Goal: Transaction & Acquisition: Purchase product/service

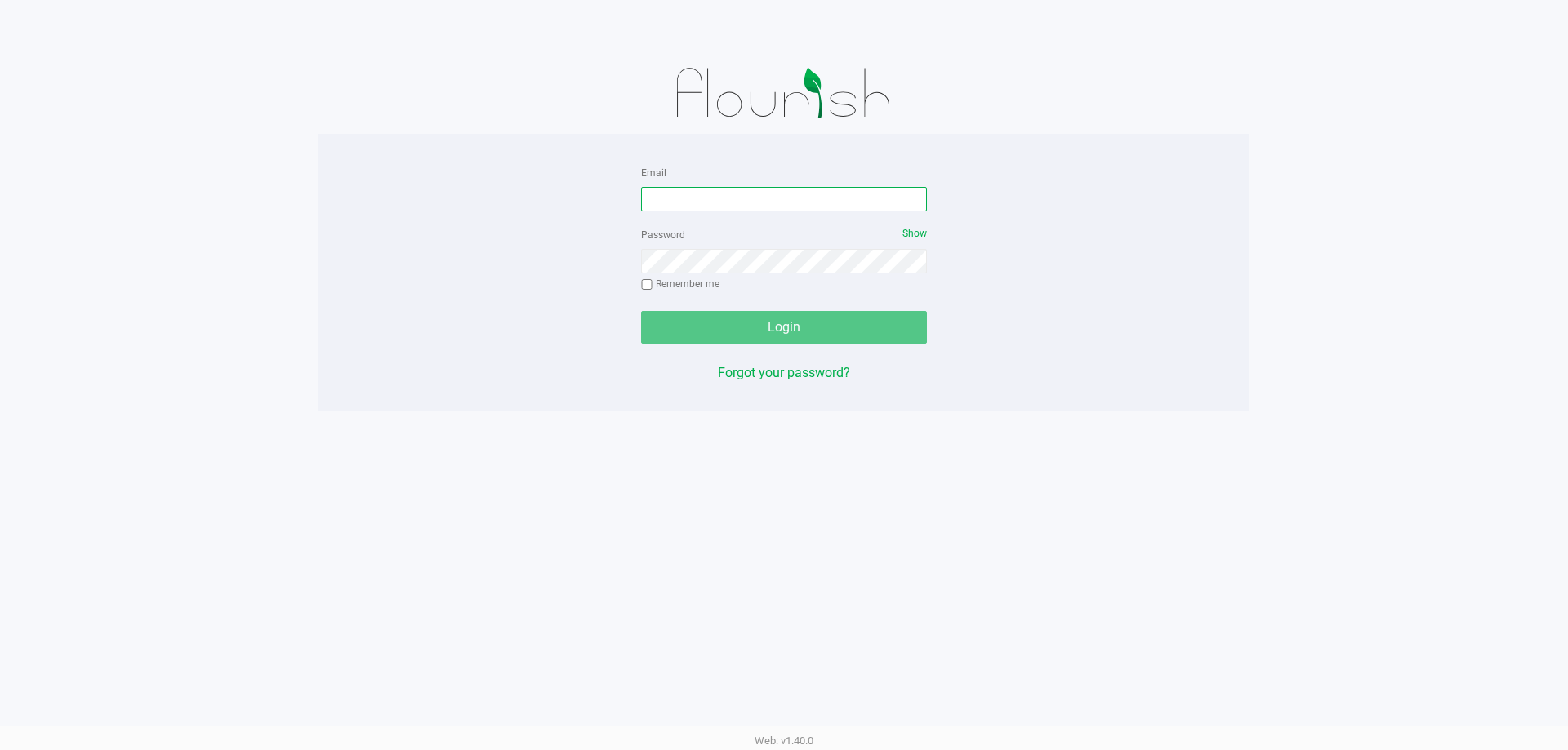
click at [665, 195] on input "Email" at bounding box center [784, 199] width 285 height 24
type input "sharper@liveparallel.com"
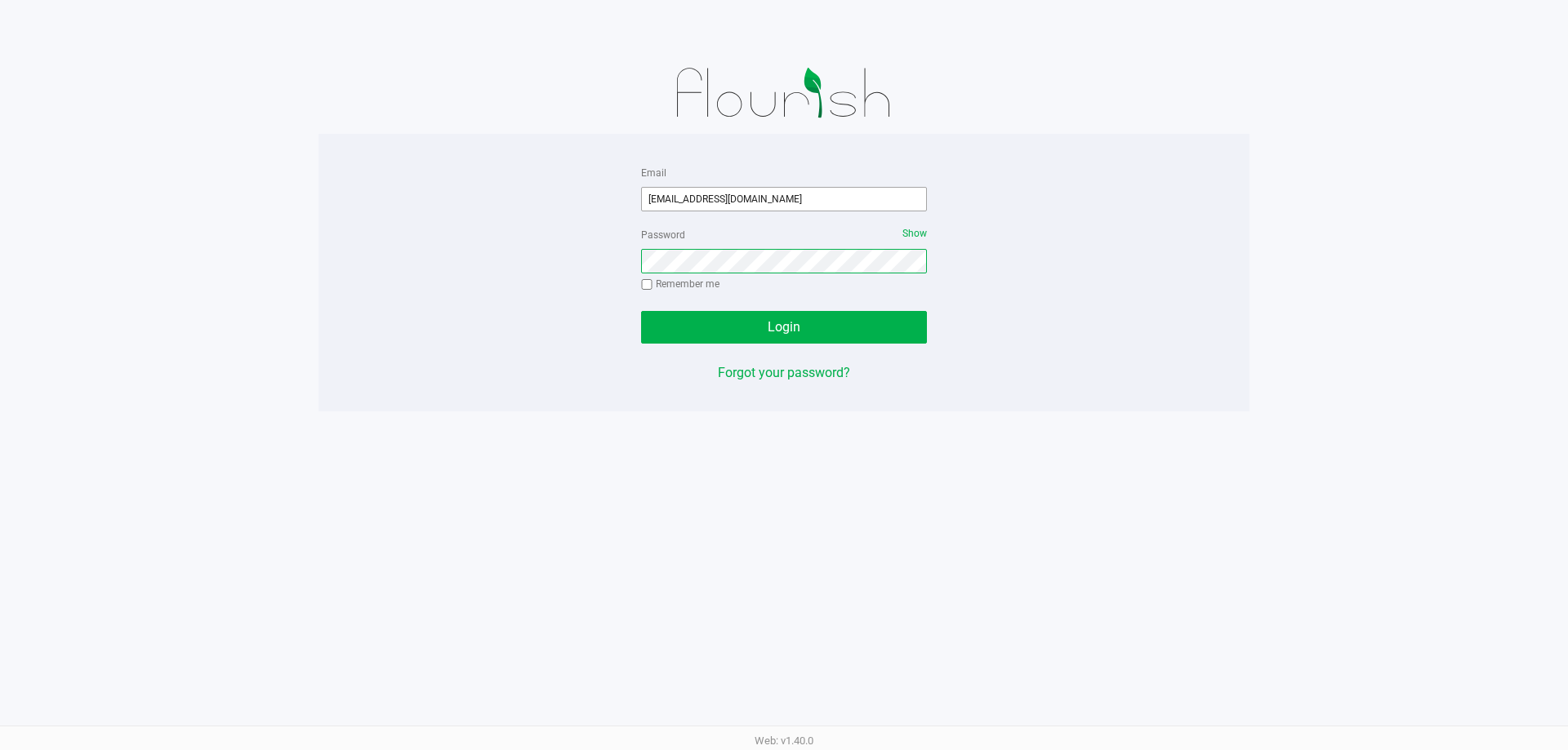
click at [641, 311] on button "Login" at bounding box center [784, 328] width 285 height 33
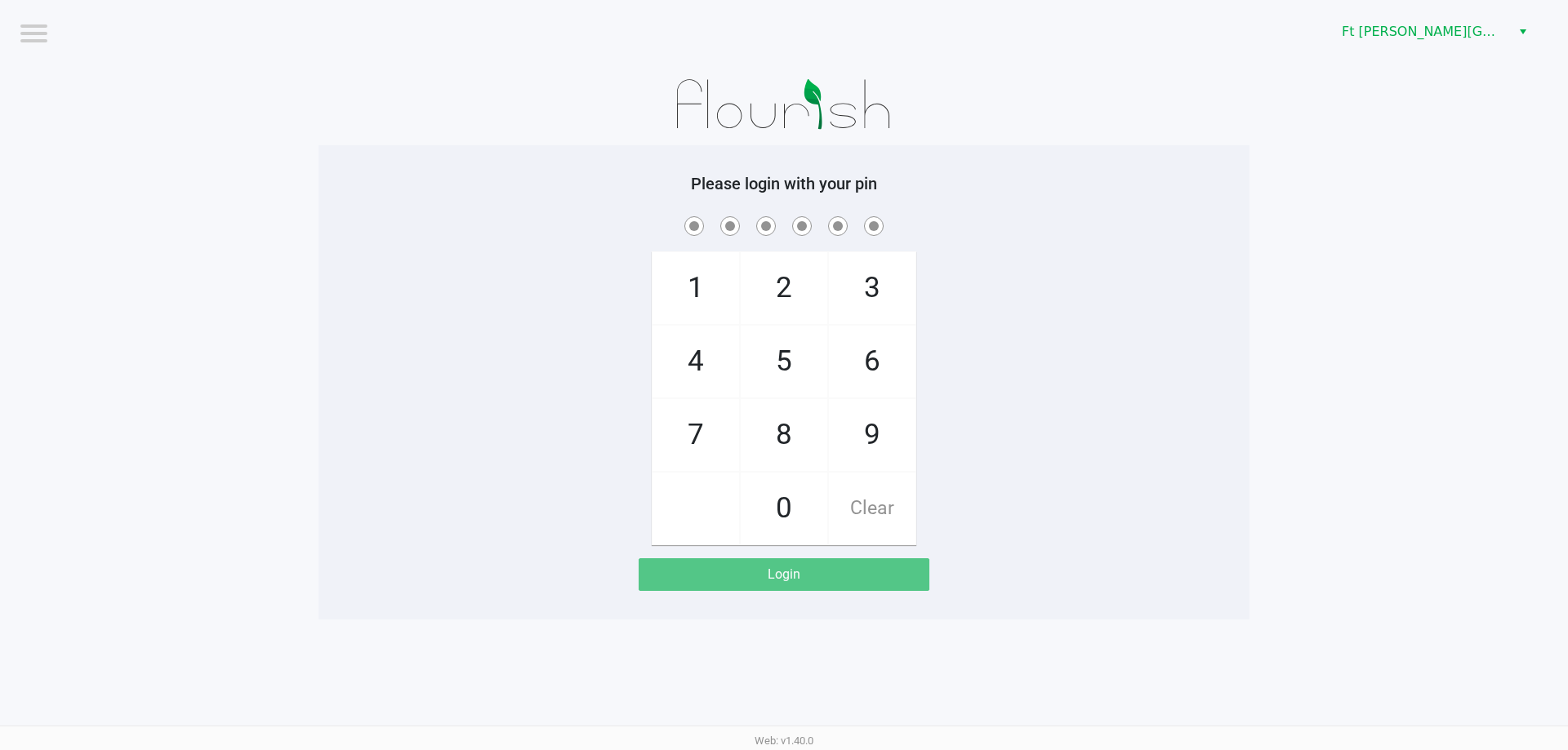
click at [91, 318] on app-pos-login-wrapper "Logout Ft Walton Beach WC Please login with your pin 1 4 7 2 5 8 0 3 6 9 Clear …" at bounding box center [784, 309] width 1568 height 620
click at [577, 201] on div "Please login with your pin 1 4 7 2 5 8 0 3 6 9 Clear Login" at bounding box center [783, 382] width 931 height 417
checkbox input "true"
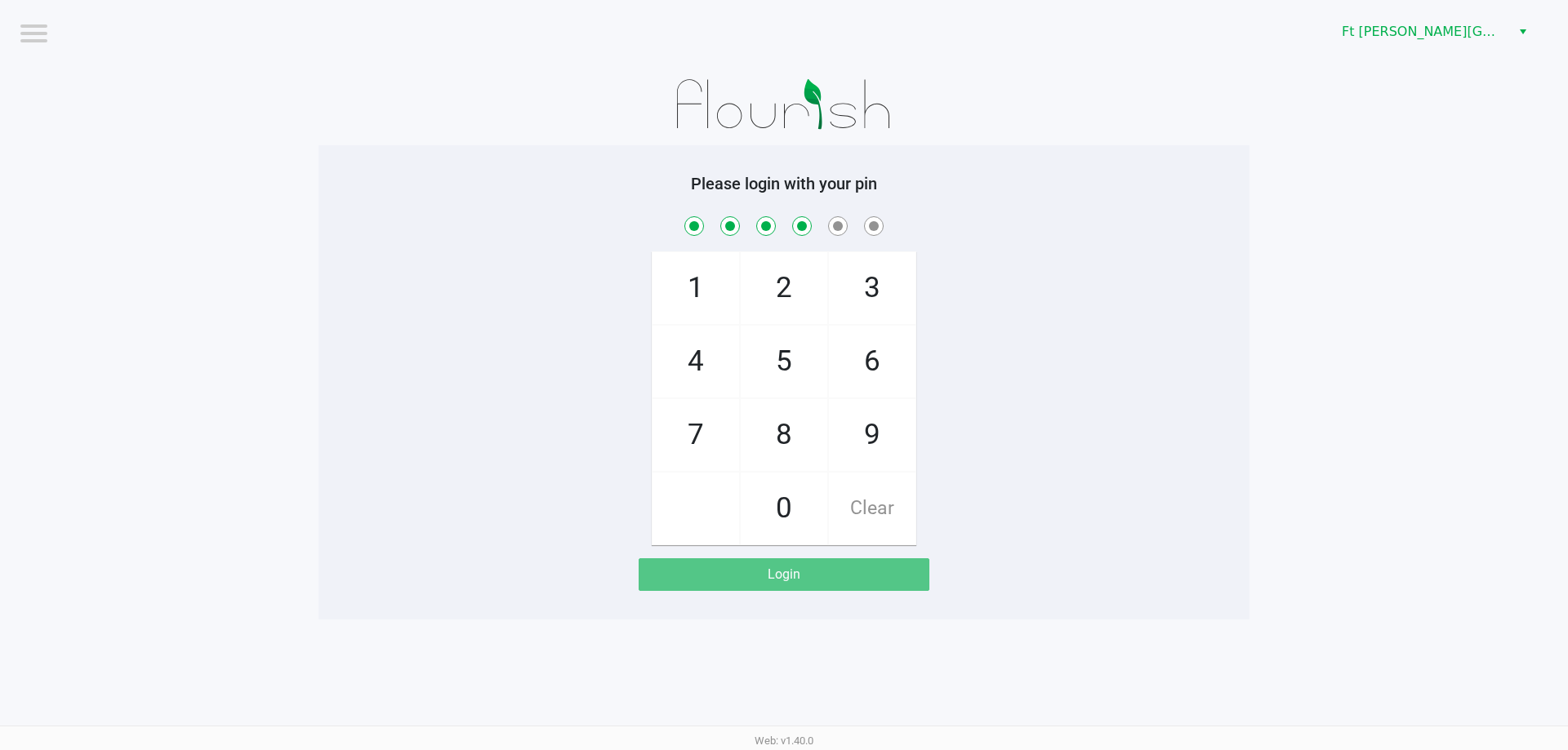
checkbox input "true"
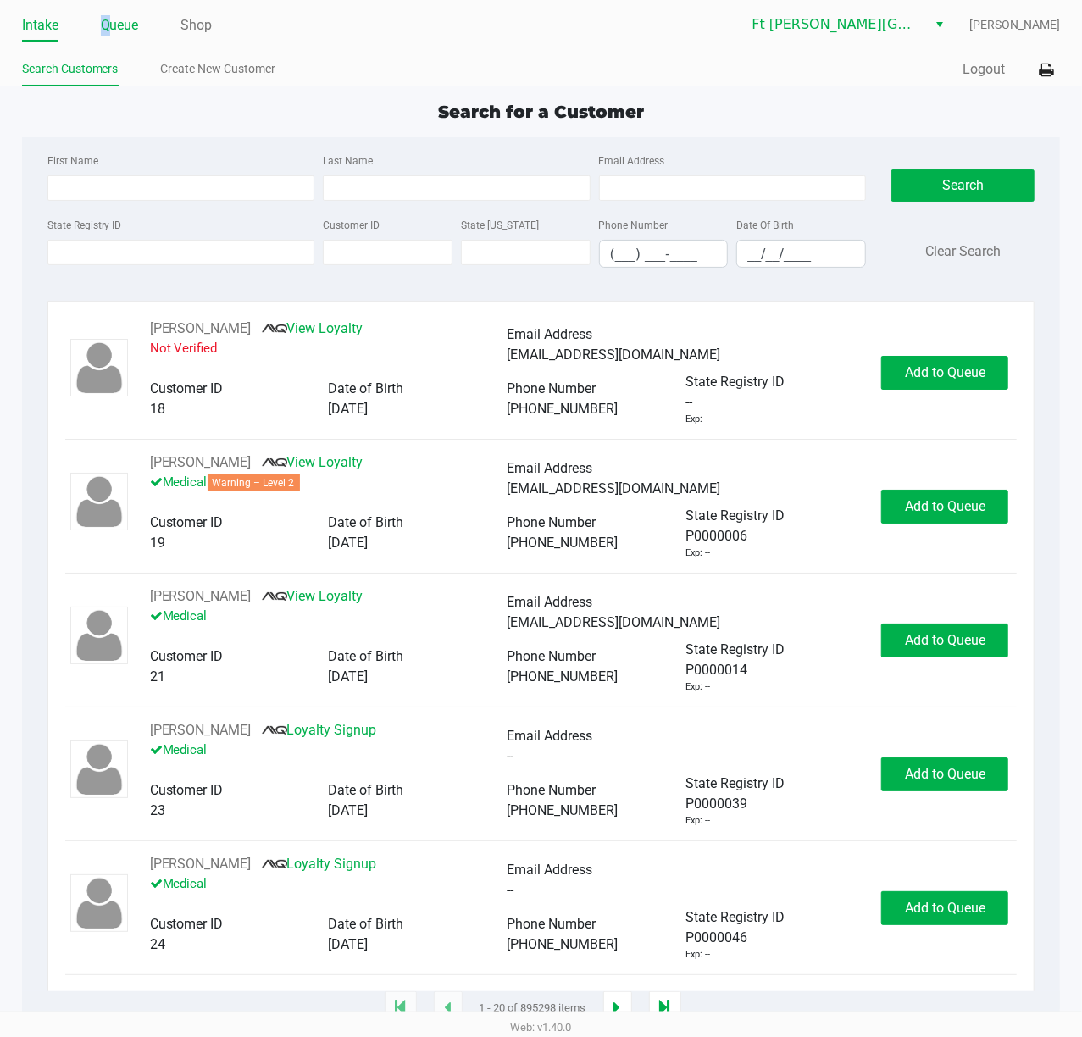
drag, startPoint x: 105, startPoint y: 27, endPoint x: 109, endPoint y: 37, distance: 11.0
click at [107, 27] on link "Queue" at bounding box center [120, 26] width 38 height 24
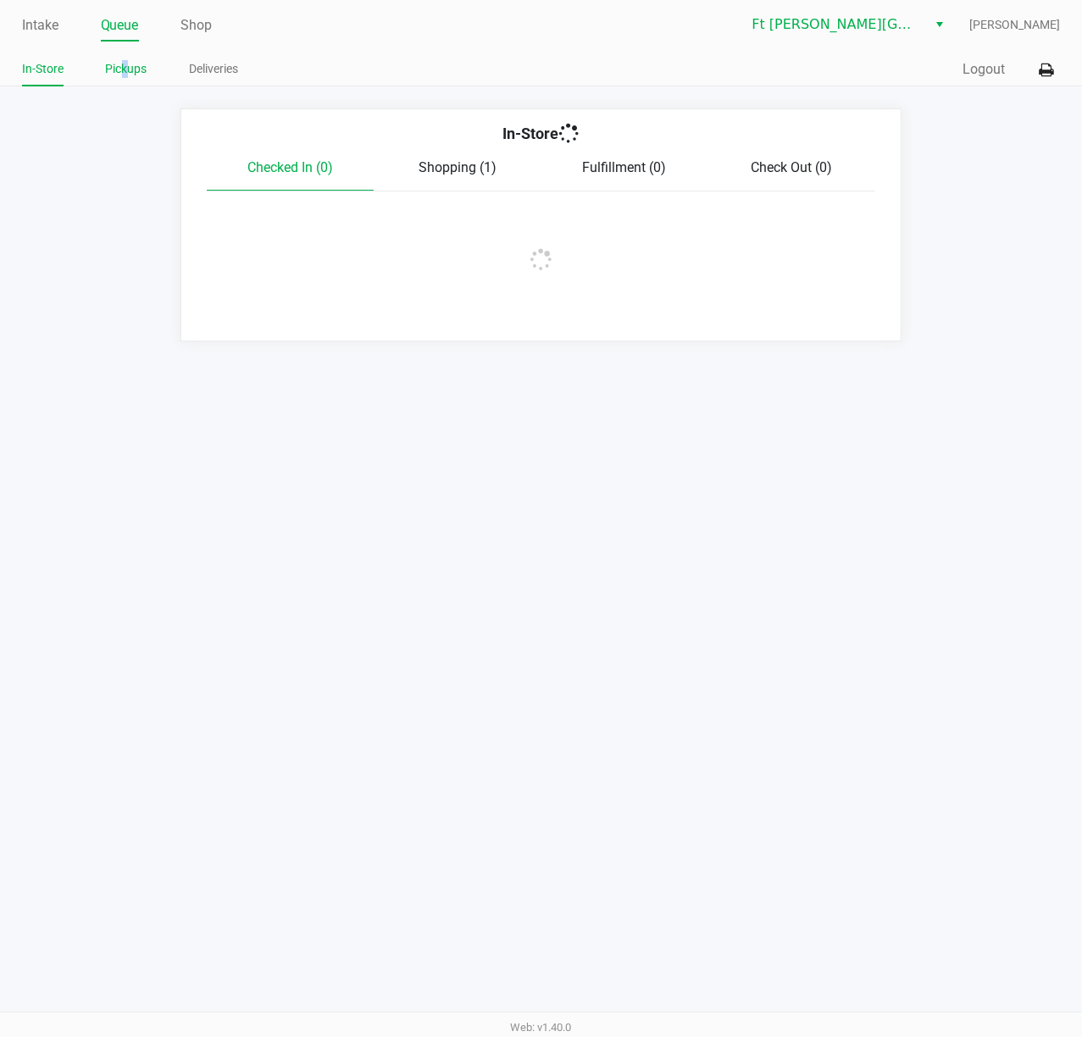
click at [125, 71] on link "Pickups" at bounding box center [126, 68] width 41 height 21
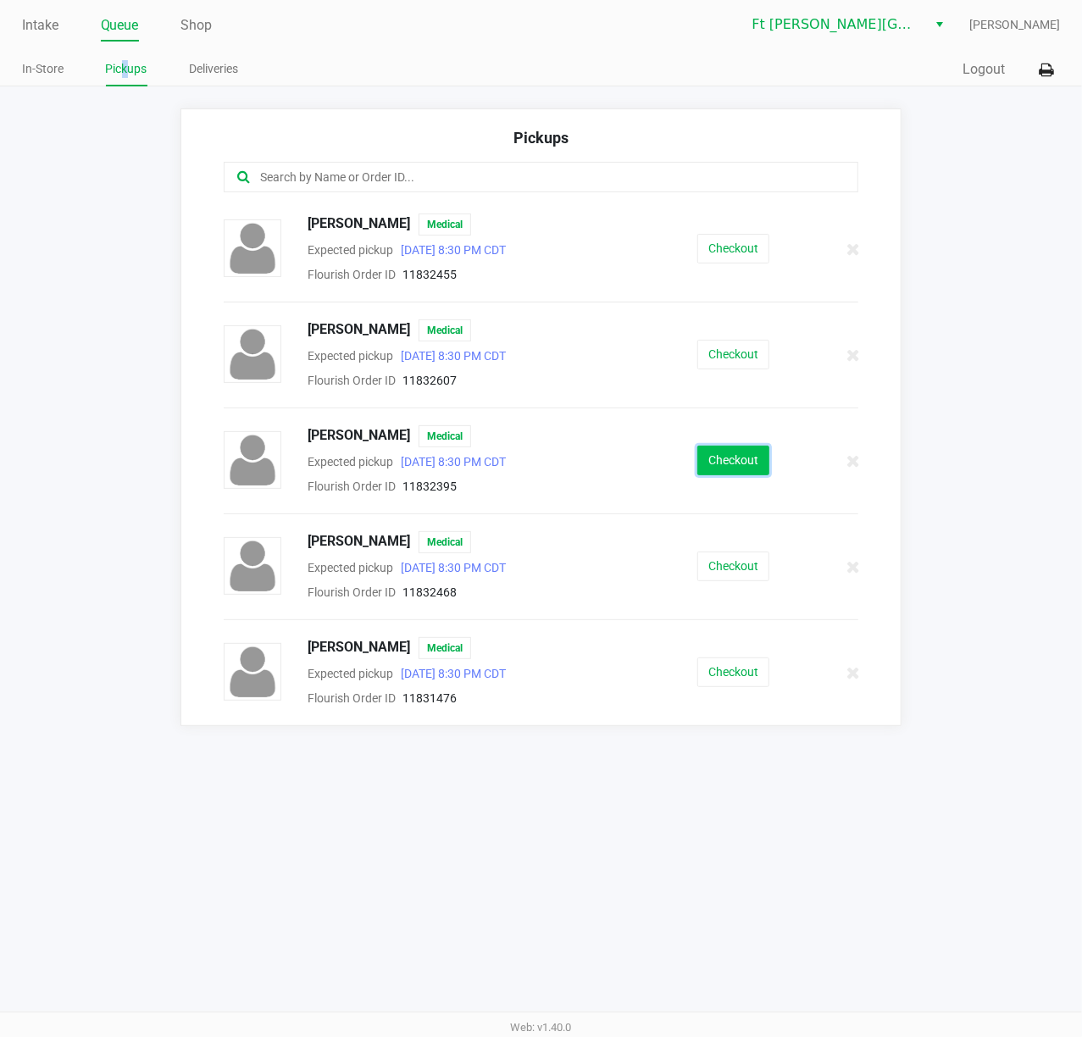
click at [718, 473] on button "Checkout" at bounding box center [733, 460] width 72 height 30
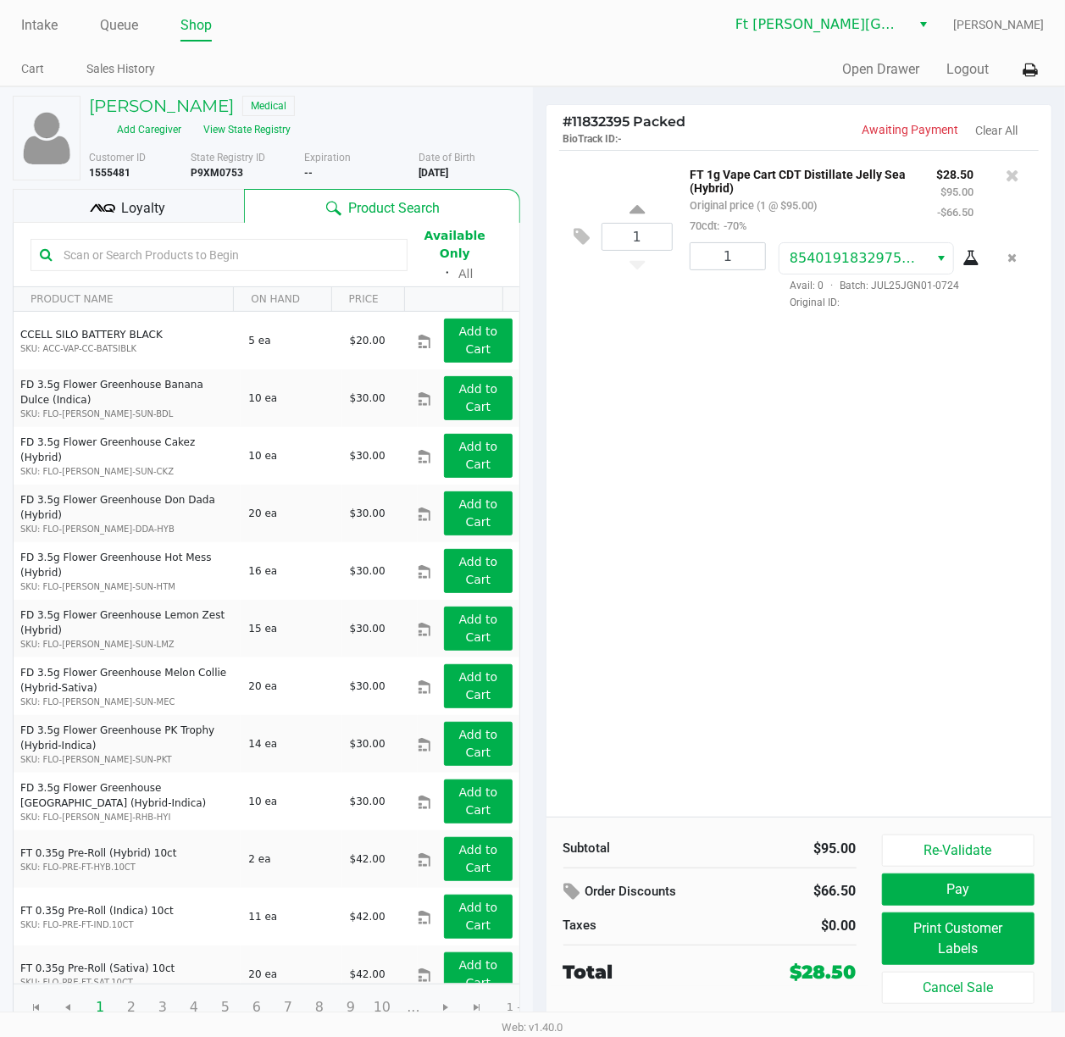
click at [140, 207] on span "Loyalty" at bounding box center [143, 208] width 44 height 20
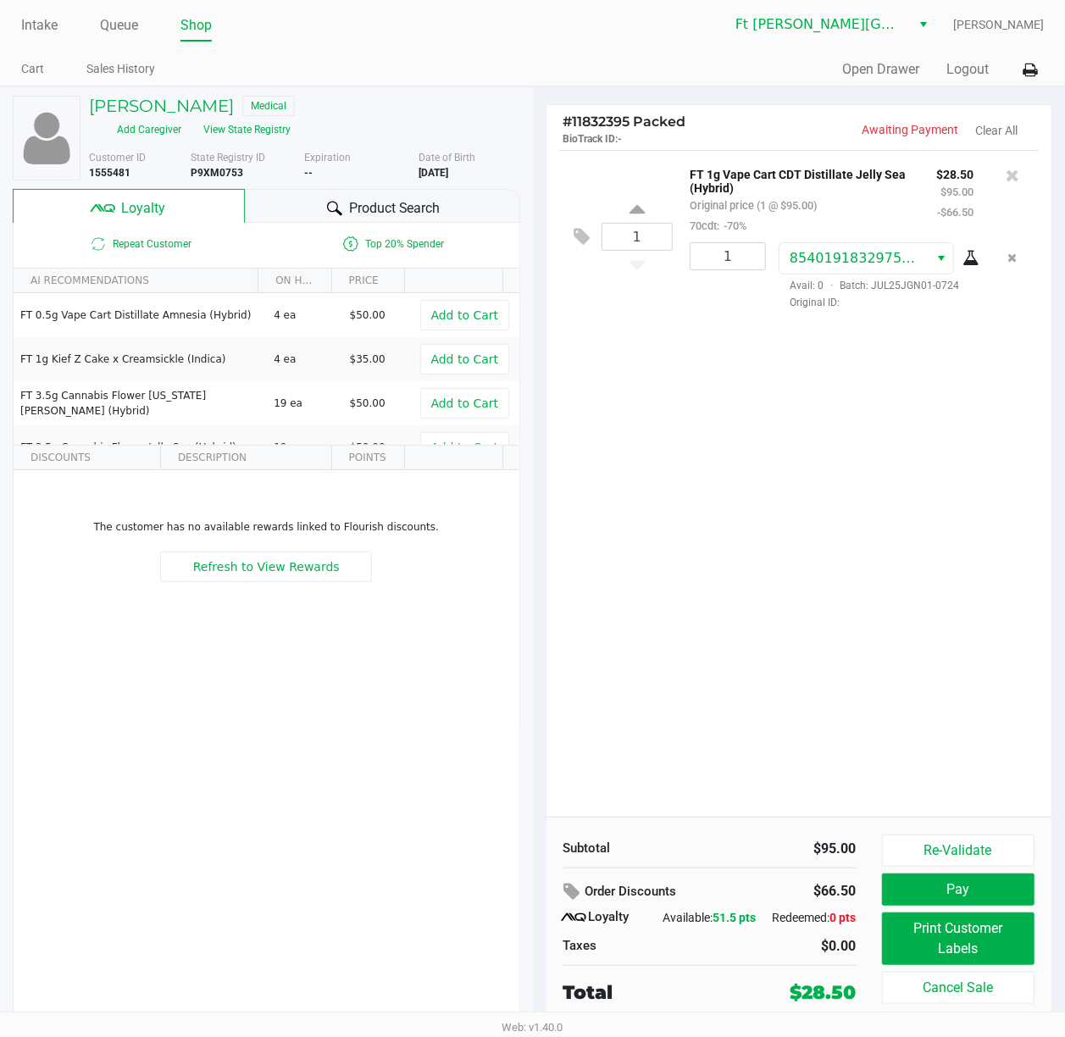
click at [773, 462] on div "1 FT 1g Vape Cart CDT Distillate Jelly Sea (Hybrid) Original price (1 @ $95.00)…" at bounding box center [799, 483] width 506 height 667
click at [763, 523] on div "1 FT 1g Vape Cart CDT Distillate Jelly Sea (Hybrid) Original price (1 @ $95.00)…" at bounding box center [799, 483] width 506 height 667
click at [936, 777] on button "Print Customer Labels" at bounding box center [958, 938] width 153 height 53
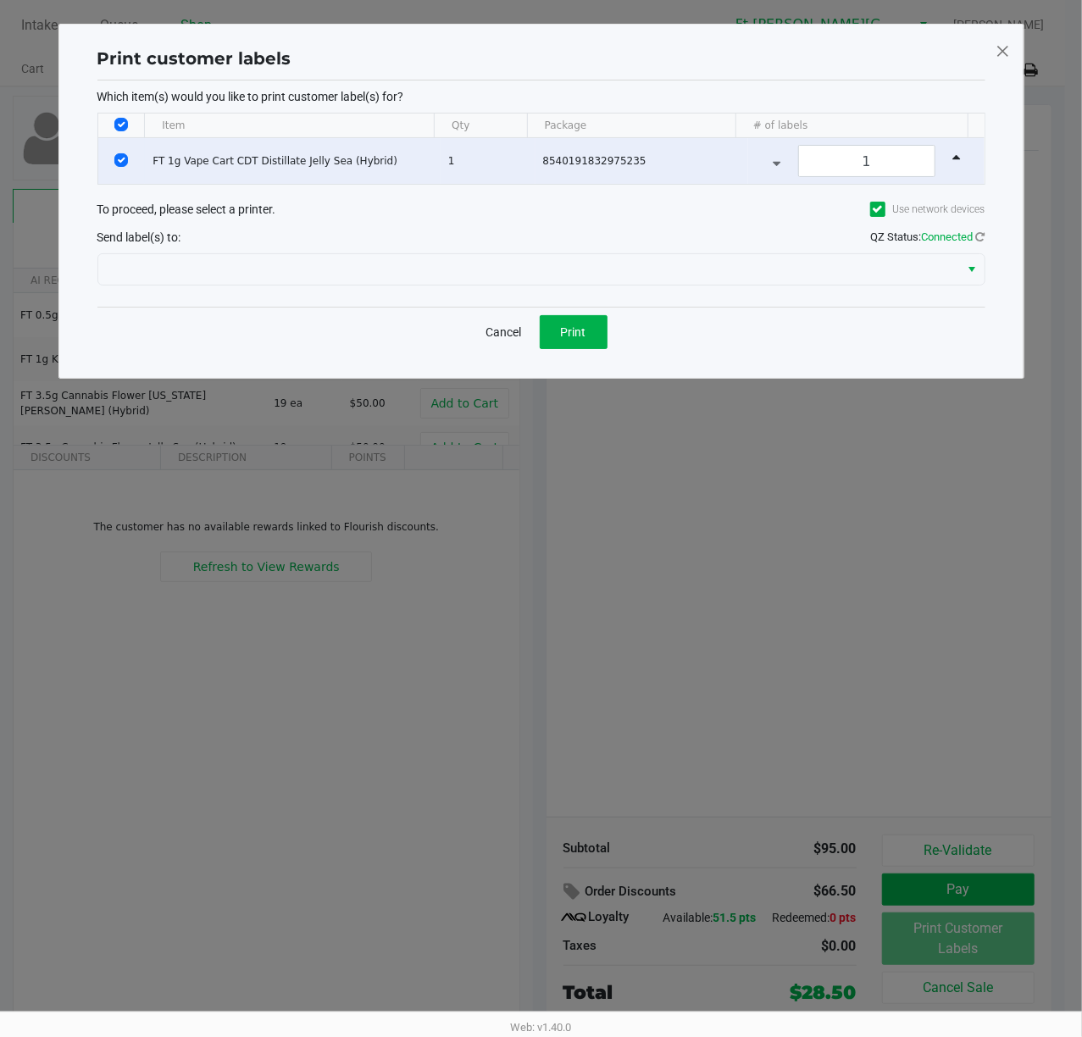
click at [516, 252] on div at bounding box center [541, 269] width 888 height 41
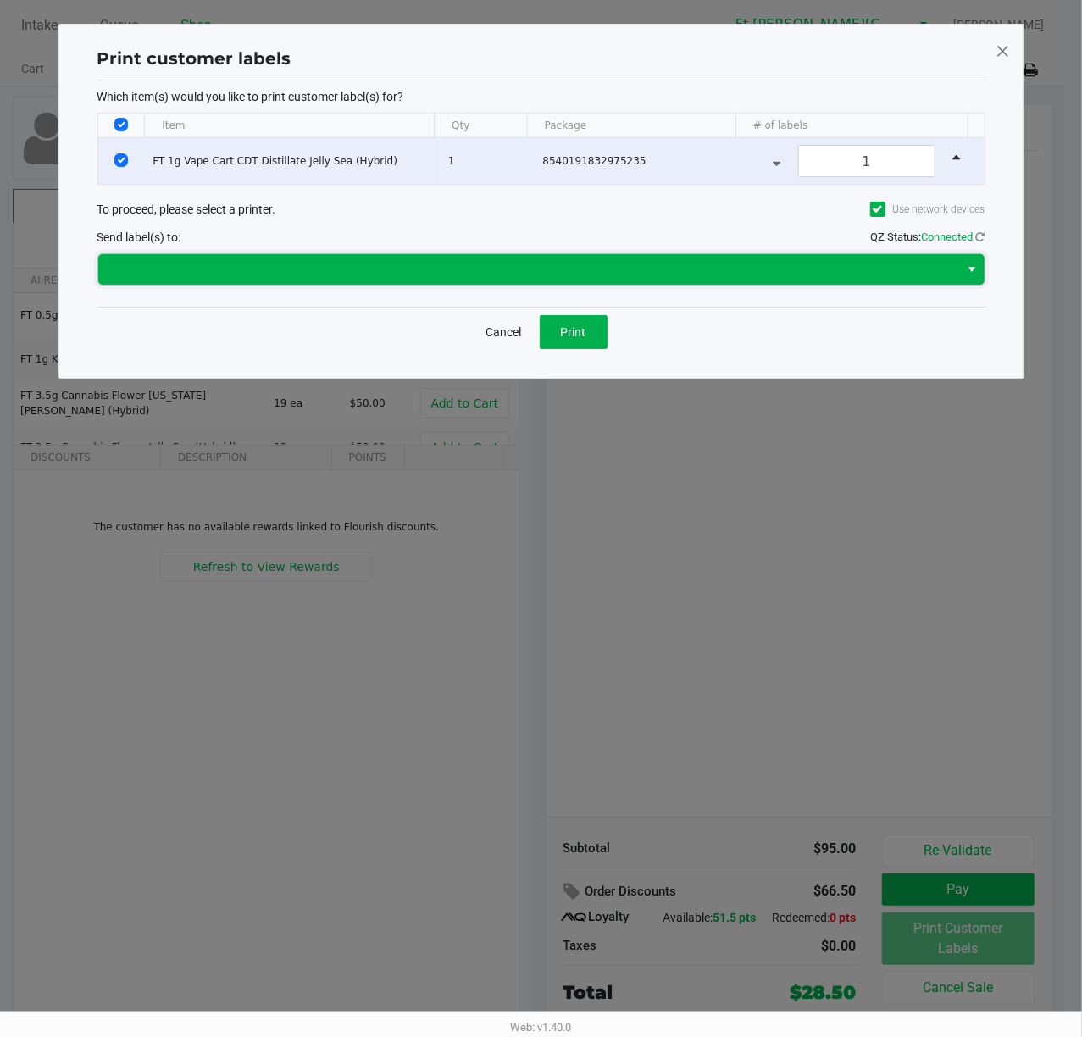
click at [516, 275] on span at bounding box center [528, 269] width 841 height 20
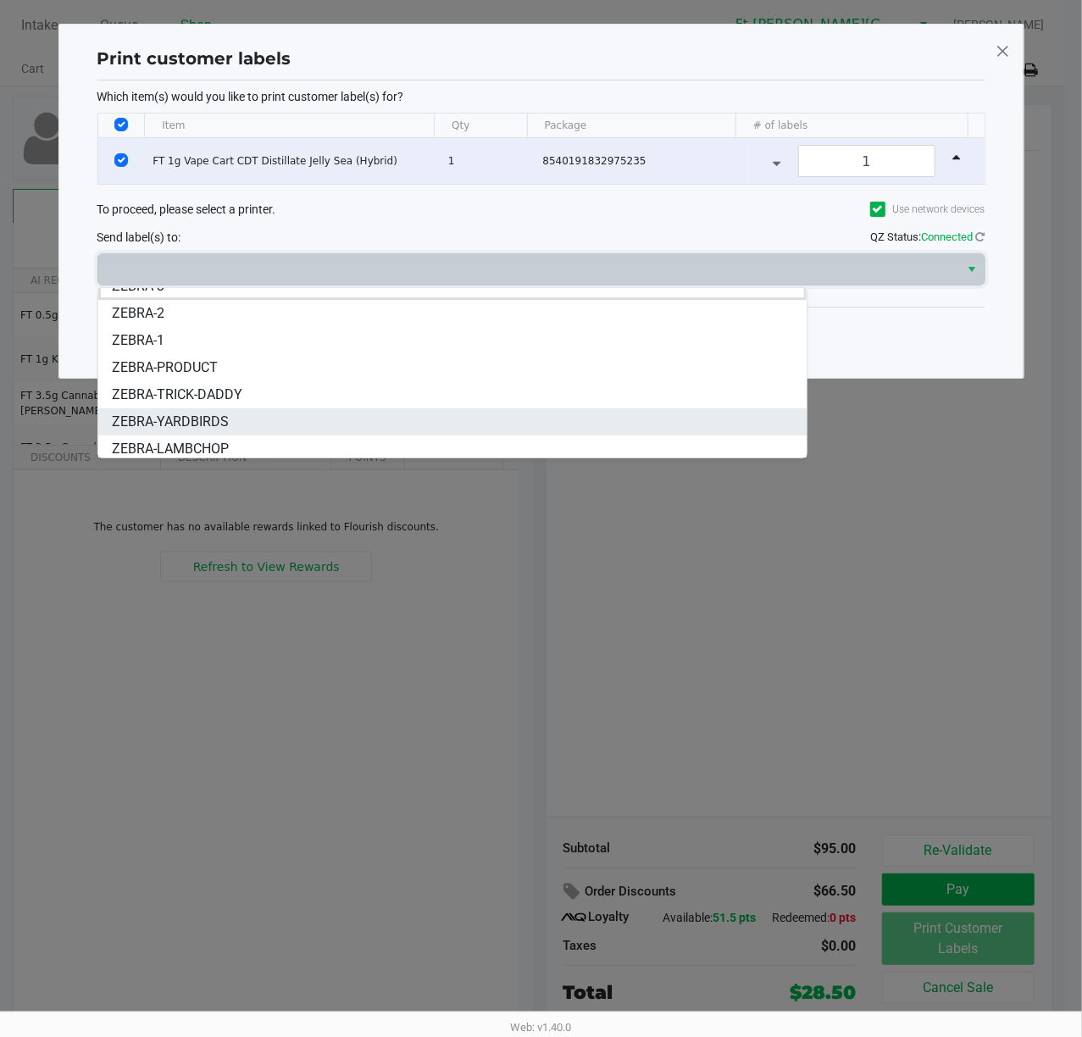
scroll to position [20, 0]
click at [313, 418] on li "ZEBRA-YARDBIRDS" at bounding box center [452, 416] width 708 height 27
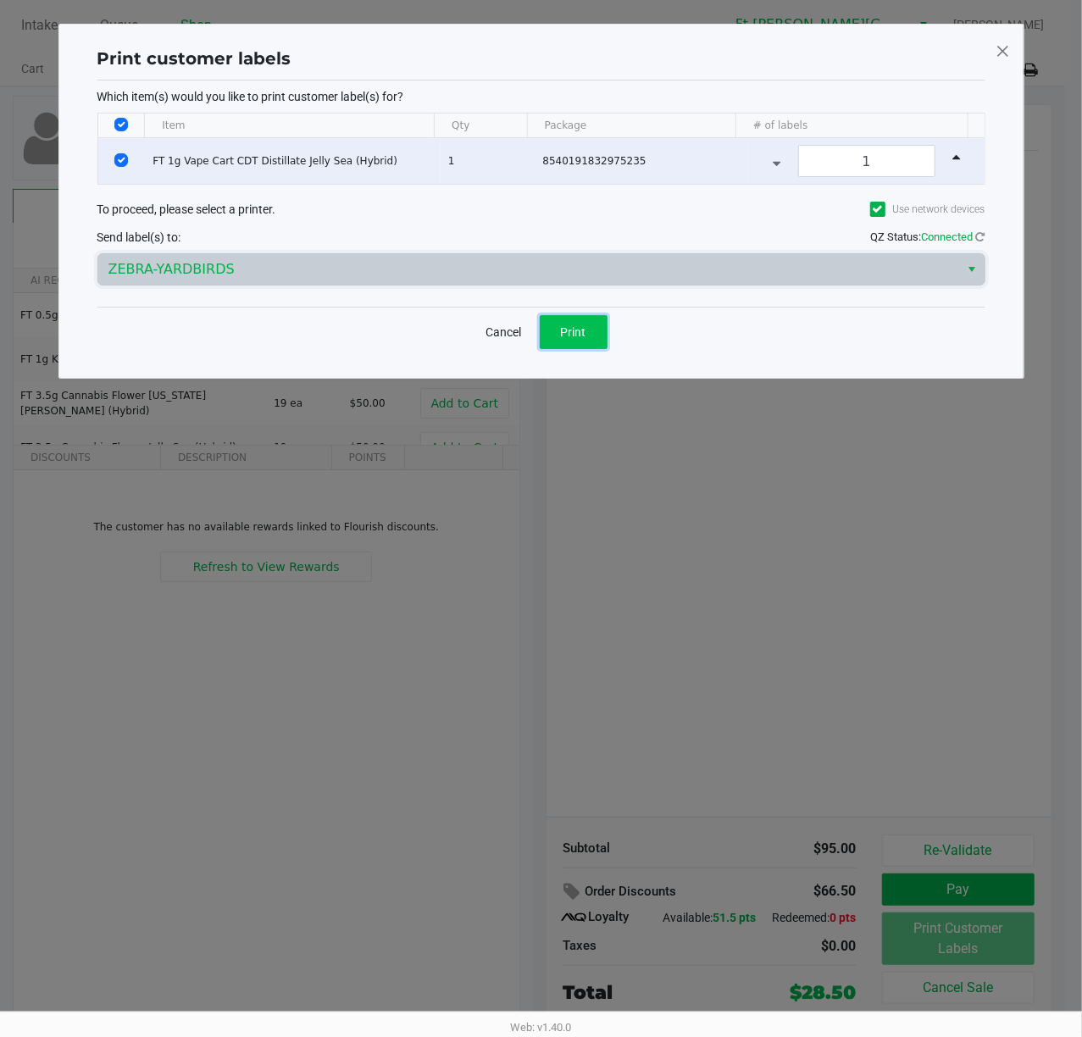
click at [587, 319] on button "Print" at bounding box center [573, 332] width 68 height 34
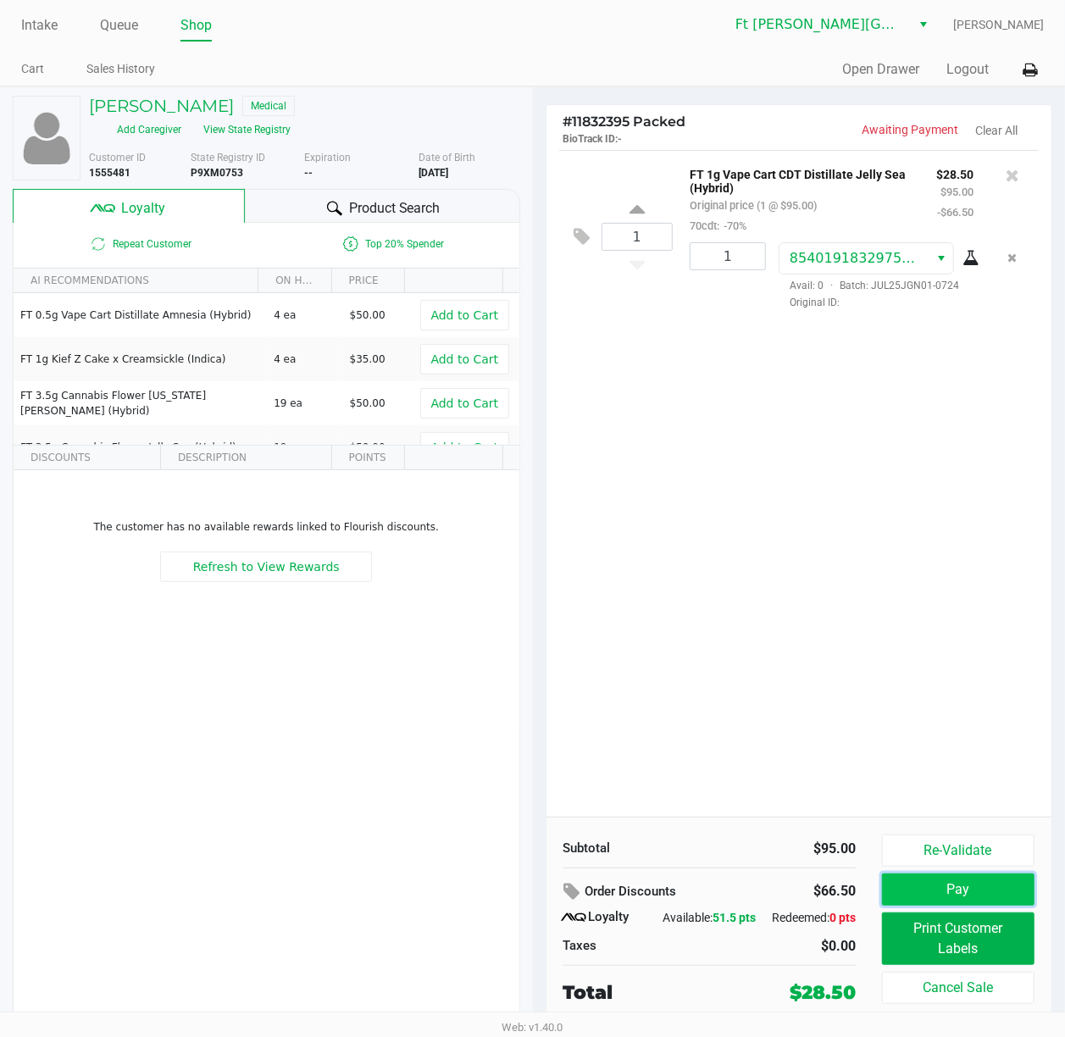
click at [1020, 777] on button "Pay" at bounding box center [958, 889] width 153 height 32
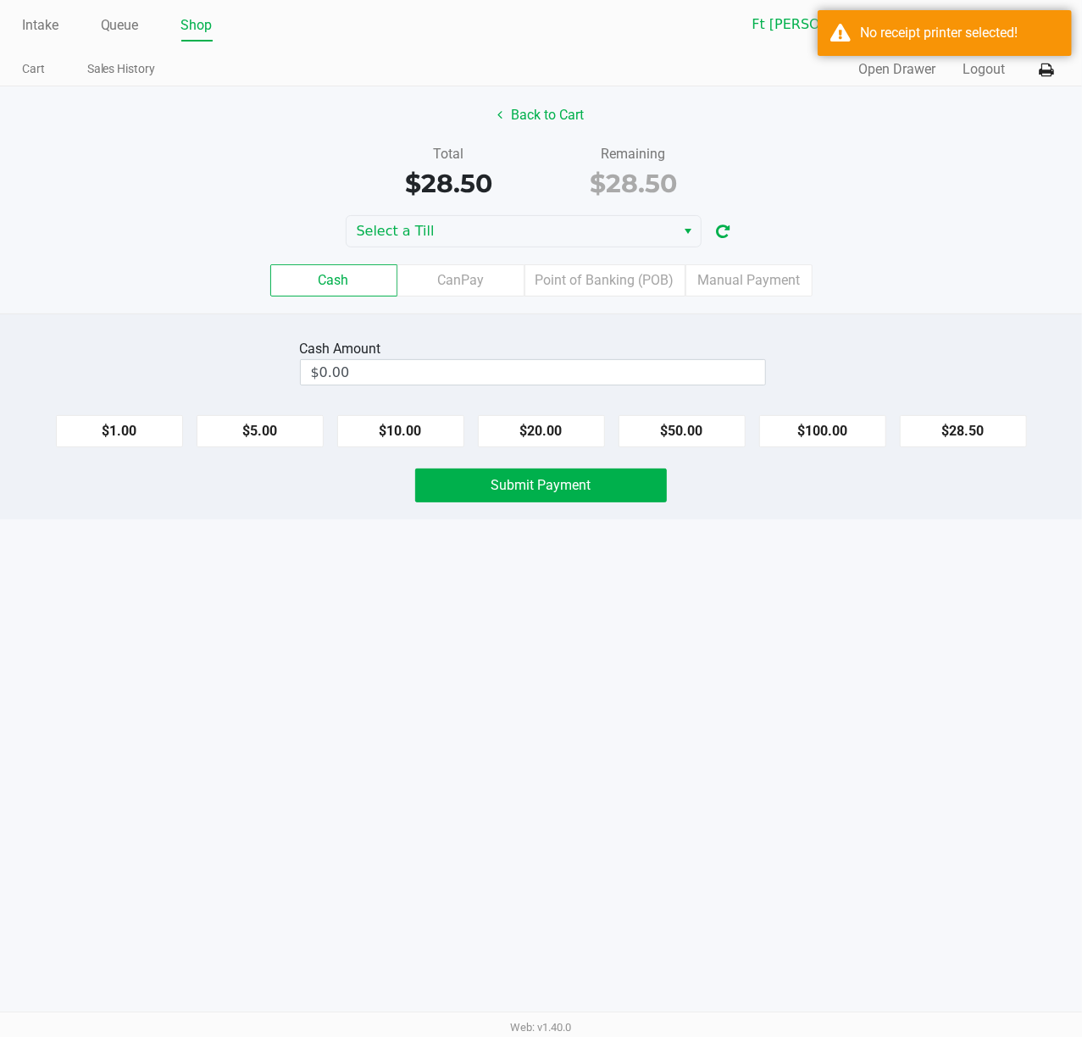
click at [540, 429] on button "$20.00" at bounding box center [541, 431] width 127 height 32
click at [398, 441] on button "$10.00" at bounding box center [400, 431] width 127 height 32
type input "$30.00"
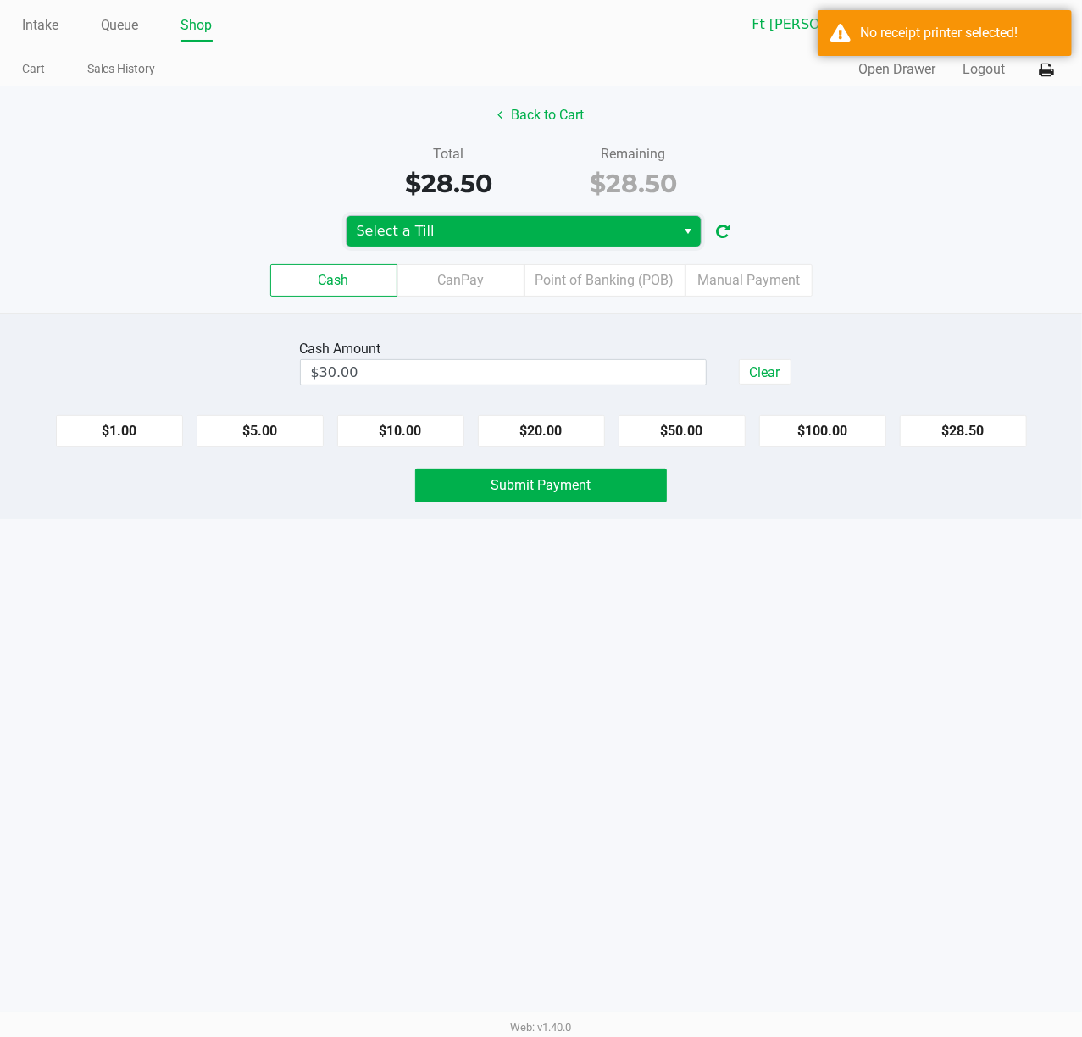
click at [648, 229] on span "Select a Till" at bounding box center [511, 231] width 309 height 20
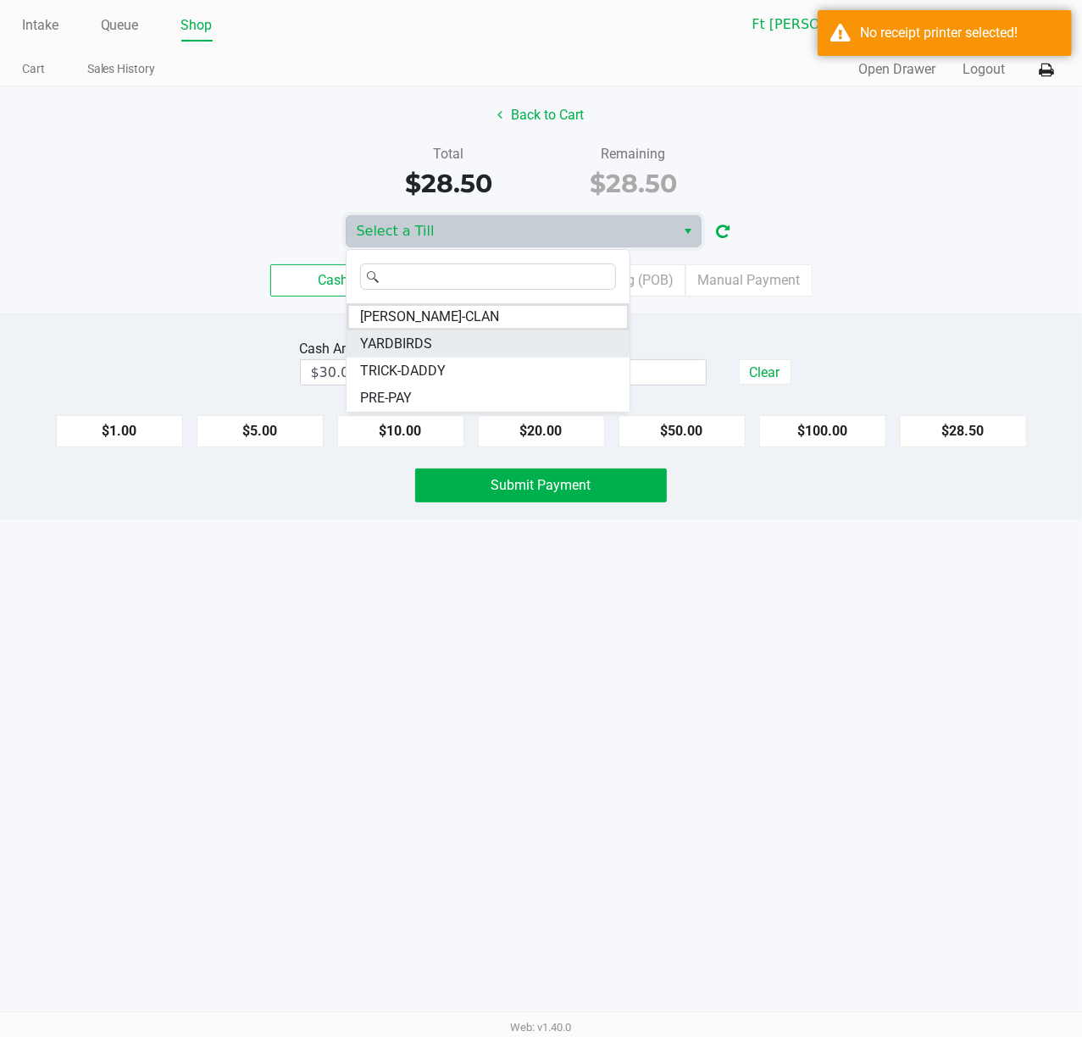
click at [479, 346] on li "YARDBIRDS" at bounding box center [487, 343] width 283 height 27
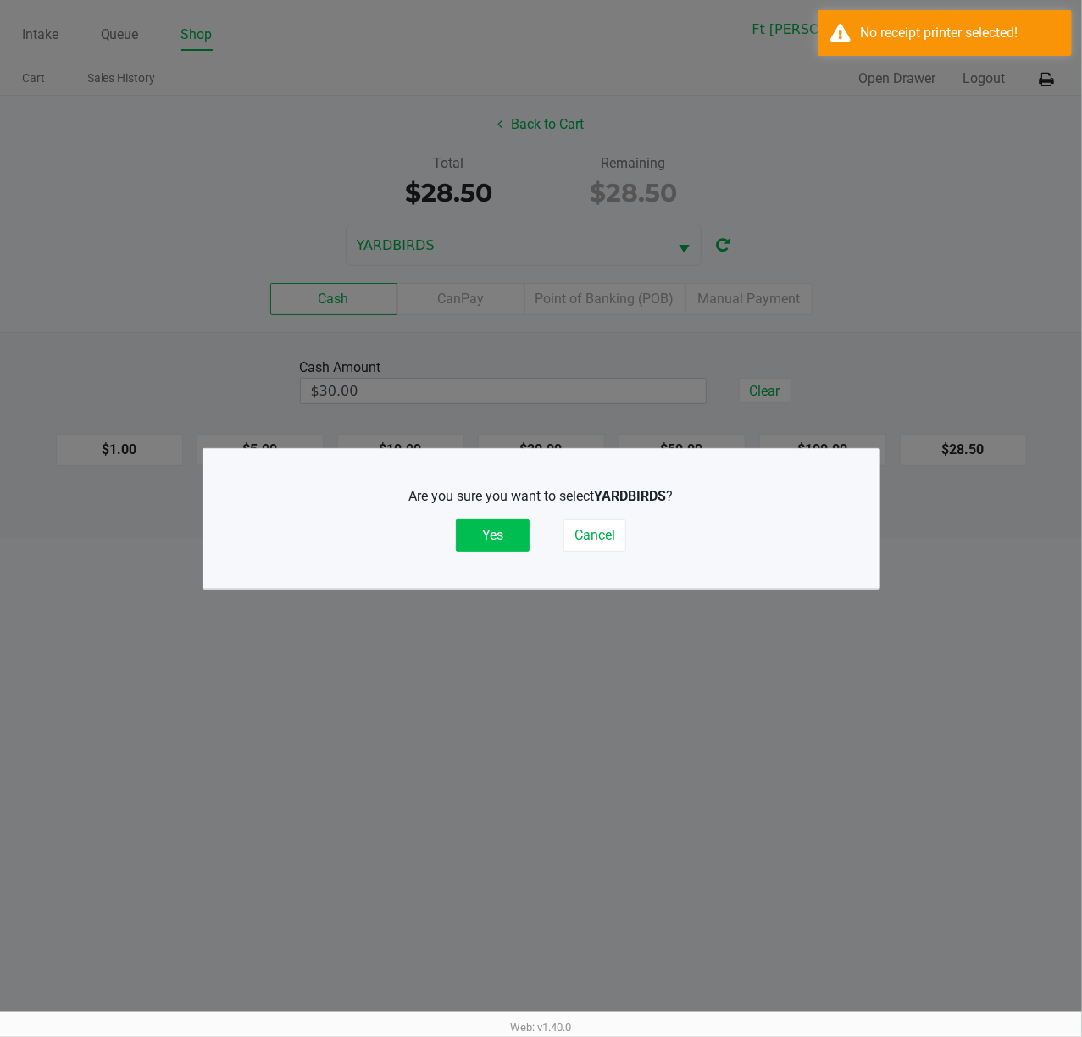
click at [508, 530] on button "Yes" at bounding box center [493, 535] width 74 height 32
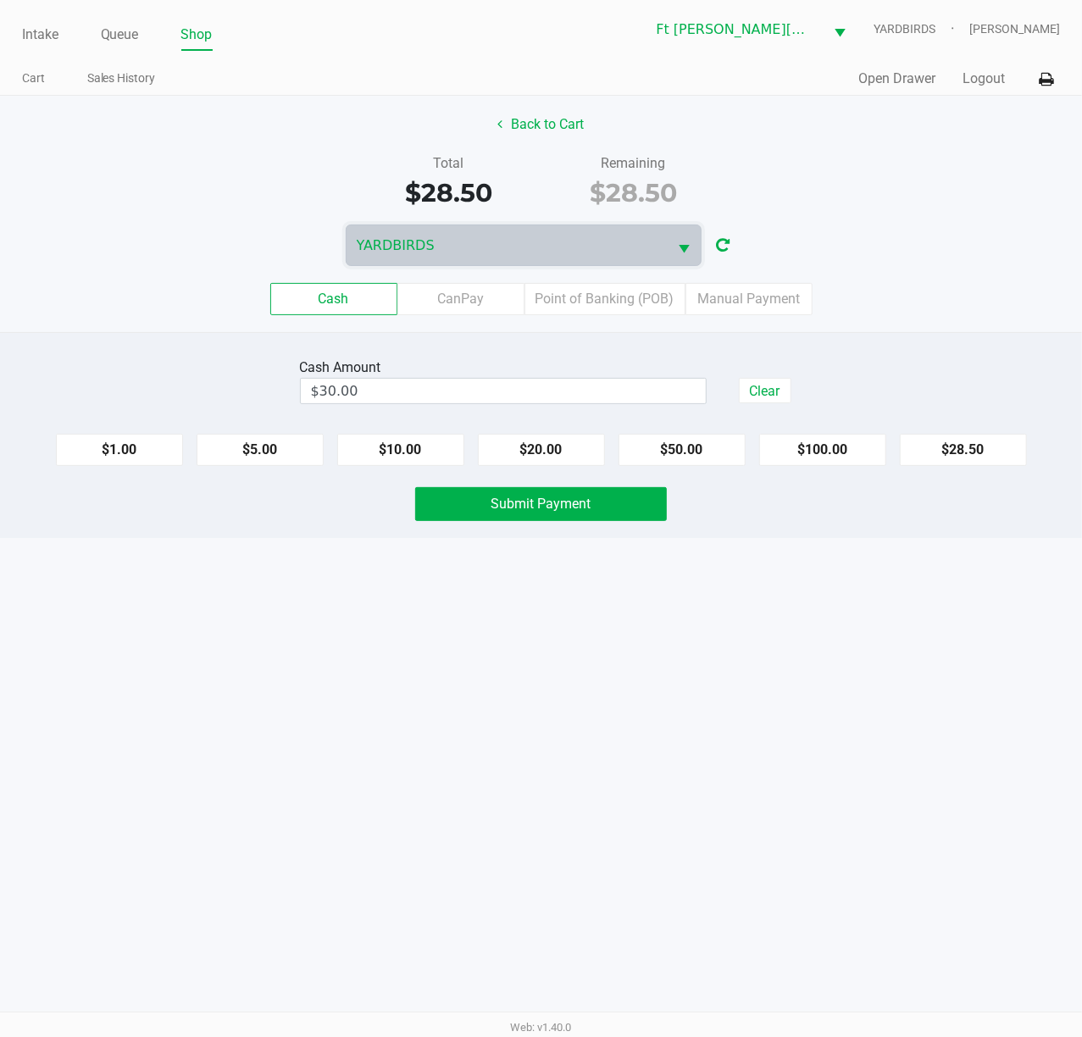
click at [1055, 79] on button at bounding box center [1046, 79] width 28 height 31
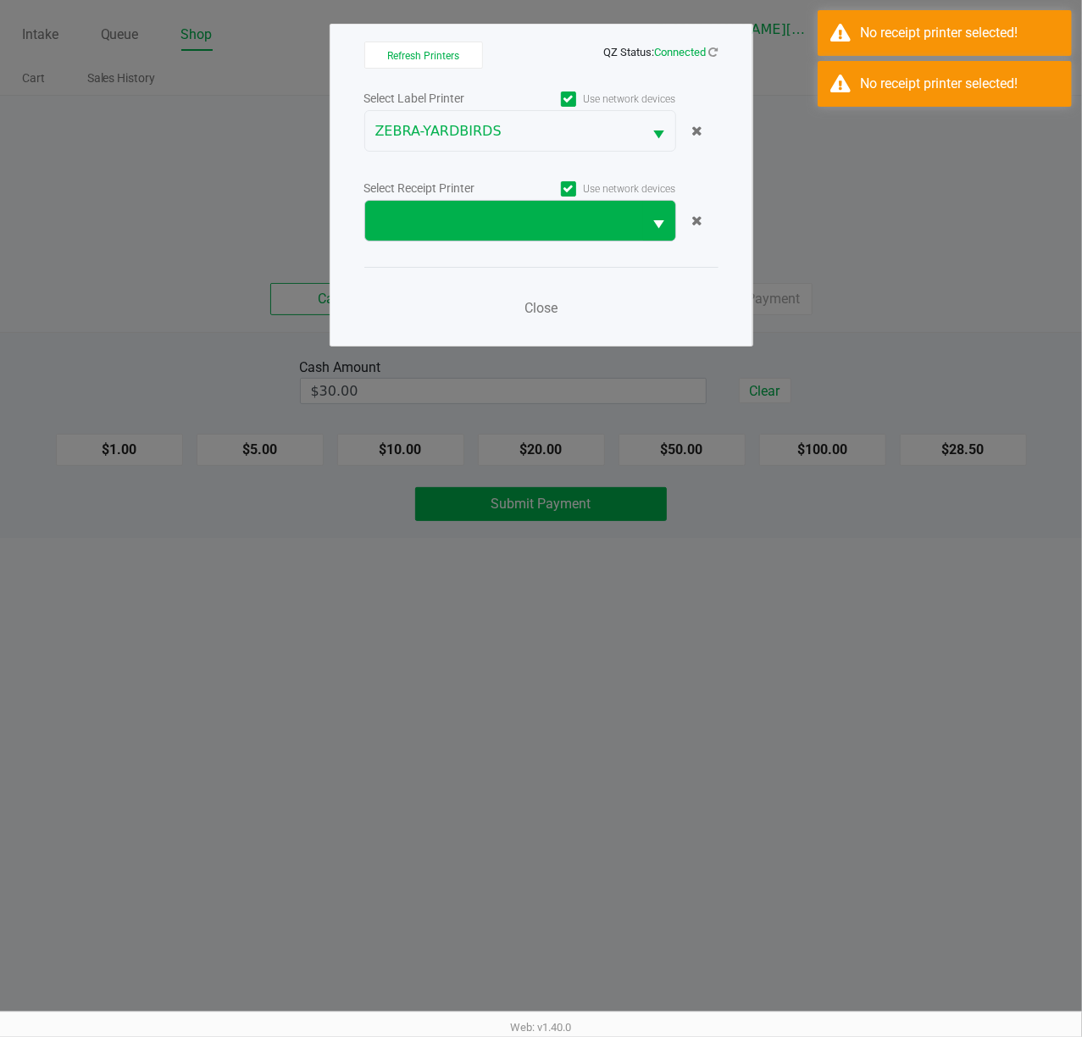
click at [649, 225] on span "Select" at bounding box center [659, 224] width 21 height 21
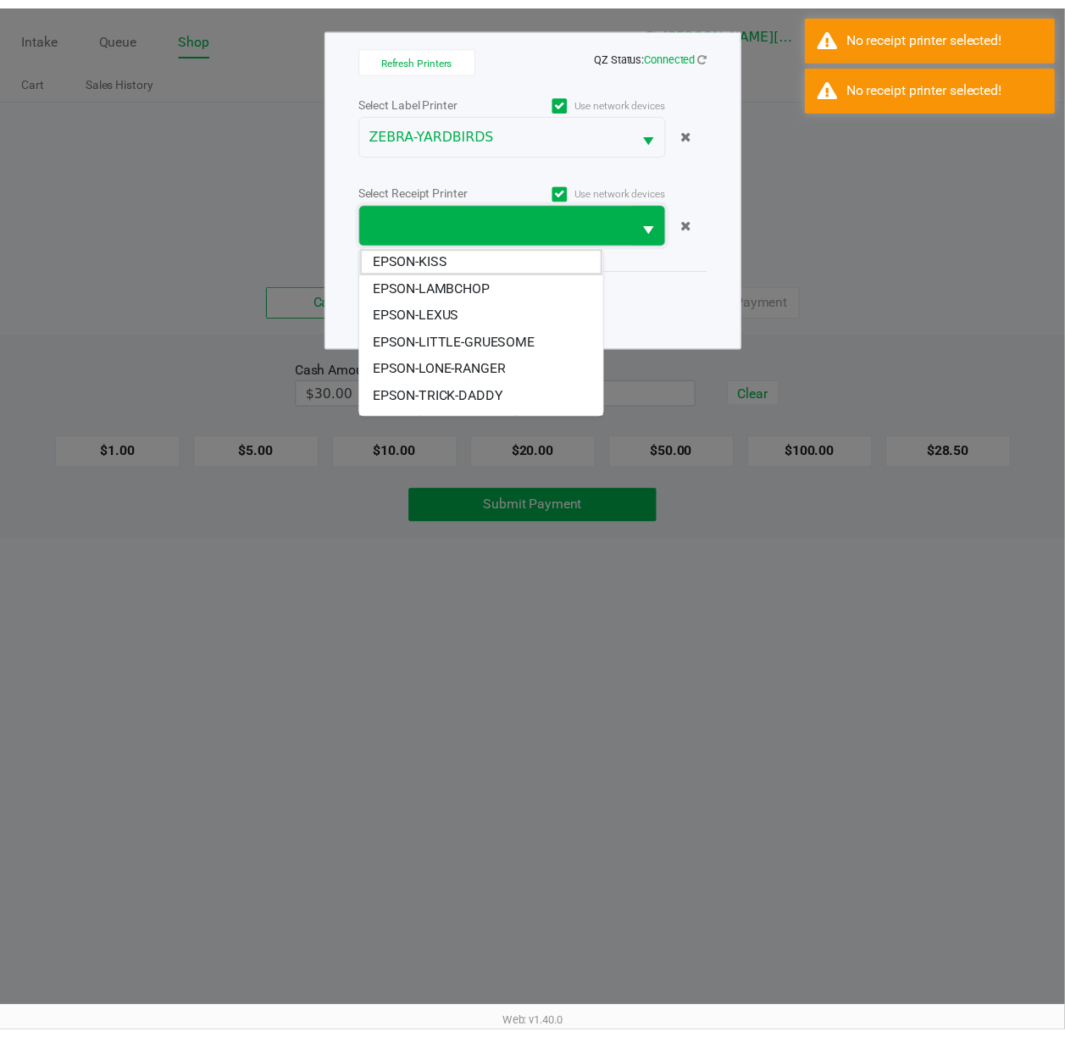
scroll to position [47, 0]
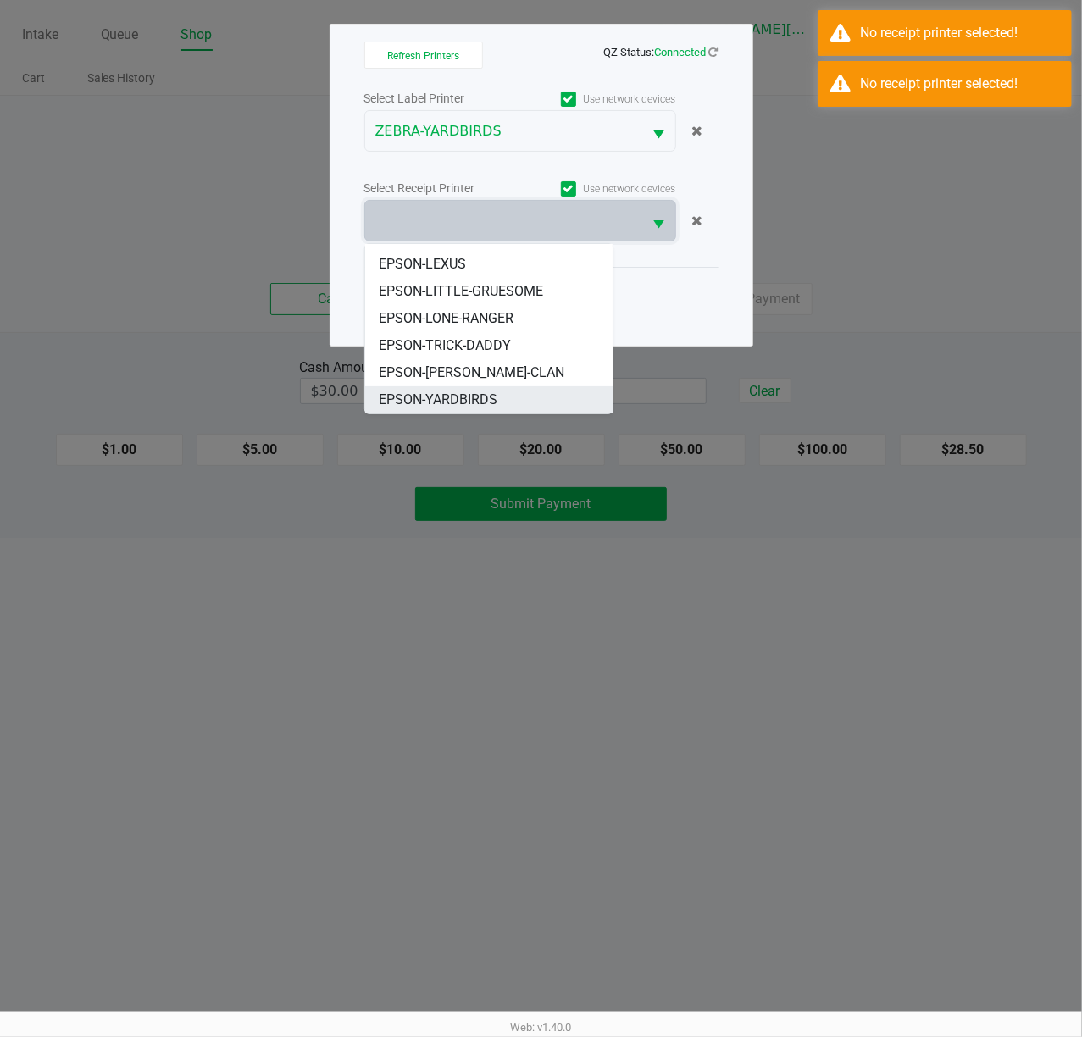
click at [499, 401] on li "EPSON-YARDBIRDS" at bounding box center [488, 399] width 247 height 27
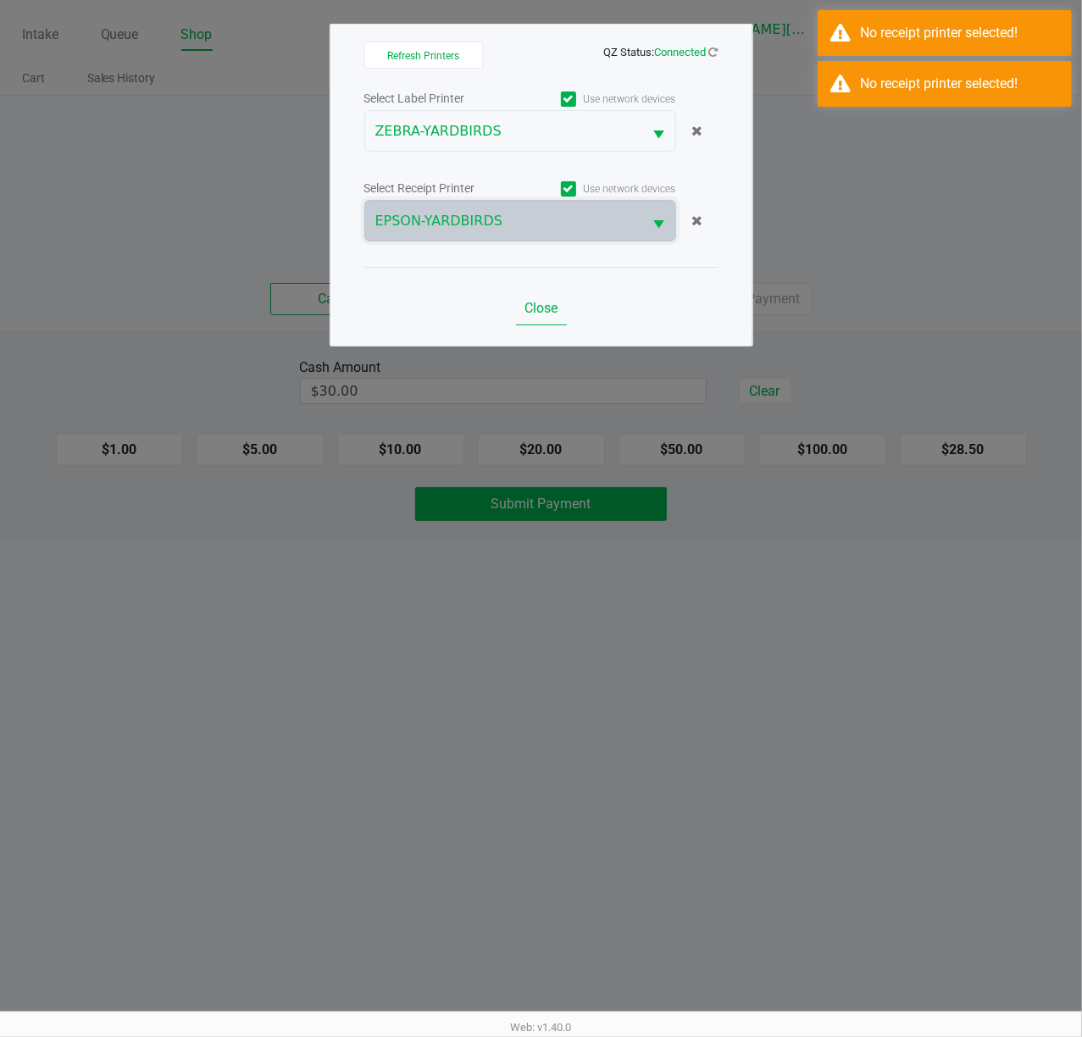
click at [537, 310] on span "Close" at bounding box center [540, 308] width 33 height 16
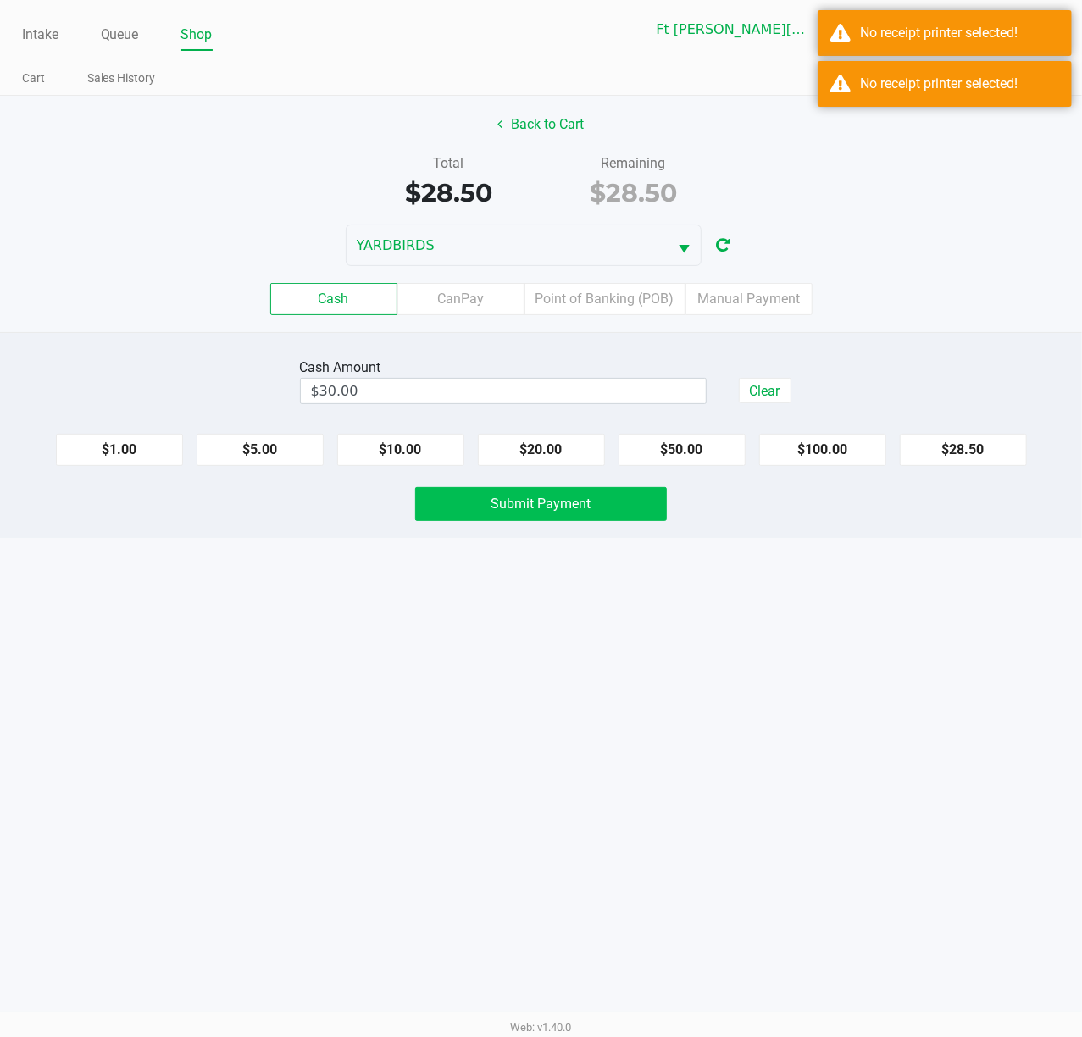
click at [584, 512] on span "Submit Payment" at bounding box center [541, 503] width 100 height 16
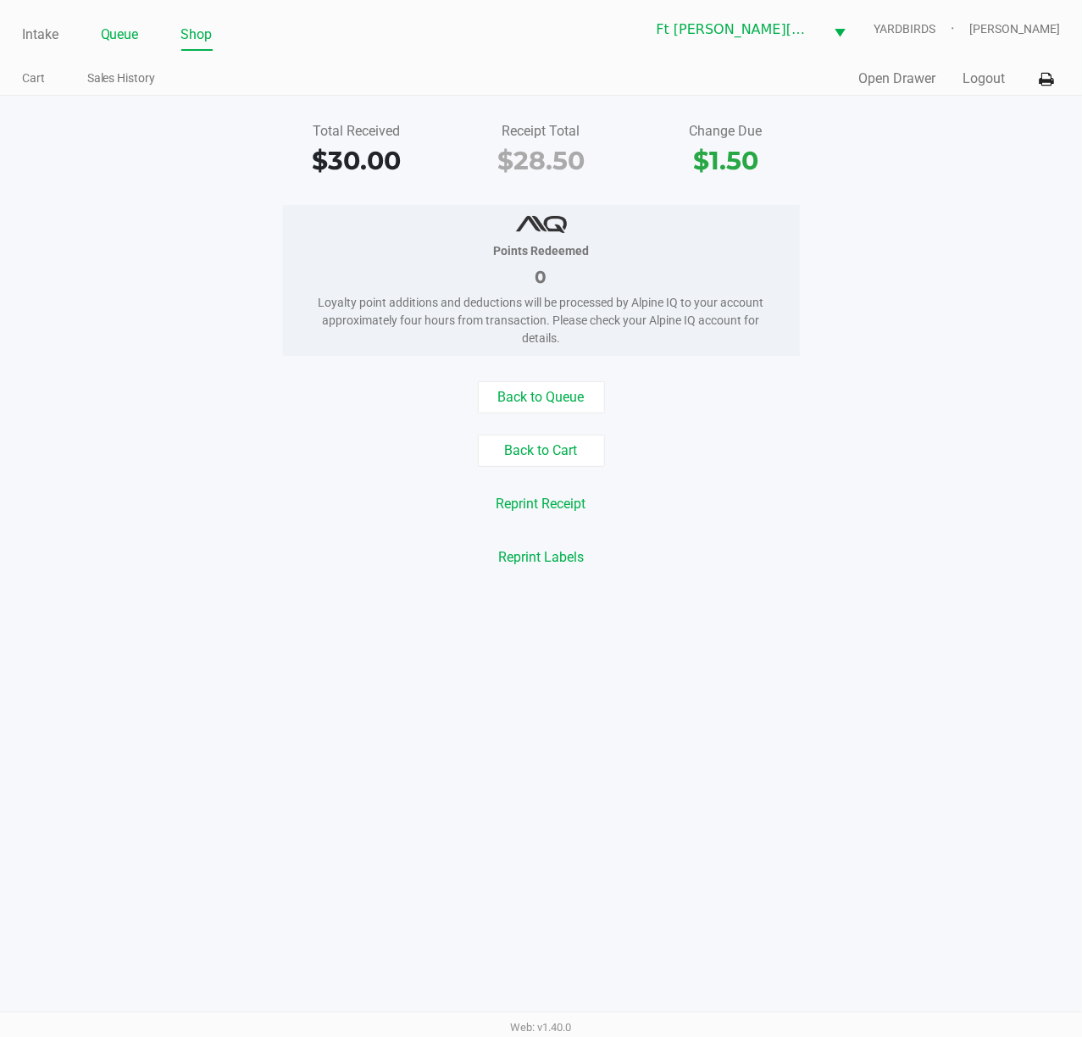
click at [125, 32] on link "Queue" at bounding box center [120, 35] width 38 height 24
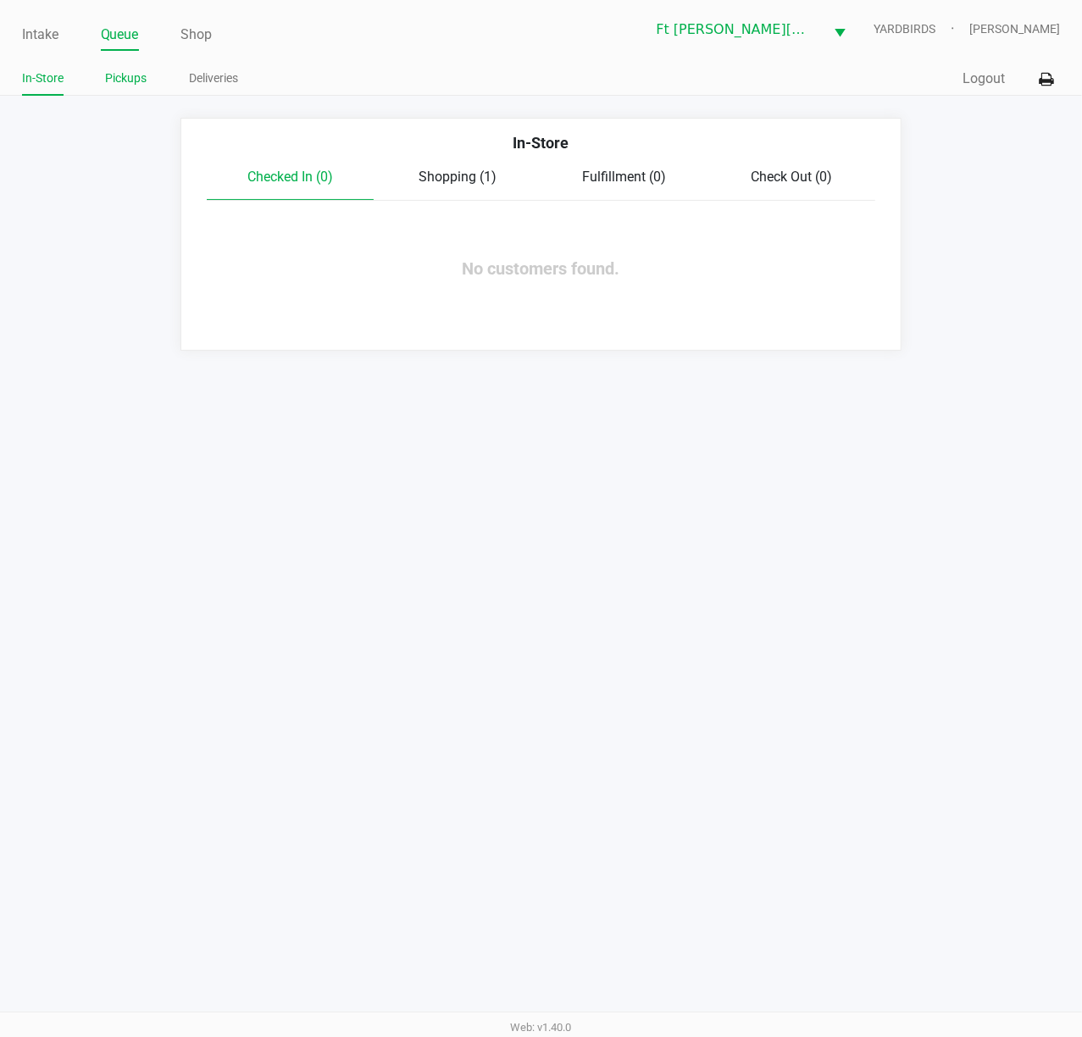
click at [122, 83] on link "Pickups" at bounding box center [126, 78] width 41 height 21
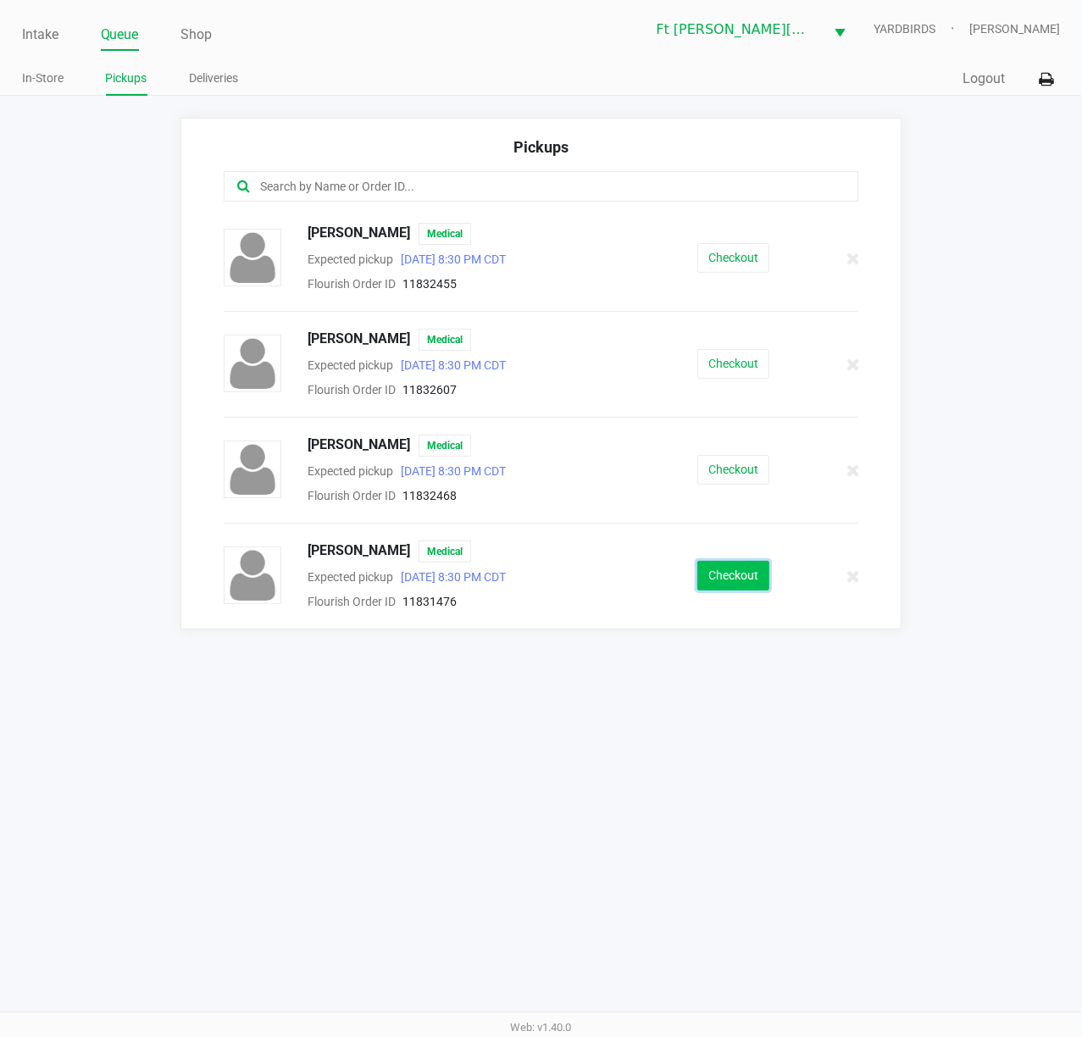
click at [728, 573] on button "Checkout" at bounding box center [733, 576] width 72 height 30
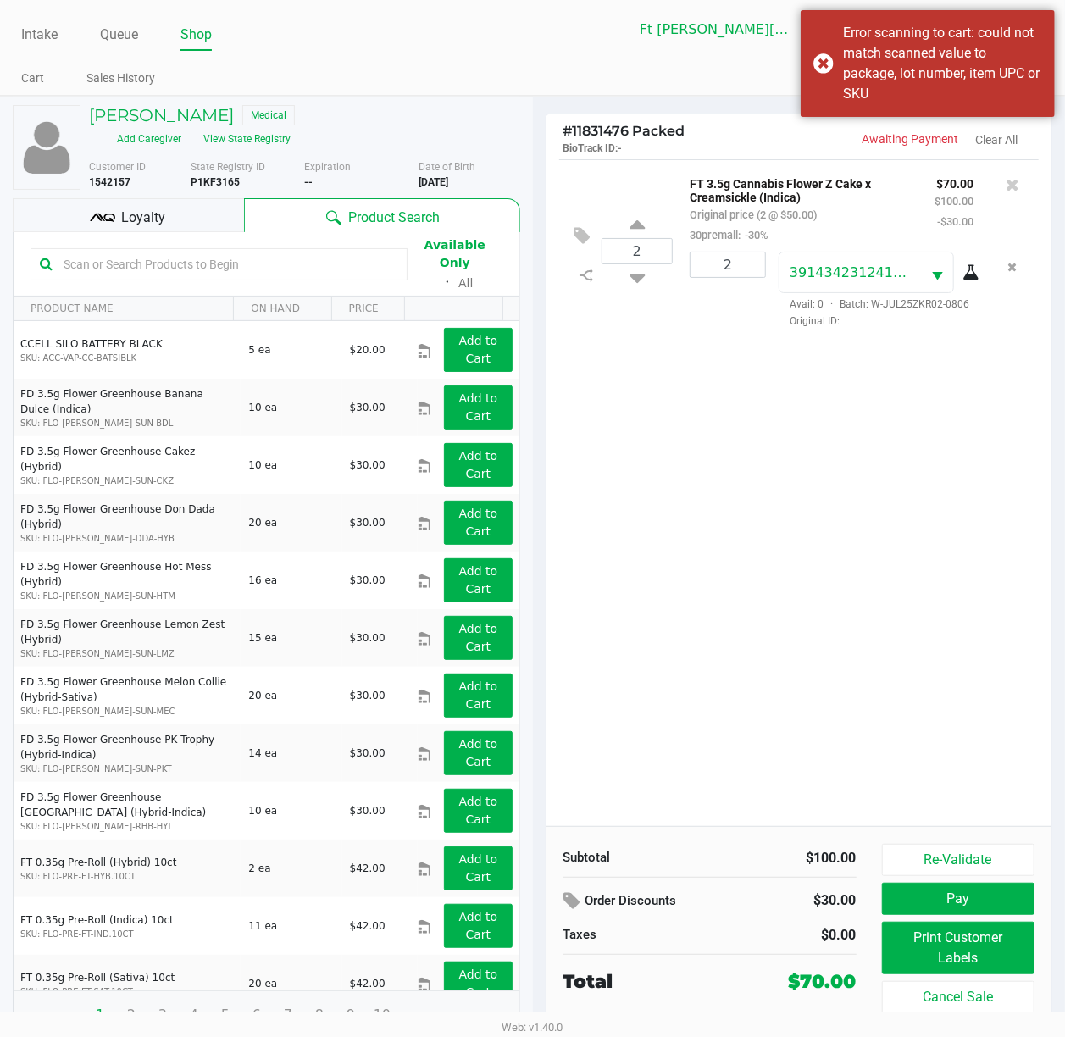
click at [151, 225] on span "Loyalty" at bounding box center [143, 217] width 44 height 20
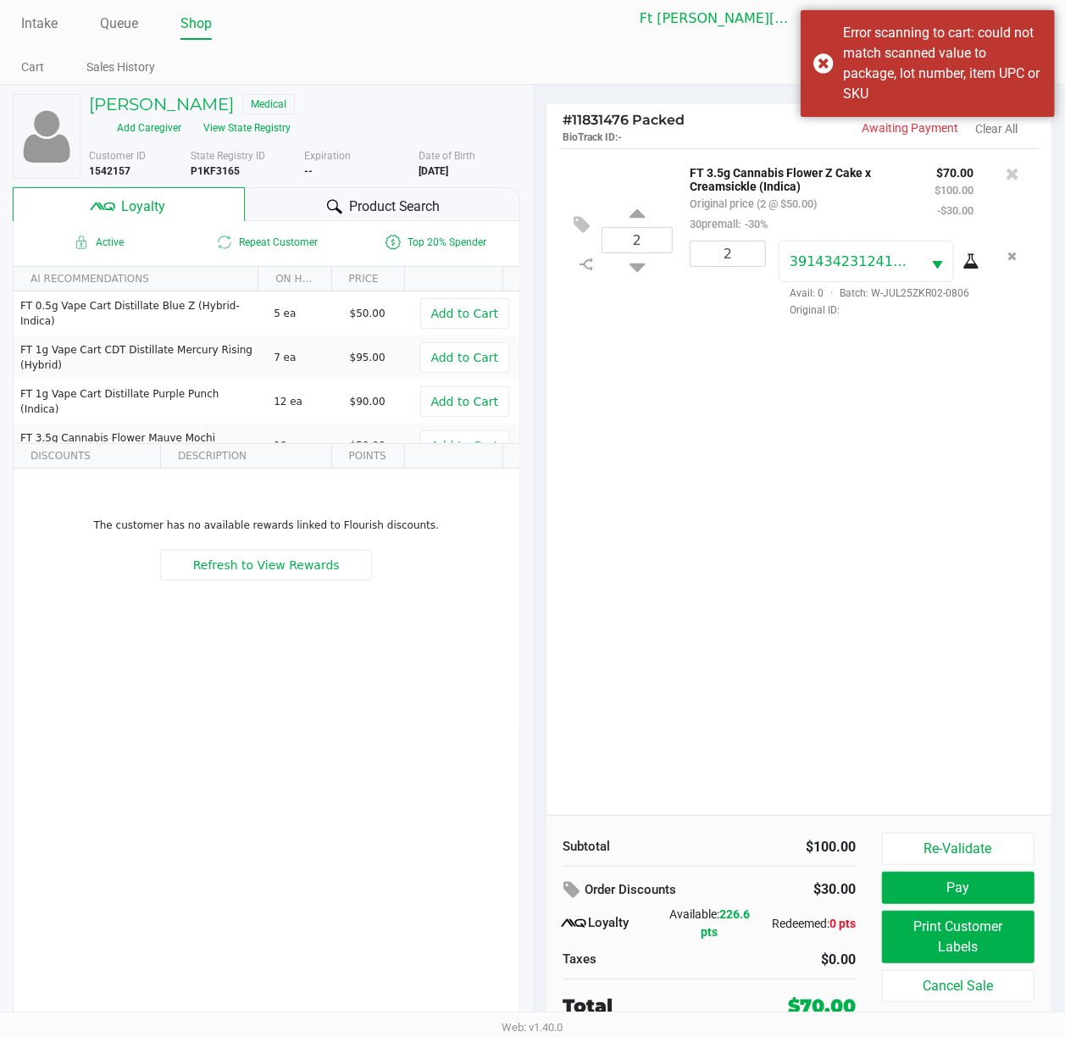
scroll to position [14, 0]
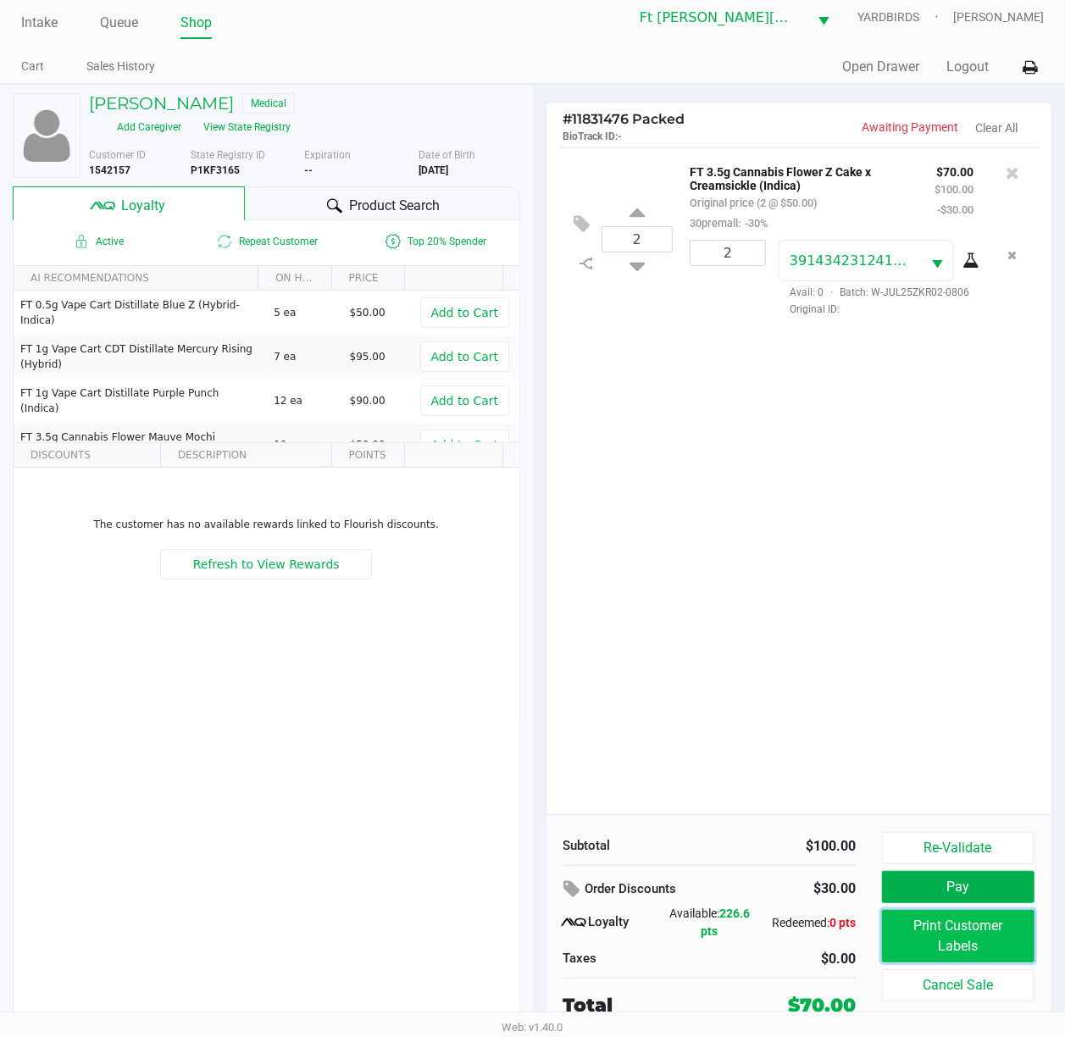
click at [929, 777] on button "Print Customer Labels" at bounding box center [958, 936] width 153 height 53
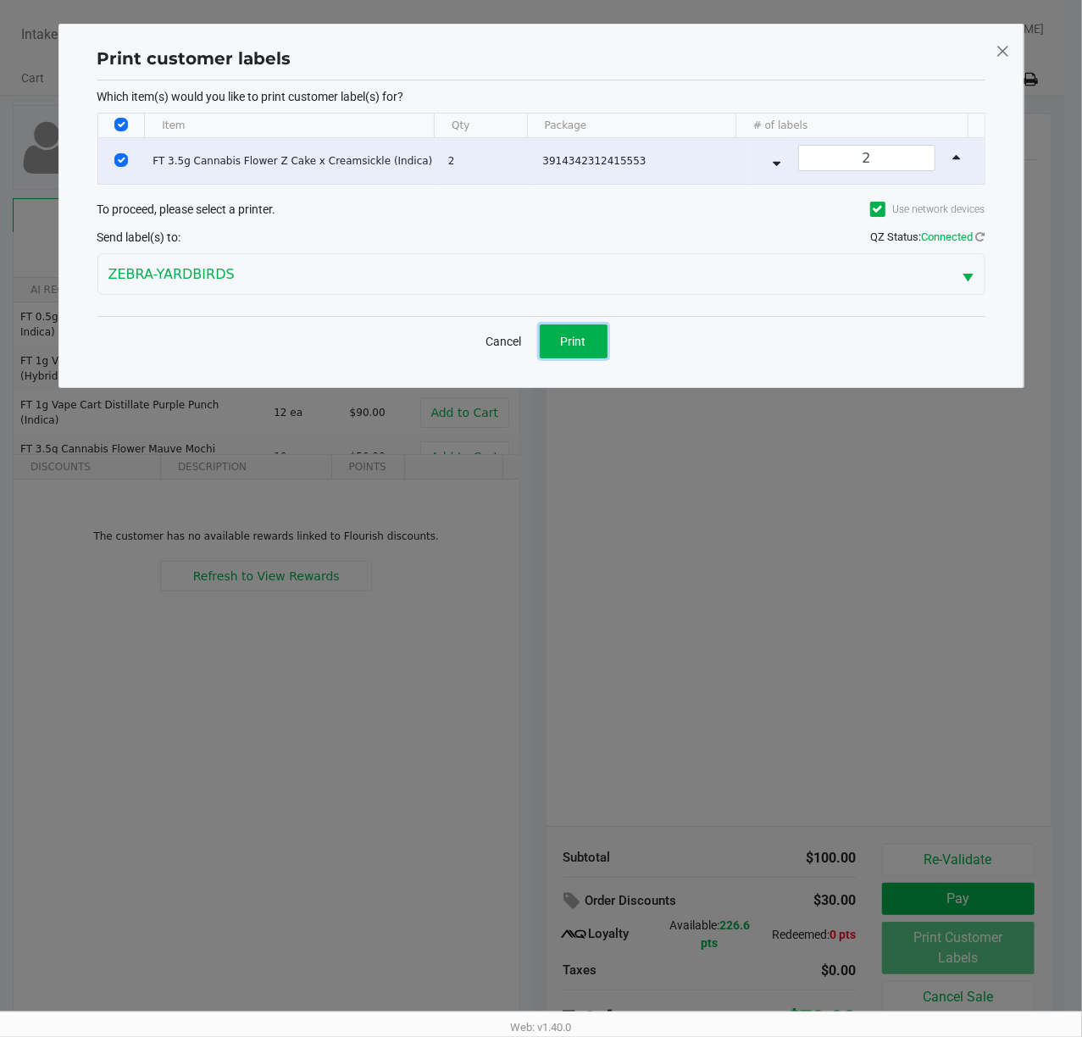
click at [560, 335] on button "Print" at bounding box center [573, 341] width 68 height 34
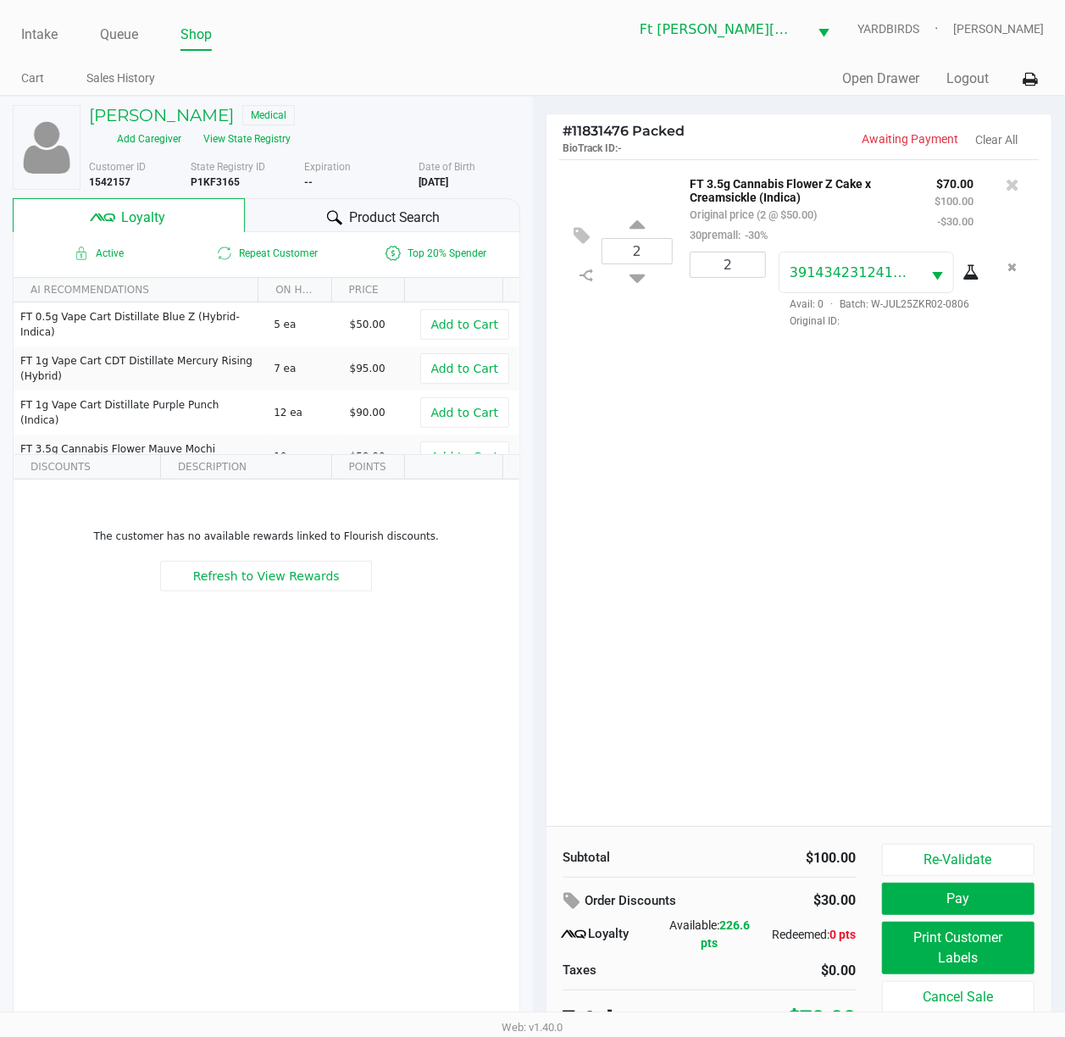
click at [1000, 777] on button "Pay" at bounding box center [958, 898] width 153 height 32
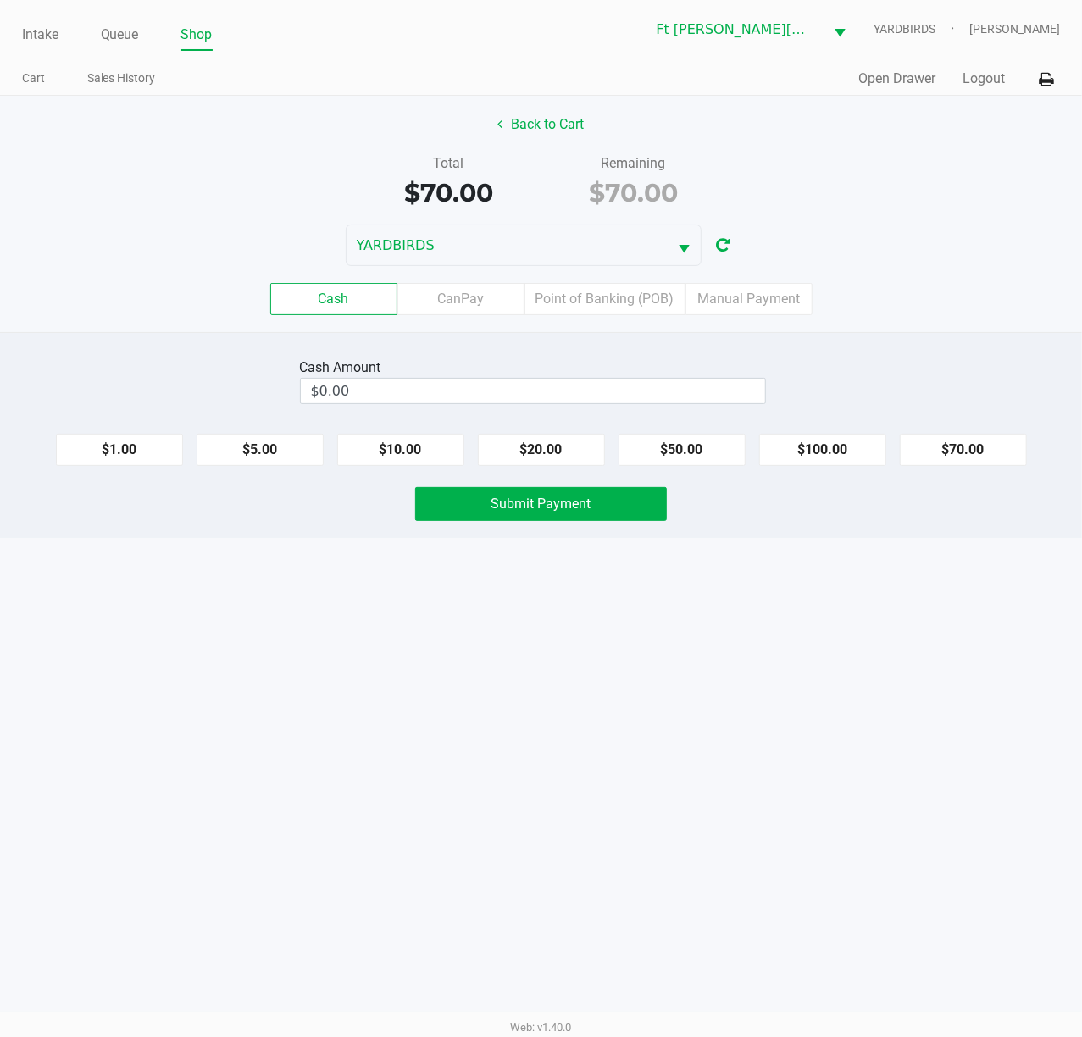
click at [990, 442] on button "$70.00" at bounding box center [962, 450] width 127 height 32
type input "$70.00"
click at [611, 516] on button "Submit Payment" at bounding box center [541, 504] width 252 height 34
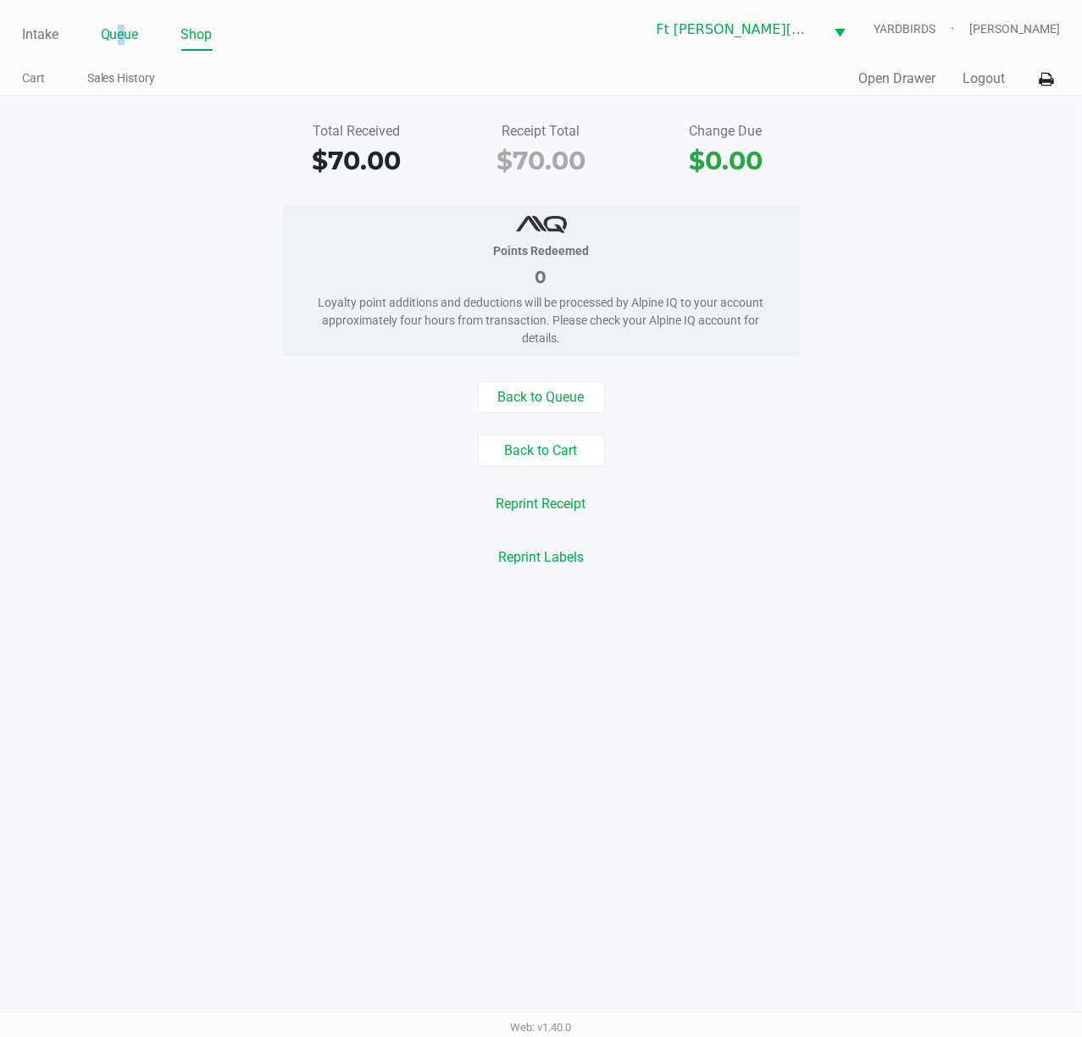
click at [122, 30] on link "Queue" at bounding box center [120, 35] width 38 height 24
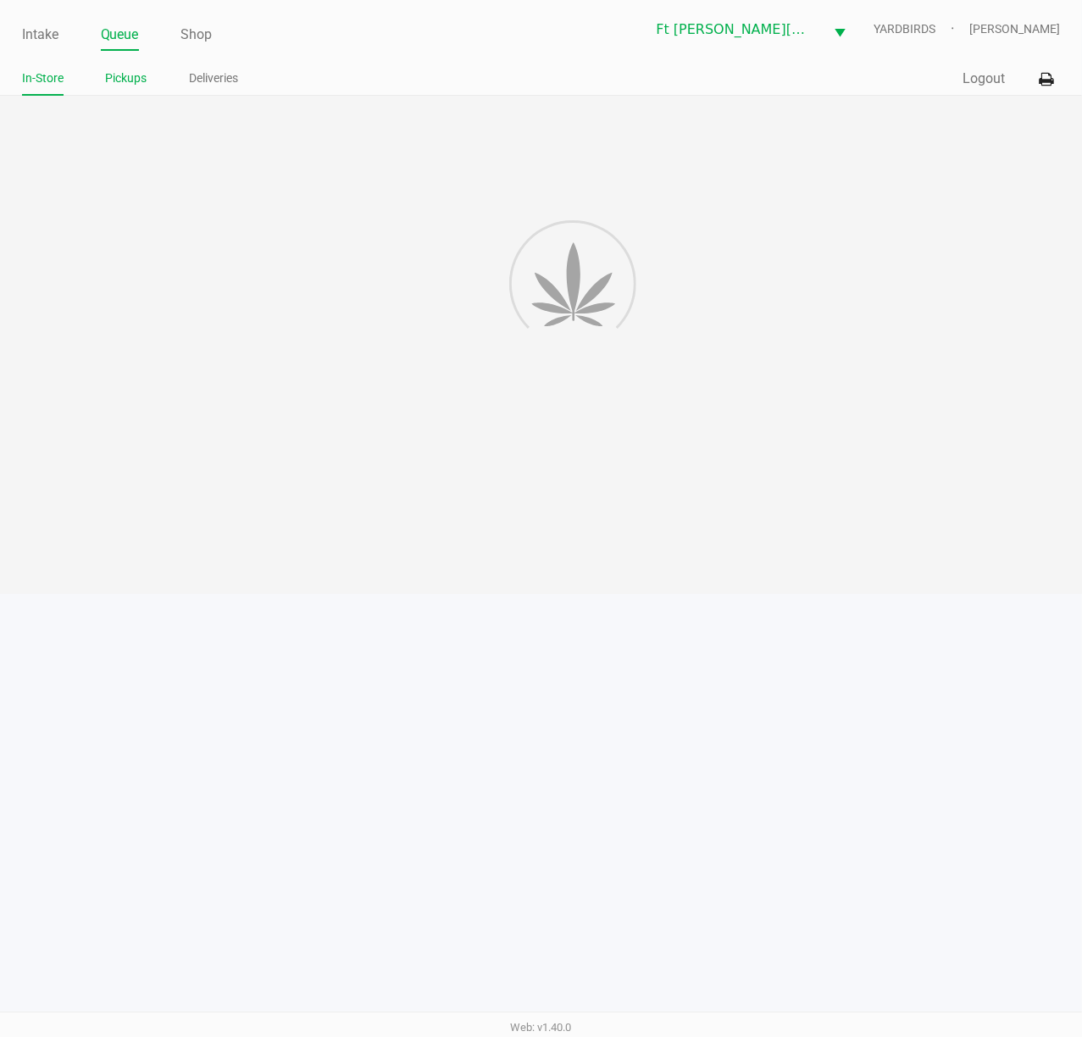
click at [139, 83] on link "Pickups" at bounding box center [126, 78] width 41 height 21
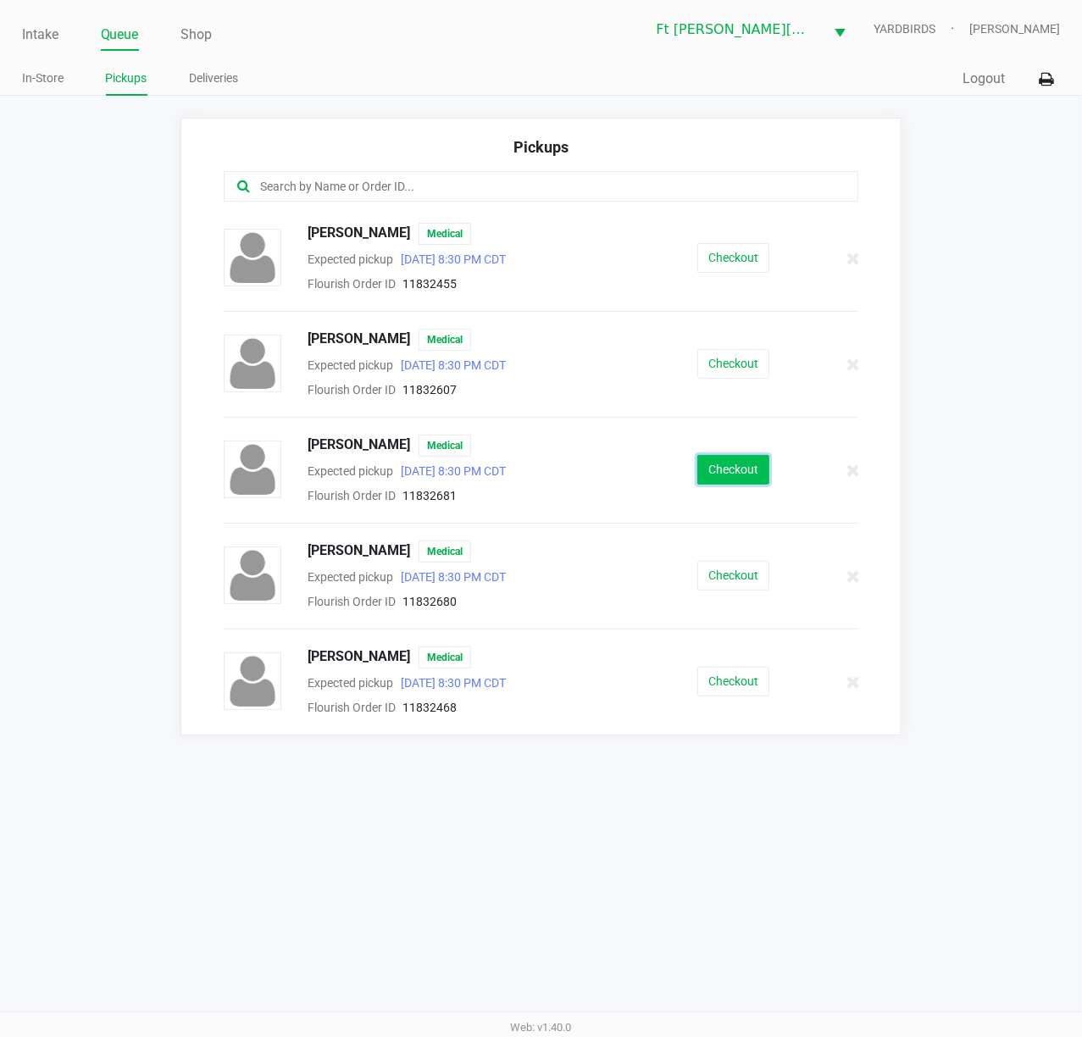
click at [739, 471] on button "Checkout" at bounding box center [733, 470] width 72 height 30
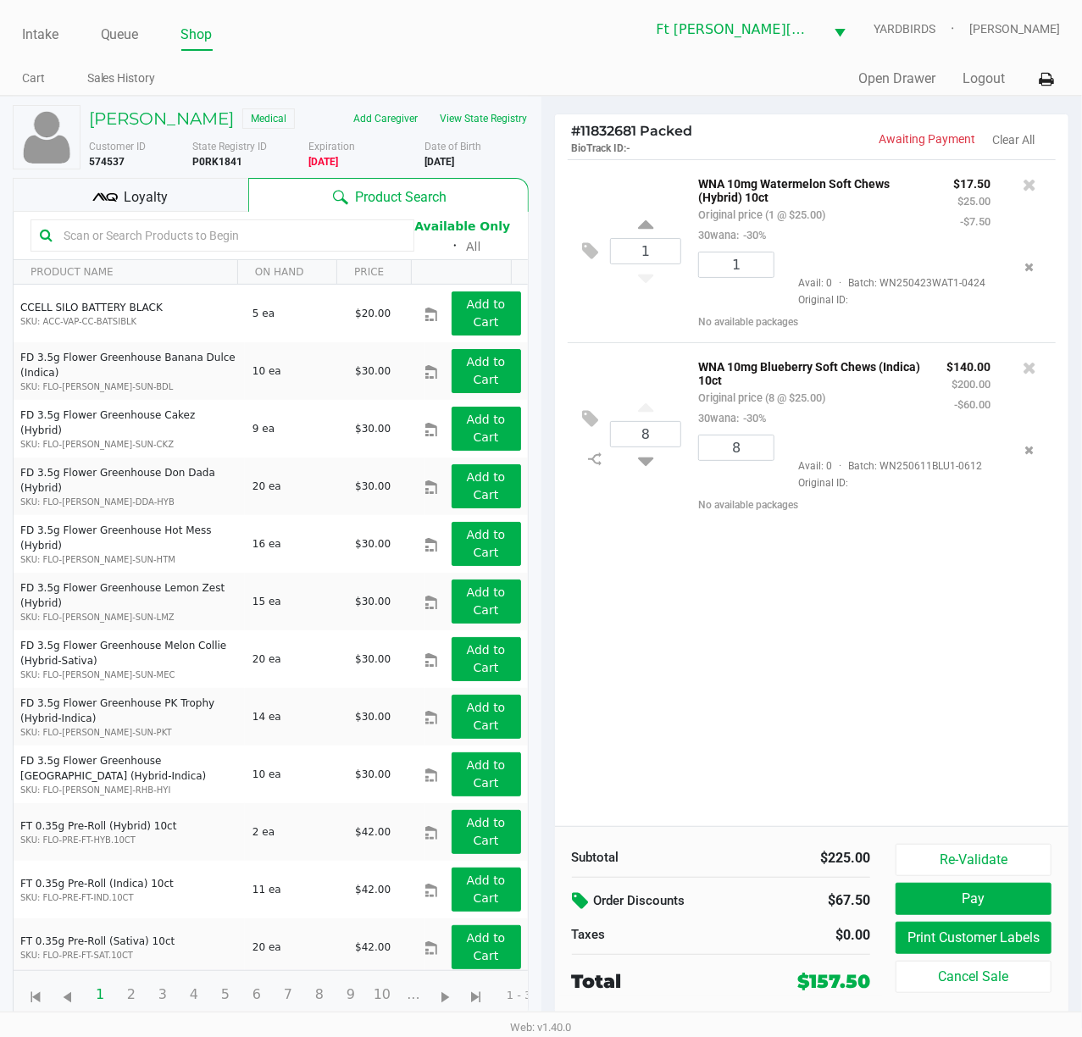
click at [589, 777] on icon at bounding box center [583, 900] width 20 height 19
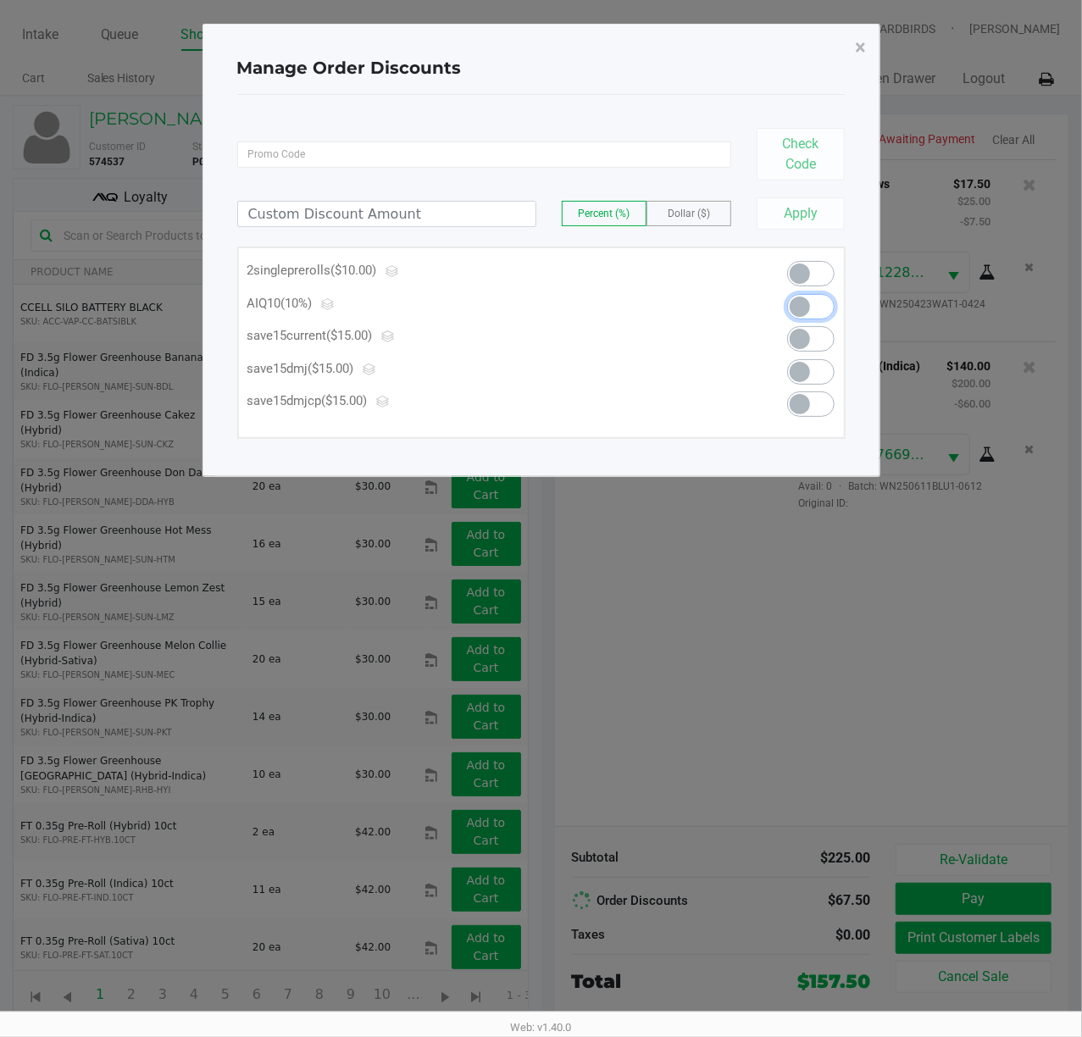
click at [797, 307] on span at bounding box center [799, 306] width 20 height 20
click at [857, 49] on span "×" at bounding box center [860, 48] width 11 height 24
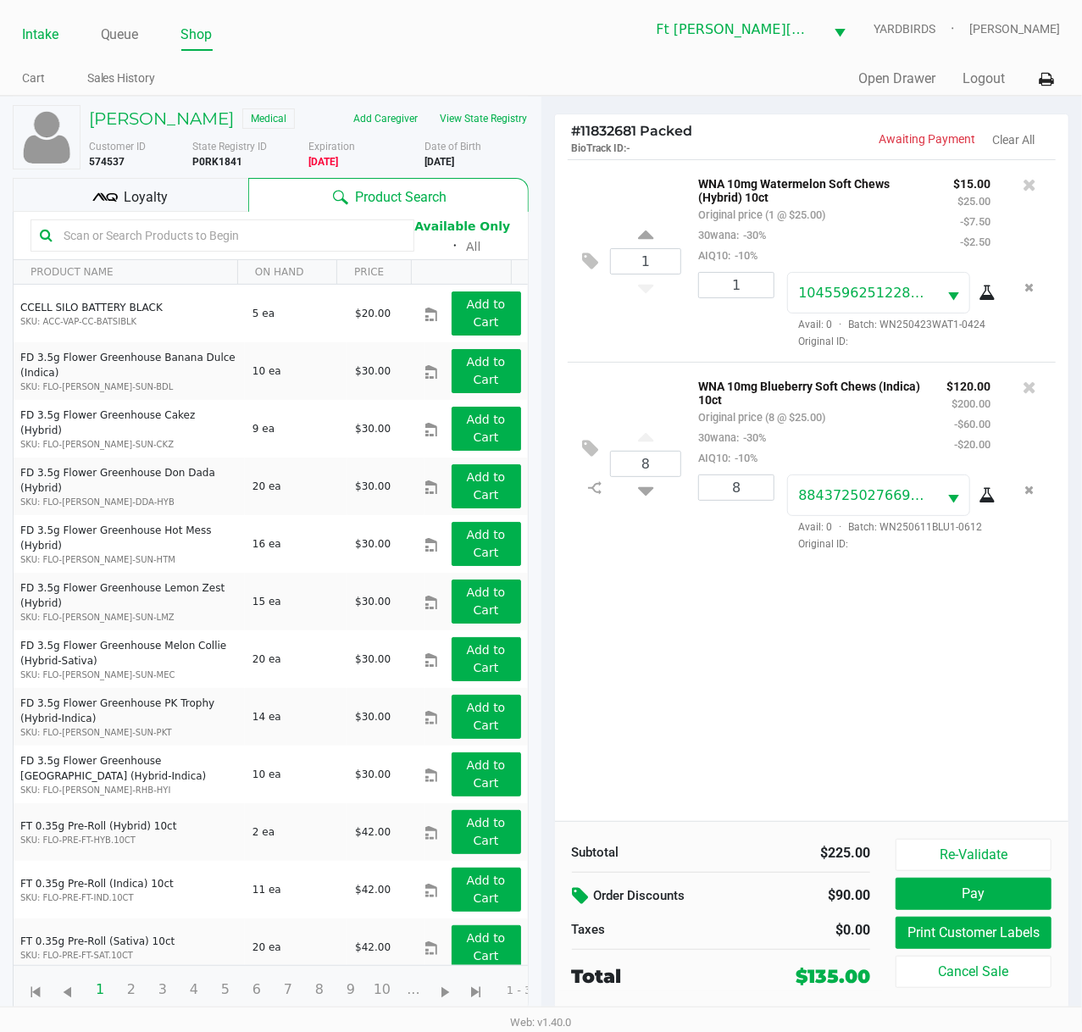
click at [37, 35] on link "Intake" at bounding box center [40, 35] width 36 height 24
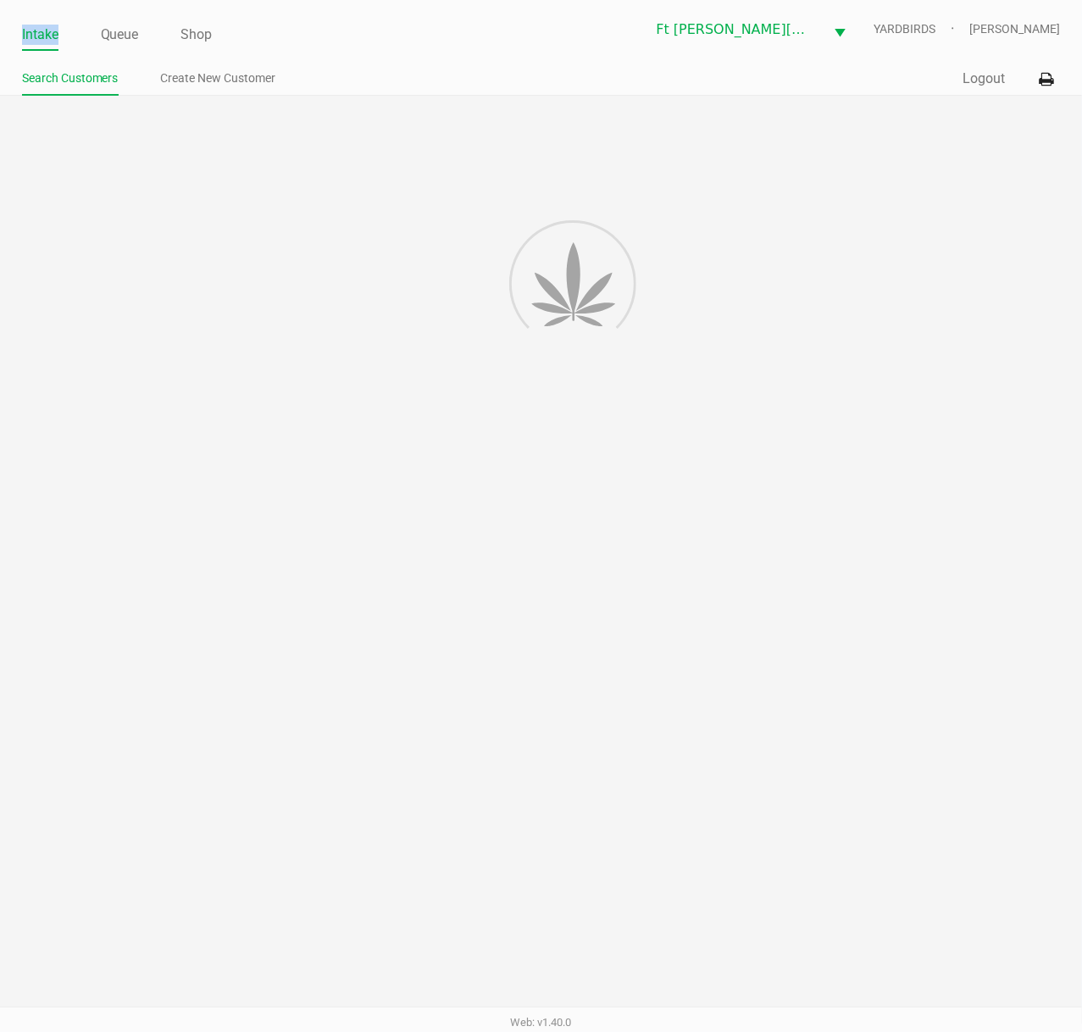
click at [37, 35] on link "Intake" at bounding box center [40, 35] width 36 height 24
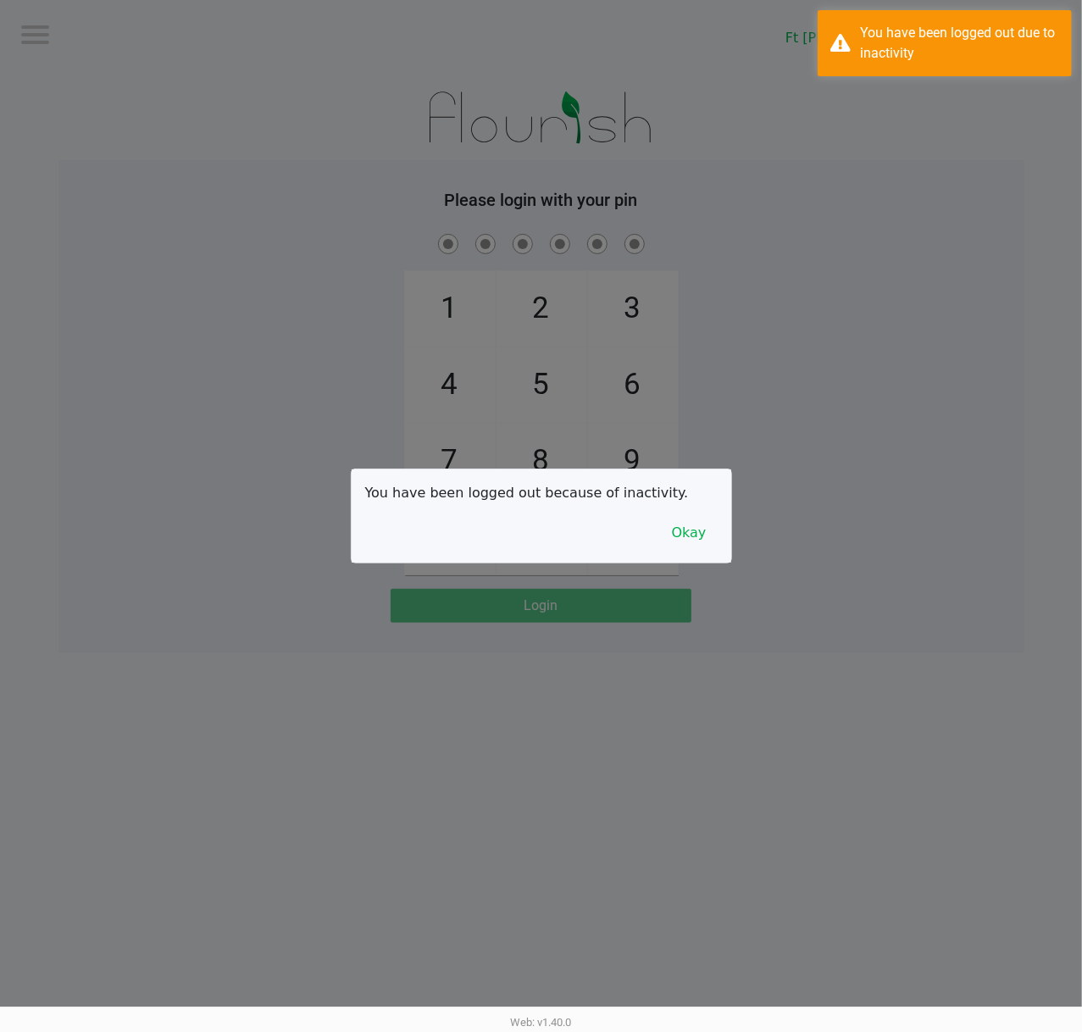
click at [75, 265] on div at bounding box center [541, 516] width 1082 height 1032
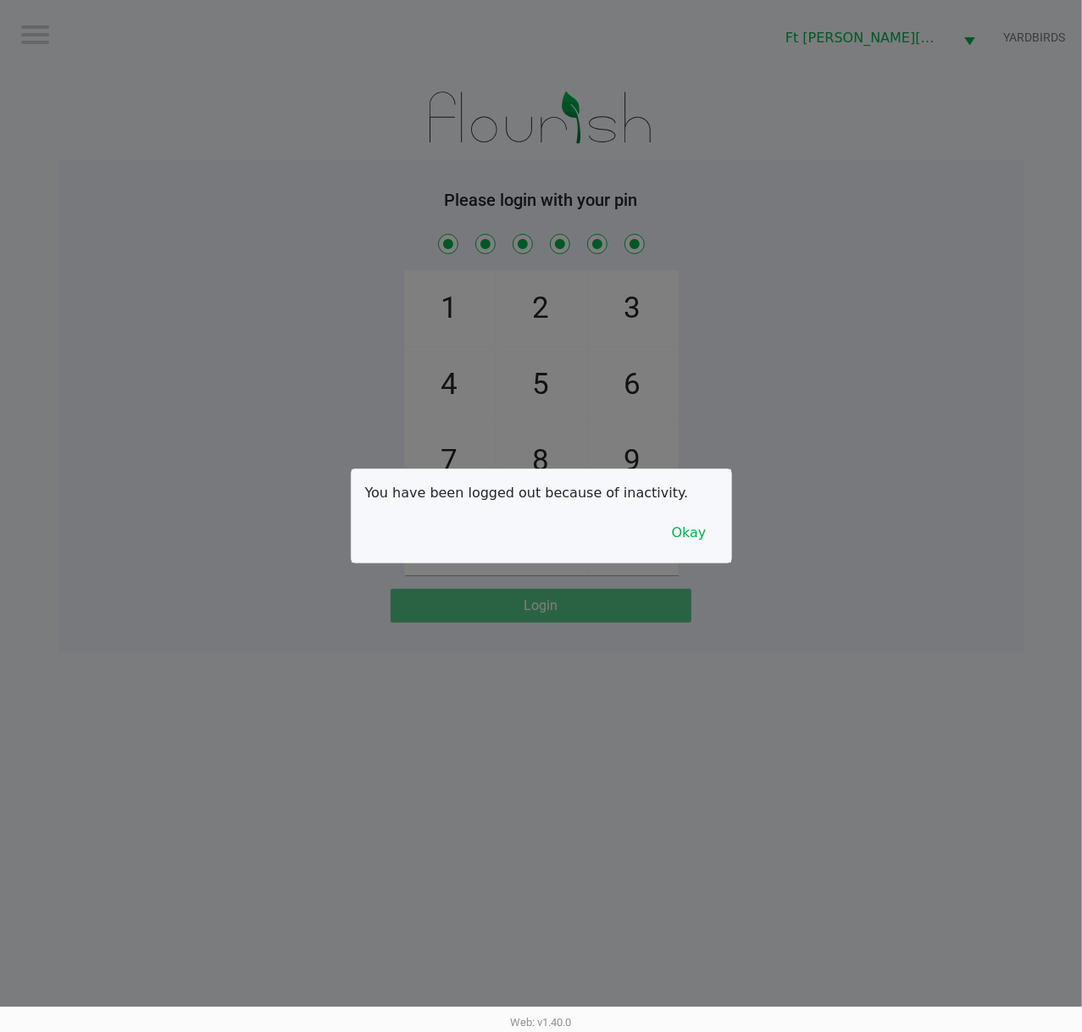
checkbox input "true"
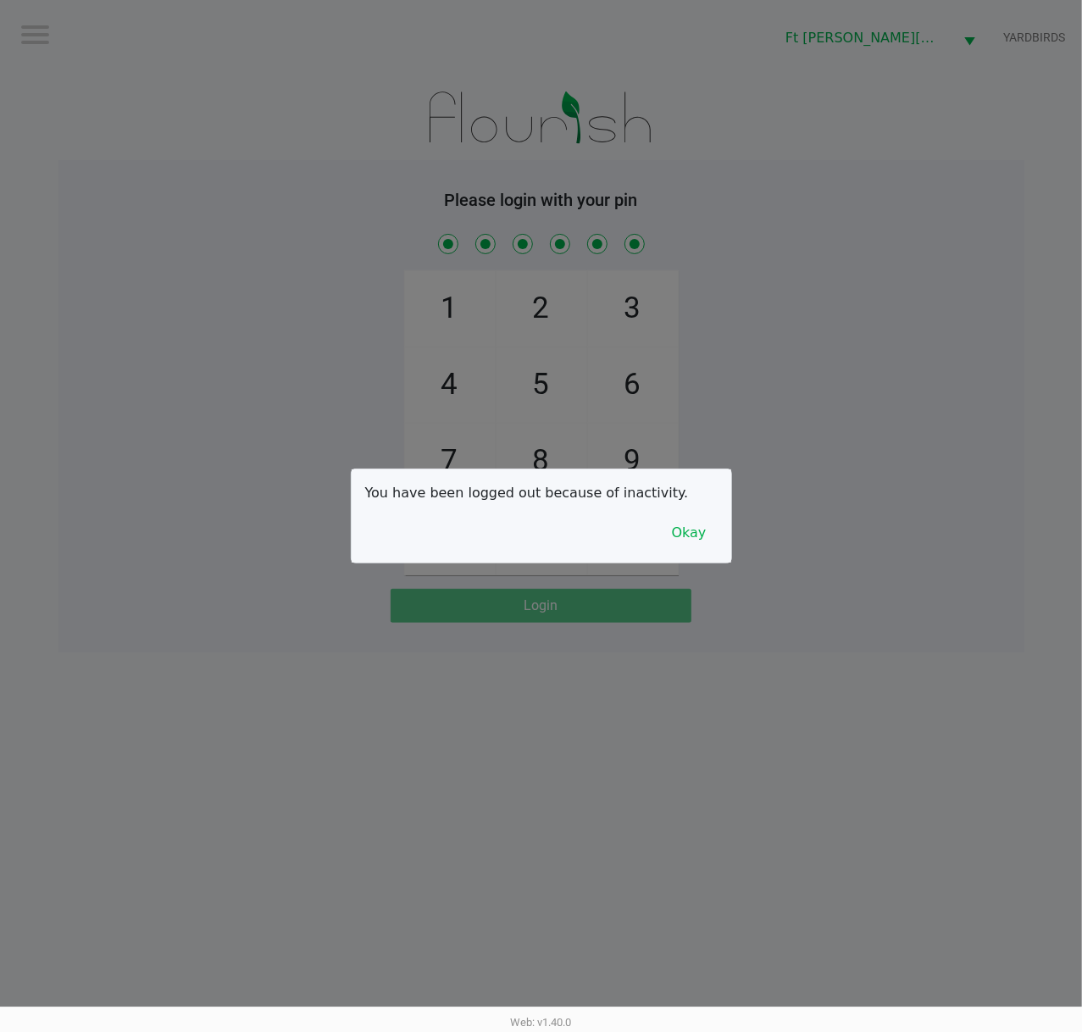
checkbox input "true"
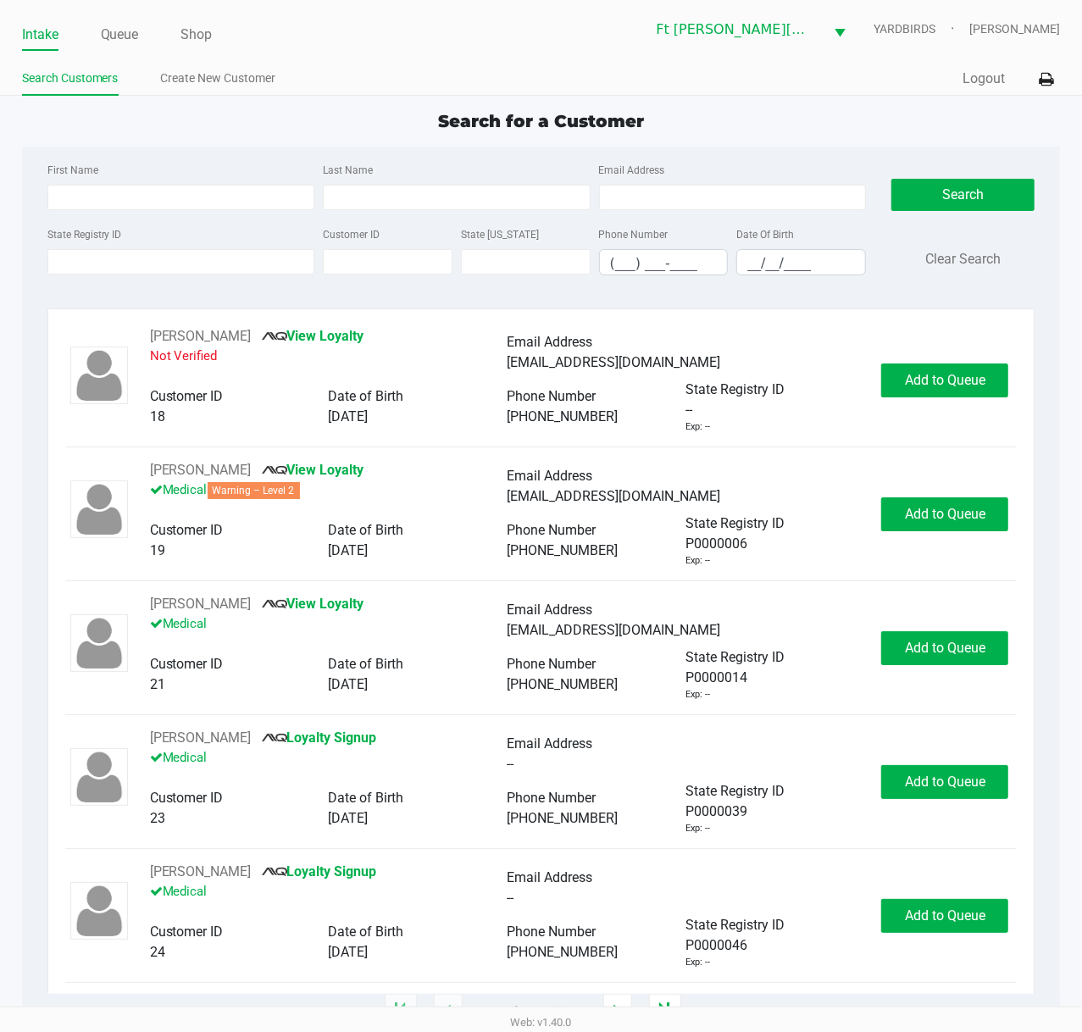
type input "DARIUS"
type input "HANKS"
type input "07/12/1993"
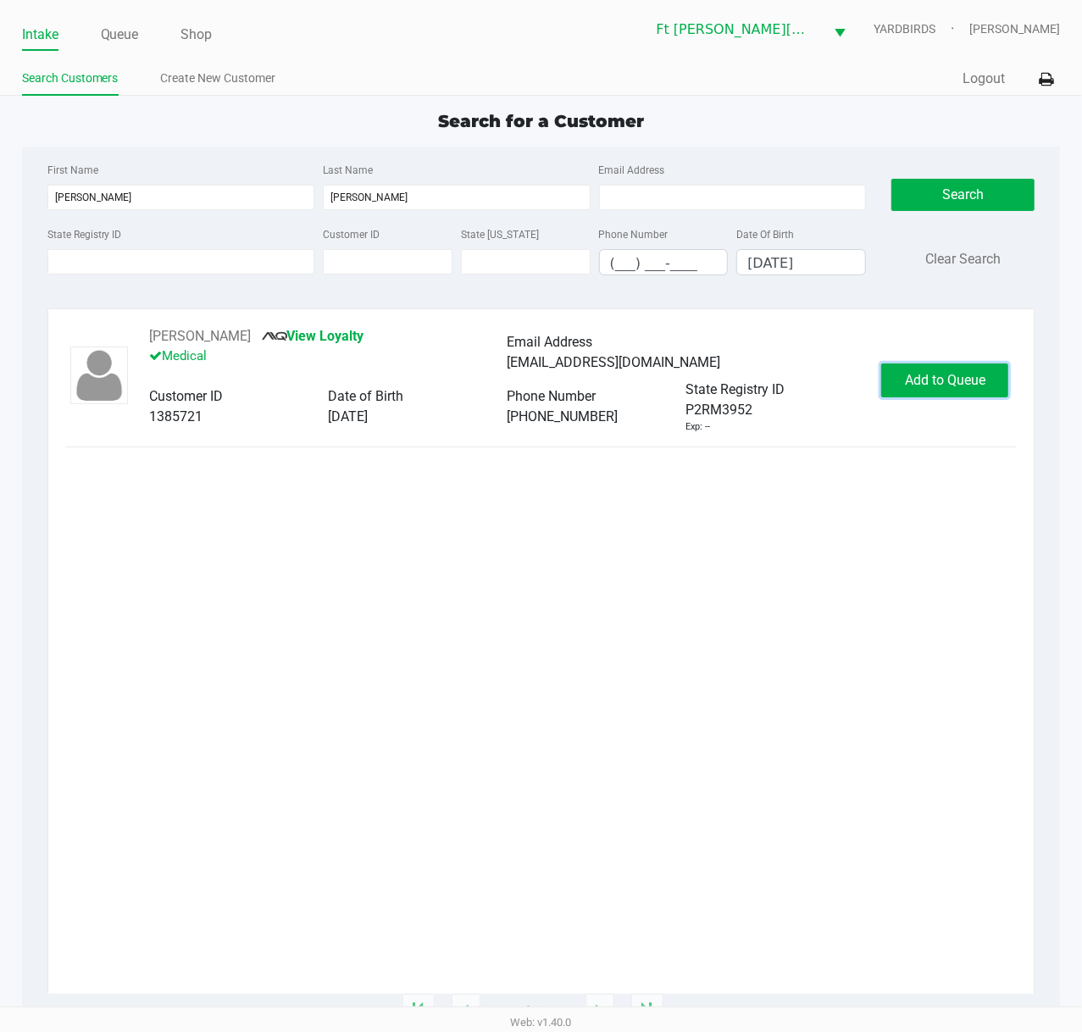
click at [953, 384] on span "Add to Queue" at bounding box center [945, 380] width 80 height 16
click at [953, 384] on div "Add to Queue" at bounding box center [944, 380] width 127 height 34
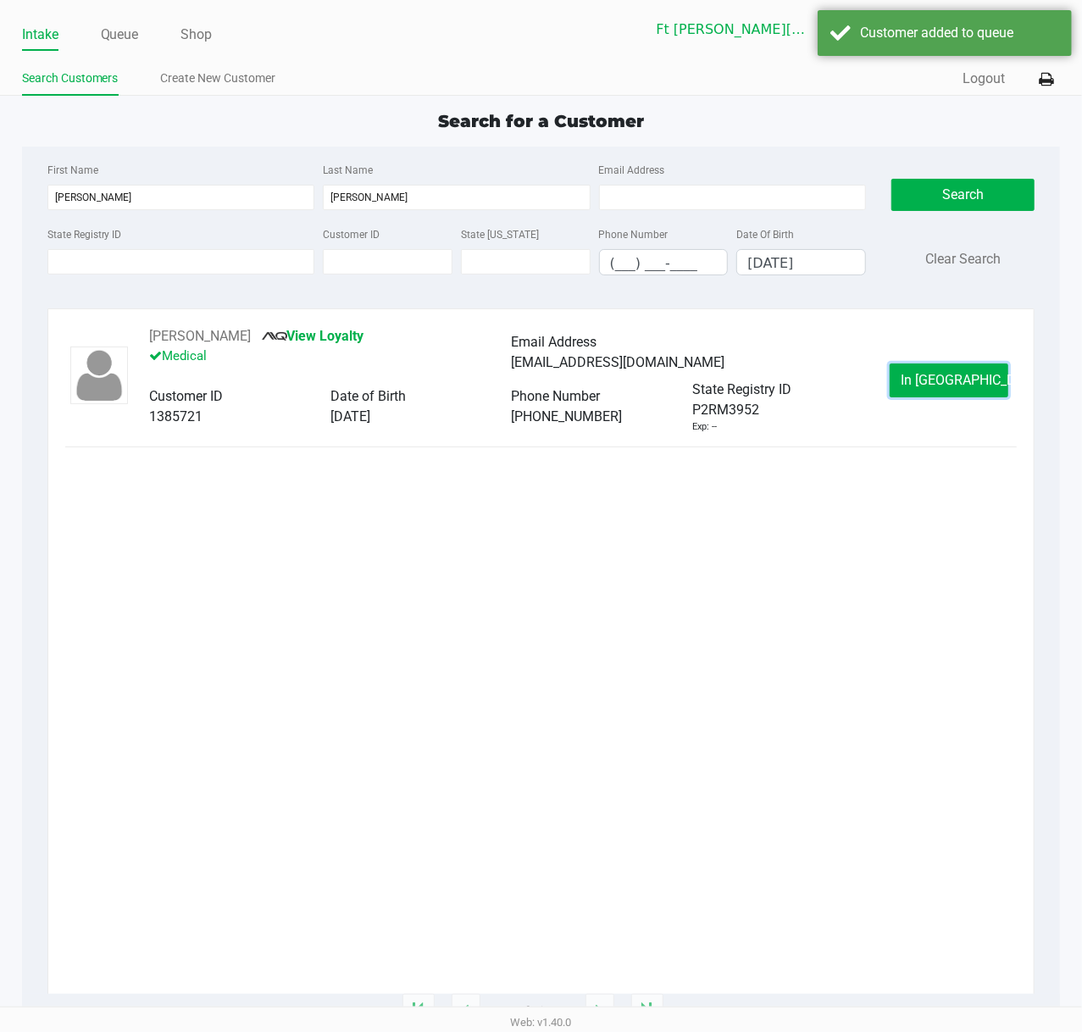
click at [953, 384] on span "In Queue" at bounding box center [971, 380] width 142 height 16
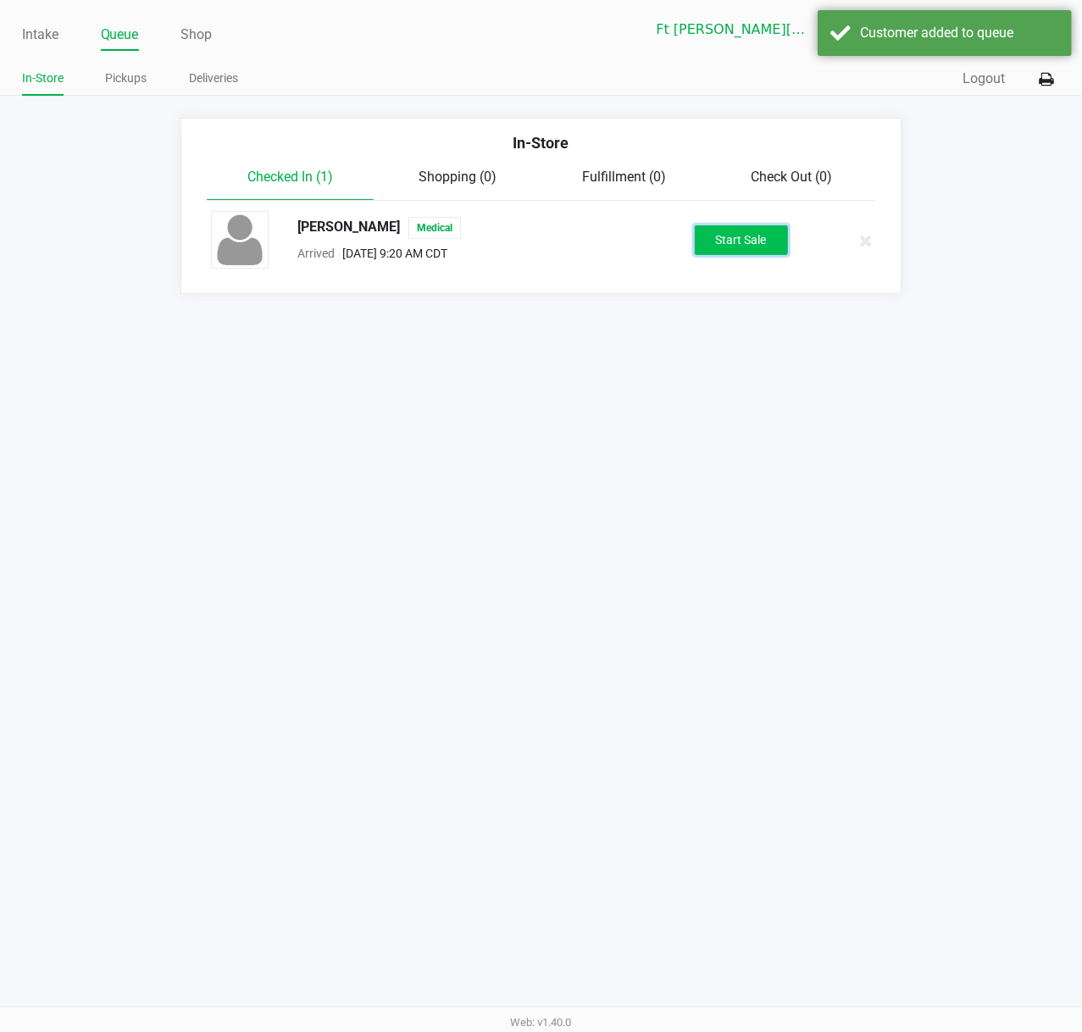
click at [735, 247] on button "Start Sale" at bounding box center [740, 240] width 93 height 30
click at [735, 247] on div "Start Sale" at bounding box center [740, 240] width 93 height 30
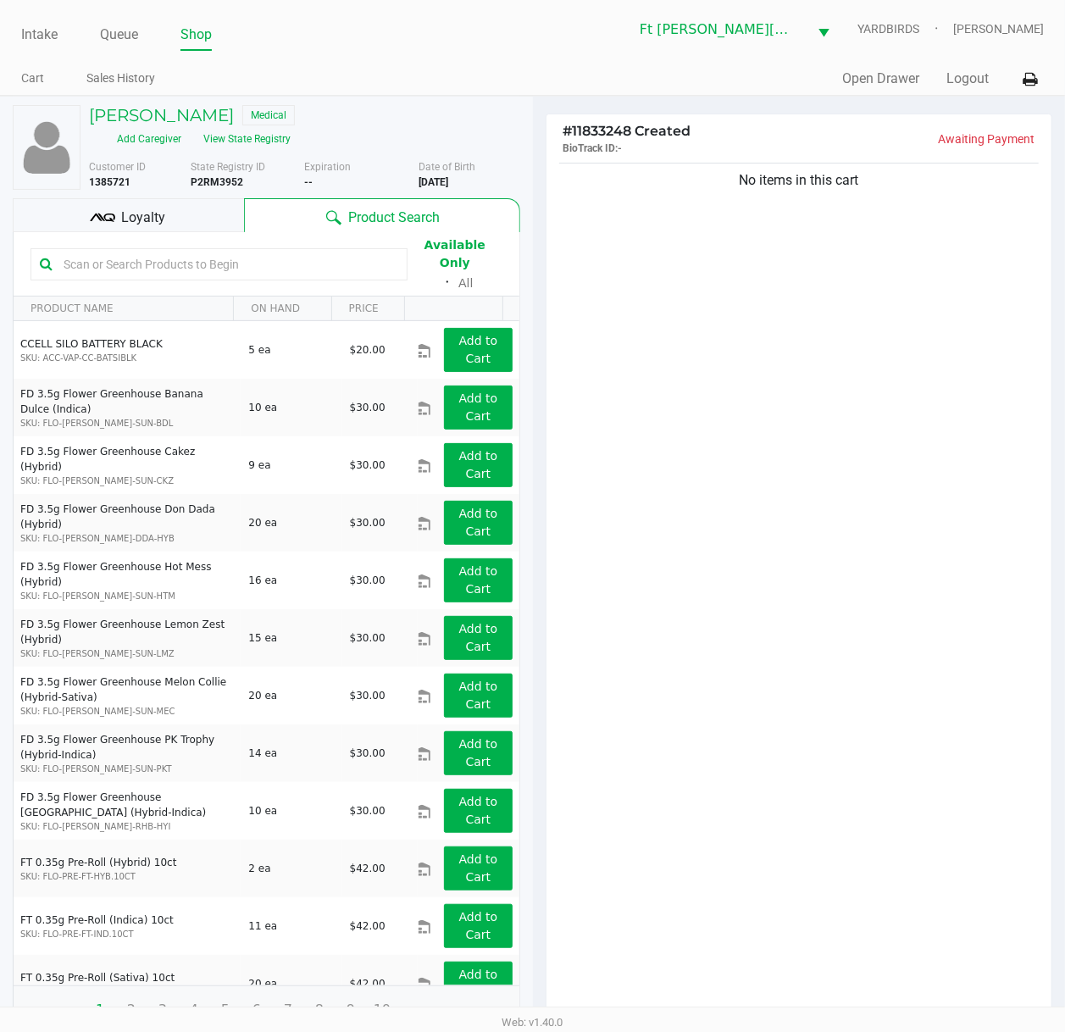
click at [286, 252] on input "text" at bounding box center [227, 264] width 341 height 25
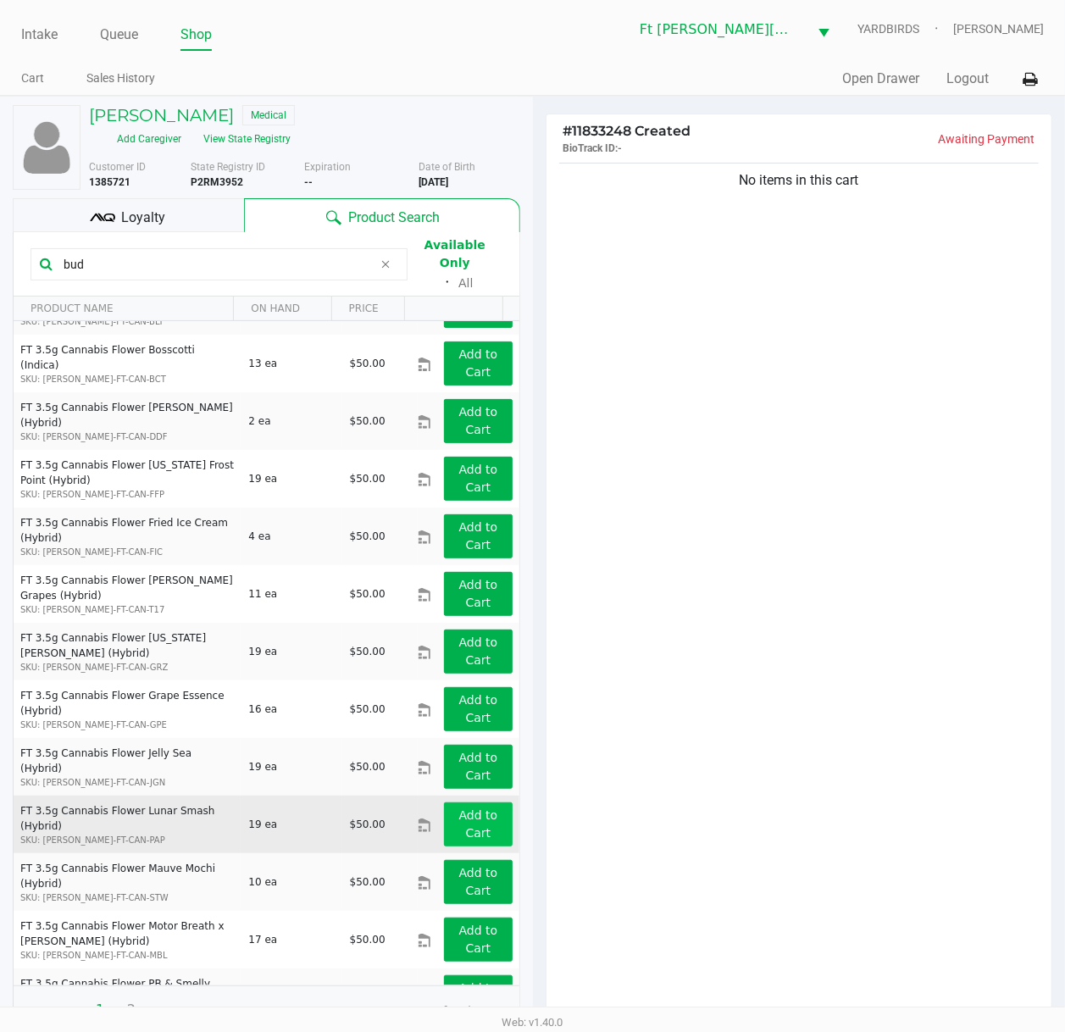
scroll to position [903, 0]
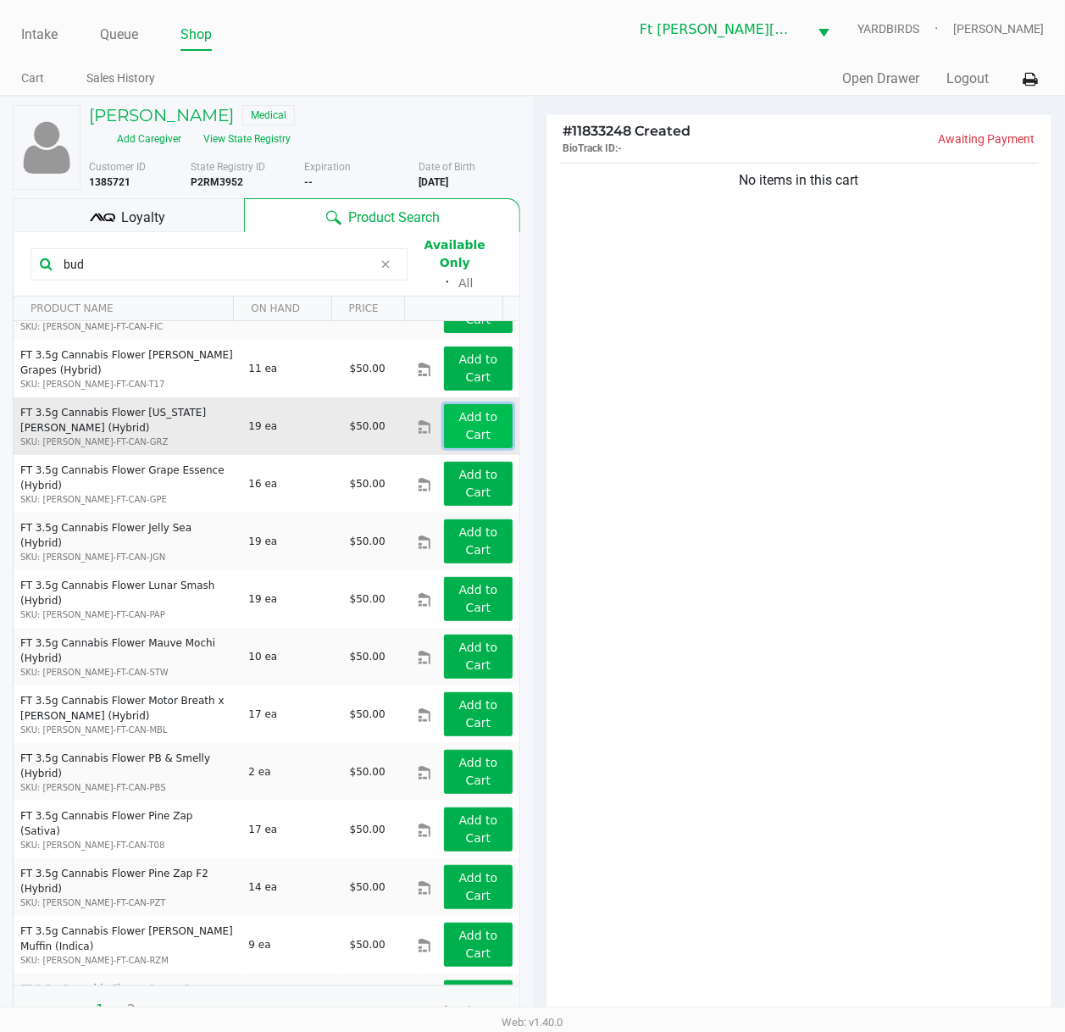
click at [475, 411] on button "Add to Cart" at bounding box center [478, 426] width 68 height 44
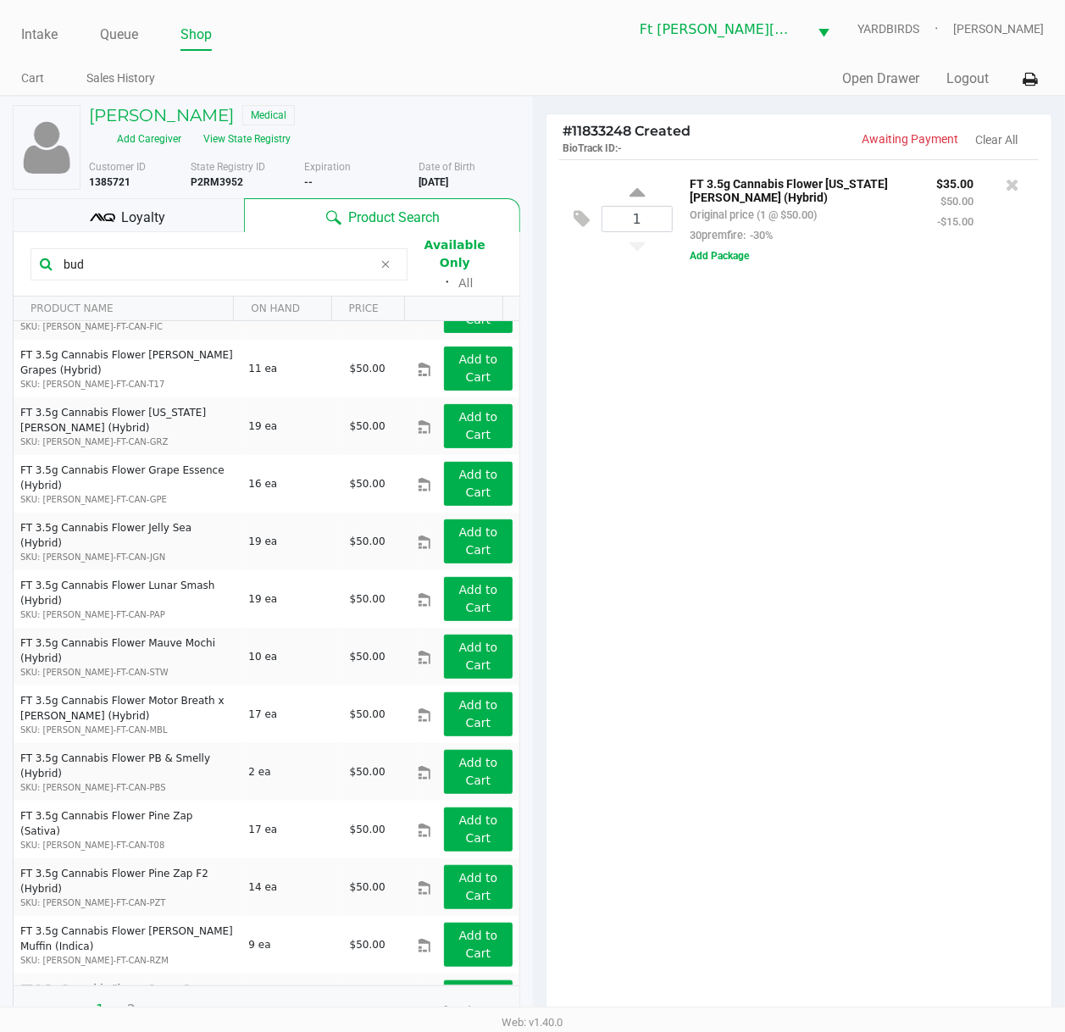
click at [180, 252] on input "bud" at bounding box center [215, 264] width 316 height 25
click at [177, 252] on input "bud" at bounding box center [215, 264] width 316 height 25
click at [176, 252] on input "bud" at bounding box center [215, 264] width 316 height 25
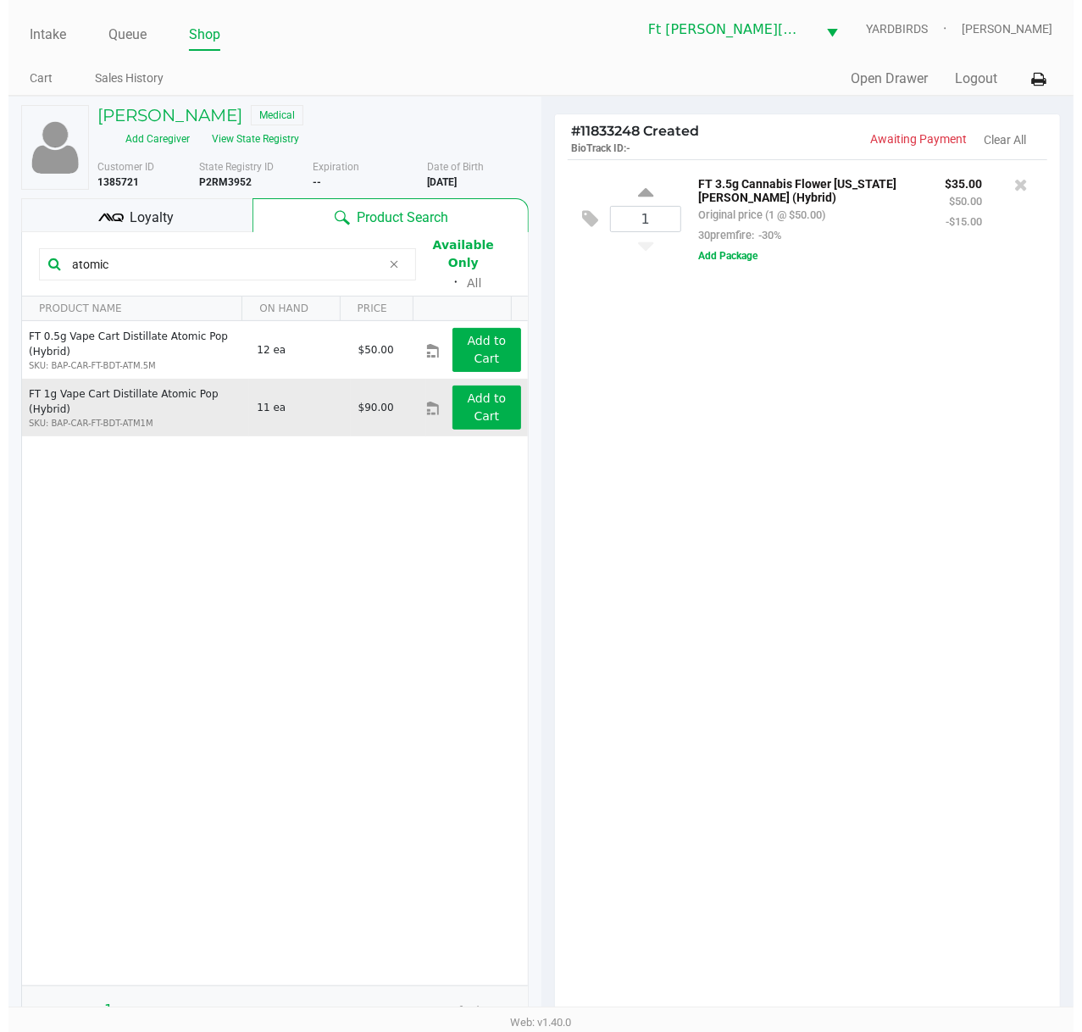
scroll to position [0, 0]
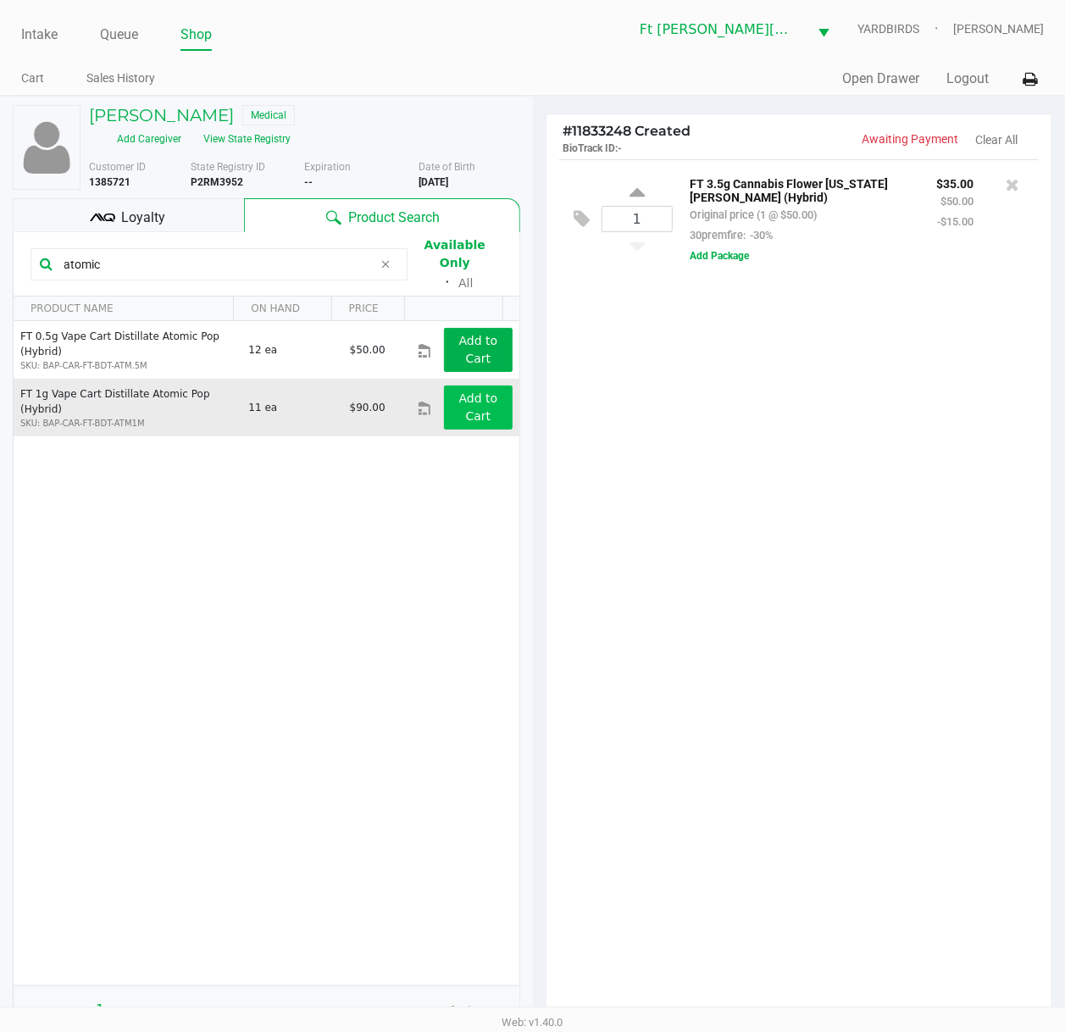
type input "atomic"
click at [449, 385] on button "Add to Cart" at bounding box center [478, 407] width 68 height 44
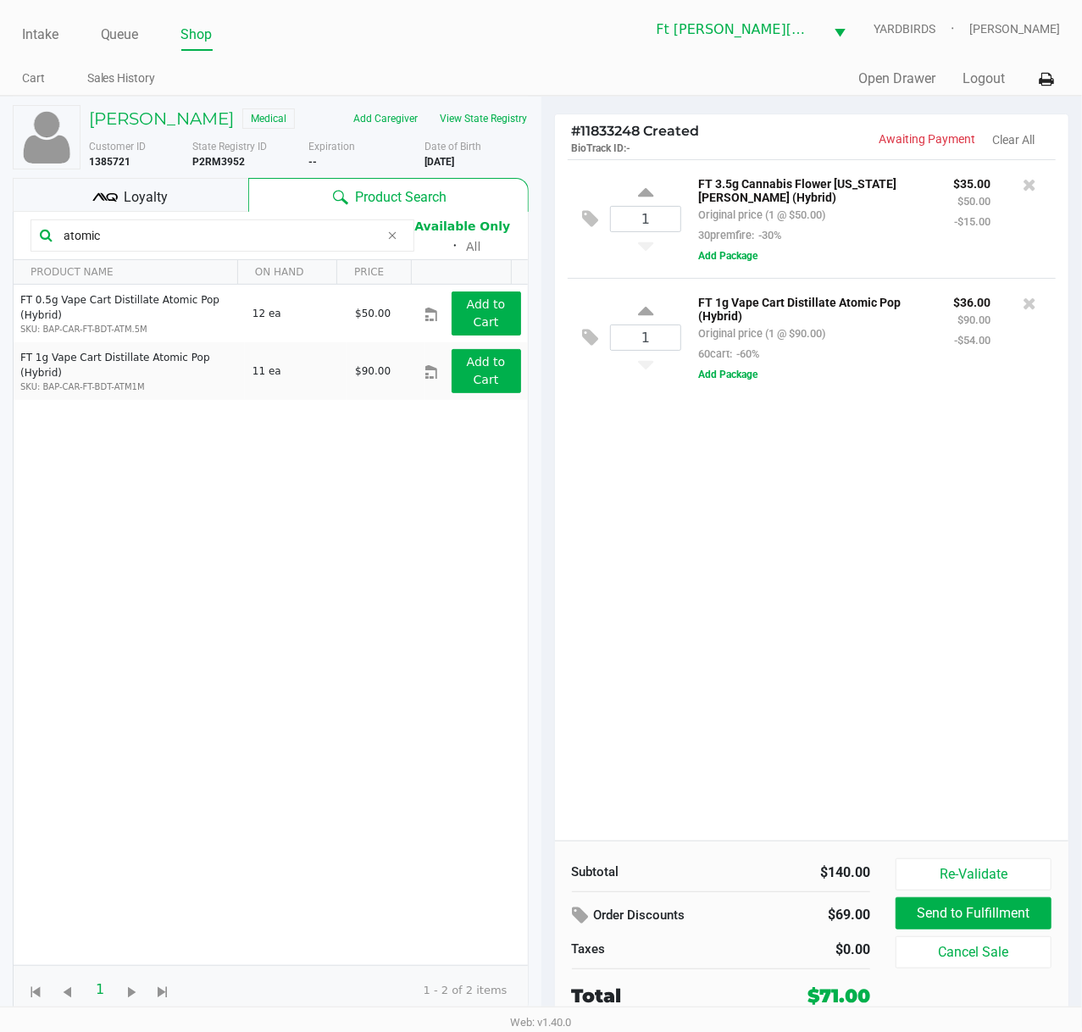
click at [163, 203] on span "Loyalty" at bounding box center [146, 197] width 44 height 20
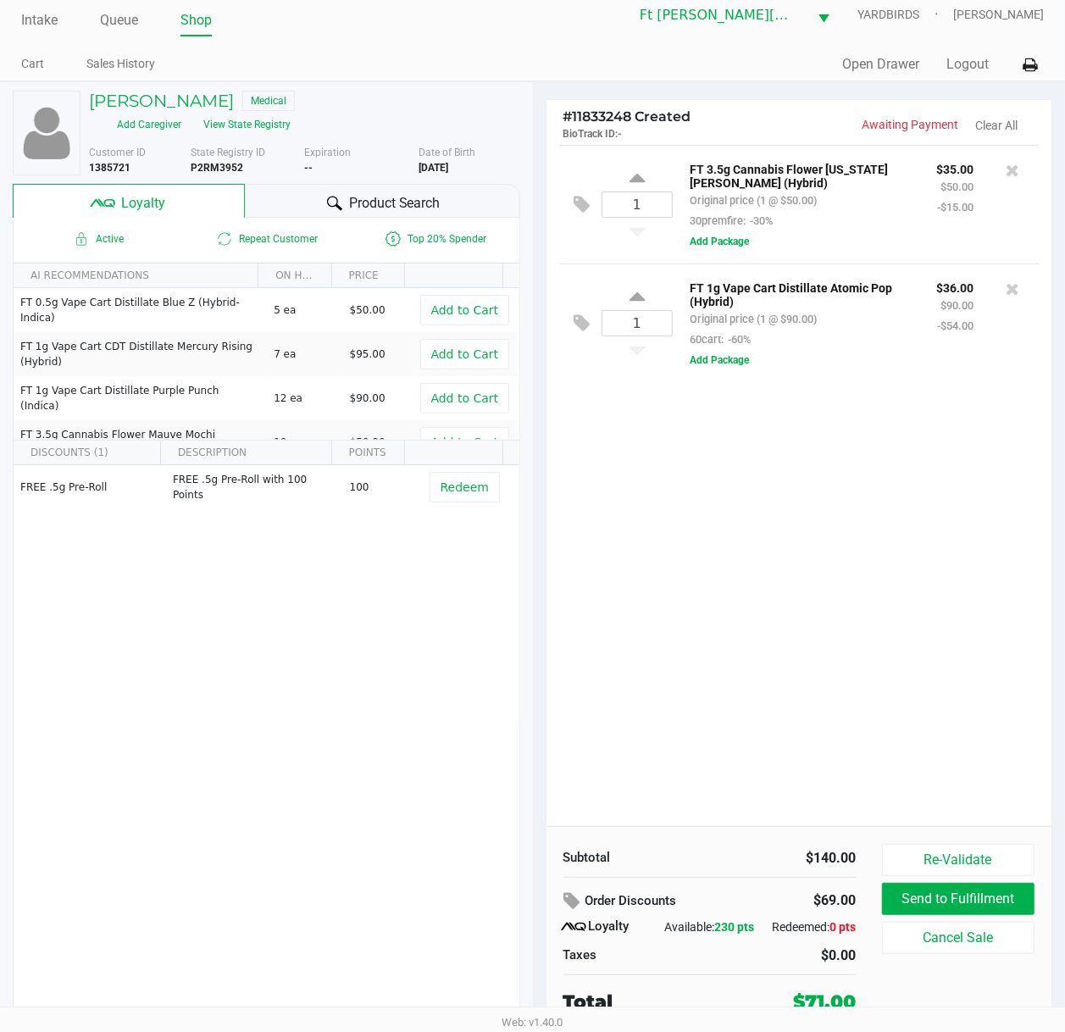
scroll to position [19, 0]
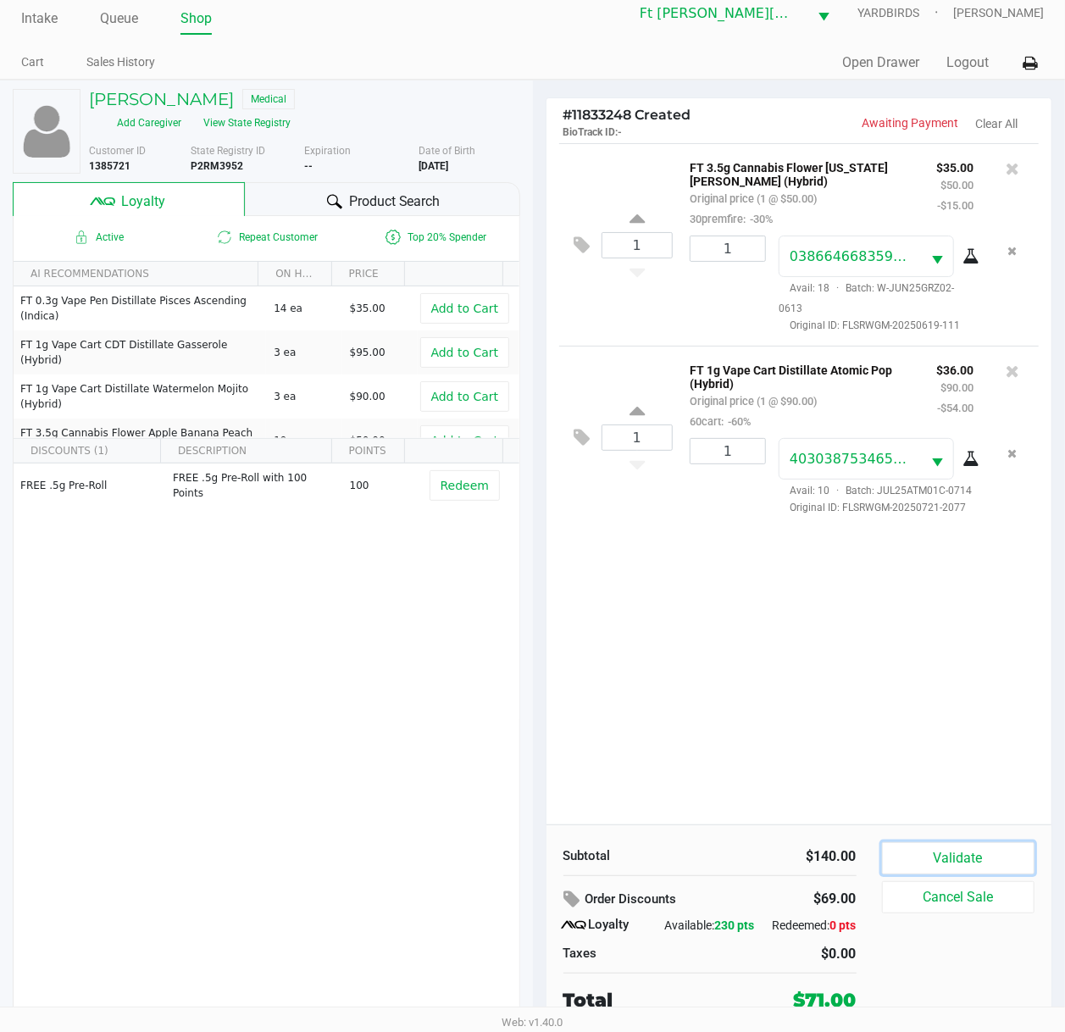
click at [964, 777] on button "Validate" at bounding box center [958, 858] width 153 height 32
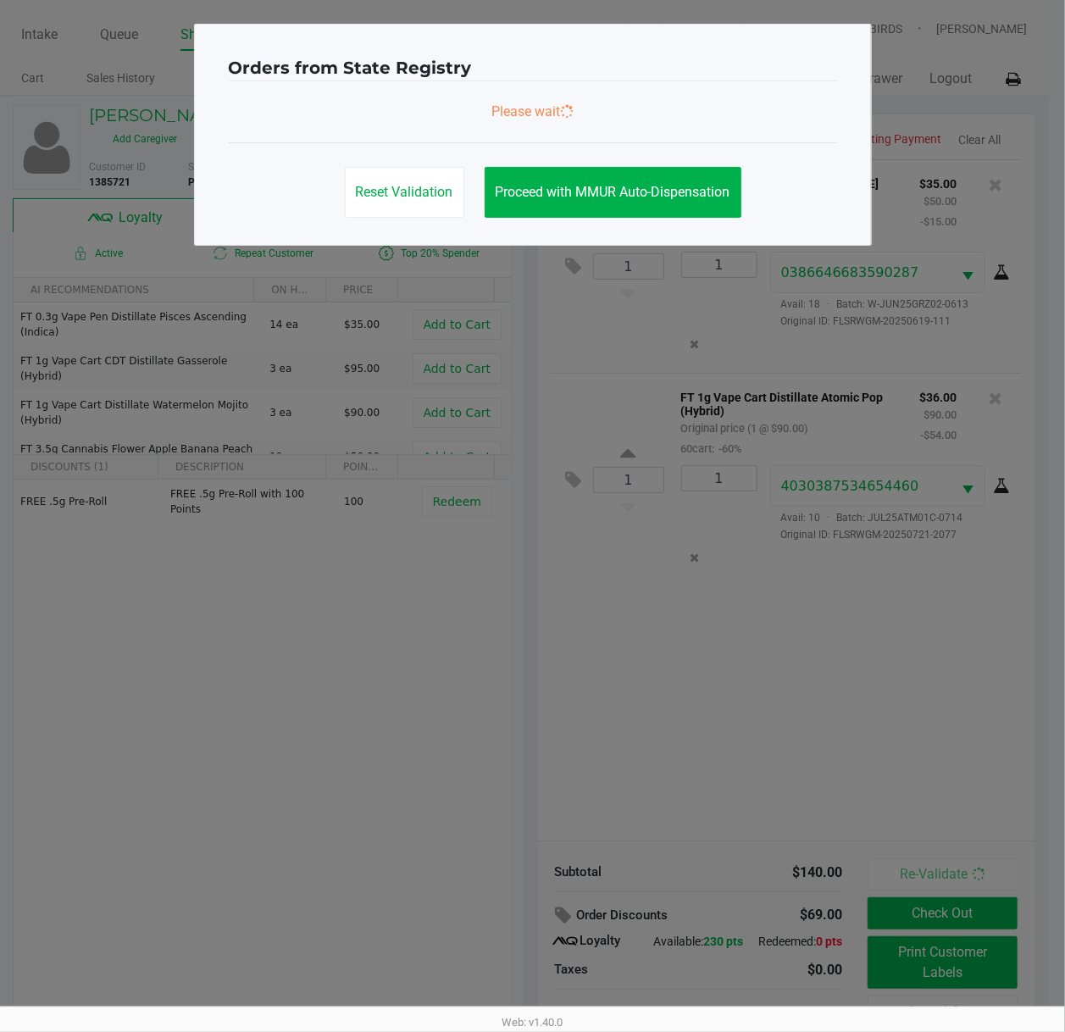
scroll to position [0, 0]
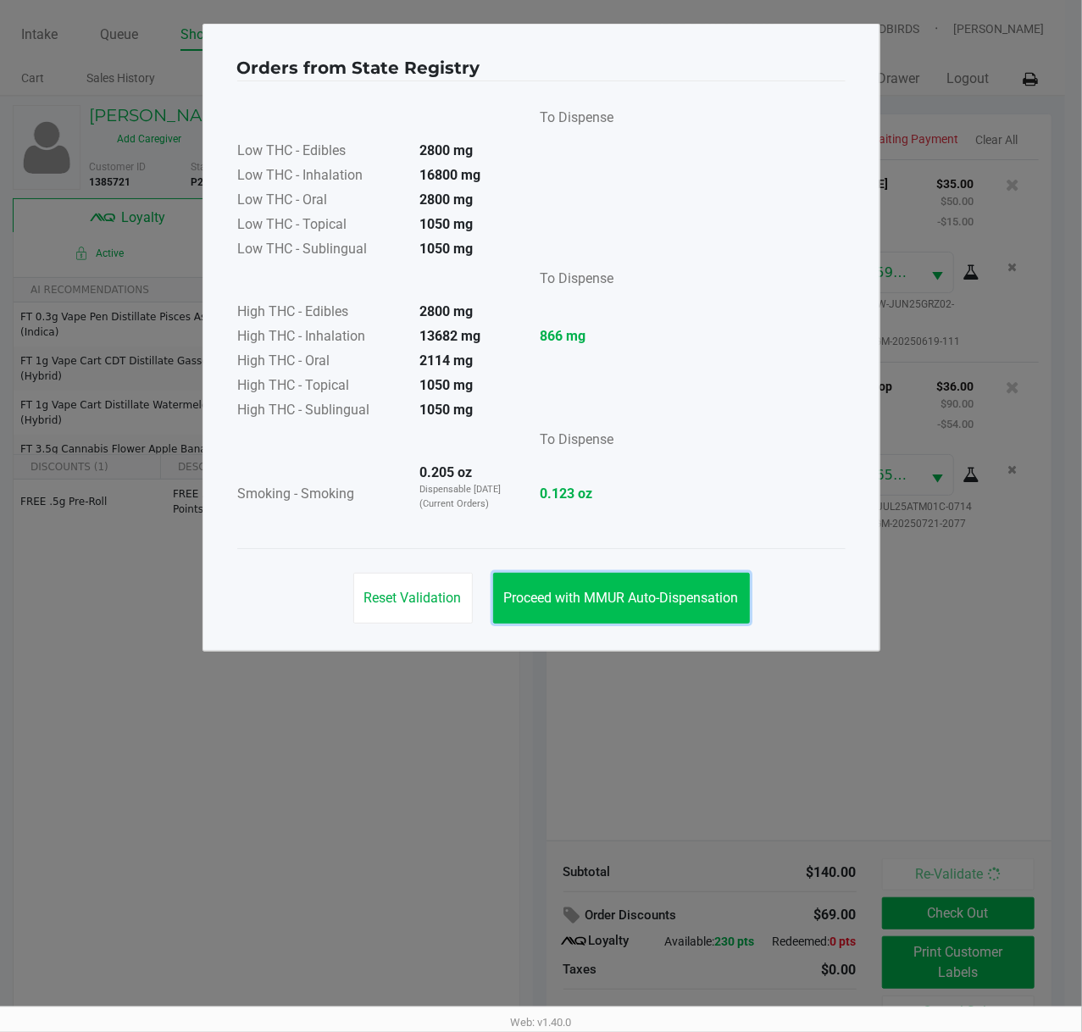
click at [669, 603] on span "Proceed with MMUR Auto-Dispensation" at bounding box center [621, 597] width 235 height 16
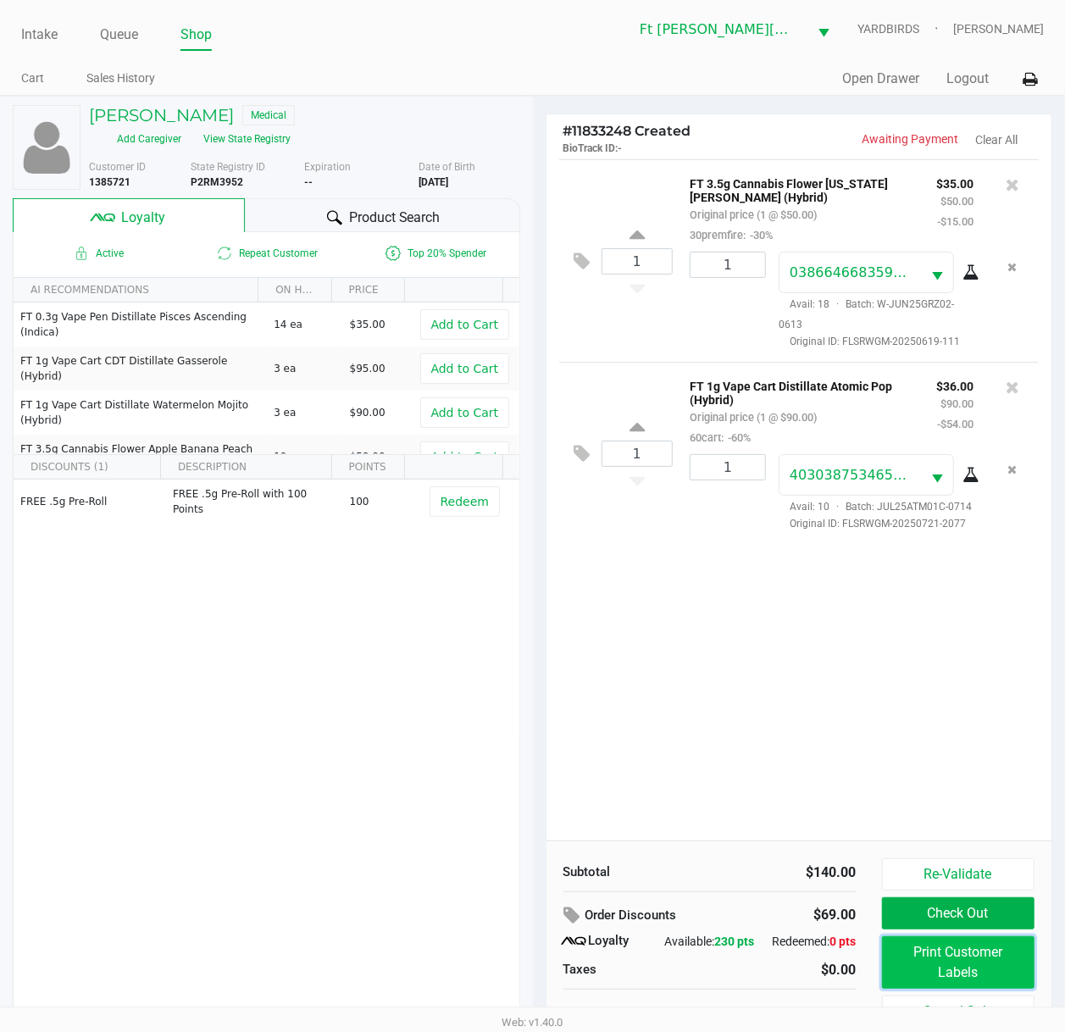
click at [982, 777] on button "Print Customer Labels" at bounding box center [958, 962] width 153 height 53
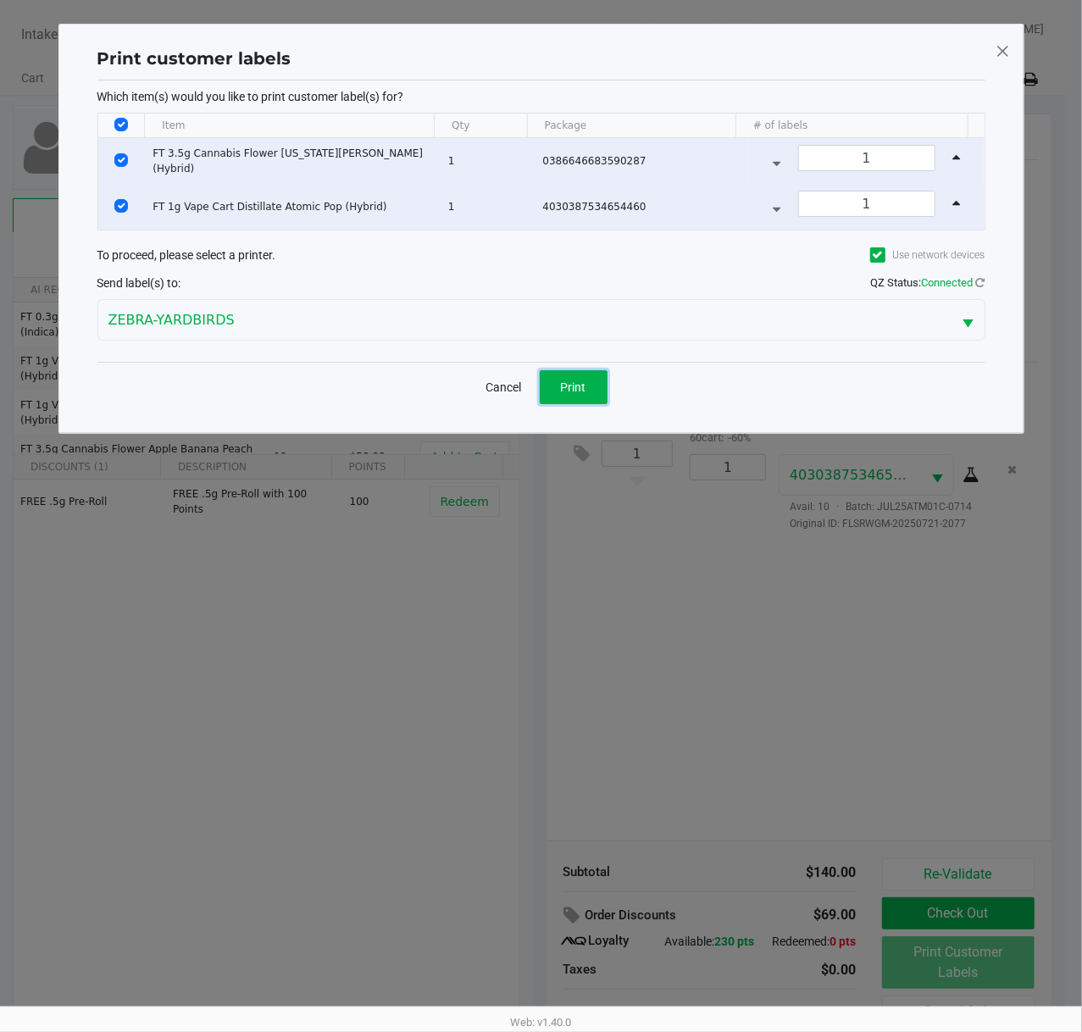
click at [600, 397] on button "Print" at bounding box center [573, 387] width 68 height 34
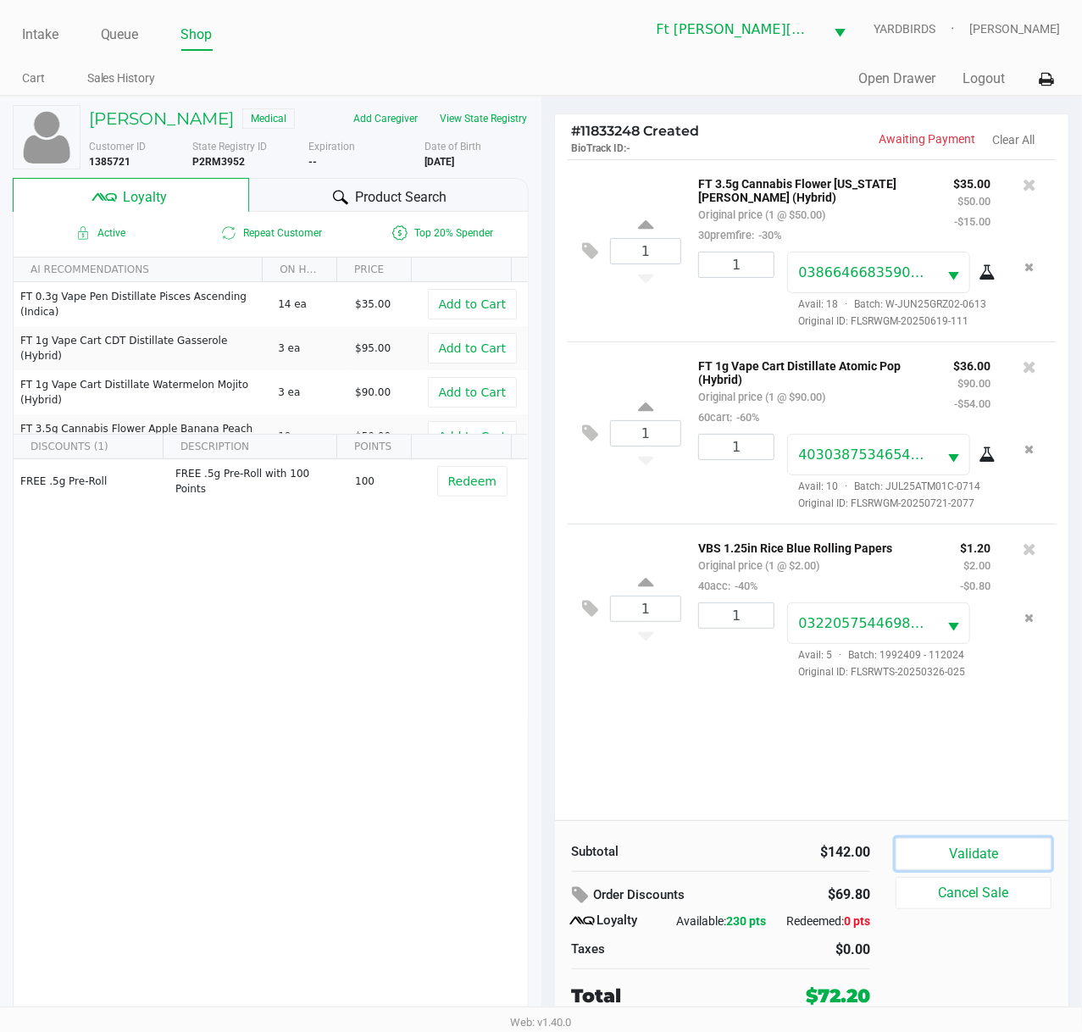
click at [990, 777] on button "Validate" at bounding box center [973, 854] width 156 height 32
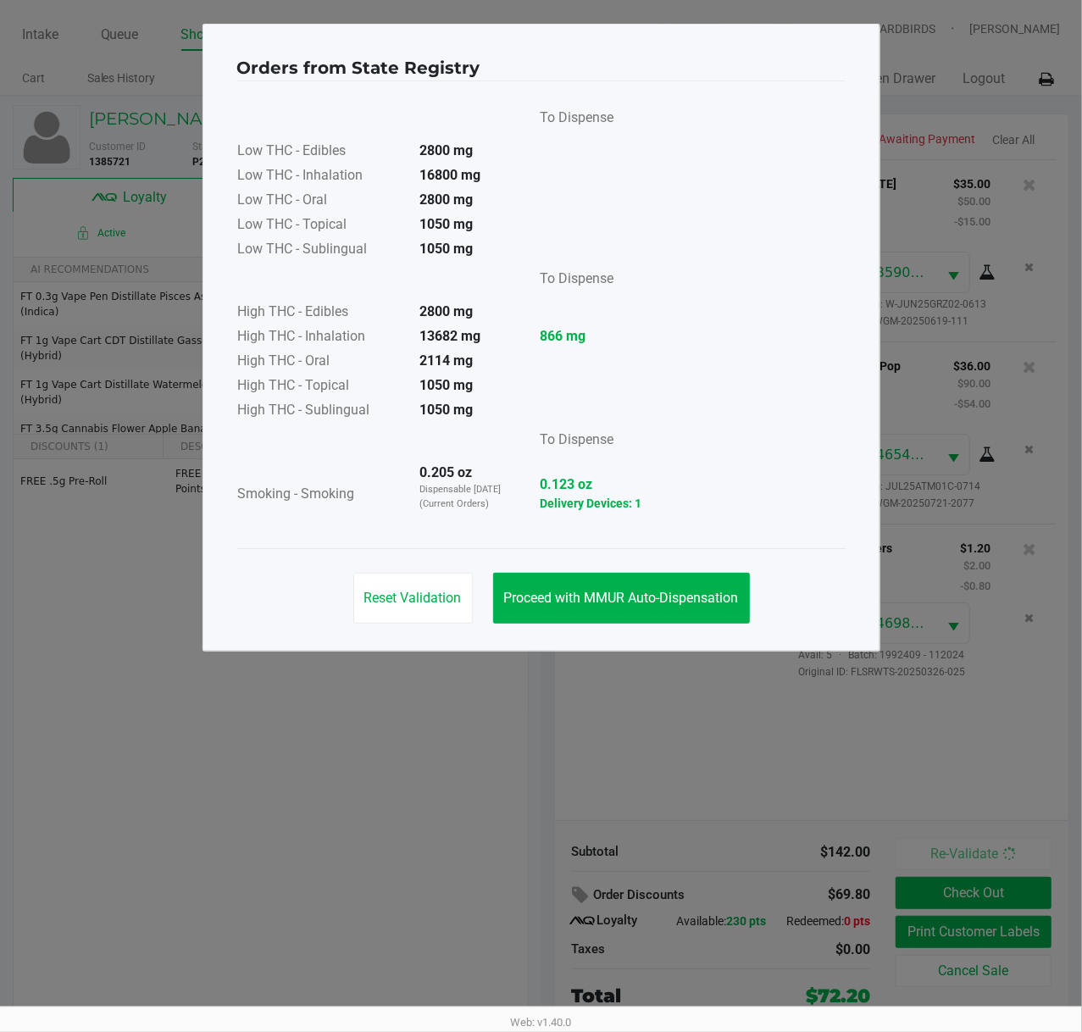
click at [715, 567] on div "Reset Validation Proceed with MMUR Auto-Dispensation" at bounding box center [541, 591] width 608 height 86
drag, startPoint x: 703, startPoint y: 594, endPoint x: 786, endPoint y: 761, distance: 186.3
click at [705, 595] on span "Proceed with MMUR Auto-Dispensation" at bounding box center [621, 597] width 235 height 16
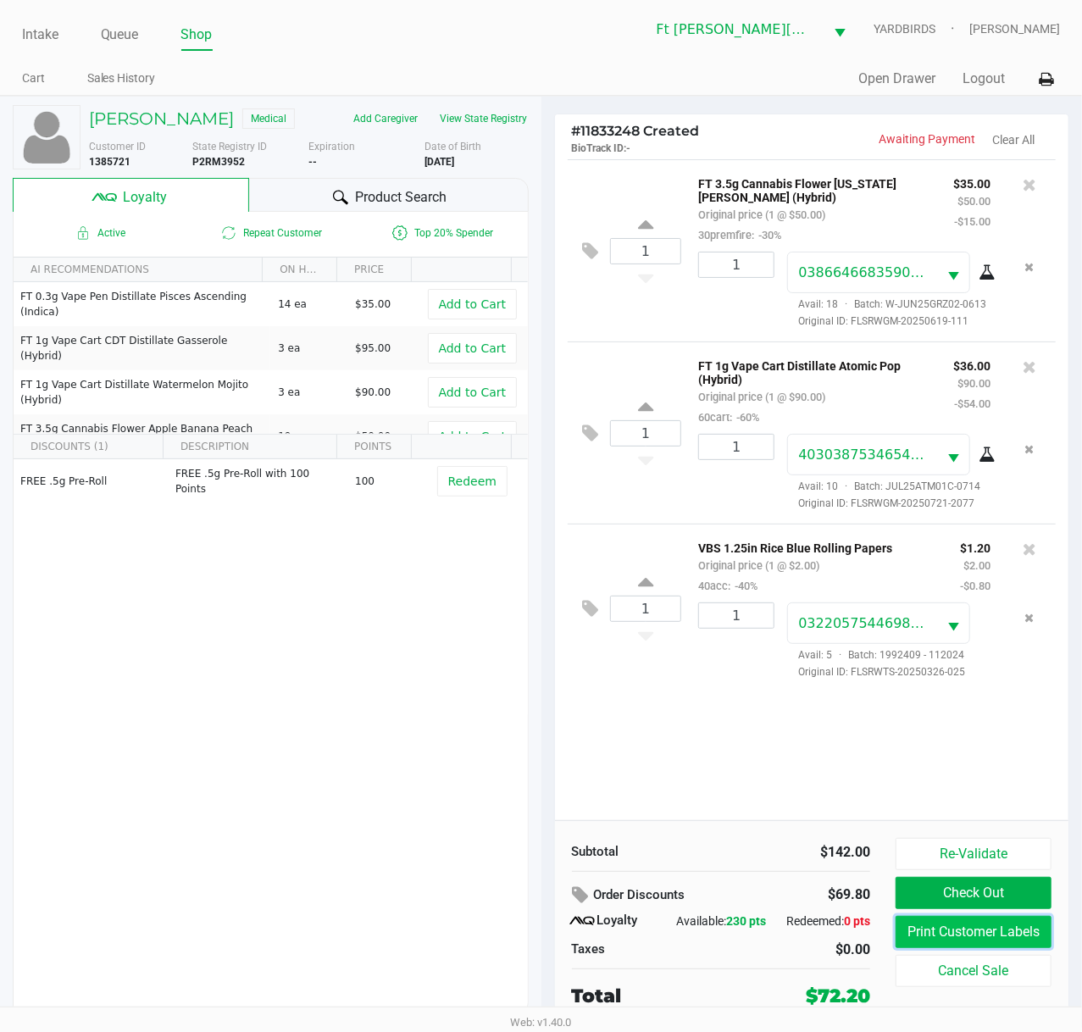
click at [989, 777] on button "Print Customer Labels" at bounding box center [973, 932] width 156 height 32
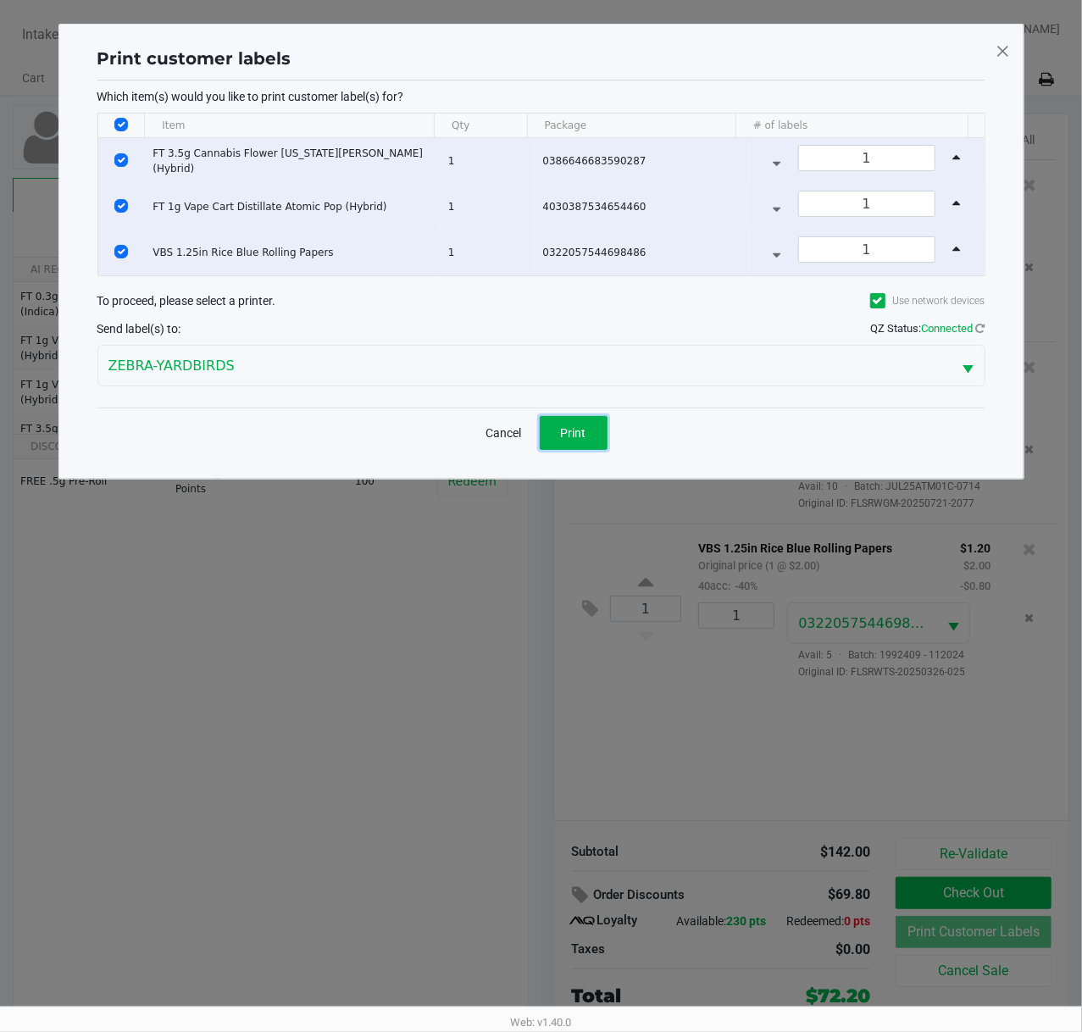
drag, startPoint x: 578, startPoint y: 435, endPoint x: 712, endPoint y: 509, distance: 153.5
click at [581, 435] on span "Print" at bounding box center [573, 433] width 25 height 14
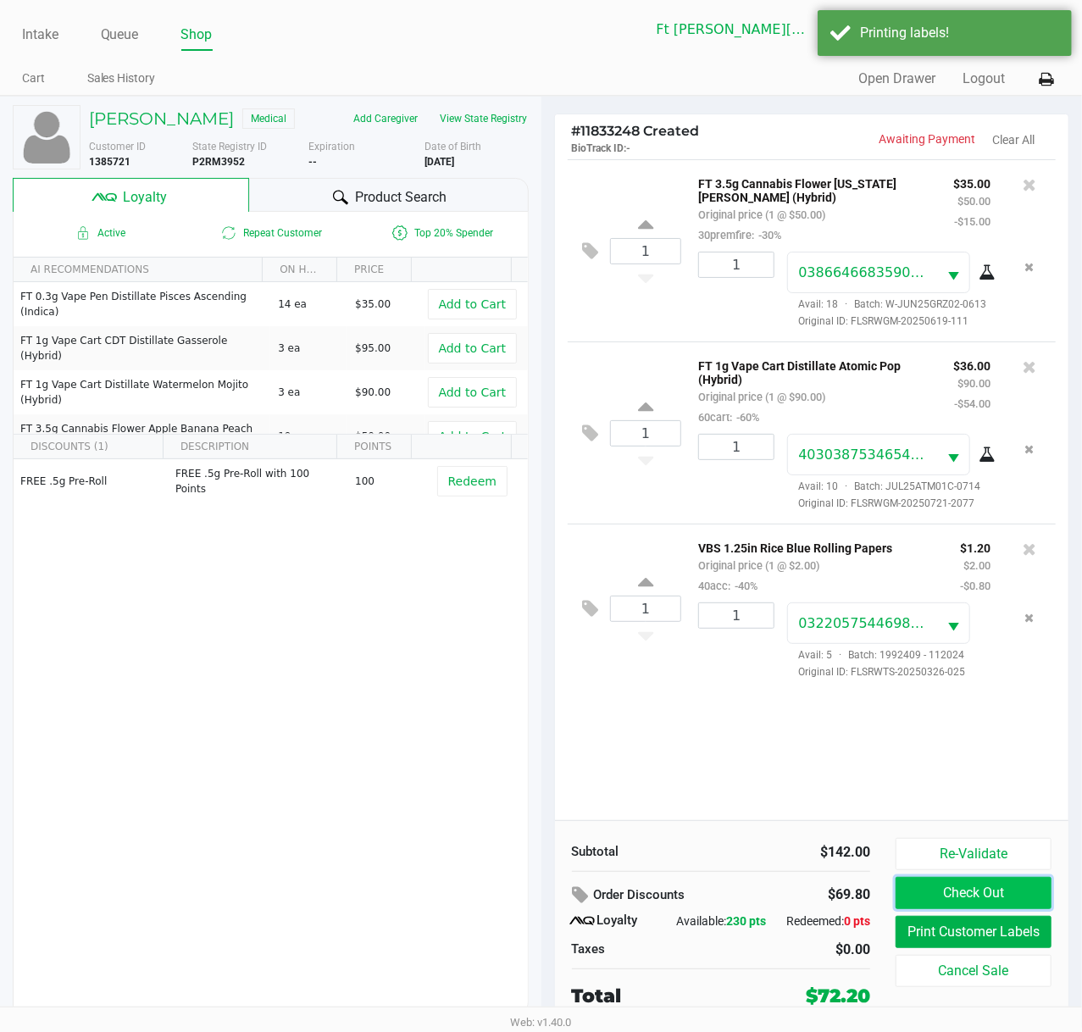
click at [1008, 777] on button "Check Out" at bounding box center [973, 893] width 156 height 32
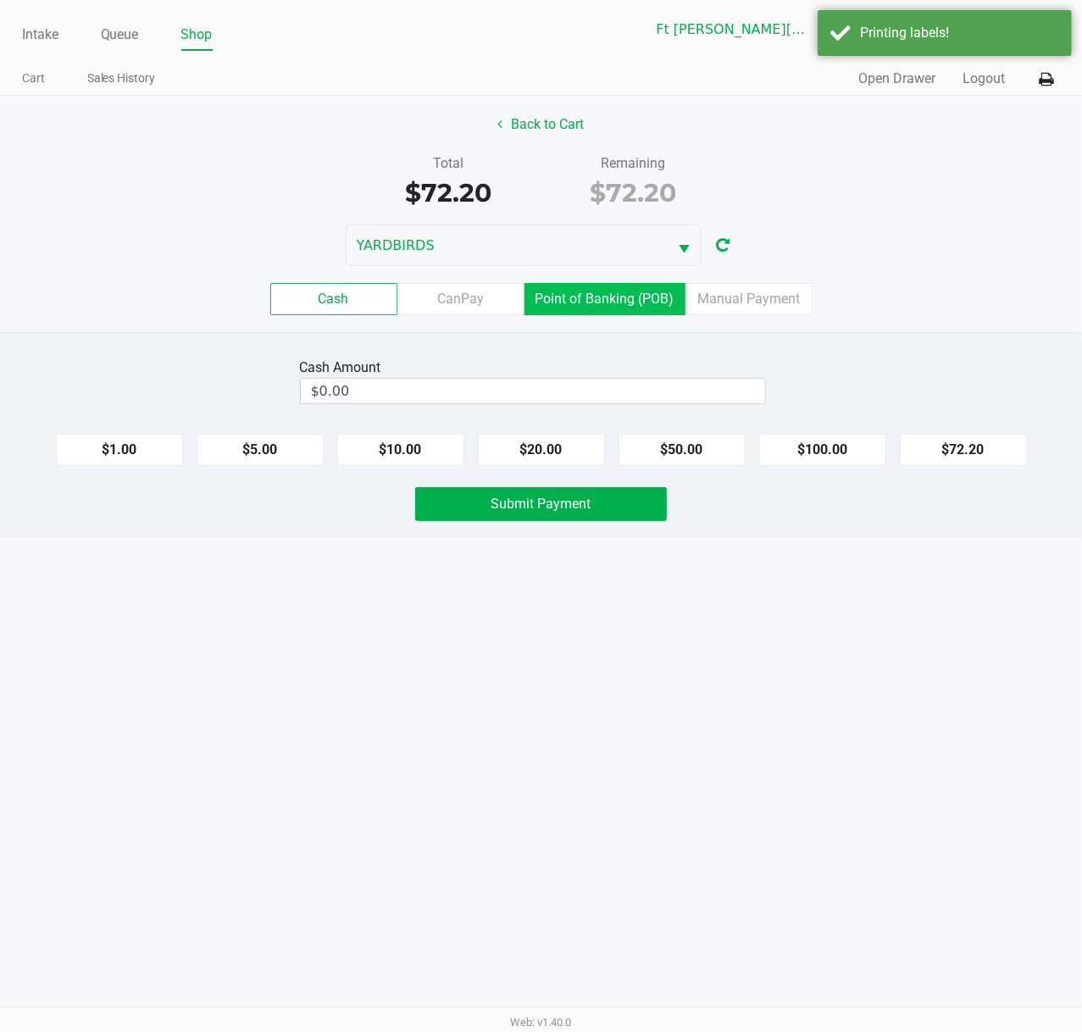
click at [669, 310] on label "Point of Banking (POB)" at bounding box center [604, 299] width 161 height 32
click at [0, 0] on 7 "Point of Banking (POB)" at bounding box center [0, 0] width 0 height 0
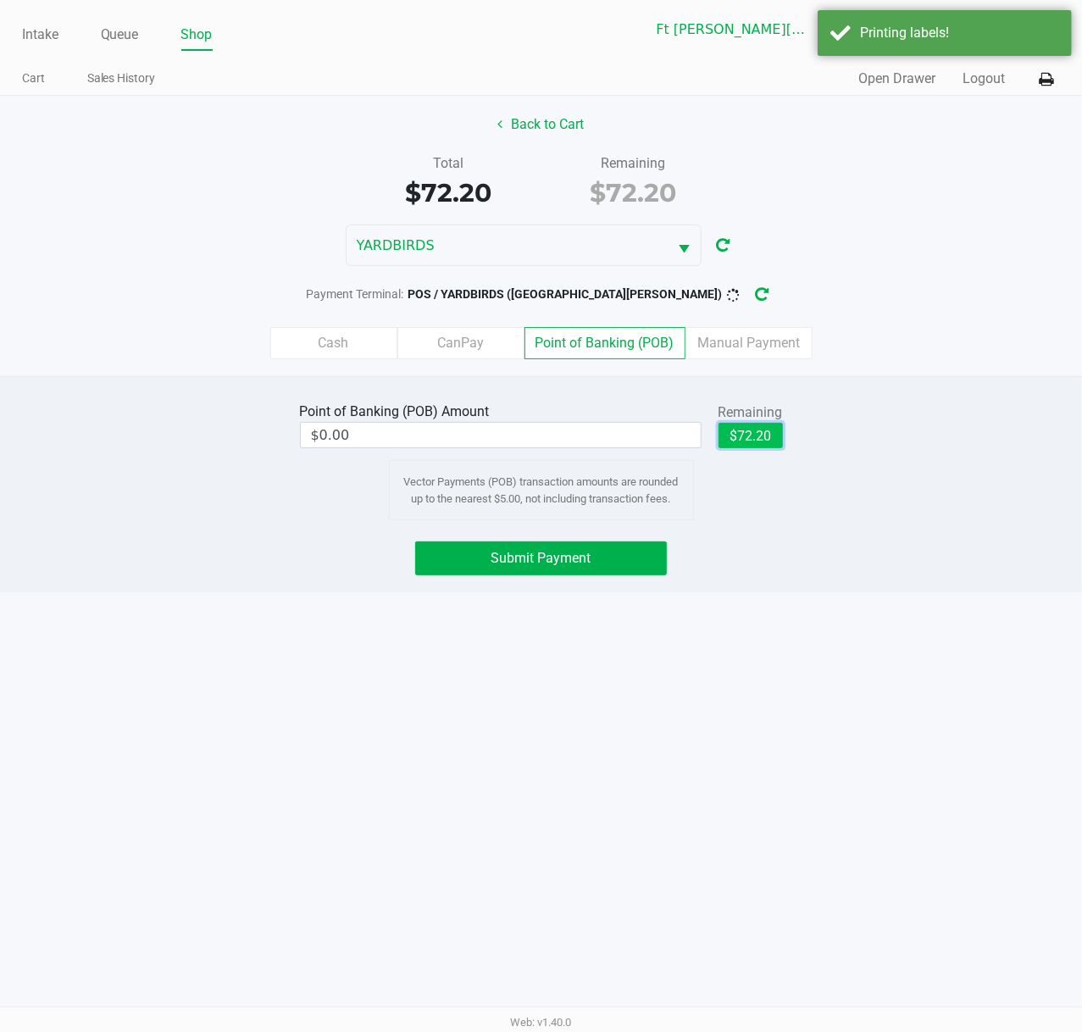
click at [740, 432] on button "$72.20" at bounding box center [750, 435] width 64 height 25
type input "$72.20"
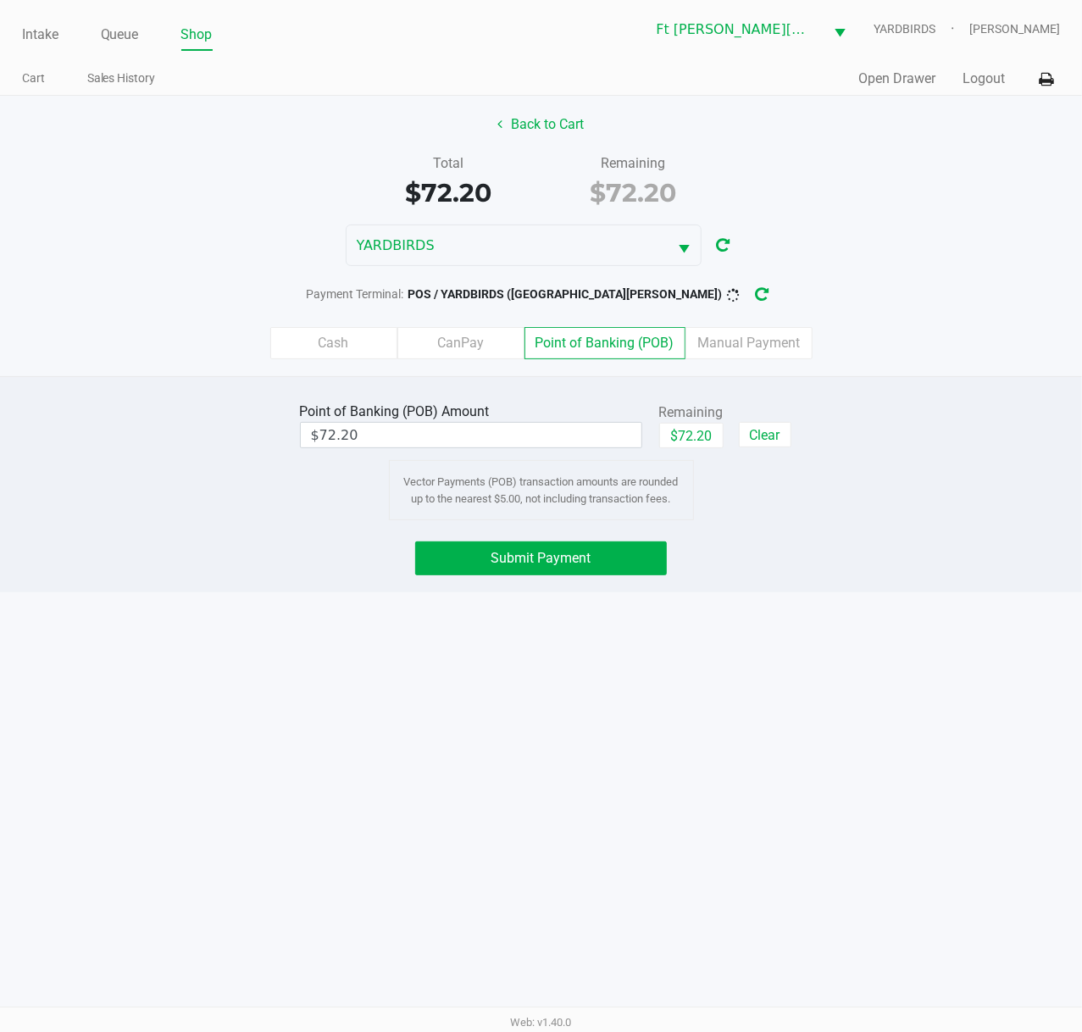
click at [624, 542] on div "Point of Banking (POB) Amount $72.20 Remaining $72.20 Clear Vector Payments (PO…" at bounding box center [541, 484] width 1082 height 216
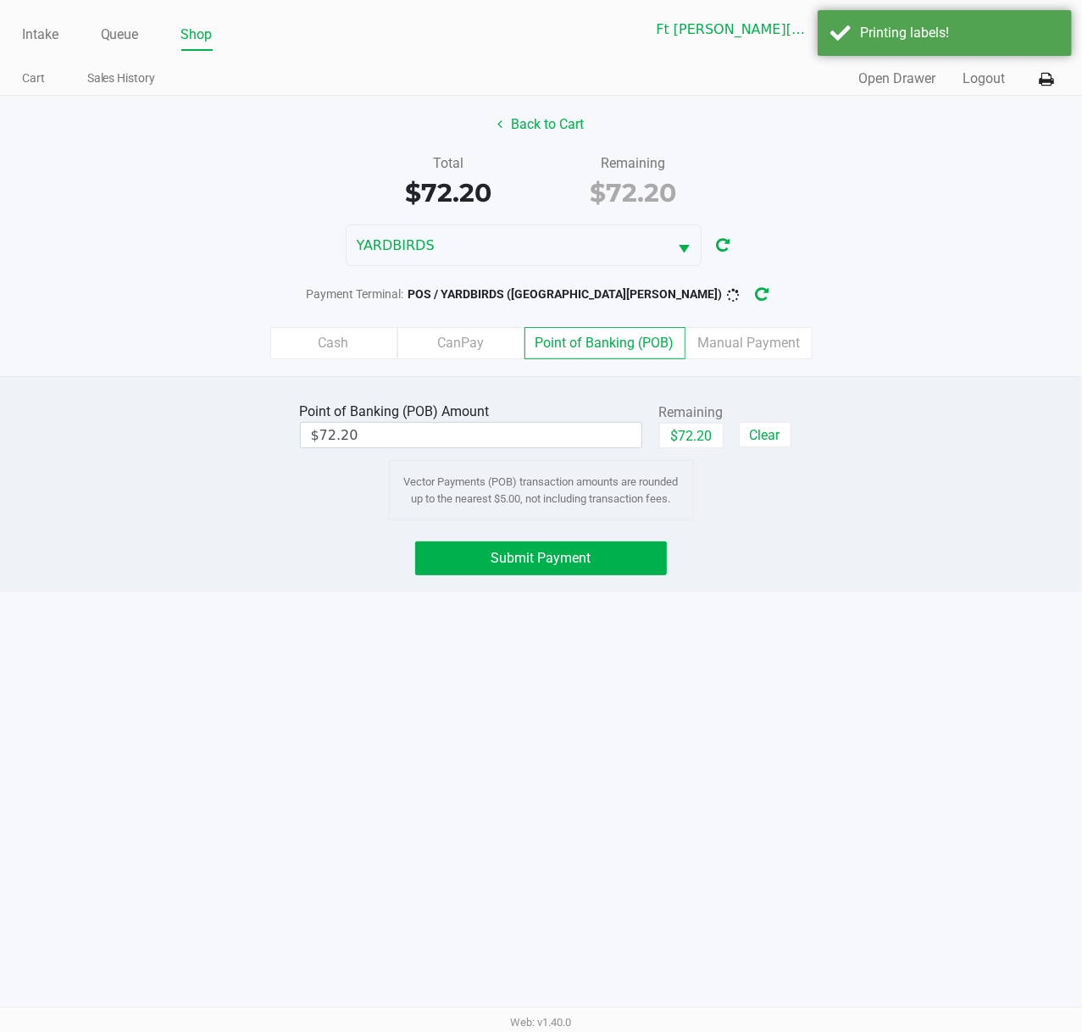
click at [594, 600] on div "Intake Queue Shop Ft Walton Beach WC YARDBIRDS Stanley Harper Cart Sales Histor…" at bounding box center [541, 516] width 1082 height 1032
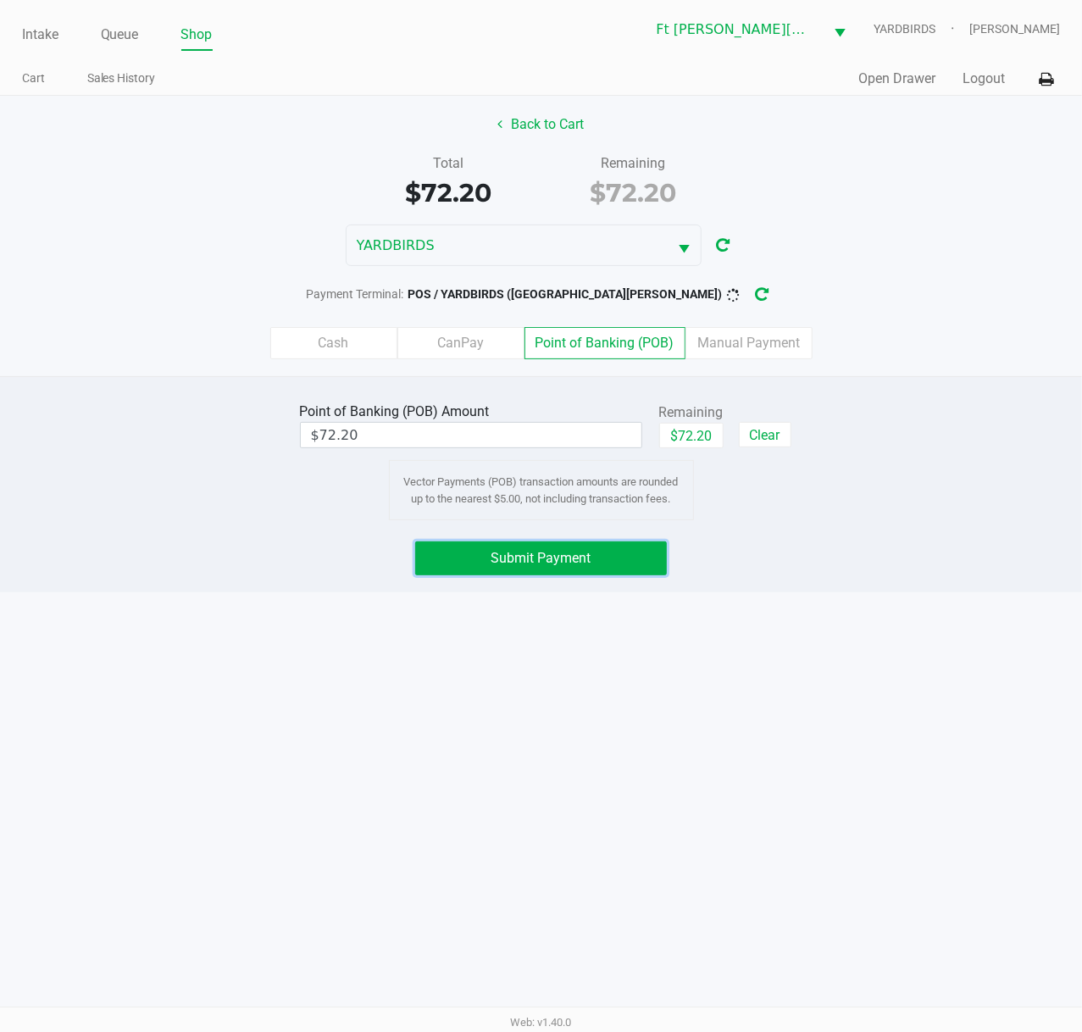
click at [589, 556] on span "Submit Payment" at bounding box center [541, 558] width 100 height 16
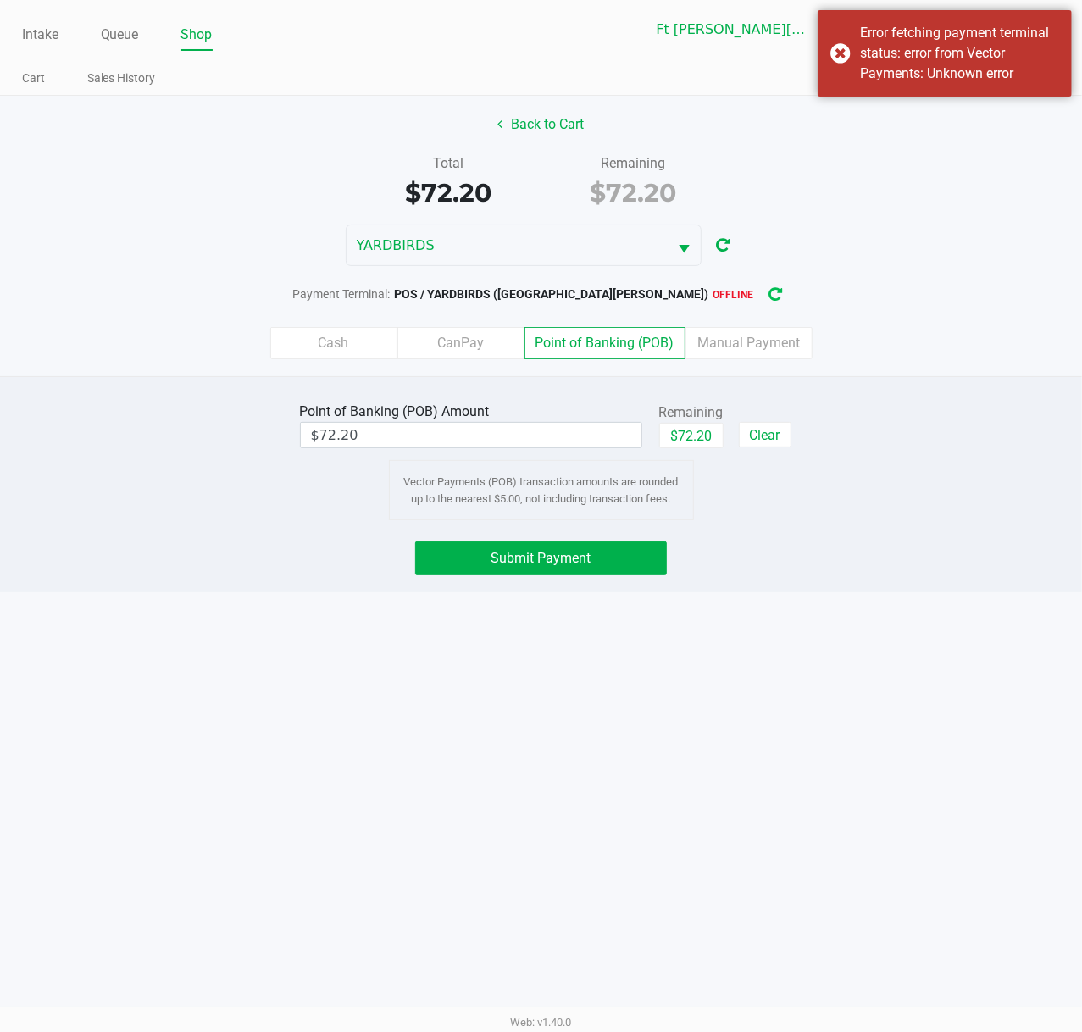
click at [769, 296] on icon "button" at bounding box center [776, 295] width 14 height 12
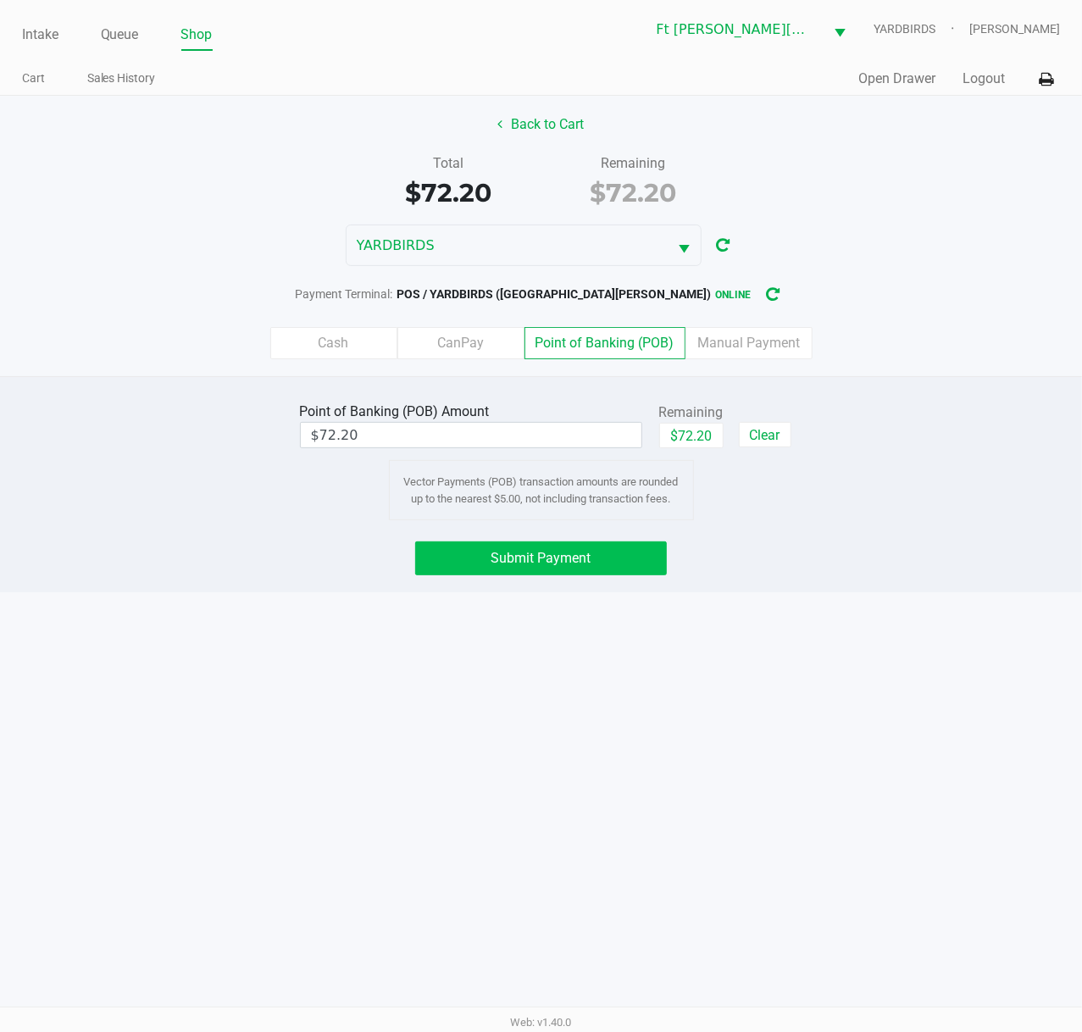
click at [499, 570] on button "Submit Payment" at bounding box center [541, 558] width 252 height 34
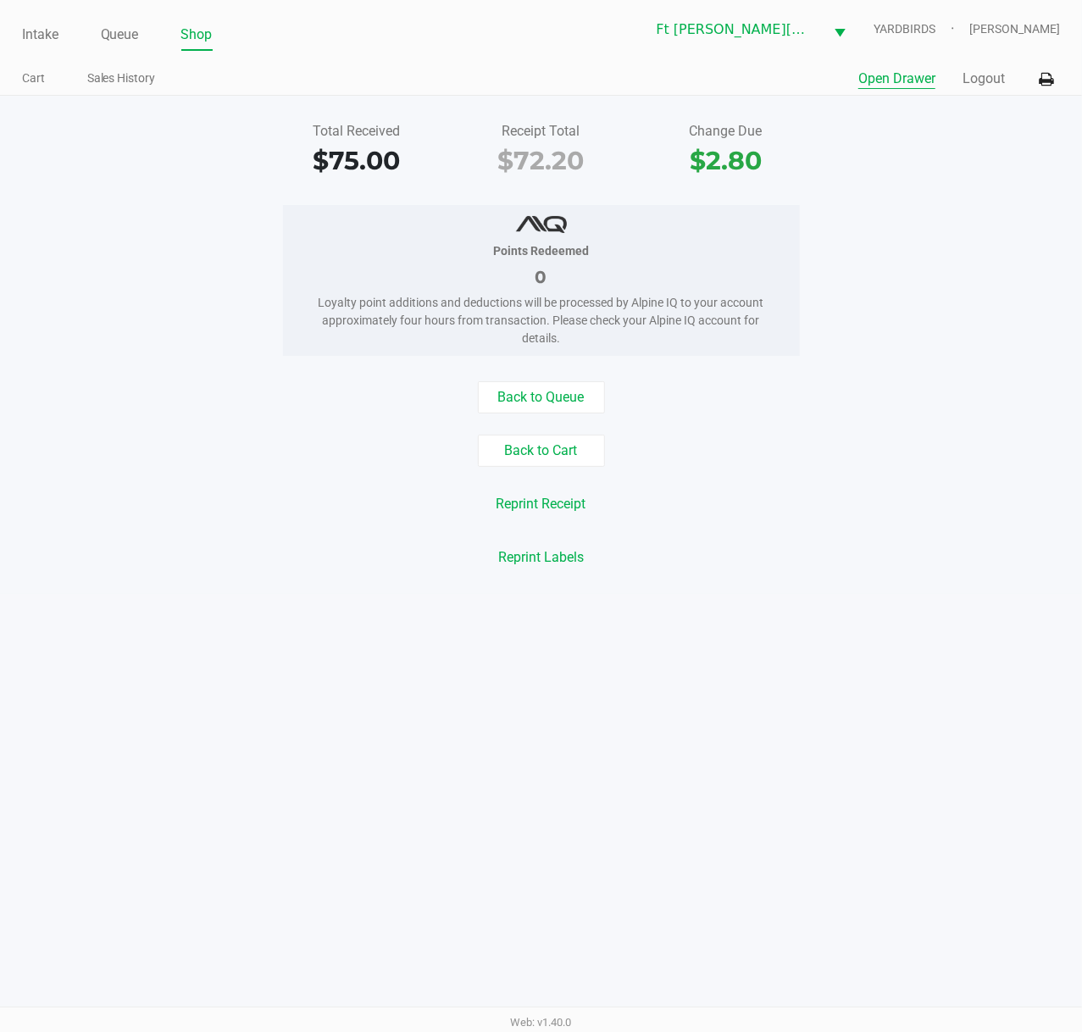
click at [871, 72] on button "Open Drawer" at bounding box center [896, 79] width 77 height 20
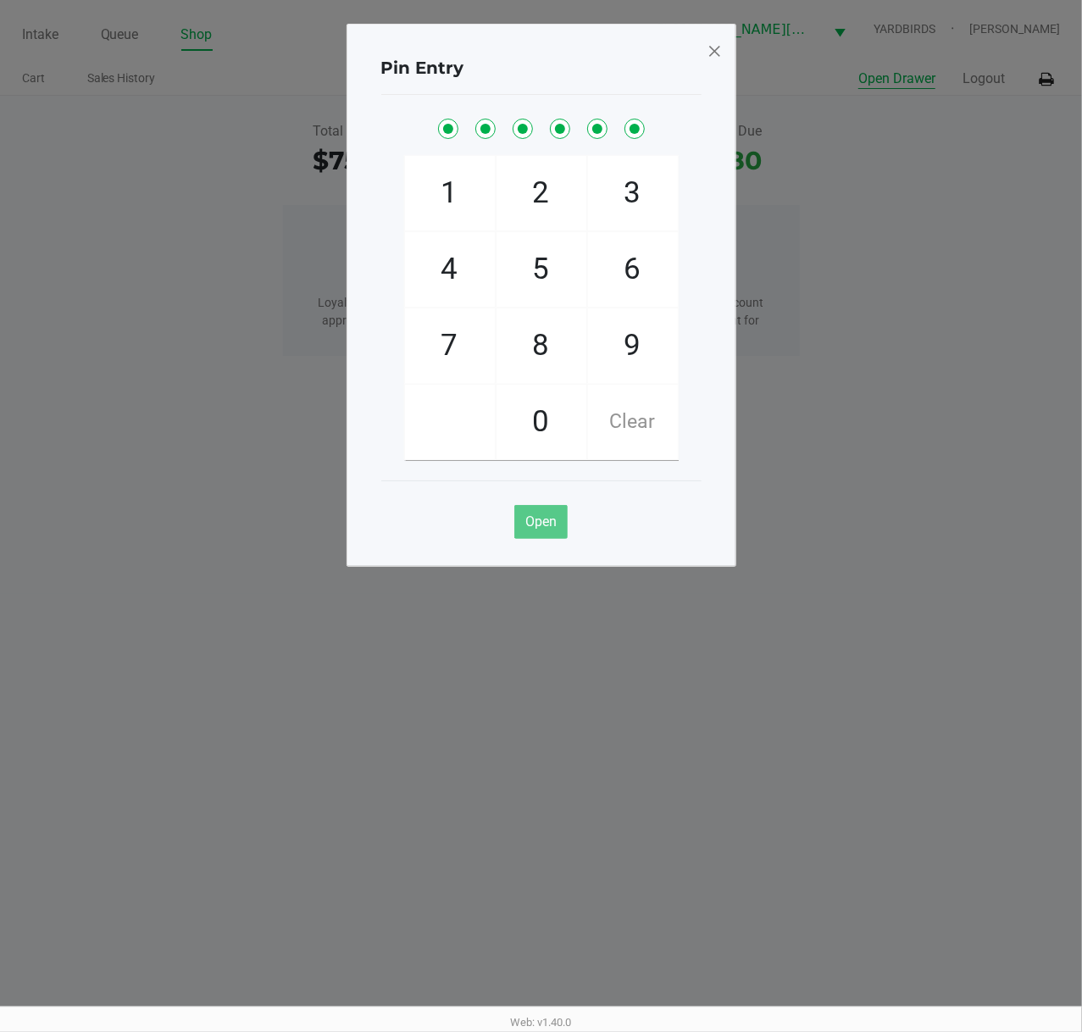
checkbox input "true"
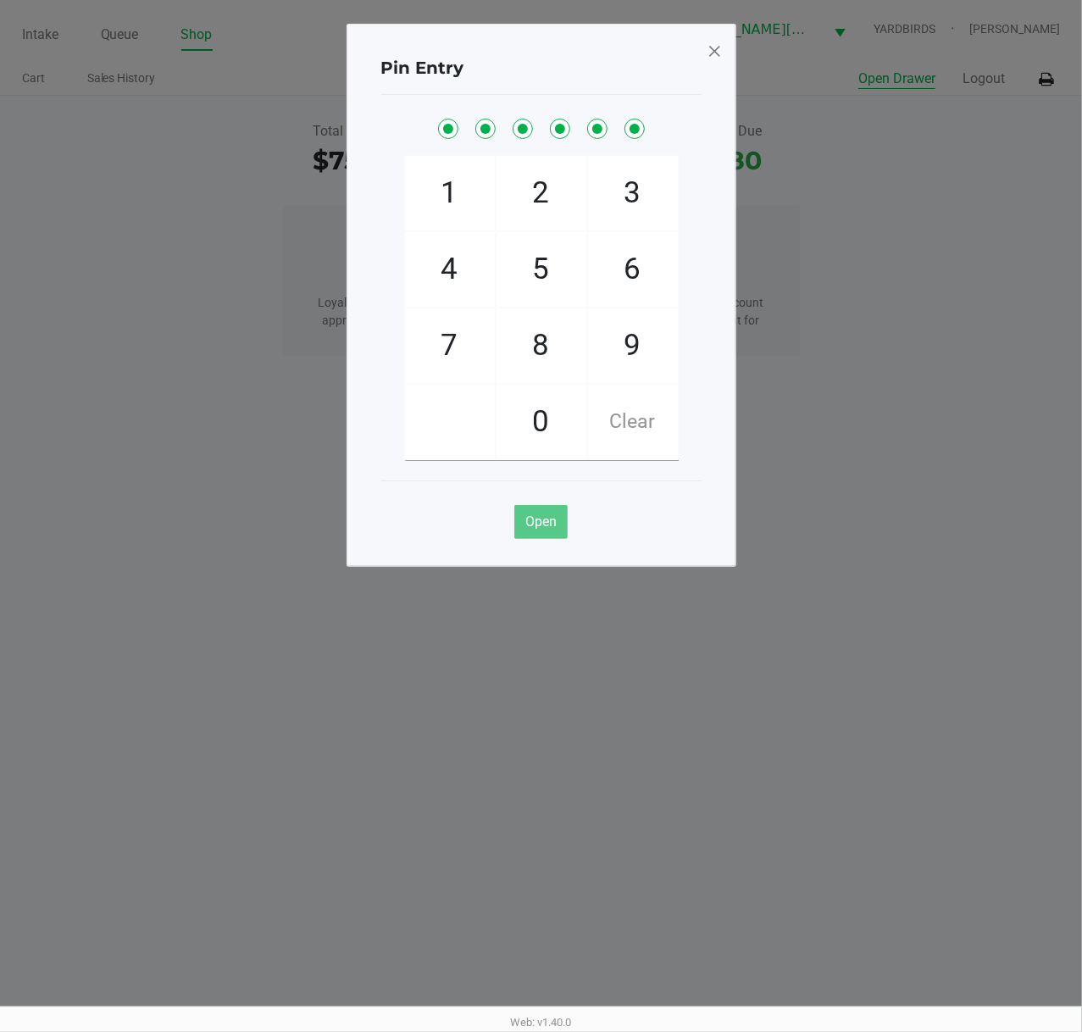
checkbox input "true"
click at [719, 55] on span at bounding box center [713, 50] width 15 height 27
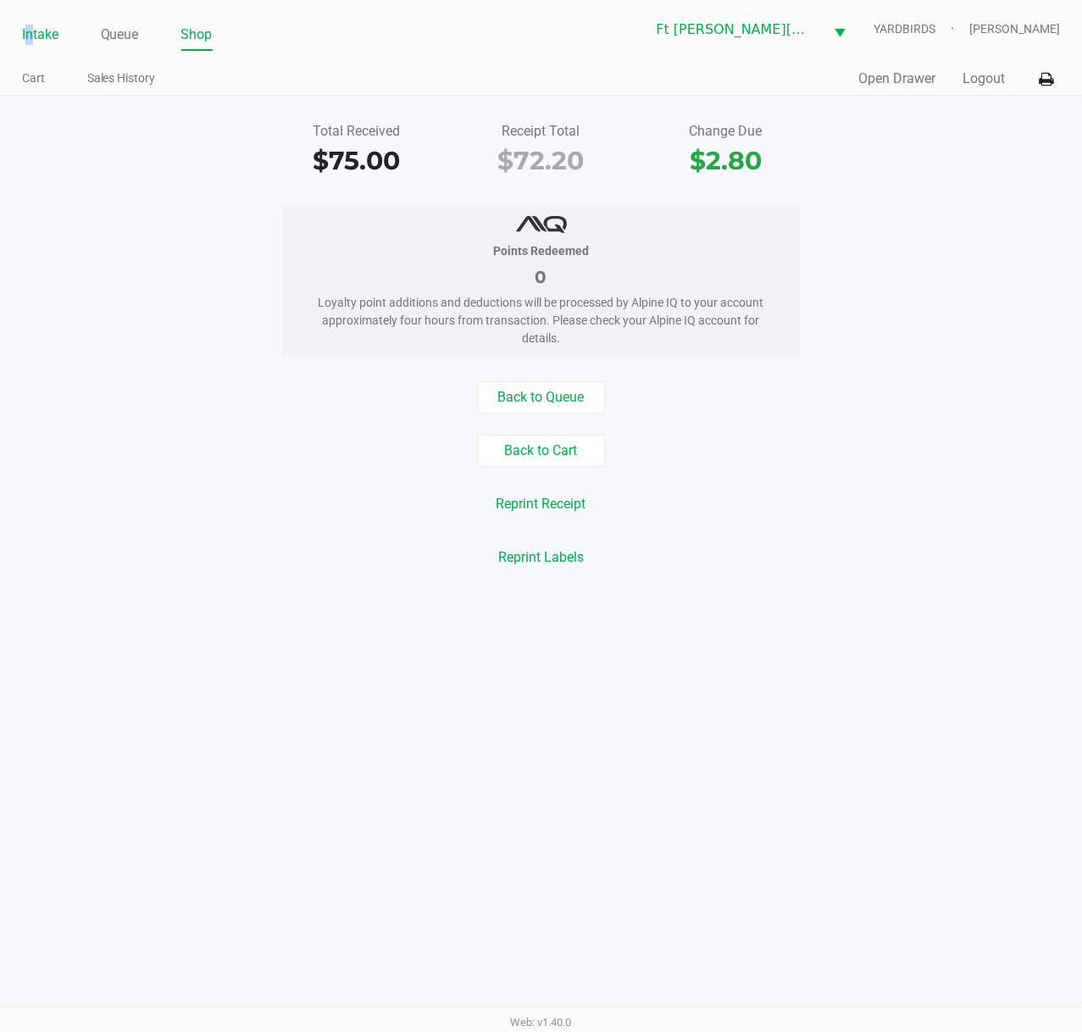
click at [31, 36] on link "Intake" at bounding box center [40, 35] width 36 height 24
click at [36, 38] on link "Intake" at bounding box center [40, 35] width 36 height 24
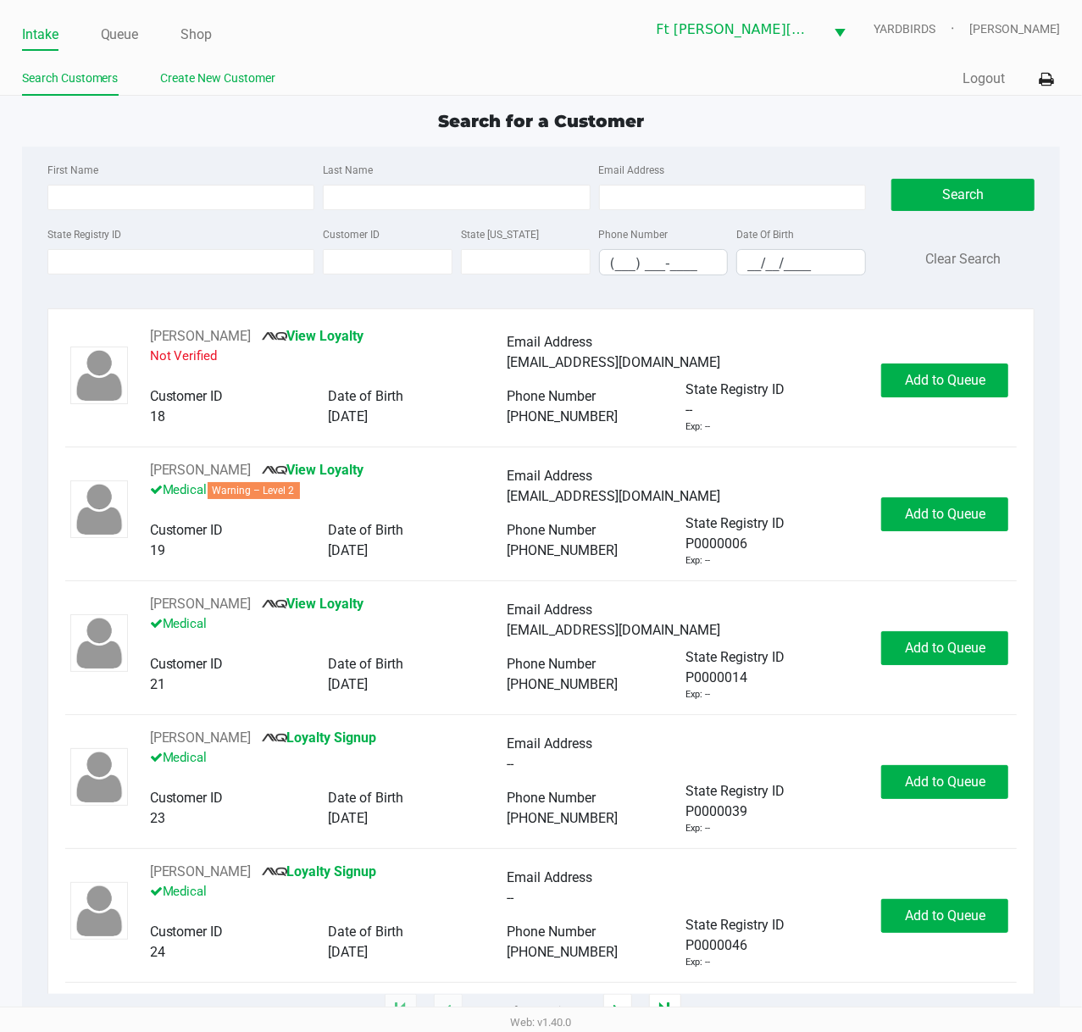
click at [180, 95] on li "Create New Customer" at bounding box center [218, 81] width 115 height 30
click at [214, 261] on input "State Registry ID" at bounding box center [181, 261] width 268 height 25
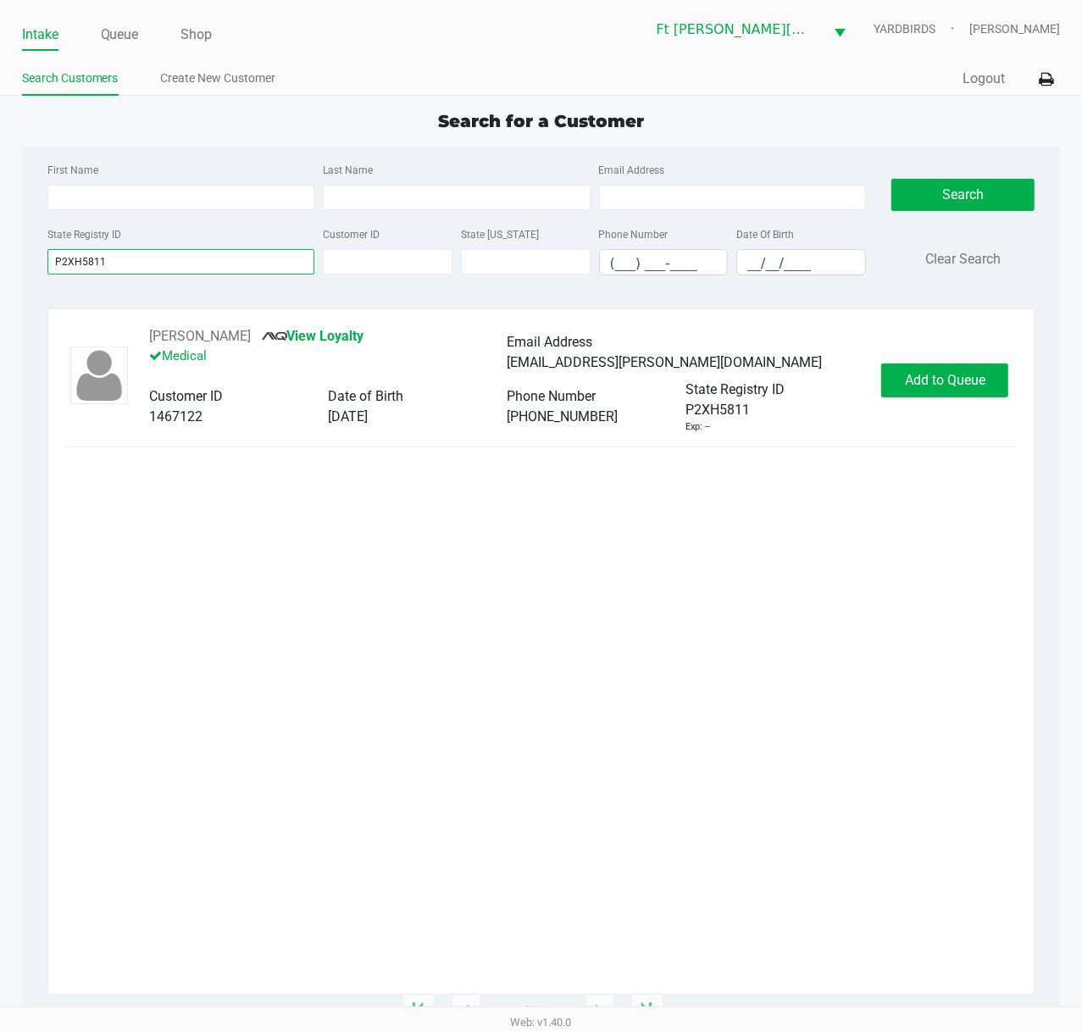
type input "P2XH5811"
click at [949, 368] on button "Add to Queue" at bounding box center [944, 380] width 127 height 34
click at [950, 368] on div "Add to Queue" at bounding box center [944, 380] width 127 height 34
click at [952, 368] on button "Add to Queue" at bounding box center [944, 380] width 127 height 34
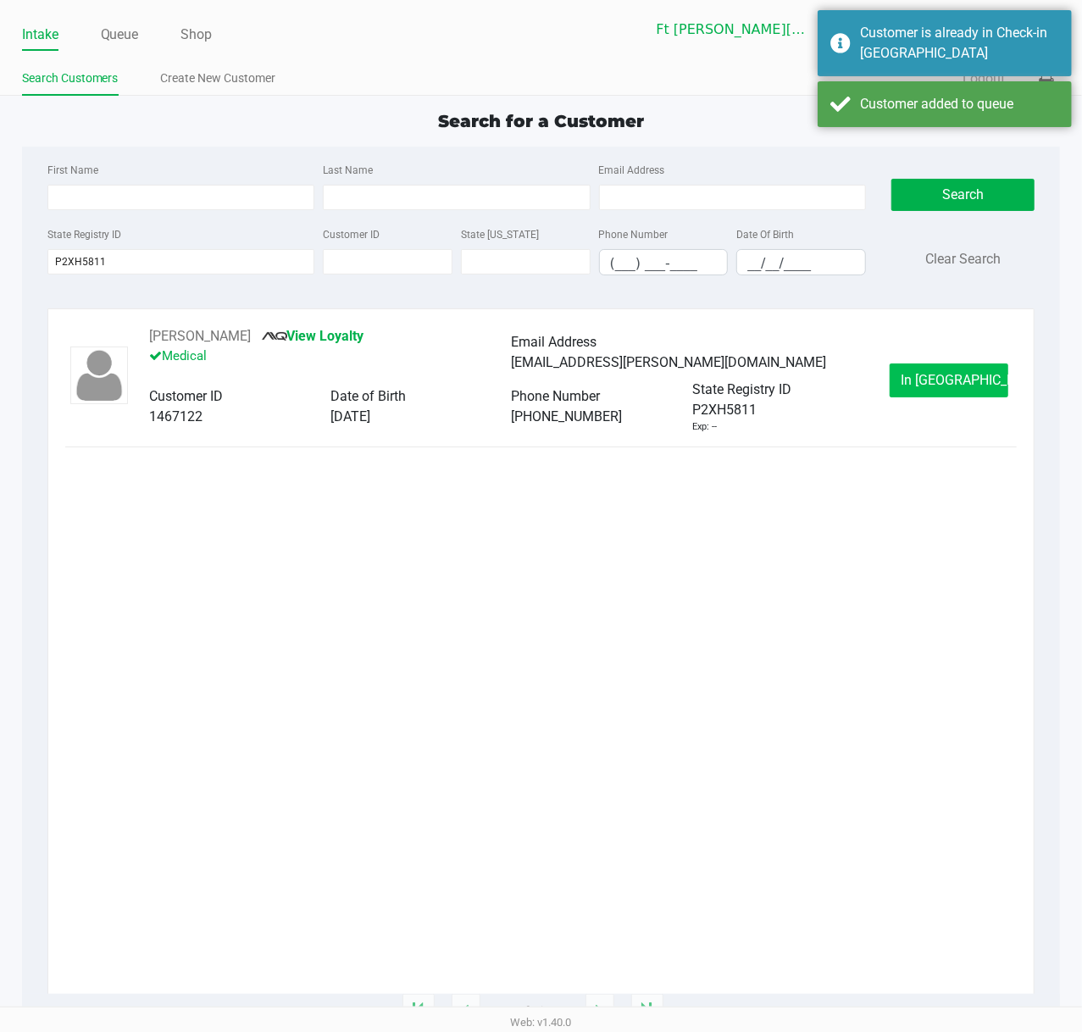
click at [956, 368] on button "In Queue" at bounding box center [948, 380] width 119 height 34
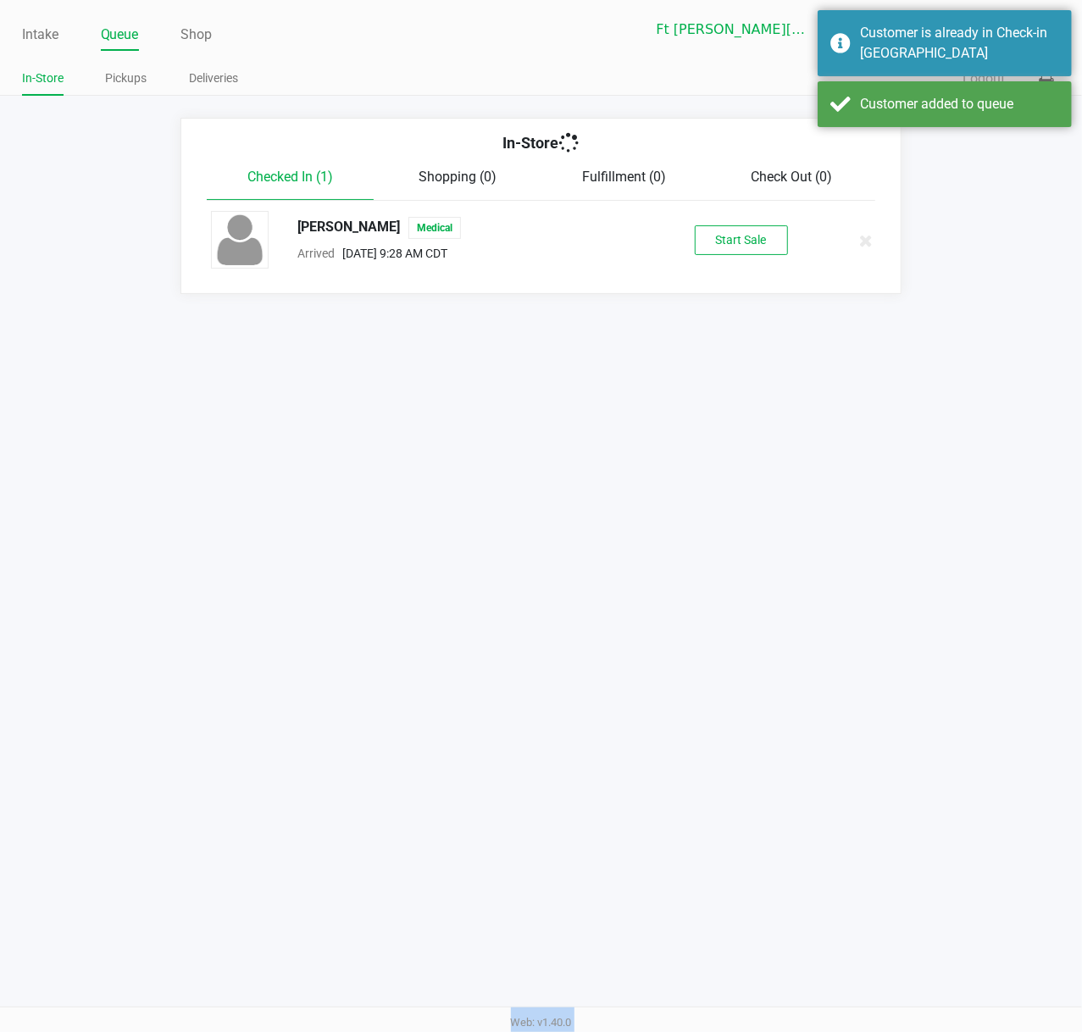
click at [956, 368] on div "Intake Queue Shop Ft Walton Beach WC YARDBIRDS Stanley Harper In-Store Pickups …" at bounding box center [541, 516] width 1082 height 1032
click at [745, 238] on button "Start Sale" at bounding box center [740, 240] width 93 height 30
click at [745, 238] on div "Start Sale" at bounding box center [740, 240] width 93 height 30
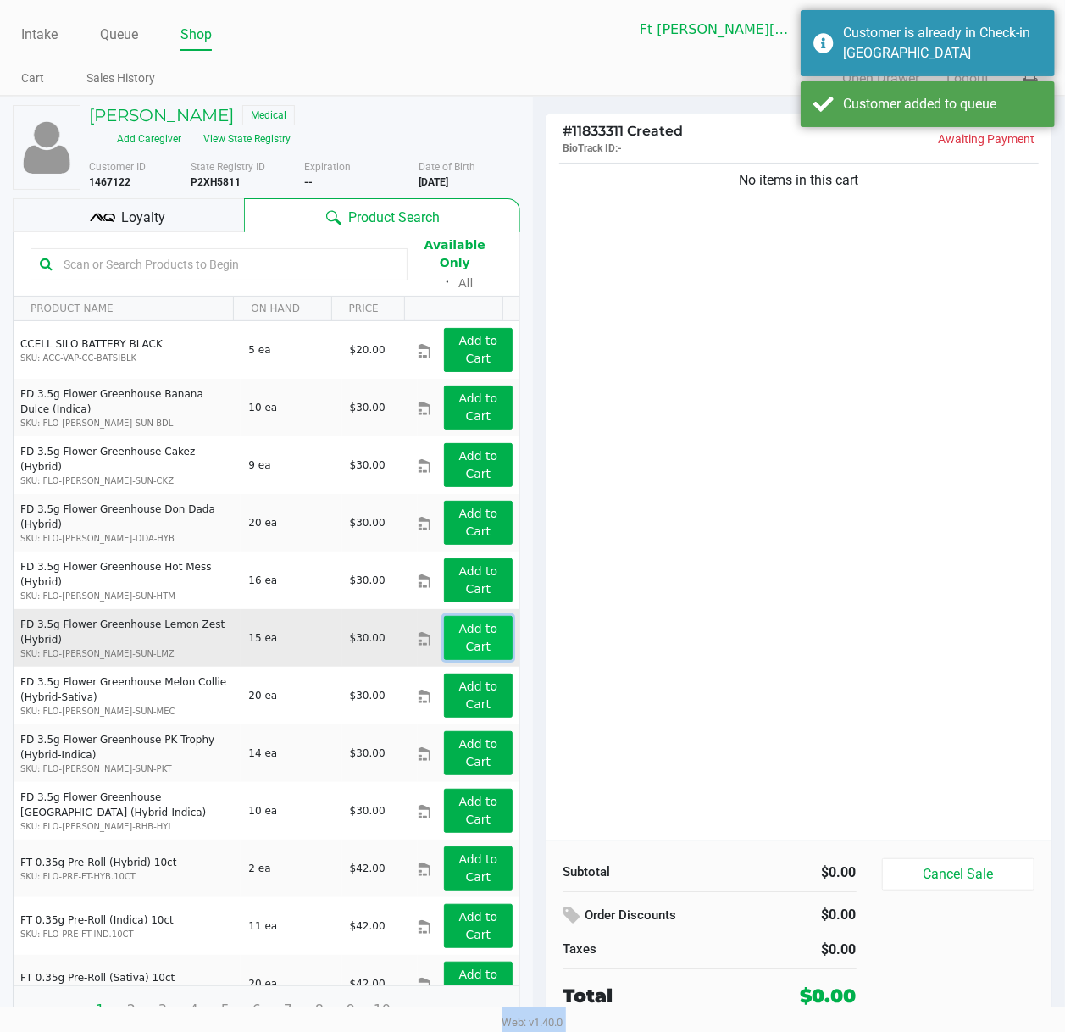
click at [468, 622] on app-button-loader "Add to Cart" at bounding box center [478, 637] width 39 height 31
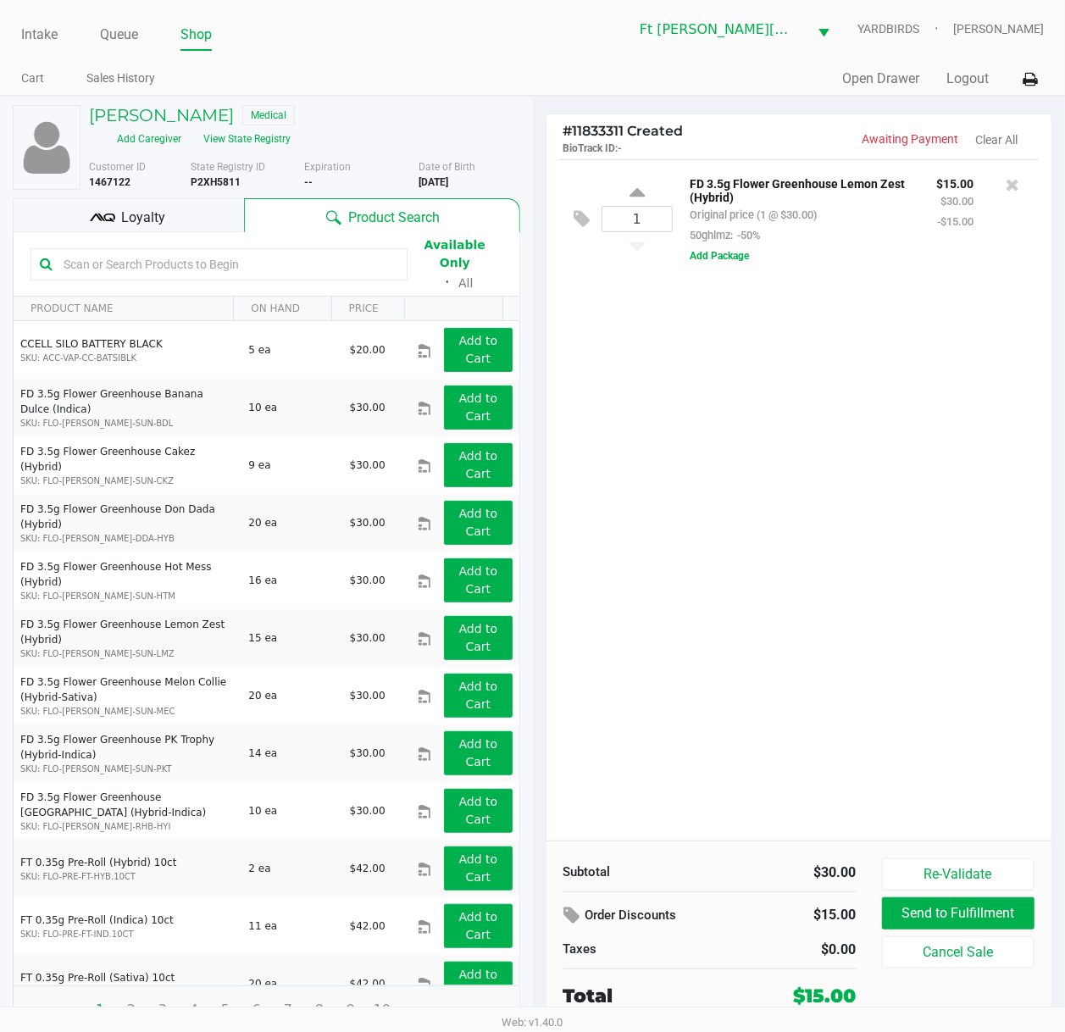
click at [198, 252] on input "text" at bounding box center [227, 264] width 341 height 25
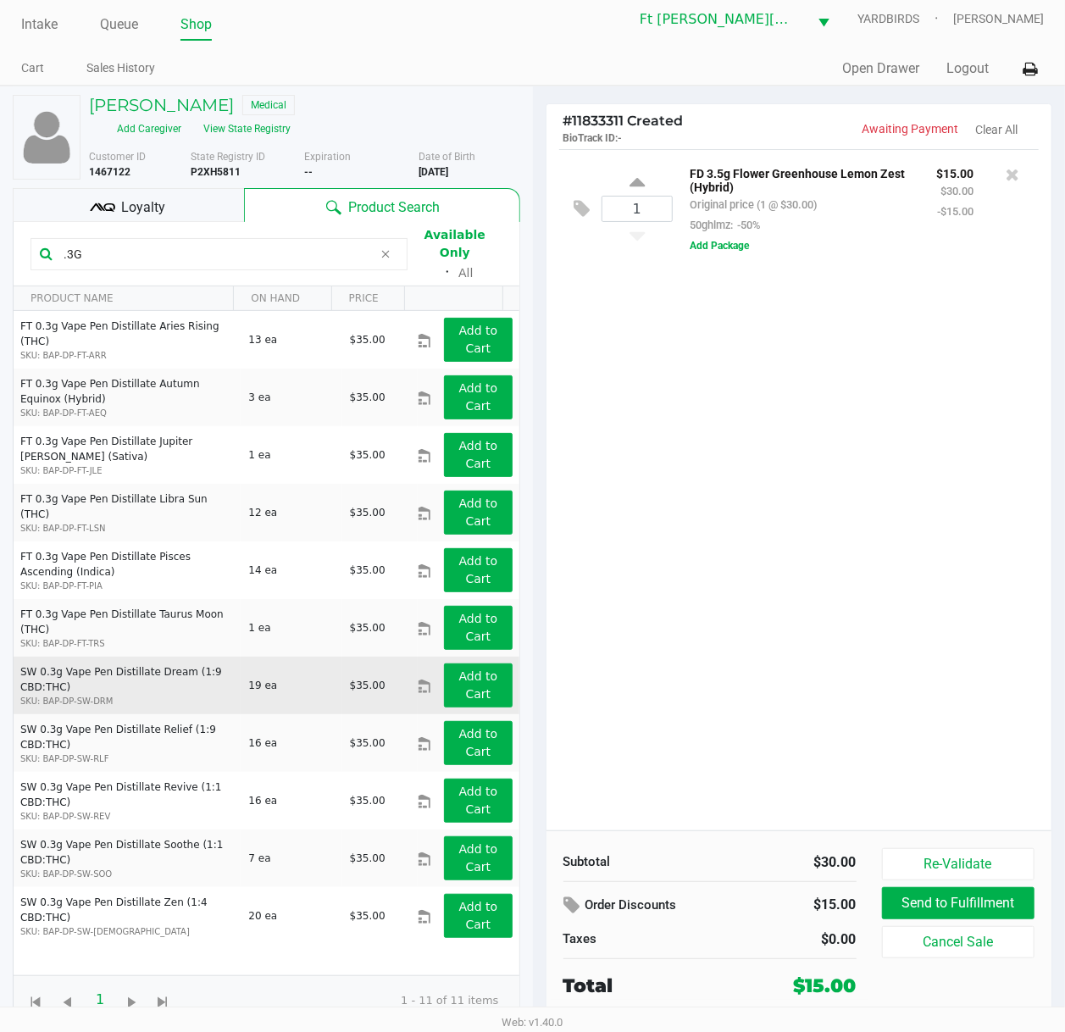
scroll to position [14, 0]
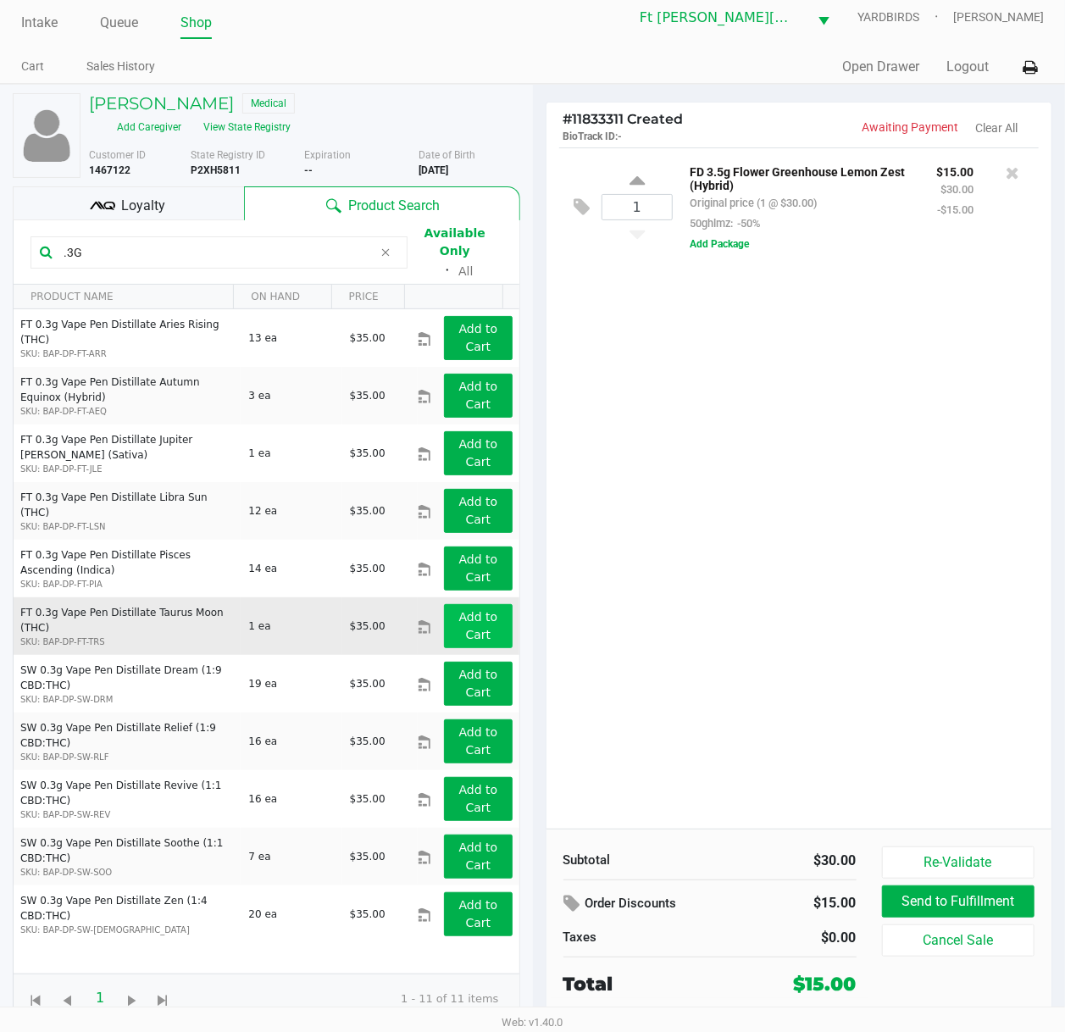
type input ".3G"
click at [464, 611] on app-button-loader "Add to Cart" at bounding box center [478, 625] width 39 height 31
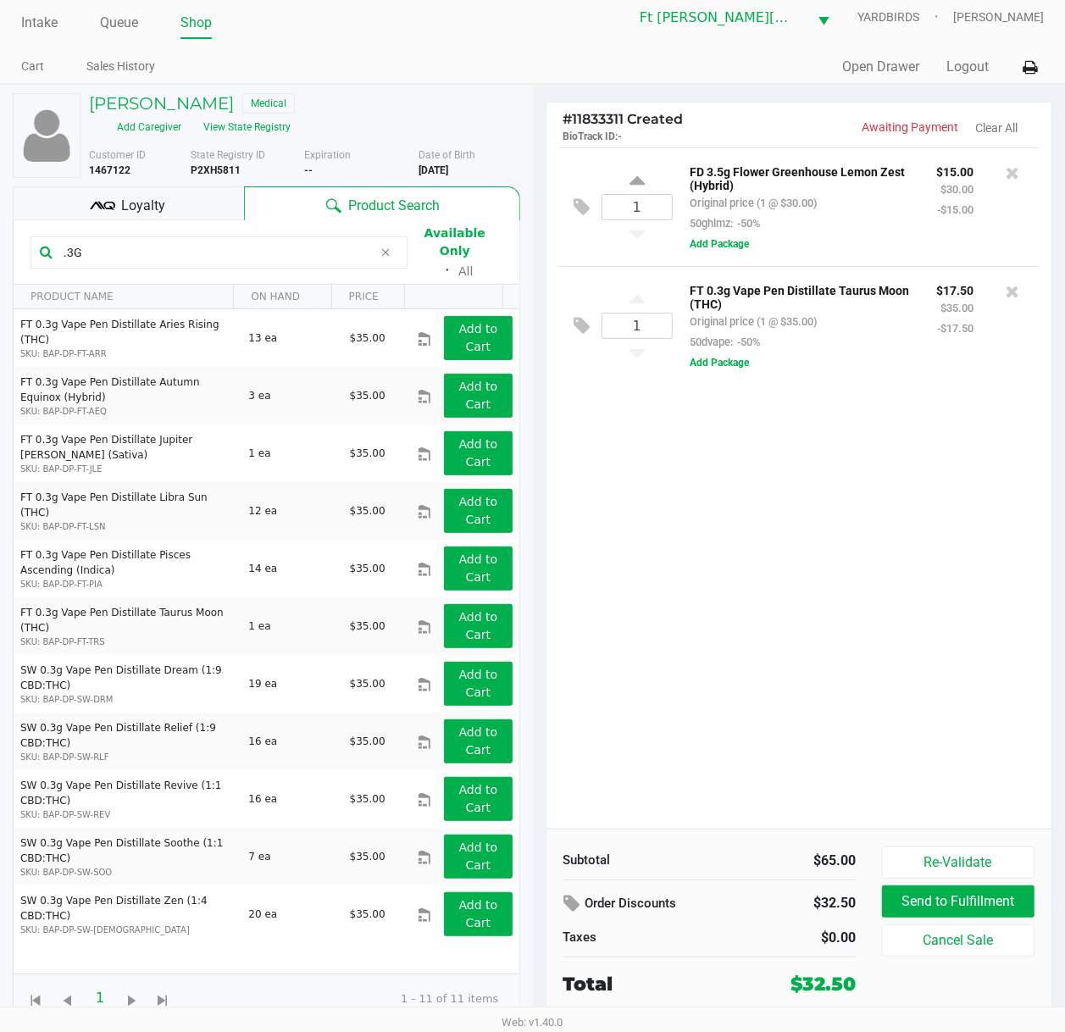
click at [729, 422] on div "1 FD 3.5g Flower Greenhouse Lemon Zest (Hybrid) Original price (1 @ $30.00) 50g…" at bounding box center [799, 487] width 506 height 681
click at [187, 102] on h5 "RICHARD MCNEIL" at bounding box center [161, 103] width 145 height 20
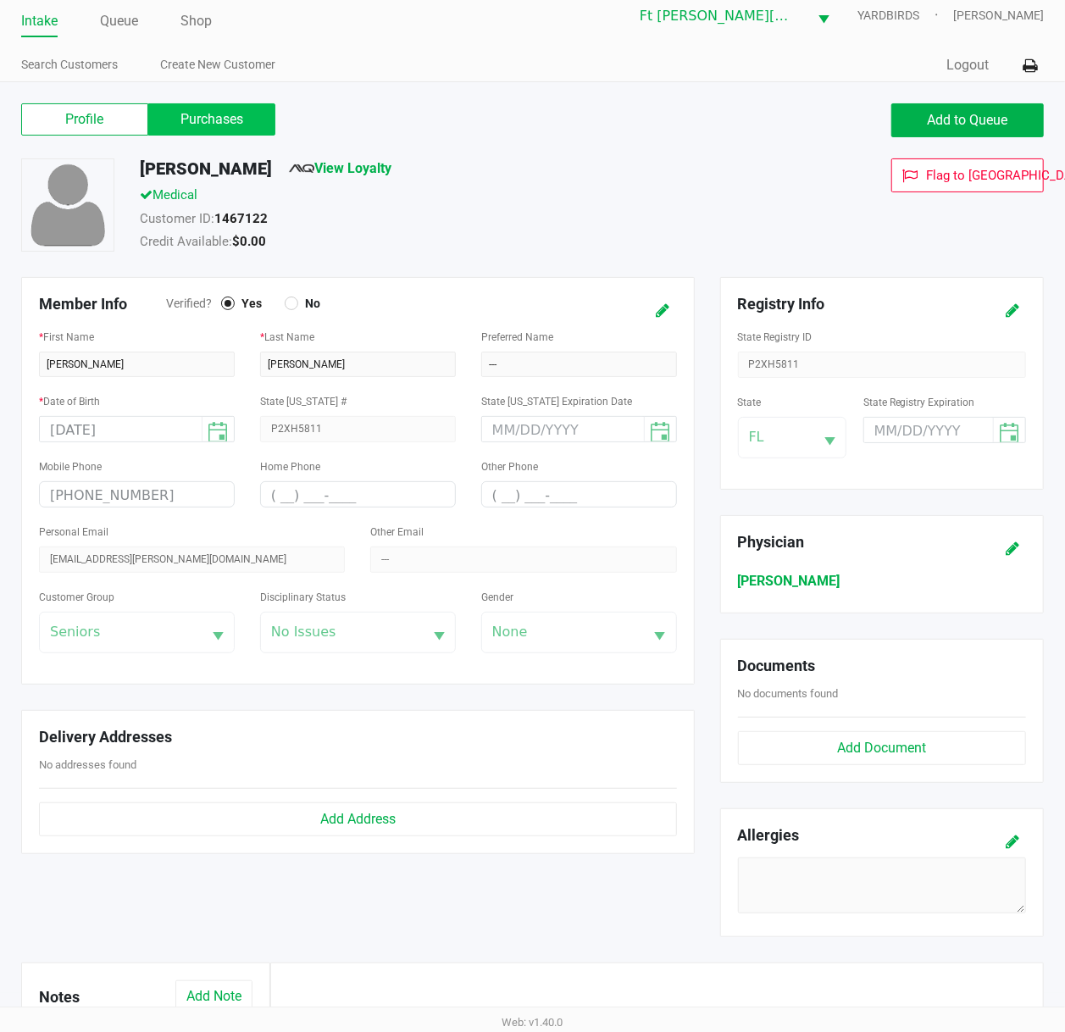
click at [204, 107] on label "Purchases" at bounding box center [211, 119] width 127 height 32
click at [0, 0] on 1 "Purchases" at bounding box center [0, 0] width 0 height 0
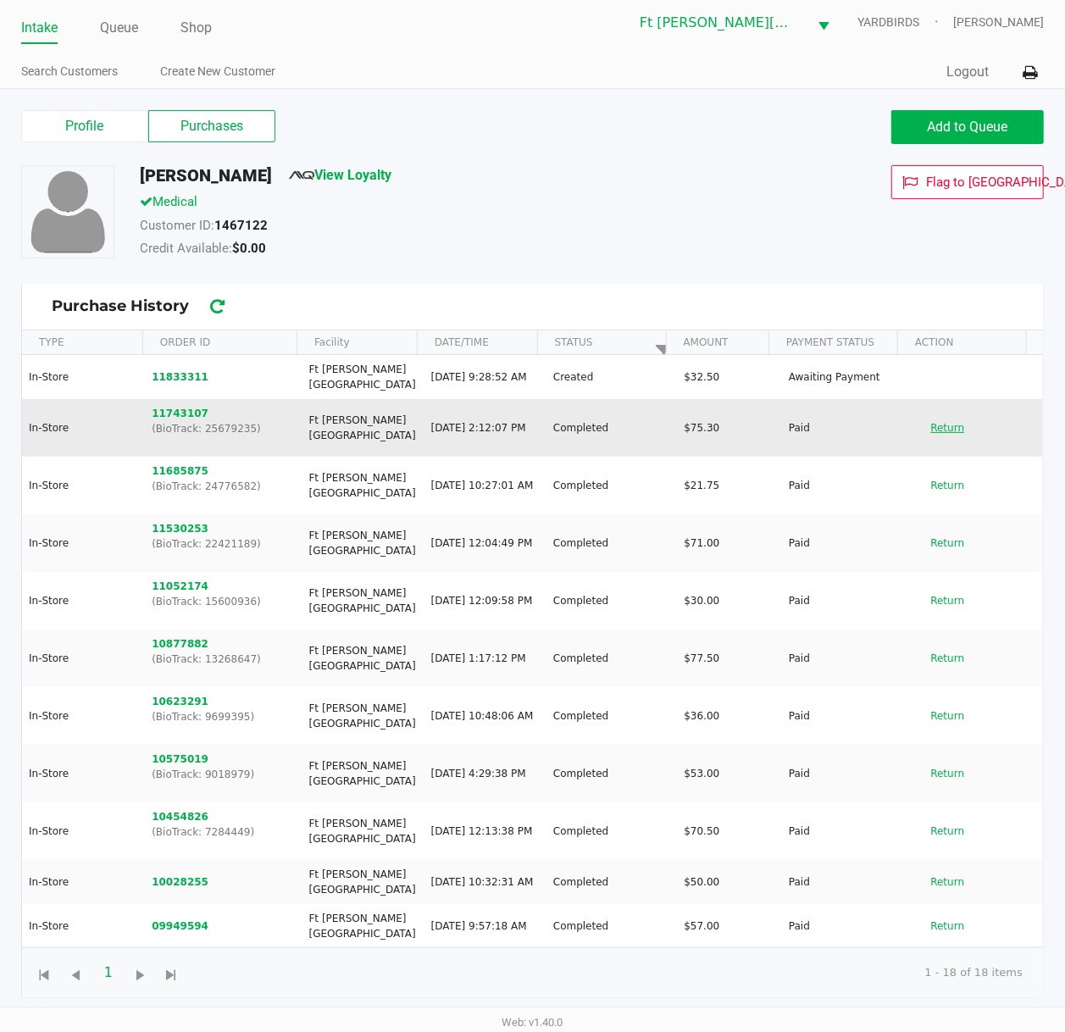
click at [919, 440] on button "Return" at bounding box center [947, 427] width 56 height 27
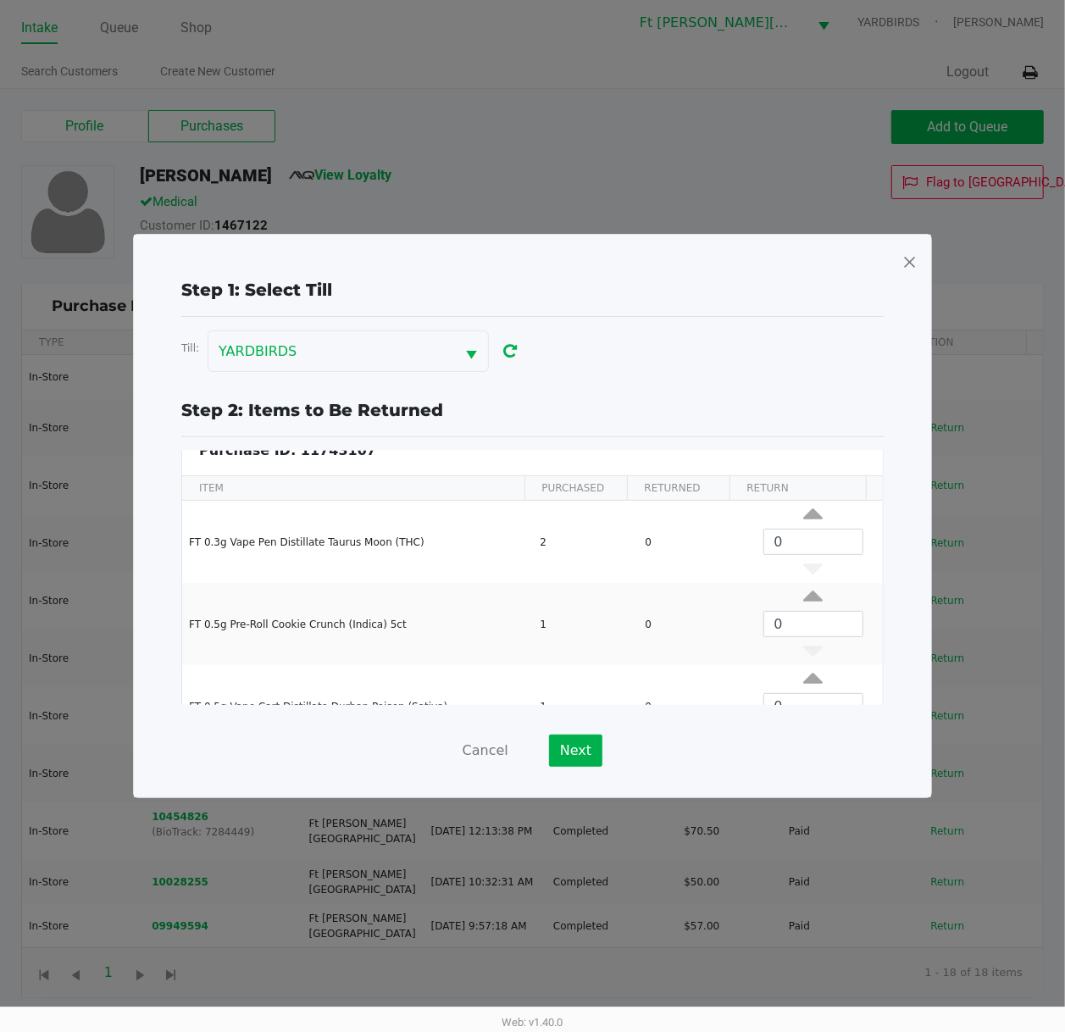
scroll to position [0, 0]
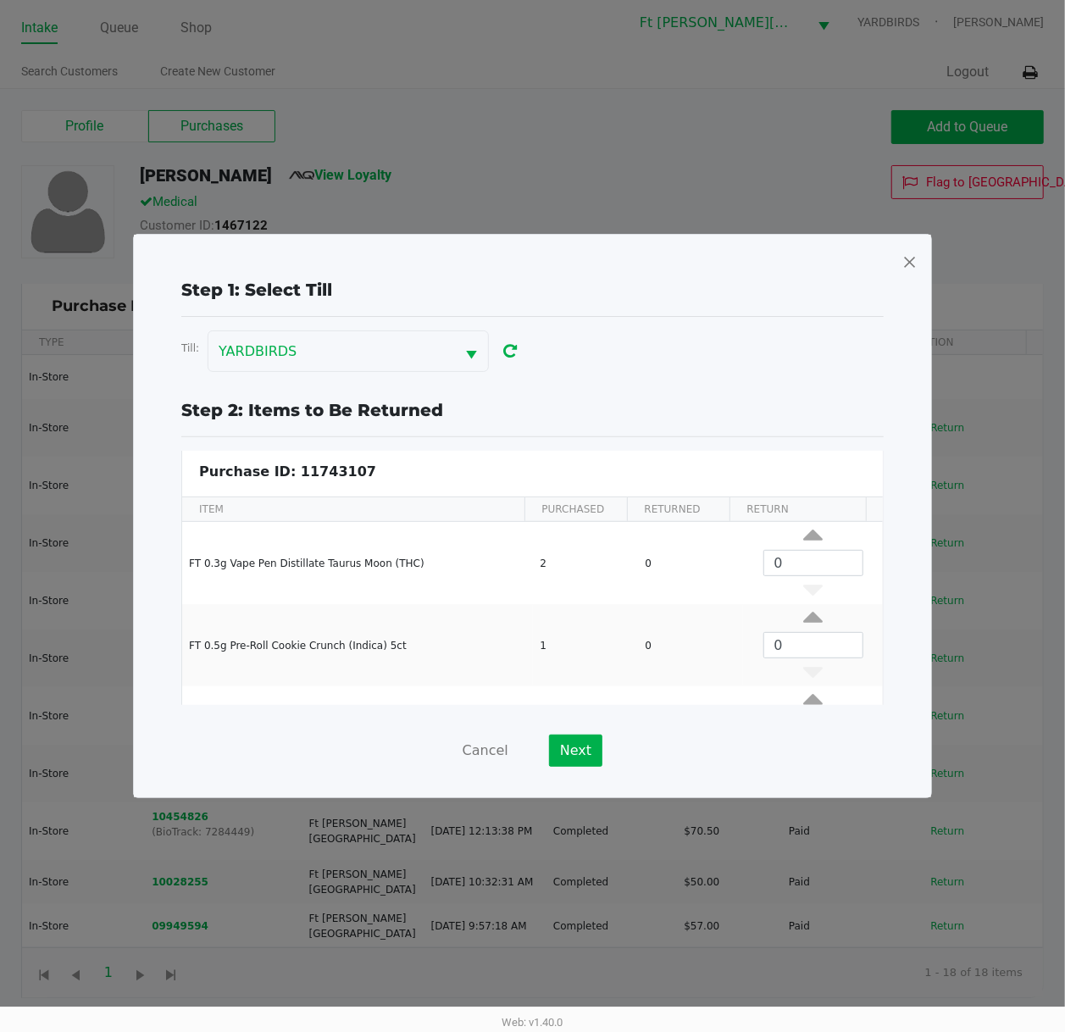
click at [906, 264] on span at bounding box center [909, 261] width 15 height 27
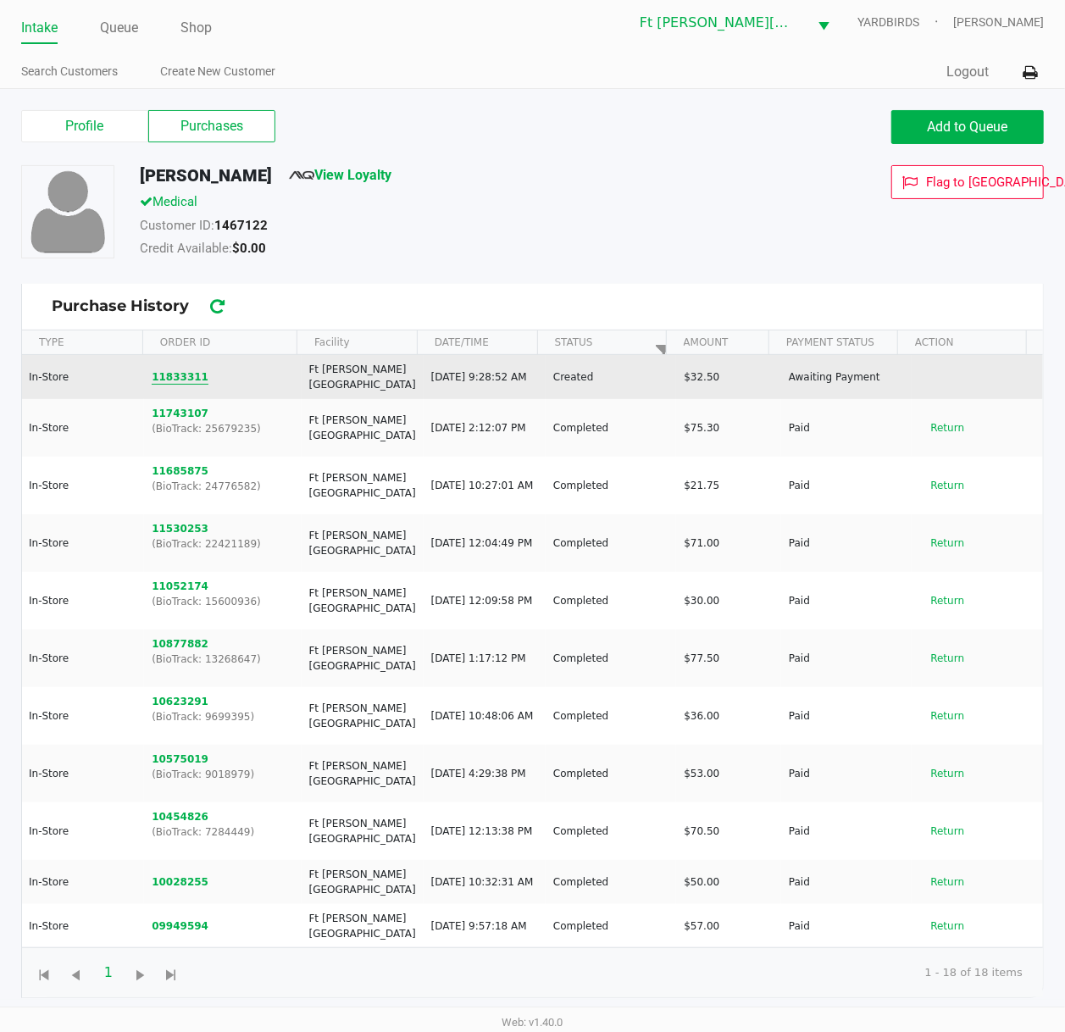
click at [174, 381] on button "11833311" at bounding box center [180, 376] width 57 height 15
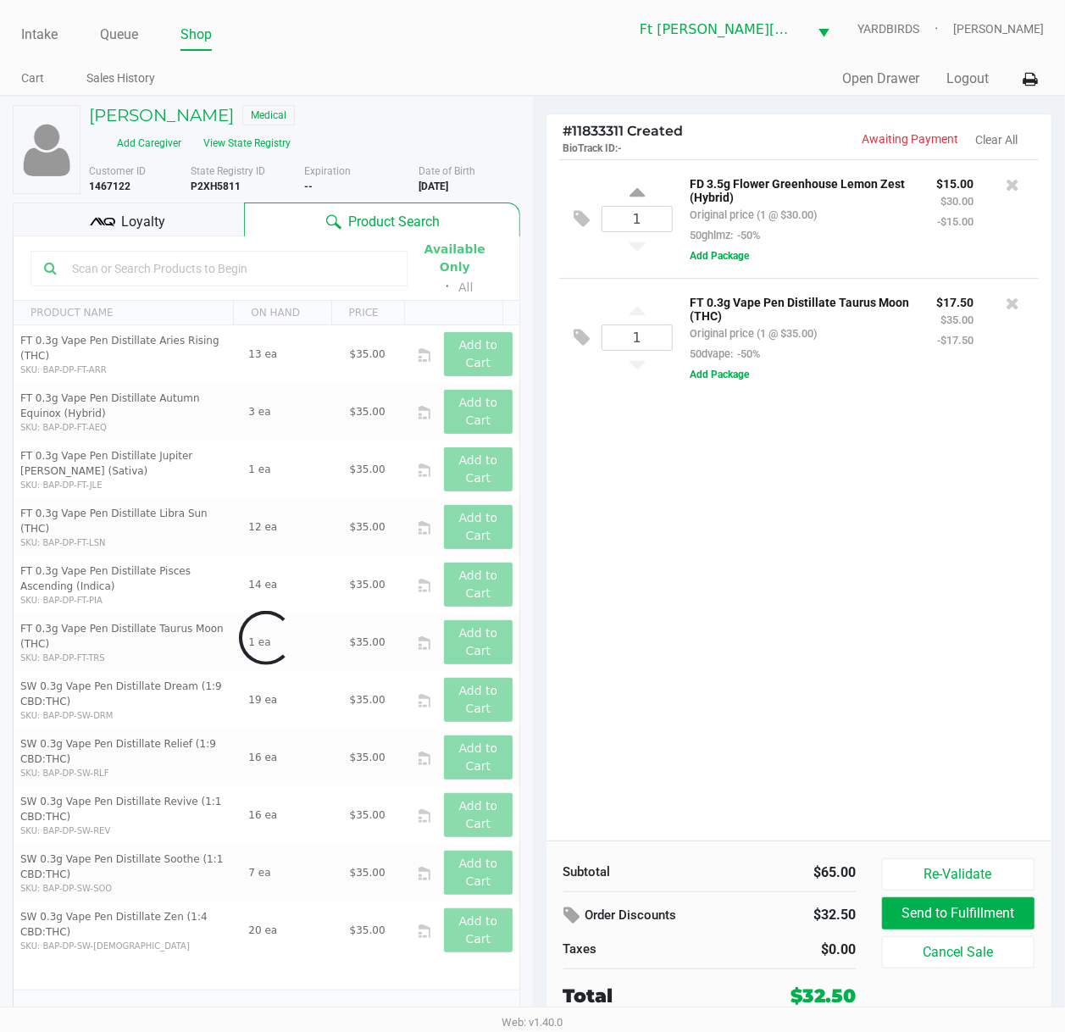
click at [776, 384] on div "FT 0.3g Vape Pen Distillate Taurus Moon (THC) Original price (1 @ $35.00) 50dva…" at bounding box center [848, 337] width 353 height 92
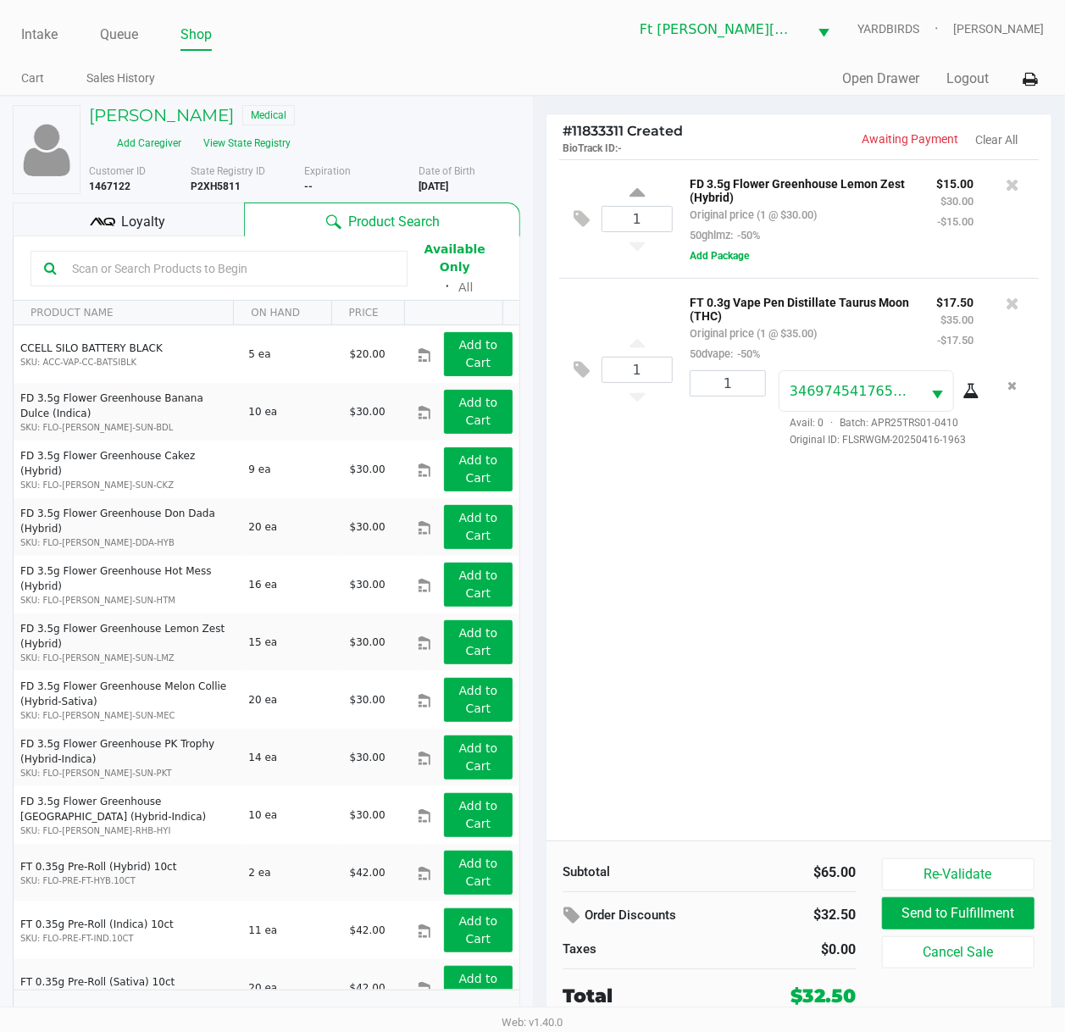
click at [107, 261] on input "text" at bounding box center [229, 268] width 329 height 25
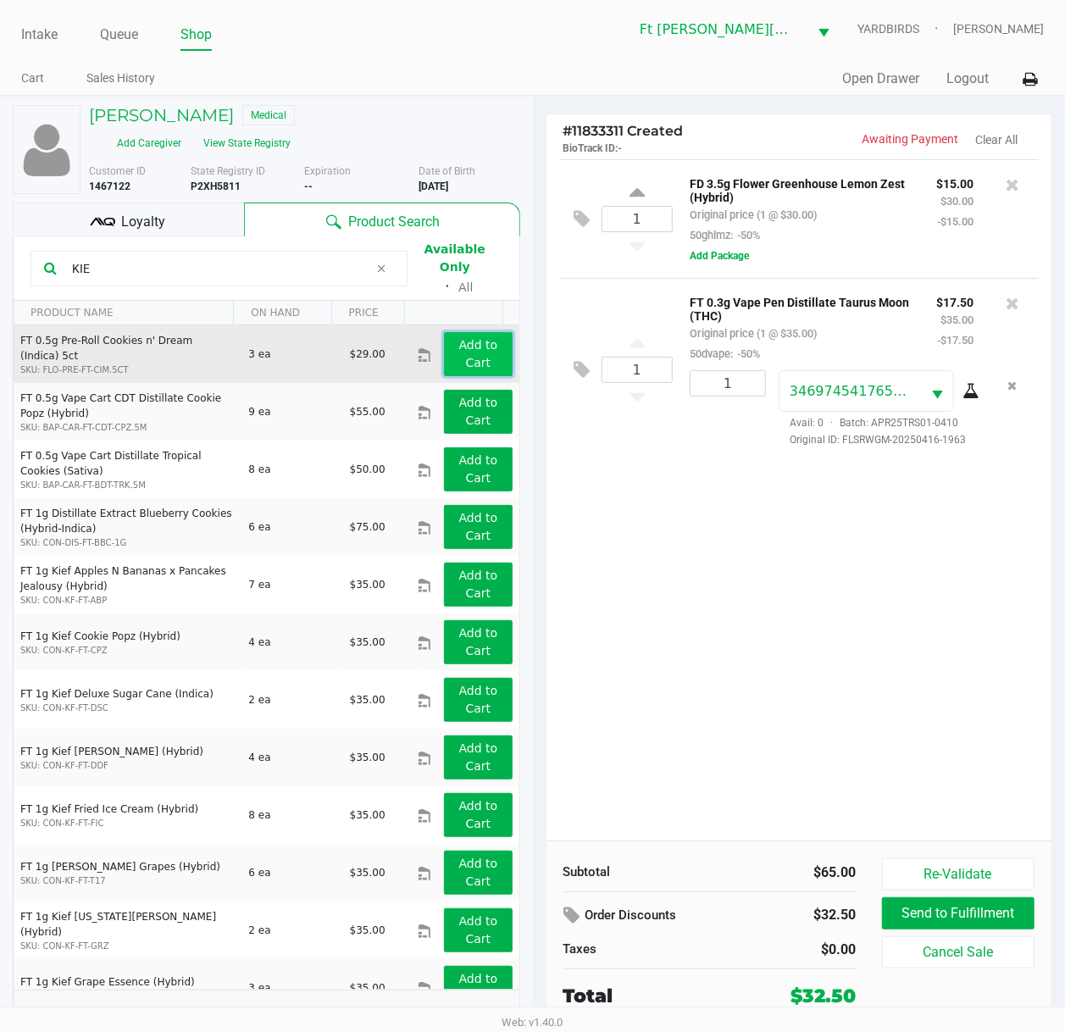
click at [474, 344] on button "Add to Cart" at bounding box center [478, 354] width 68 height 44
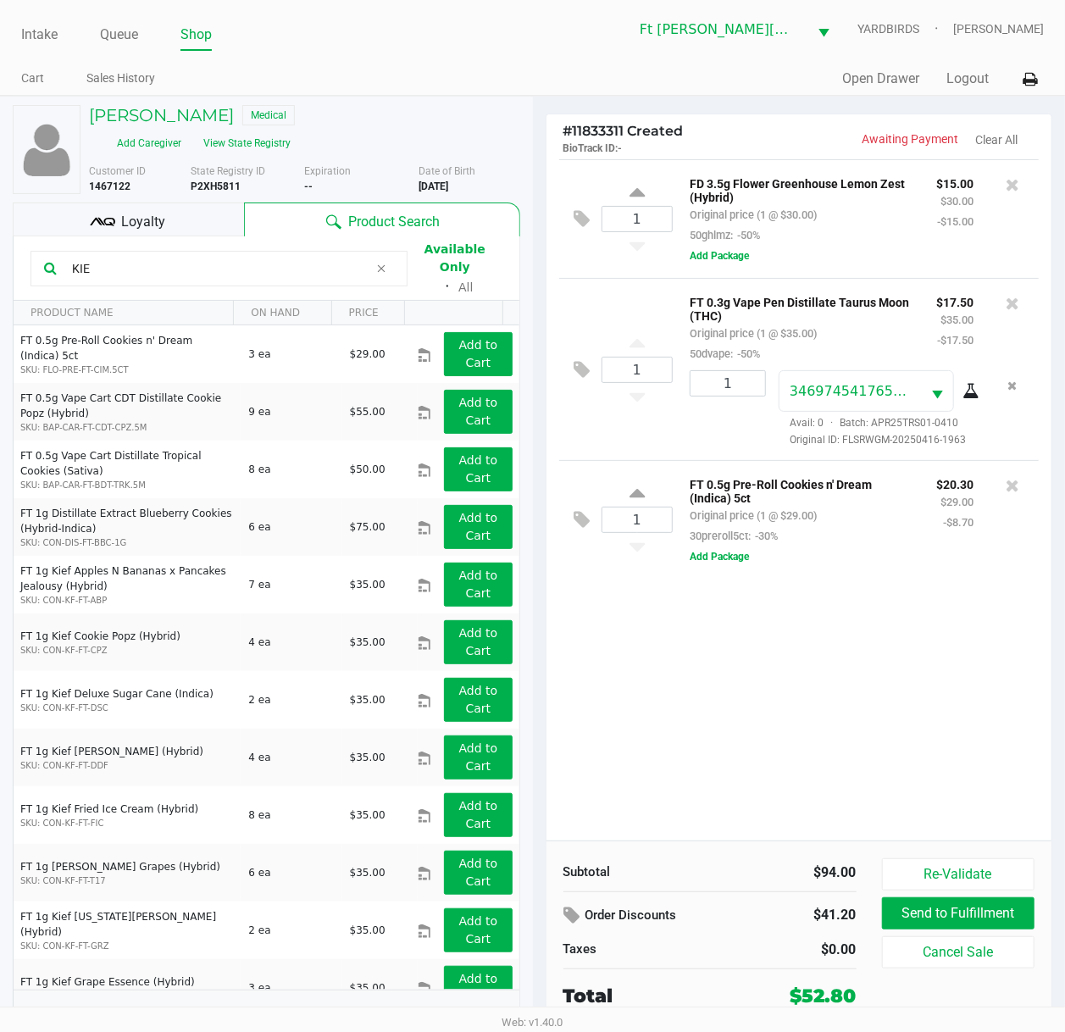
click at [204, 261] on input "KIE" at bounding box center [216, 268] width 303 height 25
click at [204, 259] on input "KIE" at bounding box center [216, 268] width 303 height 25
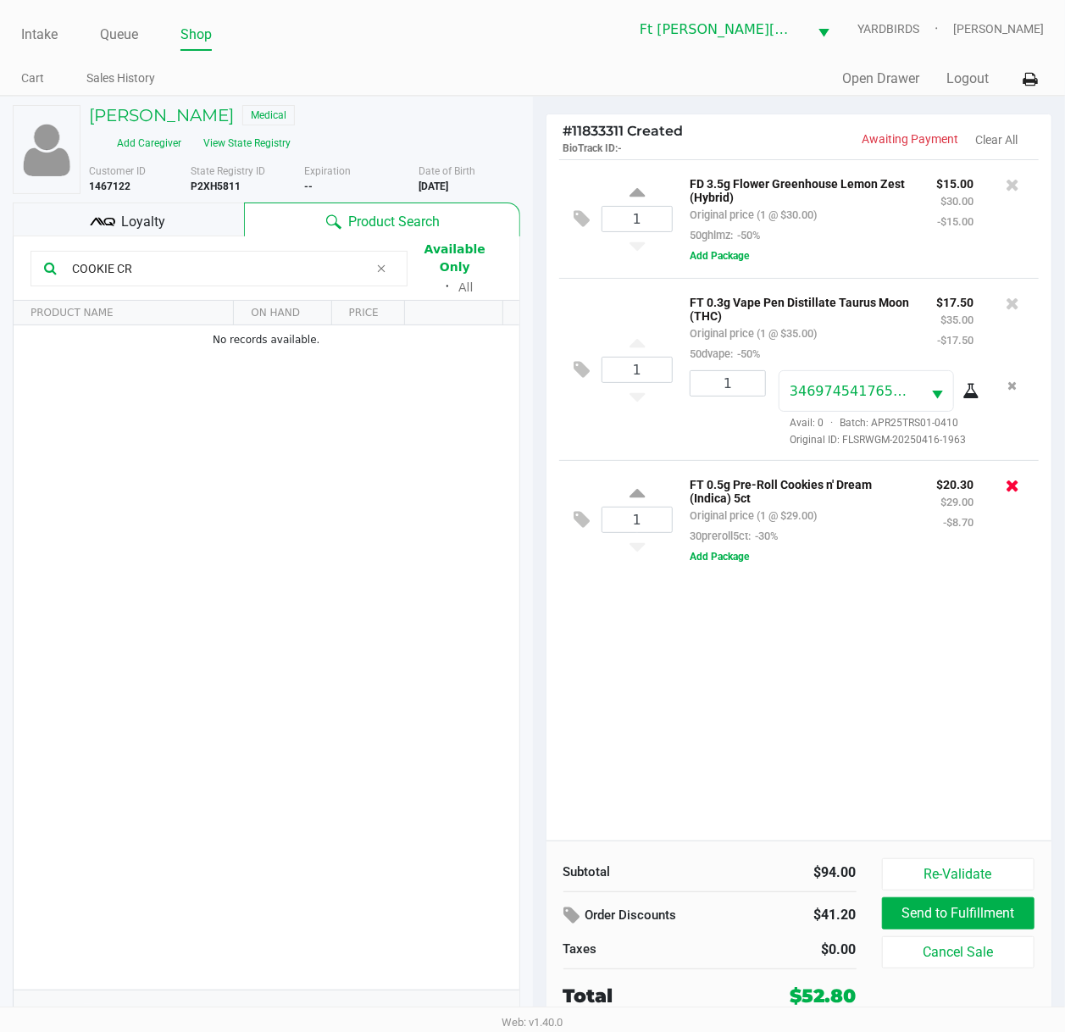
type input "COOKIE CR"
click at [1016, 492] on icon at bounding box center [1012, 485] width 14 height 17
click at [814, 637] on div "1 FD 3.5g Flower Greenhouse Lemon Zest (Hybrid) Original price (1 @ $30.00) 50g…" at bounding box center [799, 499] width 506 height 681
click at [818, 639] on div "1 FD 3.5g Flower Greenhouse Lemon Zest (Hybrid) Original price (1 @ $30.00) 50g…" at bounding box center [799, 499] width 506 height 681
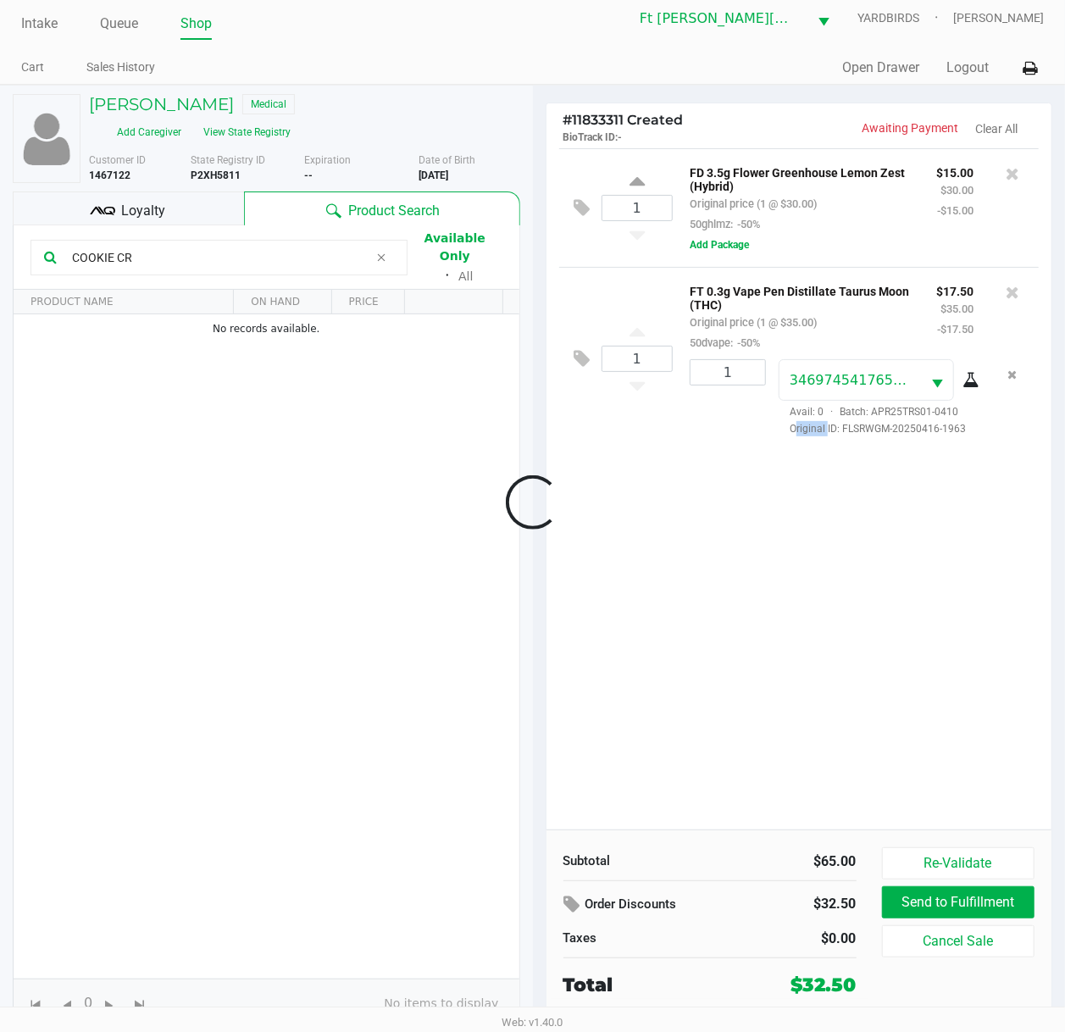
scroll to position [17, 0]
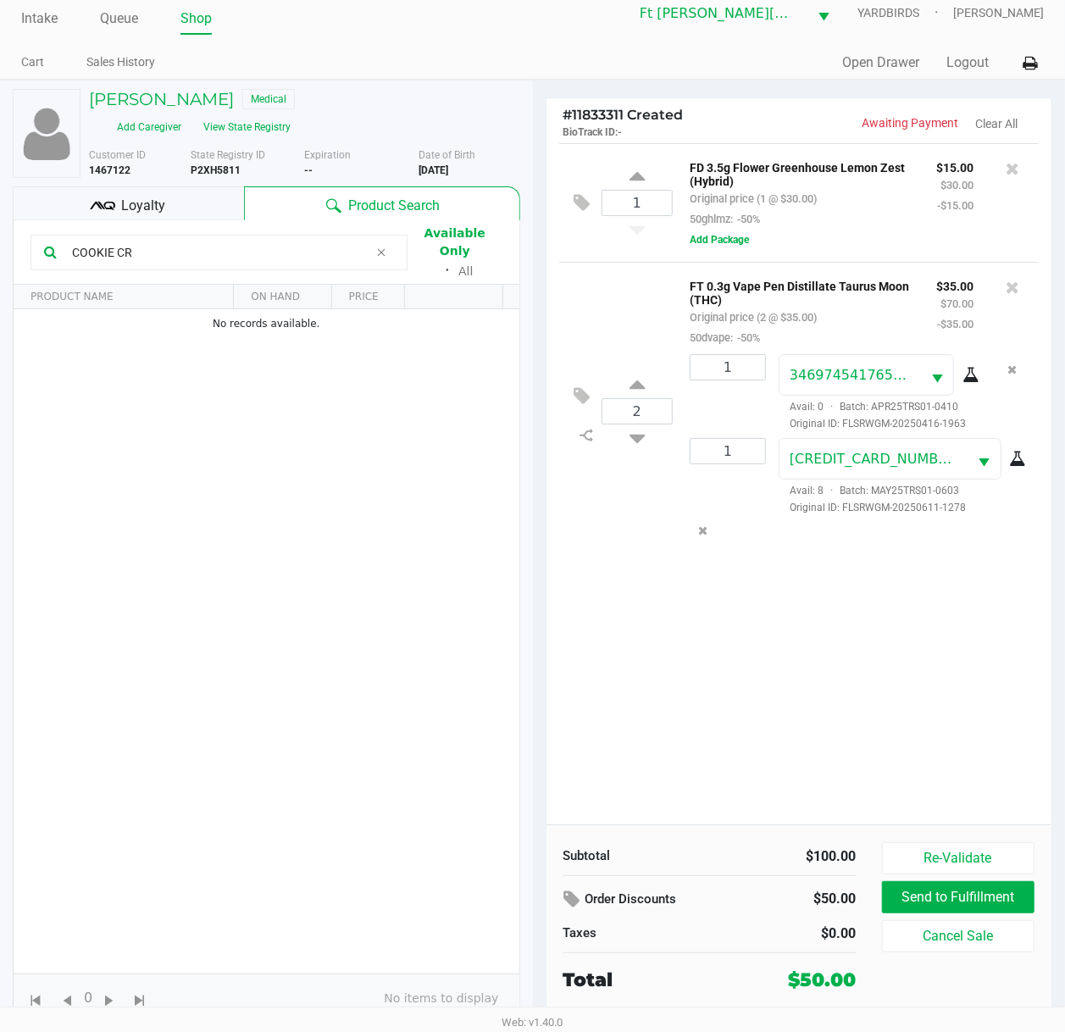
click at [124, 202] on span "Loyalty" at bounding box center [143, 206] width 44 height 20
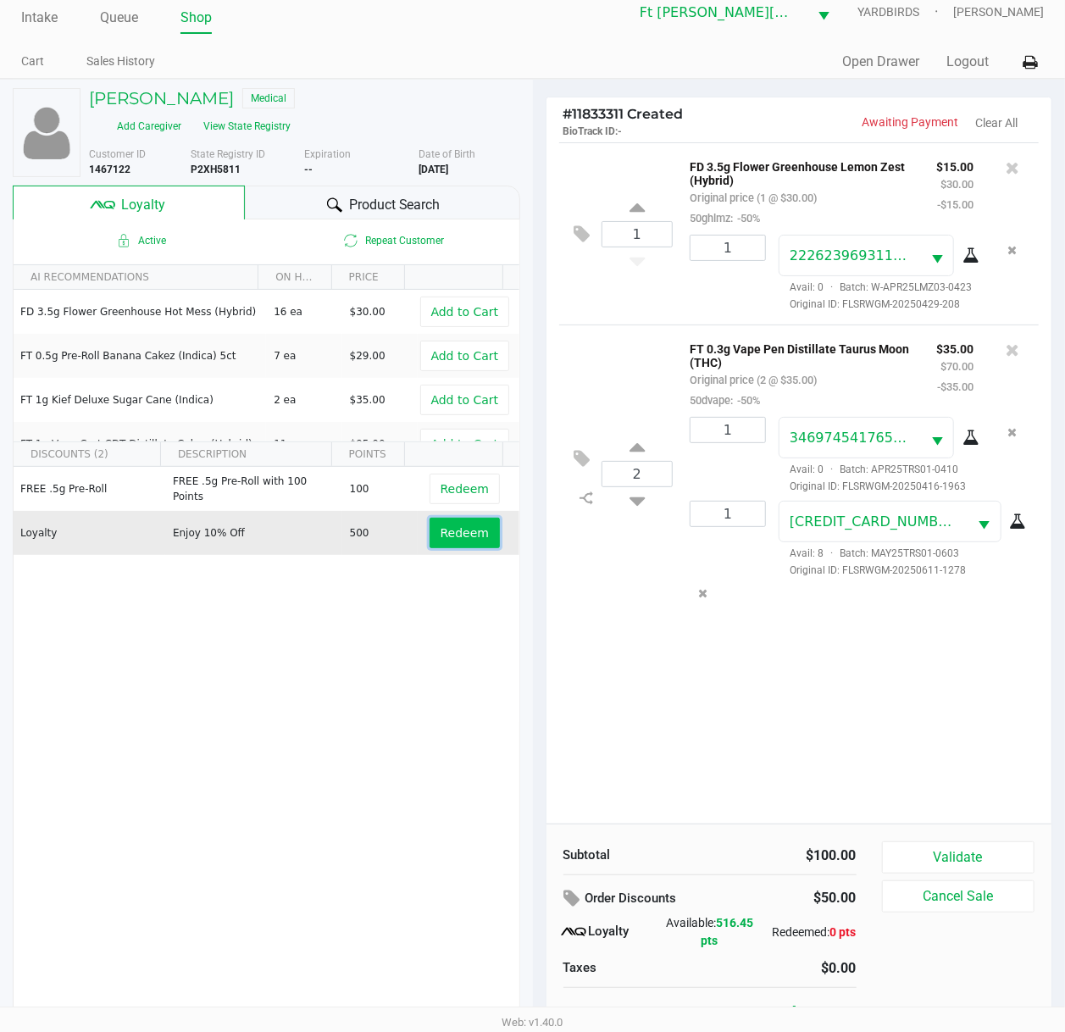
click at [475, 545] on button "Redeem" at bounding box center [464, 532] width 70 height 30
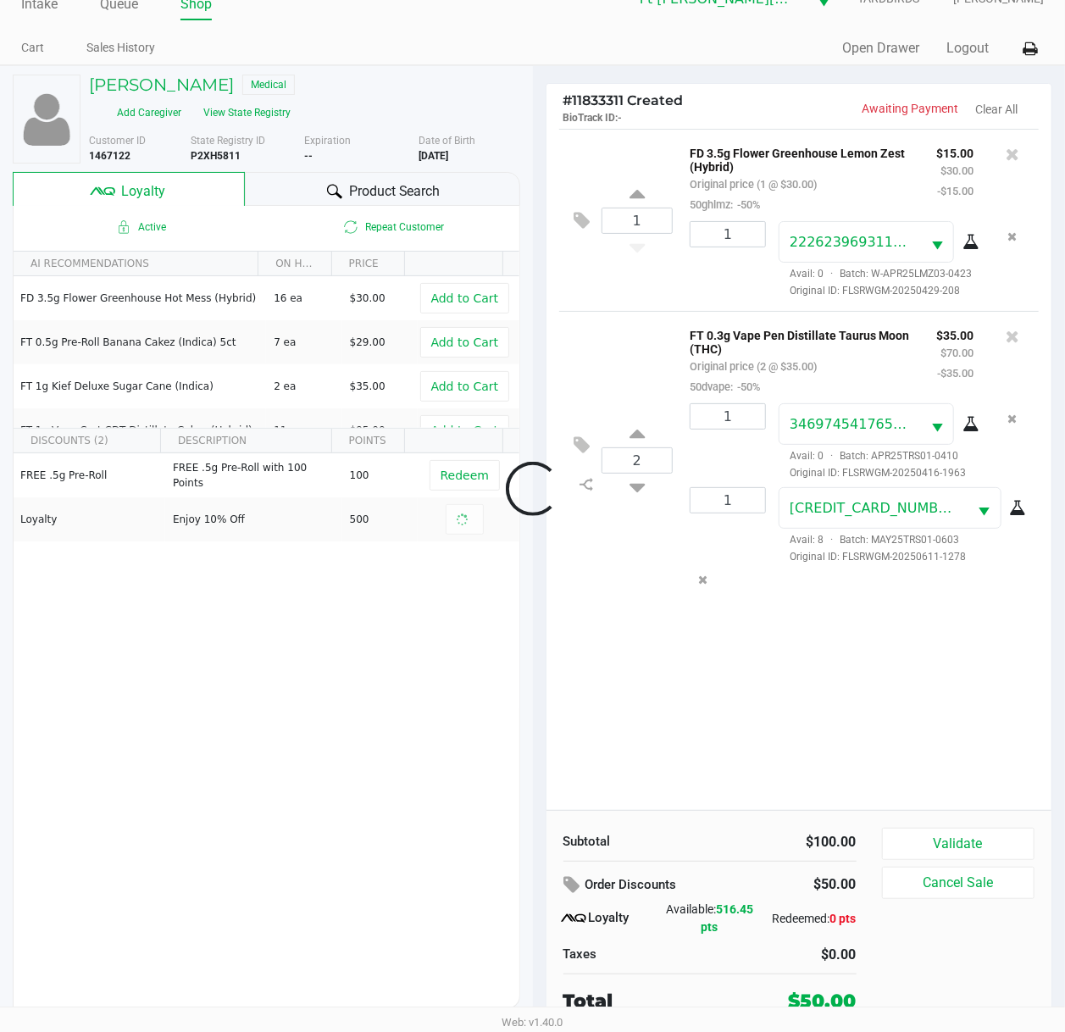
scroll to position [34, 0]
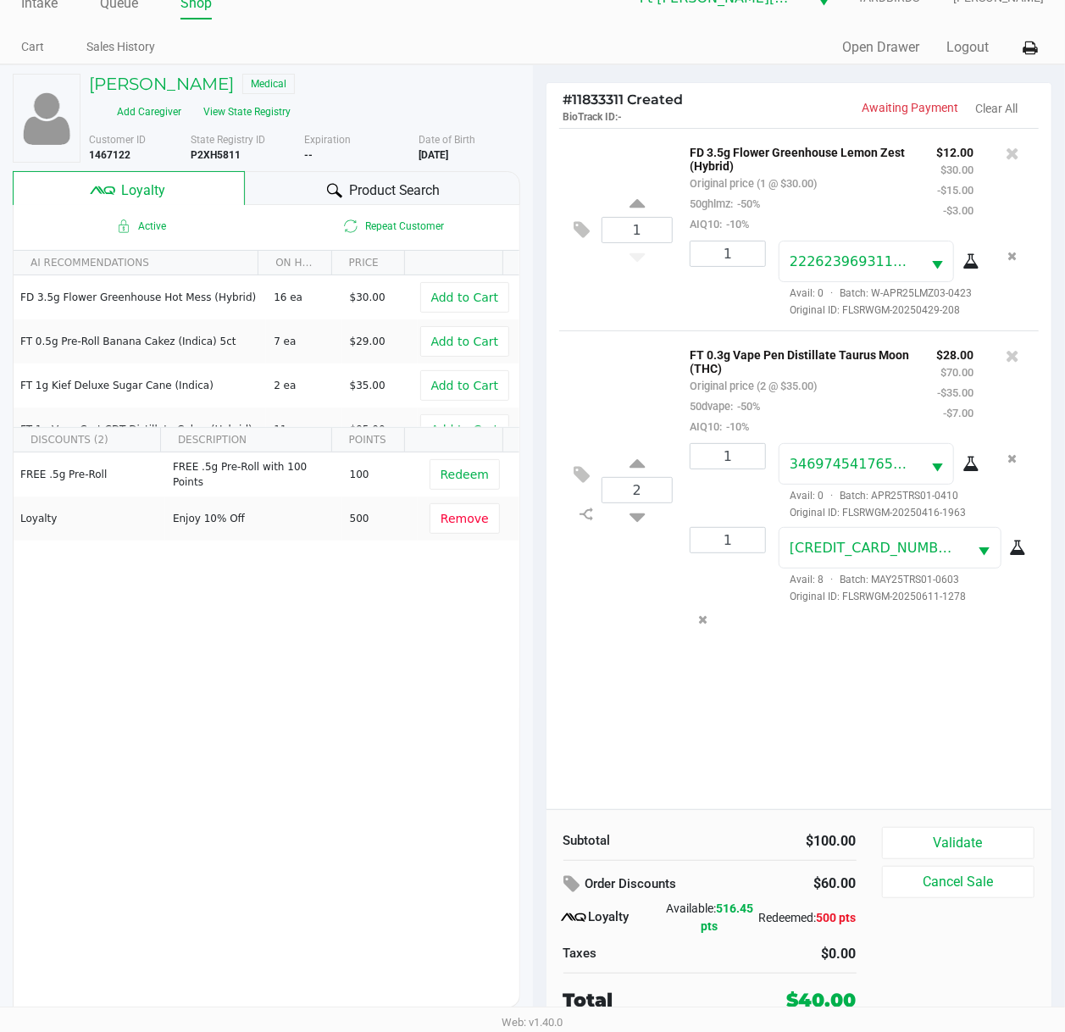
click at [357, 186] on span "Product Search" at bounding box center [394, 190] width 91 height 20
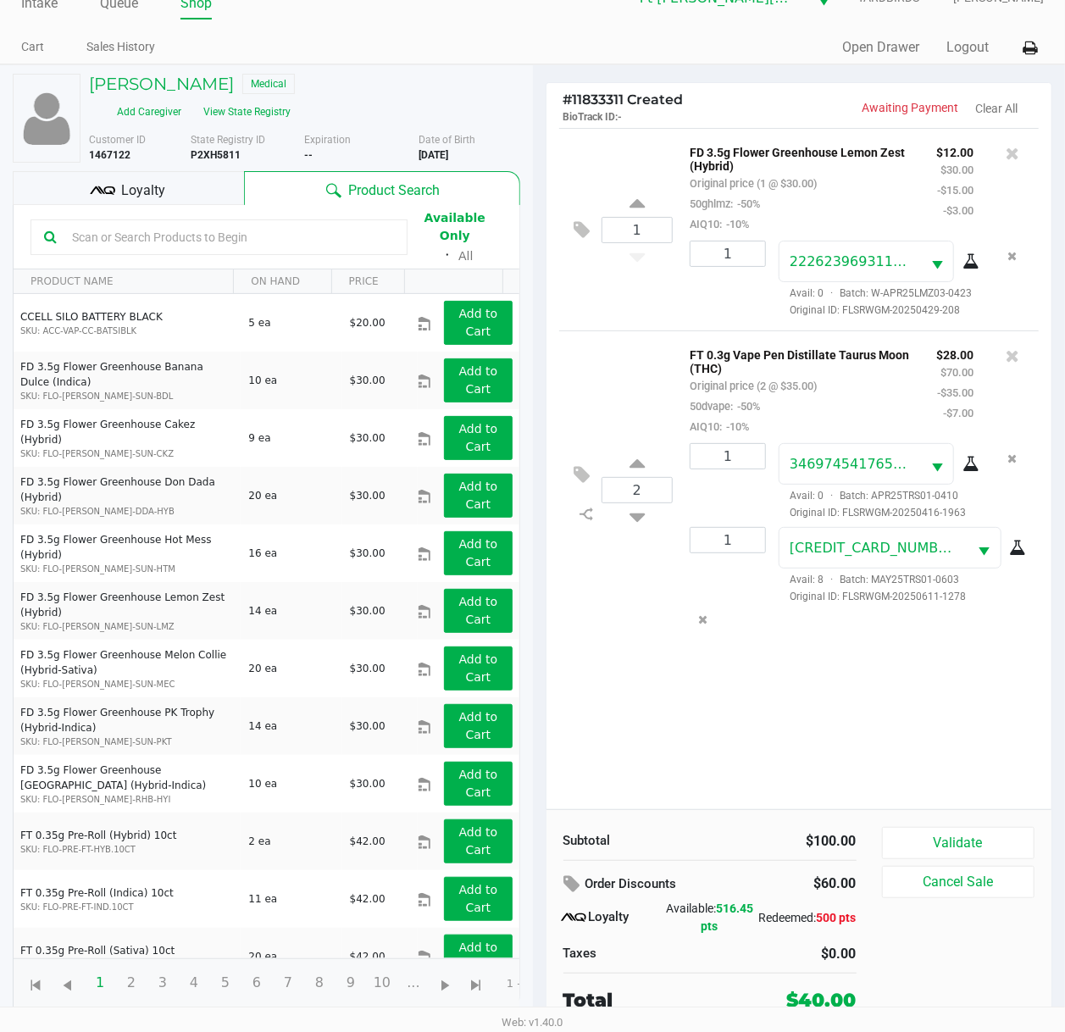
click at [292, 228] on input "text" at bounding box center [229, 236] width 329 height 25
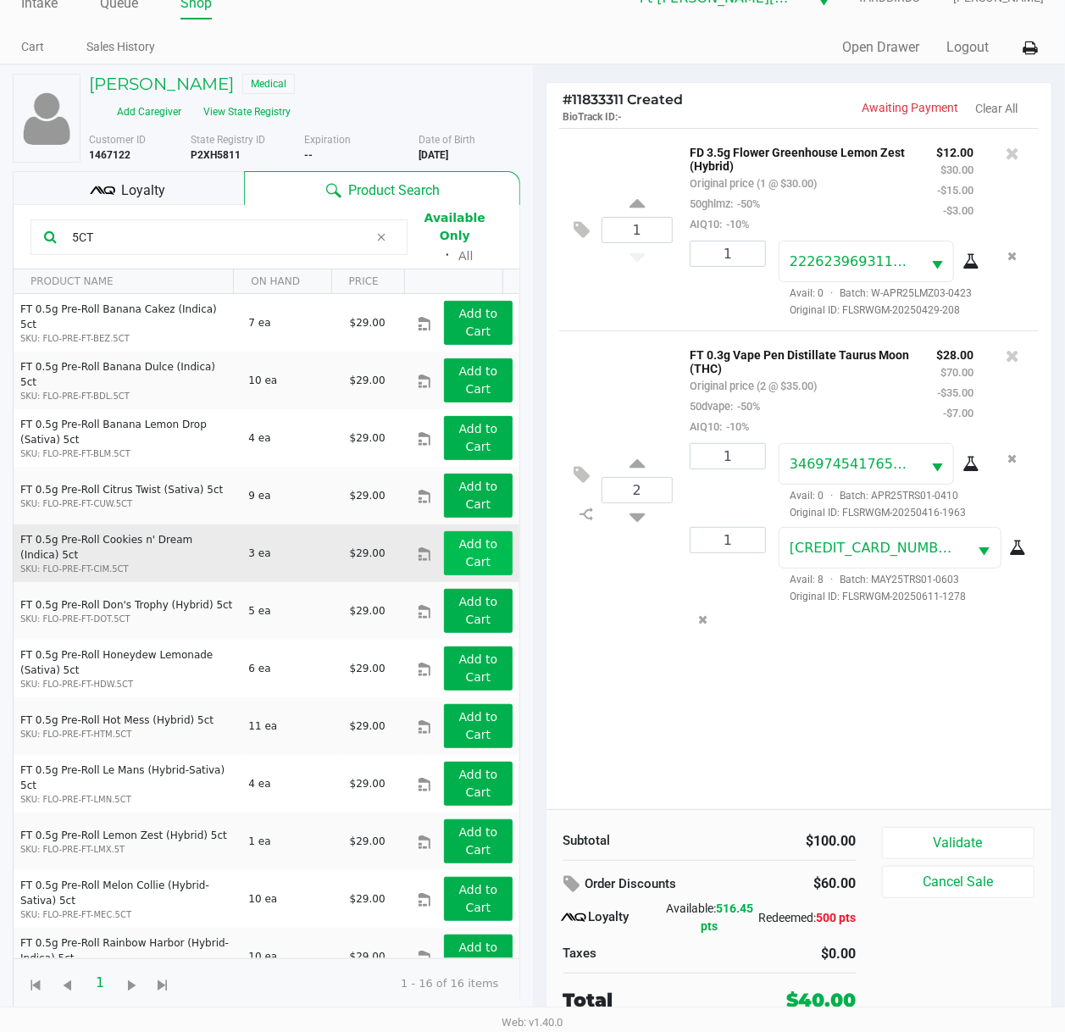
type input "5CT"
click at [479, 546] on button "Add to Cart" at bounding box center [478, 553] width 68 height 44
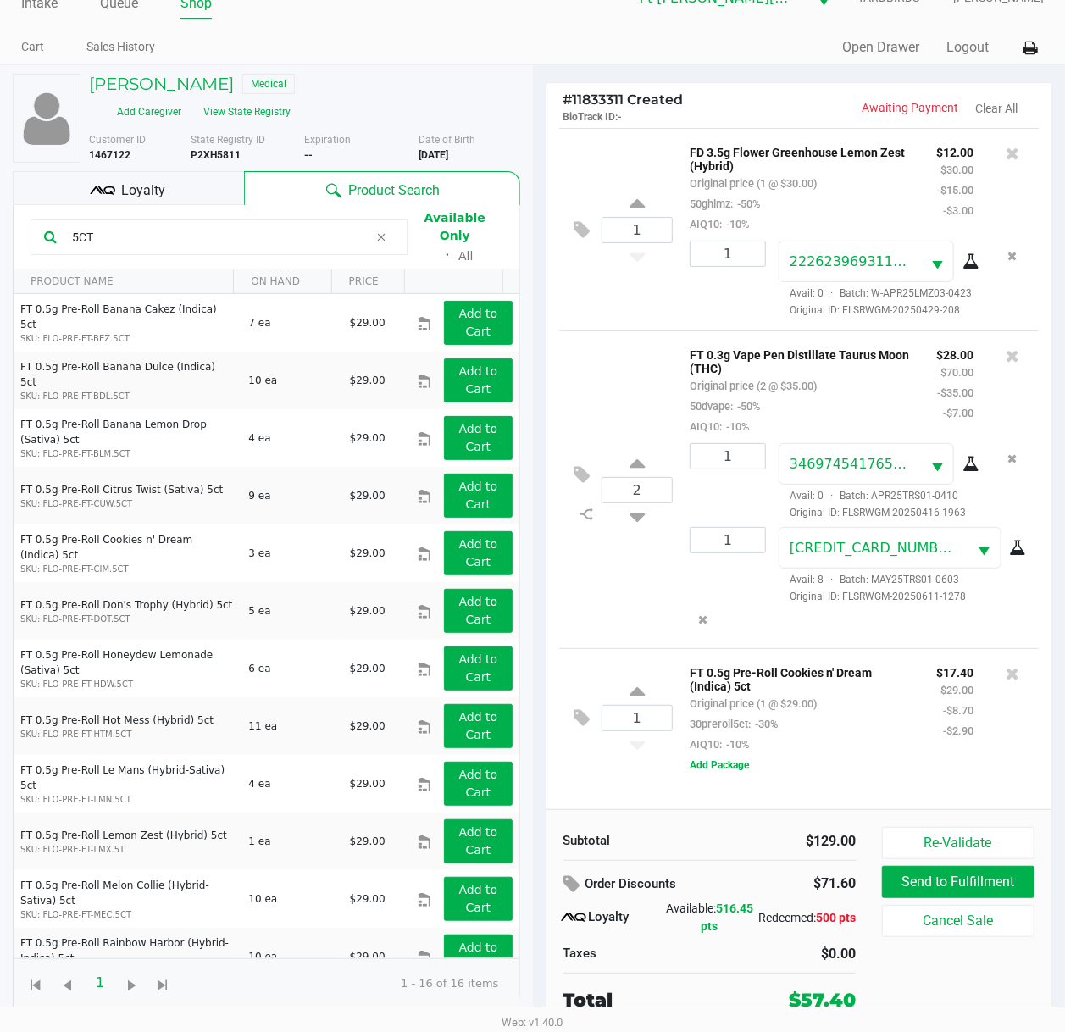
click at [925, 777] on div "1 FT 0.5g Pre-Roll Cookies n' Dream (Indica) 5ct Original price (1 @ $29.00) 30…" at bounding box center [799, 717] width 480 height 139
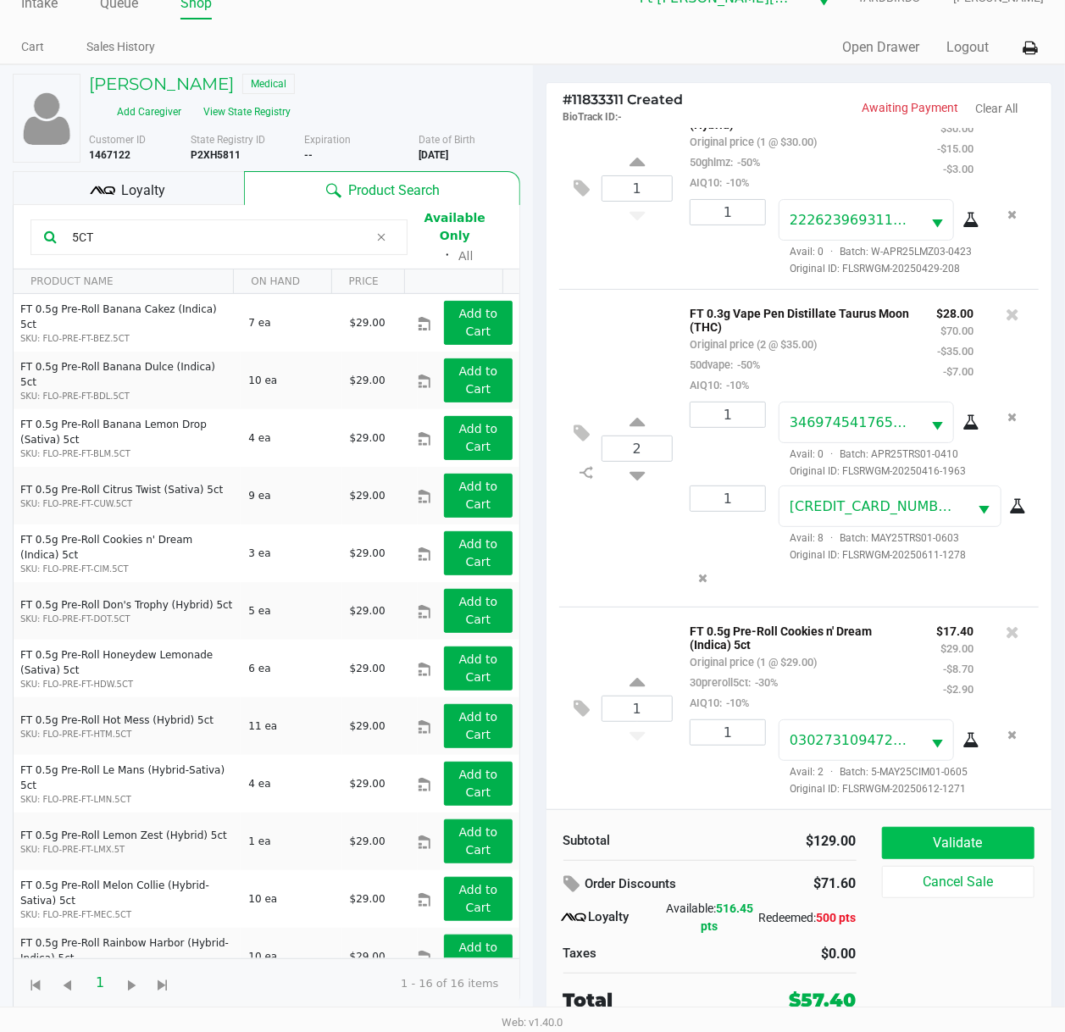
scroll to position [161, 0]
click at [939, 777] on button "Validate" at bounding box center [958, 843] width 153 height 32
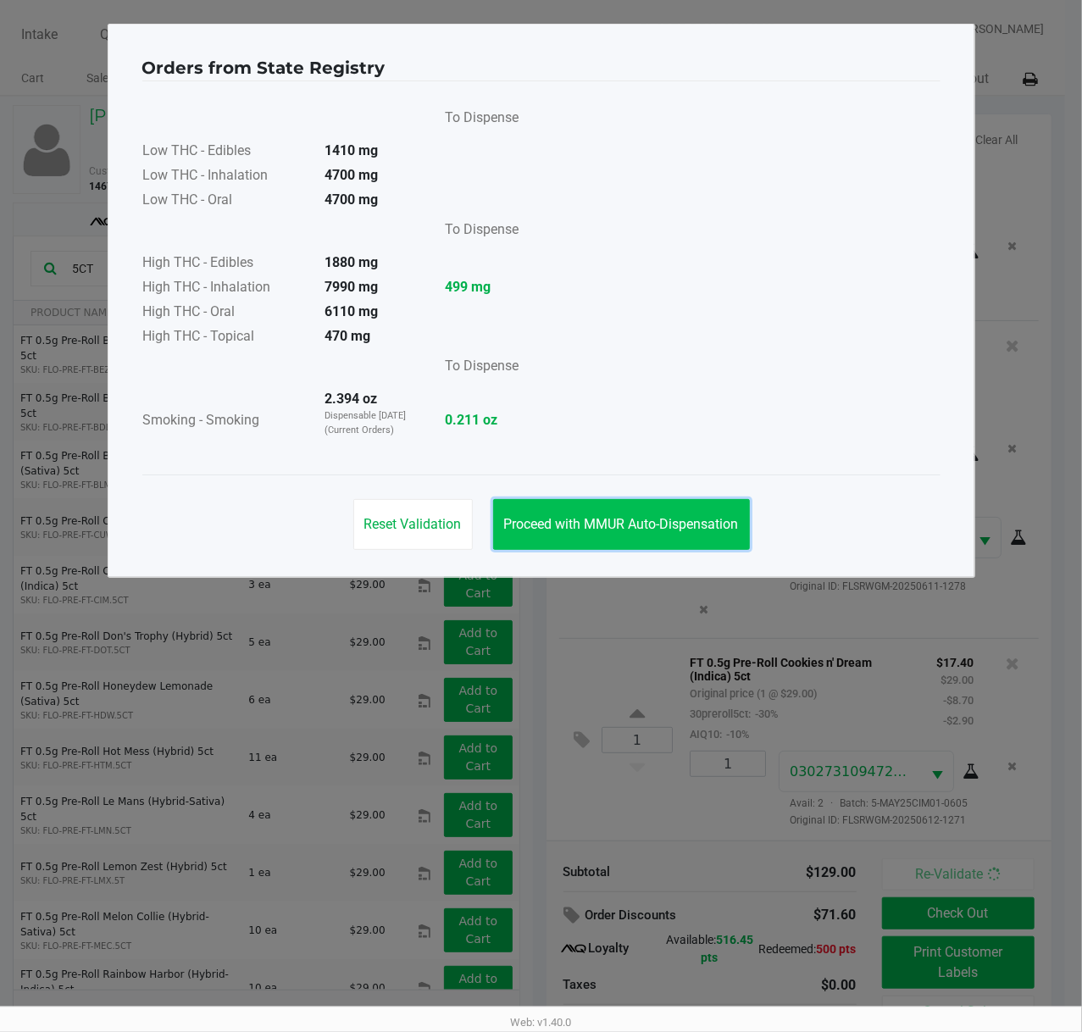
drag, startPoint x: 667, startPoint y: 525, endPoint x: 675, endPoint y: 535, distance: 12.7
click at [669, 525] on span "Proceed with MMUR Auto-Dispensation" at bounding box center [621, 524] width 235 height 16
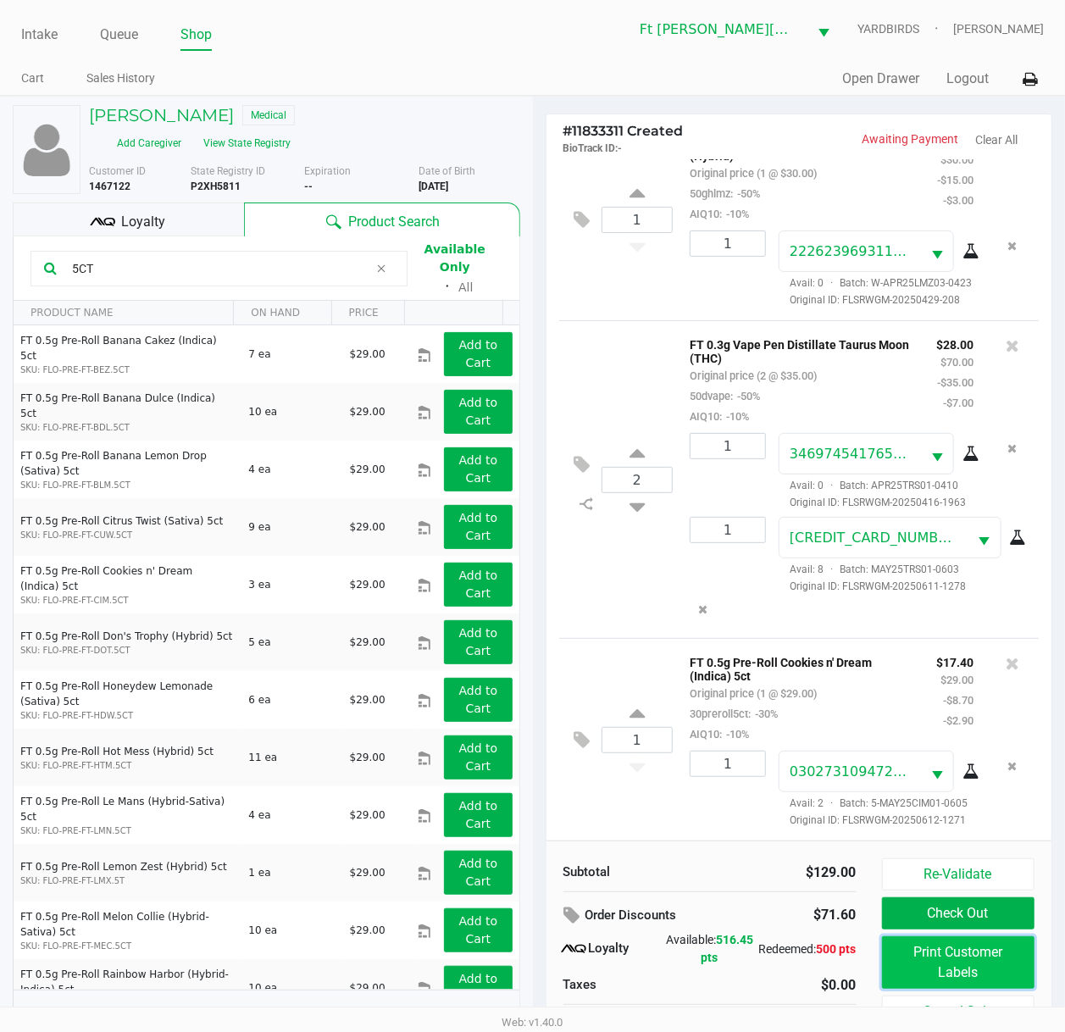
click at [971, 777] on button "Print Customer Labels" at bounding box center [958, 962] width 153 height 53
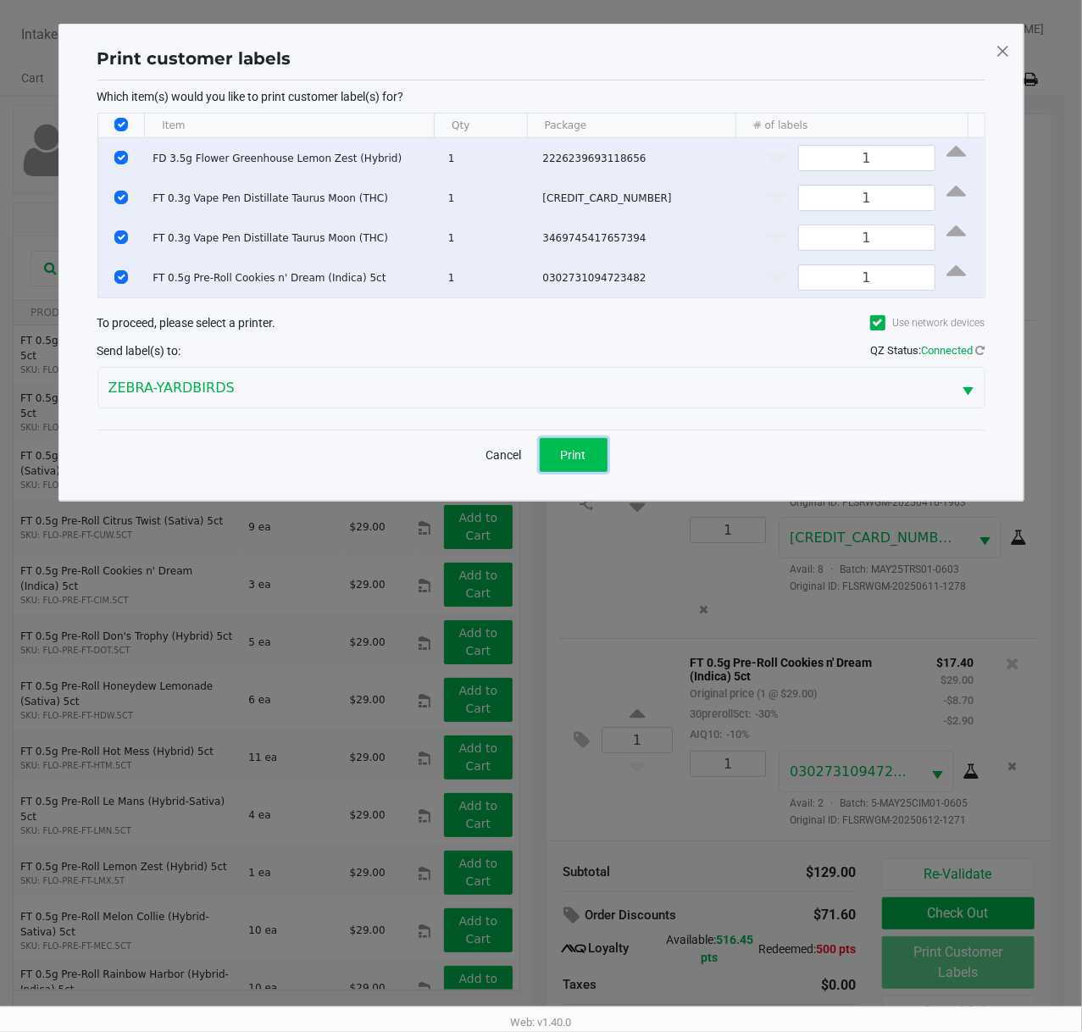
click at [574, 444] on button "Print" at bounding box center [573, 455] width 68 height 34
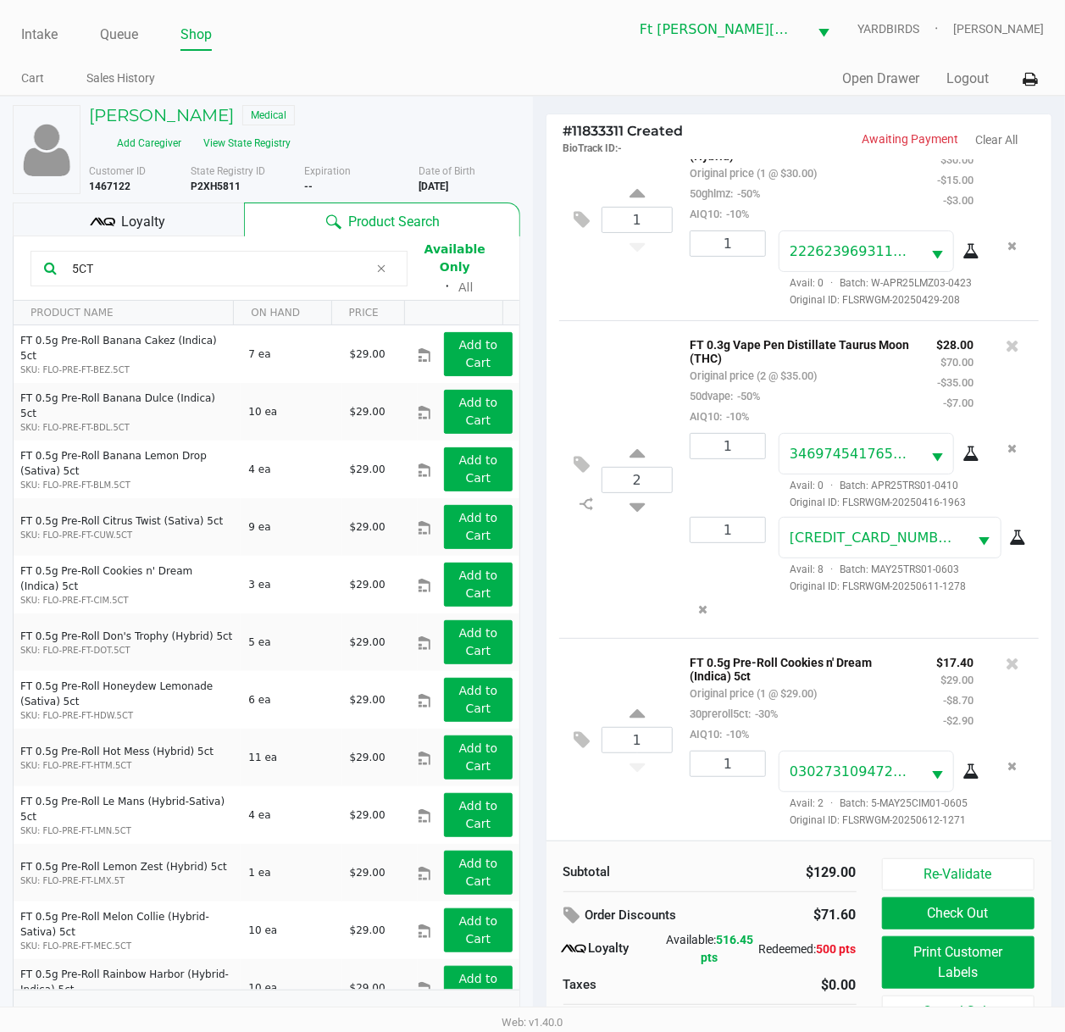
click at [964, 777] on button "Check Out" at bounding box center [958, 913] width 153 height 32
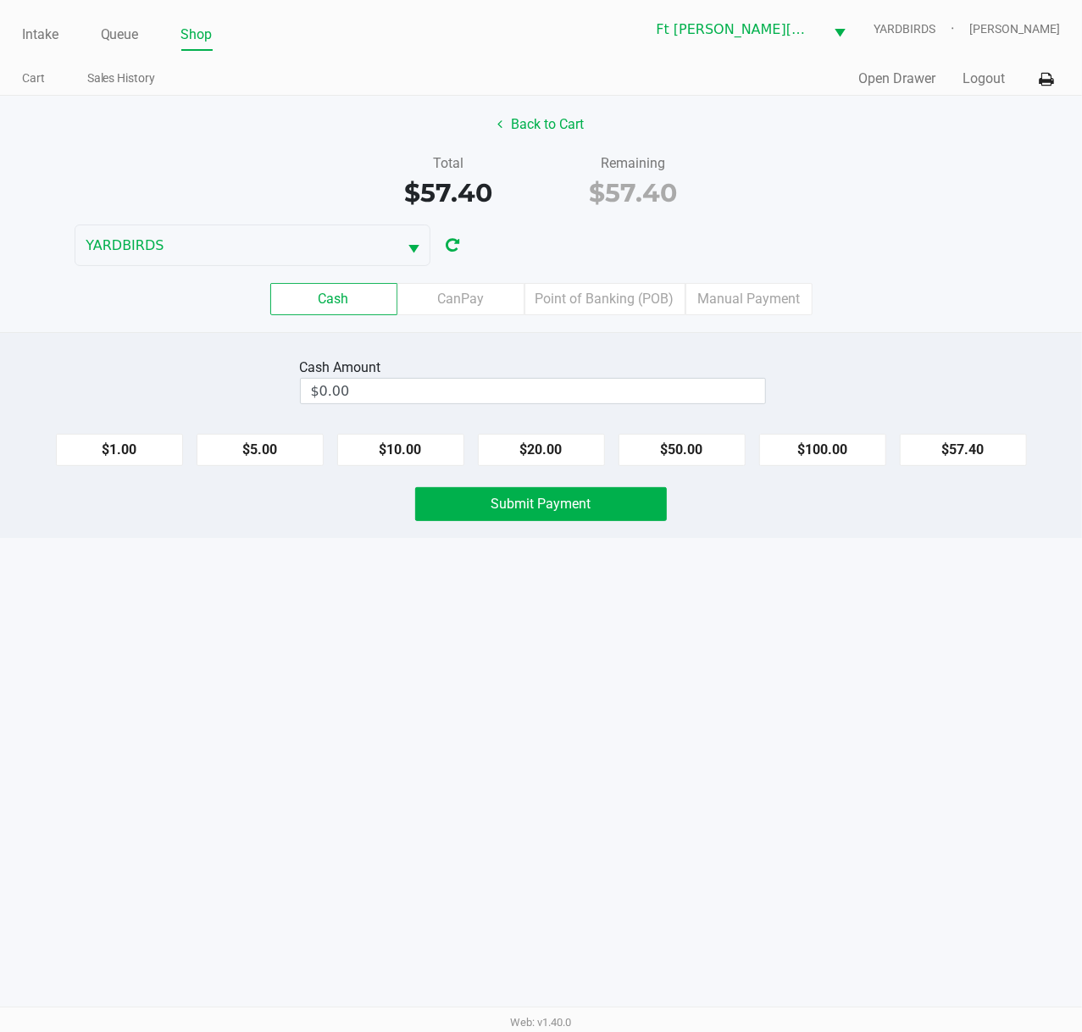
click at [617, 300] on label "Point of Banking (POB)" at bounding box center [604, 299] width 161 height 32
click at [0, 0] on 7 "Point of Banking (POB)" at bounding box center [0, 0] width 0 height 0
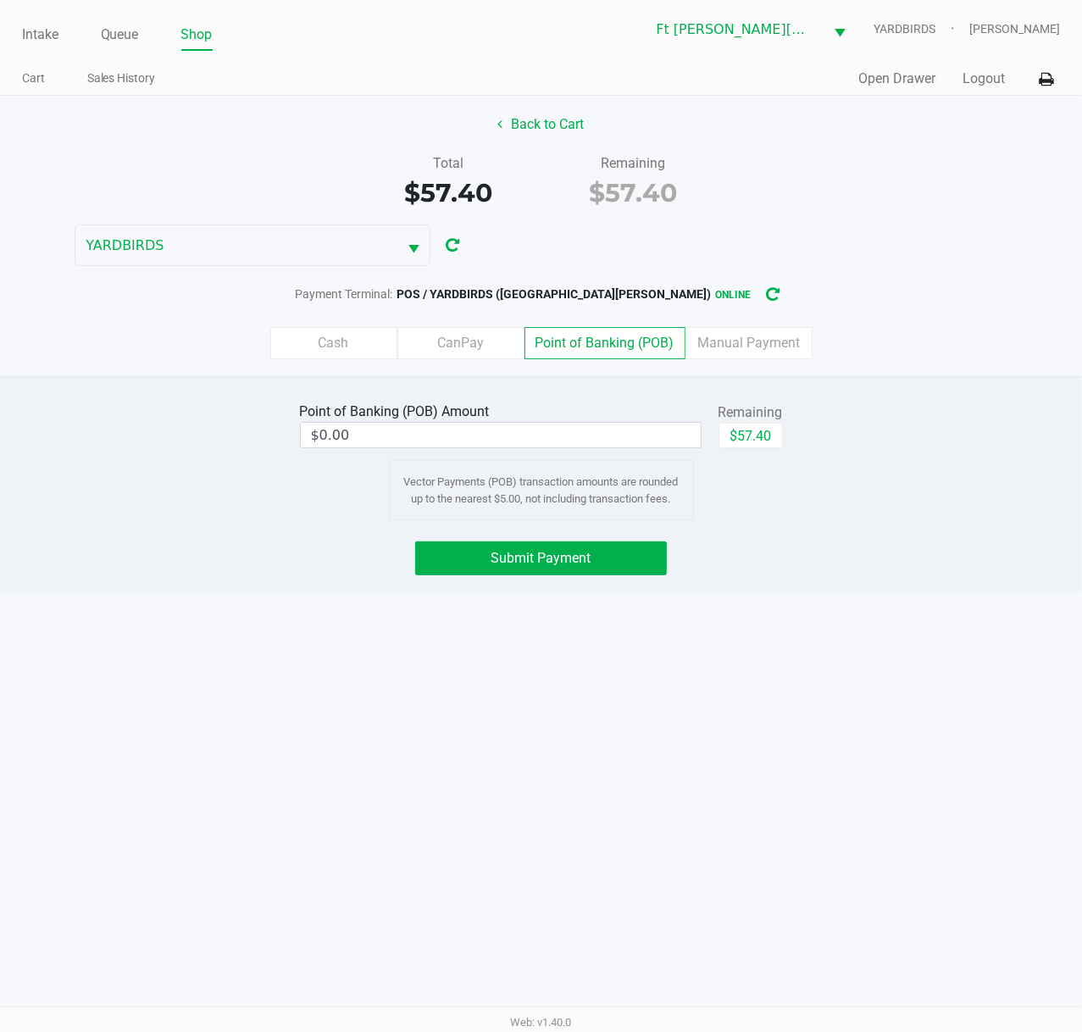
click at [757, 442] on button "$57.40" at bounding box center [750, 435] width 64 height 25
type input "$57.40"
click at [580, 575] on button "Submit Payment" at bounding box center [541, 558] width 252 height 34
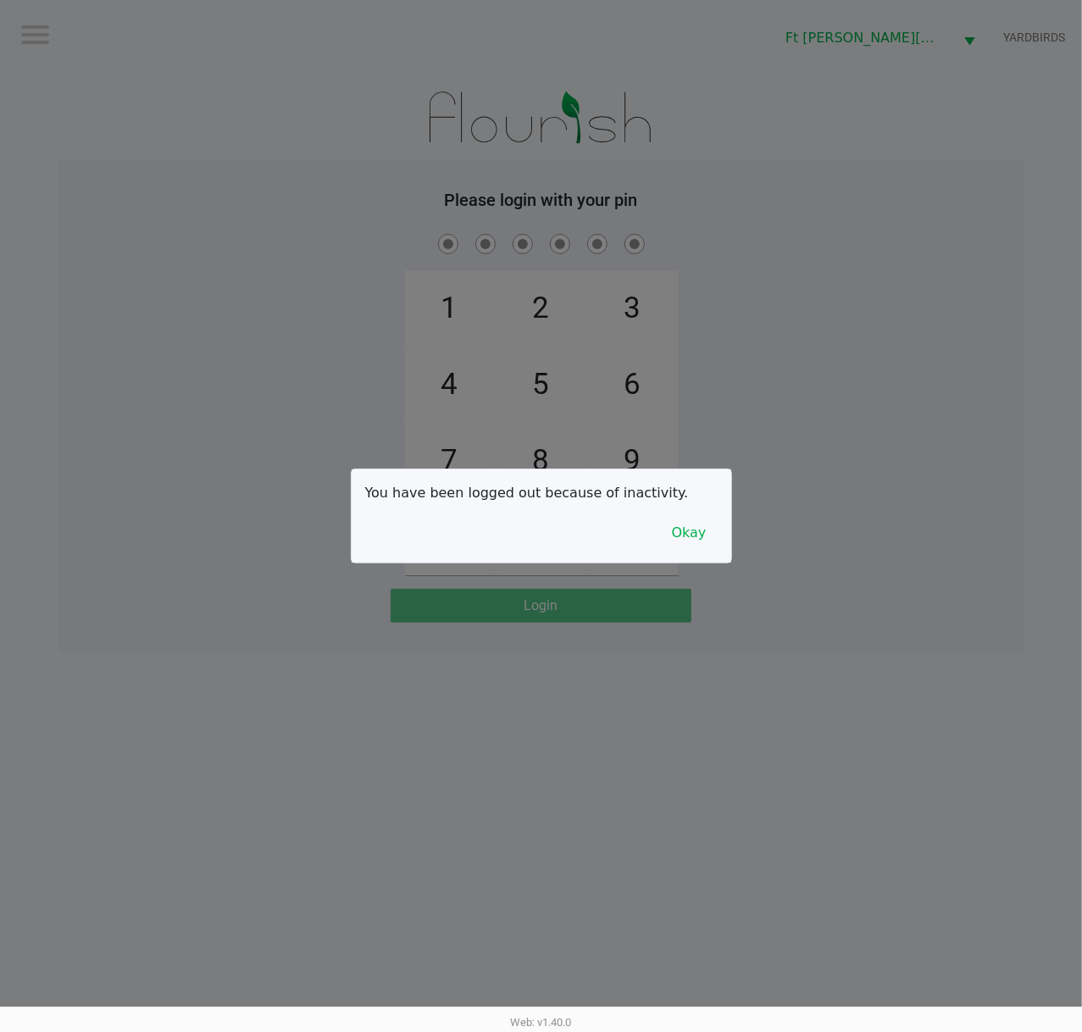
click at [825, 241] on div at bounding box center [541, 516] width 1082 height 1032
checkbox input "true"
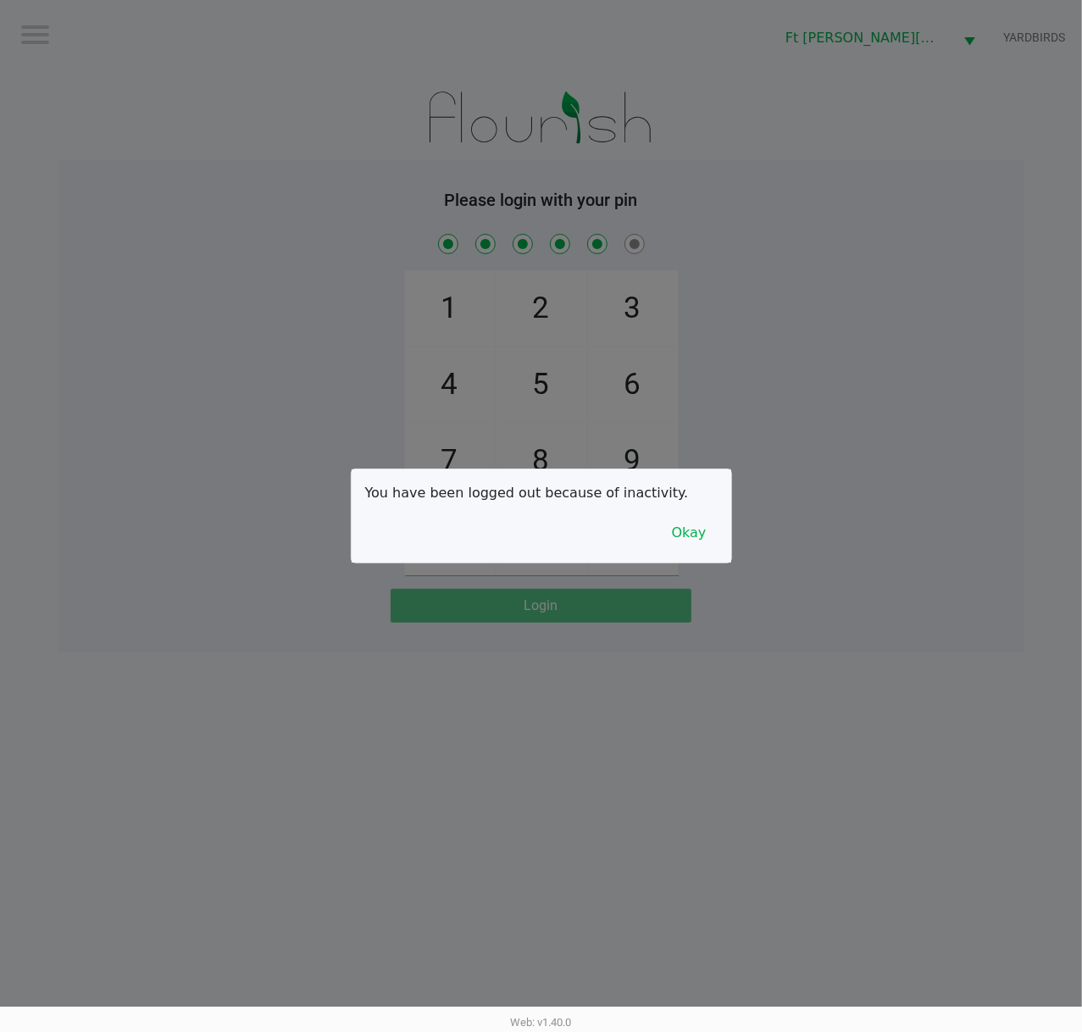
checkbox input "true"
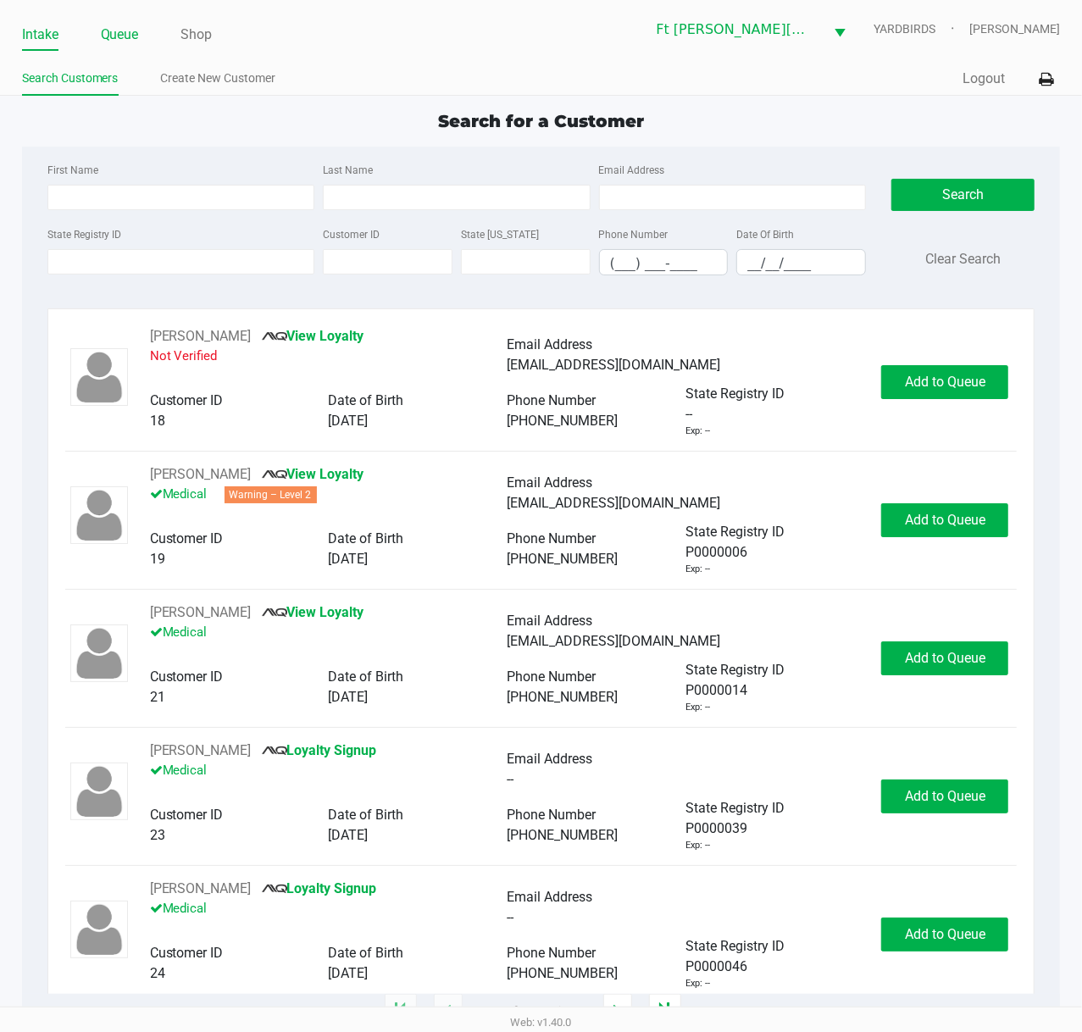
click at [126, 29] on link "Queue" at bounding box center [120, 35] width 38 height 24
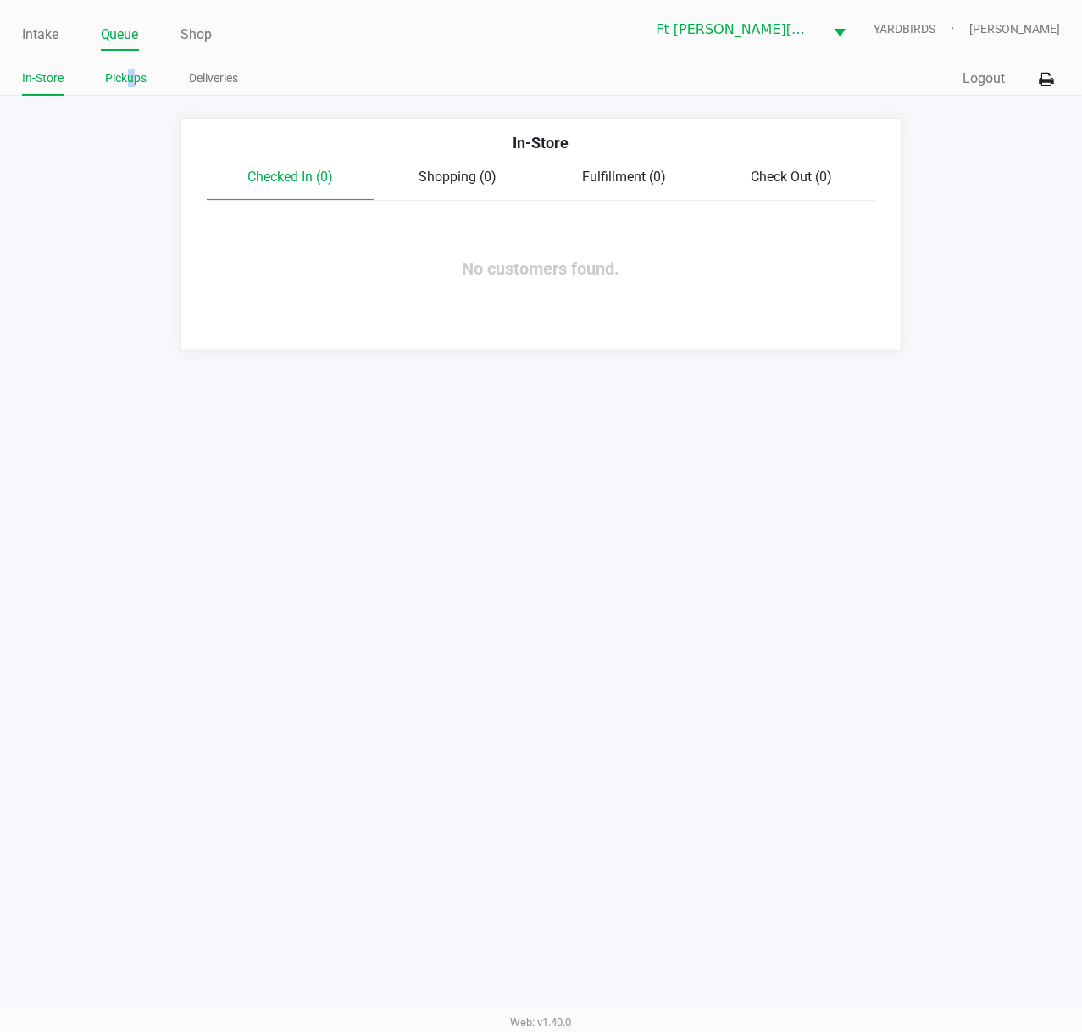
click at [130, 83] on link "Pickups" at bounding box center [126, 78] width 41 height 21
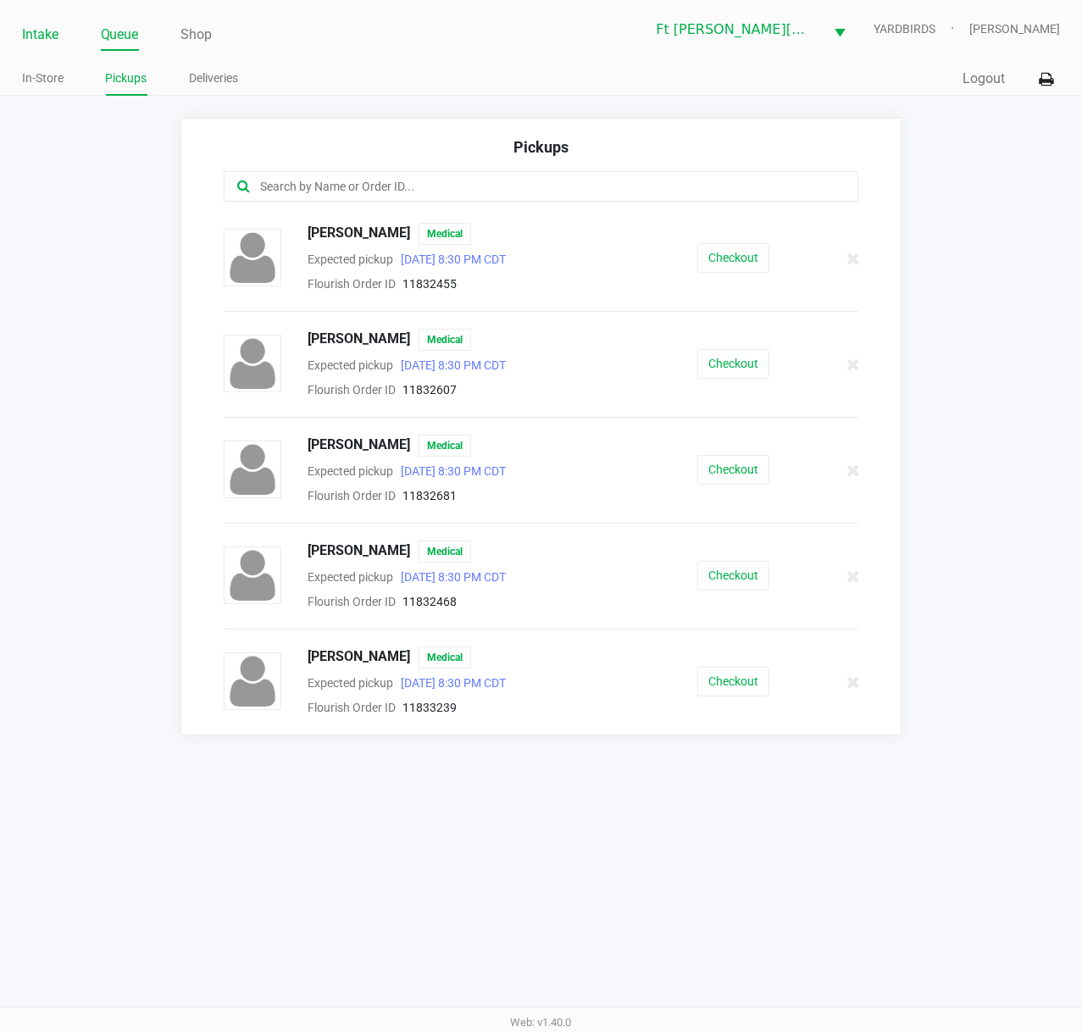
click at [41, 36] on link "Intake" at bounding box center [40, 35] width 36 height 24
click at [38, 35] on link "Intake" at bounding box center [40, 35] width 36 height 24
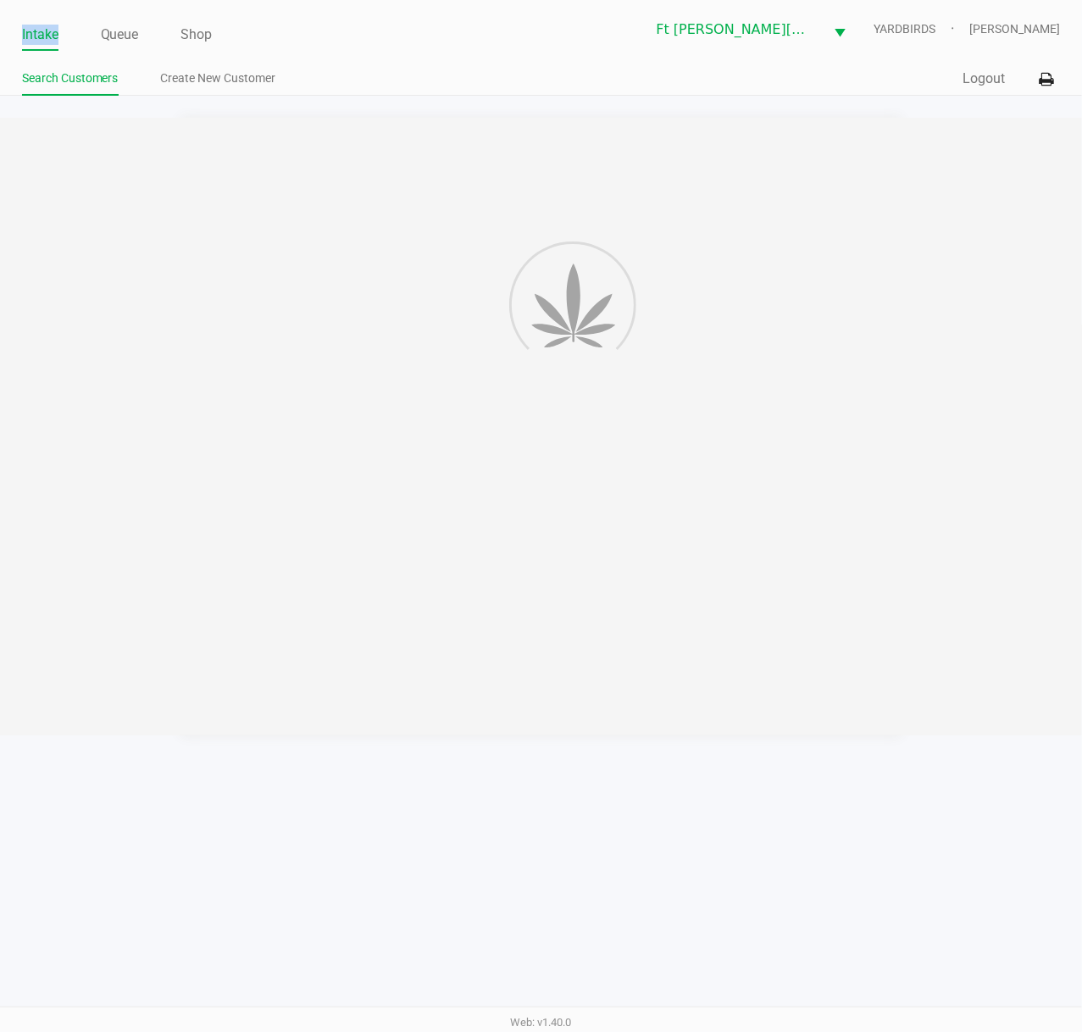
click at [38, 34] on link "Intake" at bounding box center [40, 35] width 36 height 24
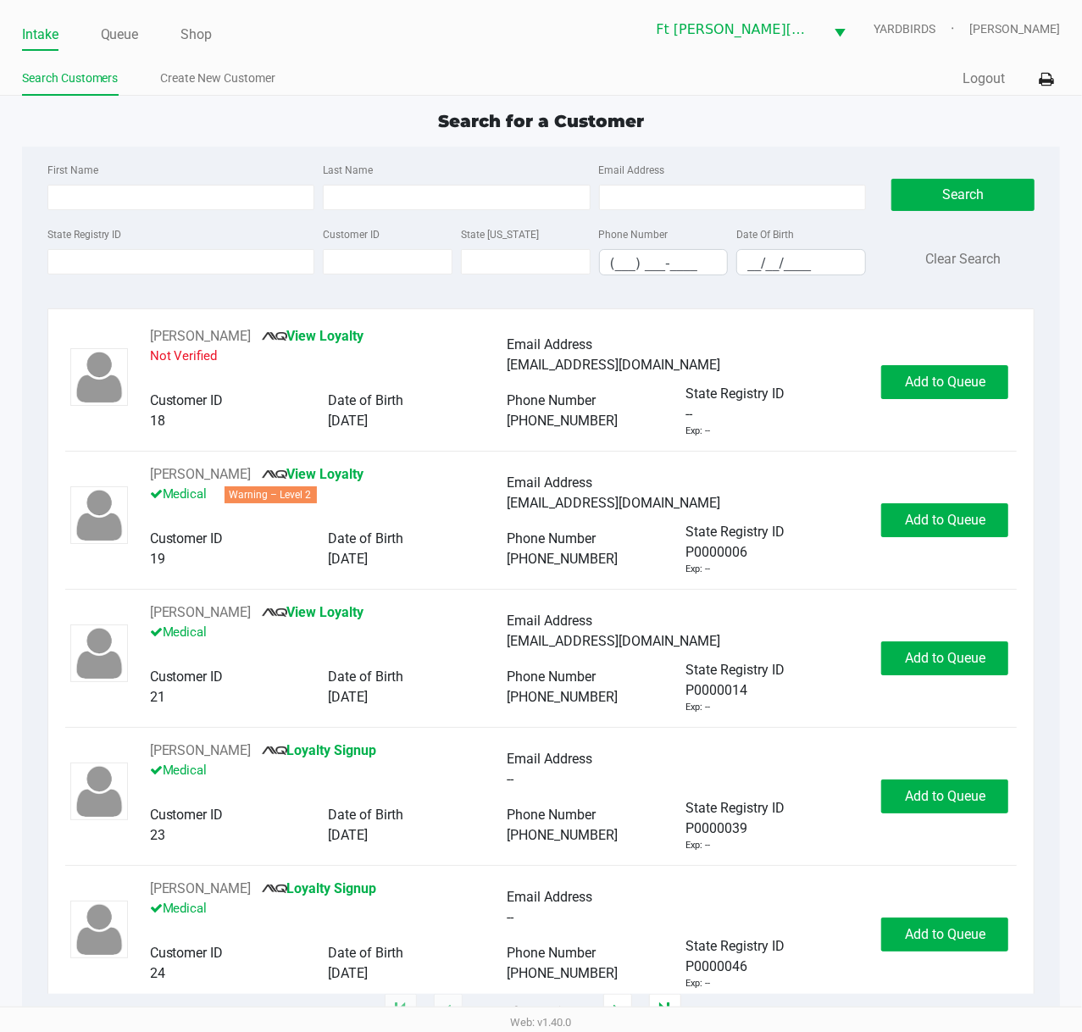
click at [296, 123] on div "Search for a Customer" at bounding box center [541, 120] width 1064 height 25
click at [298, 123] on div "Search for a Customer" at bounding box center [541, 120] width 1064 height 25
type input "HEATHER"
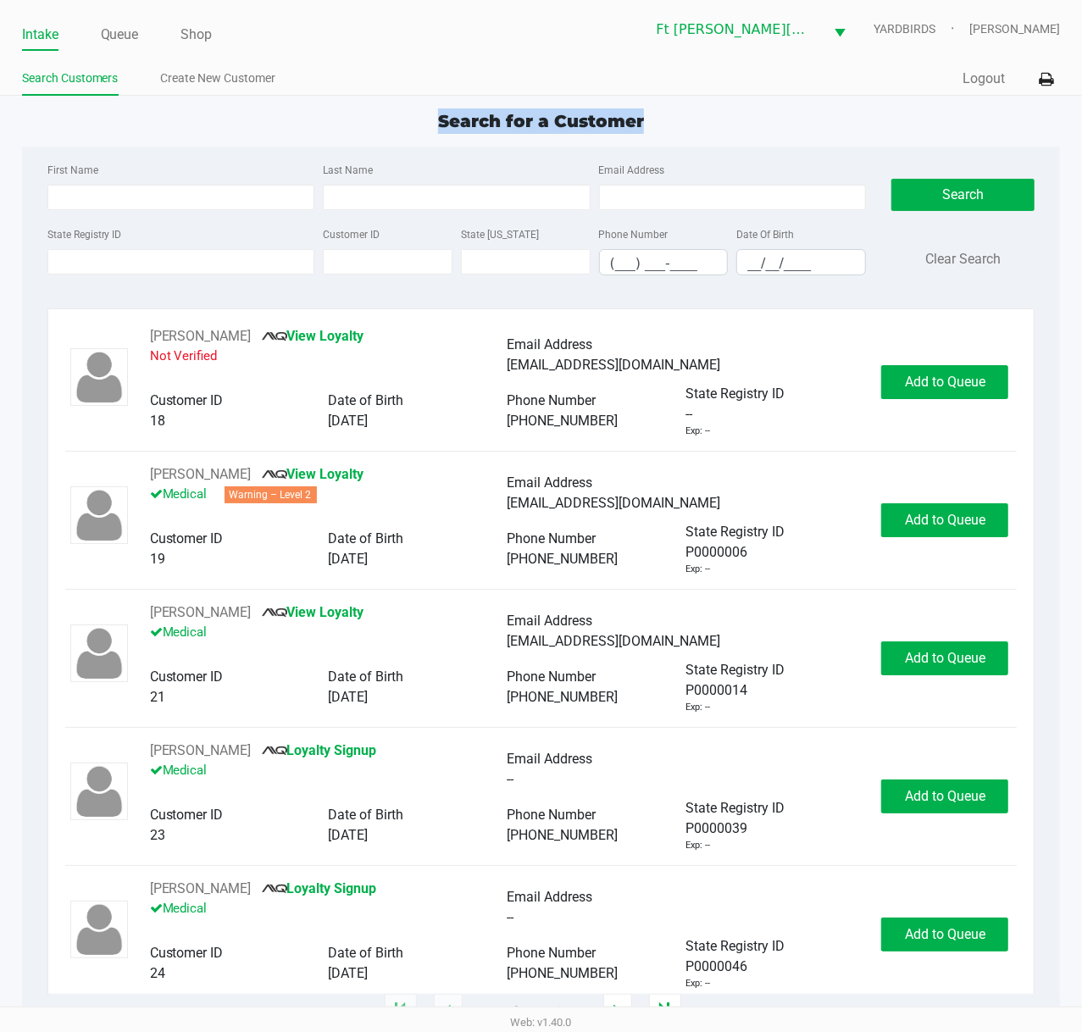
type input "CONWELL"
type input "03/04/1979"
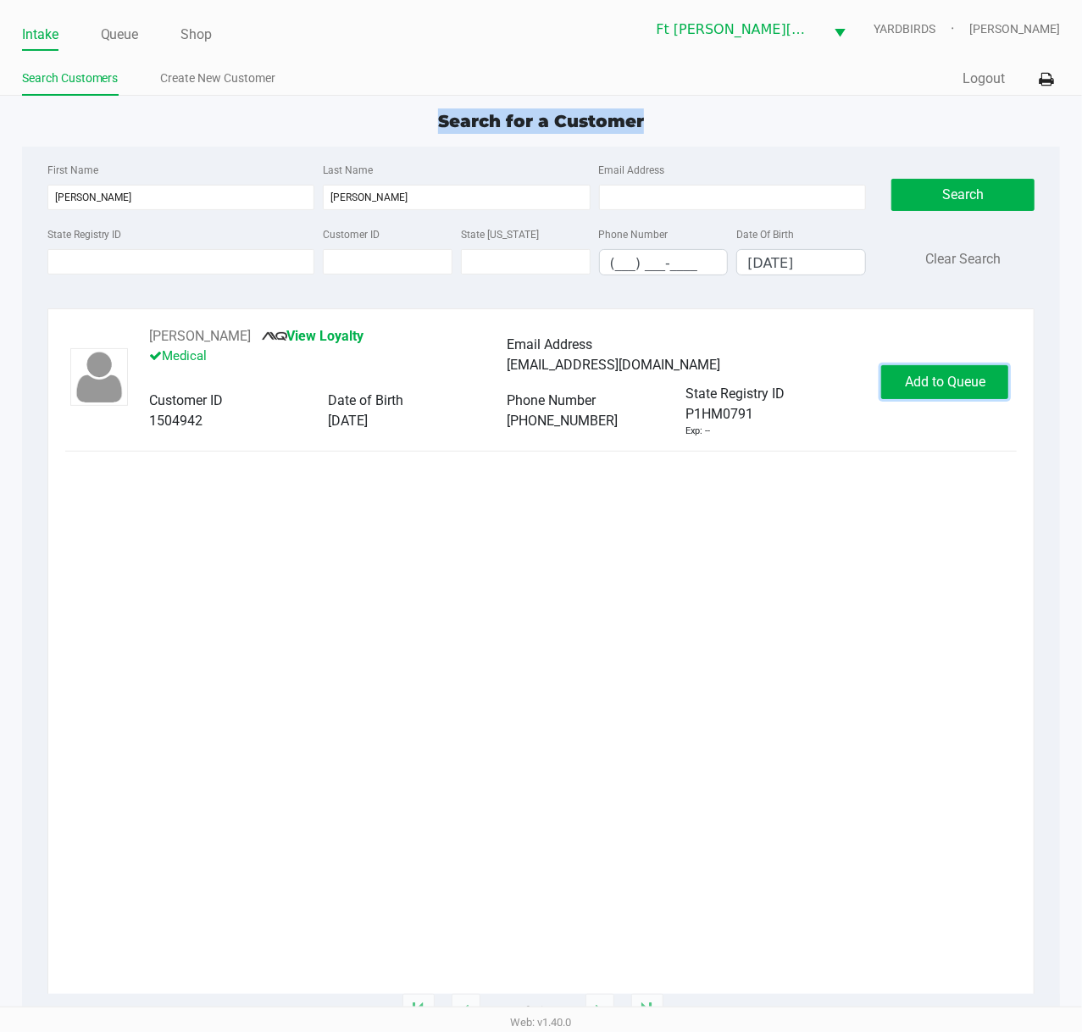
click at [945, 387] on span "Add to Queue" at bounding box center [945, 381] width 80 height 16
click at [943, 387] on div "Add to Queue" at bounding box center [944, 382] width 127 height 34
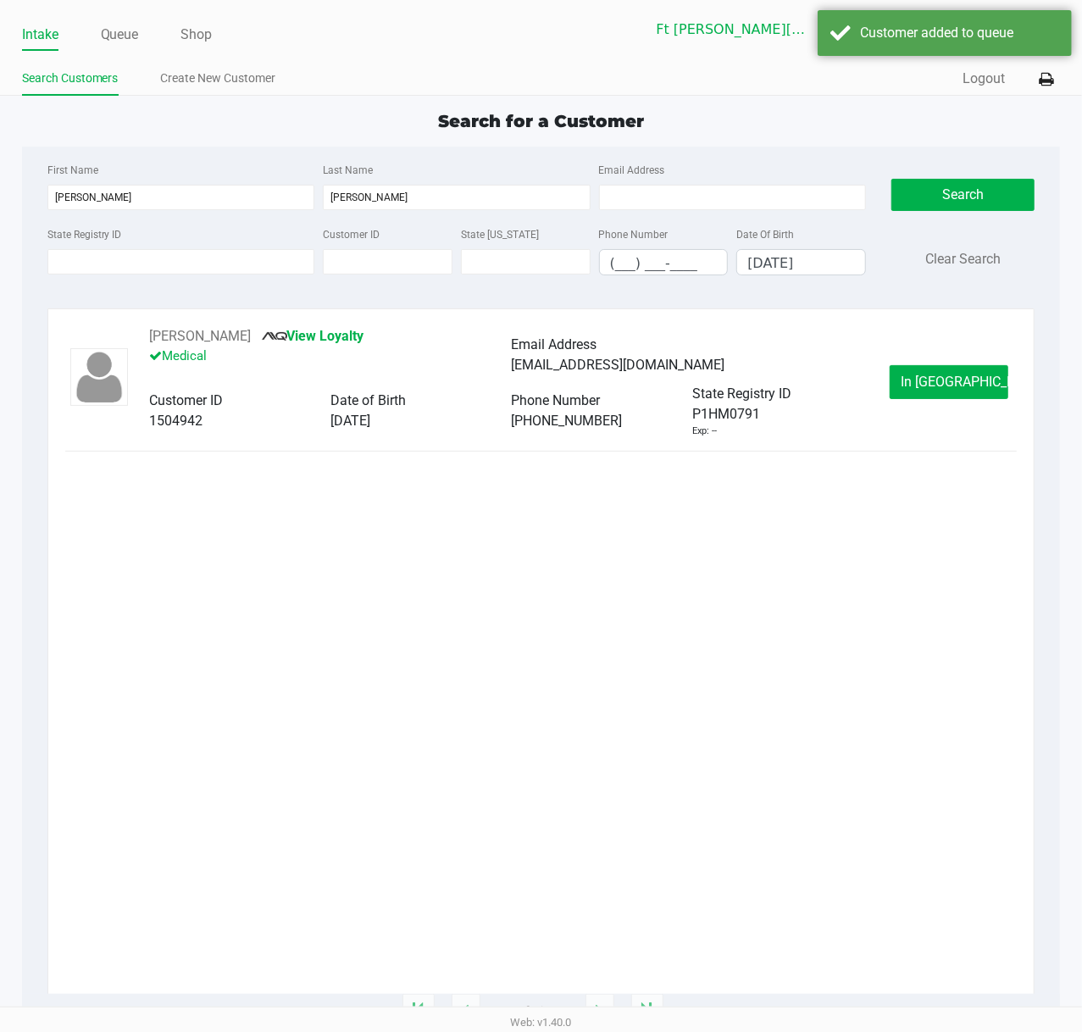
click at [943, 387] on span "In Queue" at bounding box center [971, 381] width 142 height 16
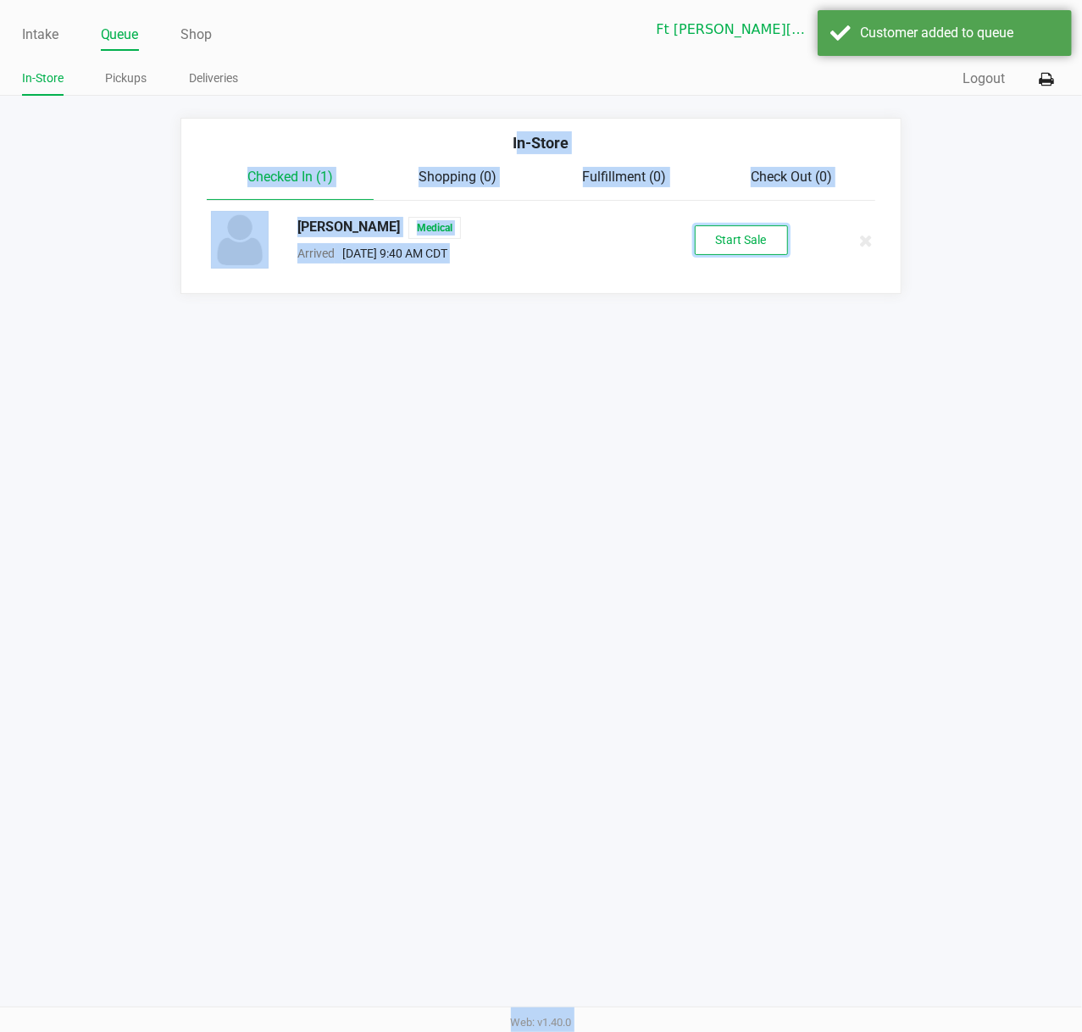
click at [727, 254] on button "Start Sale" at bounding box center [740, 240] width 93 height 30
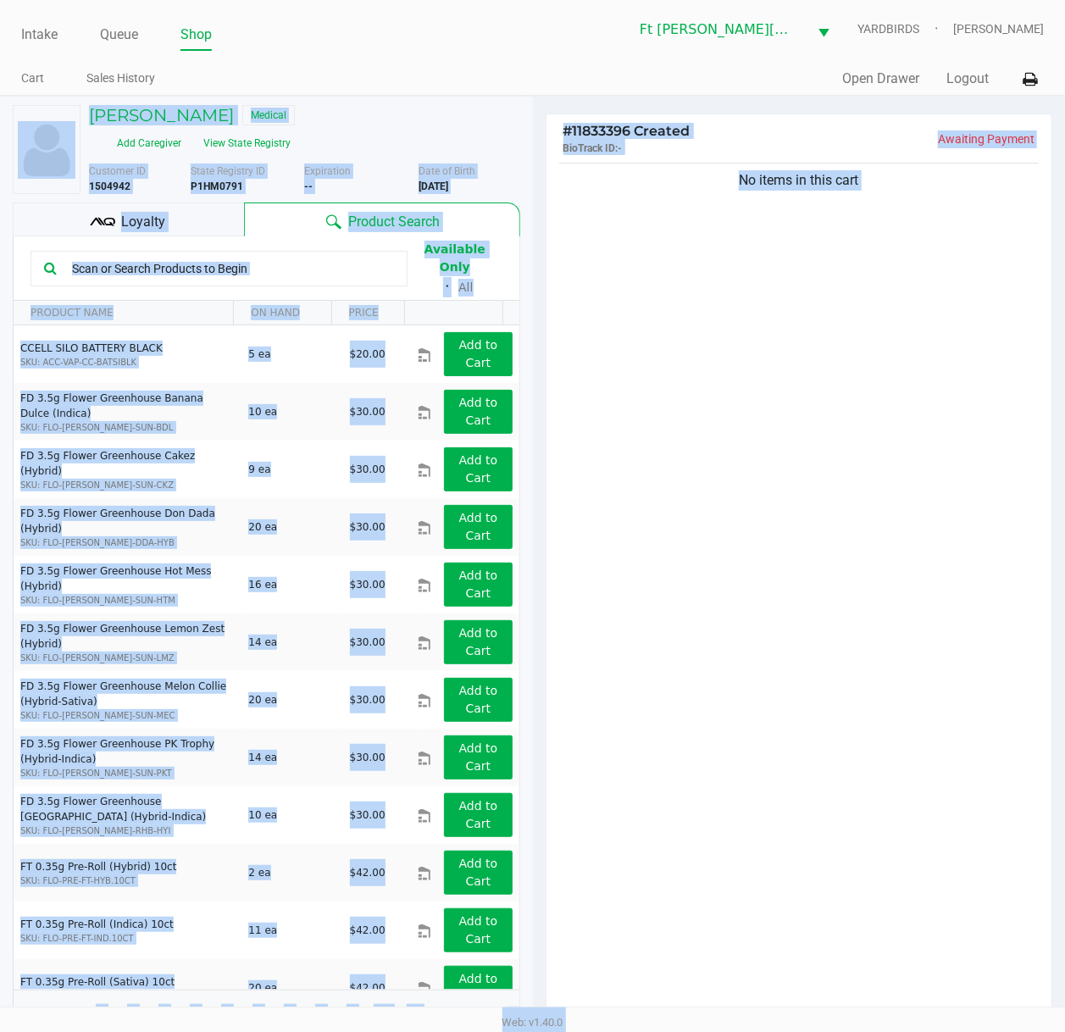
click at [759, 275] on div "No items in this cart" at bounding box center [799, 593] width 506 height 868
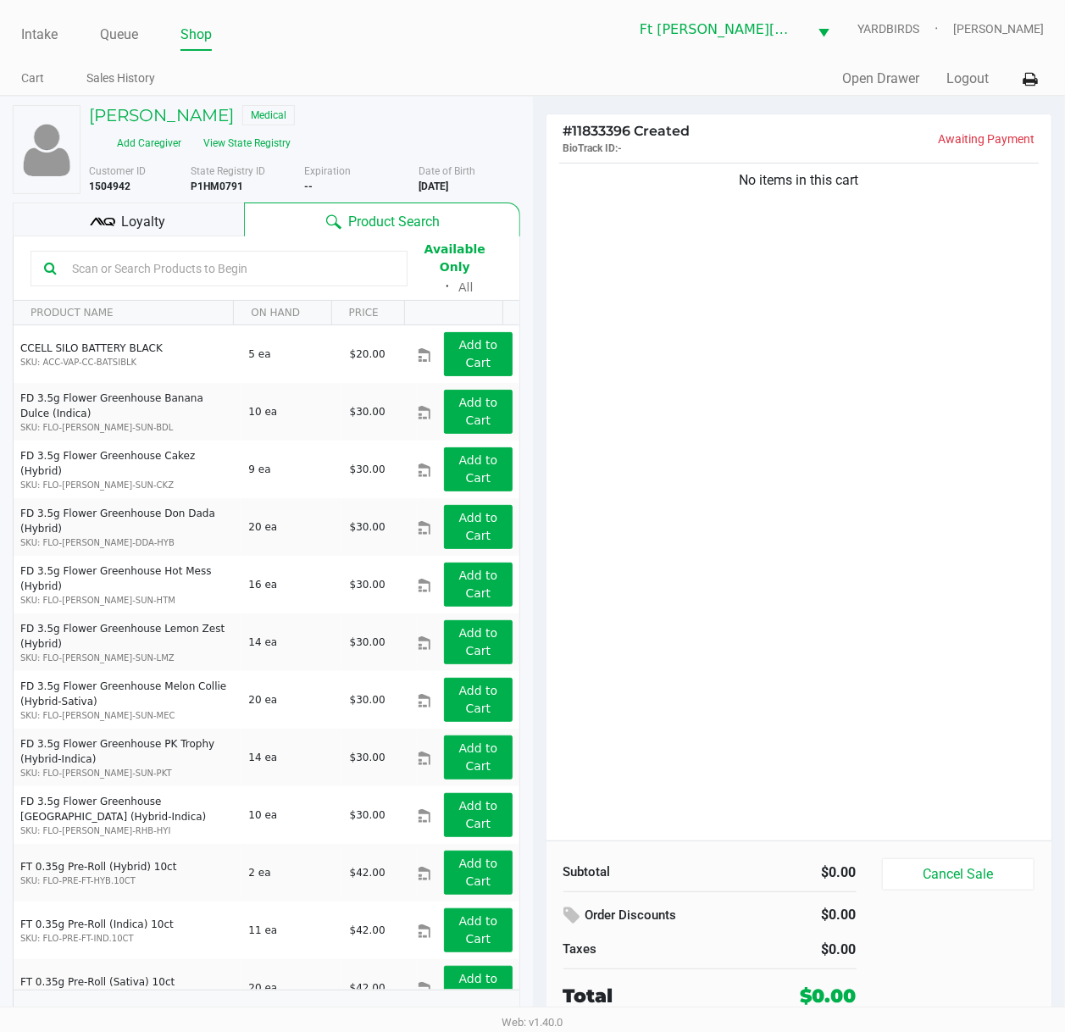
click at [85, 256] on input "text" at bounding box center [229, 268] width 329 height 25
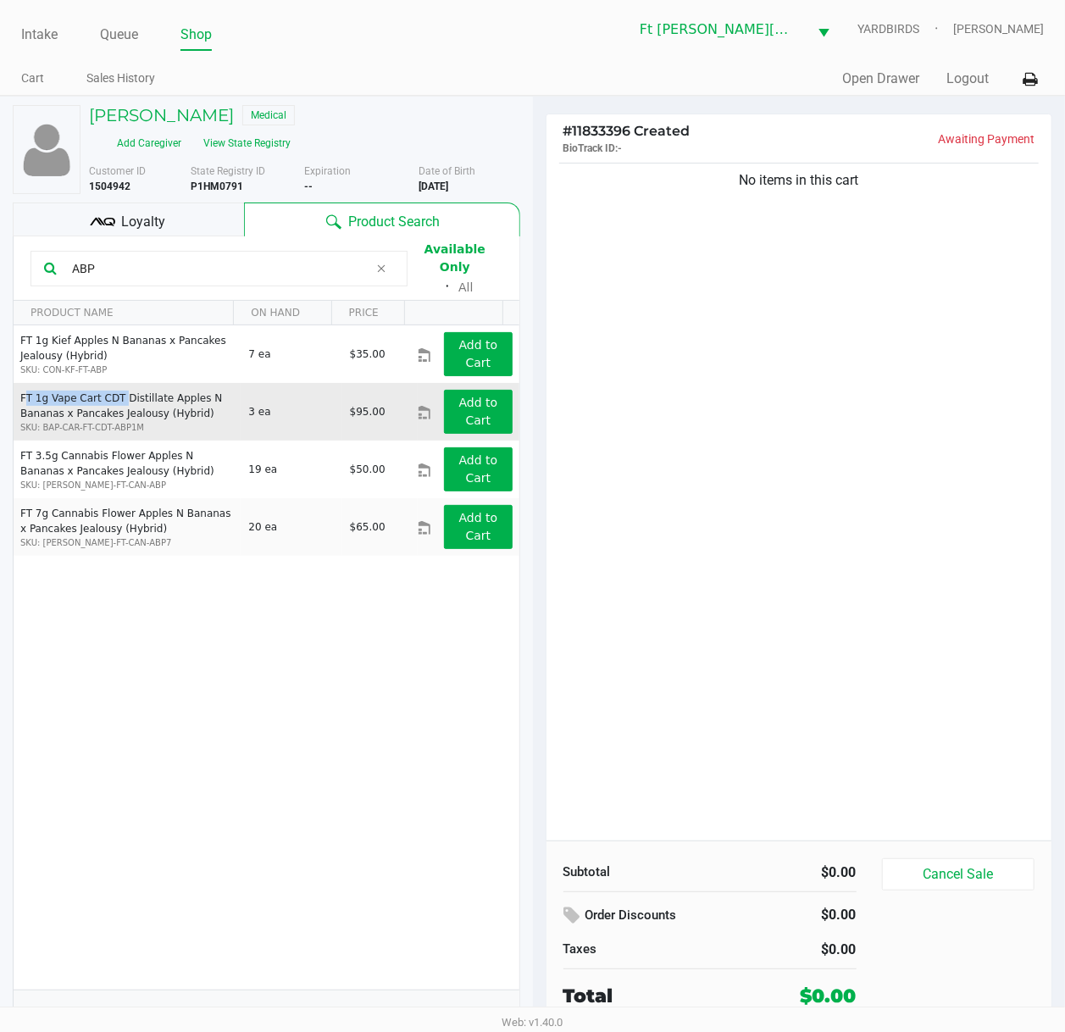
drag, startPoint x: 113, startPoint y: 390, endPoint x: 21, endPoint y: 388, distance: 91.5
click at [21, 388] on td "FT 1g Vape Cart CDT Distillate Apples N Bananas x Pancakes Jealousy (Hybrid) SK…" at bounding box center [127, 412] width 227 height 58
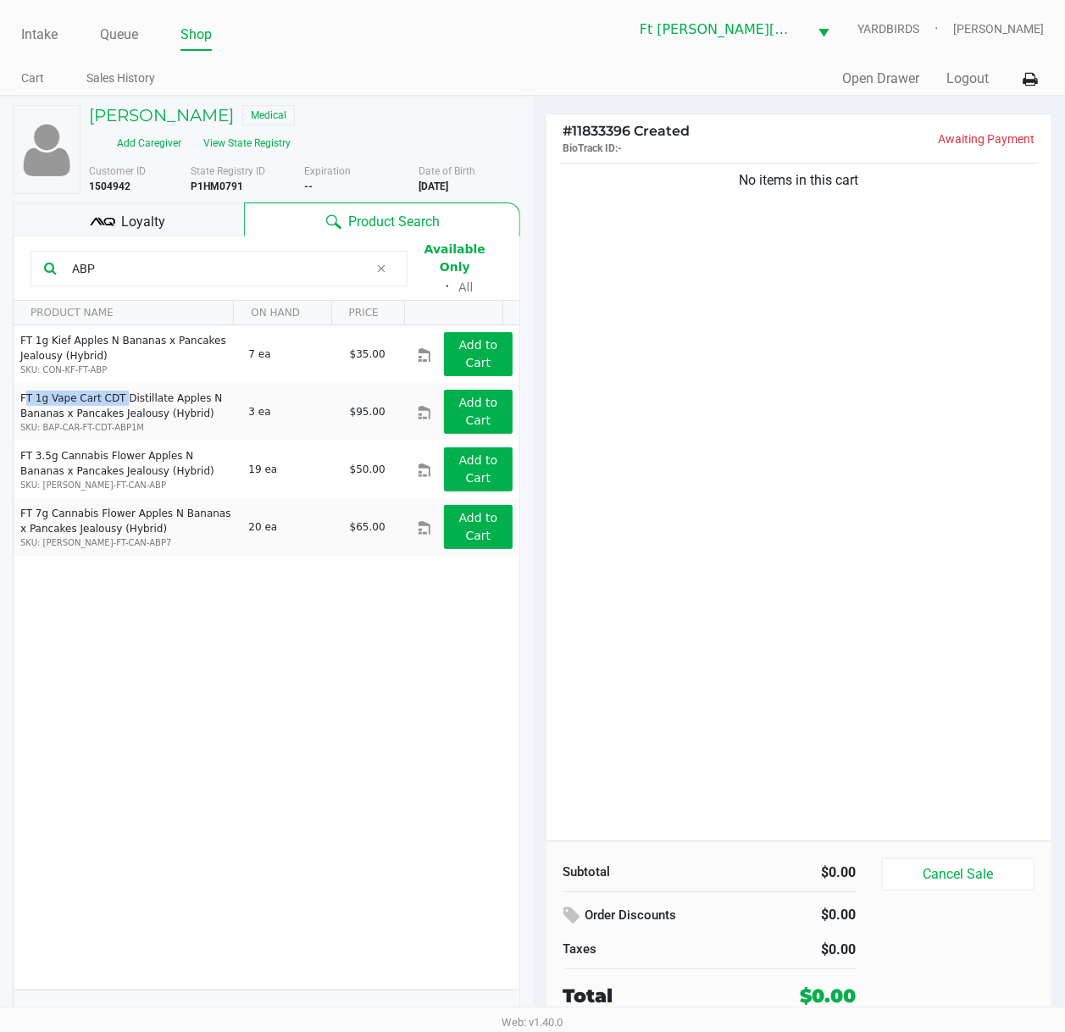
copy td "FT 1g Vape Cart CDT"
click at [246, 265] on input "ABP" at bounding box center [216, 268] width 303 height 25
click at [245, 264] on input "ABP" at bounding box center [216, 268] width 303 height 25
click at [246, 264] on input "ABP" at bounding box center [216, 268] width 303 height 25
paste input "FT 1g Vape Cart CDT"
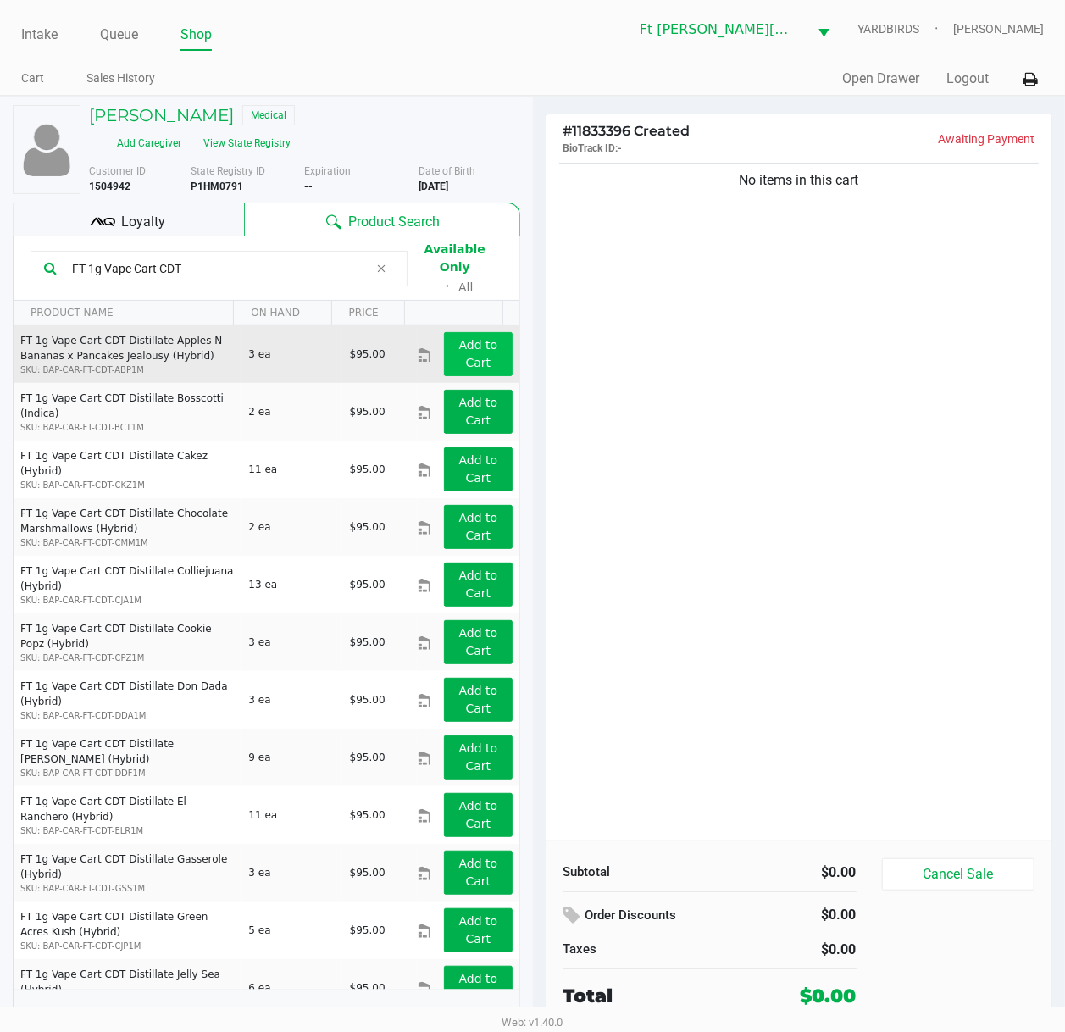
type input "FT 1g Vape Cart CDT"
click at [476, 344] on button "Add to Cart" at bounding box center [478, 354] width 68 height 44
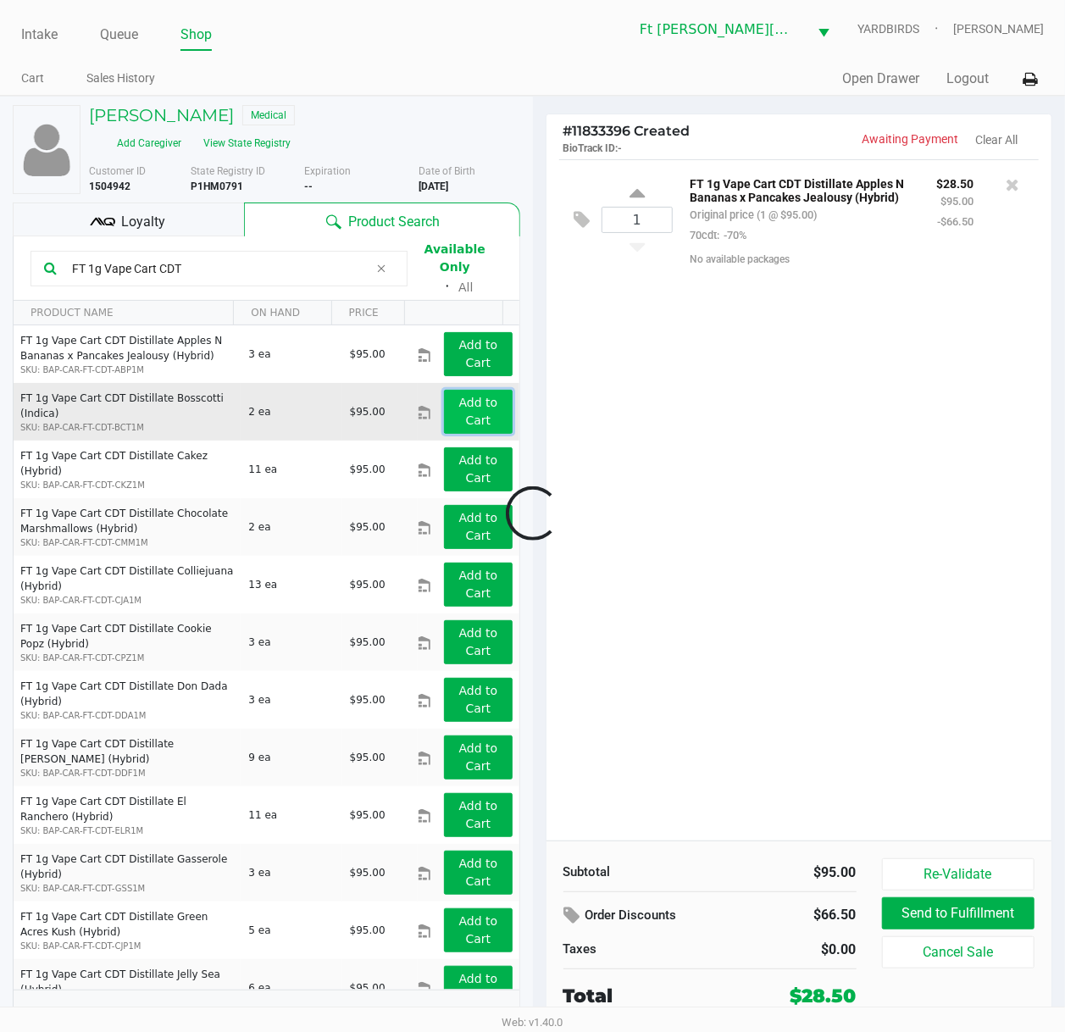
click at [459, 401] on app-button-loader "Add to Cart" at bounding box center [478, 411] width 39 height 31
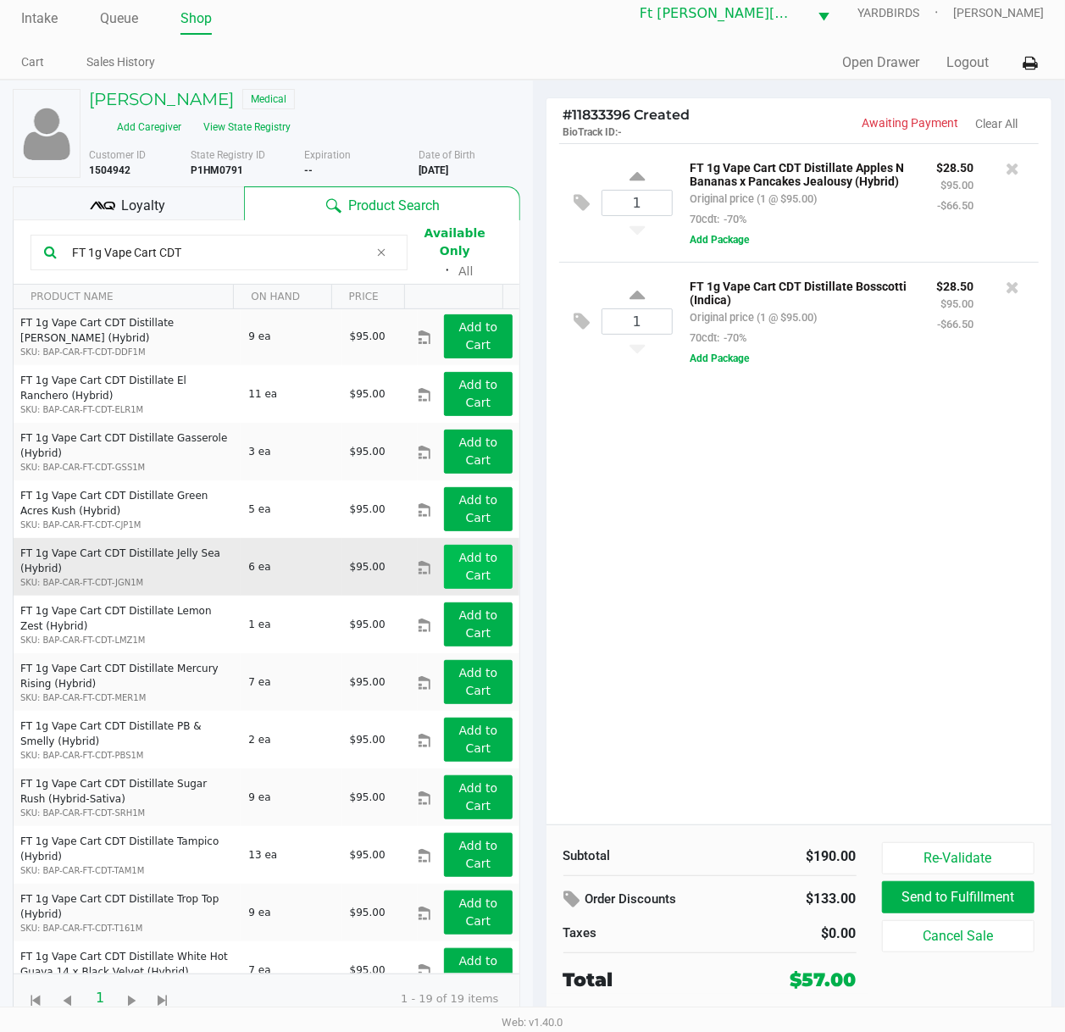
scroll to position [427, 0]
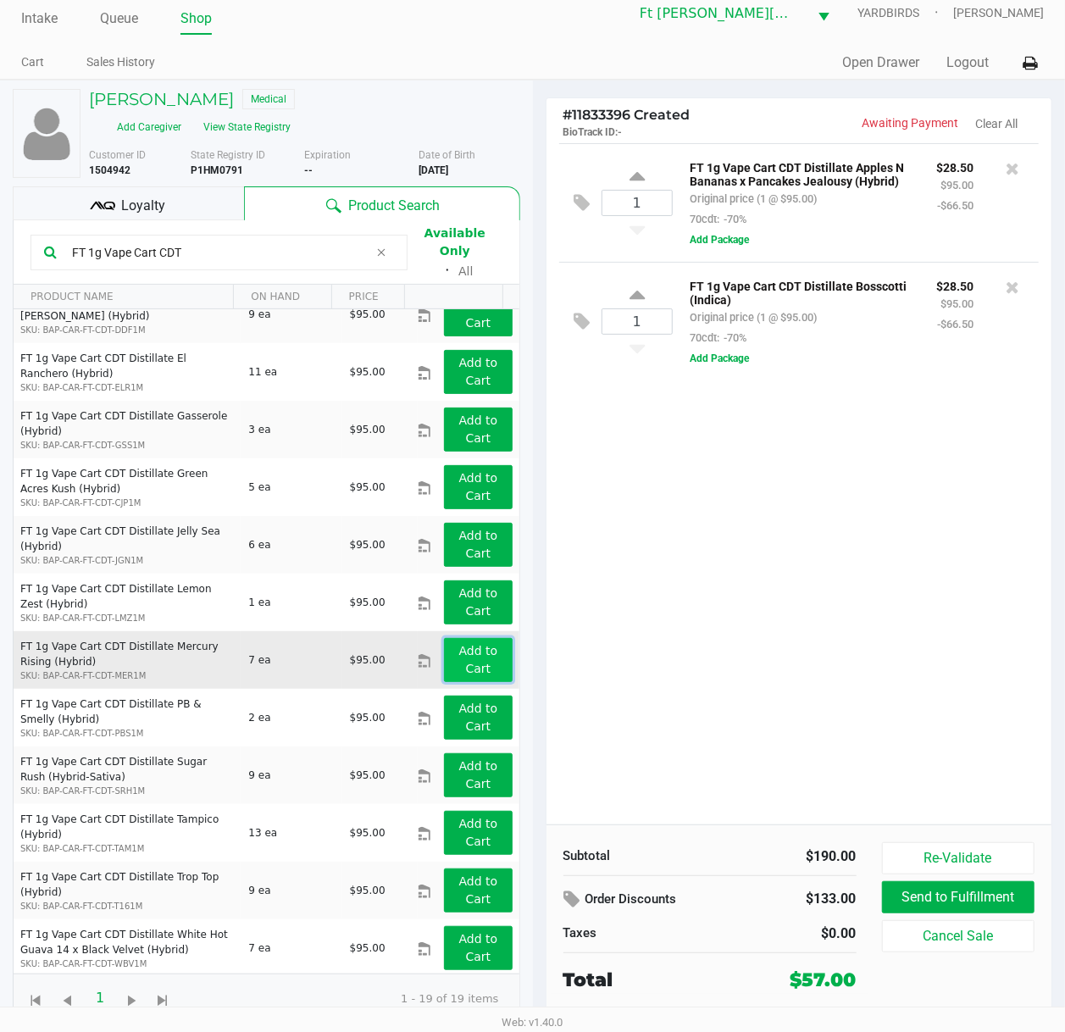
click at [484, 644] on button "Add to Cart" at bounding box center [478, 660] width 68 height 44
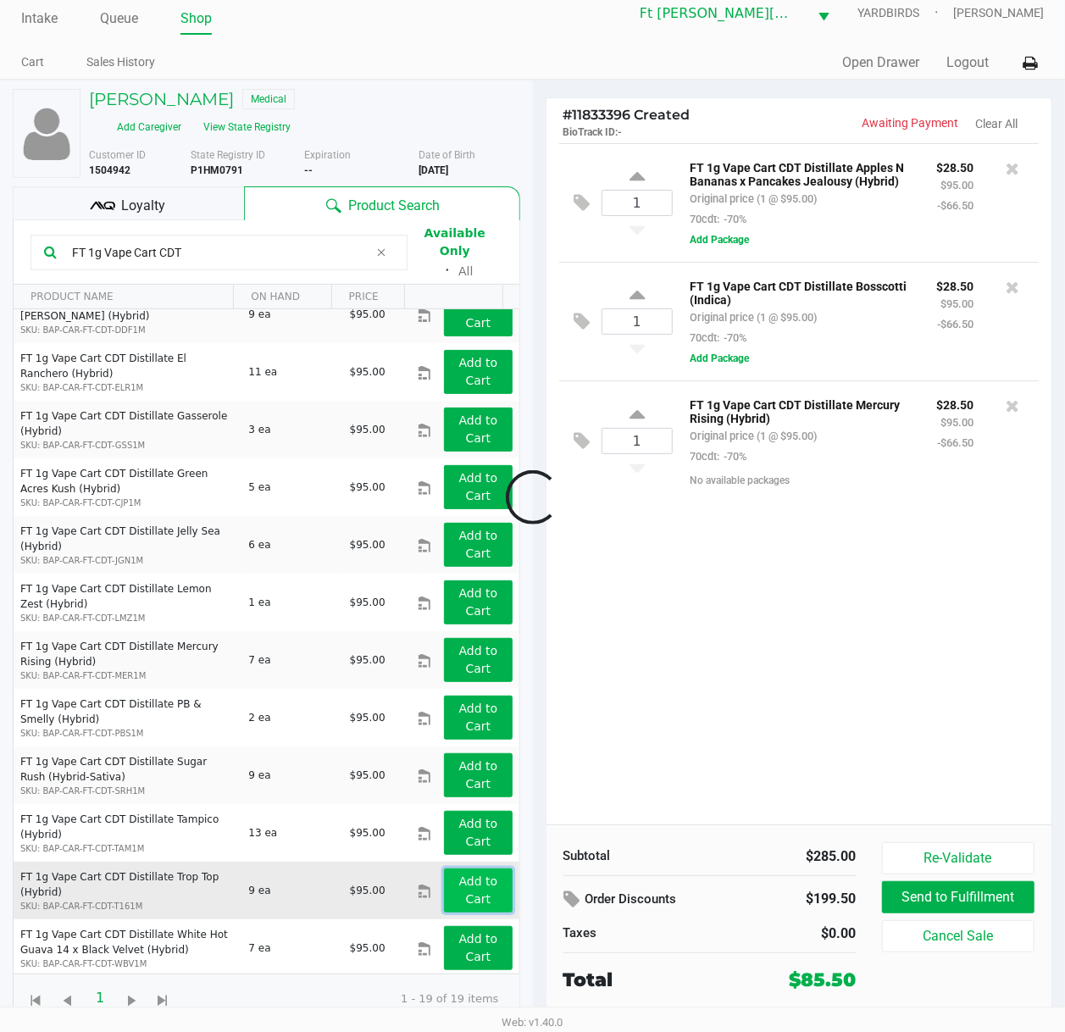
click at [459, 777] on app-button-loader "Add to Cart" at bounding box center [478, 889] width 39 height 31
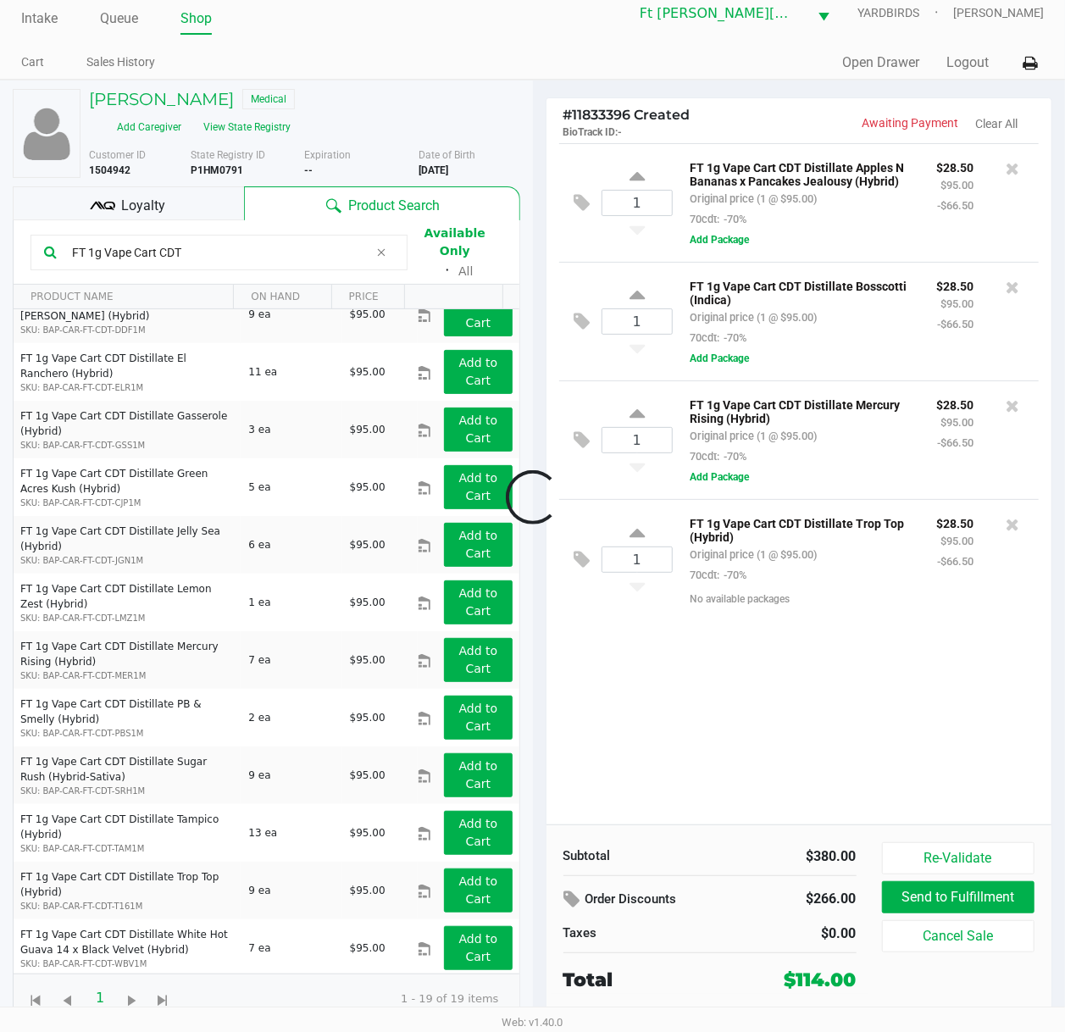
click at [710, 645] on div at bounding box center [532, 497] width 1065 height 667
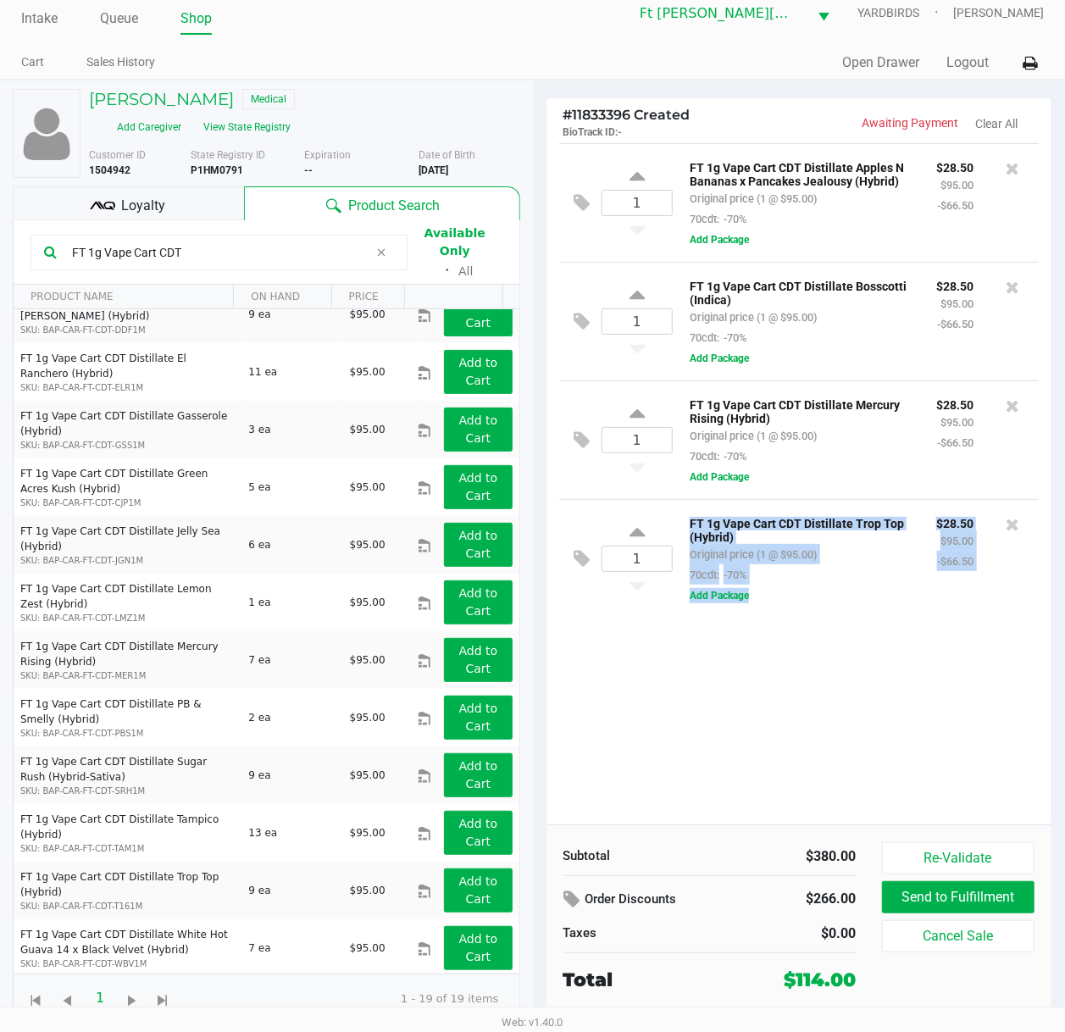
click at [711, 645] on div "1 FT 1g Vape Cart CDT Distillate Apples N Bananas x Pancakes Jealousy (Hybrid) …" at bounding box center [799, 483] width 506 height 681
click at [163, 205] on span "Loyalty" at bounding box center [143, 206] width 44 height 20
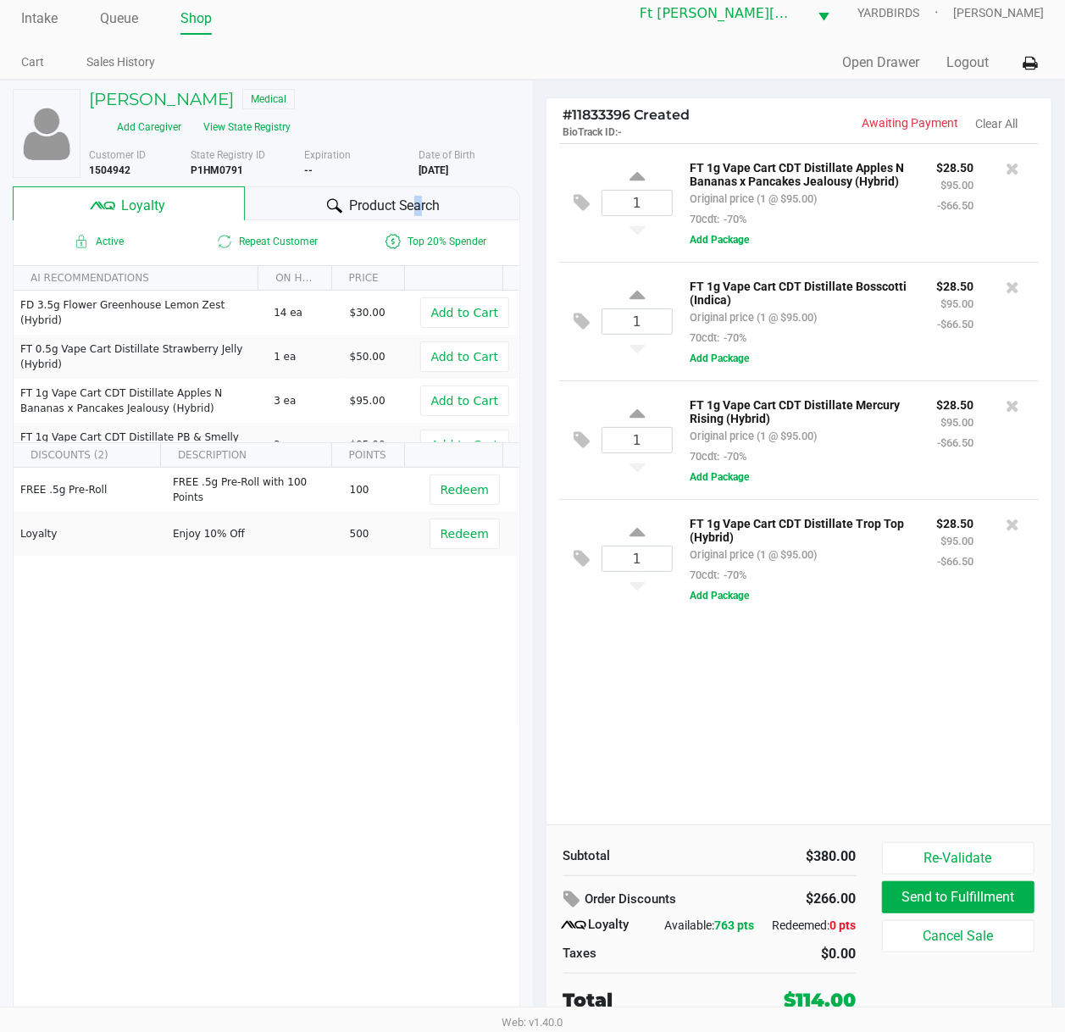
click at [413, 196] on span "Product Search" at bounding box center [394, 206] width 91 height 20
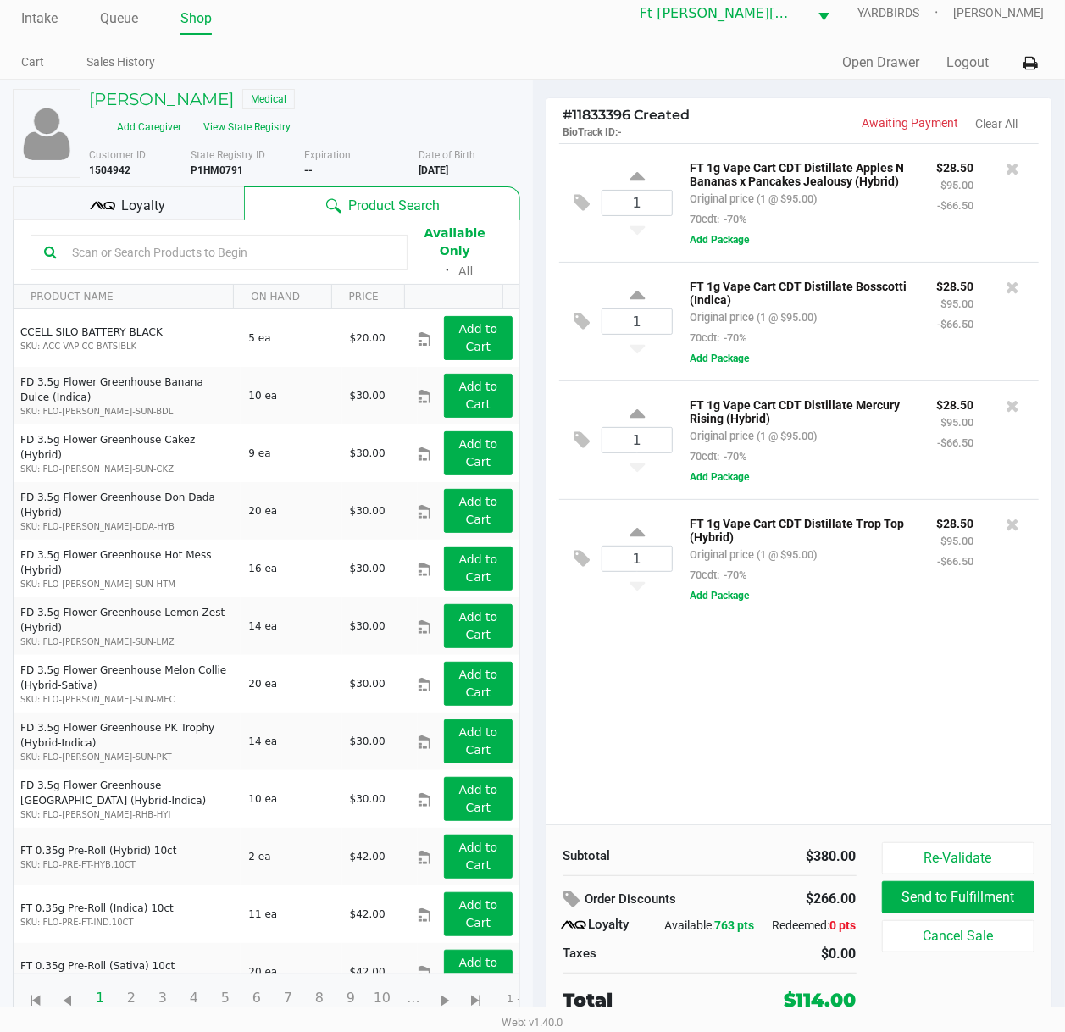
click at [256, 246] on input "text" at bounding box center [229, 252] width 329 height 25
click at [1004, 407] on div at bounding box center [1012, 406] width 27 height 24
click at [1008, 407] on icon at bounding box center [1012, 405] width 14 height 17
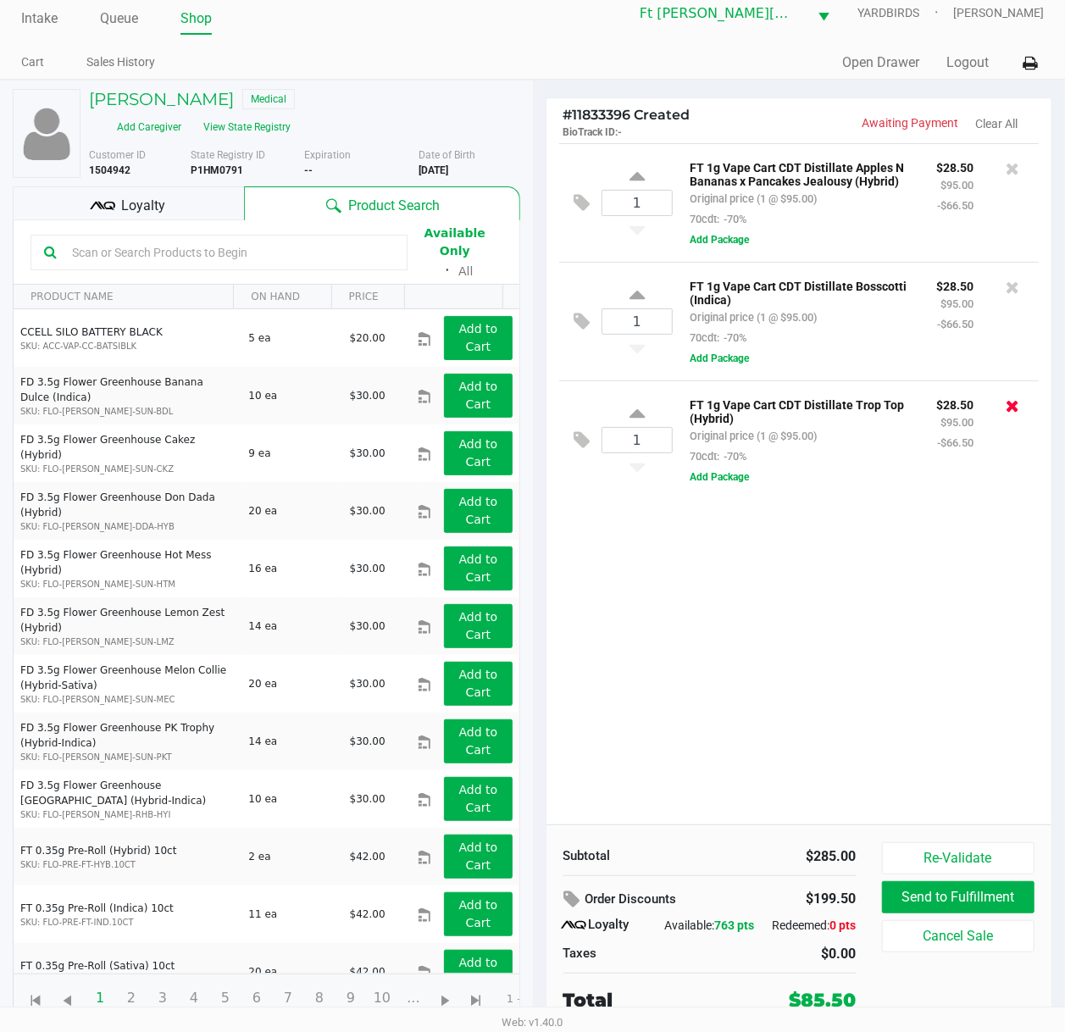
click at [1008, 414] on icon at bounding box center [1012, 405] width 14 height 17
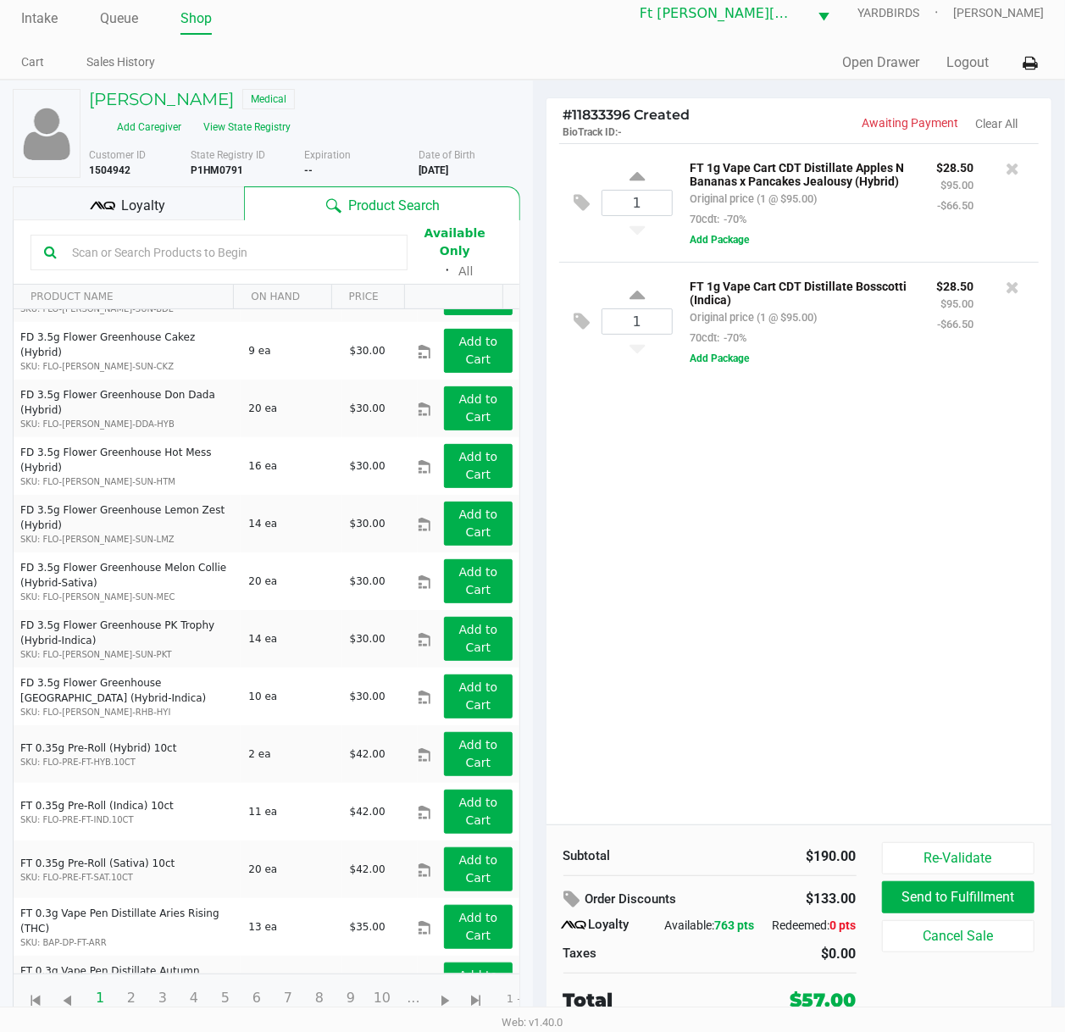
scroll to position [0, 0]
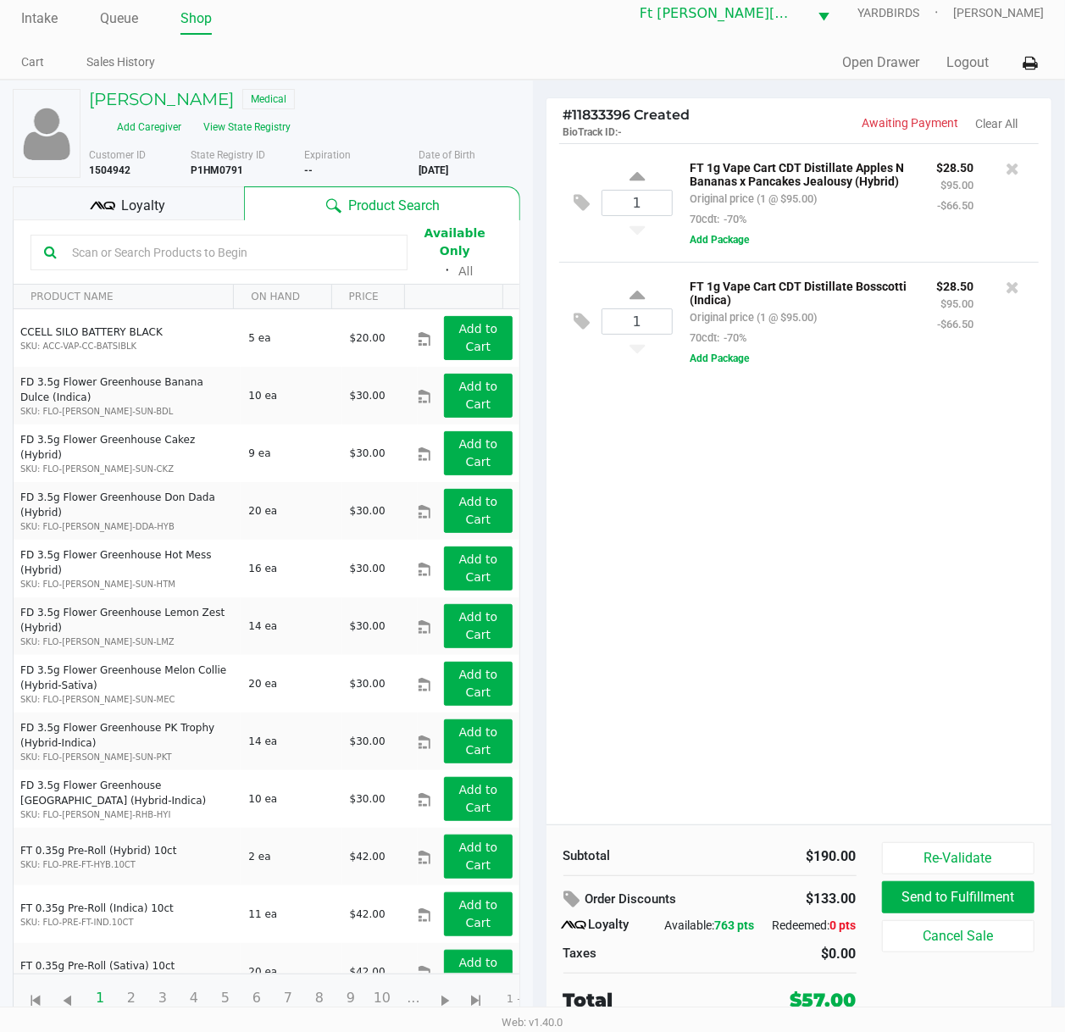
click at [193, 235] on div at bounding box center [218, 253] width 377 height 36
click at [191, 241] on input "text" at bounding box center [229, 252] width 329 height 25
paste input "FT 1g Vape Cart CDT"
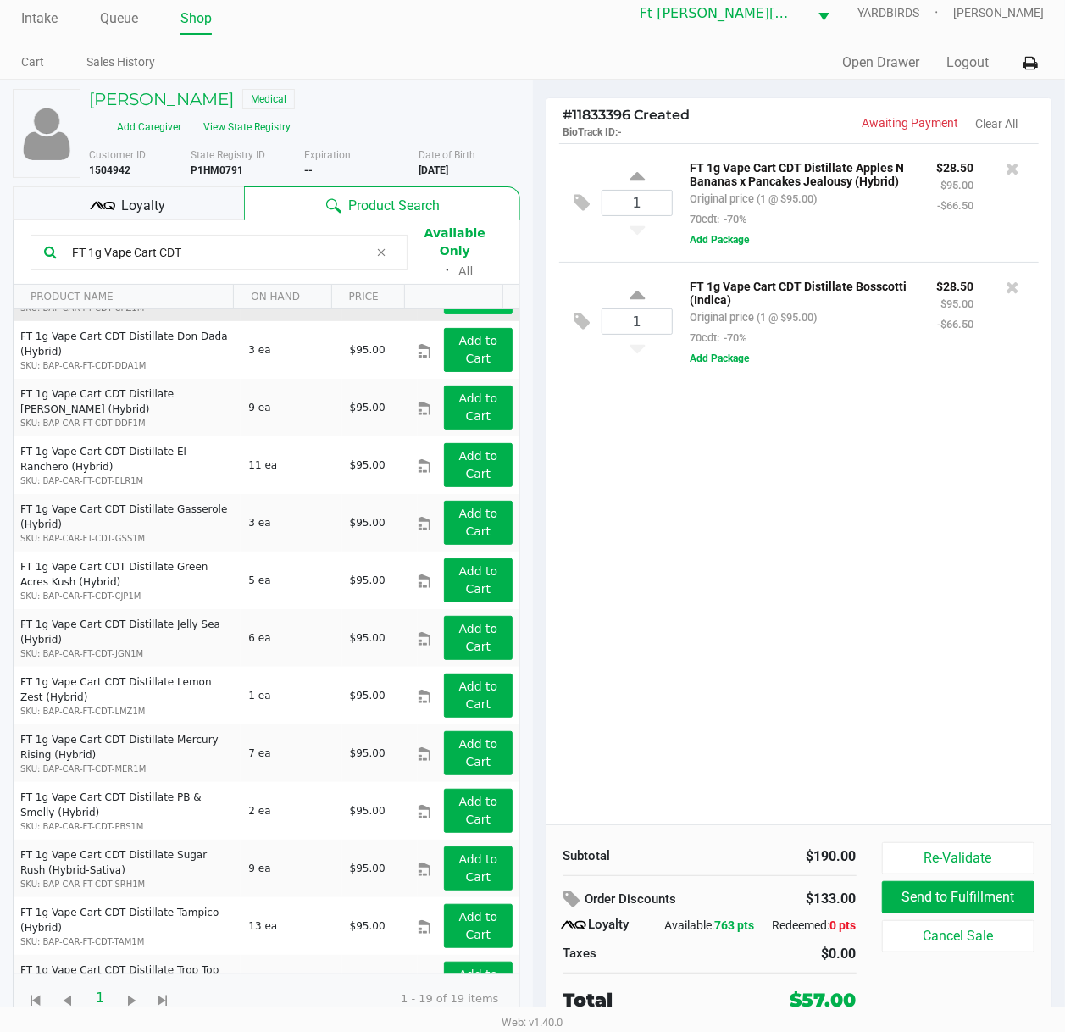
scroll to position [339, 0]
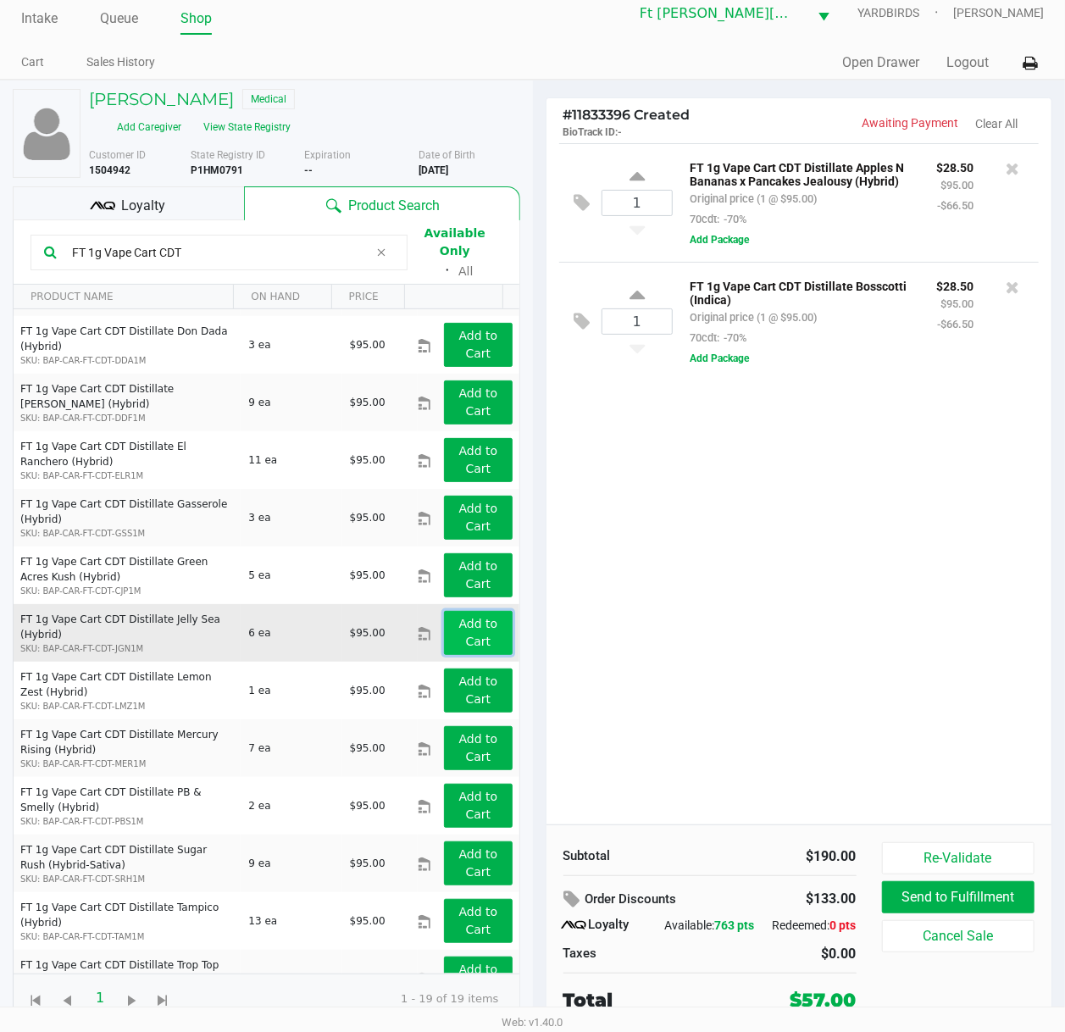
click at [468, 617] on app-button-loader "Add to Cart" at bounding box center [478, 632] width 39 height 31
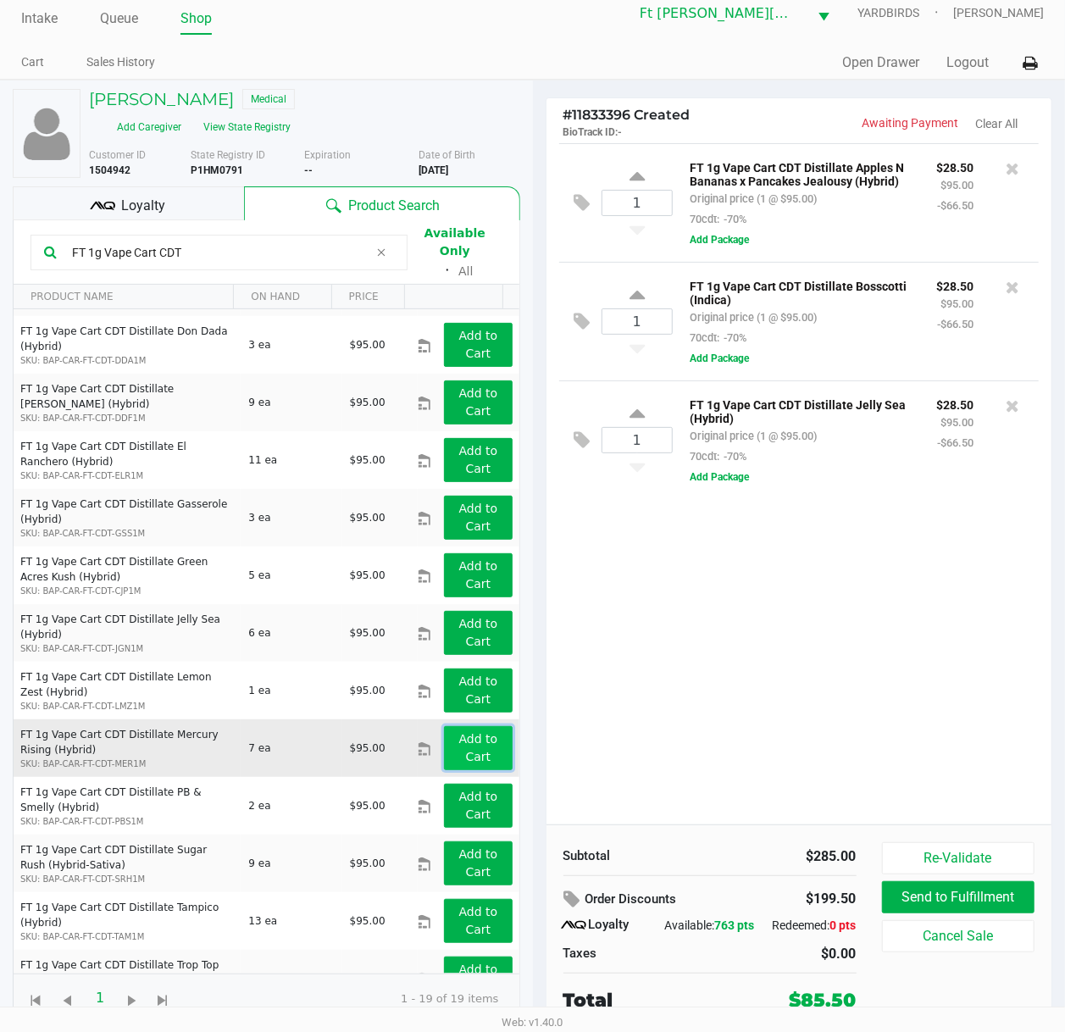
click at [473, 732] on app-button-loader "Add to Cart" at bounding box center [478, 747] width 39 height 31
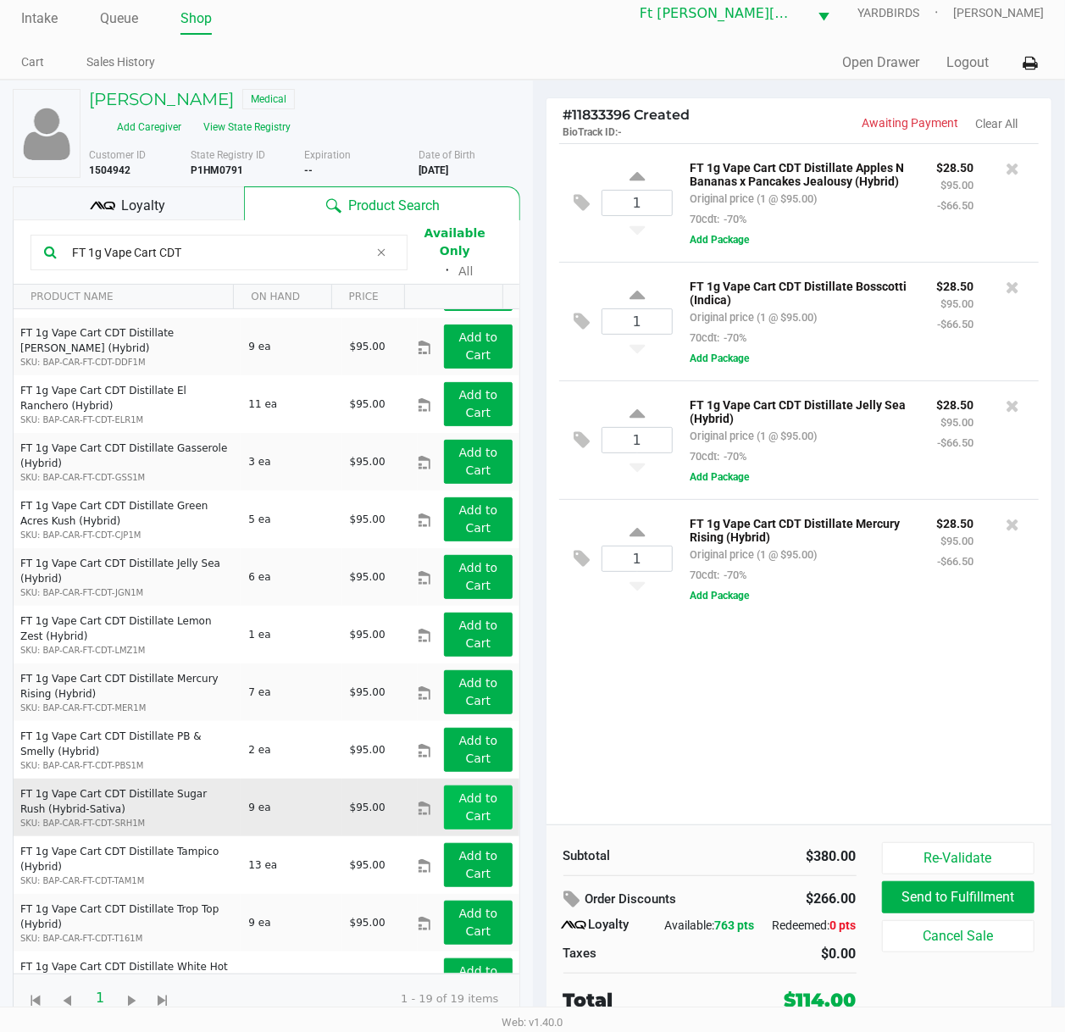
scroll to position [427, 0]
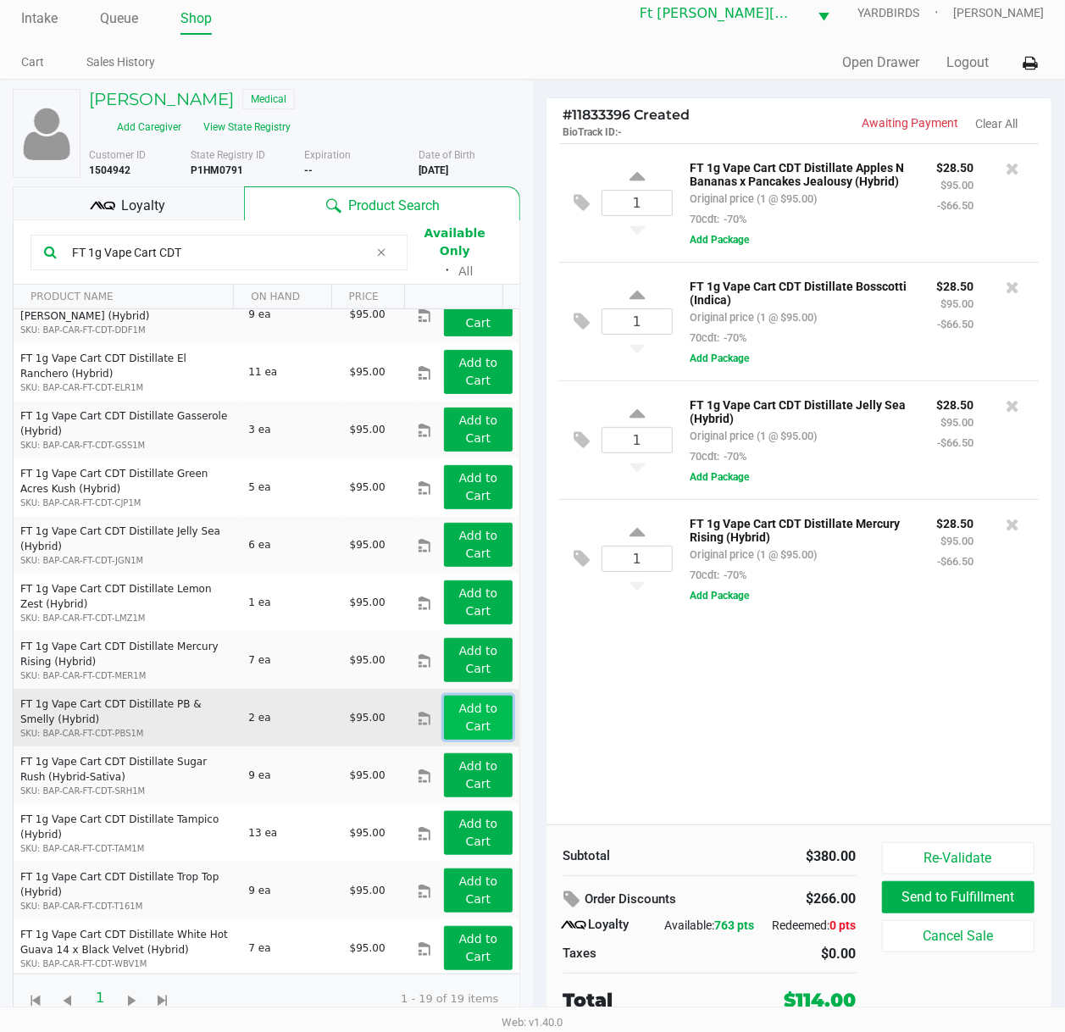
click at [465, 710] on app-button-loader "Add to Cart" at bounding box center [478, 716] width 39 height 31
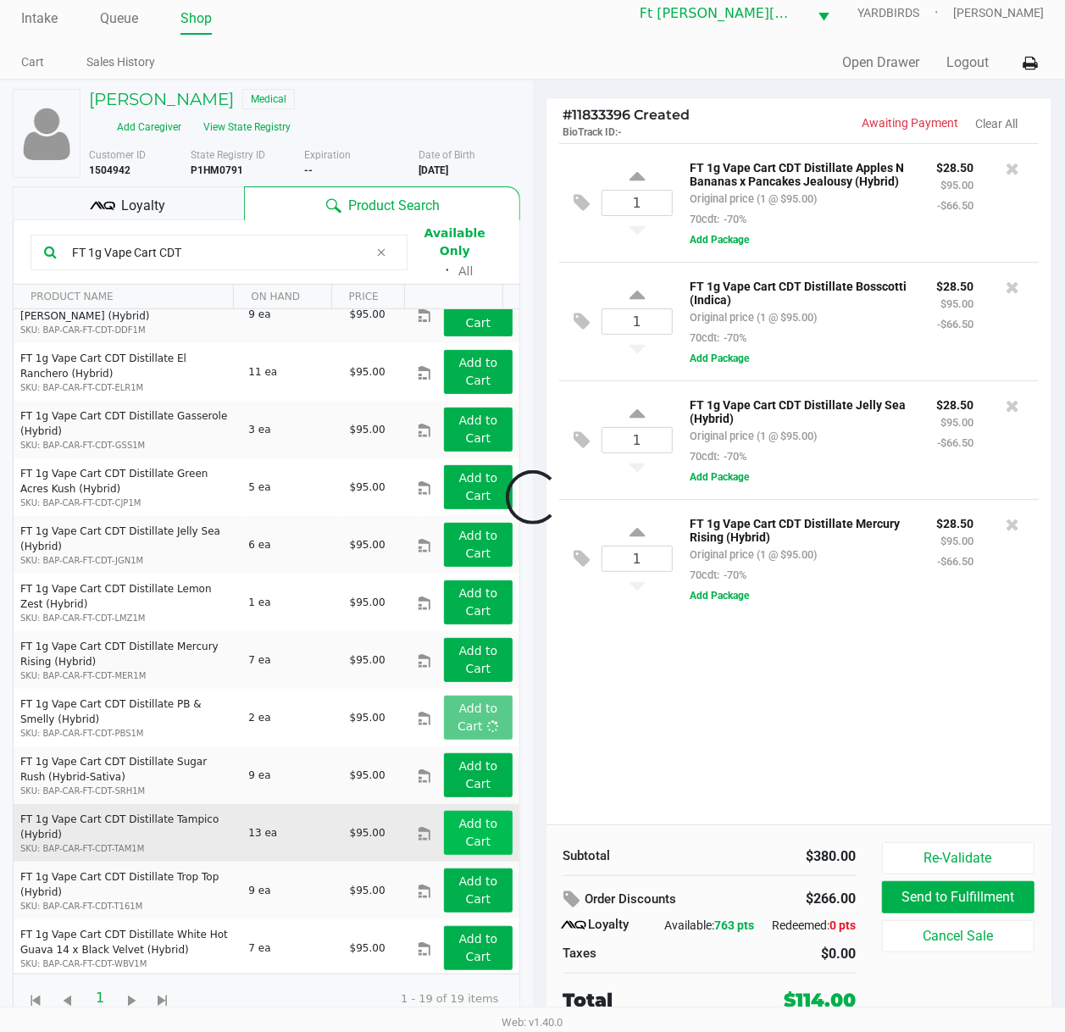
scroll to position [19, 0]
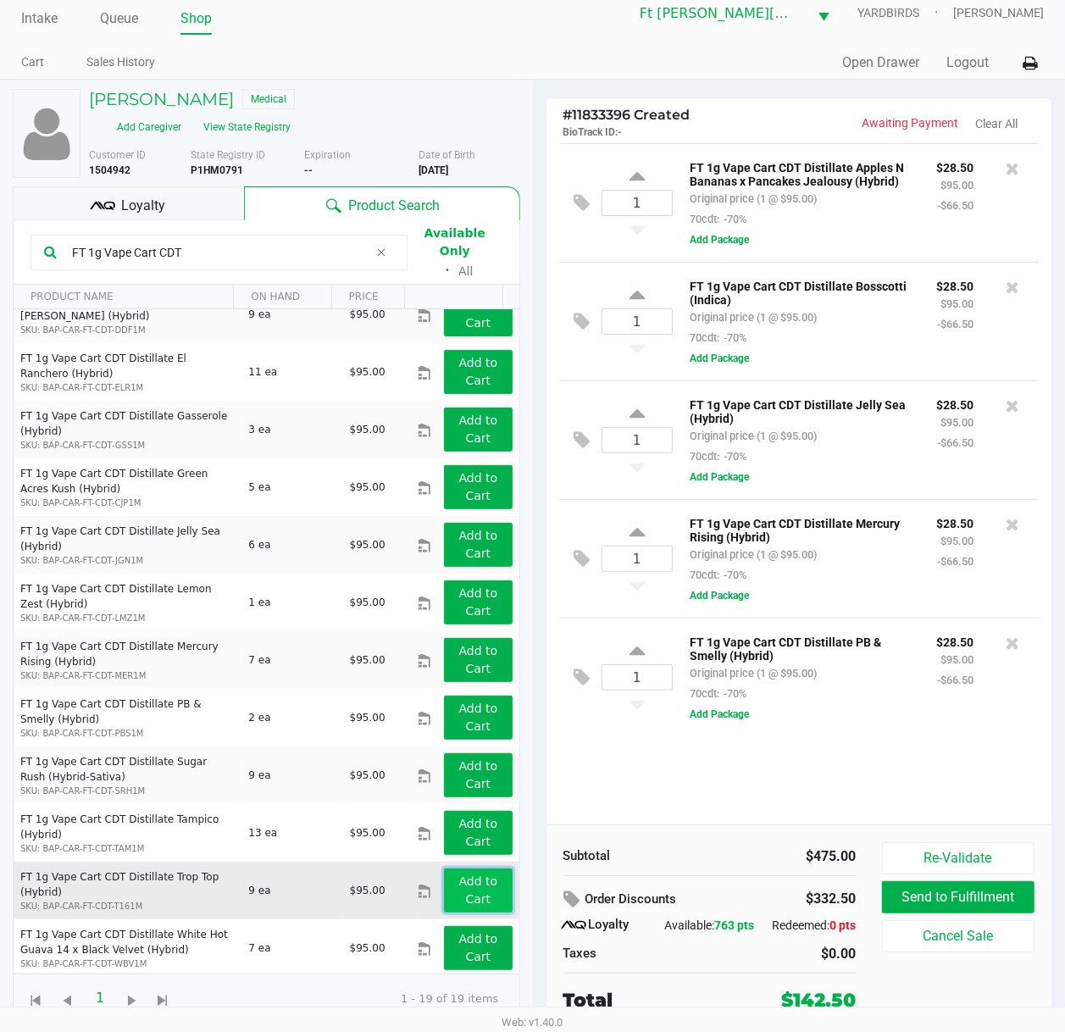
click at [475, 777] on app-button-loader "Add to Cart" at bounding box center [478, 889] width 39 height 31
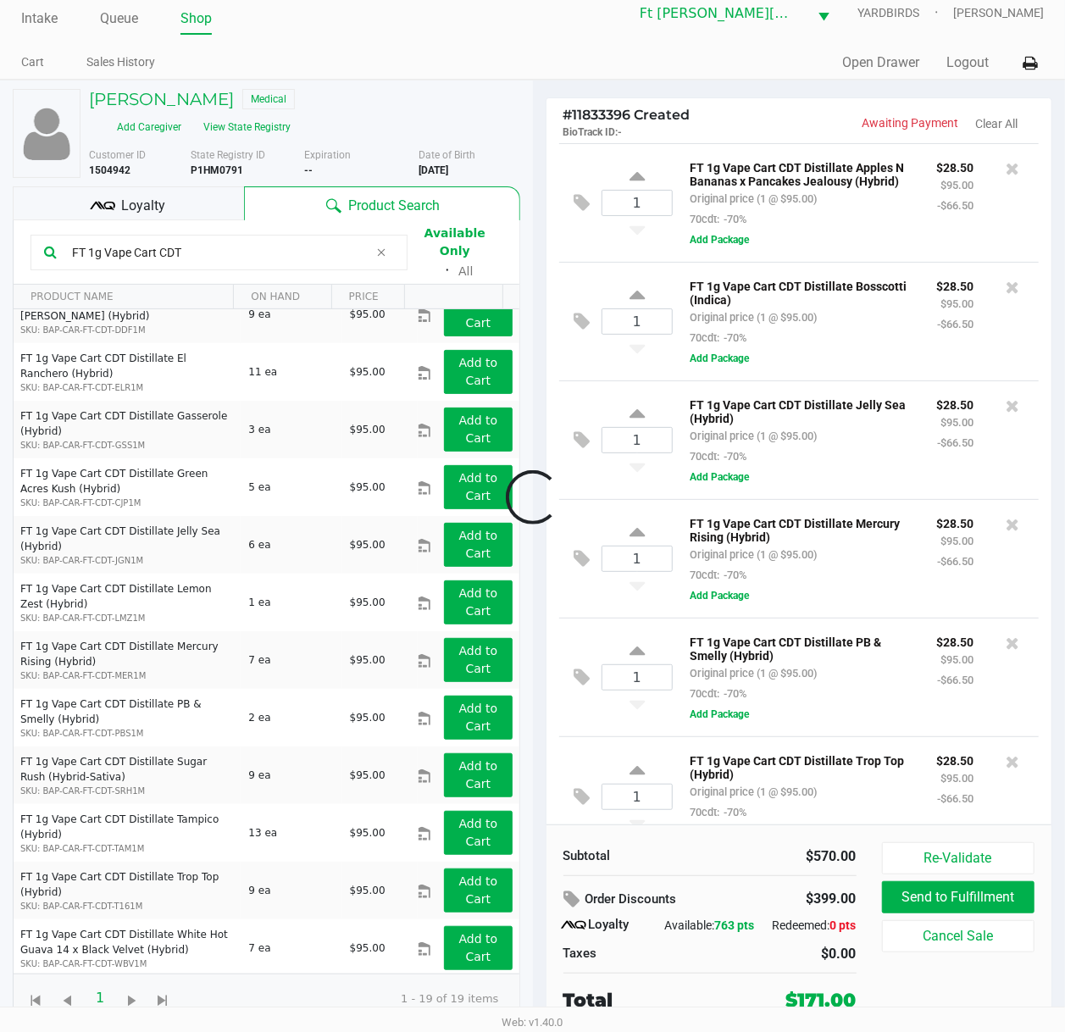
scroll to position [61, 0]
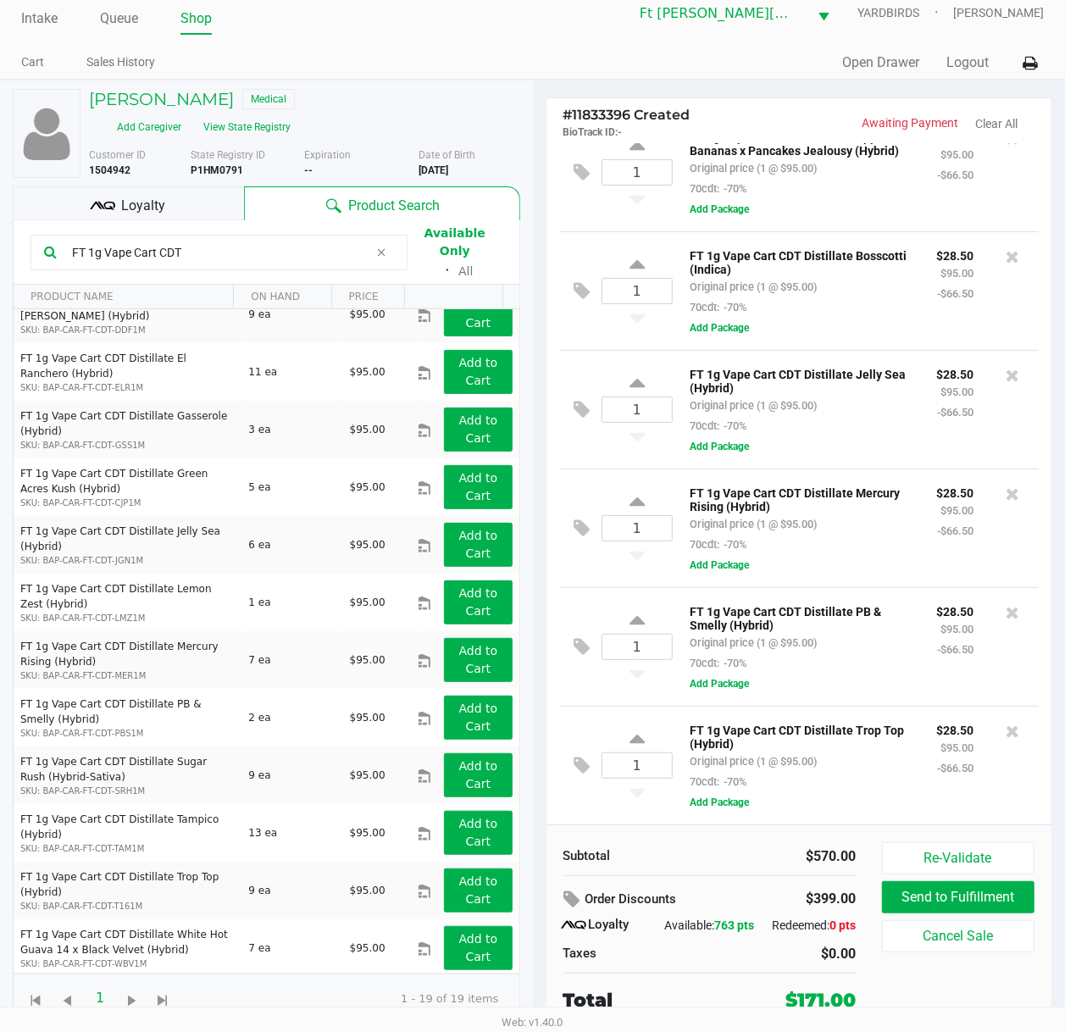
click at [207, 252] on input "FT 1g Vape Cart CDT" at bounding box center [216, 252] width 303 height 25
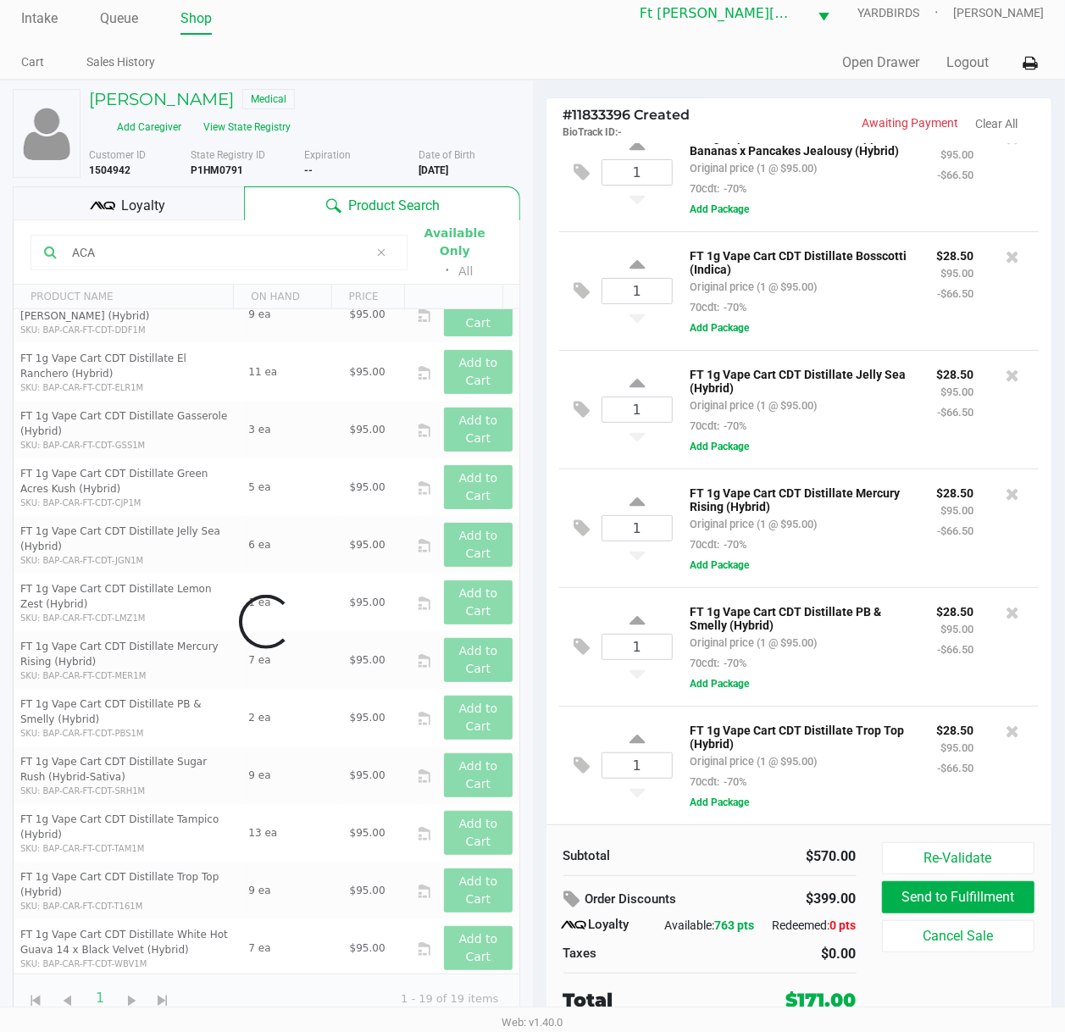
scroll to position [0, 0]
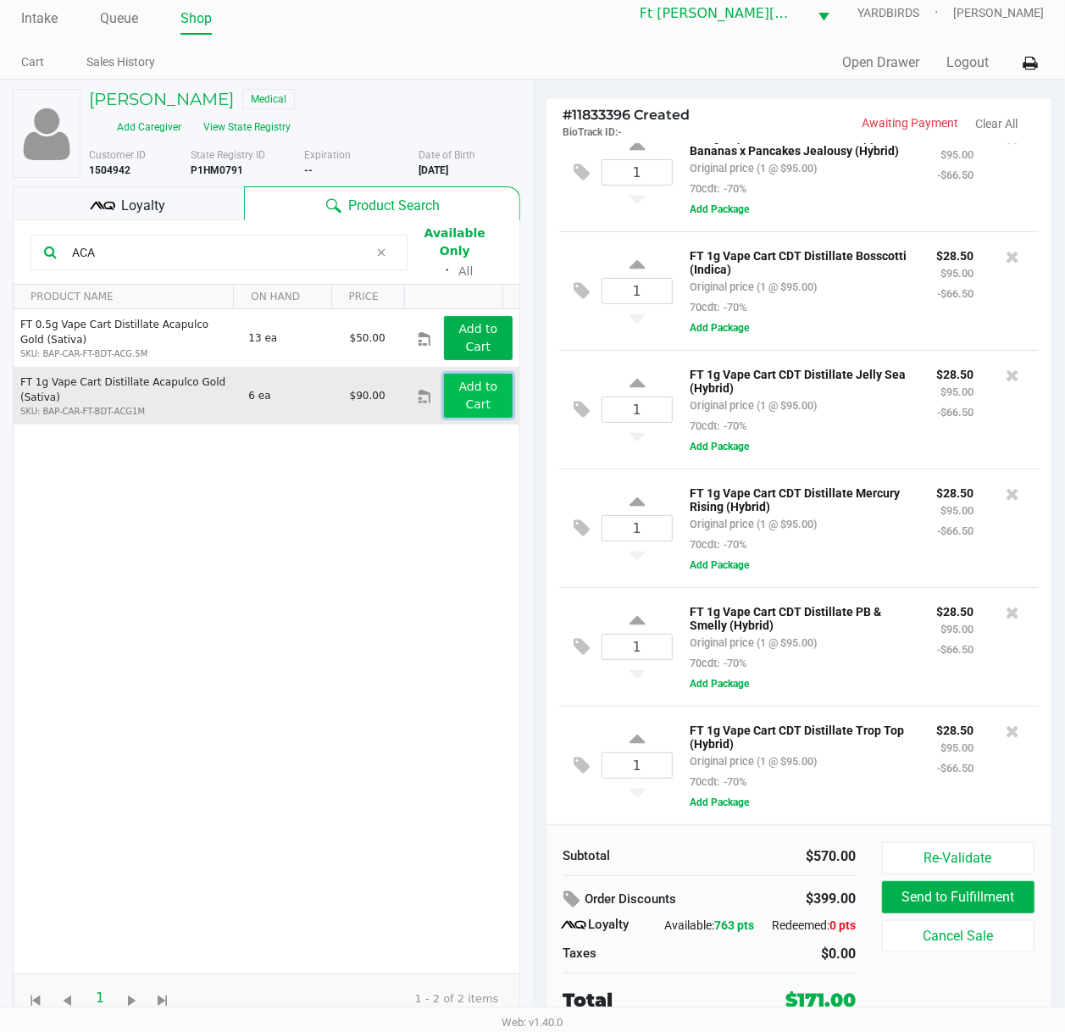
click at [474, 383] on button "Add to Cart" at bounding box center [478, 395] width 68 height 44
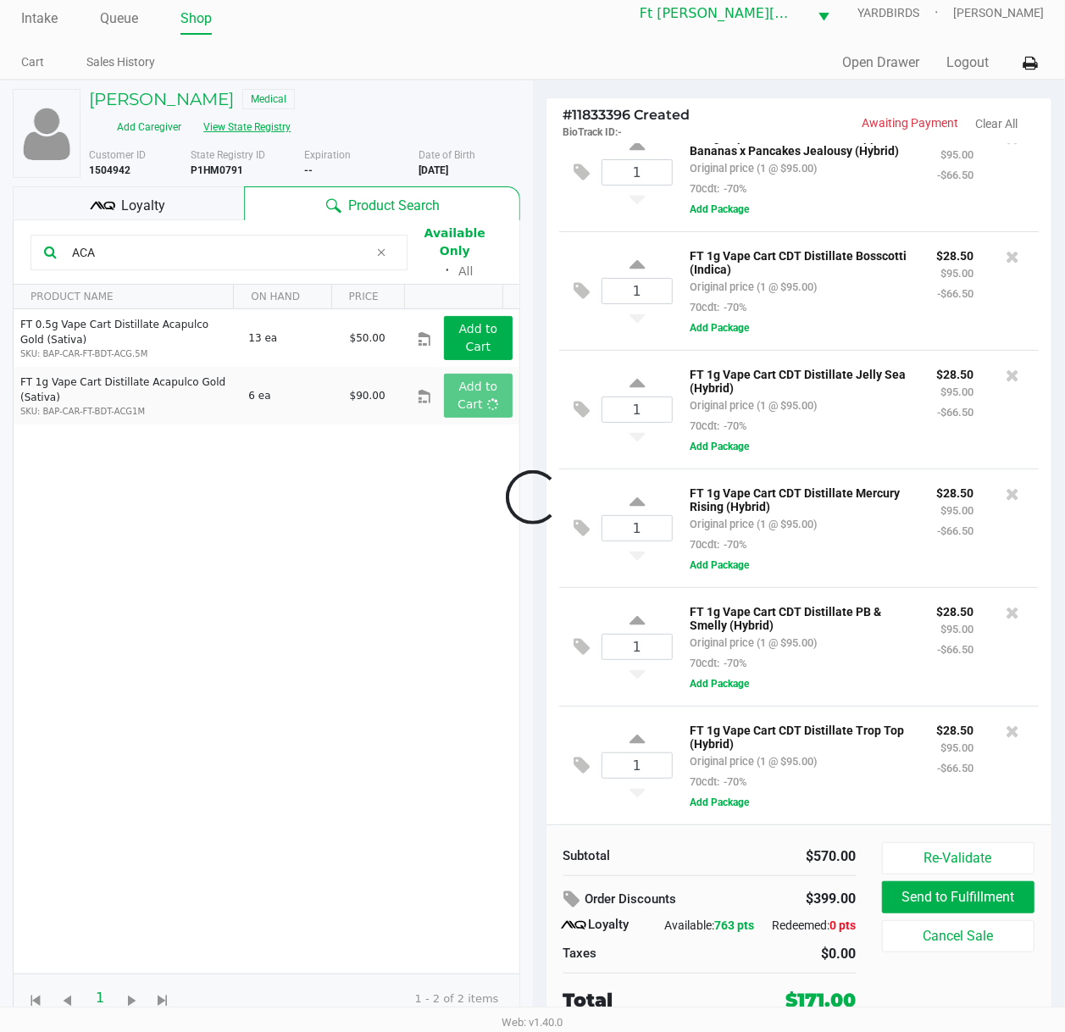
click at [232, 124] on button "View State Registry" at bounding box center [241, 126] width 99 height 27
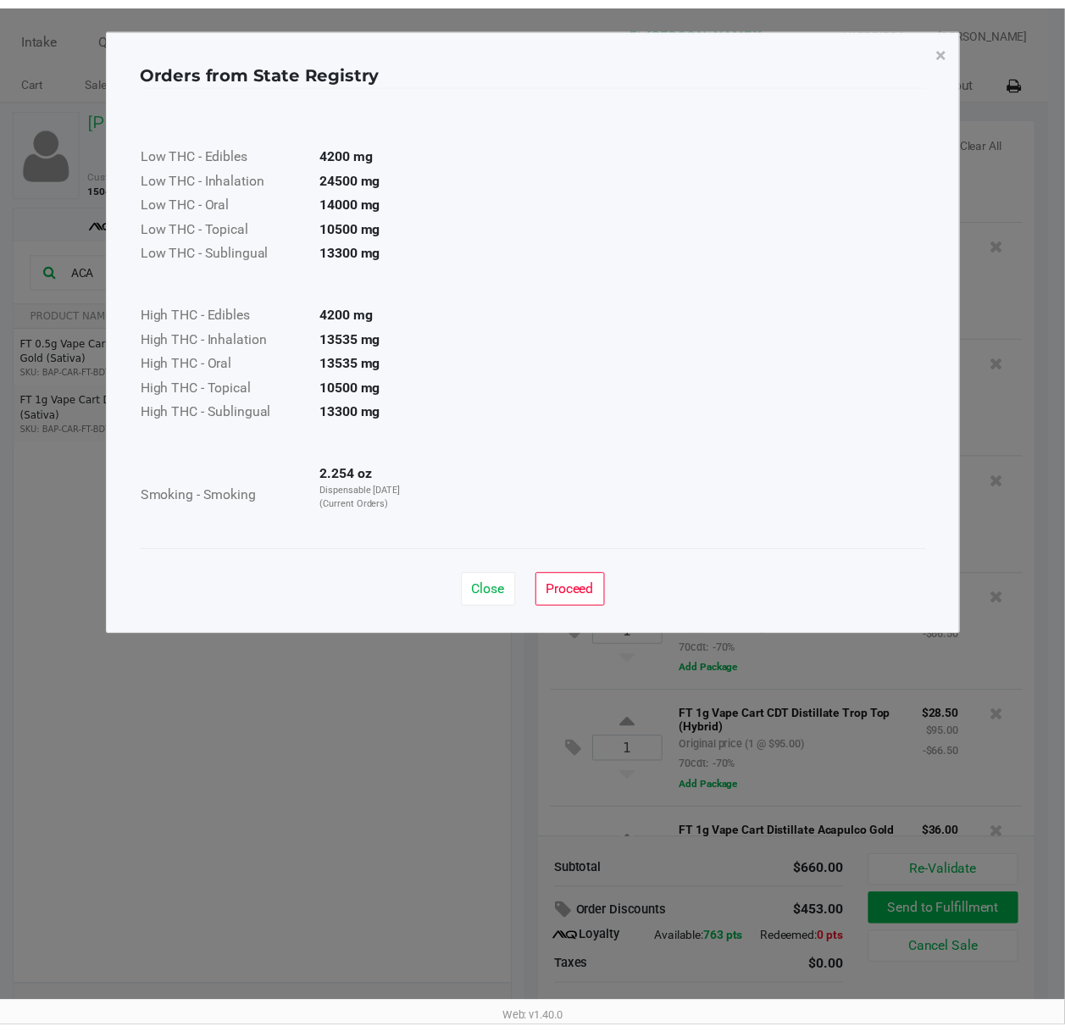
scroll to position [181, 0]
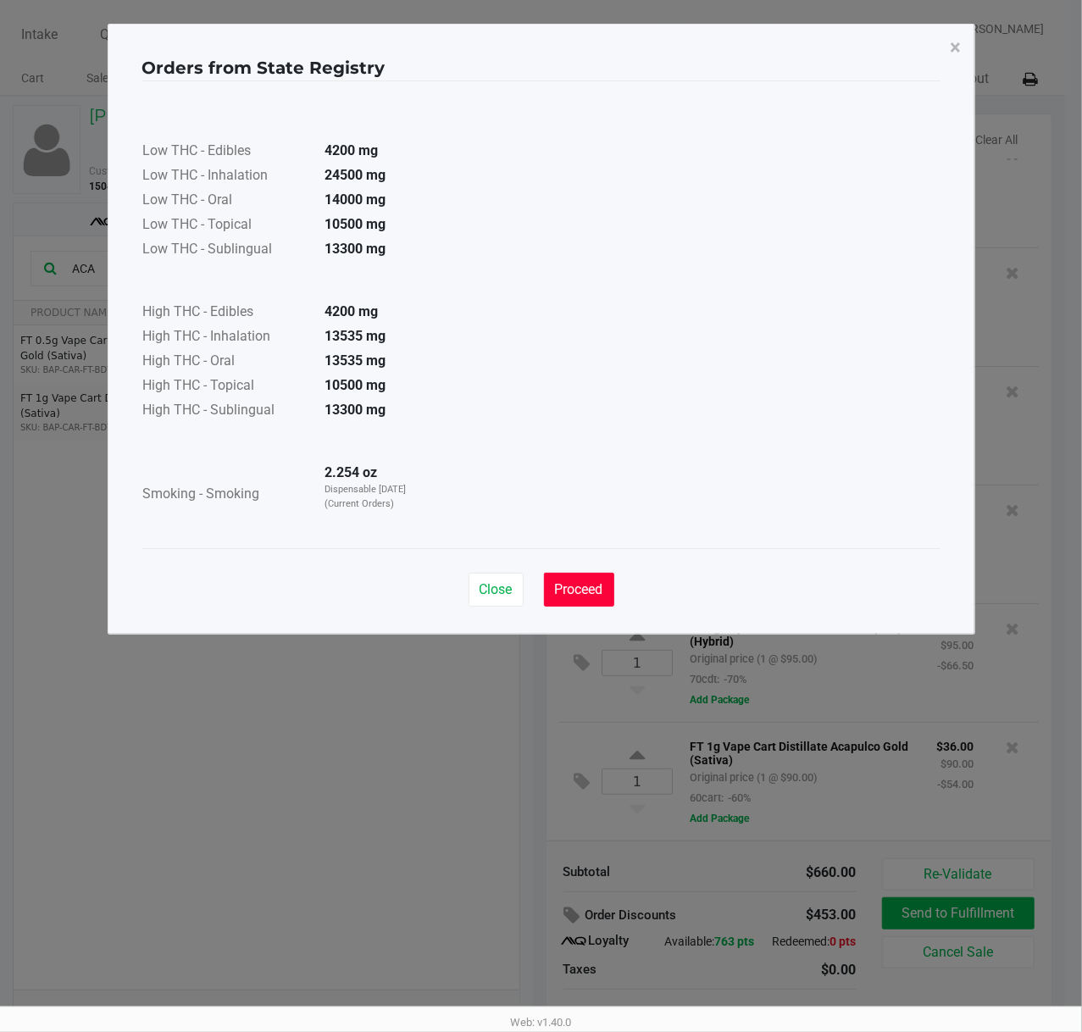
click at [595, 586] on span "Proceed" at bounding box center [579, 589] width 48 height 16
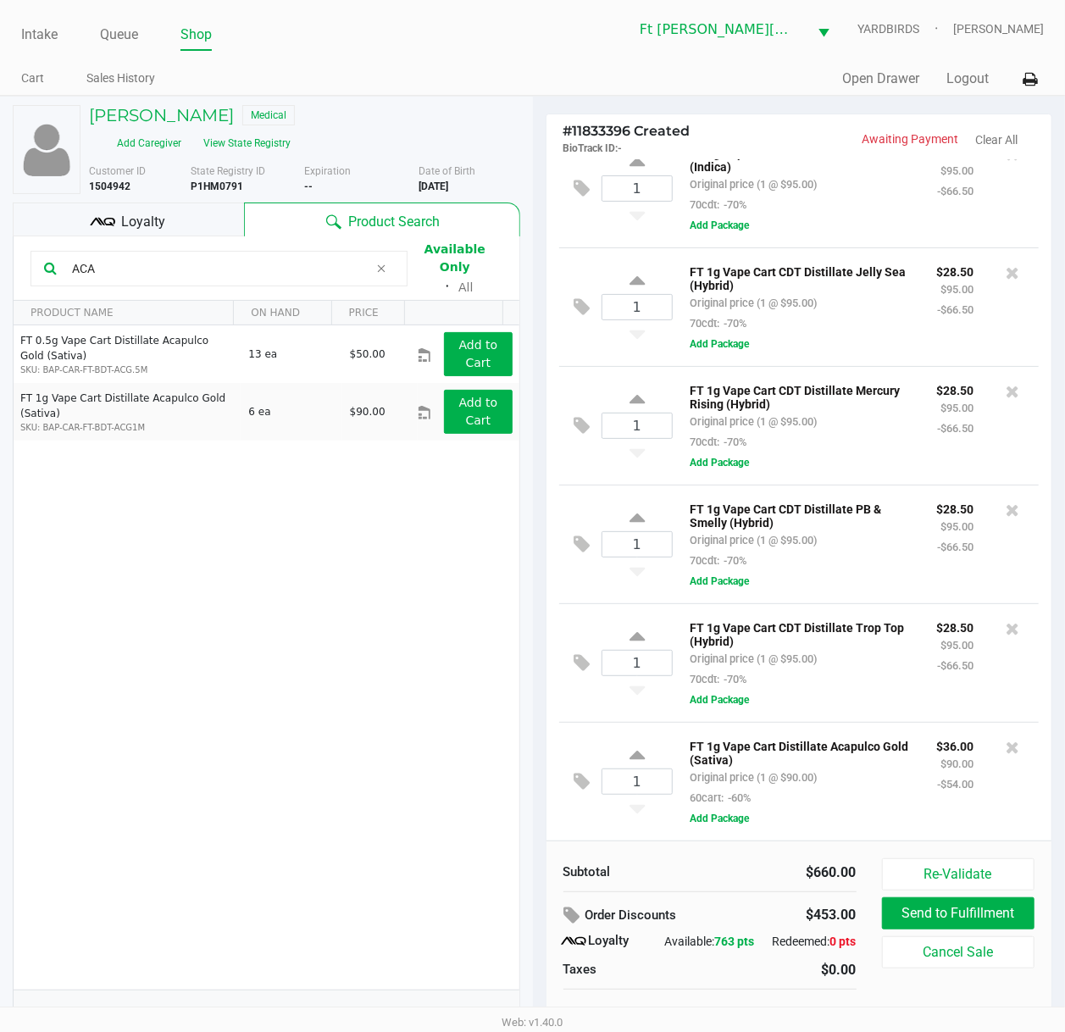
click at [312, 273] on input "ACA" at bounding box center [216, 268] width 303 height 25
click at [313, 273] on input "ACA" at bounding box center [216, 268] width 303 height 25
click at [315, 273] on input "ACA" at bounding box center [216, 268] width 303 height 25
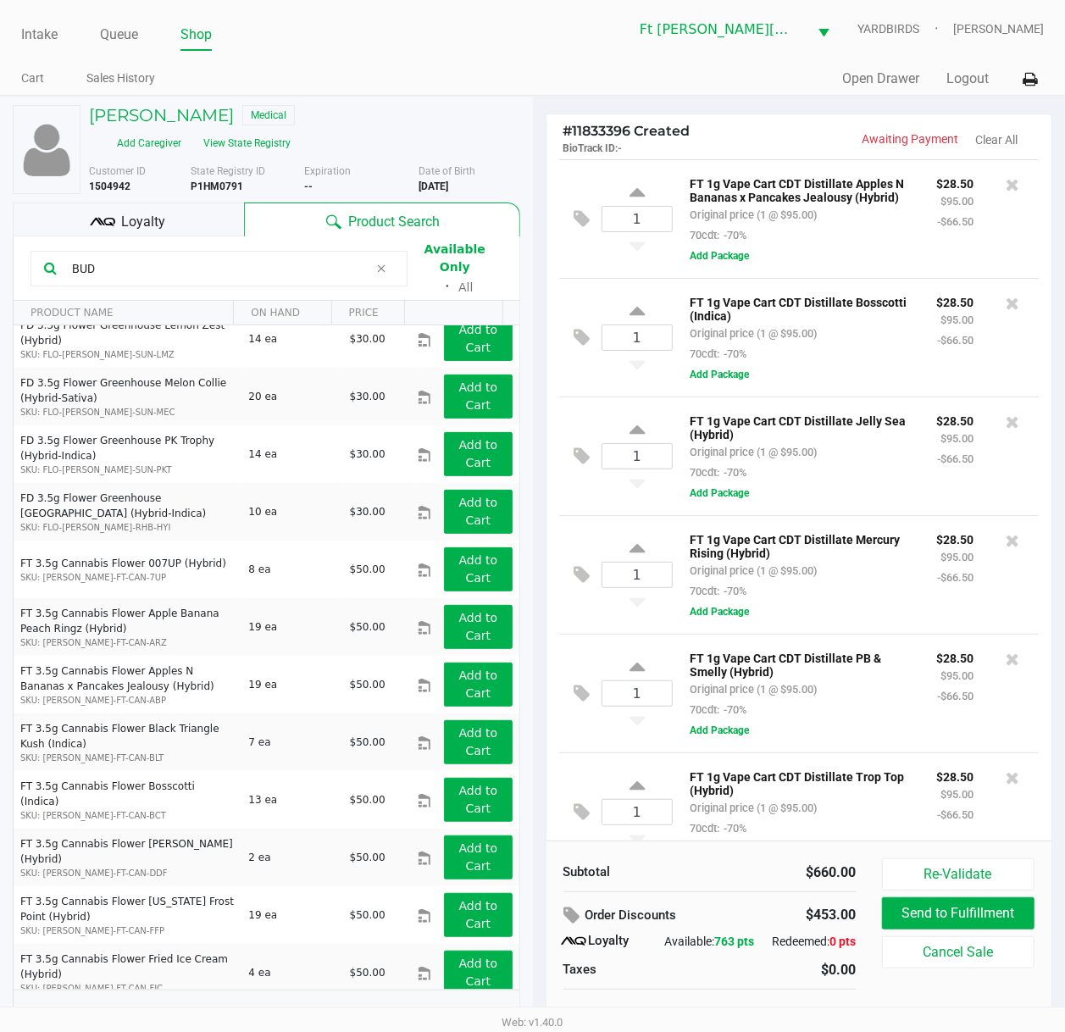
scroll to position [564, 0]
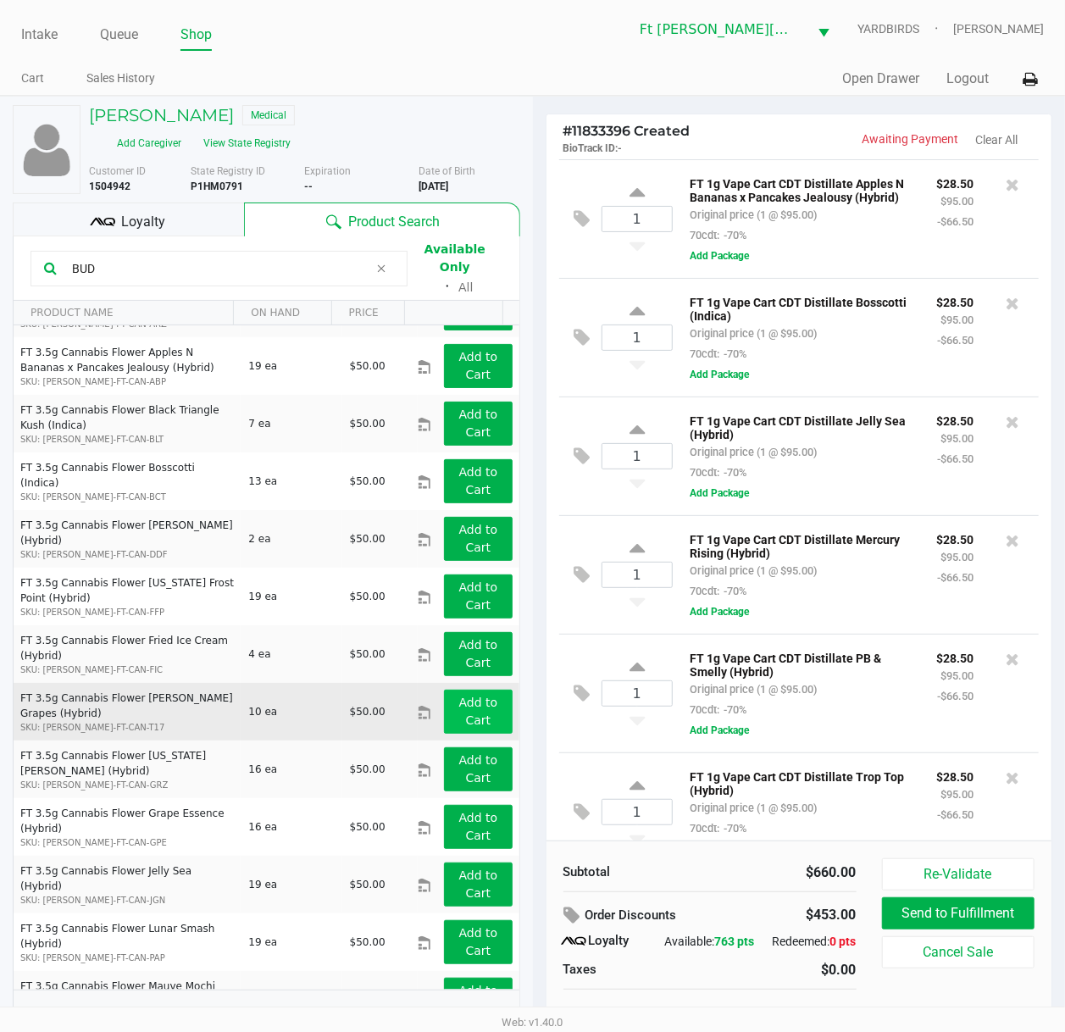
type input "BUD"
click at [459, 695] on app-button-loader "Add to Cart" at bounding box center [478, 710] width 39 height 31
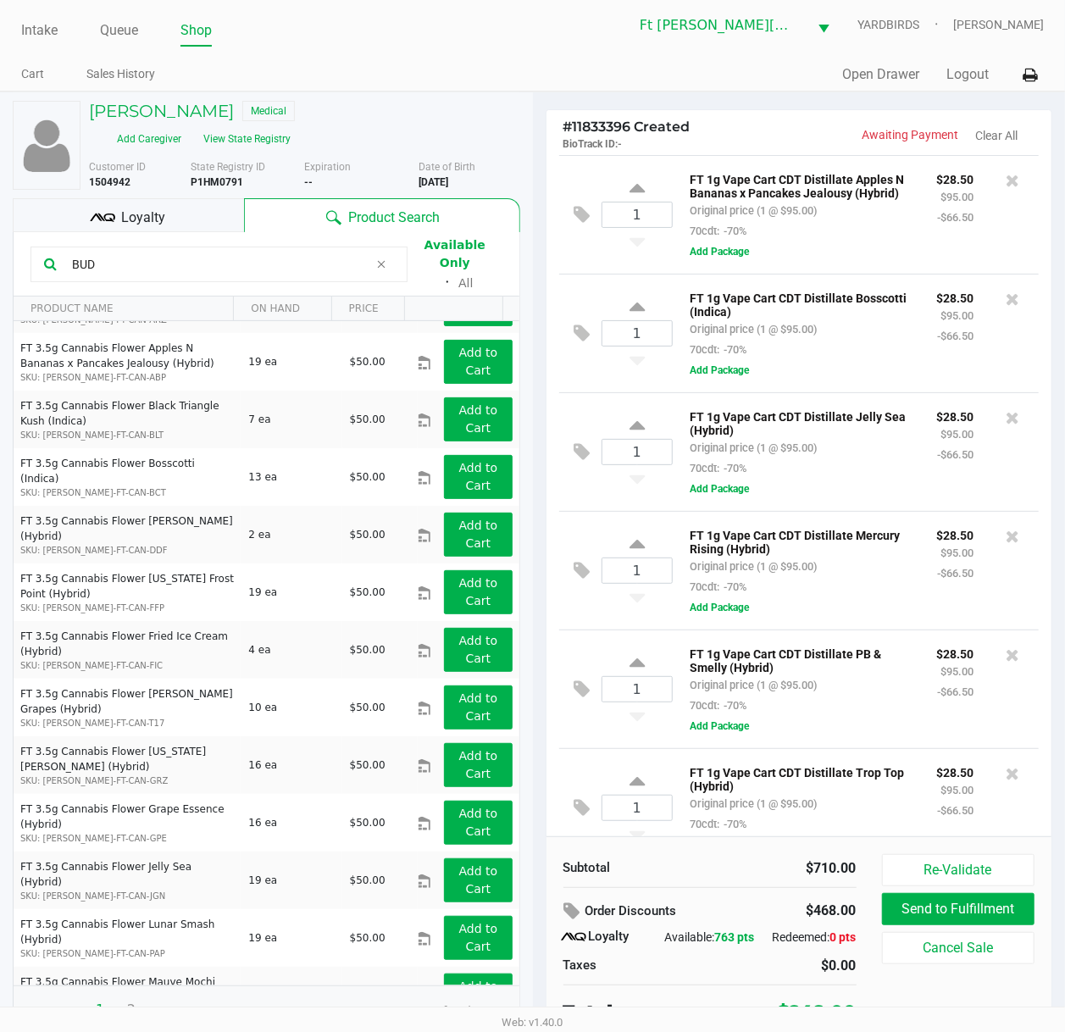
scroll to position [0, 0]
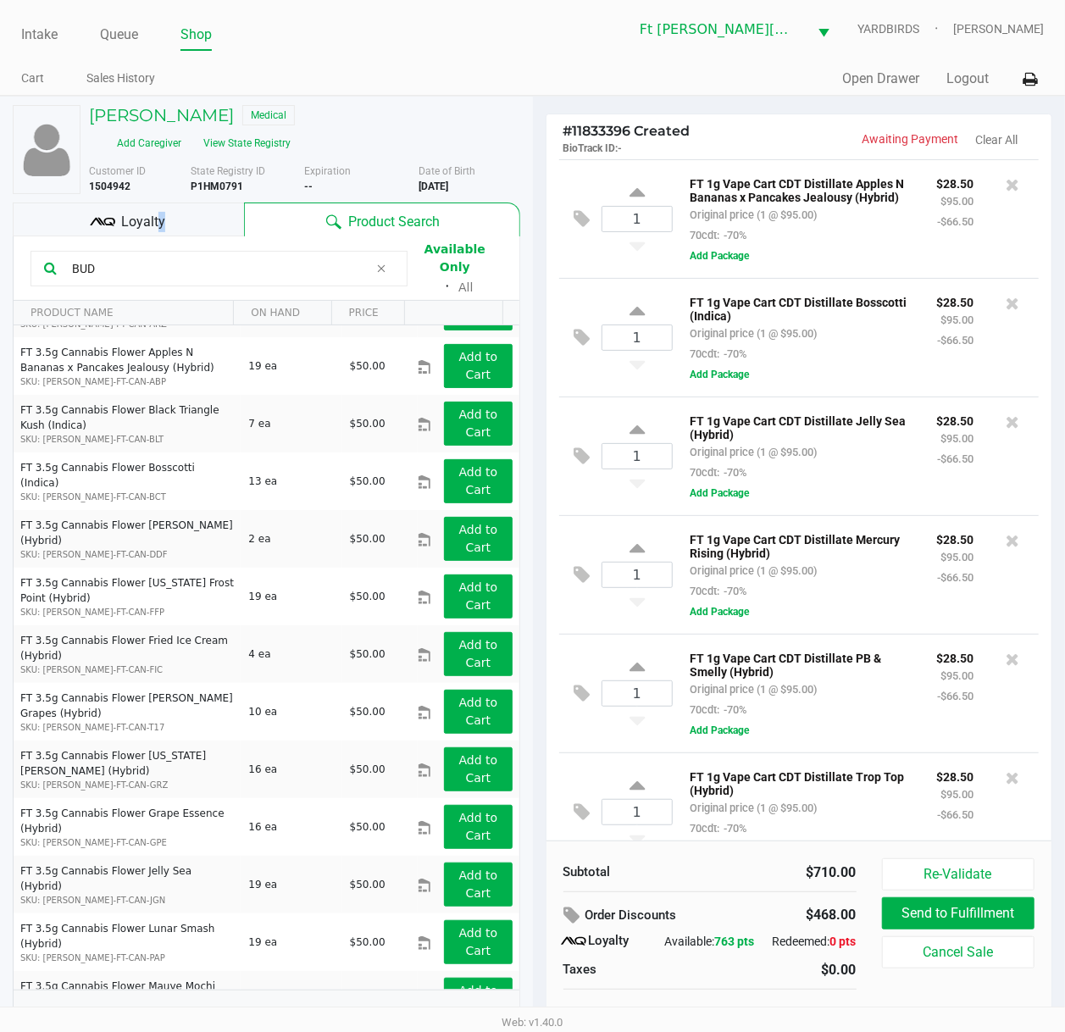
click at [156, 215] on span "Loyalty" at bounding box center [143, 222] width 44 height 20
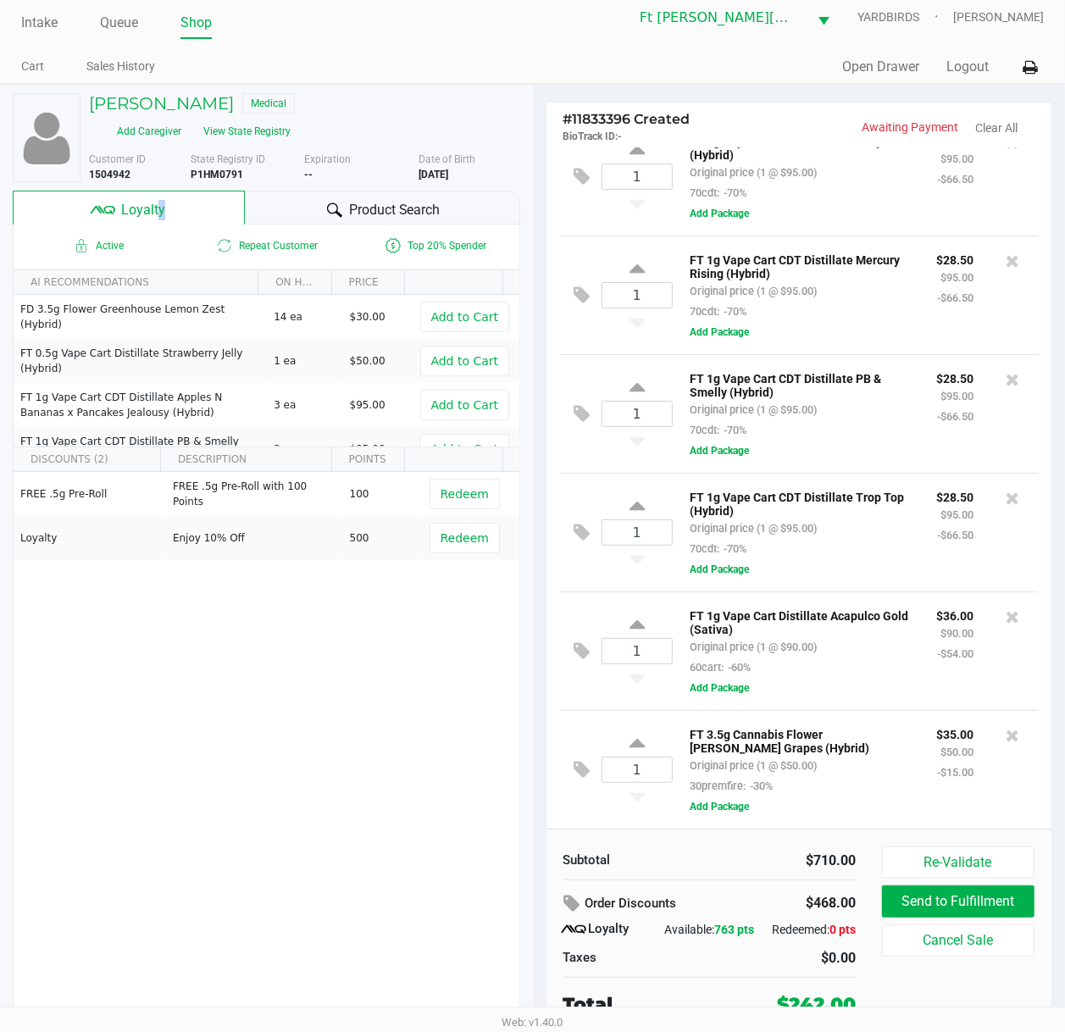
scroll to position [19, 0]
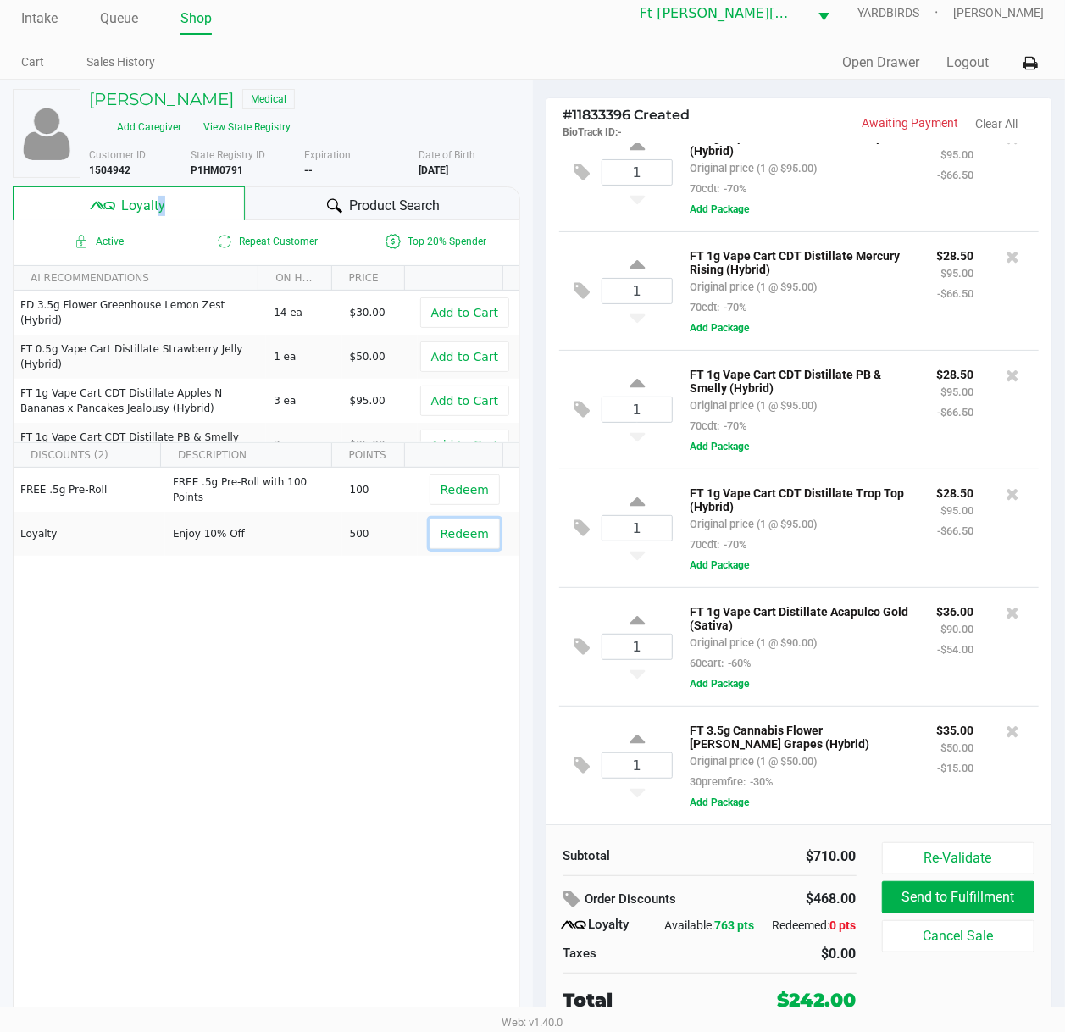
drag, startPoint x: 452, startPoint y: 530, endPoint x: 534, endPoint y: 448, distance: 115.6
click at [451, 529] on span "Redeem" at bounding box center [464, 534] width 48 height 14
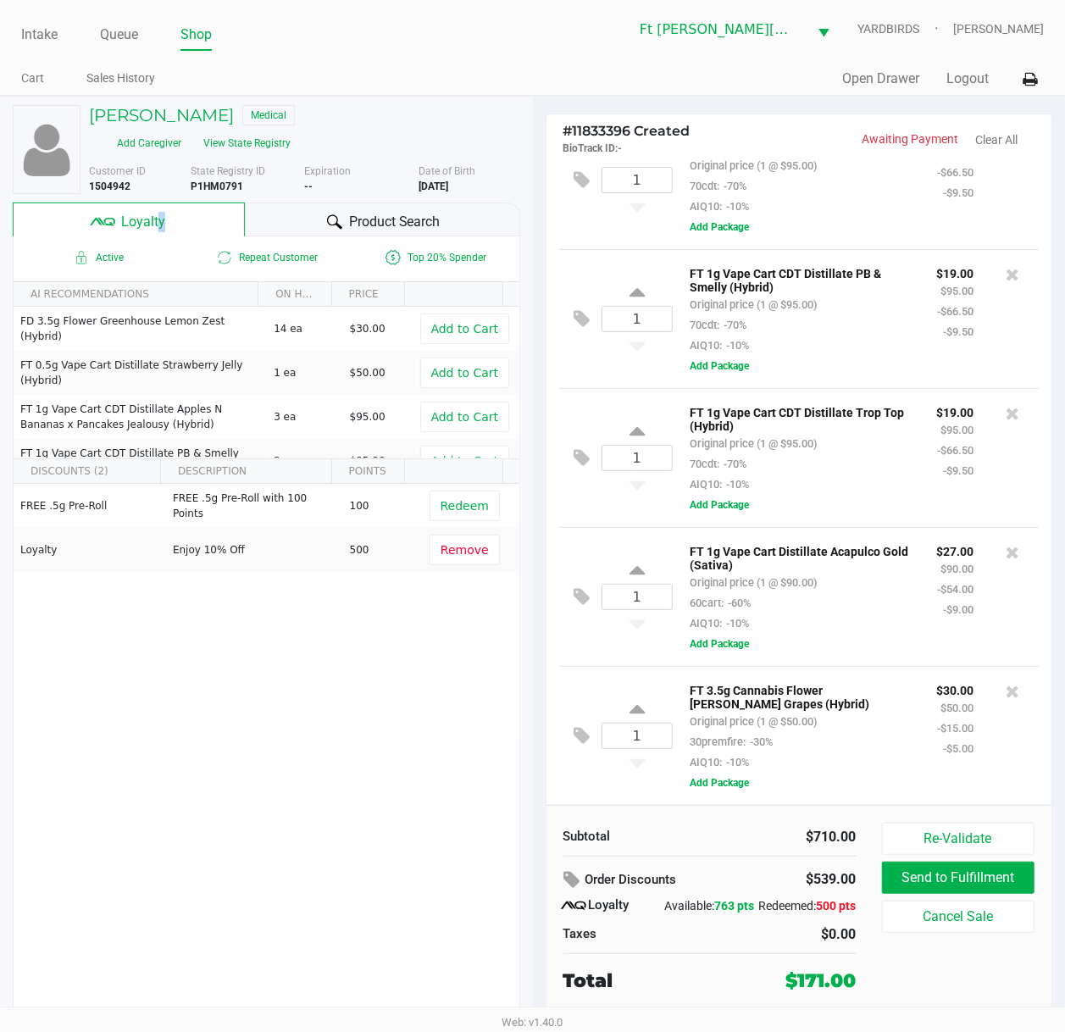
scroll to position [500, 0]
click at [584, 589] on icon at bounding box center [582, 596] width 16 height 19
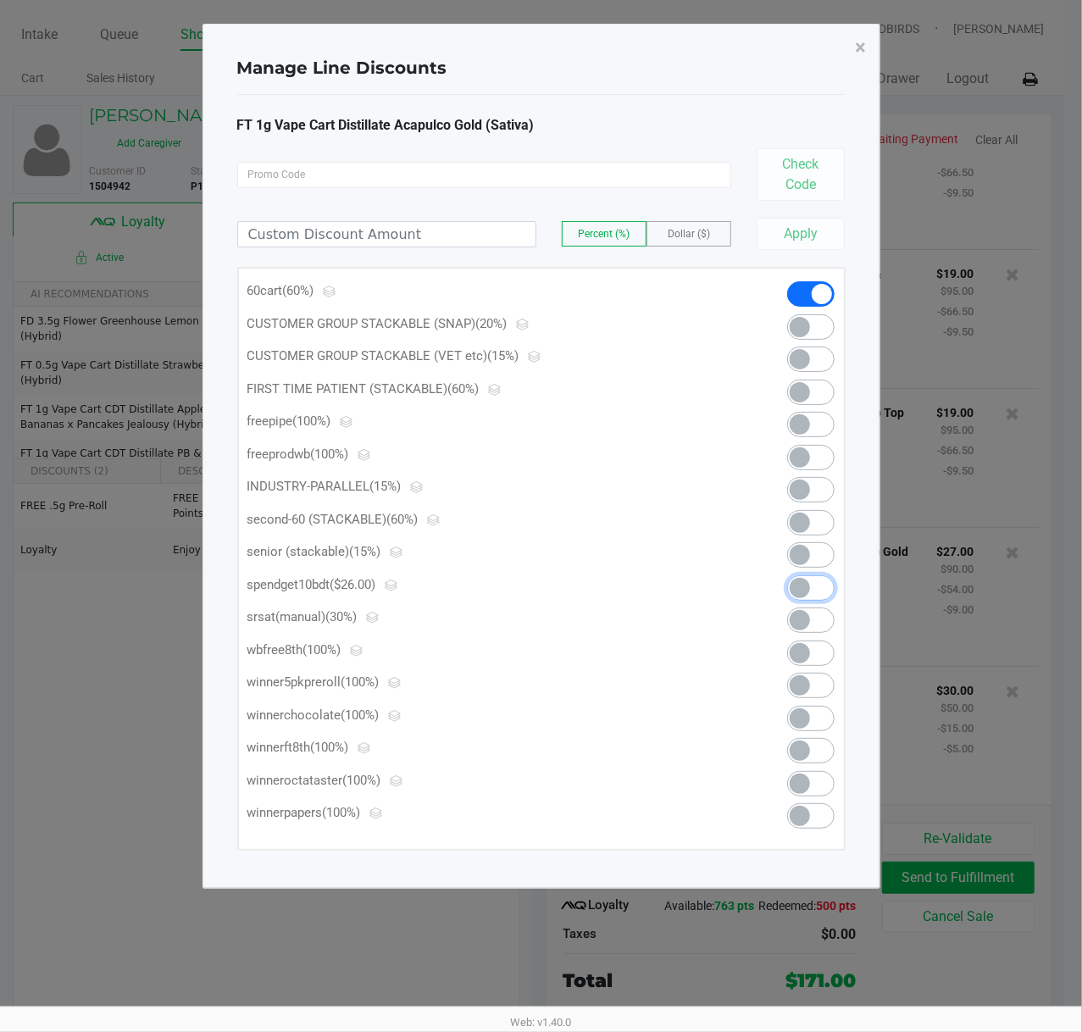
click at [824, 584] on span at bounding box center [810, 587] width 47 height 25
click at [862, 38] on span "×" at bounding box center [860, 48] width 11 height 24
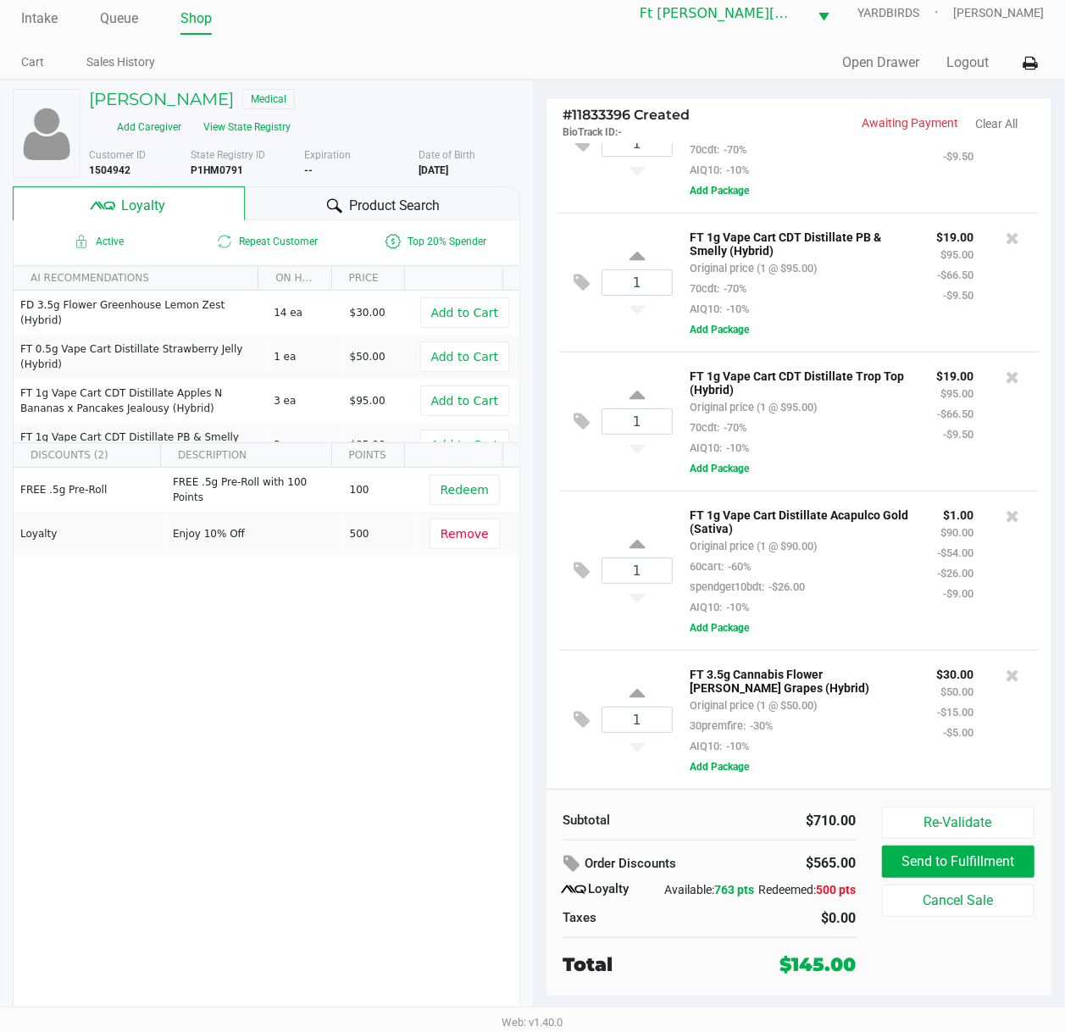
scroll to position [520, 0]
click at [390, 207] on span "Product Search" at bounding box center [394, 206] width 91 height 20
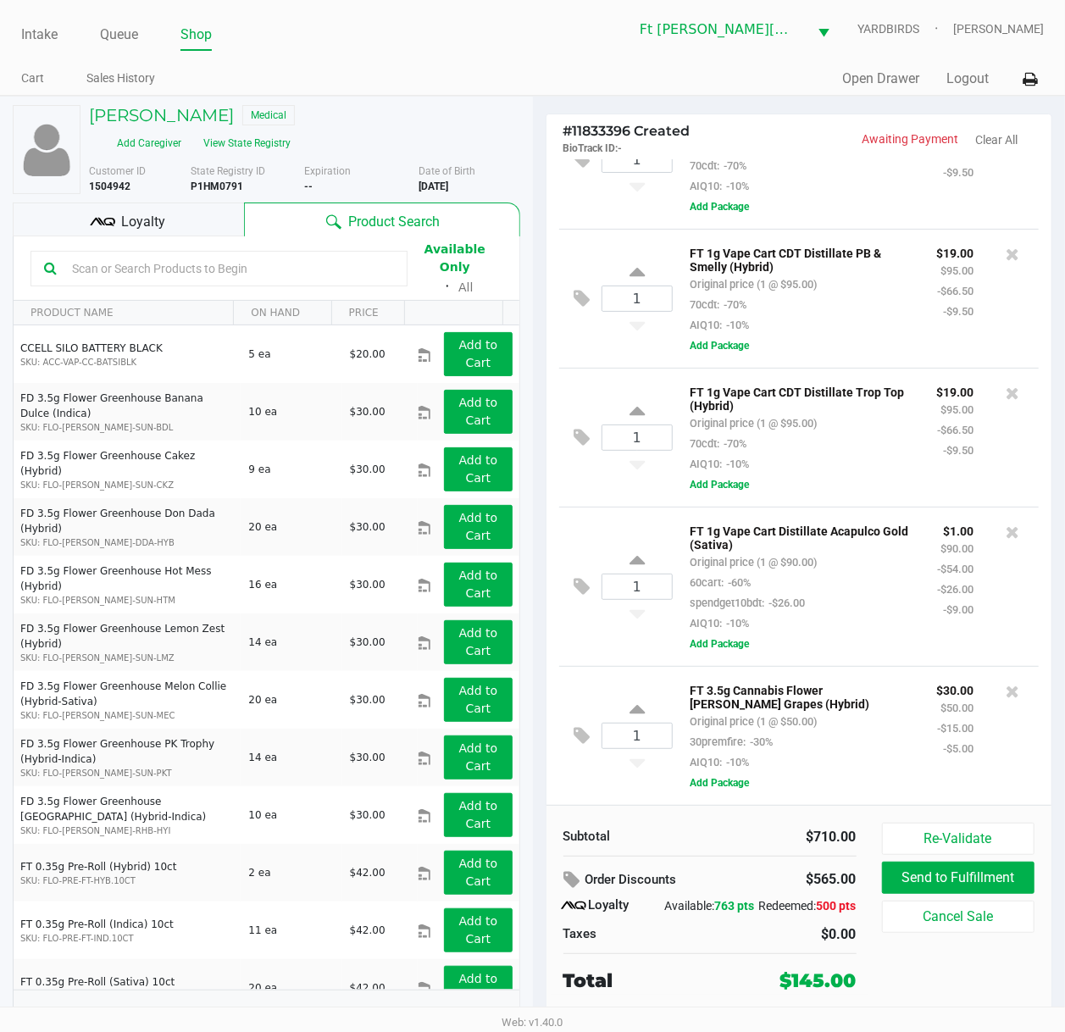
click at [257, 263] on input "text" at bounding box center [229, 268] width 329 height 25
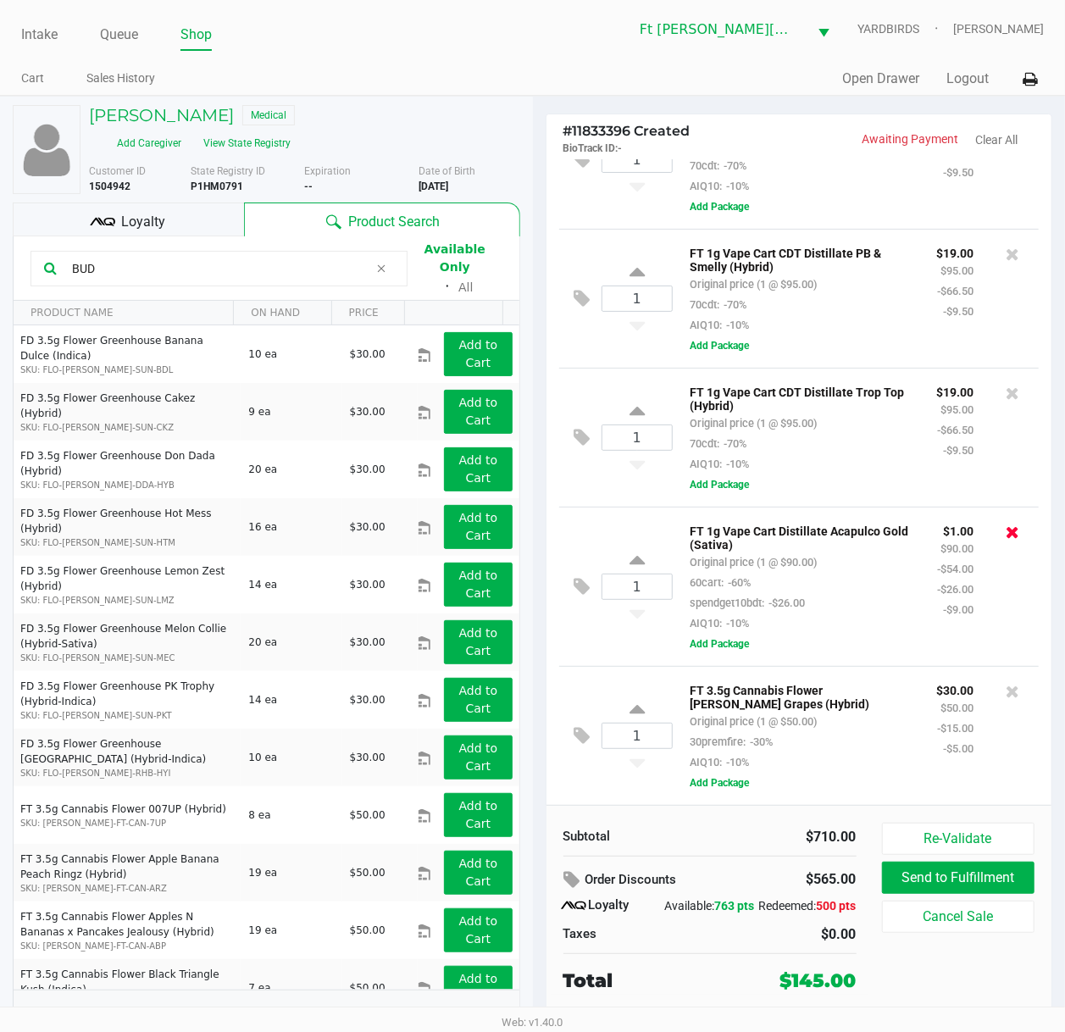
click at [1005, 525] on icon at bounding box center [1012, 531] width 14 height 17
click at [187, 259] on div at bounding box center [532, 513] width 1065 height 667
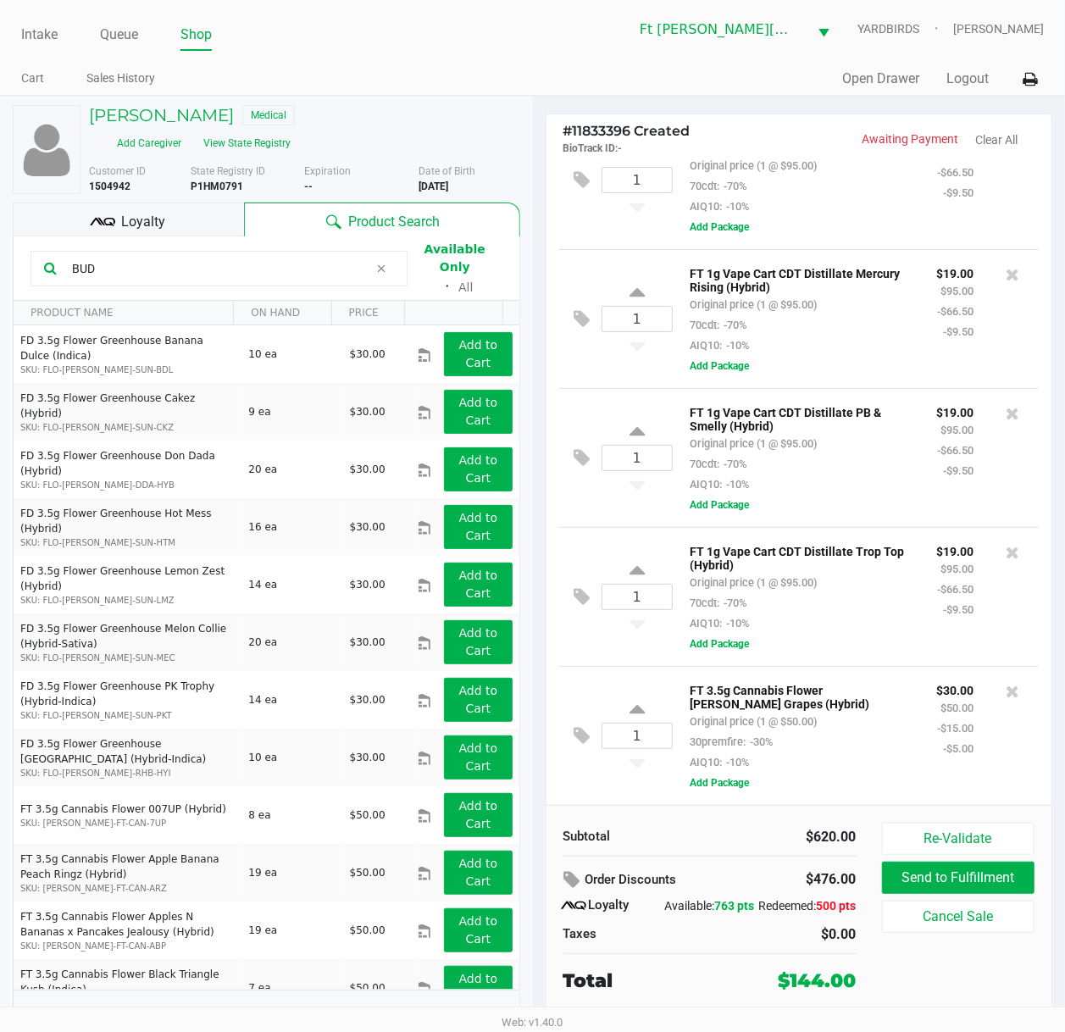
click at [185, 266] on input "BUD" at bounding box center [216, 268] width 303 height 25
paste input "FT 1g Vape Cart CDT"
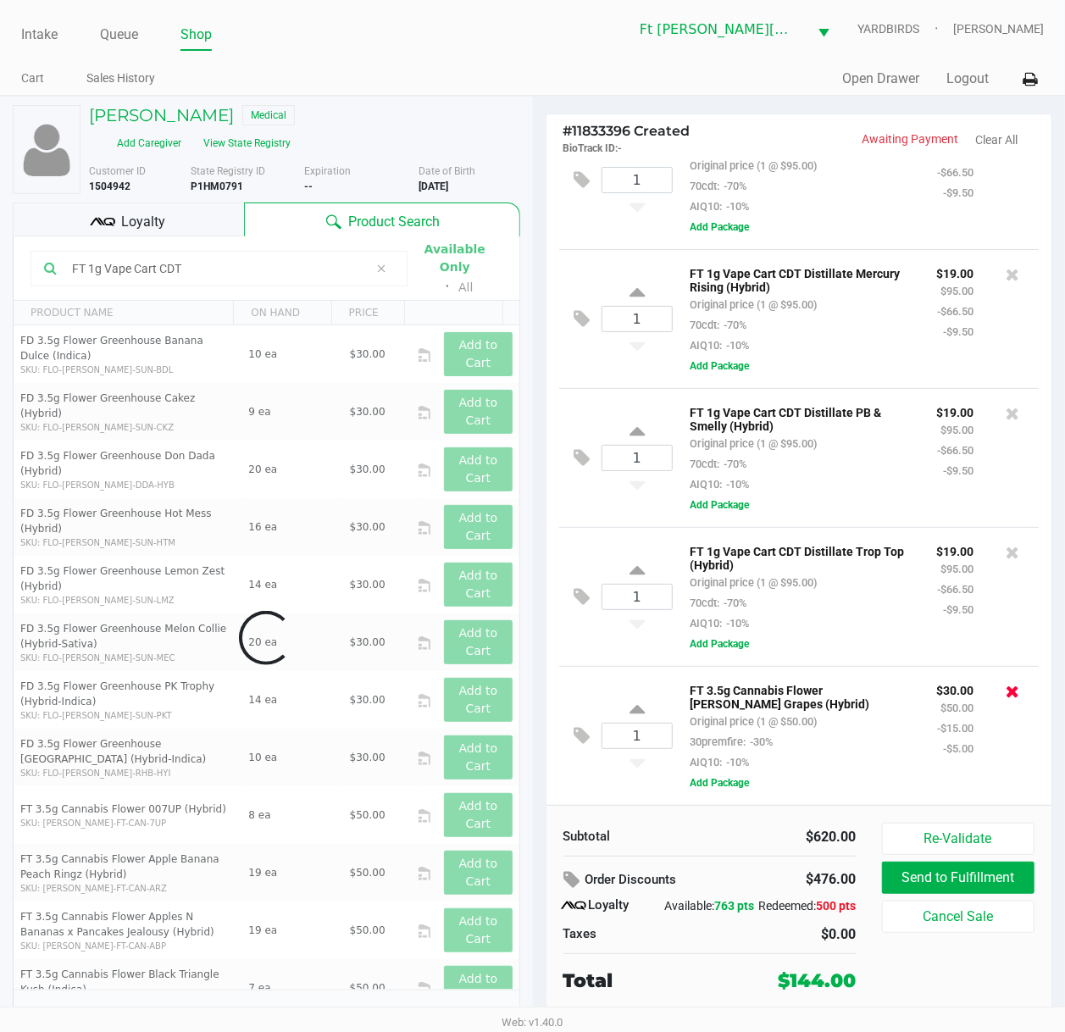
click at [1005, 689] on icon at bounding box center [1012, 691] width 14 height 17
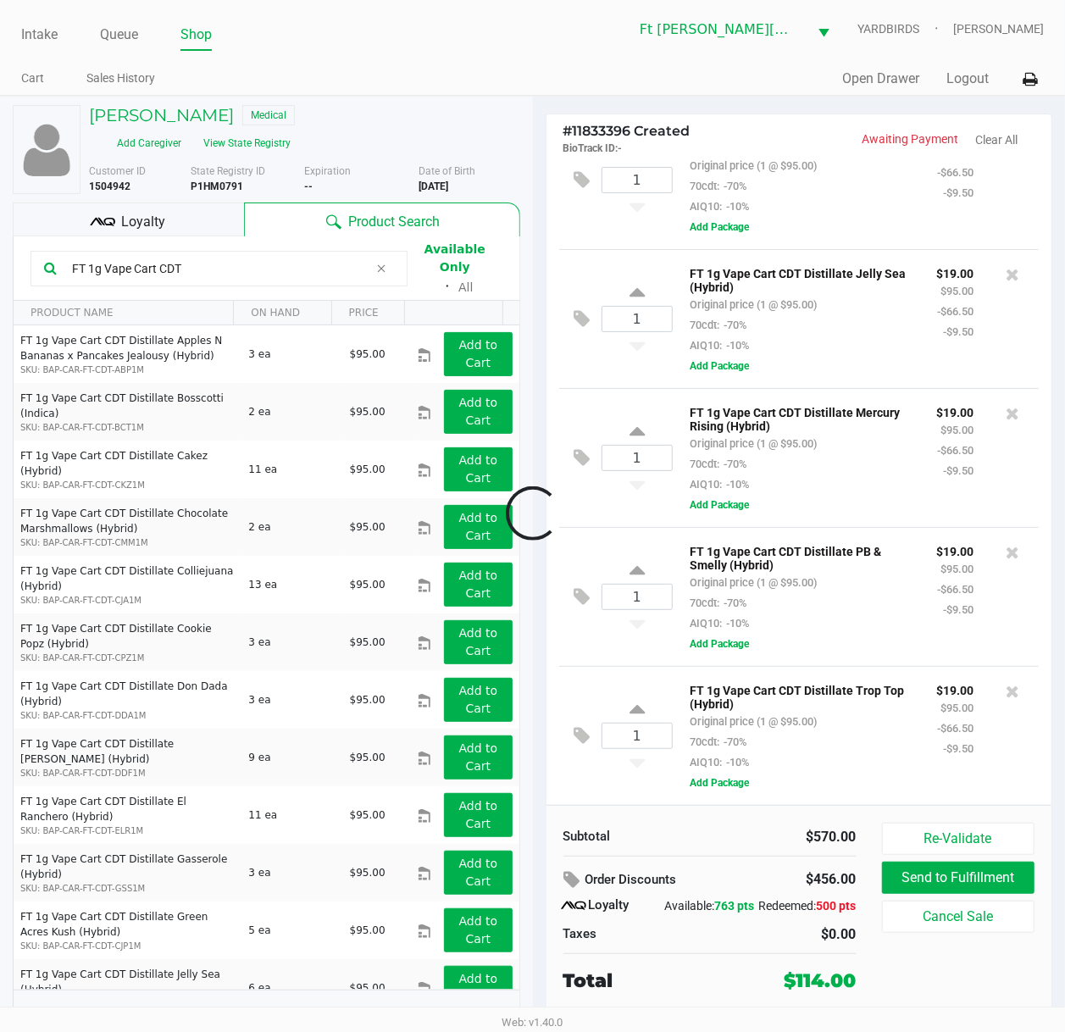
scroll to position [218, 0]
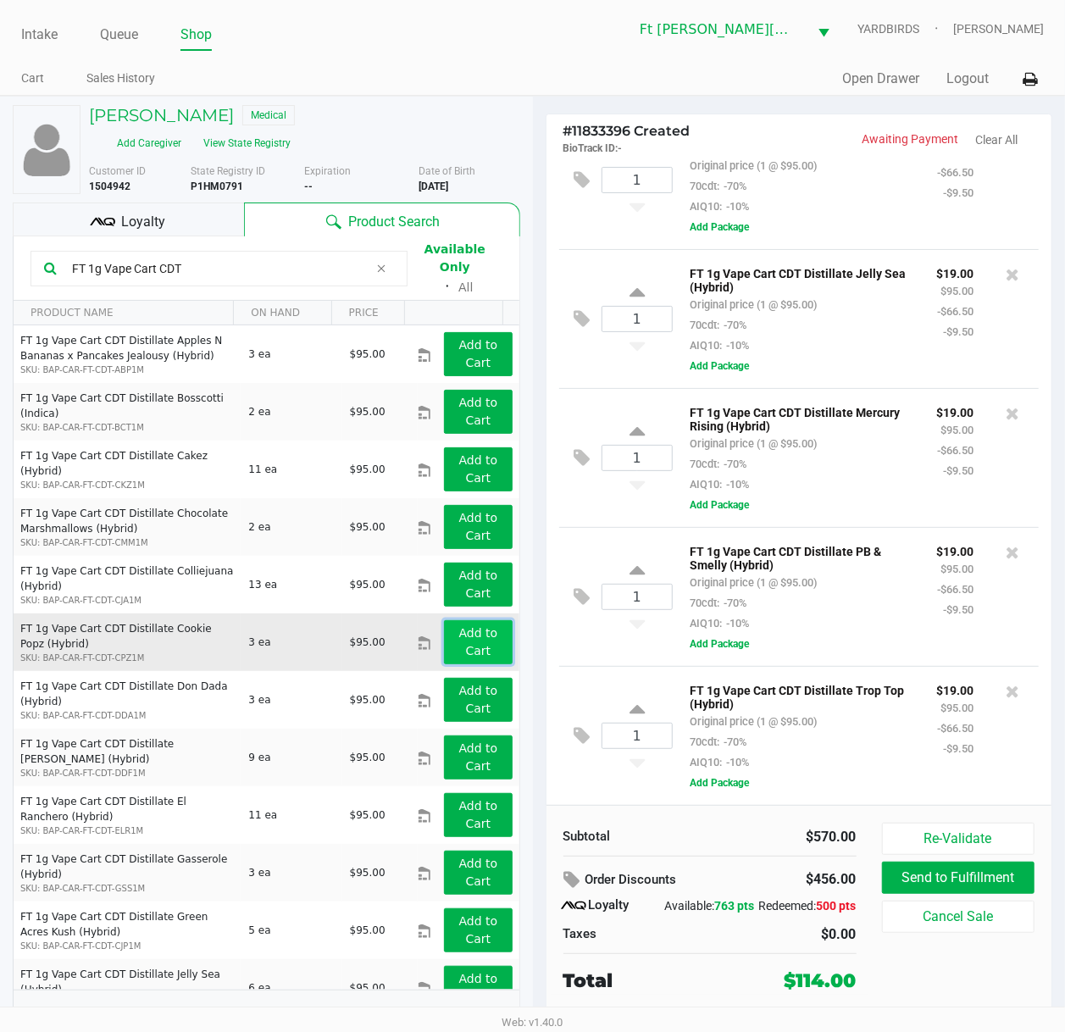
click at [462, 626] on app-button-loader "Add to Cart" at bounding box center [478, 641] width 39 height 31
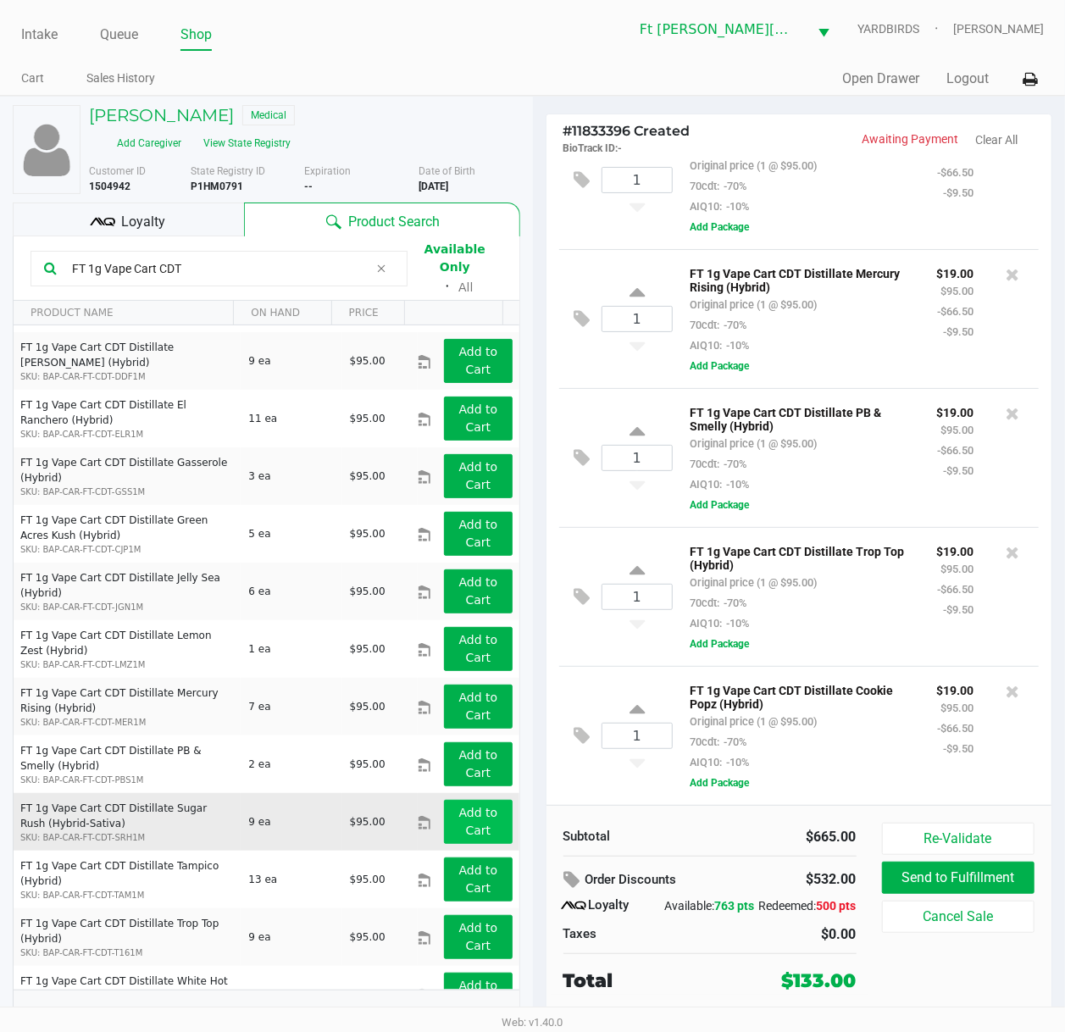
scroll to position [427, 0]
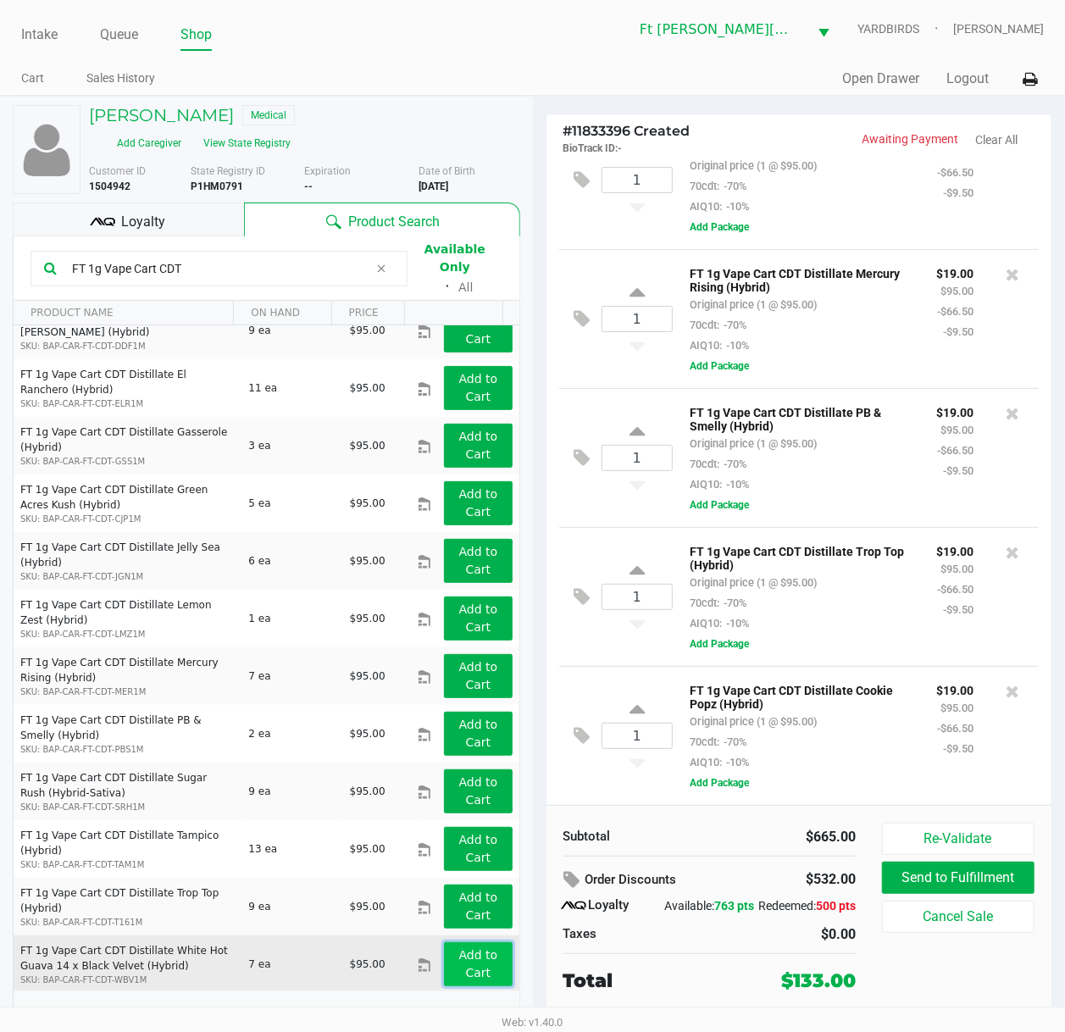
click at [466, 777] on app-button-loader "Add to Cart" at bounding box center [478, 963] width 39 height 31
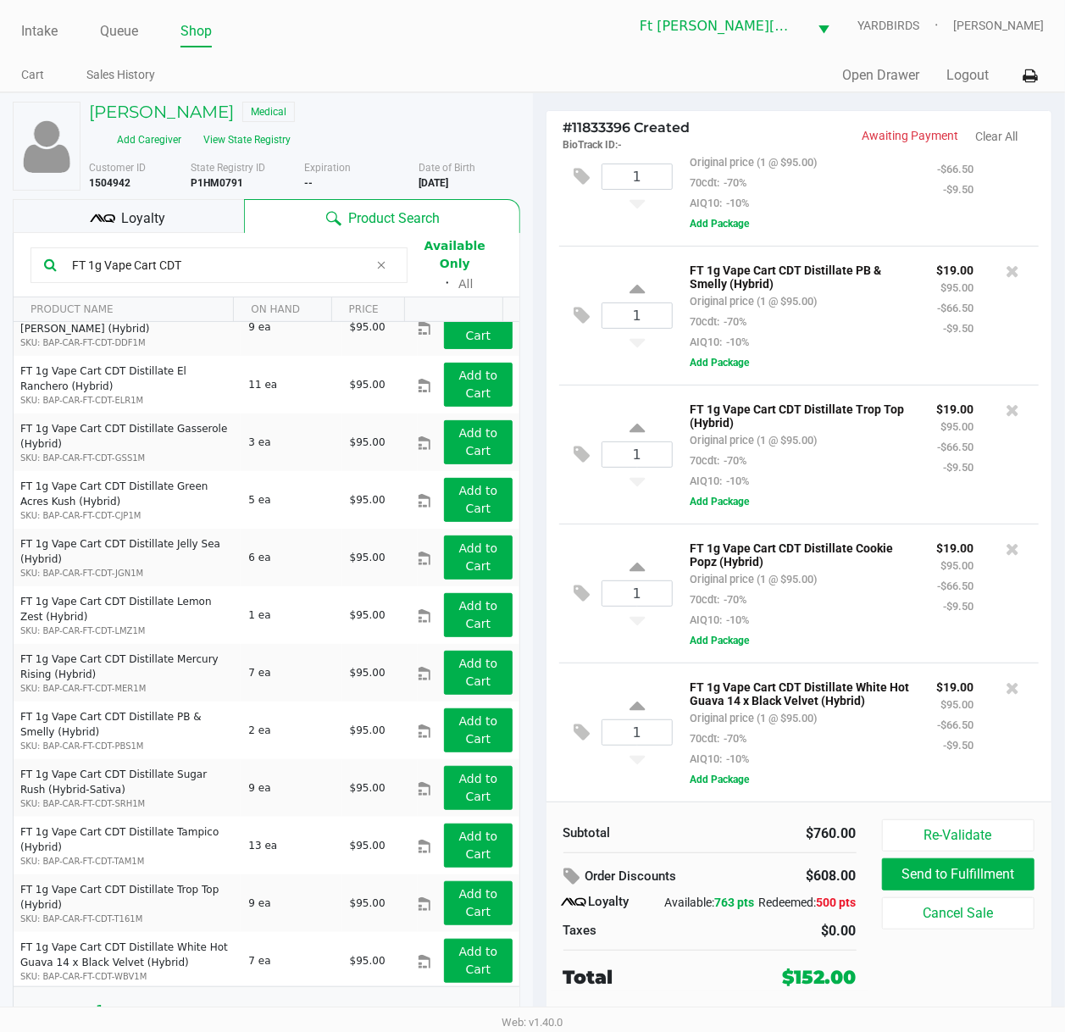
scroll to position [0, 0]
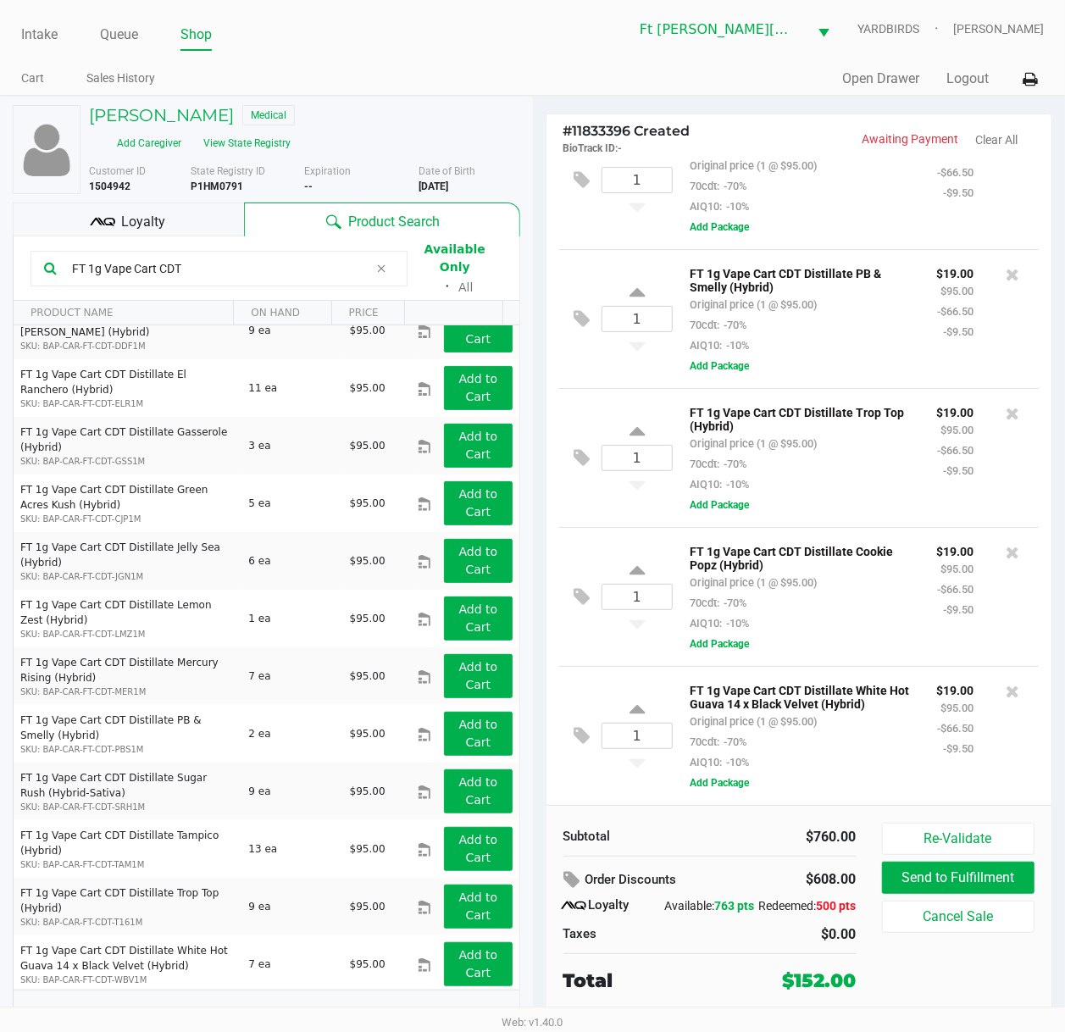
click at [275, 261] on input "FT 1g Vape Cart CDT" at bounding box center [216, 268] width 303 height 25
click at [276, 261] on input "FT 1g Vape Cart CDT" at bounding box center [216, 268] width 303 height 25
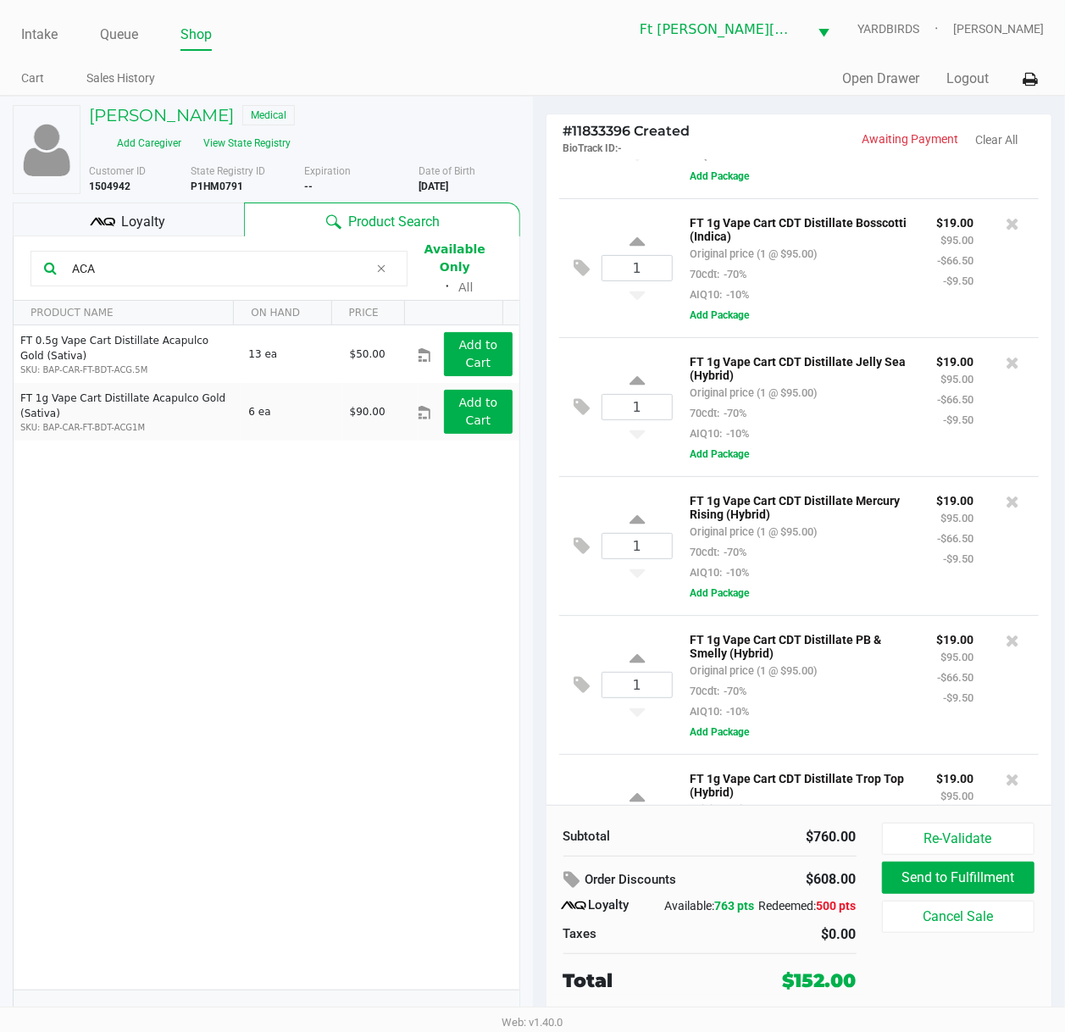
scroll to position [48, 0]
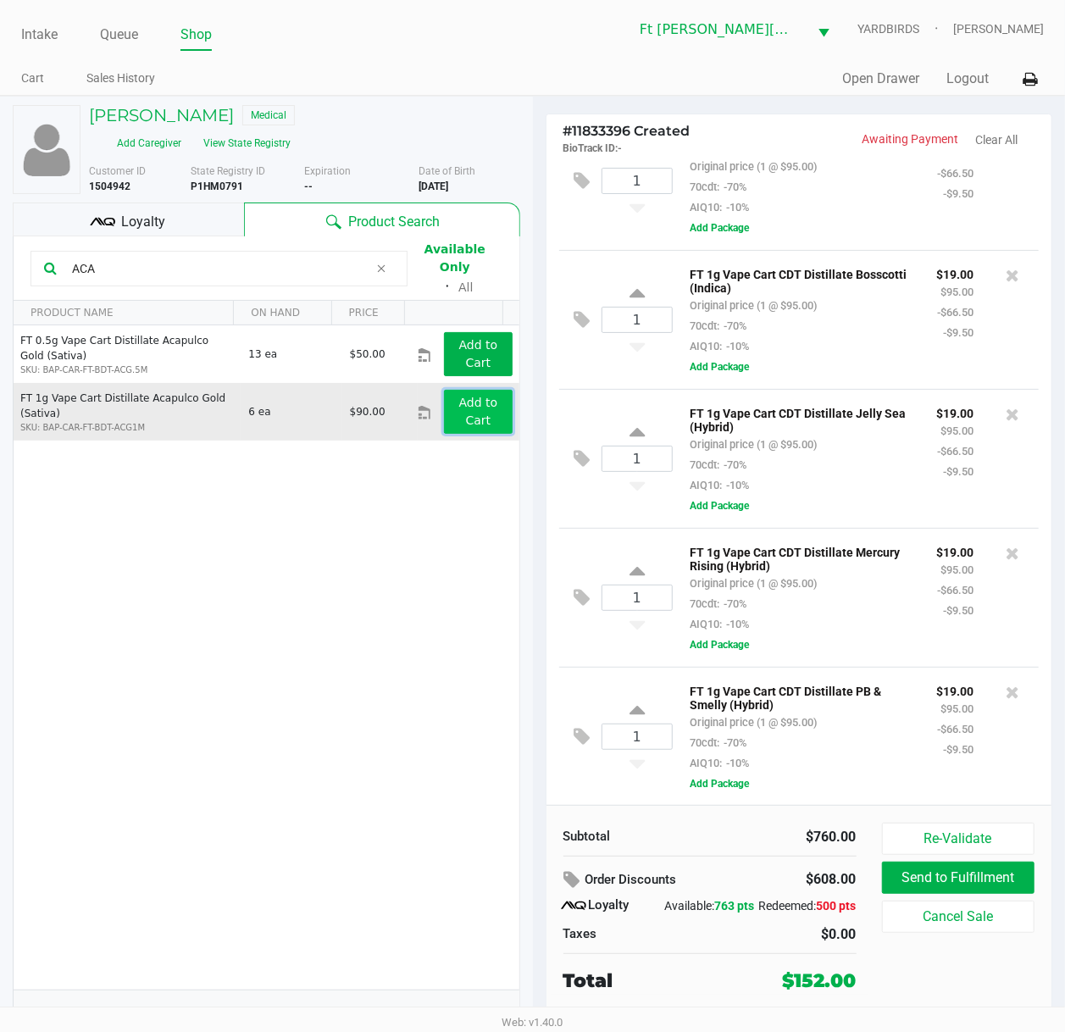
click at [475, 414] on button "Add to Cart" at bounding box center [478, 412] width 68 height 44
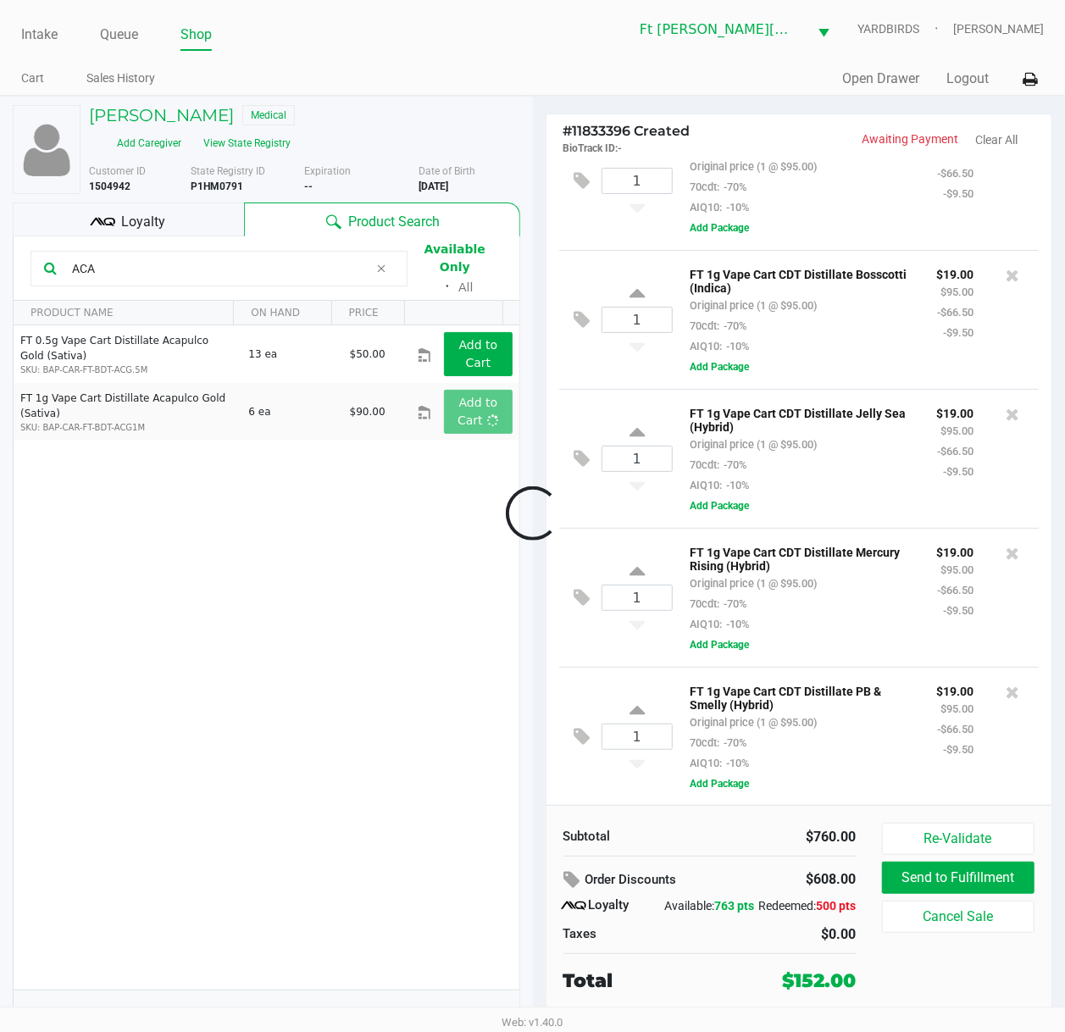
click at [246, 259] on div at bounding box center [532, 513] width 1065 height 667
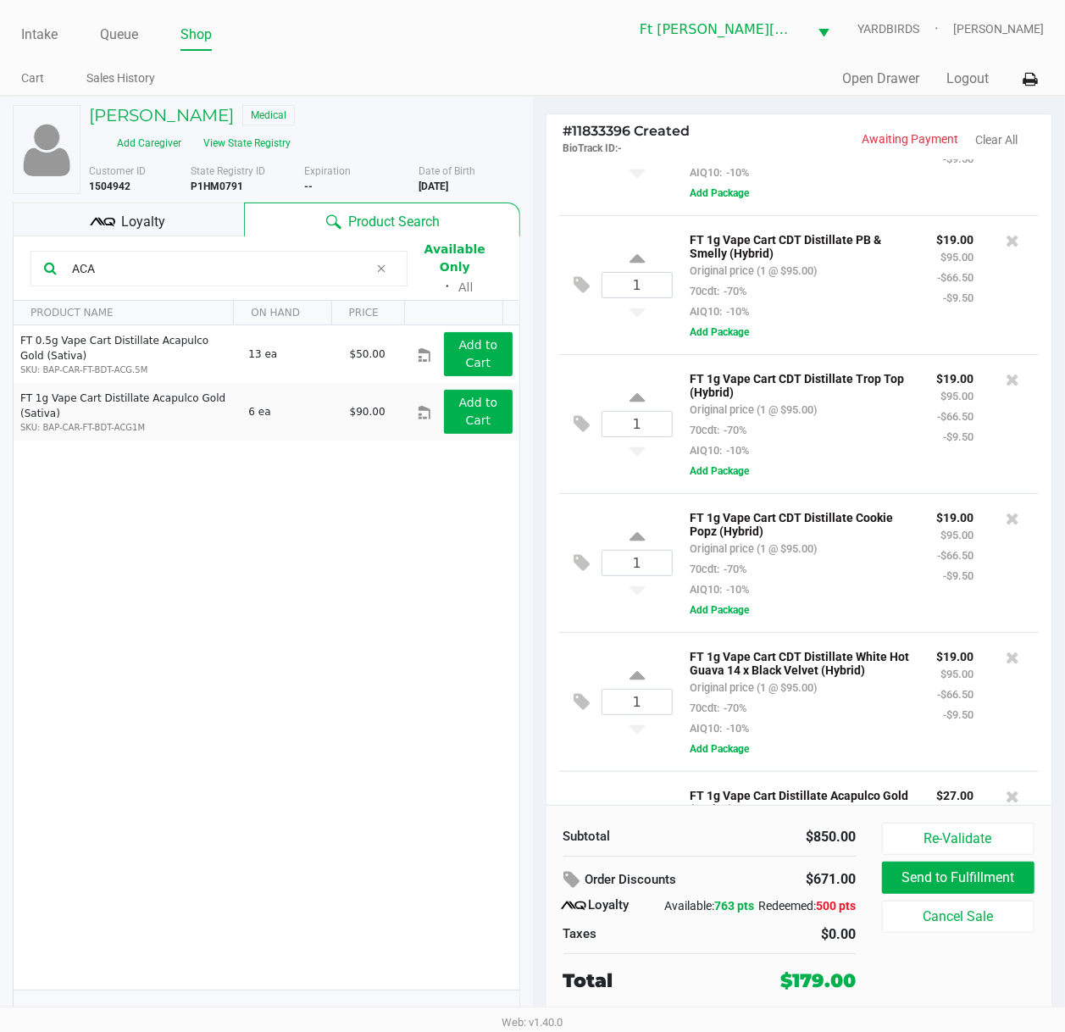
scroll to position [641, 0]
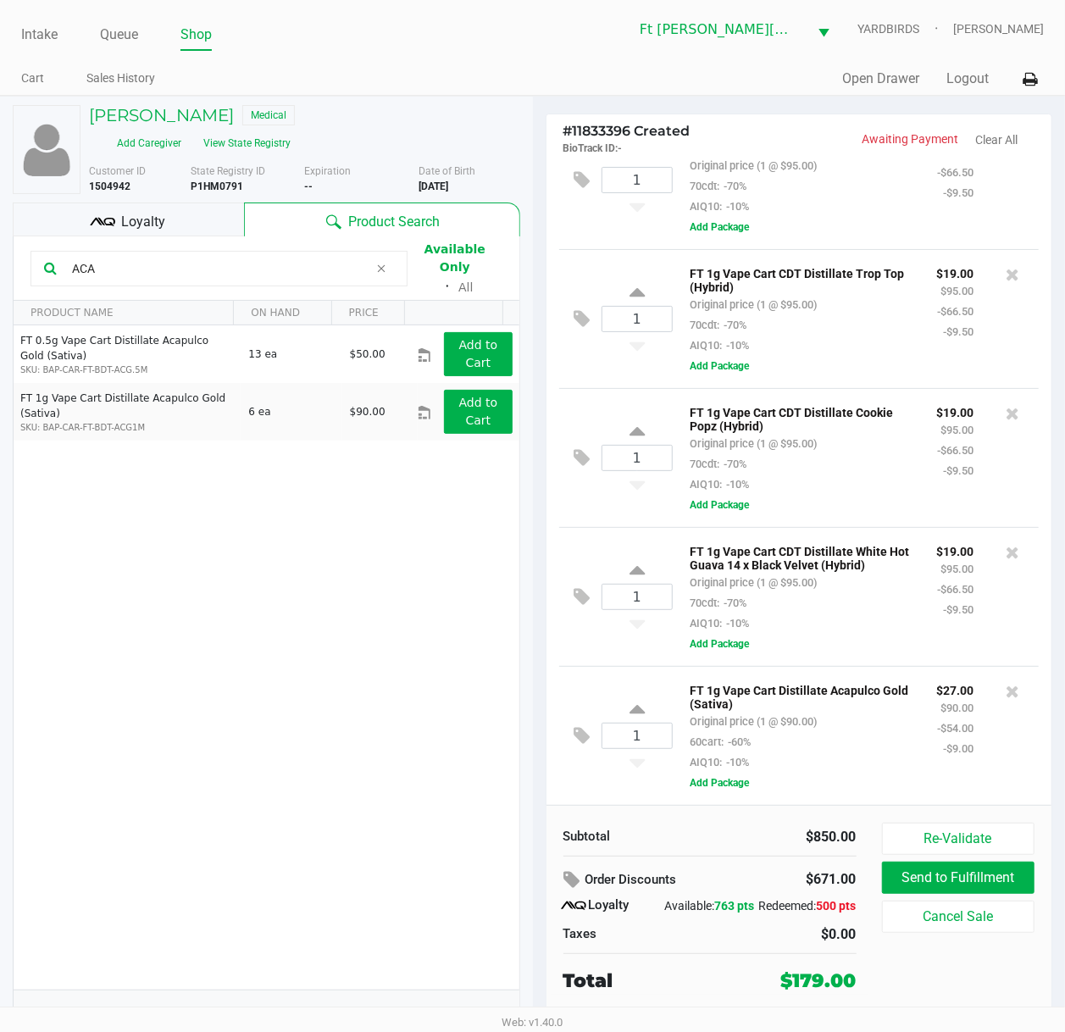
click at [246, 259] on input "ACA" at bounding box center [216, 268] width 303 height 25
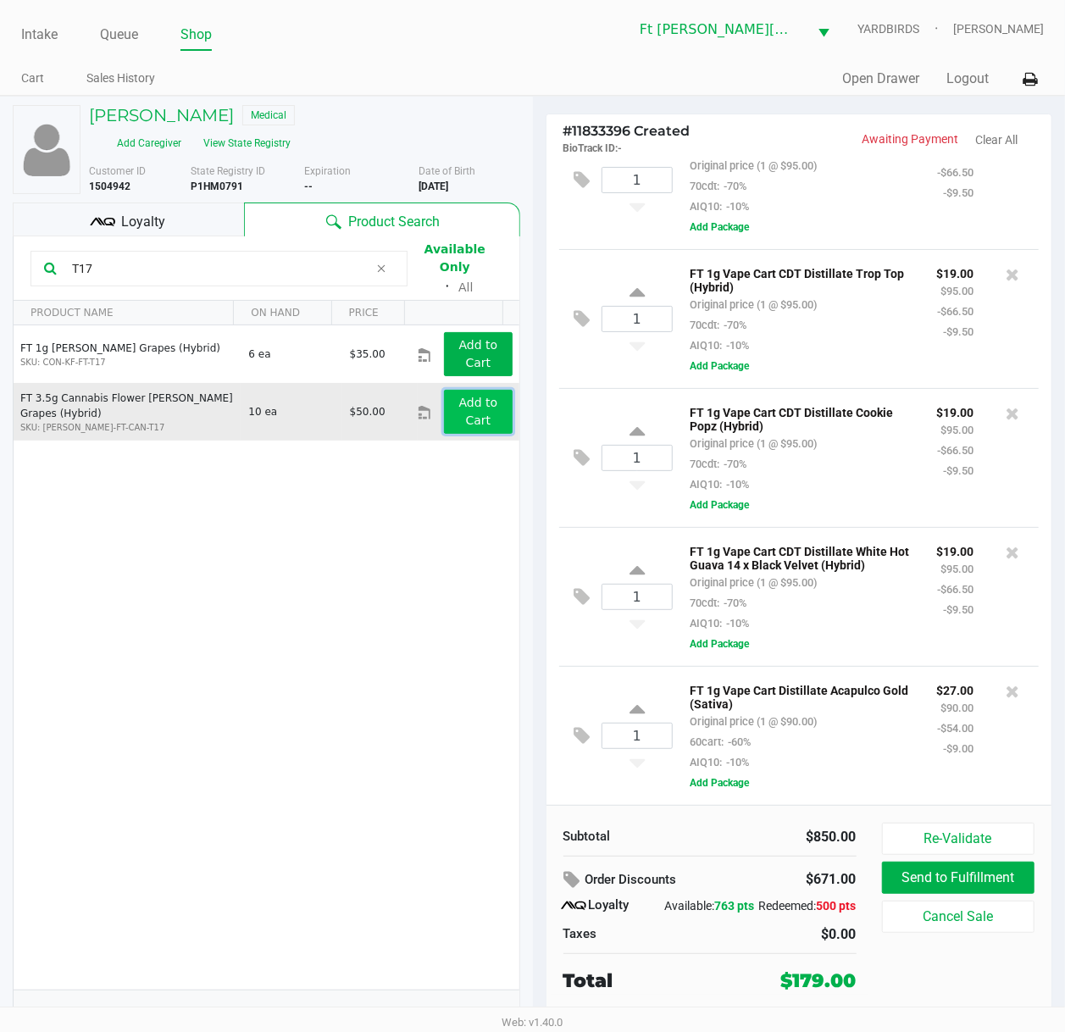
click at [482, 401] on button "Add to Cart" at bounding box center [478, 412] width 68 height 44
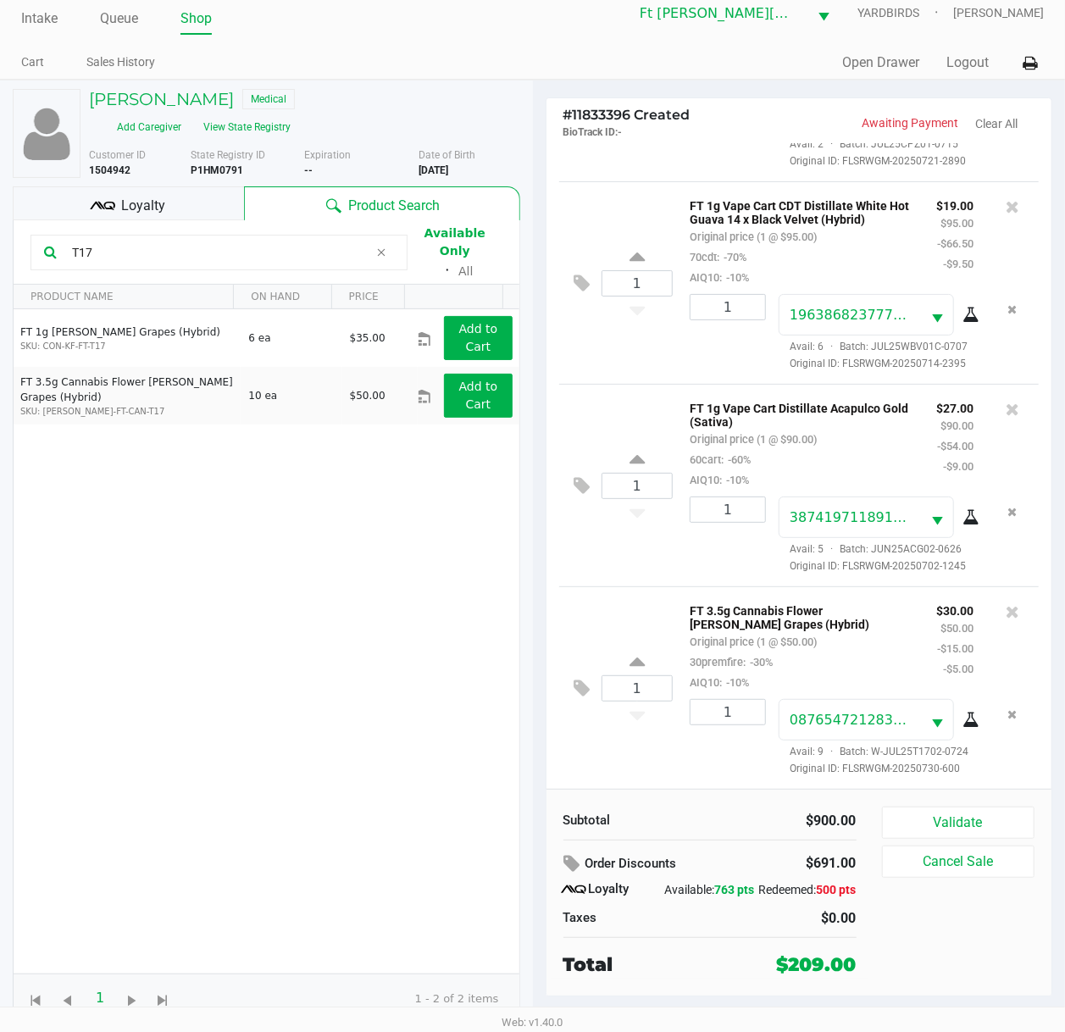
scroll to position [1779, 0]
click at [916, 777] on button "Validate" at bounding box center [958, 822] width 153 height 32
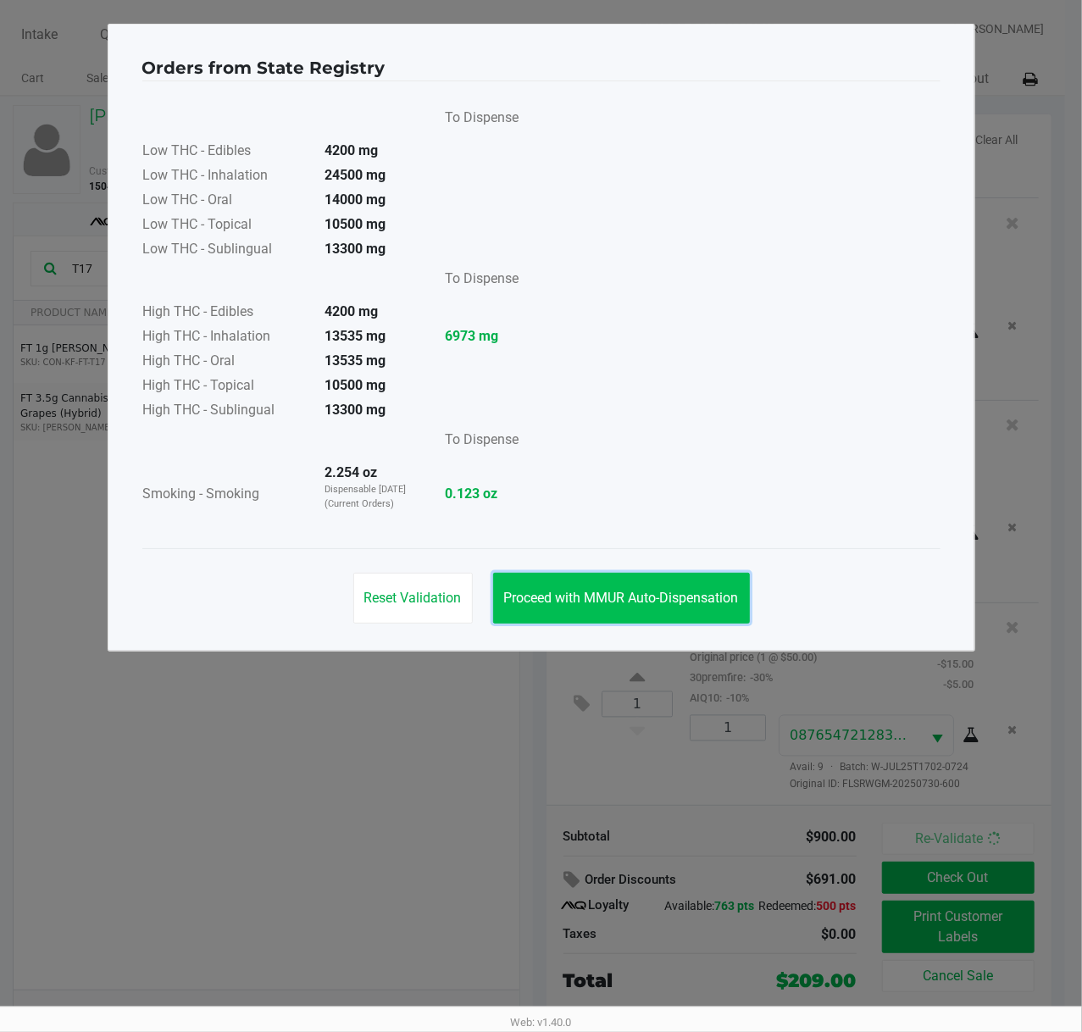
click at [587, 593] on span "Proceed with MMUR Auto-Dispensation" at bounding box center [621, 597] width 235 height 16
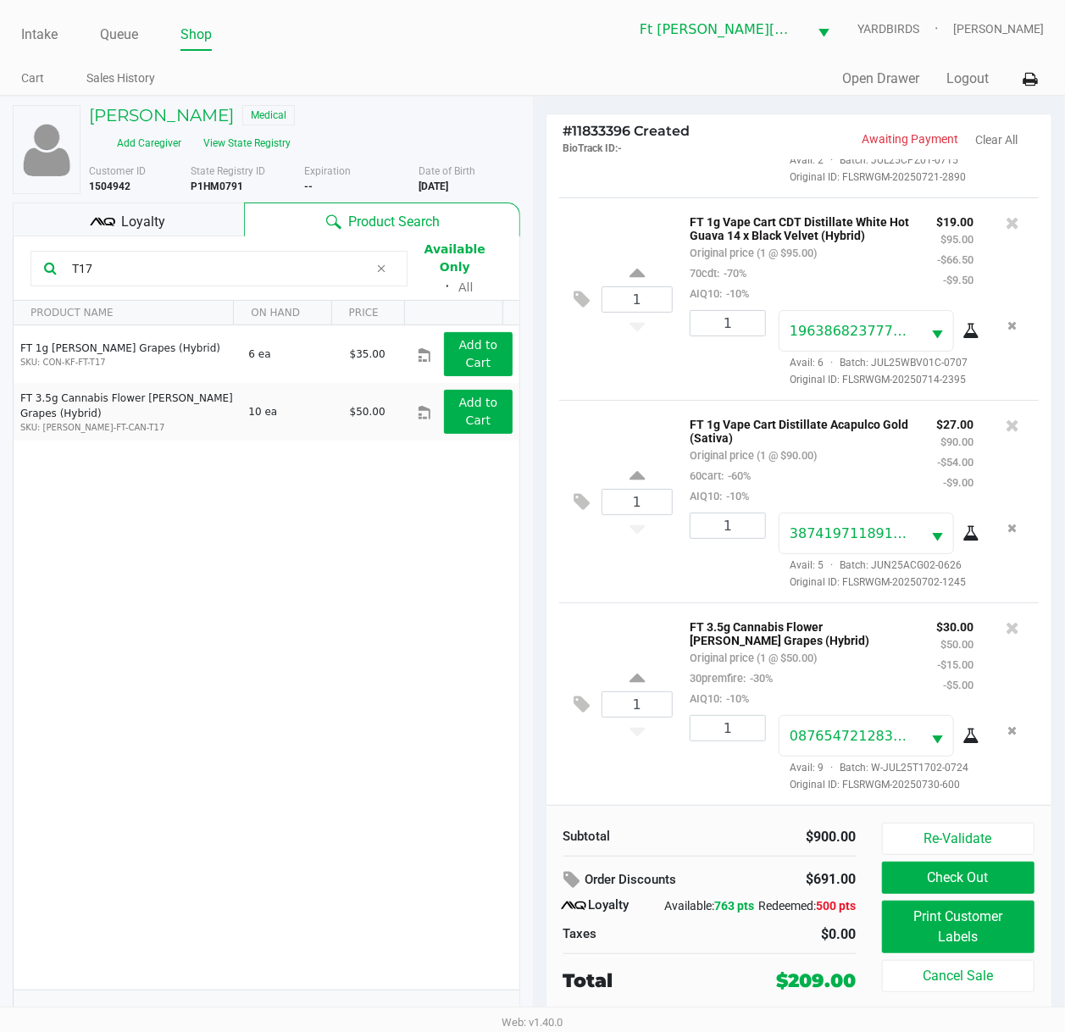
click at [258, 256] on input "T17" at bounding box center [216, 268] width 303 height 25
click at [262, 256] on input "T17" at bounding box center [216, 268] width 303 height 25
click at [264, 256] on input "T17" at bounding box center [216, 268] width 303 height 25
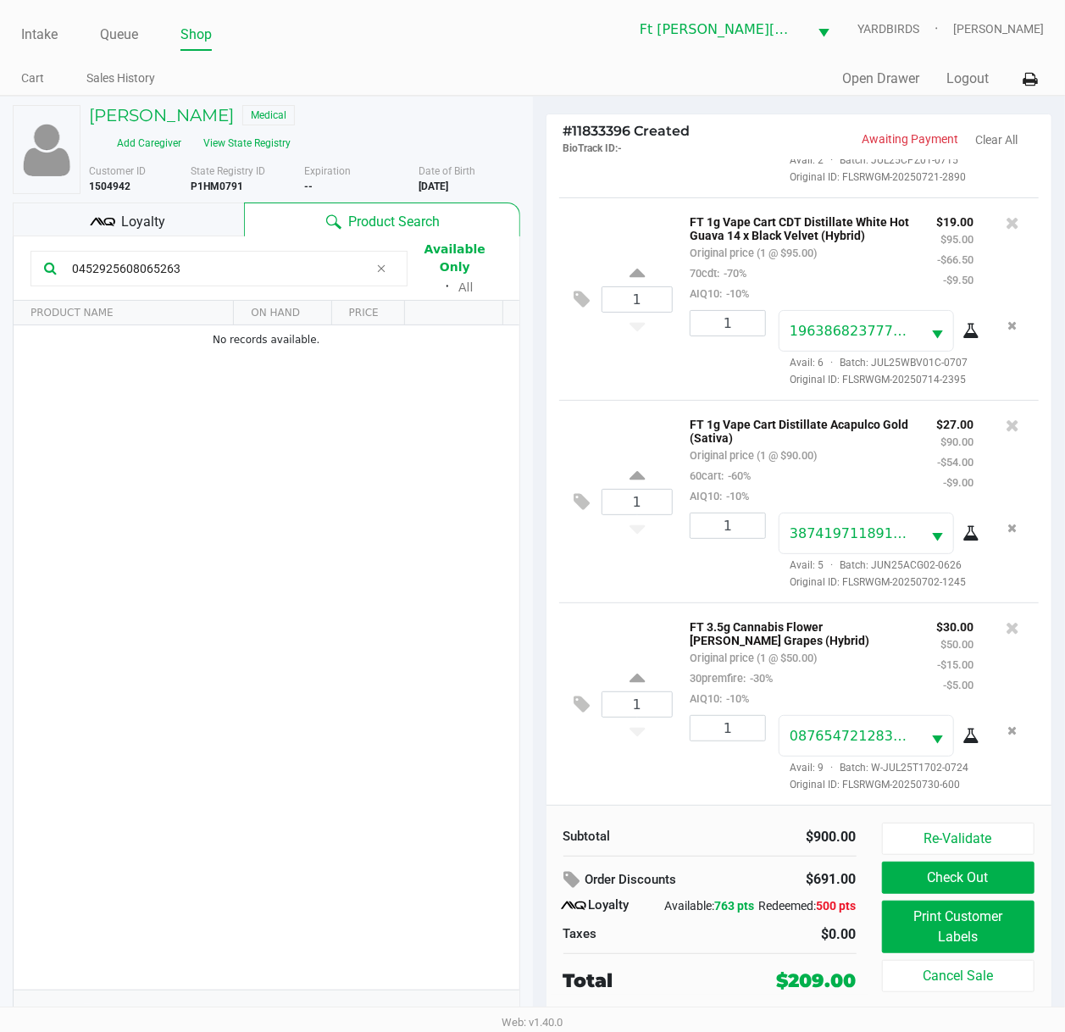
type input "0452925608065263"
click at [634, 309] on div "1 FT 1g Vape Cart CDT Distillate White Hot Guava 14 x Black Velvet (Hybrid) Ori…" at bounding box center [799, 298] width 480 height 202
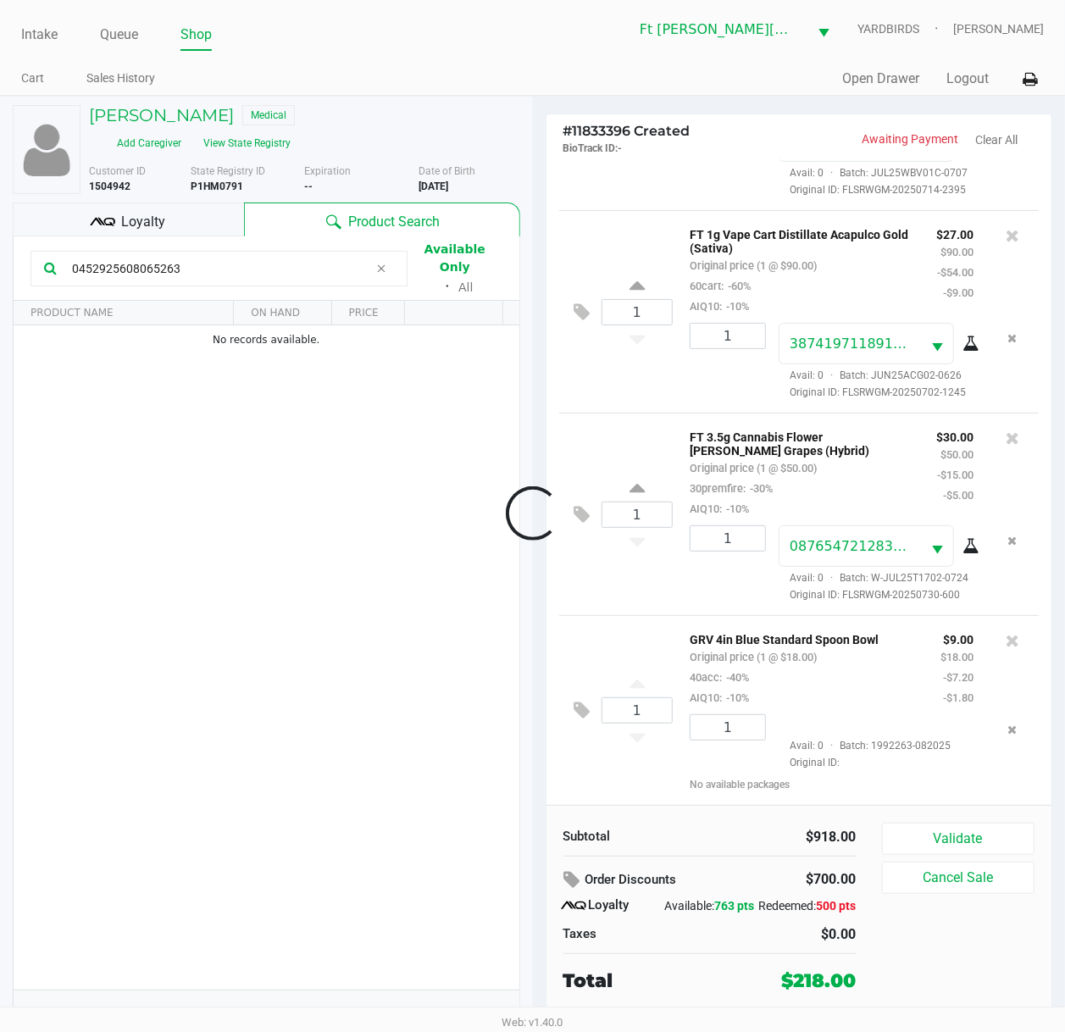
scroll to position [1970, 0]
click at [591, 709] on button at bounding box center [587, 711] width 30 height 41
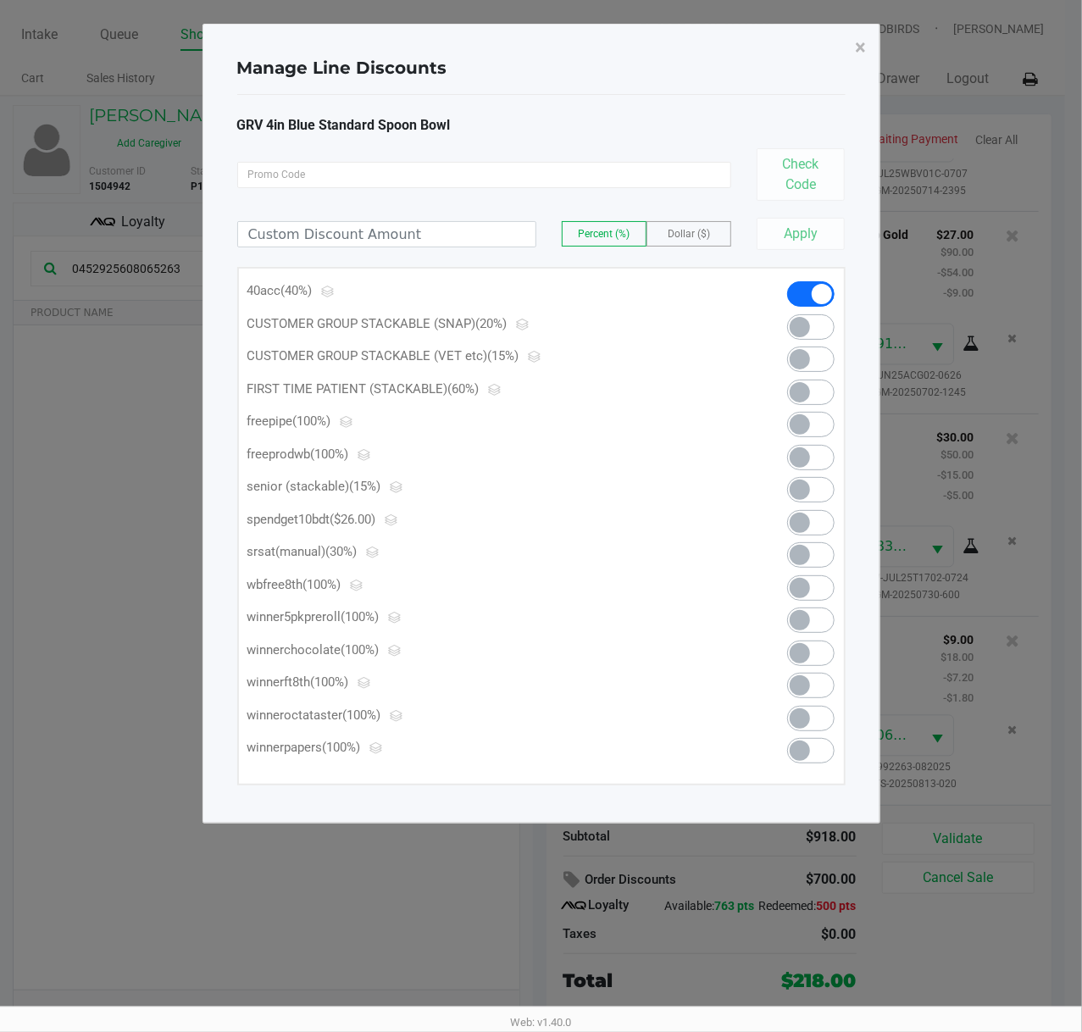
click at [801, 424] on span at bounding box center [799, 424] width 20 height 20
drag, startPoint x: 865, startPoint y: 45, endPoint x: 855, endPoint y: 95, distance: 51.0
click at [867, 45] on button "×" at bounding box center [861, 47] width 38 height 47
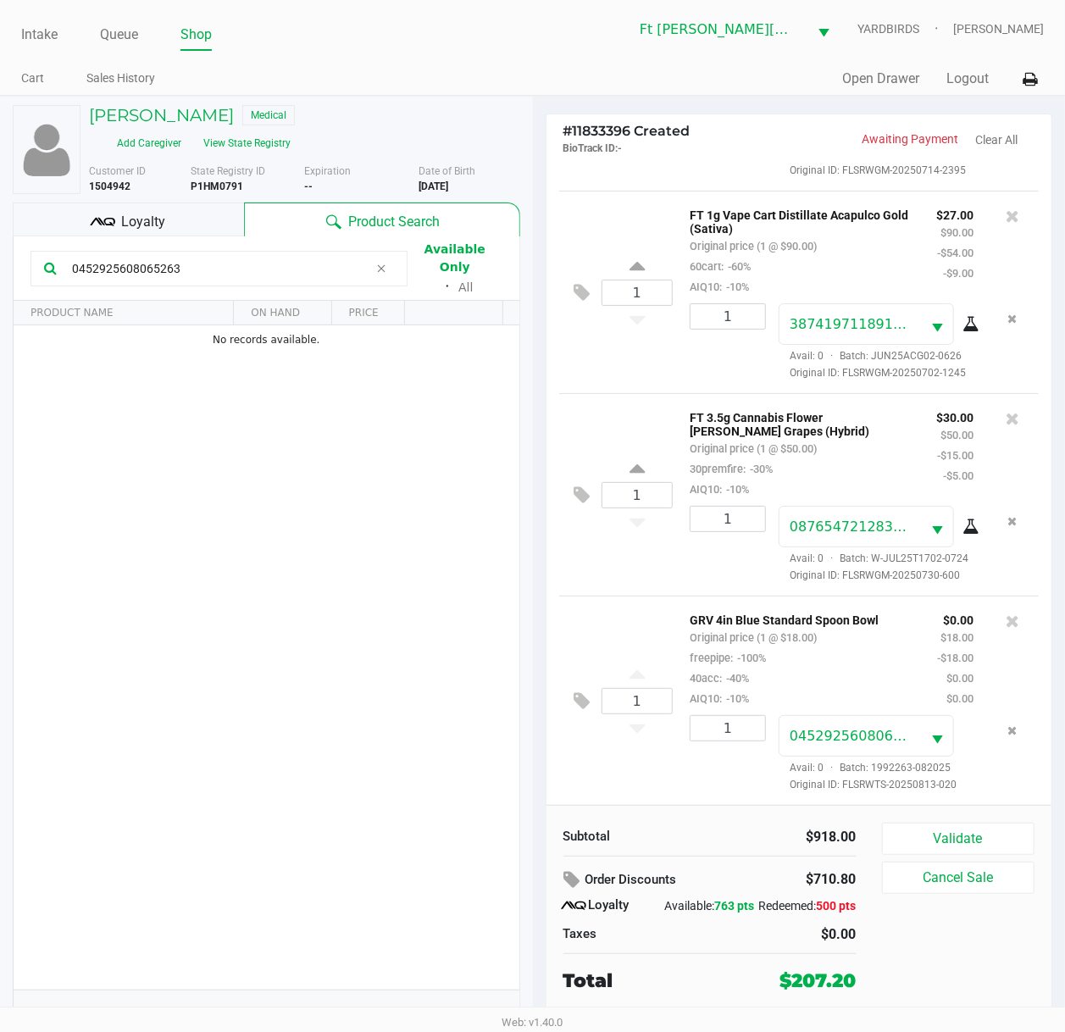
scroll to position [1990, 0]
click at [960, 777] on button "Validate" at bounding box center [958, 838] width 153 height 32
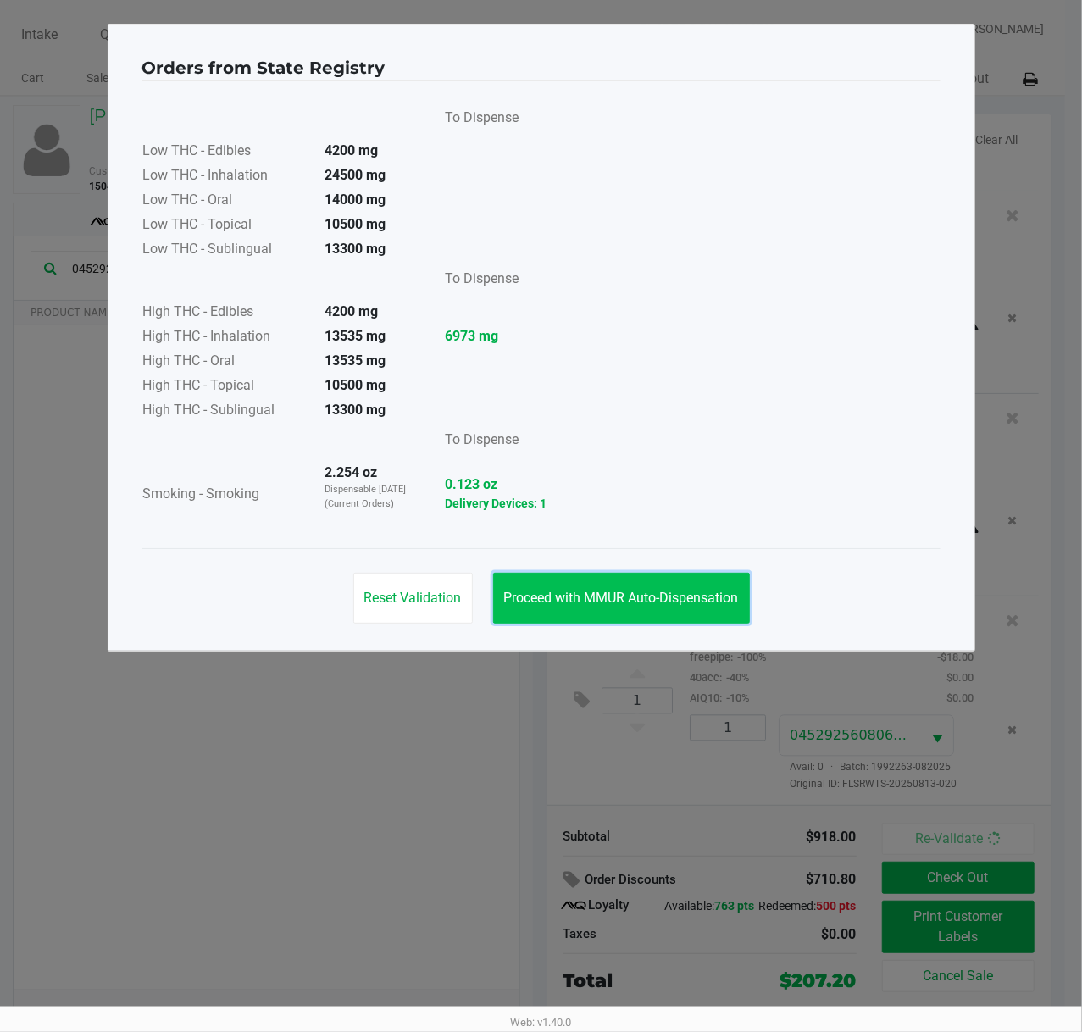
click at [635, 617] on button "Proceed with MMUR Auto-Dispensation" at bounding box center [621, 598] width 257 height 51
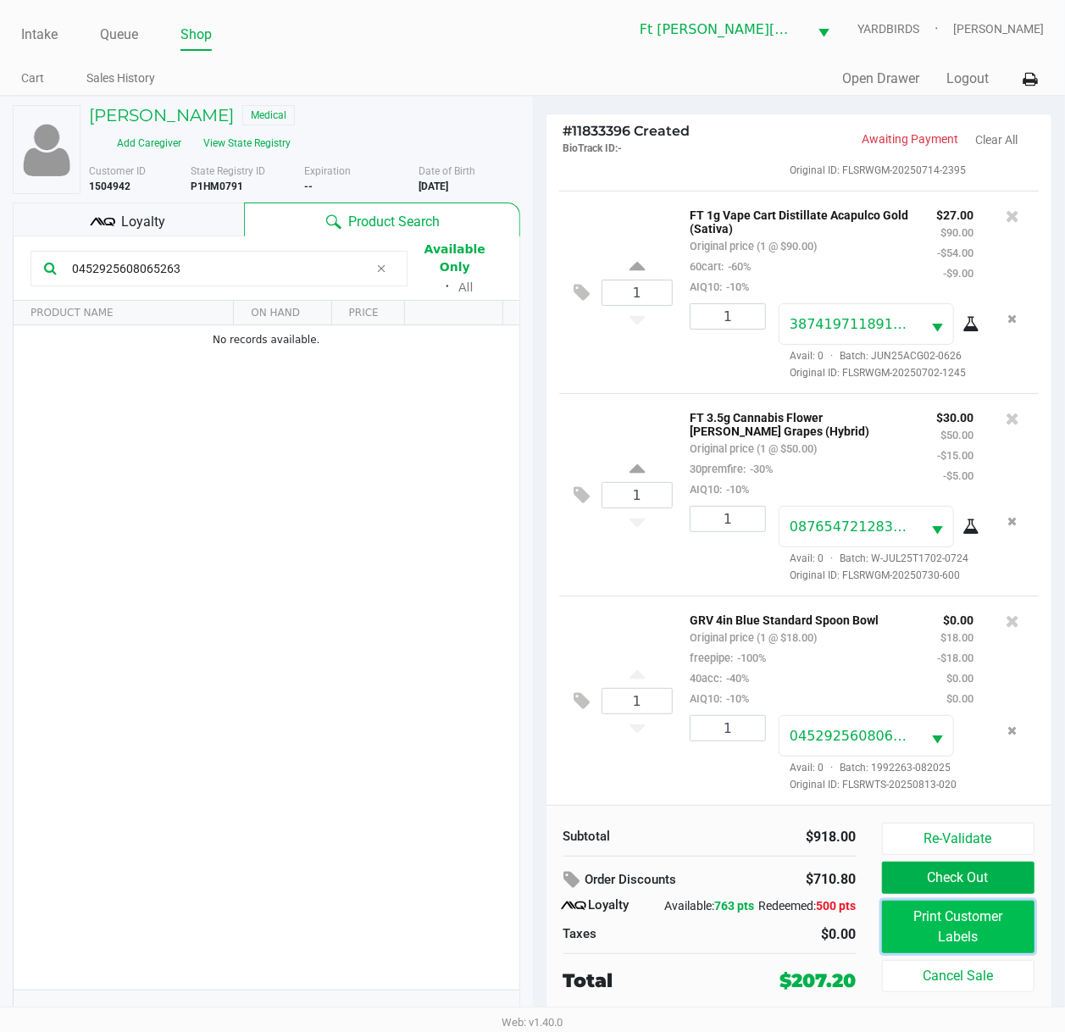
click at [947, 777] on button "Print Customer Labels" at bounding box center [958, 926] width 153 height 53
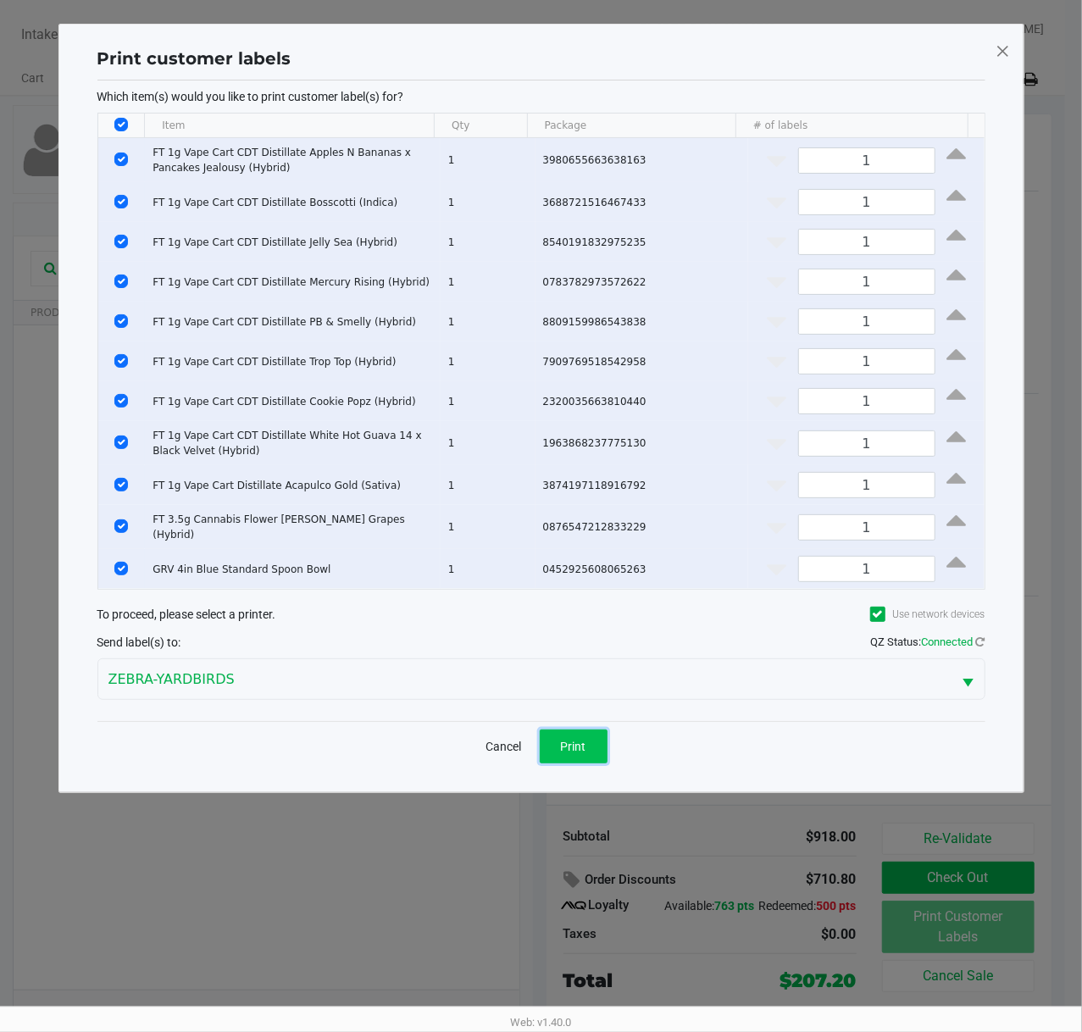
click at [567, 729] on button "Print" at bounding box center [573, 746] width 68 height 34
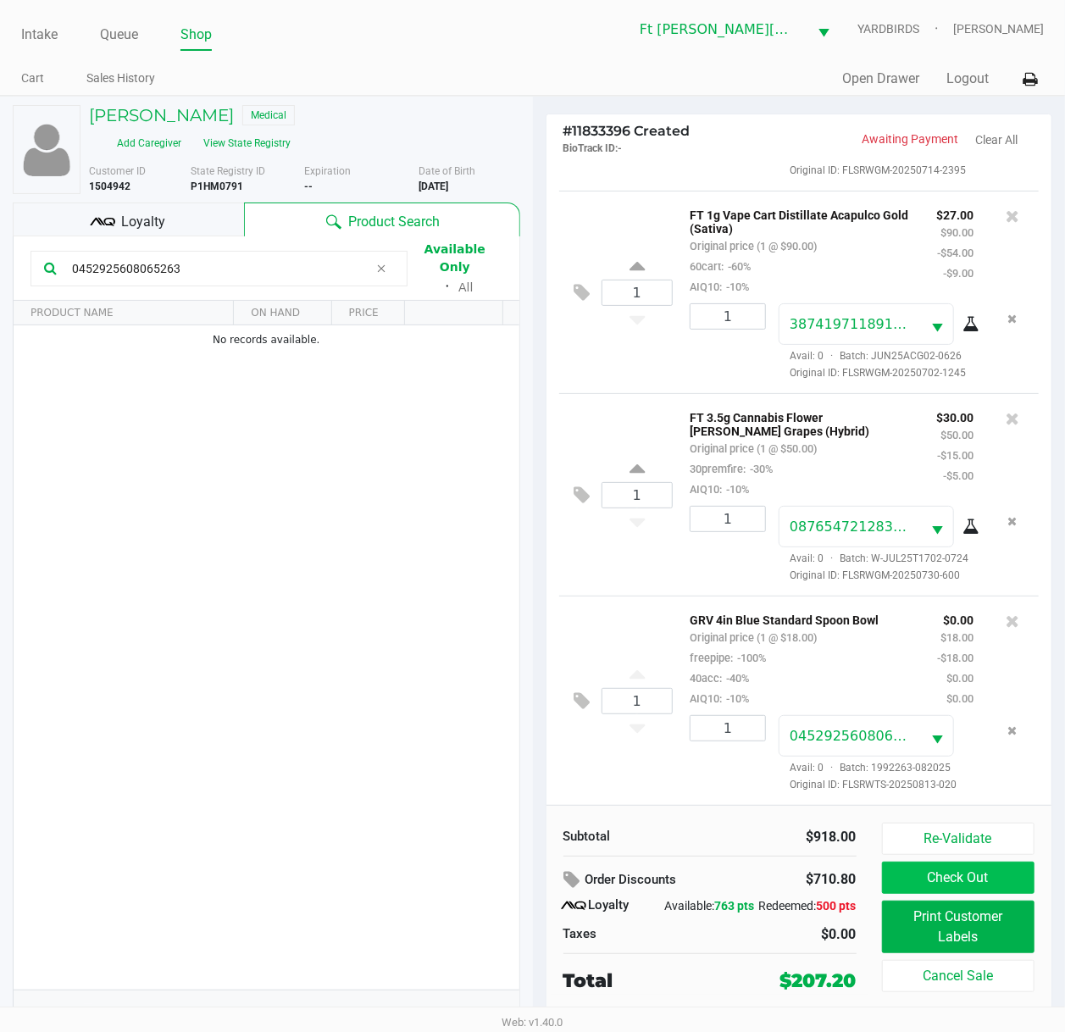
click at [991, 777] on button "Check Out" at bounding box center [958, 877] width 153 height 32
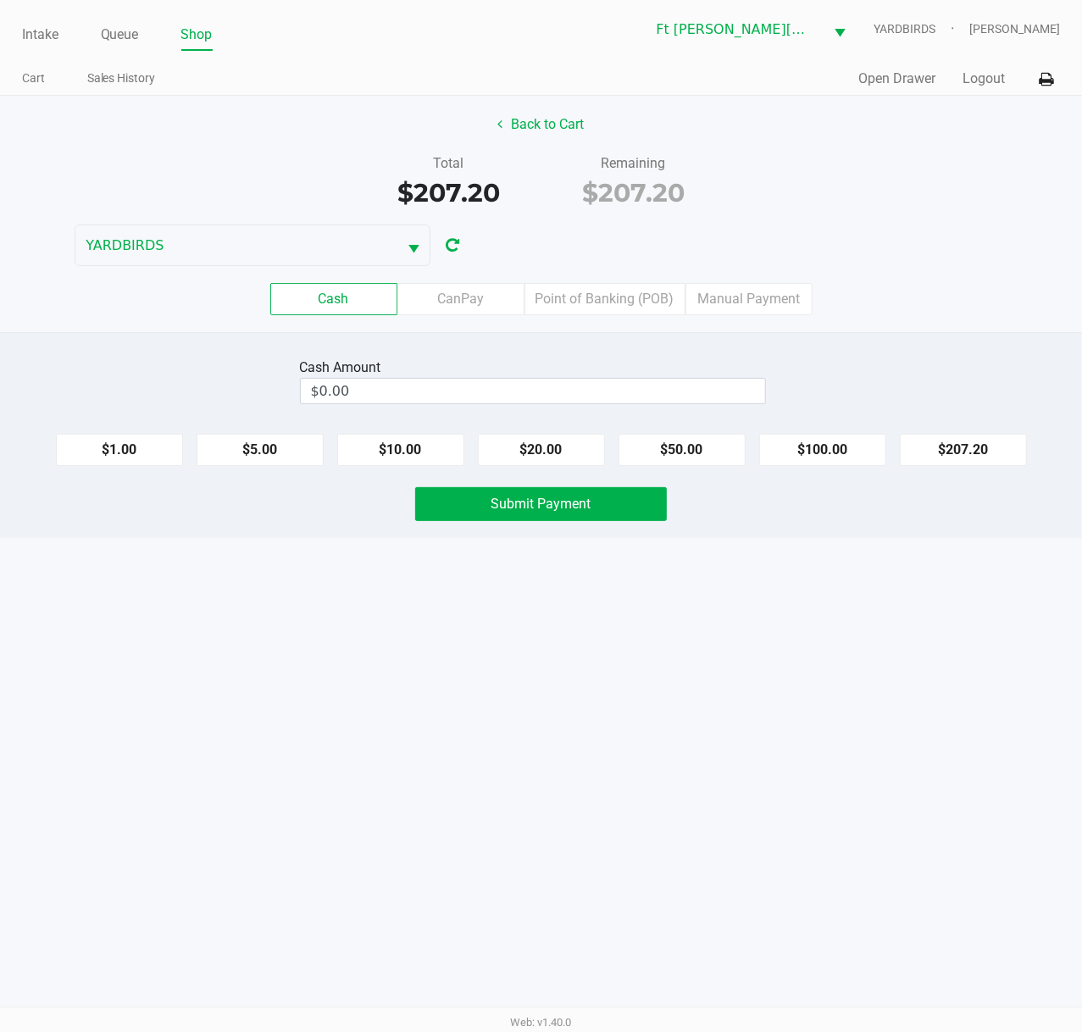
click at [634, 300] on label "Point of Banking (POB)" at bounding box center [604, 299] width 161 height 32
click at [0, 0] on 7 "Point of Banking (POB)" at bounding box center [0, 0] width 0 height 0
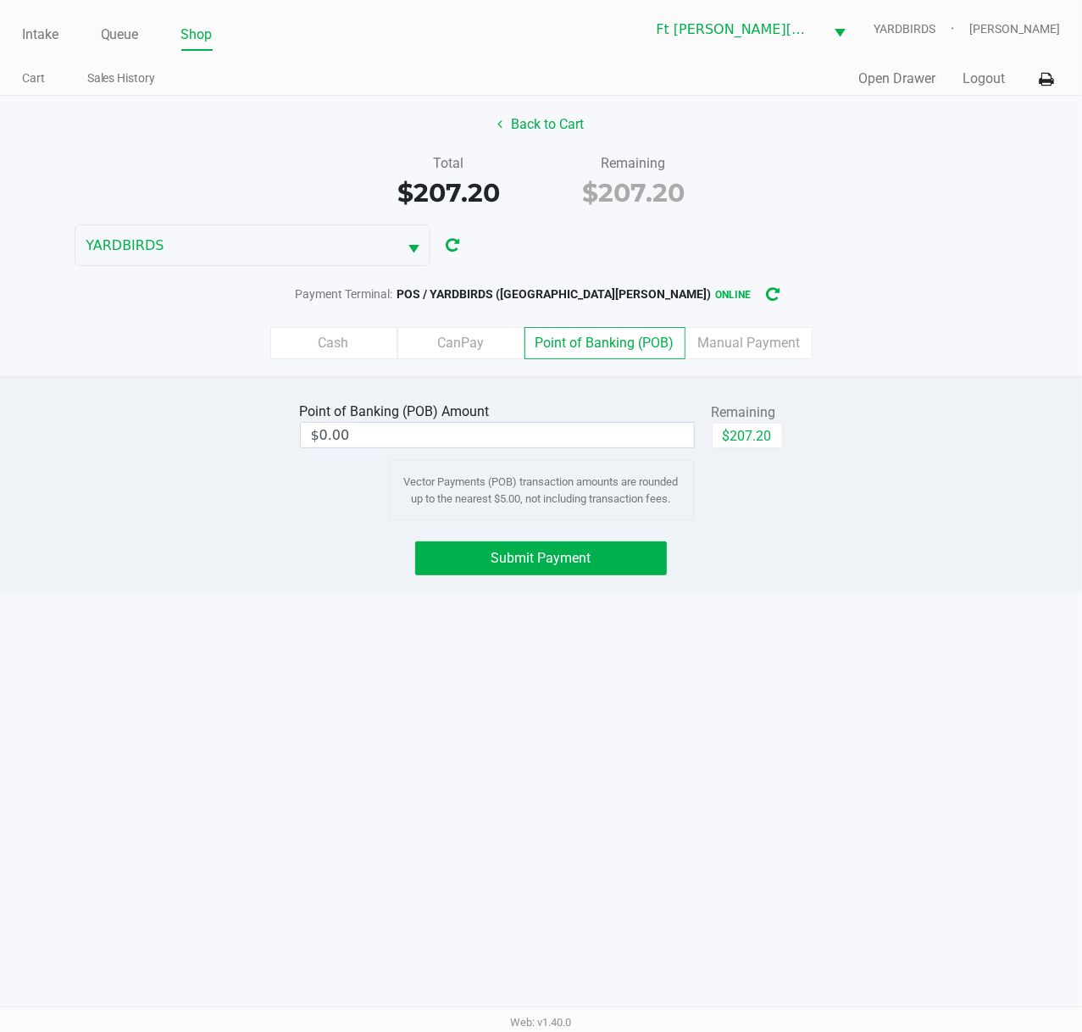
click at [755, 438] on button "$207.20" at bounding box center [746, 435] width 71 height 25
type input "$207.20"
click at [574, 560] on span "Submit Payment" at bounding box center [541, 558] width 100 height 16
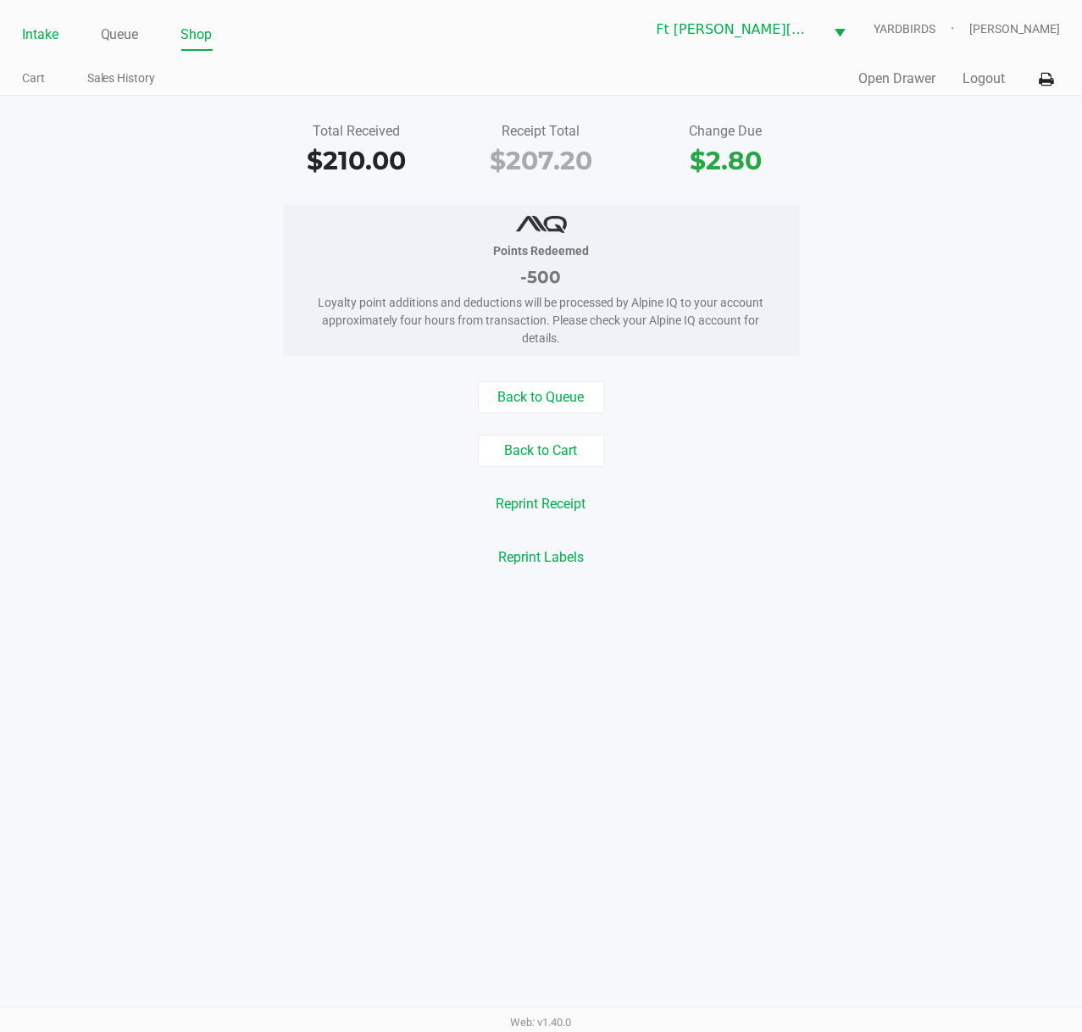
click at [24, 25] on link "Intake" at bounding box center [40, 35] width 36 height 24
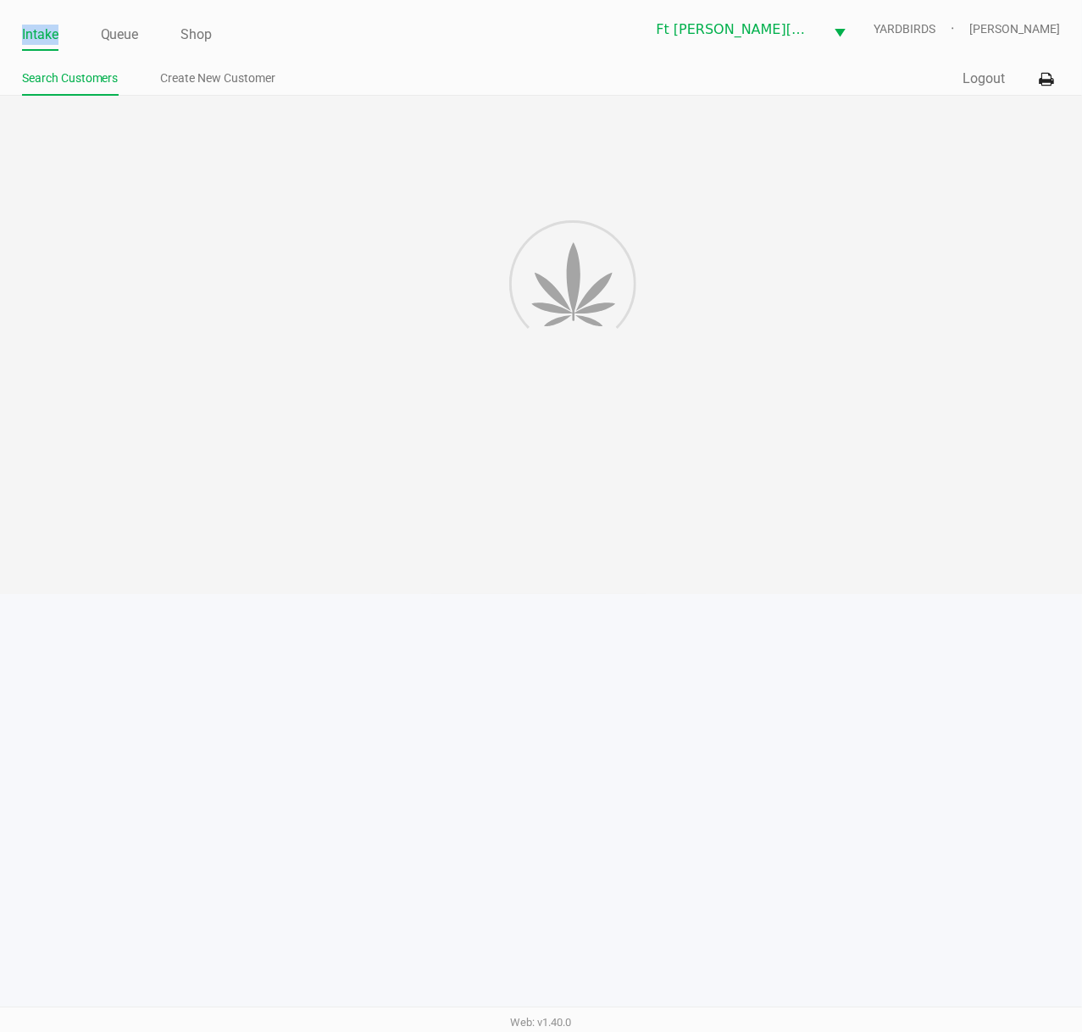
click at [25, 25] on link "Intake" at bounding box center [40, 35] width 36 height 24
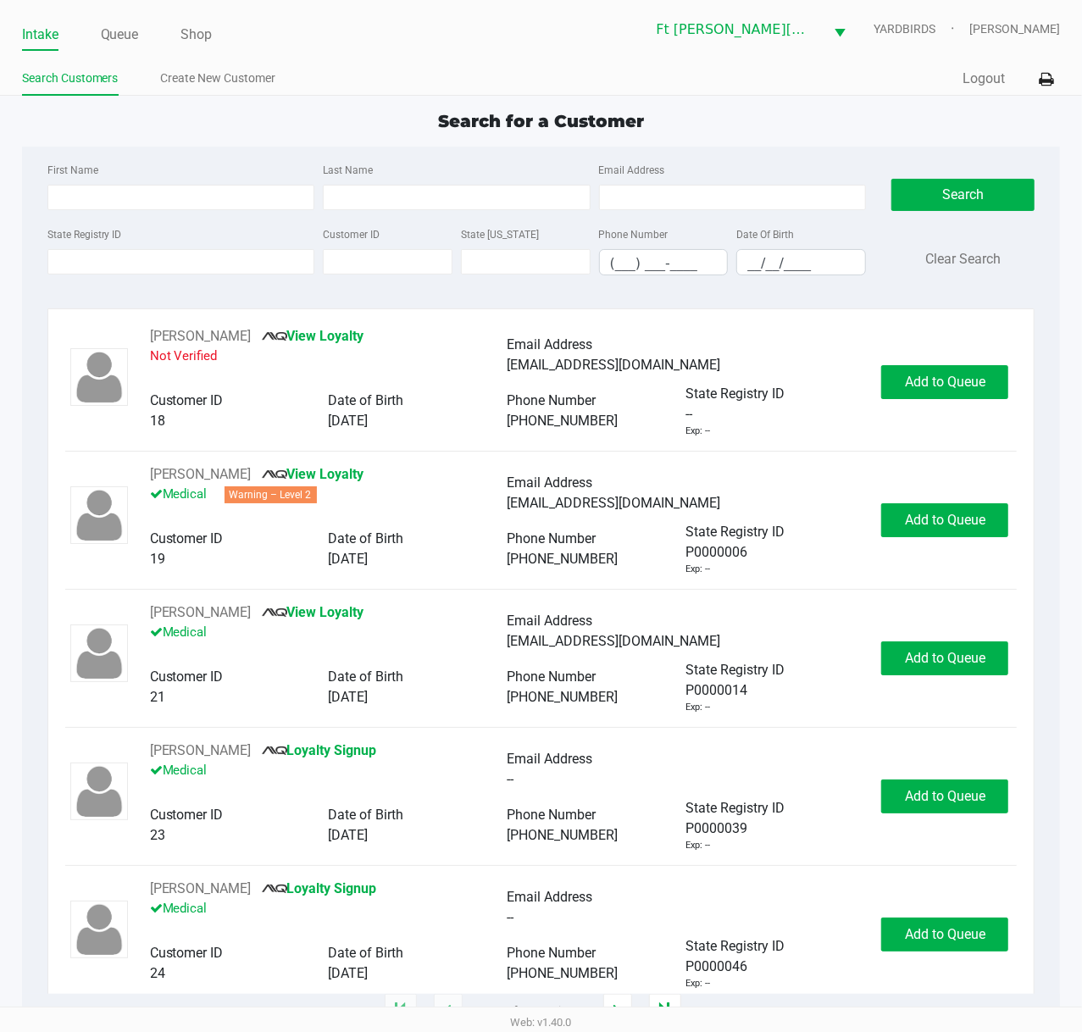
click at [119, 96] on div "Intake Queue Shop Ft Walton Beach WC YARDBIRDS Stanley Harper Search Customers …" at bounding box center [541, 48] width 1082 height 96
click at [252, 273] on input "State Registry ID" at bounding box center [181, 261] width 268 height 25
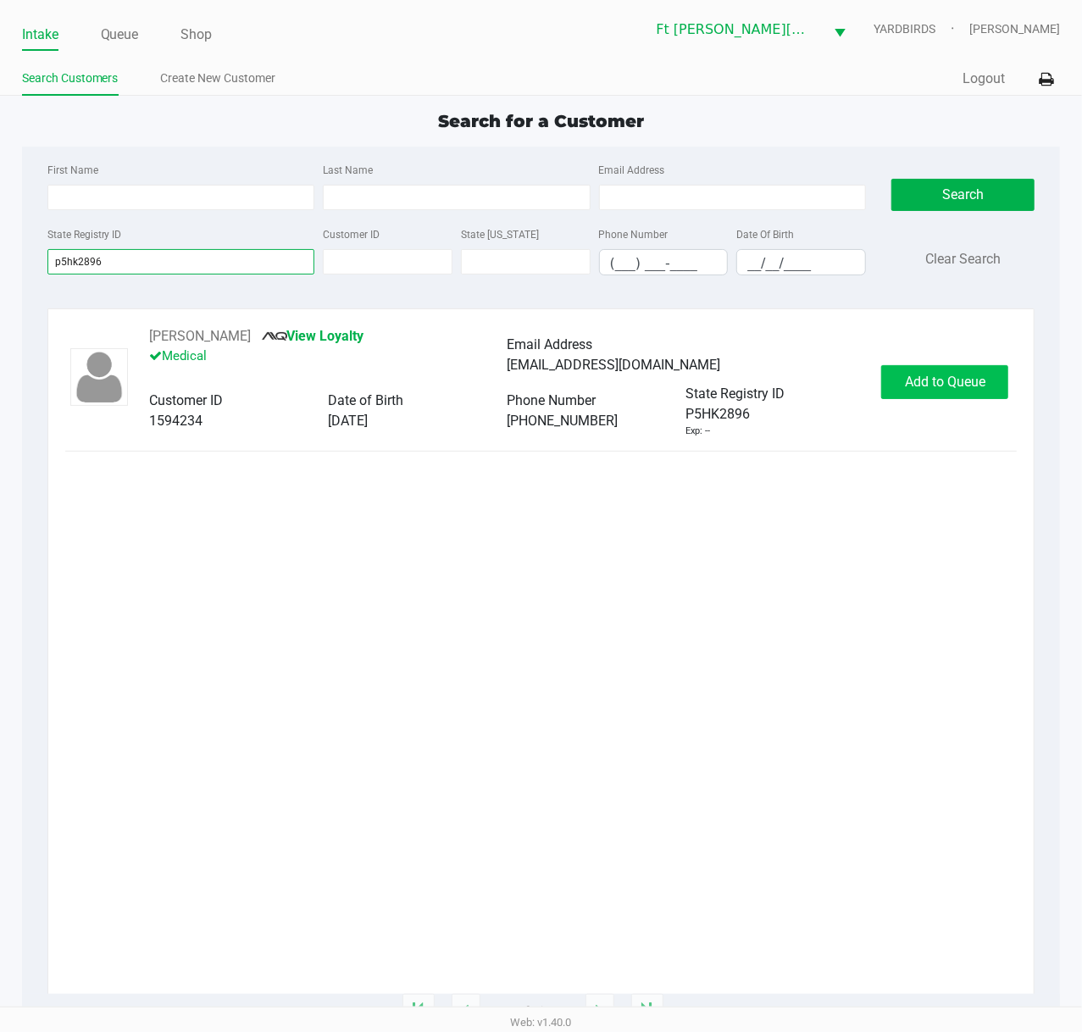
type input "p5hk2896"
click at [937, 373] on button "Add to Queue" at bounding box center [944, 382] width 127 height 34
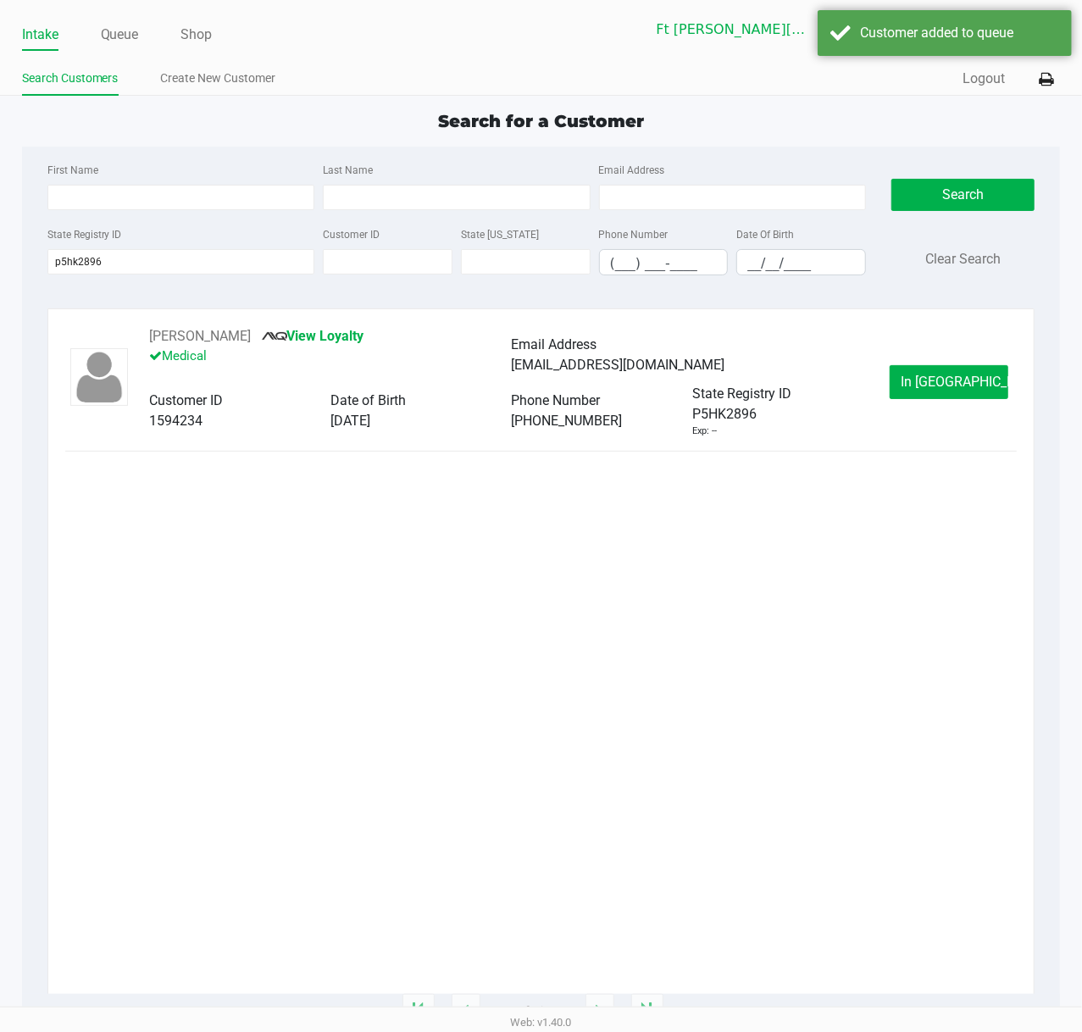
click at [946, 379] on span "In Queue" at bounding box center [971, 381] width 142 height 16
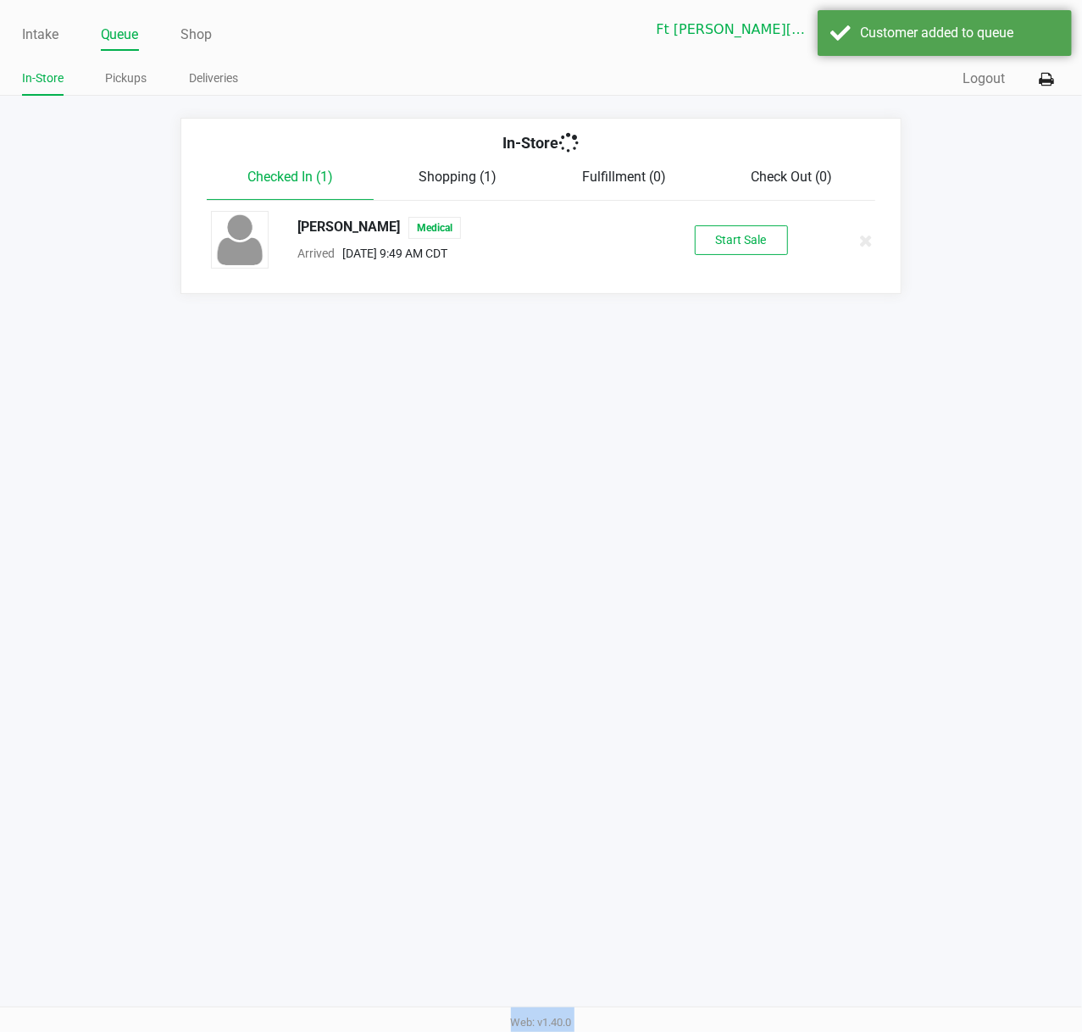
click at [947, 379] on div "Intake Queue Shop Ft Walton Beach WC YARDBIRDS Stanley Harper In-Store Pickups …" at bounding box center [541, 516] width 1082 height 1032
click at [764, 257] on div "MELISSA DONALDSON Medical Arrived Aug 23, 2025 9:49 AM CDT Start Sale" at bounding box center [540, 240] width 685 height 59
click at [756, 251] on button "Start Sale" at bounding box center [740, 240] width 93 height 30
click at [754, 247] on div "Start Sale" at bounding box center [740, 240] width 93 height 30
click at [742, 239] on div "In-Store Checked In (1) Shopping (1) Fulfillment (0) Check Out (0) MELISSA DONA…" at bounding box center [541, 206] width 1082 height 176
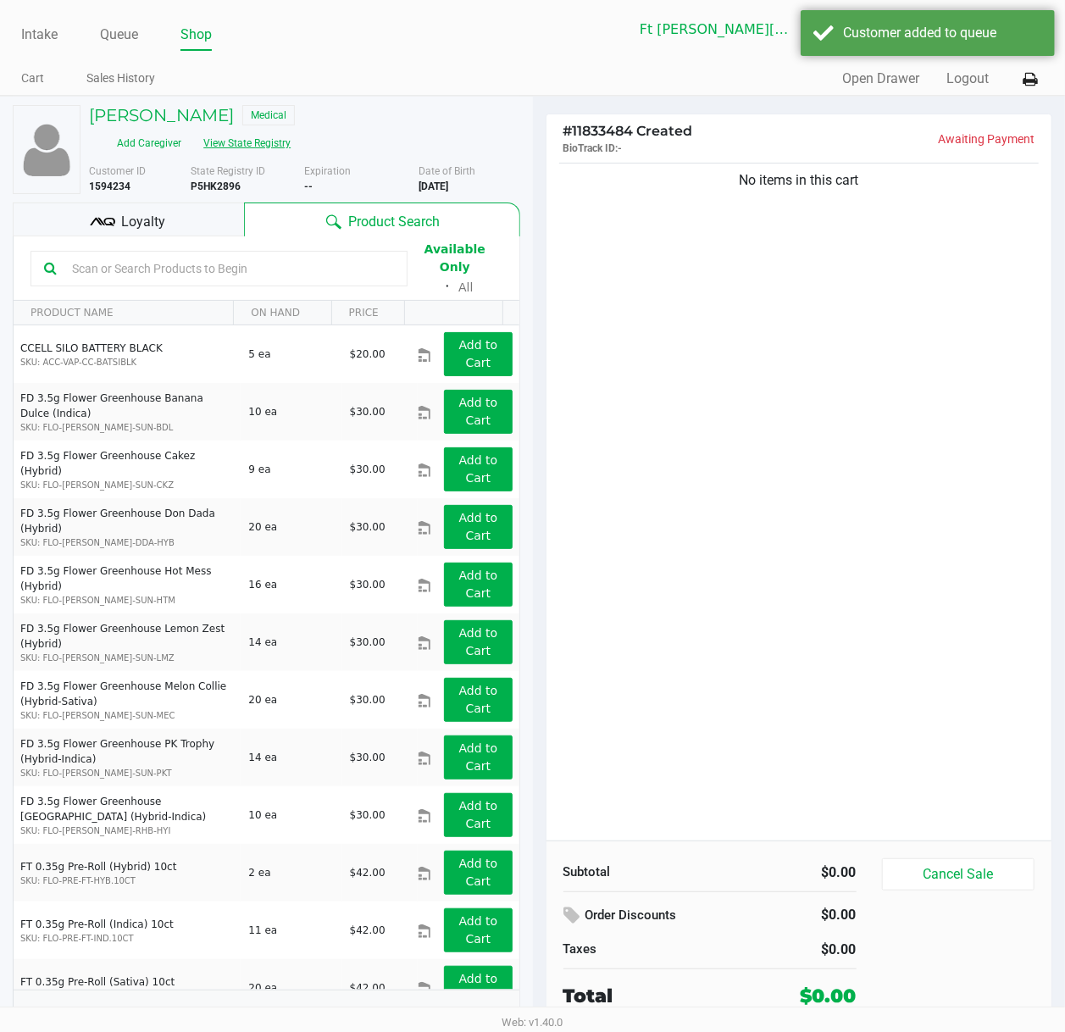
click at [291, 144] on div "Add Caregiver View State Registry" at bounding box center [190, 143] width 228 height 27
click at [289, 142] on button "View State Registry" at bounding box center [241, 143] width 99 height 27
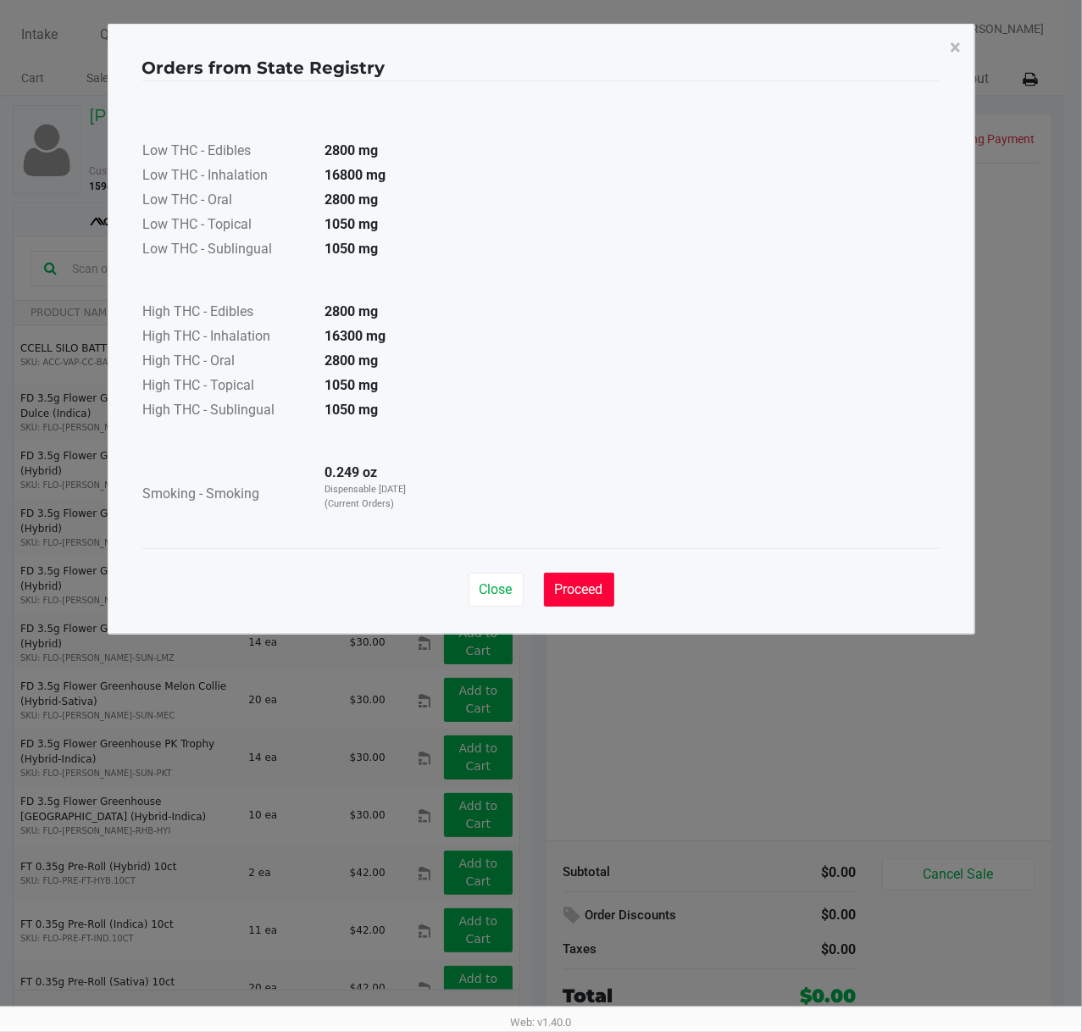
click at [583, 597] on span "Proceed" at bounding box center [579, 589] width 48 height 16
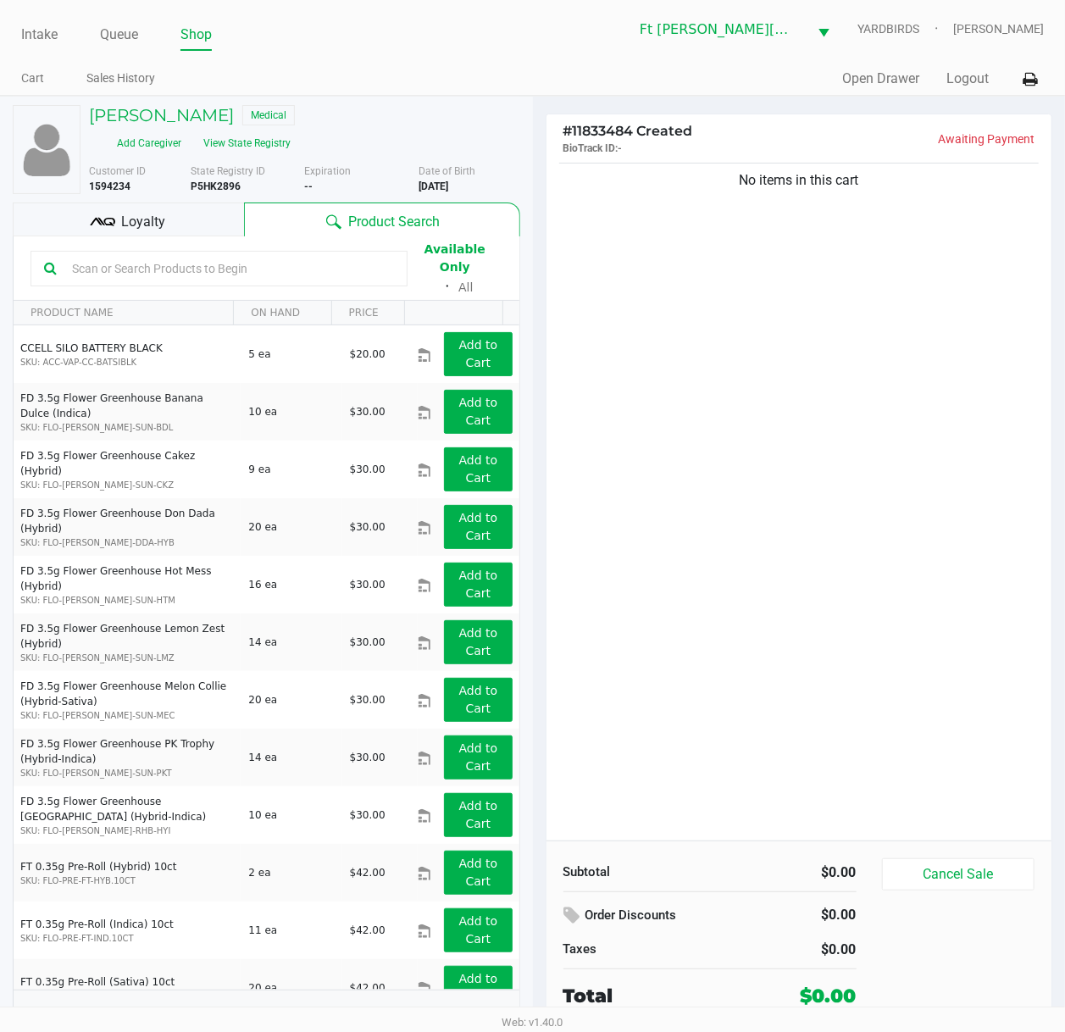
drag, startPoint x: 143, startPoint y: 255, endPoint x: 142, endPoint y: 271, distance: 16.1
click at [146, 261] on input "text" at bounding box center [229, 268] width 329 height 25
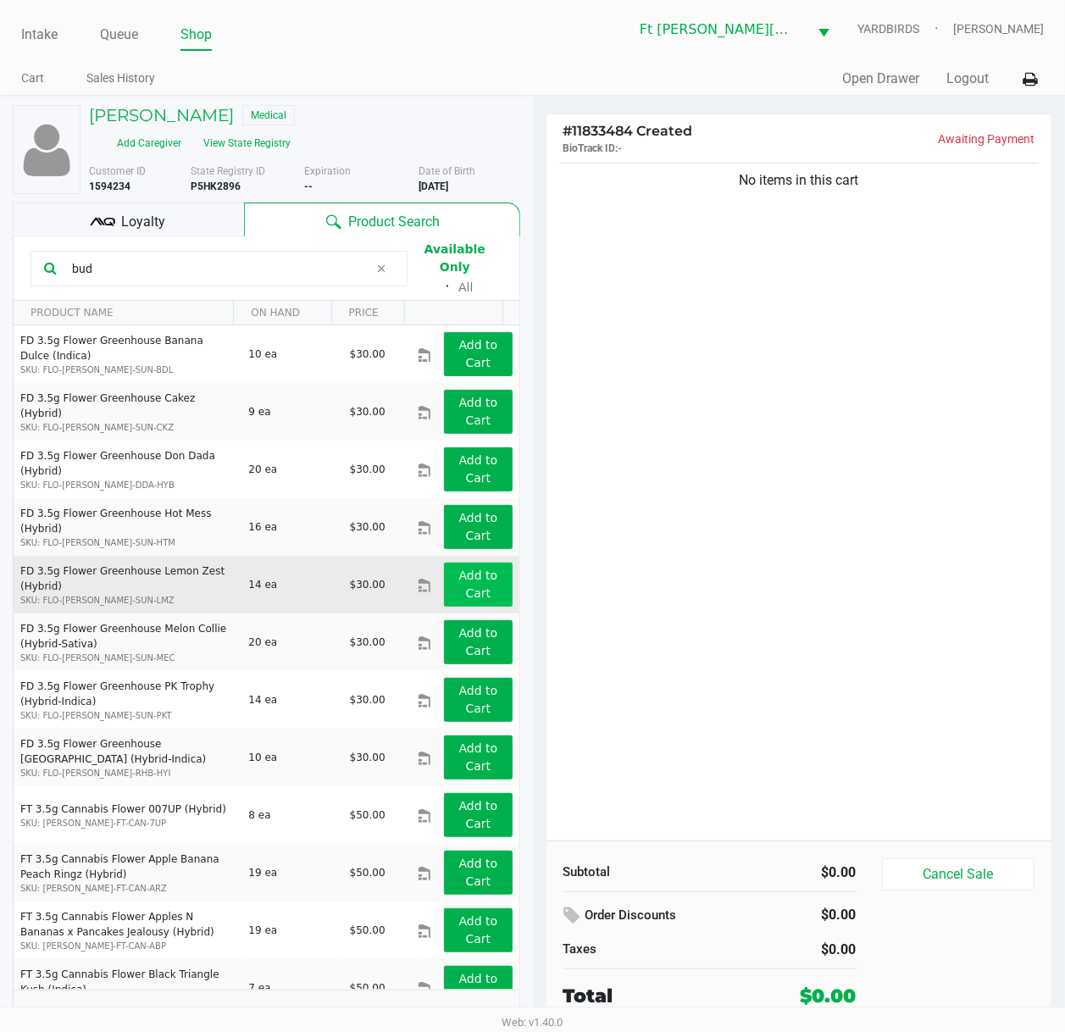
type input "bud"
click at [475, 573] on button "Add to Cart" at bounding box center [478, 584] width 68 height 44
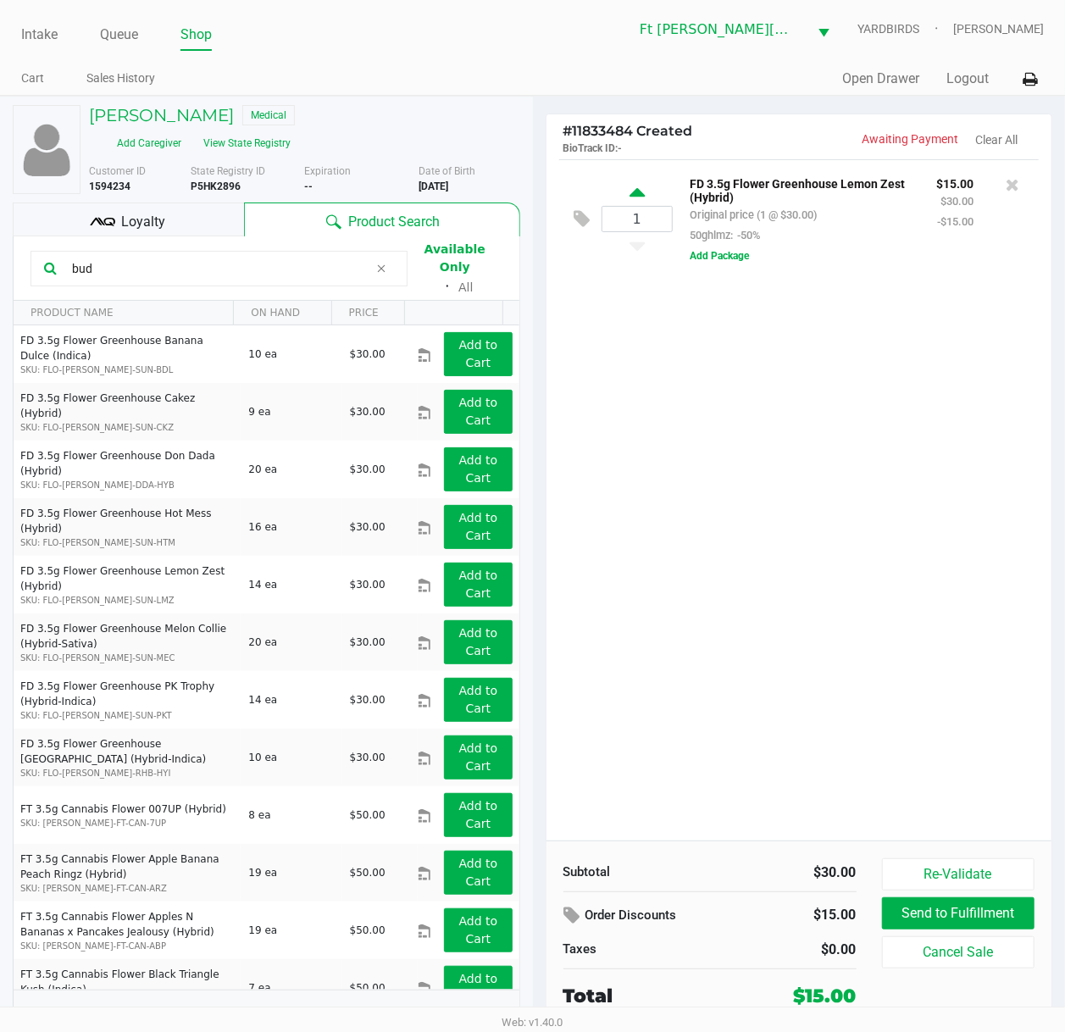
click at [634, 197] on icon at bounding box center [636, 195] width 15 height 21
type input "2"
click at [230, 190] on b "P5HK2896" at bounding box center [216, 186] width 50 height 12
click at [229, 190] on b "P5HK2896" at bounding box center [216, 186] width 50 height 12
click at [224, 190] on b "P5HK2896" at bounding box center [216, 186] width 50 height 12
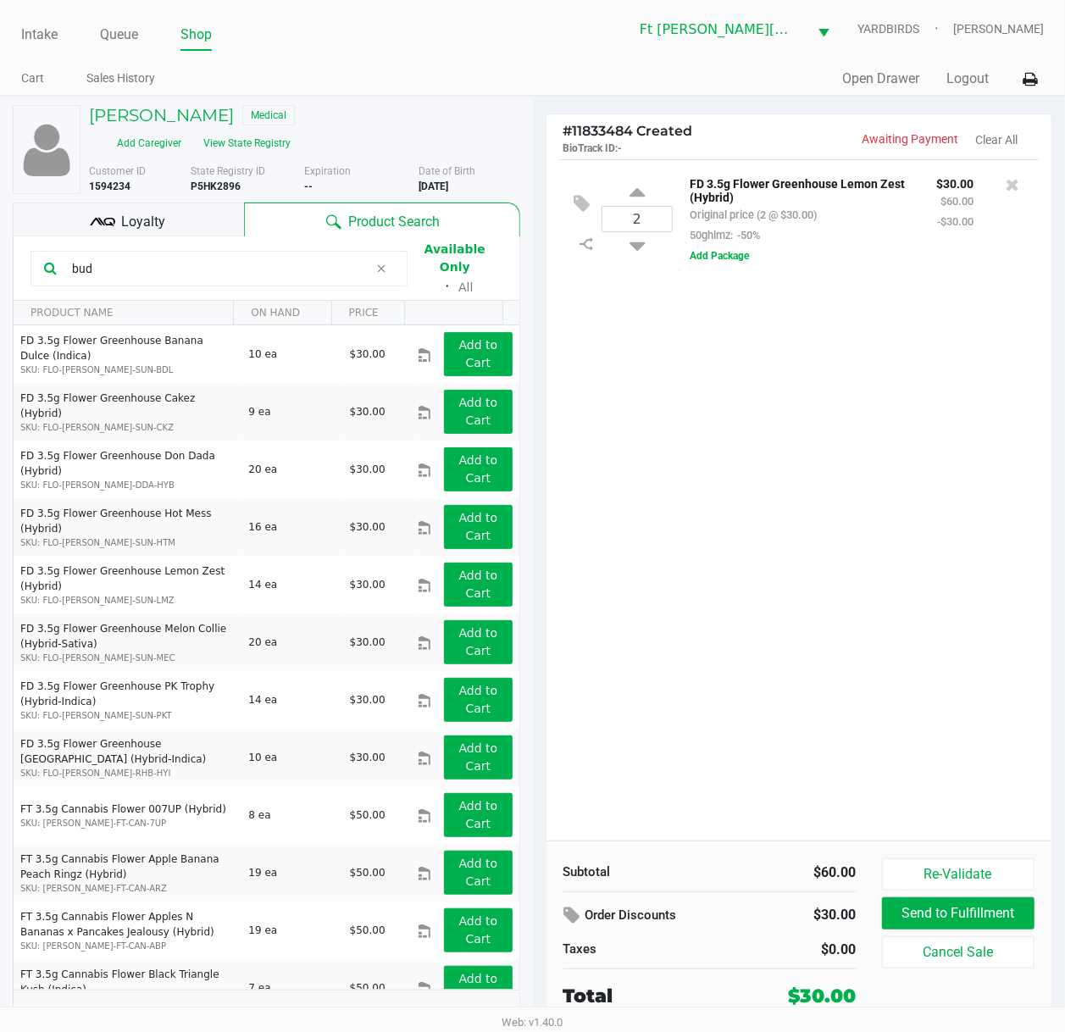
click at [224, 190] on b "P5HK2896" at bounding box center [216, 186] width 50 height 12
drag, startPoint x: 197, startPoint y: 178, endPoint x: 346, endPoint y: 228, distance: 157.2
click at [346, 228] on div "MELISSA DONALDSON Medical Add Caregiver View State Registry Customer ID 1594234…" at bounding box center [266, 572] width 507 height 951
click at [211, 190] on b "P5HK2896" at bounding box center [216, 186] width 50 height 12
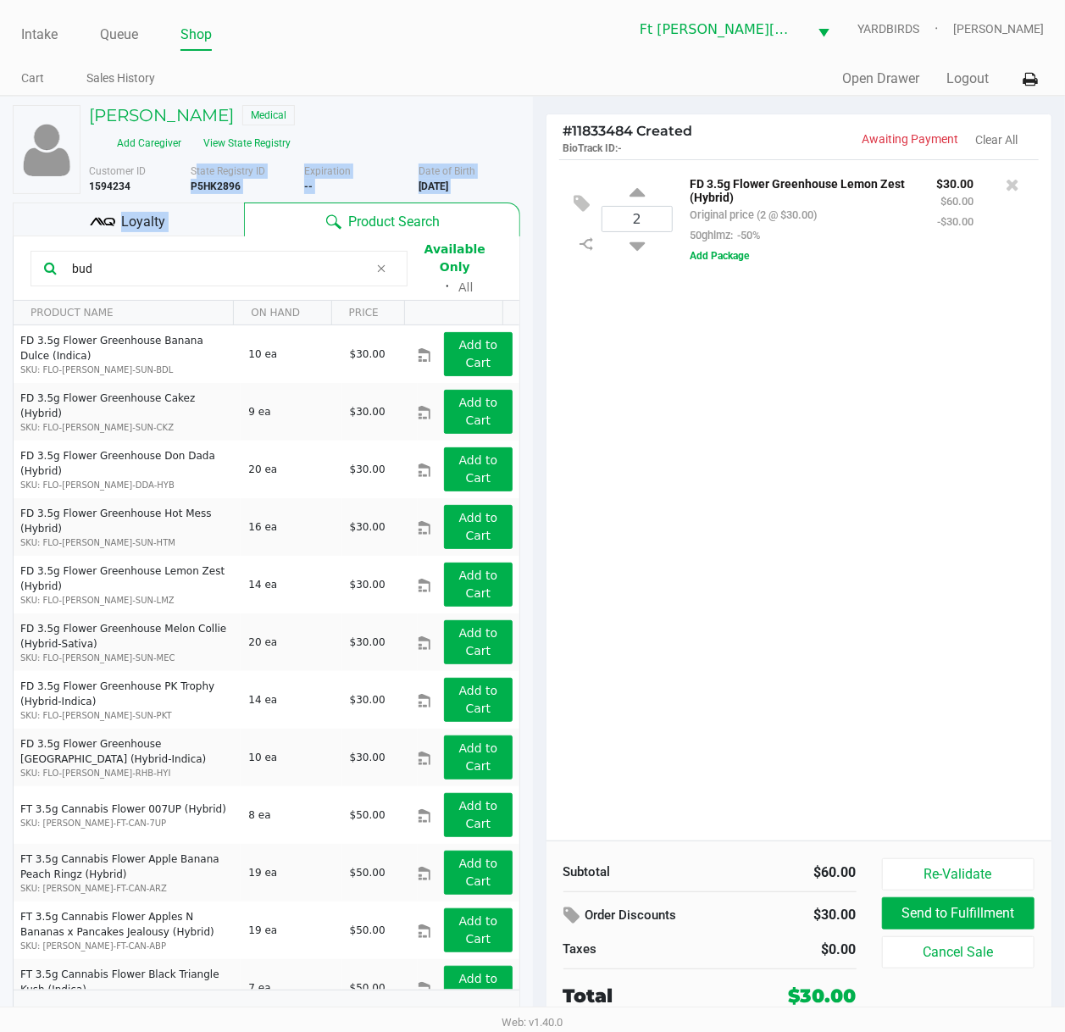
click at [217, 185] on b "P5HK2896" at bounding box center [216, 186] width 50 height 12
click at [219, 185] on b "P5HK2896" at bounding box center [216, 186] width 50 height 12
click at [442, 183] on b "4/02/1985" at bounding box center [433, 186] width 30 height 12
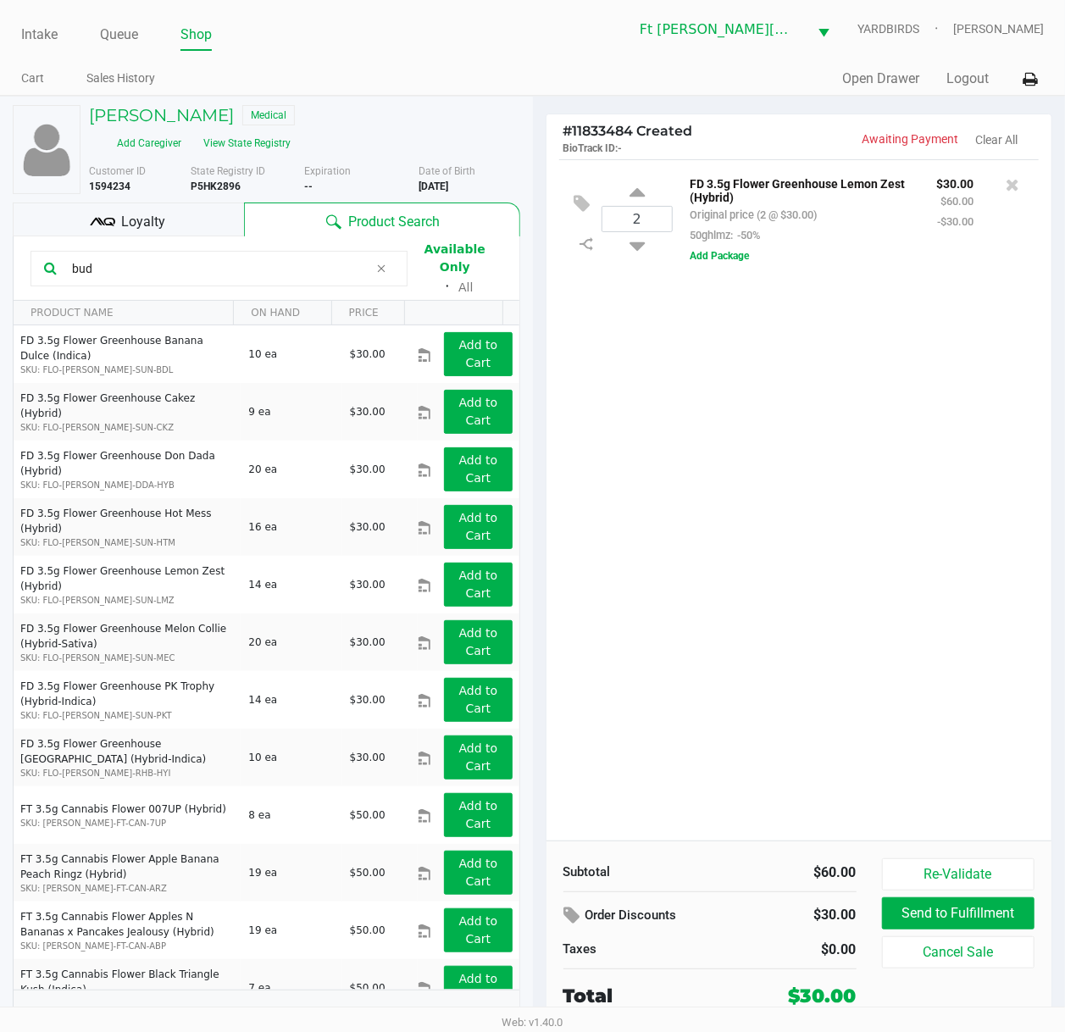
click at [965, 425] on div "2 FD 3.5g Flower Greenhouse Lemon Zest (Hybrid) Original price (2 @ $30.00) 50g…" at bounding box center [799, 499] width 506 height 681
click at [960, 425] on div "2 FD 3.5g Flower Greenhouse Lemon Zest (Hybrid) Original price (2 @ $30.00) 50g…" at bounding box center [799, 499] width 506 height 681
click at [147, 212] on span "Loyalty" at bounding box center [143, 222] width 44 height 20
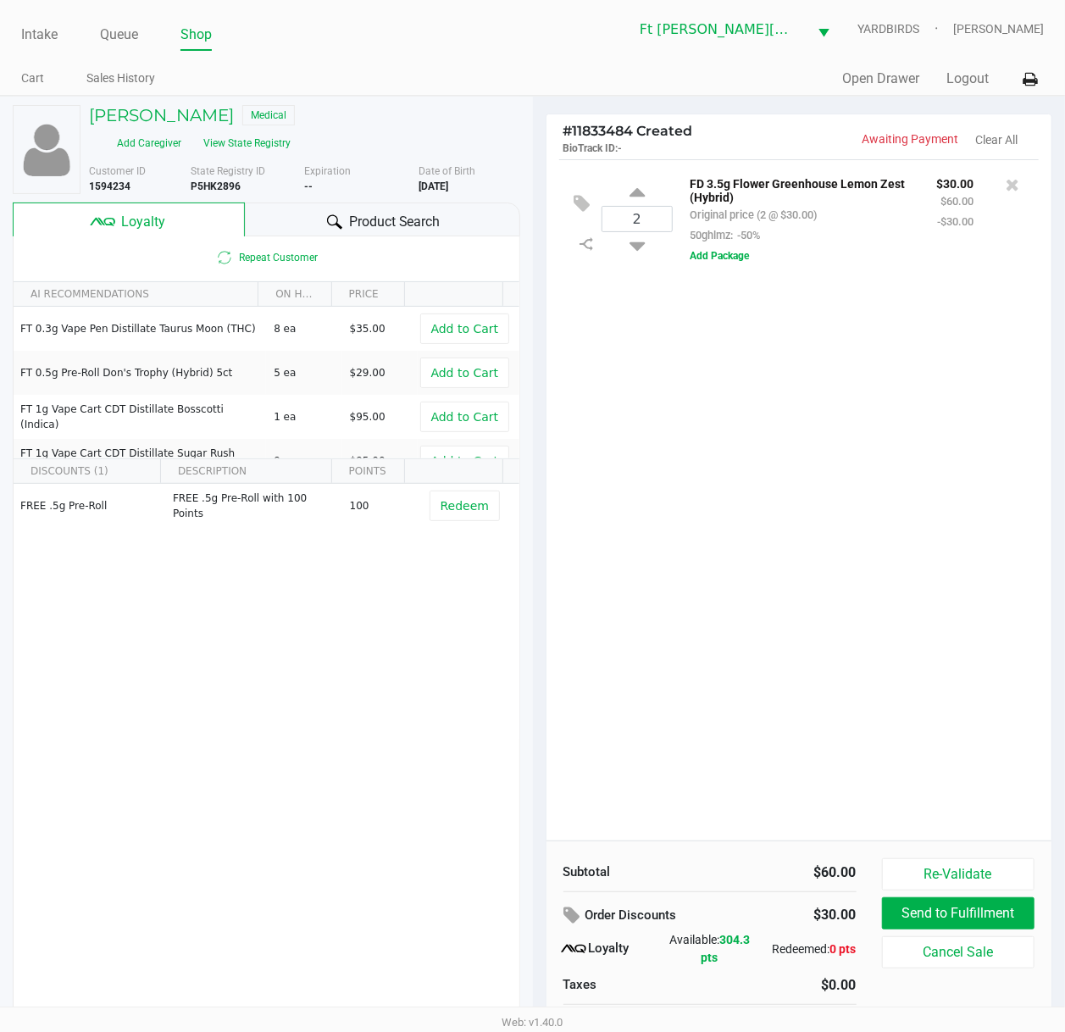
click at [698, 441] on div "2 FD 3.5g Flower Greenhouse Lemon Zest (Hybrid) Original price (2 @ $30.00) 50g…" at bounding box center [799, 499] width 506 height 681
click at [377, 224] on span "Product Search" at bounding box center [394, 222] width 91 height 20
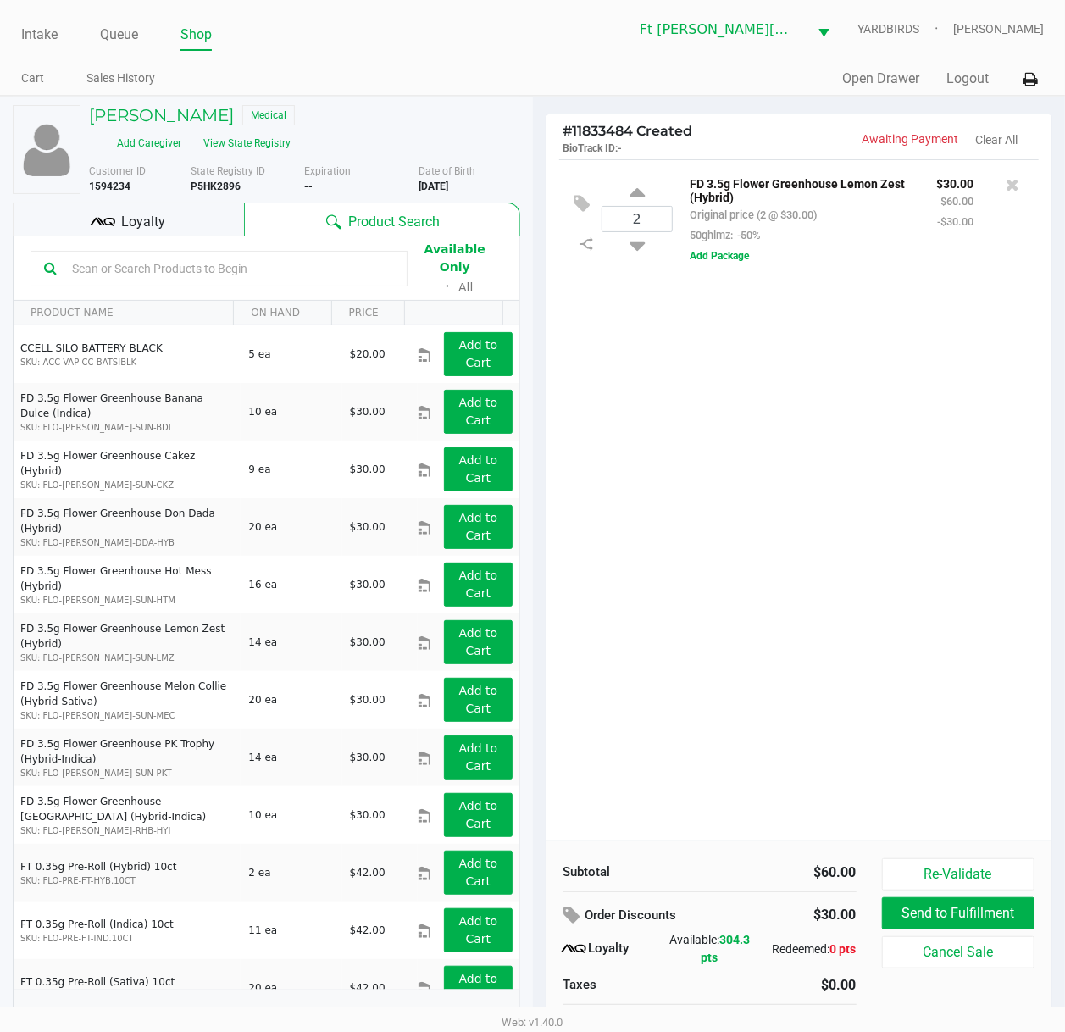
click at [292, 251] on div at bounding box center [218, 269] width 377 height 36
click at [259, 282] on div "Available Only ᛫ All" at bounding box center [266, 268] width 472 height 58
click at [257, 271] on input "text" at bounding box center [229, 268] width 329 height 25
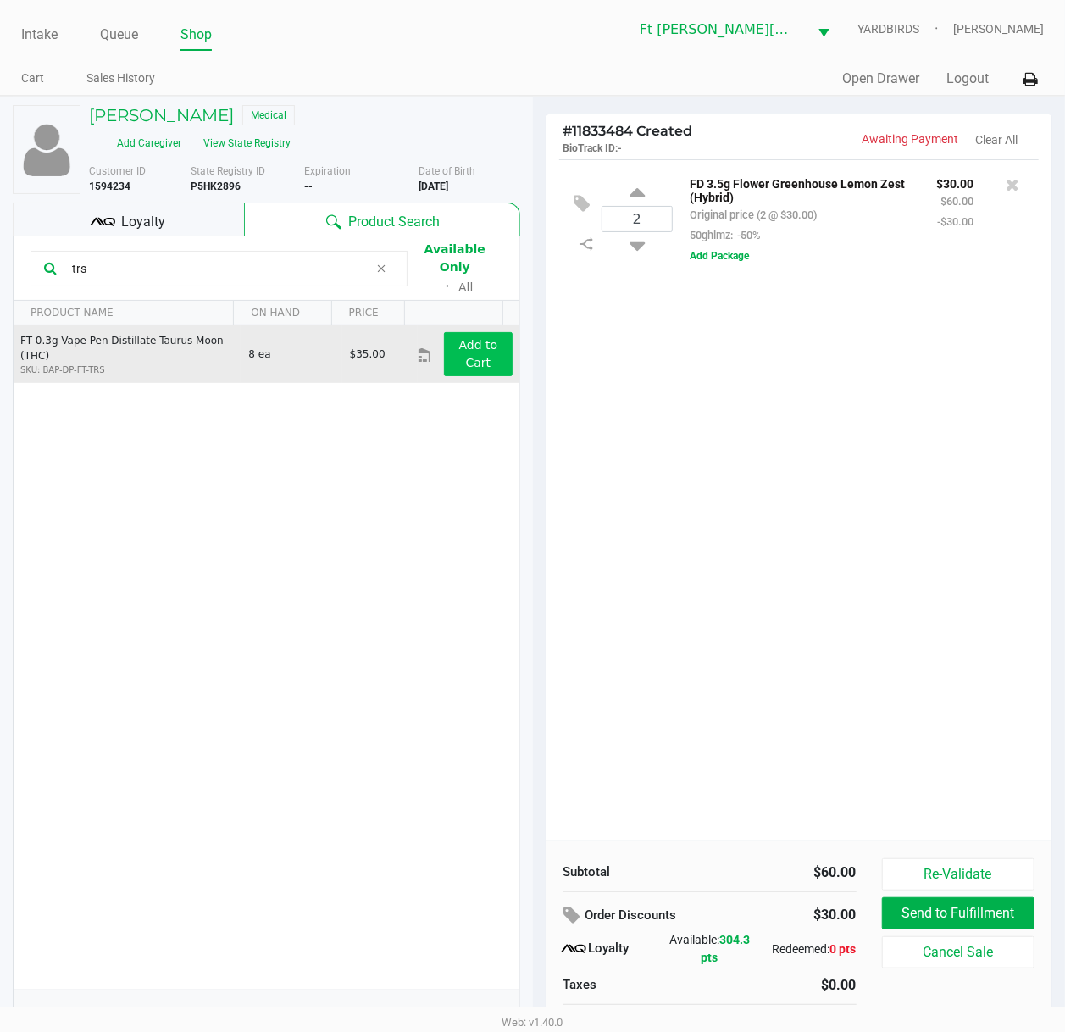
type input "trs"
click at [462, 338] on app-button-loader "Add to Cart" at bounding box center [478, 353] width 39 height 31
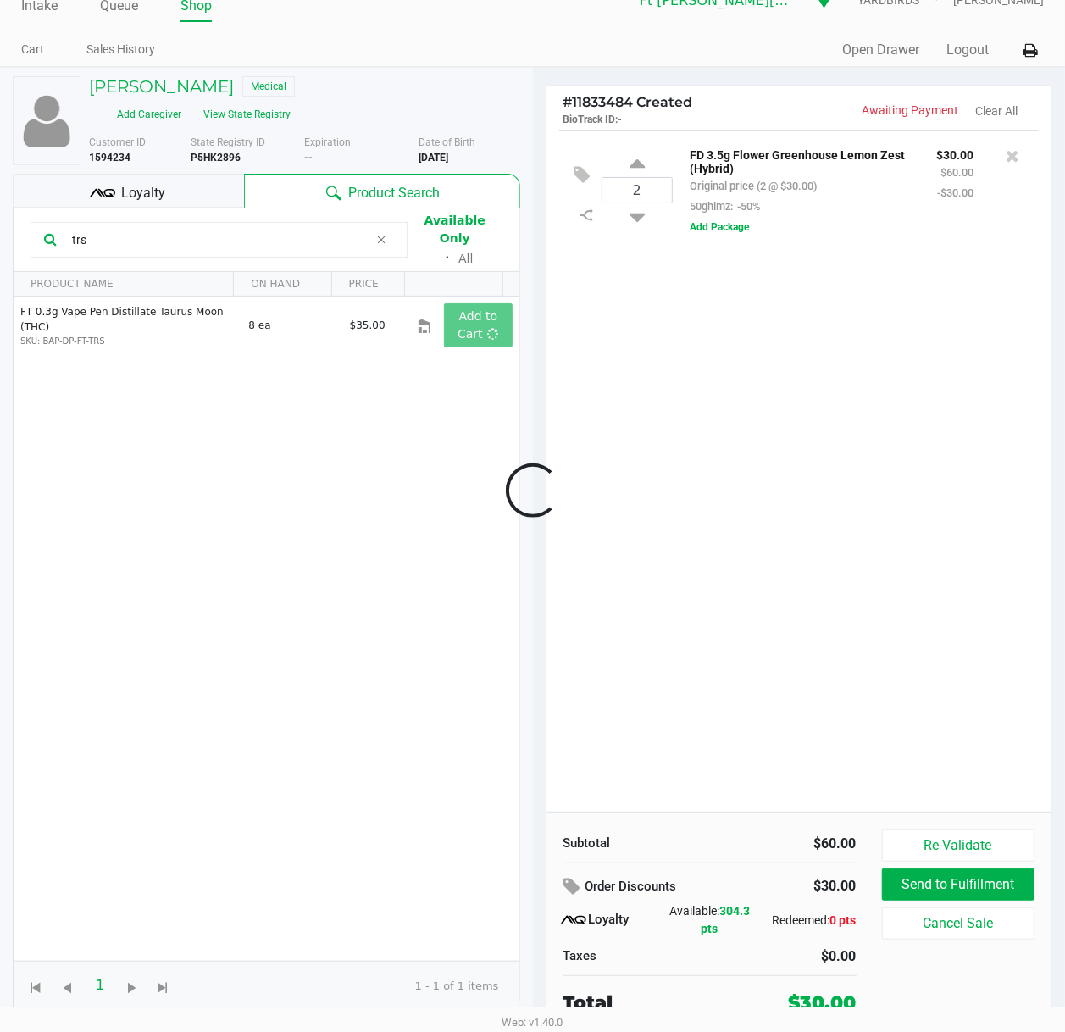
scroll to position [34, 0]
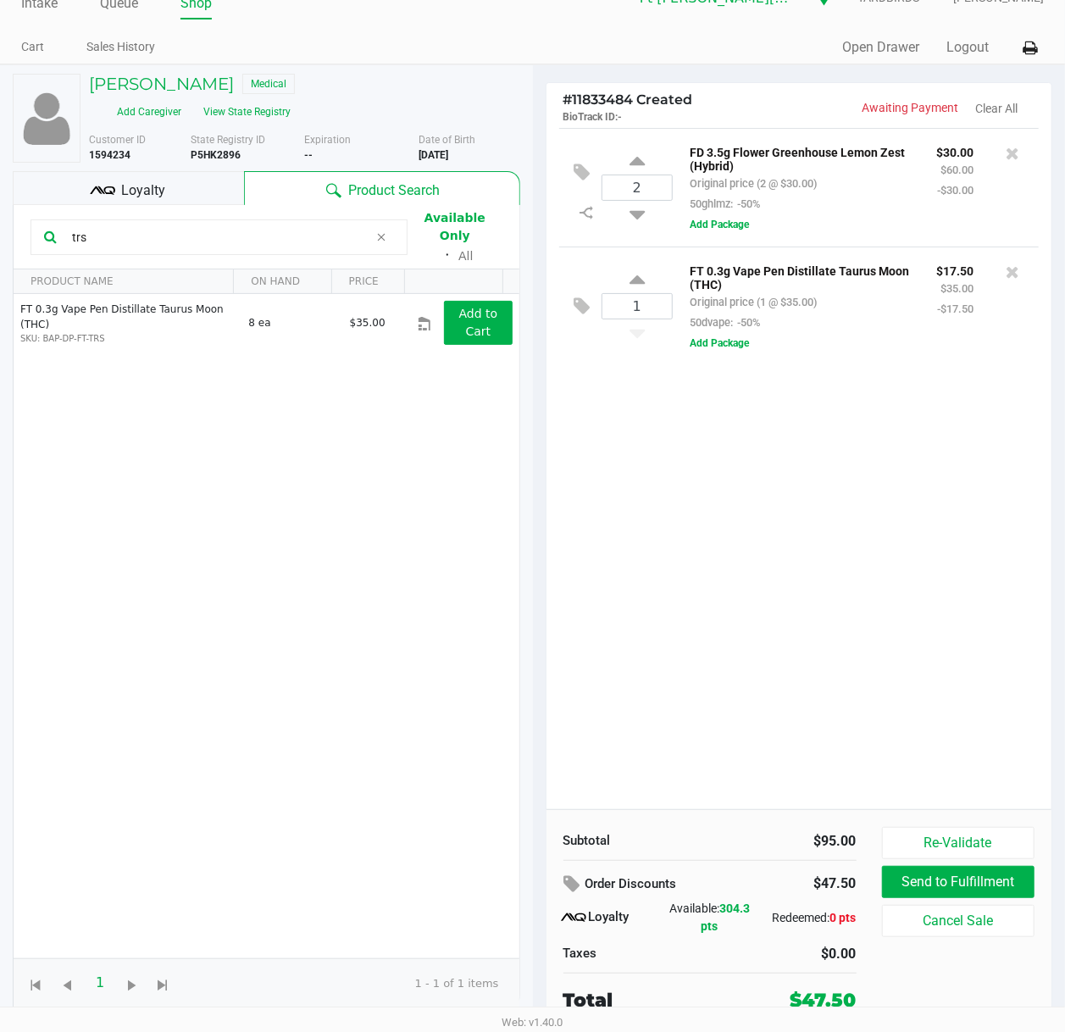
click at [160, 195] on span "Loyalty" at bounding box center [143, 190] width 44 height 20
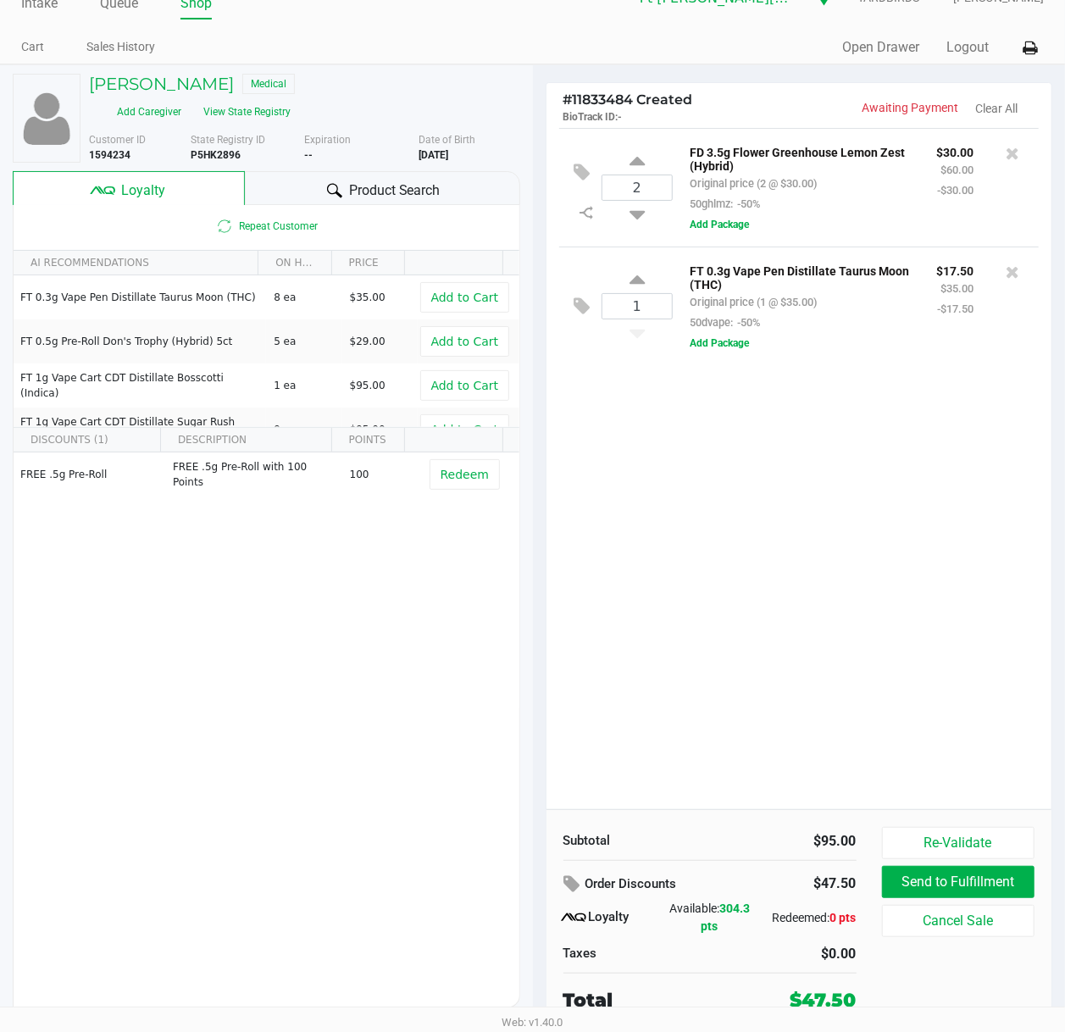
click at [899, 506] on div "2 FD 3.5g Flower Greenhouse Lemon Zest (Hybrid) Original price (2 @ $30.00) 50g…" at bounding box center [799, 468] width 506 height 681
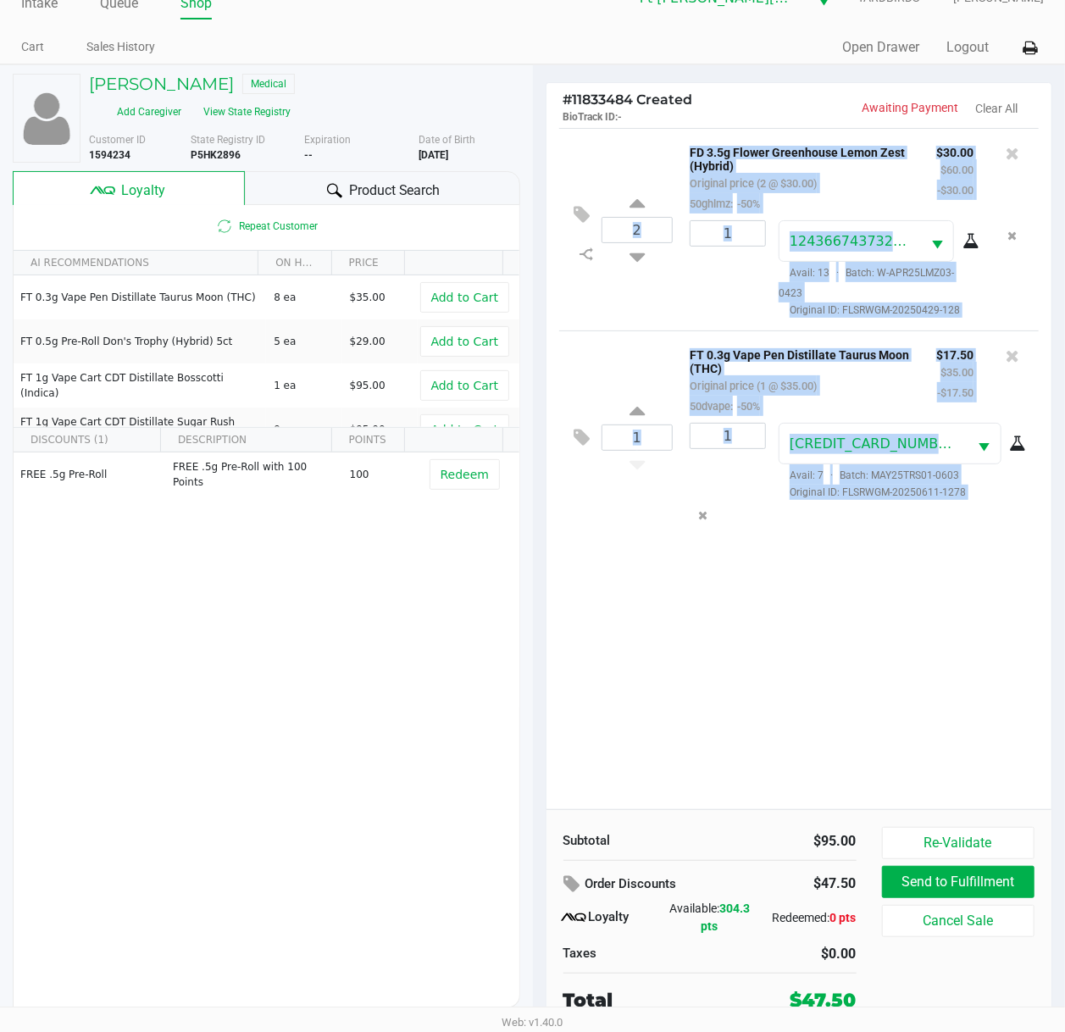
click at [844, 655] on div "2 FD 3.5g Flower Greenhouse Lemon Zest (Hybrid) Original price (2 @ $30.00) 50g…" at bounding box center [799, 468] width 506 height 681
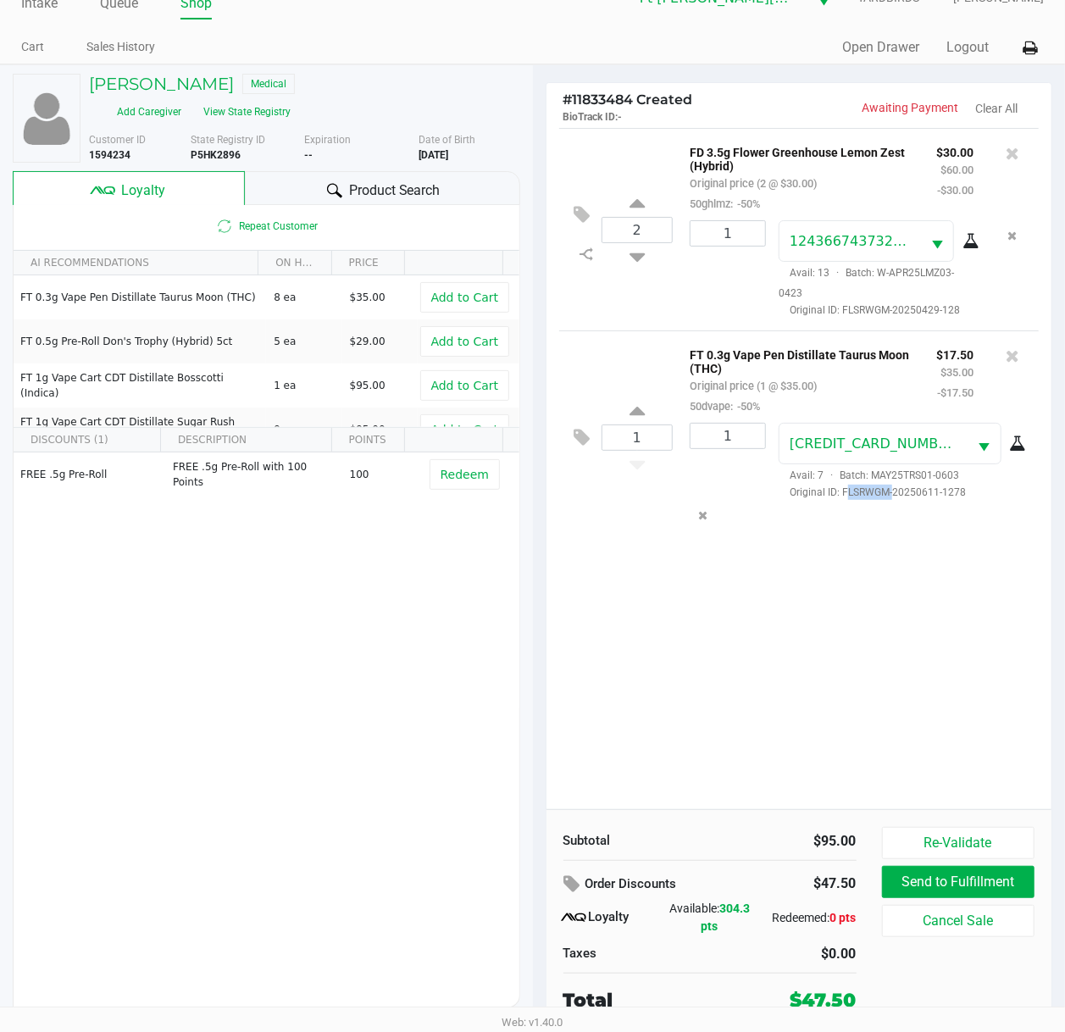
click at [844, 655] on div "2 FD 3.5g Flower Greenhouse Lemon Zest (Hybrid) Original price (2 @ $30.00) 50g…" at bounding box center [799, 468] width 506 height 681
click at [957, 777] on button "Re-Validate" at bounding box center [958, 843] width 153 height 32
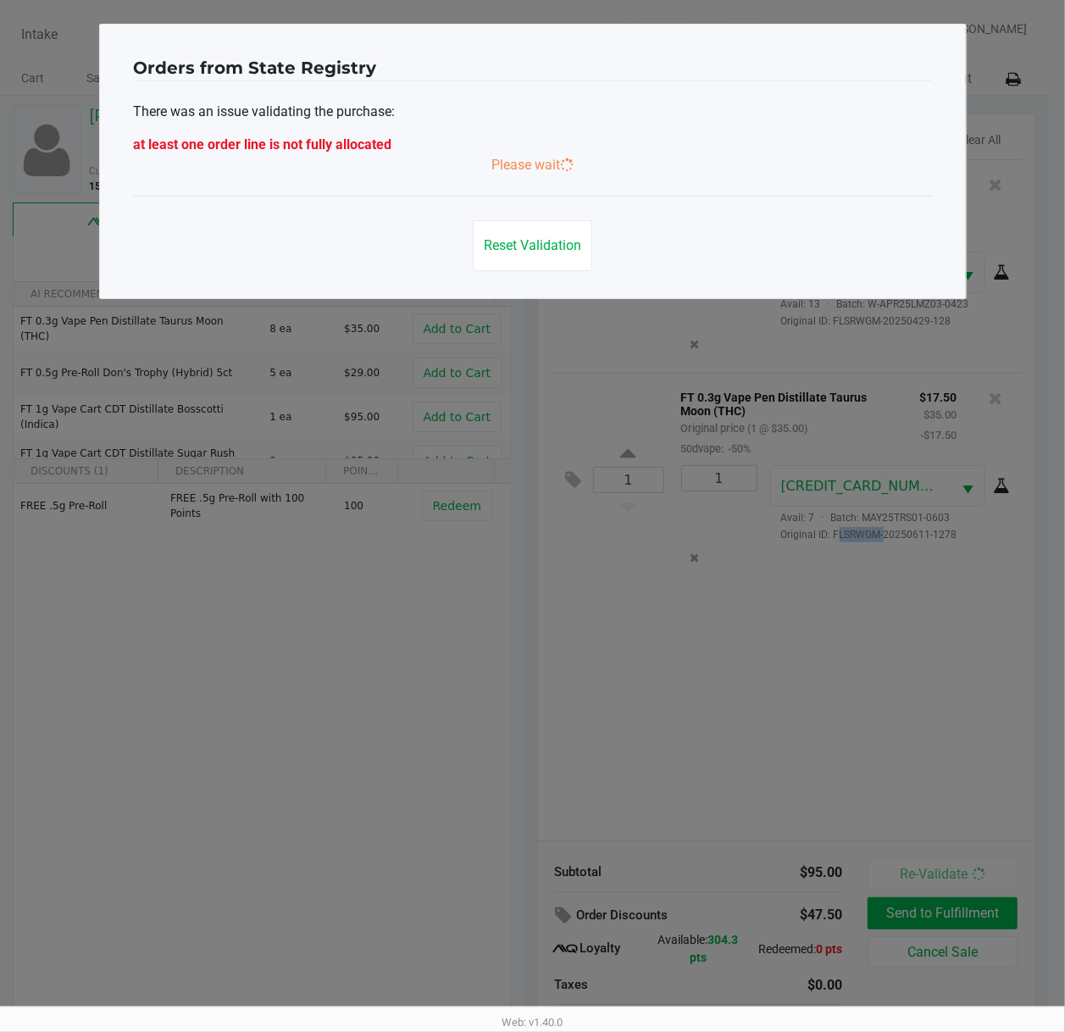
scroll to position [0, 0]
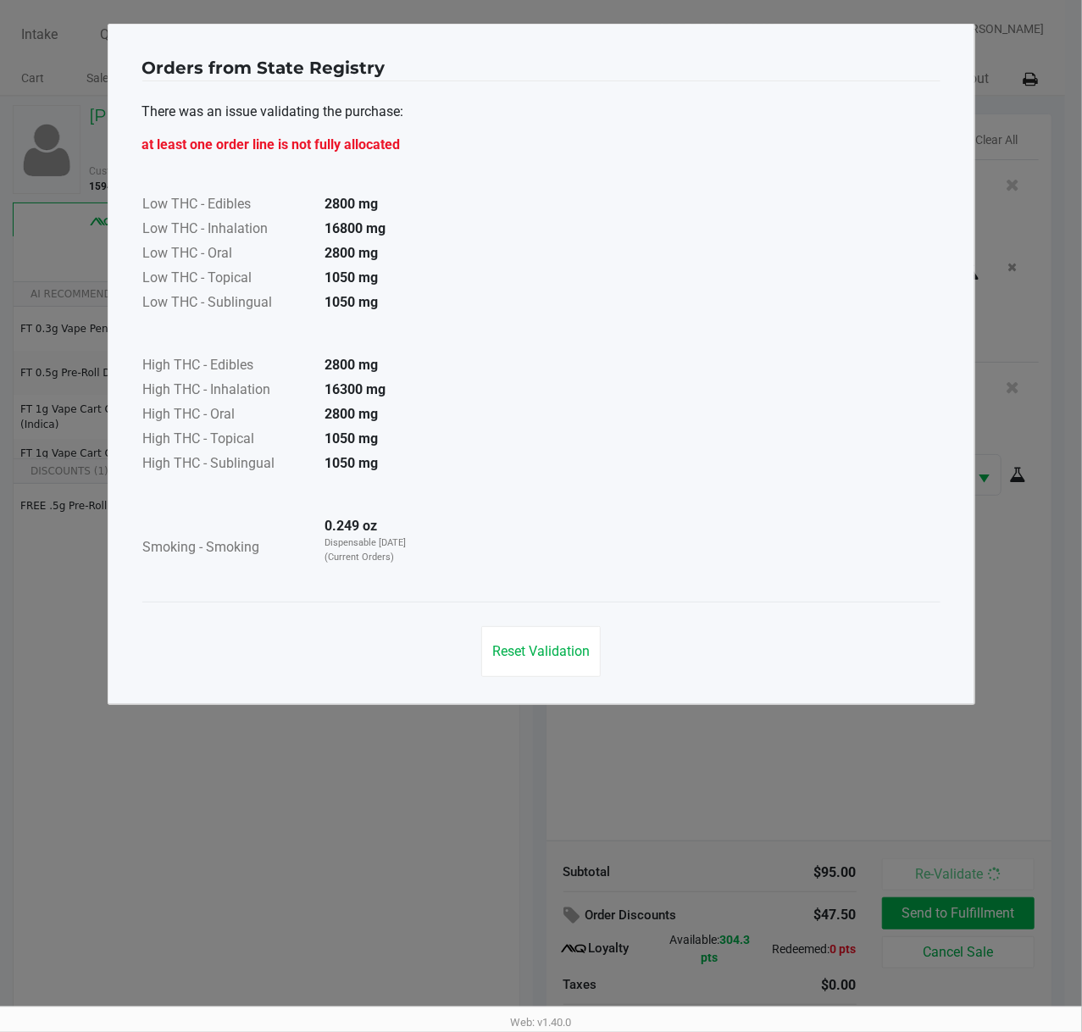
click at [506, 618] on div "Reset Validation" at bounding box center [541, 644] width 798 height 86
click at [543, 640] on button "Reset Validation" at bounding box center [540, 651] width 119 height 51
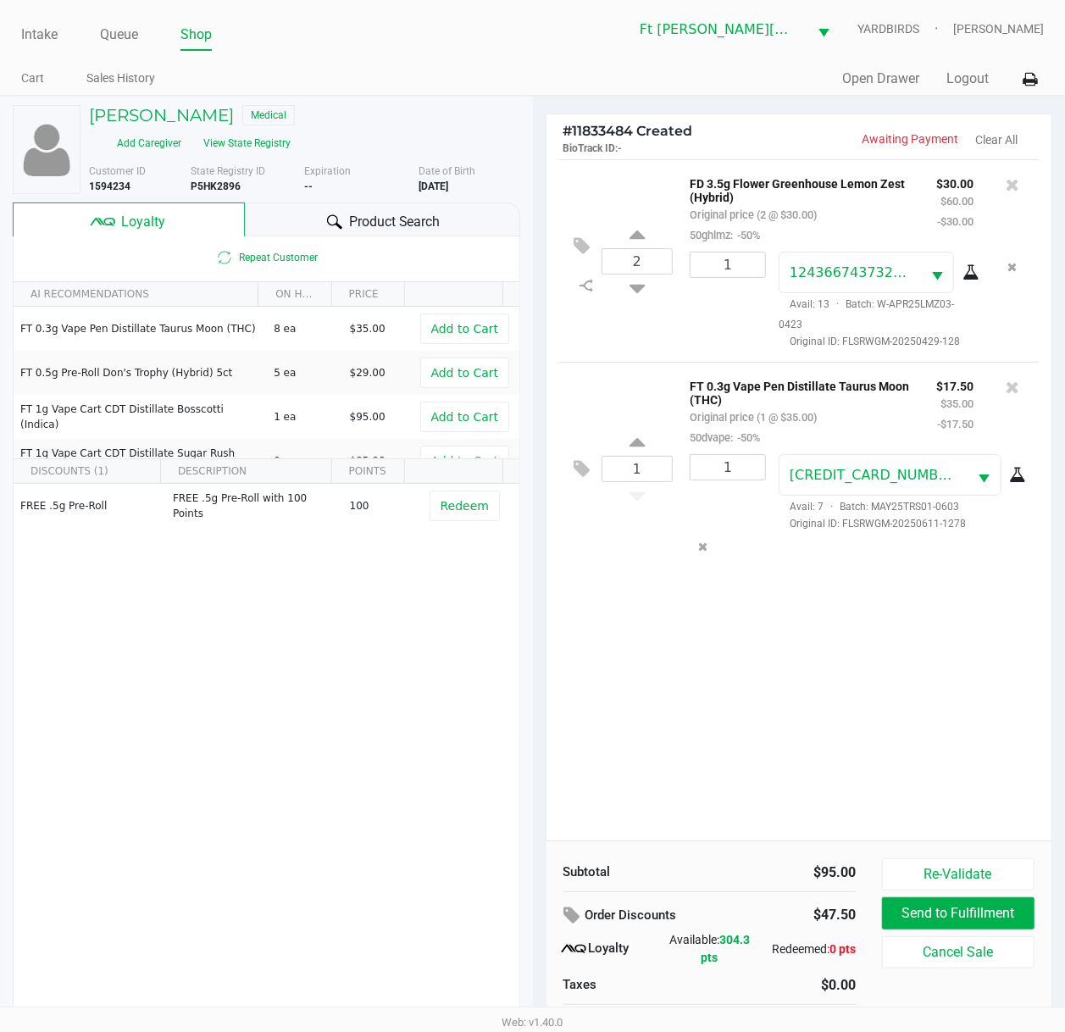
click at [810, 689] on div "2 FD 3.5g Flower Greenhouse Lemon Zest (Hybrid) Original price (2 @ $30.00) 50g…" at bounding box center [799, 499] width 506 height 681
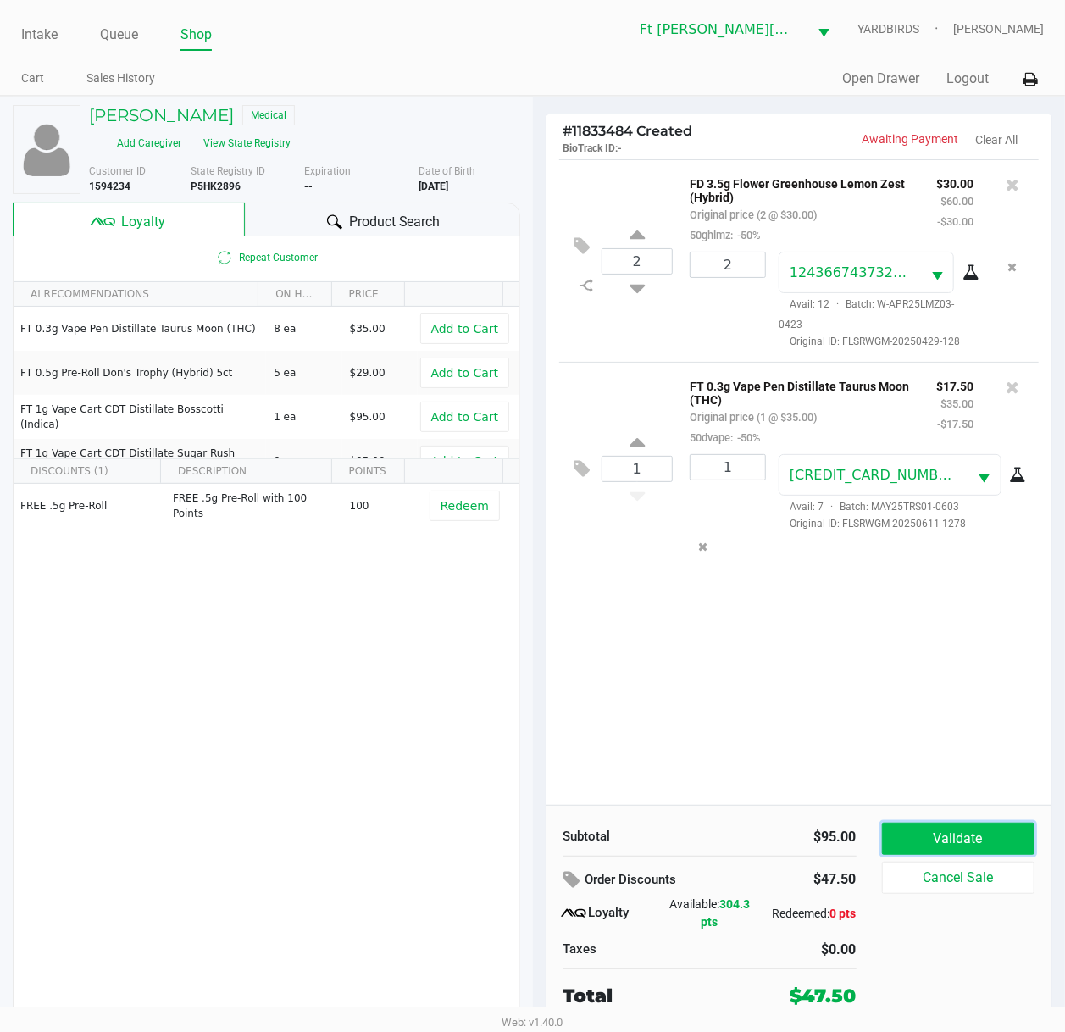
click at [928, 777] on button "Validate" at bounding box center [958, 838] width 153 height 32
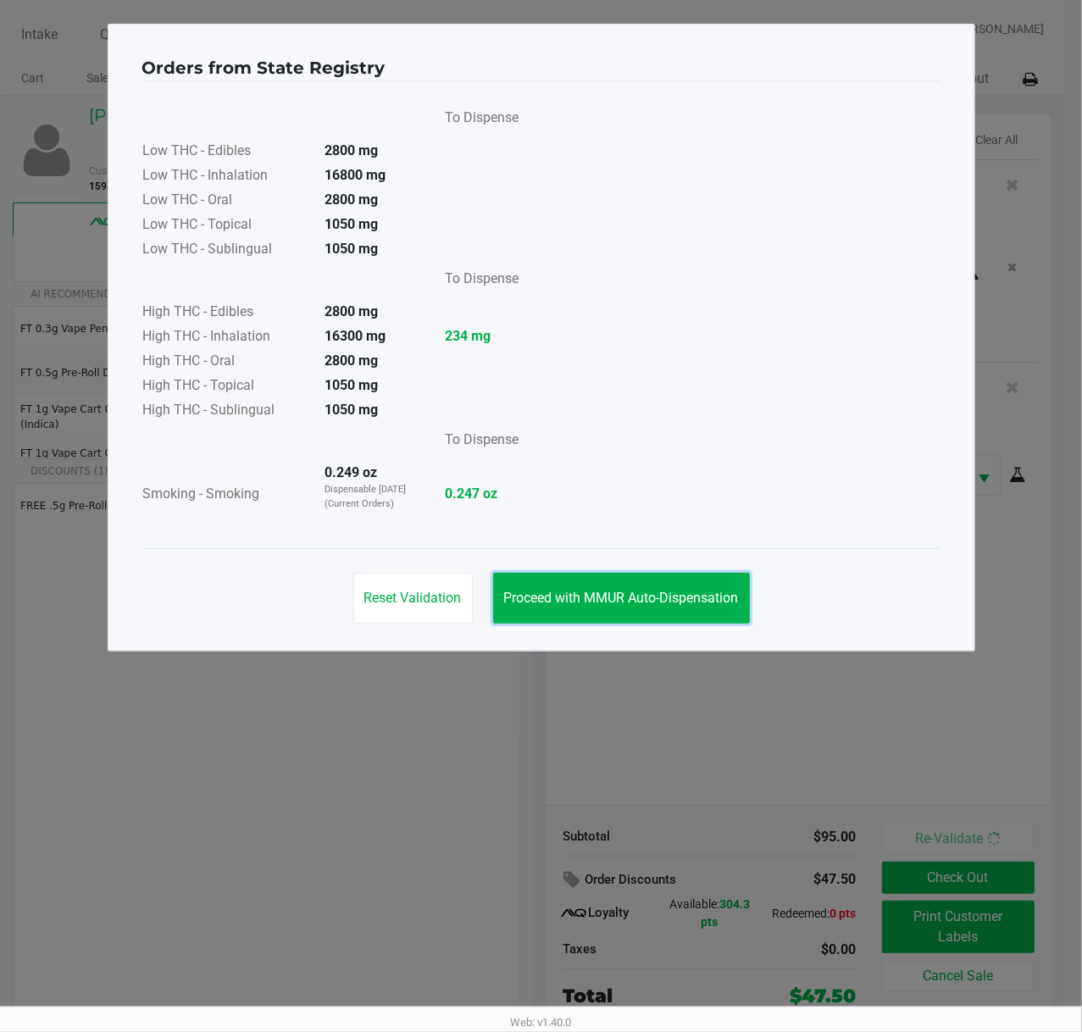
drag, startPoint x: 654, startPoint y: 594, endPoint x: 716, endPoint y: 689, distance: 113.7
click at [655, 595] on span "Proceed with MMUR Auto-Dispensation" at bounding box center [621, 597] width 235 height 16
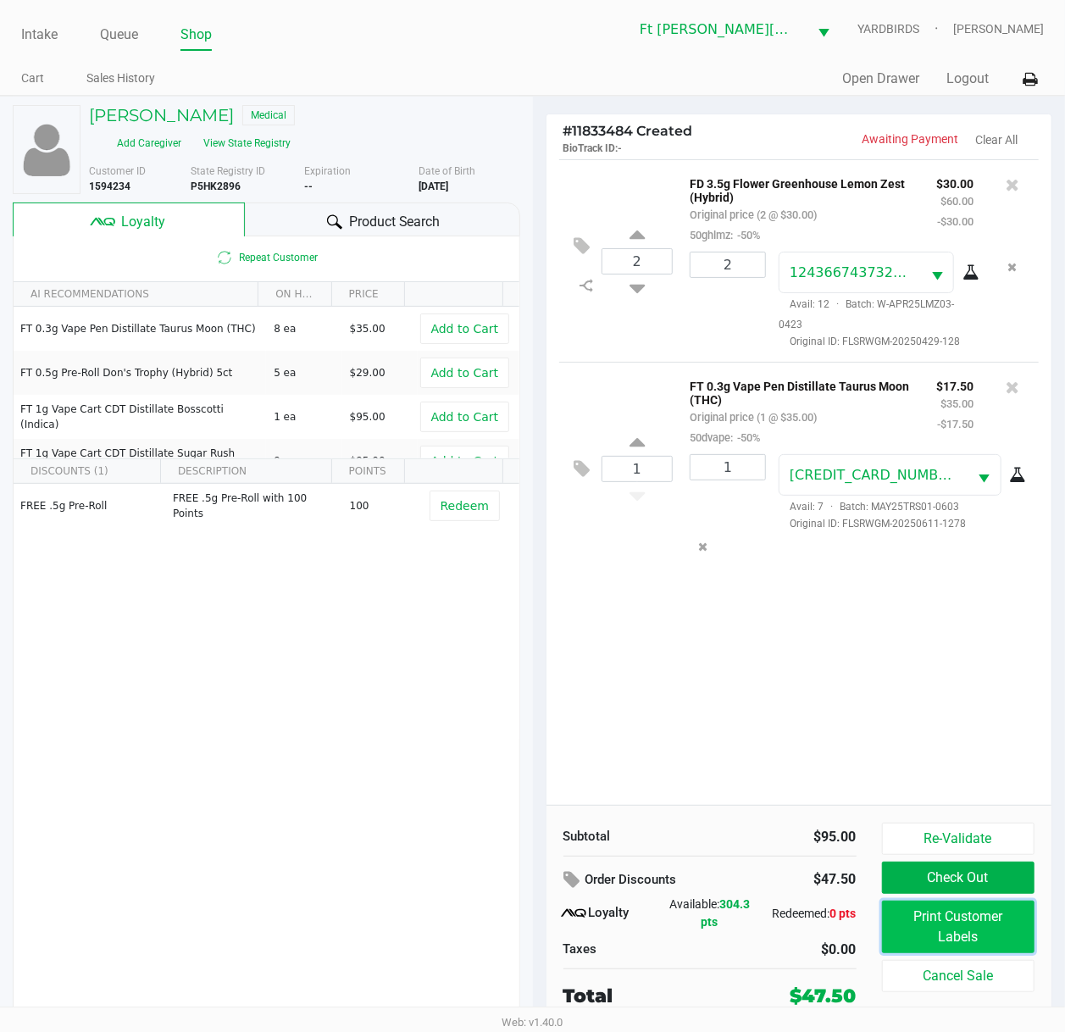
click at [927, 777] on button "Print Customer Labels" at bounding box center [958, 926] width 153 height 53
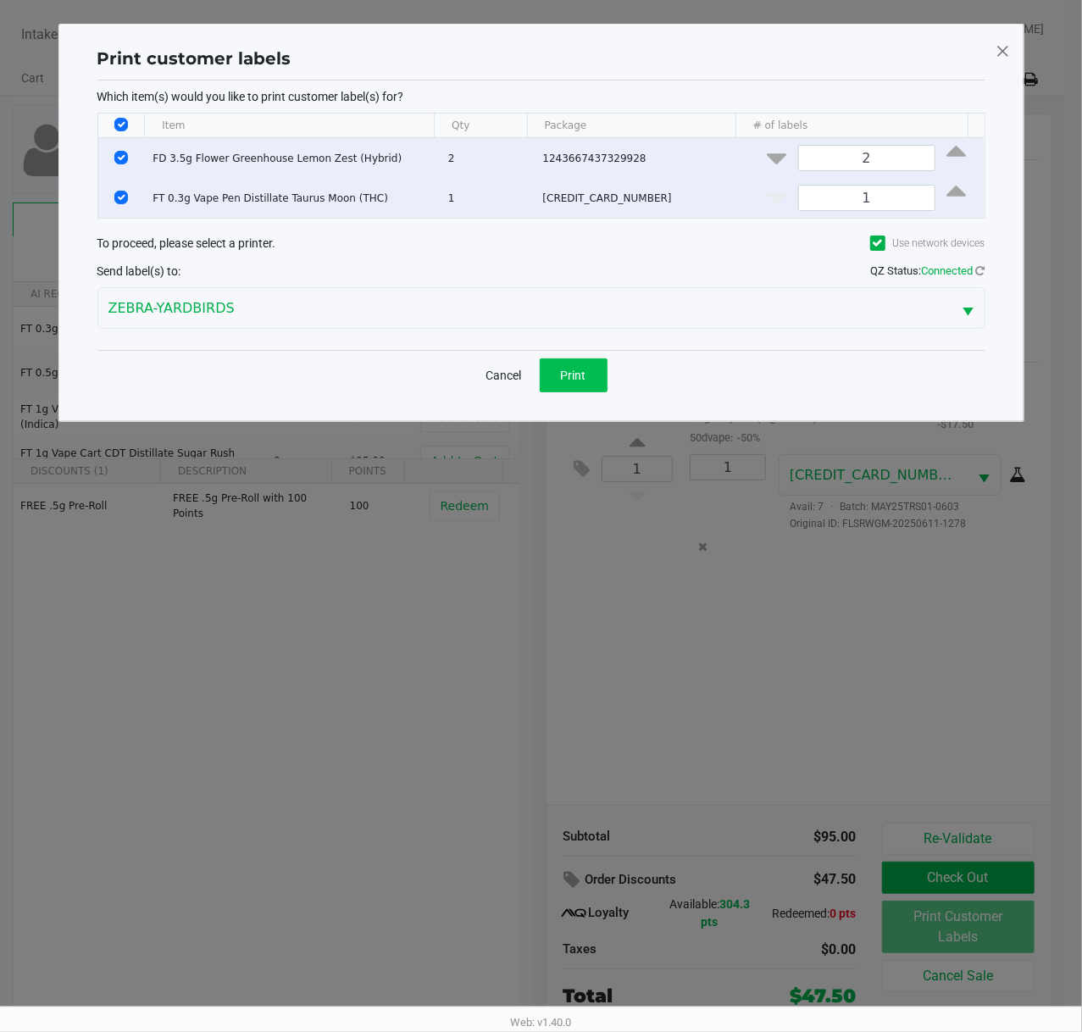
drag, startPoint x: 570, startPoint y: 356, endPoint x: 571, endPoint y: 368, distance: 11.9
click at [571, 357] on div "Cancel Print" at bounding box center [541, 375] width 888 height 50
click at [577, 373] on span "Print" at bounding box center [573, 375] width 25 height 14
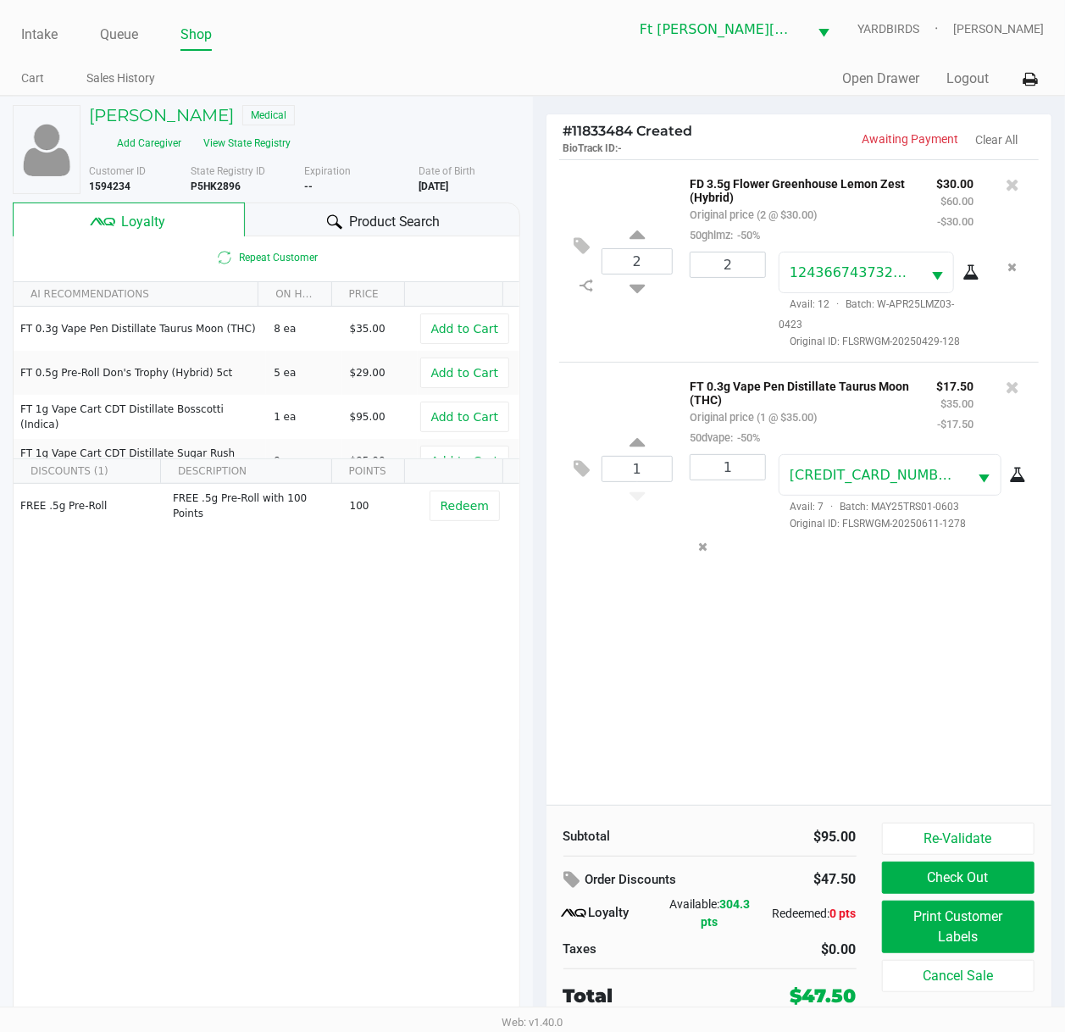
click at [1001, 391] on div at bounding box center [1012, 387] width 27 height 24
click at [1015, 393] on icon at bounding box center [1012, 387] width 14 height 17
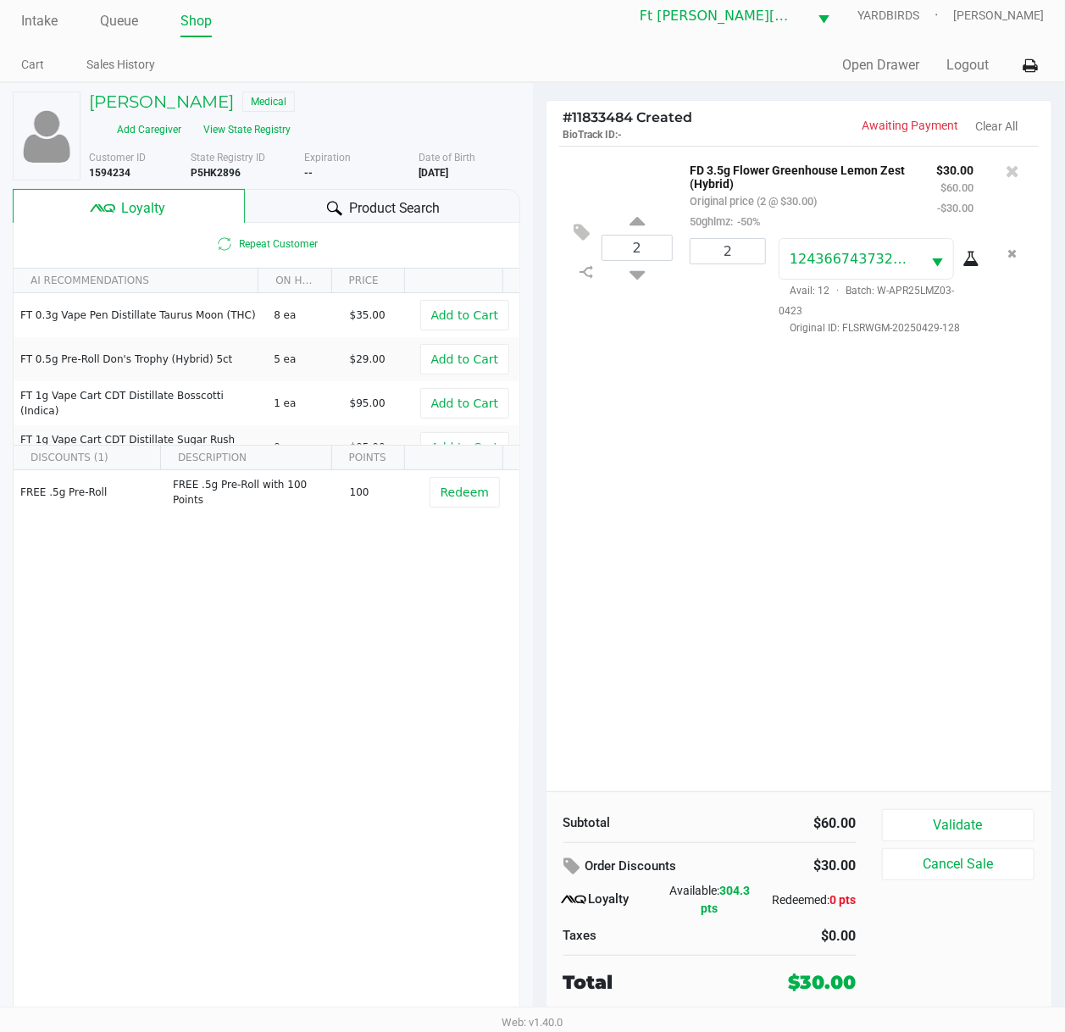
scroll to position [17, 0]
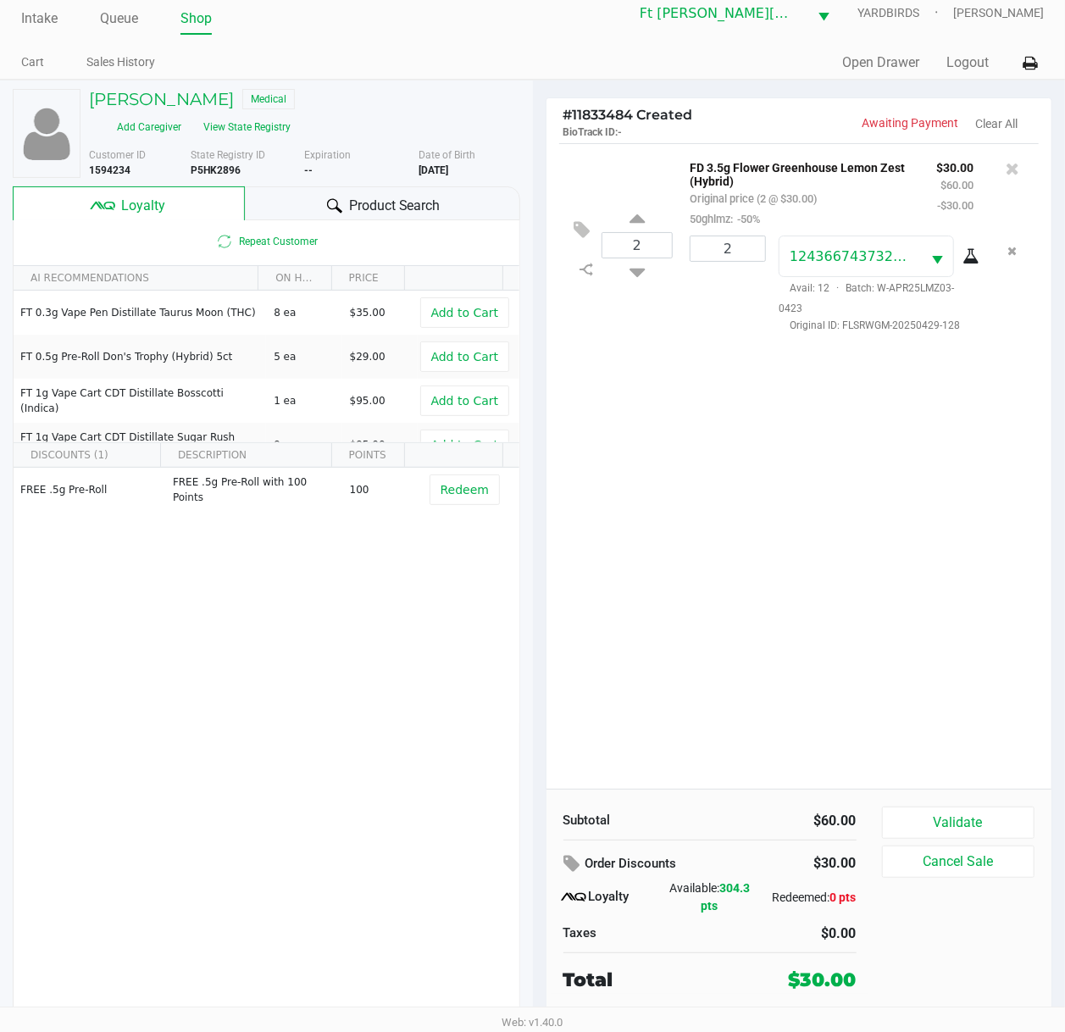
click at [712, 523] on div "2 FD 3.5g Flower Greenhouse Lemon Zest (Hybrid) Original price (2 @ $30.00) 50g…" at bounding box center [799, 465] width 506 height 645
click at [711, 520] on div "2 FD 3.5g Flower Greenhouse Lemon Zest (Hybrid) Original price (2 @ $30.00) 50g…" at bounding box center [799, 465] width 506 height 645
click at [966, 777] on button "Validate" at bounding box center [958, 822] width 153 height 32
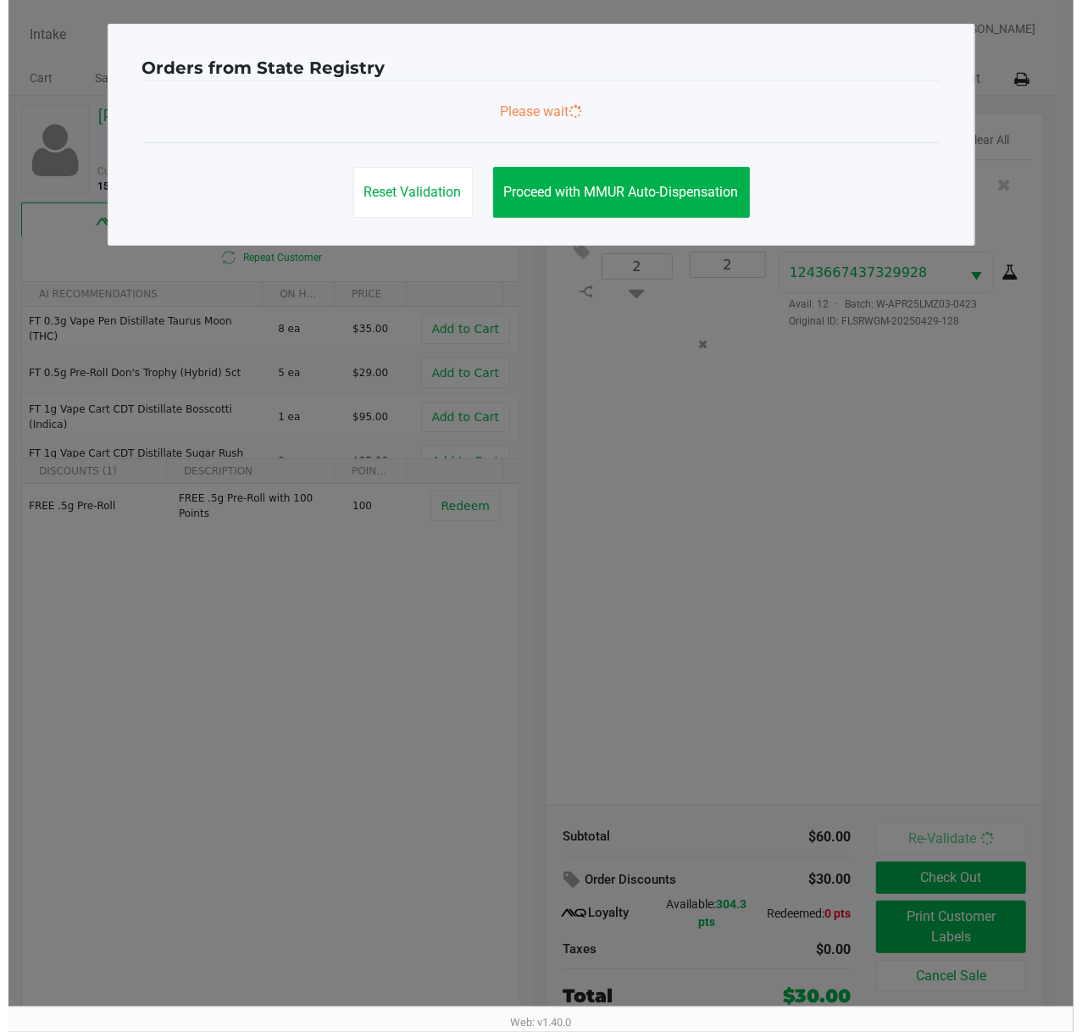
scroll to position [0, 0]
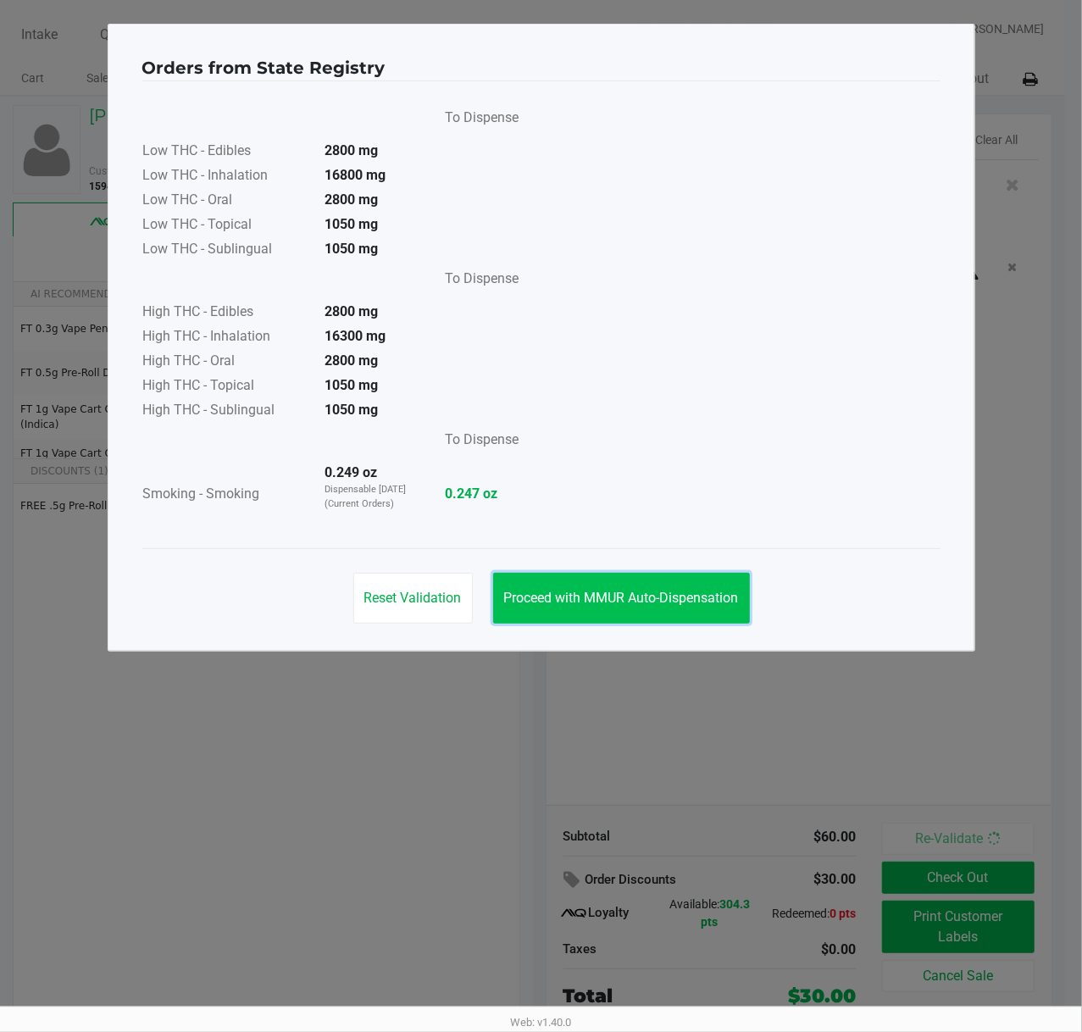
click at [611, 573] on button "Proceed with MMUR Auto-Dispensation" at bounding box center [621, 598] width 257 height 51
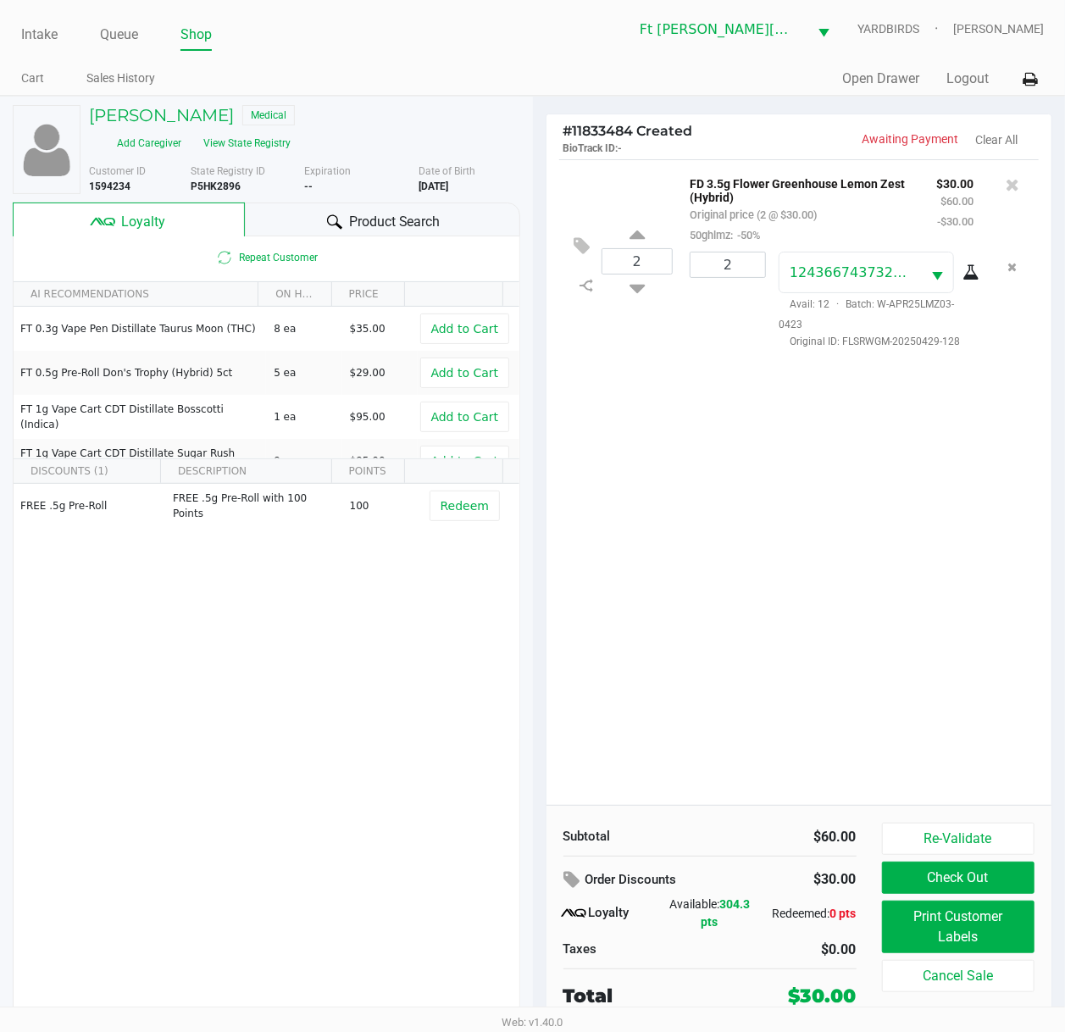
click at [999, 777] on button "Check Out" at bounding box center [958, 877] width 153 height 32
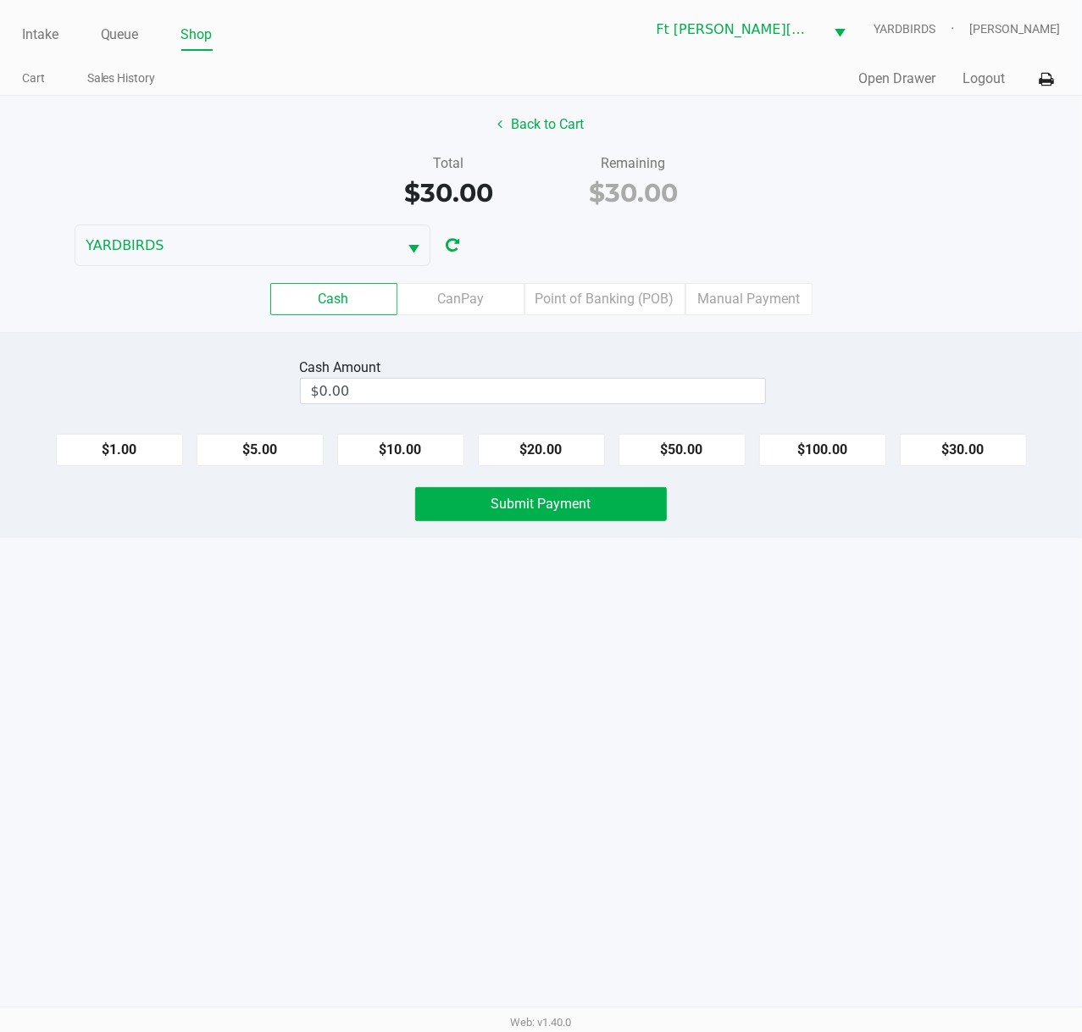
click at [583, 292] on label "Point of Banking (POB)" at bounding box center [604, 299] width 161 height 32
click at [0, 0] on 7 "Point of Banking (POB)" at bounding box center [0, 0] width 0 height 0
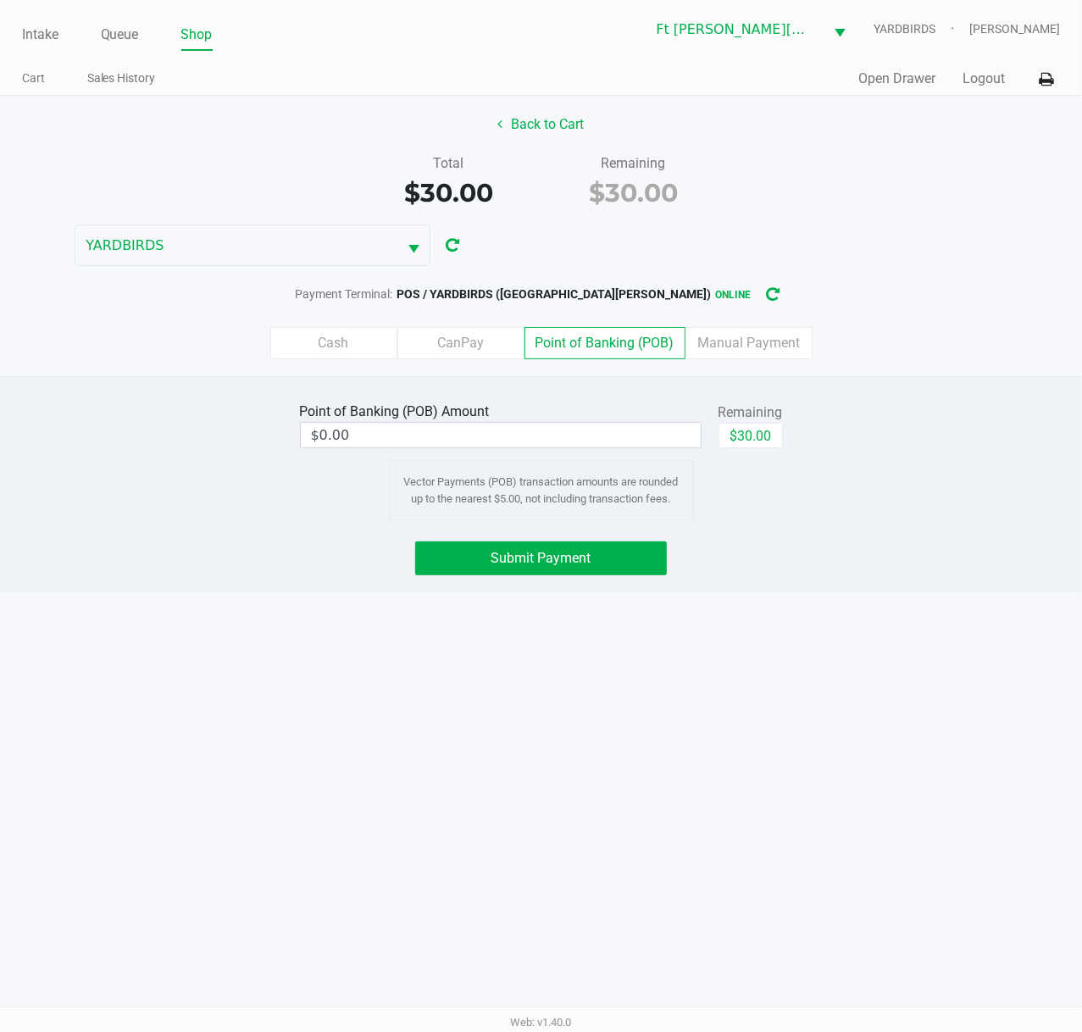
click at [739, 444] on button "$30.00" at bounding box center [750, 435] width 64 height 25
type input "$30.00"
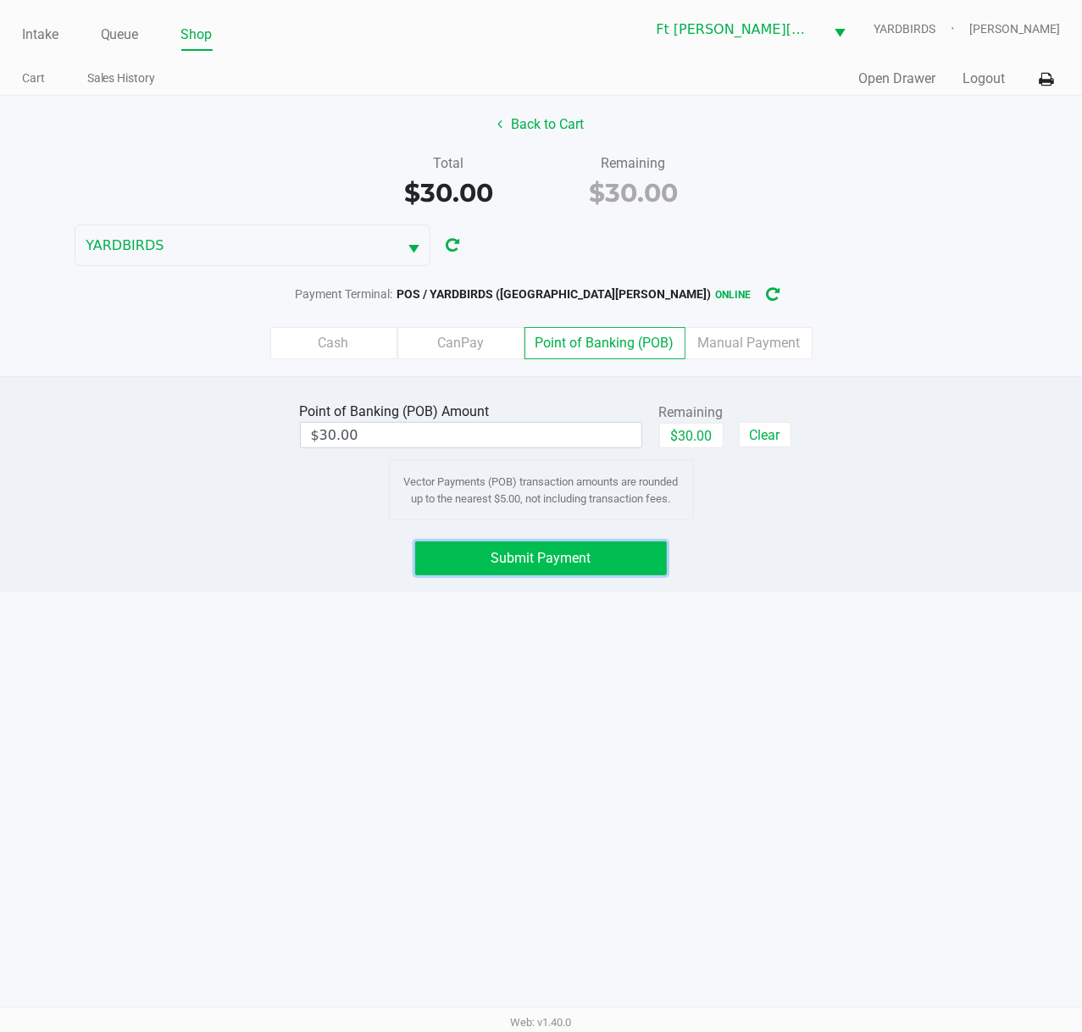
click at [574, 561] on span "Submit Payment" at bounding box center [541, 558] width 100 height 16
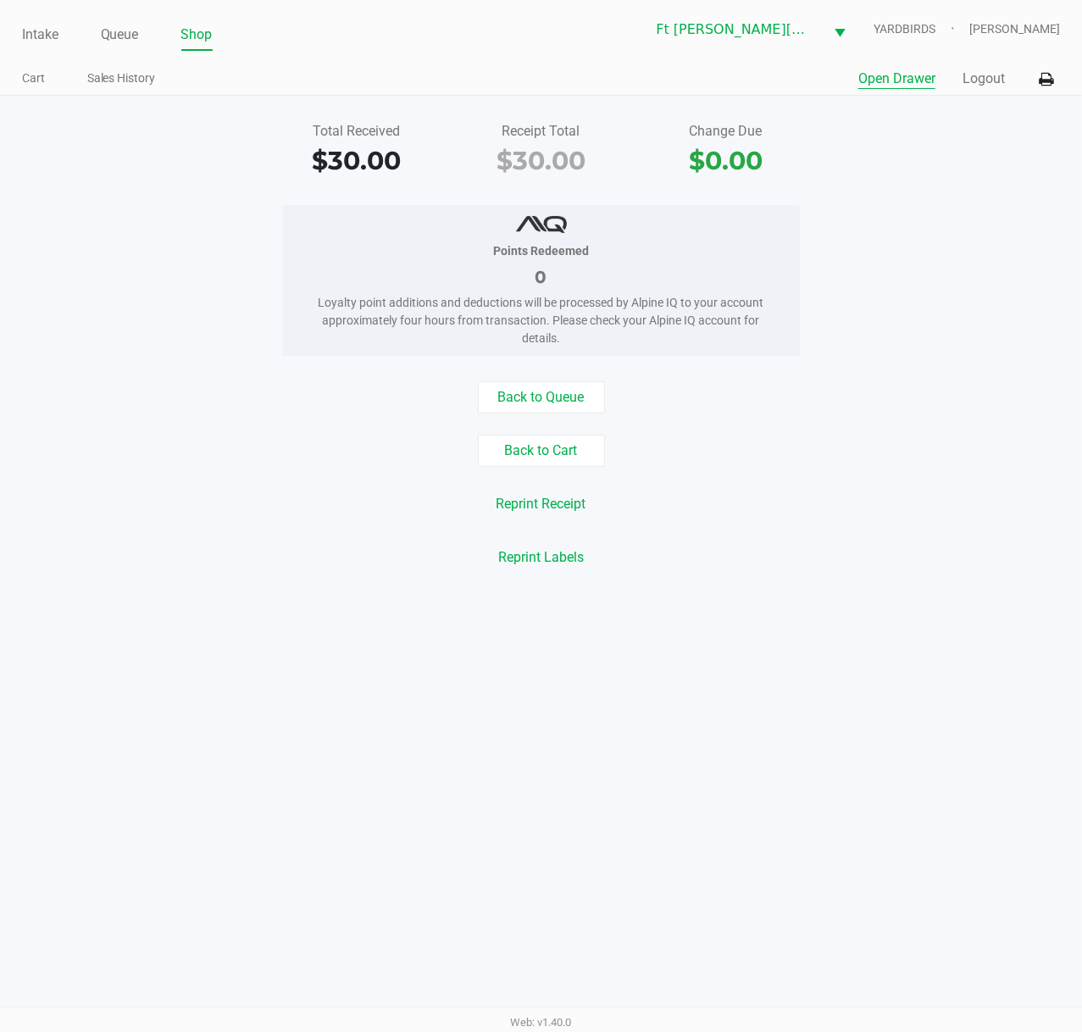
click at [923, 85] on button "Open Drawer" at bounding box center [896, 79] width 77 height 20
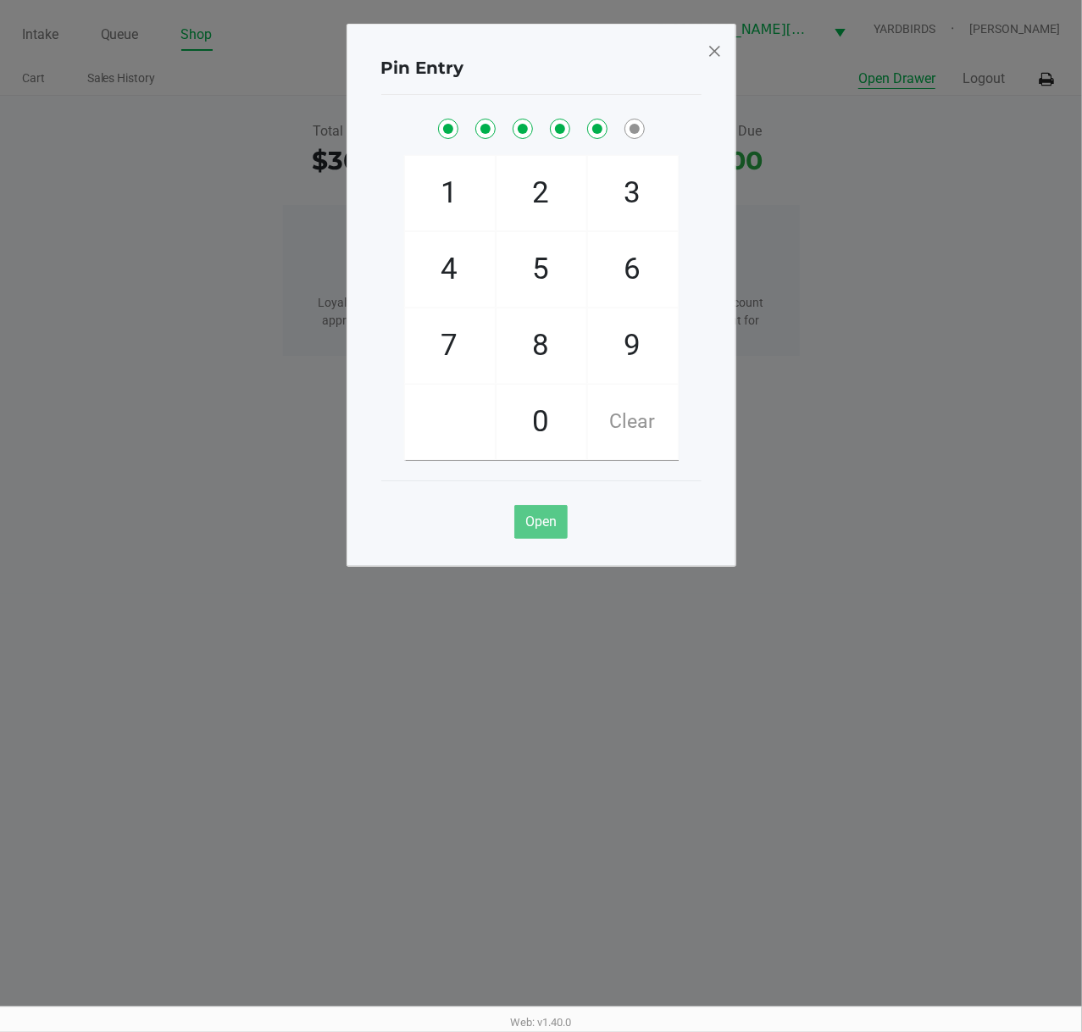
checkbox input "true"
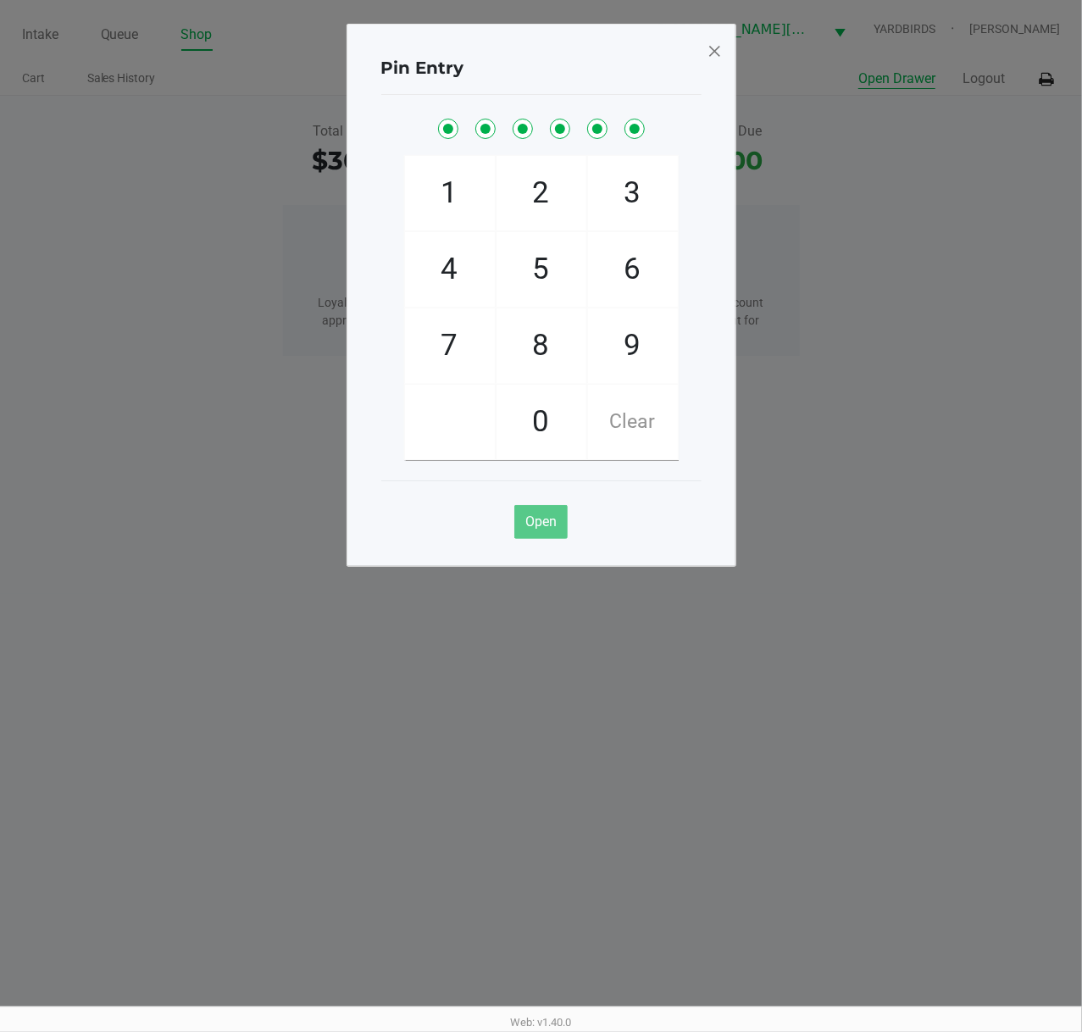
checkbox input "true"
drag, startPoint x: 140, startPoint y: 353, endPoint x: 710, endPoint y: 5, distance: 667.9
click at [147, 303] on ngb-modal-window "Pin Entry 1 4 7 2 5 8 0 3 6 9 Clear Open" at bounding box center [541, 516] width 1082 height 1032
click at [693, 45] on div "Pin Entry" at bounding box center [541, 67] width 320 height 53
click at [712, 49] on span at bounding box center [713, 50] width 15 height 27
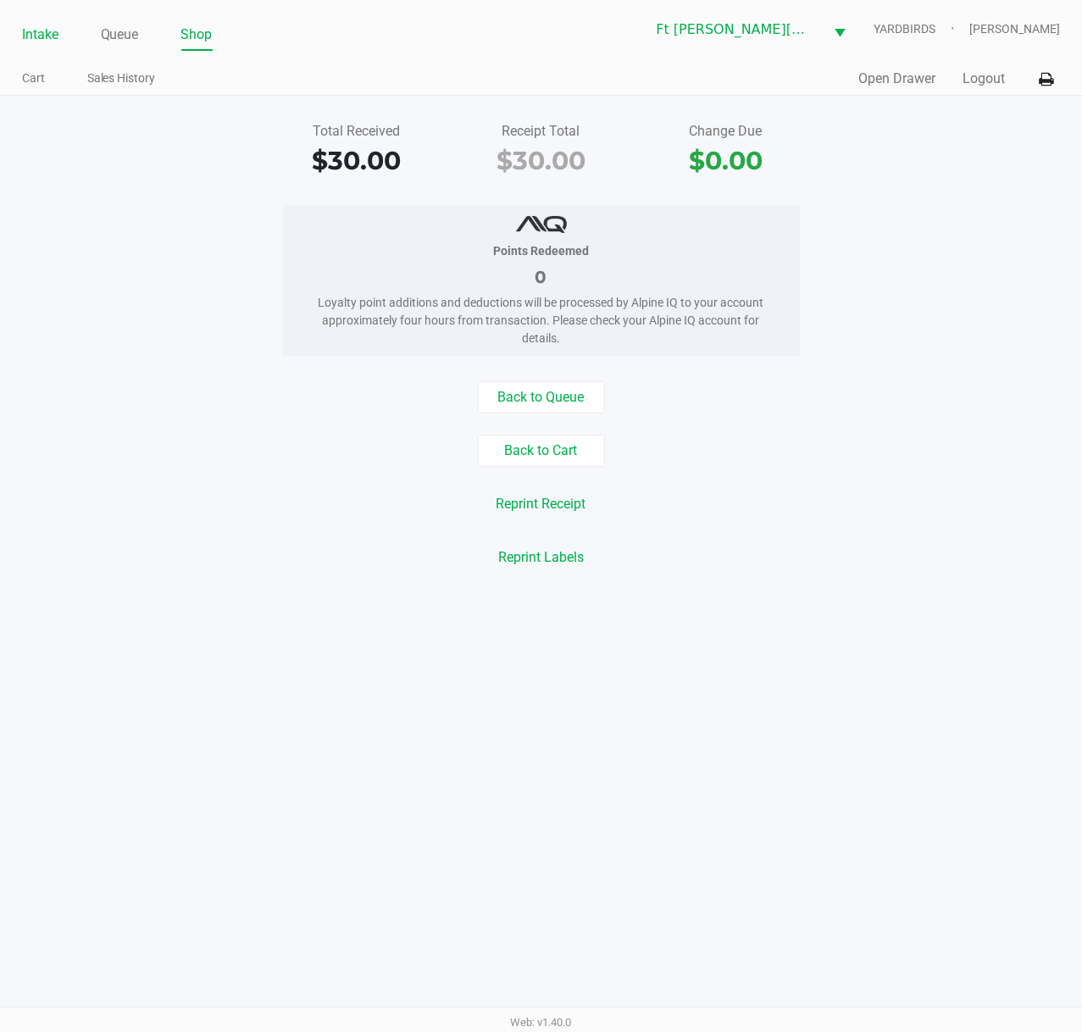
click at [41, 30] on link "Intake" at bounding box center [40, 35] width 36 height 24
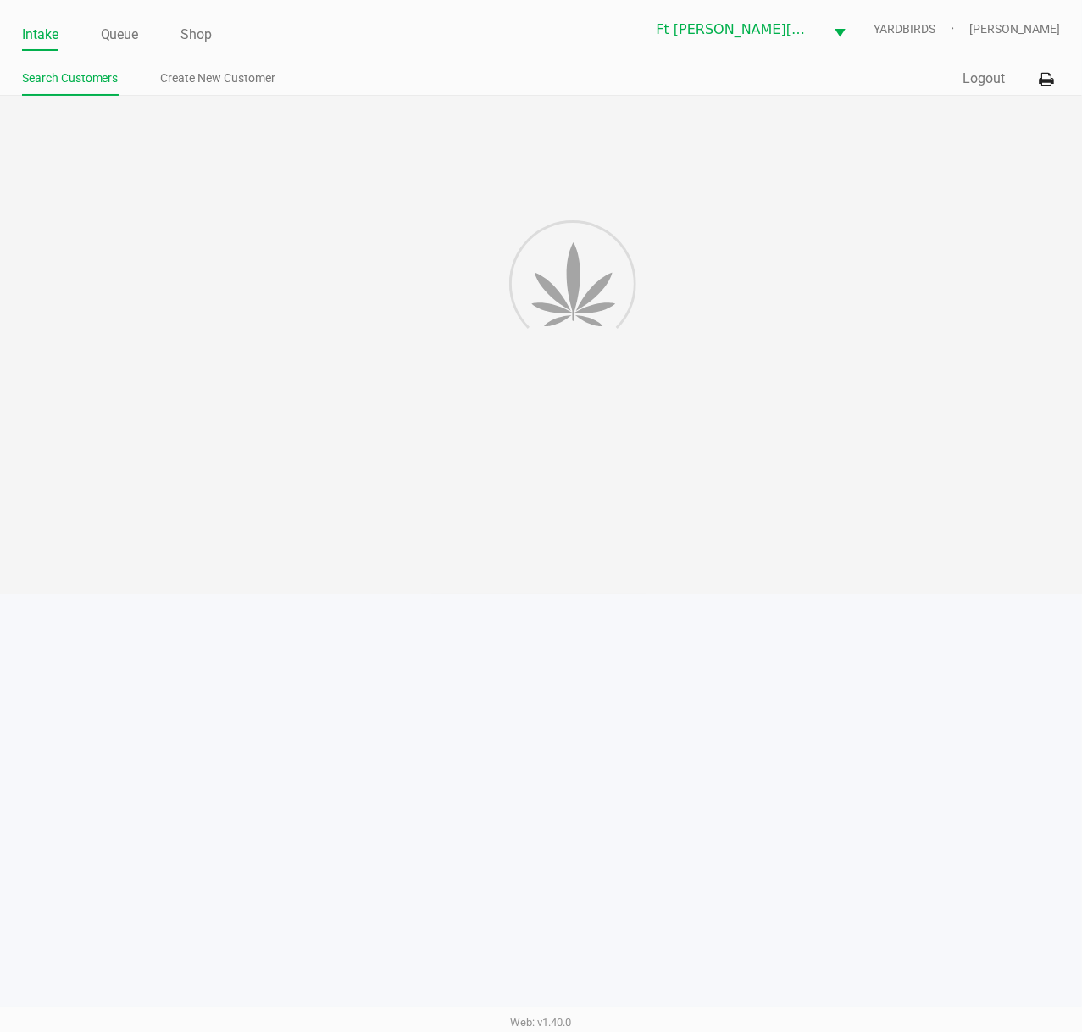
click at [551, 68] on div "Quick Sale Logout" at bounding box center [800, 79] width 519 height 31
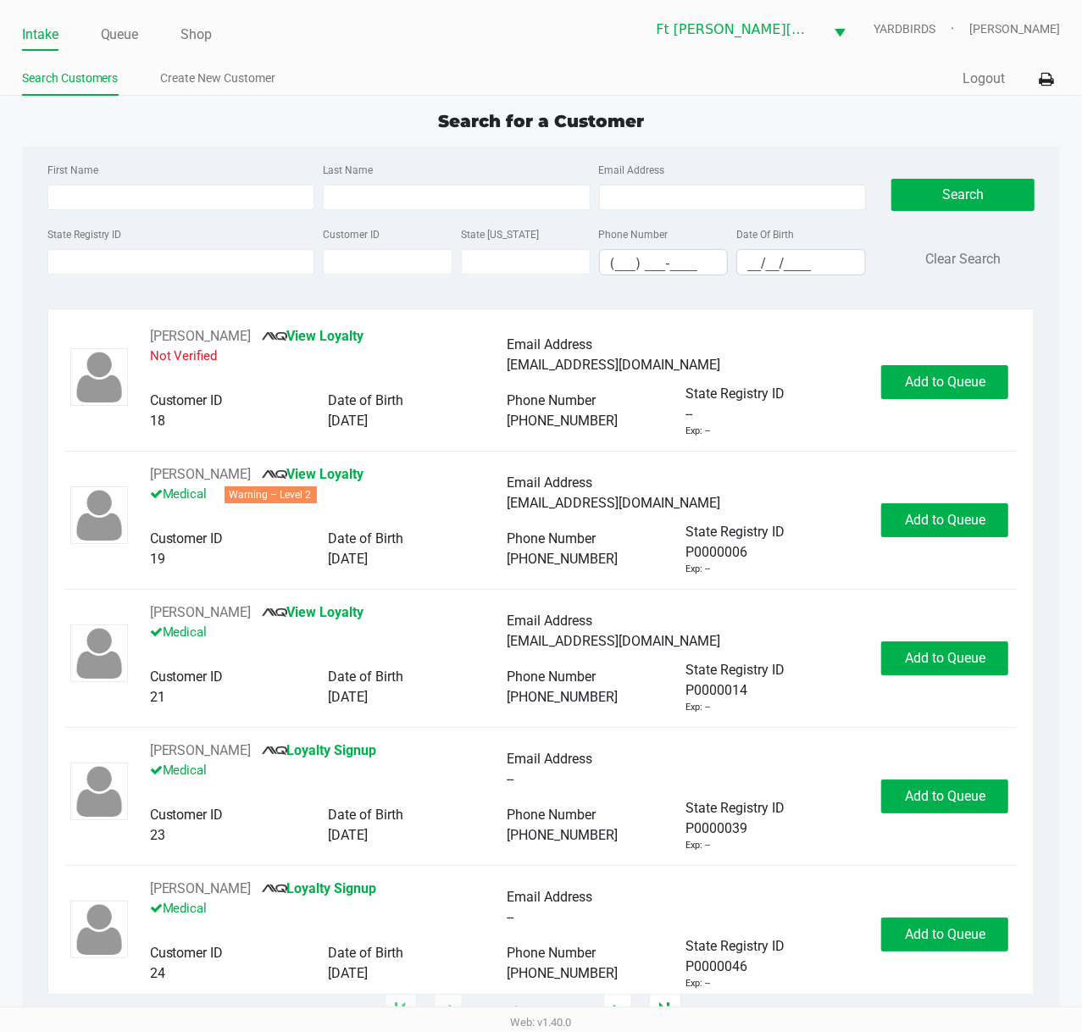
type input "SHARON"
type input "TUMLIN"
type input "05/22/1958"
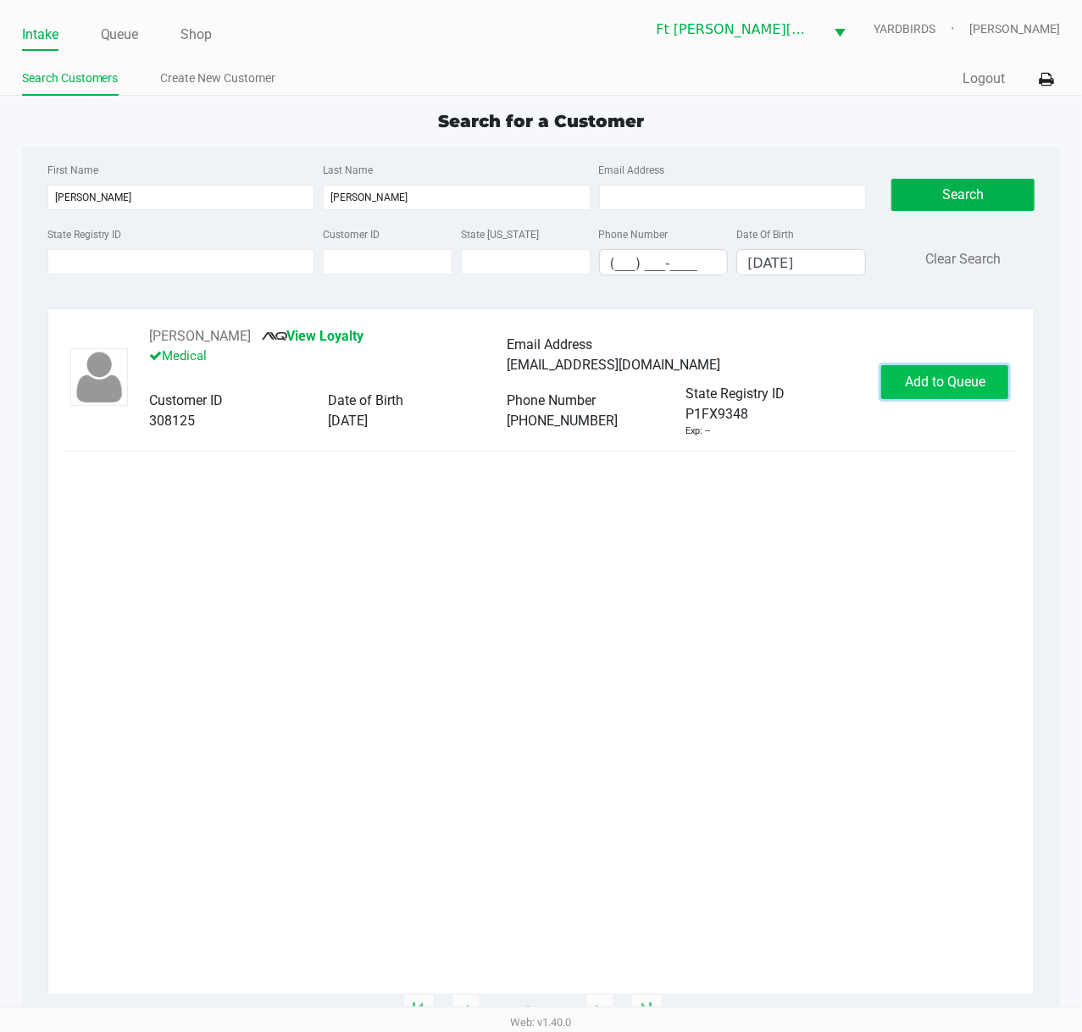
click at [930, 385] on span "Add to Queue" at bounding box center [945, 381] width 80 height 16
click at [929, 385] on div "Add to Queue" at bounding box center [944, 382] width 127 height 34
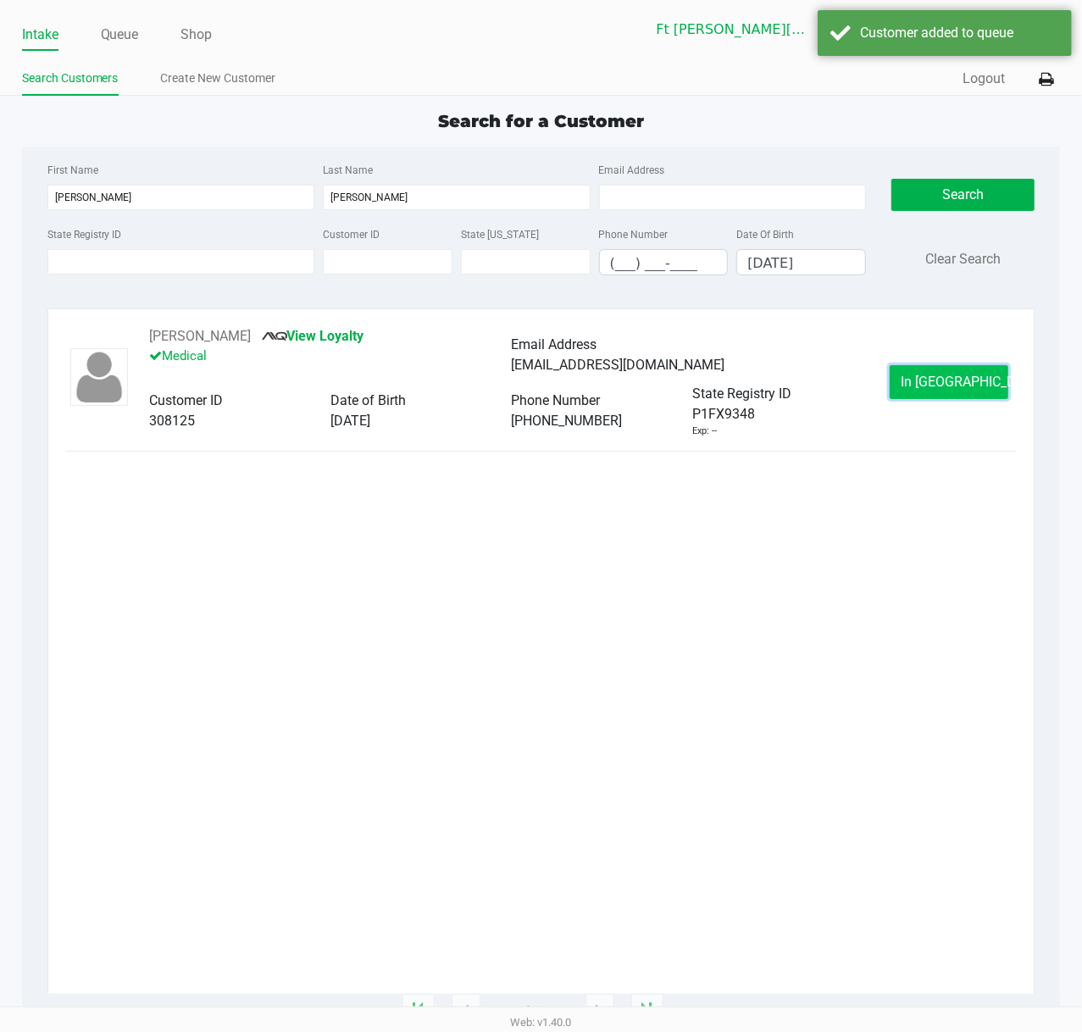
click at [954, 378] on span "In Queue" at bounding box center [971, 381] width 142 height 16
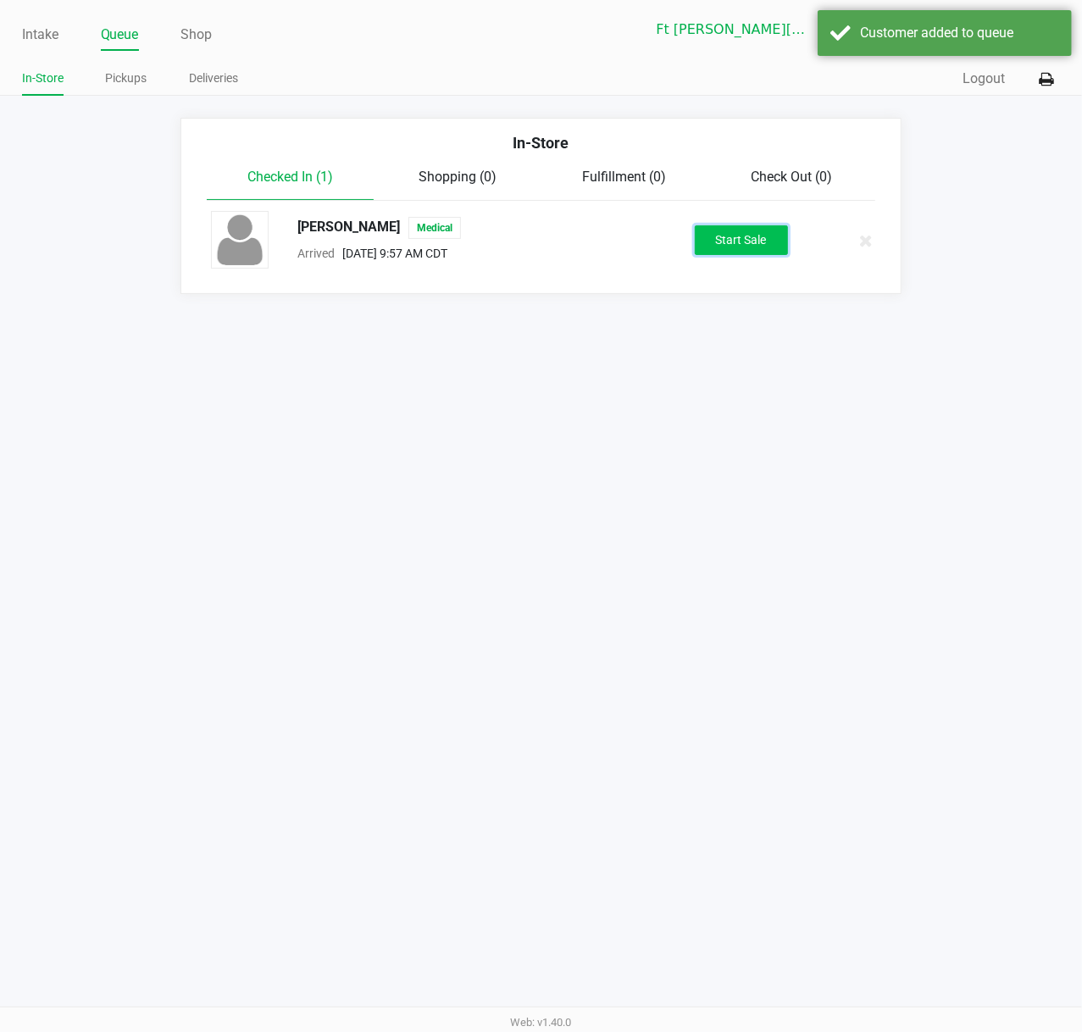
click at [749, 247] on button "Start Sale" at bounding box center [740, 240] width 93 height 30
click at [749, 247] on div "Start Sale" at bounding box center [740, 240] width 93 height 30
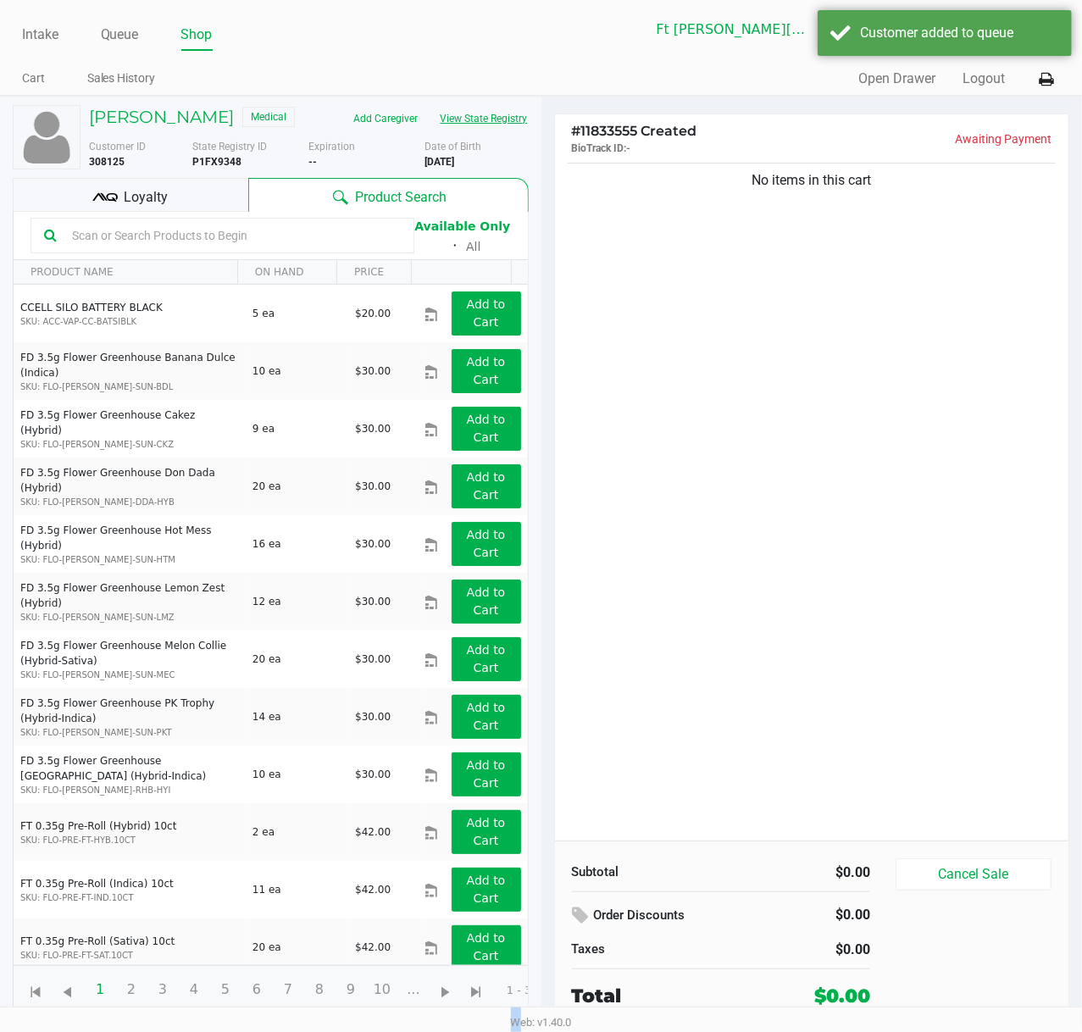
click at [474, 130] on button "View State Registry" at bounding box center [478, 118] width 99 height 27
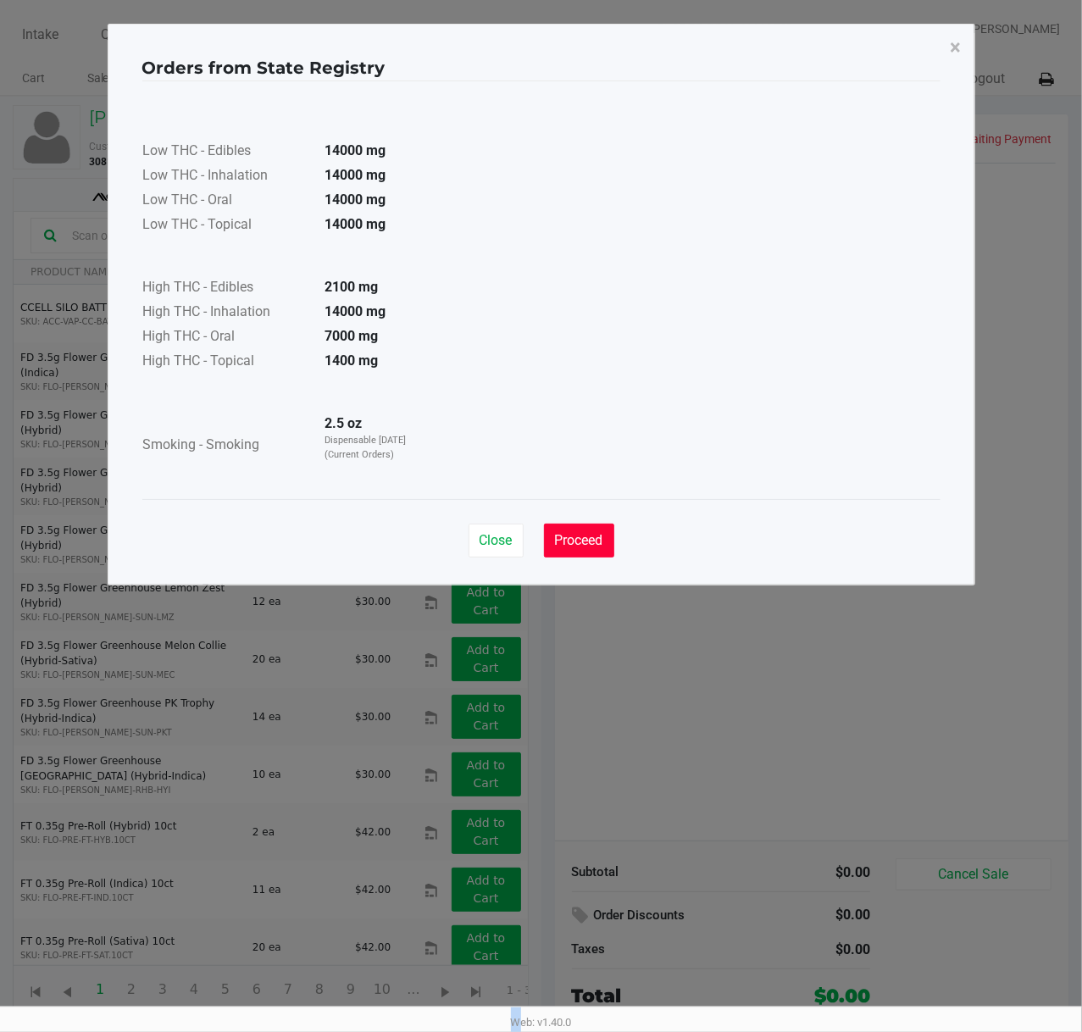
click at [570, 530] on button "Proceed" at bounding box center [579, 540] width 70 height 34
click at [573, 532] on div "Close Proceed" at bounding box center [541, 533] width 798 height 69
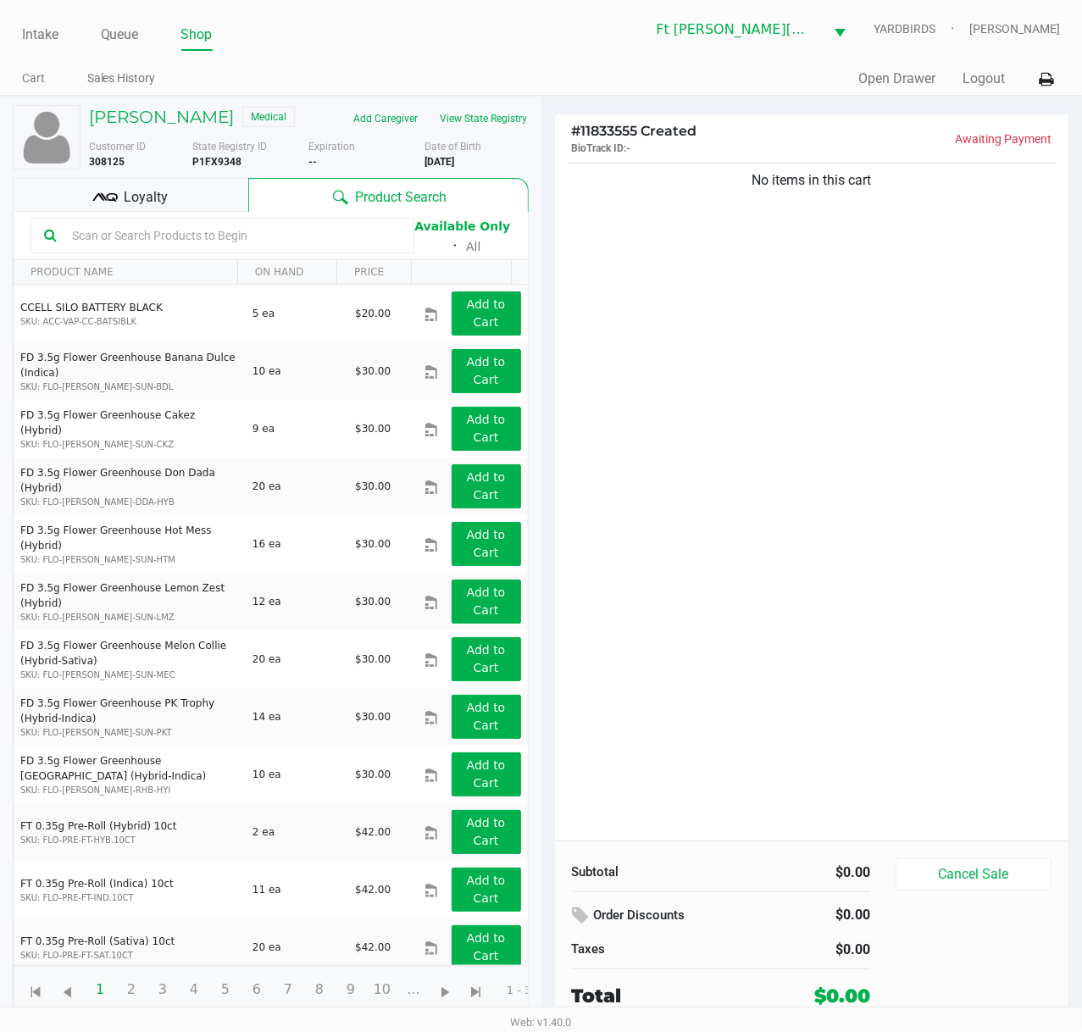
click at [350, 235] on input "text" at bounding box center [232, 235] width 335 height 25
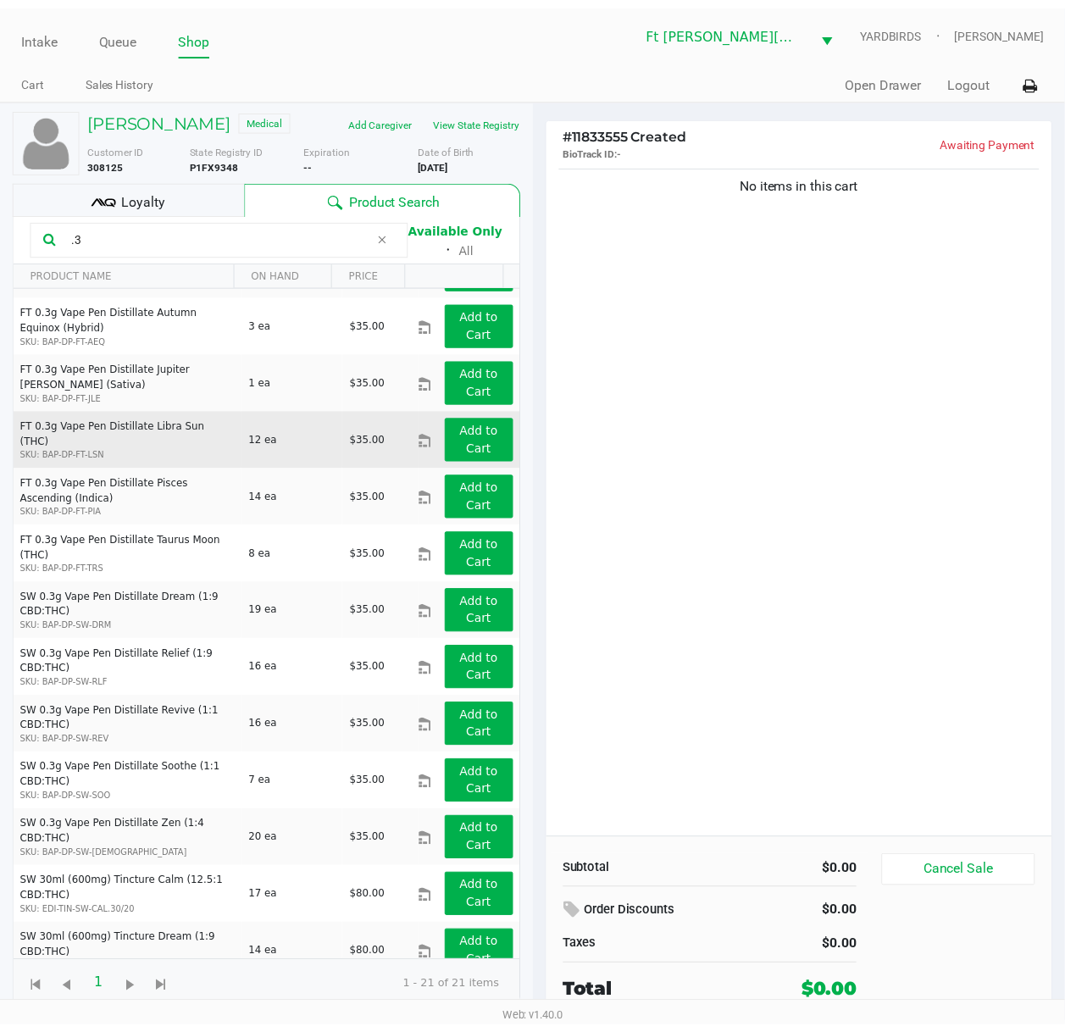
scroll to position [225, 0]
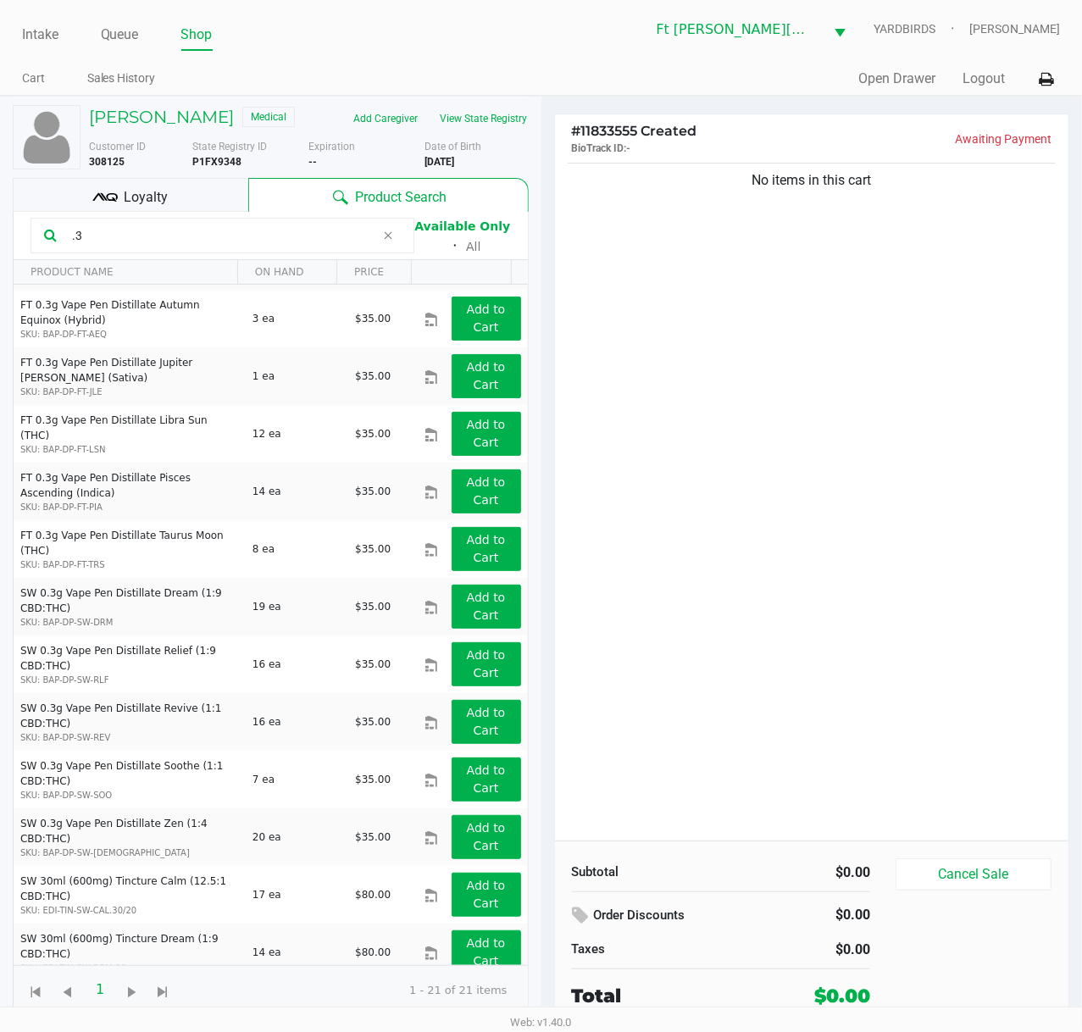
type input ".3"
click at [120, 198] on div "Loyalty" at bounding box center [130, 195] width 235 height 34
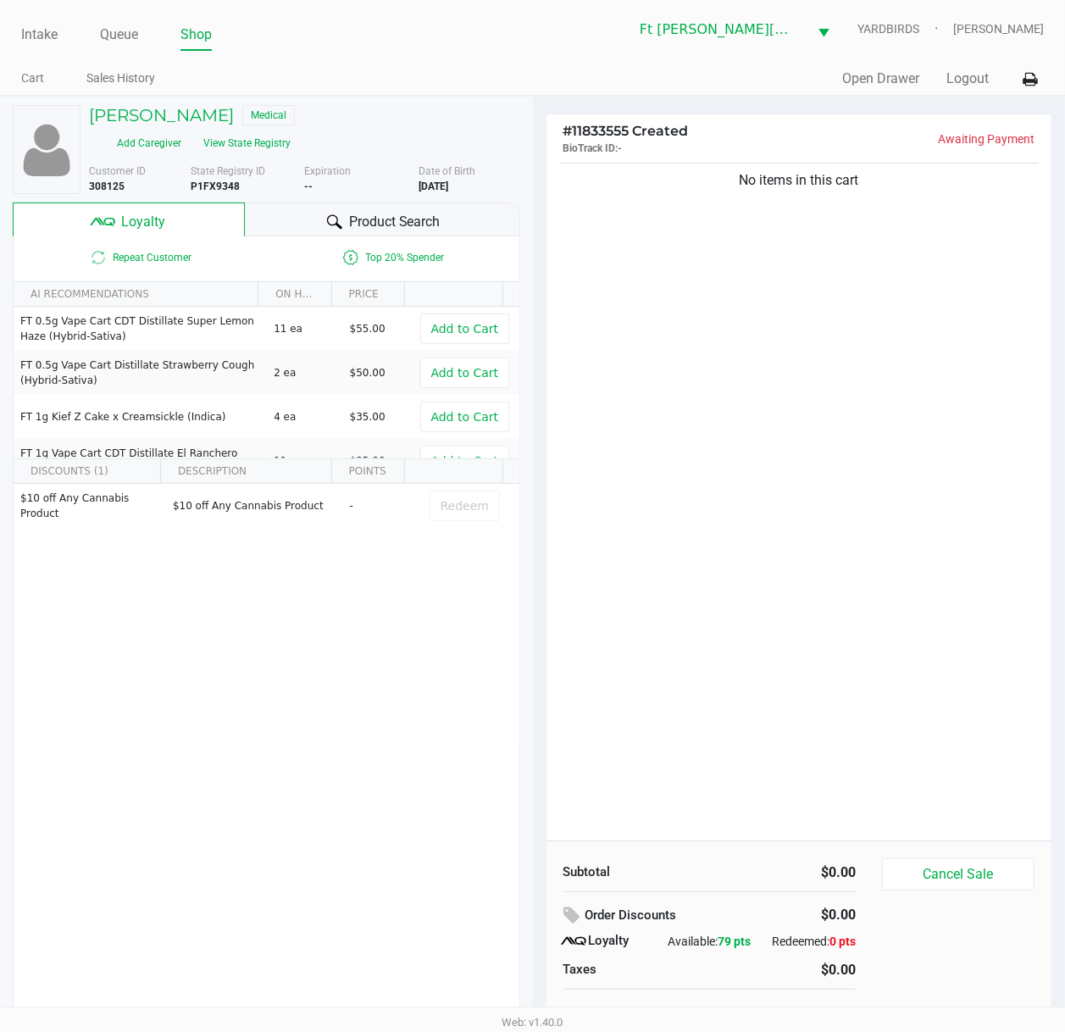
click at [716, 554] on div "No items in this cart" at bounding box center [799, 499] width 506 height 681
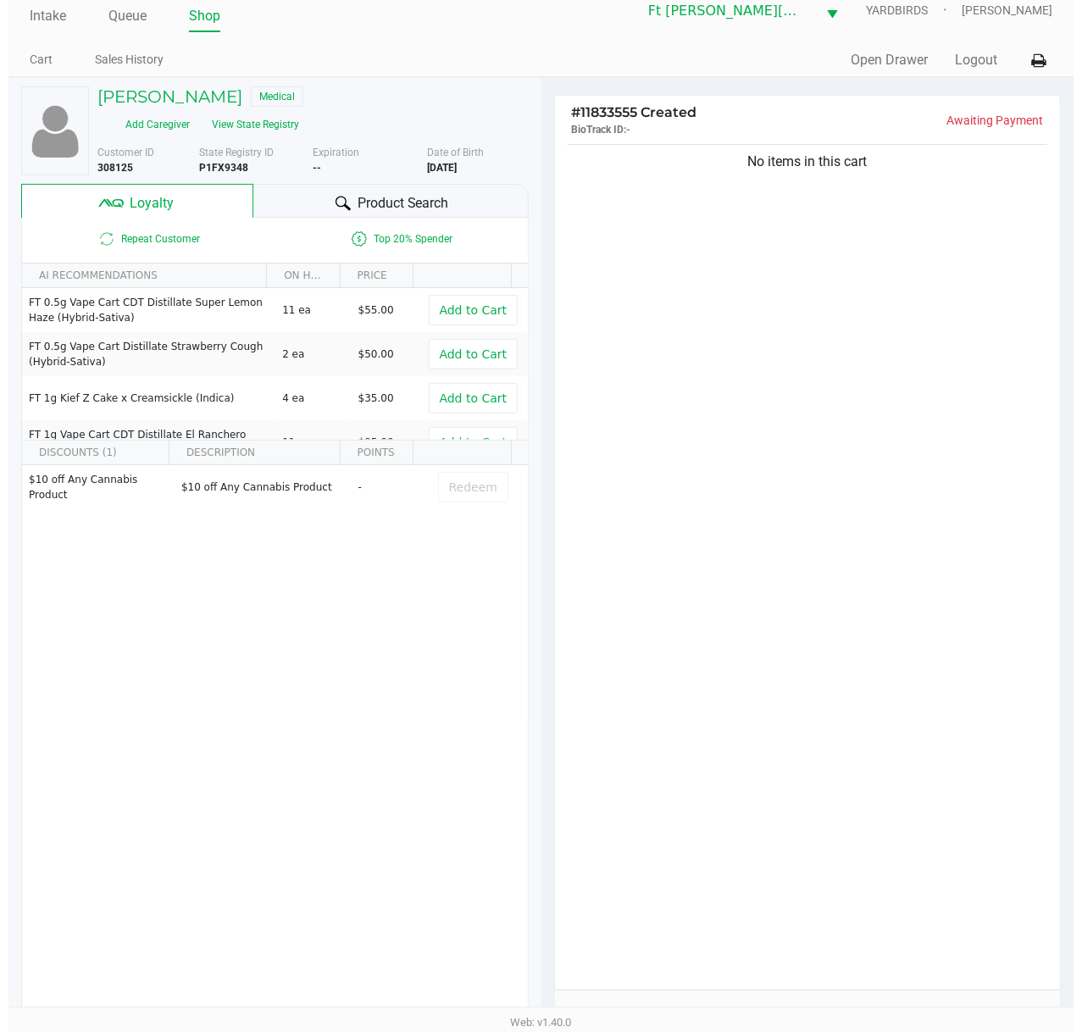
scroll to position [0, 0]
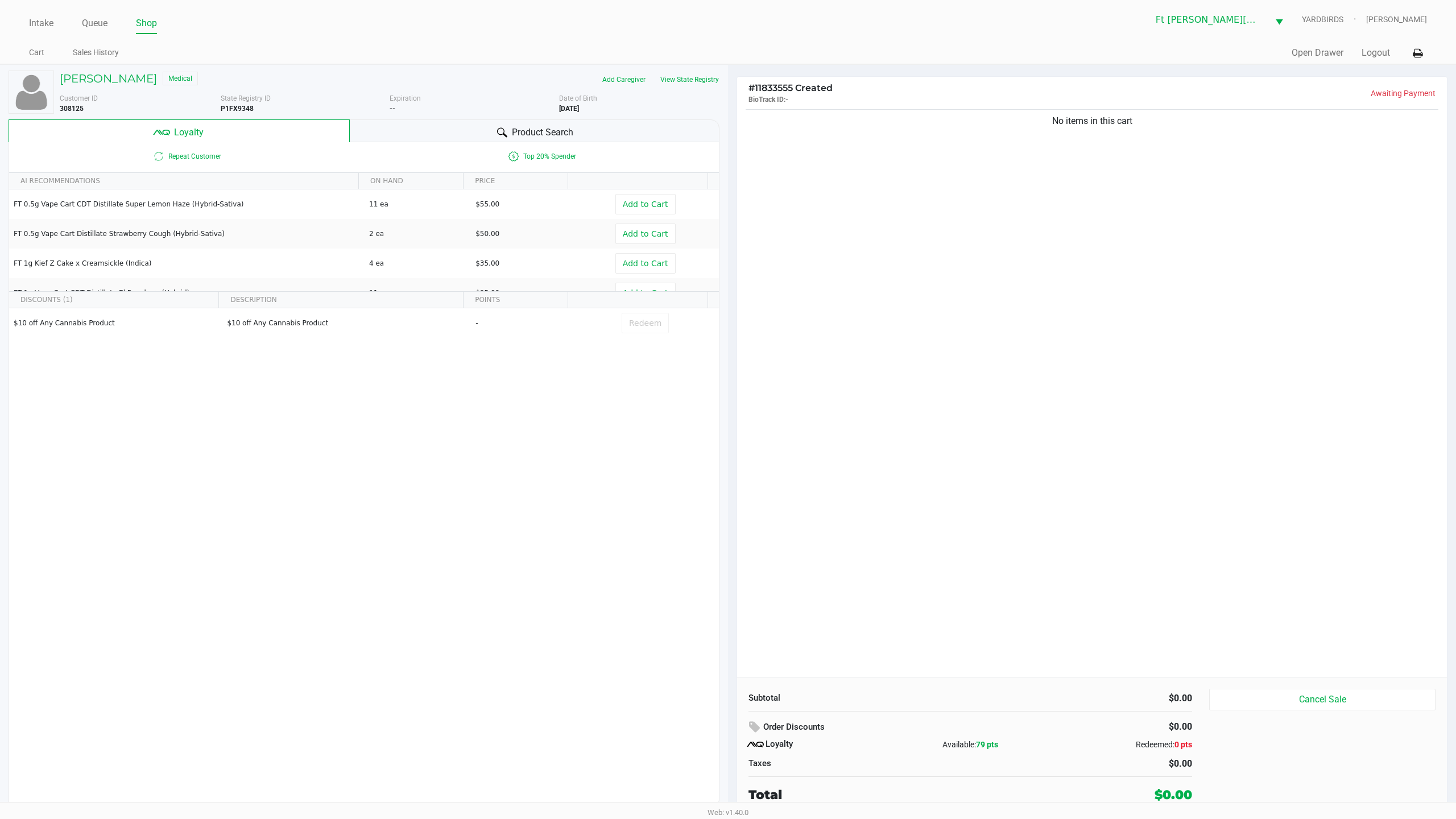
click at [538, 137] on span "Product Search" at bounding box center [542, 132] width 61 height 13
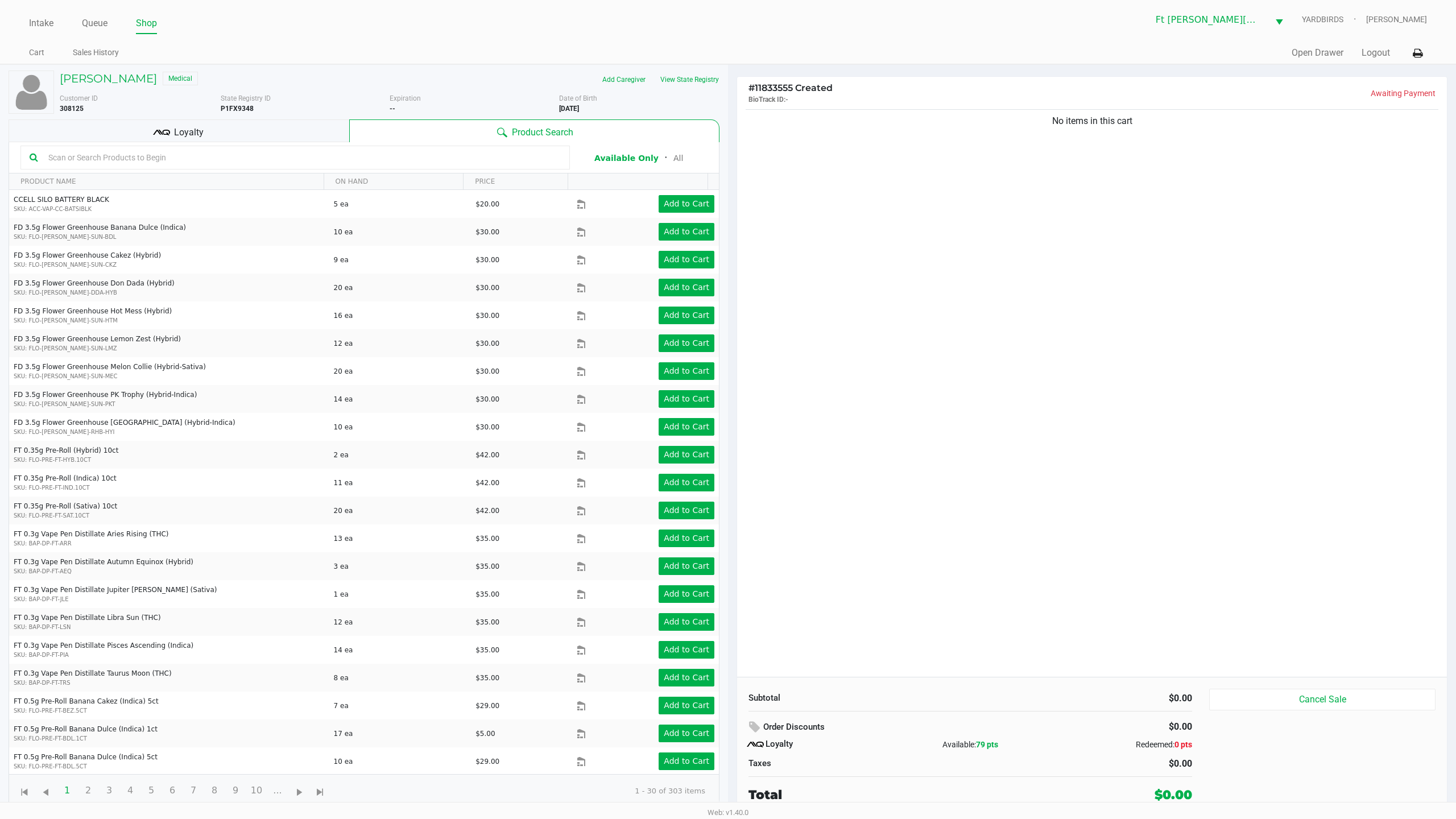
click at [336, 149] on div at bounding box center [295, 158] width 549 height 24
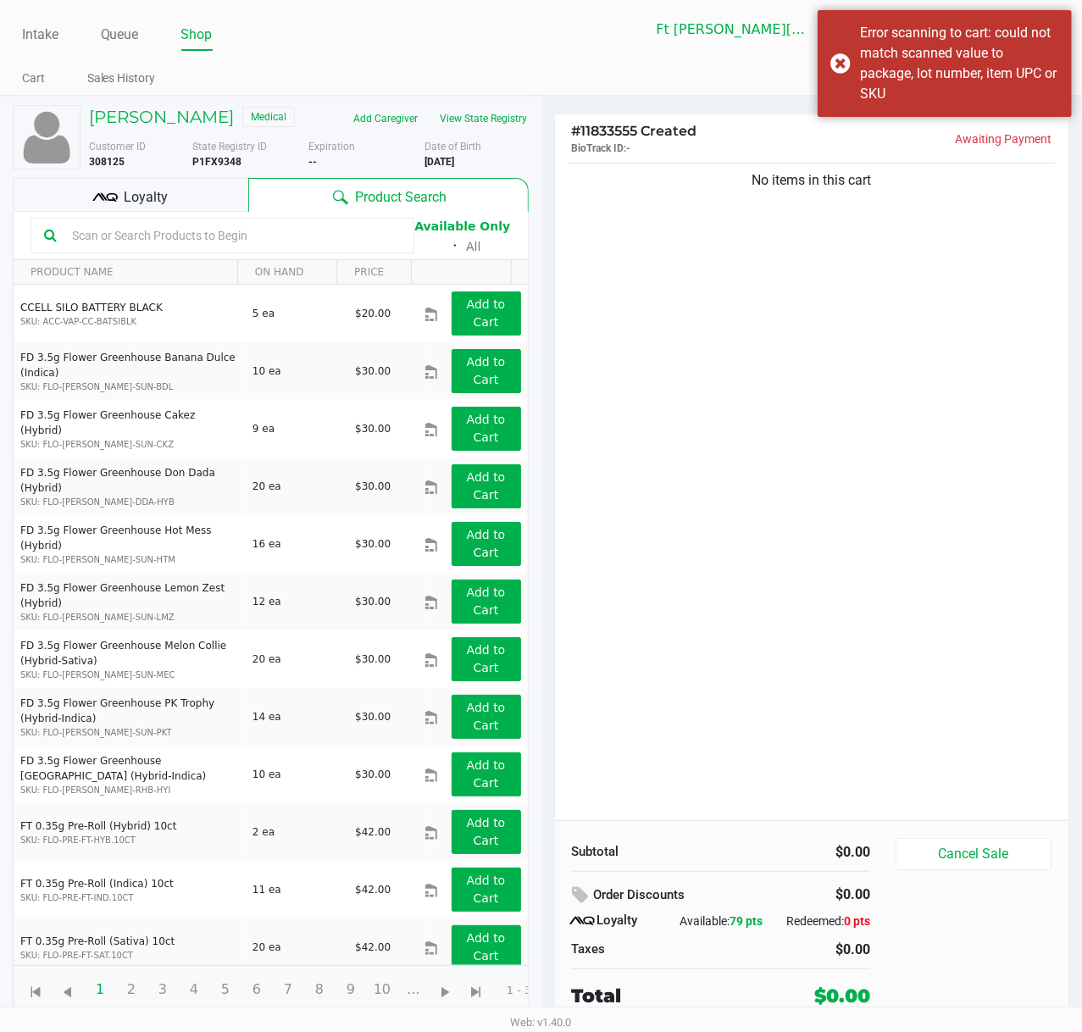
click at [254, 241] on input "text" at bounding box center [232, 235] width 335 height 25
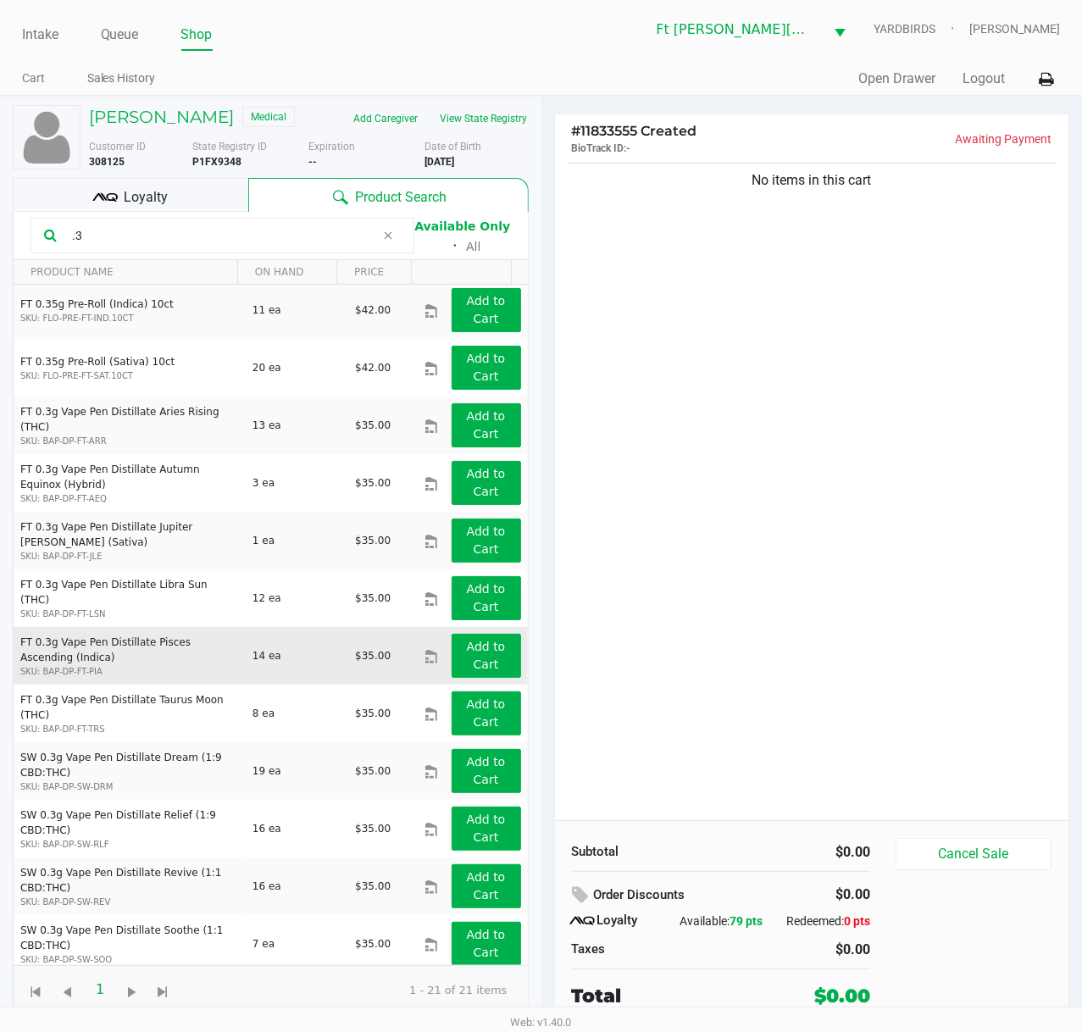
scroll to position [225, 0]
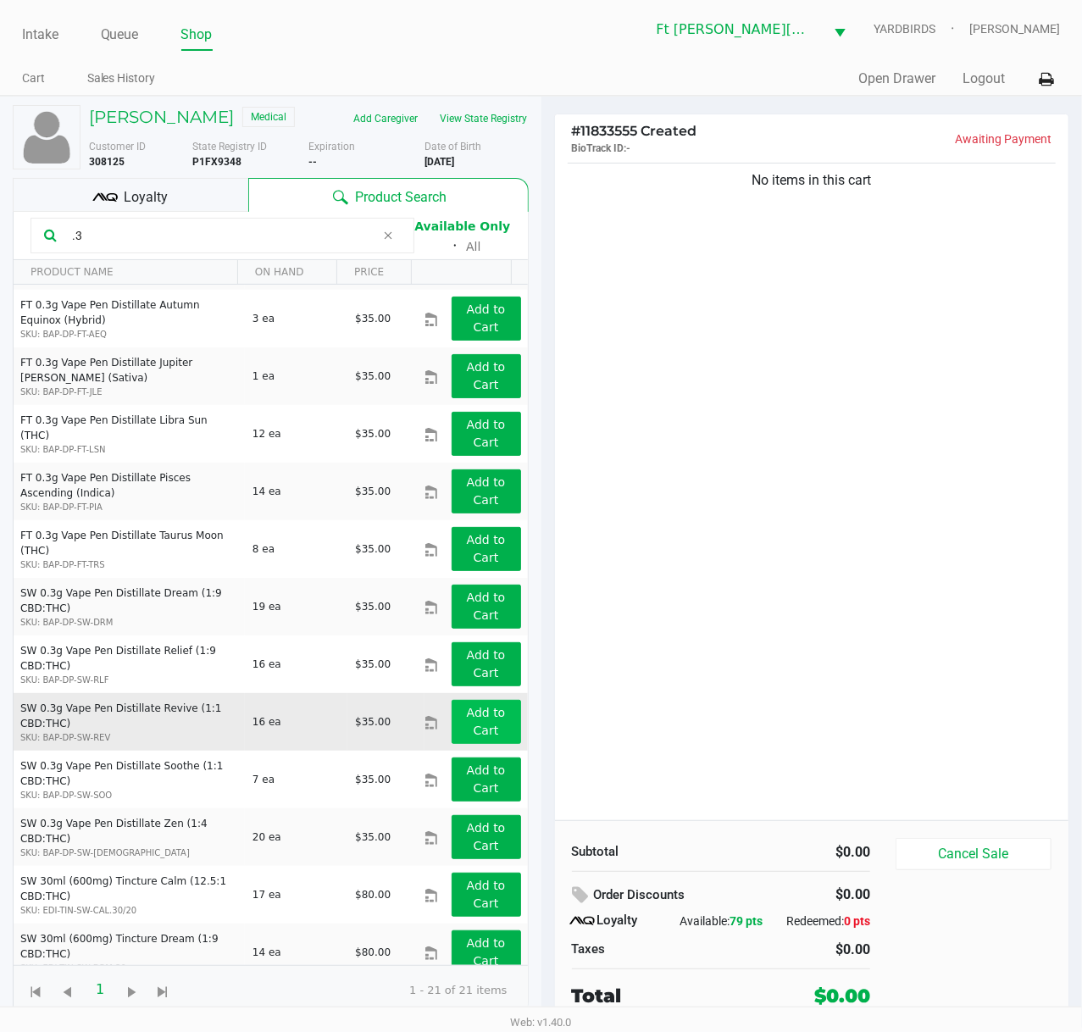
type input ".3"
click at [467, 720] on app-button-loader "Add to Cart" at bounding box center [486, 720] width 39 height 31
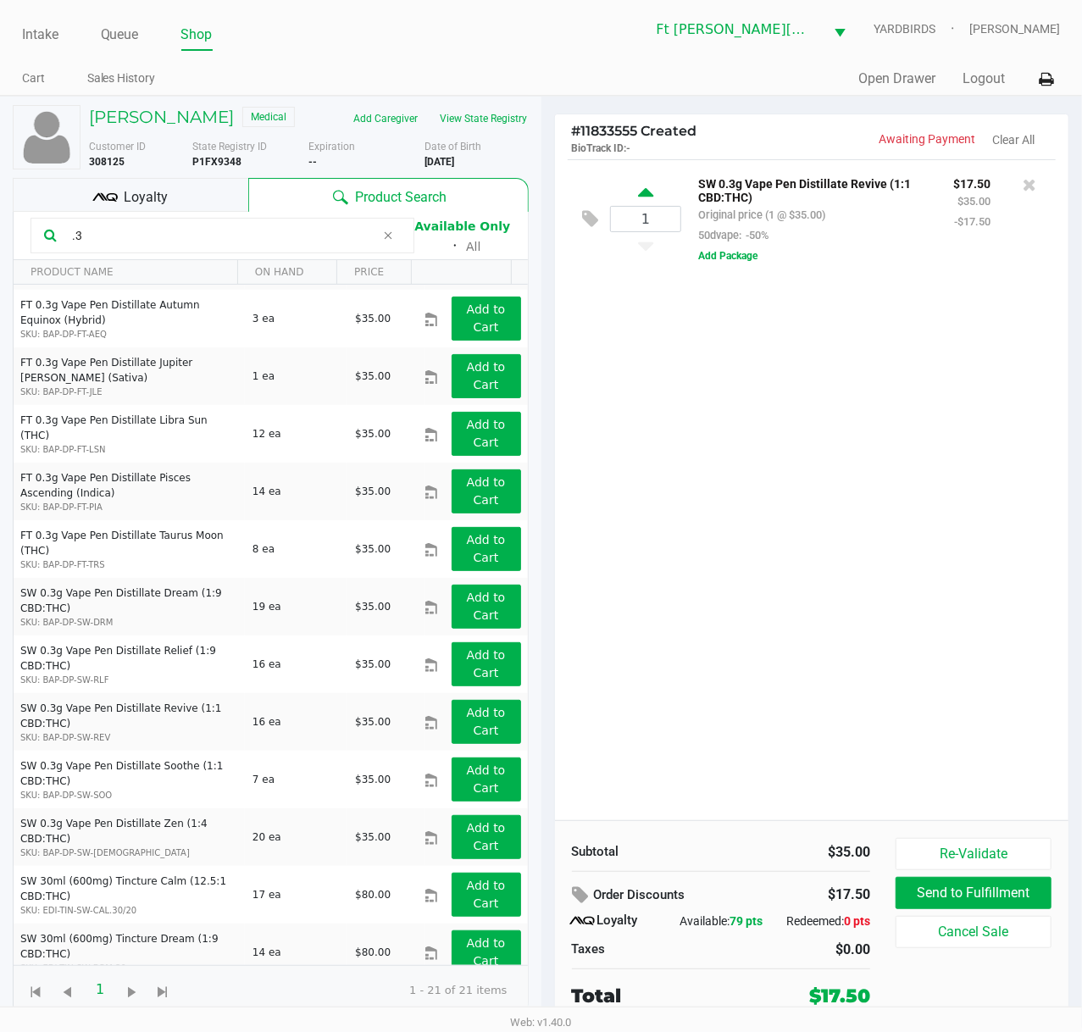
click at [645, 197] on icon at bounding box center [645, 195] width 15 height 21
type input "2"
click at [214, 256] on div ".3 Available Only ᛫ All" at bounding box center [270, 235] width 480 height 42
click at [218, 235] on input ".3" at bounding box center [220, 235] width 310 height 25
click at [221, 235] on input ".3" at bounding box center [220, 235] width 310 height 25
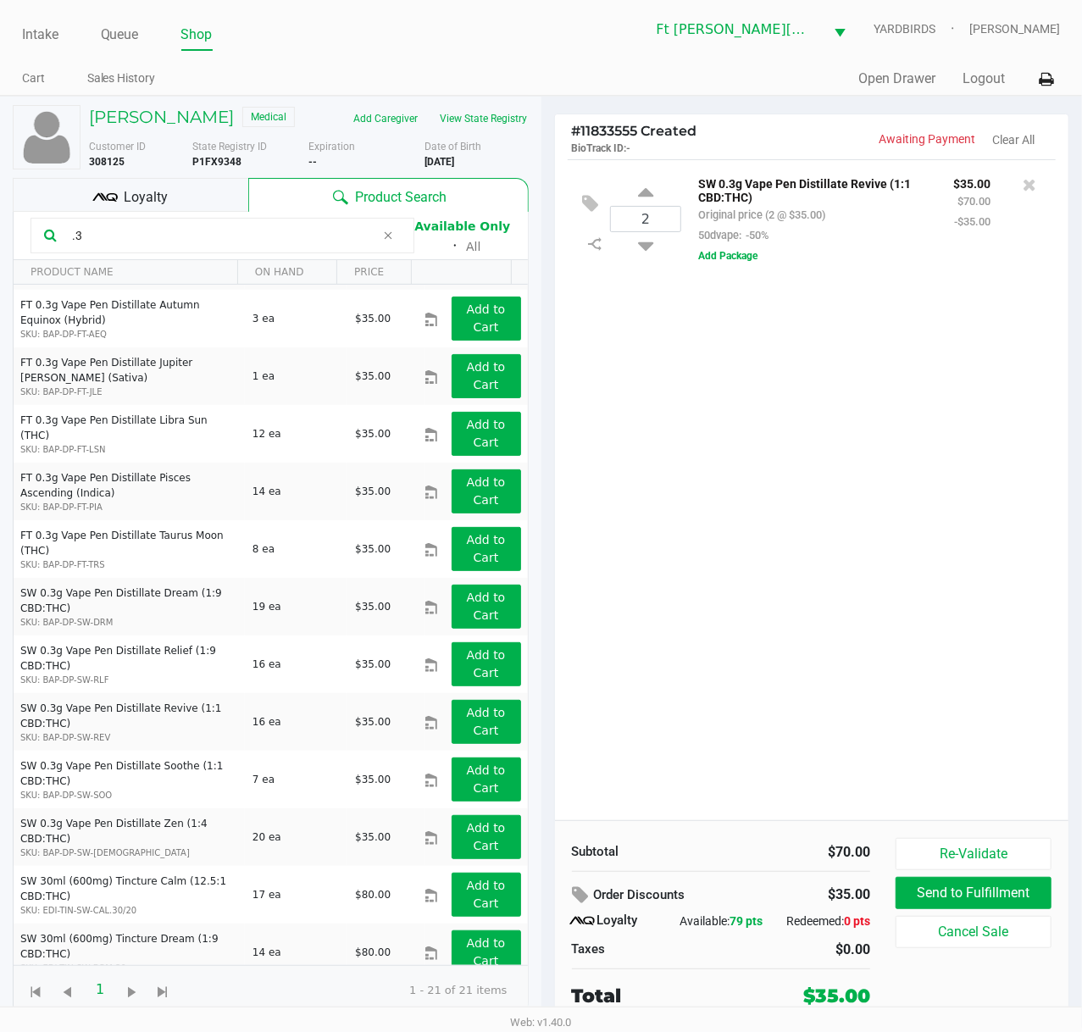
click at [224, 237] on input ".3" at bounding box center [220, 235] width 310 height 25
click at [225, 238] on input ".3" at bounding box center [220, 235] width 310 height 25
type input "."
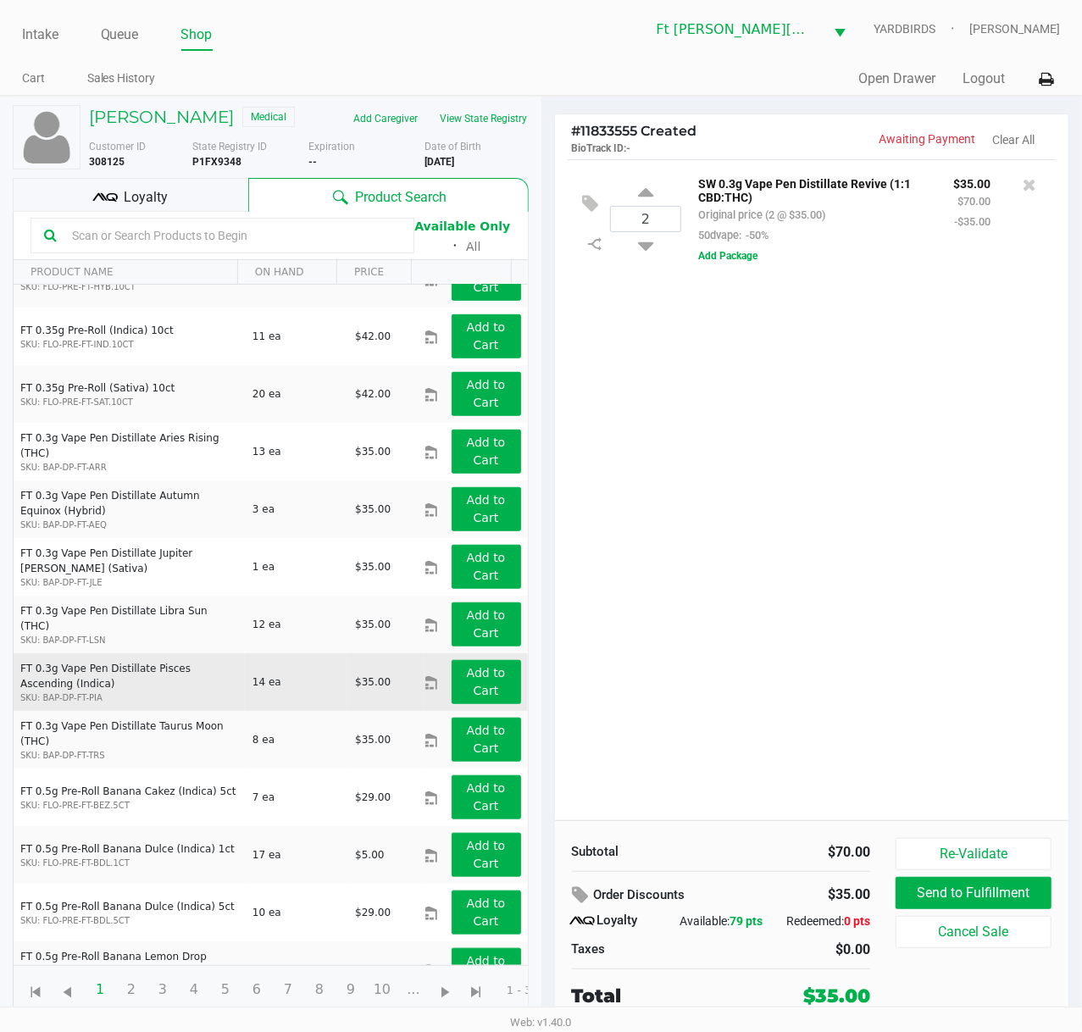
scroll to position [564, 0]
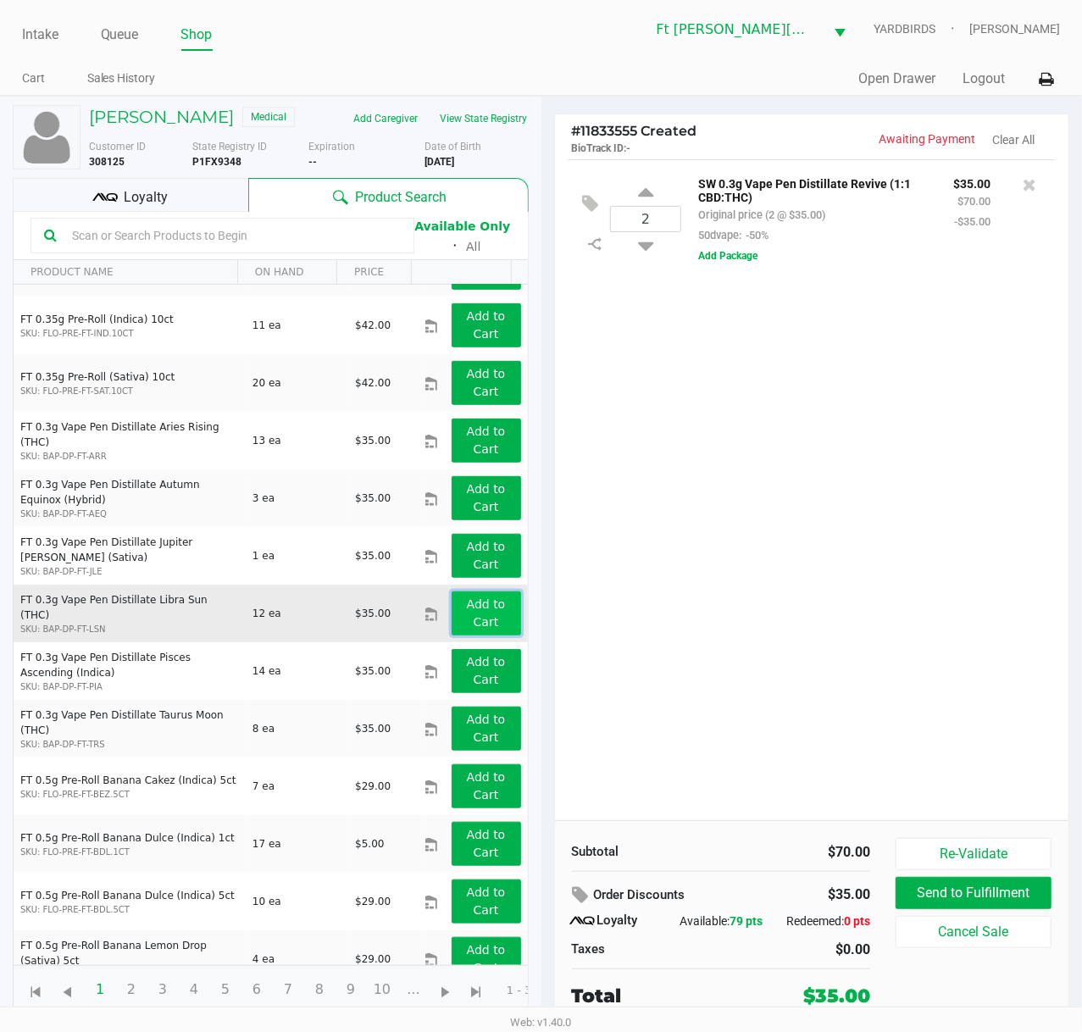
click at [468, 617] on app-button-loader "Add to Cart" at bounding box center [486, 612] width 39 height 31
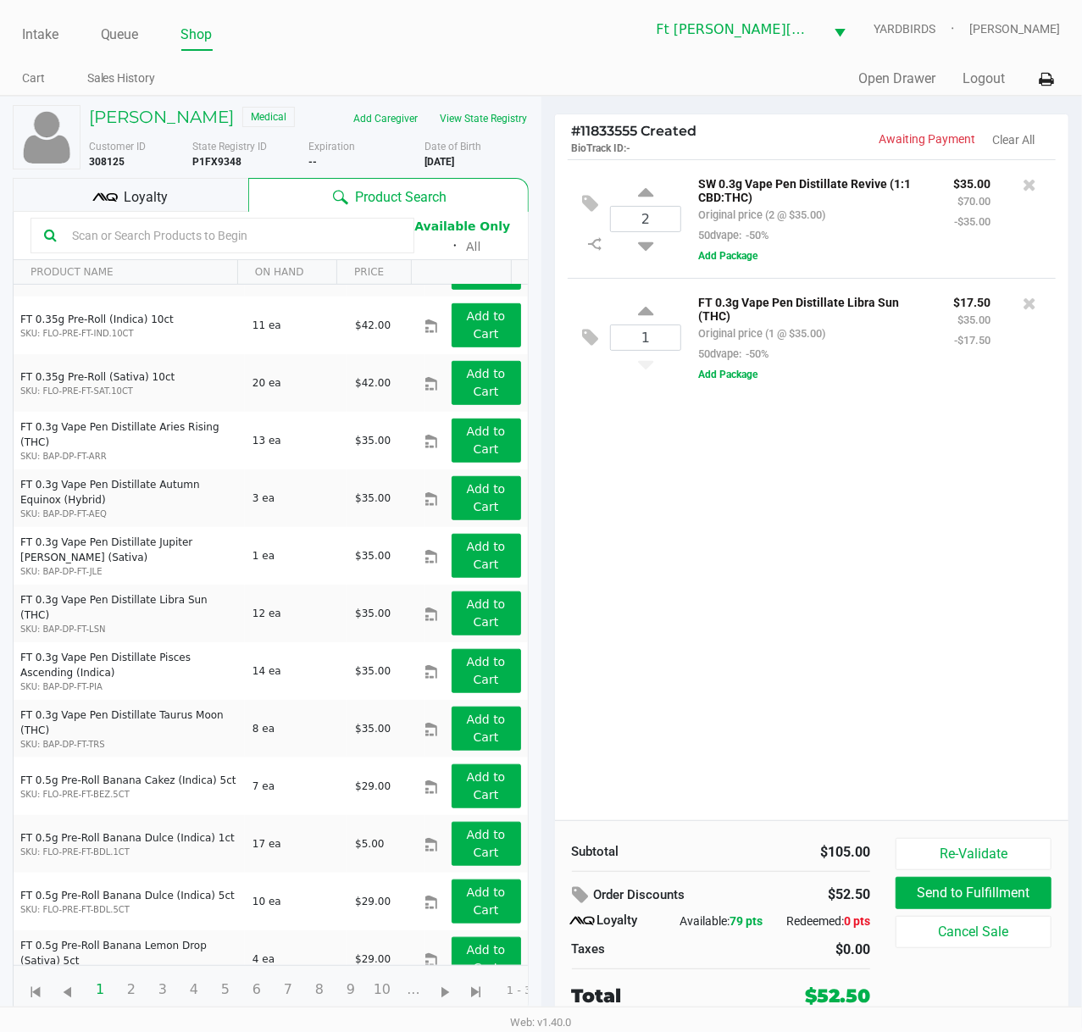
click at [168, 247] on input "text" at bounding box center [232, 235] width 335 height 25
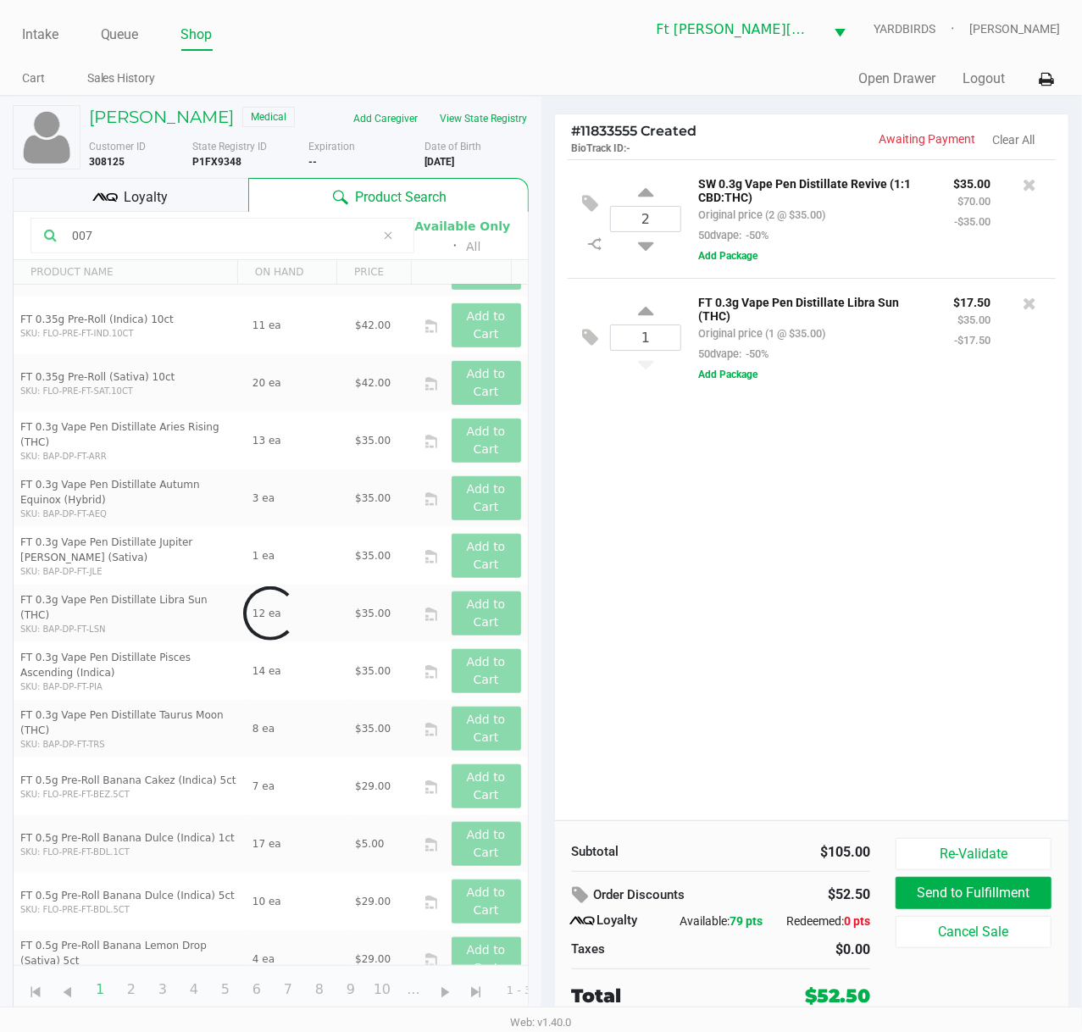
scroll to position [0, 0]
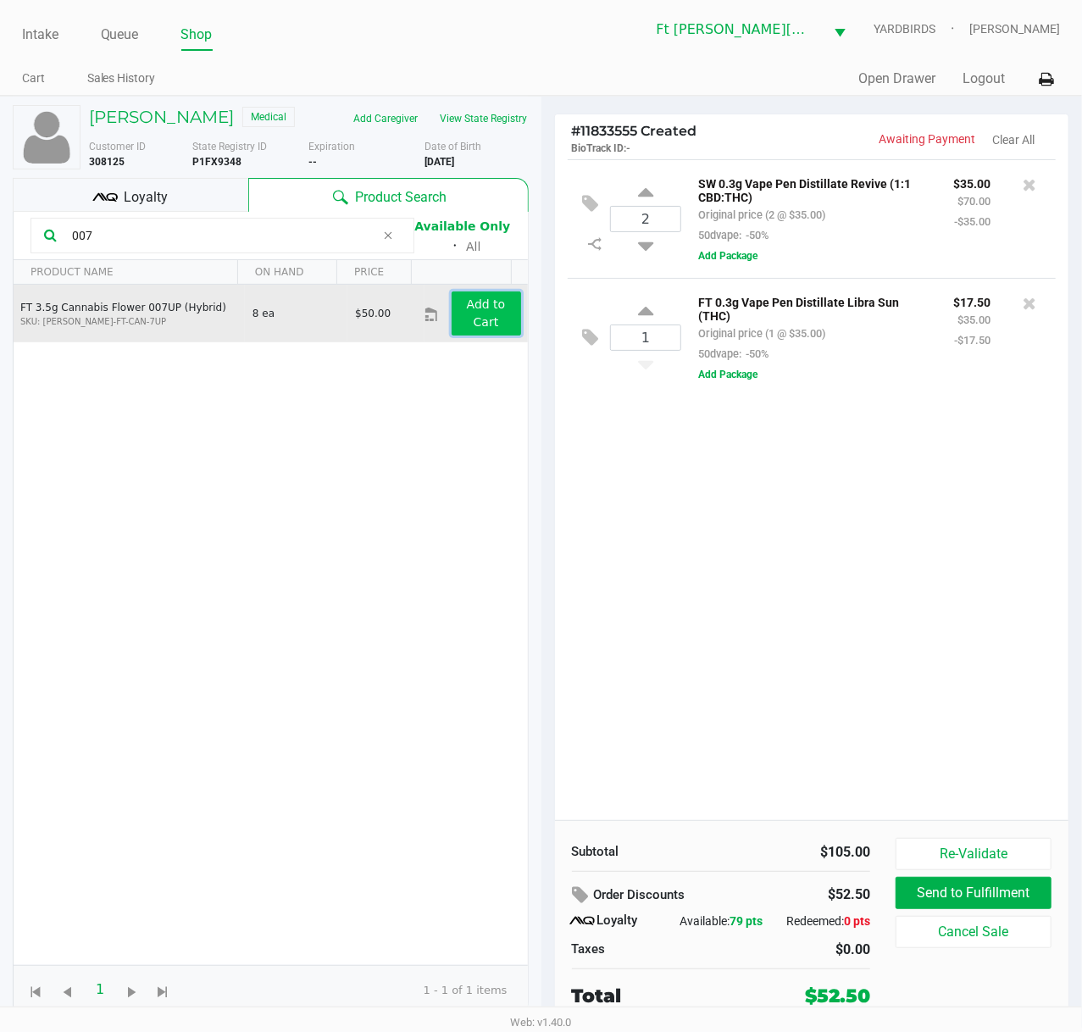
click at [467, 313] on app-button-loader "Add to Cart" at bounding box center [486, 312] width 39 height 31
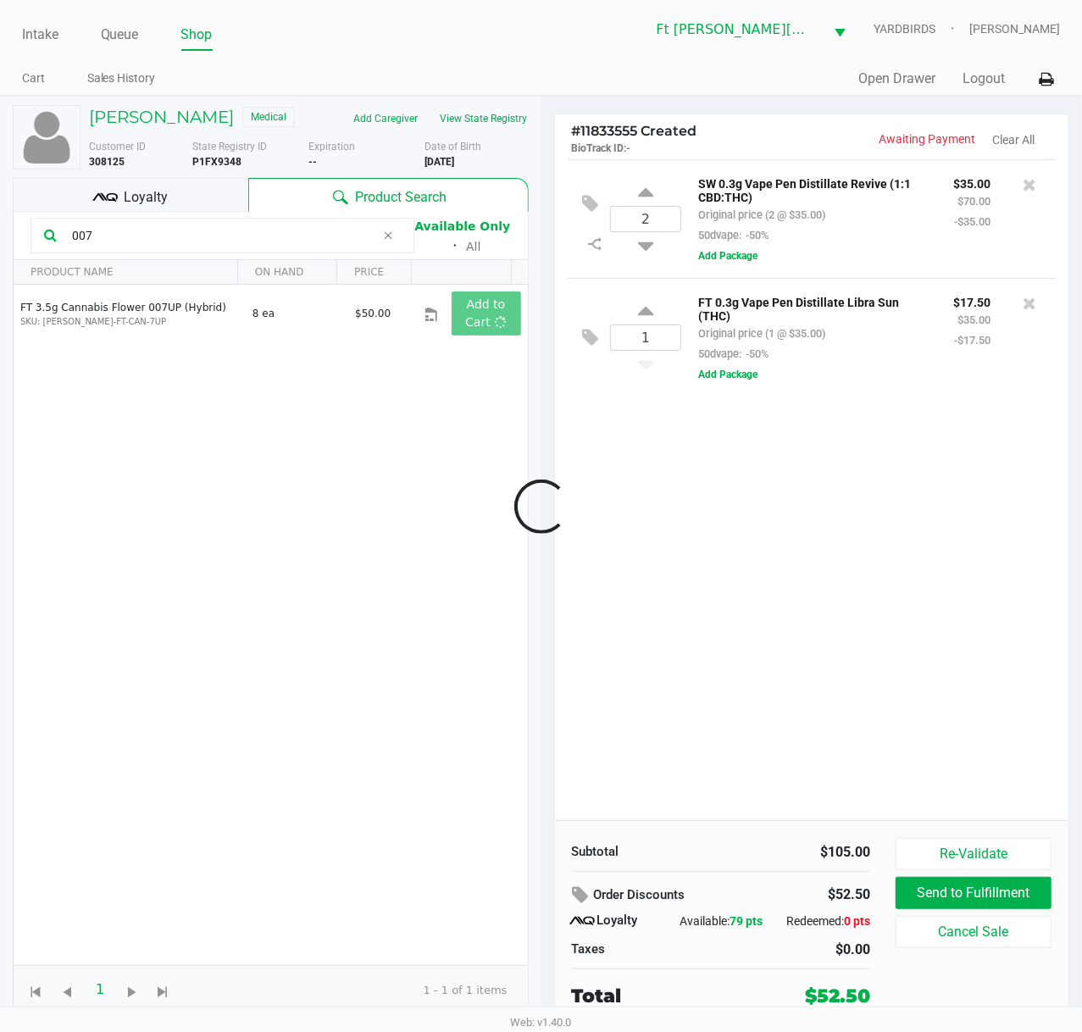
click at [174, 235] on div at bounding box center [541, 506] width 1082 height 652
click at [173, 234] on div at bounding box center [541, 506] width 1082 height 652
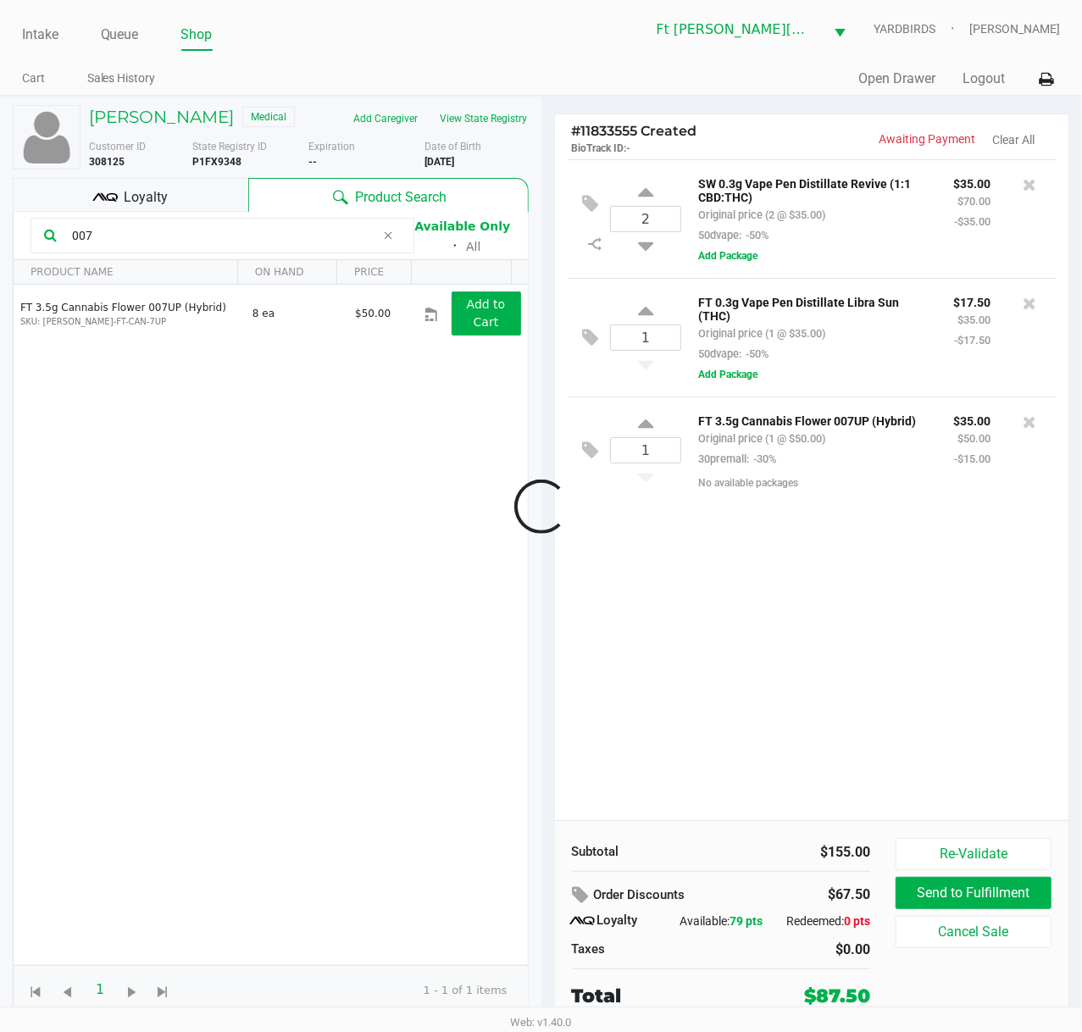
click at [176, 235] on input "007" at bounding box center [220, 235] width 310 height 25
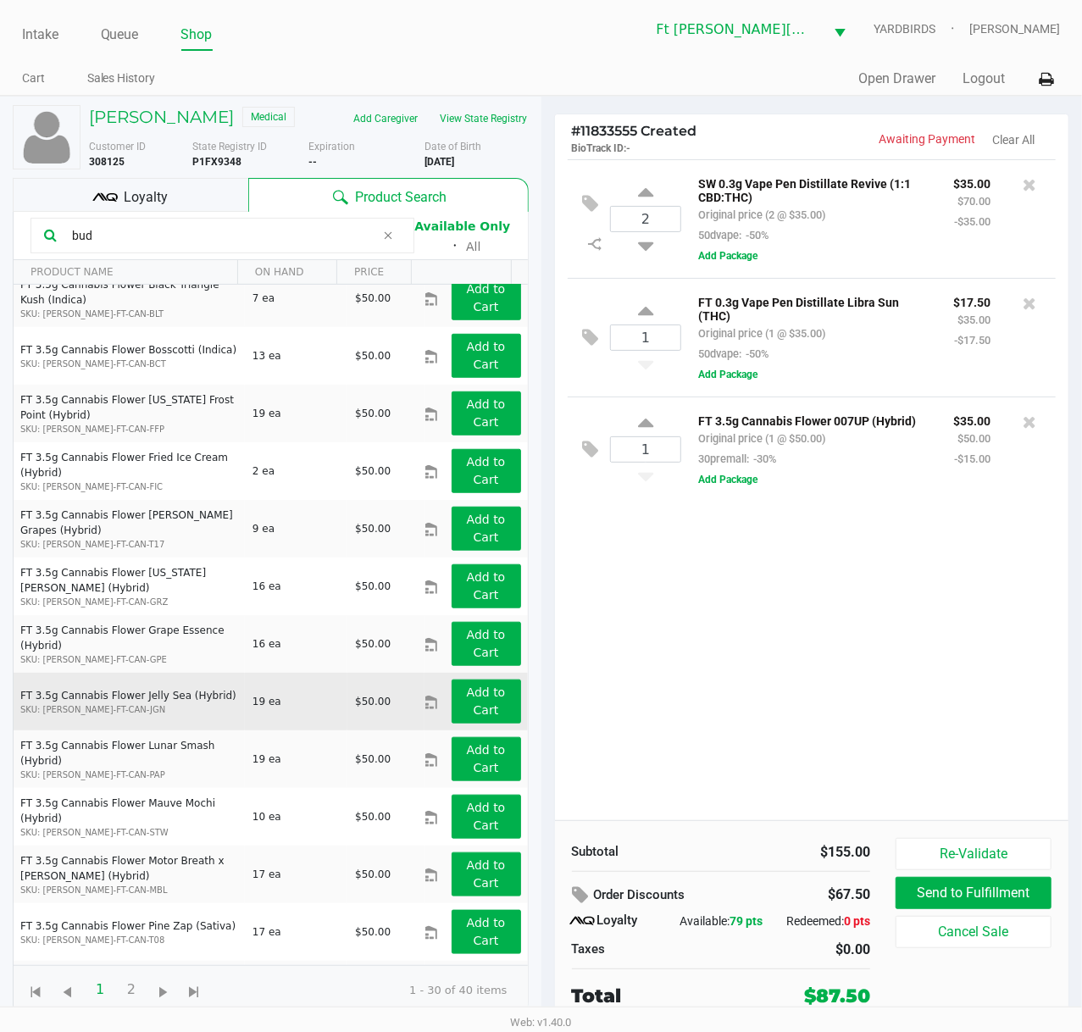
scroll to position [790, 0]
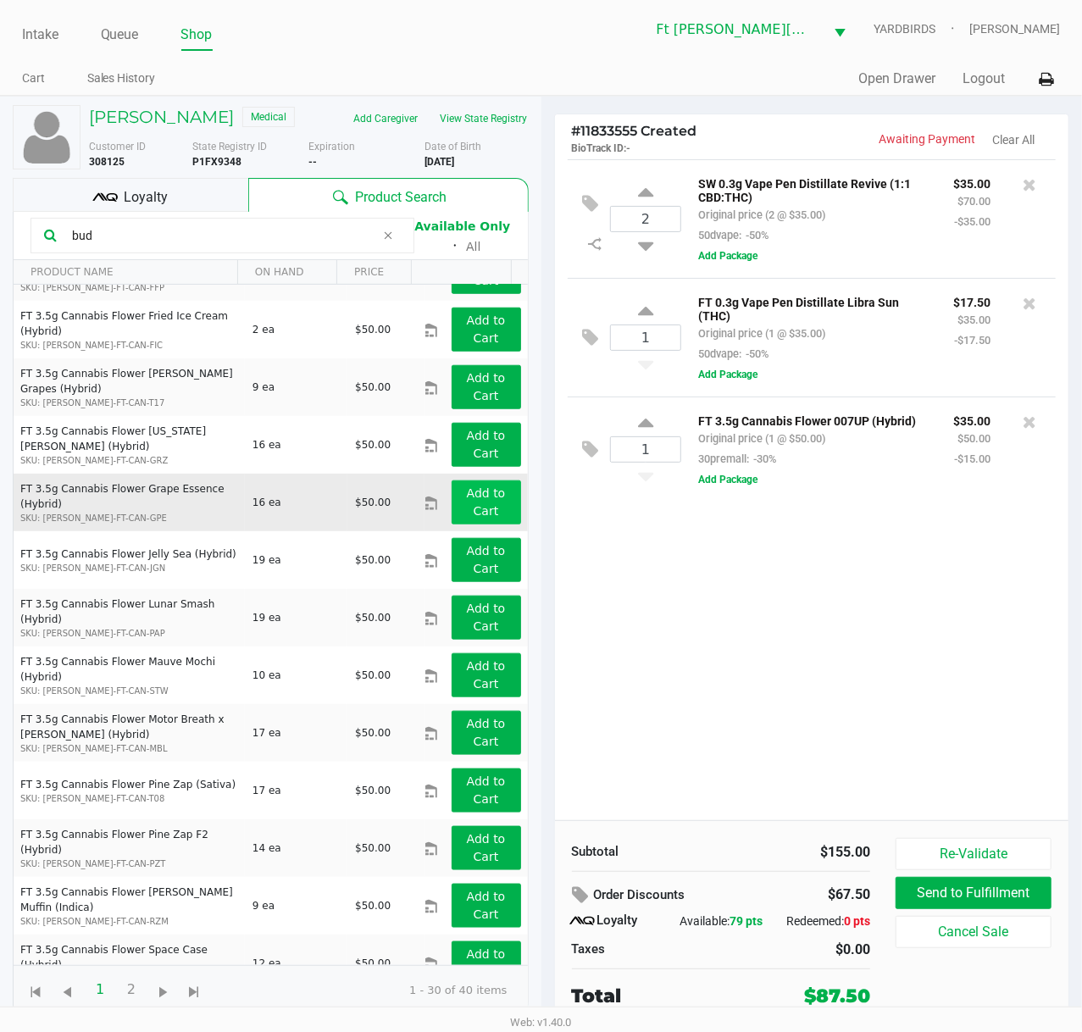
type input "bud"
click at [467, 506] on app-button-loader "Add to Cart" at bounding box center [486, 501] width 39 height 31
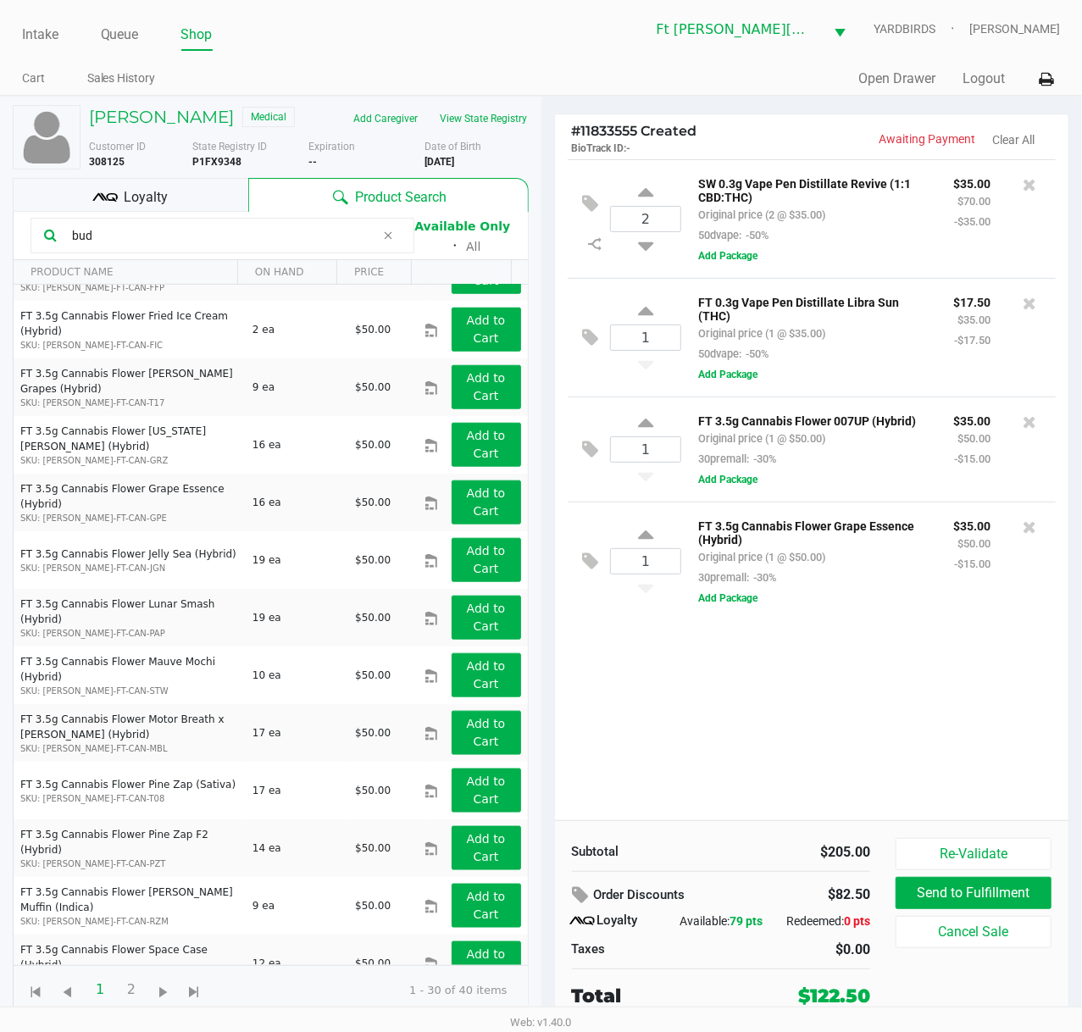
click at [132, 202] on span "Loyalty" at bounding box center [146, 197] width 44 height 20
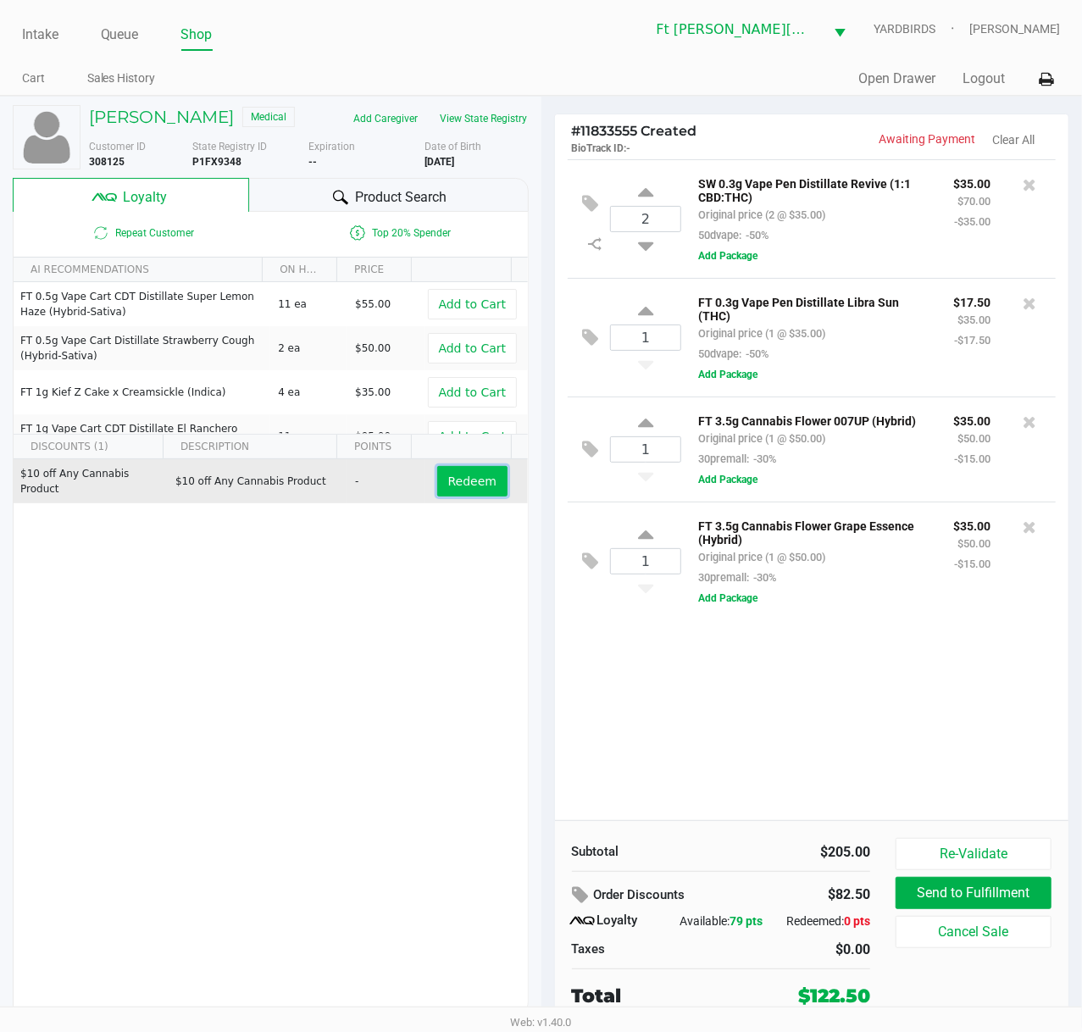
click at [437, 473] on button "Redeem" at bounding box center [472, 481] width 70 height 30
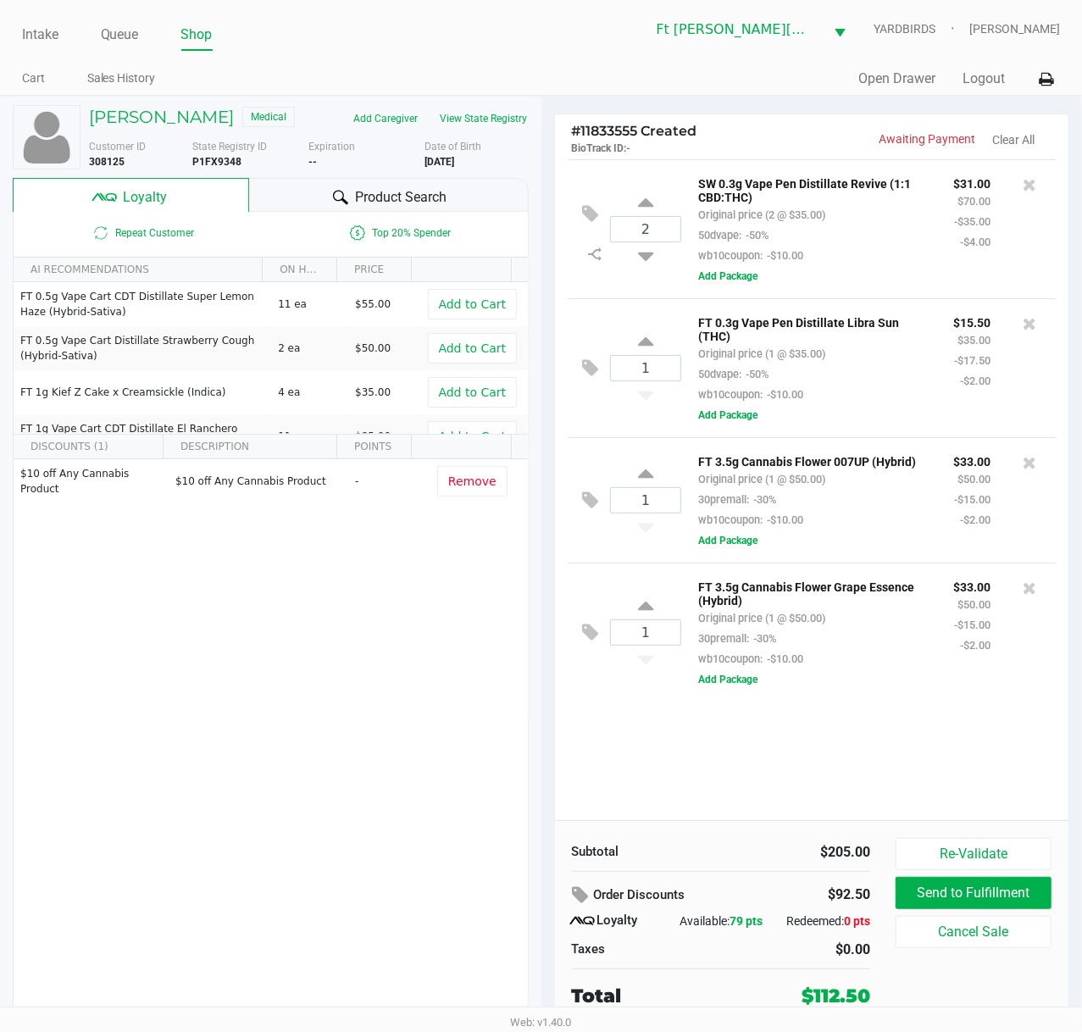
click at [377, 201] on span "Product Search" at bounding box center [400, 197] width 91 height 20
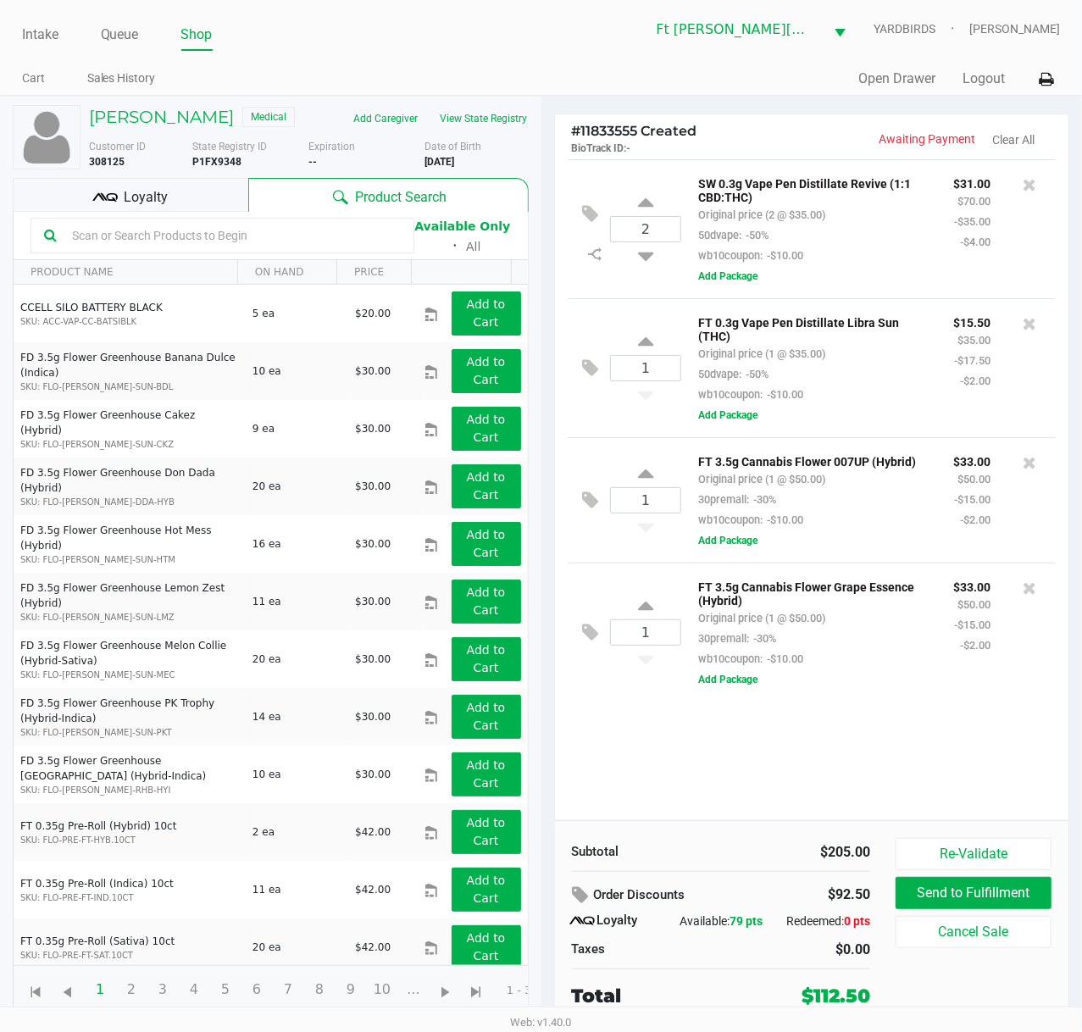
click at [265, 234] on input "text" at bounding box center [232, 235] width 335 height 25
click at [212, 235] on input "text" at bounding box center [232, 235] width 335 height 25
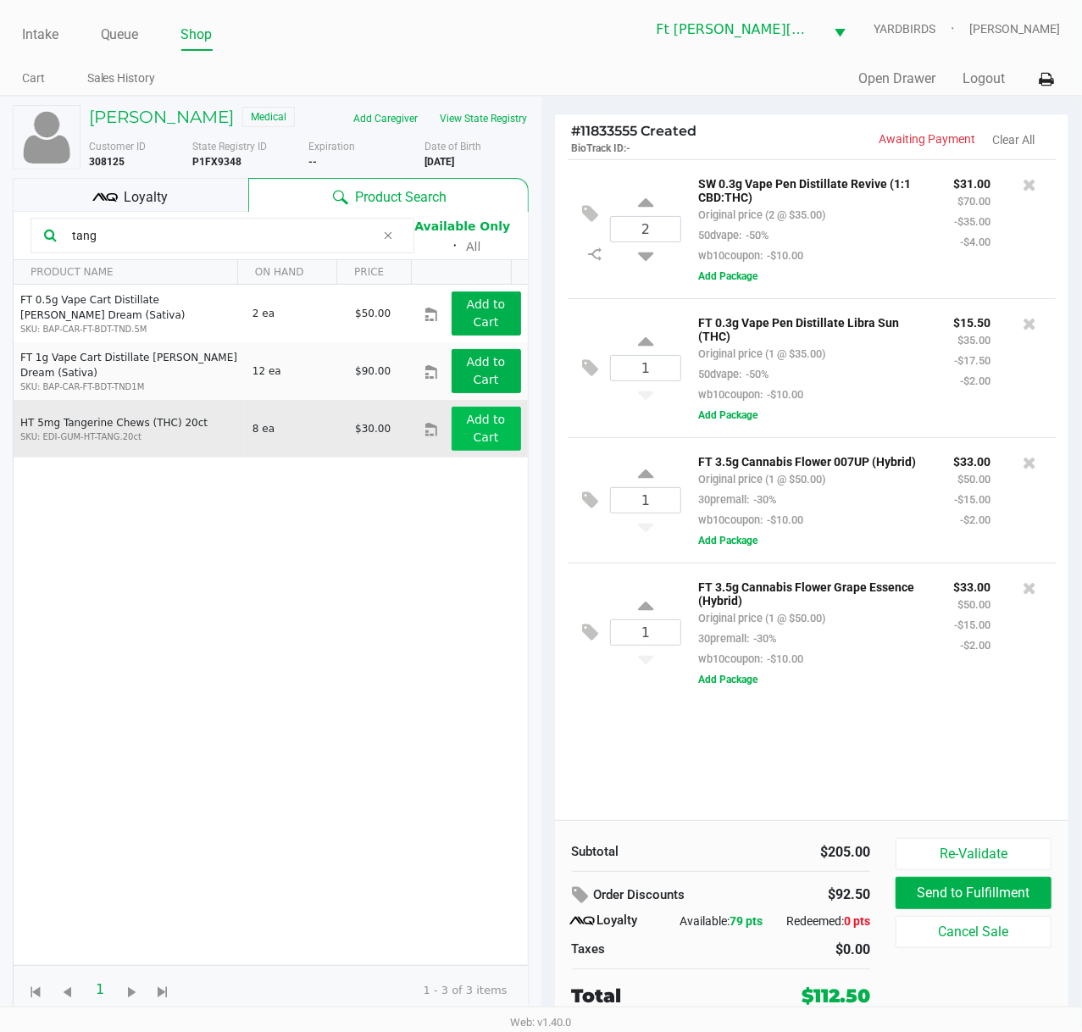
type input "tang"
click at [467, 444] on app-button-loader "Add to Cart" at bounding box center [486, 427] width 39 height 31
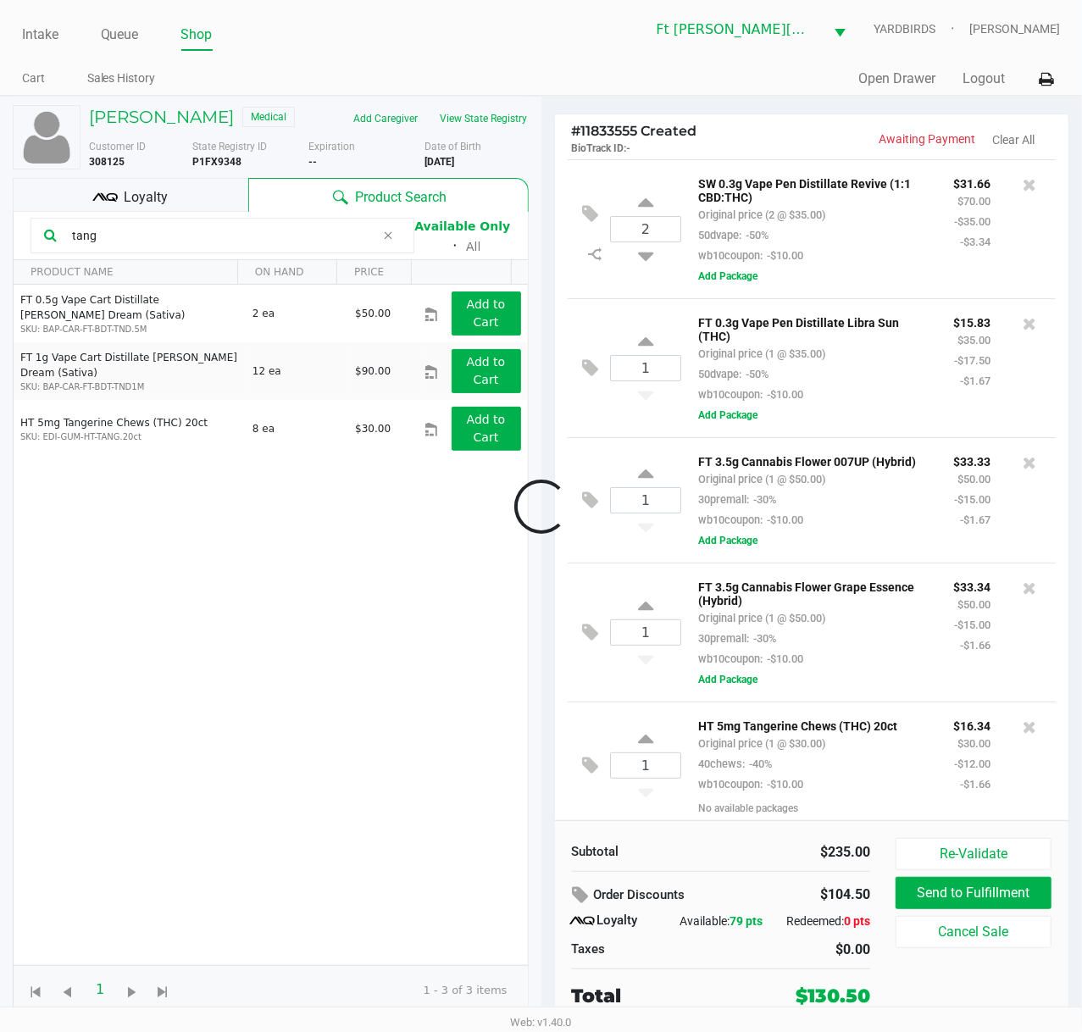
scroll to position [31, 0]
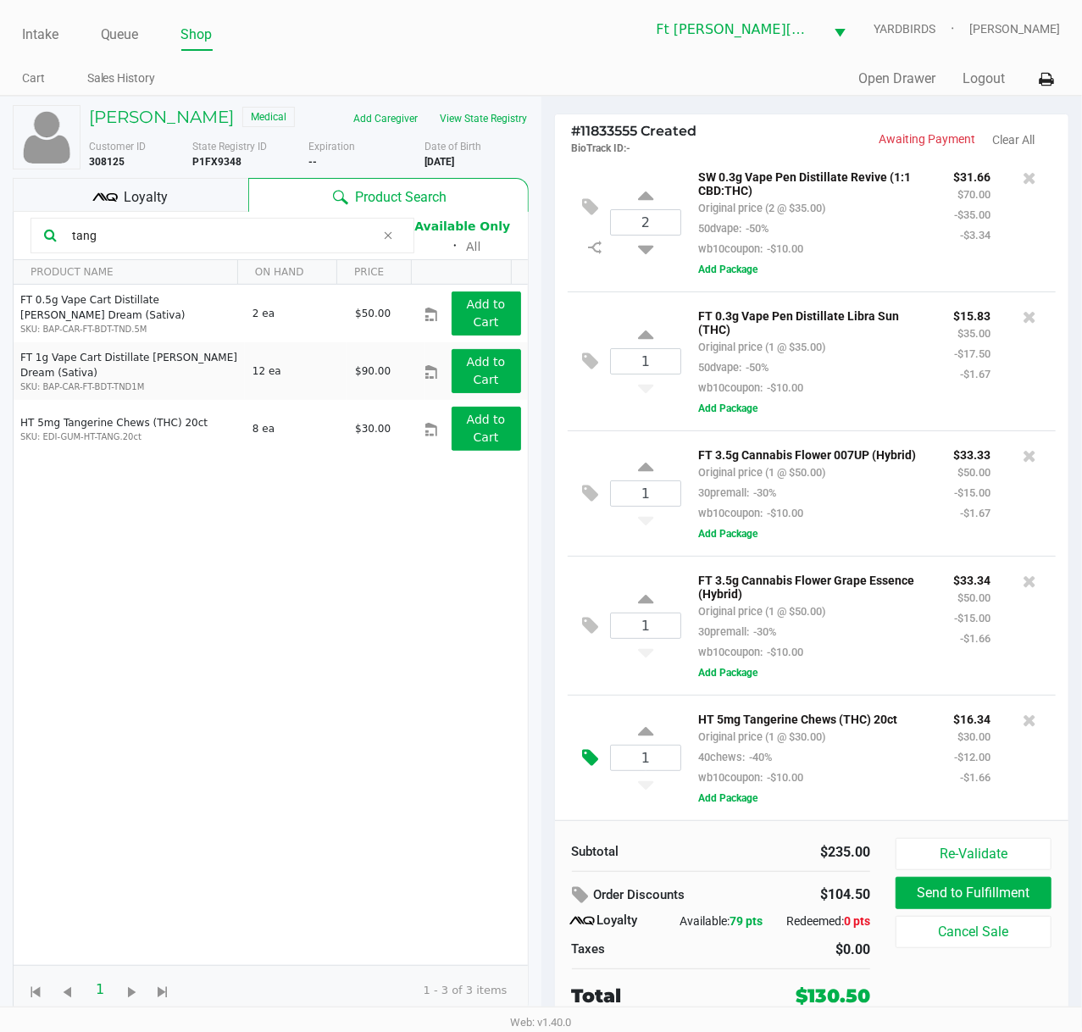
click at [601, 759] on button at bounding box center [595, 758] width 30 height 41
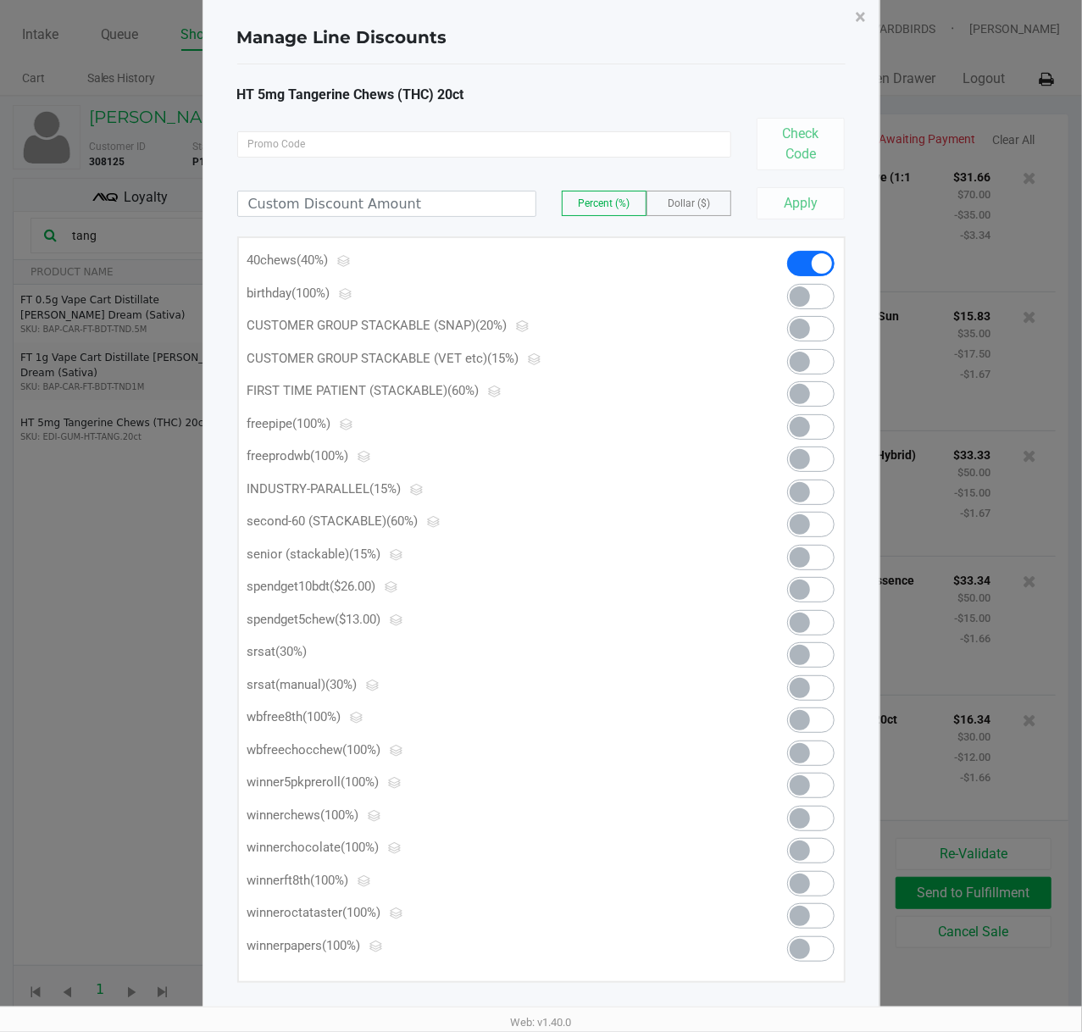
scroll to position [44, 0]
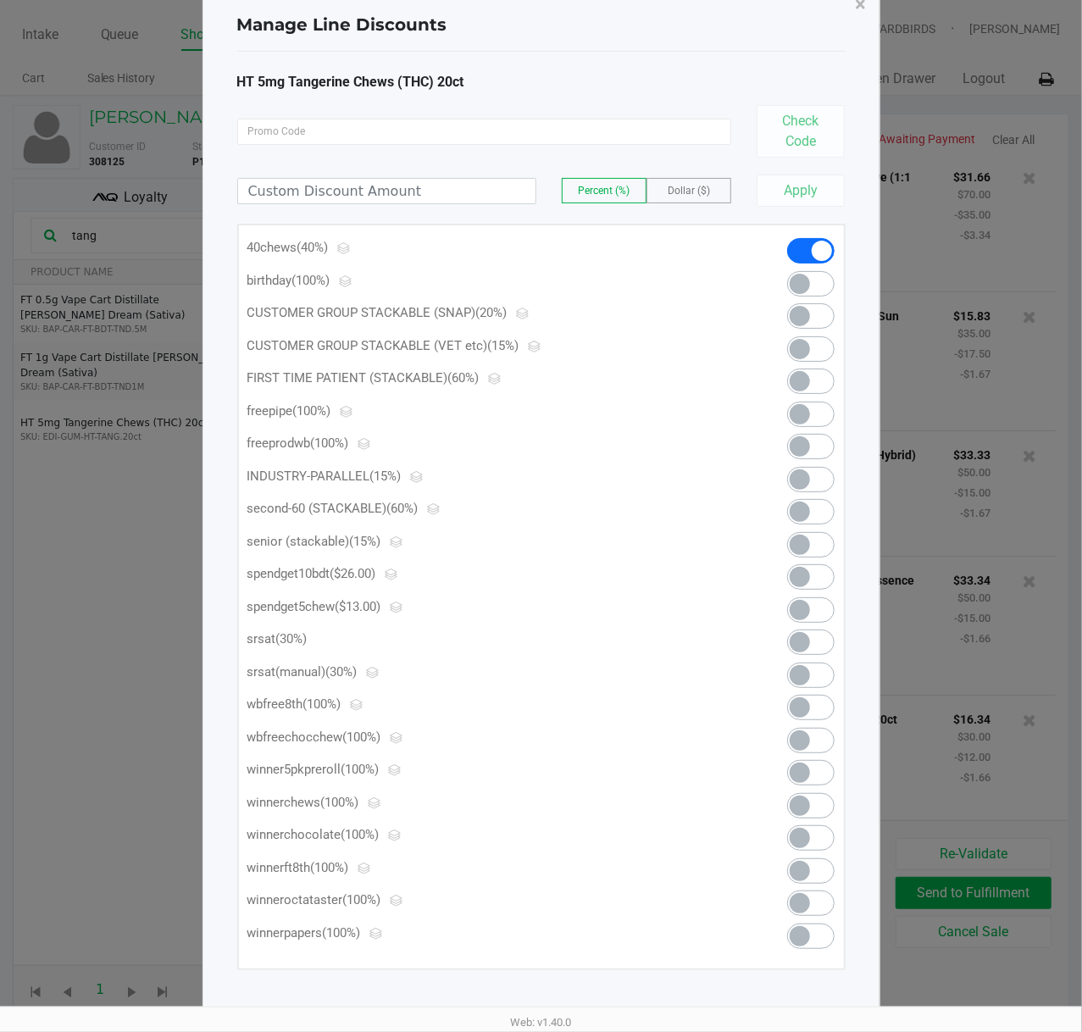
click at [807, 735] on span at bounding box center [799, 740] width 20 height 20
click at [855, 7] on span "×" at bounding box center [860, 4] width 11 height 24
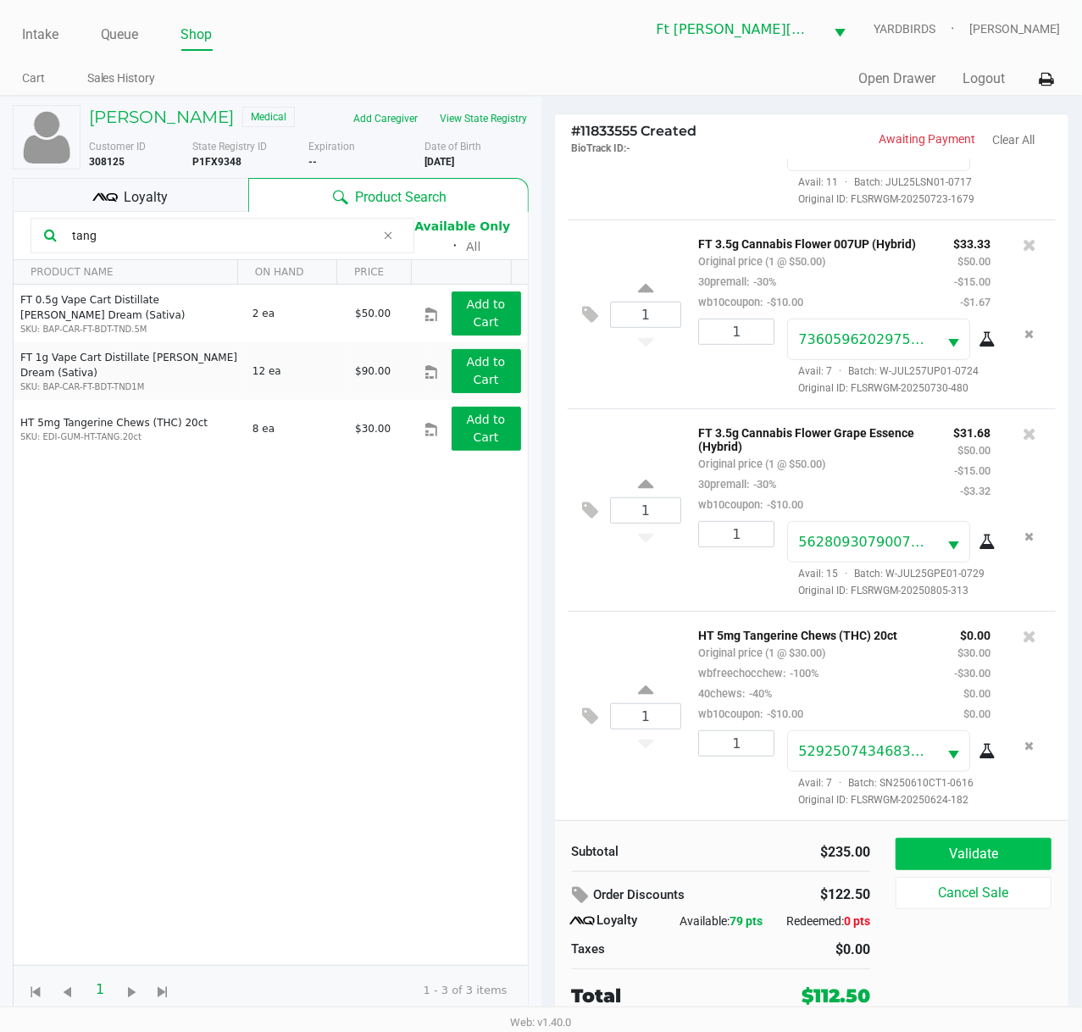
scroll to position [474, 0]
click at [965, 777] on button "Validate" at bounding box center [973, 854] width 156 height 32
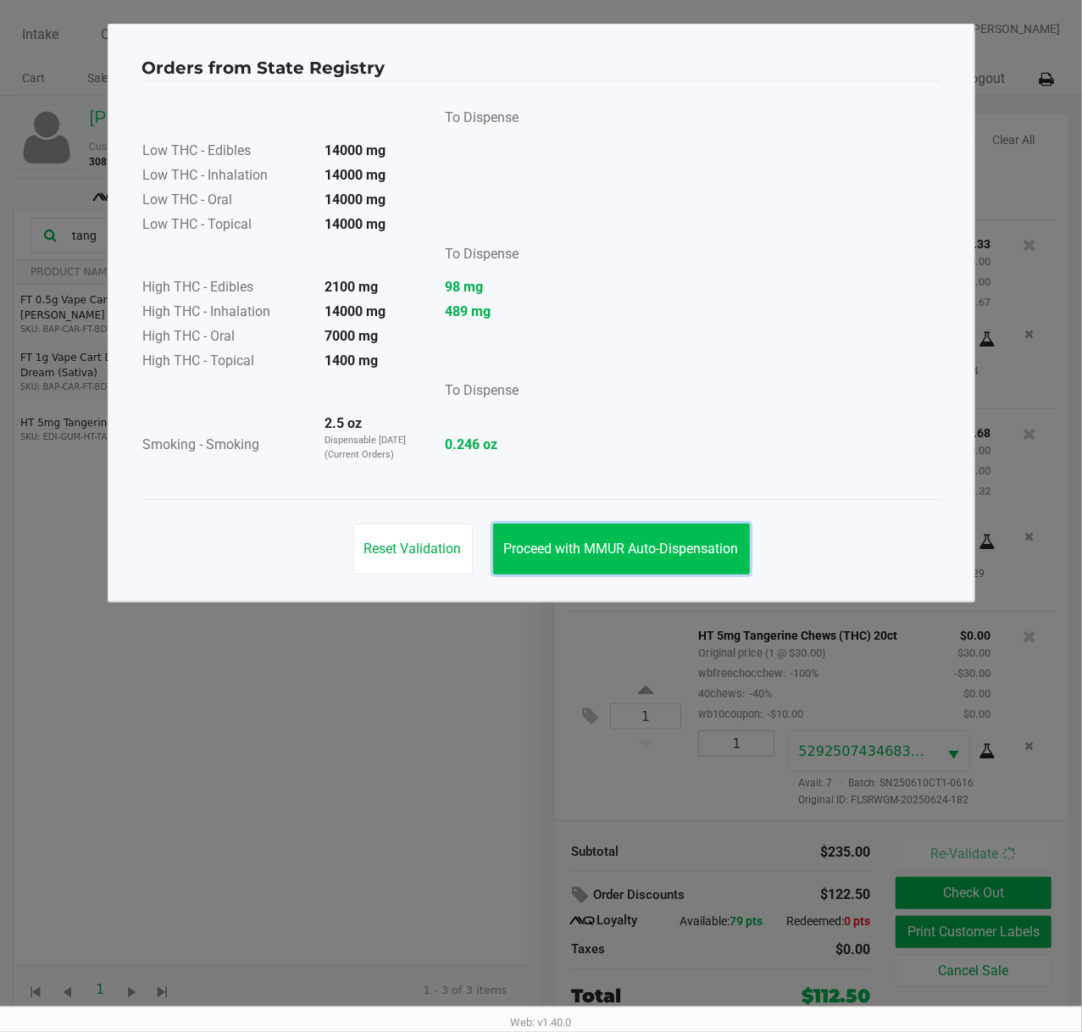
click at [645, 547] on span "Proceed with MMUR Auto-Dispensation" at bounding box center [621, 548] width 235 height 16
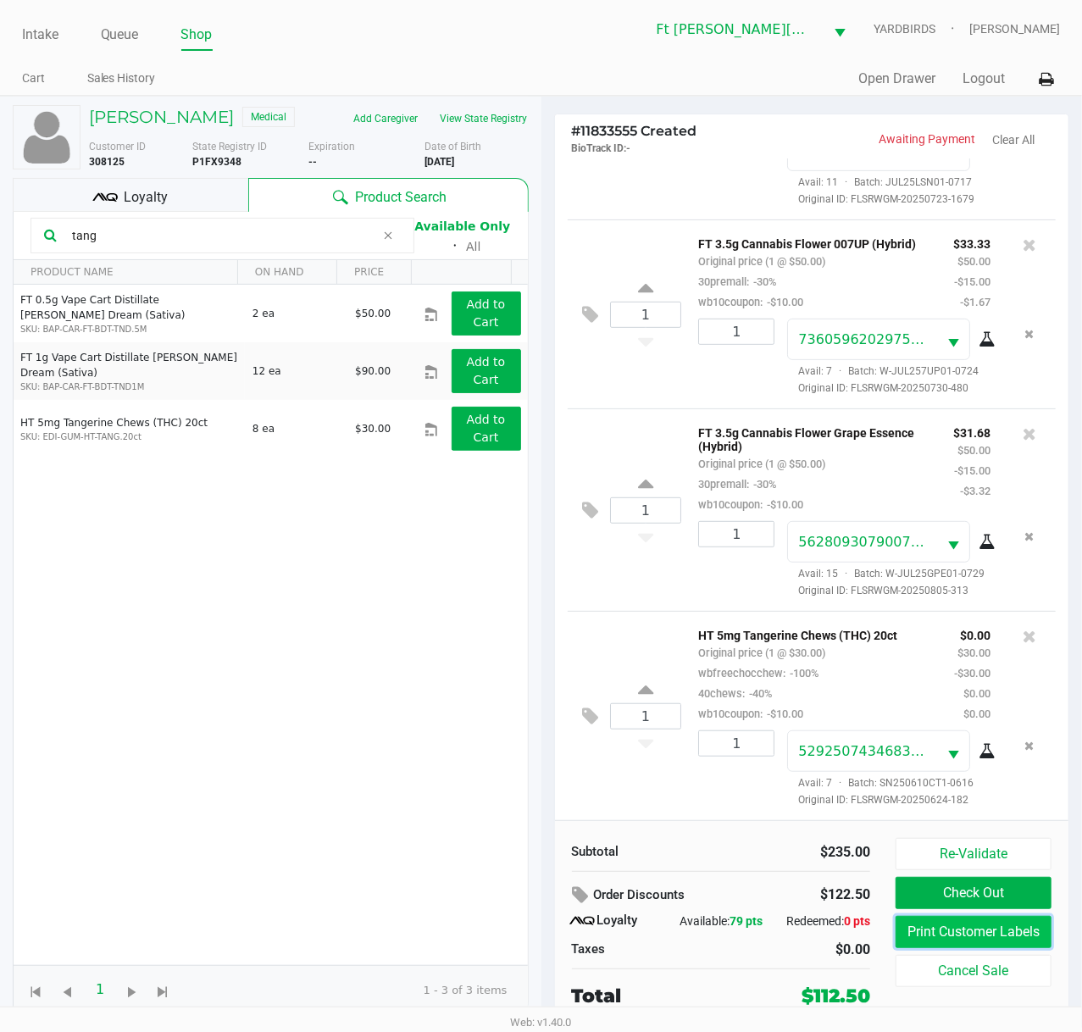
click at [986, 777] on button "Print Customer Labels" at bounding box center [973, 932] width 156 height 32
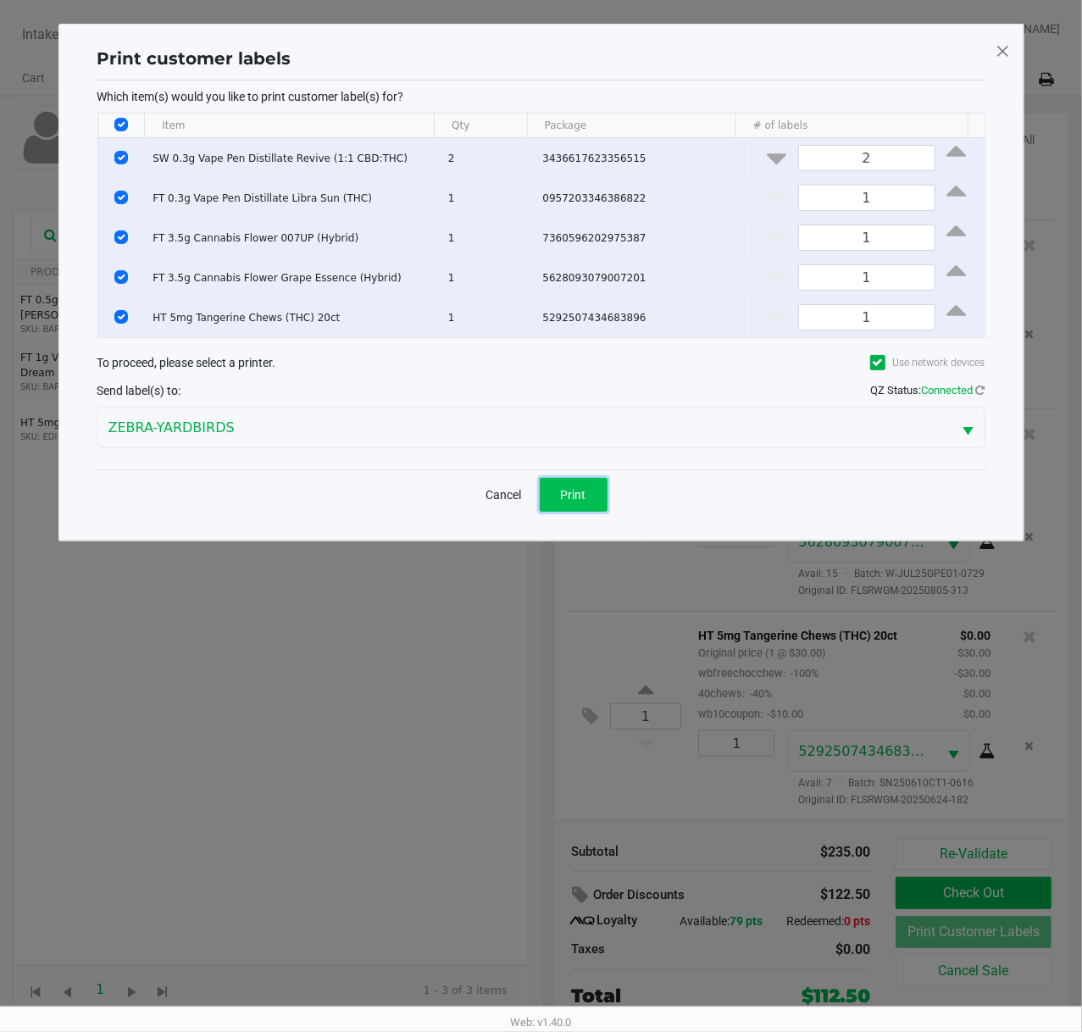
click at [587, 502] on button "Print" at bounding box center [573, 495] width 68 height 34
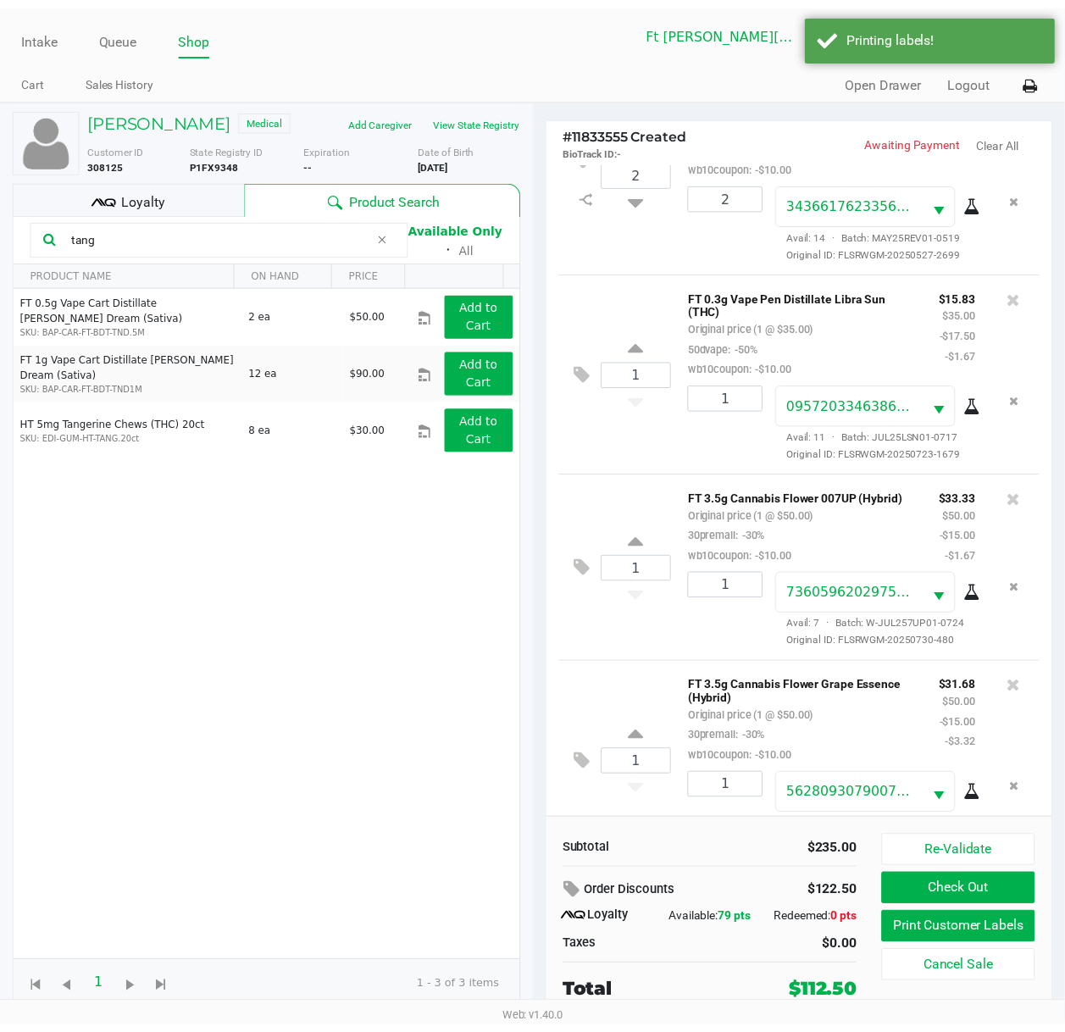
scroll to position [0, 0]
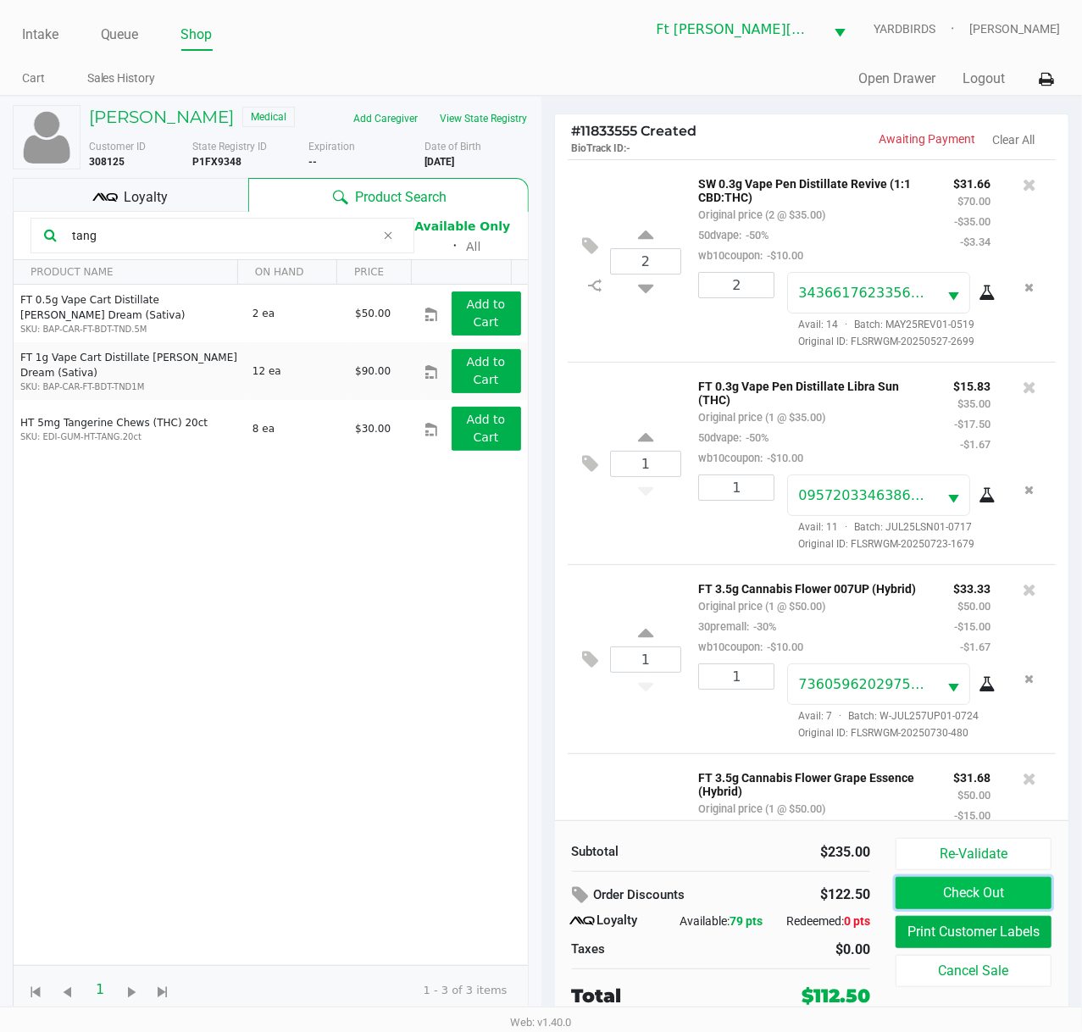
click at [963, 777] on button "Check Out" at bounding box center [973, 893] width 156 height 32
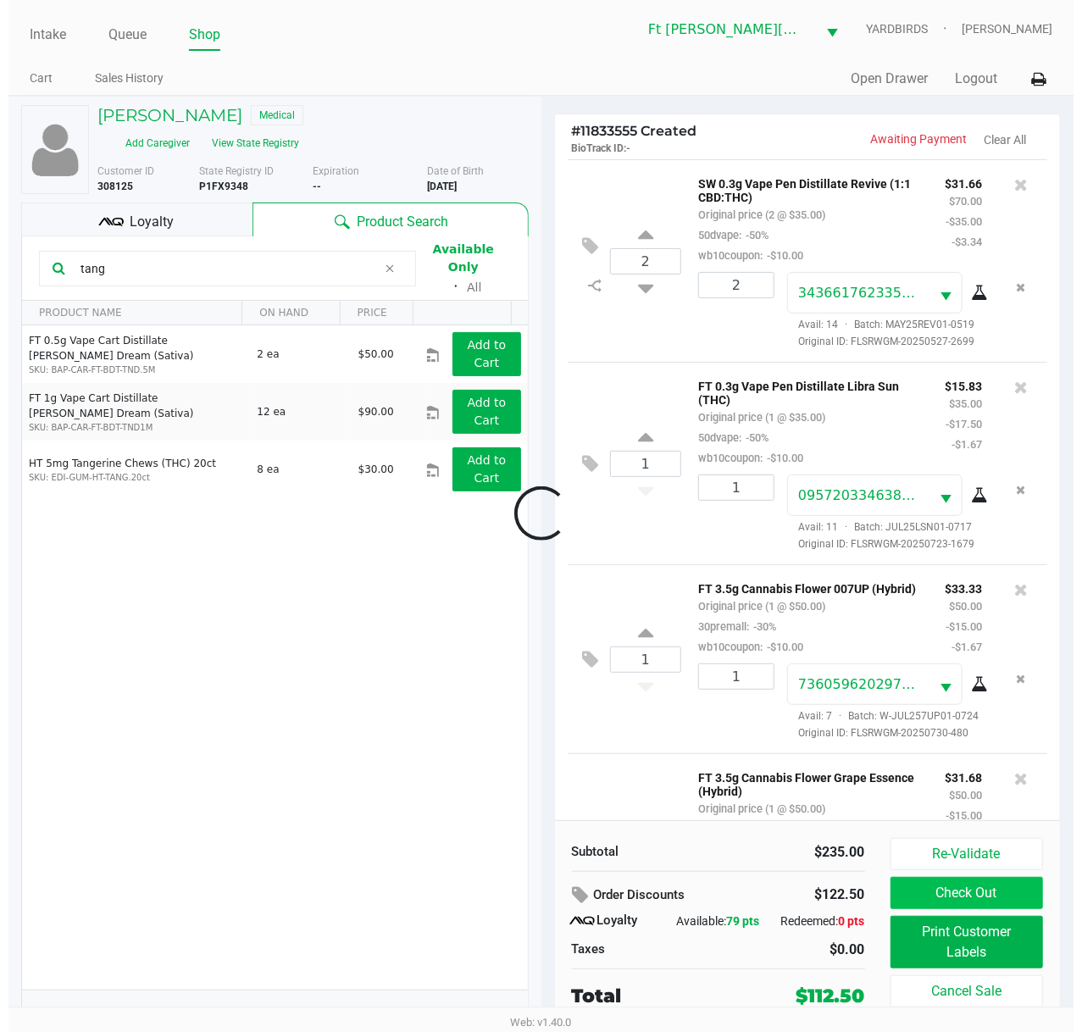
scroll to position [512, 0]
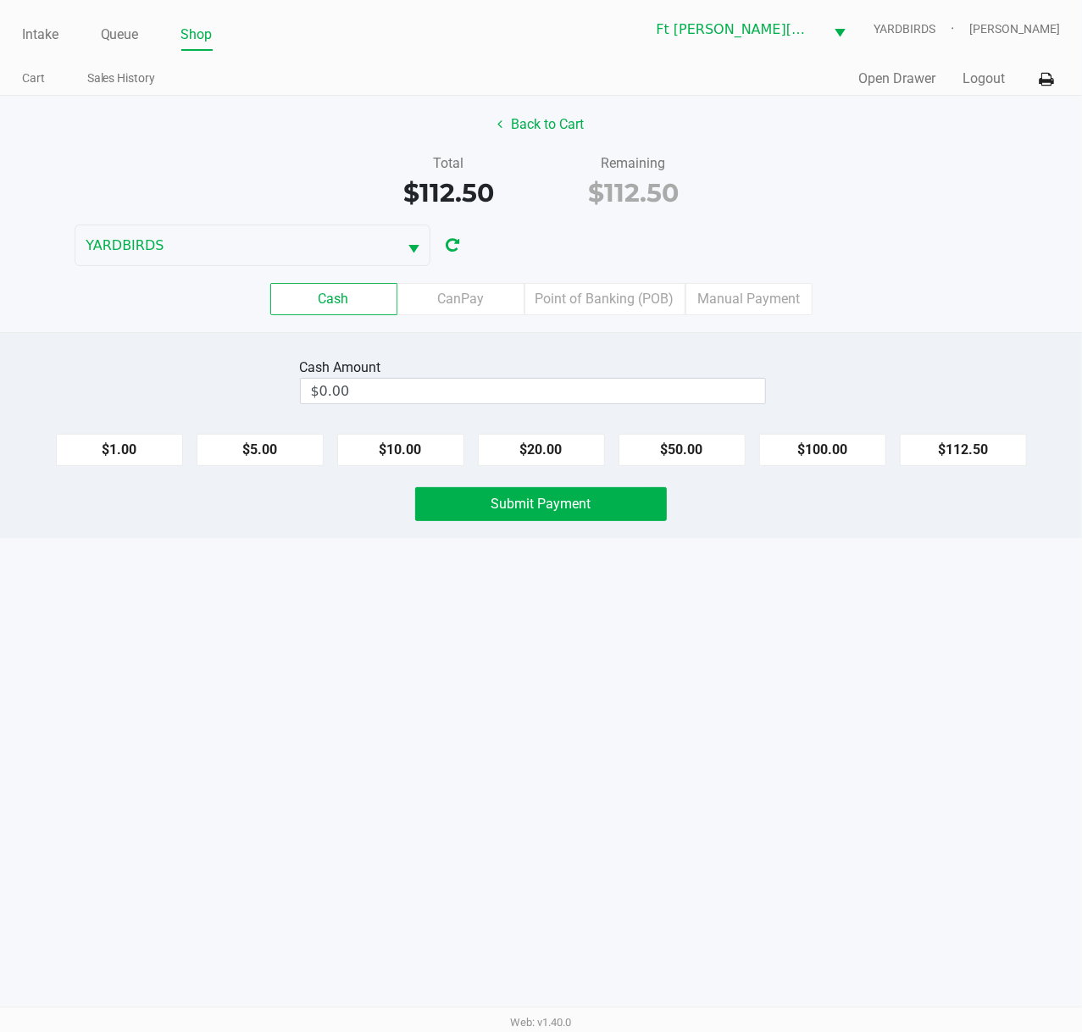
click at [700, 414] on div "Cash Amount $0.00 $1.00 $5.00 $10.00 $20.00 $50.00 $100.00 $112.50 Submit Payme…" at bounding box center [541, 435] width 1082 height 206
click at [608, 386] on input "0" at bounding box center [533, 391] width 464 height 25
type input "$120.50"
click at [520, 136] on button "Back to Cart" at bounding box center [541, 124] width 108 height 32
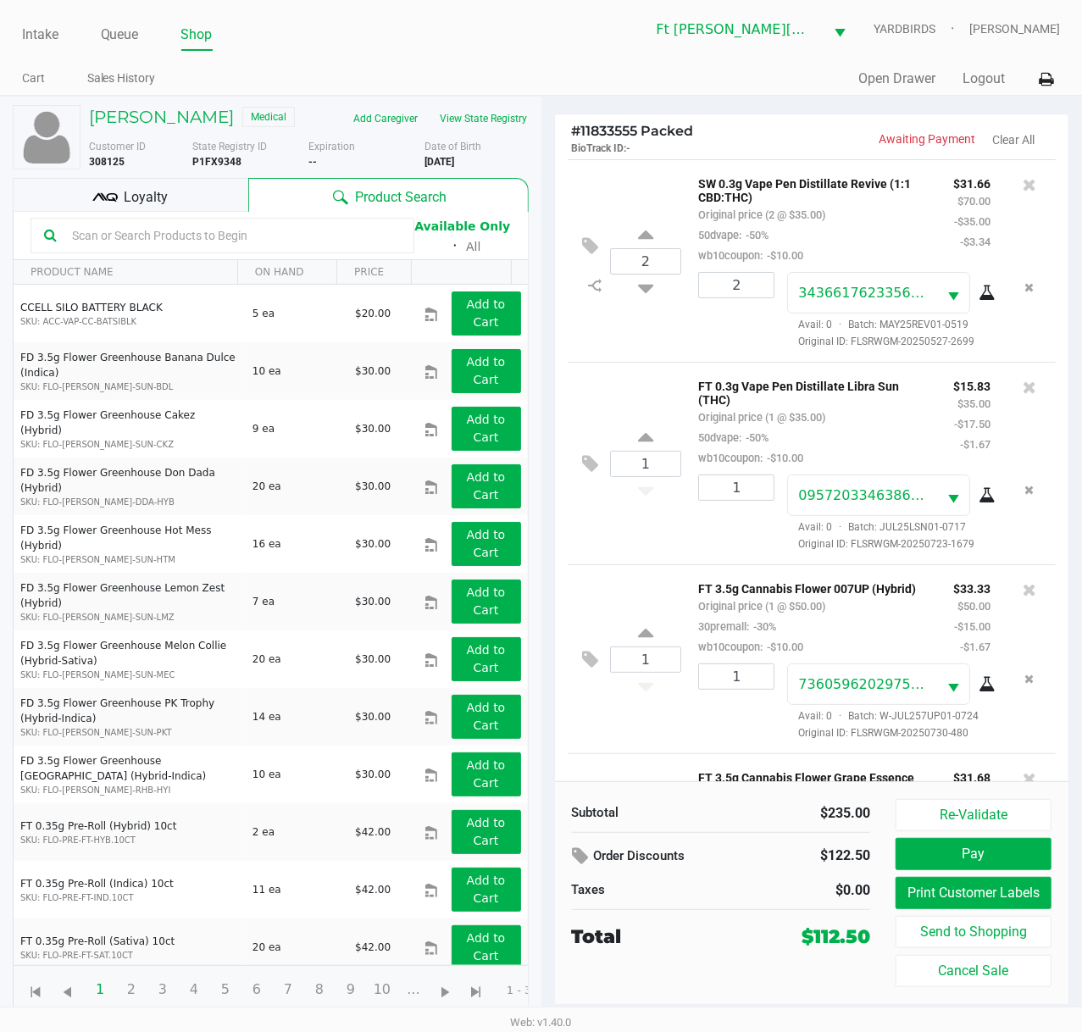
click at [186, 245] on input "text" at bounding box center [232, 235] width 335 height 25
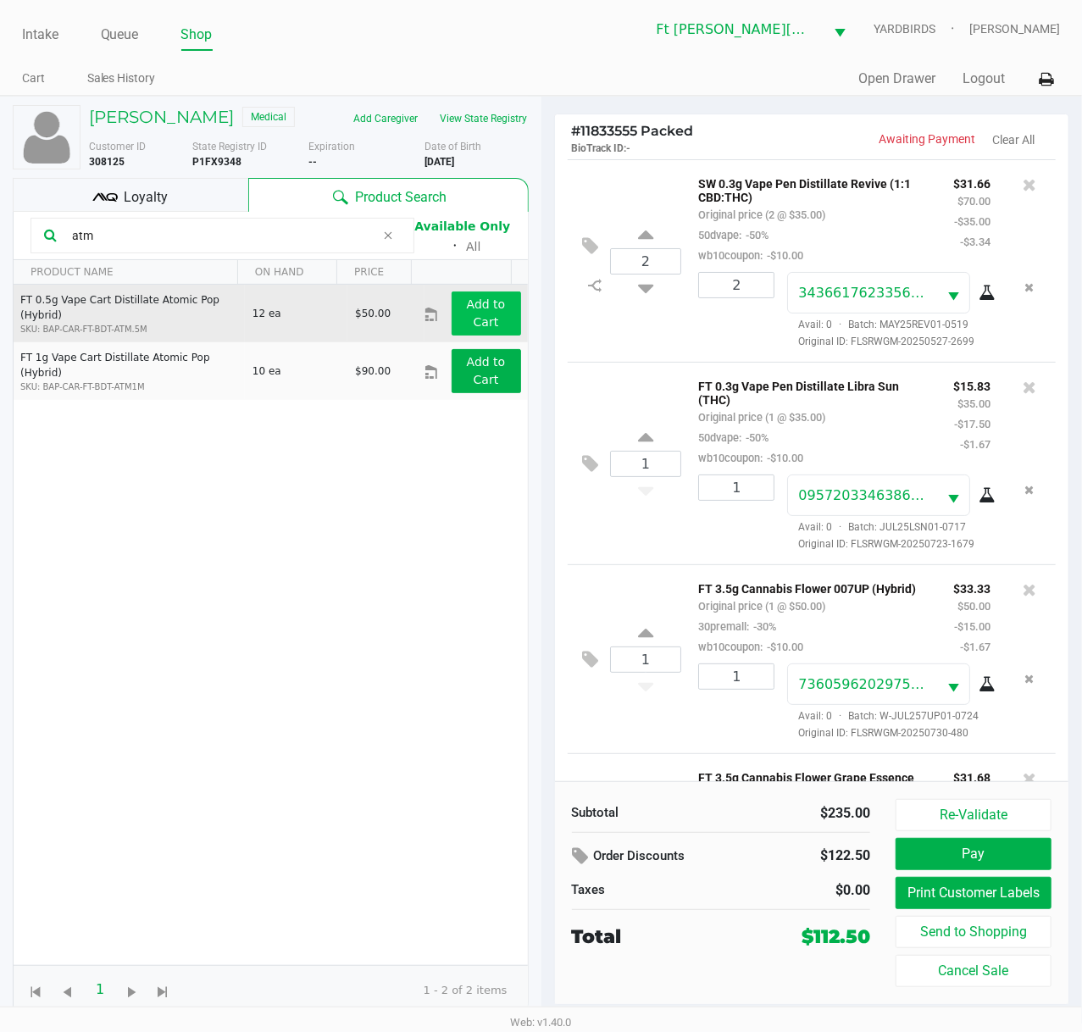
type input "atm"
click at [467, 309] on app-button-loader "Add to Cart" at bounding box center [486, 312] width 39 height 31
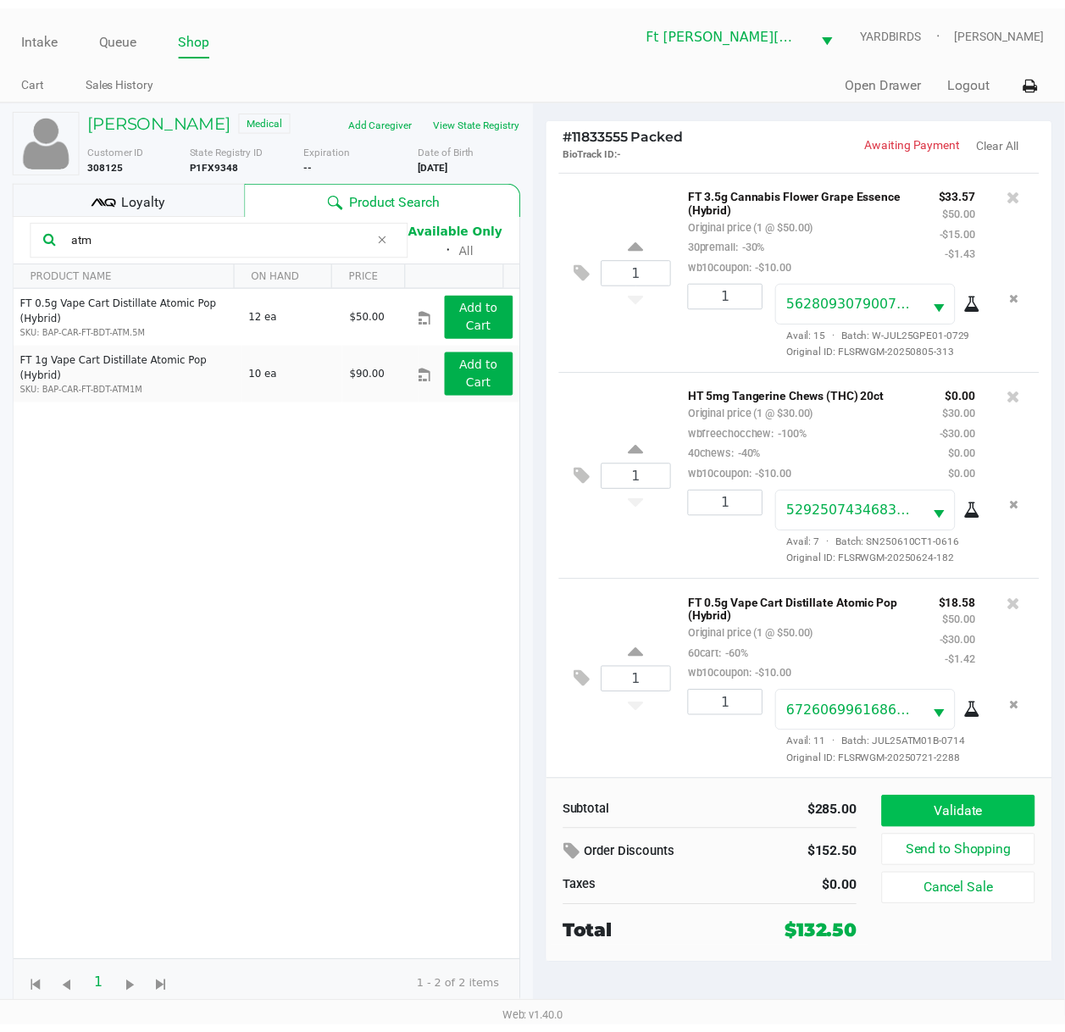
scroll to position [739, 0]
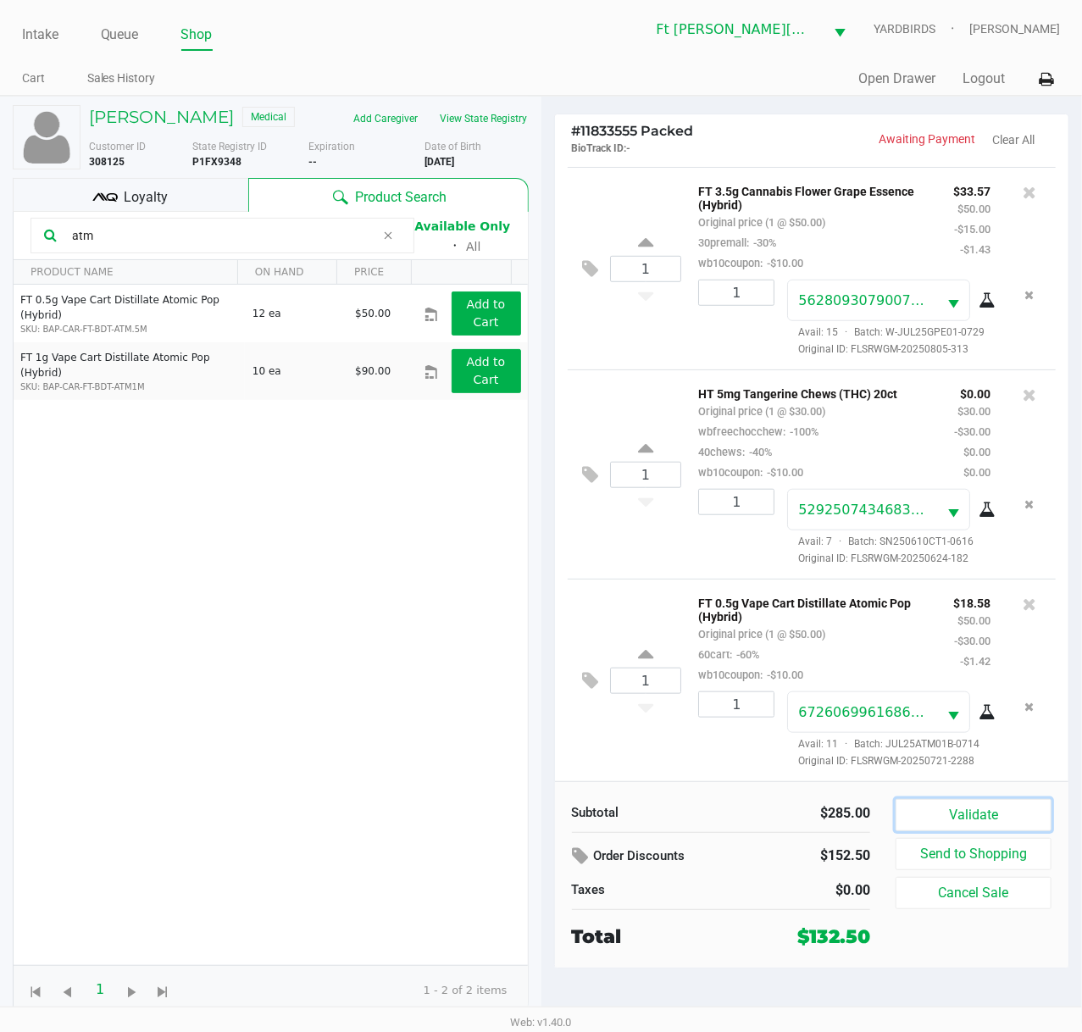
click at [1004, 777] on button "Validate" at bounding box center [973, 815] width 156 height 32
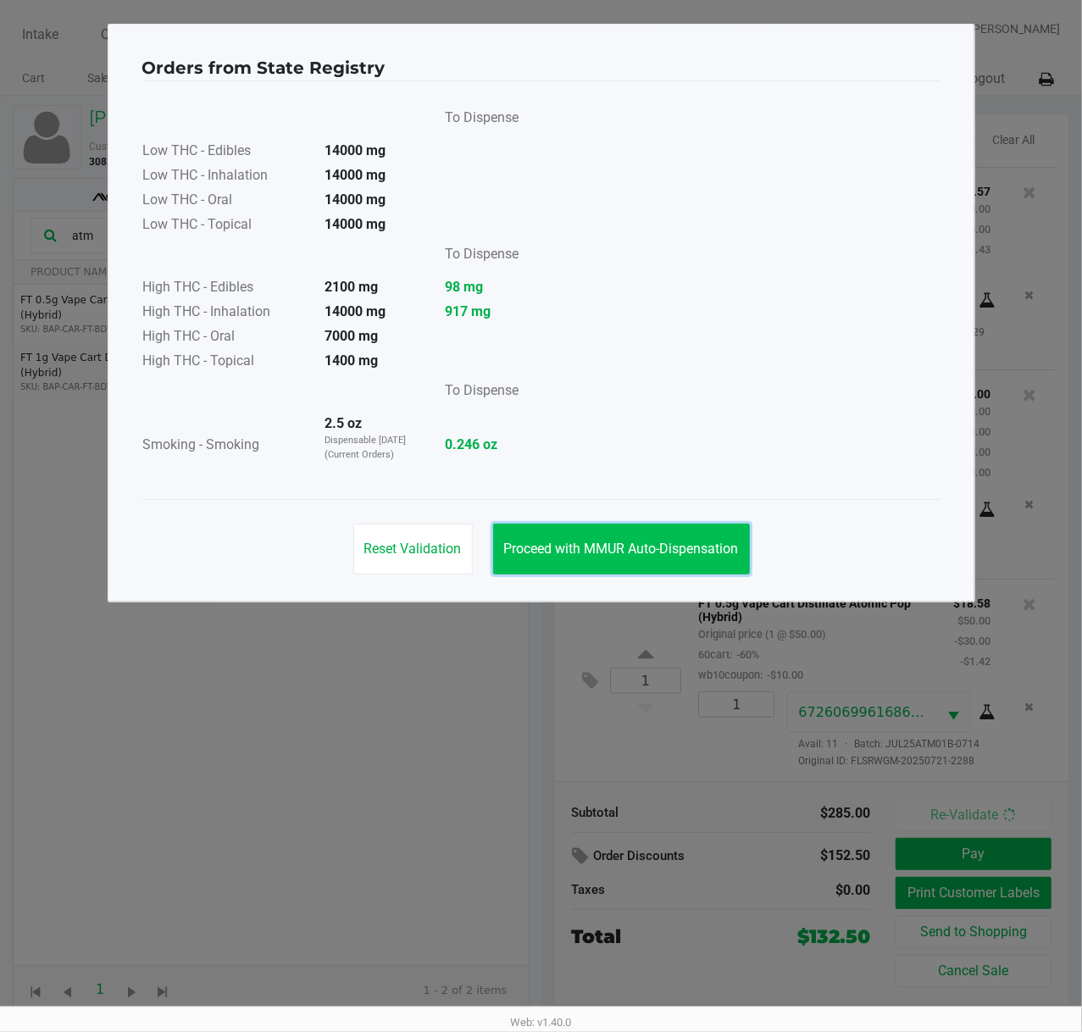
click at [561, 550] on span "Proceed with MMUR Auto-Dispensation" at bounding box center [621, 548] width 235 height 16
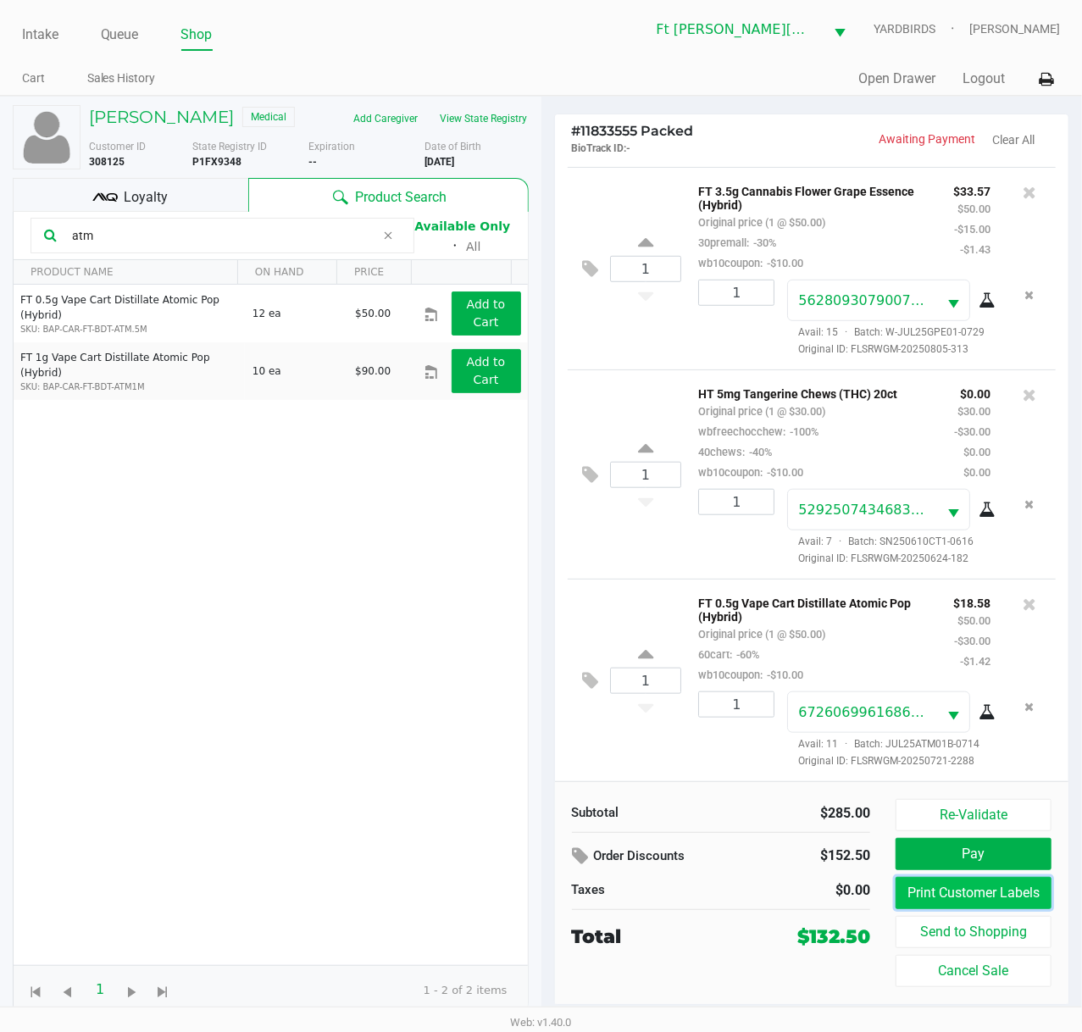
click at [999, 777] on button "Print Customer Labels" at bounding box center [973, 893] width 156 height 32
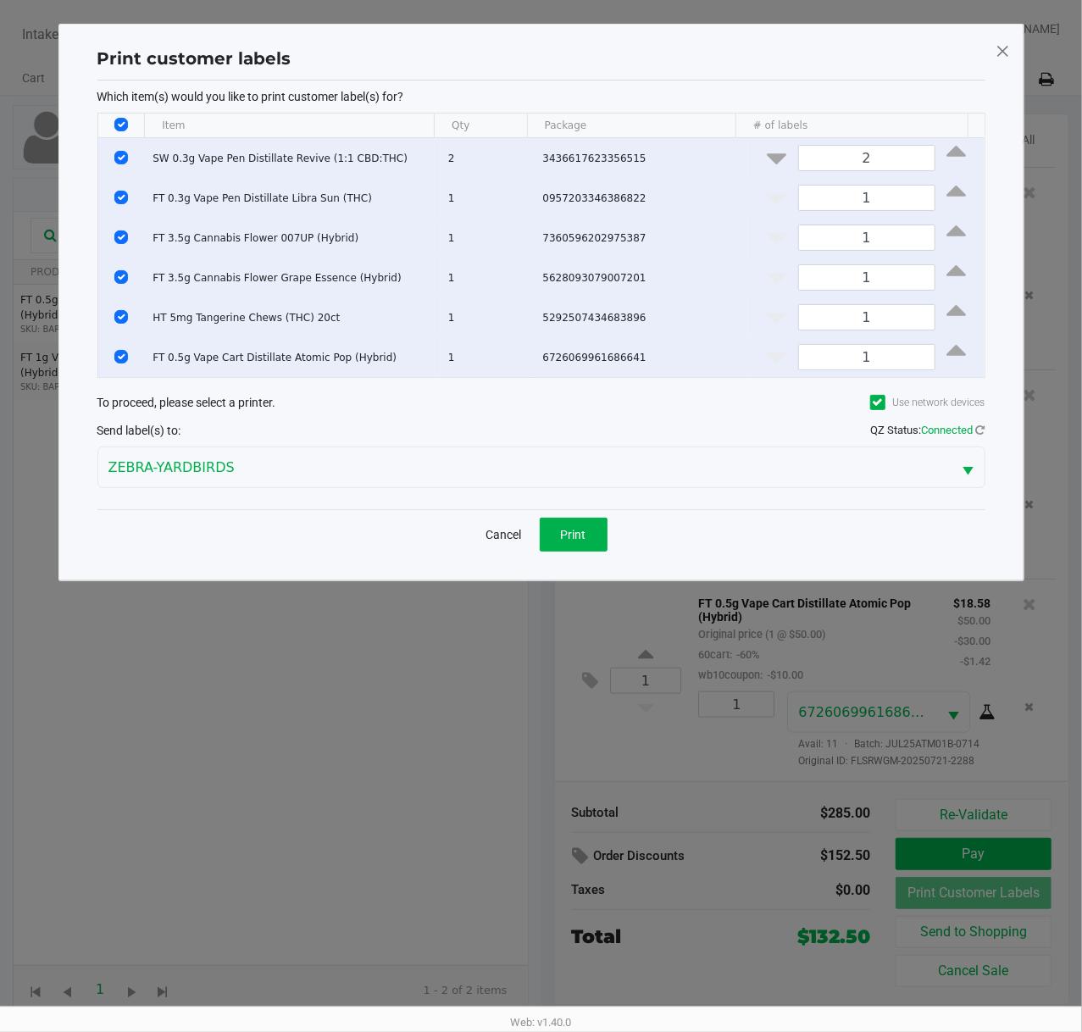
click at [120, 123] on input "Select All Rows" at bounding box center [121, 125] width 14 height 14
checkbox input "false"
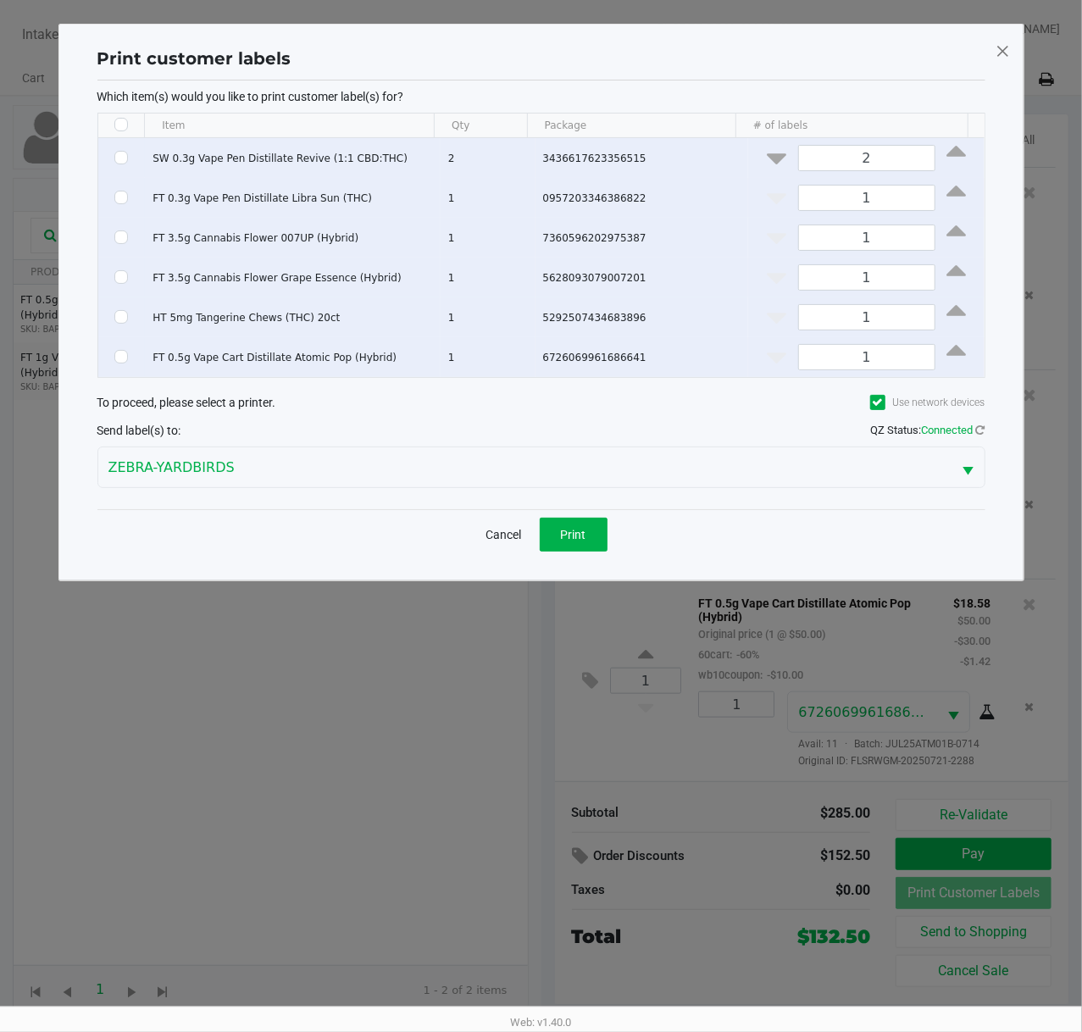
checkbox input "false"
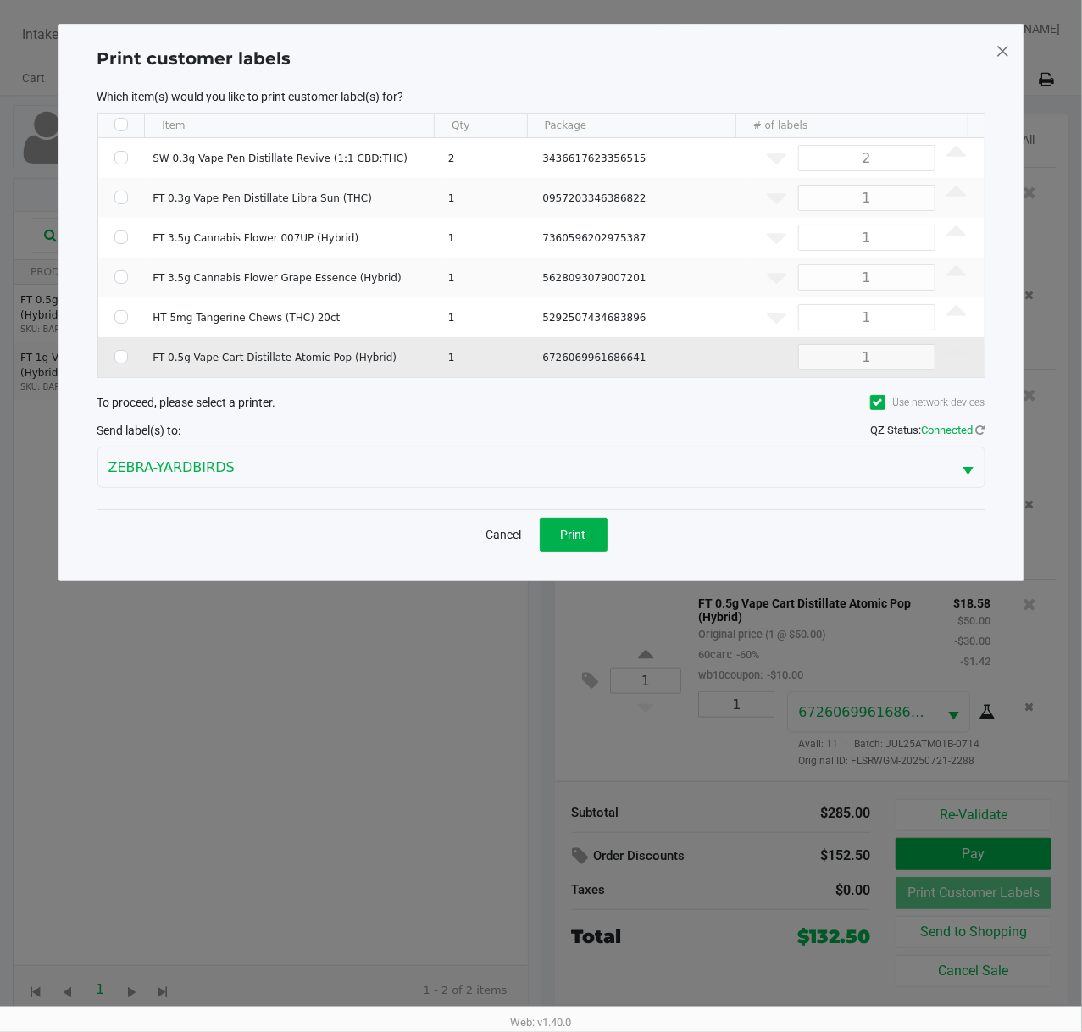
click at [124, 346] on td "Data table" at bounding box center [121, 357] width 47 height 40
click at [130, 360] on td "Data table" at bounding box center [121, 357] width 47 height 40
click at [122, 356] on input "Select Row" at bounding box center [121, 357] width 14 height 14
checkbox input "true"
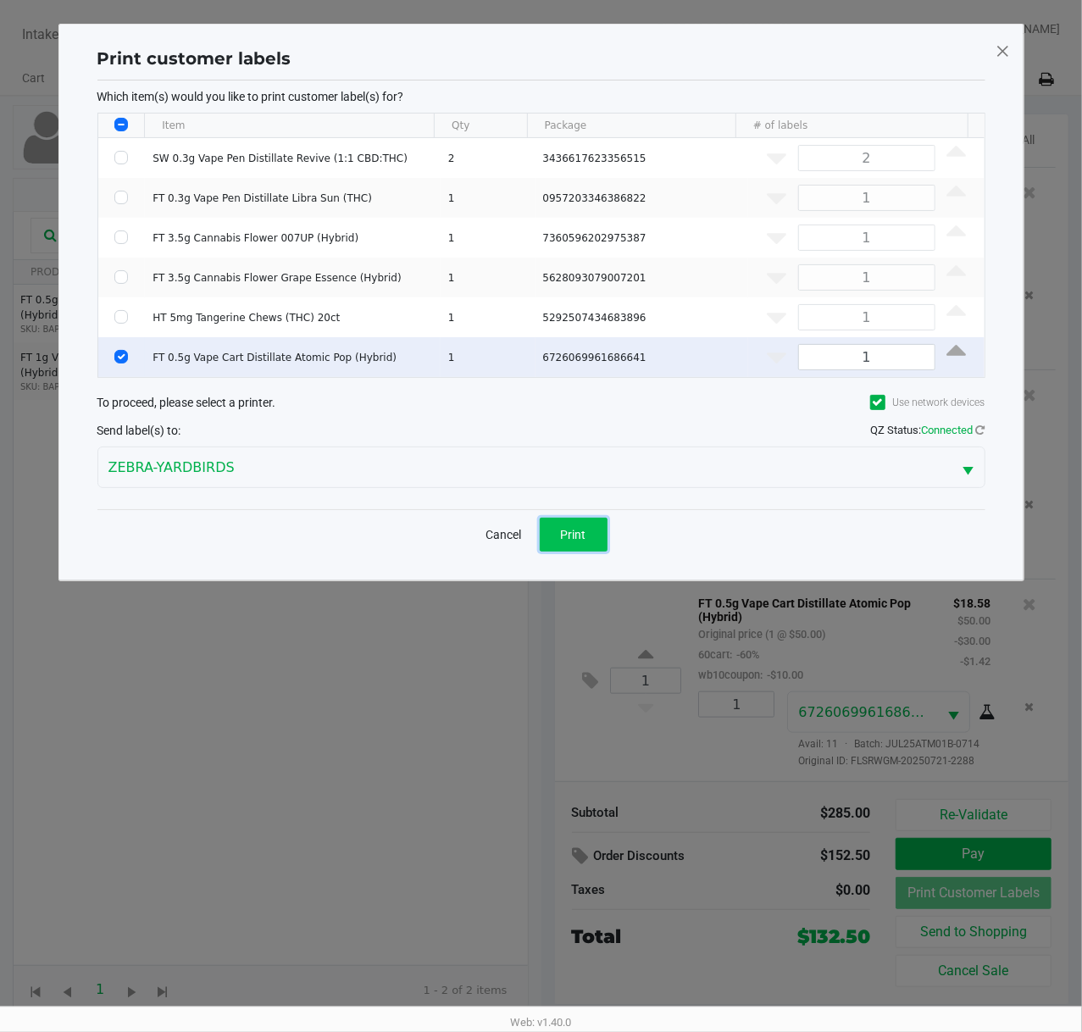
click at [556, 528] on button "Print" at bounding box center [573, 534] width 68 height 34
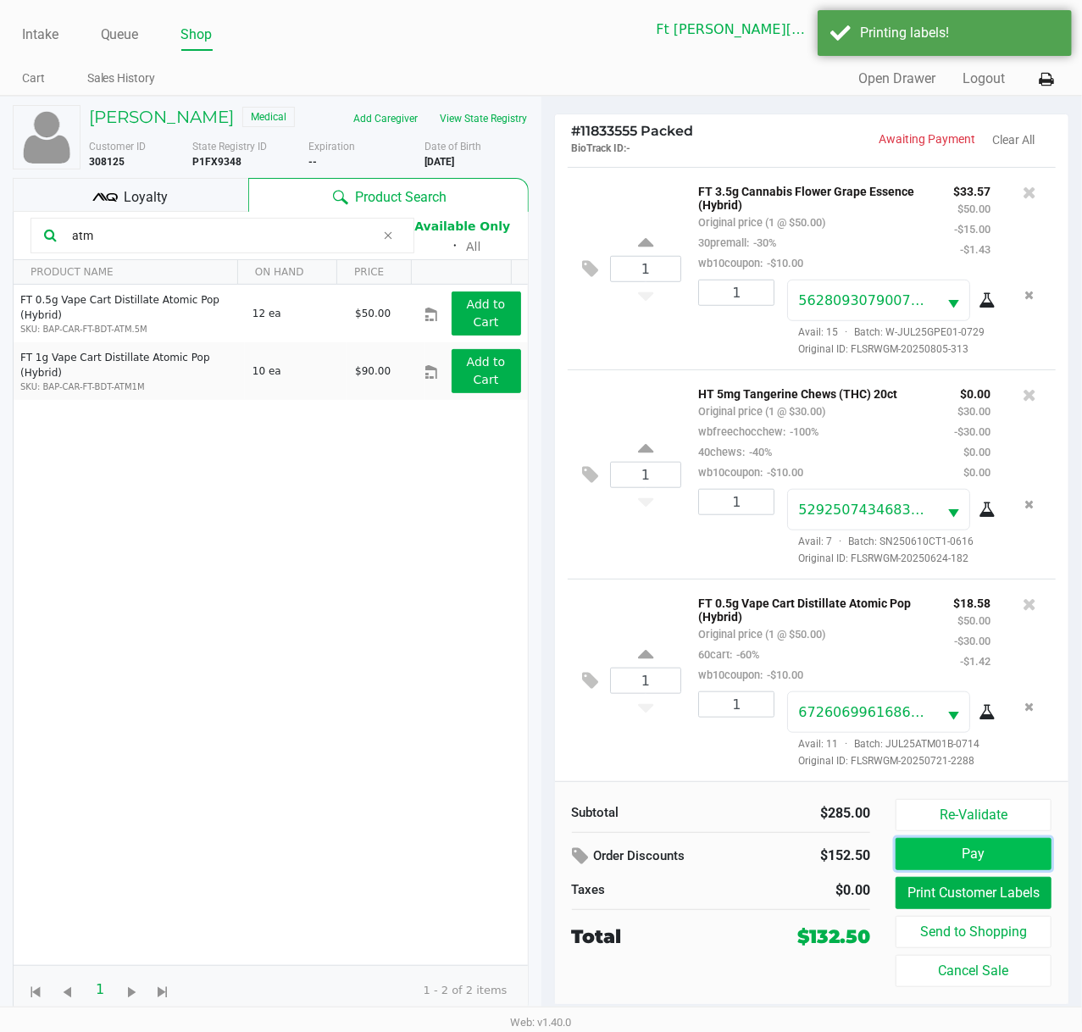
click at [920, 777] on button "Pay" at bounding box center [973, 854] width 156 height 32
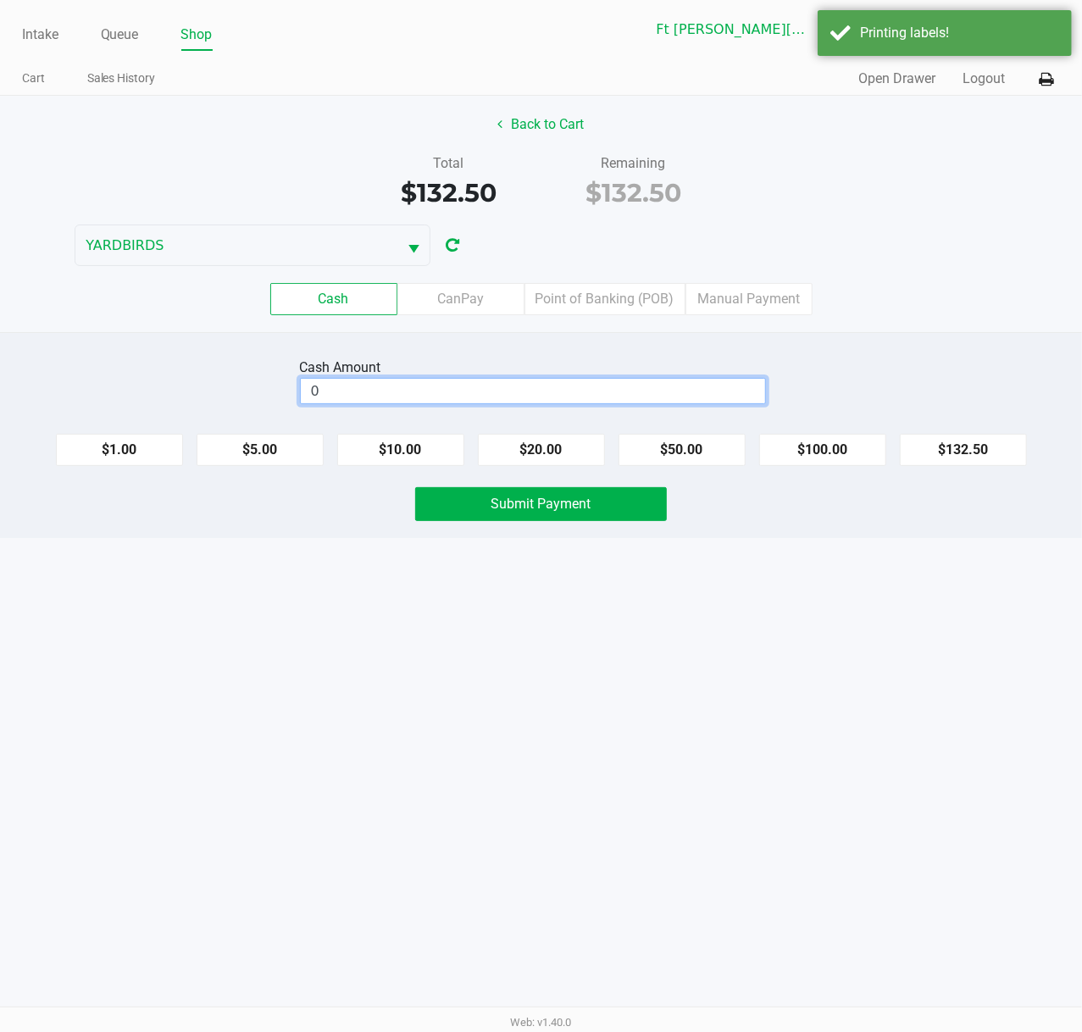
click at [369, 401] on input "0" at bounding box center [533, 391] width 464 height 25
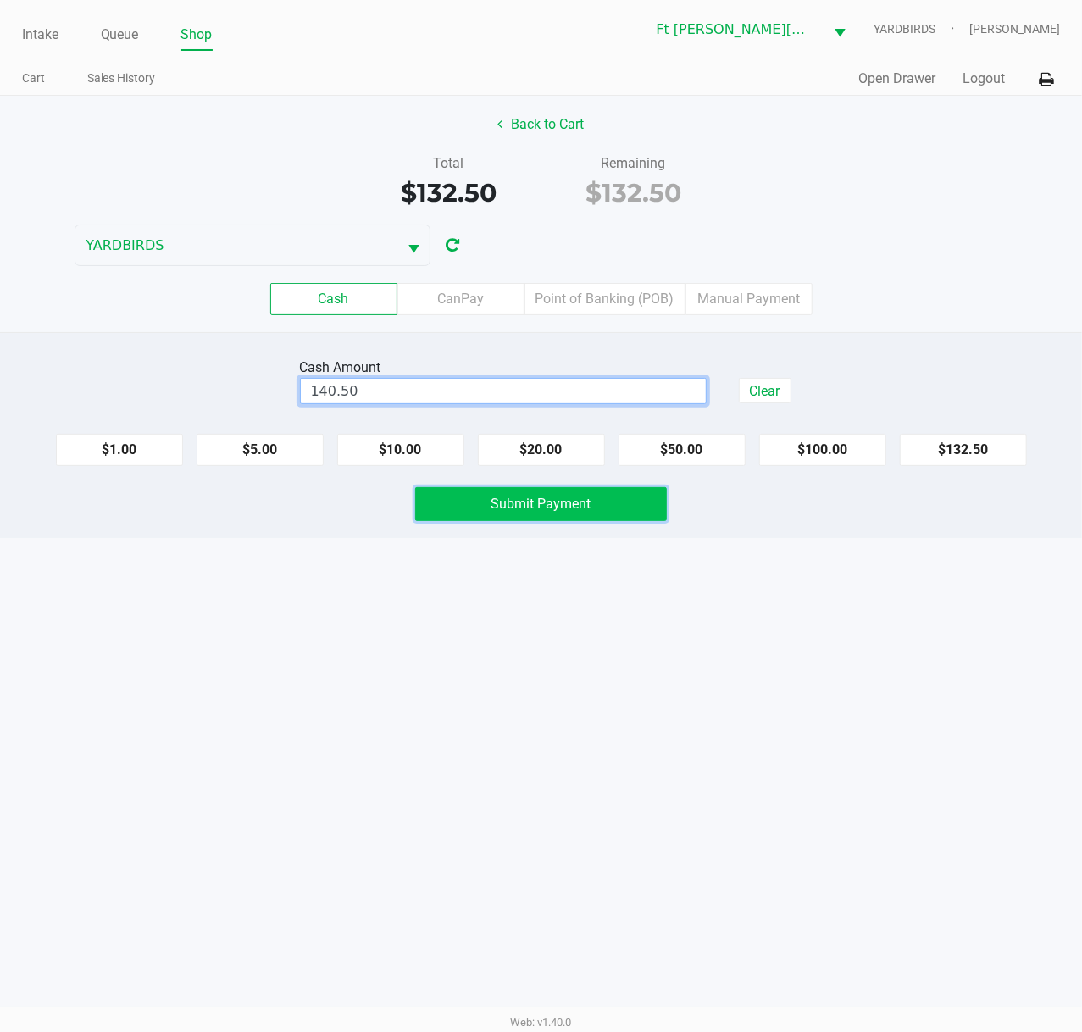
type input "$140.50"
click at [479, 499] on button "Submit Payment" at bounding box center [541, 504] width 252 height 34
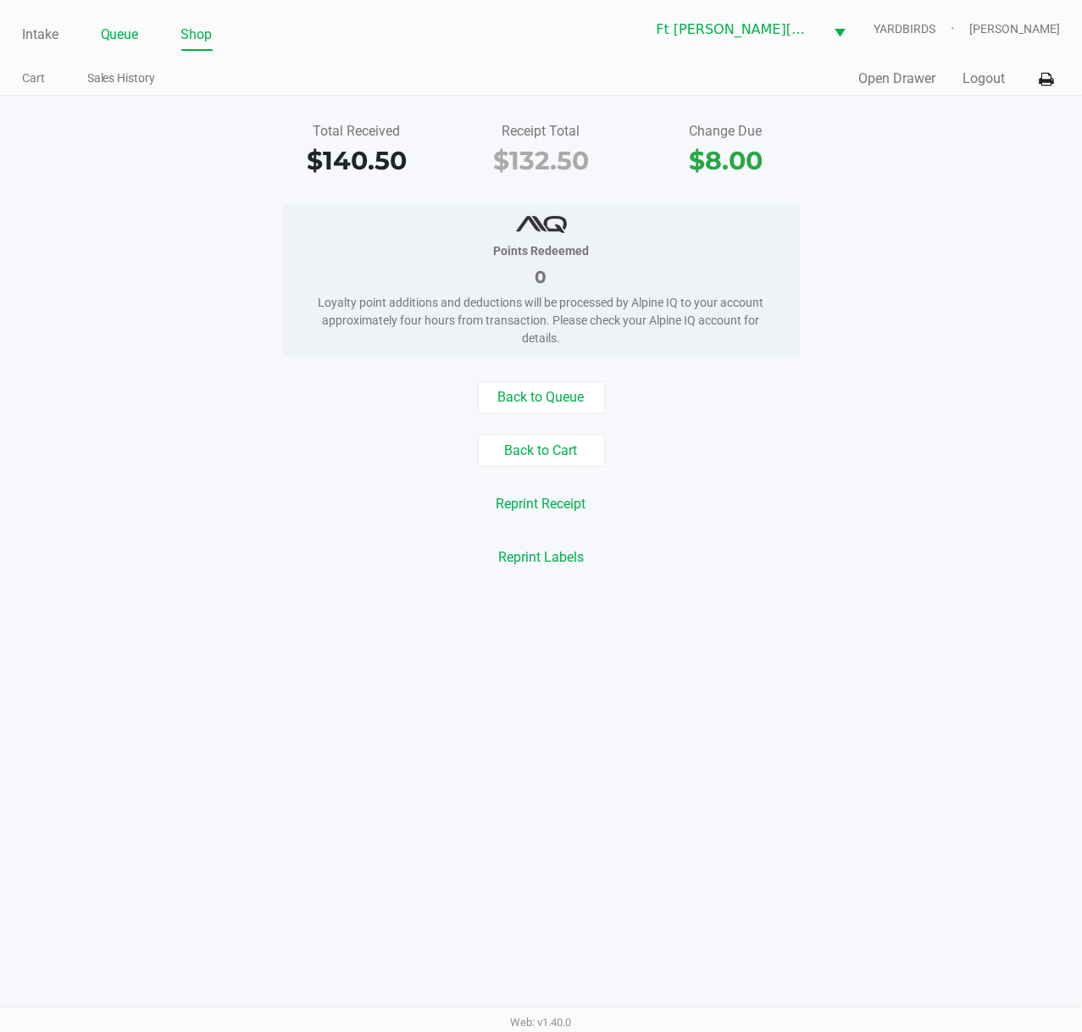
click at [137, 32] on link "Queue" at bounding box center [120, 35] width 38 height 24
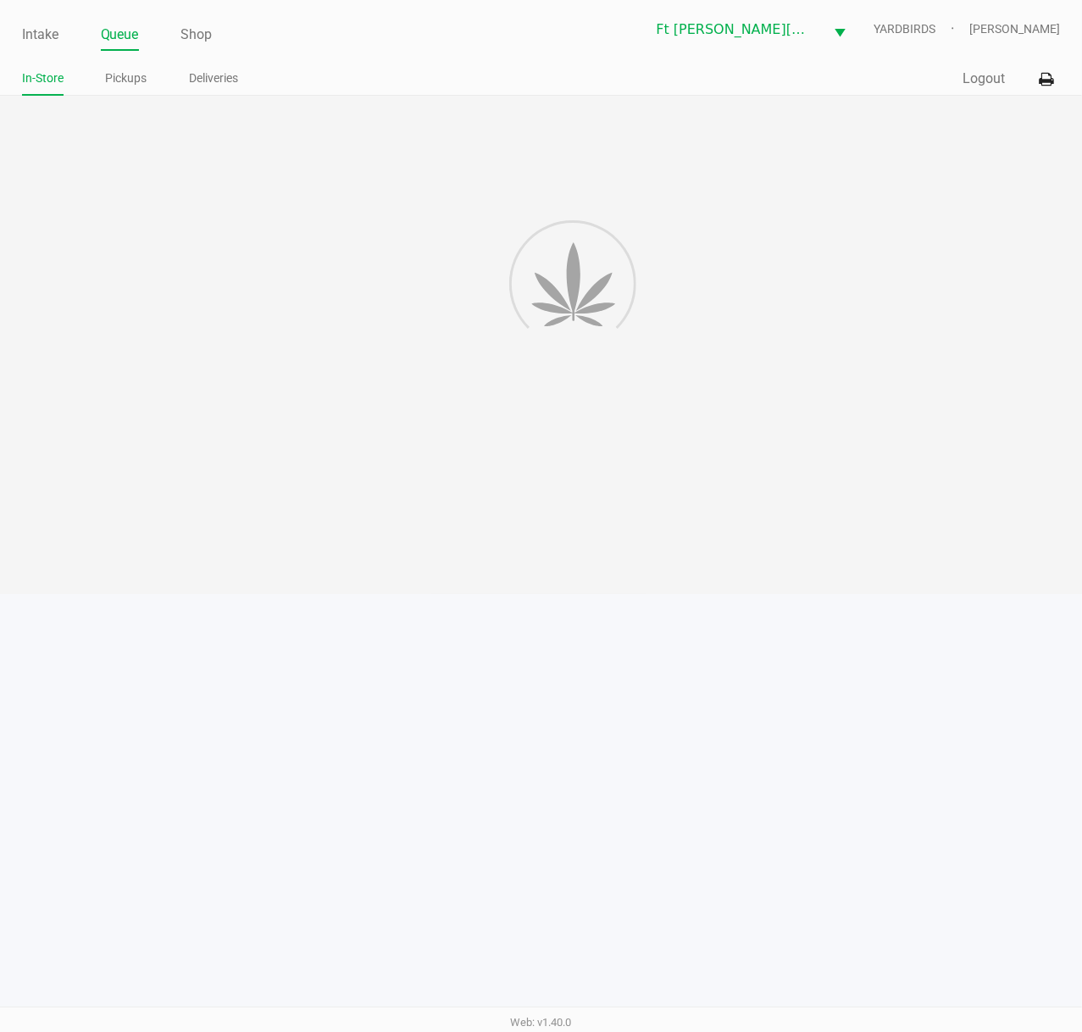
click at [134, 65] on div "In-Store Pickups Deliveries" at bounding box center [281, 79] width 519 height 31
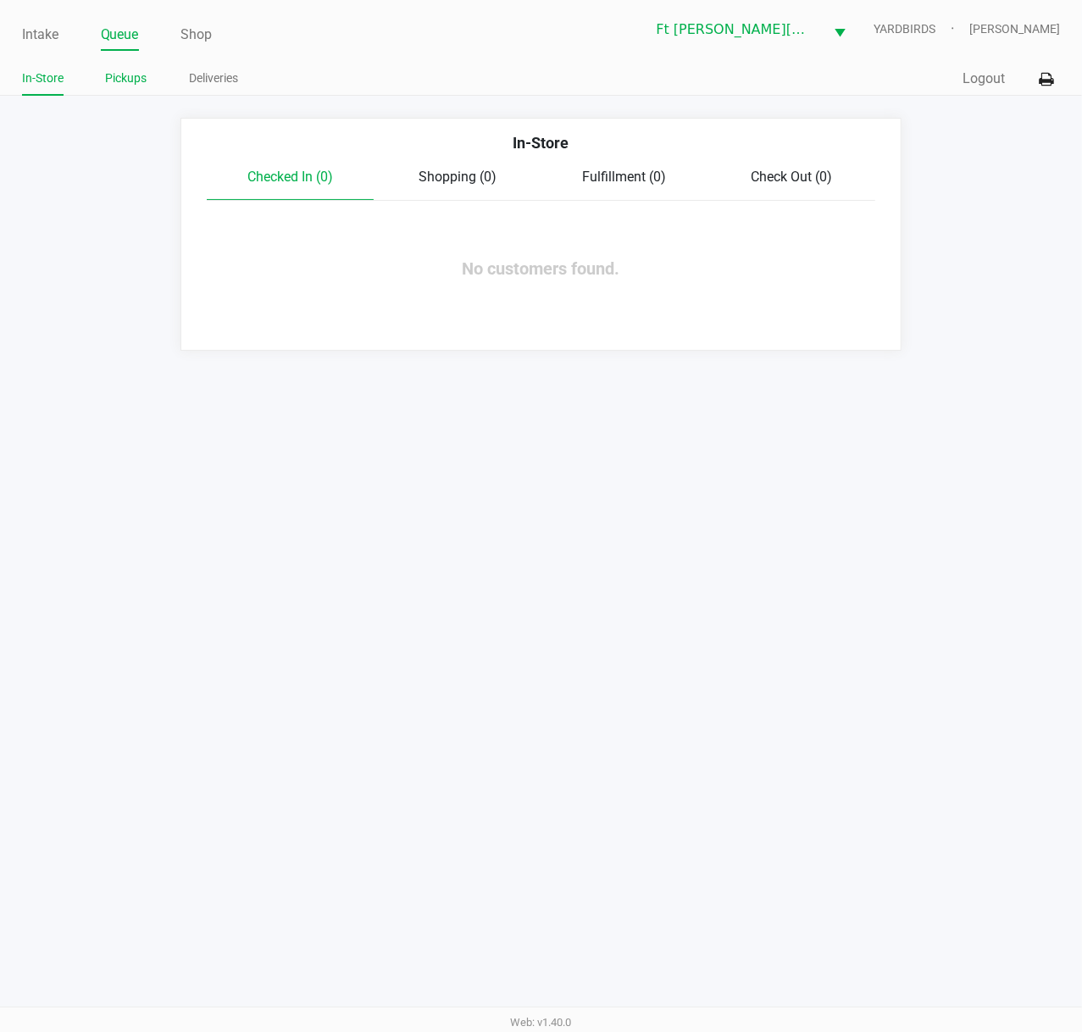
click at [136, 75] on link "Pickups" at bounding box center [126, 78] width 41 height 21
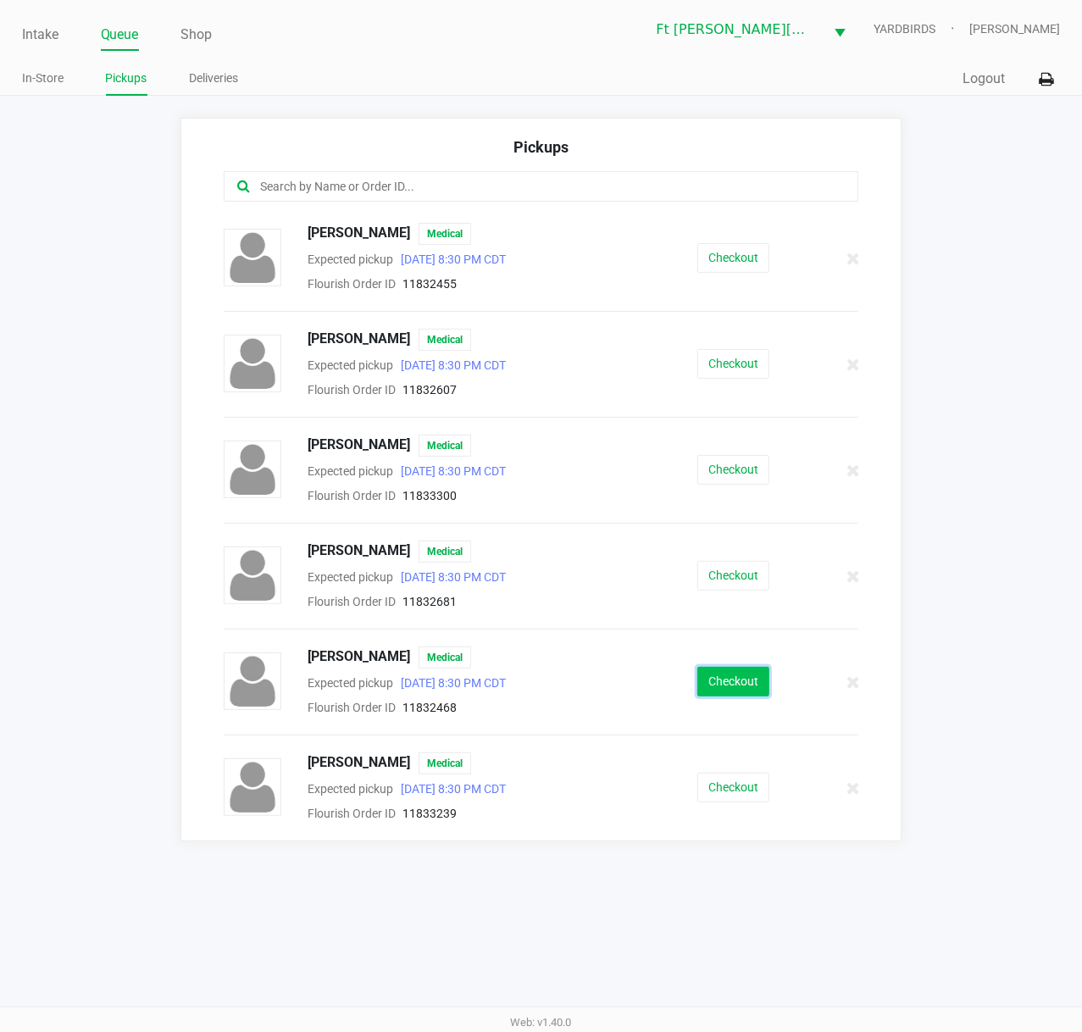
click at [735, 678] on button "Checkout" at bounding box center [733, 682] width 72 height 30
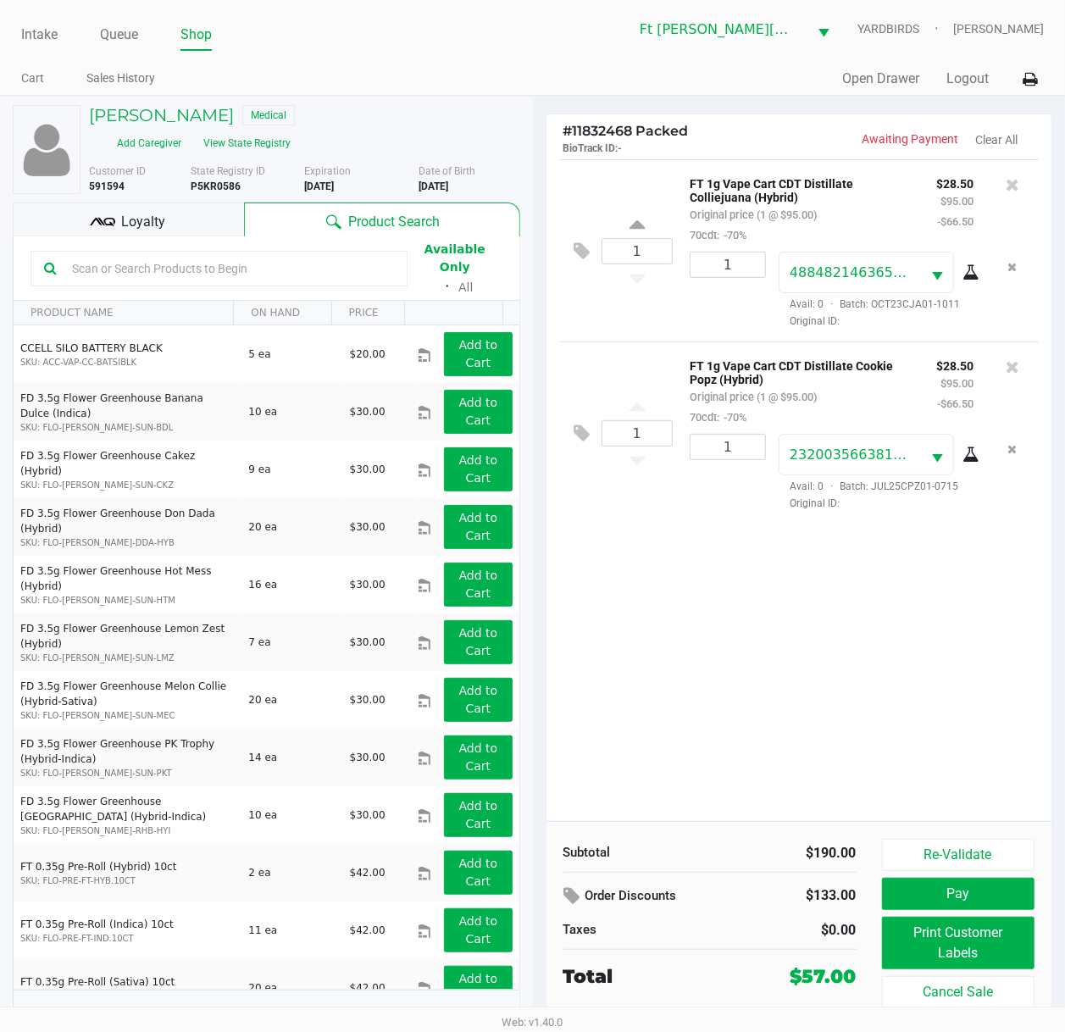
click at [191, 261] on input "text" at bounding box center [229, 268] width 329 height 25
click at [195, 263] on input "text" at bounding box center [229, 268] width 329 height 25
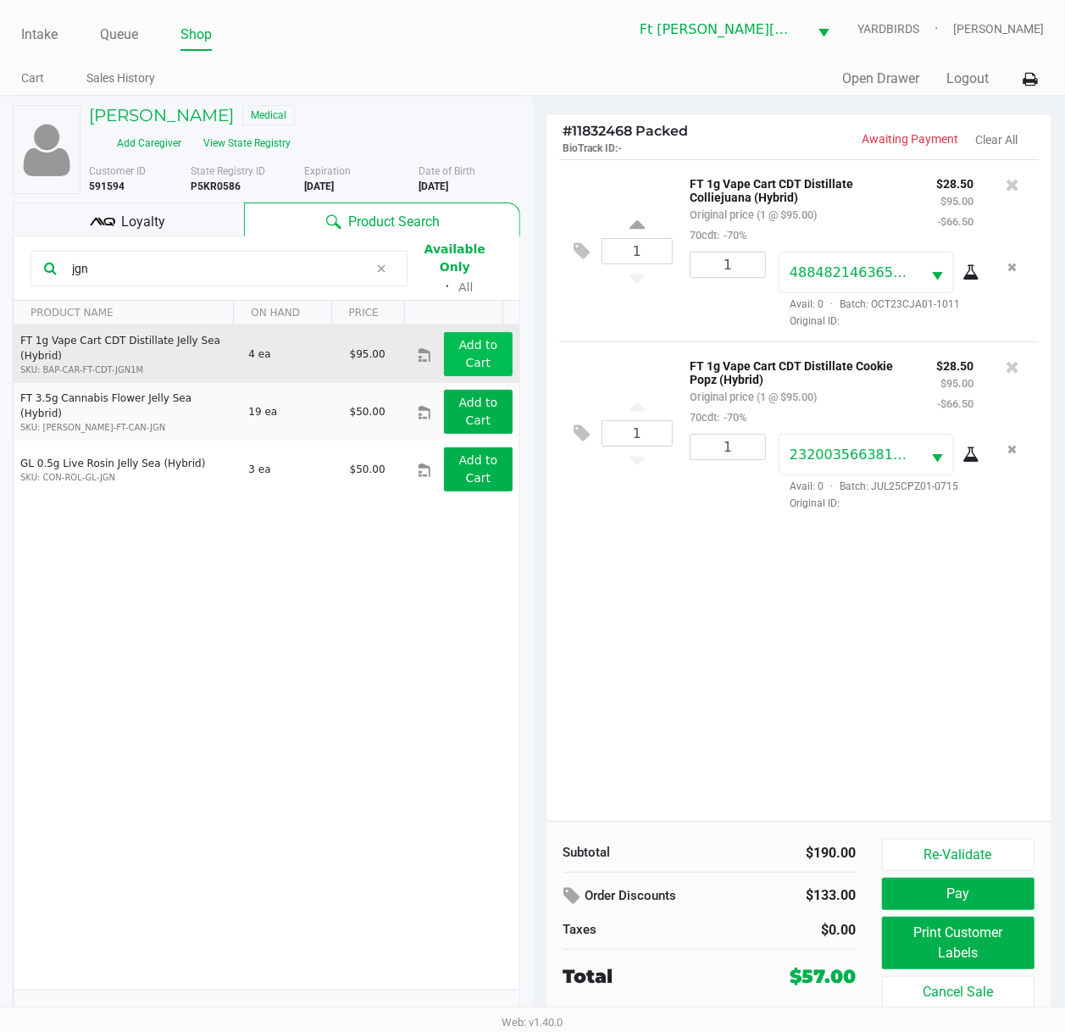
type input "jgn"
click at [469, 350] on app-button-loader "Add to Cart" at bounding box center [478, 353] width 39 height 31
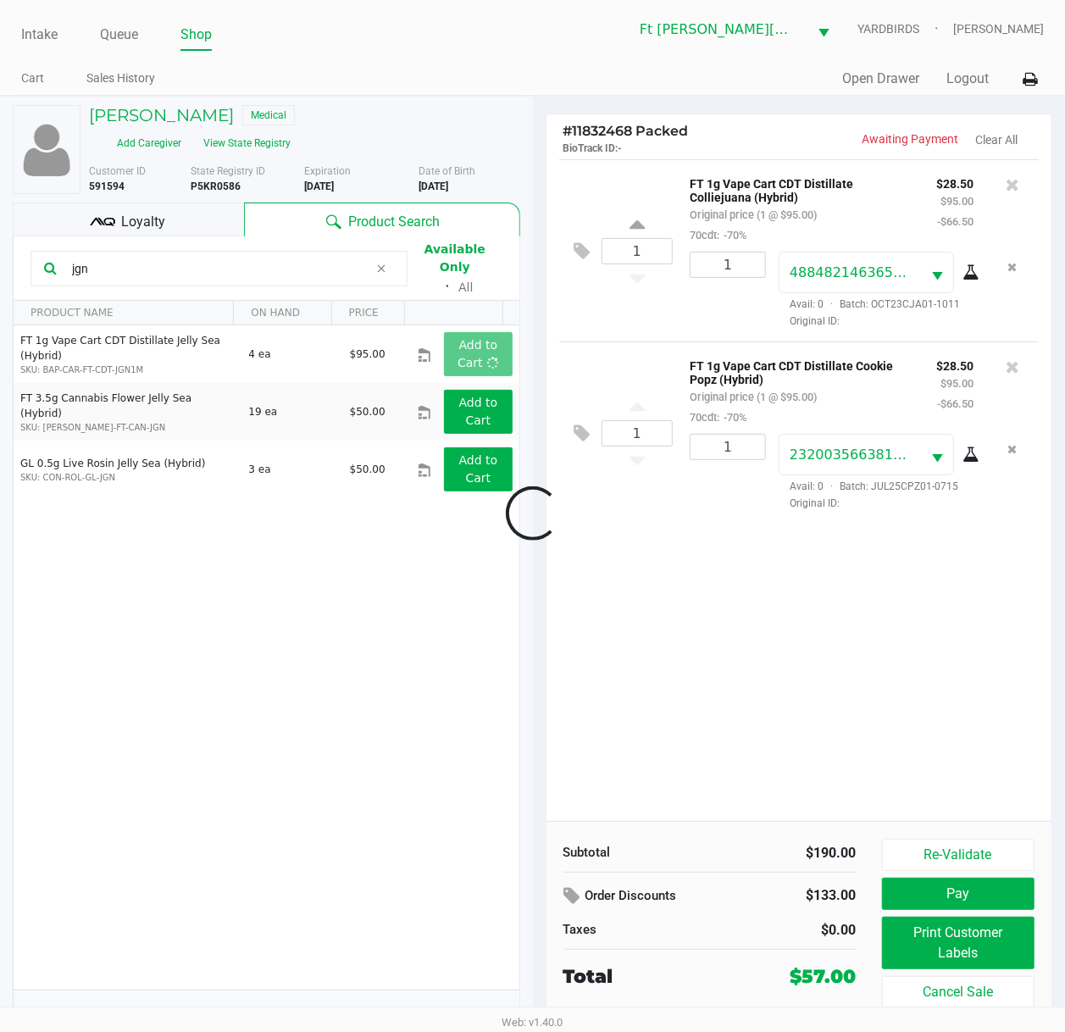
click at [637, 597] on div at bounding box center [532, 513] width 1065 height 667
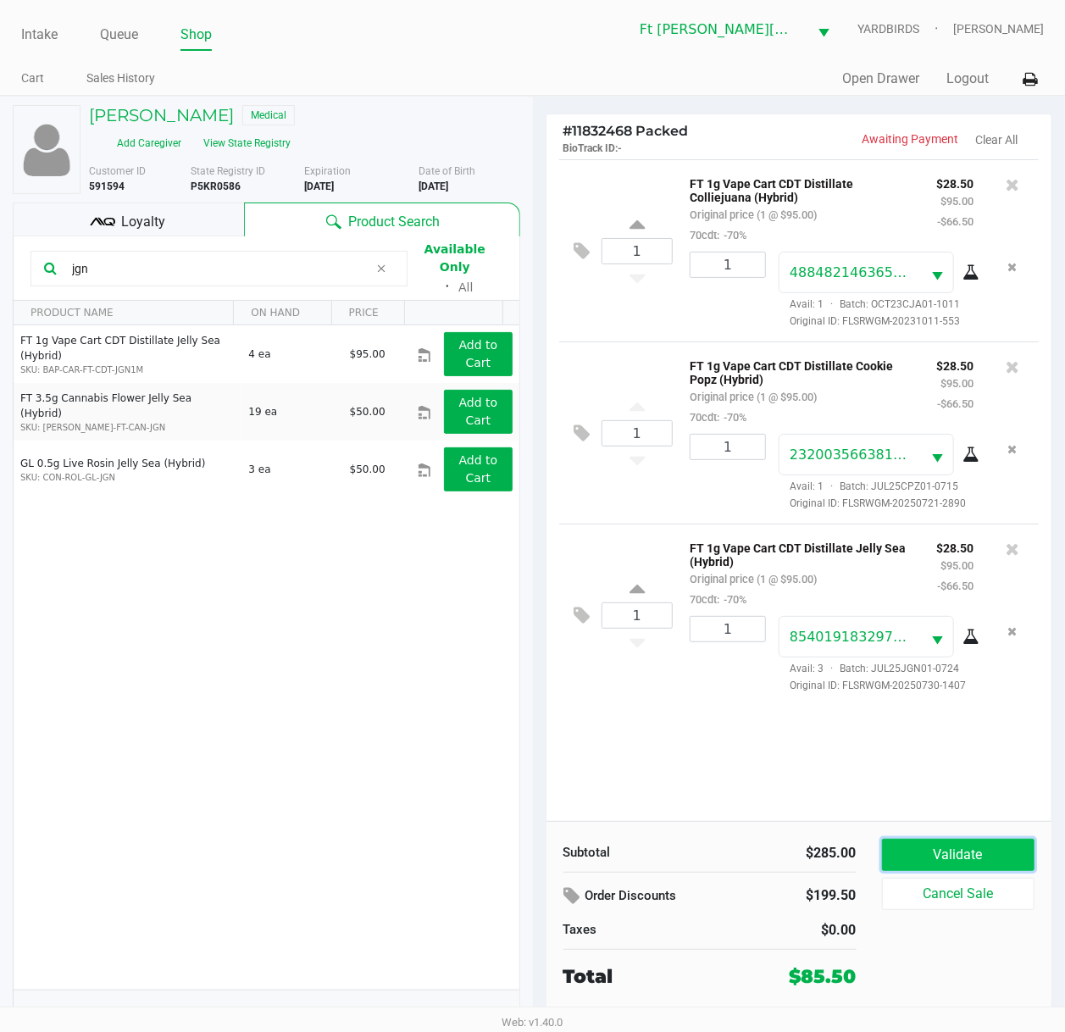
click at [963, 777] on button "Validate" at bounding box center [958, 854] width 153 height 32
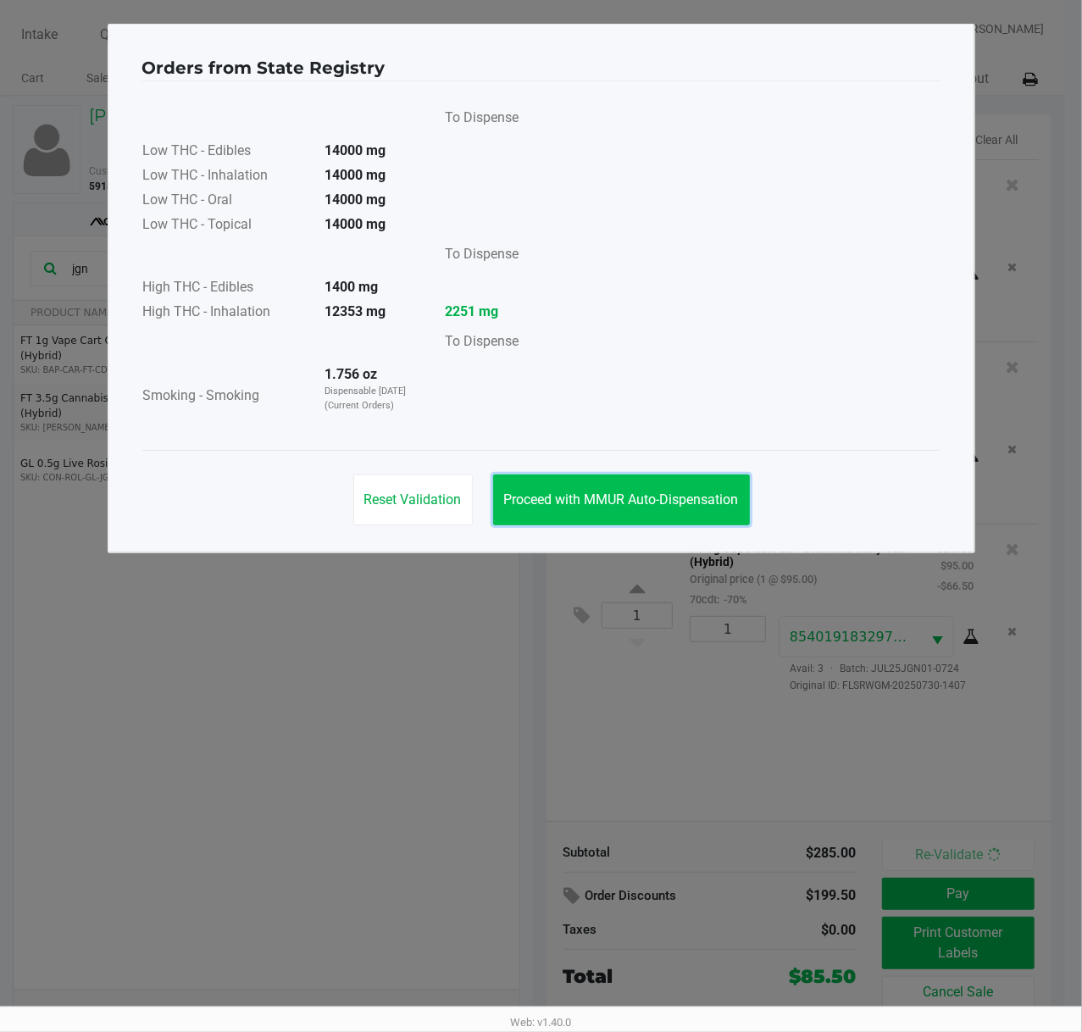
click at [661, 515] on button "Proceed with MMUR Auto-Dispensation" at bounding box center [621, 499] width 257 height 51
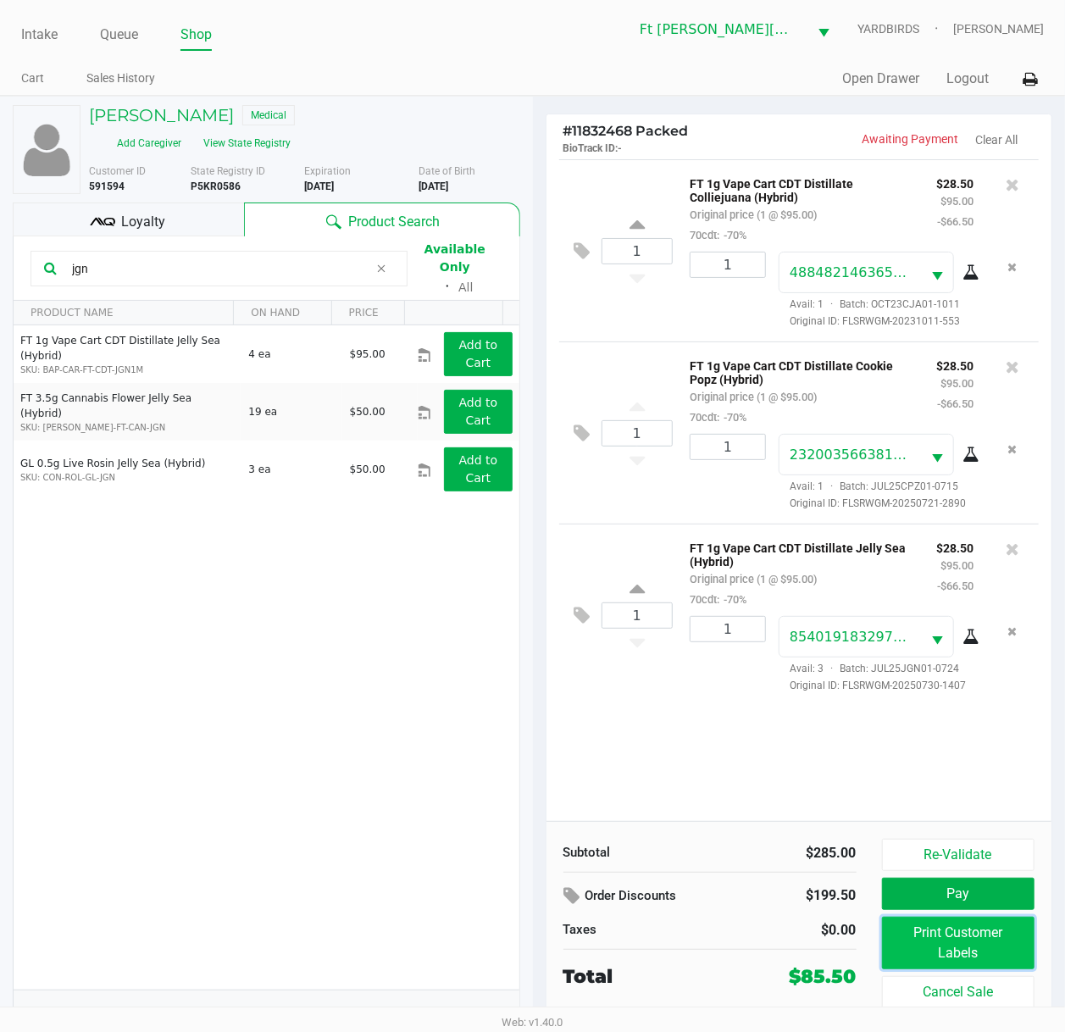
click at [967, 777] on button "Print Customer Labels" at bounding box center [958, 942] width 153 height 53
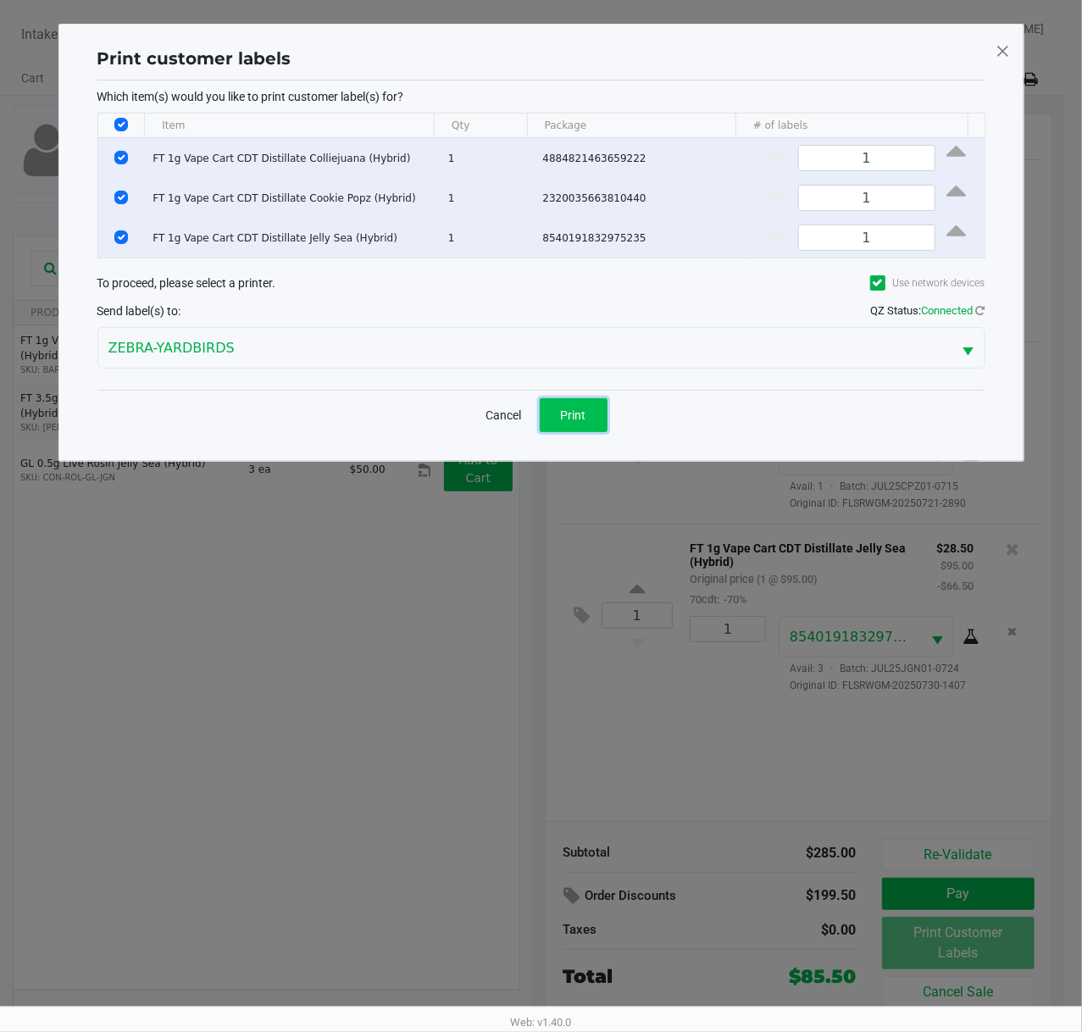
click at [560, 414] on button "Print" at bounding box center [573, 415] width 68 height 34
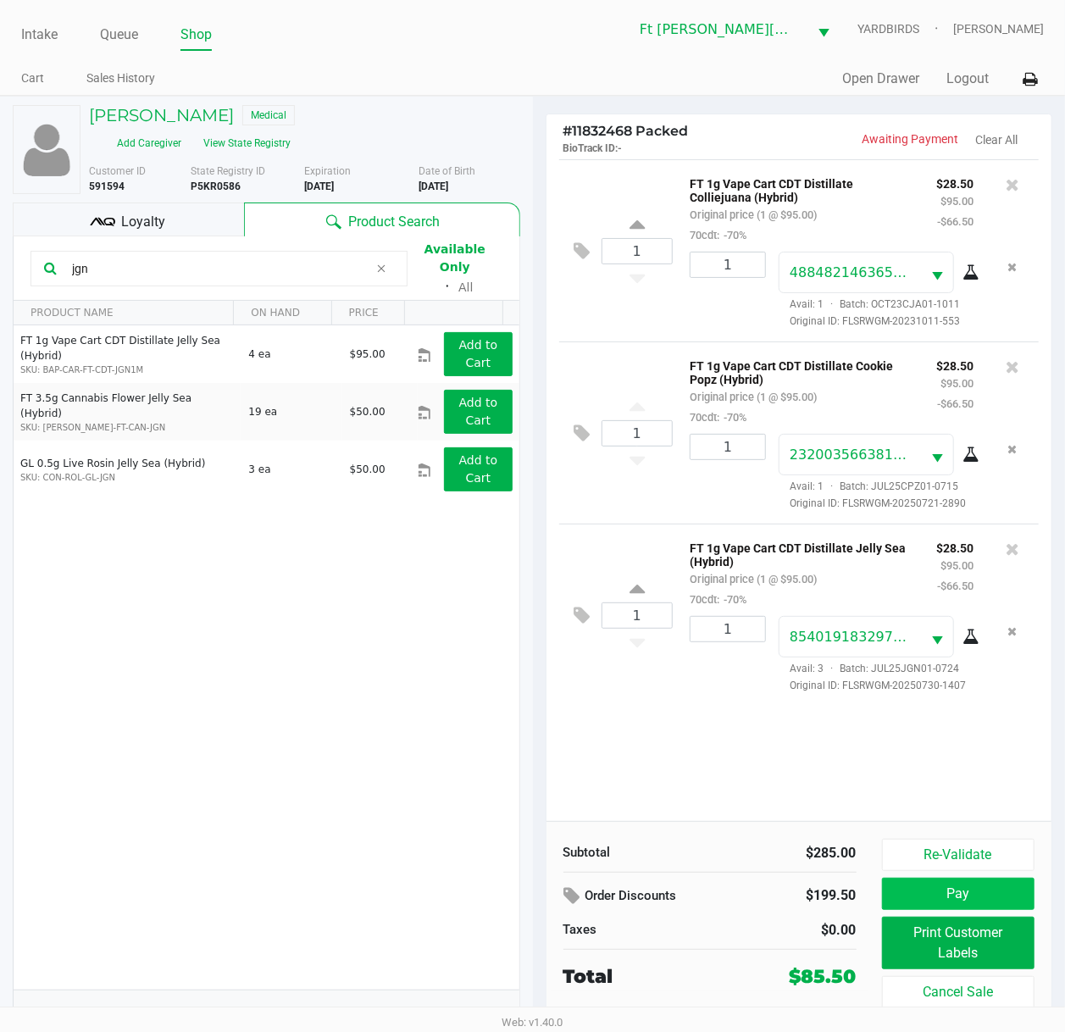
click at [972, 777] on button "Pay" at bounding box center [958, 893] width 153 height 32
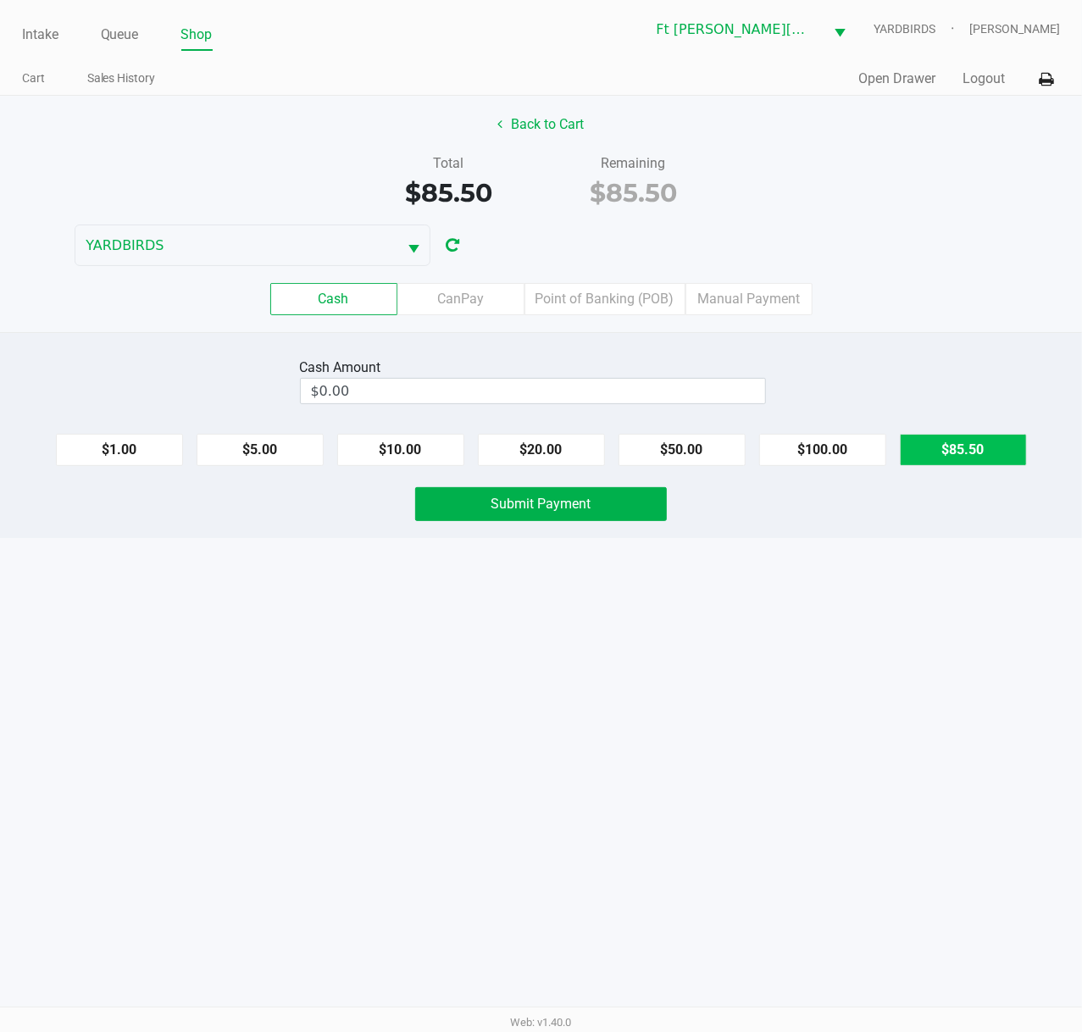
click at [929, 451] on button "$85.50" at bounding box center [962, 450] width 127 height 32
type input "$85.50"
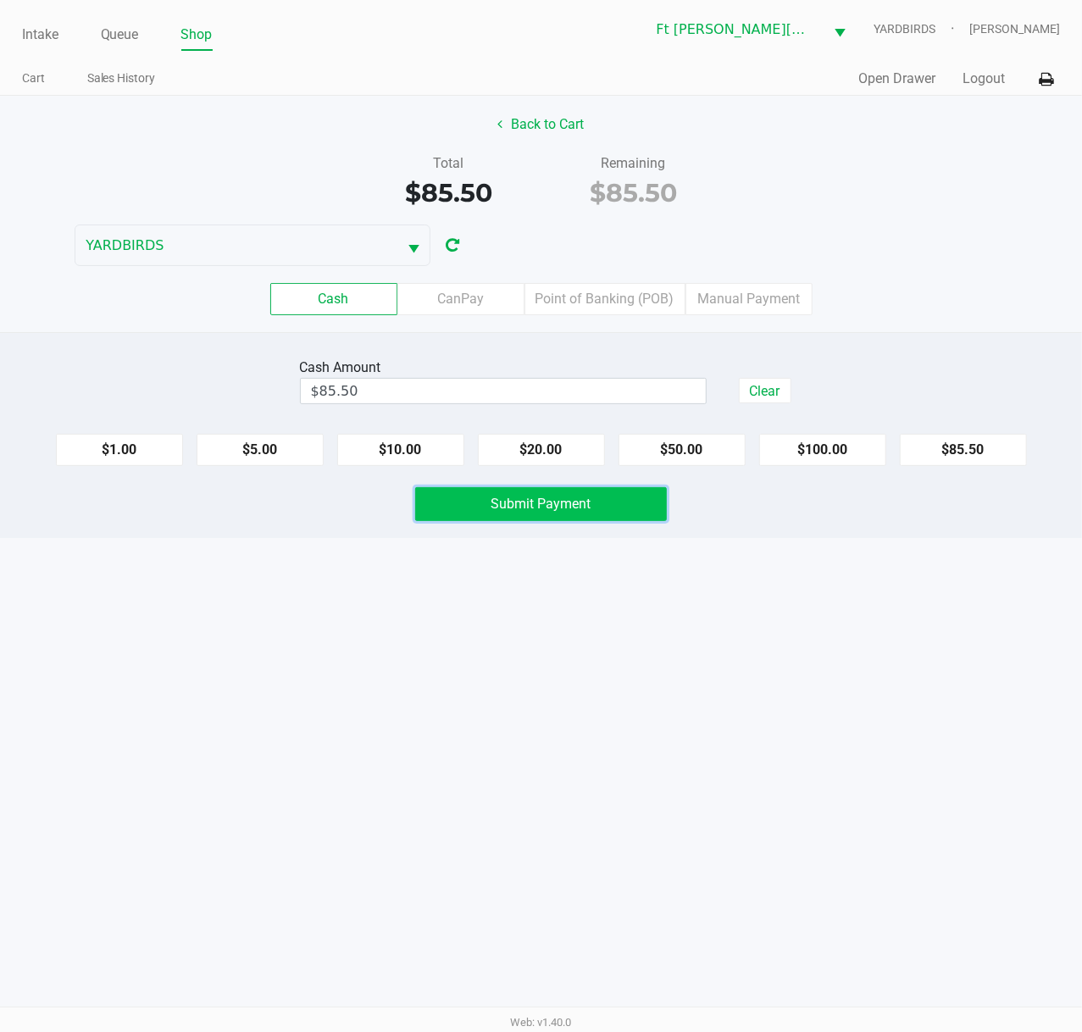
click at [590, 498] on button "Submit Payment" at bounding box center [541, 504] width 252 height 34
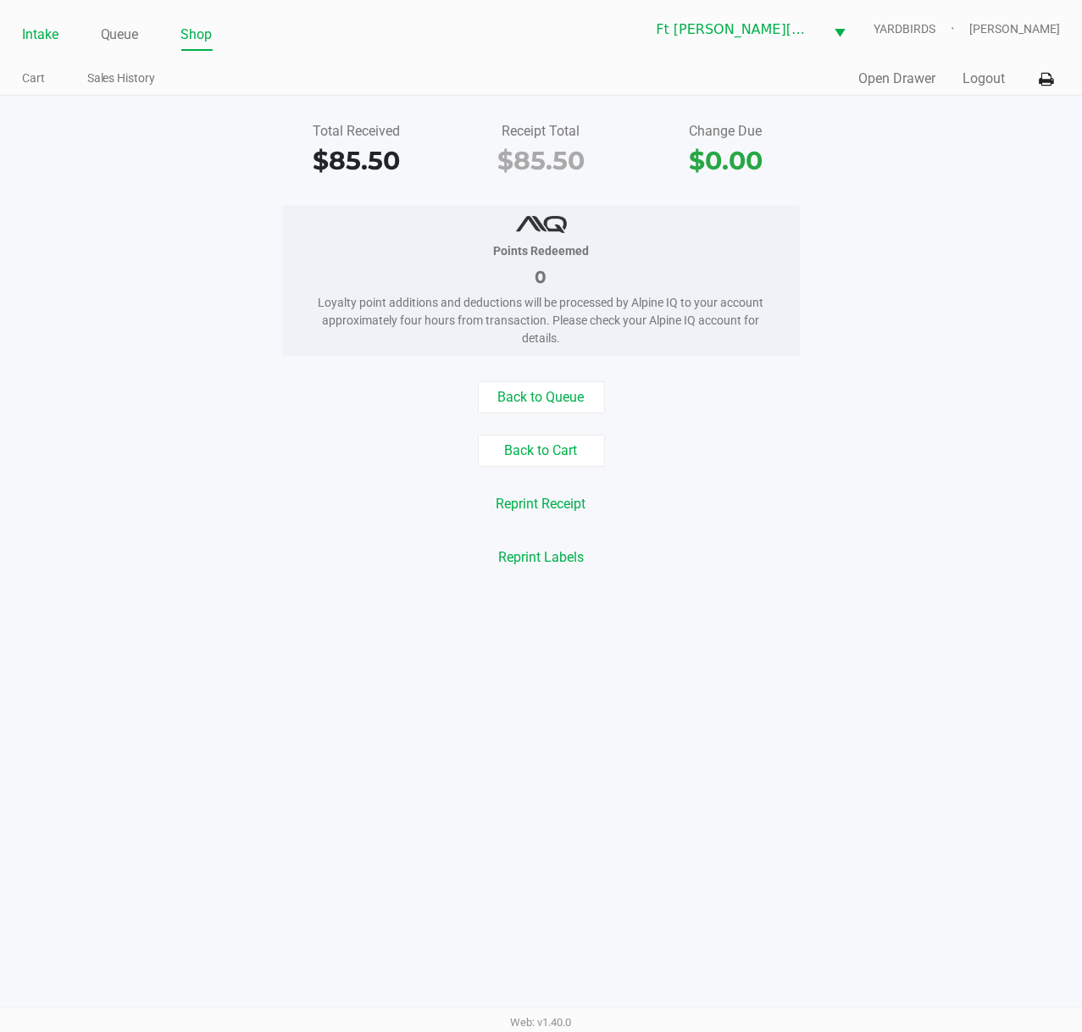
click at [32, 31] on link "Intake" at bounding box center [40, 35] width 36 height 24
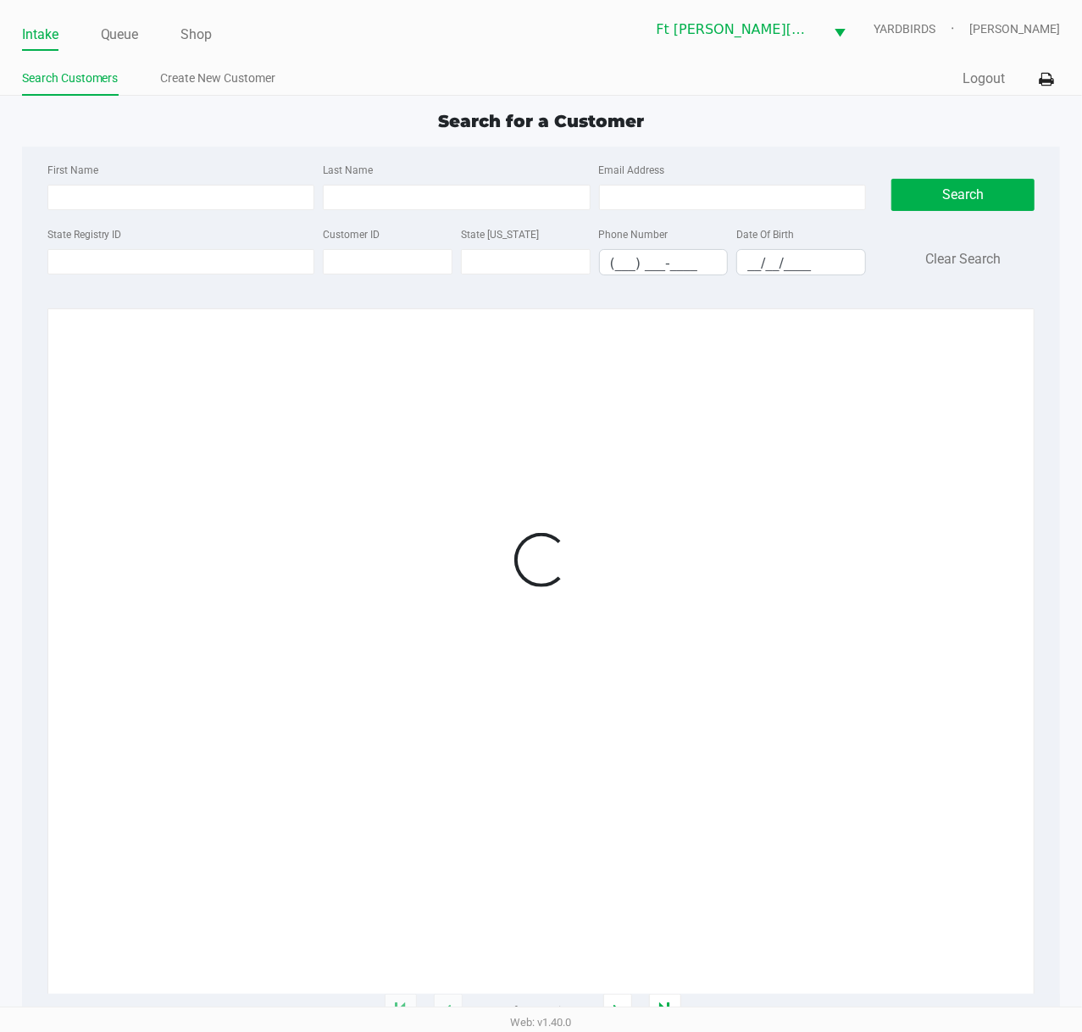
click at [378, 89] on ul "Search Customers Create New Customer" at bounding box center [281, 80] width 519 height 29
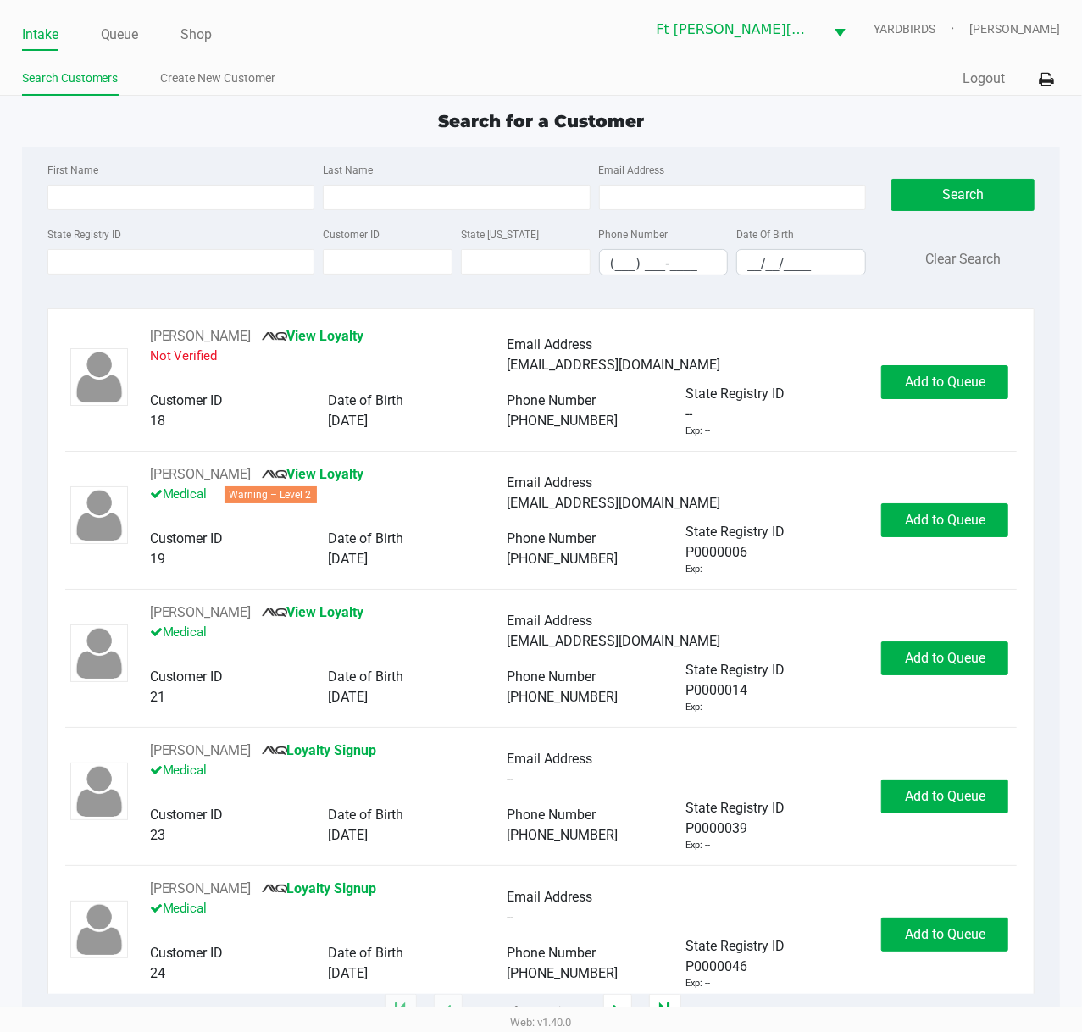
click at [377, 89] on ul "Search Customers Create New Customer" at bounding box center [281, 80] width 519 height 29
click at [300, 149] on div "First Name Last Name Email Address State Registry ID Customer ID State ID Phone…" at bounding box center [541, 224] width 1013 height 155
drag, startPoint x: 257, startPoint y: 259, endPoint x: 225, endPoint y: 246, distance: 34.9
click at [258, 259] on input "State Registry ID" at bounding box center [181, 261] width 268 height 25
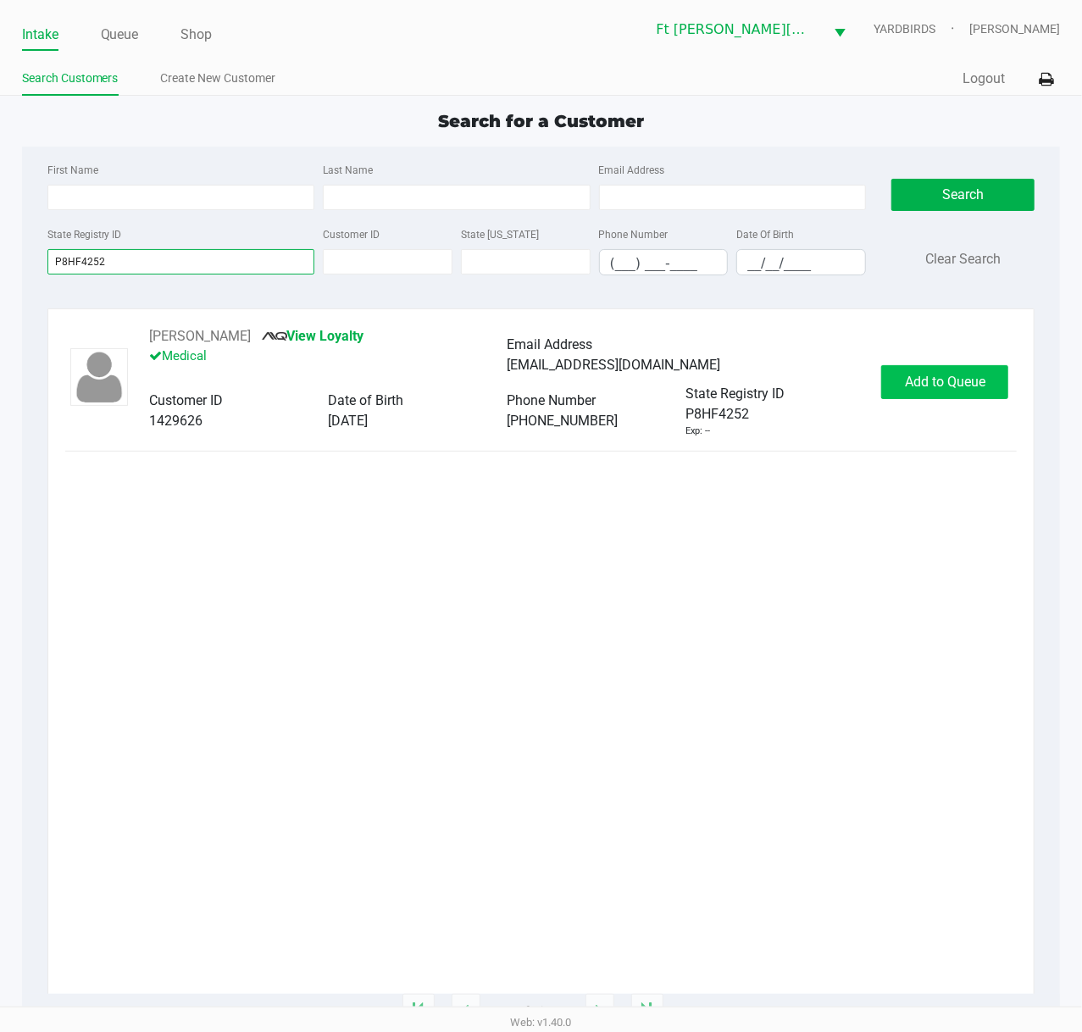
type input "P8HF4252"
click at [972, 381] on span "Add to Queue" at bounding box center [945, 381] width 80 height 16
click at [971, 380] on div "Add to Queue" at bounding box center [944, 382] width 127 height 34
click at [966, 377] on div "Add to Queue" at bounding box center [944, 382] width 127 height 34
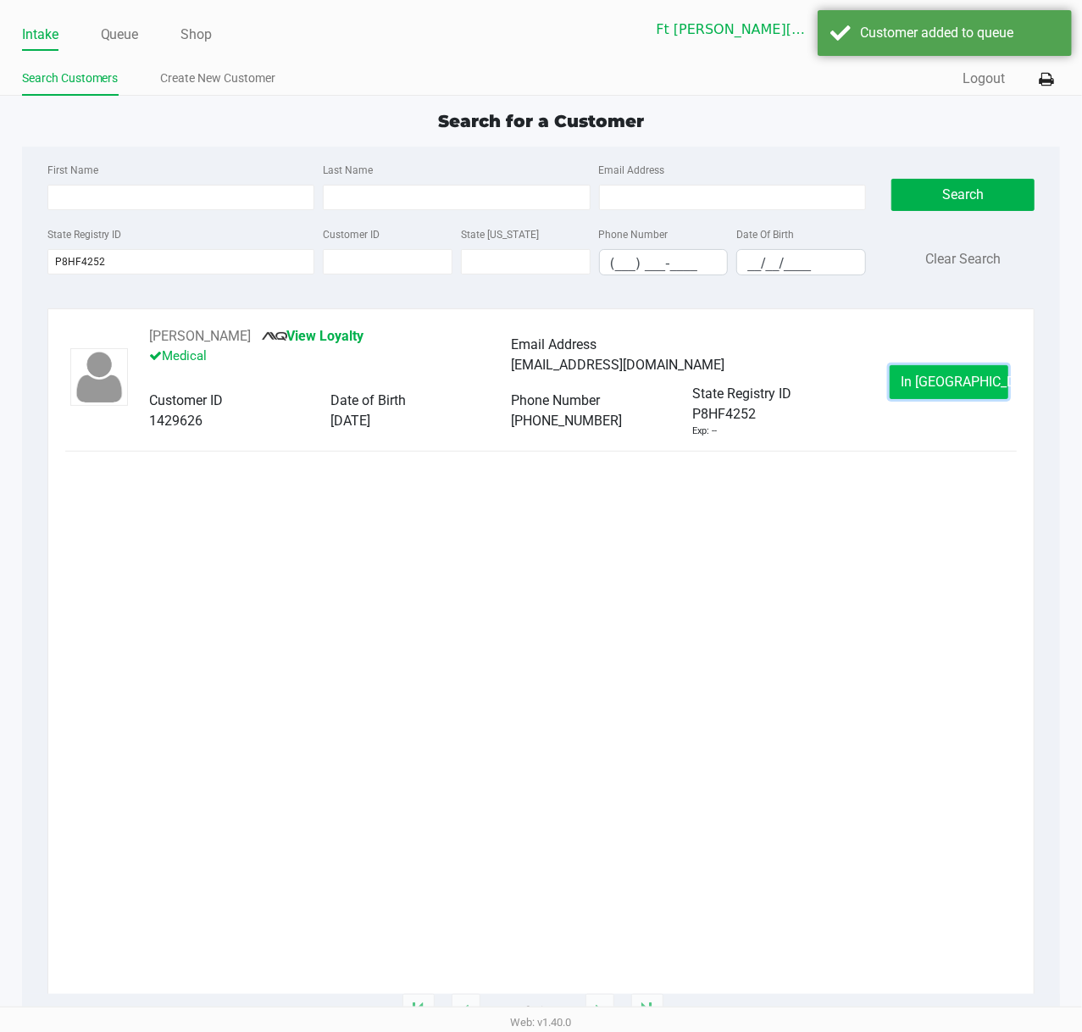
click at [965, 376] on span "In Queue" at bounding box center [971, 381] width 142 height 16
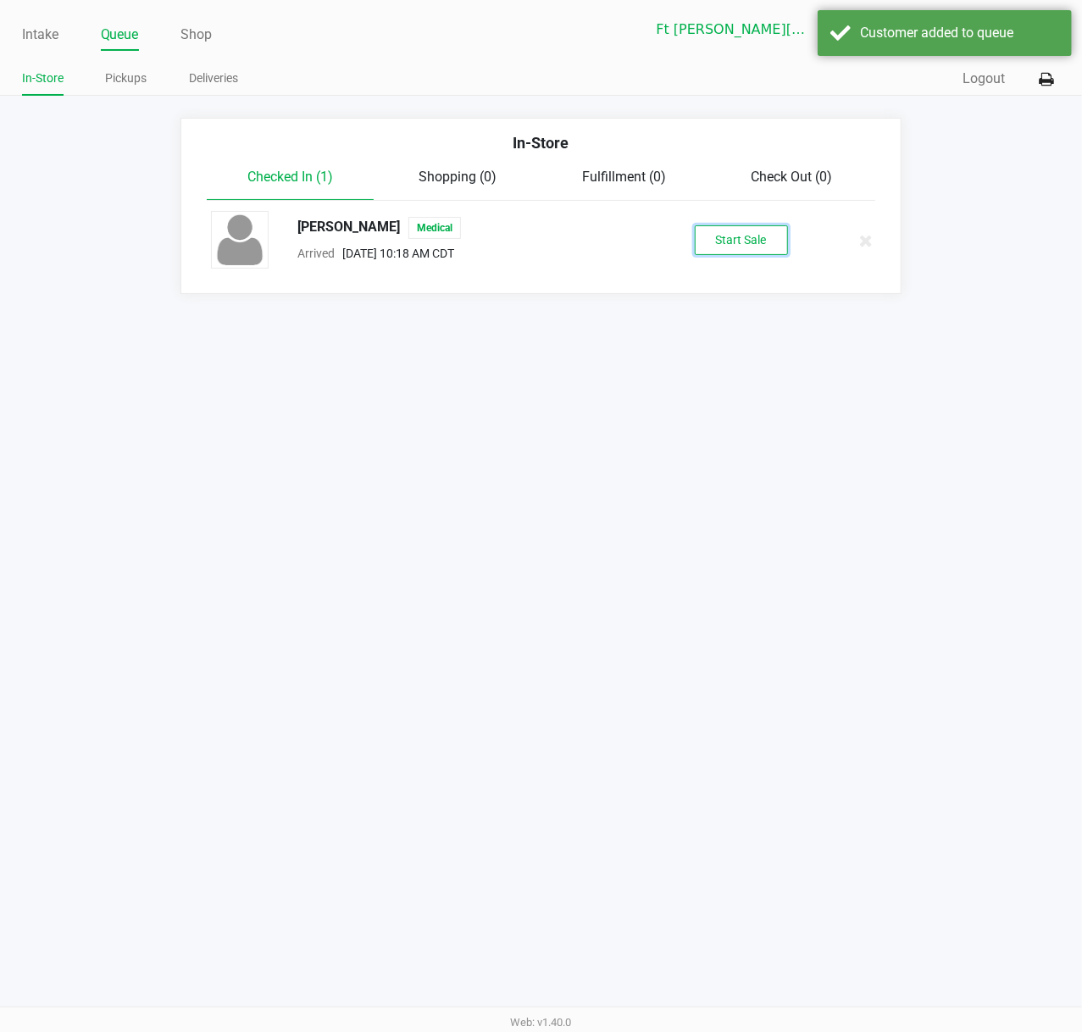
click at [746, 254] on button "Start Sale" at bounding box center [740, 240] width 93 height 30
click at [744, 252] on div "Start Sale" at bounding box center [740, 240] width 93 height 30
click at [742, 251] on div "Start Sale" at bounding box center [740, 240] width 93 height 30
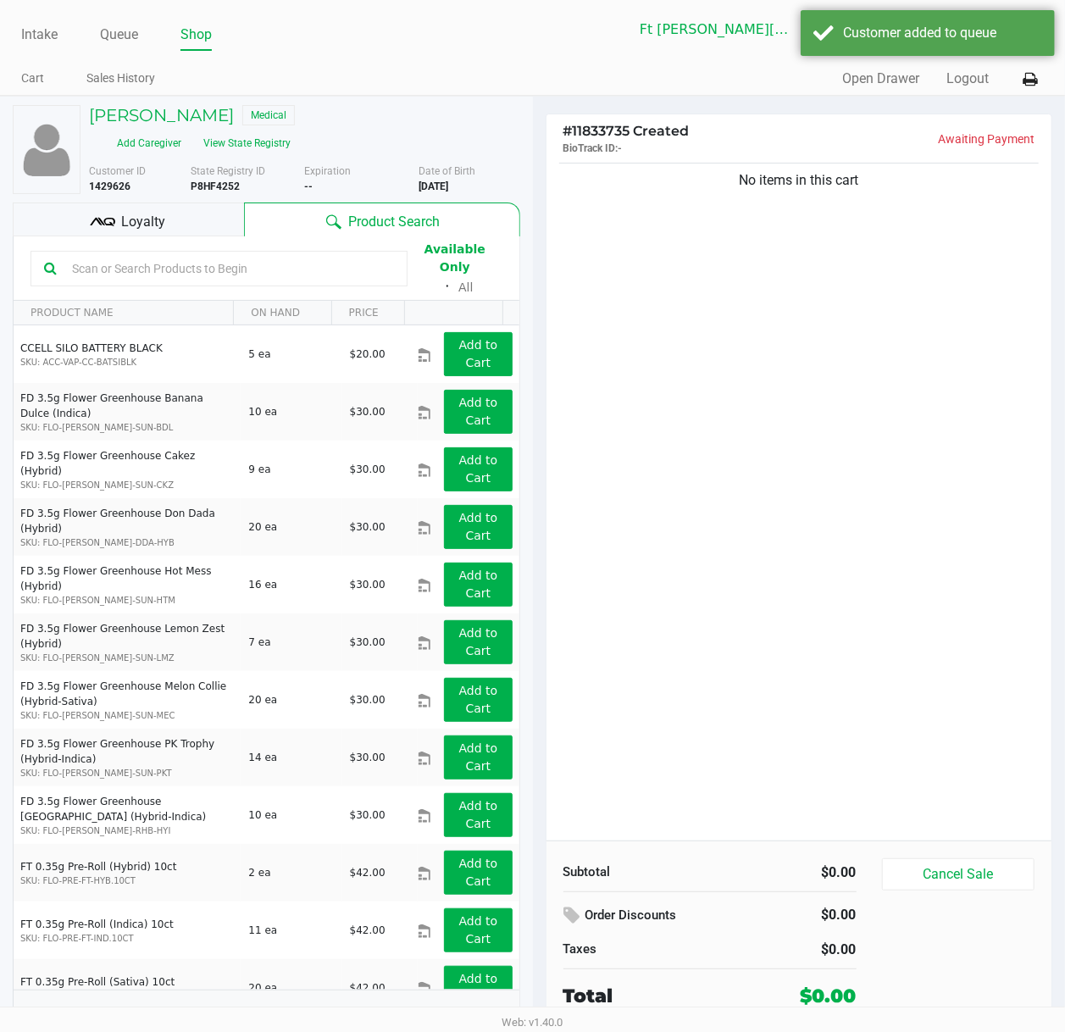
click at [257, 256] on input "text" at bounding box center [229, 268] width 329 height 25
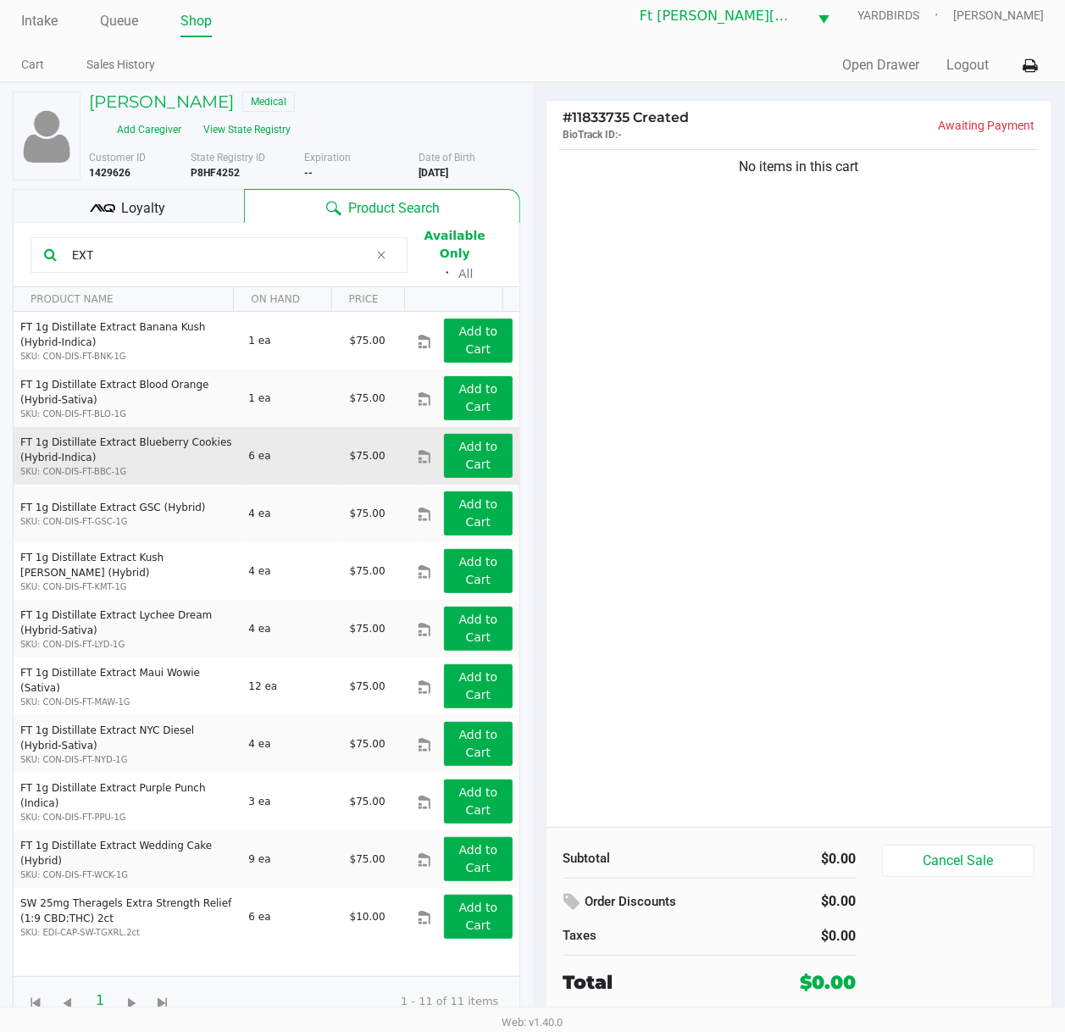
scroll to position [17, 0]
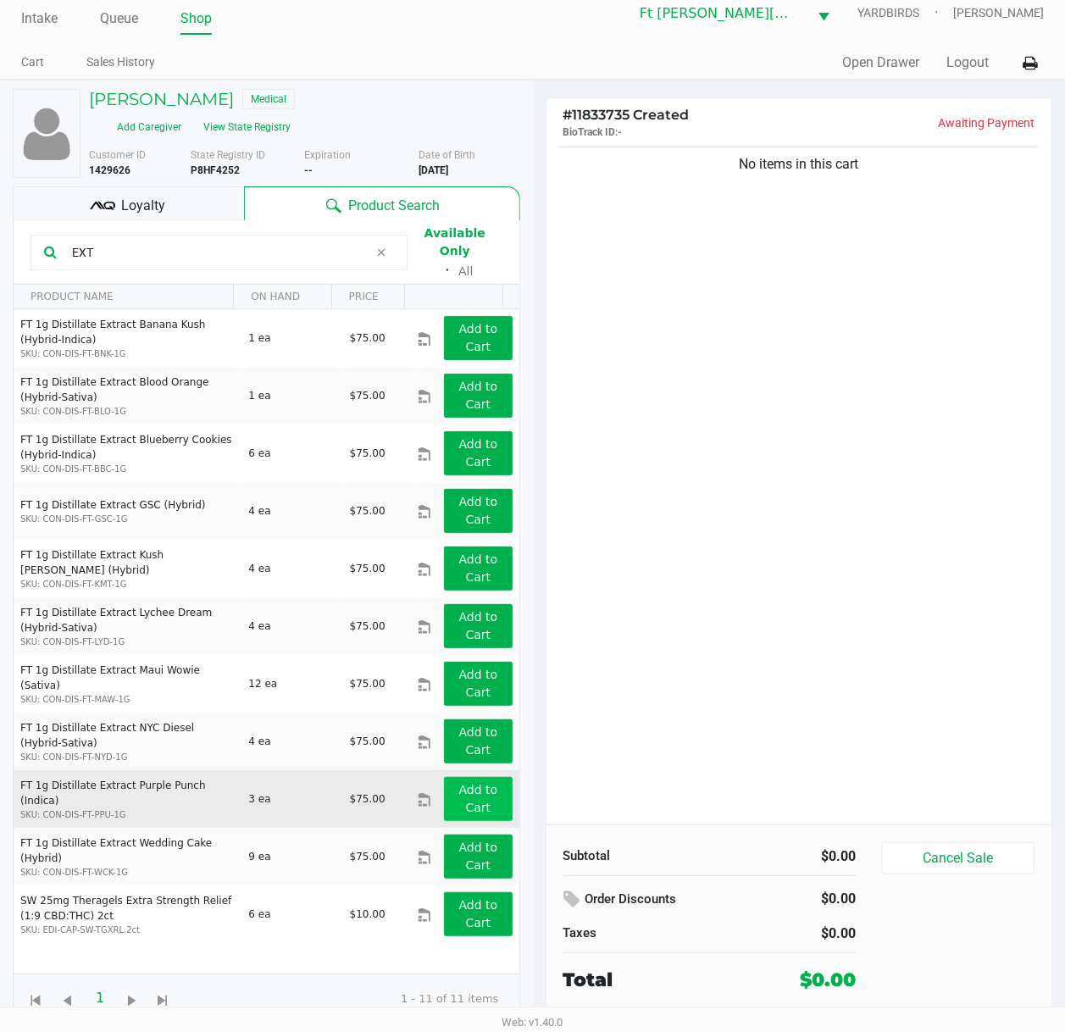
type input "EXT"
click at [459, 777] on app-button-loader "Add to Cart" at bounding box center [478, 798] width 39 height 31
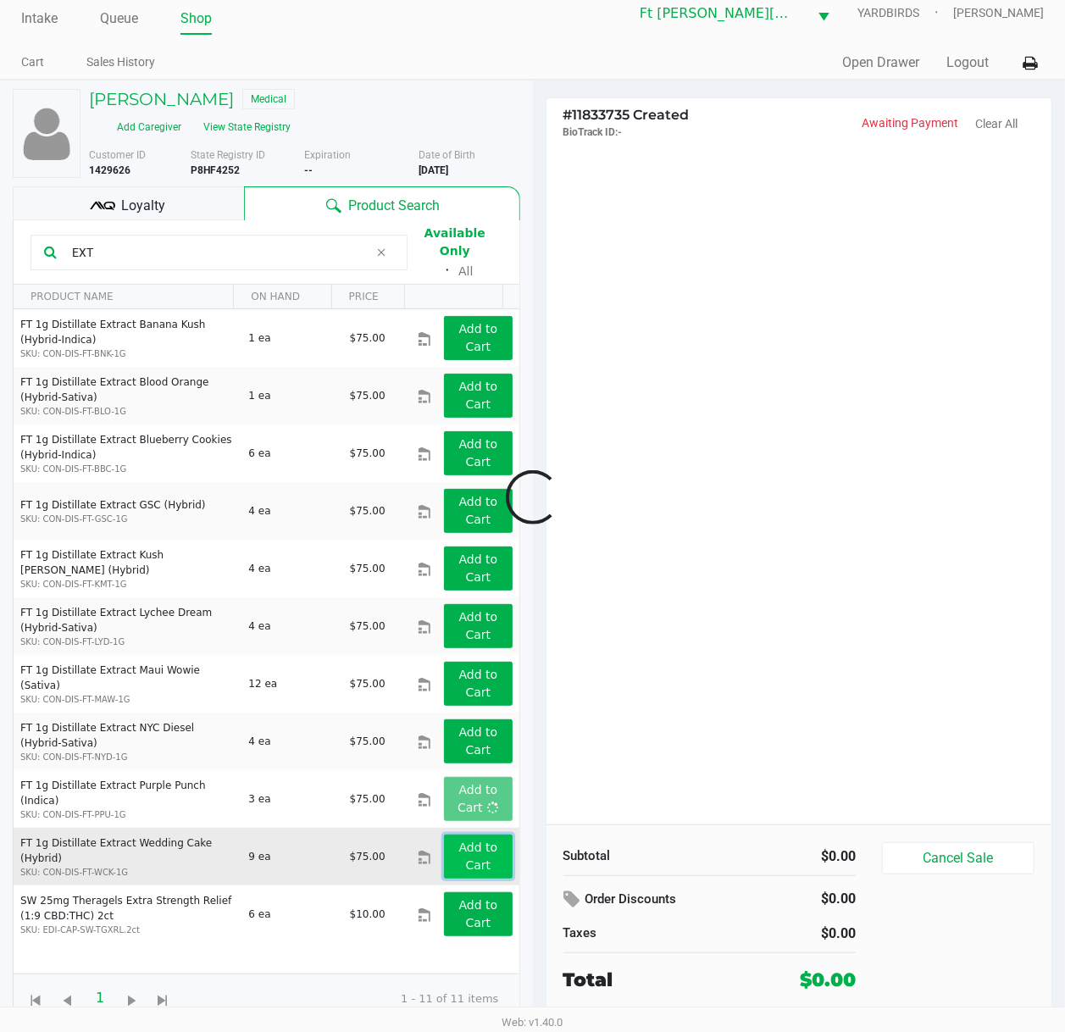
click at [468, 777] on app-button-loader "Add to Cart" at bounding box center [478, 855] width 39 height 31
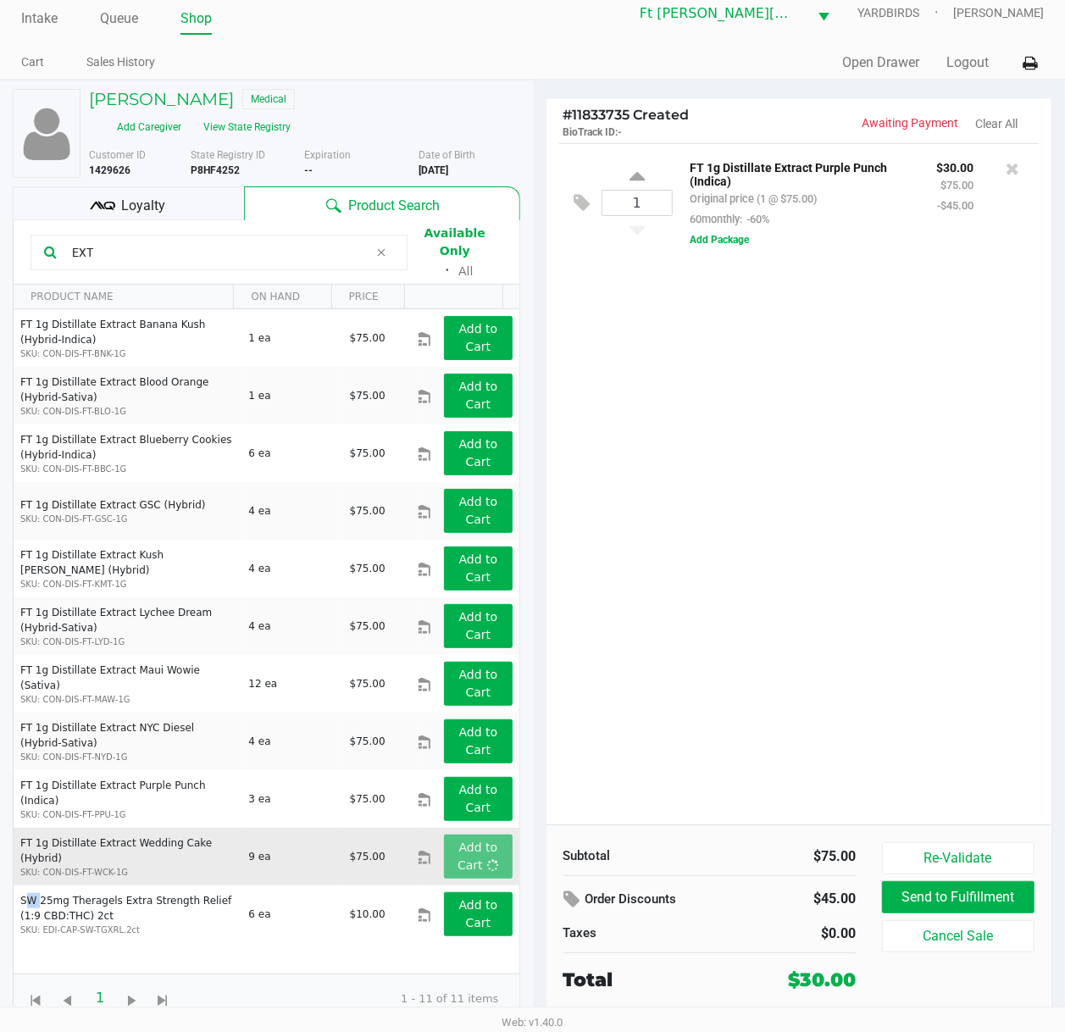
click at [469, 777] on div "Add to Cart" at bounding box center [477, 856] width 93 height 44
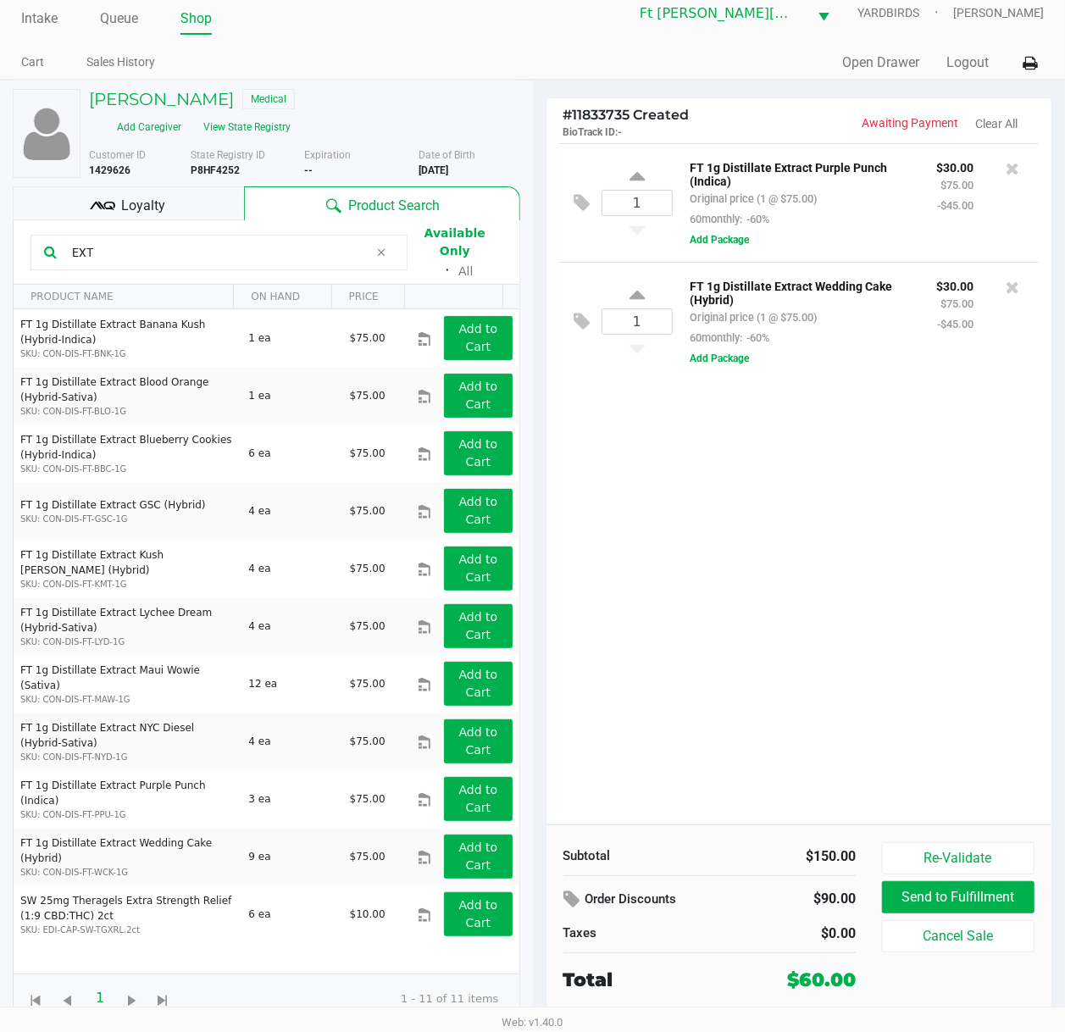
click at [142, 204] on span "Loyalty" at bounding box center [143, 206] width 44 height 20
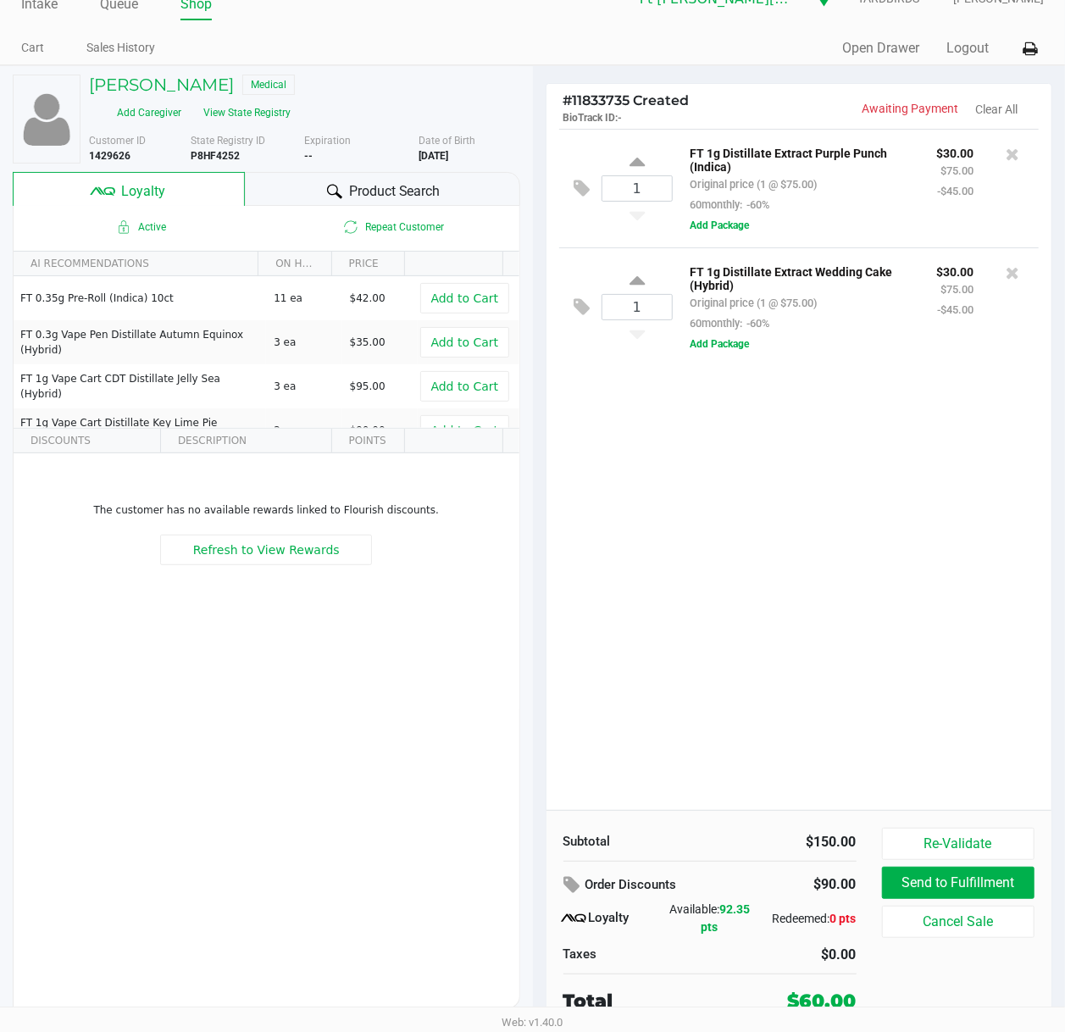
scroll to position [34, 0]
click at [800, 478] on div "1 FT 1g Distillate Extract Purple Punch (Indica) Original price (1 @ $75.00) 60…" at bounding box center [799, 468] width 506 height 681
click at [801, 479] on div "1 FT 1g Distillate Extract Purple Punch (Indica) Original price (1 @ $75.00) 60…" at bounding box center [799, 468] width 506 height 681
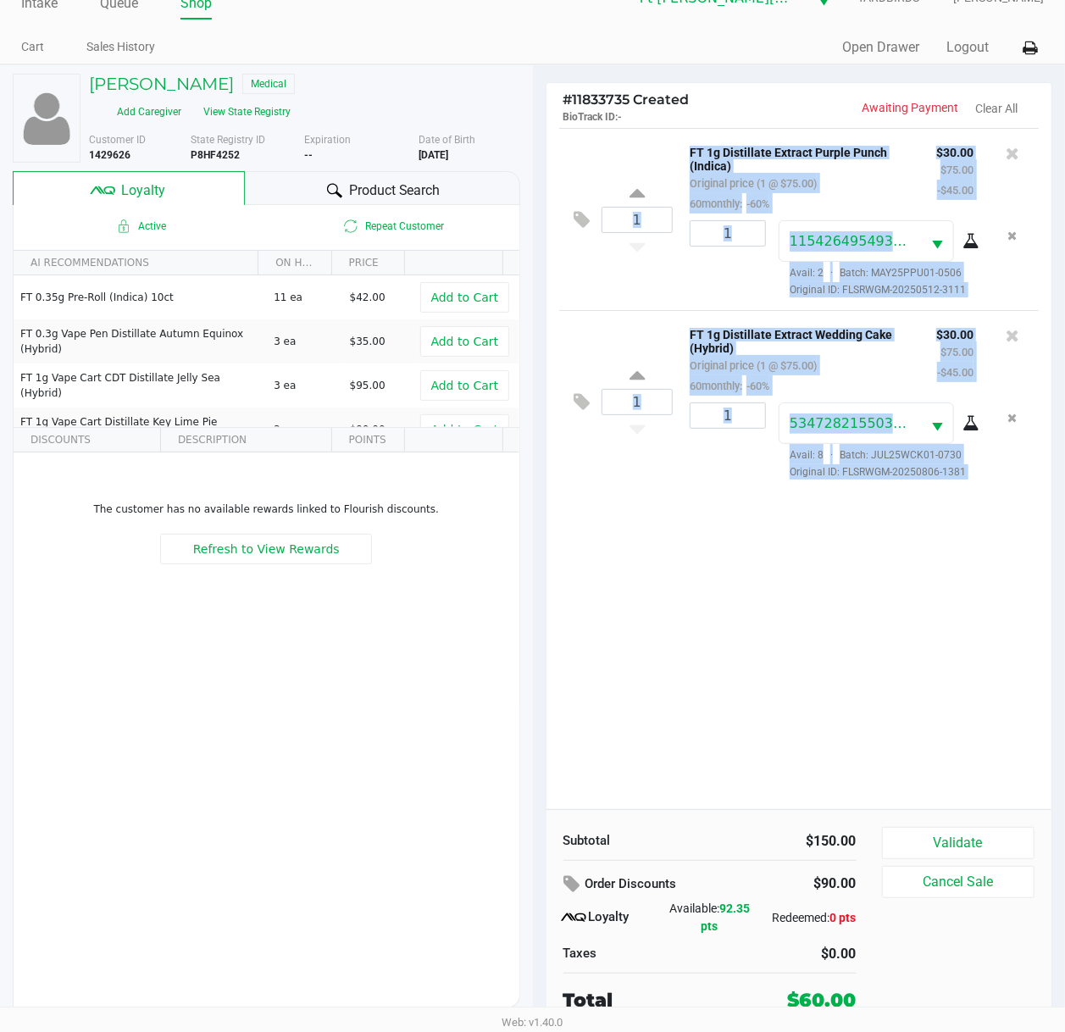
click at [686, 600] on div "1 FT 1g Distillate Extract Purple Punch (Indica) Original price (1 @ $75.00) 60…" at bounding box center [799, 468] width 506 height 681
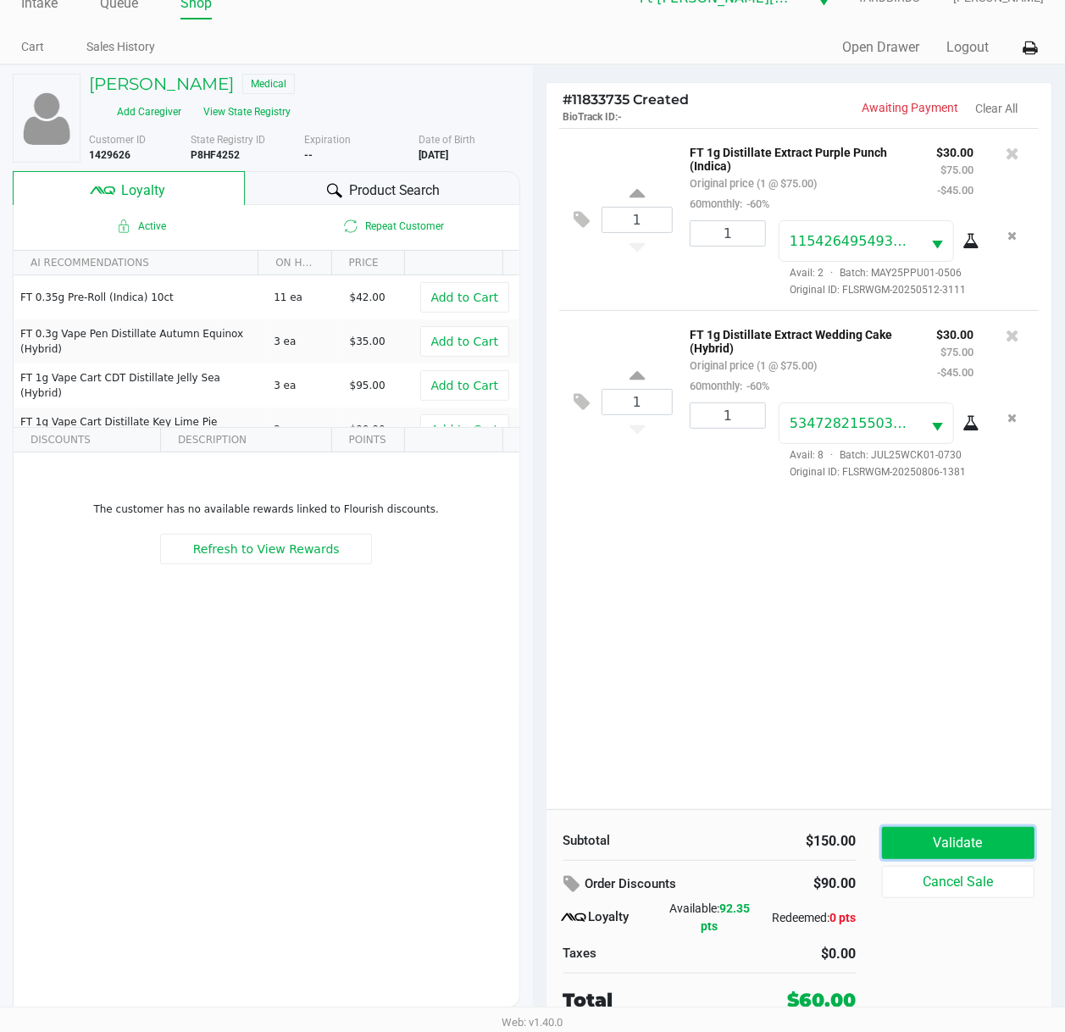
click at [908, 777] on button "Validate" at bounding box center [958, 843] width 153 height 32
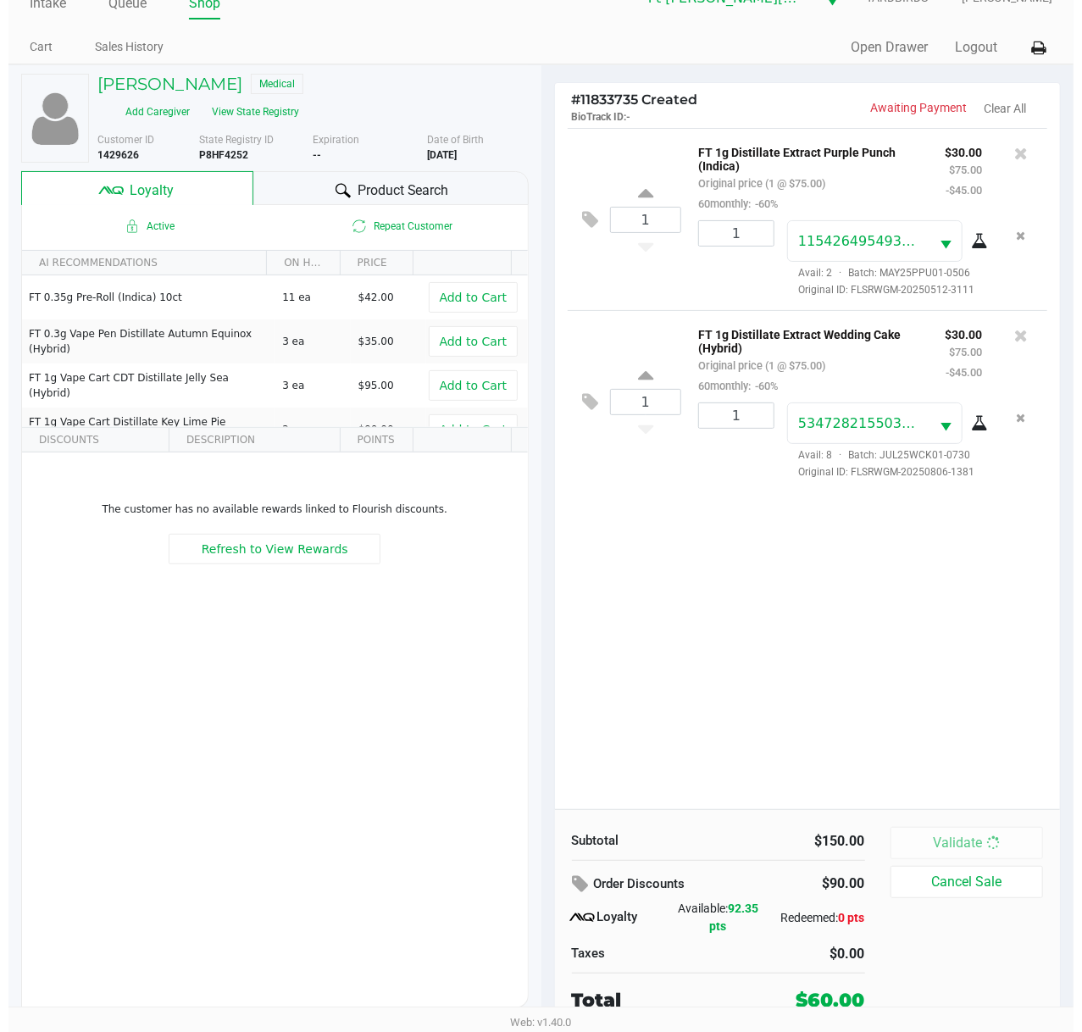
scroll to position [0, 0]
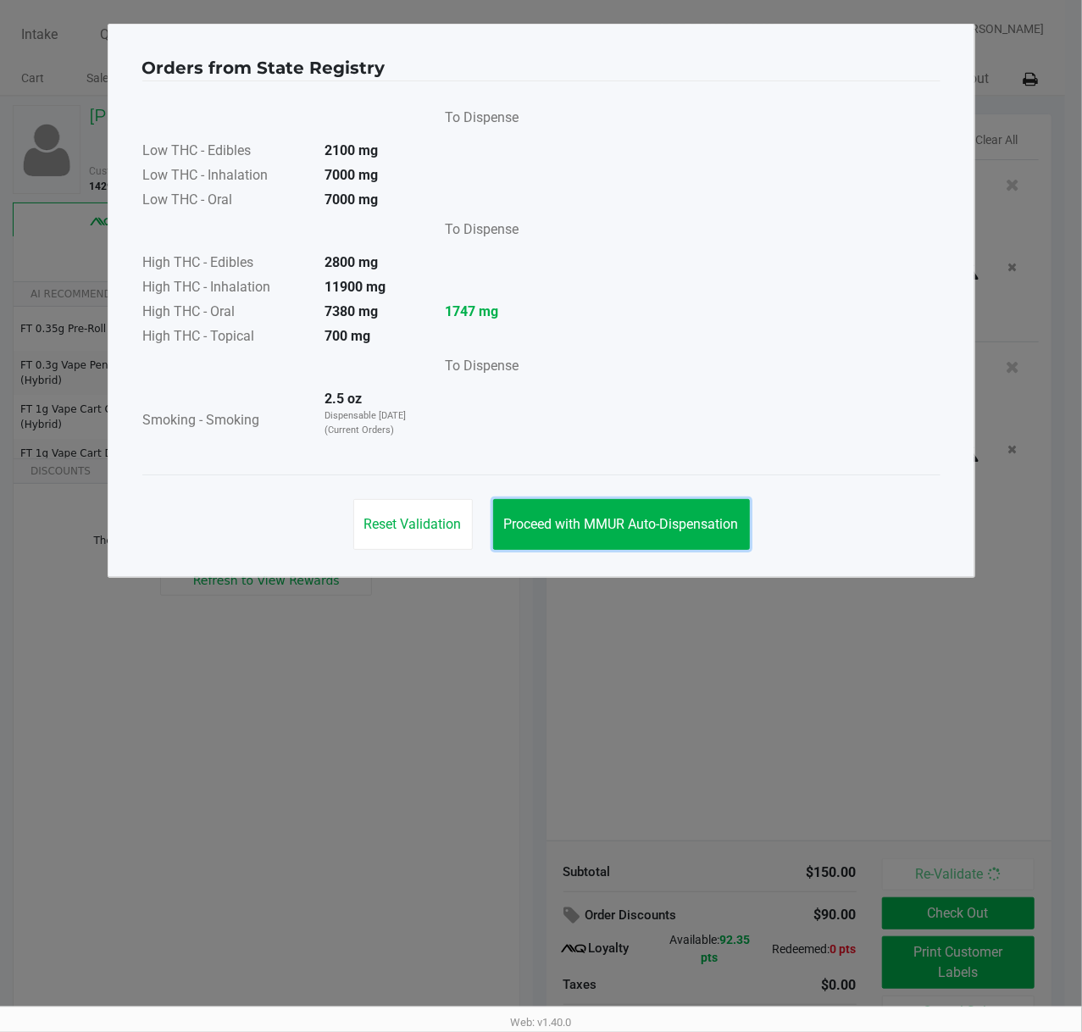
drag, startPoint x: 630, startPoint y: 529, endPoint x: 935, endPoint y: 851, distance: 443.3
click at [632, 530] on span "Proceed with MMUR Auto-Dispensation" at bounding box center [621, 524] width 235 height 16
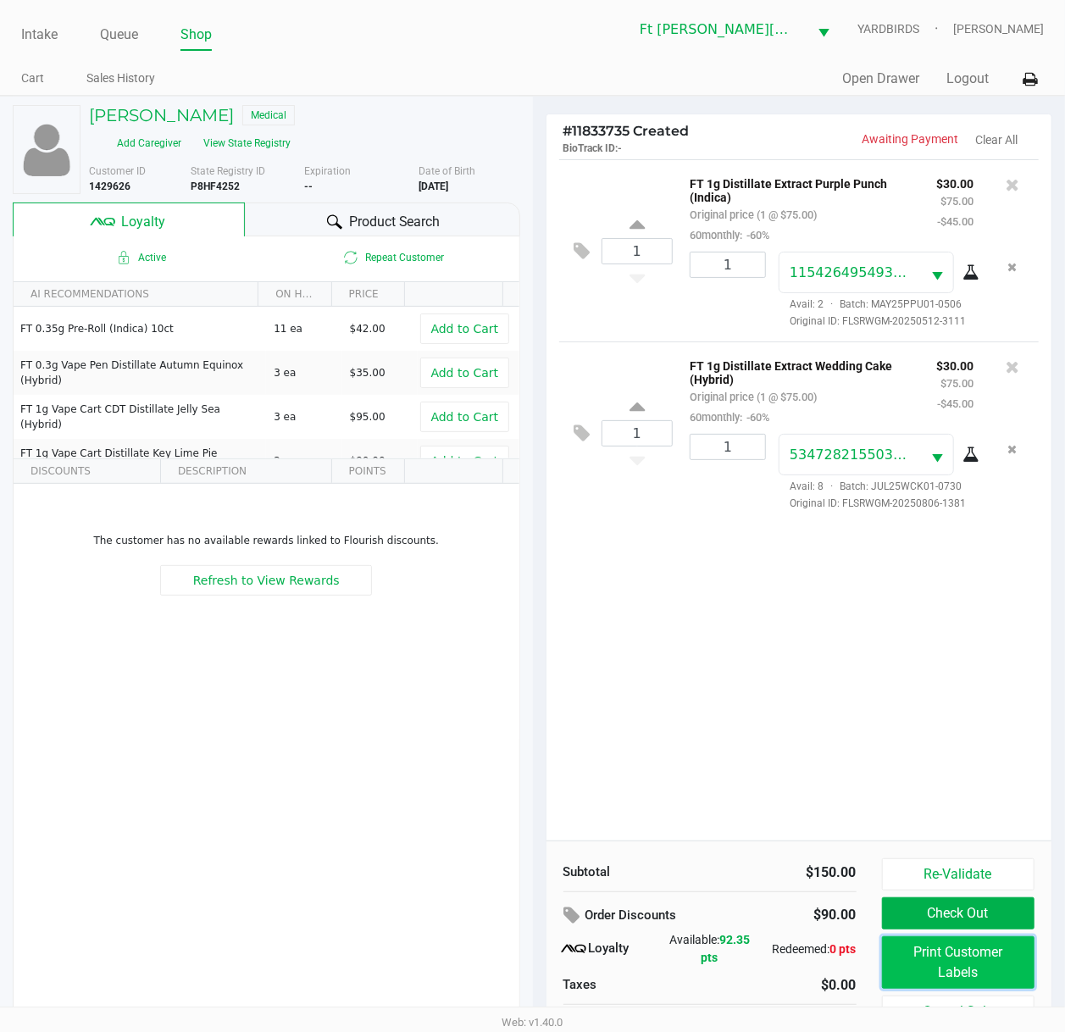
click at [952, 777] on button "Print Customer Labels" at bounding box center [958, 962] width 153 height 53
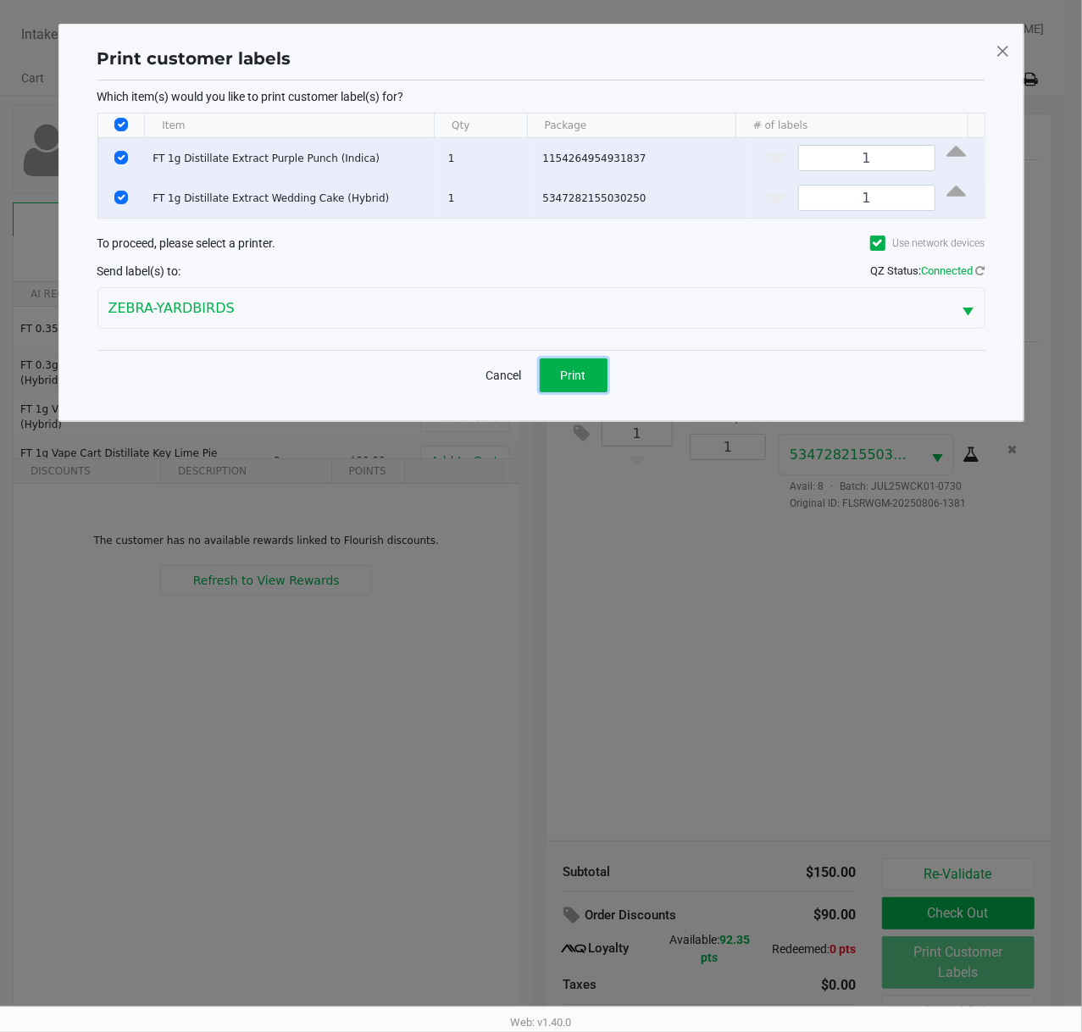
click at [556, 379] on button "Print" at bounding box center [573, 375] width 68 height 34
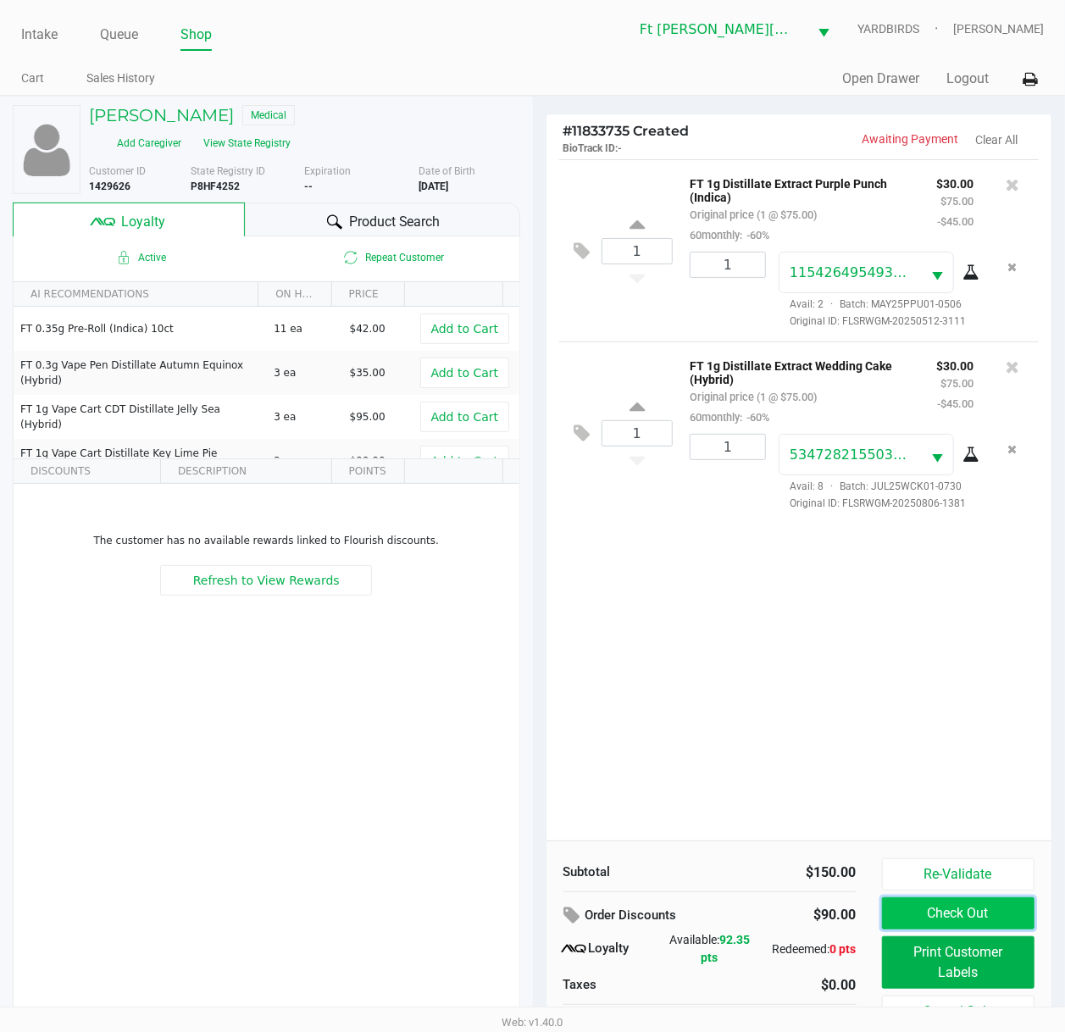
click at [991, 777] on button "Check Out" at bounding box center [958, 913] width 153 height 32
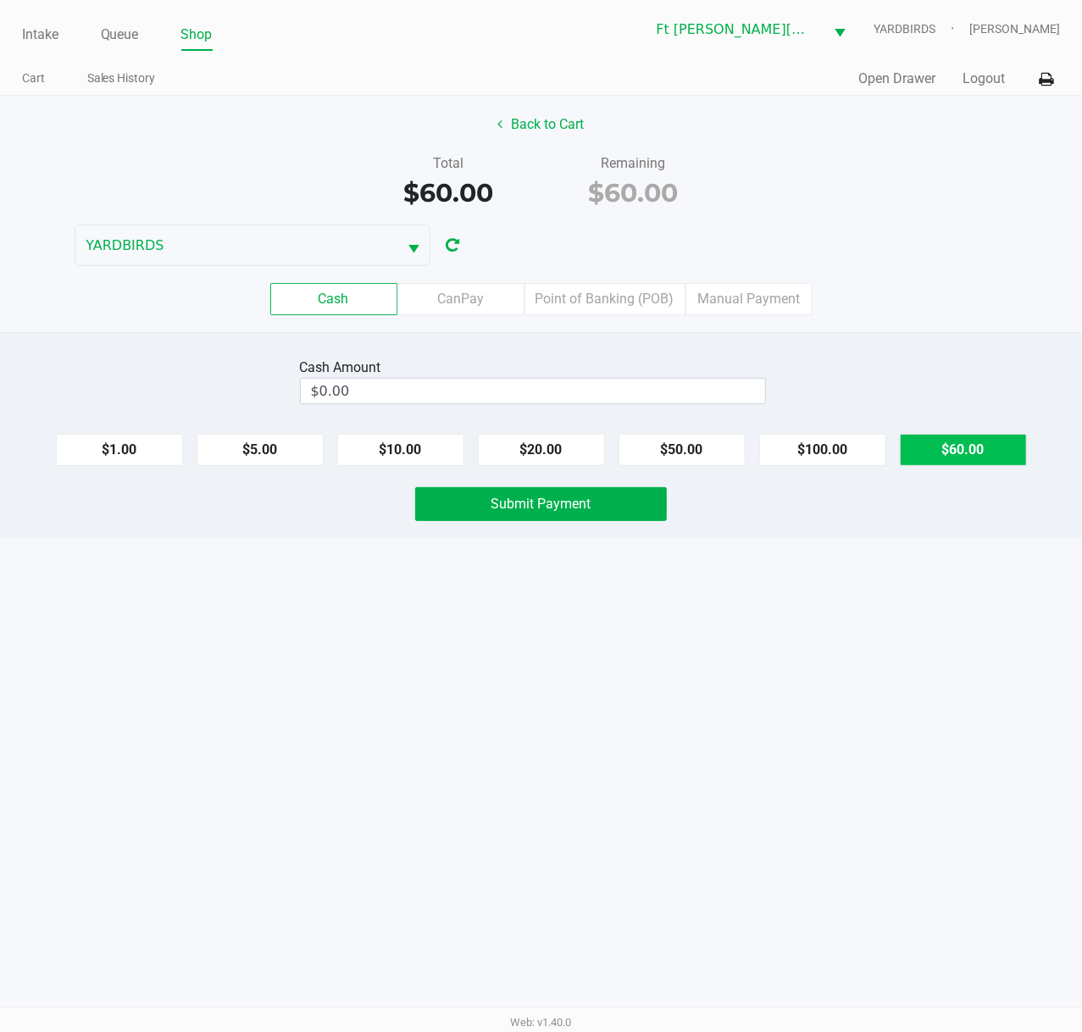
click at [963, 456] on button "$60.00" at bounding box center [962, 450] width 127 height 32
type input "$60.00"
click at [567, 508] on span "Submit Payment" at bounding box center [541, 503] width 100 height 16
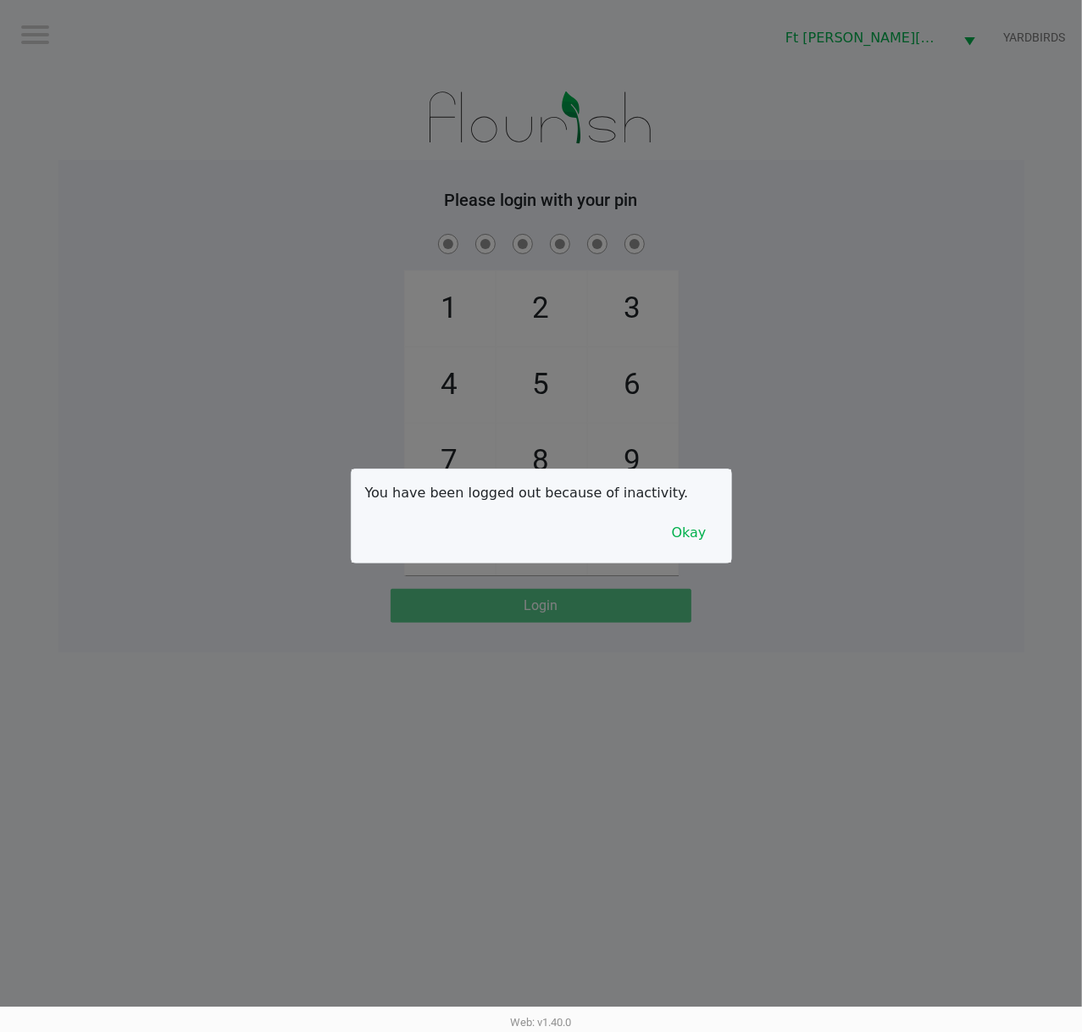
click at [398, 723] on div at bounding box center [541, 516] width 1082 height 1032
checkbox input "true"
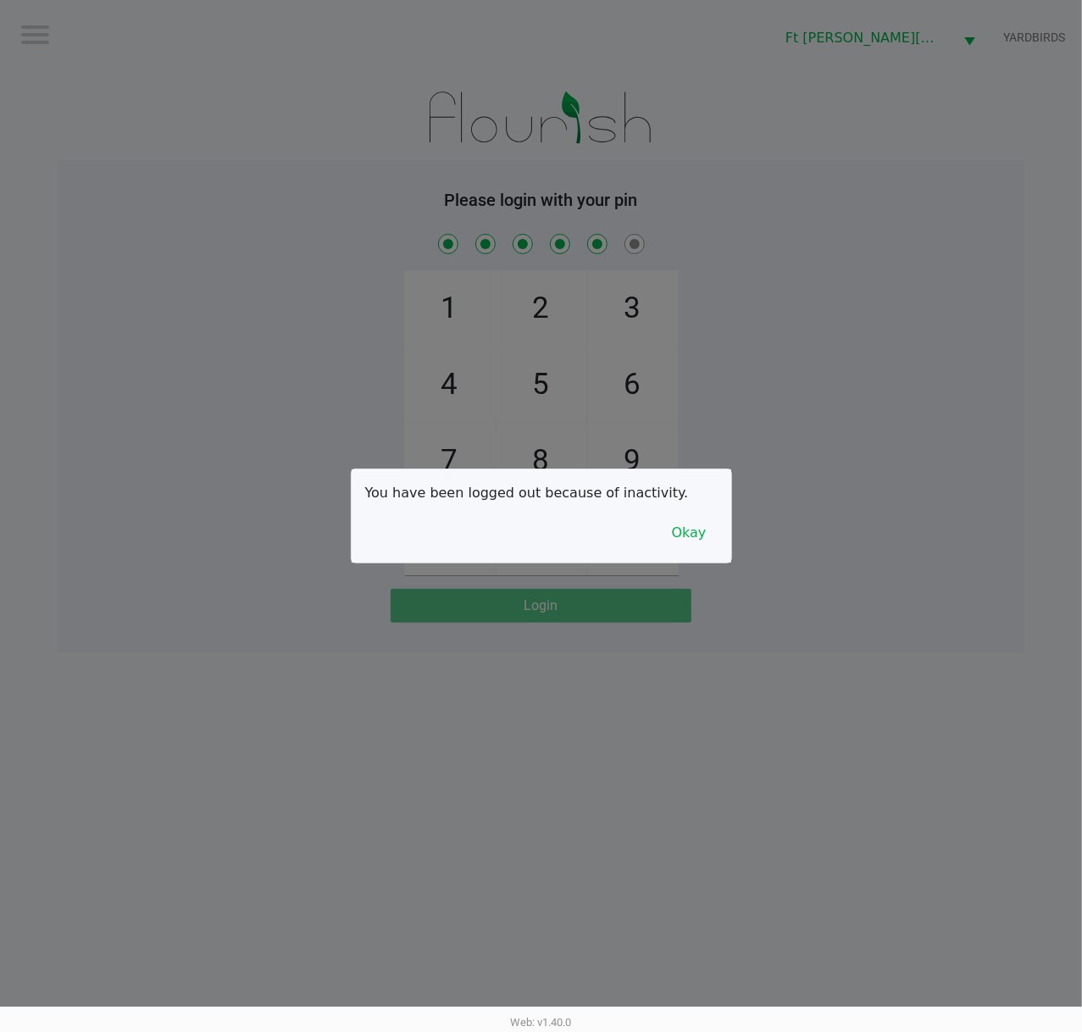
checkbox input "true"
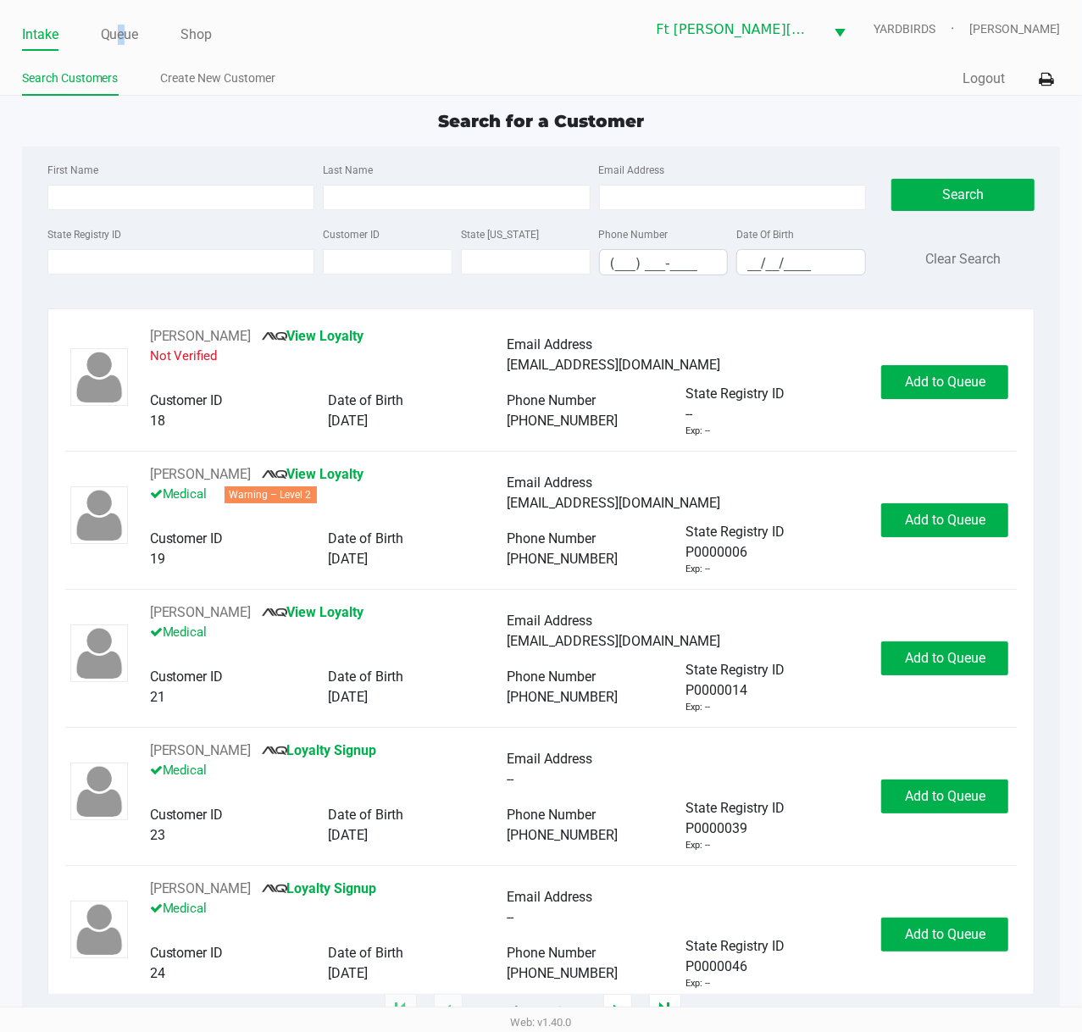
drag, startPoint x: 117, startPoint y: 41, endPoint x: 125, endPoint y: 64, distance: 25.2
click at [123, 41] on link "Queue" at bounding box center [120, 35] width 38 height 24
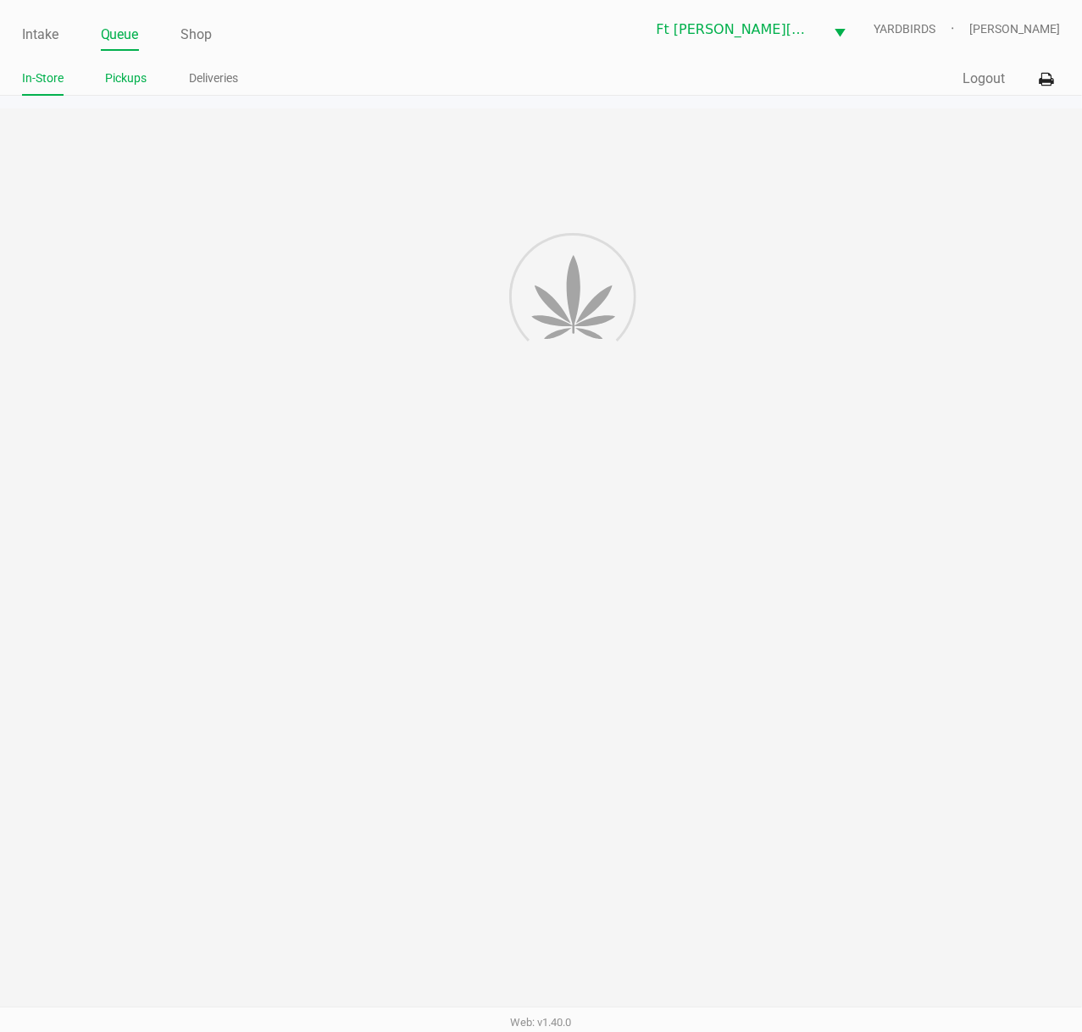
click at [130, 66] on li "Pickups" at bounding box center [126, 81] width 41 height 30
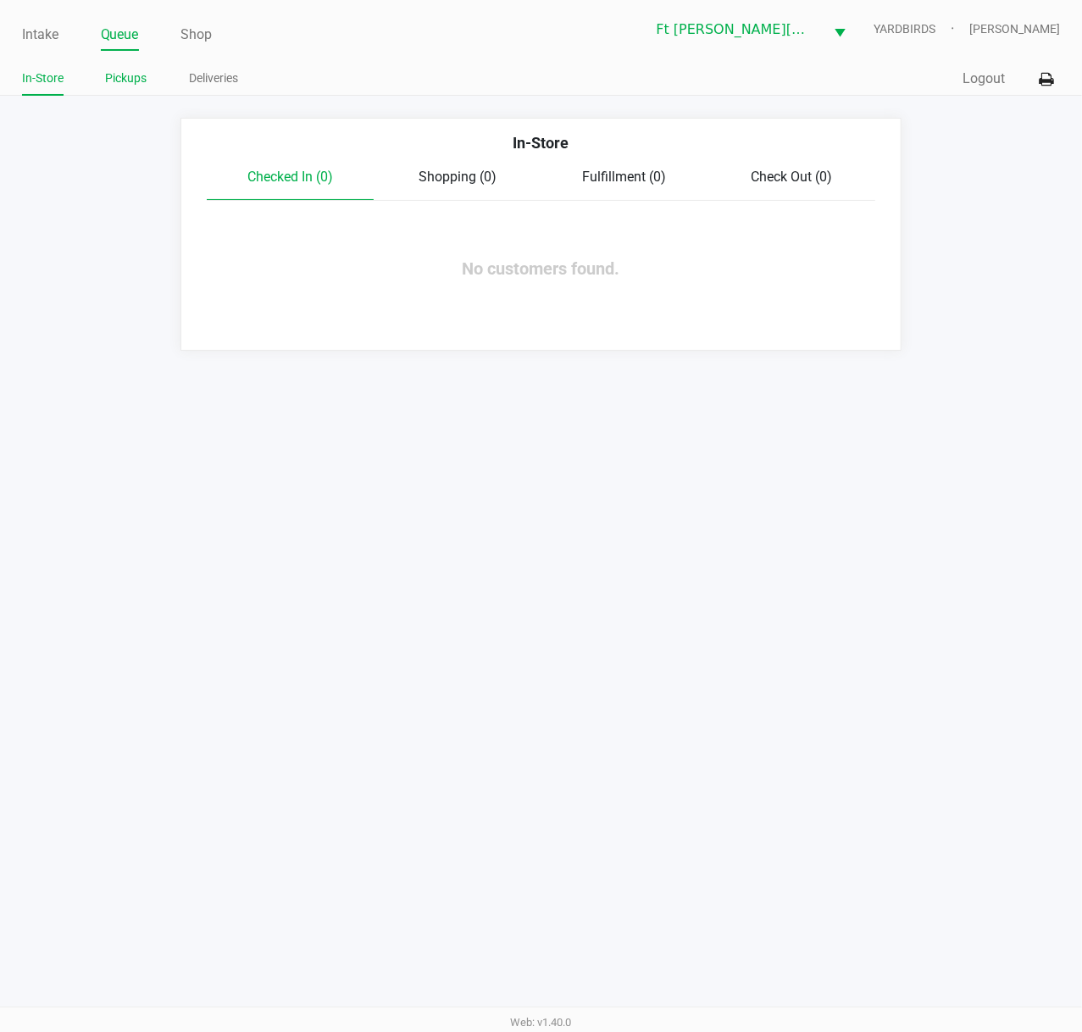
click at [136, 71] on link "Pickups" at bounding box center [126, 78] width 41 height 21
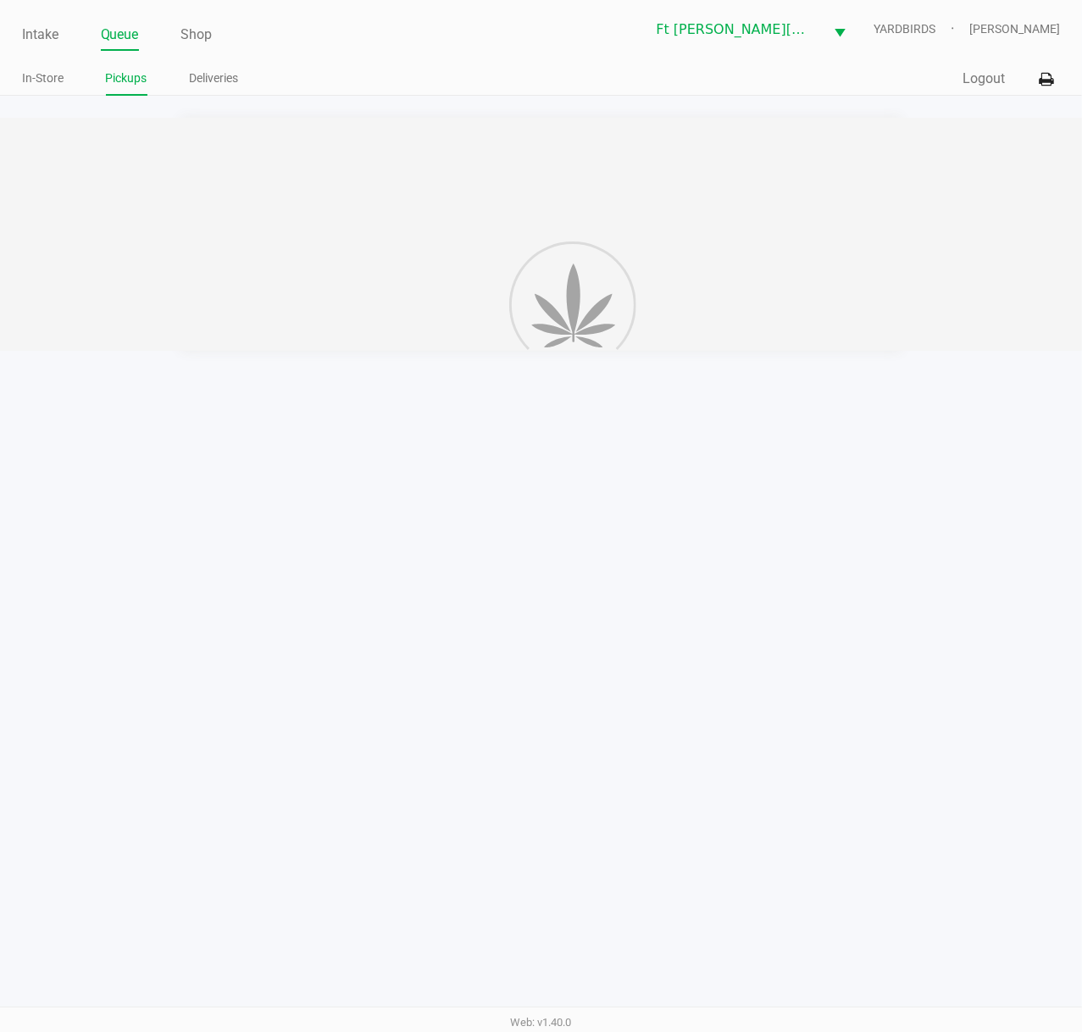
click at [124, 90] on li "Pickups" at bounding box center [126, 81] width 41 height 30
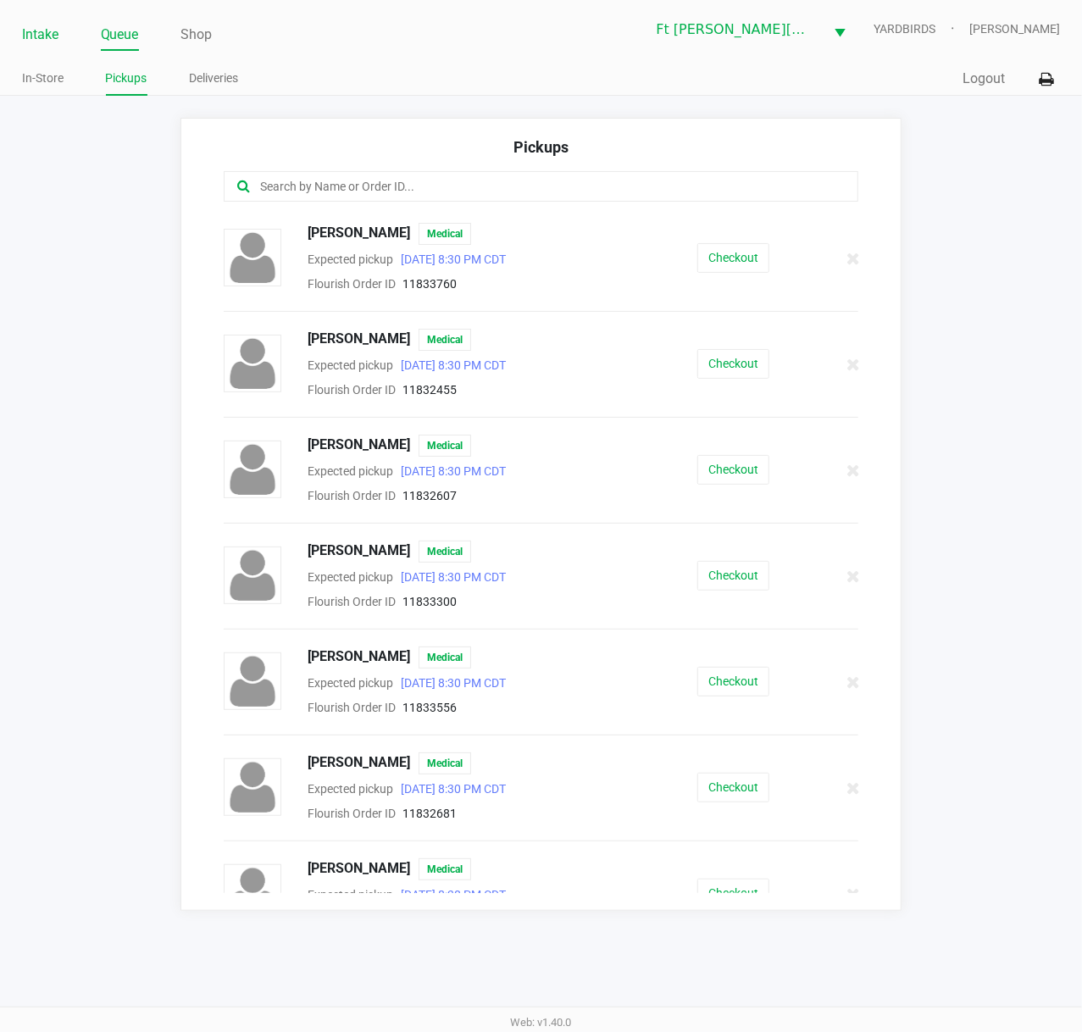
click at [39, 35] on link "Intake" at bounding box center [40, 35] width 36 height 24
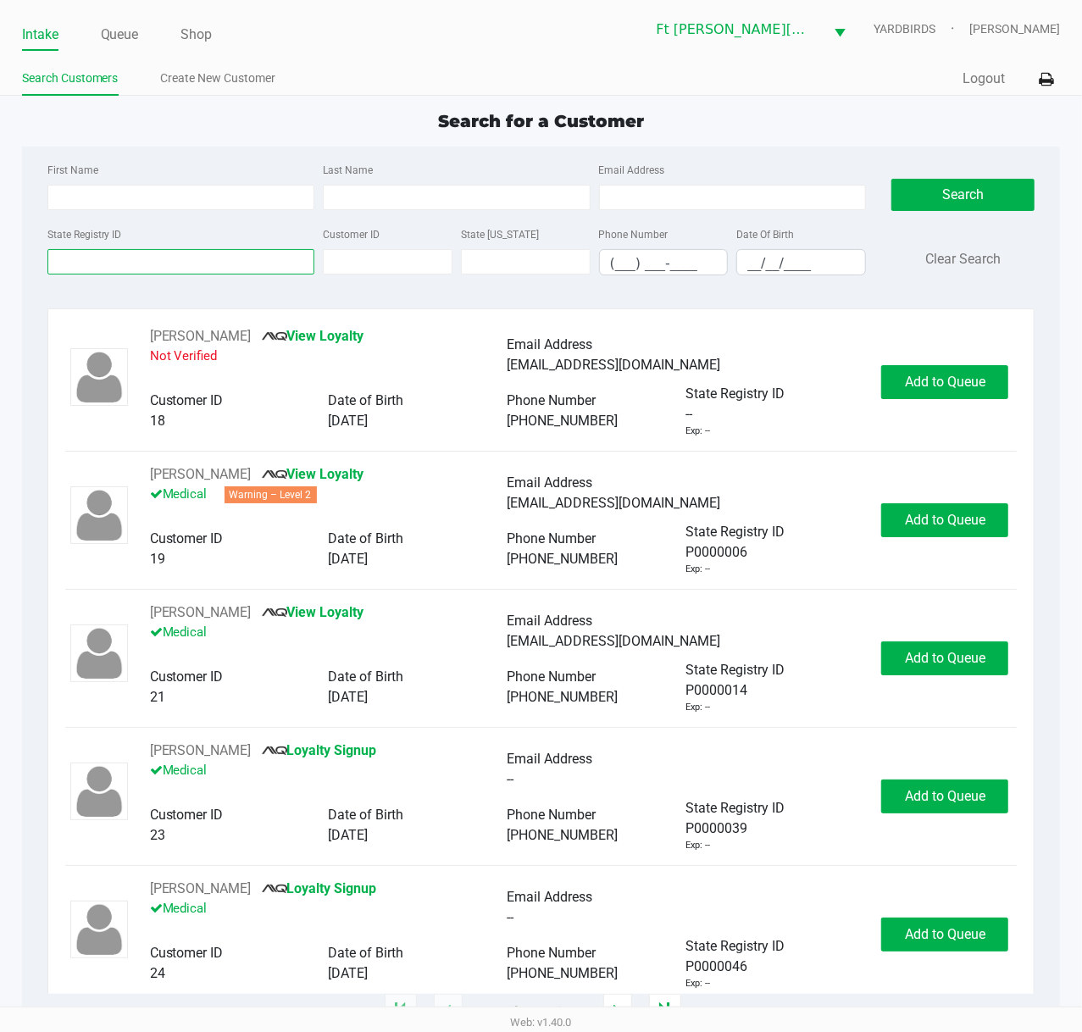
click at [252, 268] on input "State Registry ID" at bounding box center [181, 261] width 268 height 25
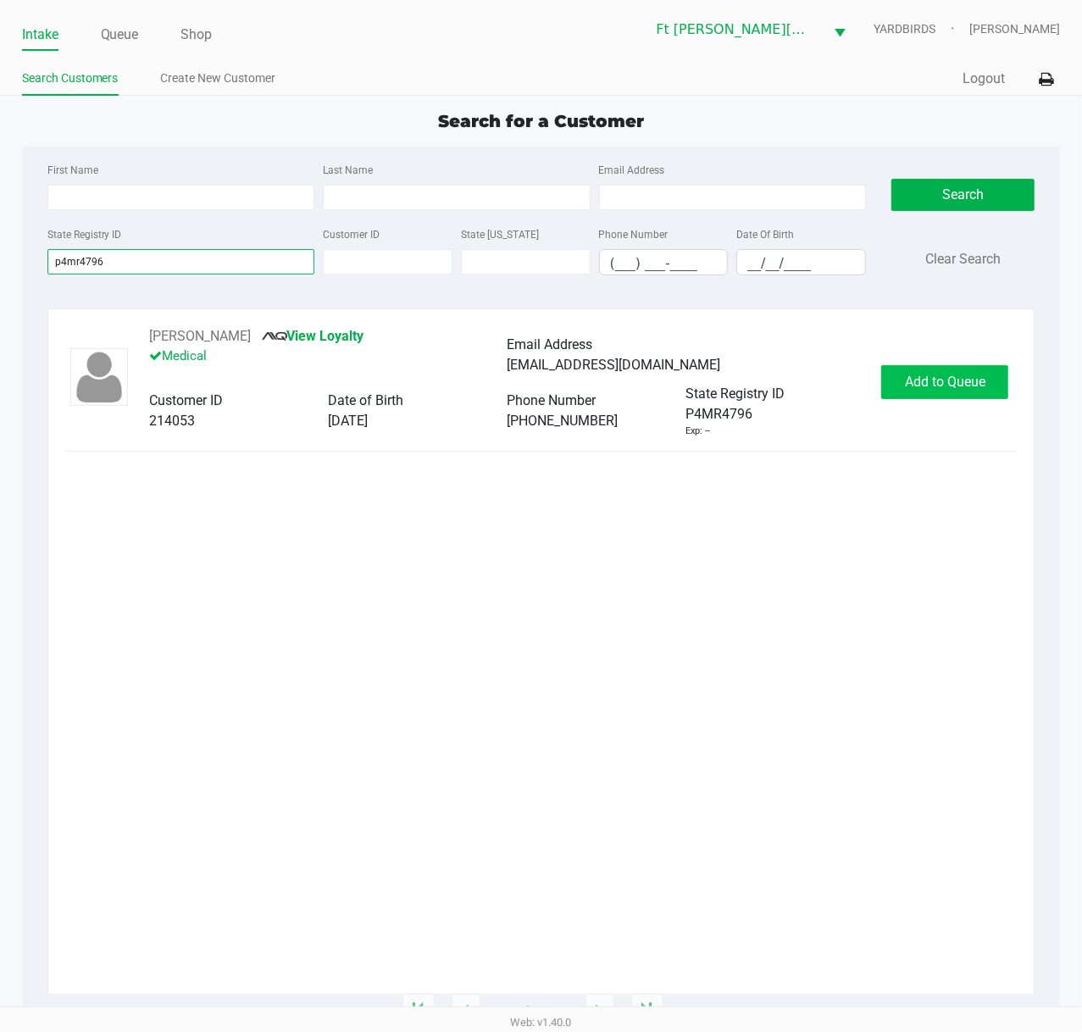
type input "p4mr4796"
click at [916, 373] on button "Add to Queue" at bounding box center [944, 382] width 127 height 34
click at [918, 374] on div "Add to Queue" at bounding box center [944, 382] width 127 height 34
click at [916, 374] on div "Add to Queue" at bounding box center [944, 382] width 127 height 34
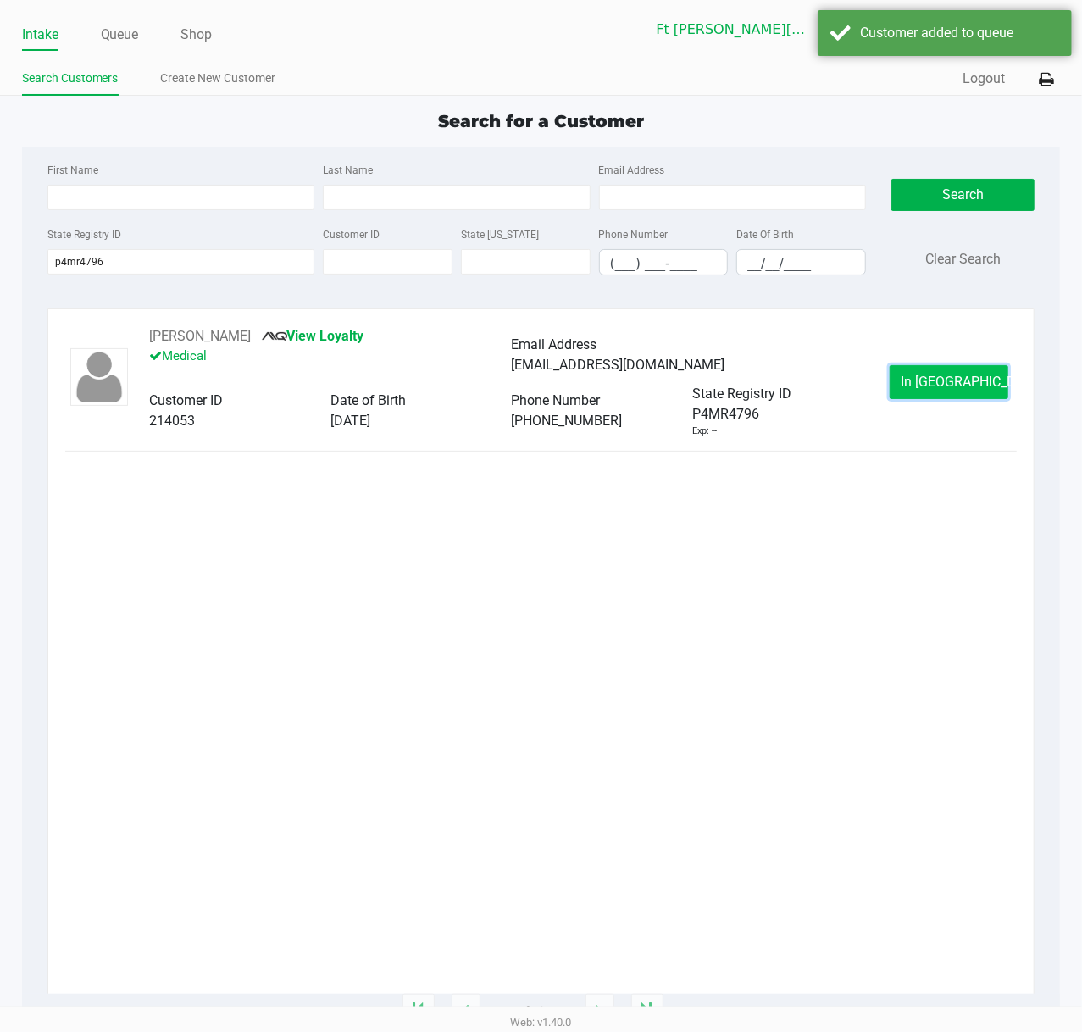
click at [949, 371] on button "In Queue" at bounding box center [948, 382] width 119 height 34
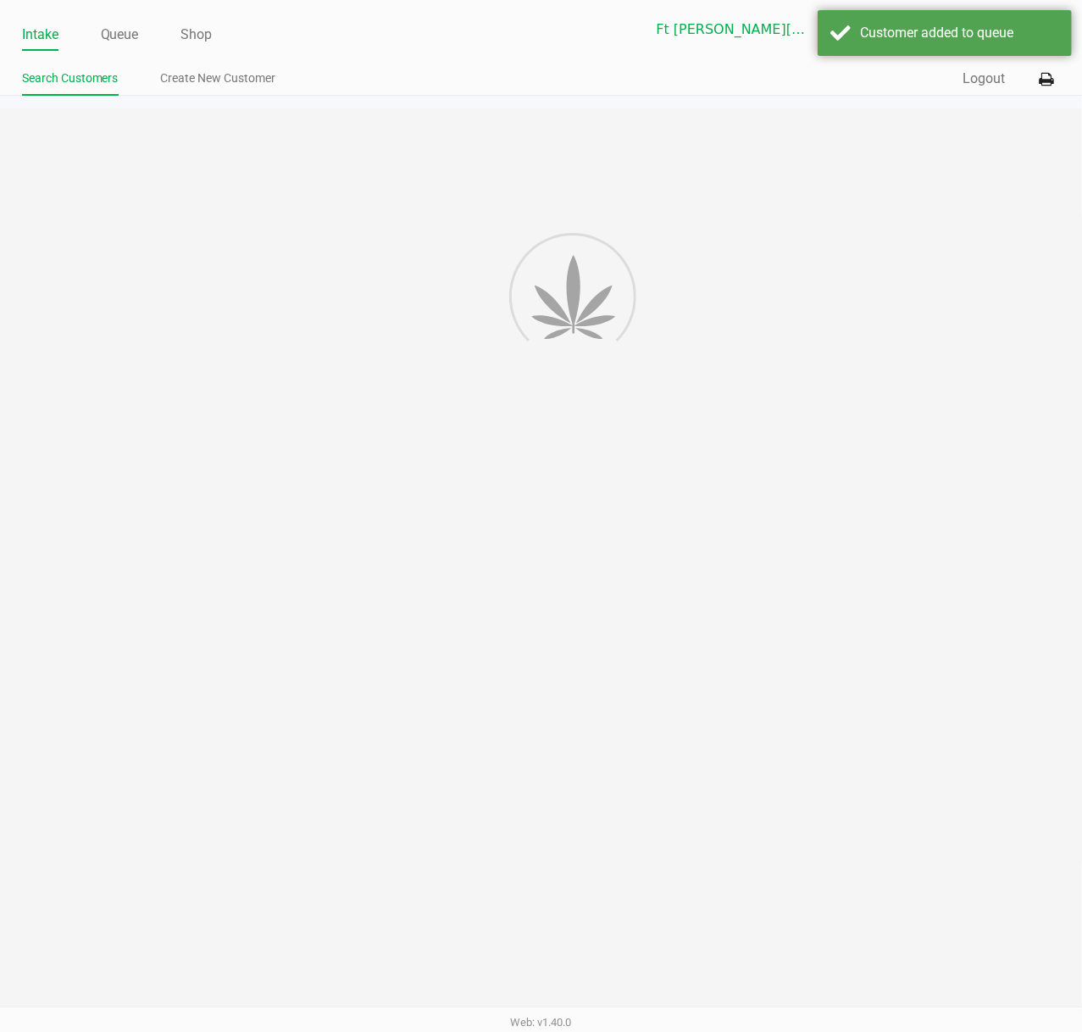
click at [949, 373] on div at bounding box center [541, 559] width 1082 height 903
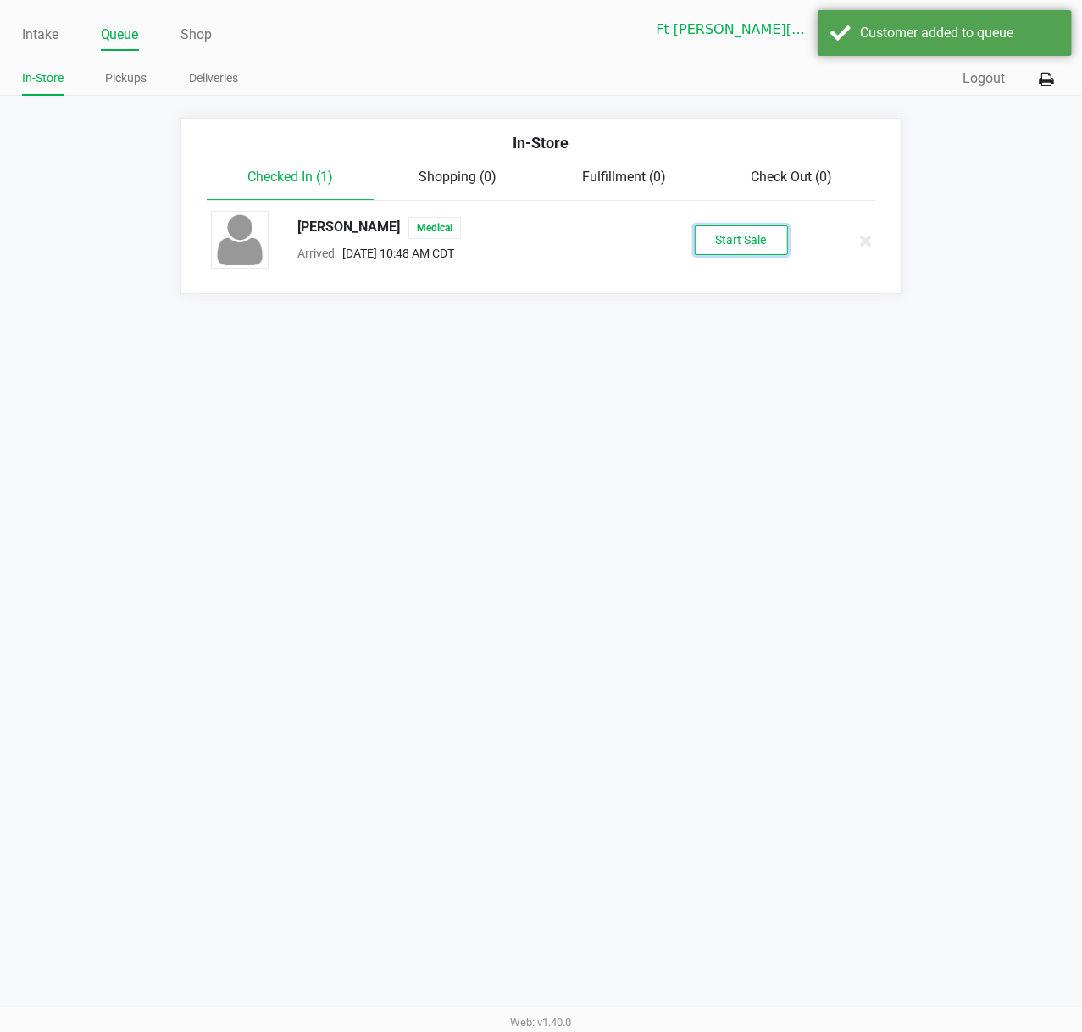
click at [756, 241] on button "Start Sale" at bounding box center [740, 240] width 93 height 30
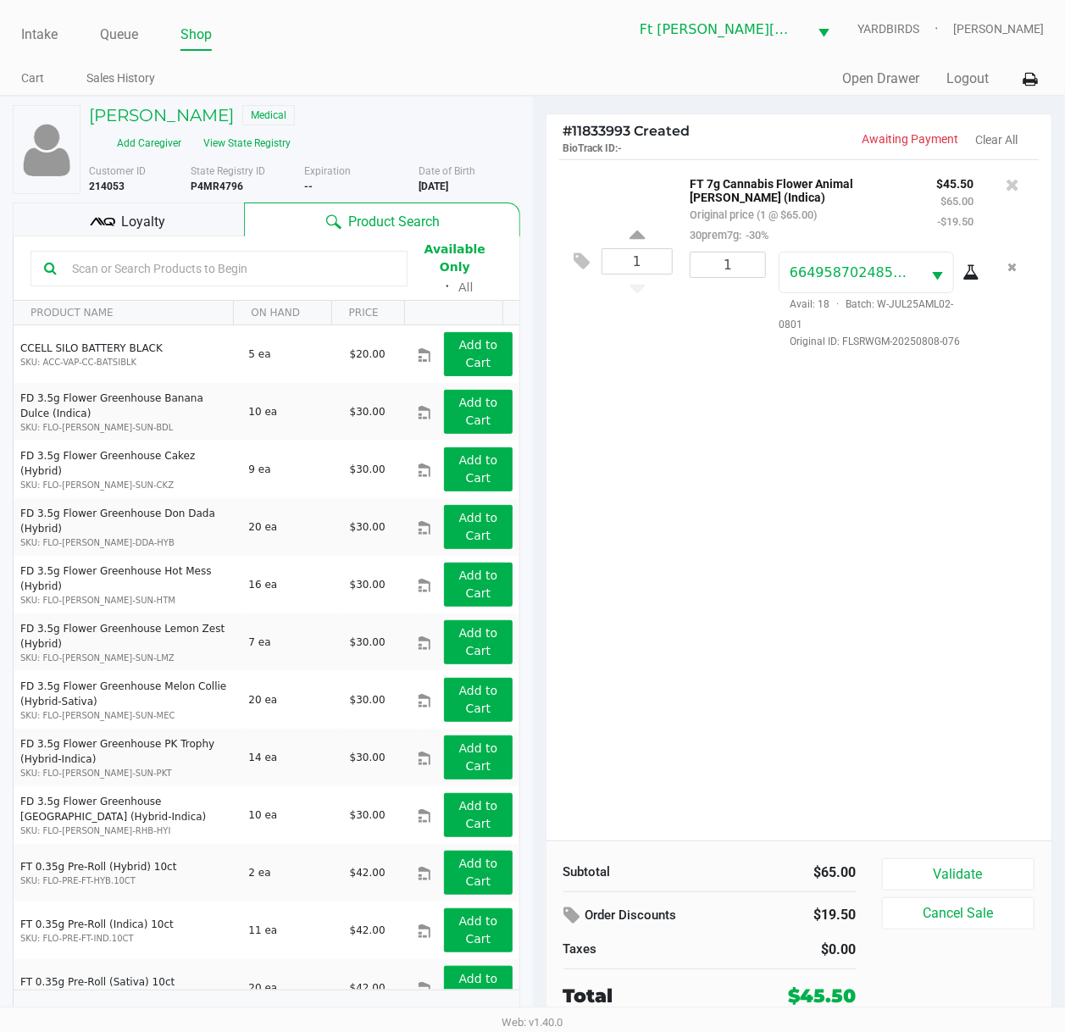
click at [779, 591] on div "1 FT 7g Cannabis Flower Animal Larry (Indica) Original price (1 @ $65.00) 30pre…" at bounding box center [799, 499] width 506 height 681
click at [827, 676] on div "1 FT 7g Cannabis Flower Animal Larry (Indica) Original price (1 @ $65.00) 30pre…" at bounding box center [799, 499] width 506 height 681
click at [730, 485] on div "1 FT 7g Cannabis Flower Animal Larry (Indica) Original price (1 @ $65.00) 30pre…" at bounding box center [799, 499] width 506 height 681
click at [167, 268] on input "text" at bounding box center [229, 268] width 329 height 25
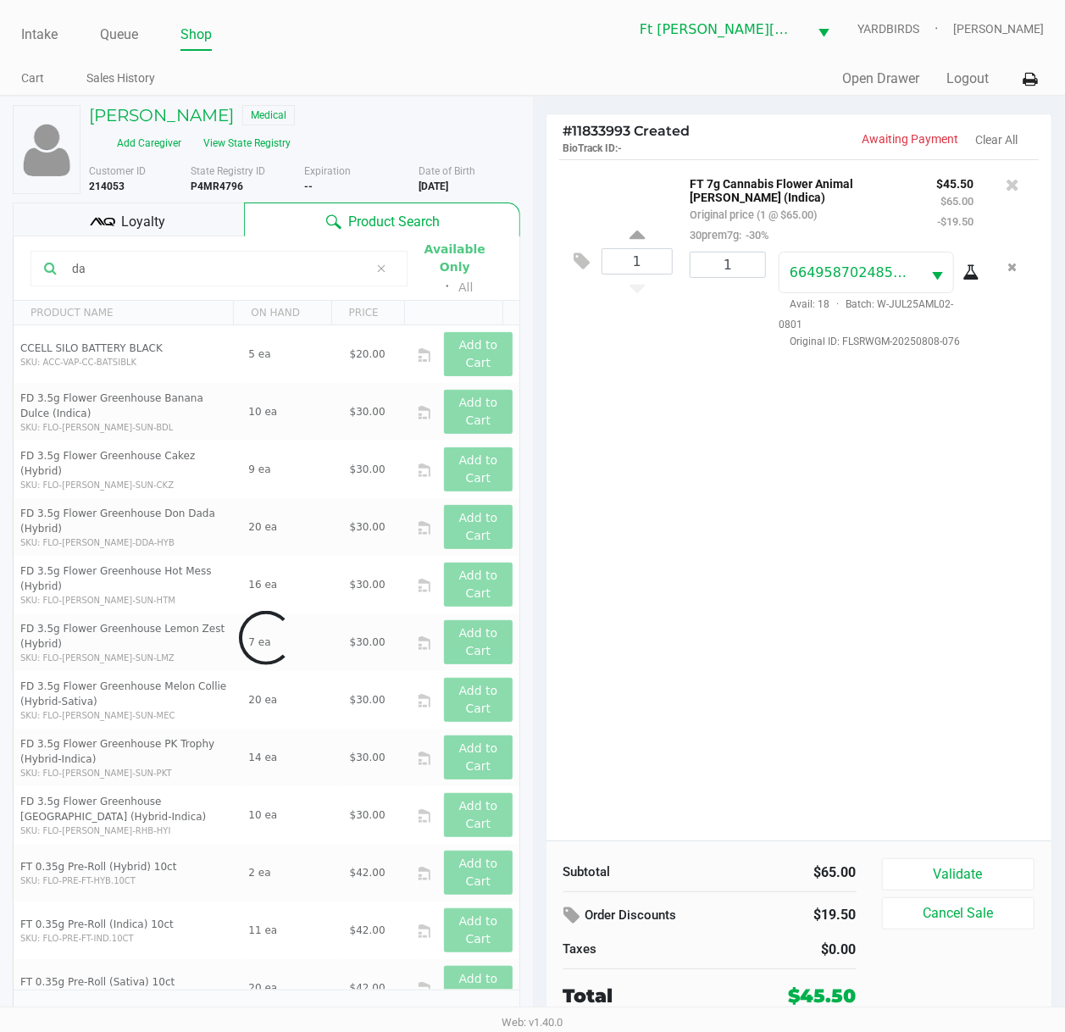
type input "d"
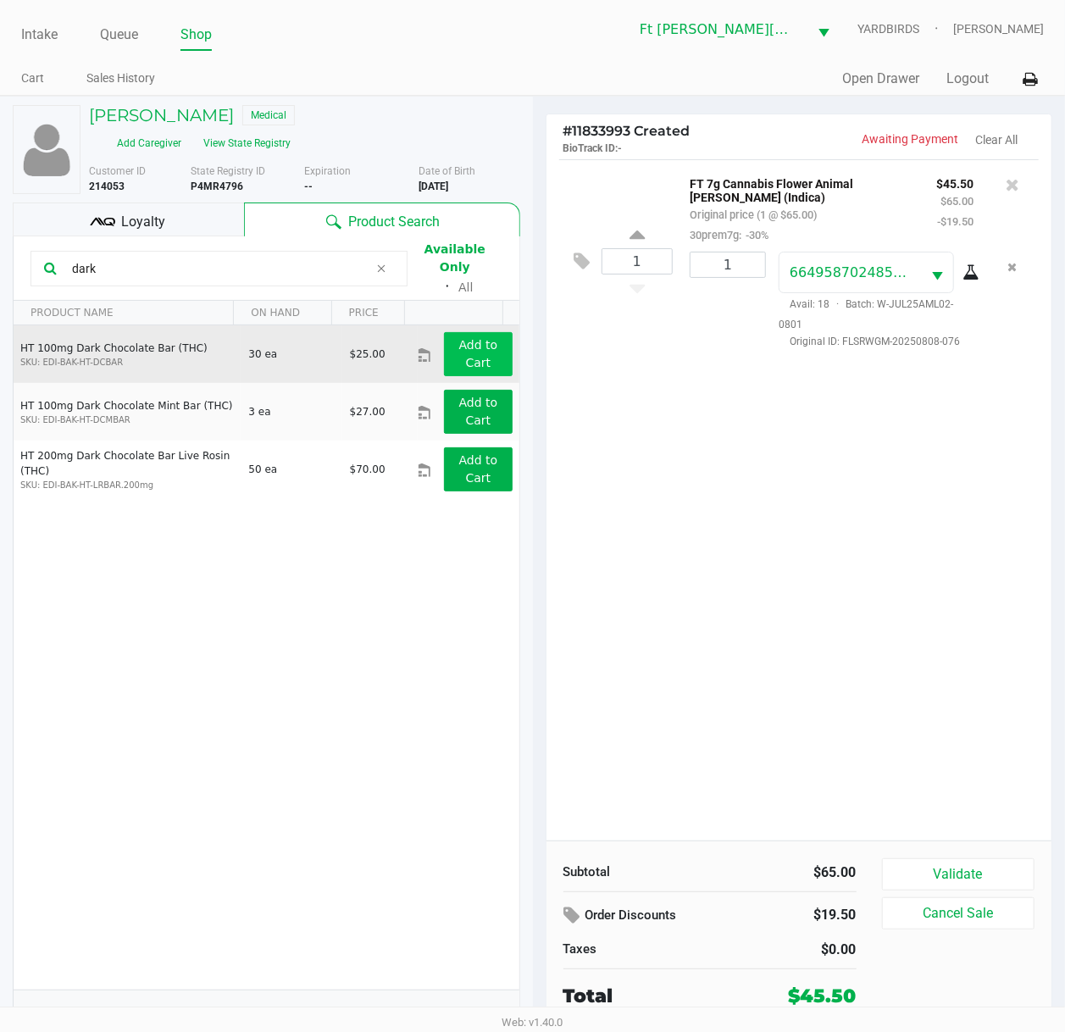
type input "dark"
click at [462, 344] on app-button-loader "Add to Cart" at bounding box center [478, 353] width 39 height 31
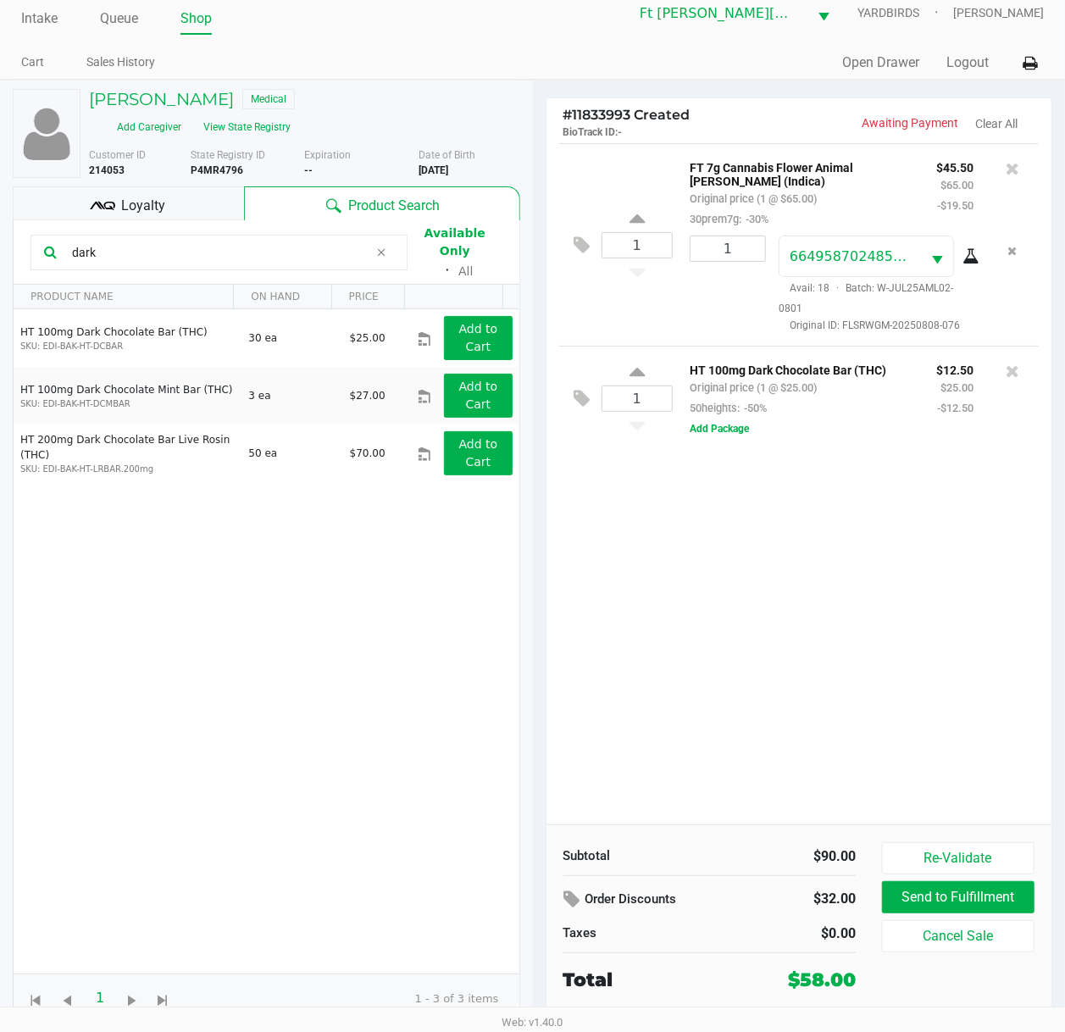
scroll to position [3, 0]
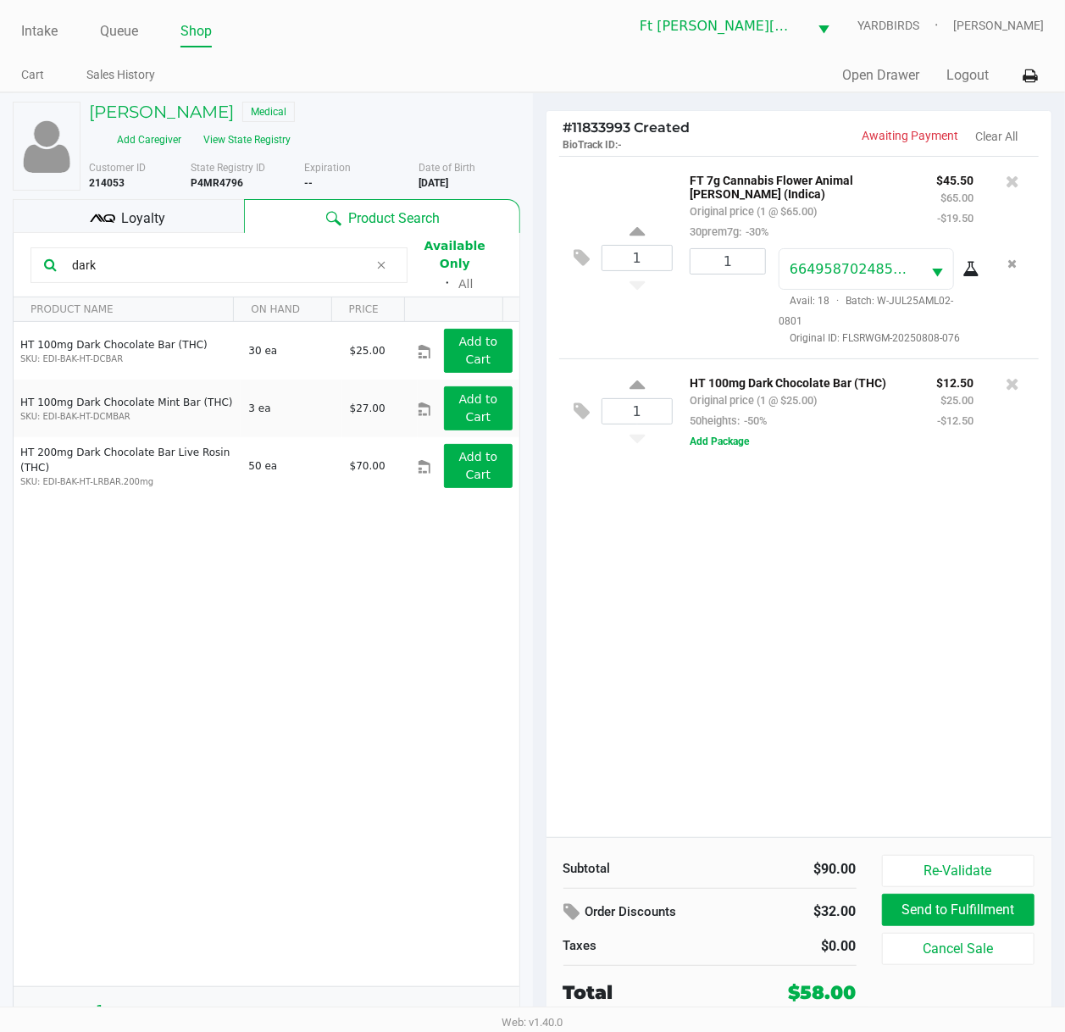
click at [761, 578] on div "1 FT 7g Cannabis Flower Animal Larry (Indica) Original price (1 @ $65.00) 30pre…" at bounding box center [799, 496] width 506 height 681
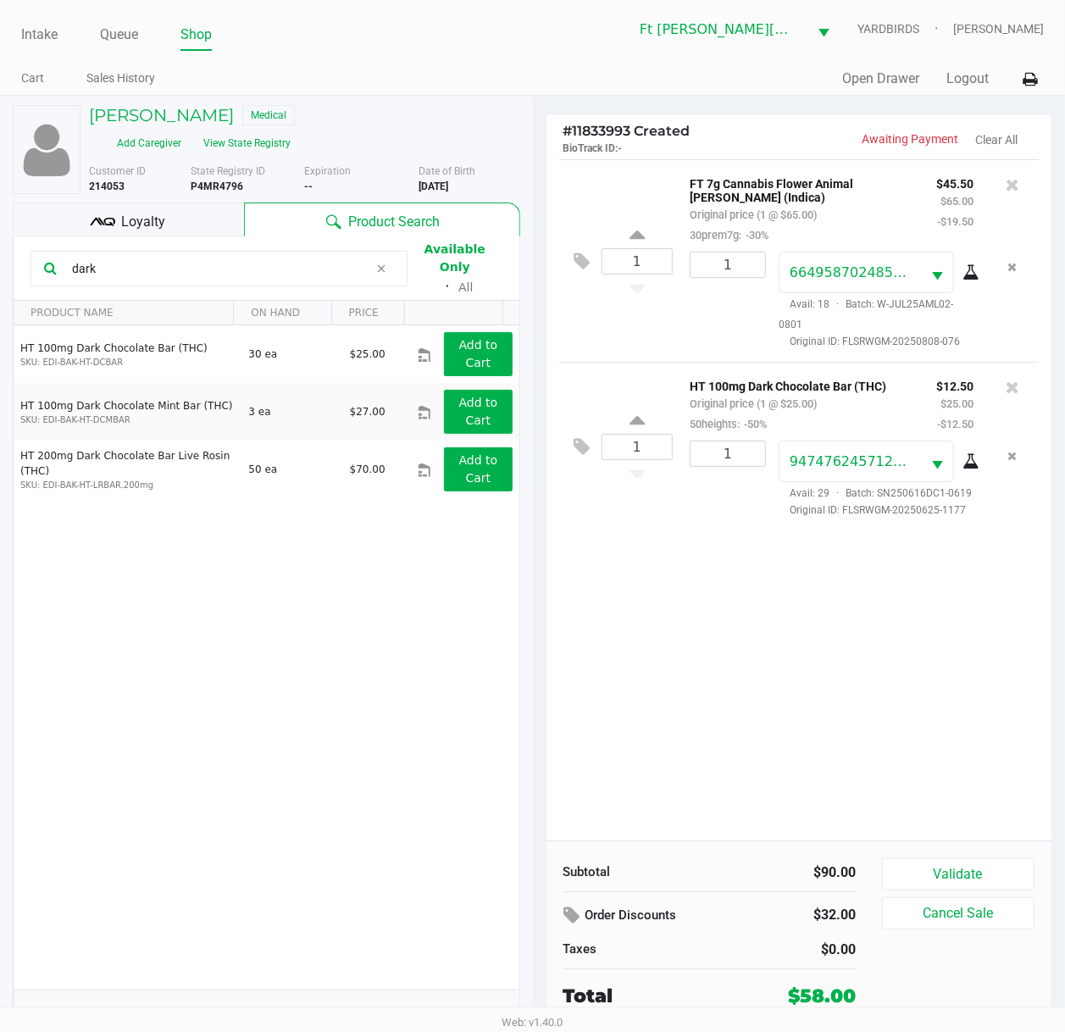
click at [759, 587] on div "1 FT 7g Cannabis Flower Animal Larry (Indica) Original price (1 @ $65.00) 30pre…" at bounding box center [799, 499] width 506 height 681
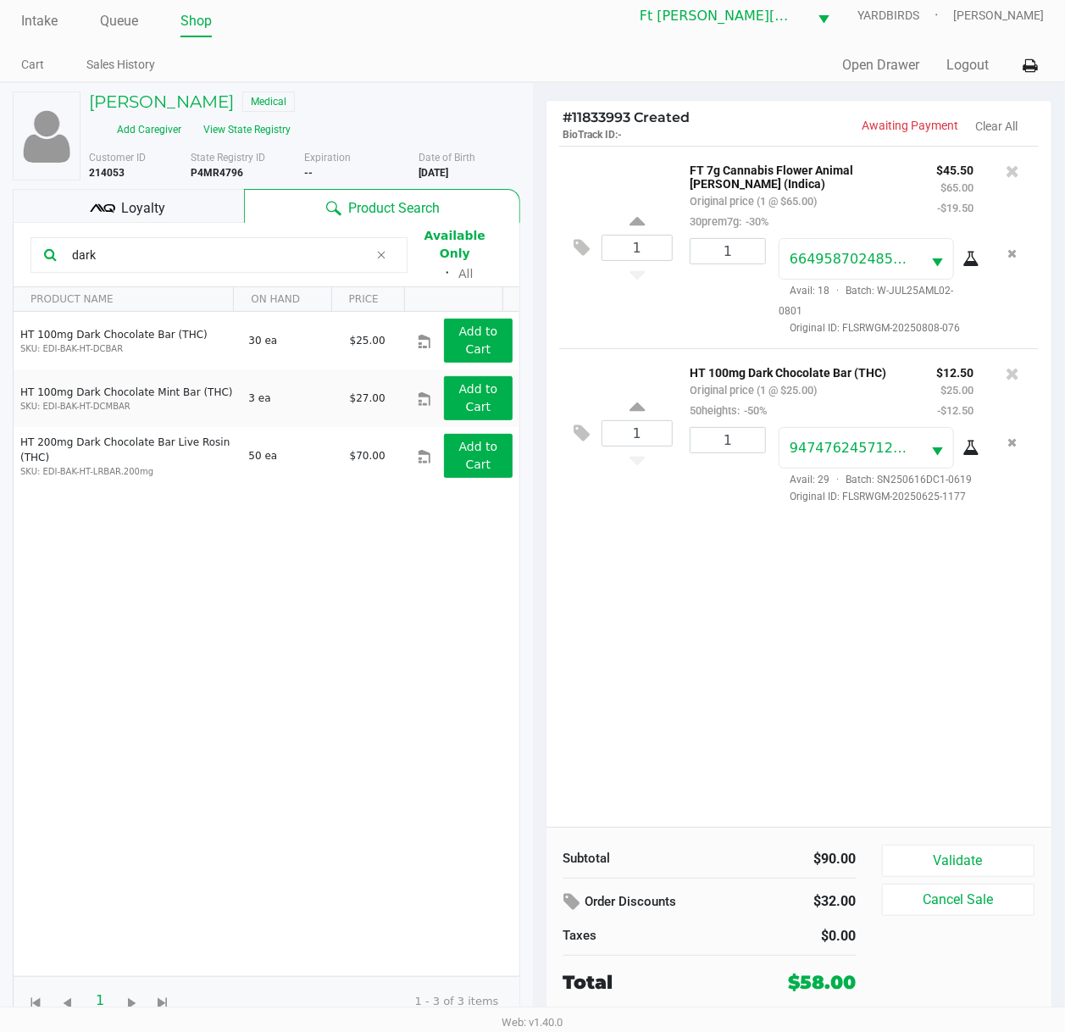
scroll to position [17, 0]
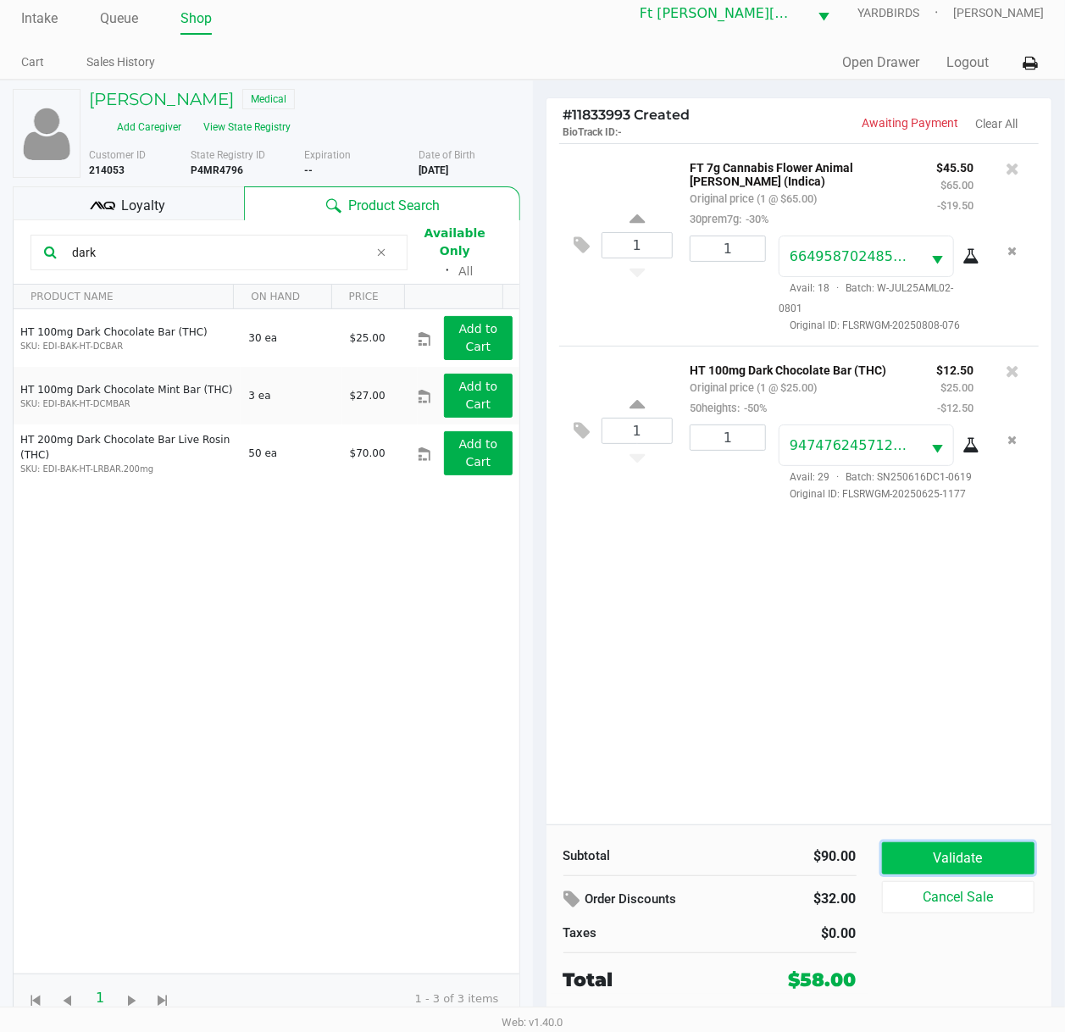
click at [946, 777] on button "Validate" at bounding box center [958, 858] width 153 height 32
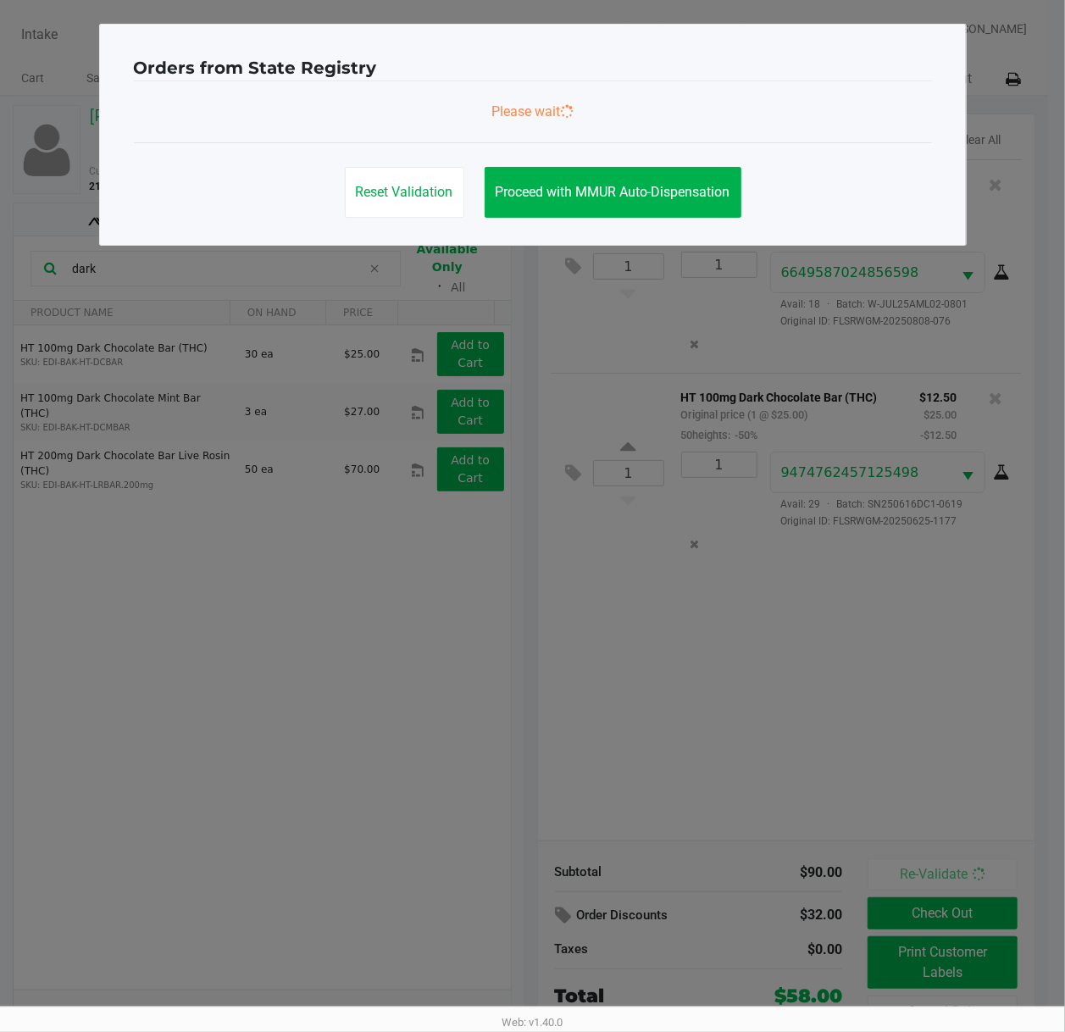
scroll to position [0, 0]
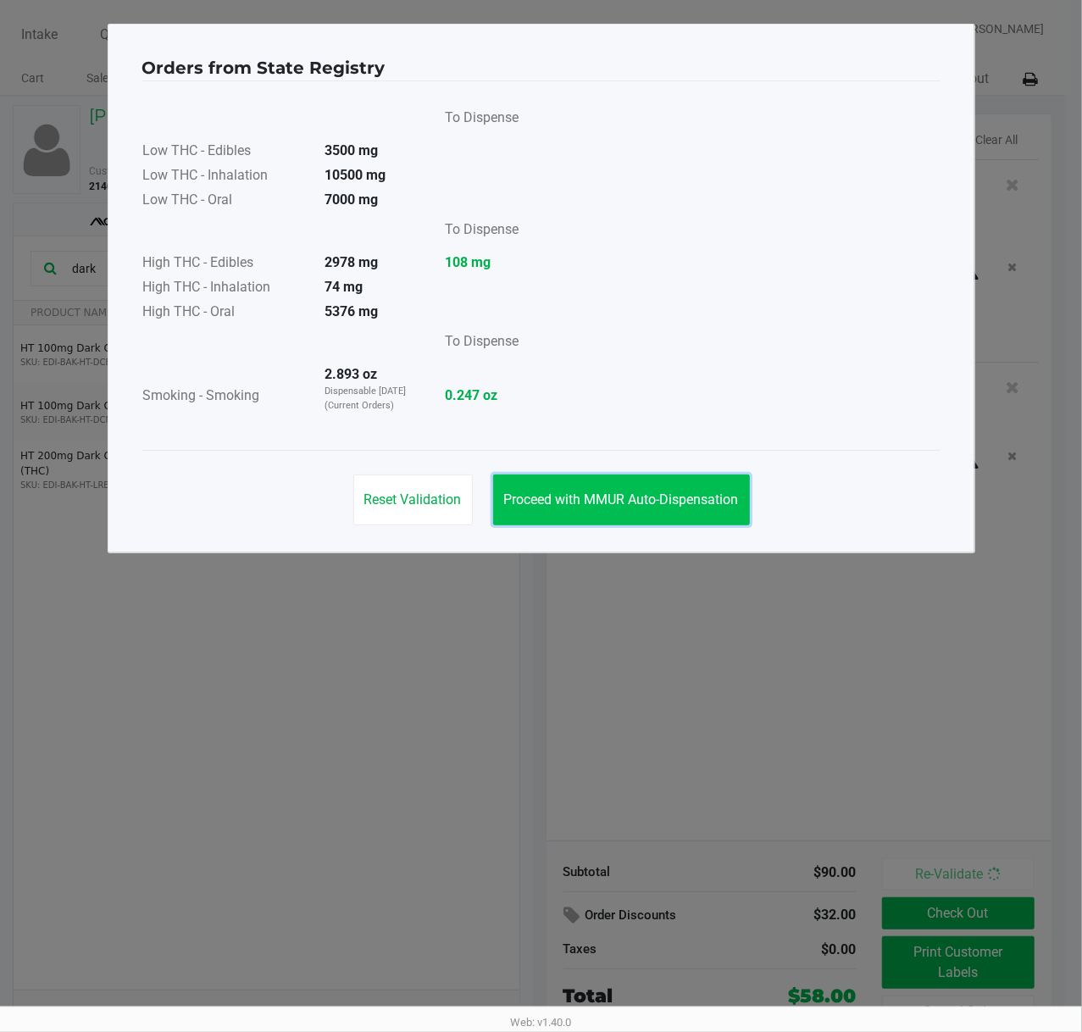
click at [671, 505] on span "Proceed with MMUR Auto-Dispensation" at bounding box center [621, 499] width 235 height 16
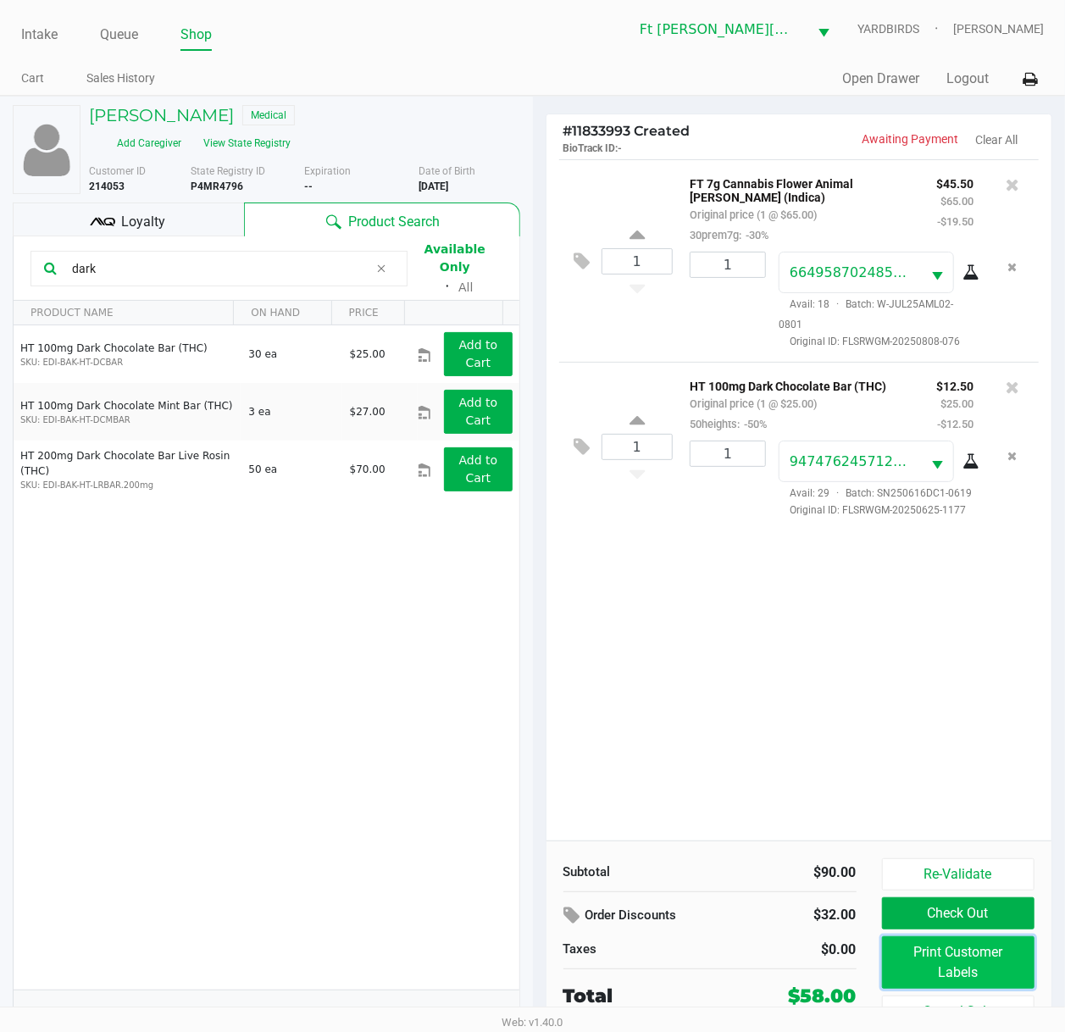
click at [983, 777] on button "Print Customer Labels" at bounding box center [958, 962] width 153 height 53
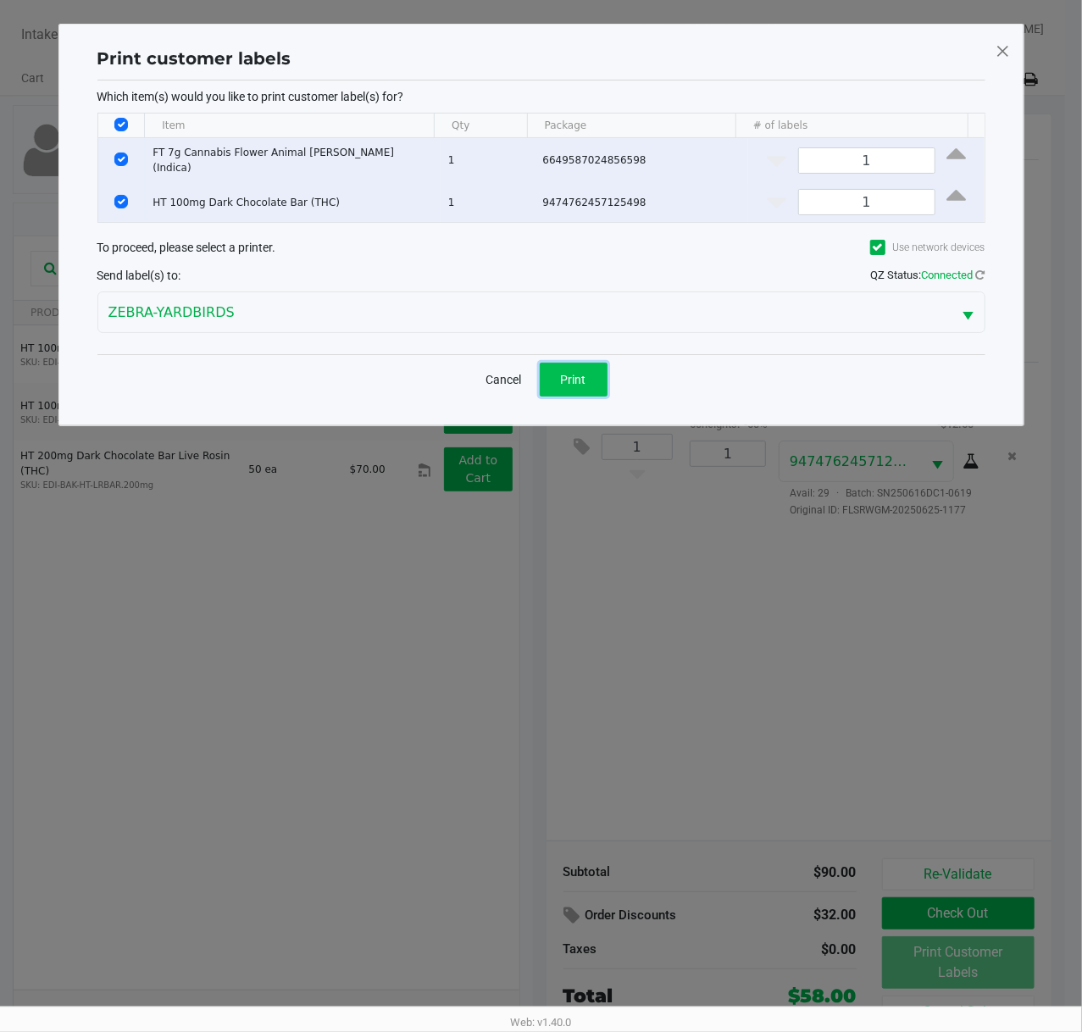
click at [571, 373] on span "Print" at bounding box center [573, 380] width 25 height 14
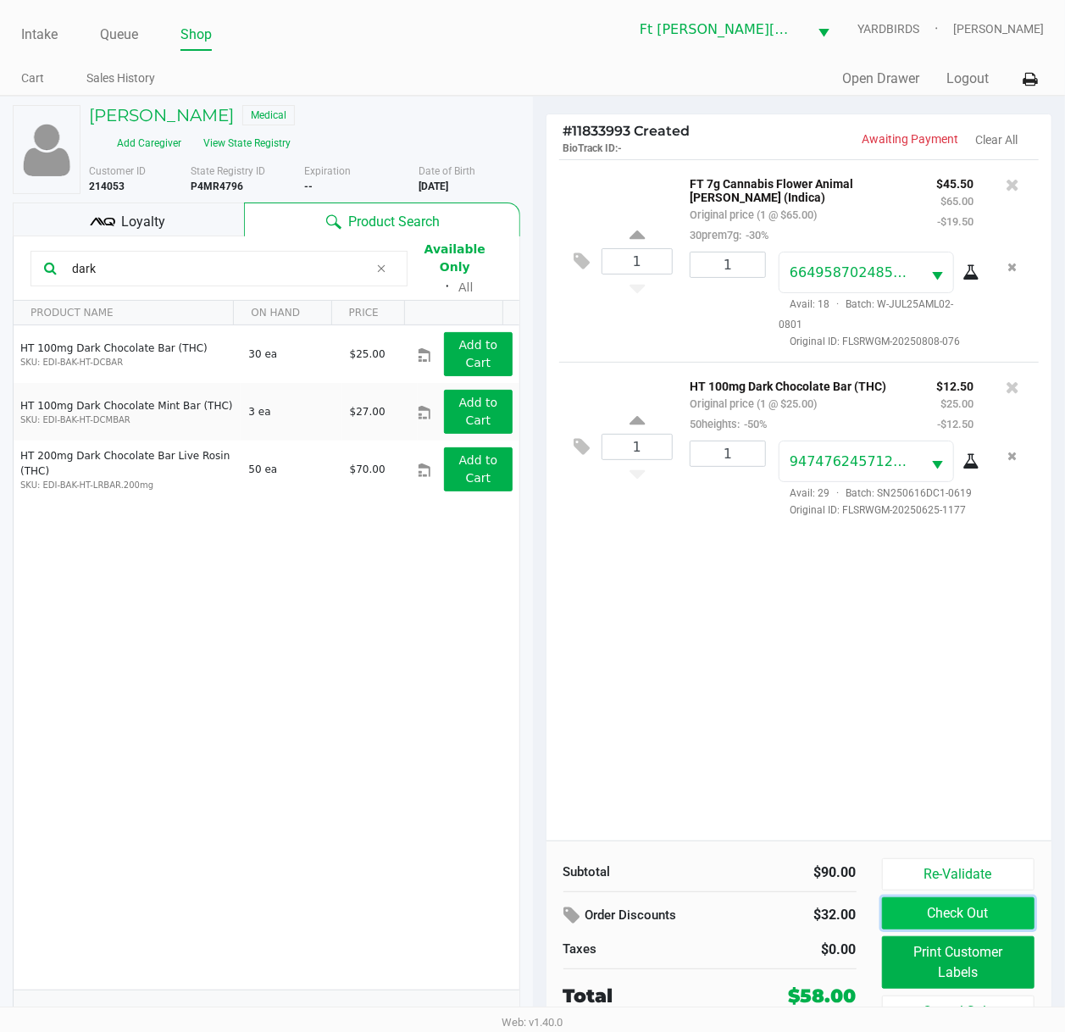
click at [1000, 777] on button "Check Out" at bounding box center [958, 913] width 153 height 32
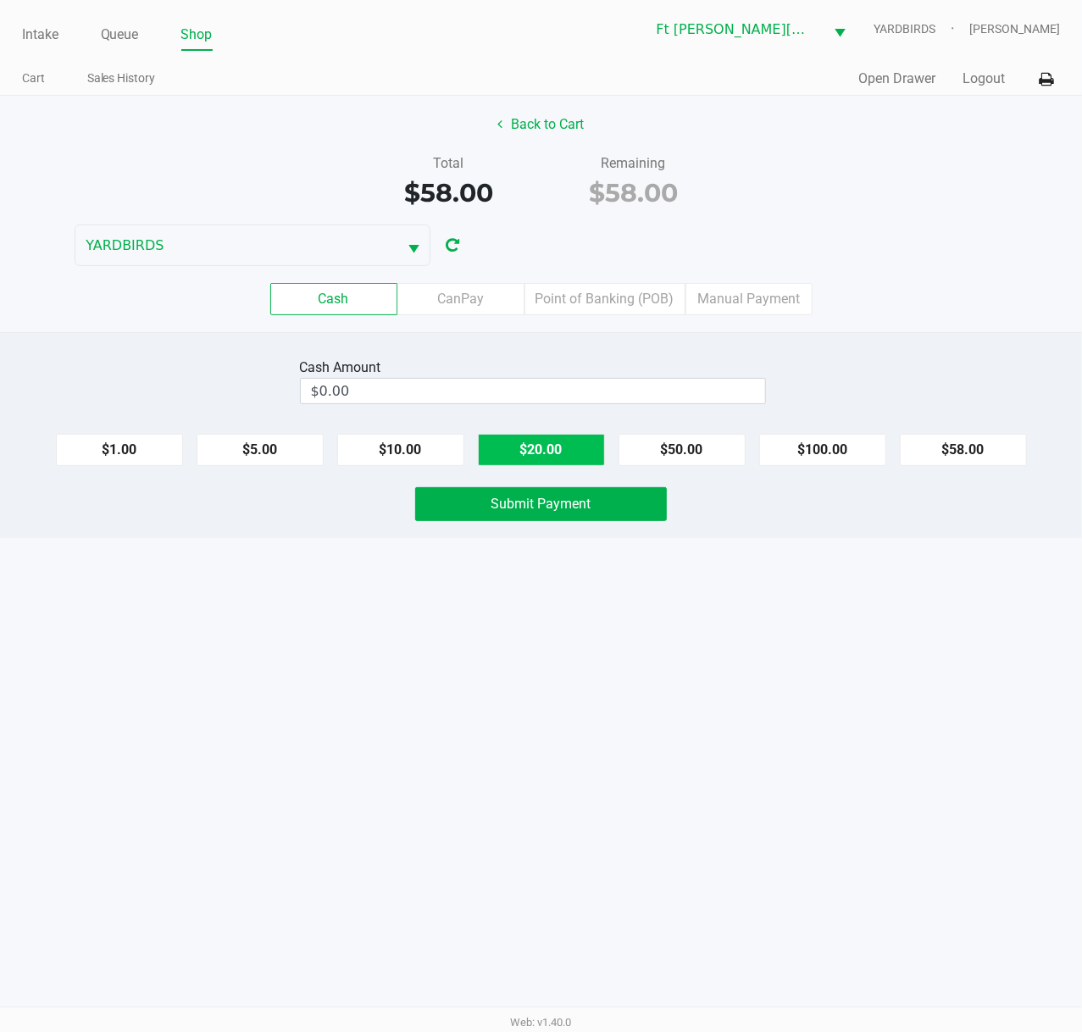
click at [566, 455] on button "$20.00" at bounding box center [541, 450] width 127 height 32
click at [550, 457] on button "$20.00" at bounding box center [541, 450] width 127 height 32
click at [556, 451] on button "$20.00" at bounding box center [541, 450] width 127 height 32
type input "$60.00"
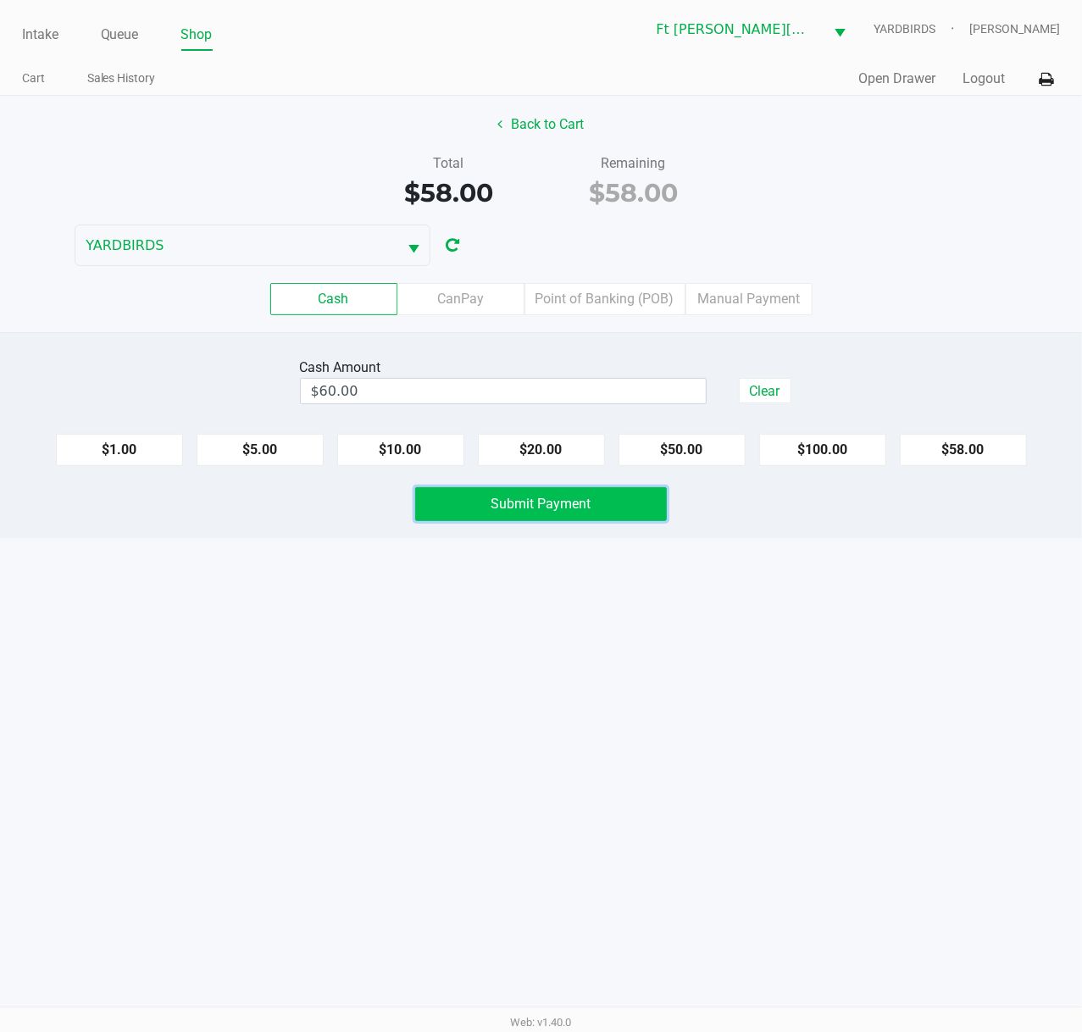
click at [567, 506] on span "Submit Payment" at bounding box center [541, 503] width 100 height 16
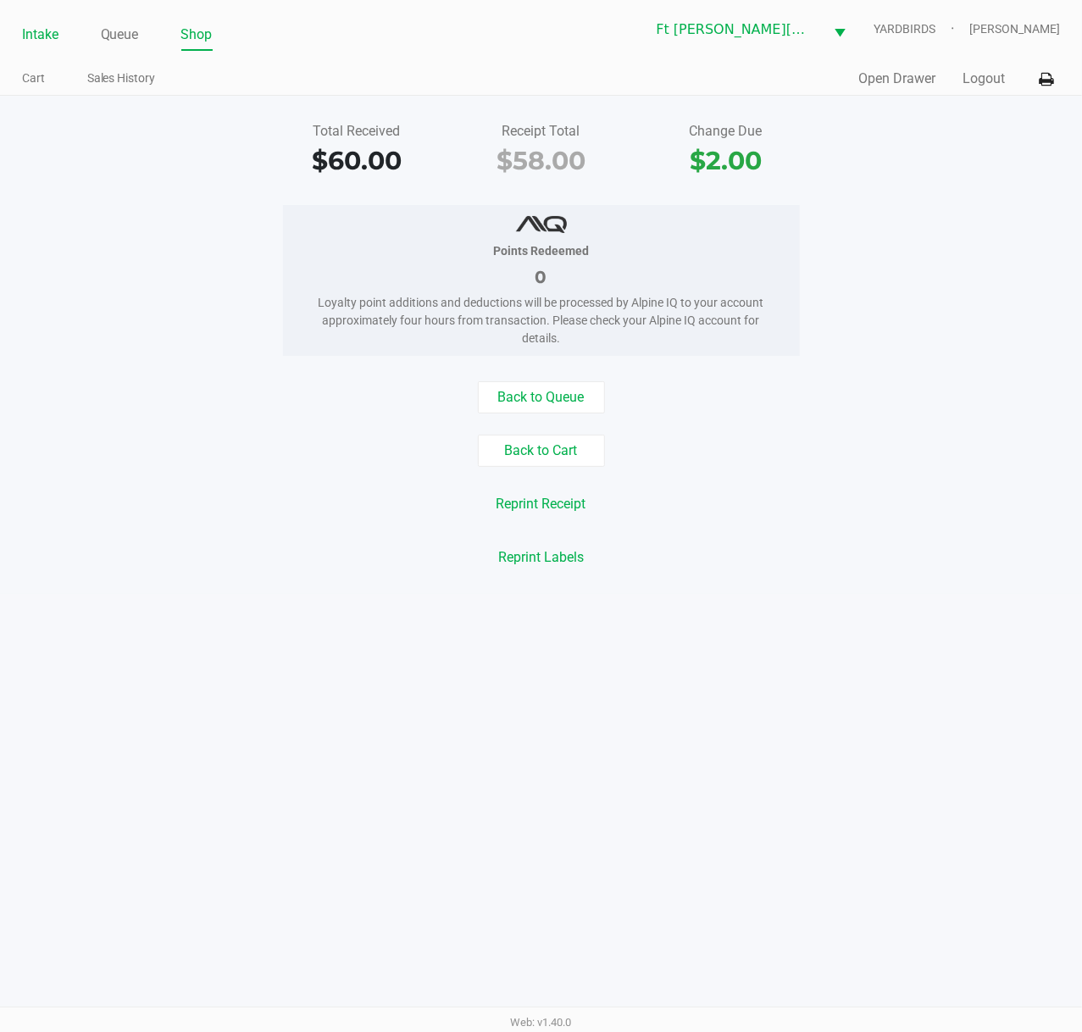
click at [34, 32] on link "Intake" at bounding box center [40, 35] width 36 height 24
click at [35, 34] on link "Intake" at bounding box center [40, 35] width 36 height 24
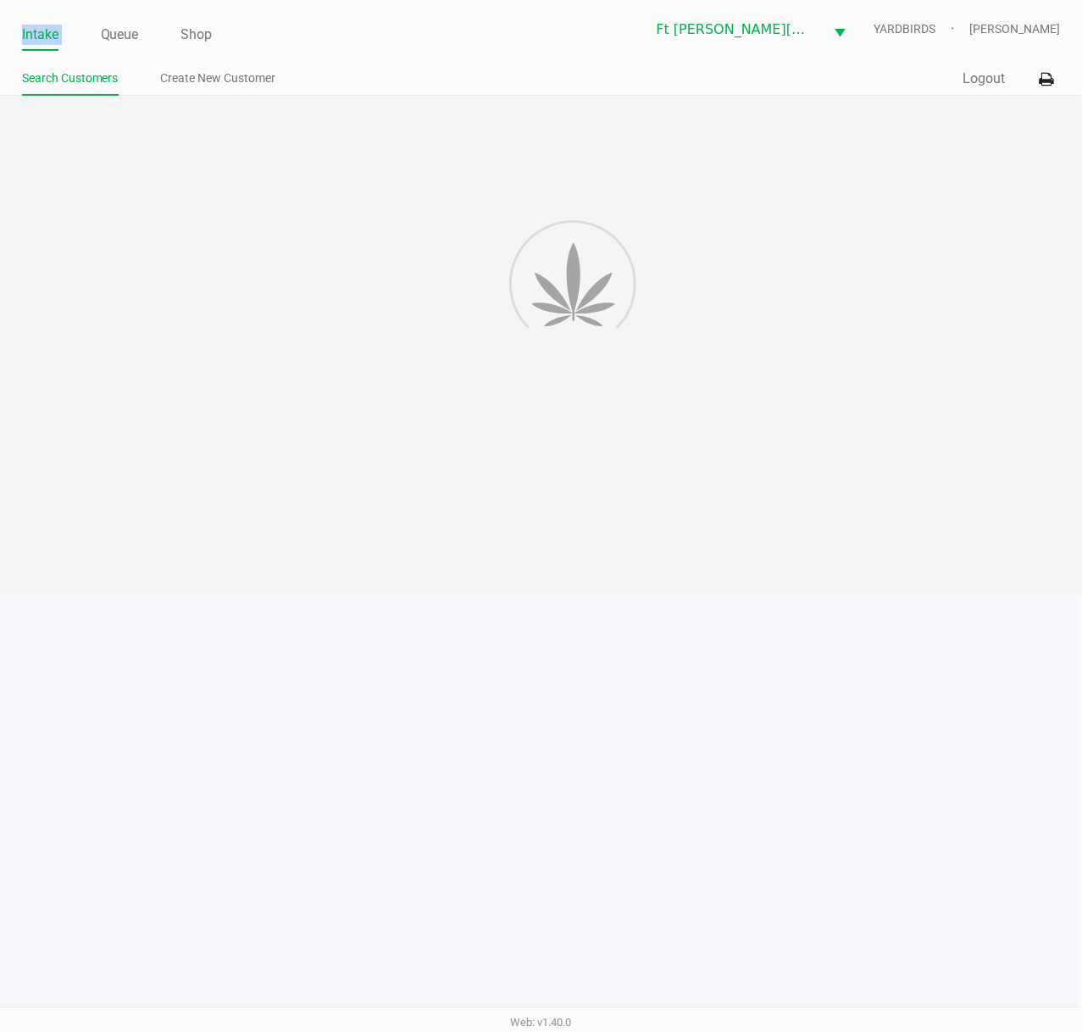
click at [32, 32] on link "Intake" at bounding box center [40, 35] width 36 height 24
click at [31, 31] on link "Intake" at bounding box center [40, 35] width 36 height 24
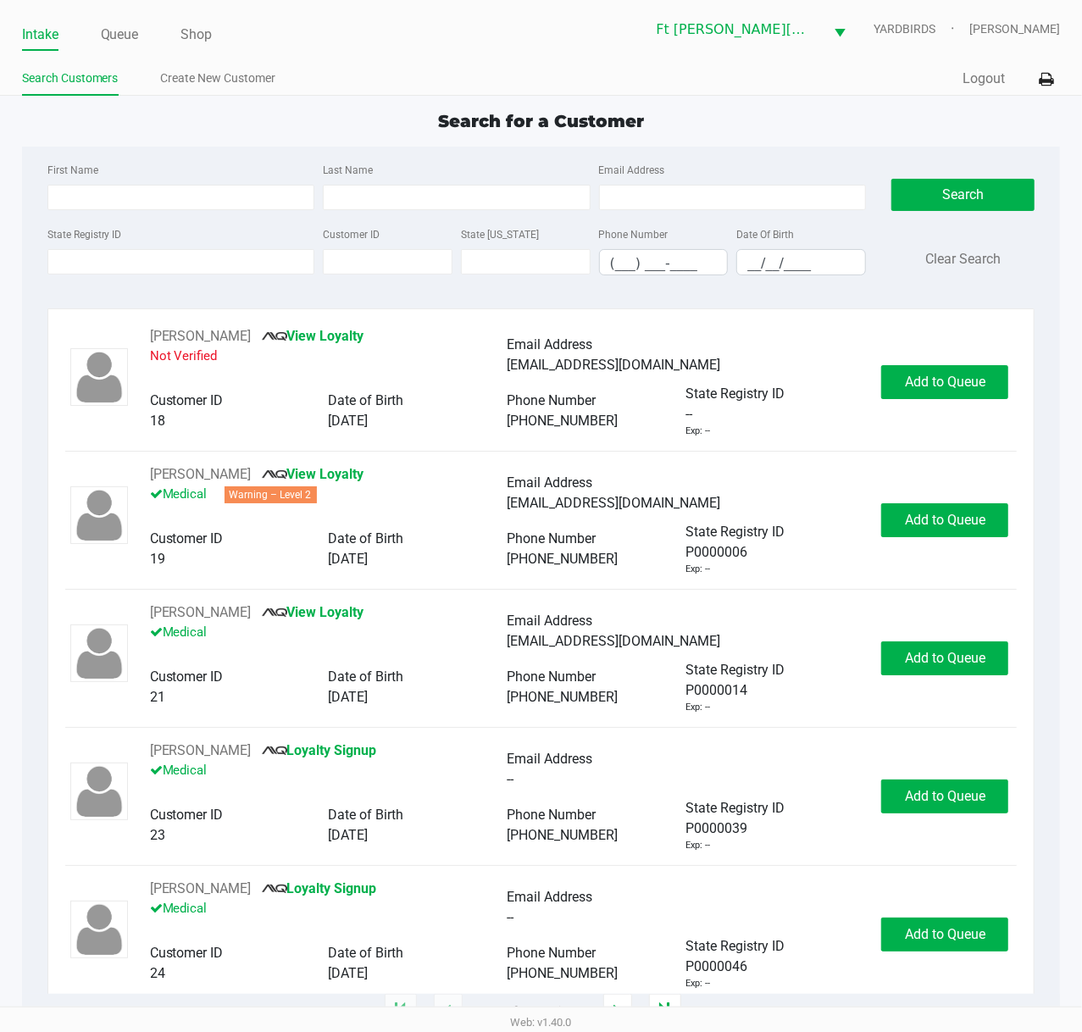
click at [190, 158] on div "First Name Last Name Email Address State Registry ID Customer ID State ID Phone…" at bounding box center [541, 224] width 1013 height 155
drag, startPoint x: 187, startPoint y: 254, endPoint x: 200, endPoint y: 261, distance: 14.4
click at [188, 254] on input "State Registry ID" at bounding box center [181, 261] width 268 height 25
click at [200, 261] on input "State Registry ID" at bounding box center [181, 261] width 268 height 25
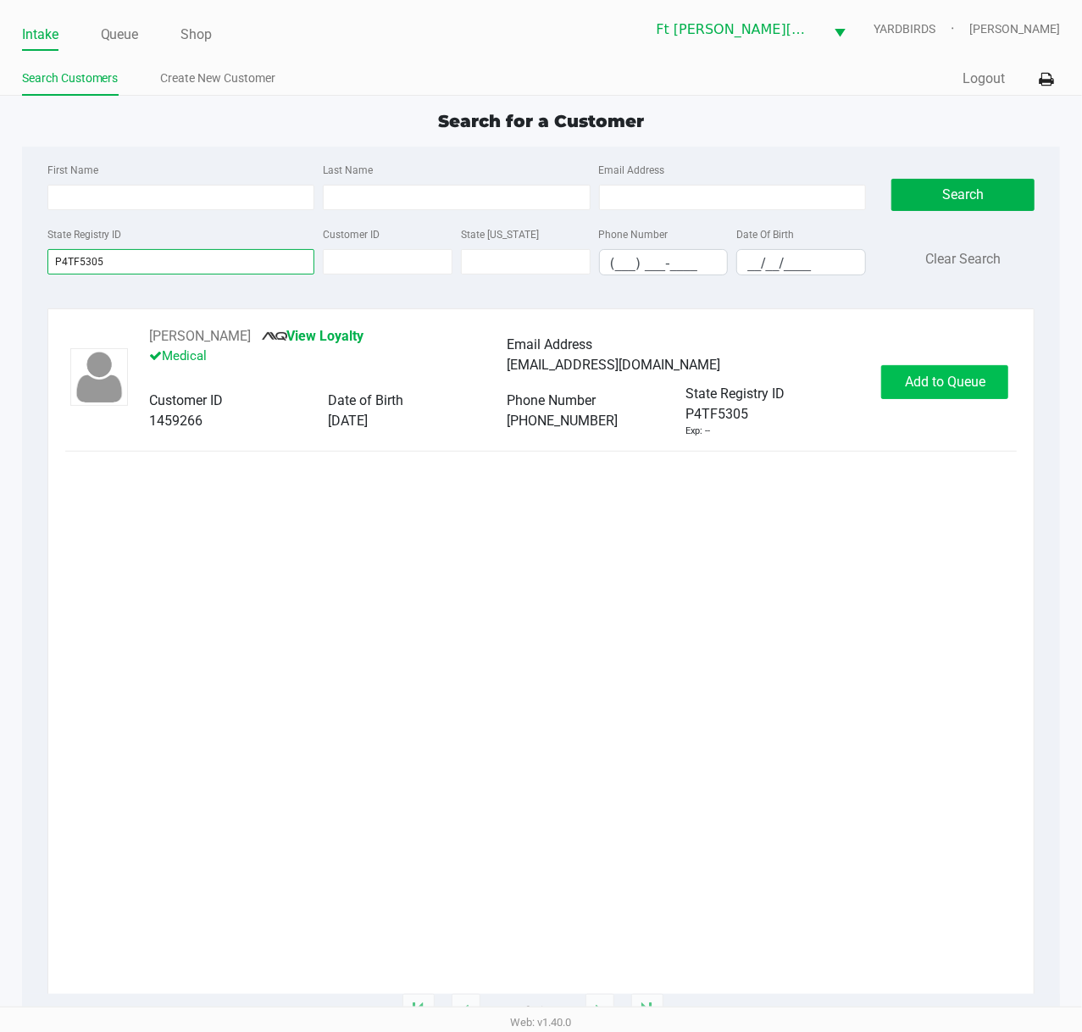
type input "P4TF5305"
click at [973, 384] on span "Add to Queue" at bounding box center [945, 381] width 80 height 16
click at [972, 383] on div "Add to Queue" at bounding box center [944, 382] width 127 height 34
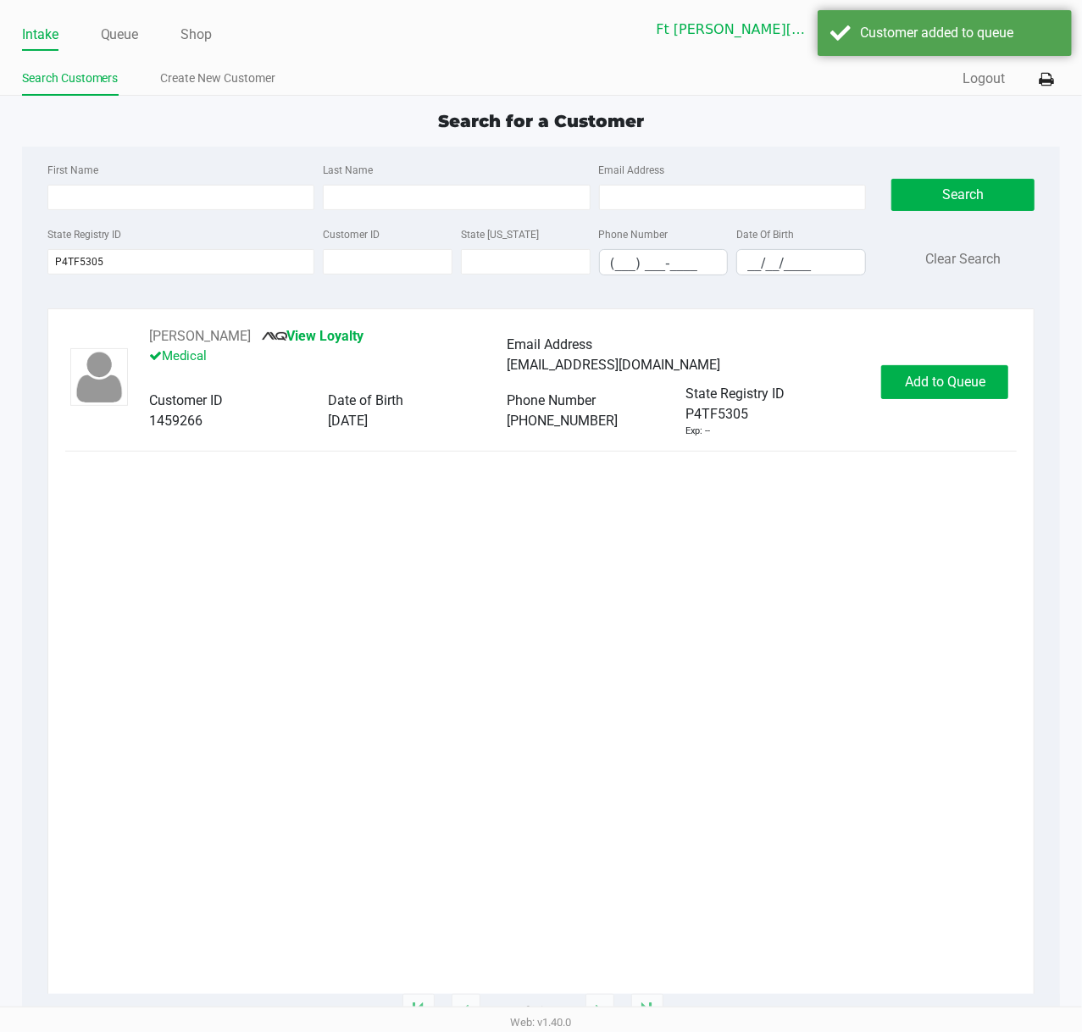
click at [970, 381] on div "Add to Queue" at bounding box center [944, 382] width 127 height 34
click at [966, 379] on span "In Queue" at bounding box center [971, 381] width 142 height 16
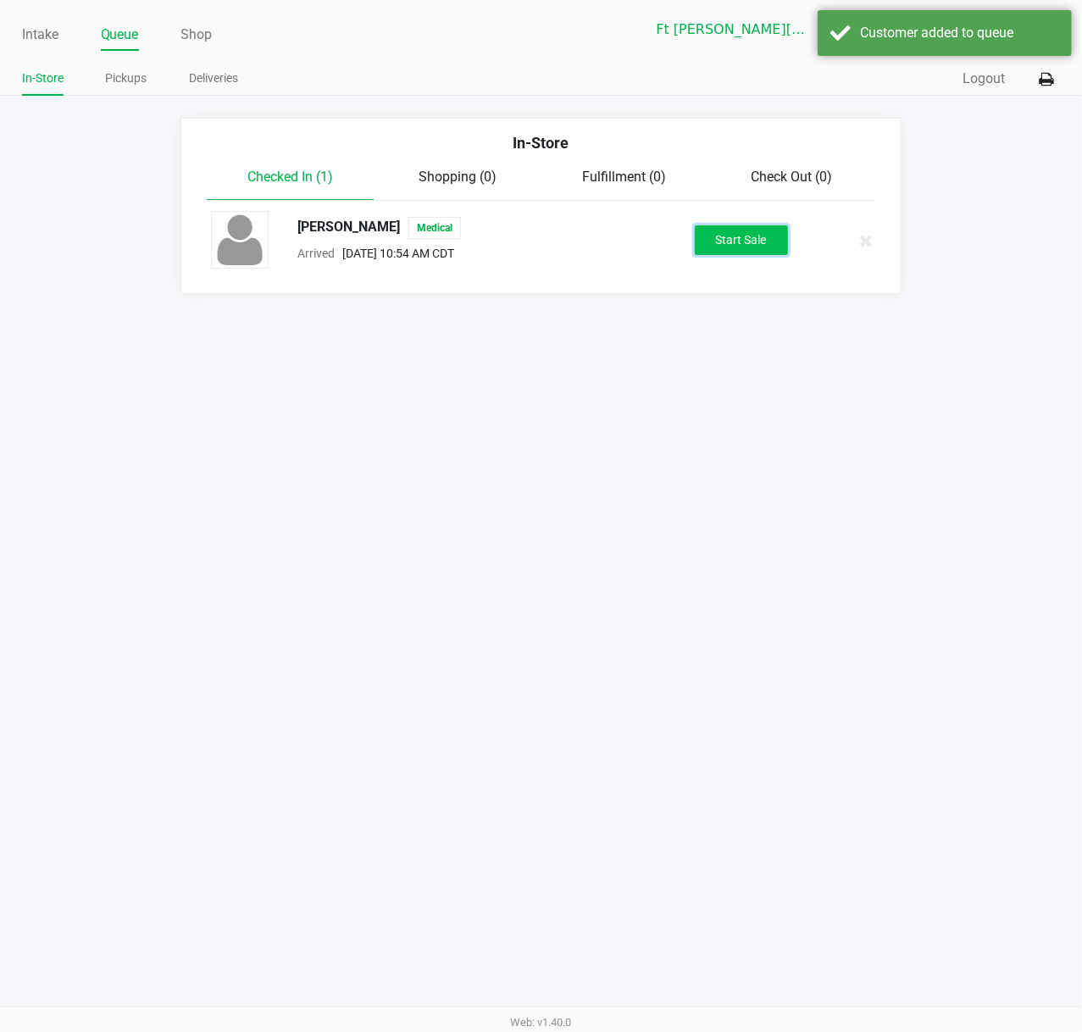
click at [756, 232] on button "Start Sale" at bounding box center [740, 240] width 93 height 30
click at [749, 241] on div "Start Sale" at bounding box center [740, 240] width 93 height 30
click at [747, 241] on div "Start Sale" at bounding box center [740, 240] width 93 height 30
click at [743, 238] on div "Start Sale" at bounding box center [740, 240] width 93 height 30
click at [739, 237] on div "Start Sale" at bounding box center [740, 240] width 93 height 30
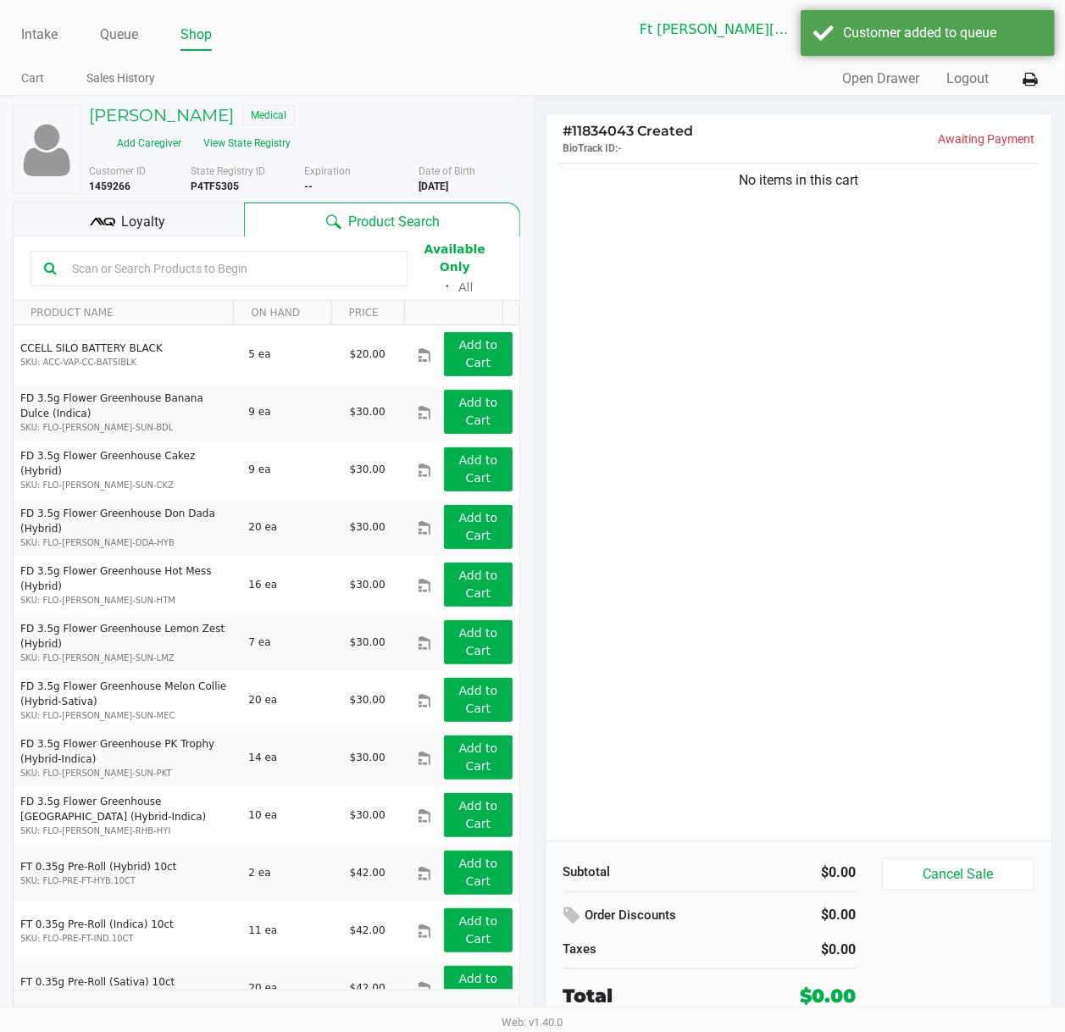
click at [235, 268] on input "text" at bounding box center [229, 268] width 329 height 25
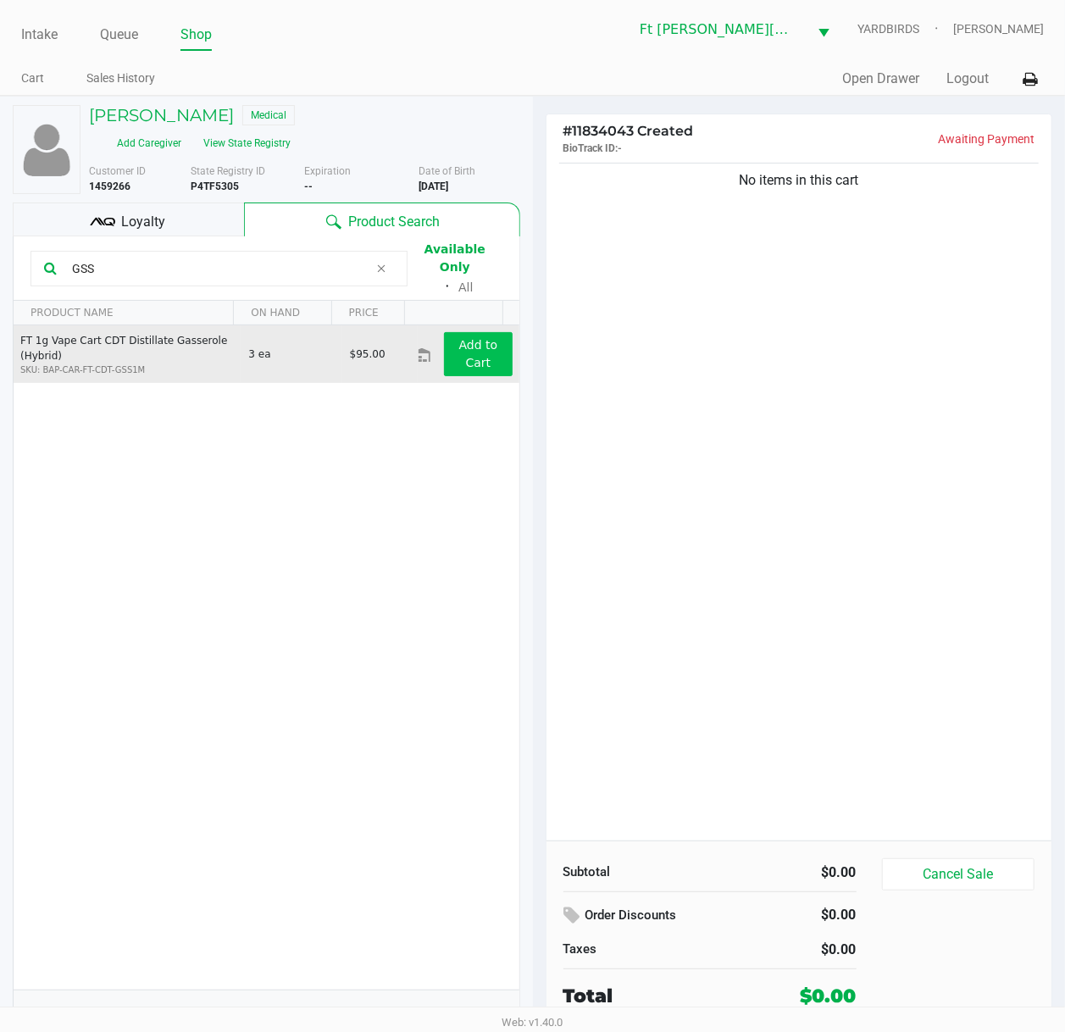
type input "GSS"
click at [444, 337] on button "Add to Cart" at bounding box center [478, 354] width 68 height 44
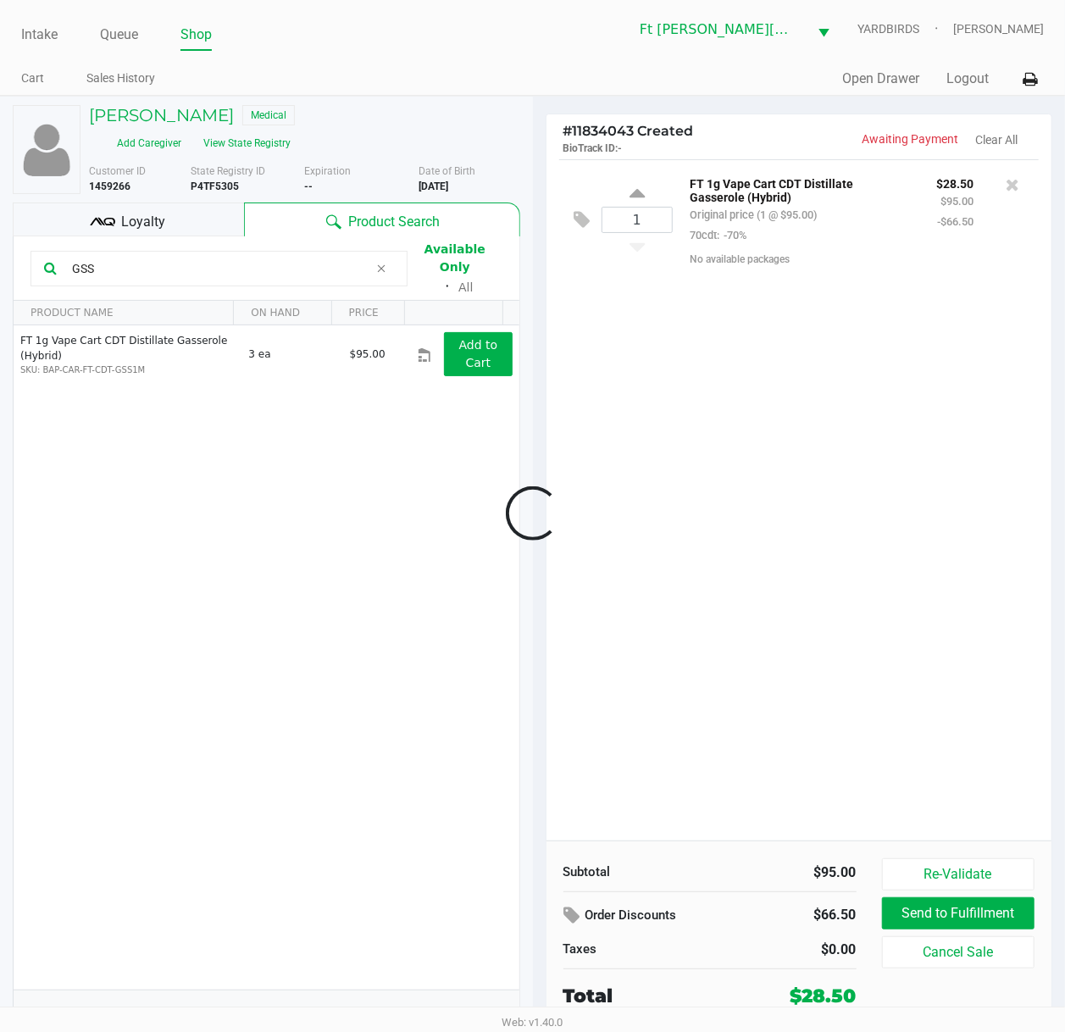
click at [756, 354] on div at bounding box center [532, 513] width 1065 height 667
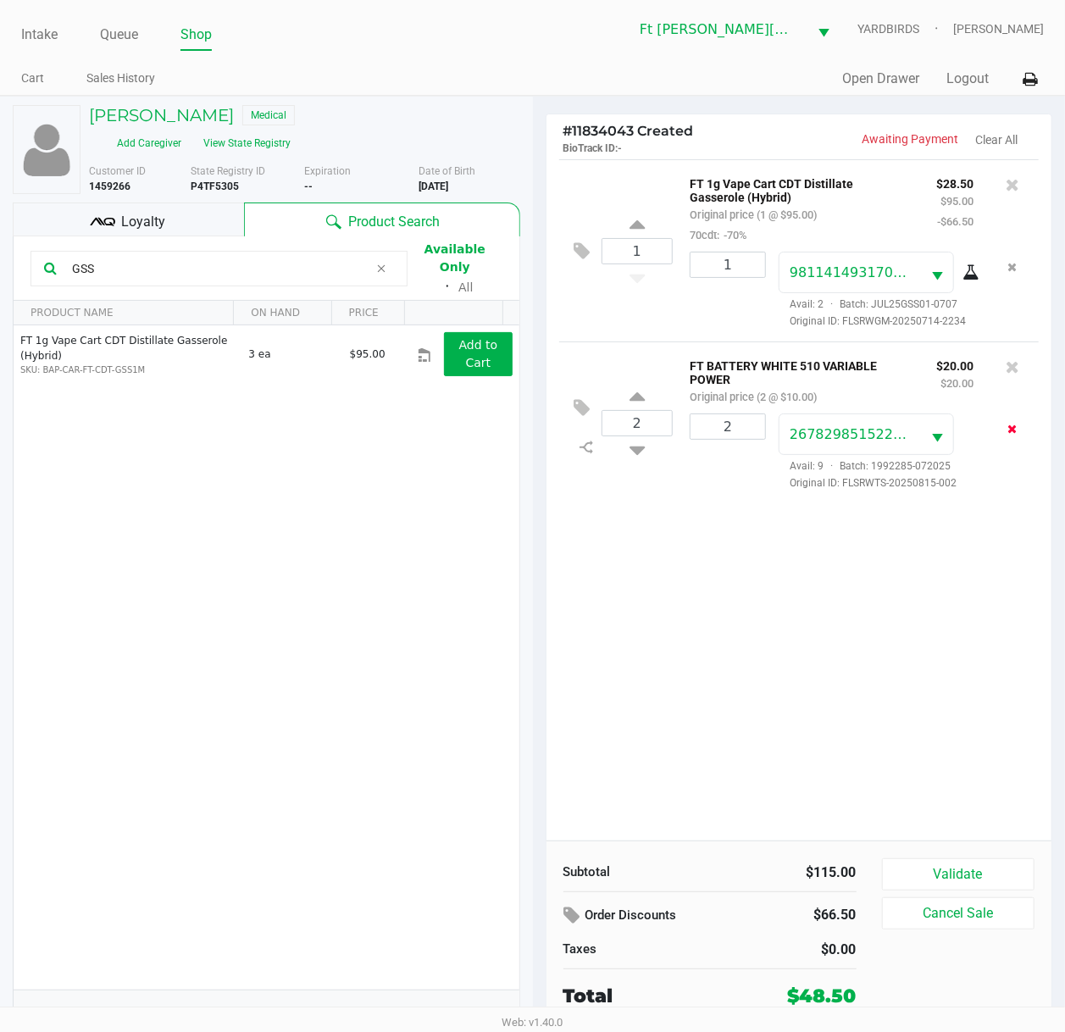
click at [1018, 430] on button "Remove the package from the orderLine" at bounding box center [1012, 428] width 23 height 31
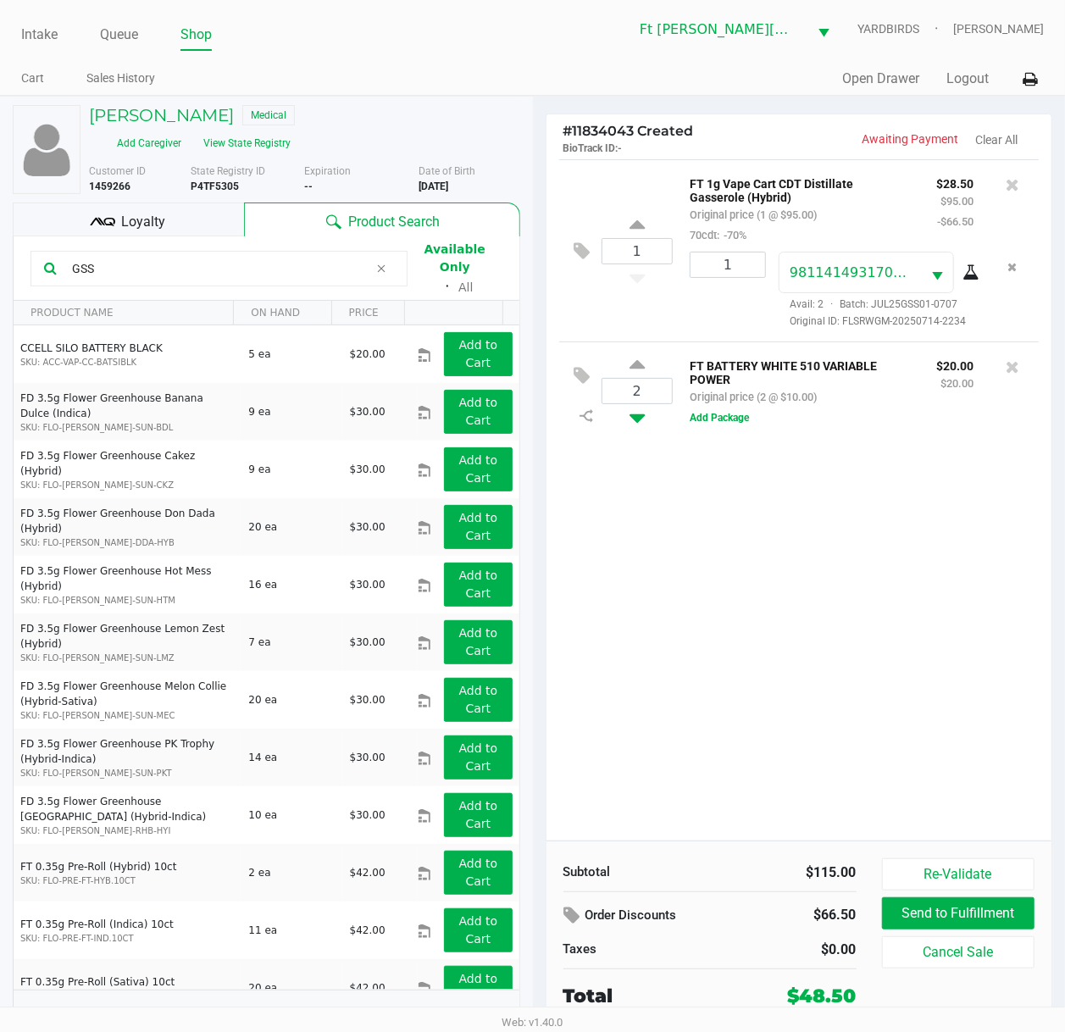
click at [637, 425] on icon at bounding box center [636, 414] width 15 height 21
type input "1"
click at [720, 539] on div at bounding box center [532, 513] width 1065 height 667
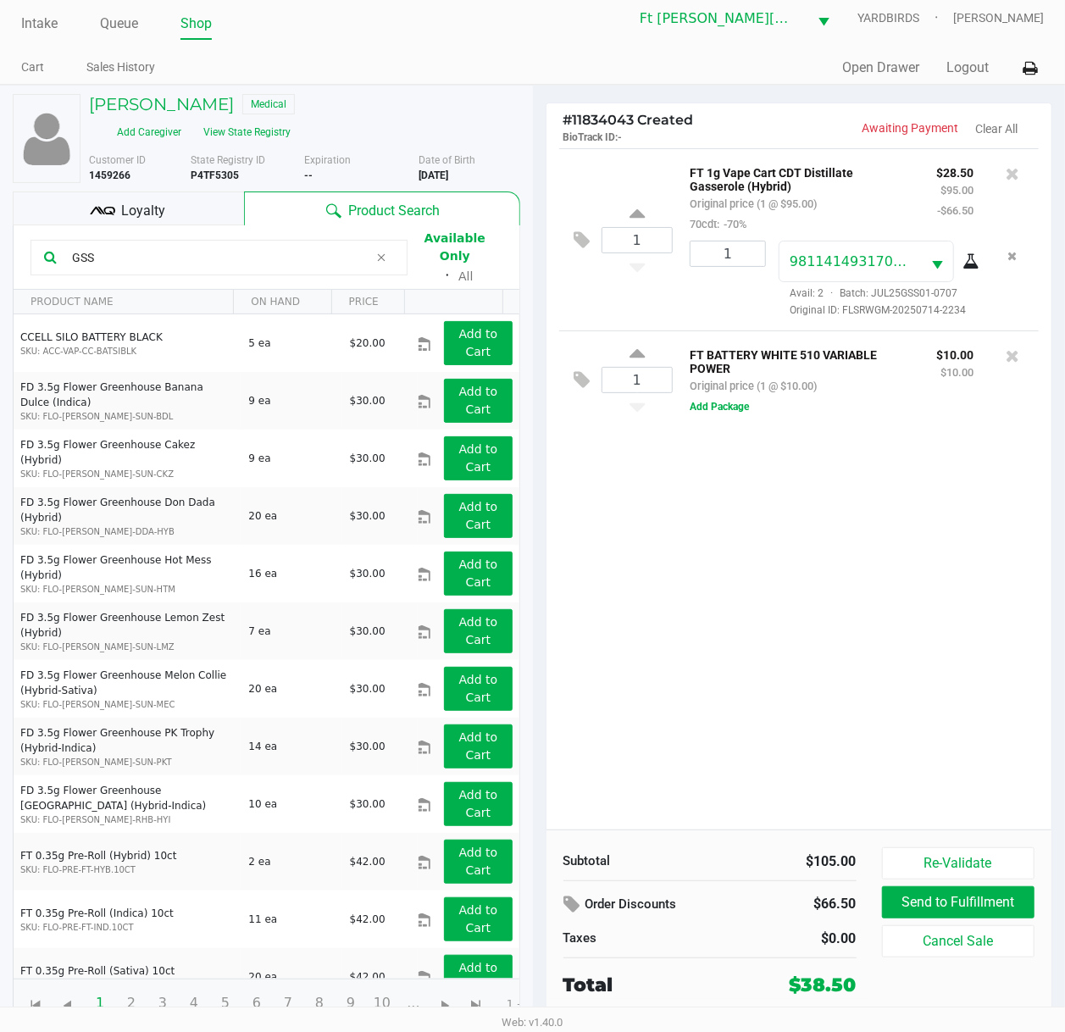
scroll to position [17, 0]
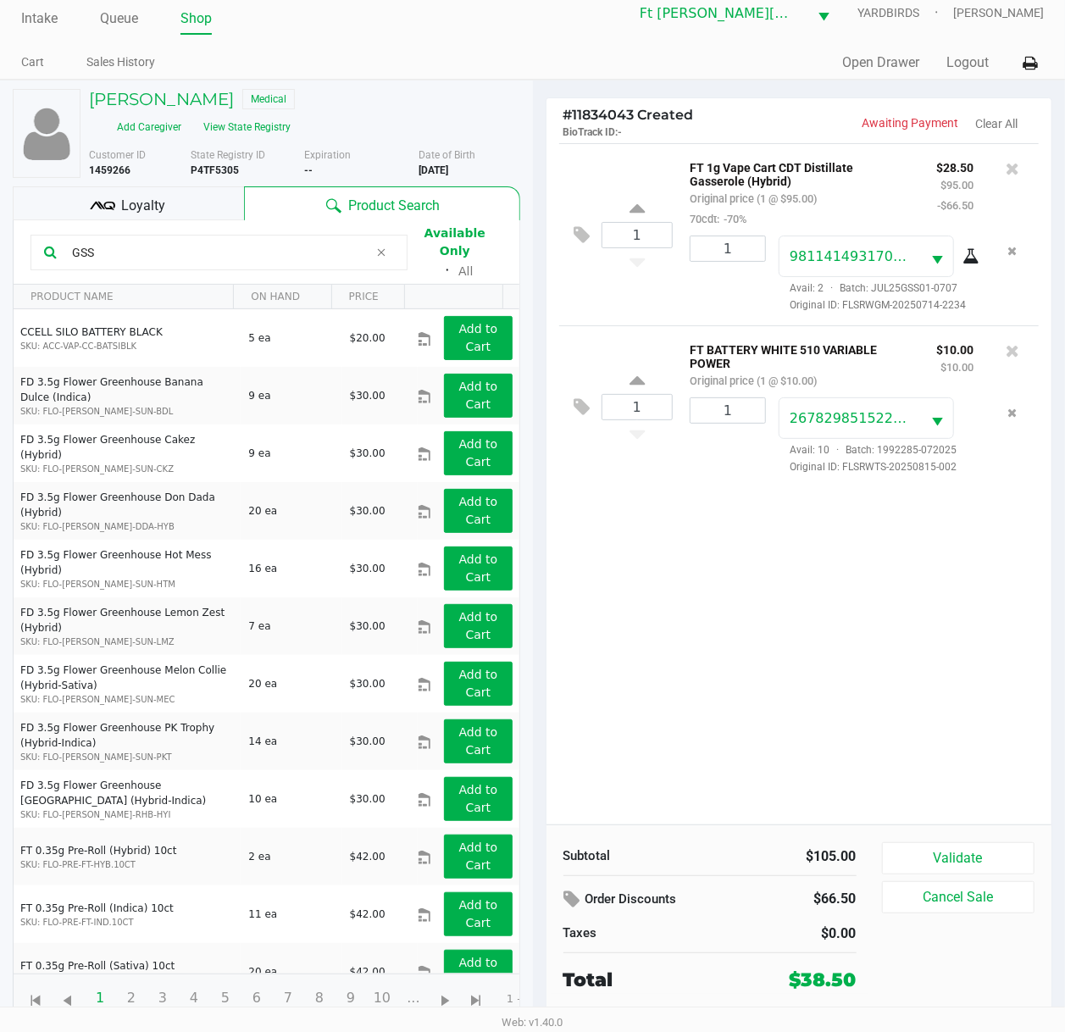
click at [161, 204] on span "Loyalty" at bounding box center [143, 206] width 44 height 20
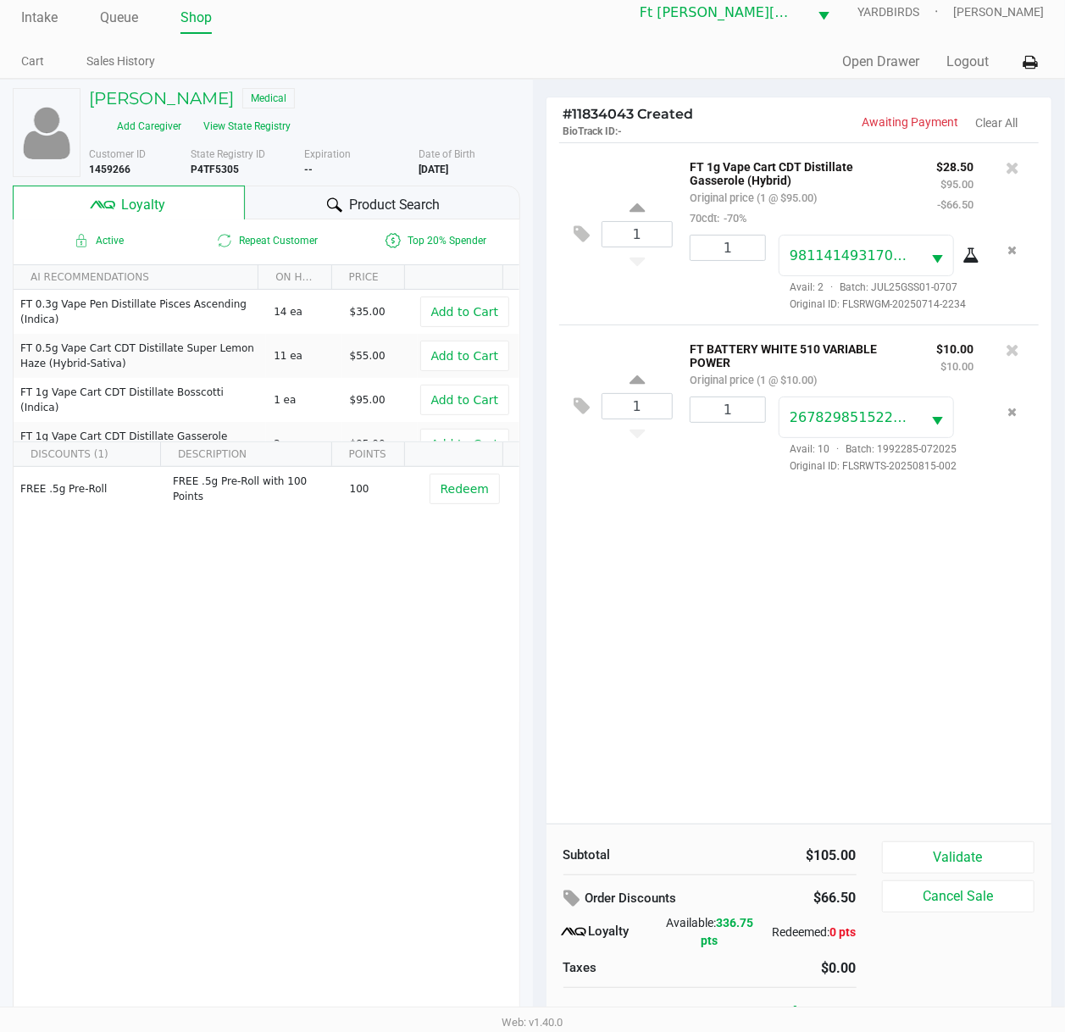
click at [893, 777] on div "1 FT 1g Vape Cart CDT Distillate Gasserole (Hybrid) Original price (1 @ $95.00)…" at bounding box center [799, 482] width 506 height 681
click at [923, 777] on button "Validate" at bounding box center [958, 857] width 153 height 32
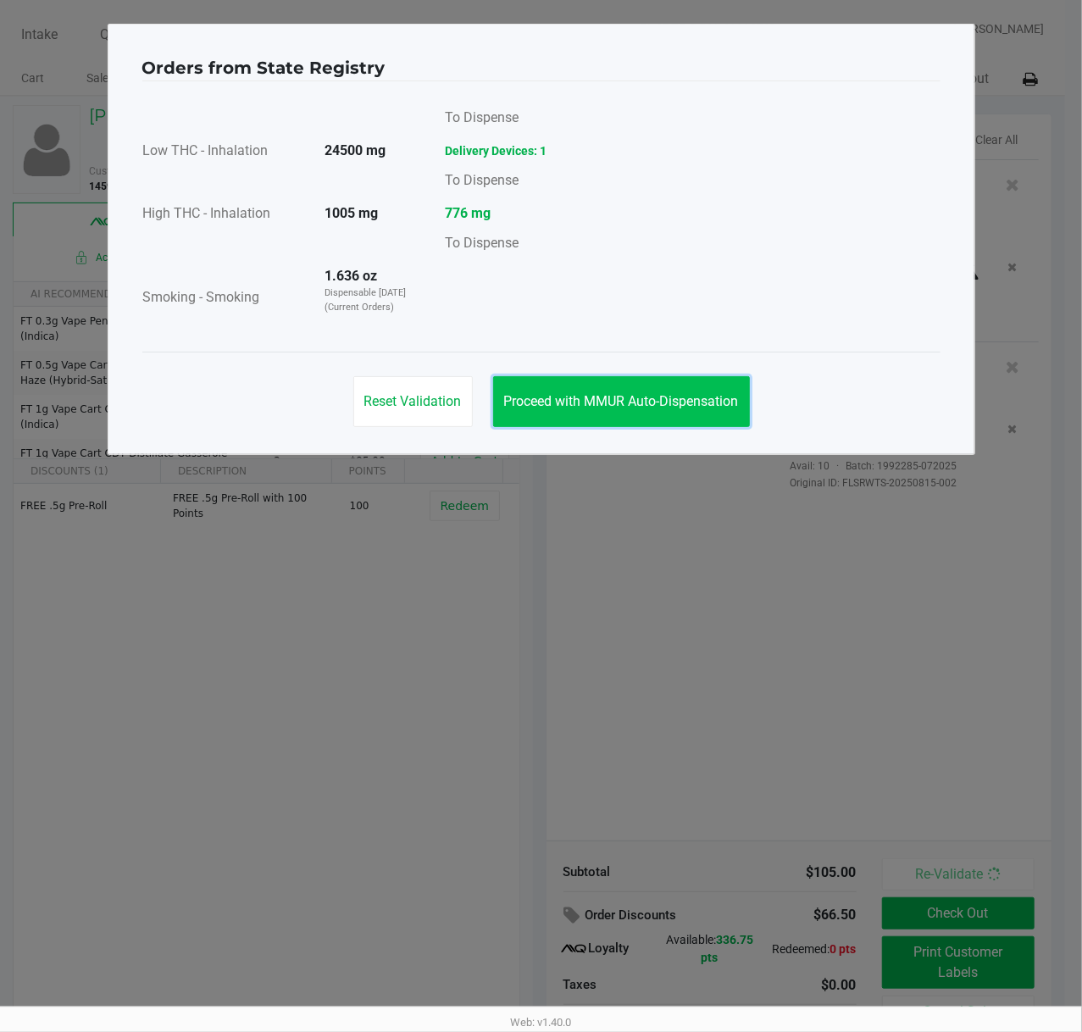
click at [676, 409] on span "Proceed with MMUR Auto-Dispensation" at bounding box center [621, 401] width 235 height 16
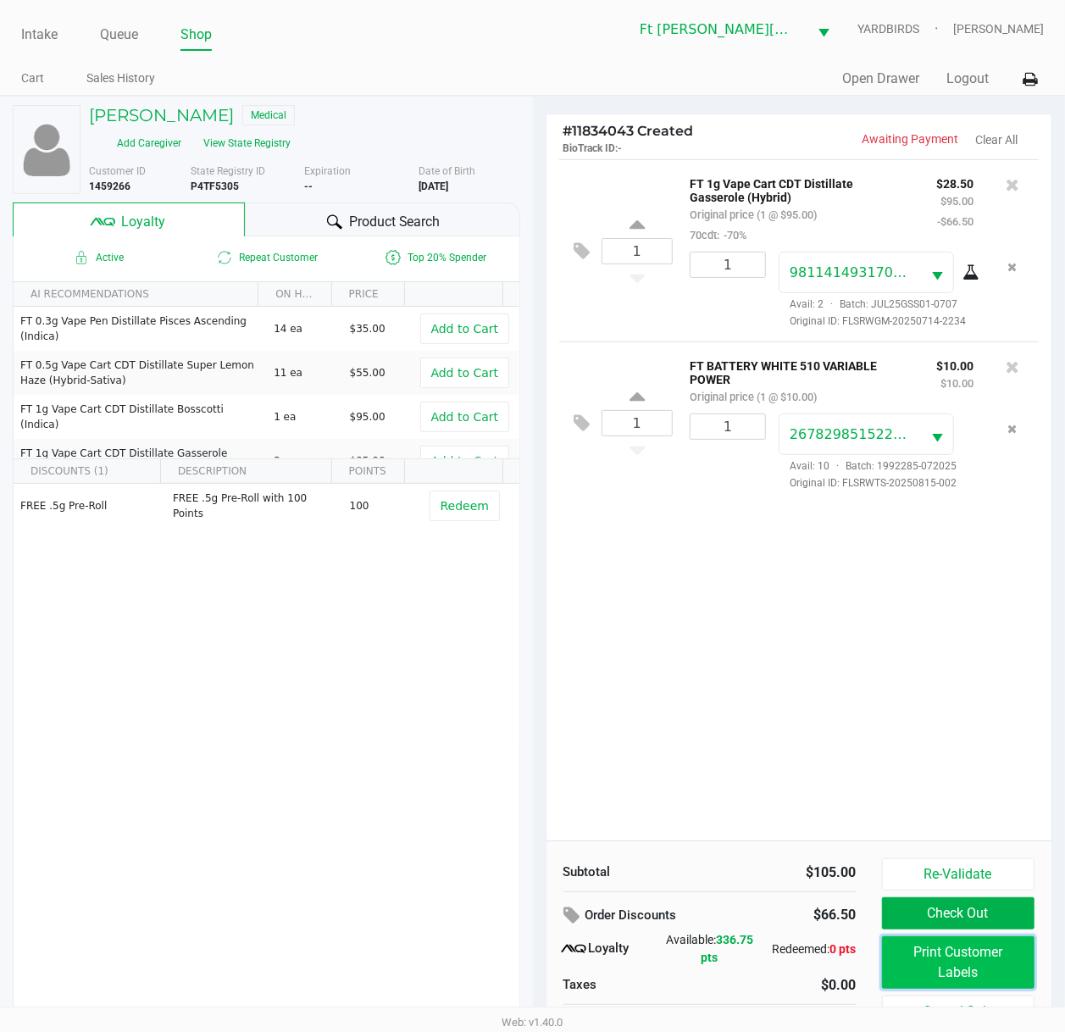
click at [983, 777] on button "Print Customer Labels" at bounding box center [958, 962] width 153 height 53
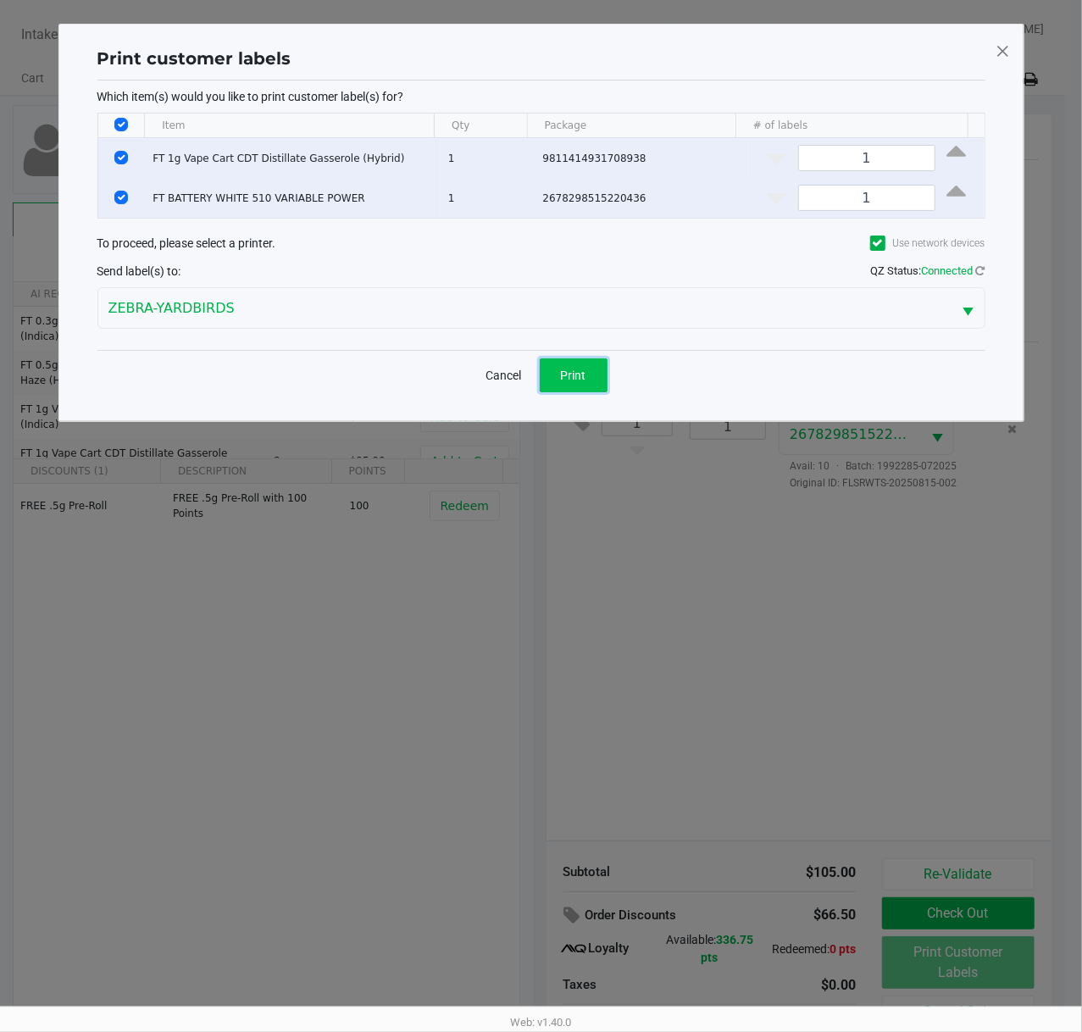
drag, startPoint x: 577, startPoint y: 383, endPoint x: 595, endPoint y: 395, distance: 21.4
click at [588, 390] on button "Print" at bounding box center [573, 375] width 68 height 34
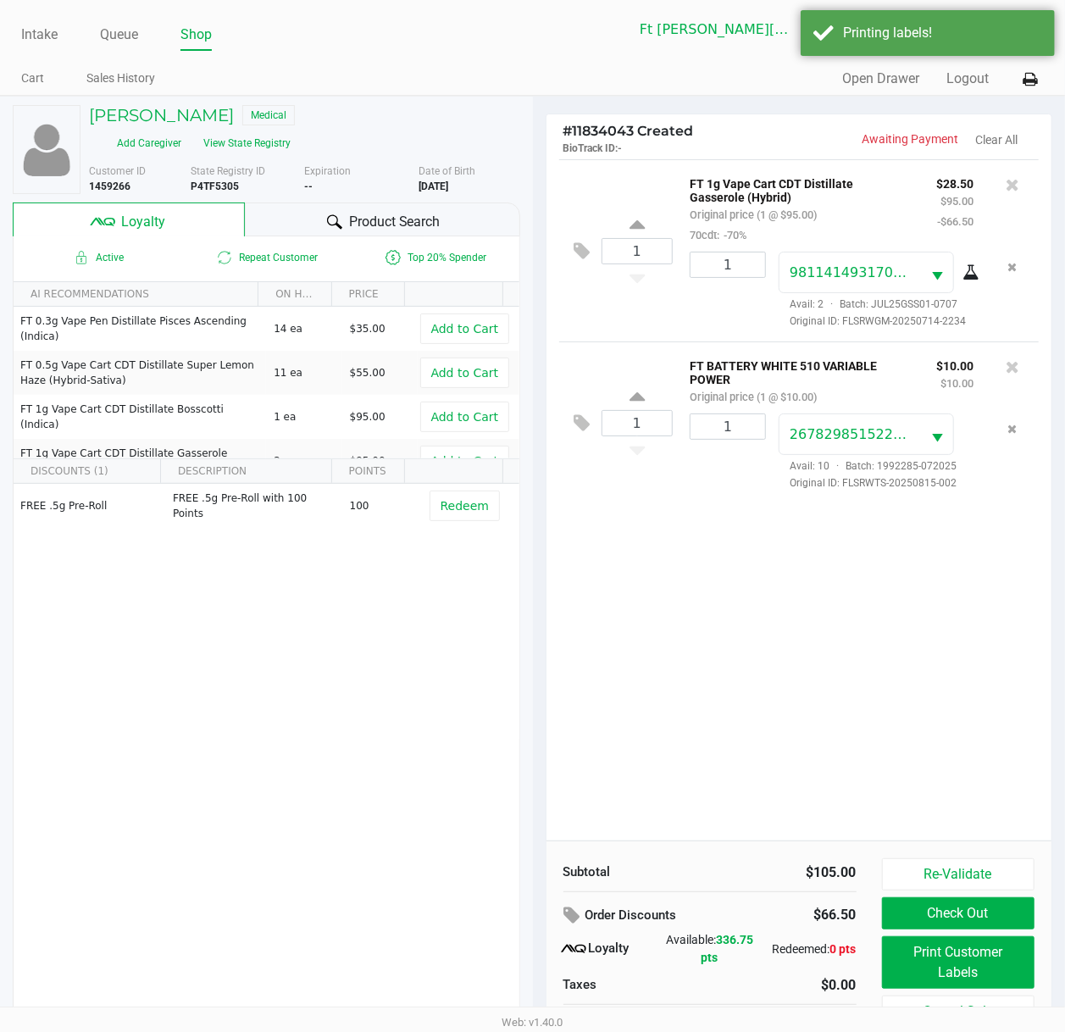
click at [1001, 777] on button "Check Out" at bounding box center [958, 913] width 153 height 32
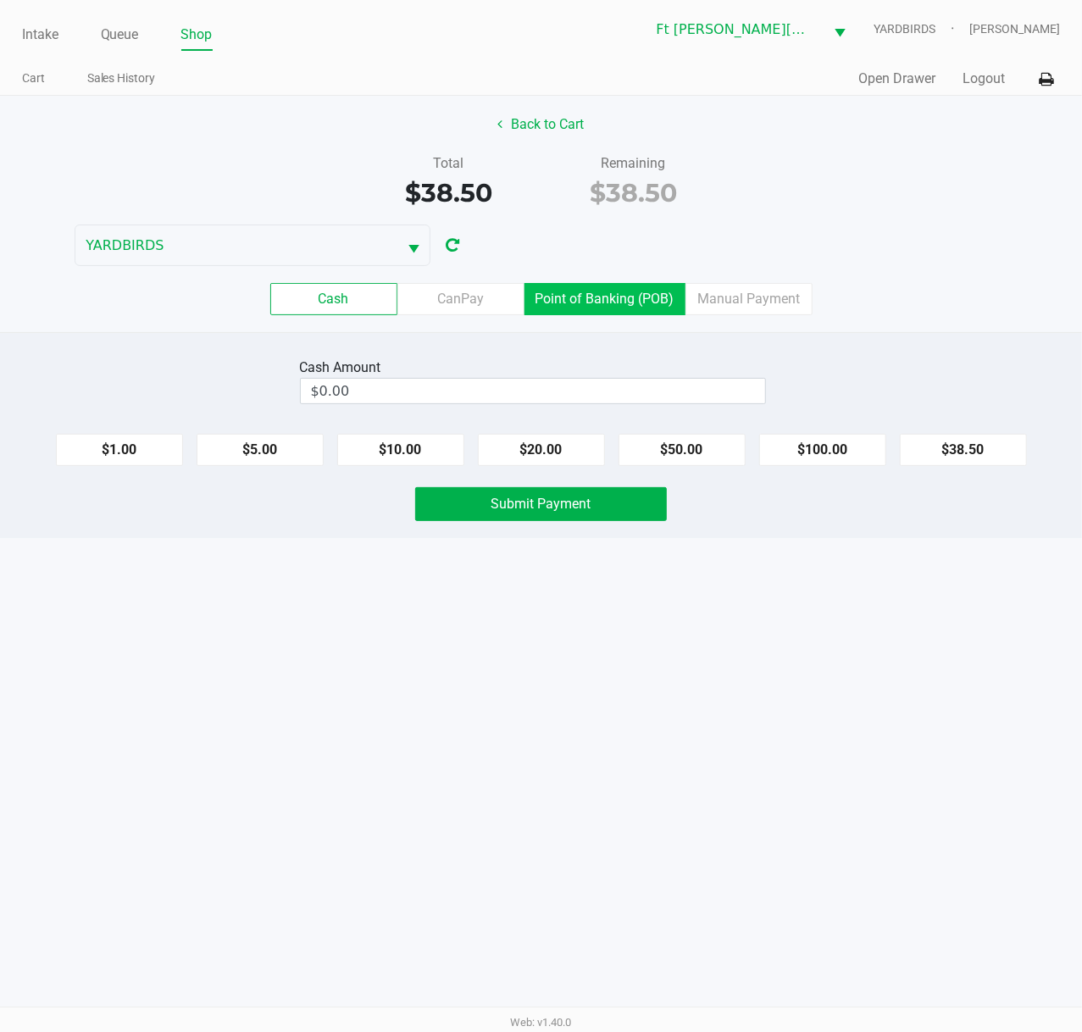
click at [621, 309] on label "Point of Banking (POB)" at bounding box center [604, 299] width 161 height 32
click at [0, 0] on 7 "Point of Banking (POB)" at bounding box center [0, 0] width 0 height 0
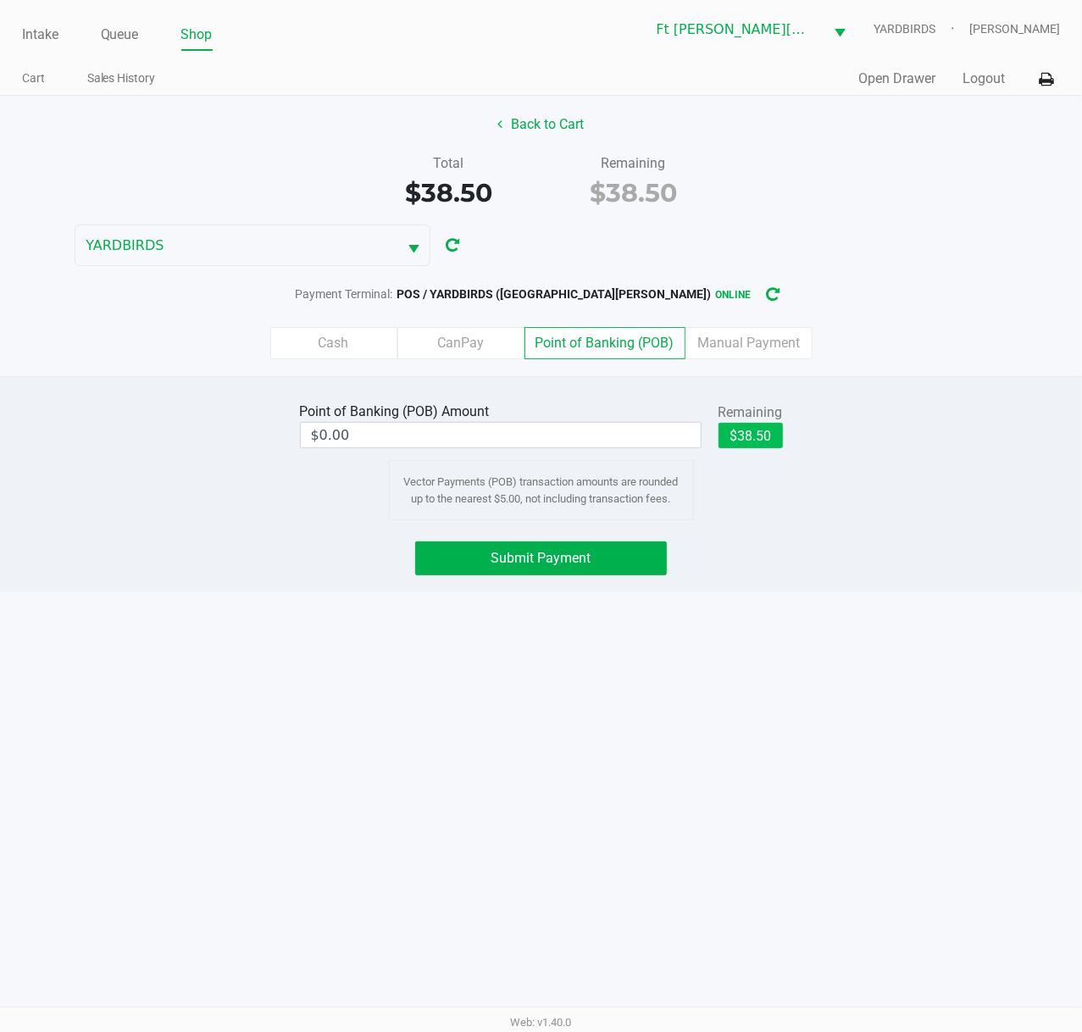
click at [757, 445] on button "$38.50" at bounding box center [750, 435] width 64 height 25
type input "$38.50"
click at [598, 575] on button "Submit Payment" at bounding box center [541, 558] width 252 height 34
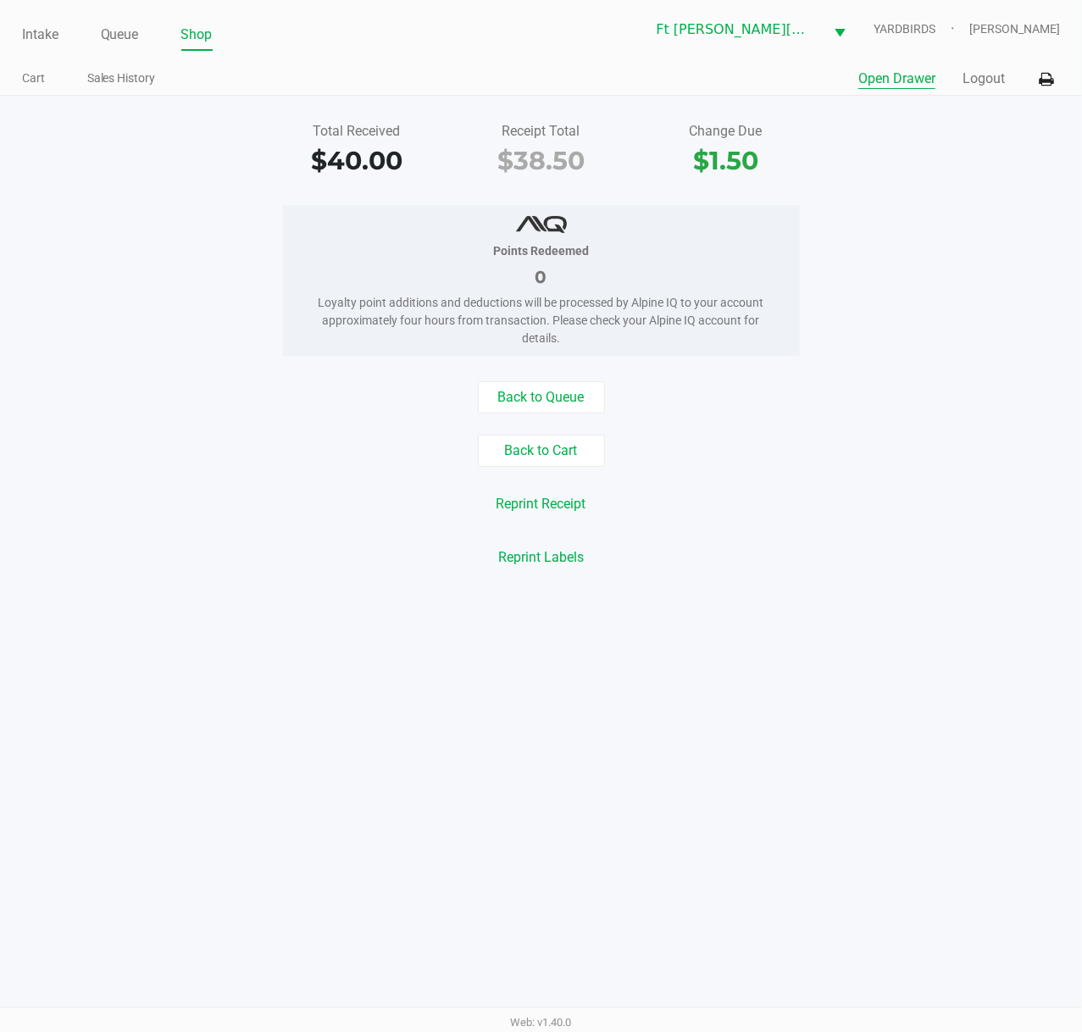
click at [921, 75] on button "Open Drawer" at bounding box center [896, 79] width 77 height 20
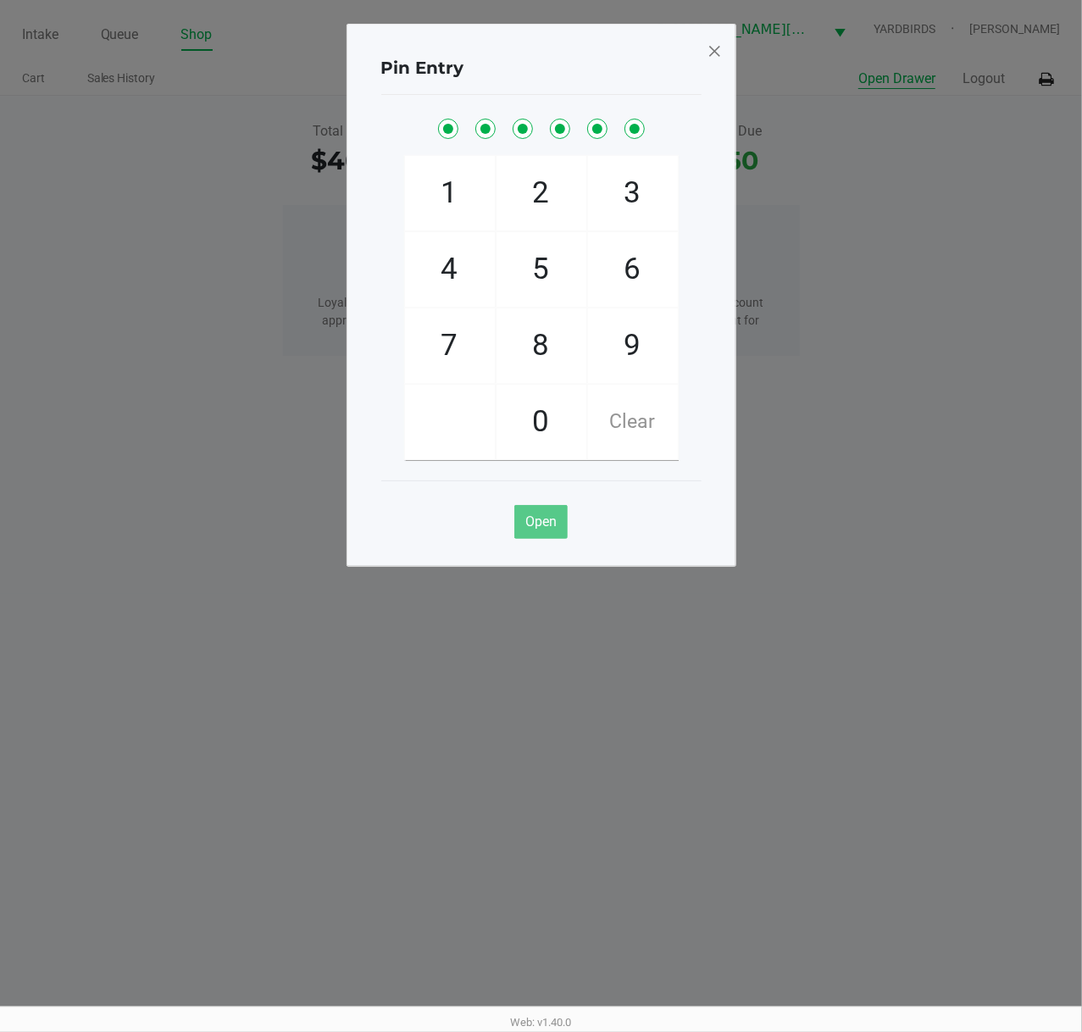
checkbox input "true"
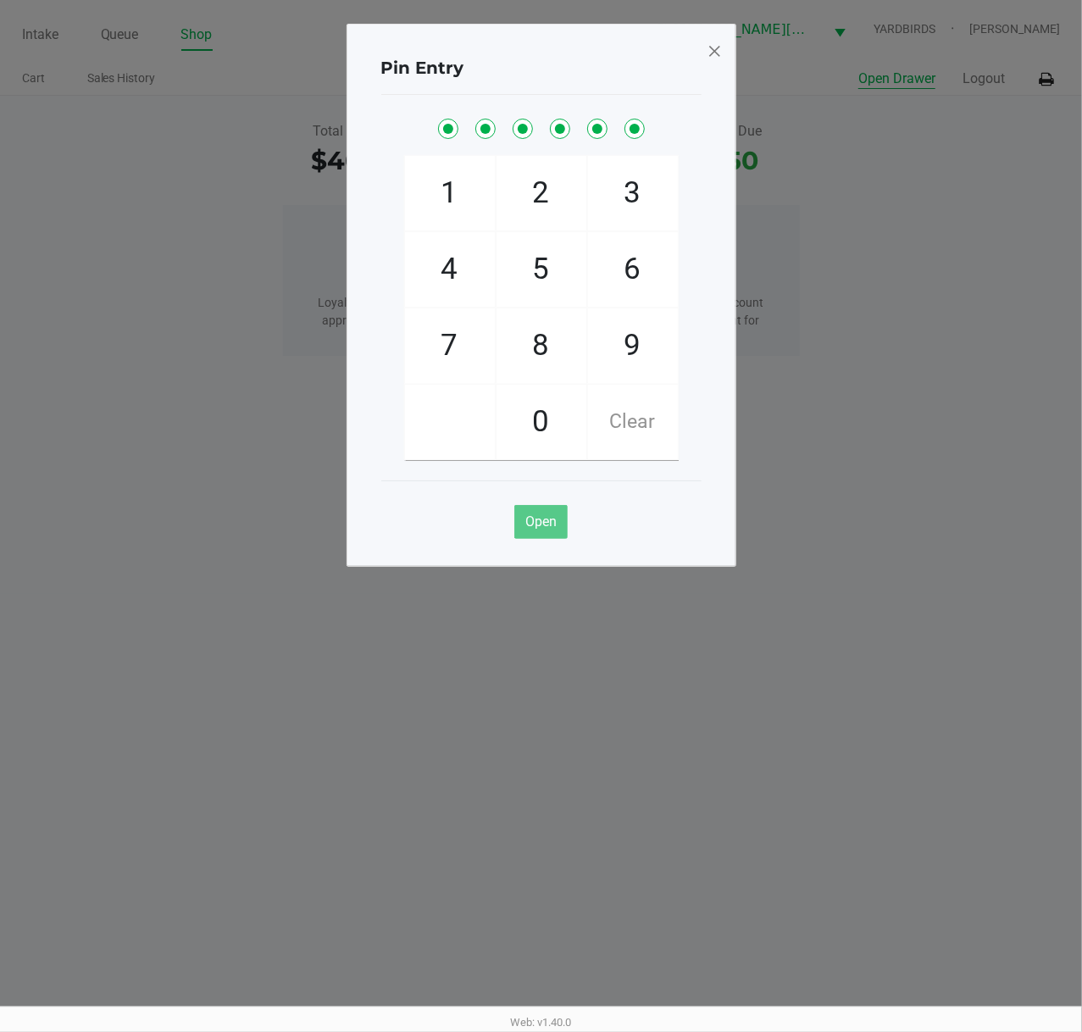
checkbox input "true"
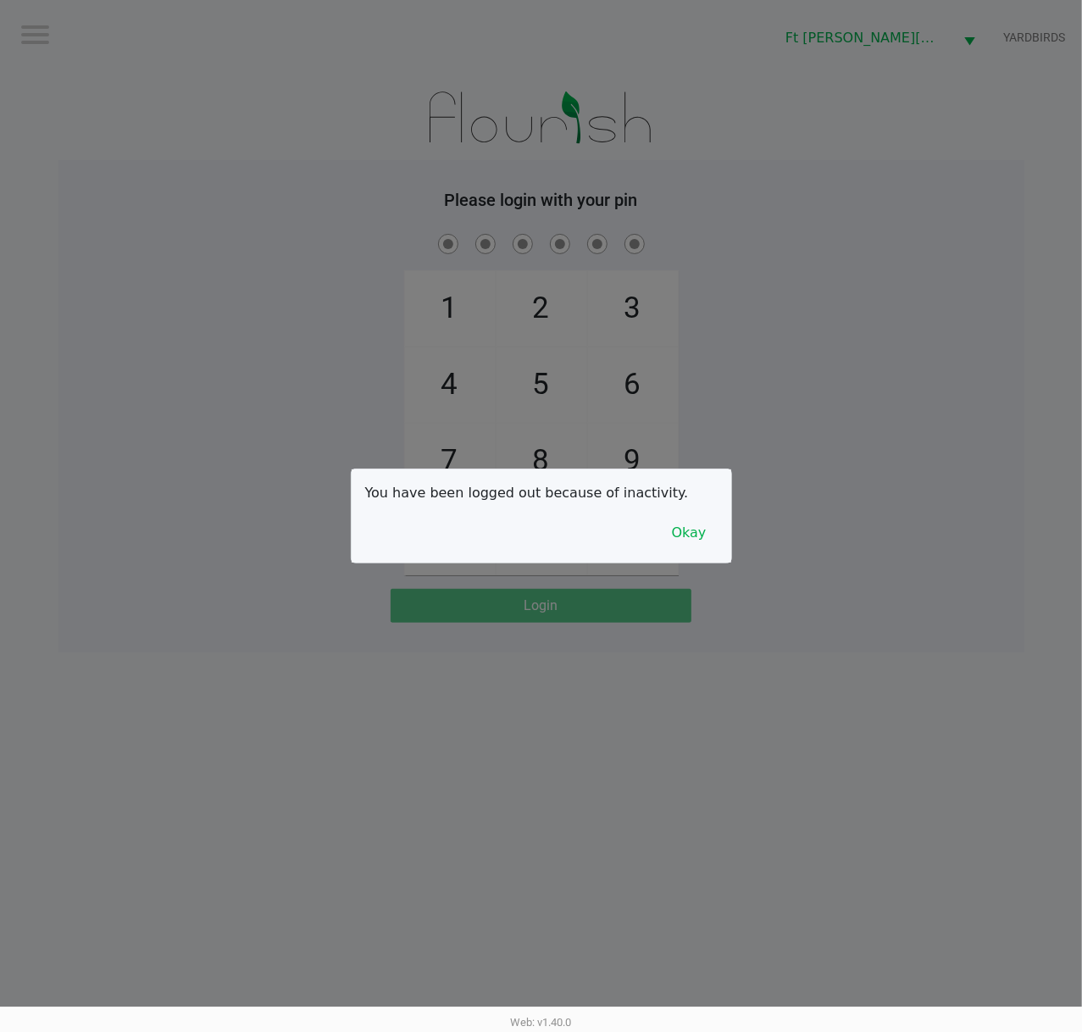
click at [1003, 285] on div at bounding box center [541, 516] width 1082 height 1032
checkbox input "true"
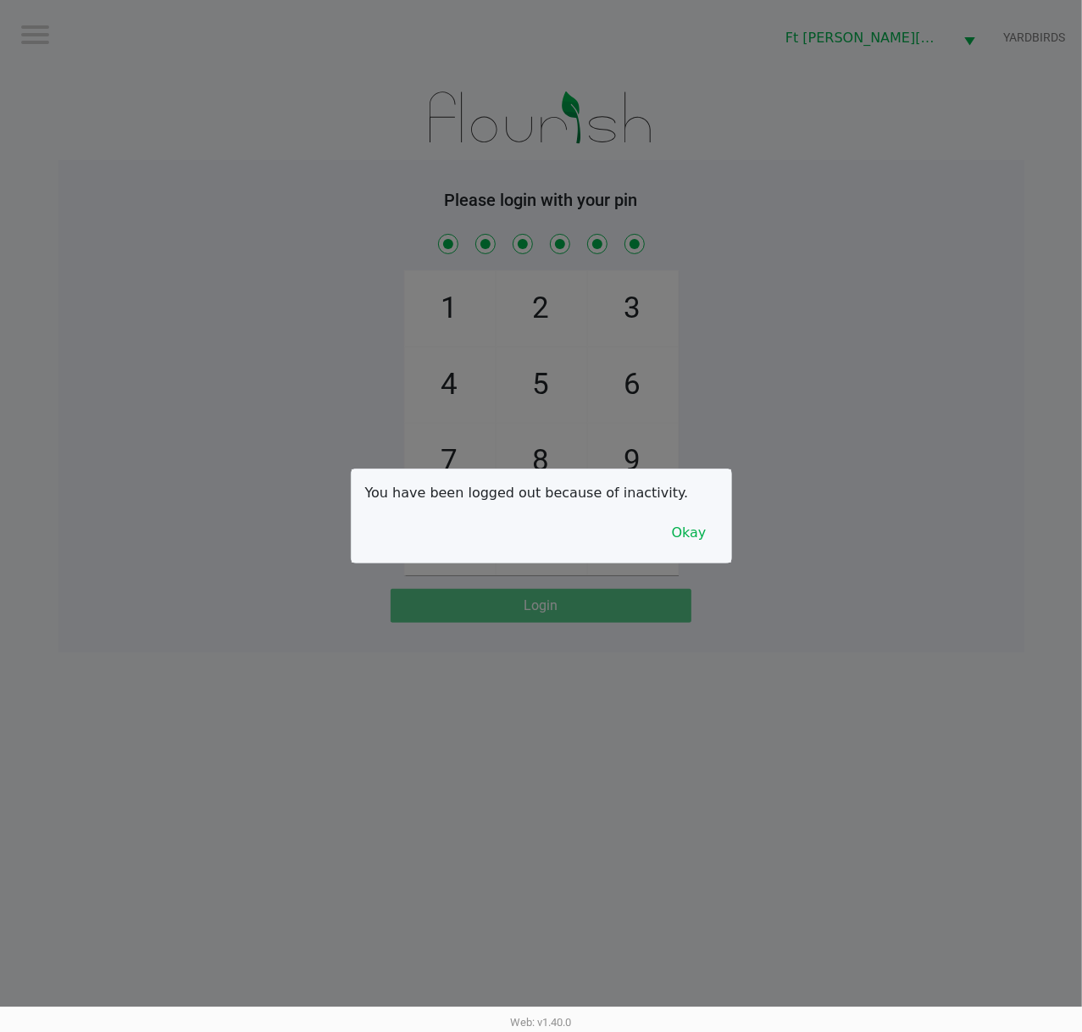
checkbox input "true"
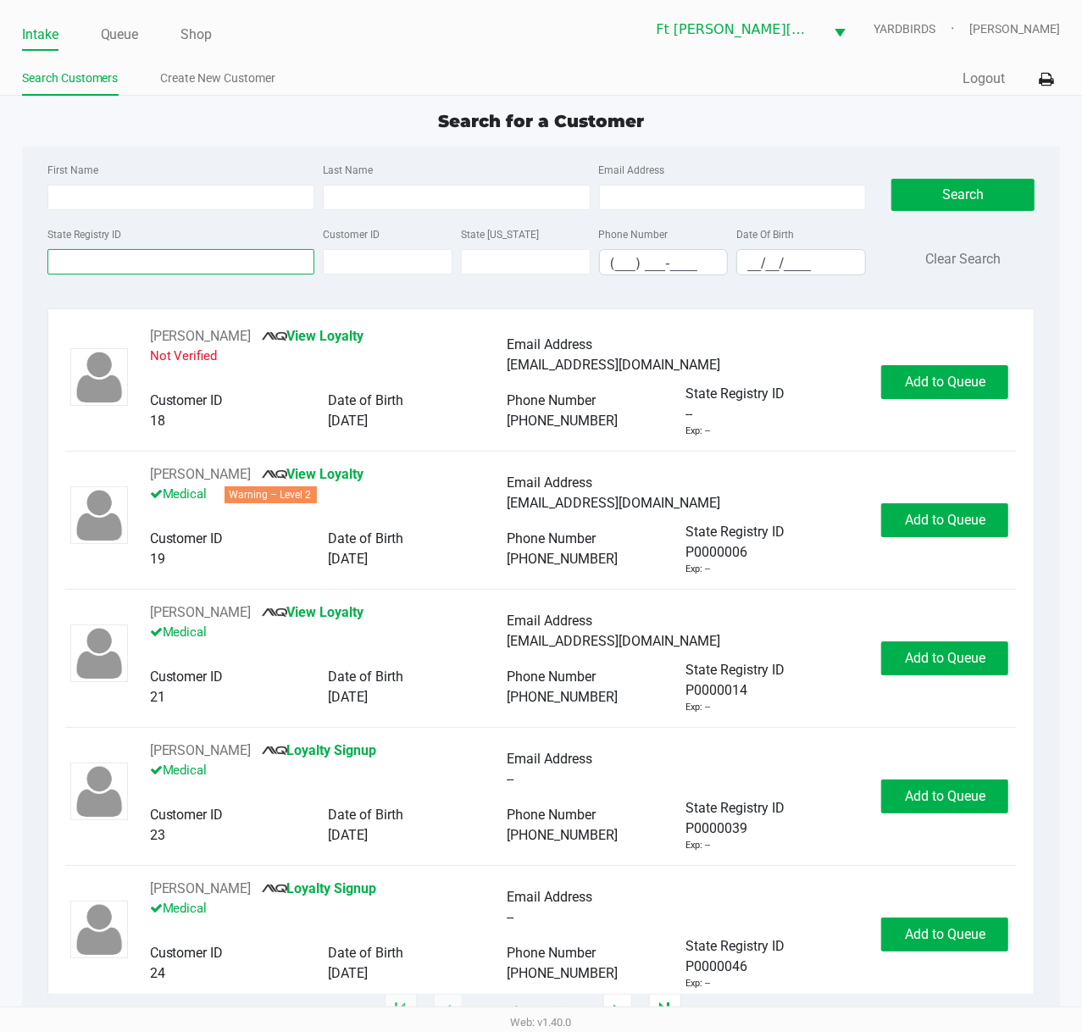
drag, startPoint x: 237, startPoint y: 271, endPoint x: 214, endPoint y: 256, distance: 27.5
click at [224, 263] on input "State Registry ID" at bounding box center [181, 261] width 268 height 25
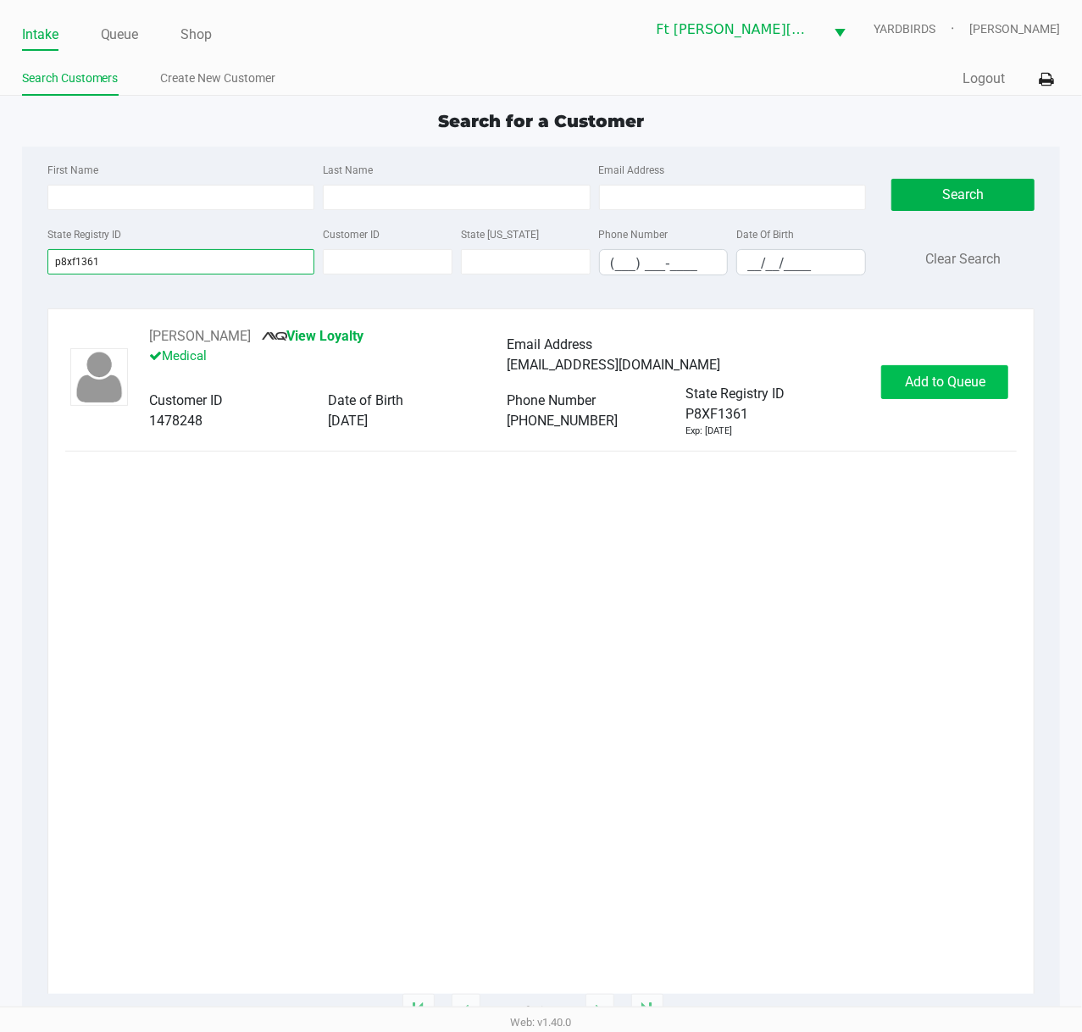
type input "p8xf1361"
click at [965, 384] on span "Add to Queue" at bounding box center [945, 381] width 80 height 16
click at [966, 384] on div "Add to Queue" at bounding box center [944, 382] width 127 height 34
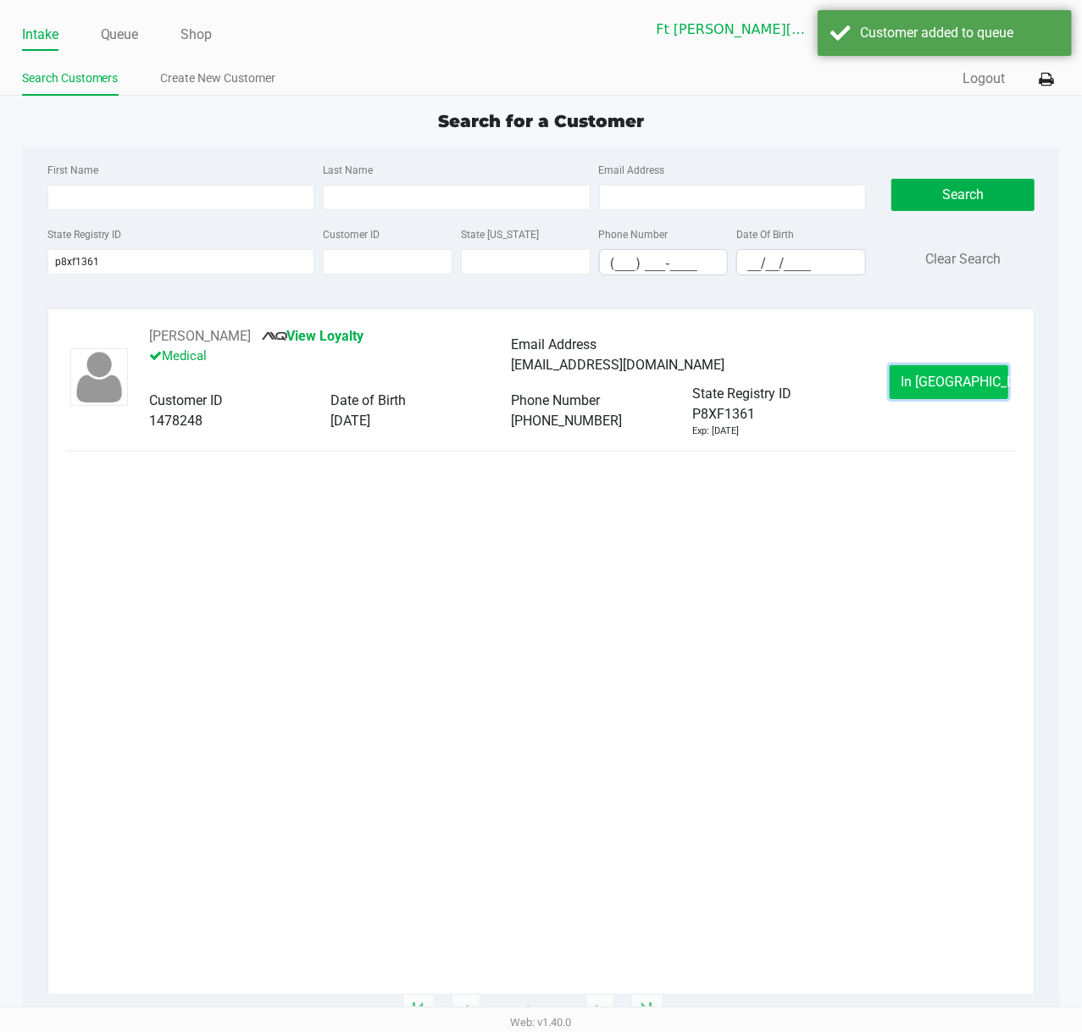
click at [956, 390] on button "In Queue" at bounding box center [948, 382] width 119 height 34
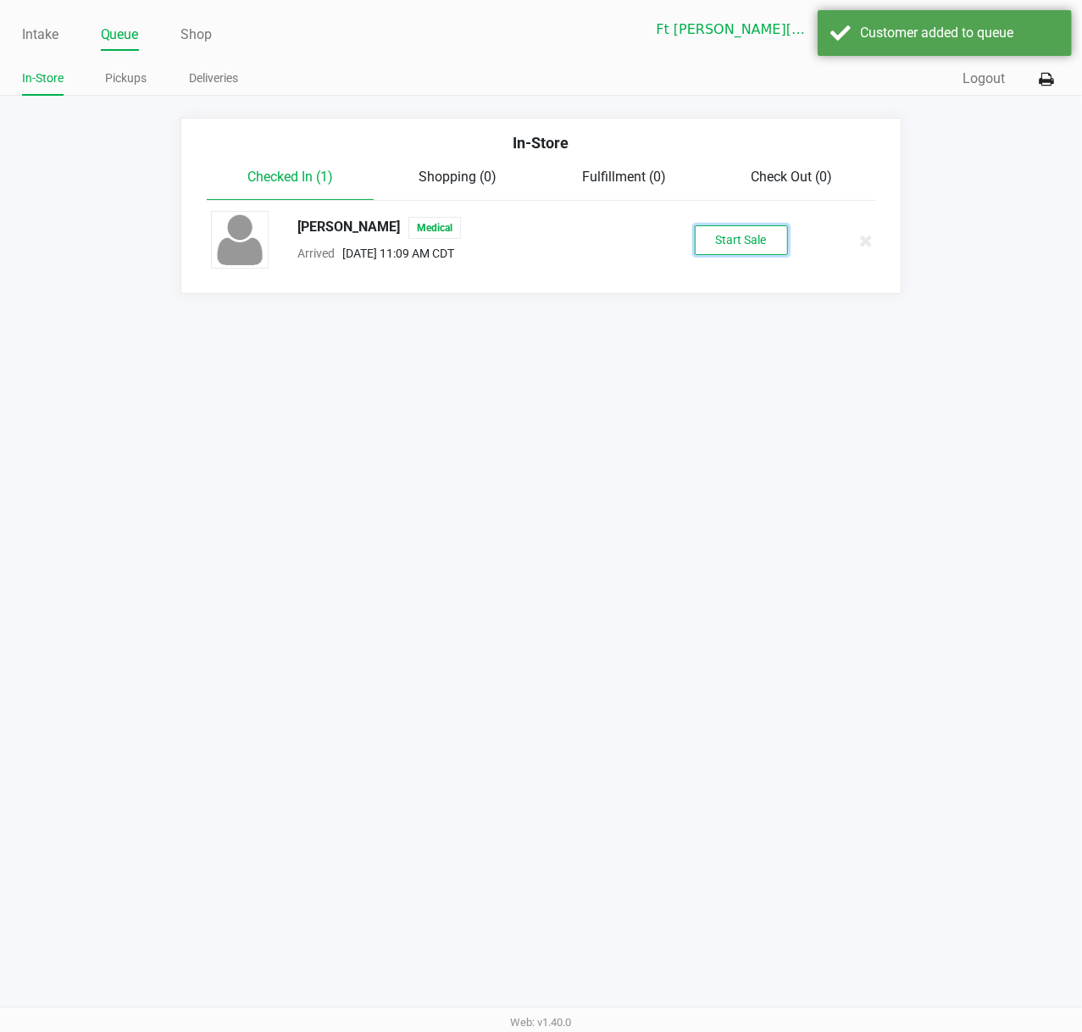
click at [747, 246] on button "Start Sale" at bounding box center [740, 240] width 93 height 30
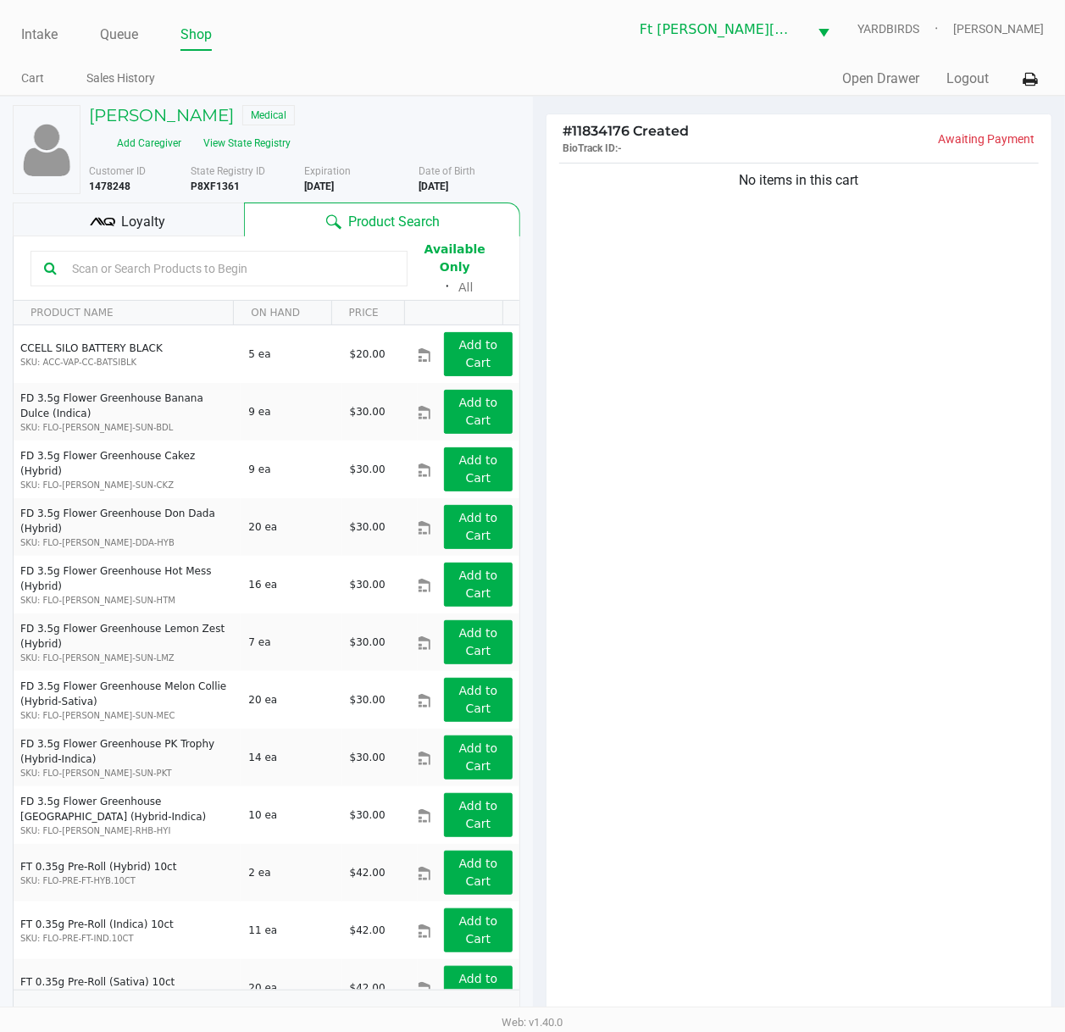
click at [335, 301] on th "PRICE" at bounding box center [367, 313] width 73 height 25
click at [329, 269] on input "text" at bounding box center [229, 268] width 329 height 25
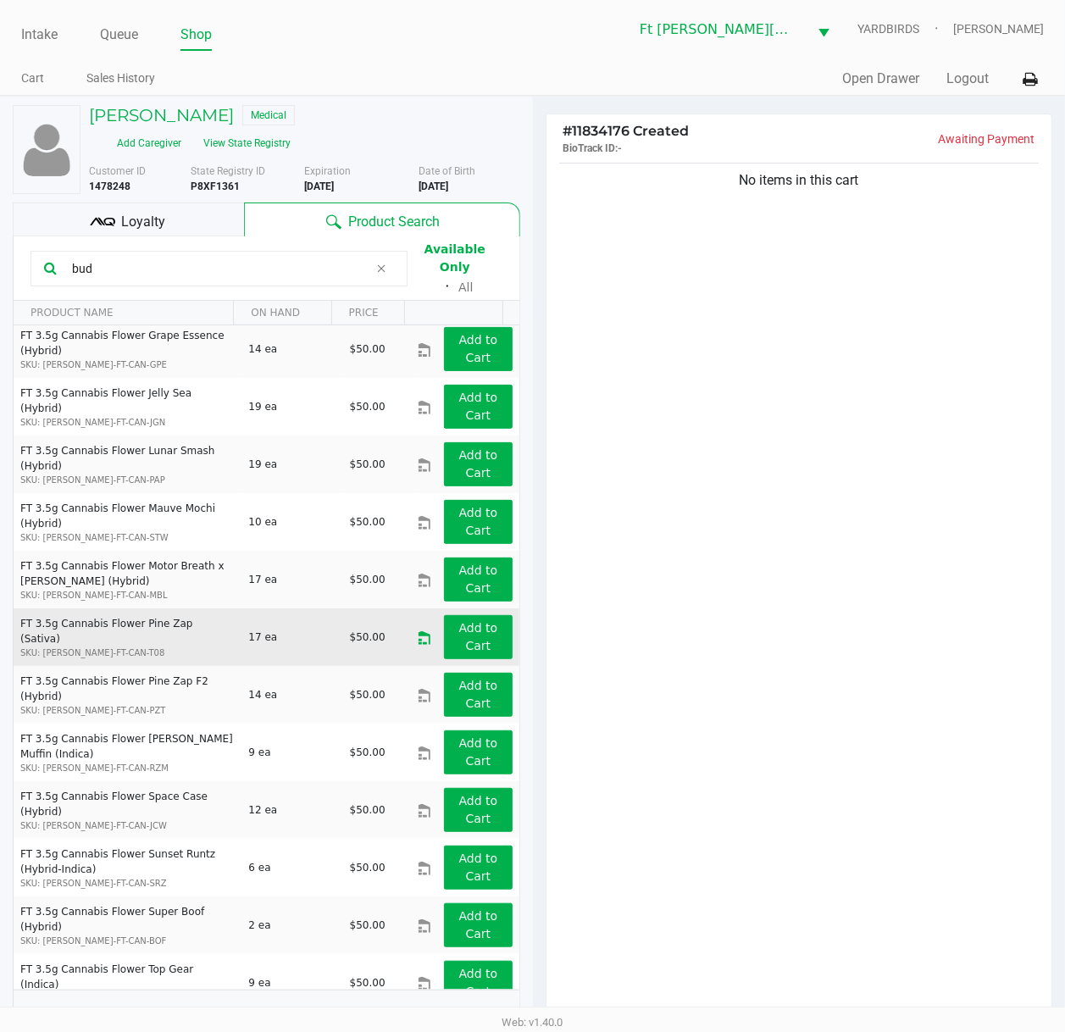
scroll to position [1065, 0]
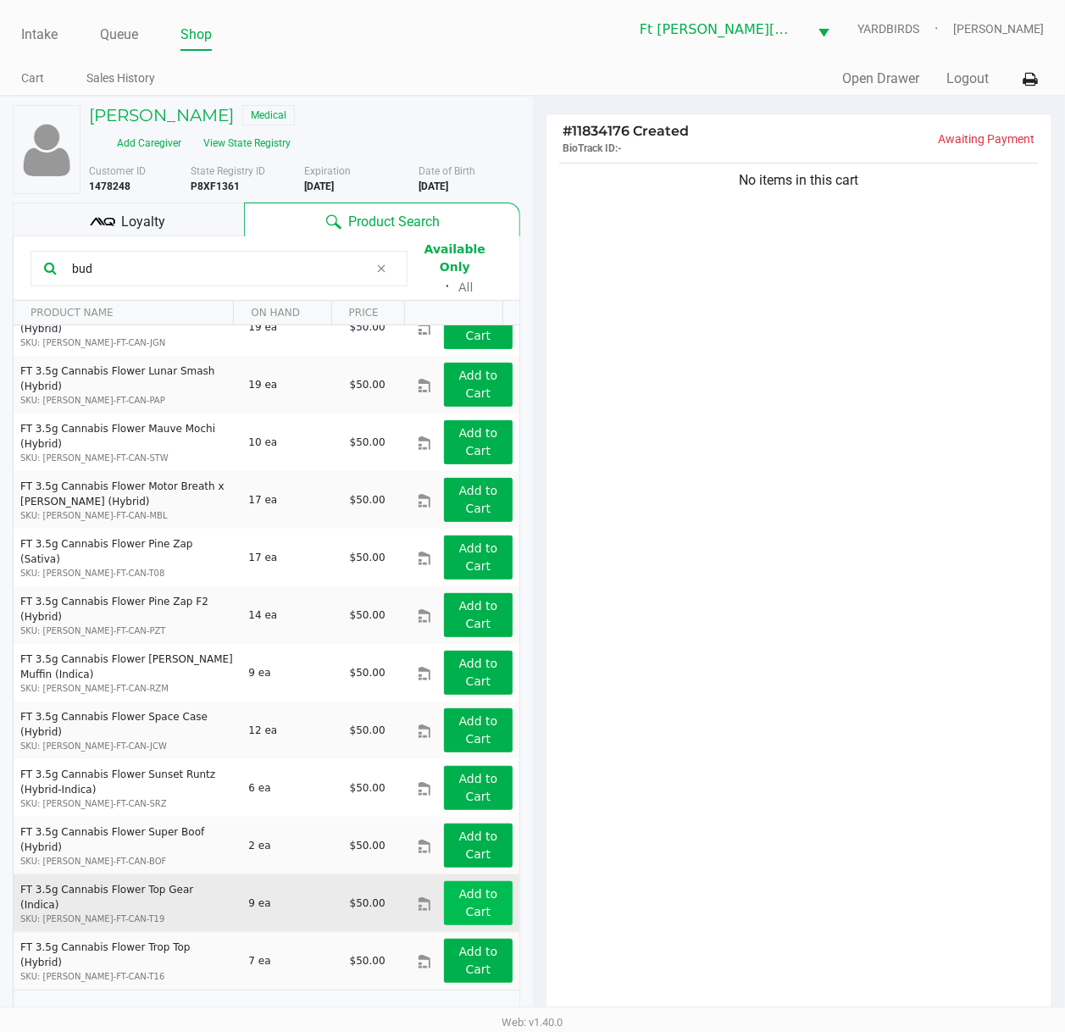
type input "bud"
click at [457, 777] on button "Add to Cart" at bounding box center [478, 903] width 68 height 44
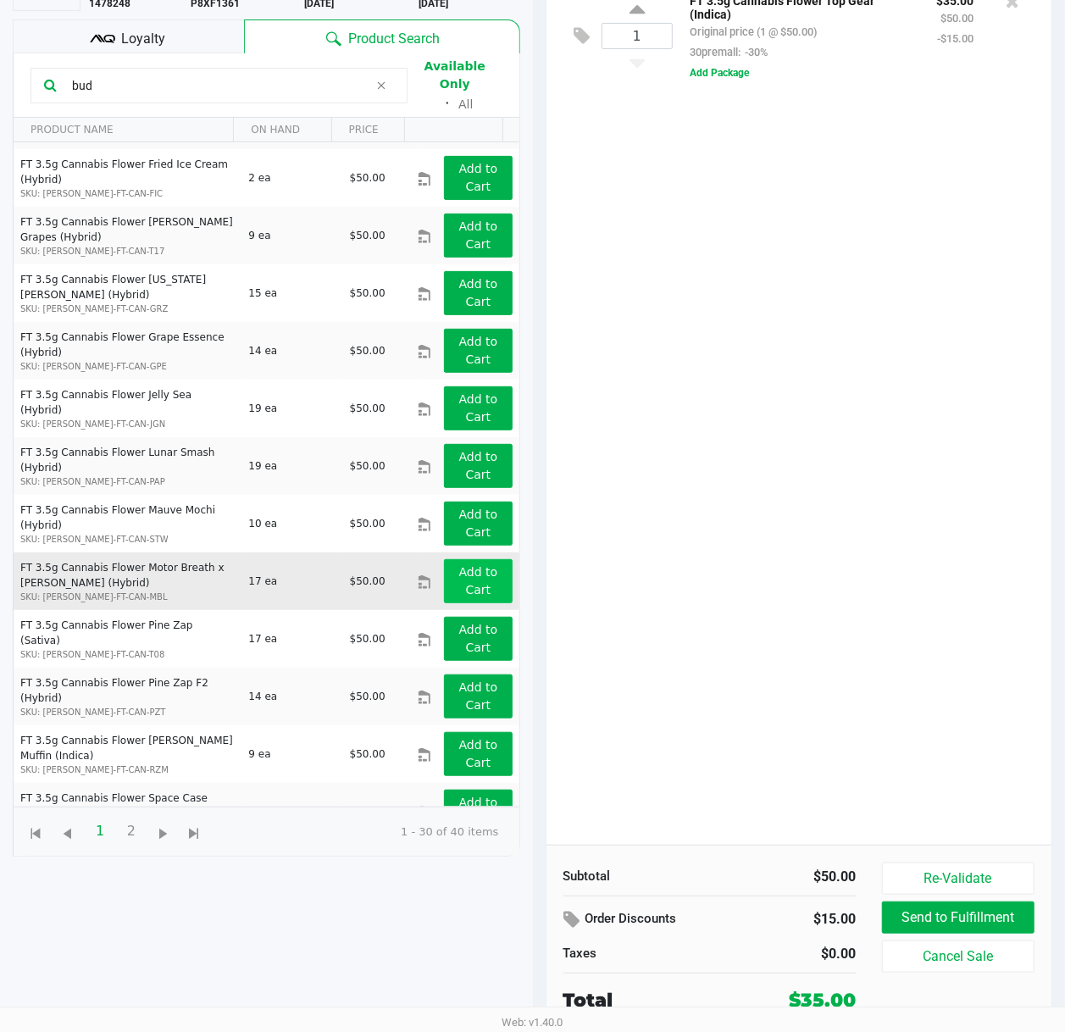
scroll to position [840, 0]
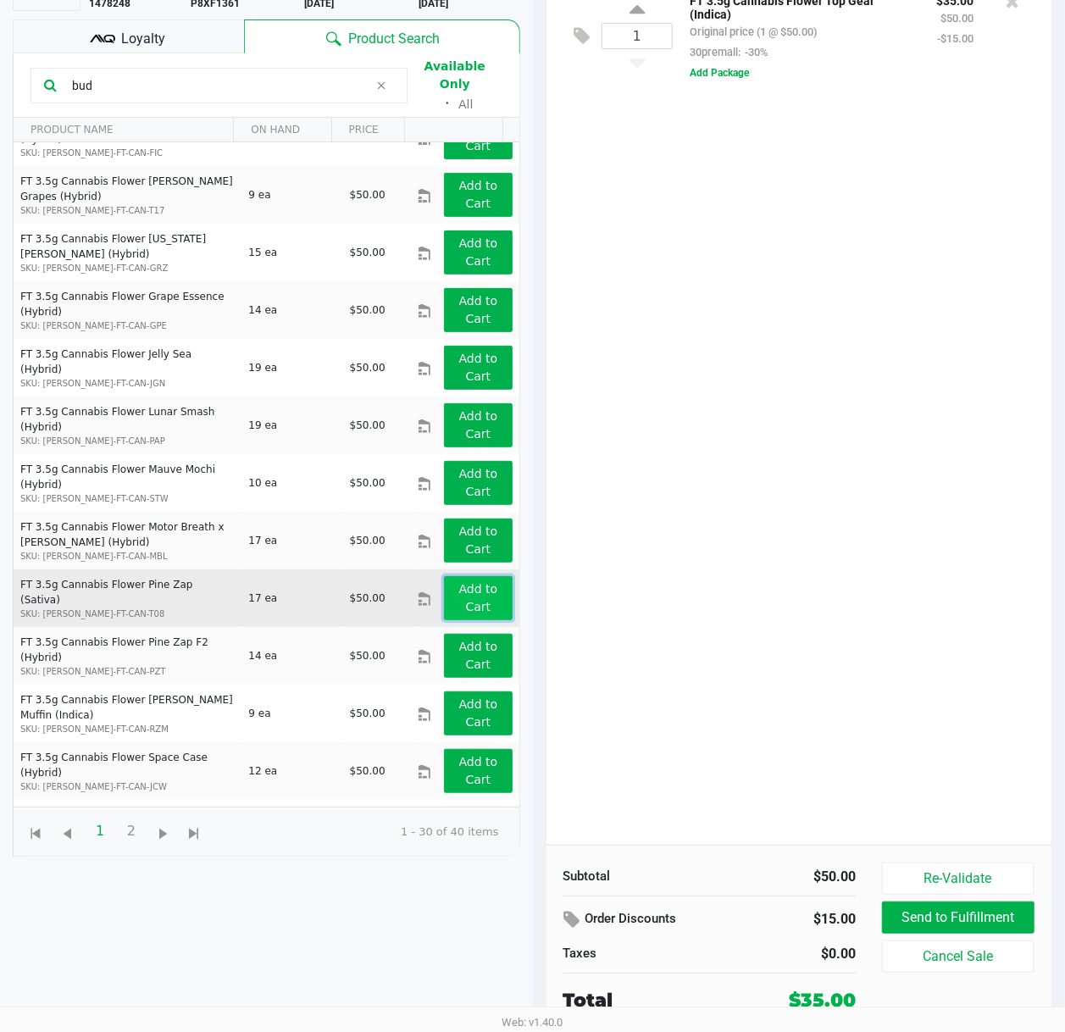
click at [459, 588] on app-button-loader "Add to Cart" at bounding box center [478, 597] width 39 height 31
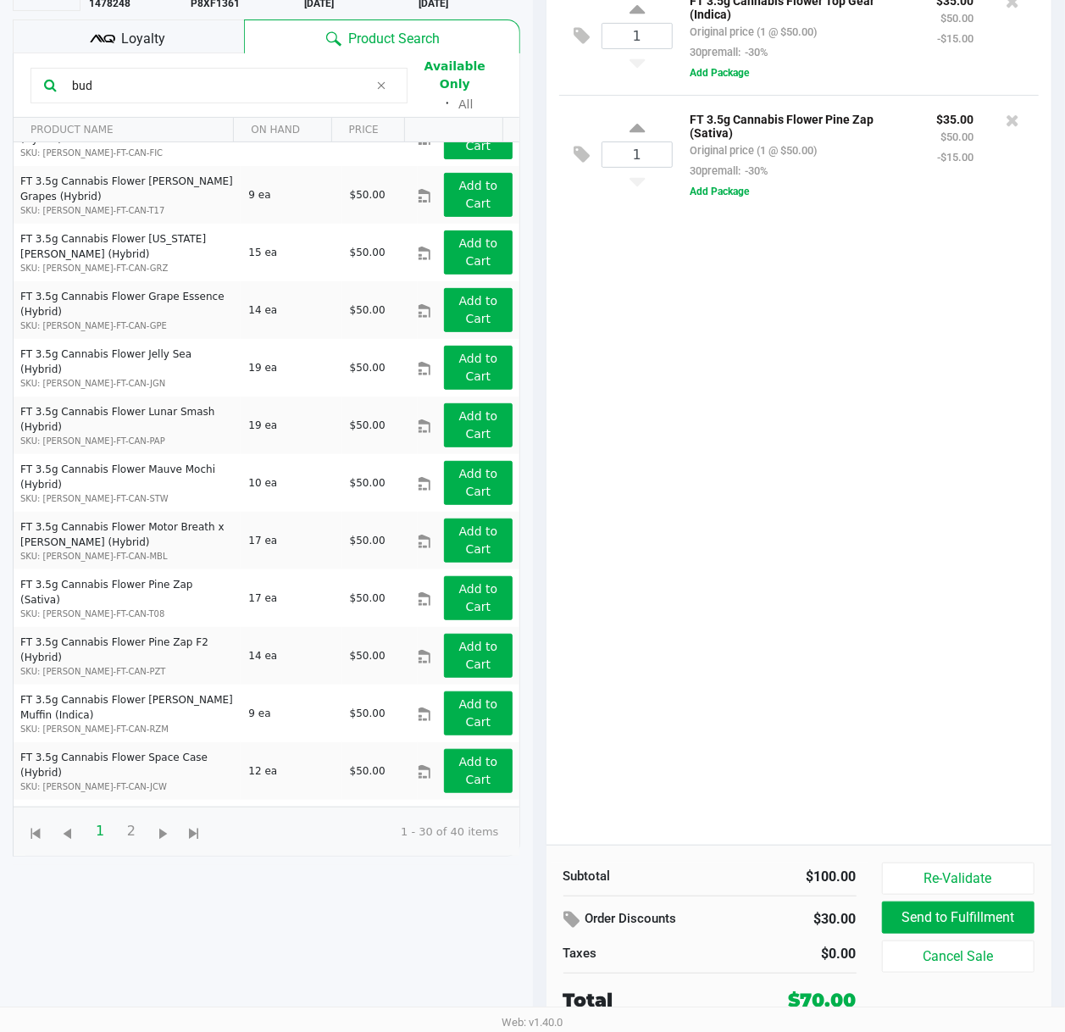
click at [110, 37] on icon at bounding box center [102, 38] width 25 height 25
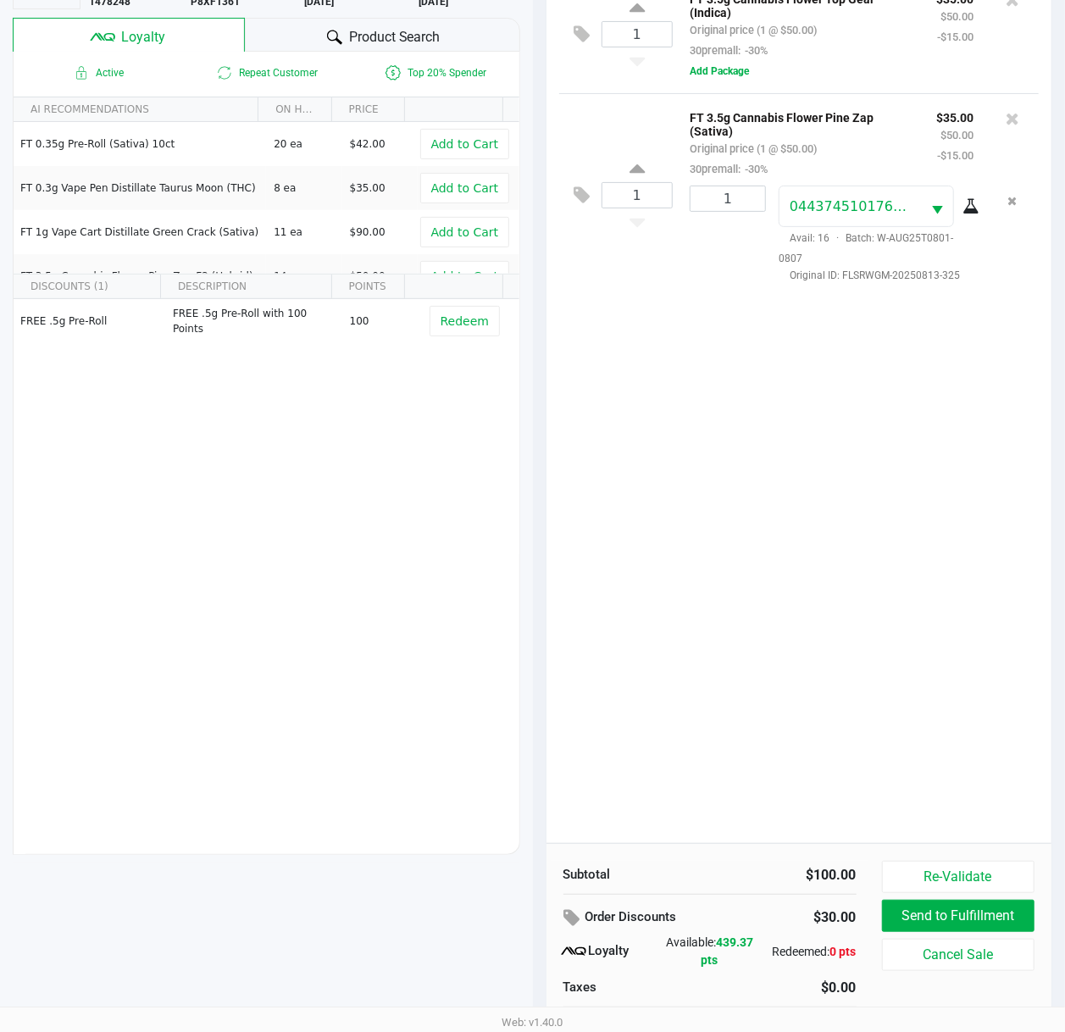
scroll to position [0, 0]
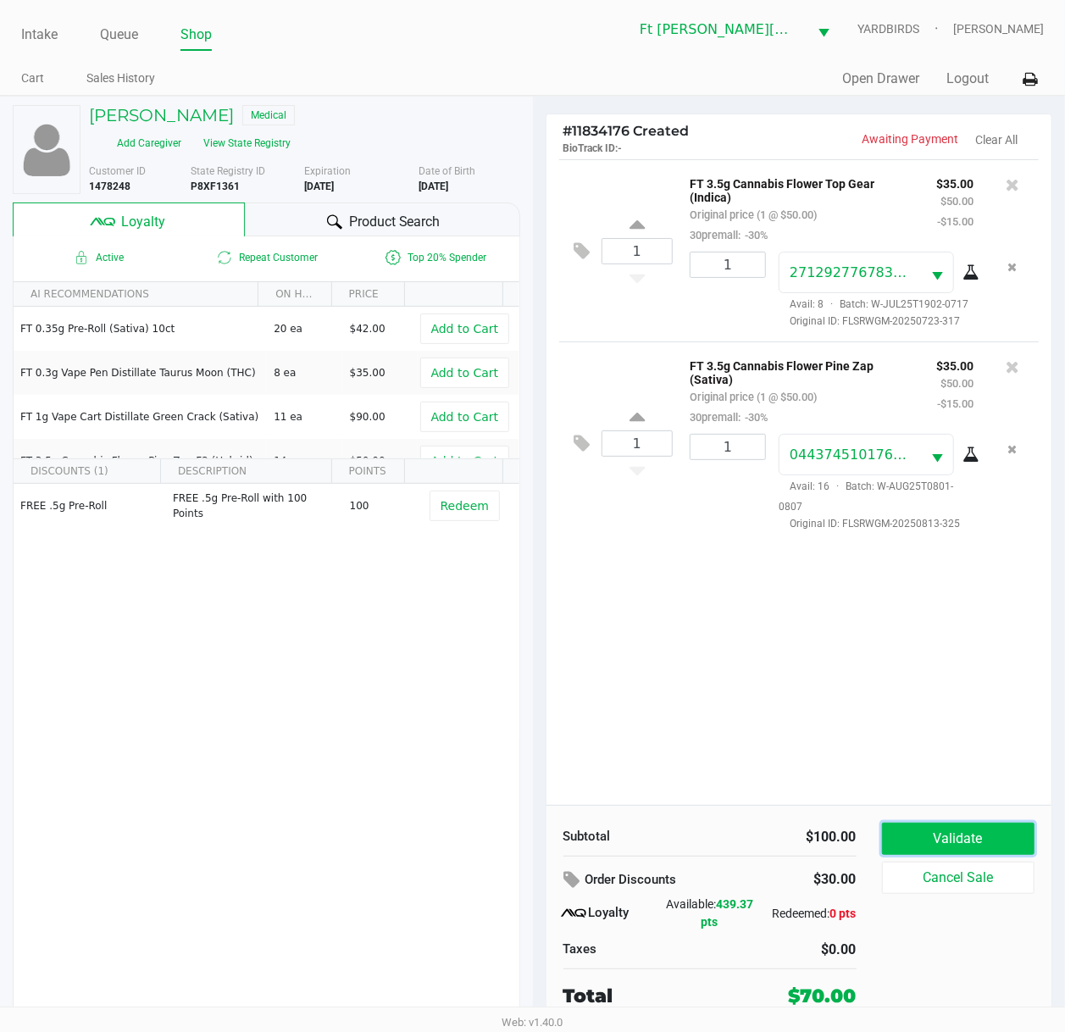
click at [964, 777] on button "Validate" at bounding box center [958, 838] width 153 height 32
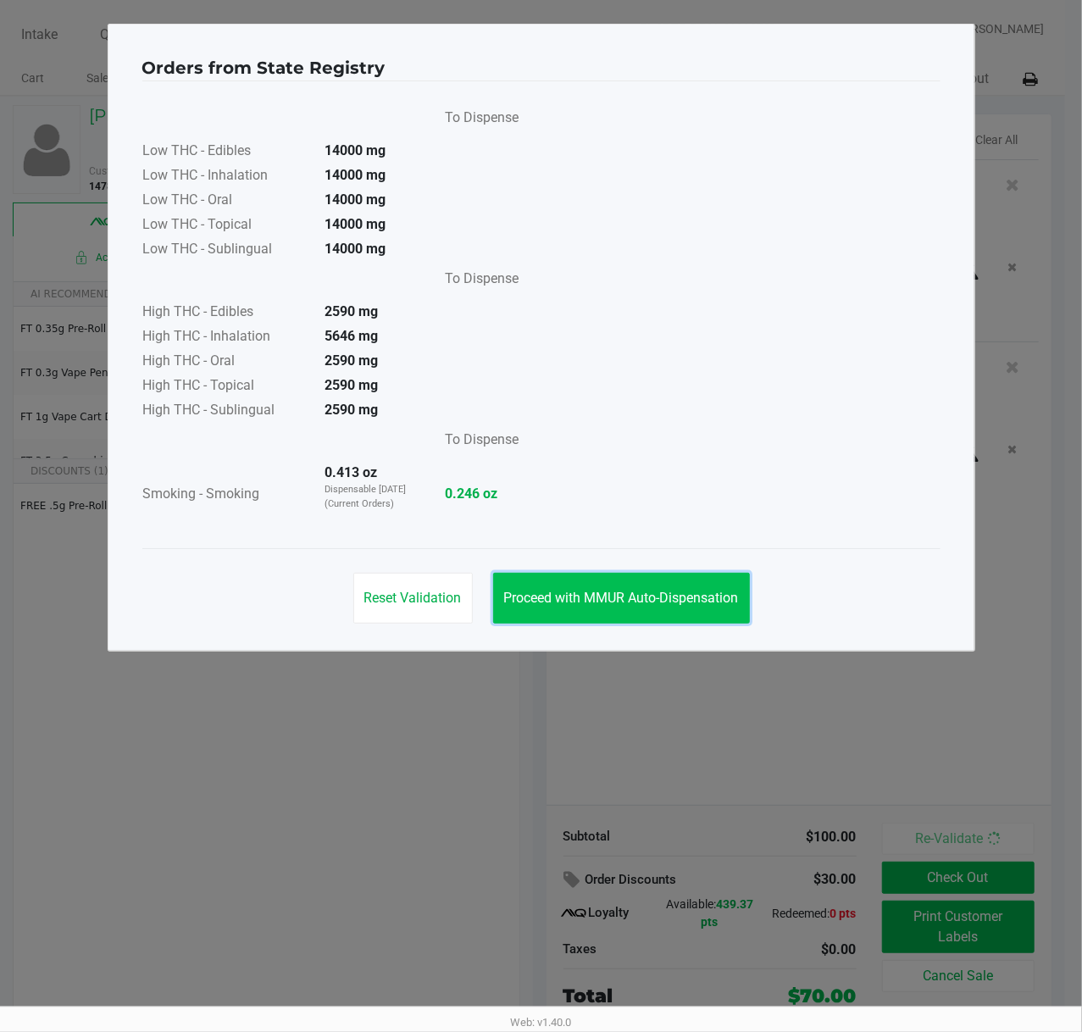
click at [651, 606] on span "Proceed with MMUR Auto-Dispensation" at bounding box center [621, 597] width 235 height 16
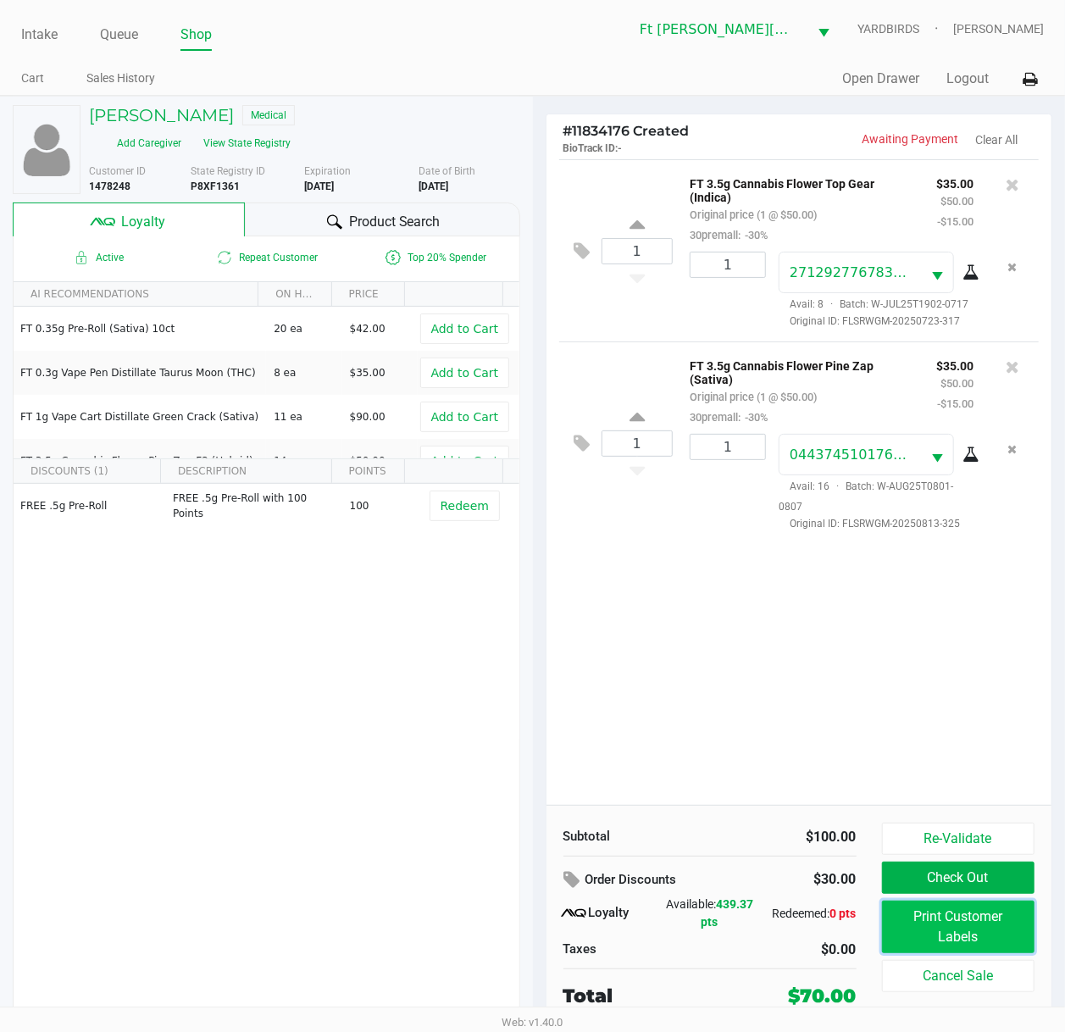
click at [987, 777] on button "Print Customer Labels" at bounding box center [958, 926] width 153 height 53
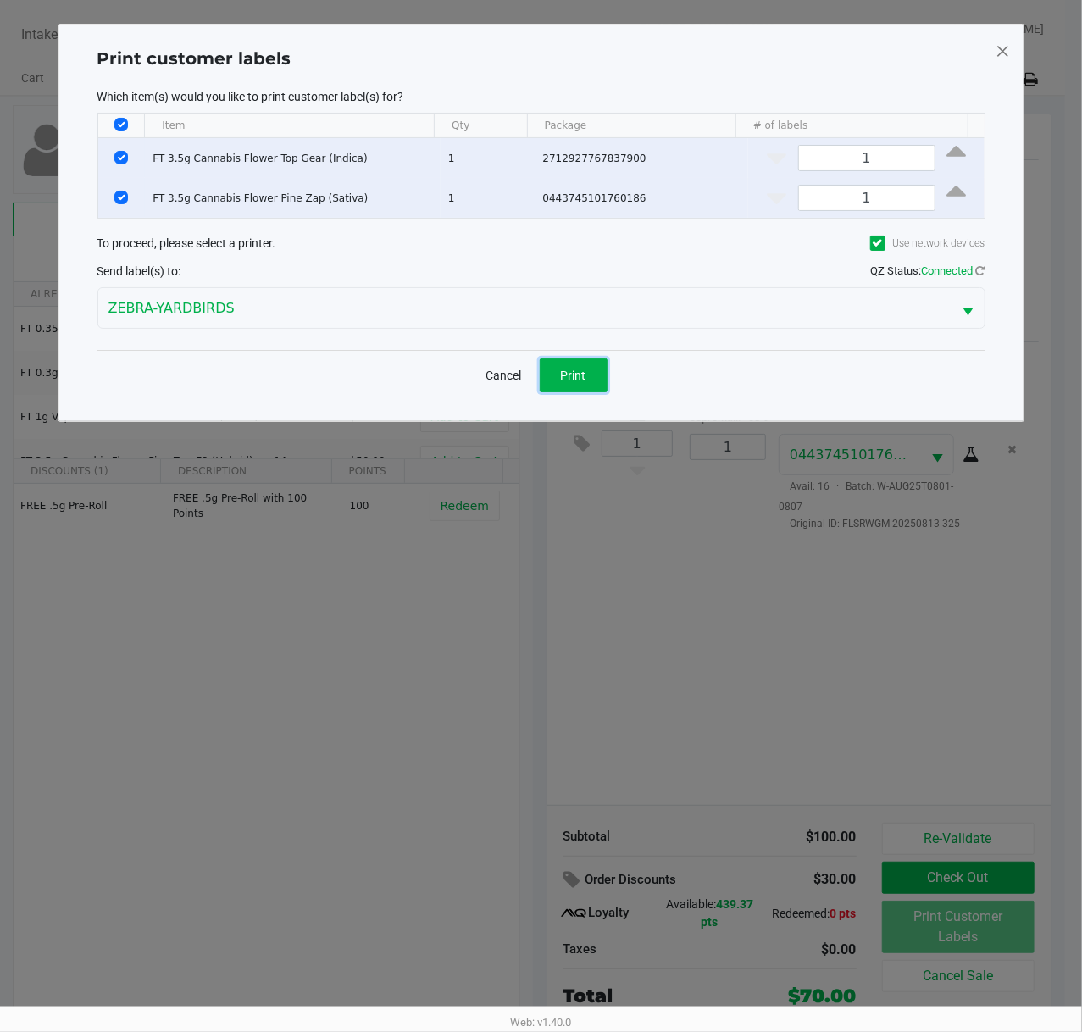
click at [584, 382] on span "Print" at bounding box center [573, 375] width 25 height 14
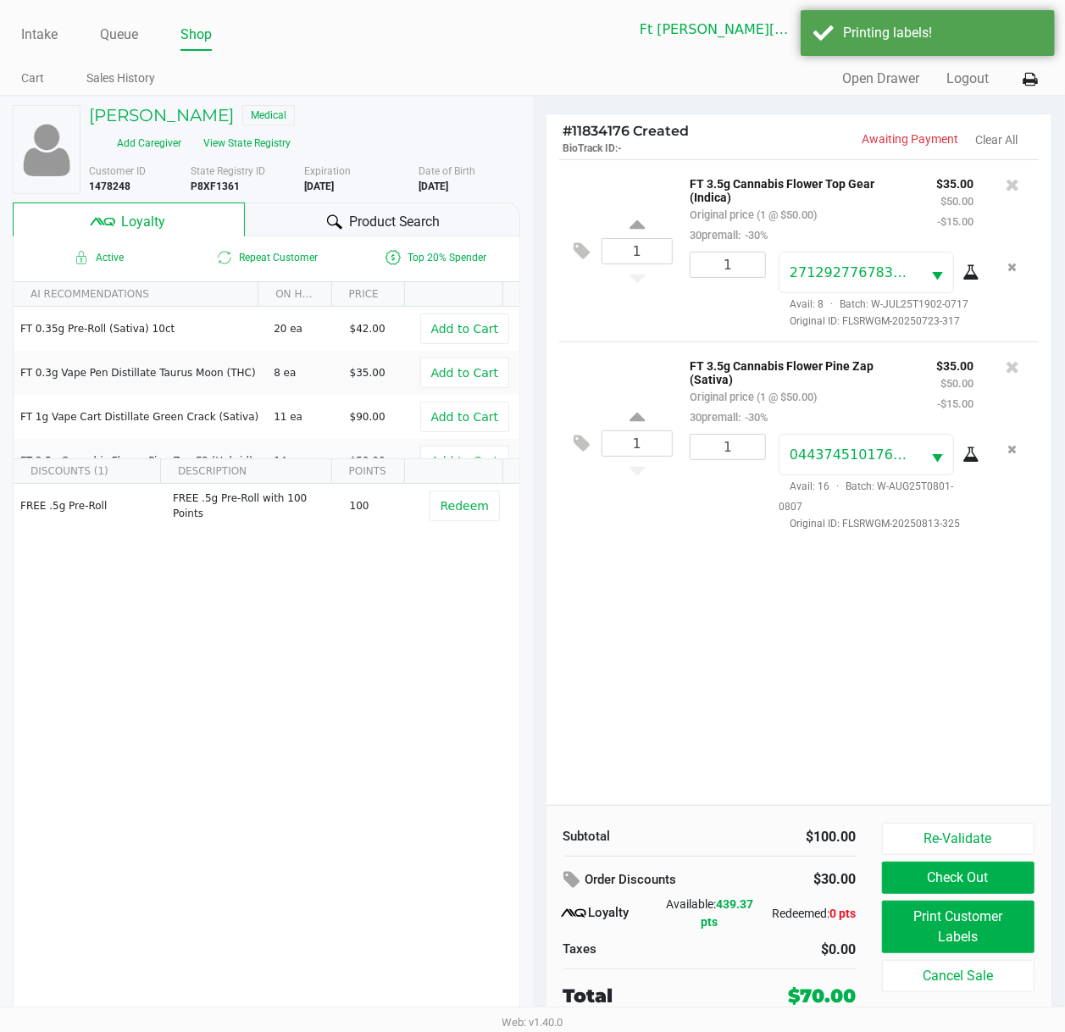
click at [976, 777] on button "Check Out" at bounding box center [958, 877] width 153 height 32
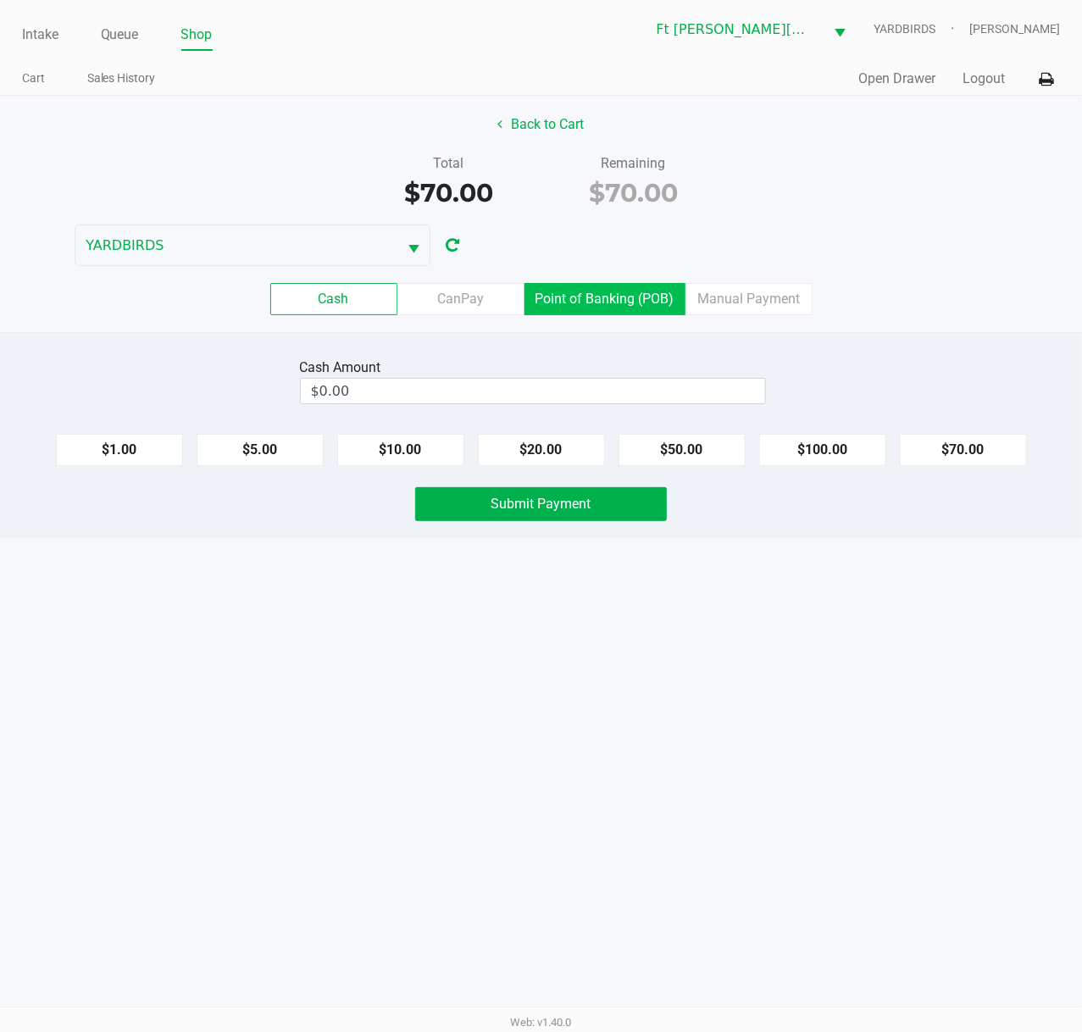
click at [628, 307] on label "Point of Banking (POB)" at bounding box center [604, 299] width 161 height 32
click at [0, 0] on 7 "Point of Banking (POB)" at bounding box center [0, 0] width 0 height 0
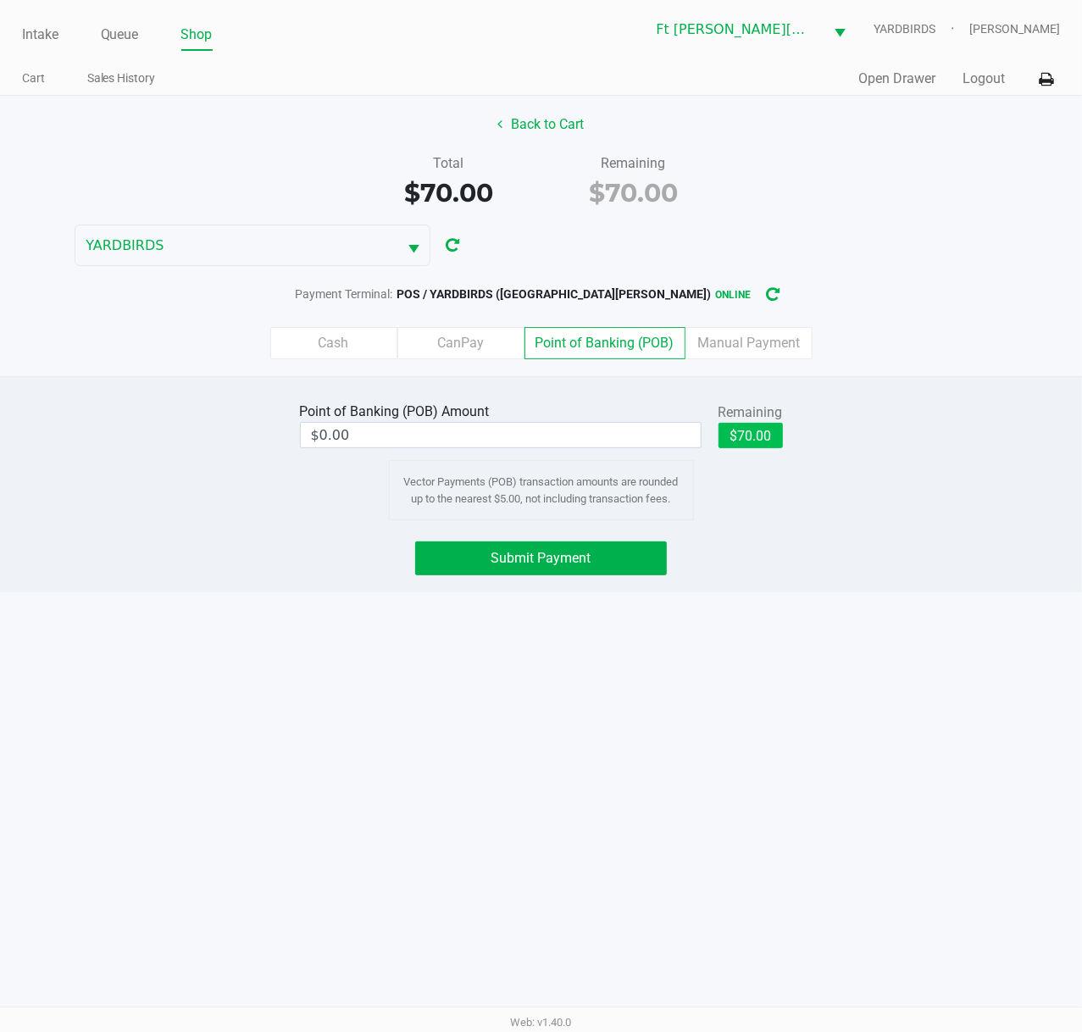
click at [752, 448] on button "$70.00" at bounding box center [750, 435] width 64 height 25
type input "$70.00"
click at [512, 566] on span "Submit Payment" at bounding box center [541, 558] width 100 height 16
click at [490, 544] on div "Submit Payment" at bounding box center [541, 558] width 252 height 34
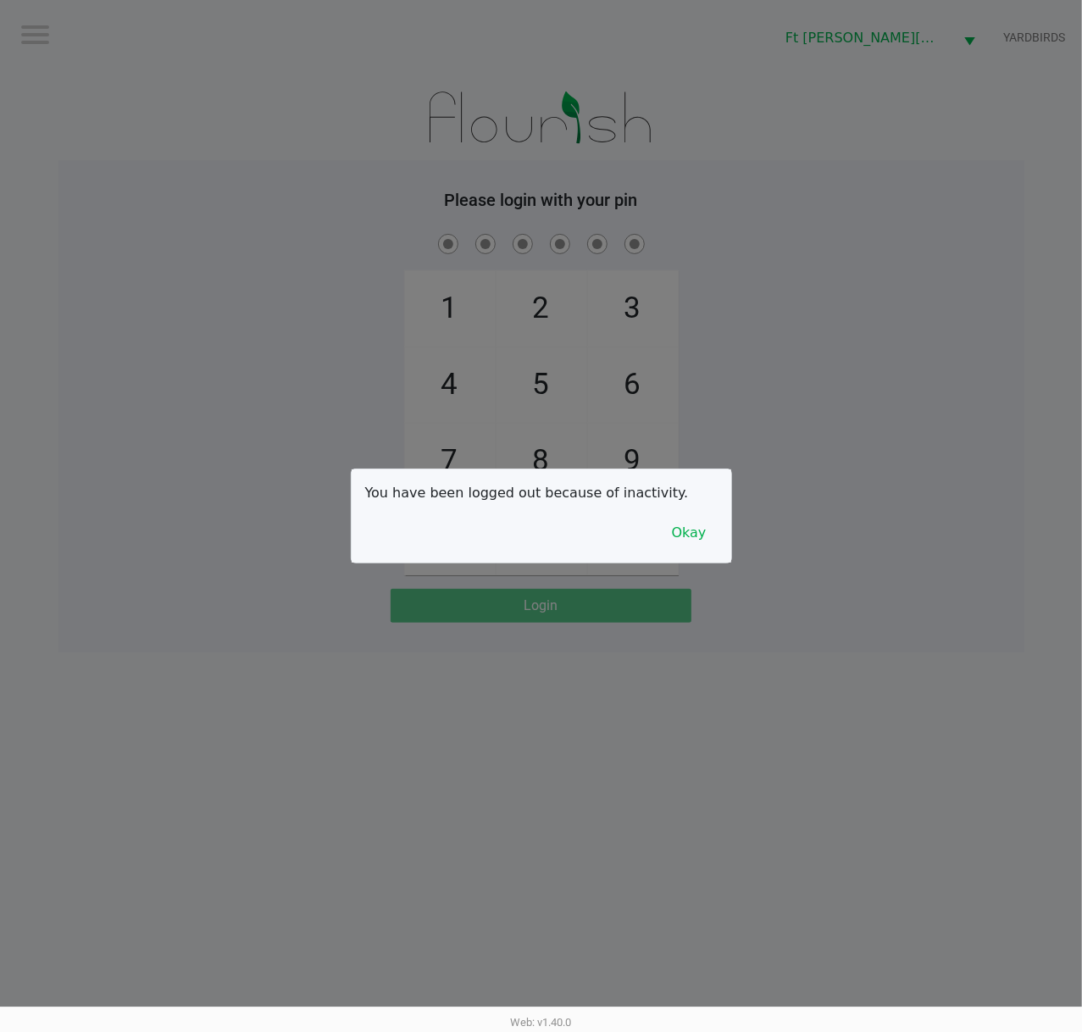
click at [977, 203] on div at bounding box center [541, 516] width 1082 height 1032
checkbox input "true"
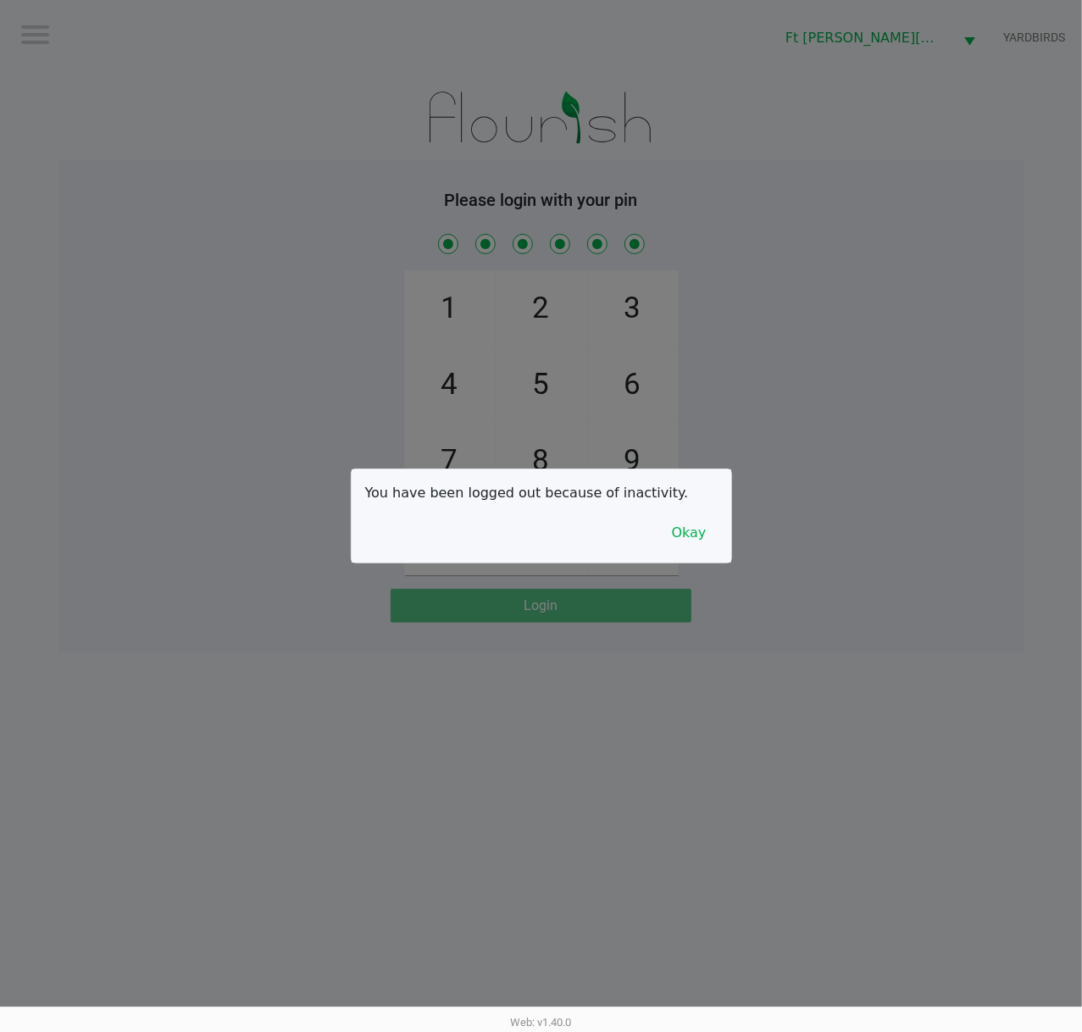
checkbox input "true"
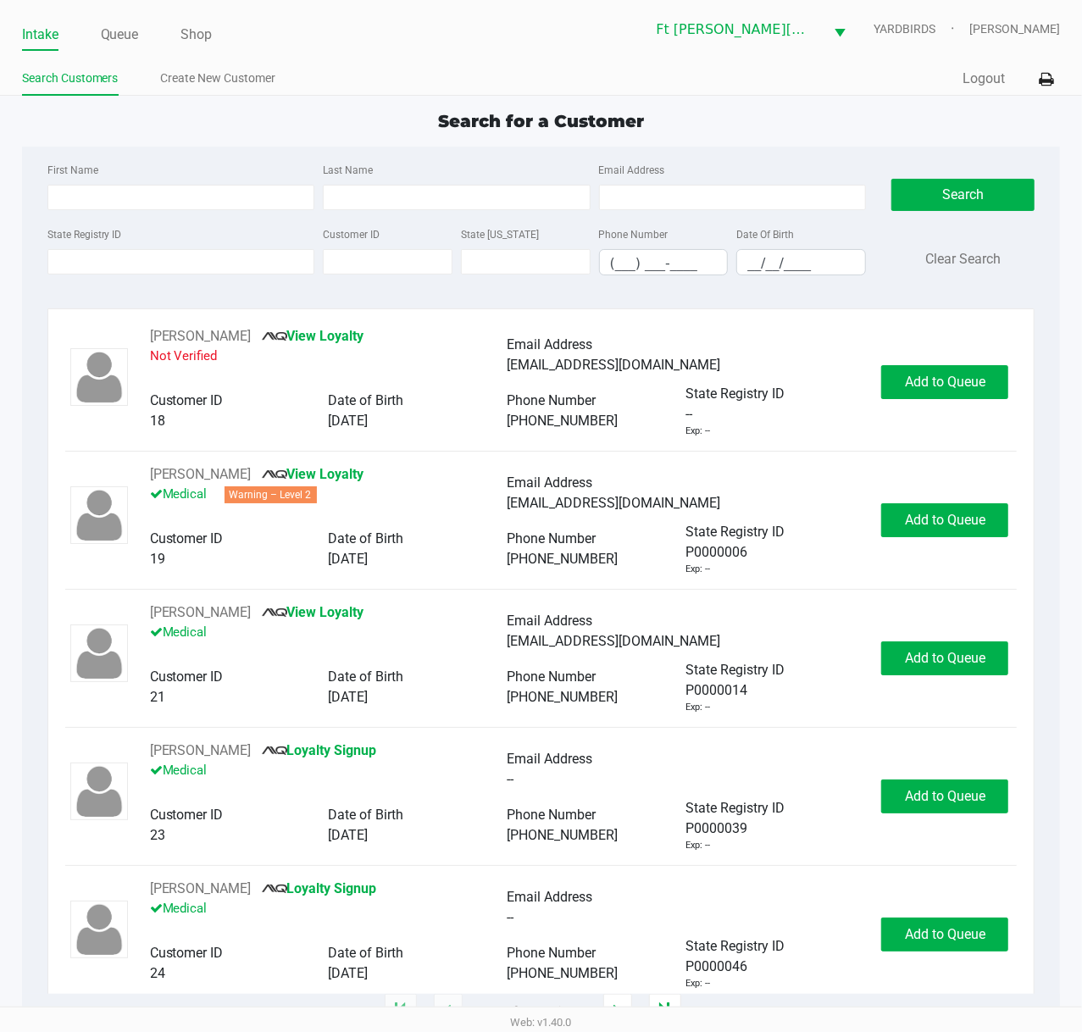
type input "GEORGE"
type input "WOOD"
type input "06/12/1971"
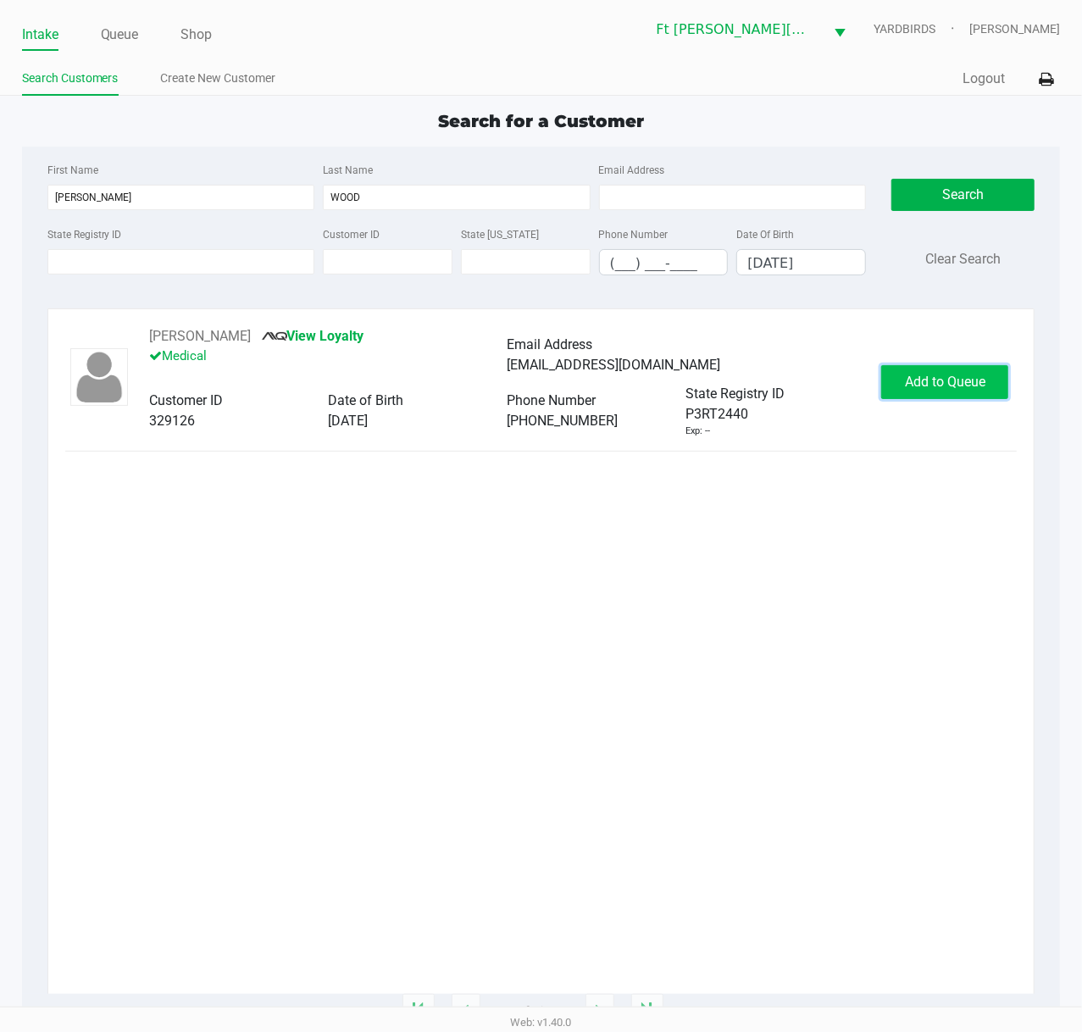
click at [960, 379] on span "Add to Queue" at bounding box center [945, 381] width 80 height 16
click at [960, 379] on div "Add to Queue" at bounding box center [944, 382] width 127 height 34
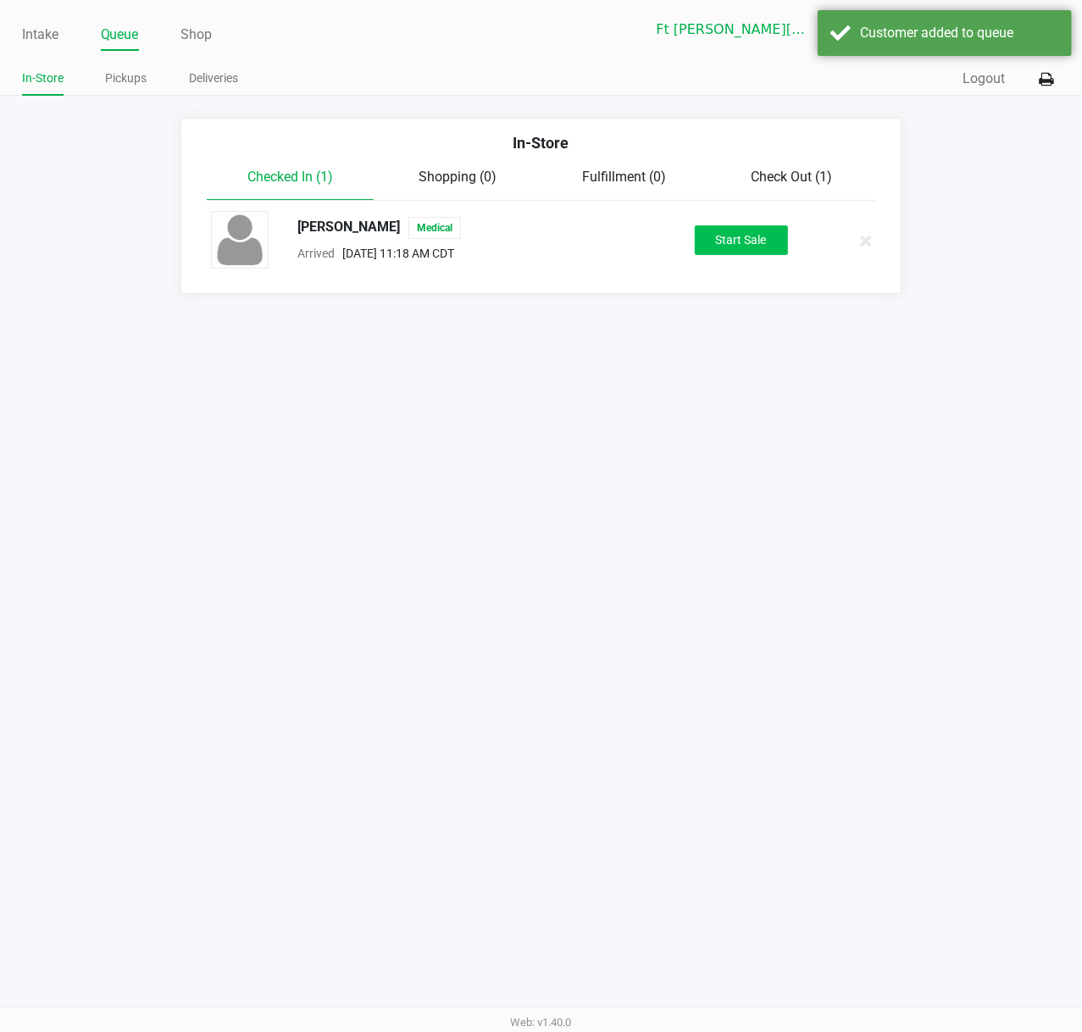
click at [699, 224] on div "GEORGE WOOD Medical Arrived Aug 23, 2025 11:18 AM CDT Start Sale" at bounding box center [540, 240] width 685 height 59
click at [708, 232] on button "Start Sale" at bounding box center [740, 240] width 93 height 30
click at [716, 235] on div "Start Sale" at bounding box center [740, 240] width 93 height 30
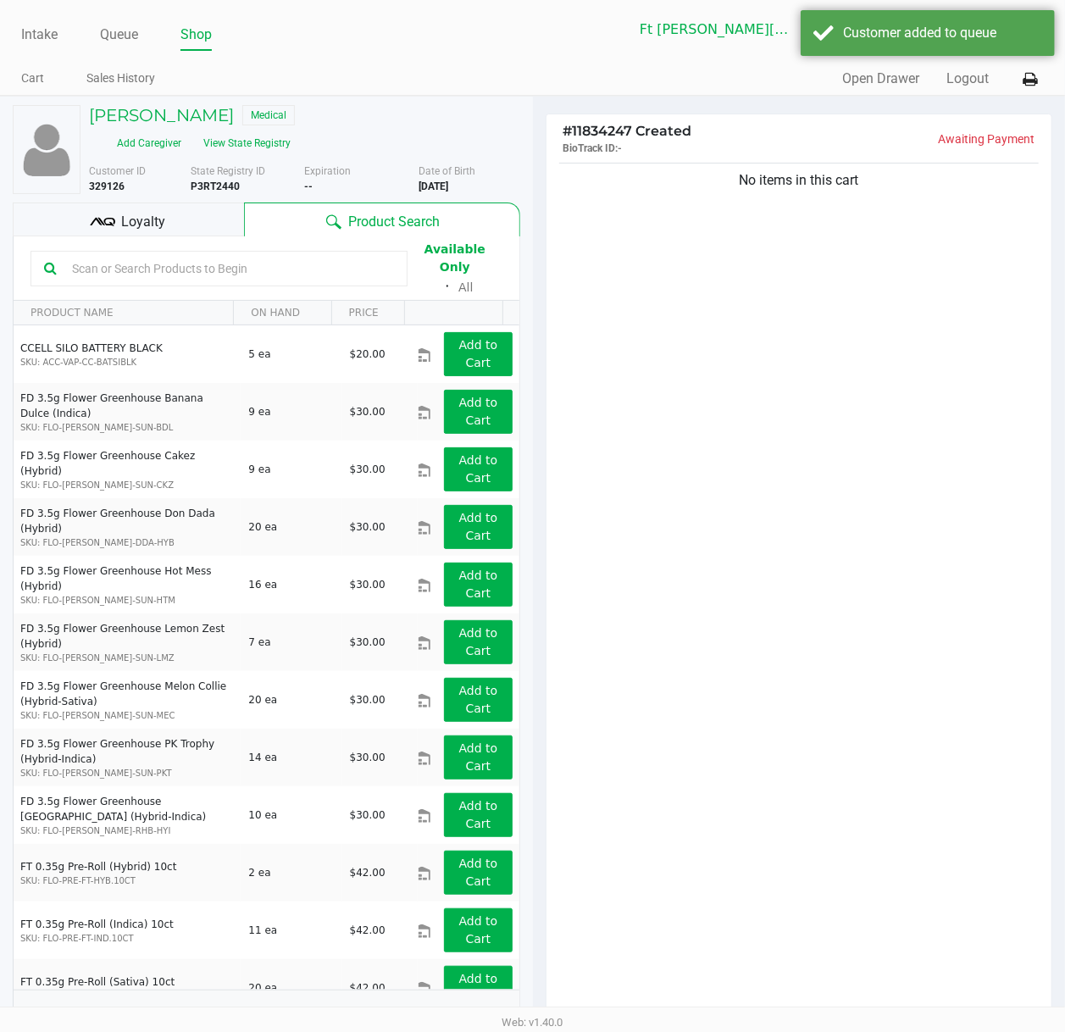
drag, startPoint x: 125, startPoint y: 228, endPoint x: 140, endPoint y: 235, distance: 16.3
click at [125, 256] on input "text" at bounding box center [229, 268] width 329 height 25
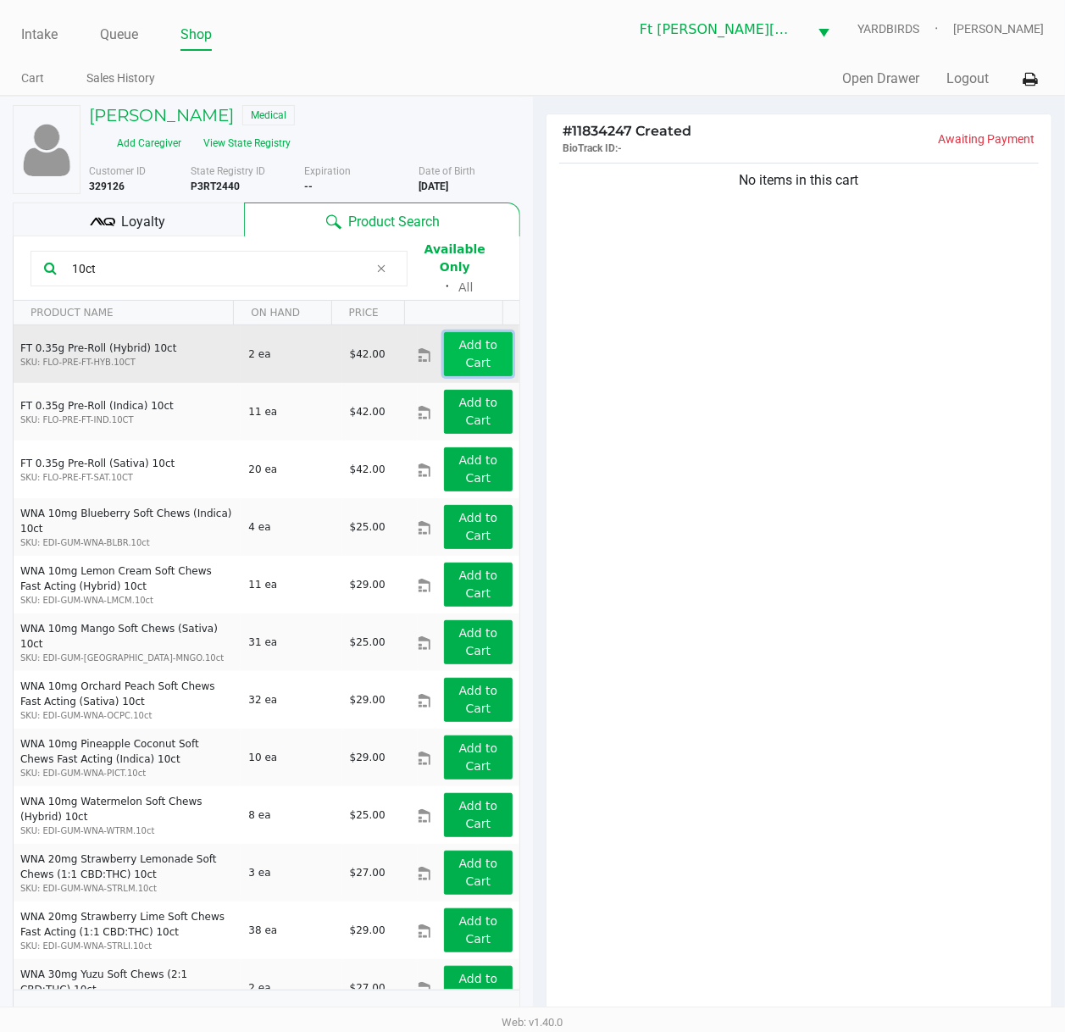
click at [475, 332] on button "Add to Cart" at bounding box center [478, 354] width 68 height 44
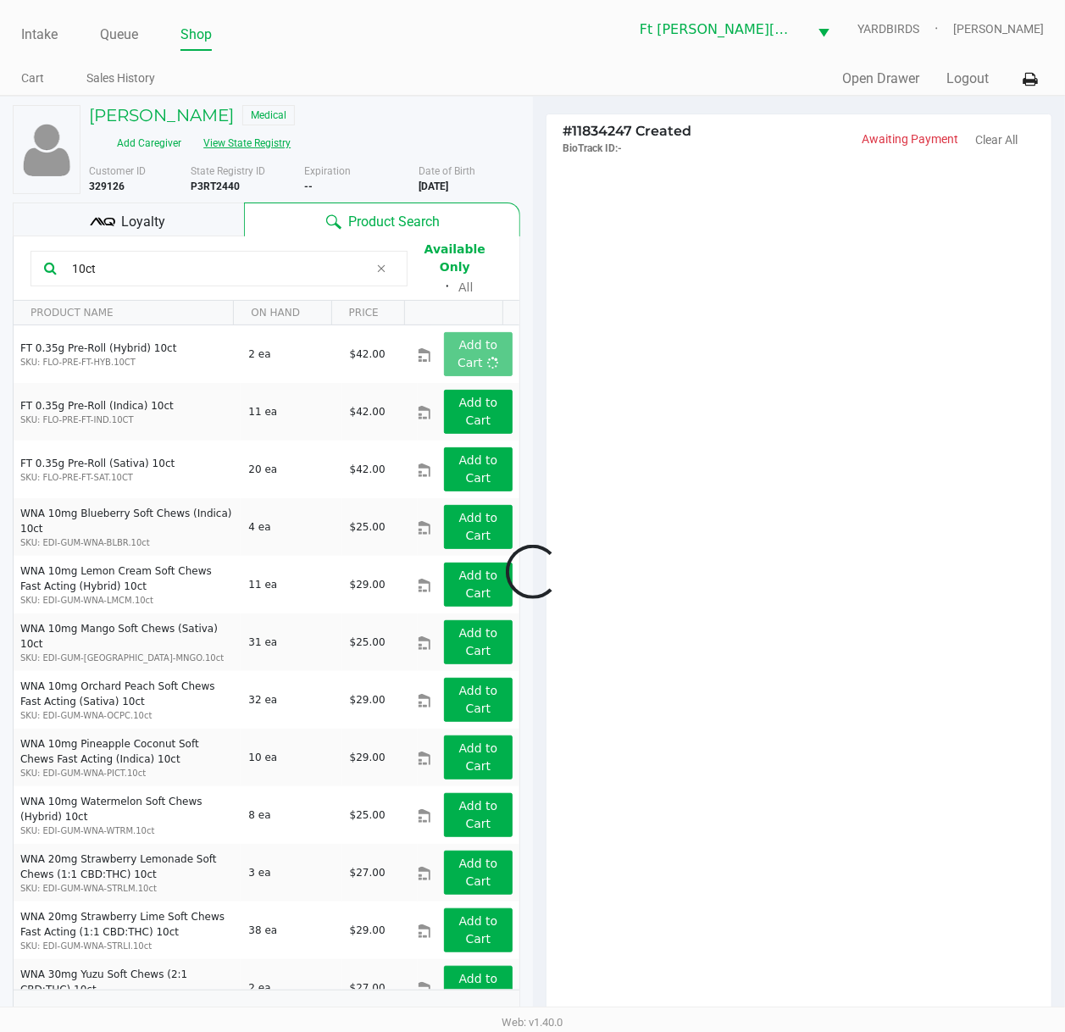
click at [291, 130] on button "View State Registry" at bounding box center [241, 143] width 99 height 27
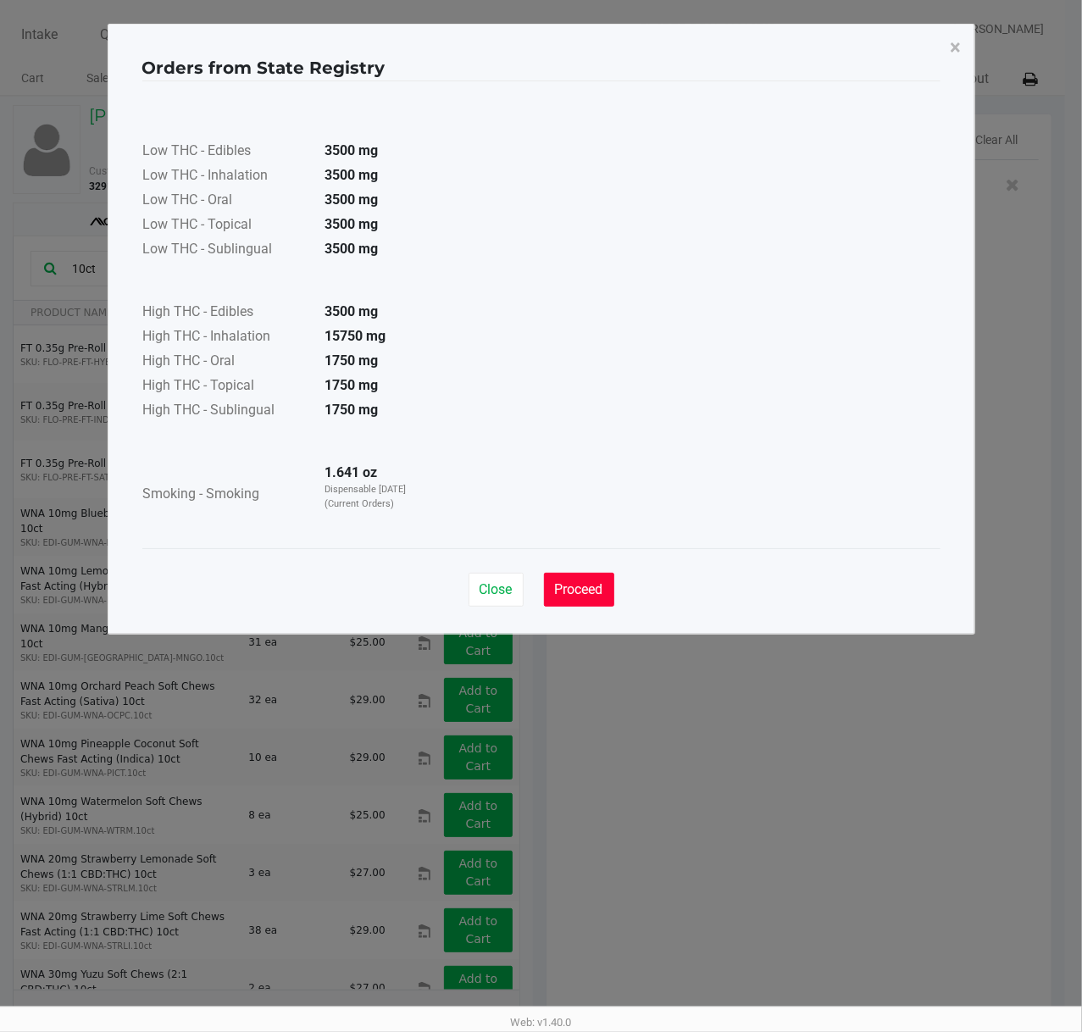
click at [569, 595] on span "Proceed" at bounding box center [579, 589] width 48 height 16
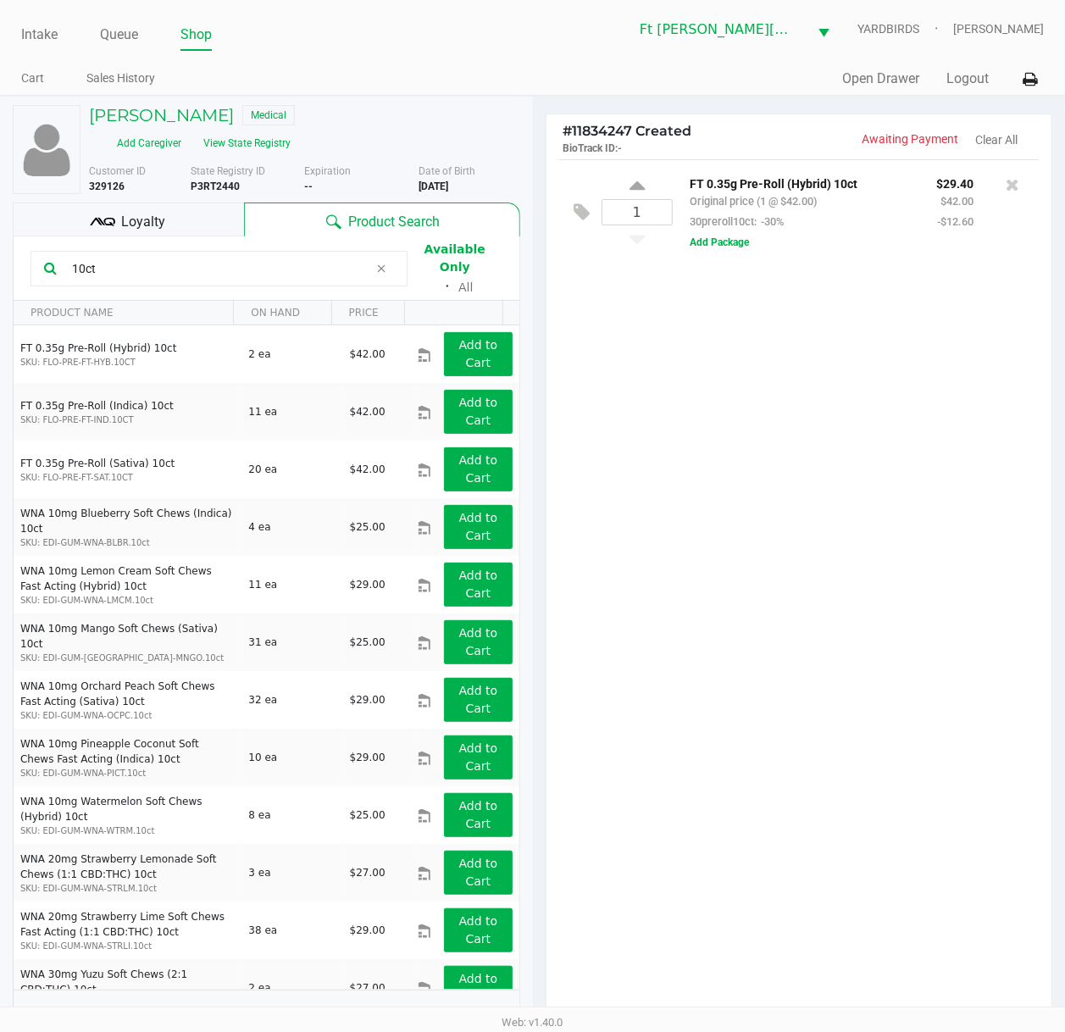
click at [150, 252] on div "10ct" at bounding box center [218, 269] width 377 height 36
click at [153, 256] on input "10ct" at bounding box center [216, 268] width 303 height 25
click at [154, 256] on input "10ct" at bounding box center [216, 268] width 303 height 25
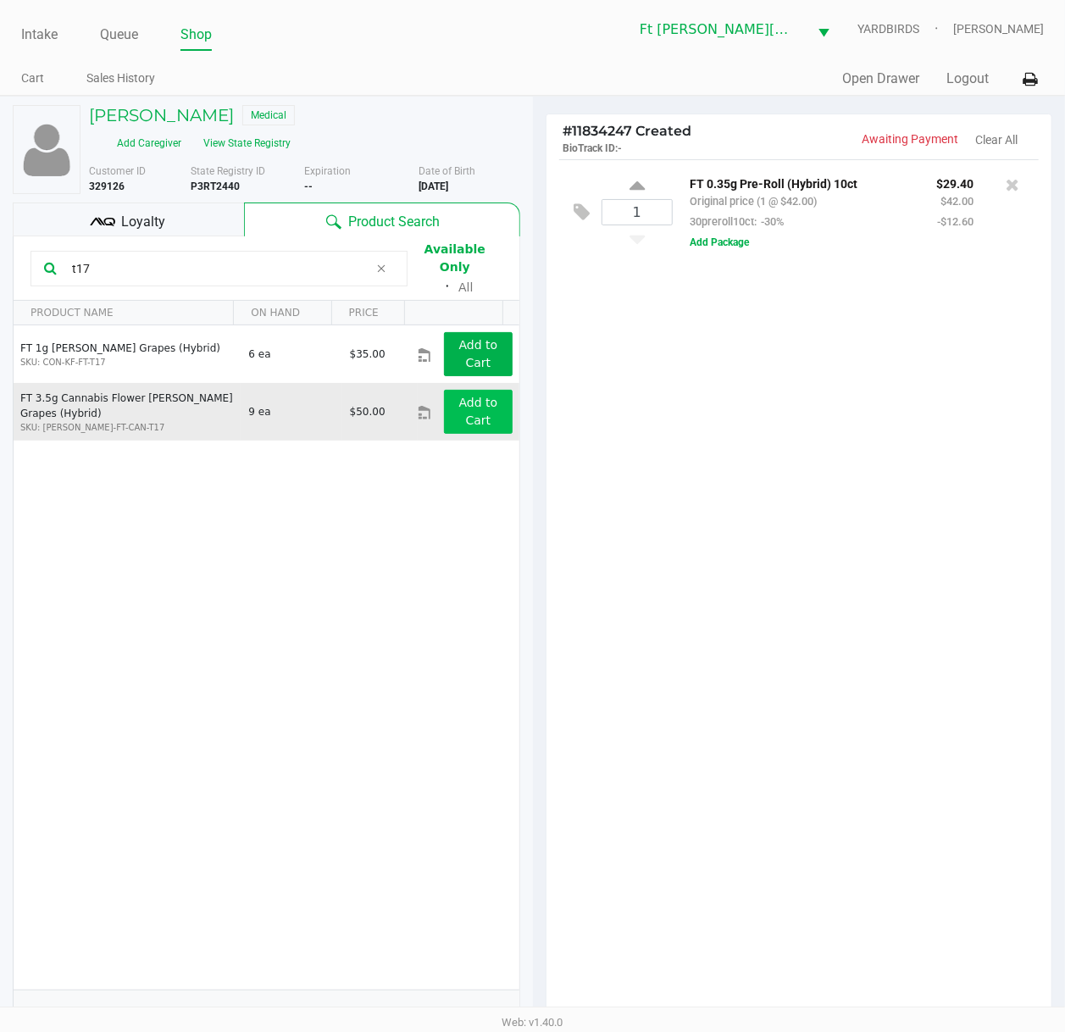
type input "t17"
click at [462, 396] on app-button-loader "Add to Cart" at bounding box center [478, 411] width 39 height 31
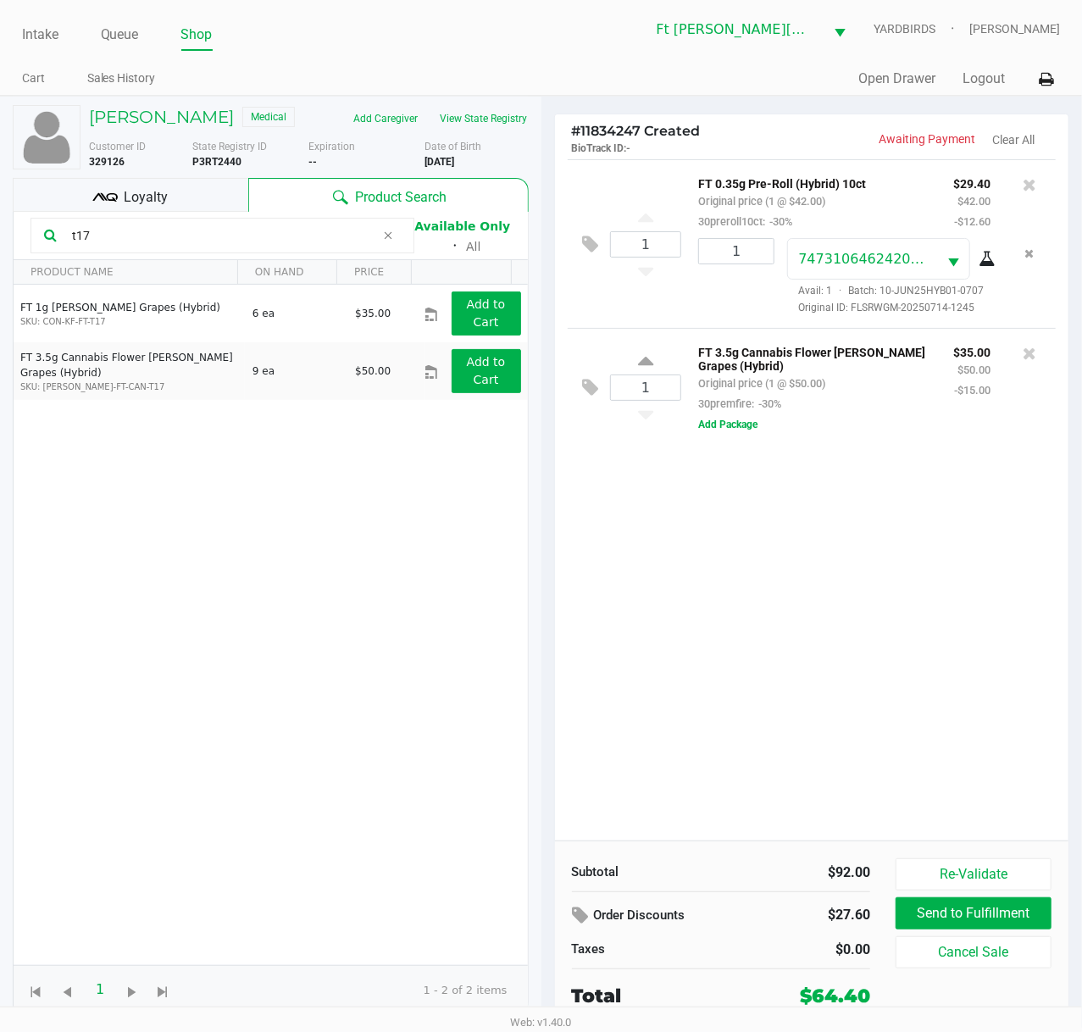
click at [956, 539] on div "1 FT 0.35g Pre-Roll (Hybrid) 10ct Original price (1 @ $42.00) 30preroll10ct: -3…" at bounding box center [812, 499] width 514 height 681
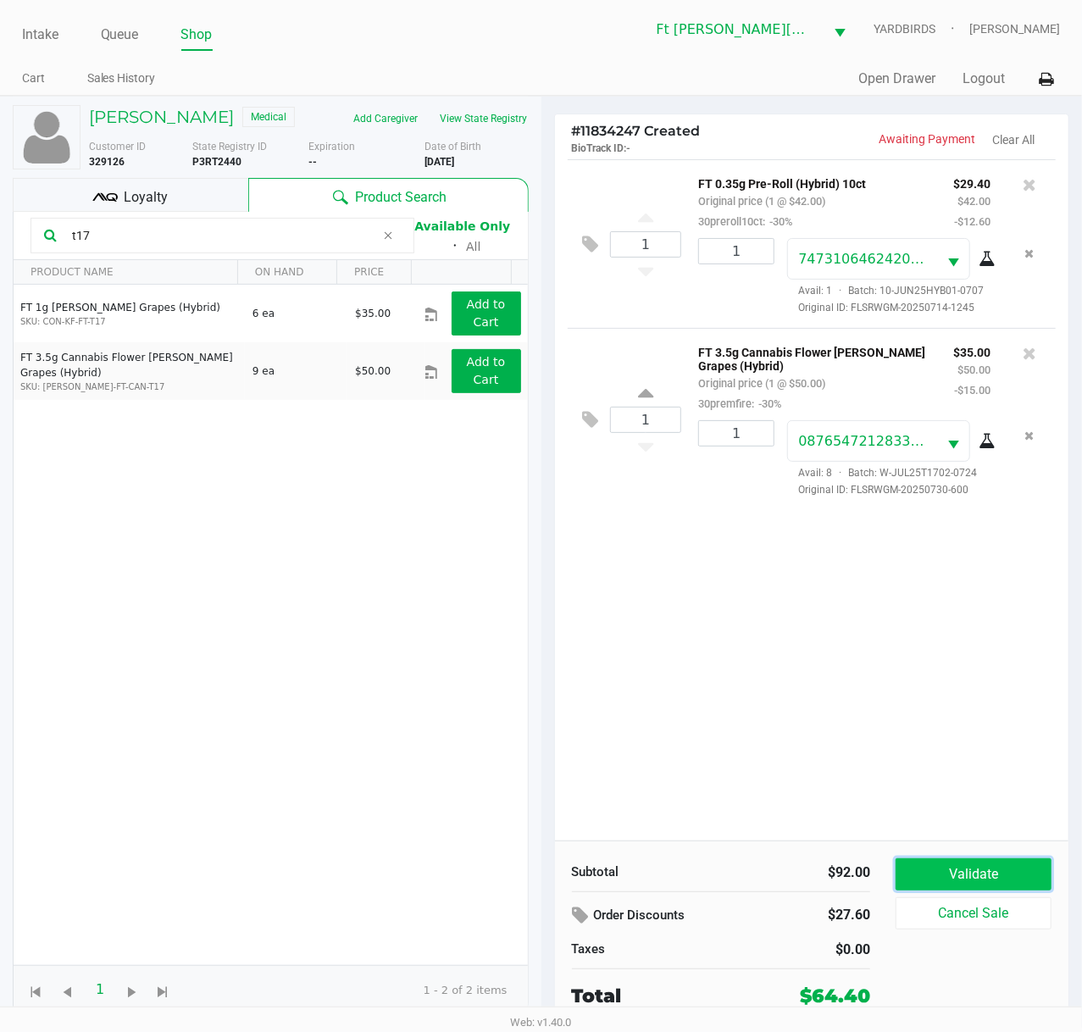
click at [953, 777] on button "Validate" at bounding box center [973, 874] width 156 height 32
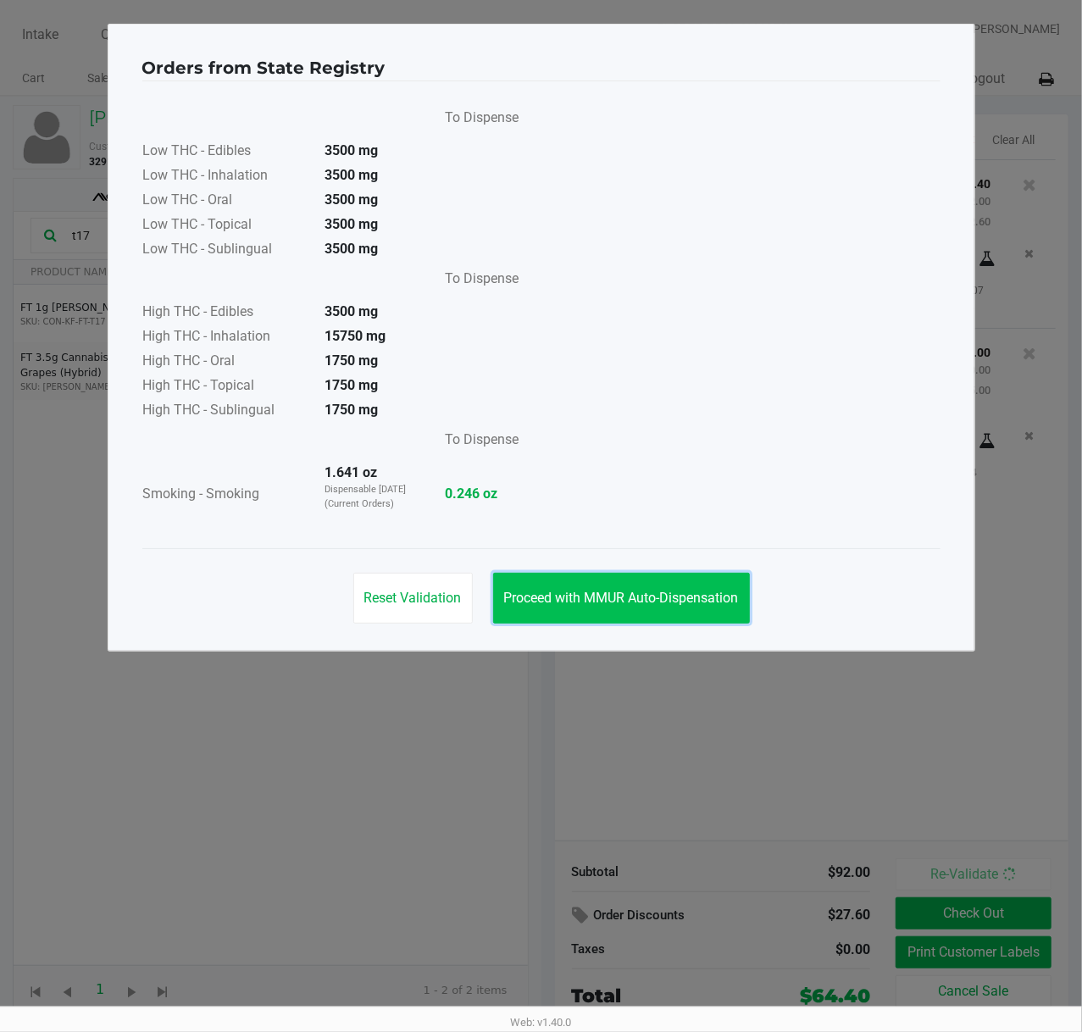
click at [617, 605] on span "Proceed with MMUR Auto-Dispensation" at bounding box center [621, 597] width 235 height 16
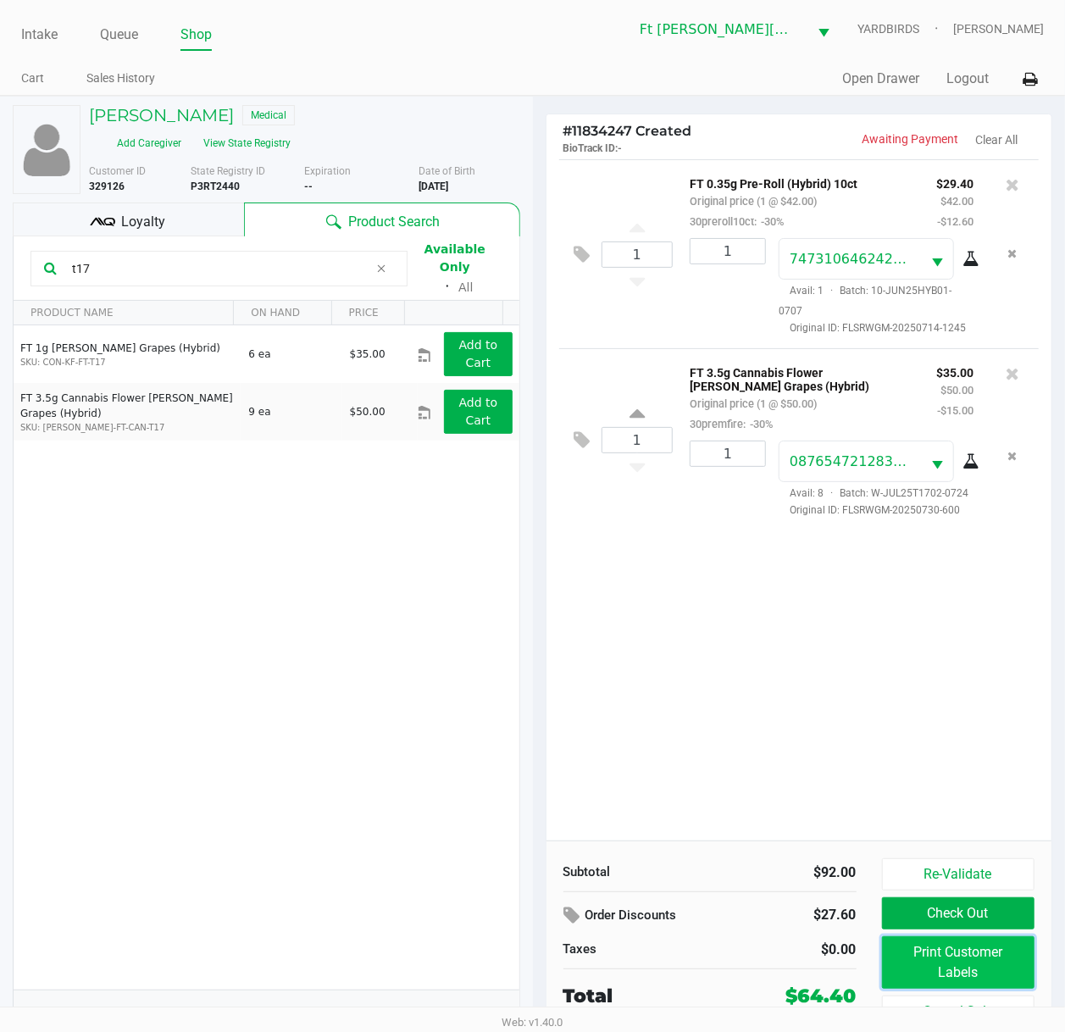
click at [982, 777] on button "Print Customer Labels" at bounding box center [958, 962] width 153 height 53
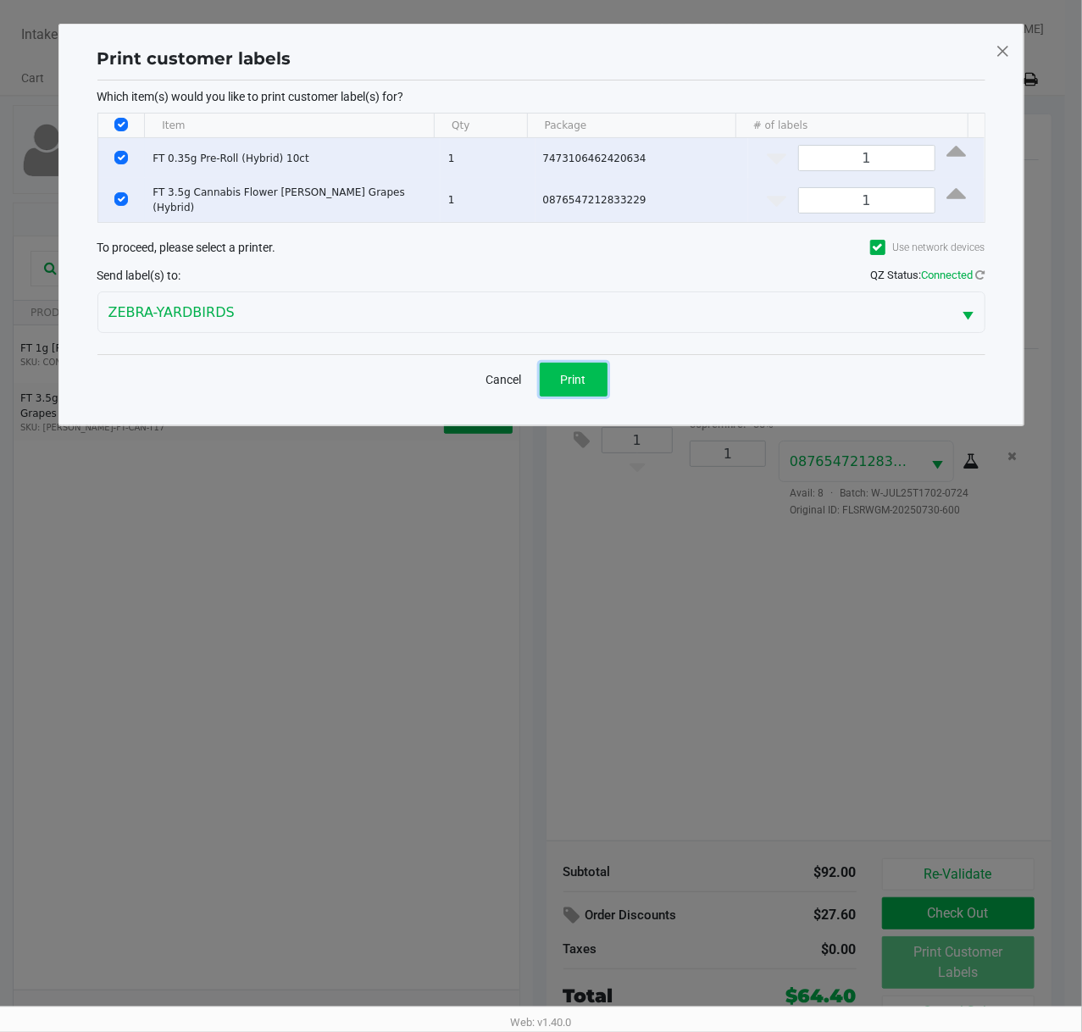
click at [569, 391] on button "Print" at bounding box center [573, 379] width 68 height 34
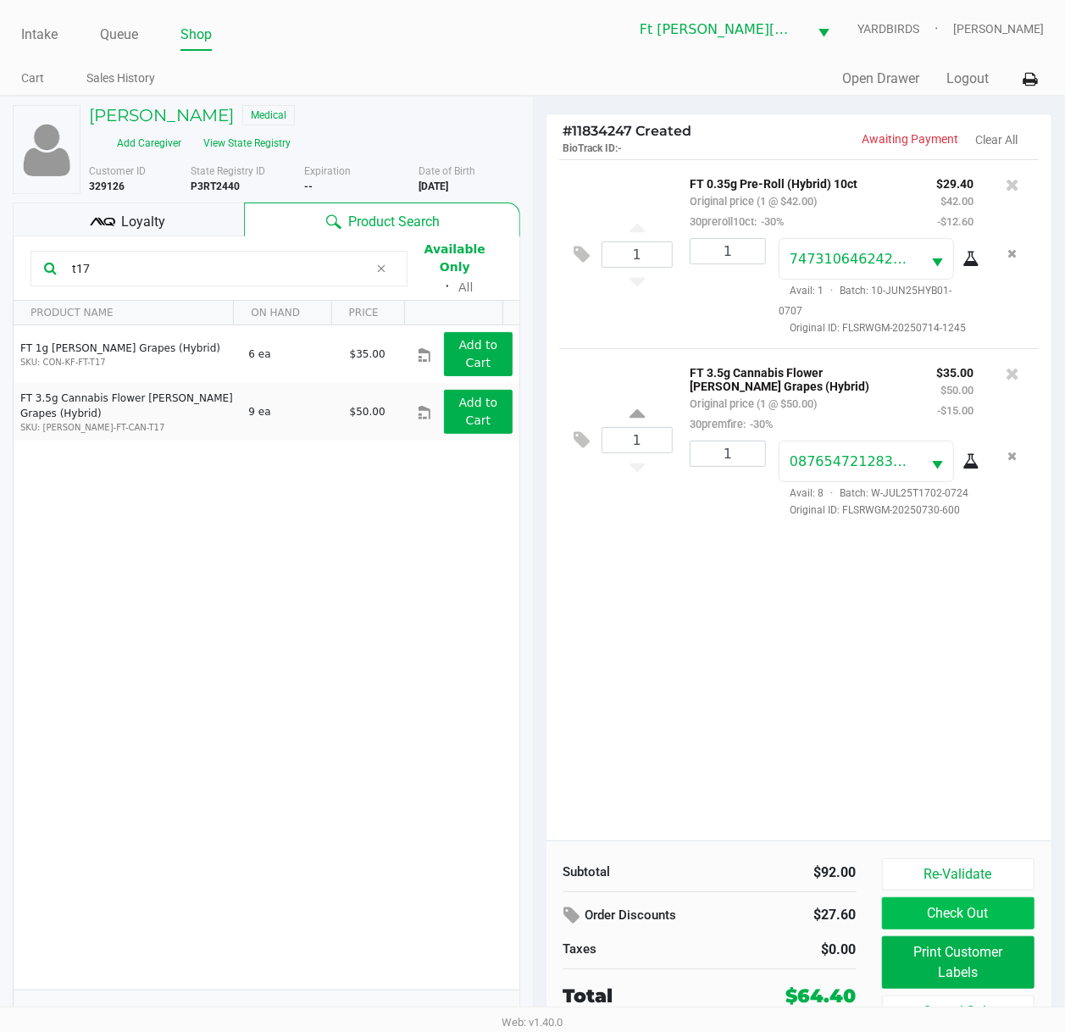
click at [980, 777] on button "Check Out" at bounding box center [958, 913] width 153 height 32
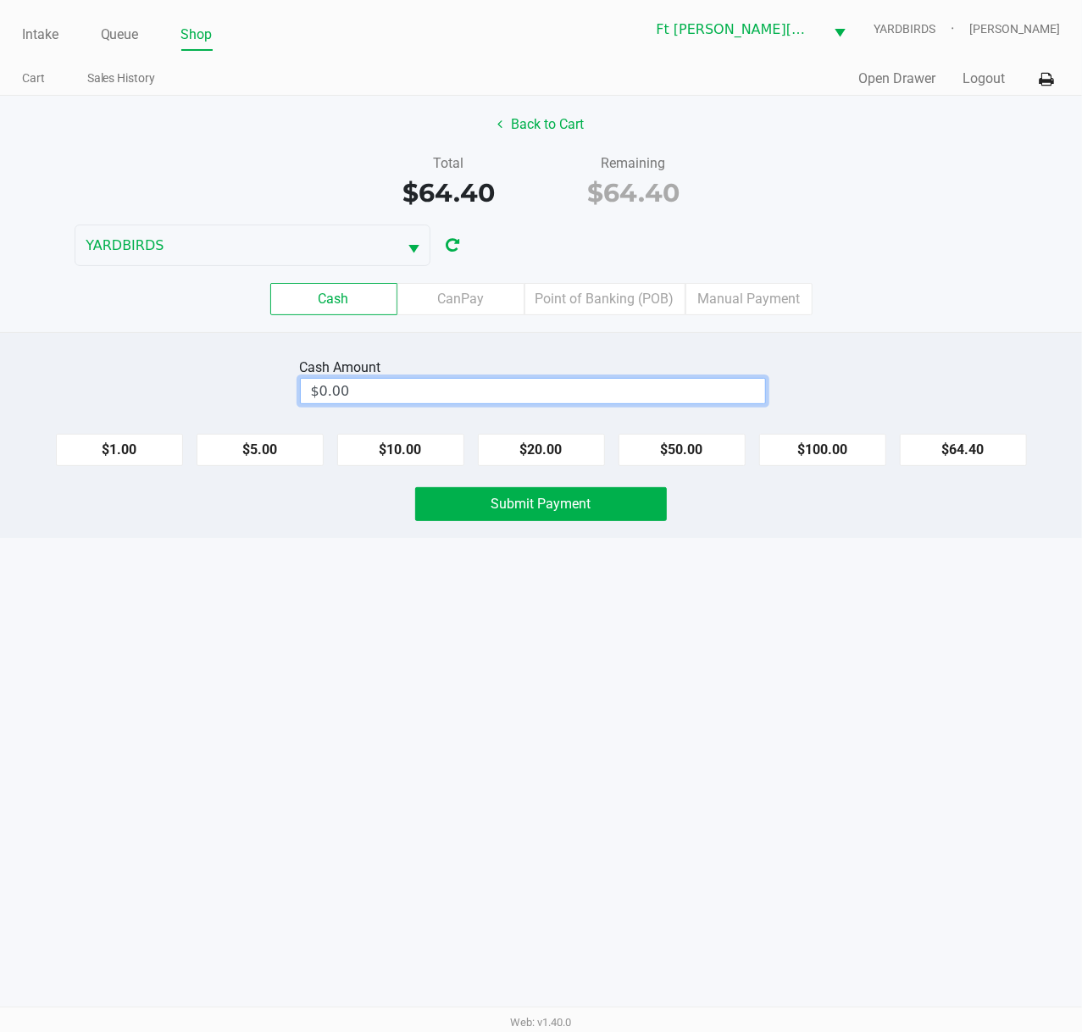
click at [649, 400] on input "$0.00" at bounding box center [533, 391] width 464 height 25
click at [567, 509] on span "Submit Payment" at bounding box center [541, 503] width 100 height 16
type input "$105.00"
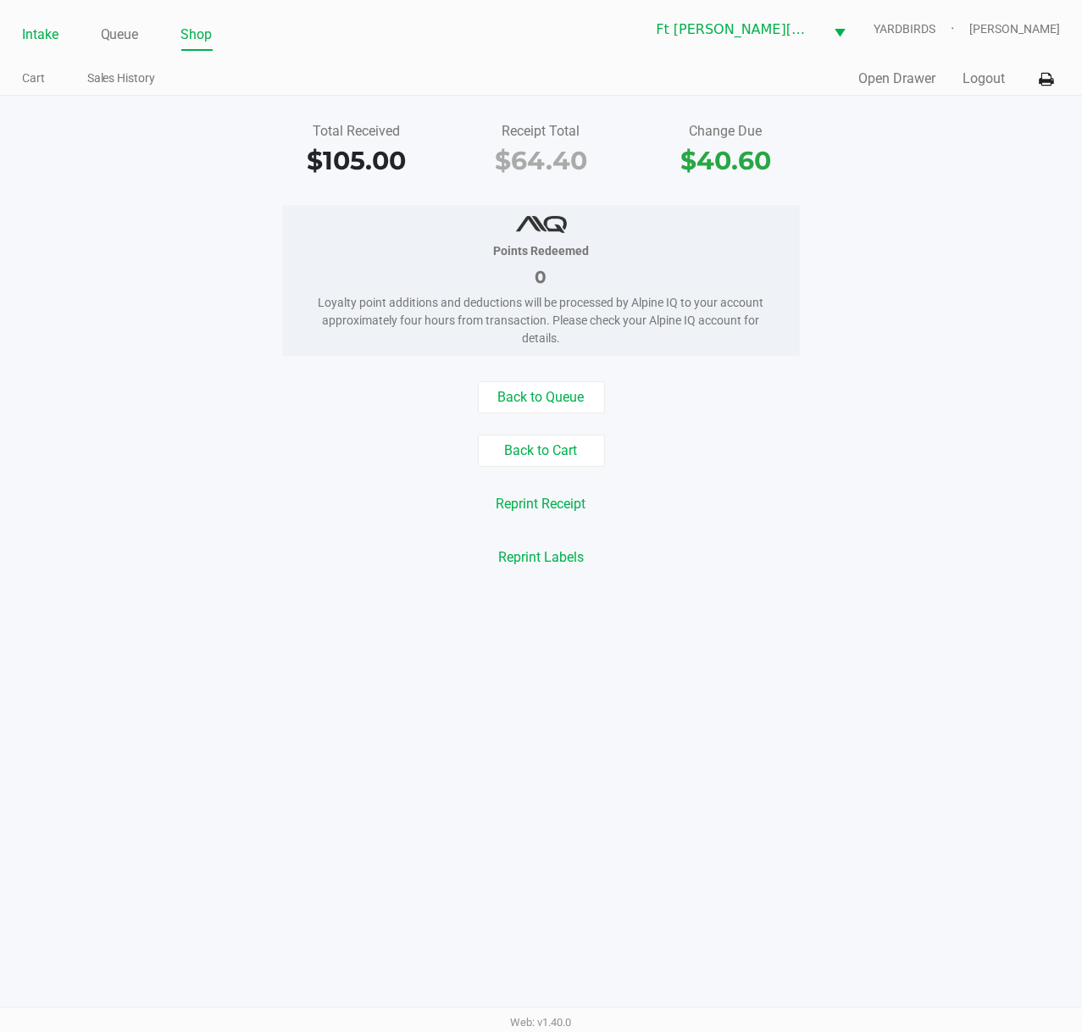
click at [53, 31] on link "Intake" at bounding box center [40, 35] width 36 height 24
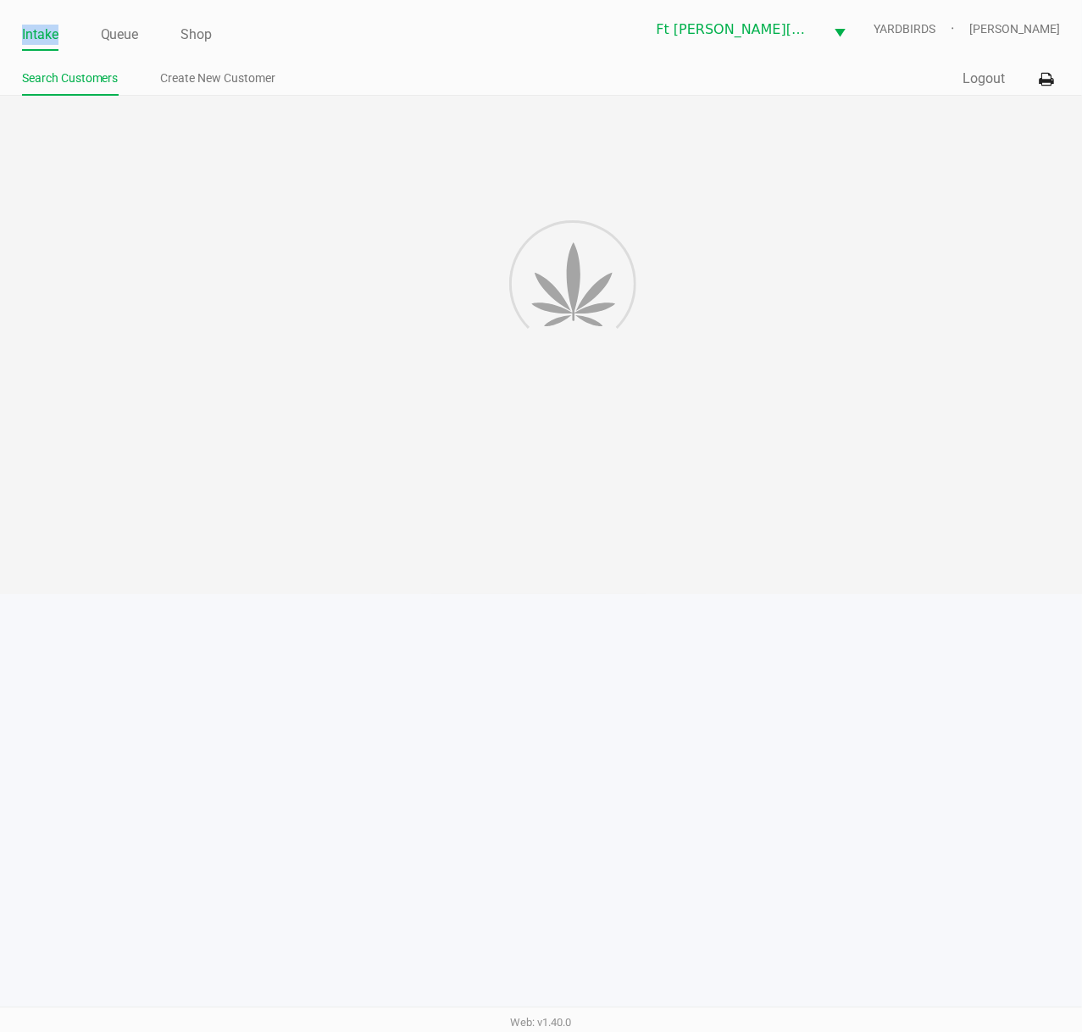
click at [54, 31] on link "Intake" at bounding box center [40, 35] width 36 height 24
click at [59, 36] on ul "Intake Queue Shop" at bounding box center [281, 35] width 519 height 29
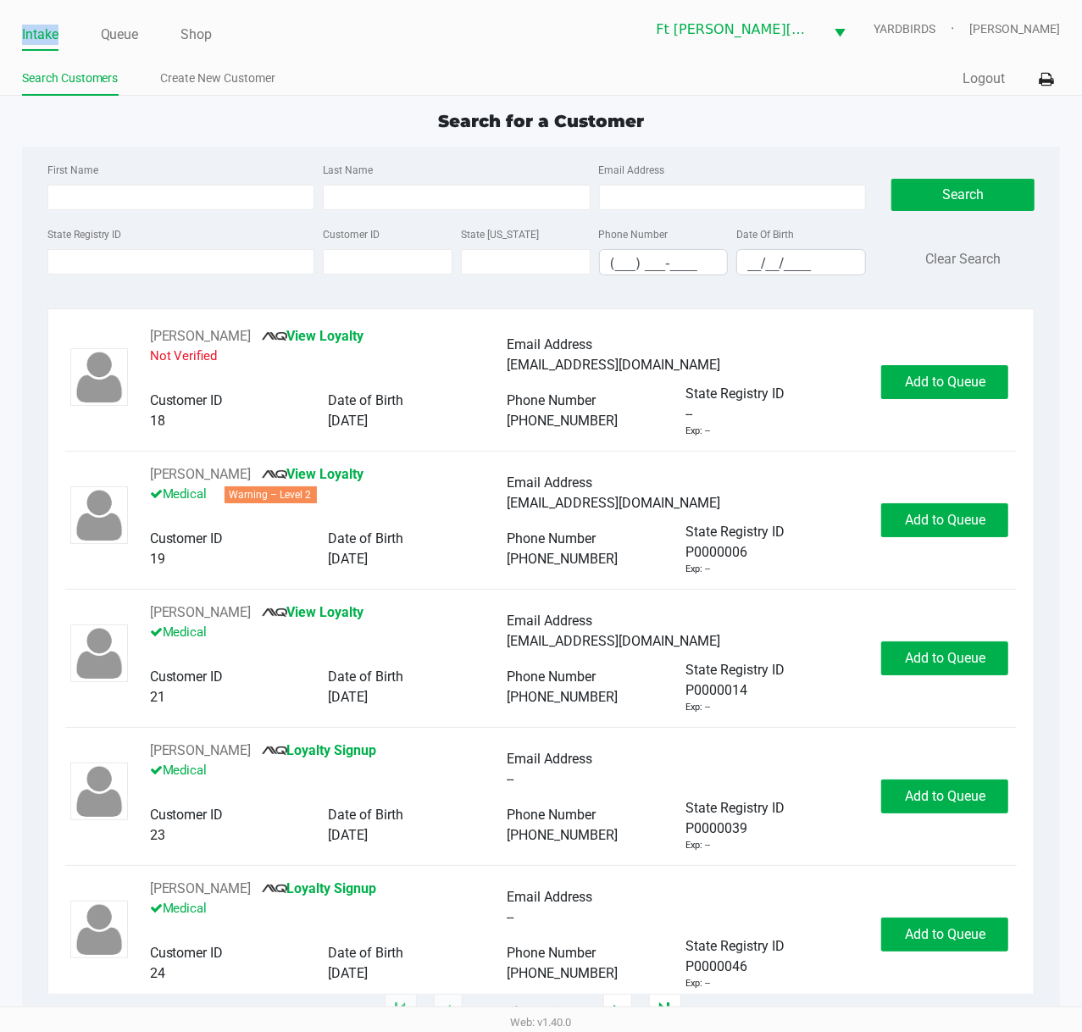
type input "LAURA"
type input "PERRY"
type input "02/21/1963"
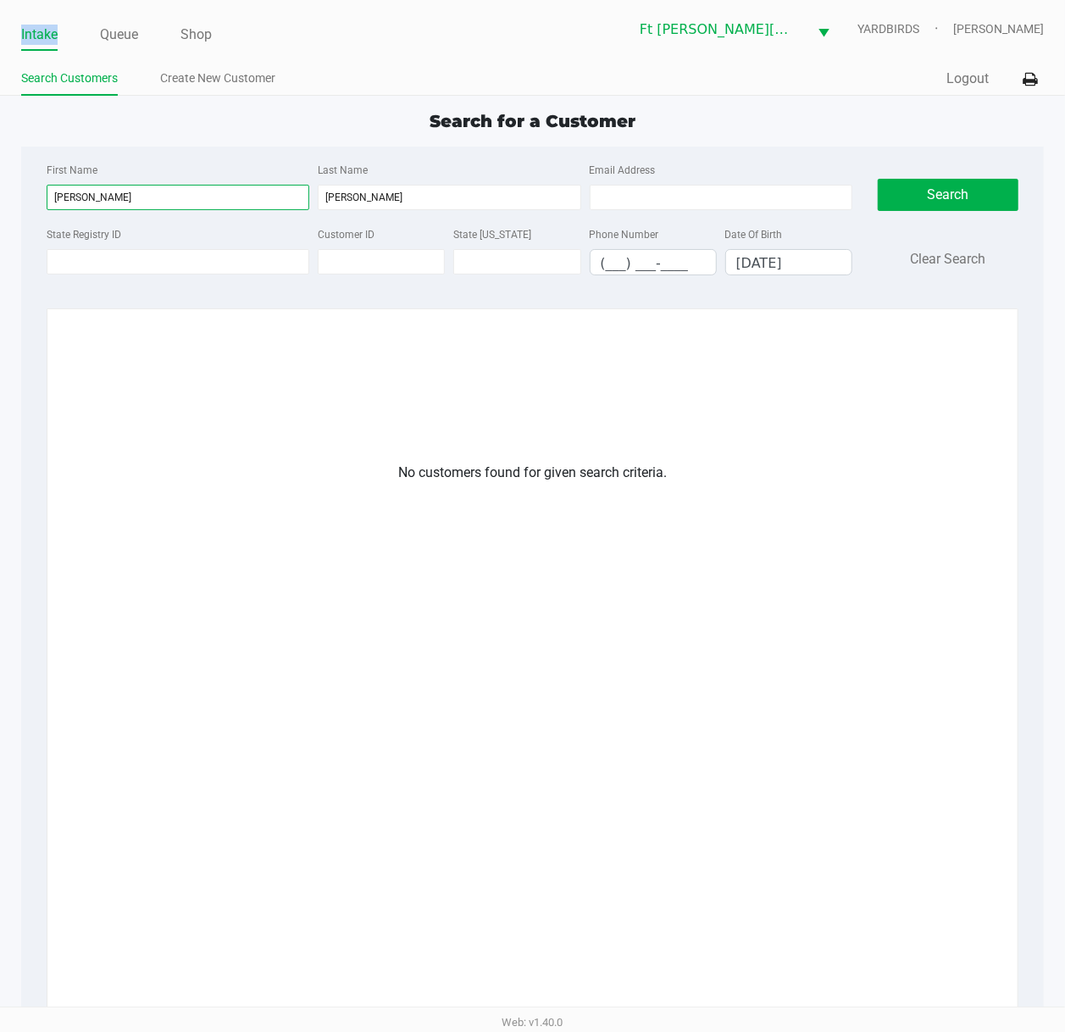
click at [109, 191] on input "LAURA" at bounding box center [178, 197] width 263 height 25
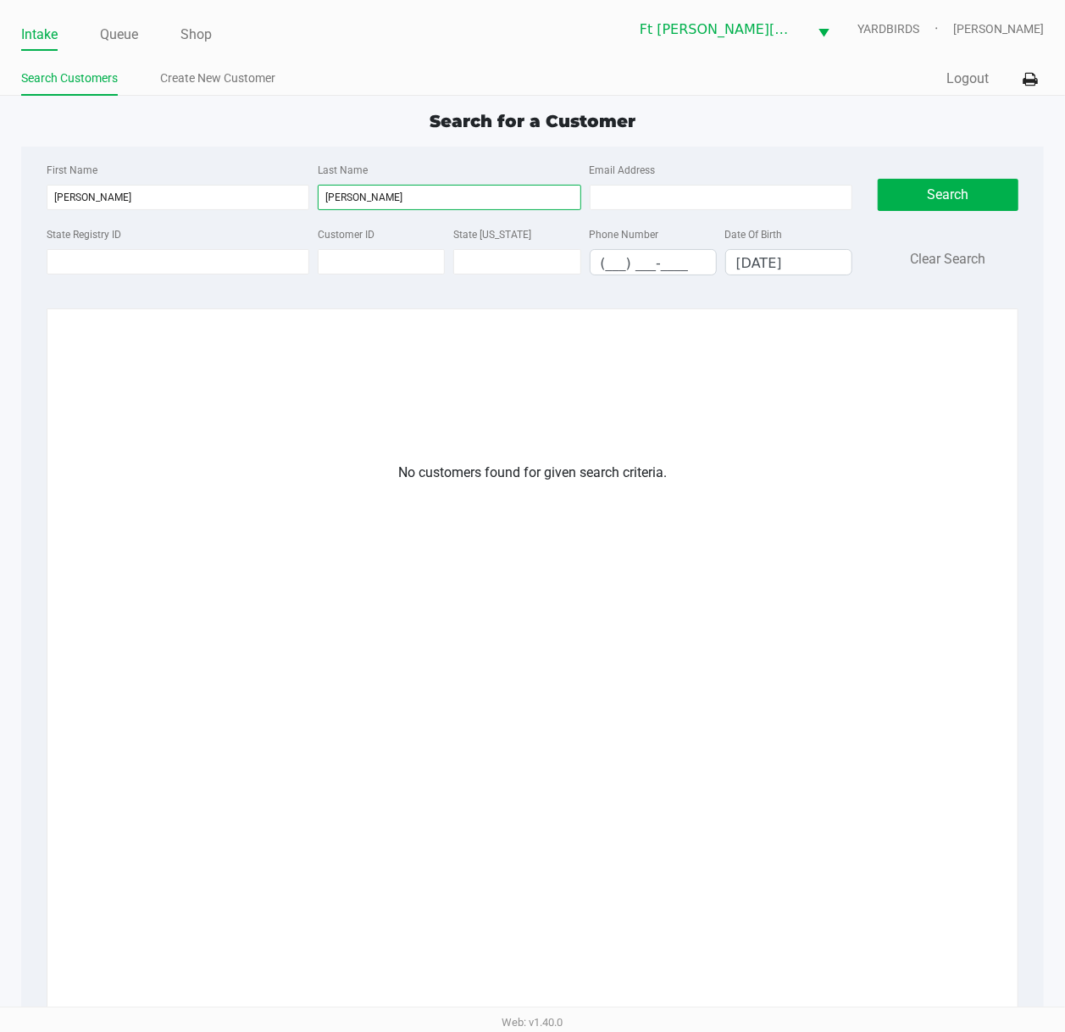
click at [340, 196] on input "PERRY" at bounding box center [449, 197] width 263 height 25
click at [337, 196] on input "PERRY" at bounding box center [449, 197] width 263 height 25
click at [866, 699] on div "No customers found for given search criteria." at bounding box center [532, 795] width 910 height 667
click at [191, 75] on link "Create New Customer" at bounding box center [217, 78] width 115 height 21
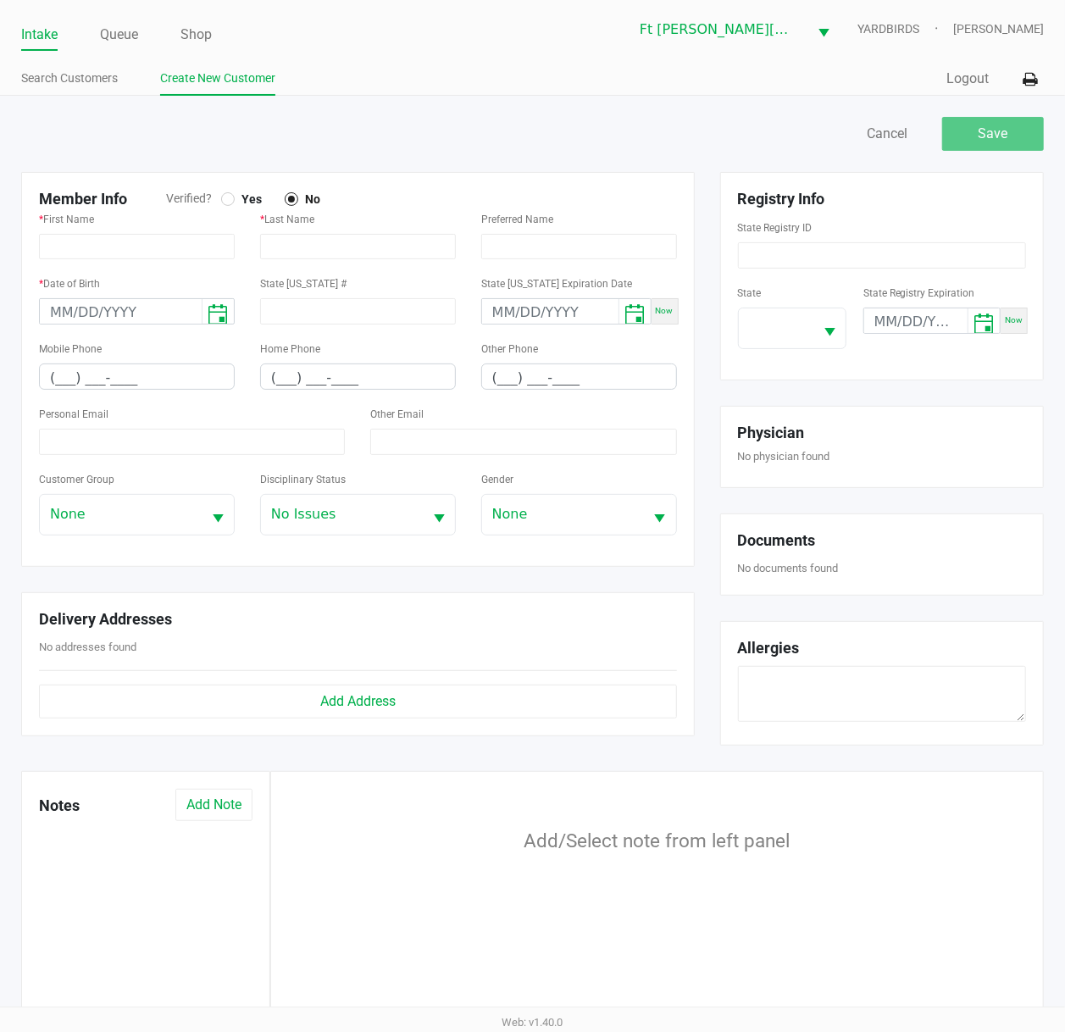
click at [228, 201] on div at bounding box center [227, 199] width 7 height 7
click at [824, 335] on span "Select" at bounding box center [829, 332] width 21 height 21
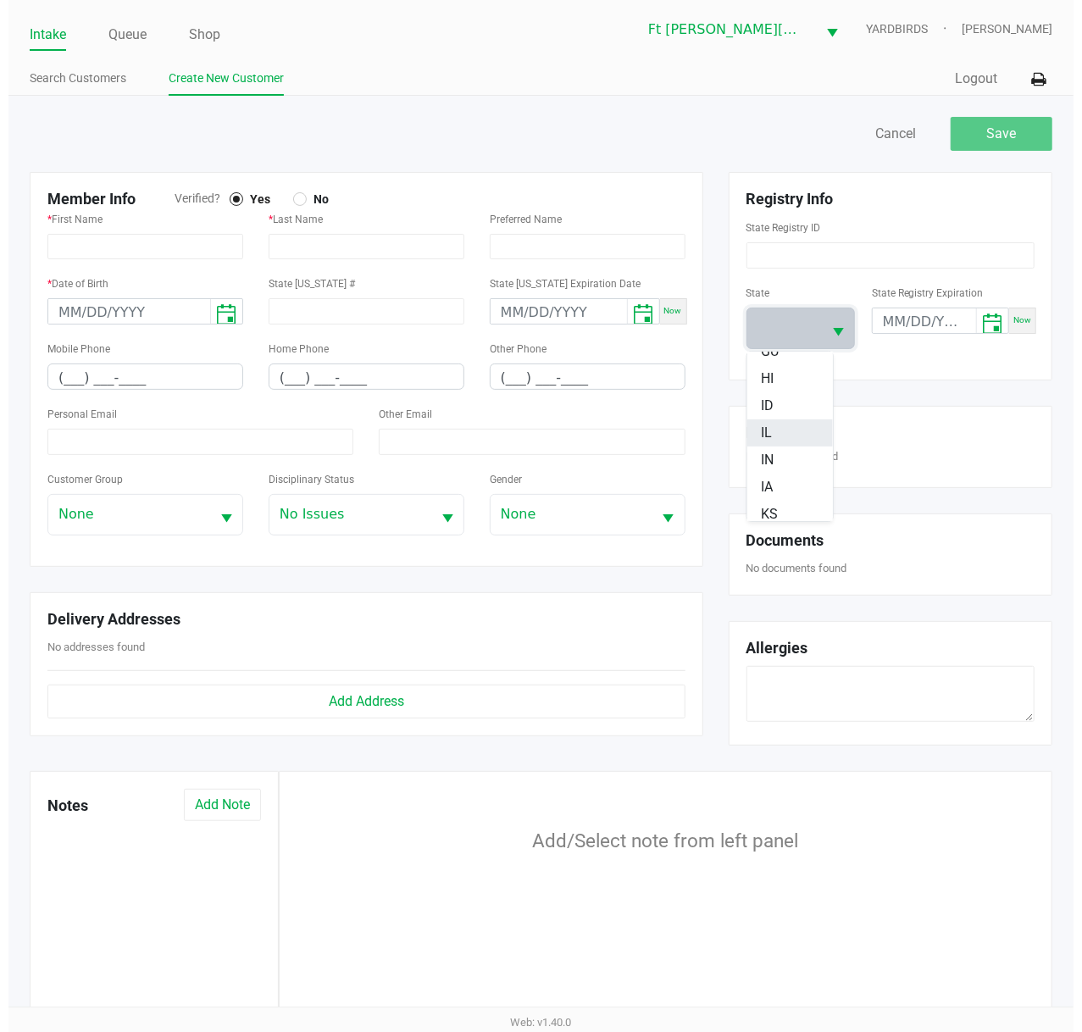
scroll to position [225, 0]
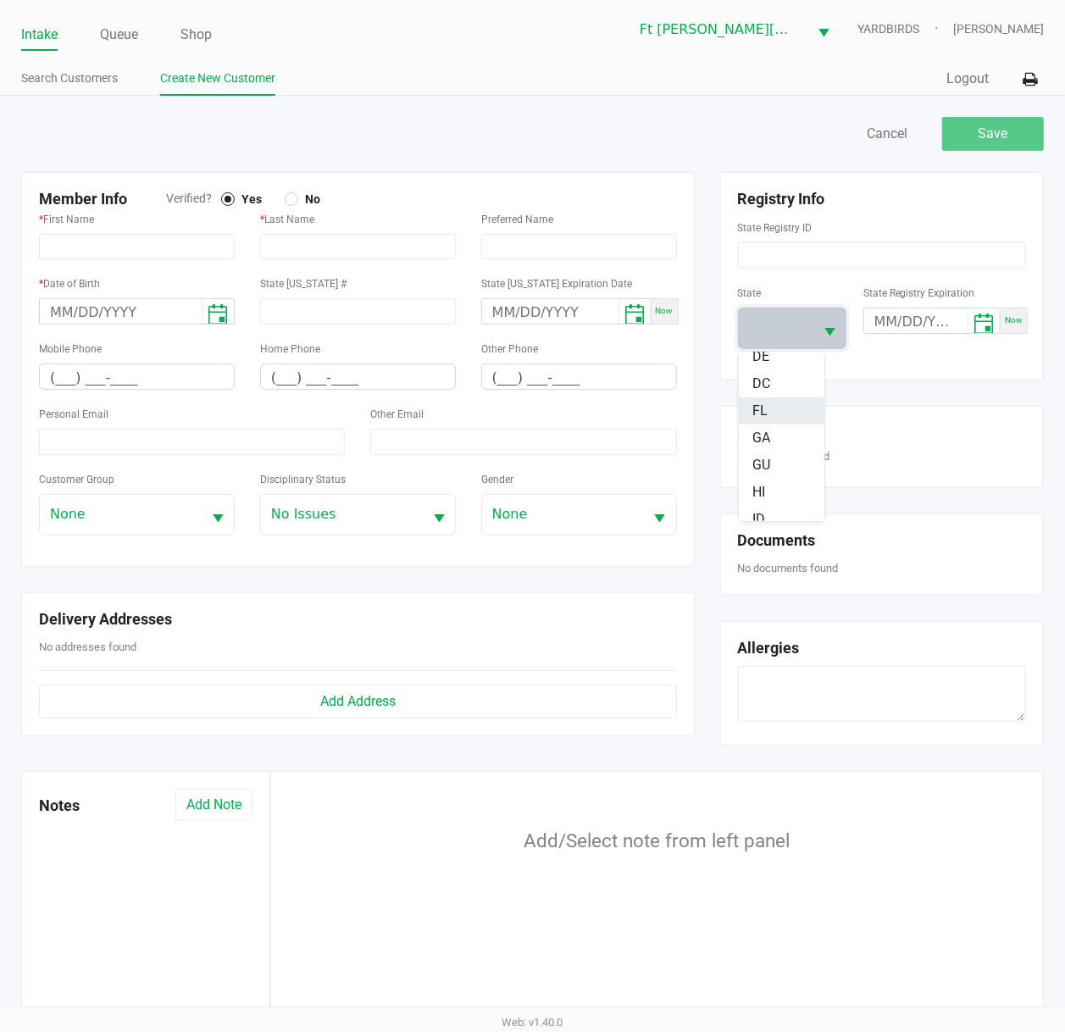
click at [762, 401] on span "FL" at bounding box center [759, 411] width 15 height 20
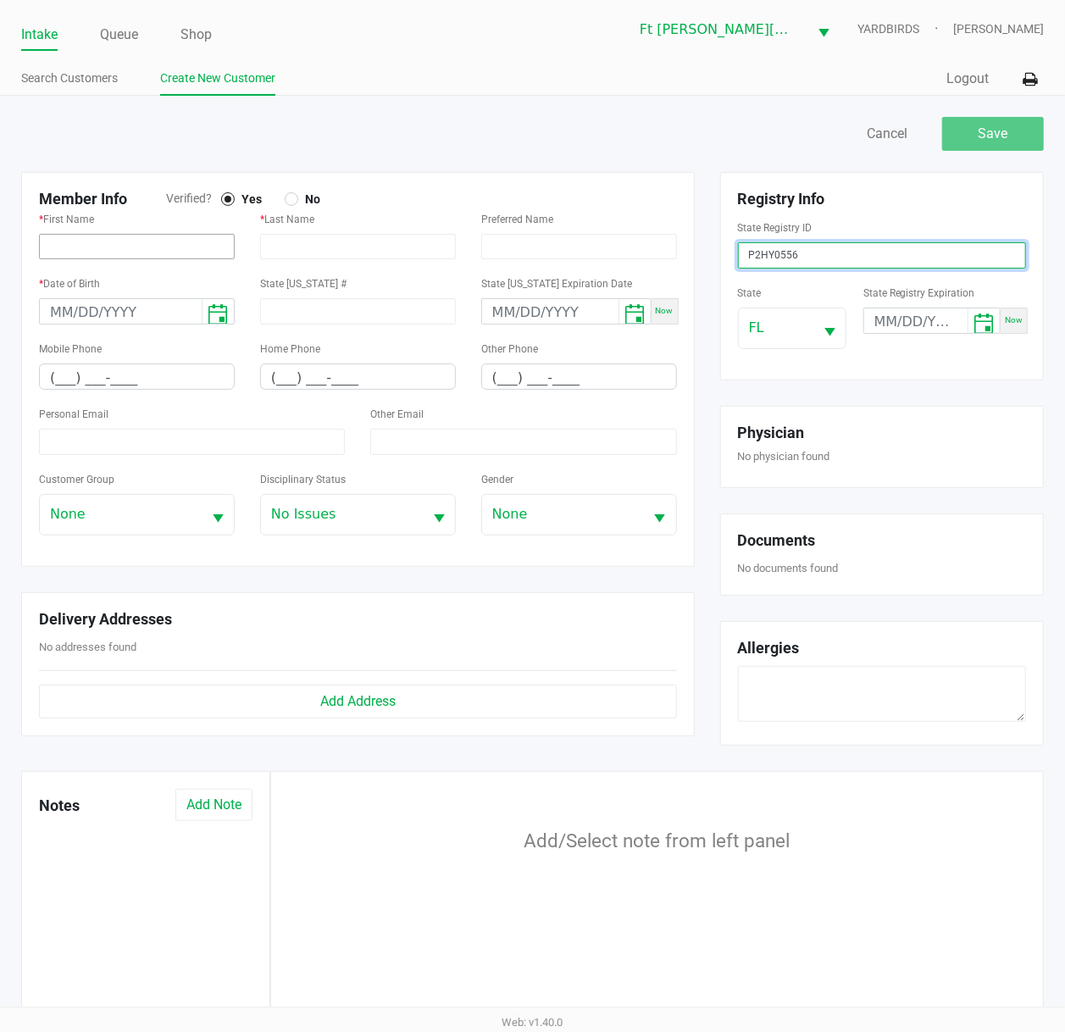
type input "P2HY0556"
click at [149, 239] on input "text" at bounding box center [137, 246] width 196 height 25
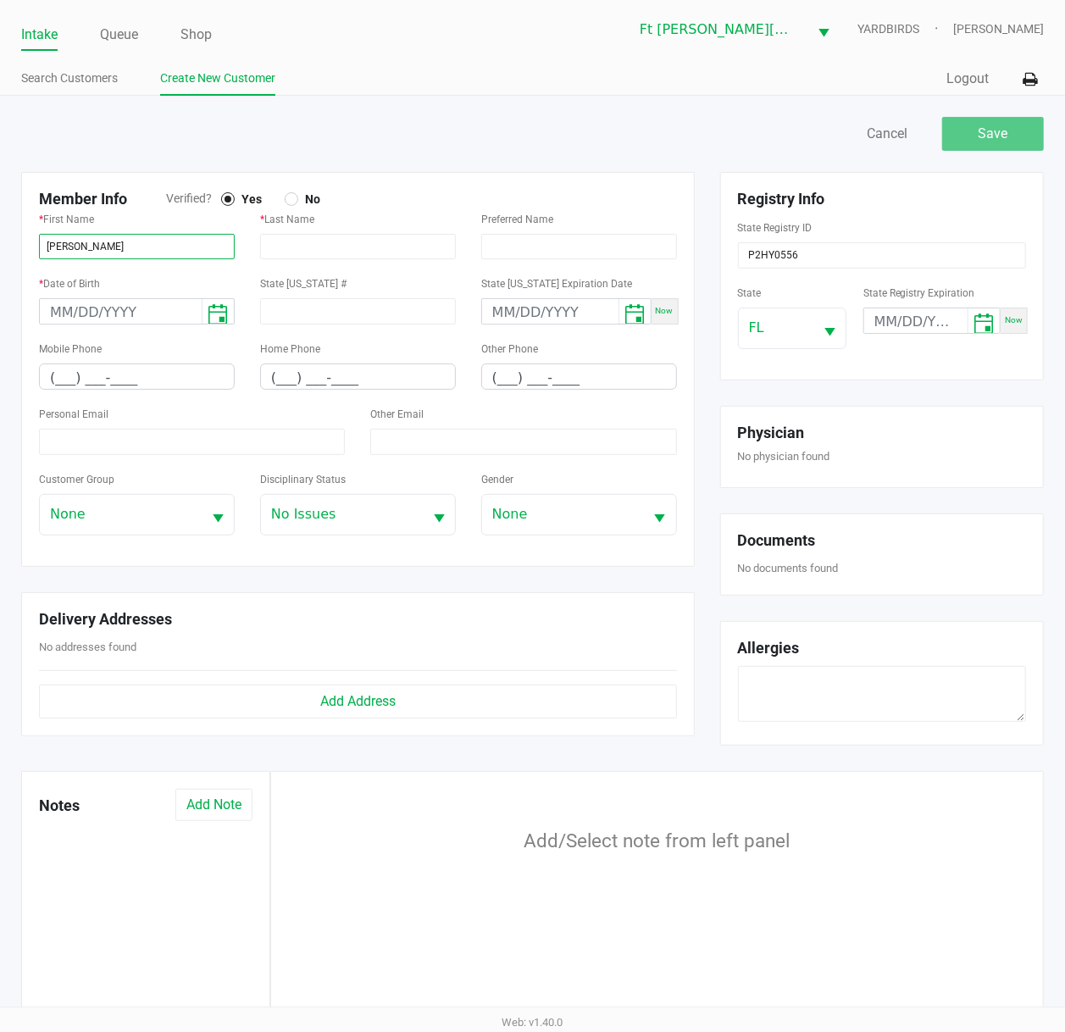
type input "LAURA"
type input "PERRY"
click at [63, 316] on input "month/day/year" at bounding box center [121, 312] width 162 height 26
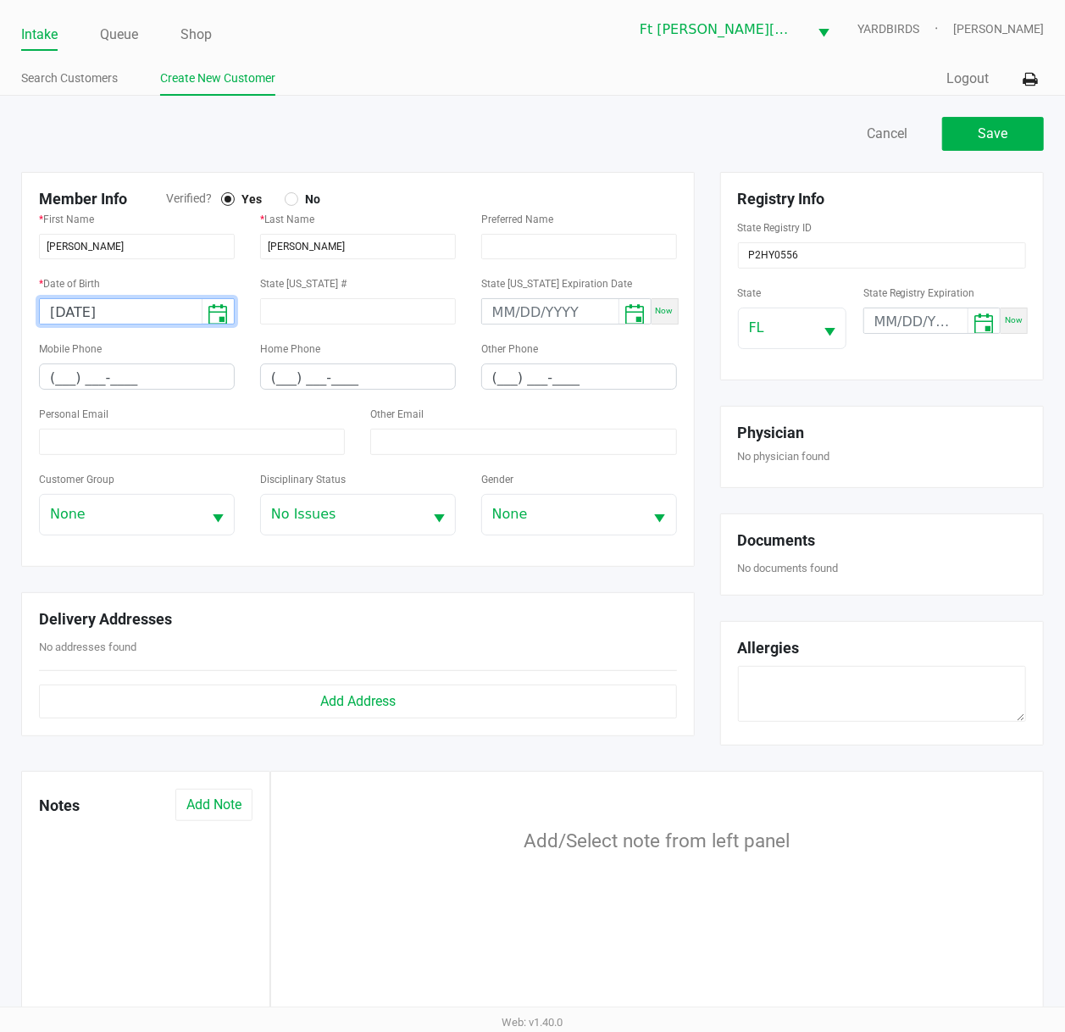
type input "02/21/1963"
click at [52, 374] on input "(___) ___-____" at bounding box center [137, 377] width 194 height 26
type input "(850) 499-1124"
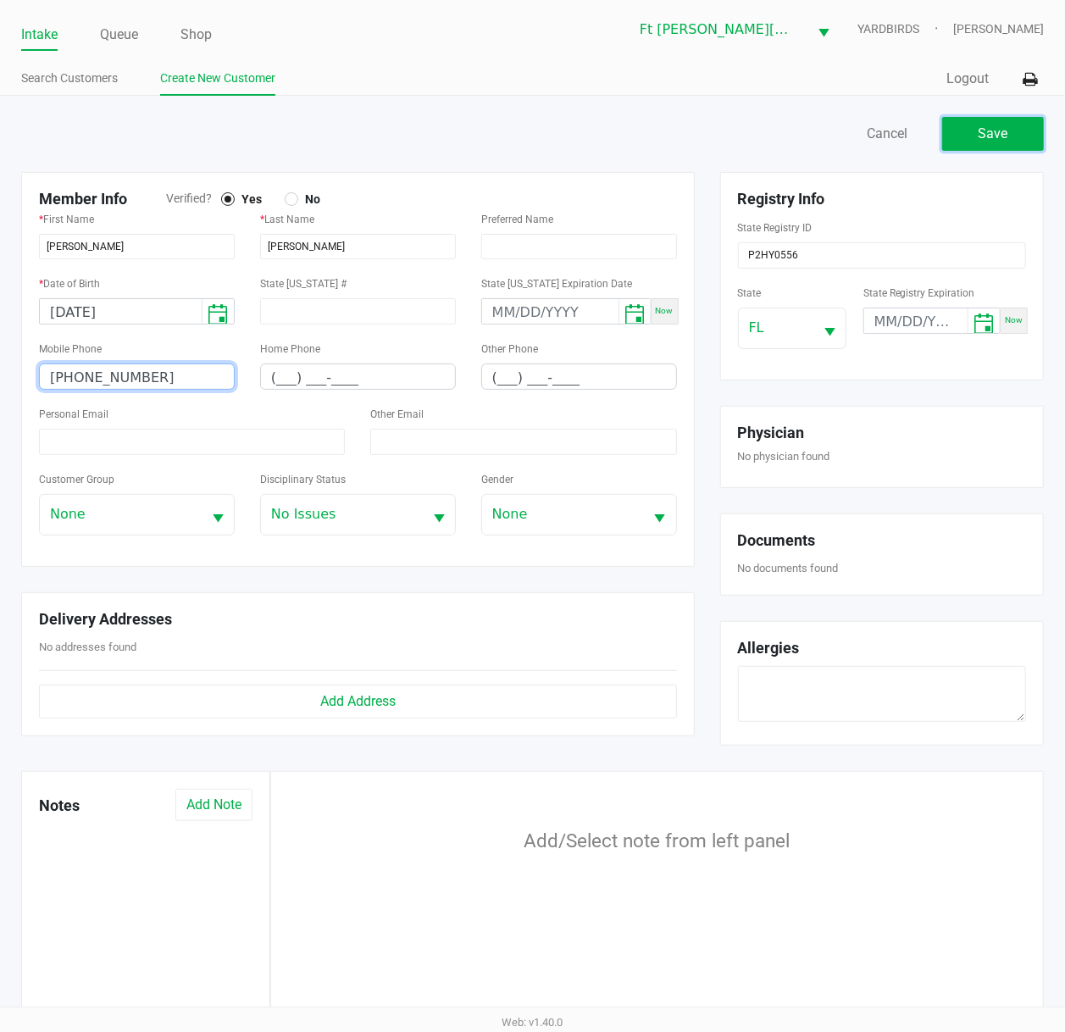
click at [1004, 137] on span "Save" at bounding box center [993, 133] width 30 height 16
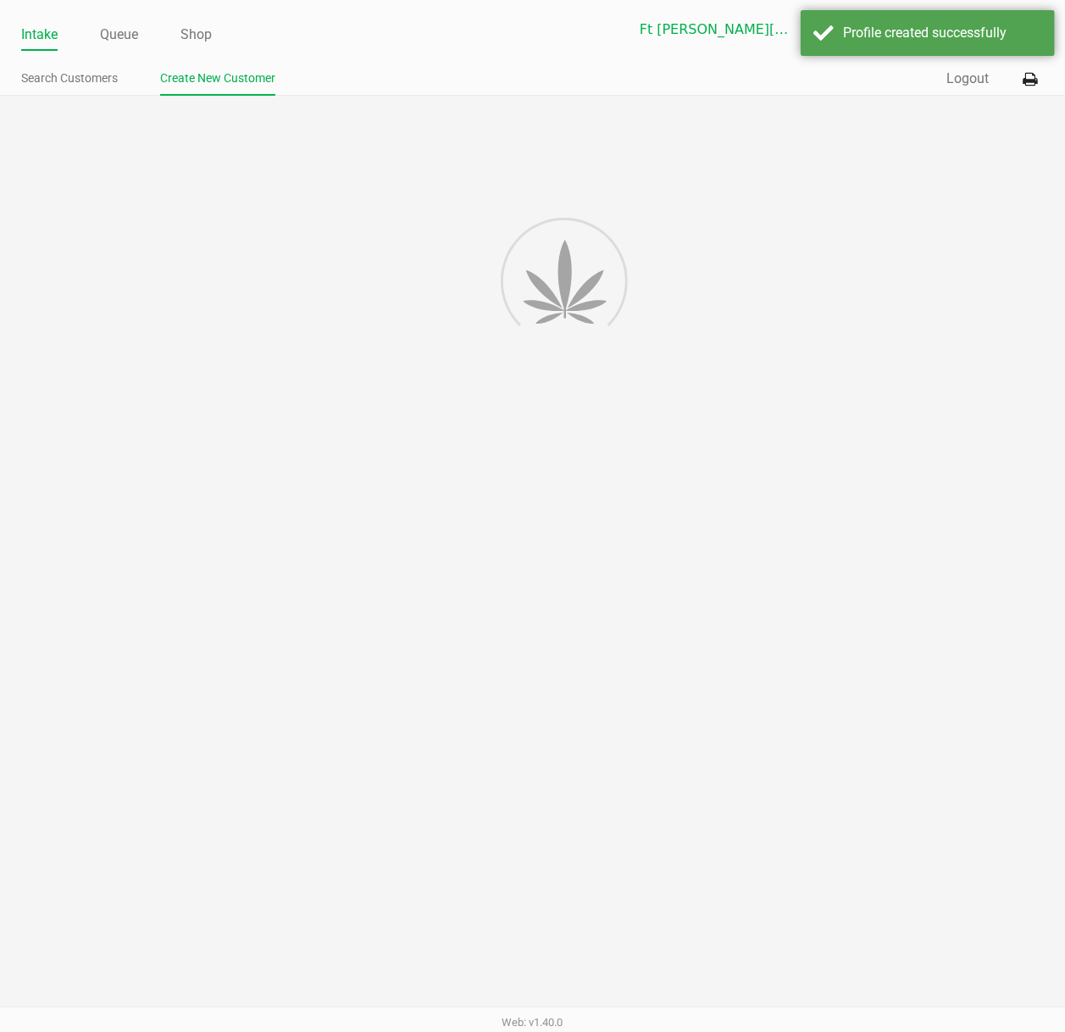
type input "---"
type input "( __) ___-____"
type input "---"
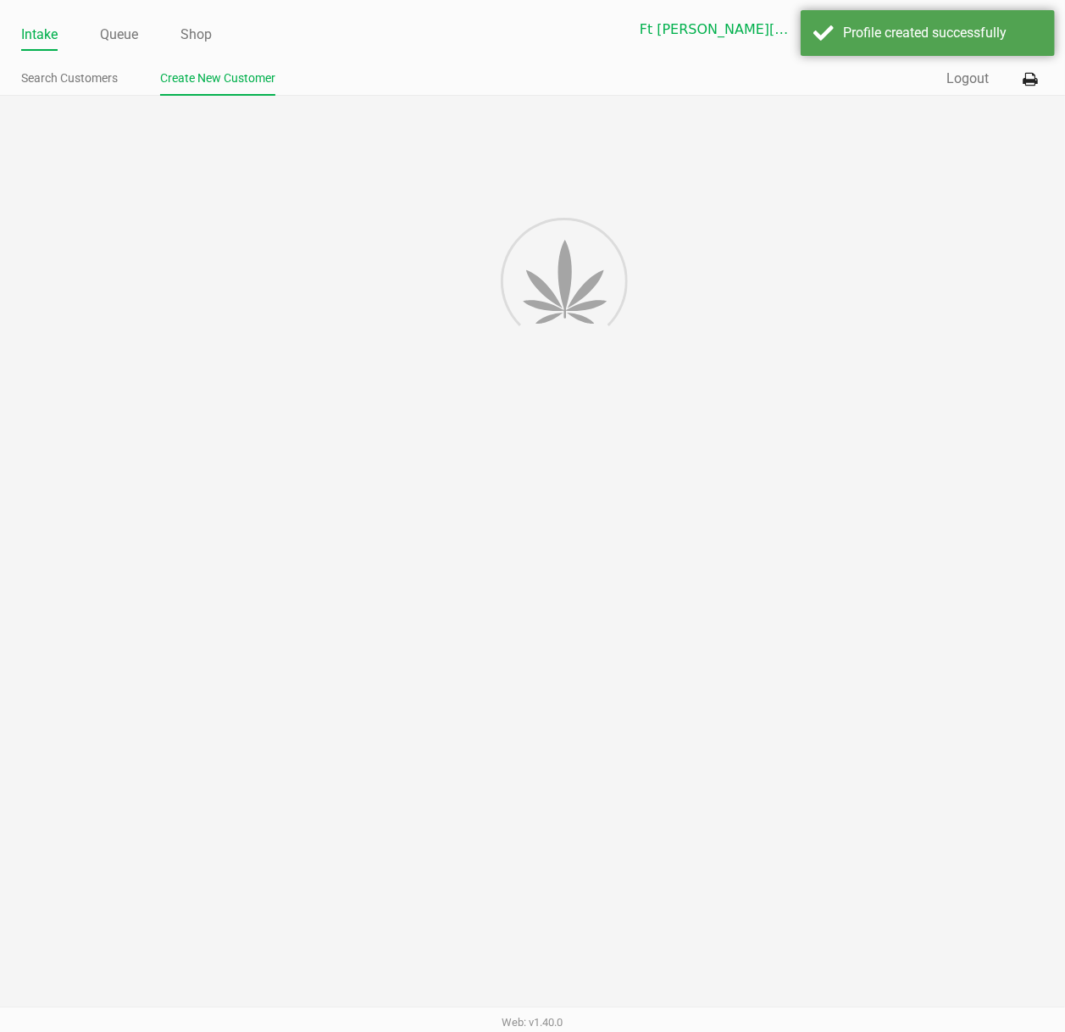
type input "---"
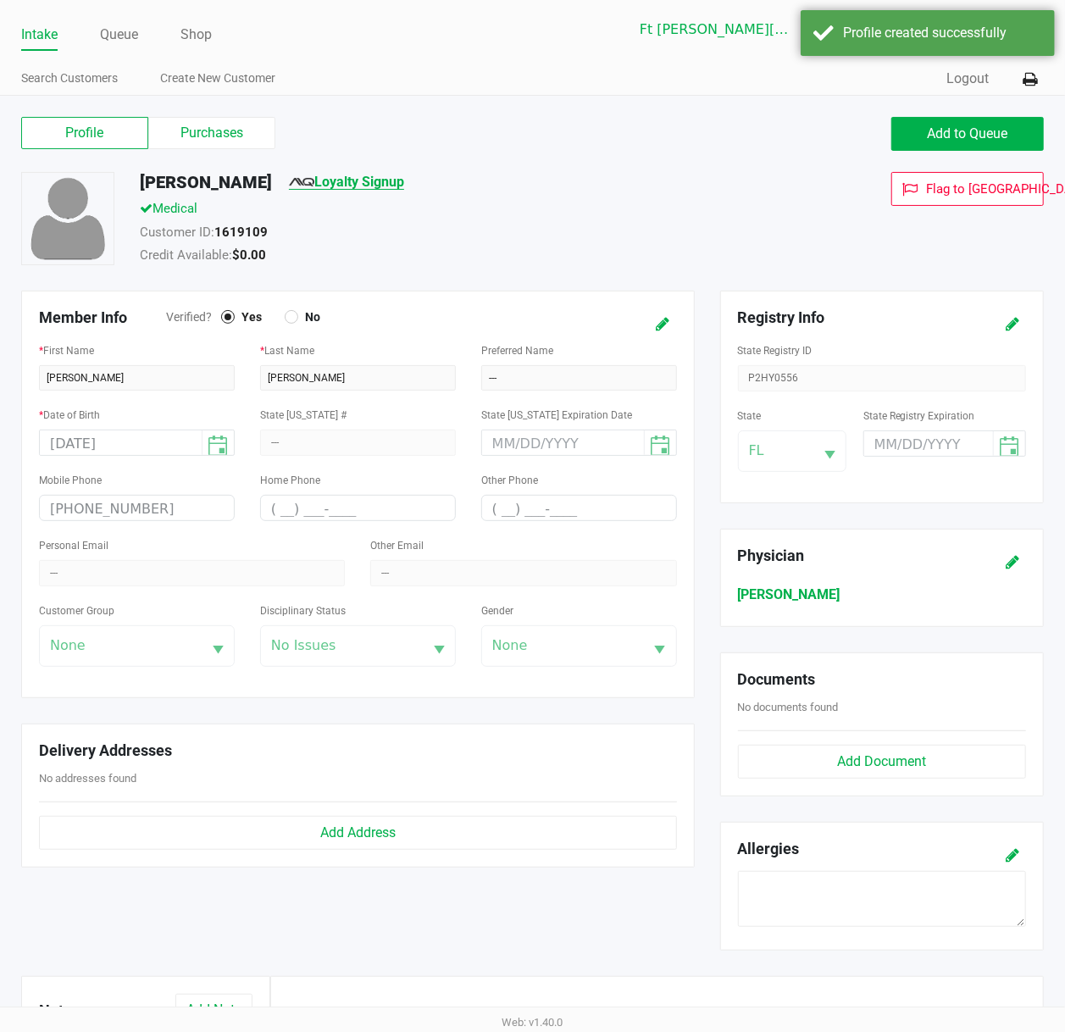
click at [340, 180] on link "Loyalty Signup" at bounding box center [346, 182] width 115 height 16
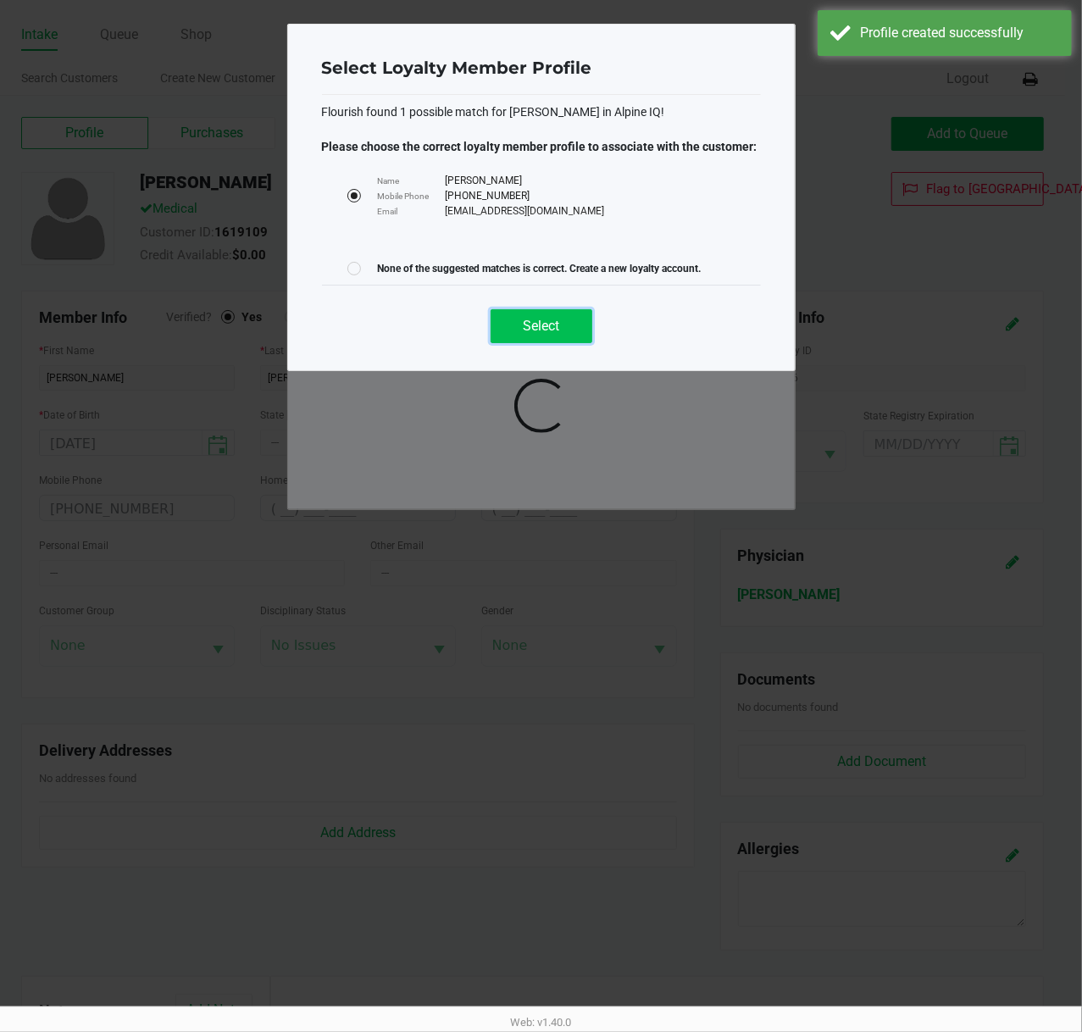
click at [553, 318] on span "Select" at bounding box center [541, 326] width 36 height 16
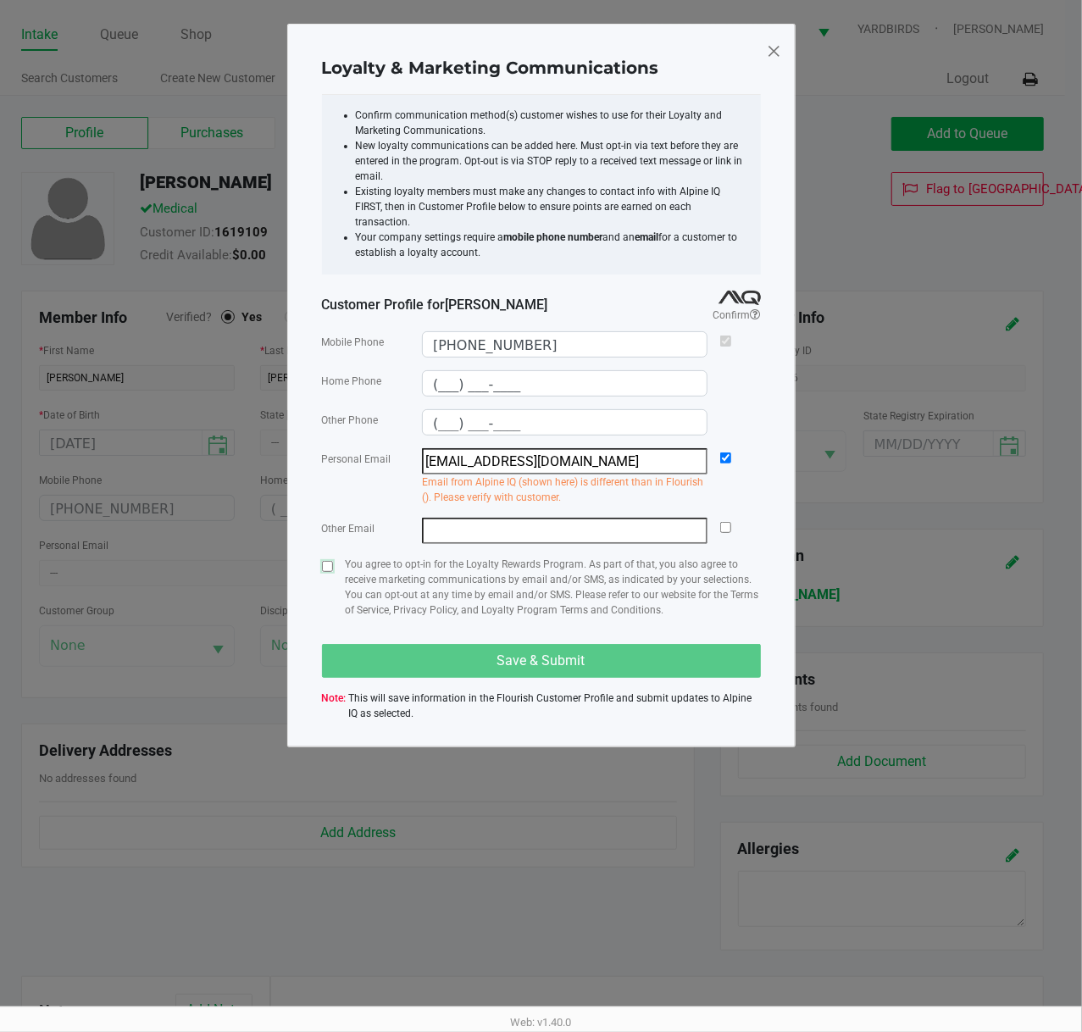
click at [325, 561] on input "checkbox" at bounding box center [327, 566] width 11 height 11
checkbox input "true"
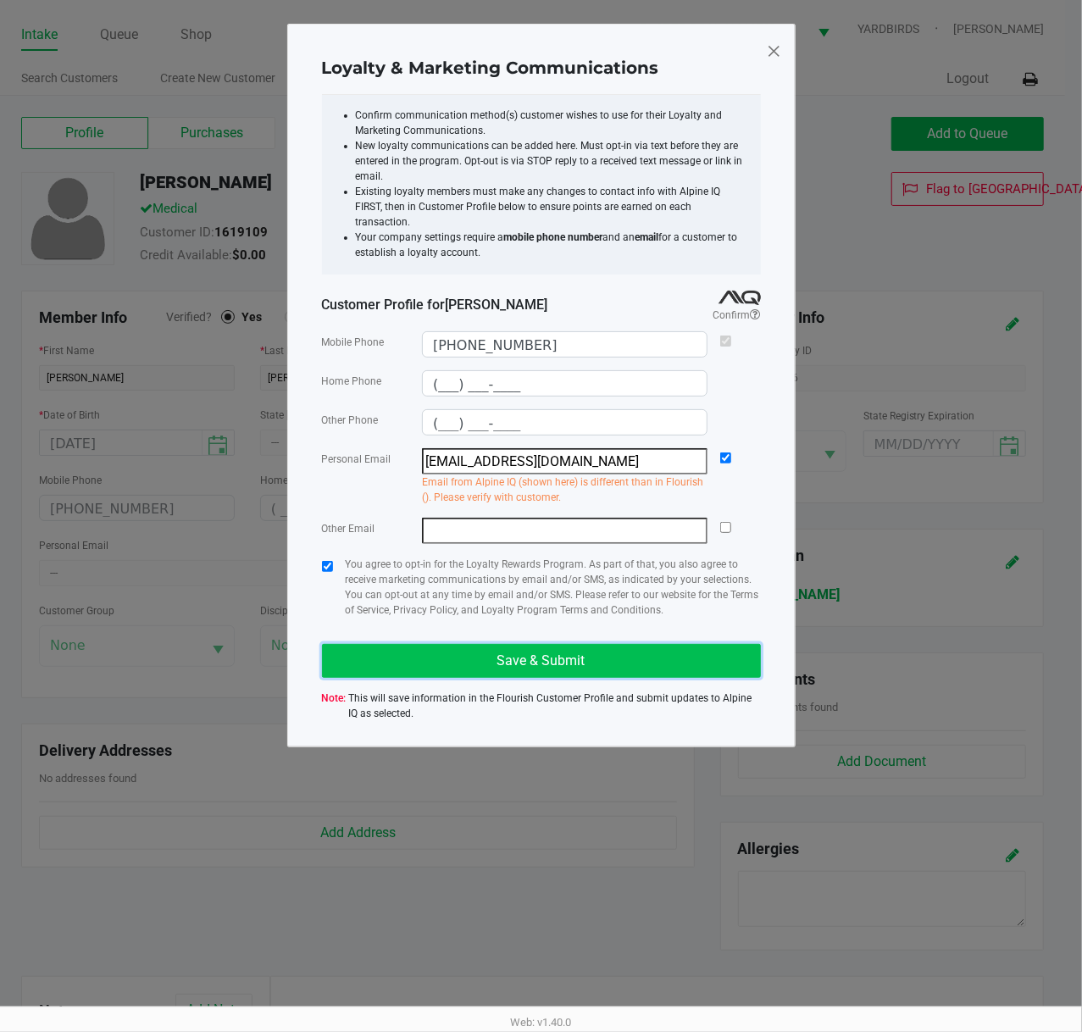
click at [387, 649] on button "Save & Submit" at bounding box center [541, 661] width 439 height 34
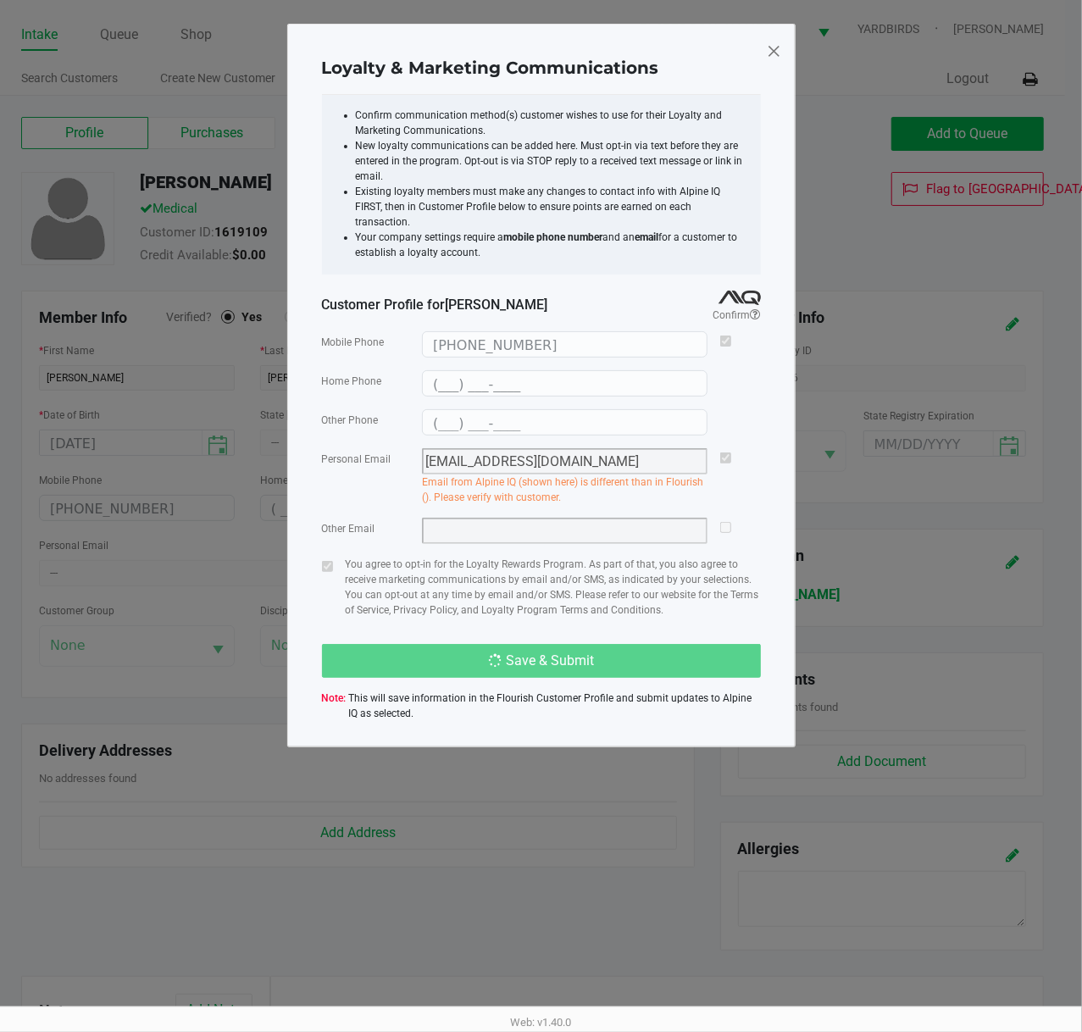
type input "(___) ___-____"
type input "bbmacaw01@yahoo.com"
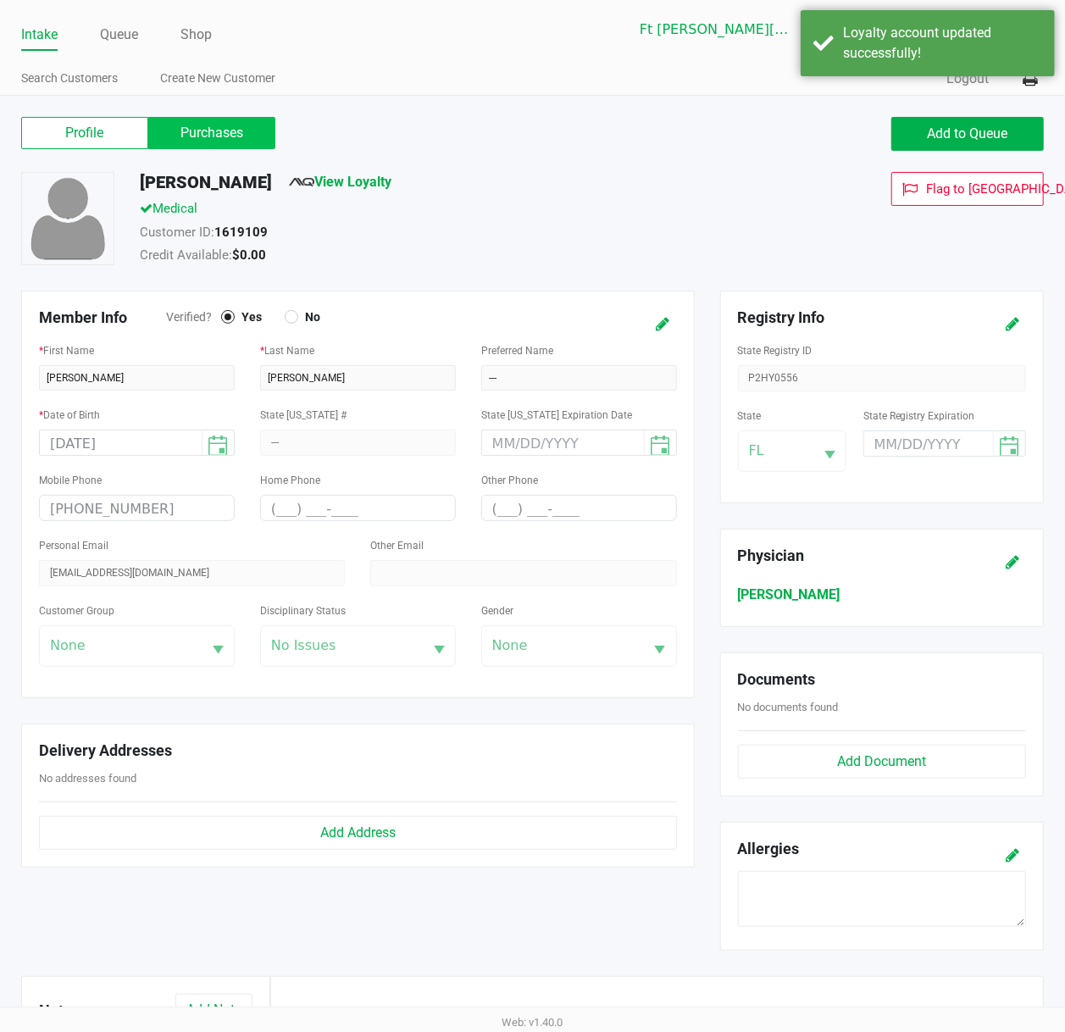
click at [188, 146] on label "Purchases" at bounding box center [211, 133] width 127 height 32
click at [0, 0] on 1 "Purchases" at bounding box center [0, 0] width 0 height 0
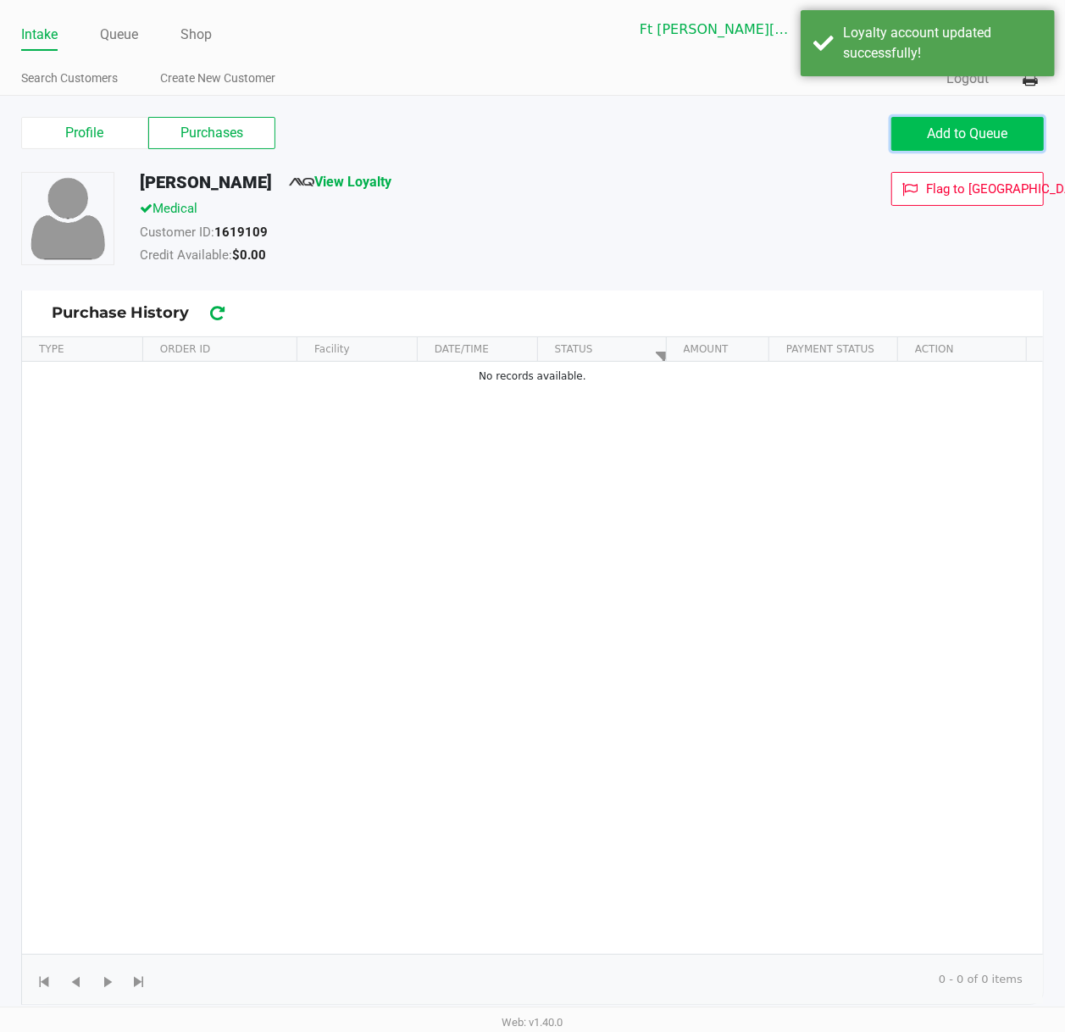
click at [998, 127] on span "Add to Queue" at bounding box center [967, 133] width 80 height 16
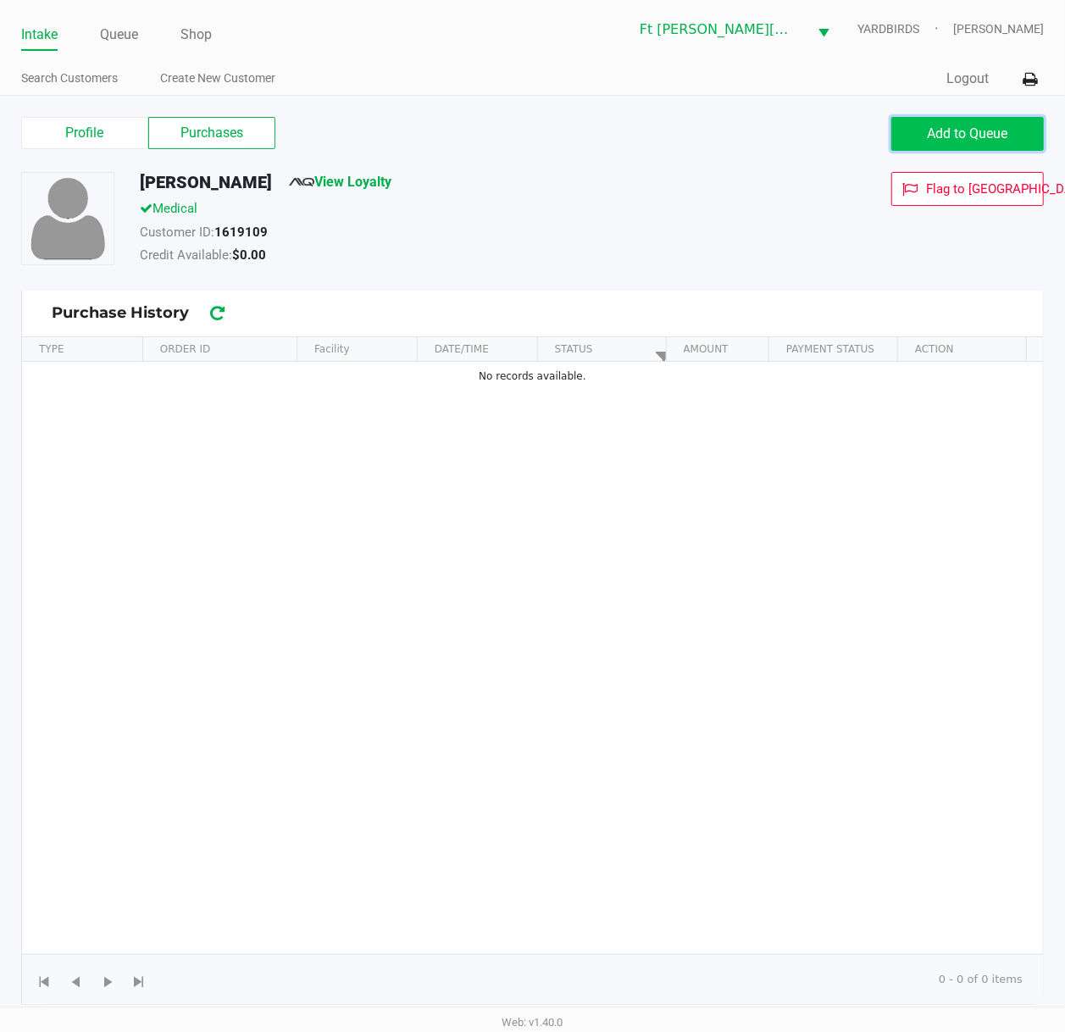
click at [940, 136] on span "Add to Queue" at bounding box center [967, 133] width 80 height 16
click at [940, 136] on div "Add to Queue" at bounding box center [967, 134] width 152 height 34
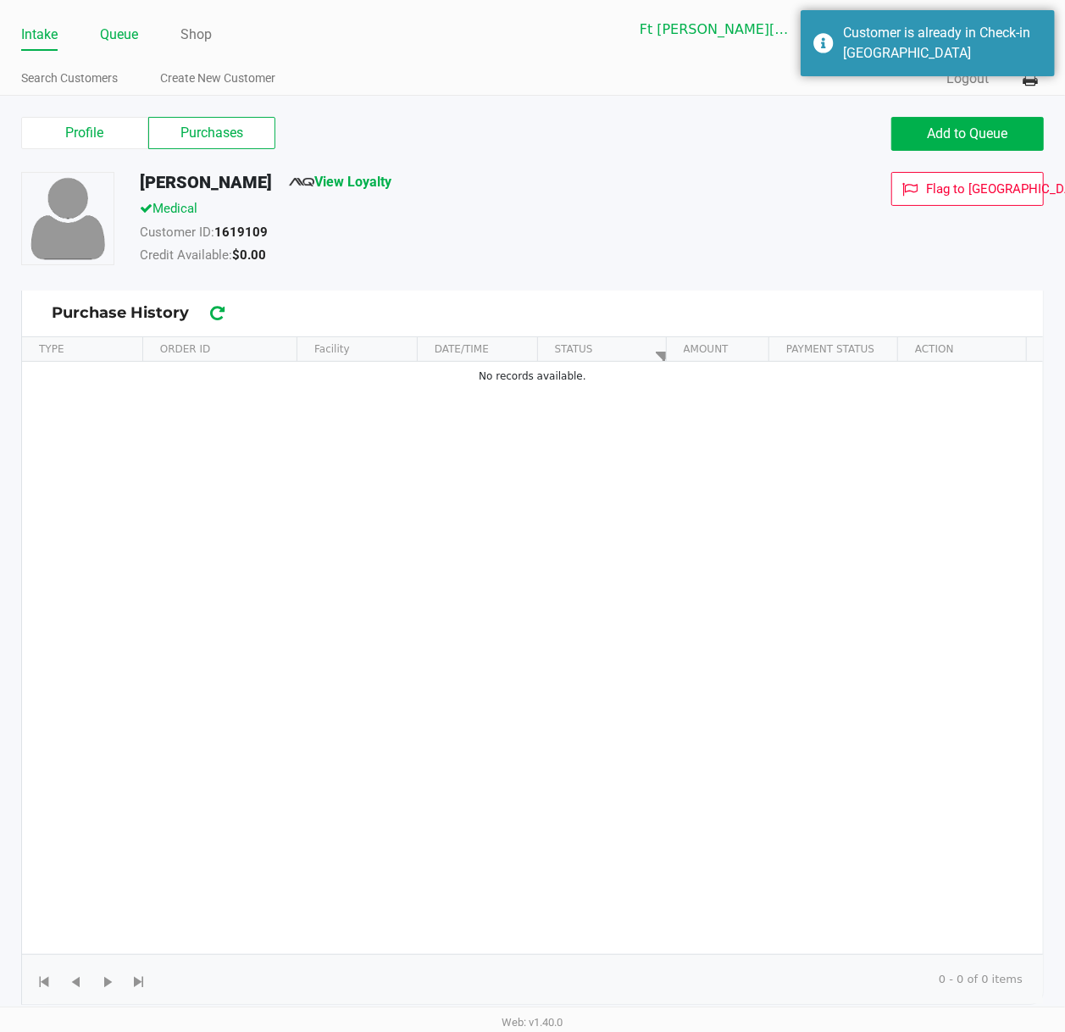
click at [113, 35] on link "Queue" at bounding box center [119, 35] width 38 height 24
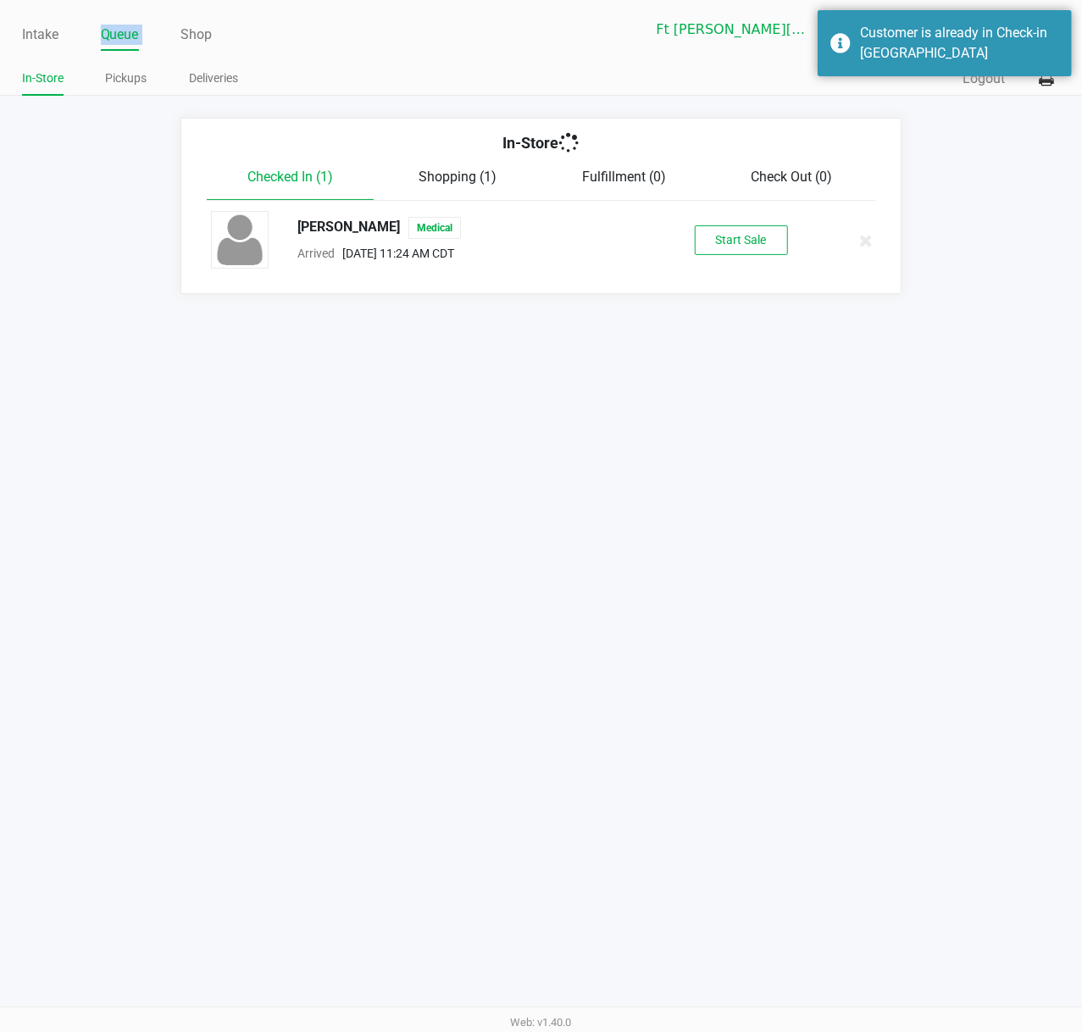
drag, startPoint x: 112, startPoint y: 34, endPoint x: 141, endPoint y: 53, distance: 34.3
click at [102, 29] on link "Queue" at bounding box center [120, 35] width 38 height 24
click at [754, 245] on button "Start Sale" at bounding box center [740, 240] width 93 height 30
click at [753, 245] on div "Start Sale" at bounding box center [740, 240] width 93 height 30
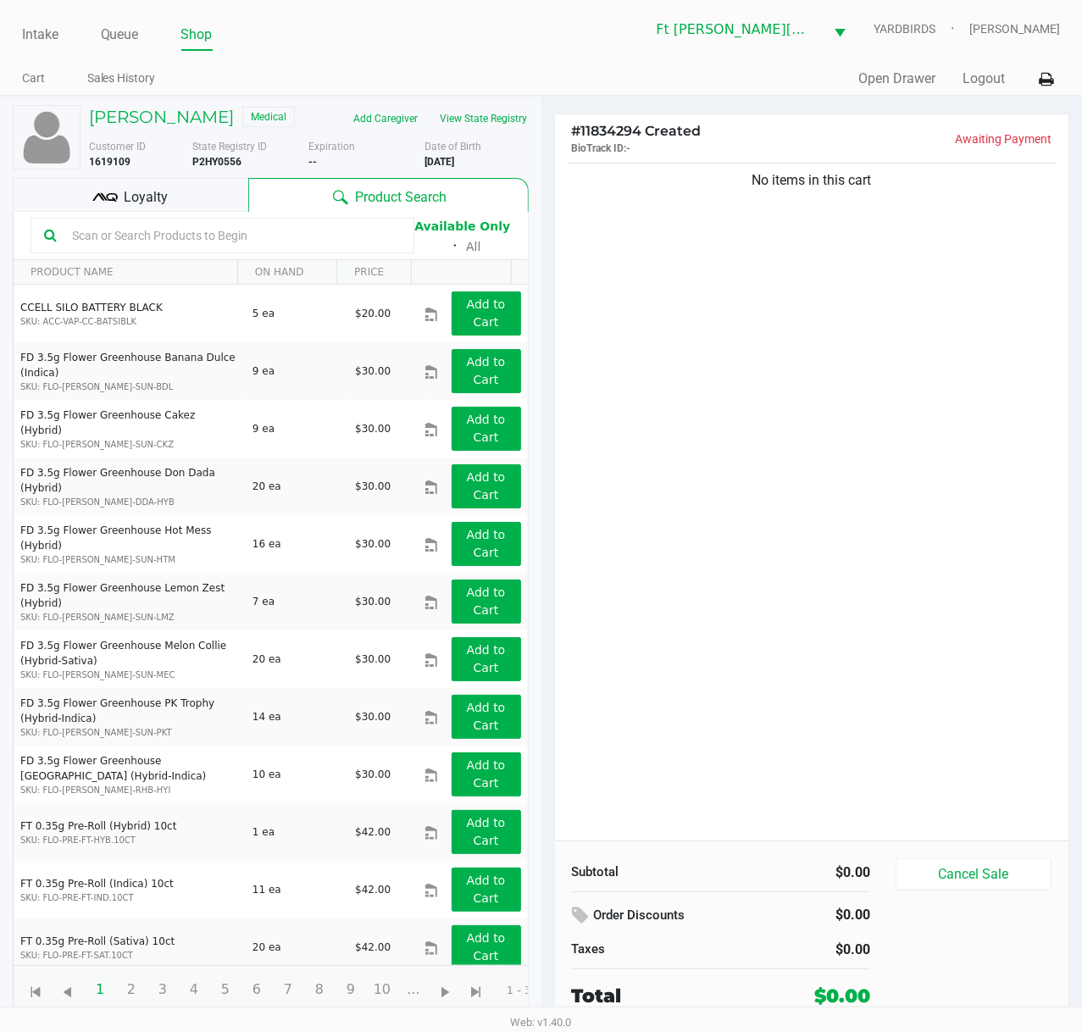
click at [242, 244] on input "text" at bounding box center [232, 235] width 335 height 25
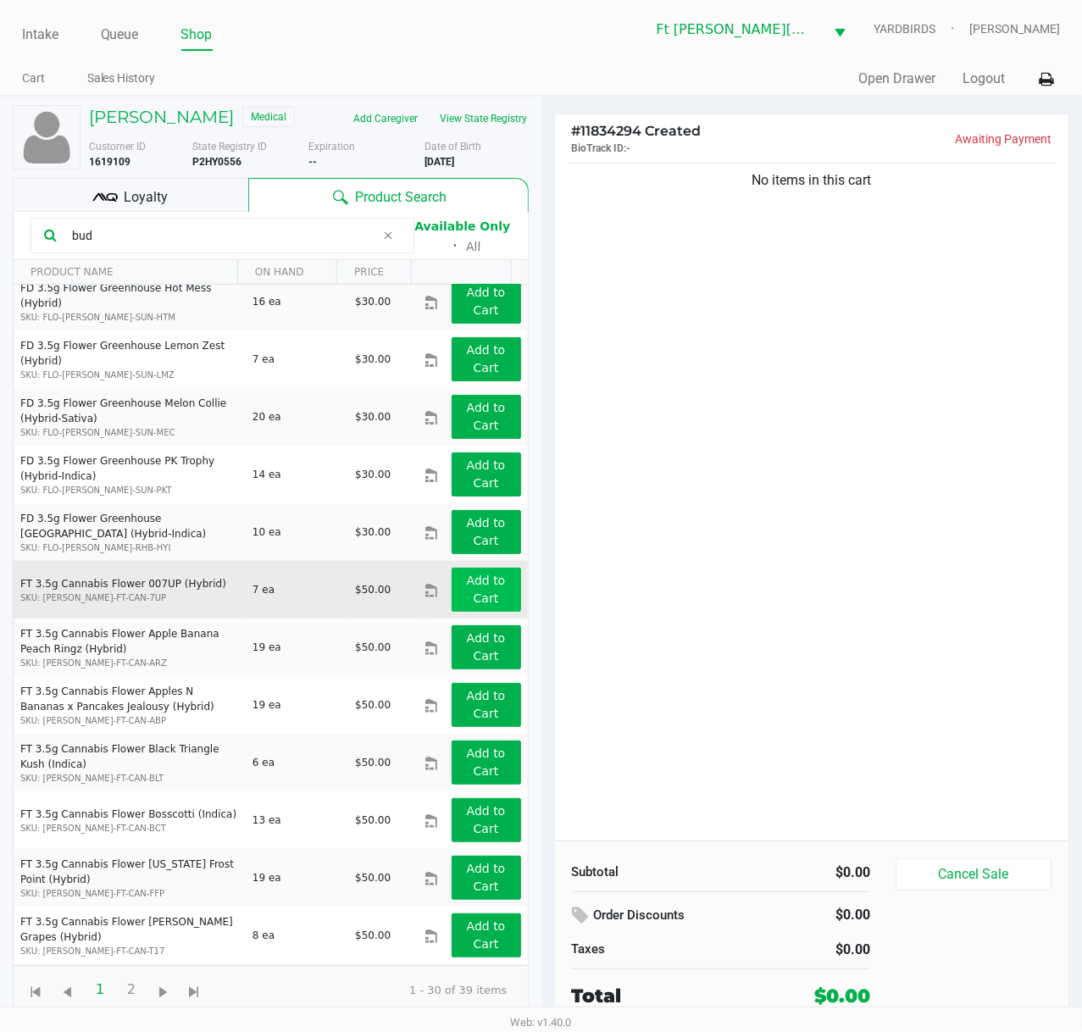
scroll to position [225, 0]
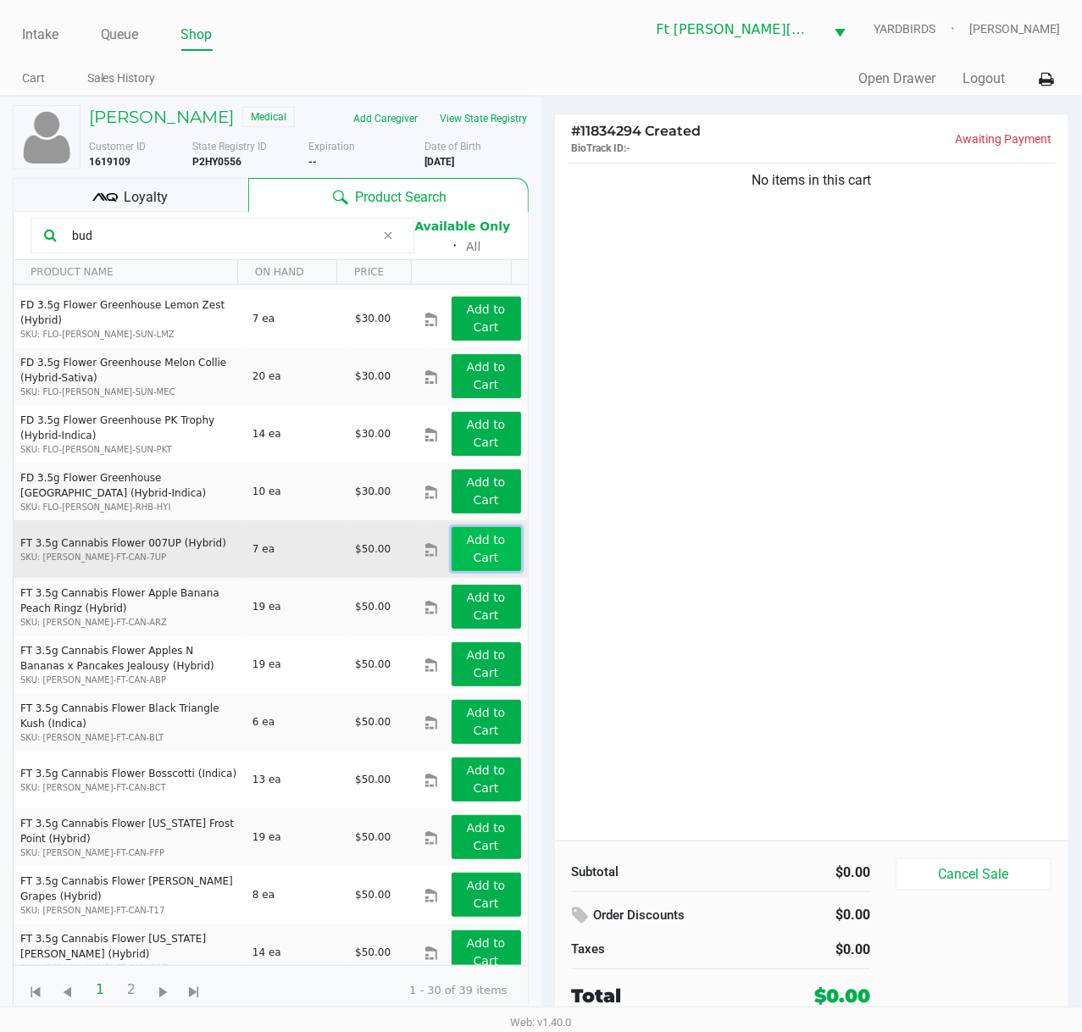
click at [468, 559] on app-button-loader "Add to Cart" at bounding box center [486, 548] width 39 height 31
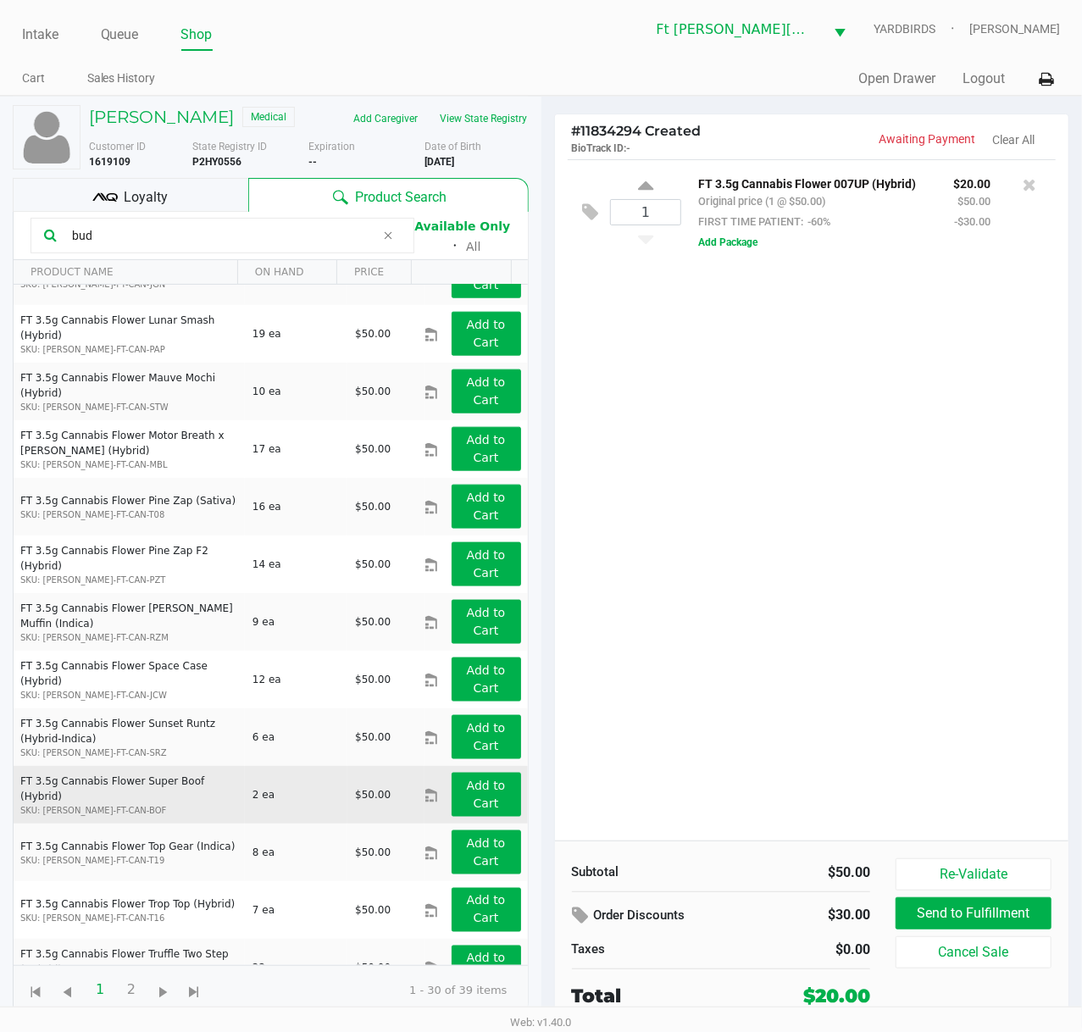
scroll to position [1065, 0]
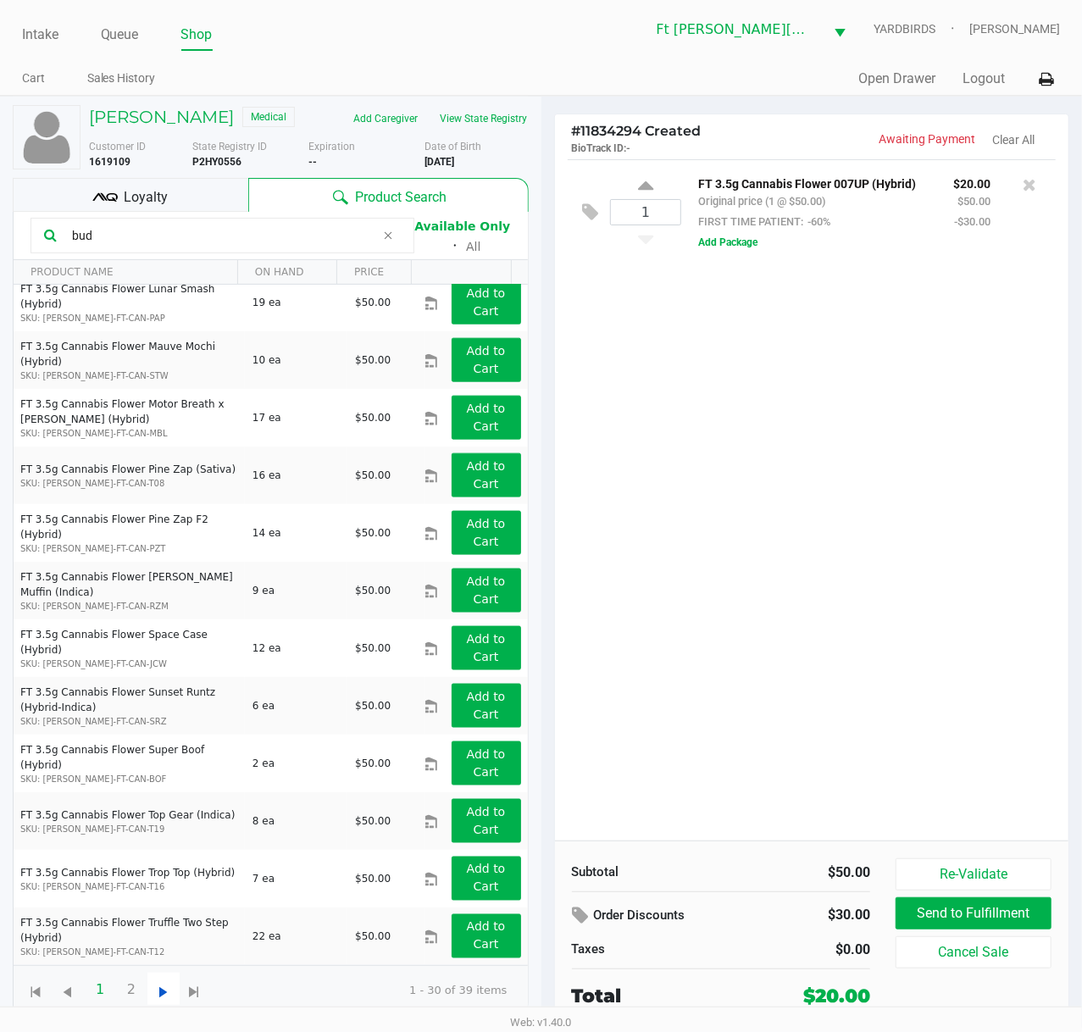
click at [166, 777] on span "Go to the next page" at bounding box center [163, 992] width 21 height 21
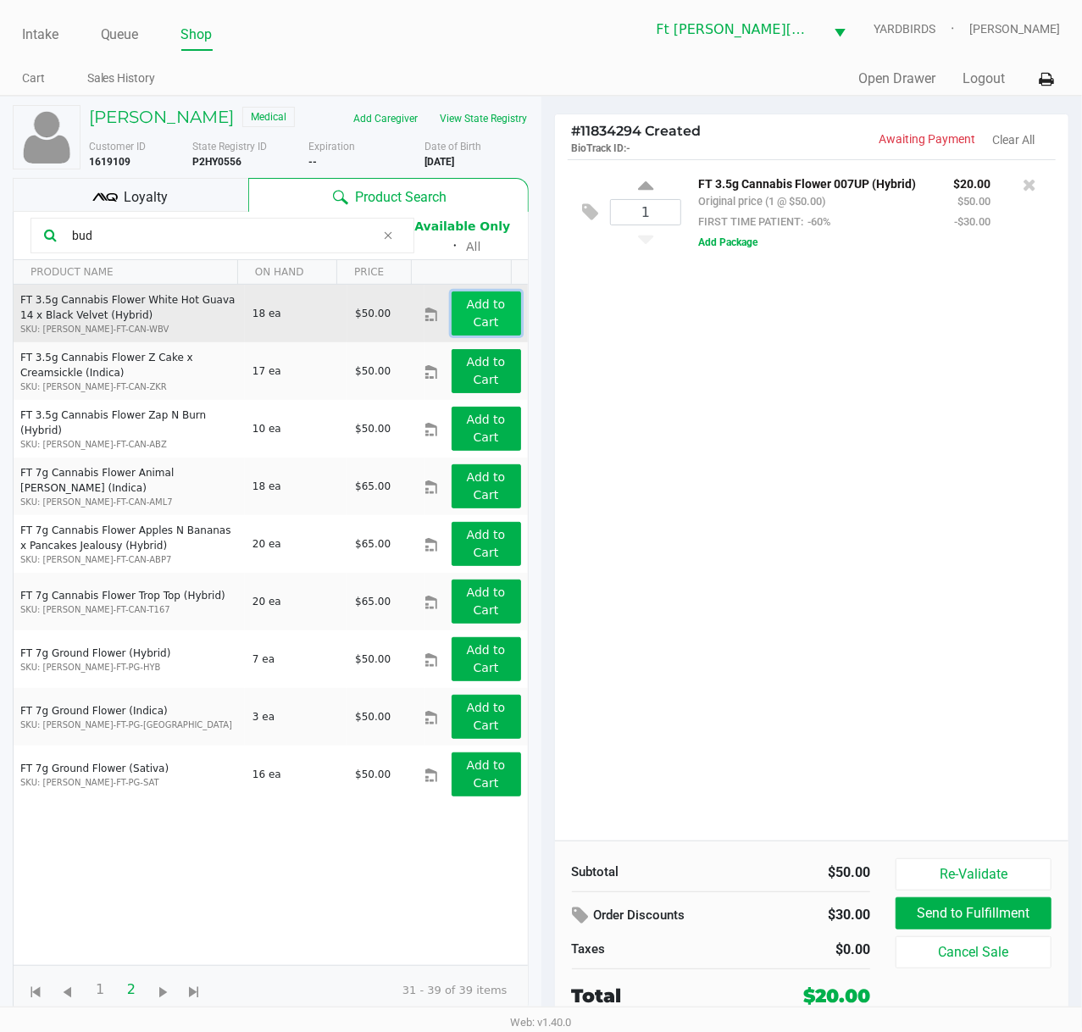
click at [474, 327] on app-button-loader "Add to Cart" at bounding box center [486, 312] width 39 height 31
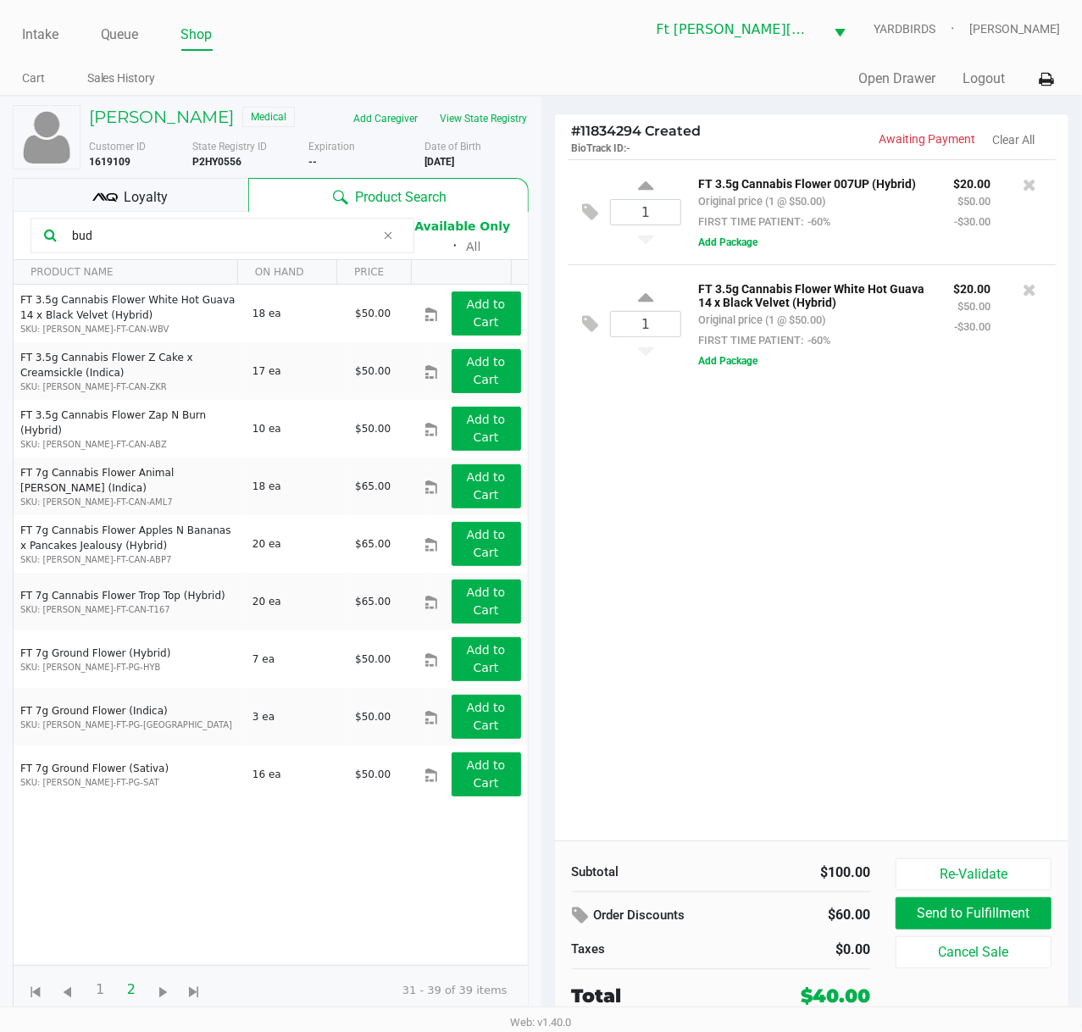
click at [133, 241] on input "bud" at bounding box center [220, 235] width 310 height 25
click at [132, 241] on input "bud" at bounding box center [220, 235] width 310 height 25
click at [130, 239] on input "bud" at bounding box center [220, 235] width 310 height 25
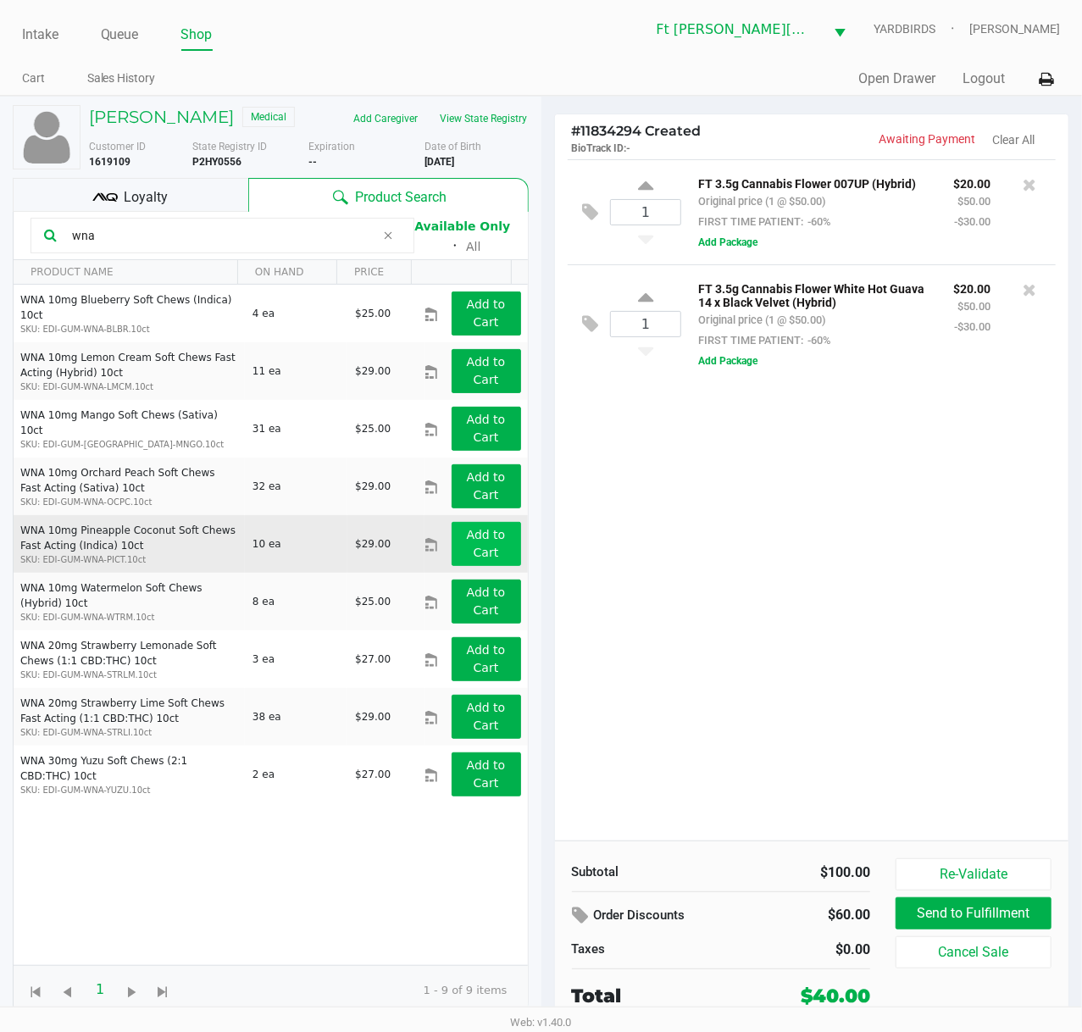
type input "wna"
click at [473, 546] on app-button-loader "Add to Cart" at bounding box center [486, 543] width 39 height 31
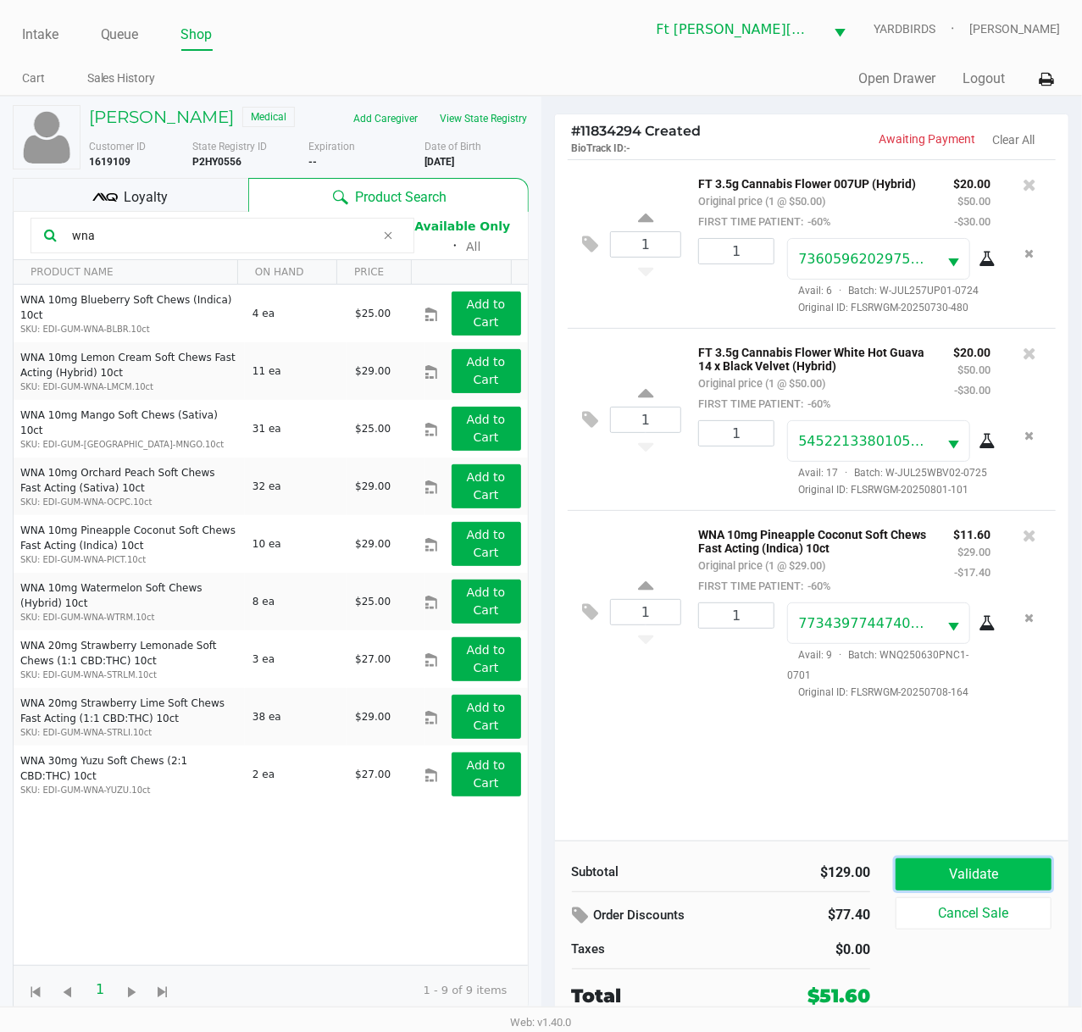
click at [990, 777] on button "Validate" at bounding box center [973, 874] width 156 height 32
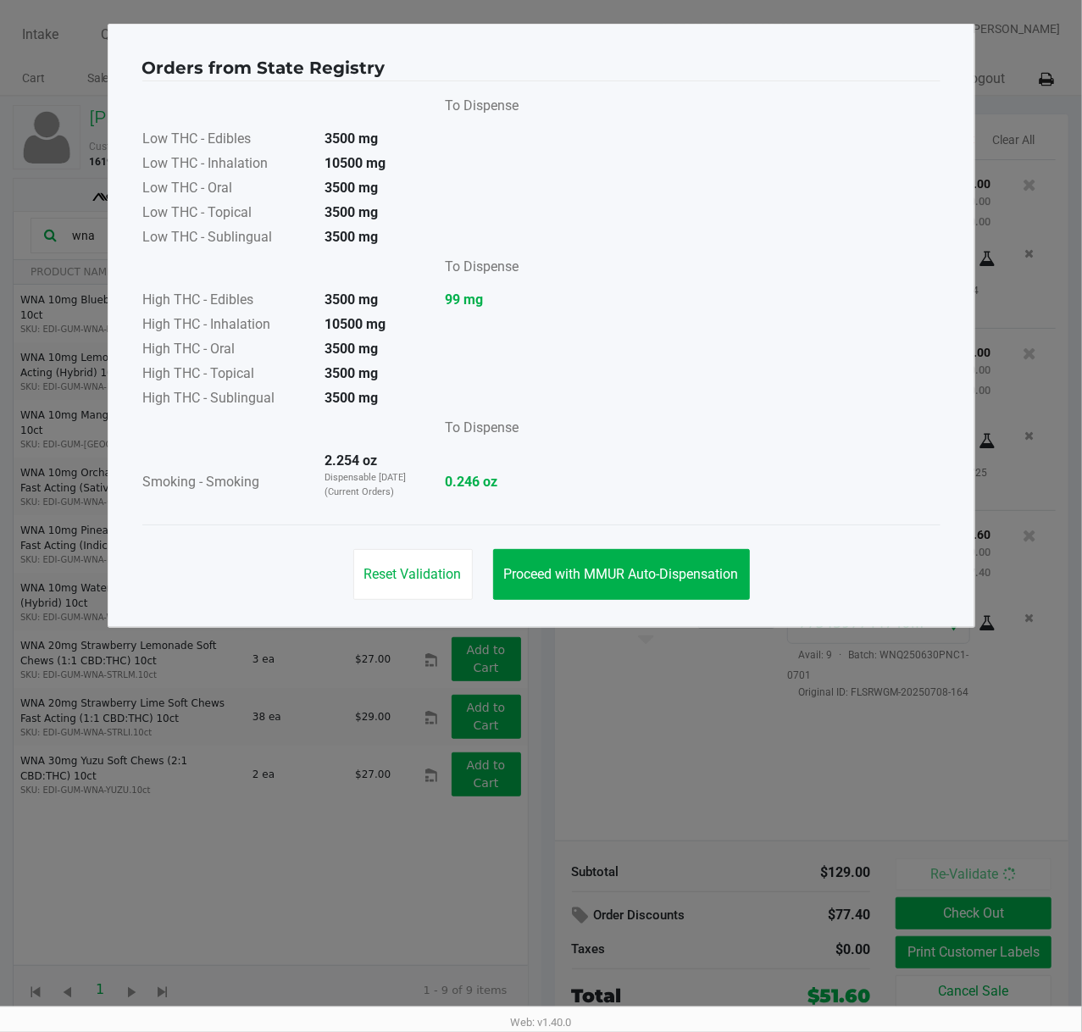
click at [549, 658] on ngb-modal-window "Orders from State Registry To Dispense Low THC - Edibles 3500 mg Low THC - Inha…" at bounding box center [541, 516] width 1082 height 1032
click at [683, 604] on div "Reset Validation Proceed with MMUR Auto-Dispensation" at bounding box center [541, 567] width 798 height 86
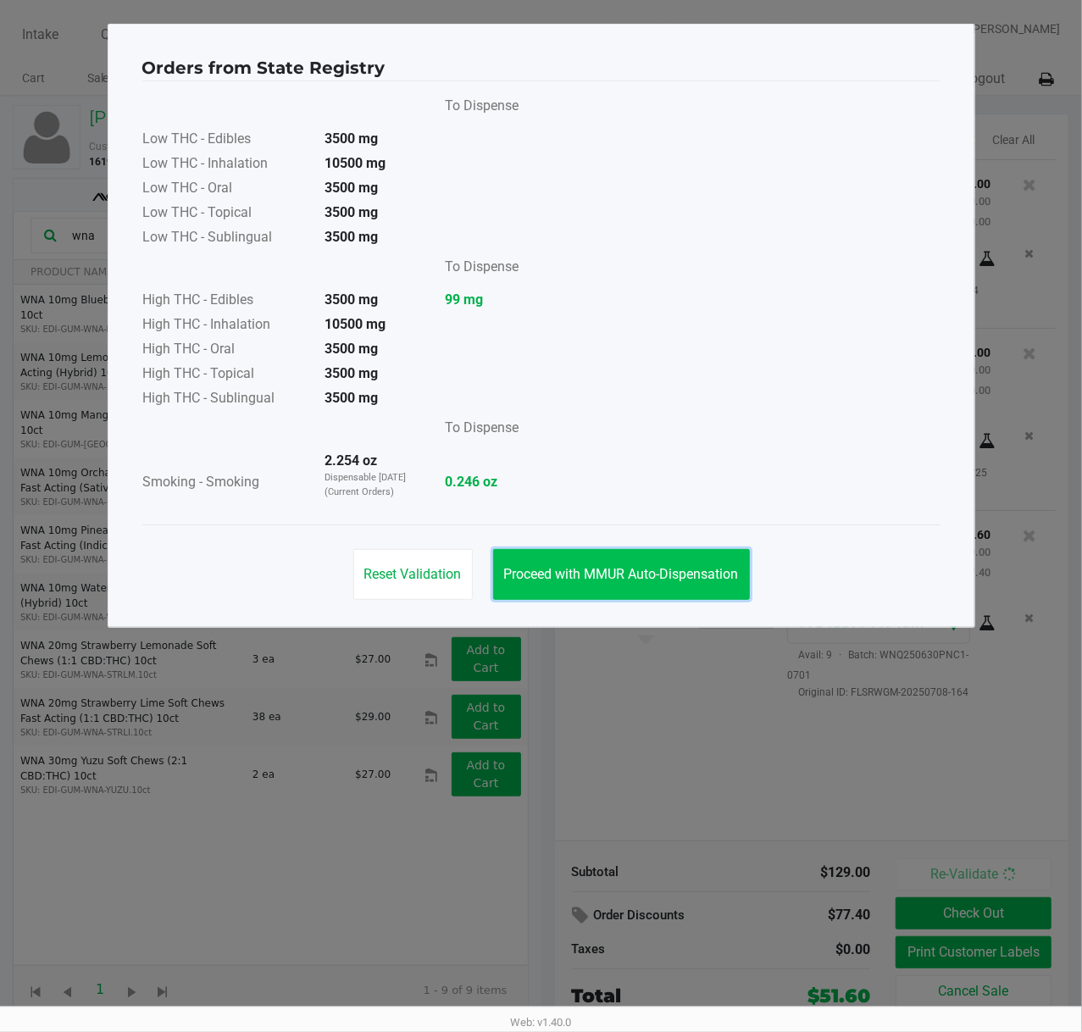
click at [682, 556] on button "Proceed with MMUR Auto-Dispensation" at bounding box center [621, 574] width 257 height 51
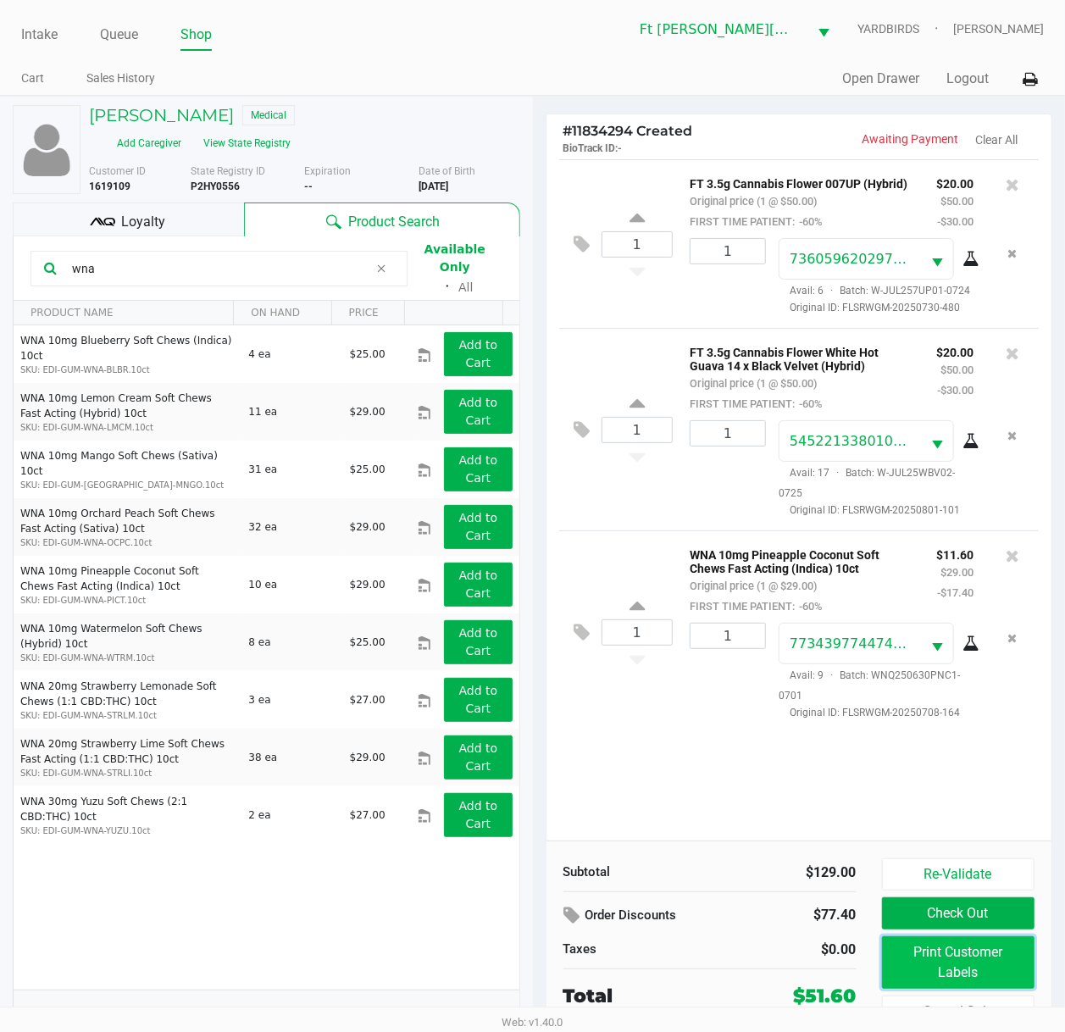
click at [1004, 777] on button "Print Customer Labels" at bounding box center [958, 962] width 153 height 53
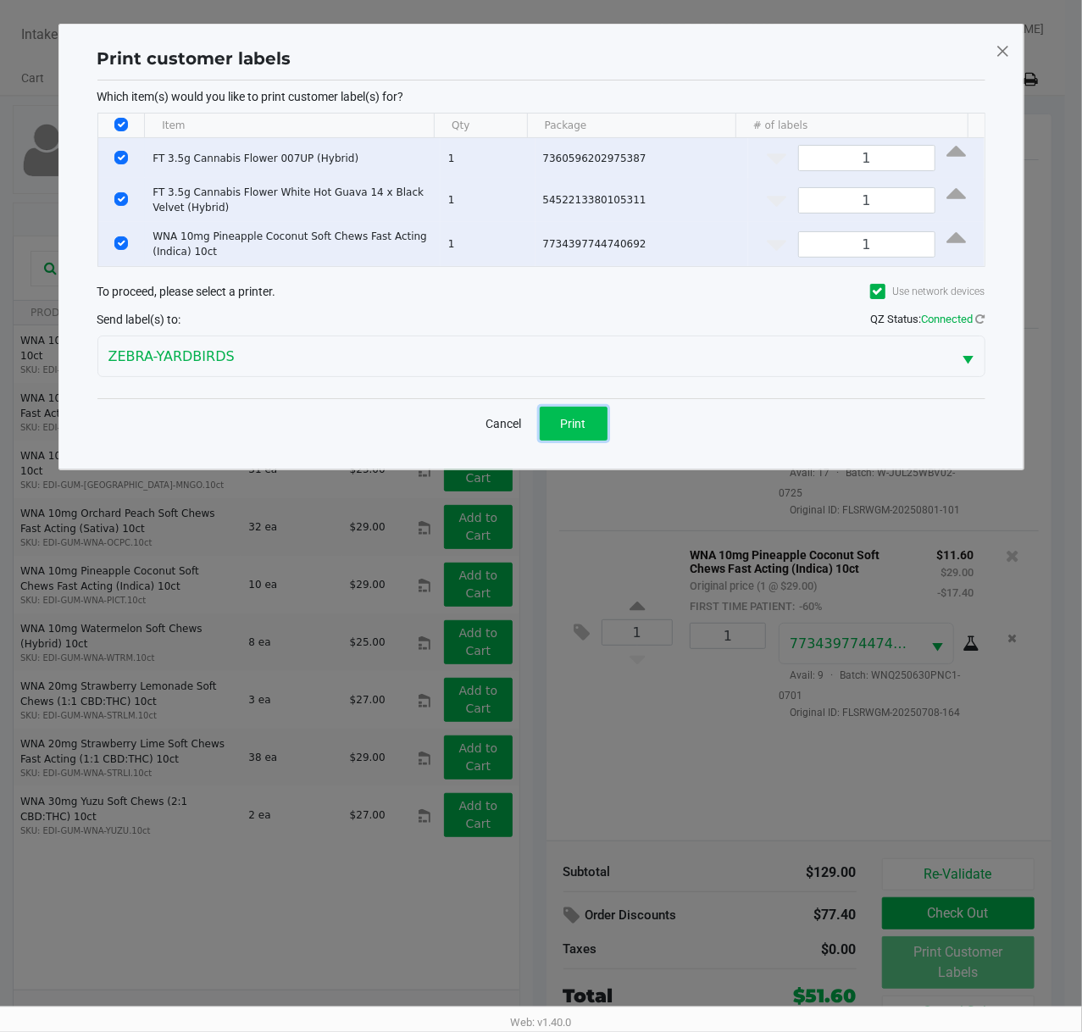
click at [573, 417] on button "Print" at bounding box center [573, 424] width 68 height 34
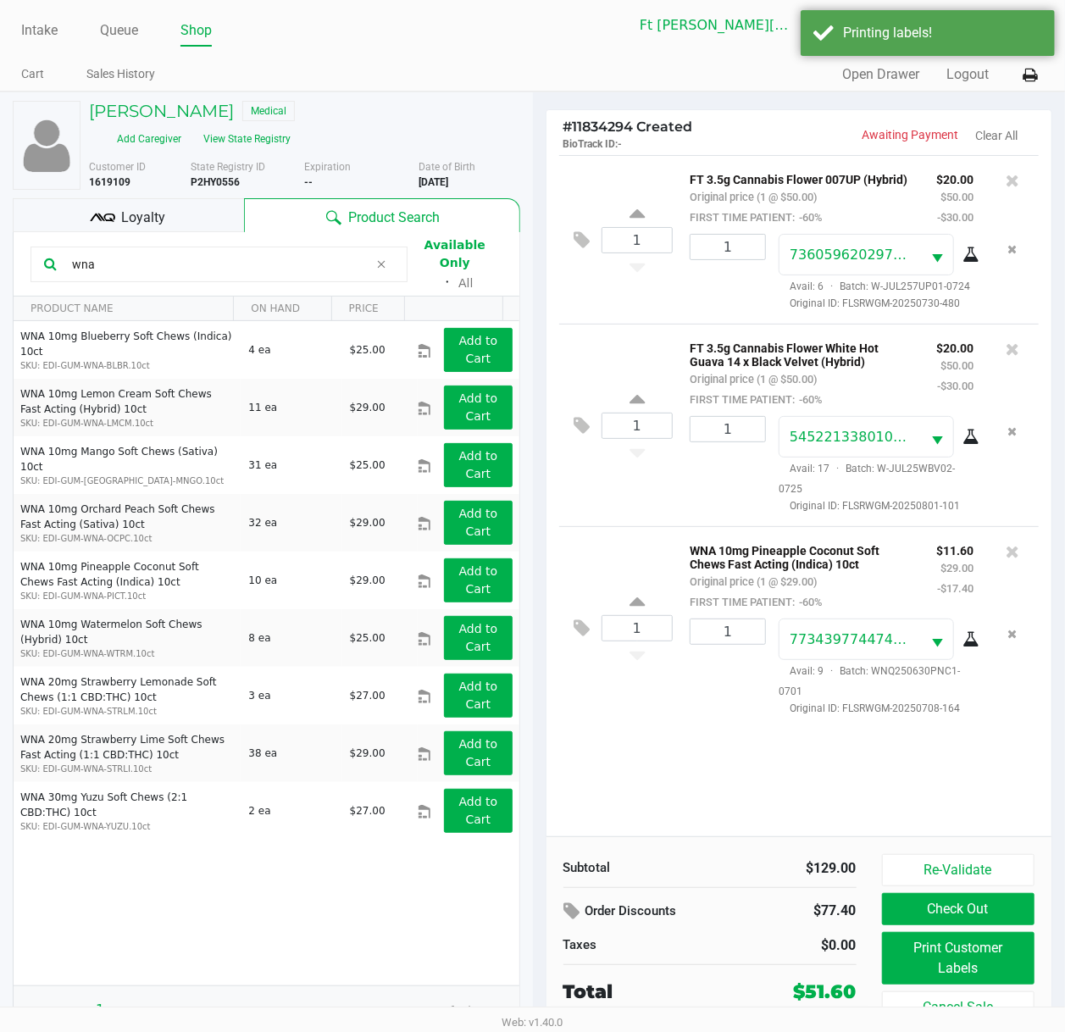
scroll to position [18, 0]
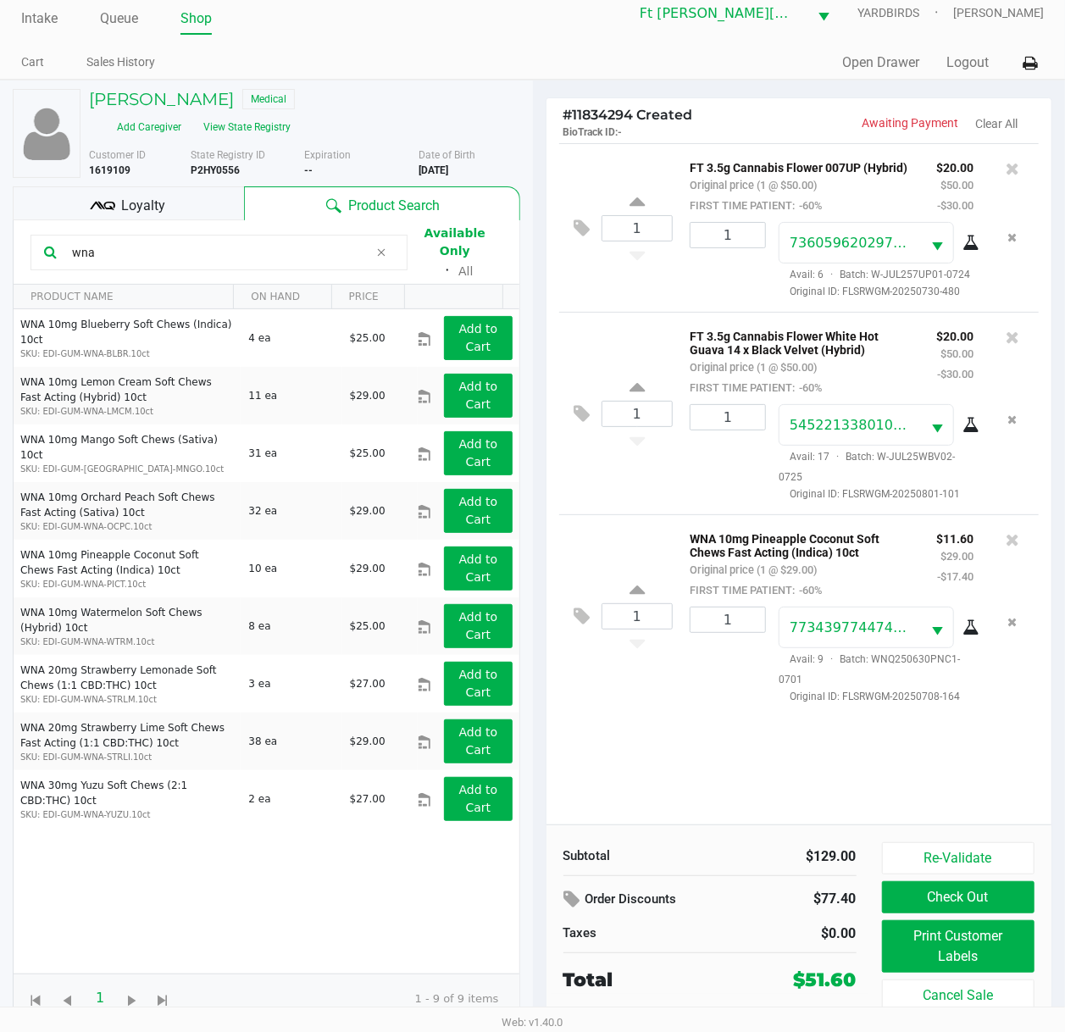
click at [1000, 777] on button "Check Out" at bounding box center [958, 897] width 153 height 32
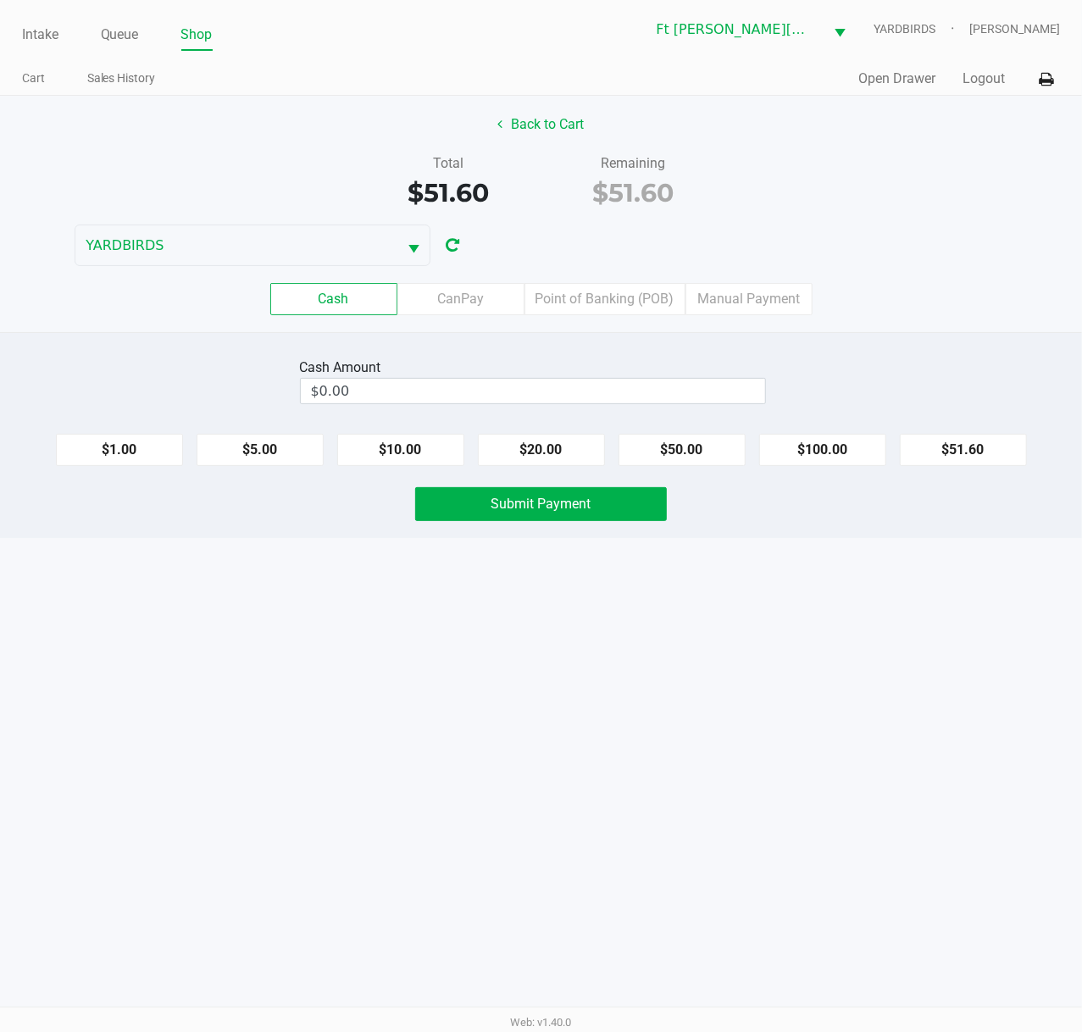
click at [635, 293] on label "Point of Banking (POB)" at bounding box center [604, 299] width 161 height 32
click at [0, 0] on 7 "Point of Banking (POB)" at bounding box center [0, 0] width 0 height 0
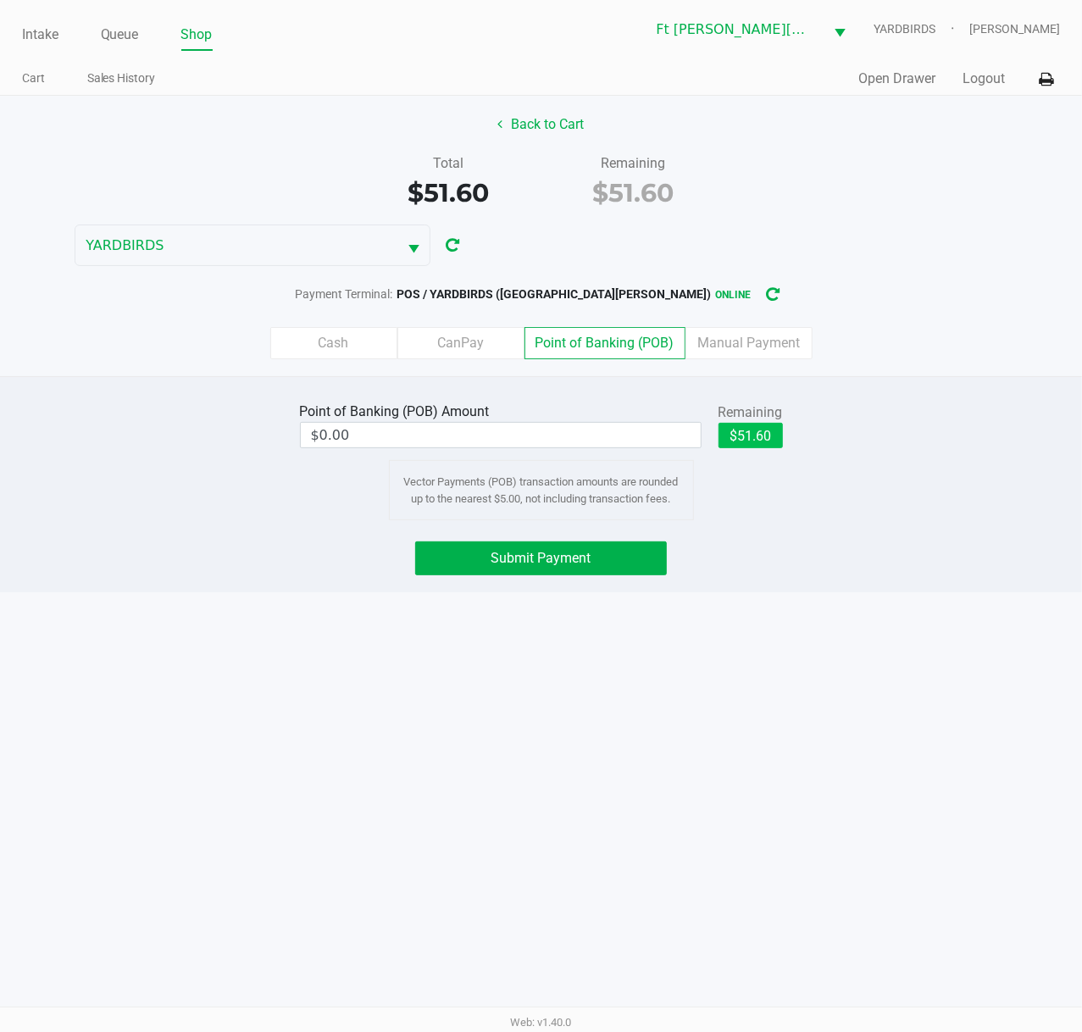
click at [769, 442] on button "$51.60" at bounding box center [750, 435] width 64 height 25
type input "$51.60"
click at [591, 563] on button "Submit Payment" at bounding box center [541, 558] width 252 height 34
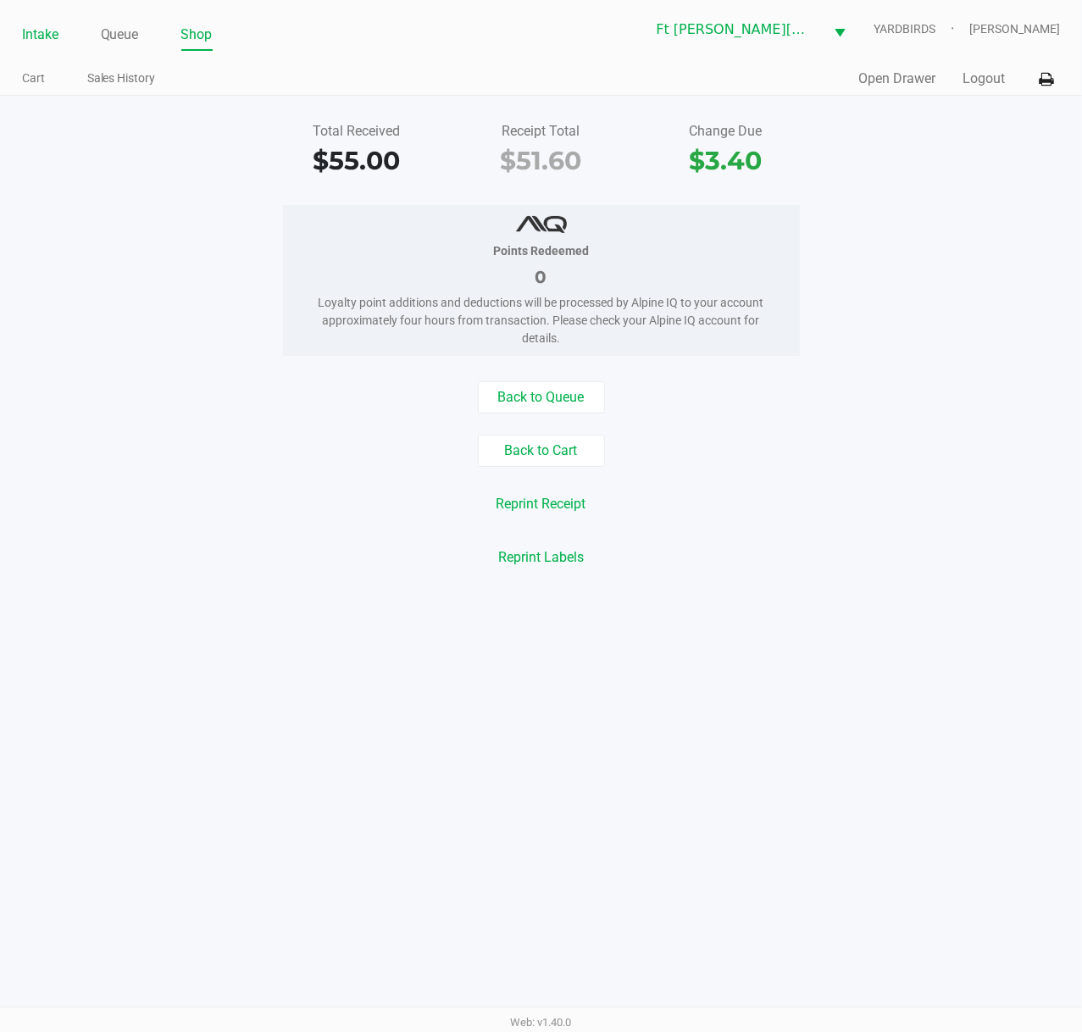
click at [31, 34] on link "Intake" at bounding box center [40, 35] width 36 height 24
click at [31, 35] on link "Intake" at bounding box center [40, 35] width 36 height 24
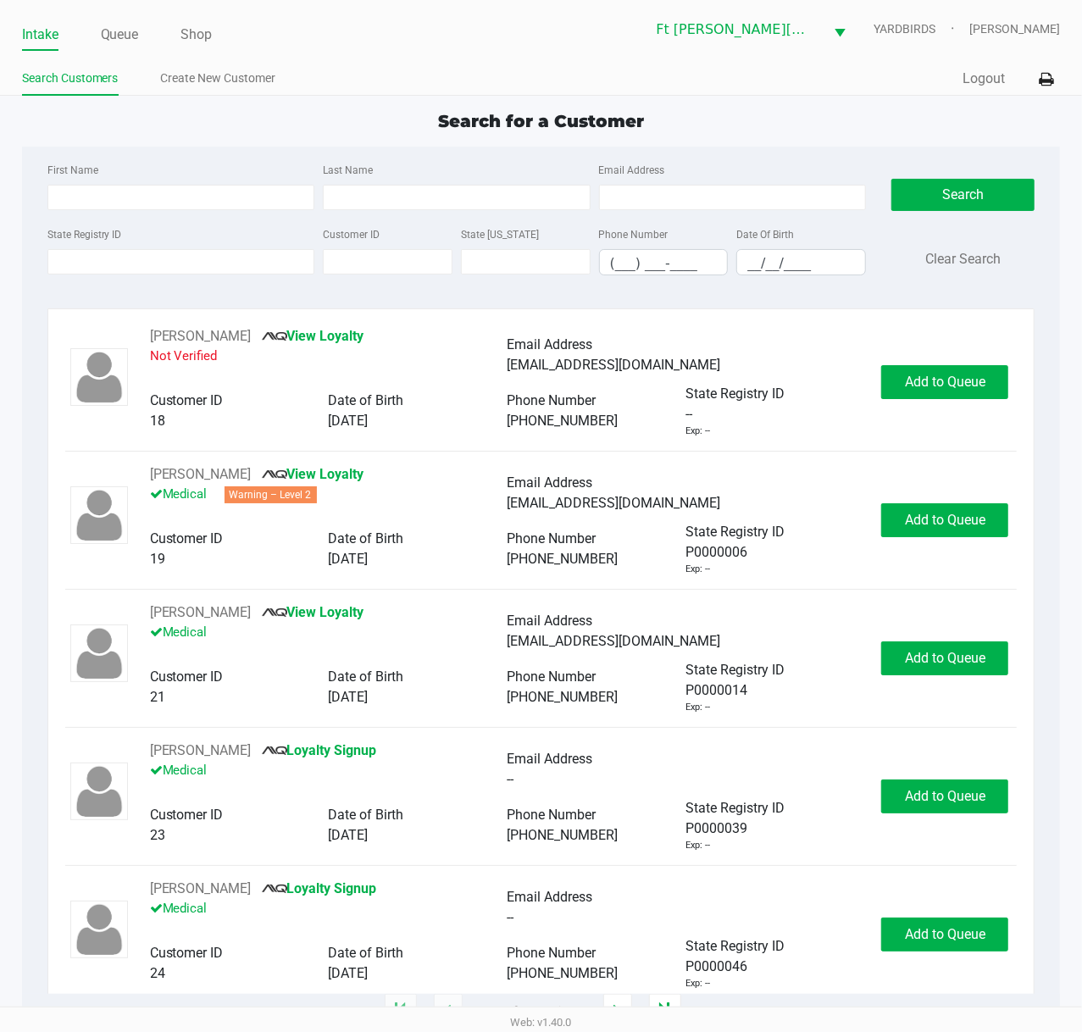
click at [158, 134] on div "Search for a Customer" at bounding box center [541, 120] width 1064 height 25
click at [149, 130] on div "Search for a Customer" at bounding box center [541, 120] width 1064 height 25
click at [153, 119] on div "Search for a Customer" at bounding box center [541, 120] width 1064 height 25
click at [187, 266] on input "State Registry ID" at bounding box center [181, 261] width 268 height 25
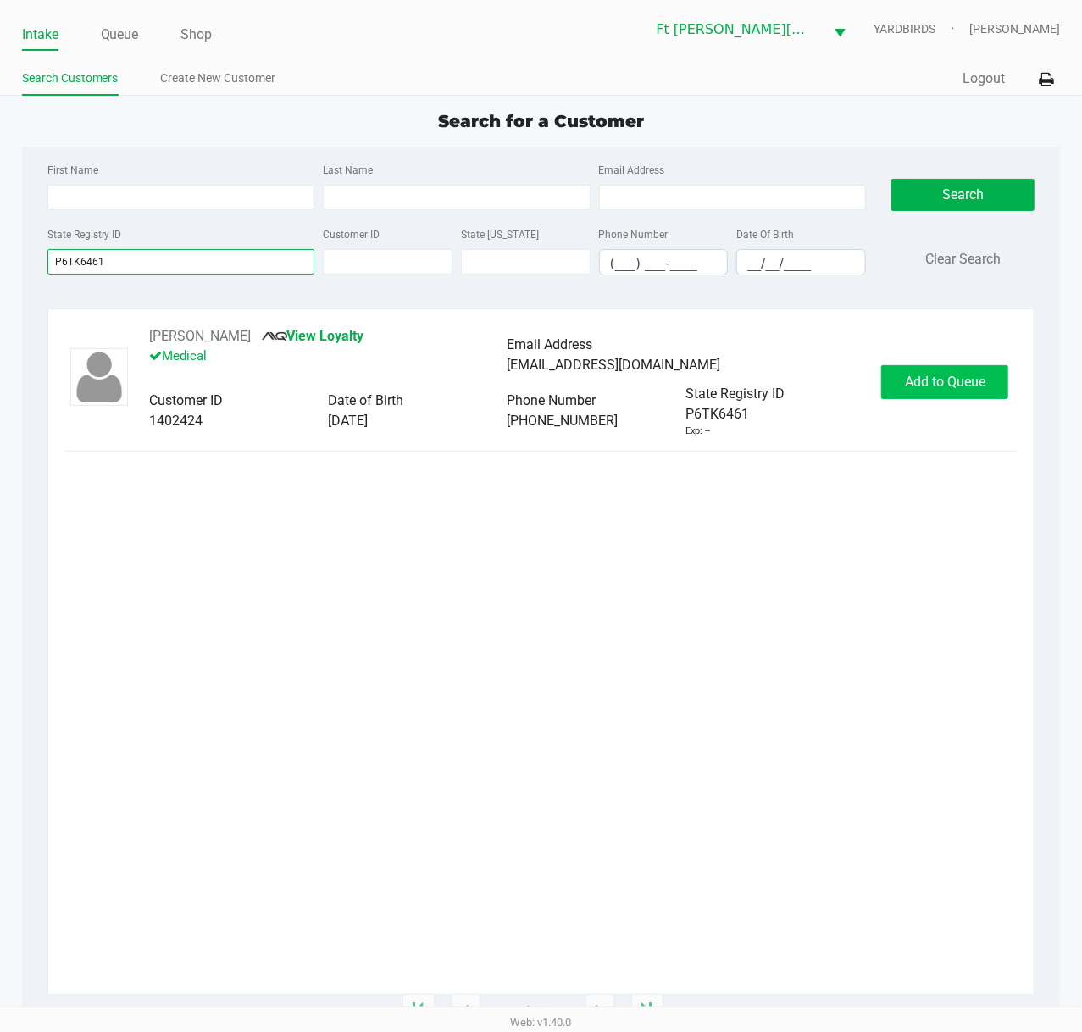
type input "P6TK6461"
click at [945, 371] on button "Add to Queue" at bounding box center [944, 382] width 127 height 34
click at [945, 371] on div "Add to Queue" at bounding box center [944, 382] width 127 height 34
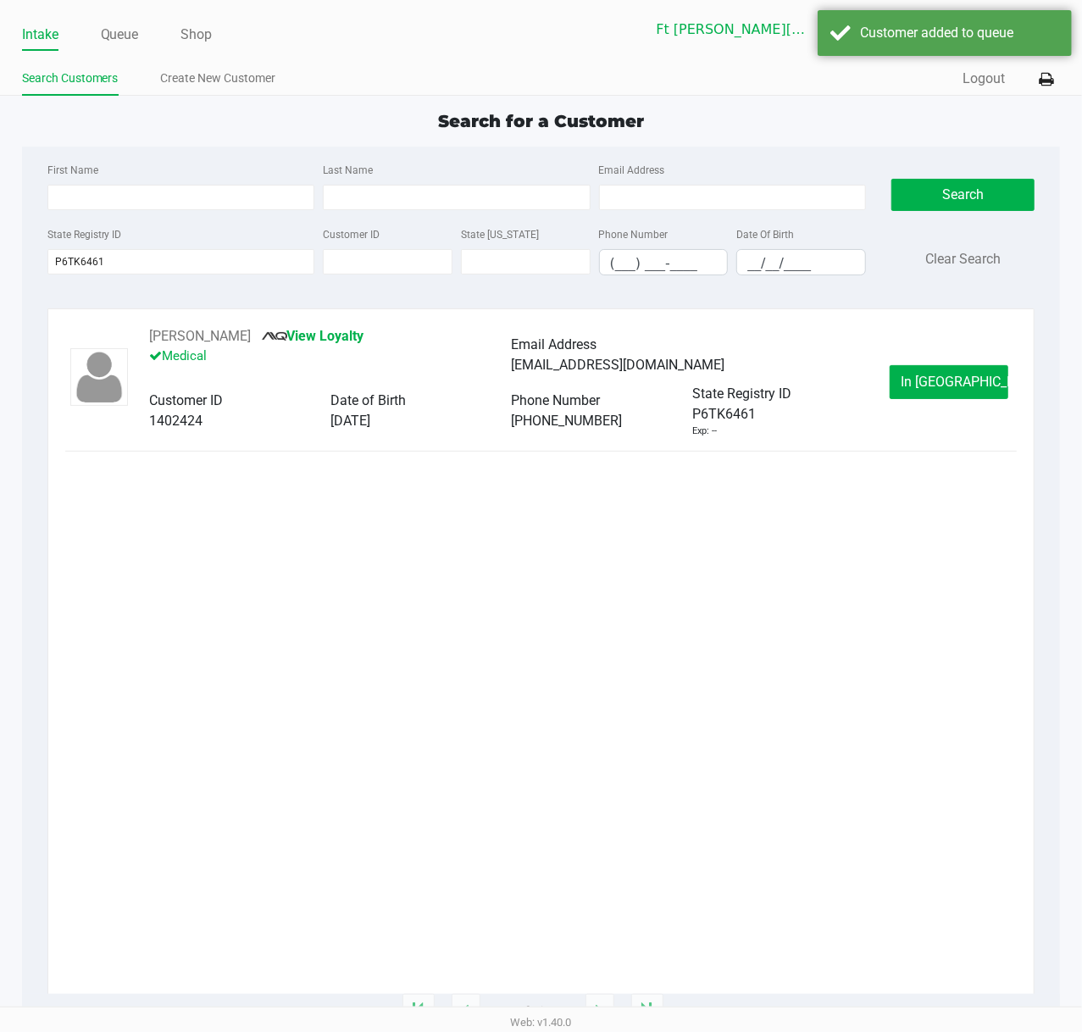
click at [945, 371] on button "In Queue" at bounding box center [948, 382] width 119 height 34
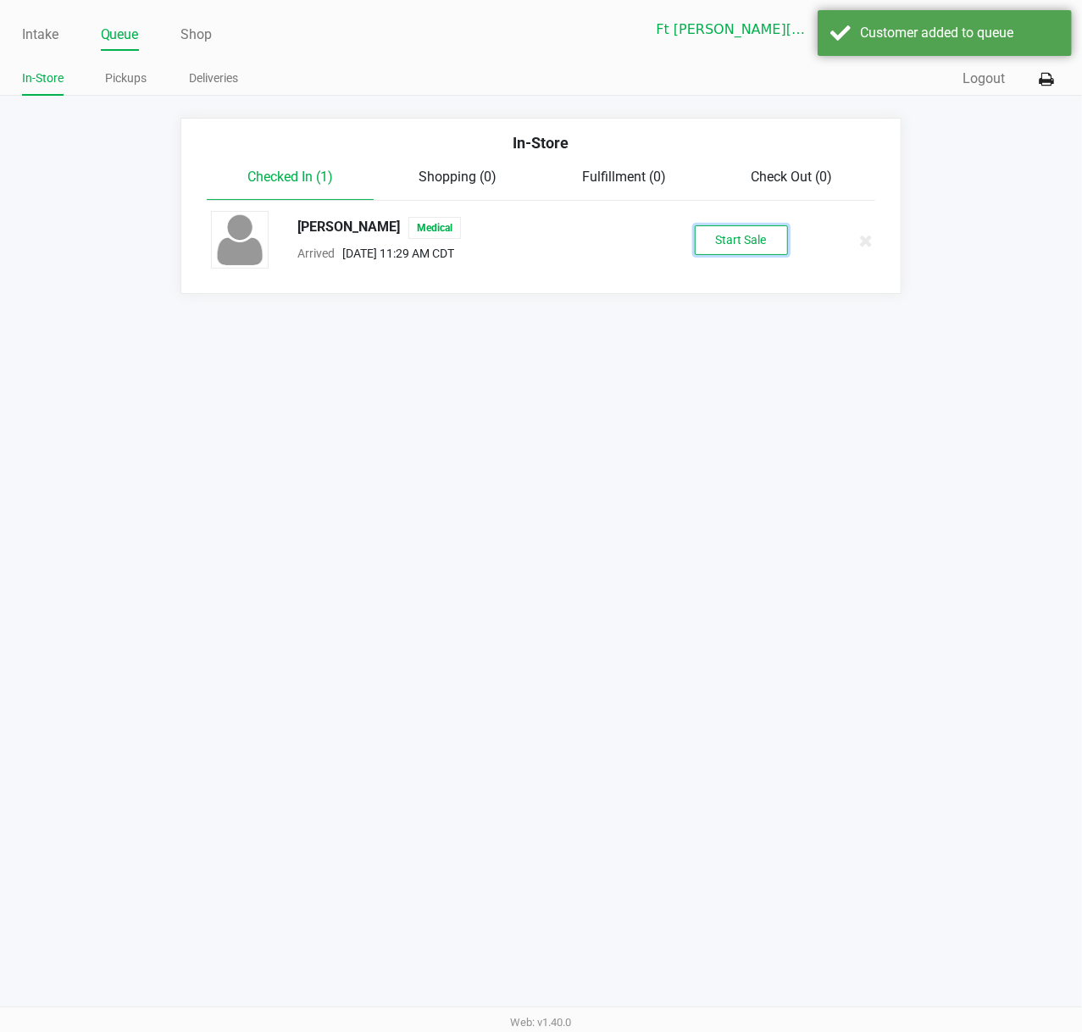
click at [702, 249] on button "Start Sale" at bounding box center [740, 240] width 93 height 30
click at [703, 249] on div "Start Sale" at bounding box center [740, 240] width 93 height 30
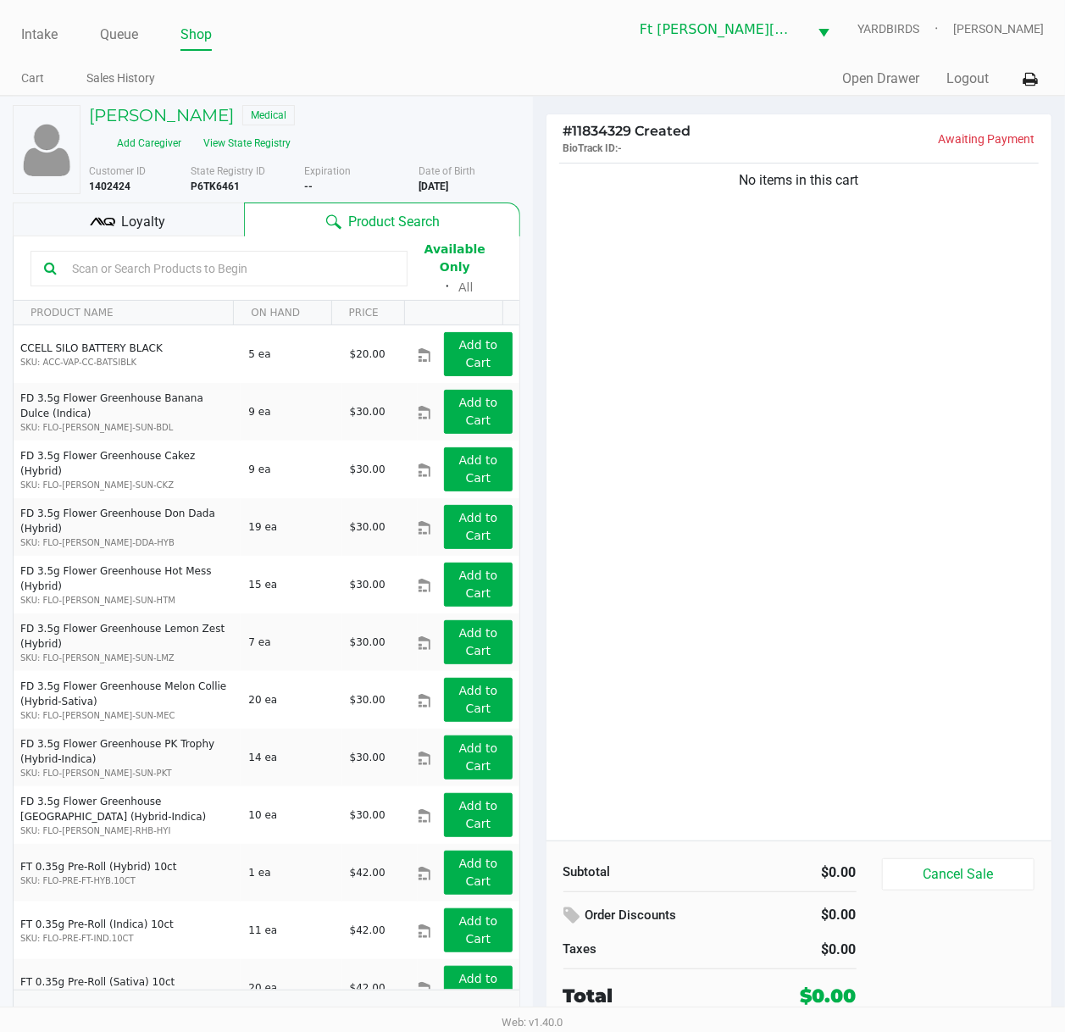
click at [193, 242] on div "Available Only ᛫ All" at bounding box center [266, 268] width 472 height 58
click at [195, 259] on input "text" at bounding box center [229, 268] width 329 height 25
type input "D"
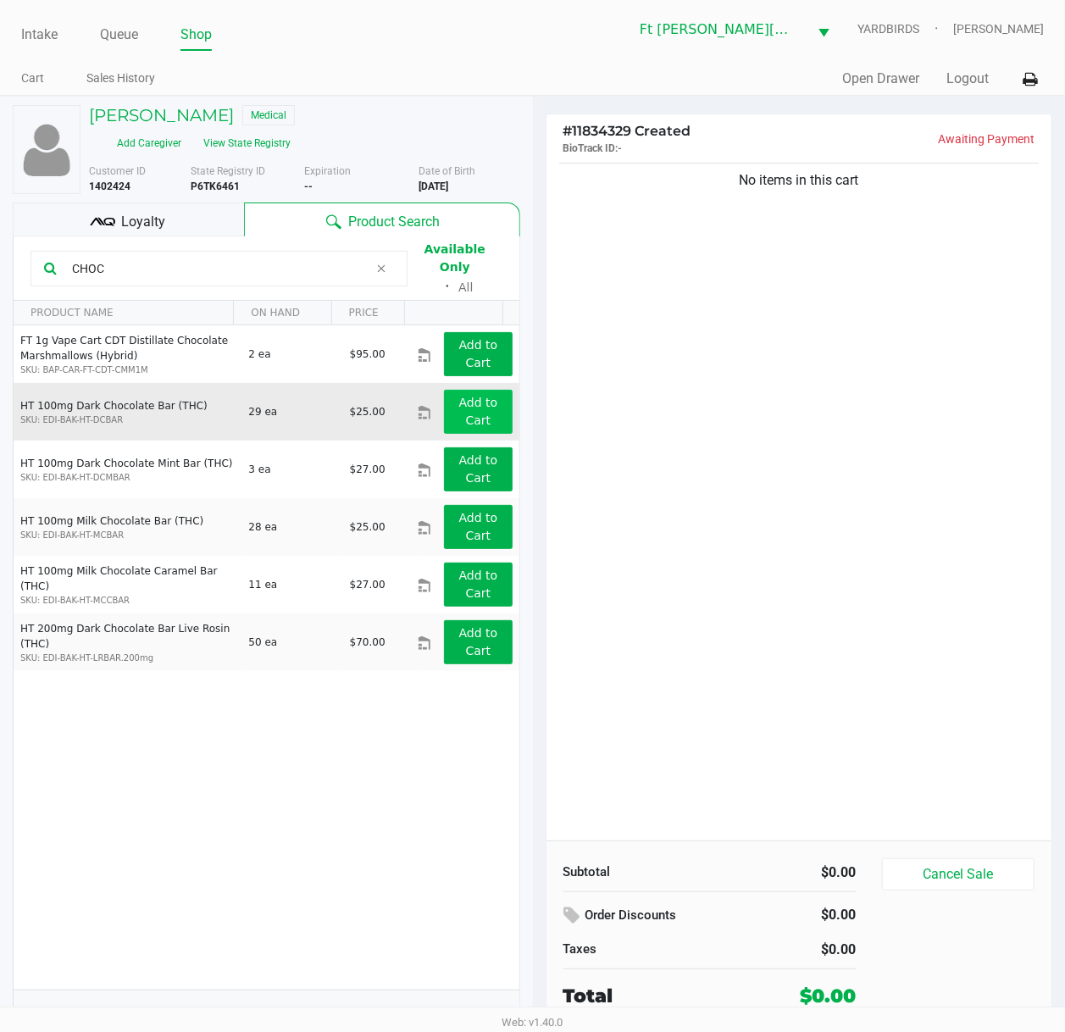
type input "CHOC"
click at [459, 405] on app-button-loader "Add to Cart" at bounding box center [478, 411] width 39 height 31
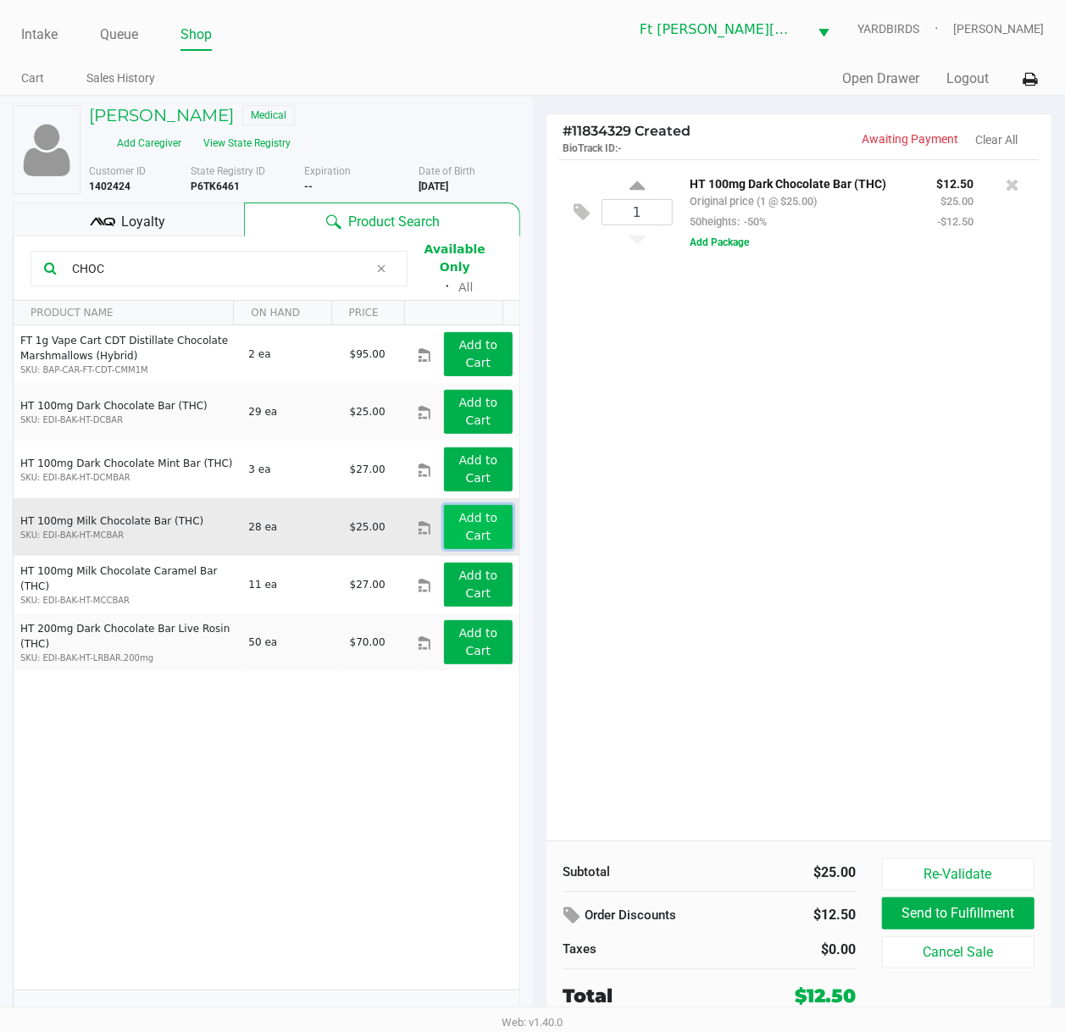
click at [476, 511] on app-button-loader "Add to Cart" at bounding box center [478, 526] width 39 height 31
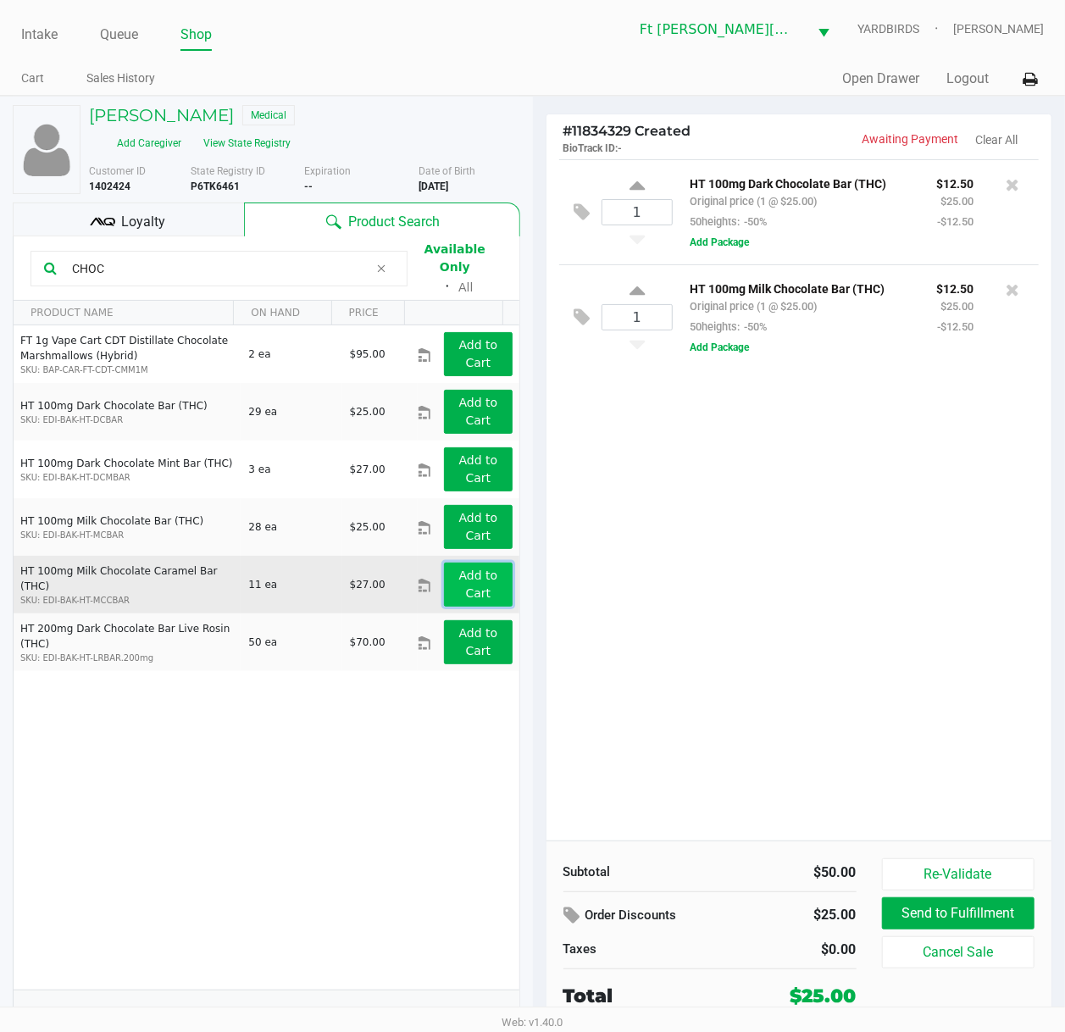
click at [459, 570] on app-button-loader "Add to Cart" at bounding box center [478, 583] width 39 height 31
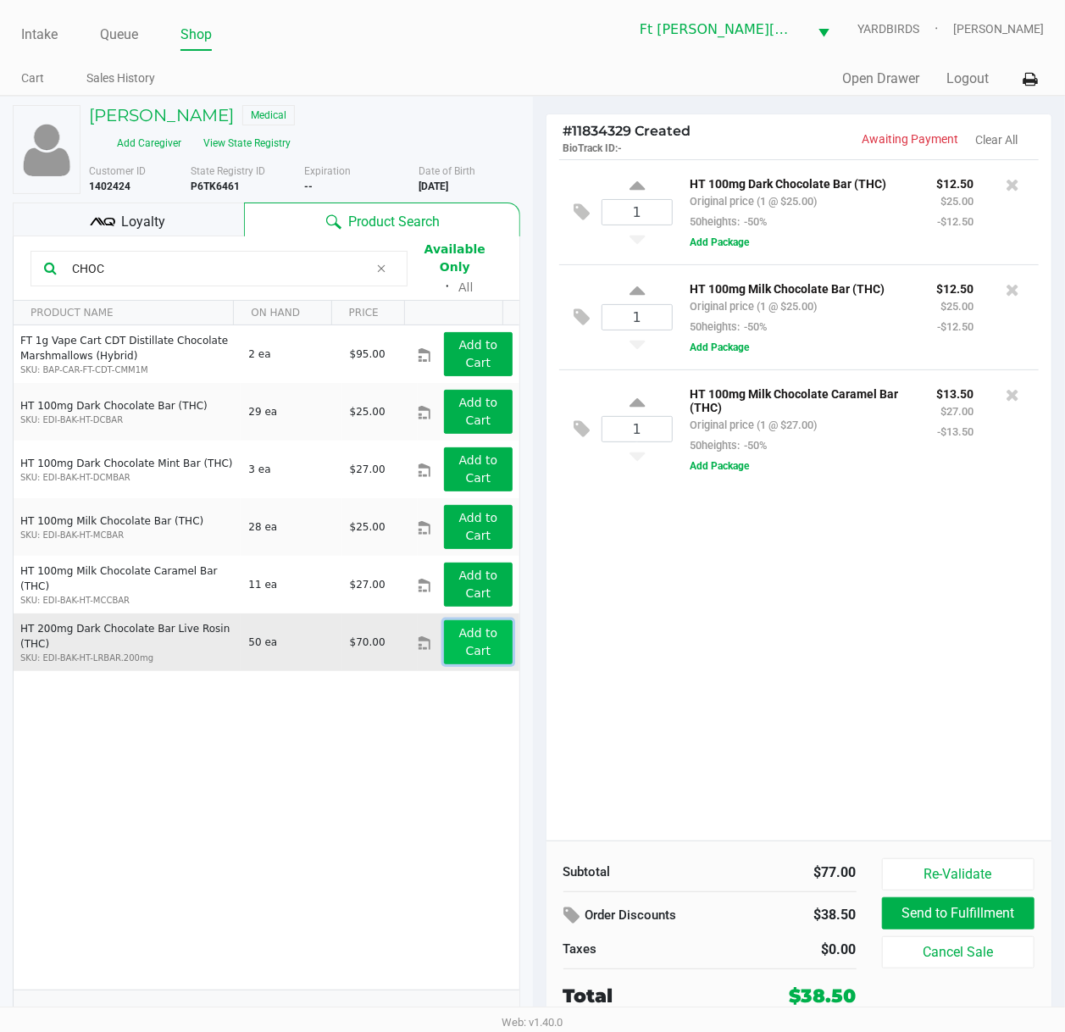
click at [461, 634] on app-button-loader "Add to Cart" at bounding box center [478, 641] width 39 height 31
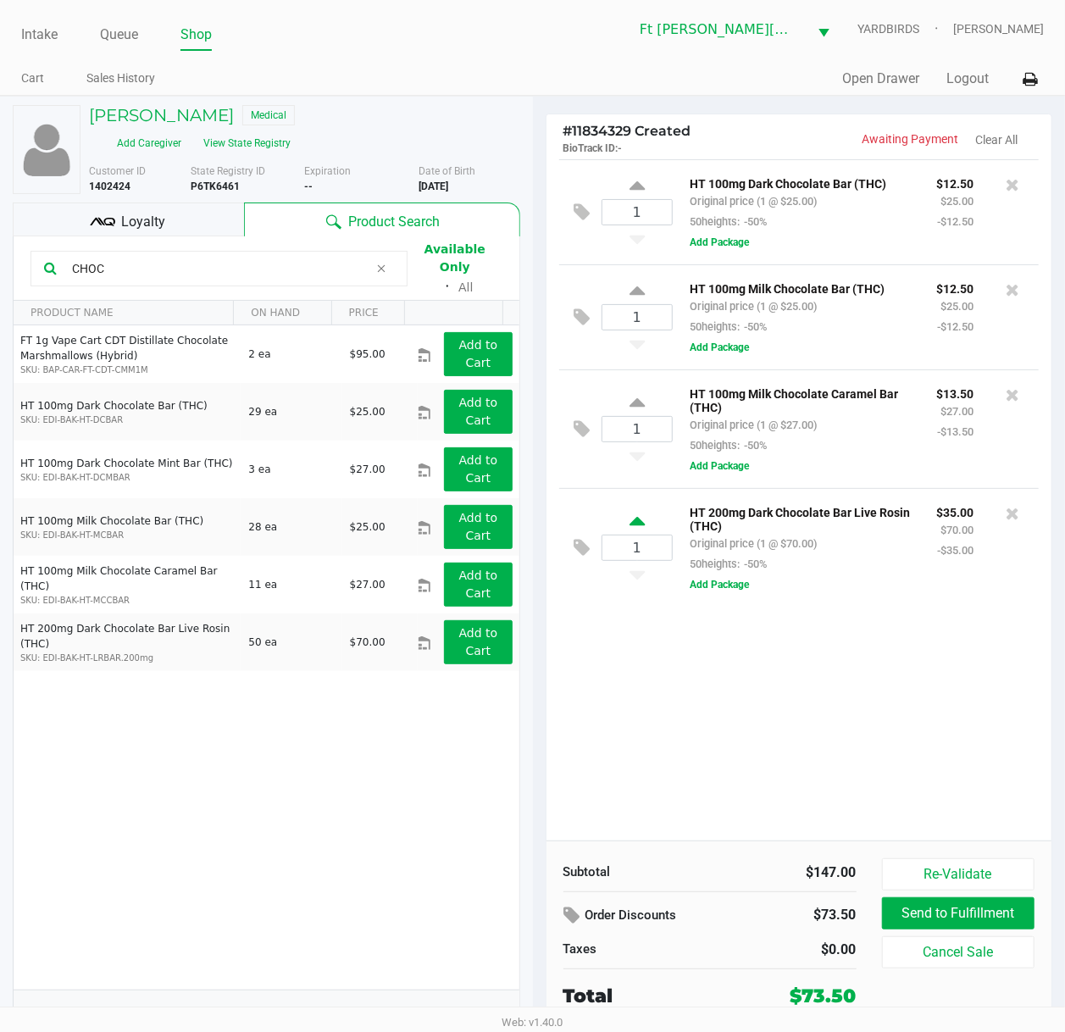
click at [641, 528] on icon at bounding box center [636, 523] width 15 height 21
type input "2"
click at [1010, 290] on icon at bounding box center [1012, 289] width 14 height 17
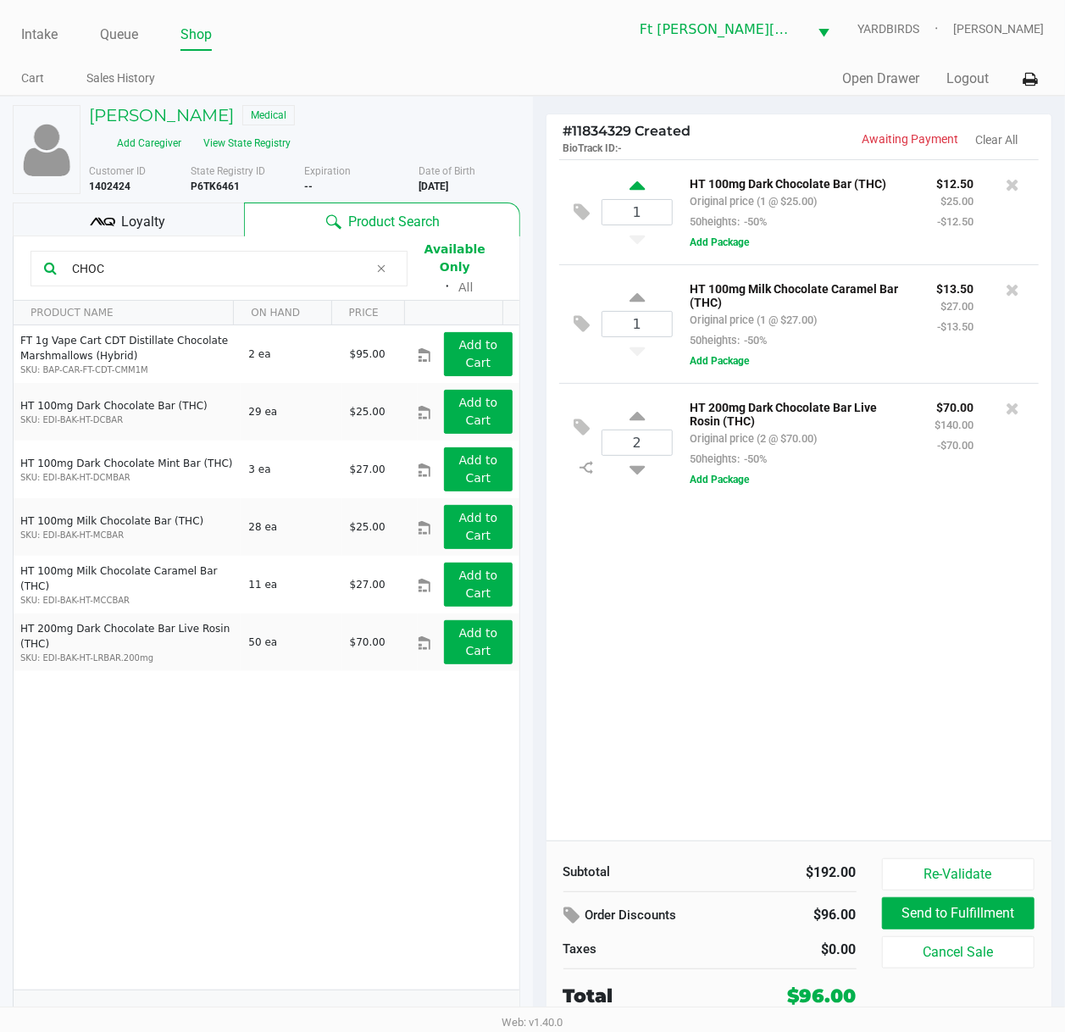
click at [641, 191] on icon at bounding box center [636, 188] width 15 height 21
type input "2"
click at [150, 229] on span "Loyalty" at bounding box center [143, 222] width 44 height 20
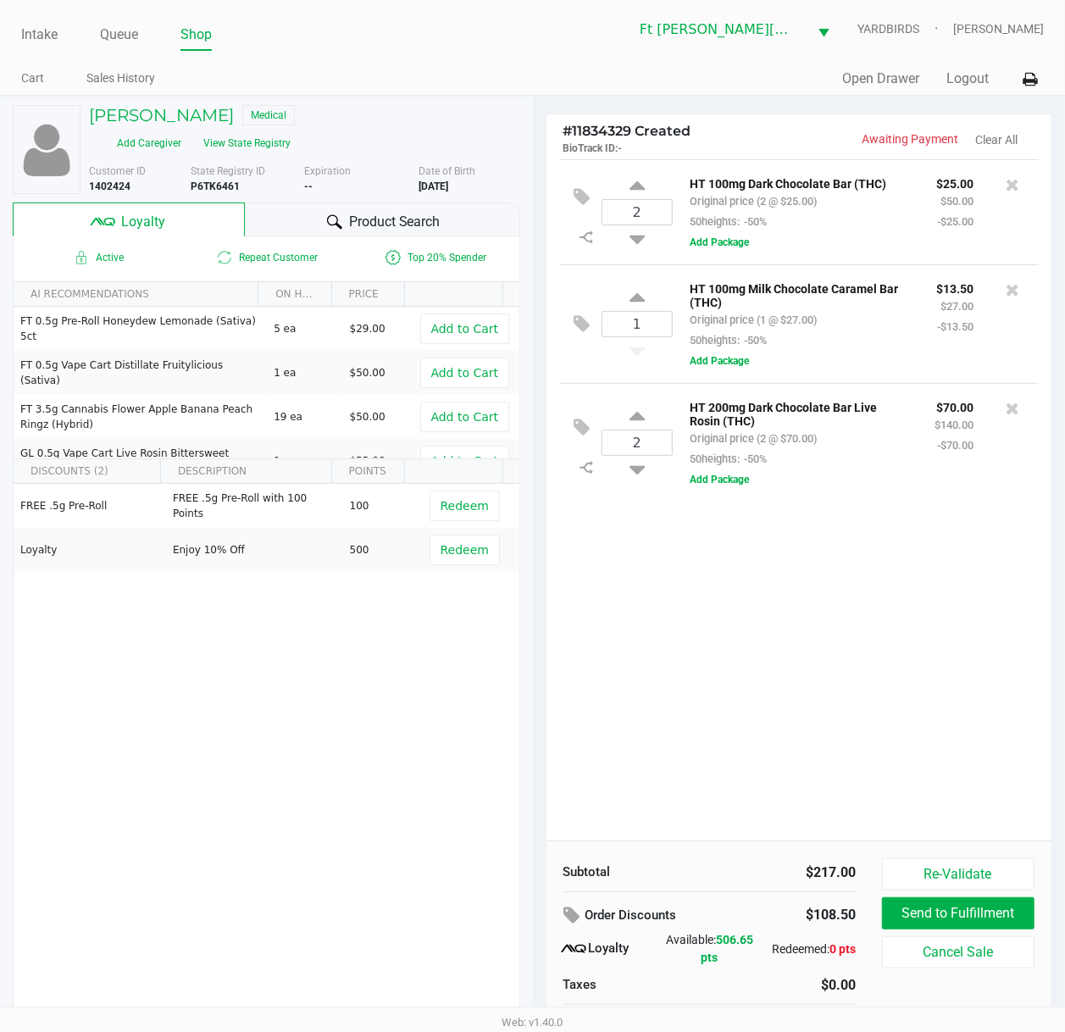
click at [722, 576] on div "2 HT 100mg Dark Chocolate Bar (THC) Original price (2 @ $25.00) 50heights: -50%…" at bounding box center [799, 499] width 506 height 681
click at [412, 219] on span "Product Search" at bounding box center [394, 222] width 91 height 20
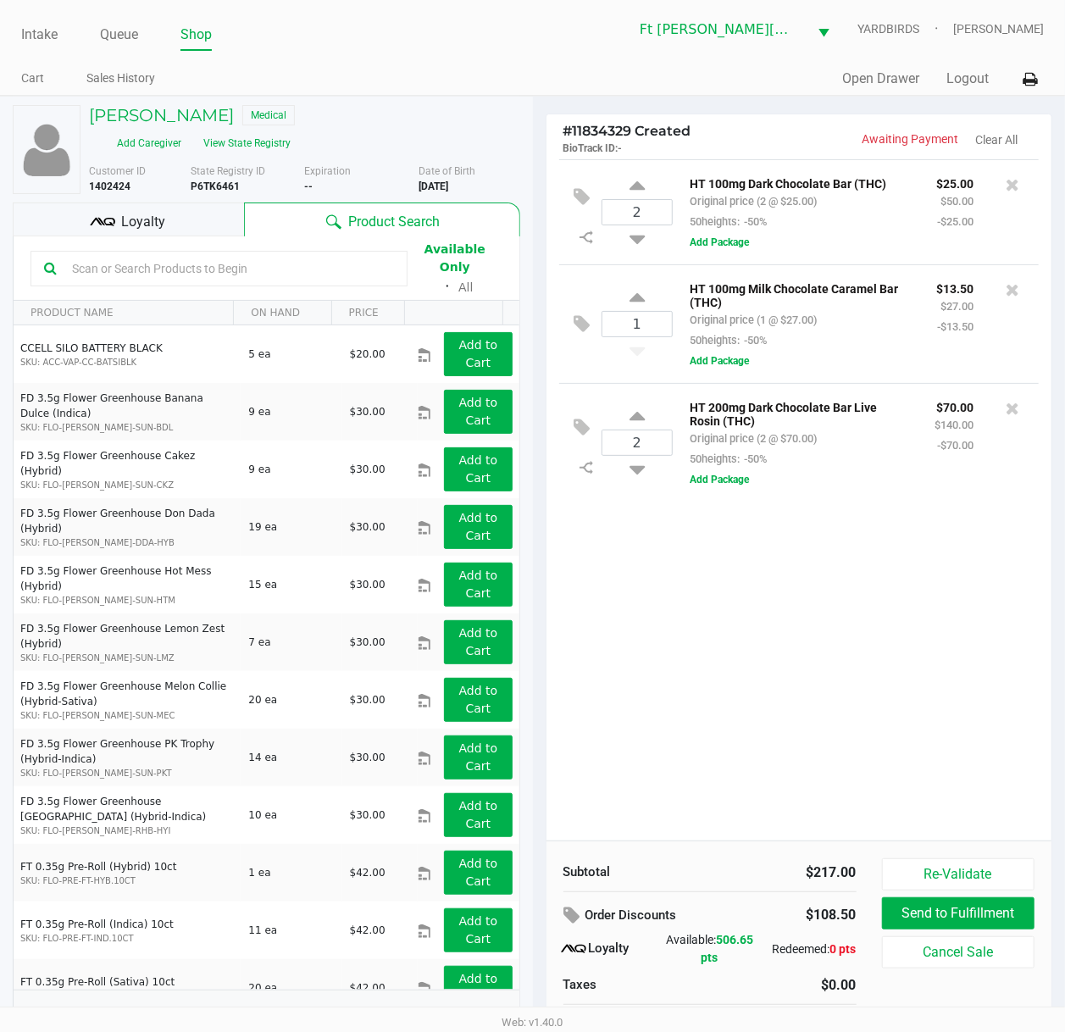
click at [254, 263] on input "text" at bounding box center [229, 268] width 329 height 25
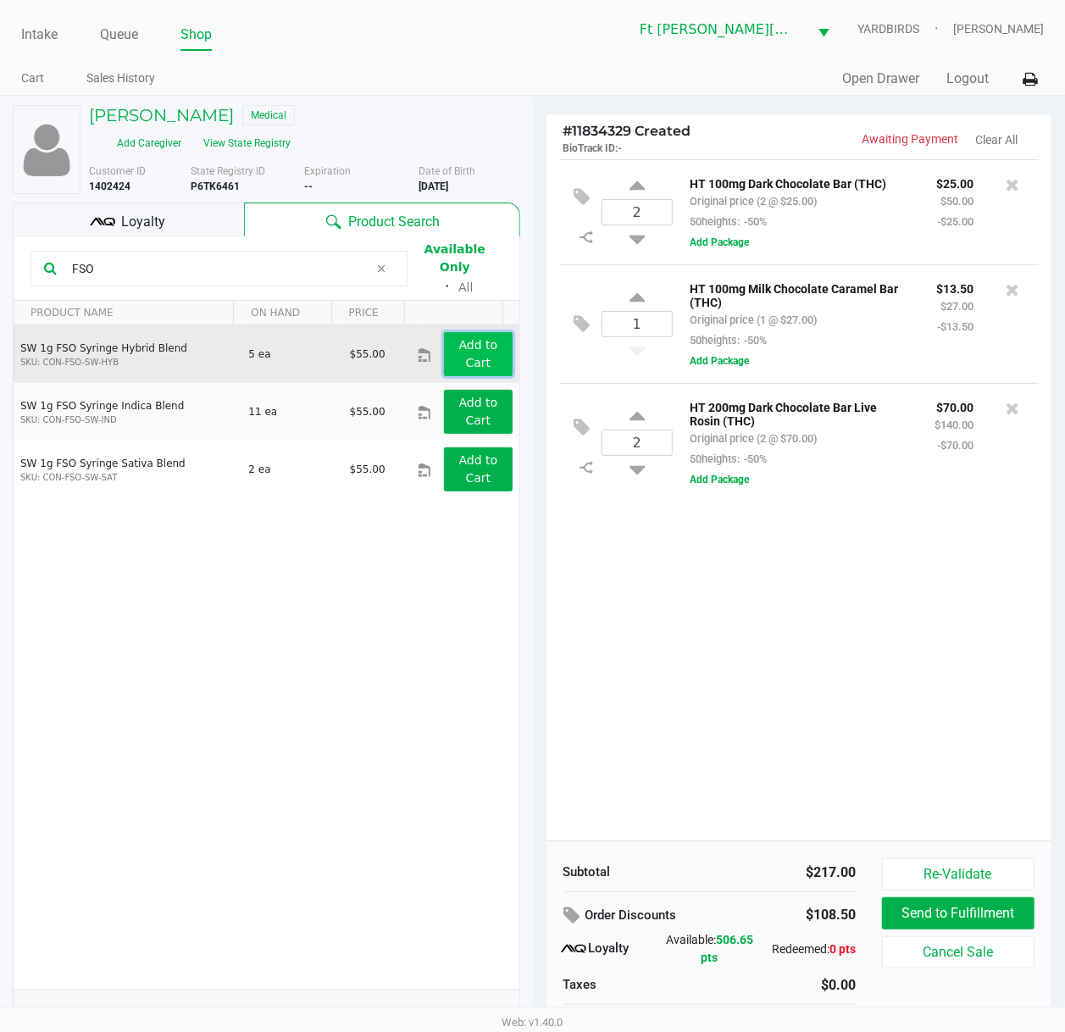
click at [465, 354] on app-button-loader "Add to Cart" at bounding box center [478, 353] width 39 height 31
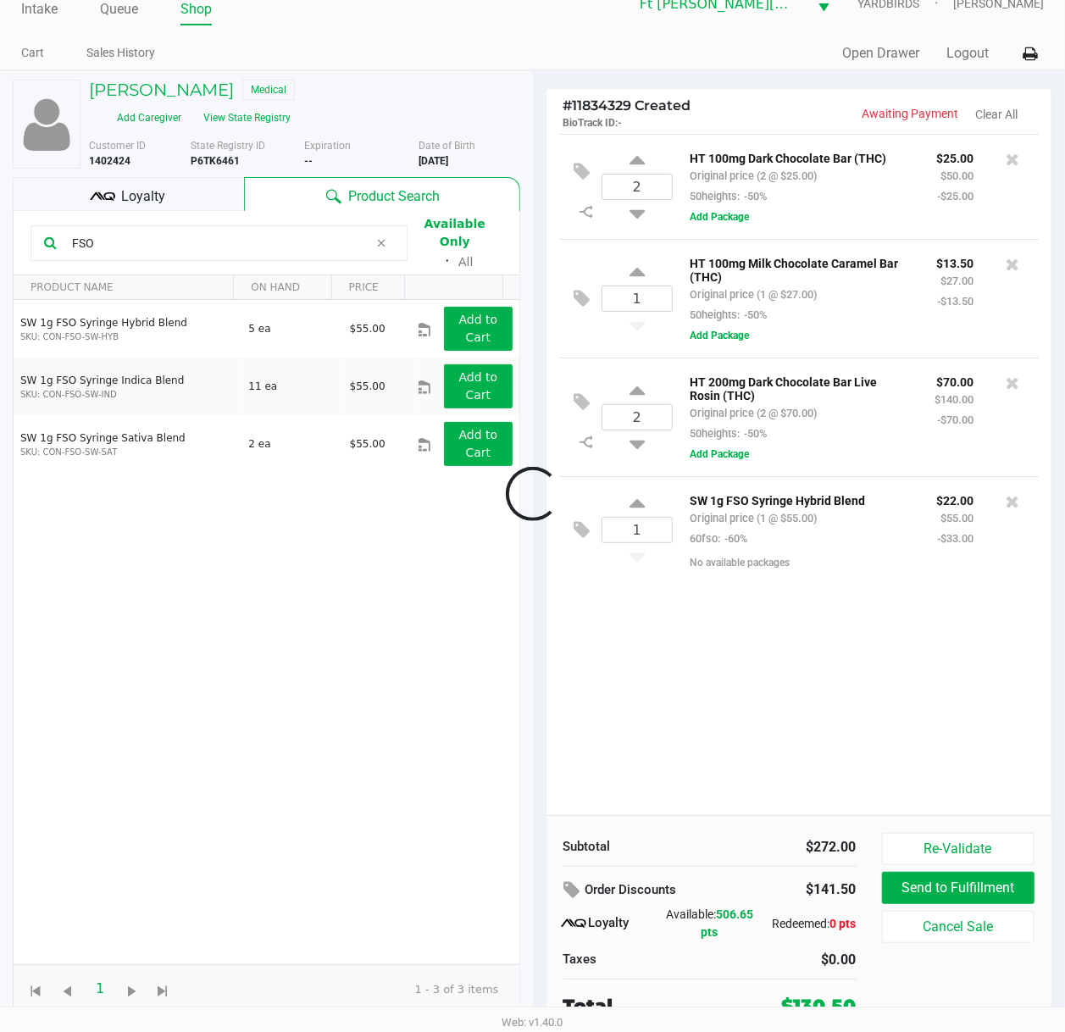
scroll to position [34, 0]
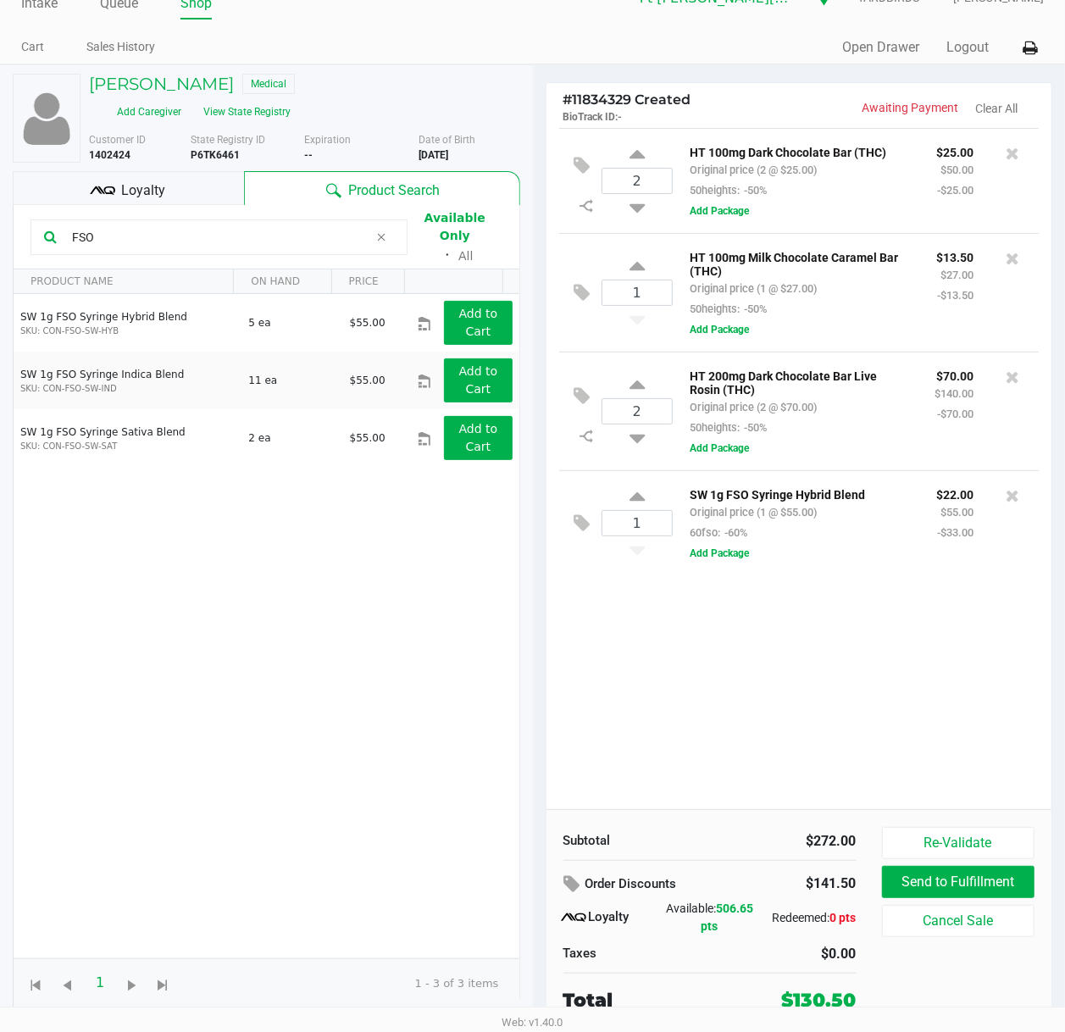
click at [728, 613] on div "2 HT 100mg Dark Chocolate Bar (THC) Original price (2 @ $25.00) 50heights: -50%…" at bounding box center [799, 468] width 506 height 681
click at [658, 702] on div "2 HT 100mg Dark Chocolate Bar (THC) Original price (2 @ $25.00) 50heights: -50%…" at bounding box center [799, 468] width 506 height 681
click at [659, 702] on div "2 HT 100mg Dark Chocolate Bar (THC) Original price (2 @ $25.00) 50heights: -50%…" at bounding box center [799, 468] width 506 height 681
click at [662, 703] on div "2 HT 100mg Dark Chocolate Bar (THC) Original price (2 @ $25.00) 50heights: -50%…" at bounding box center [799, 468] width 506 height 681
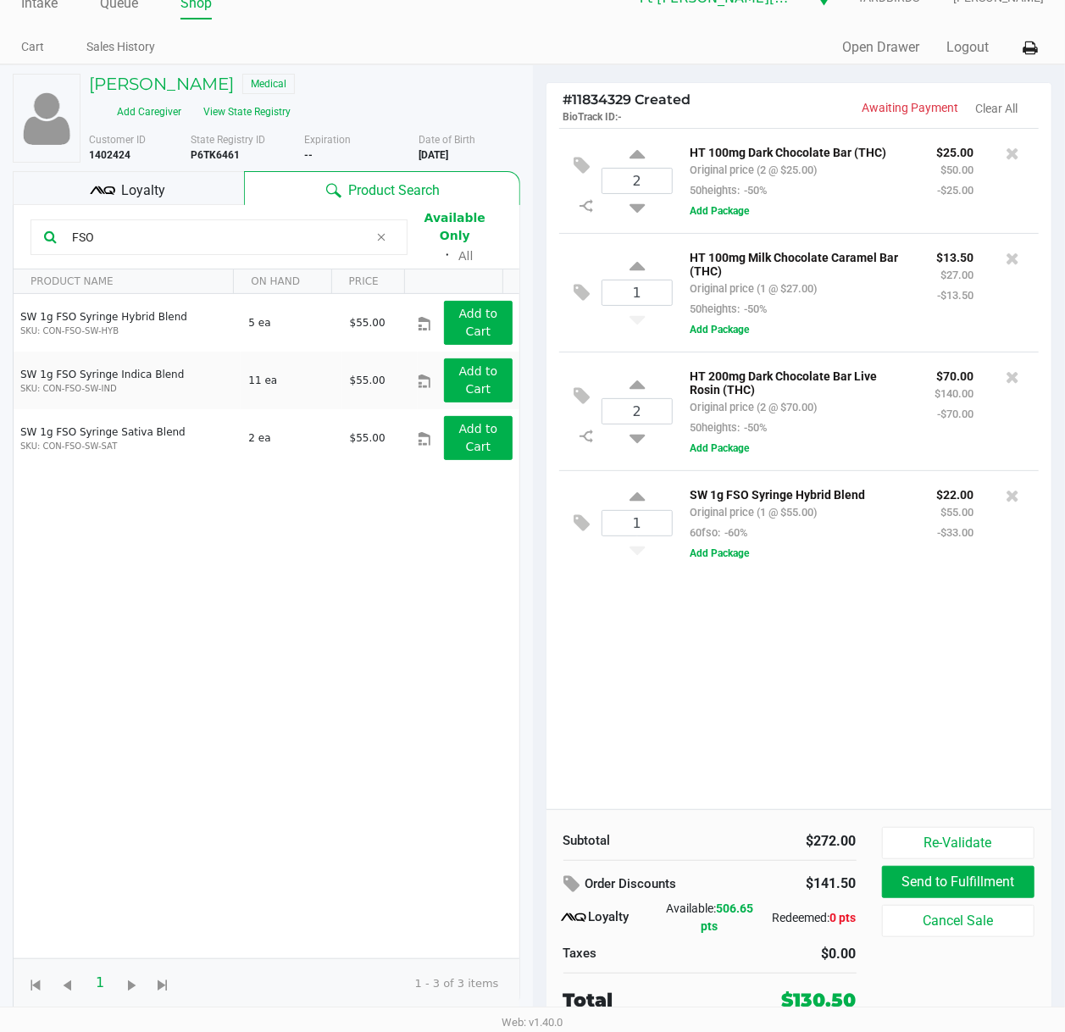
click at [665, 705] on div "2 HT 100mg Dark Chocolate Bar (THC) Original price (2 @ $25.00) 50heights: -50%…" at bounding box center [799, 468] width 506 height 681
click at [198, 234] on input "FSO" at bounding box center [216, 236] width 303 height 25
click at [200, 234] on input "FSO" at bounding box center [216, 236] width 303 height 25
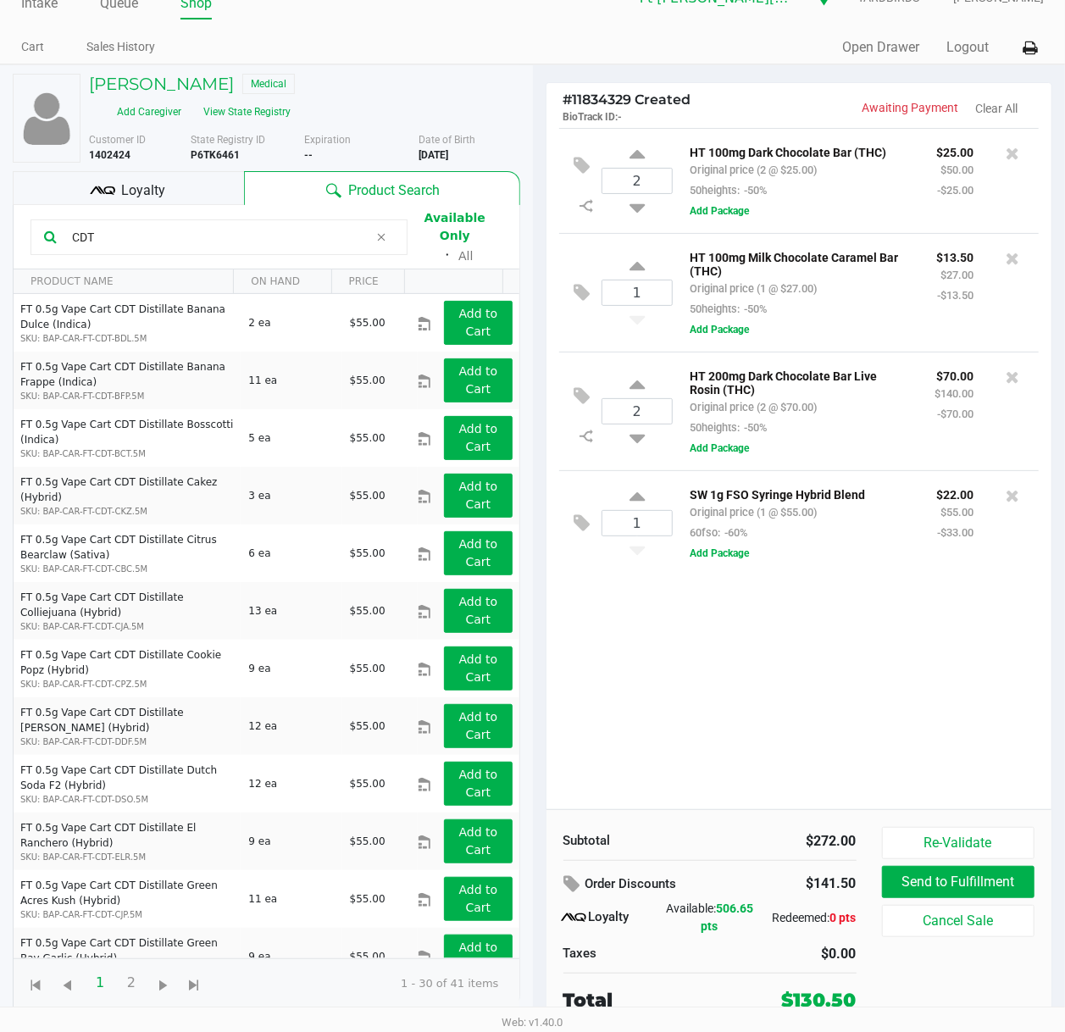
click at [149, 225] on input "CDT" at bounding box center [216, 236] width 303 height 25
click at [150, 227] on input "CDT" at bounding box center [216, 236] width 303 height 25
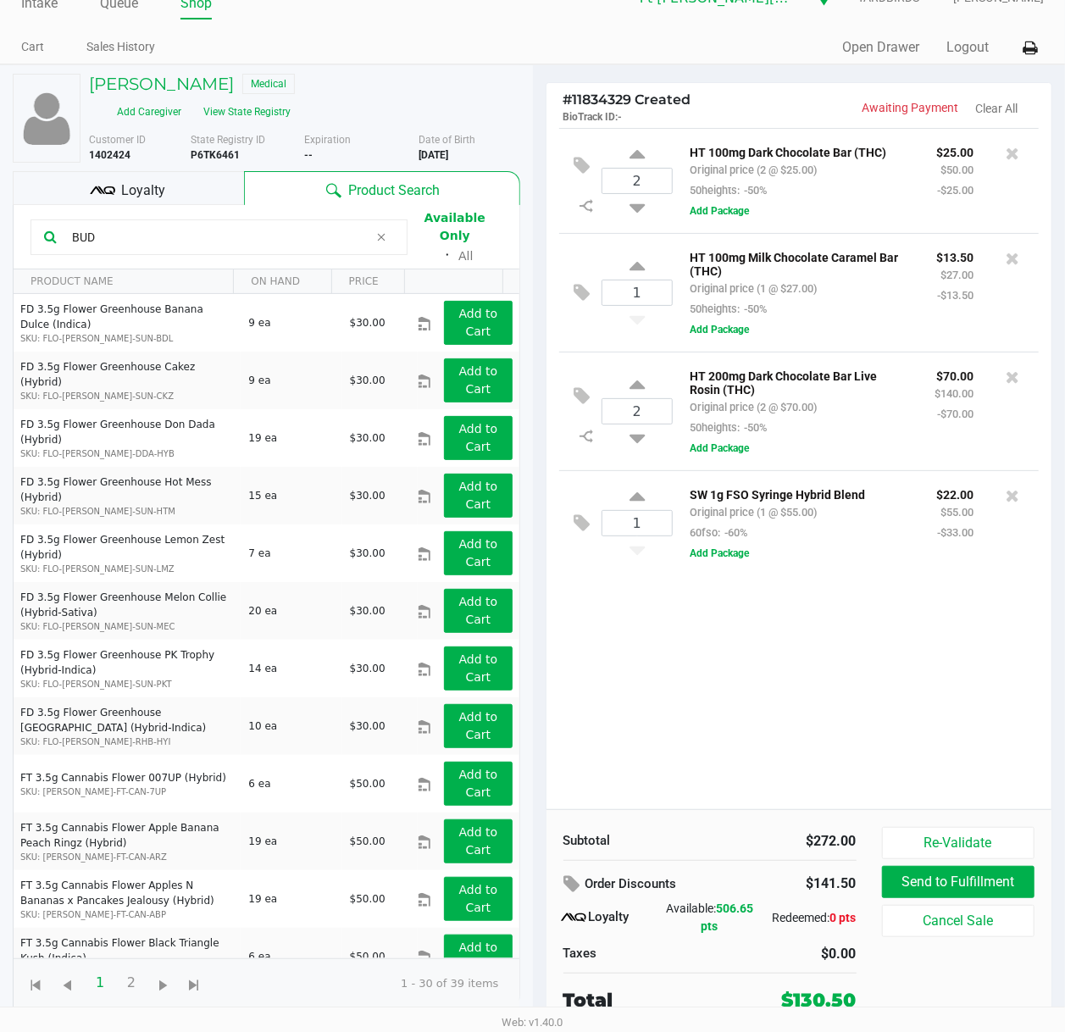
click at [628, 684] on div "2 HT 100mg Dark Chocolate Bar (THC) Original price (2 @ $25.00) 50heights: -50%…" at bounding box center [799, 468] width 506 height 681
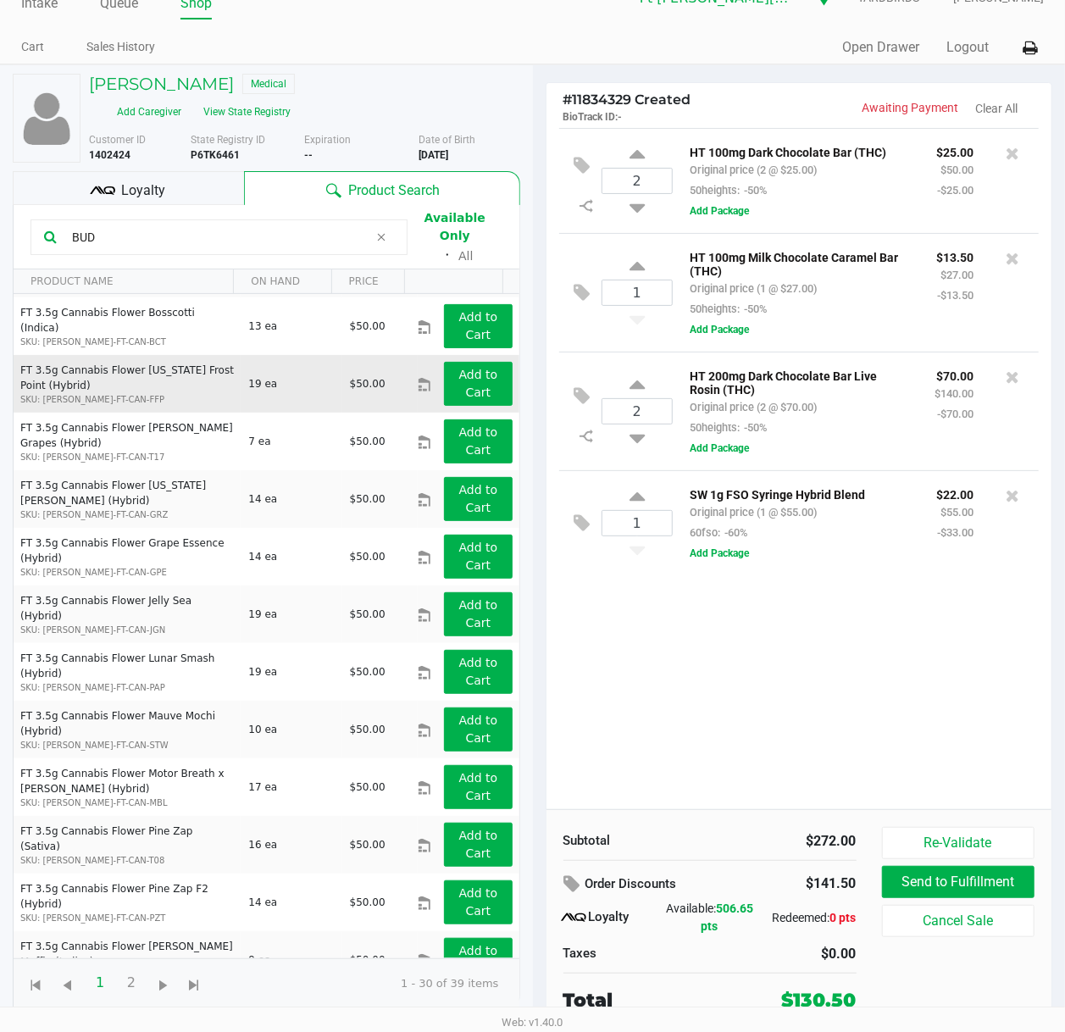
scroll to position [615, 0]
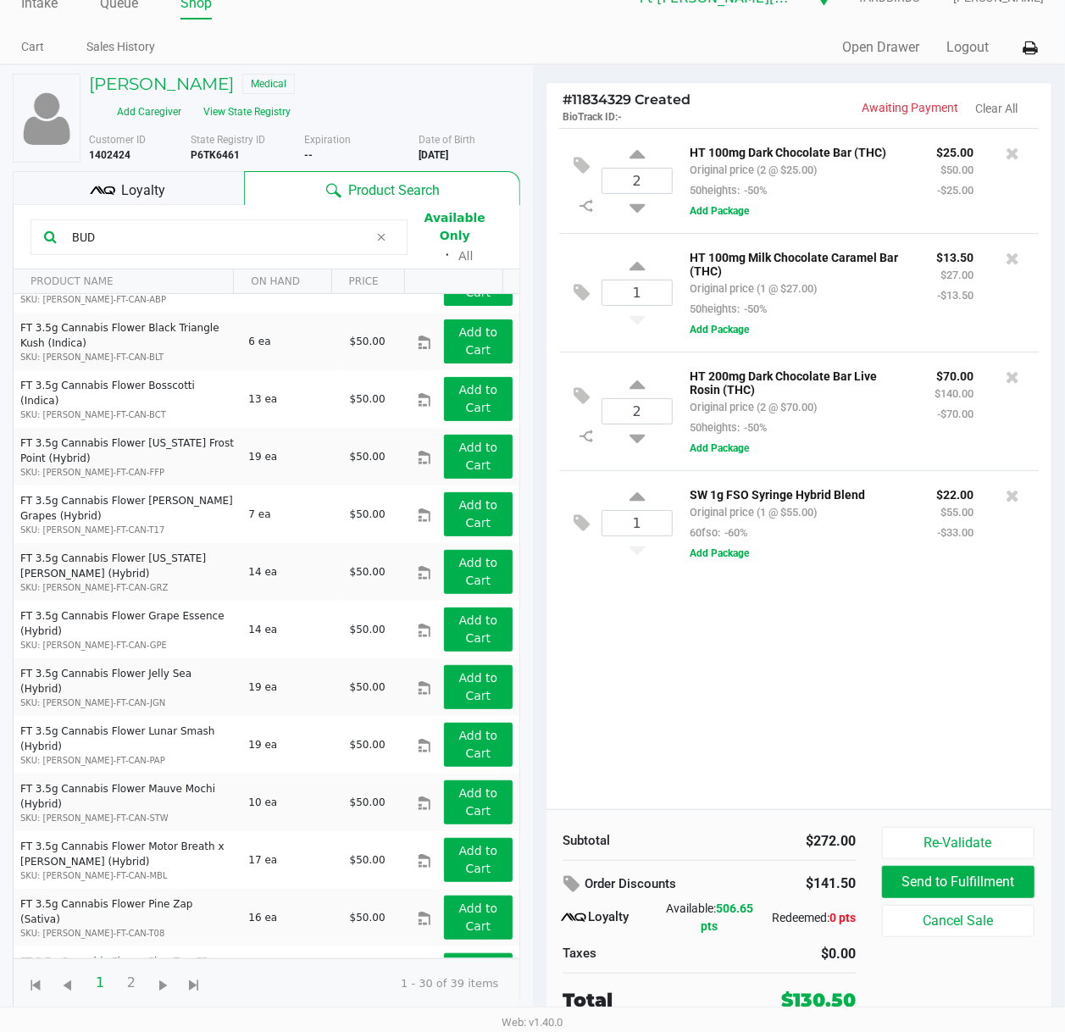
click at [231, 225] on input "BUD" at bounding box center [216, 236] width 303 height 25
click at [231, 227] on input "BUD" at bounding box center [216, 236] width 303 height 25
click at [234, 228] on input "BUD" at bounding box center [216, 236] width 303 height 25
type input "F"
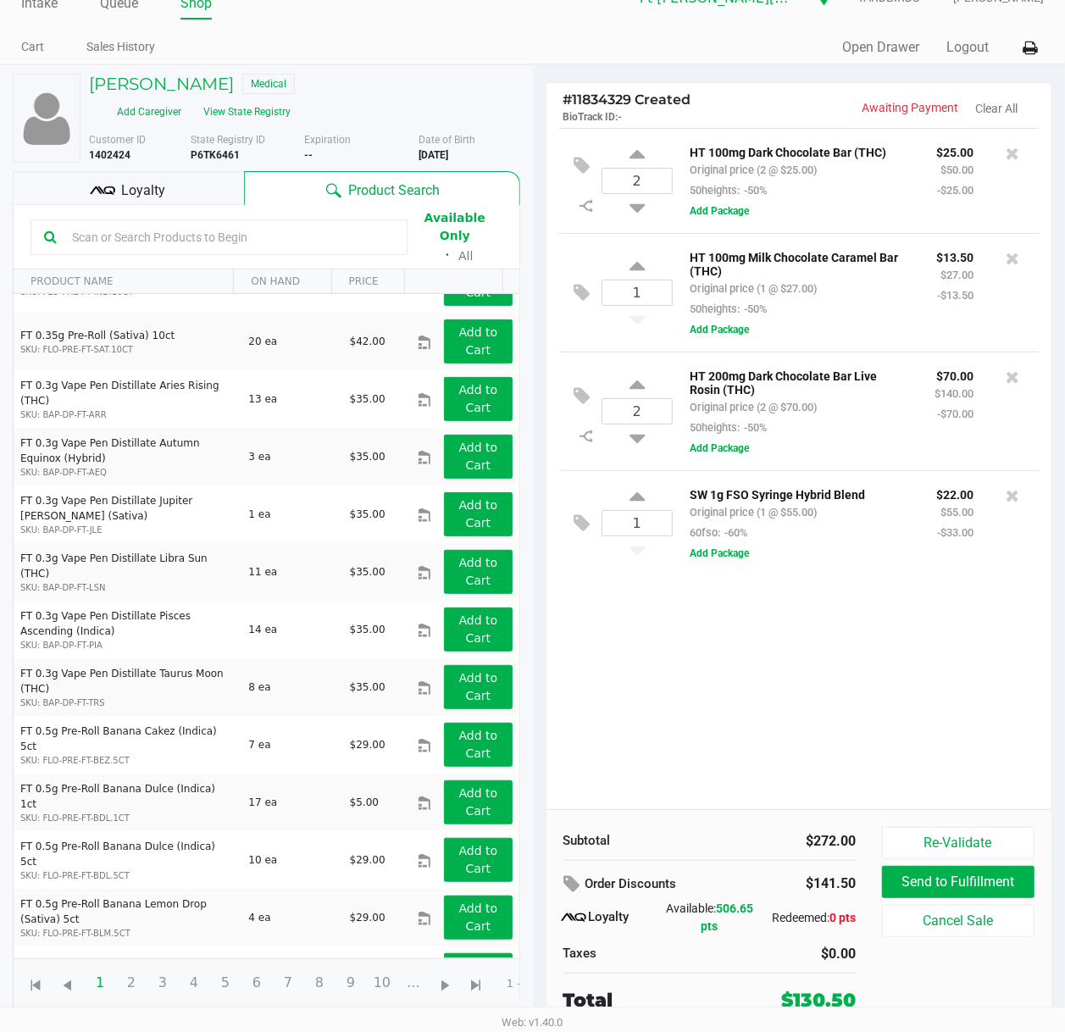
click at [234, 228] on input "text" at bounding box center [229, 236] width 329 height 25
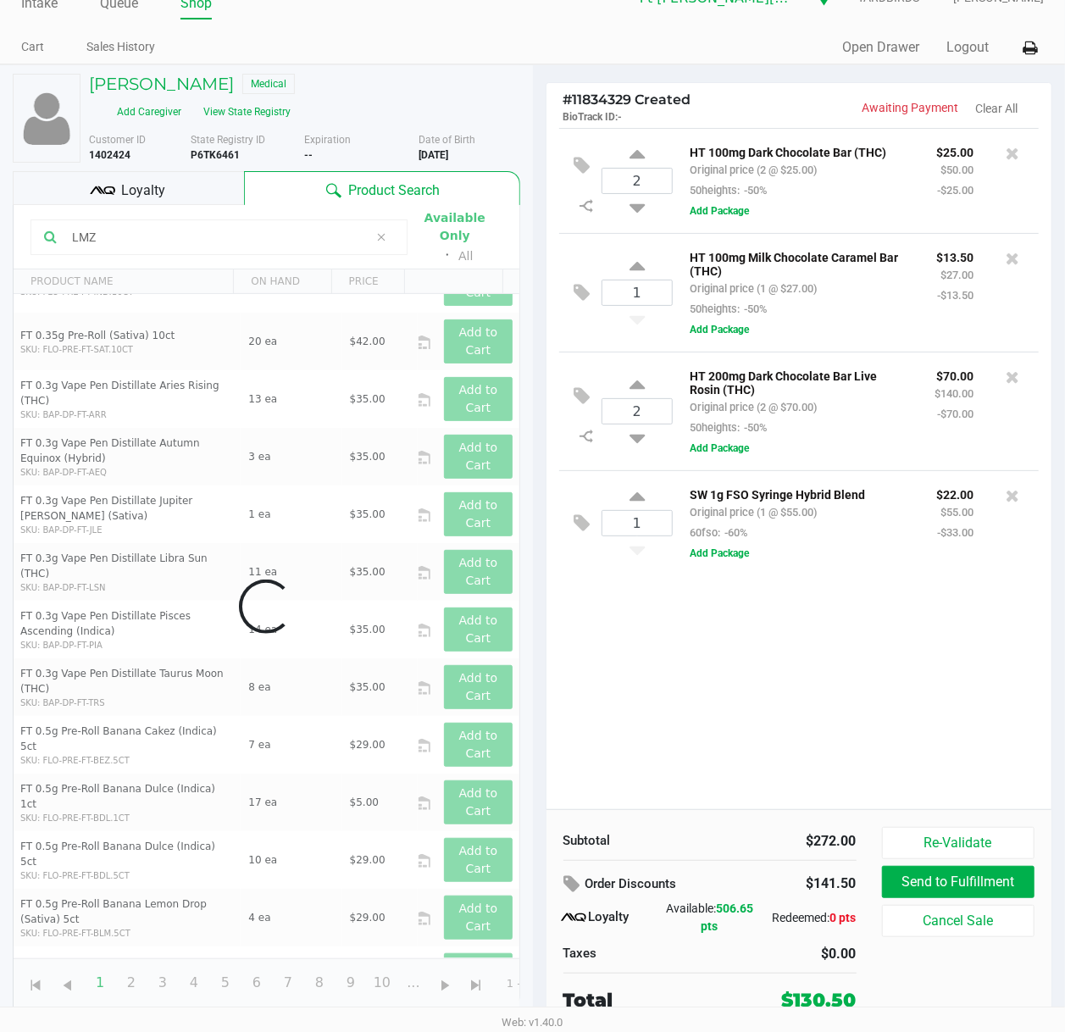
scroll to position [0, 0]
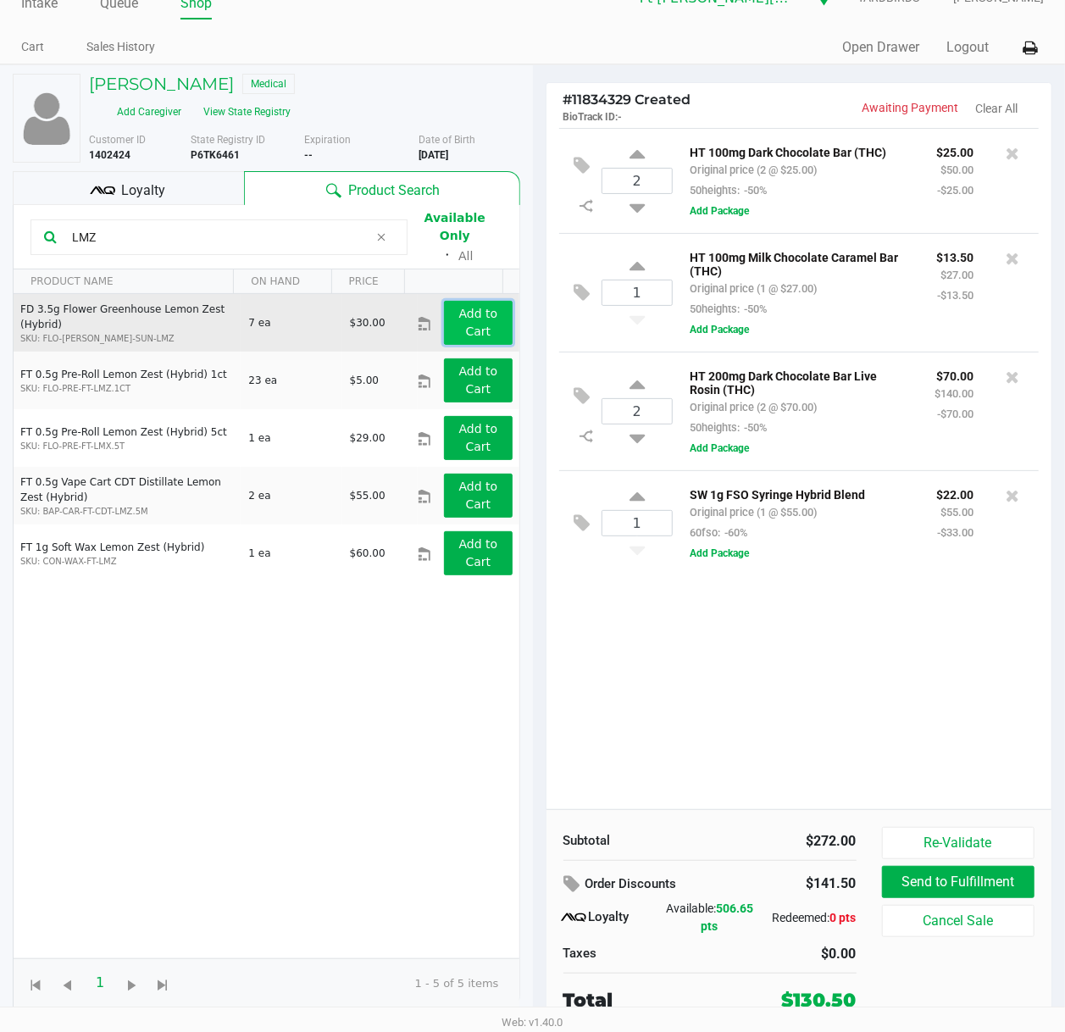
click at [459, 307] on app-button-loader "Add to Cart" at bounding box center [478, 322] width 39 height 31
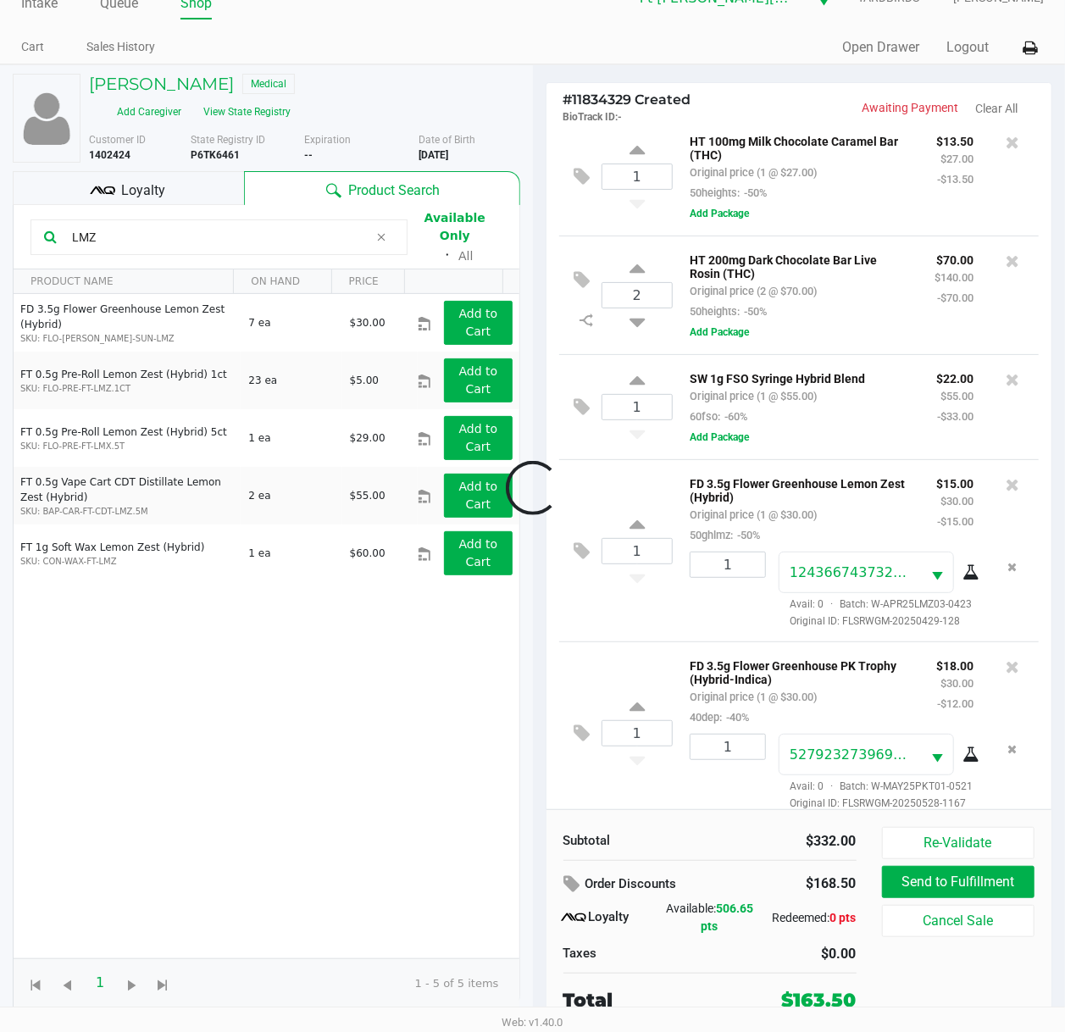
scroll to position [215, 0]
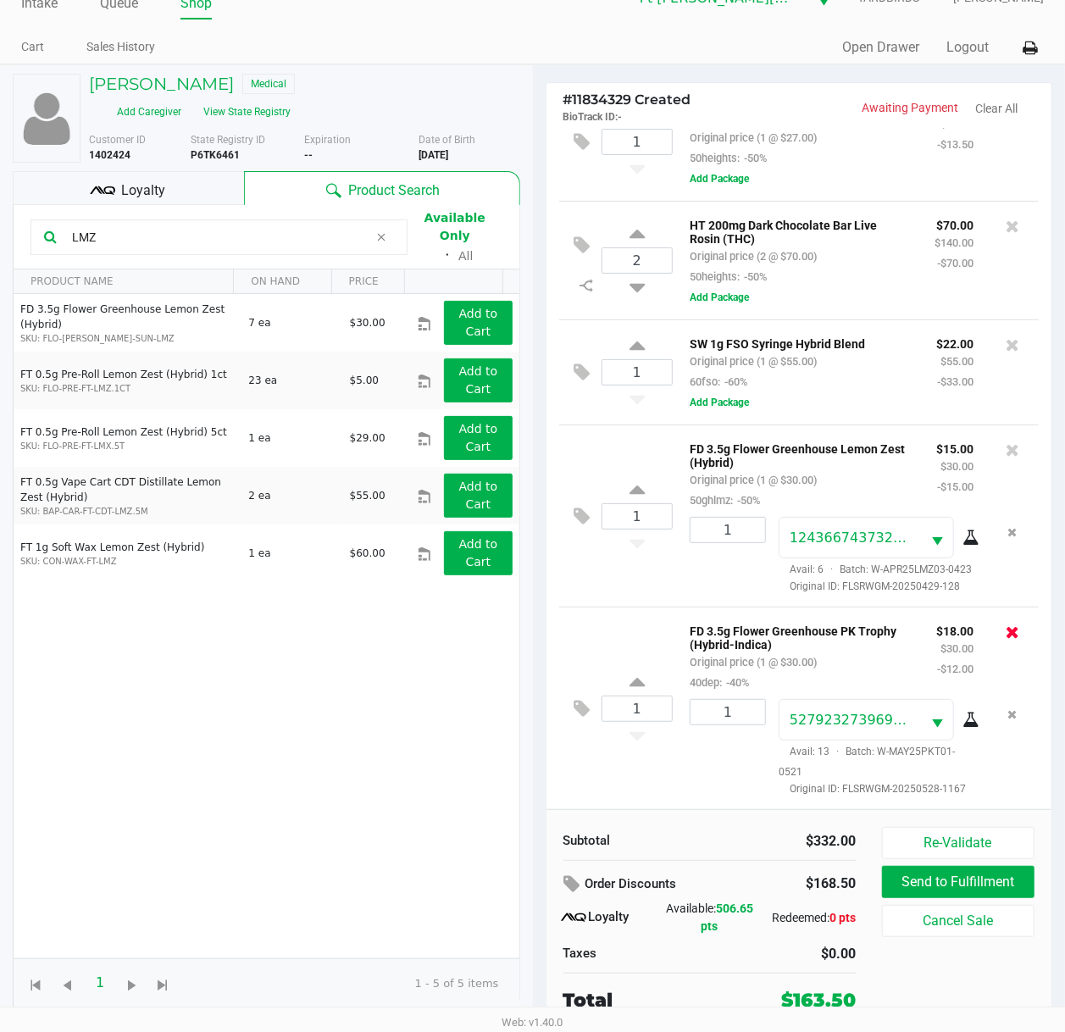
click at [1005, 620] on button at bounding box center [1012, 632] width 14 height 24
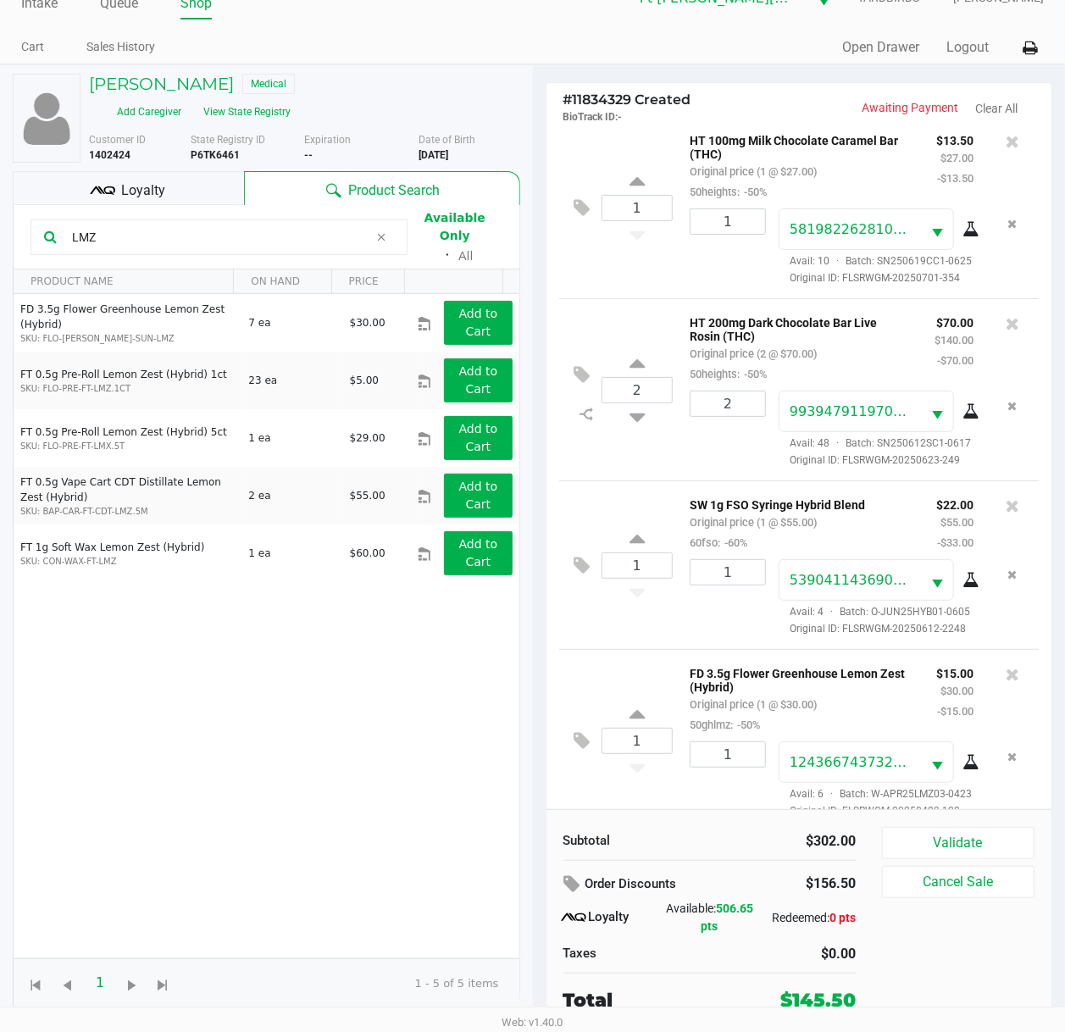
scroll to position [0, 0]
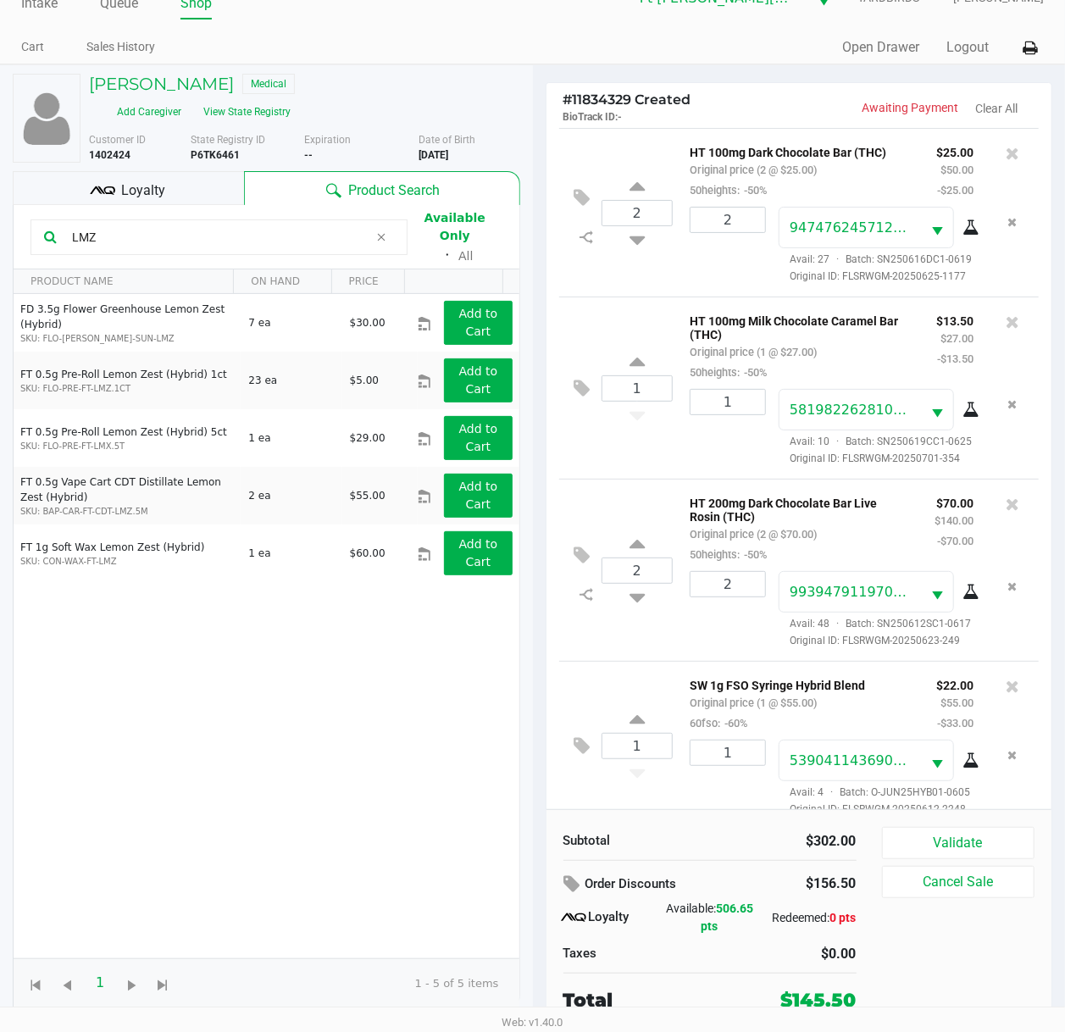
click at [293, 234] on input "LMZ" at bounding box center [216, 236] width 303 height 25
type input "L"
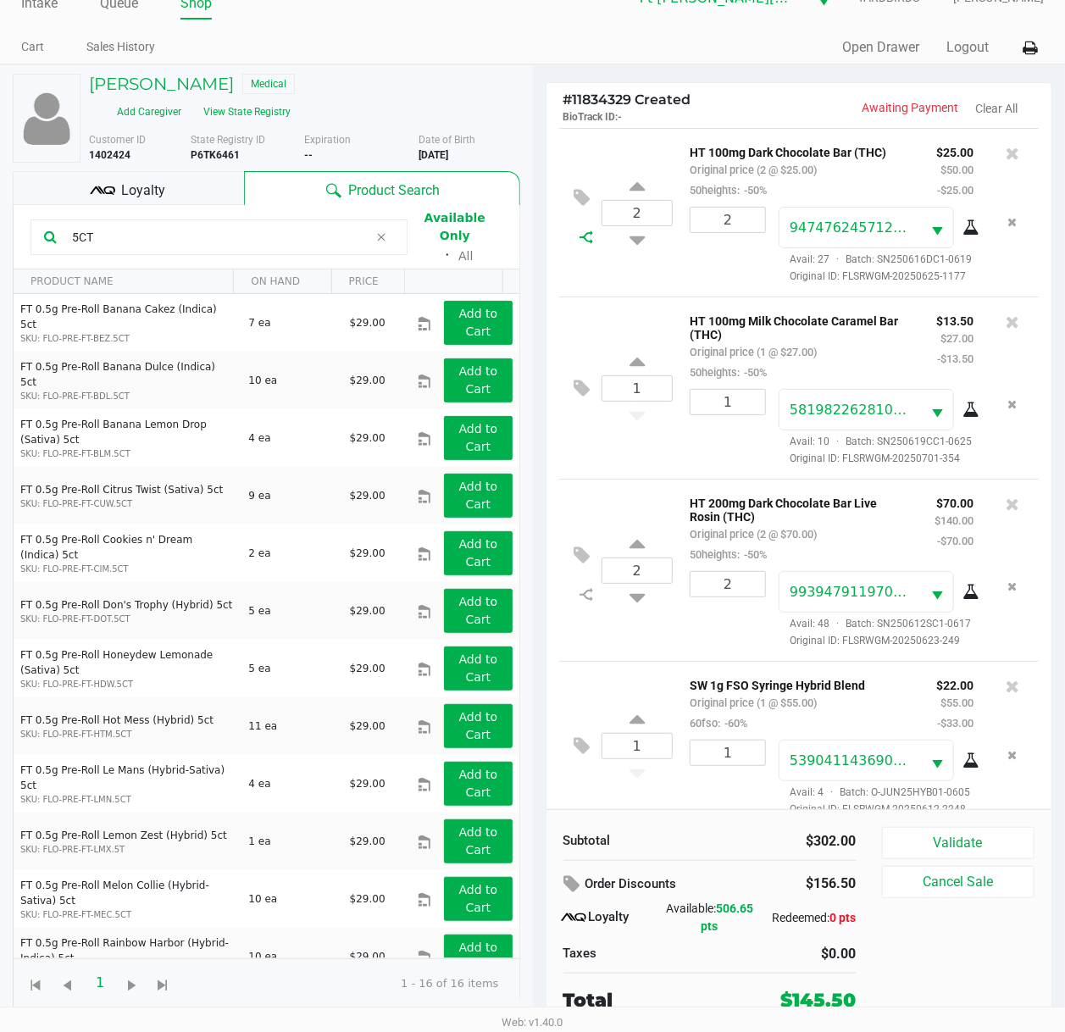
type input "5CT"
click at [590, 244] on icon at bounding box center [586, 237] width 14 height 14
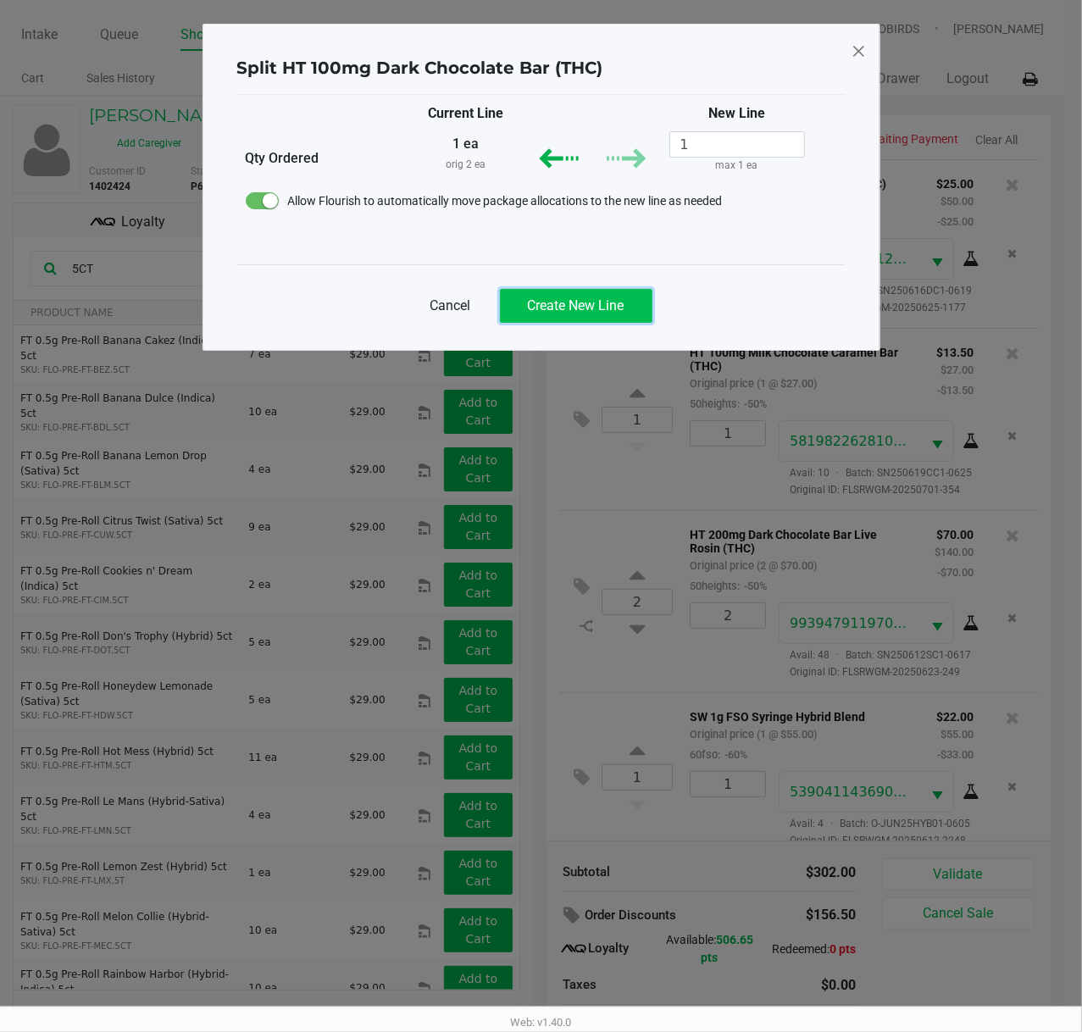
click at [593, 309] on span "Create New Line" at bounding box center [576, 305] width 97 height 16
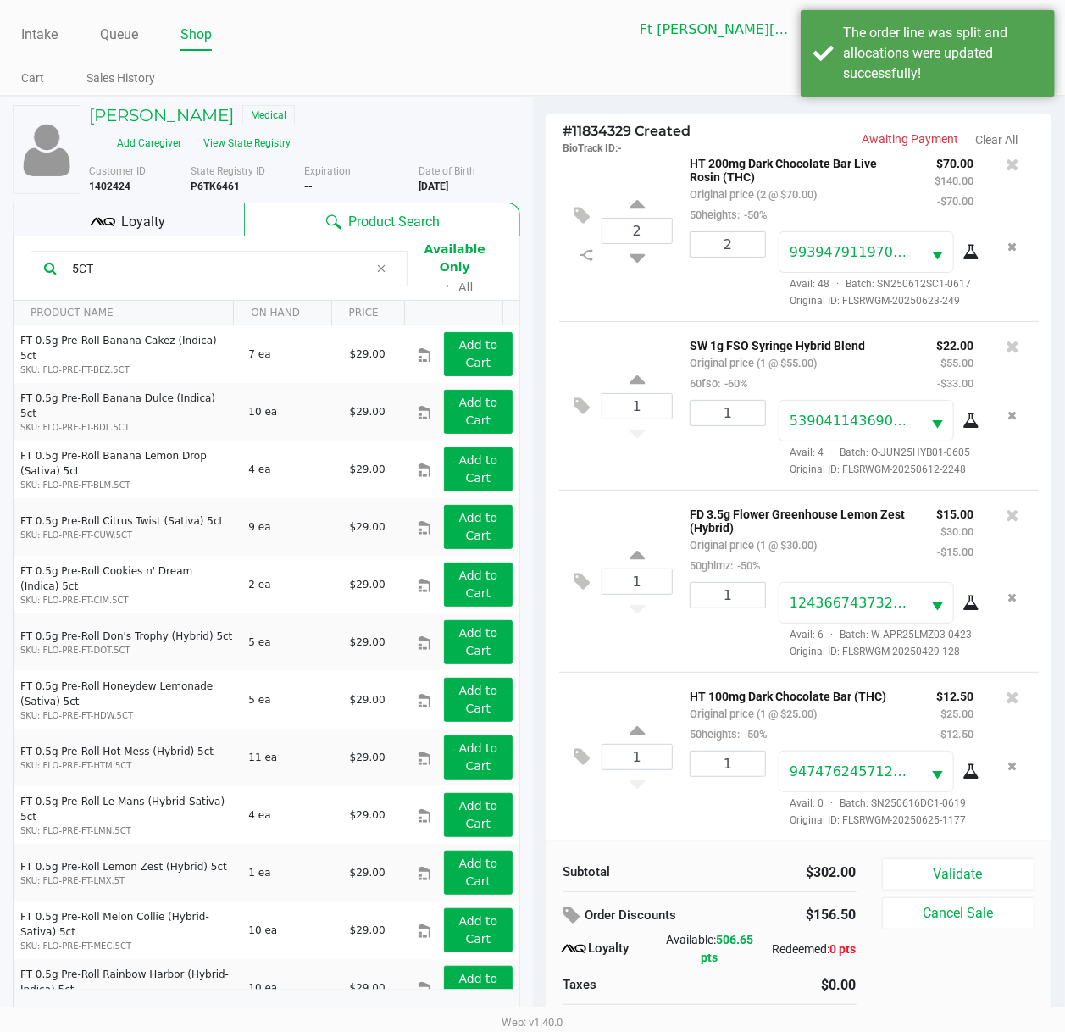
scroll to position [600, 0]
click at [573, 746] on button at bounding box center [587, 757] width 30 height 41
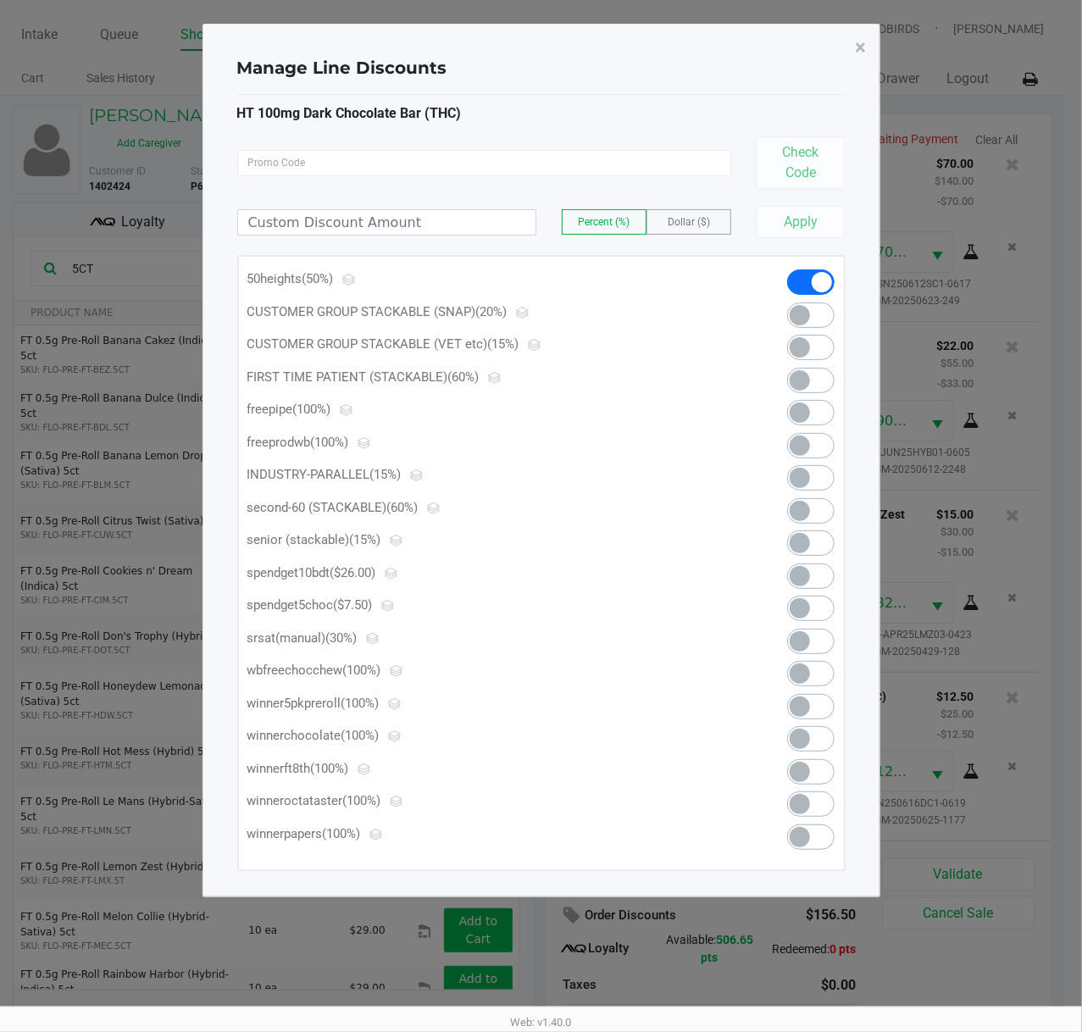
click at [800, 603] on span at bounding box center [799, 608] width 20 height 20
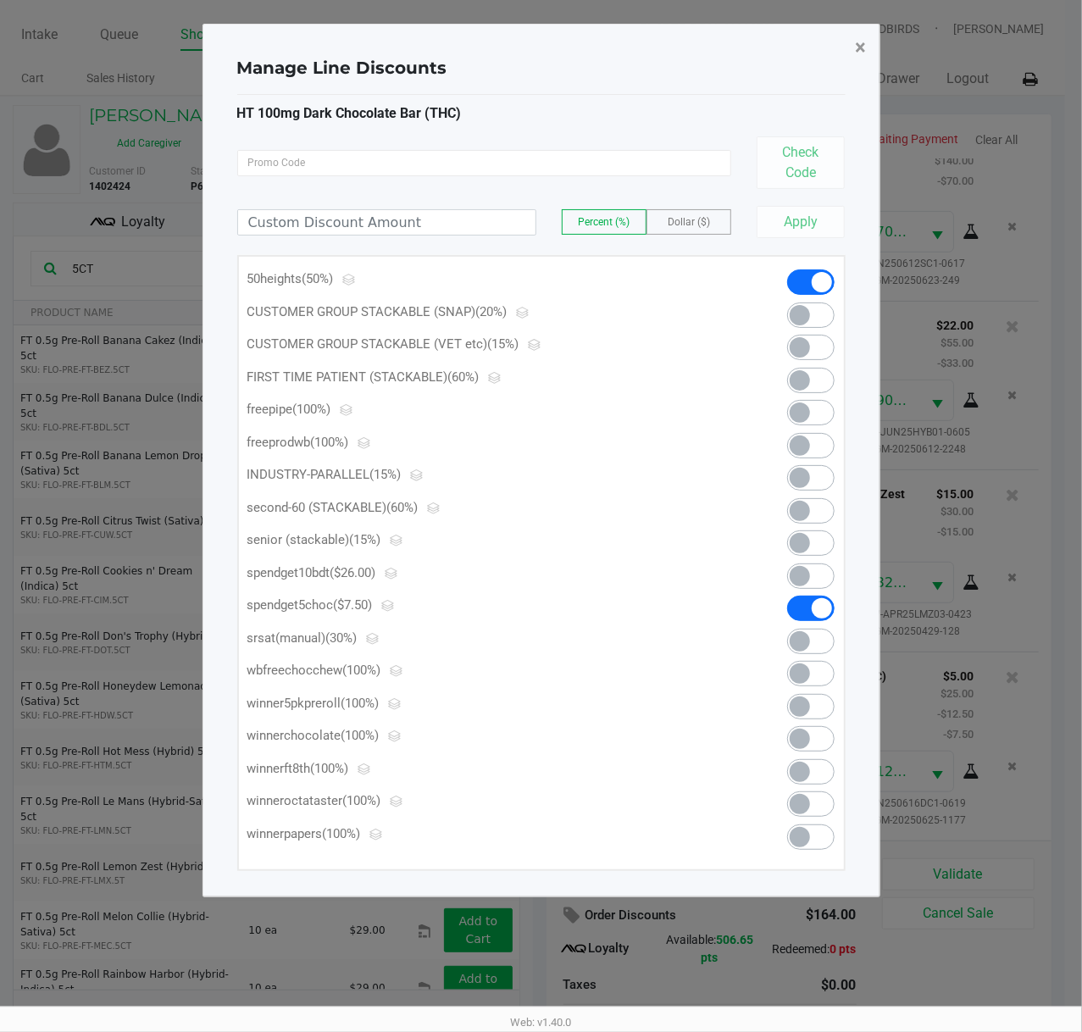
click at [864, 42] on span "×" at bounding box center [860, 48] width 11 height 24
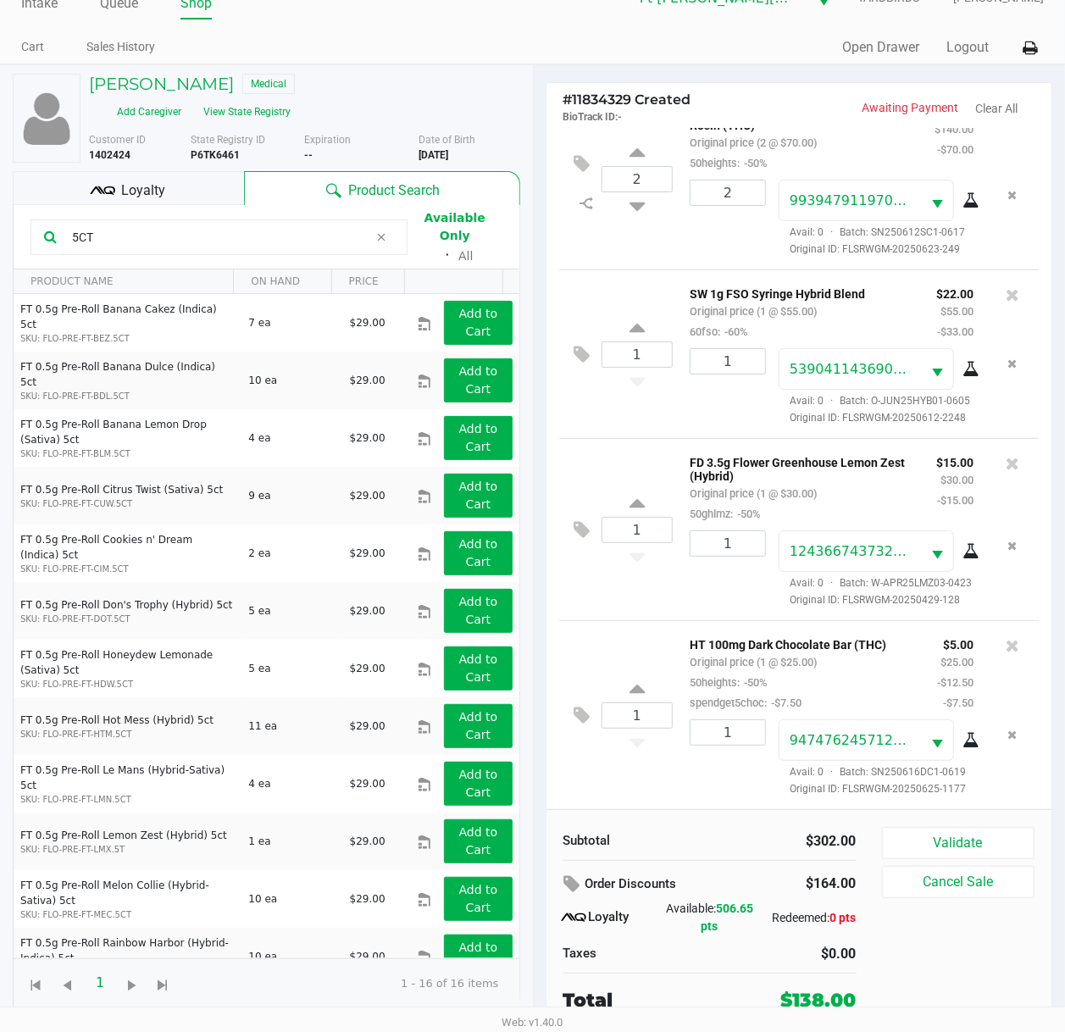
scroll to position [620, 0]
click at [972, 777] on button "Validate" at bounding box center [958, 843] width 153 height 32
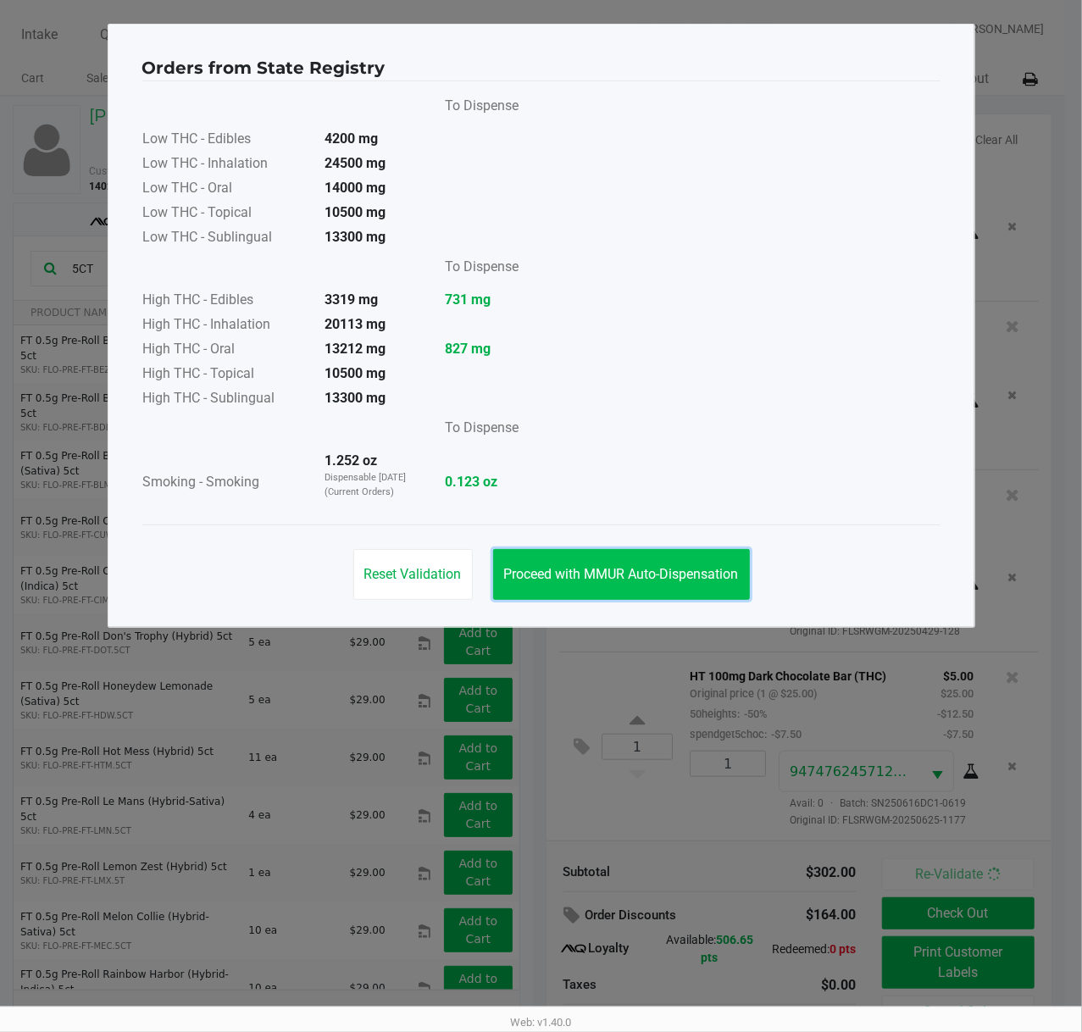
click at [683, 570] on span "Proceed with MMUR Auto-Dispensation" at bounding box center [621, 574] width 235 height 16
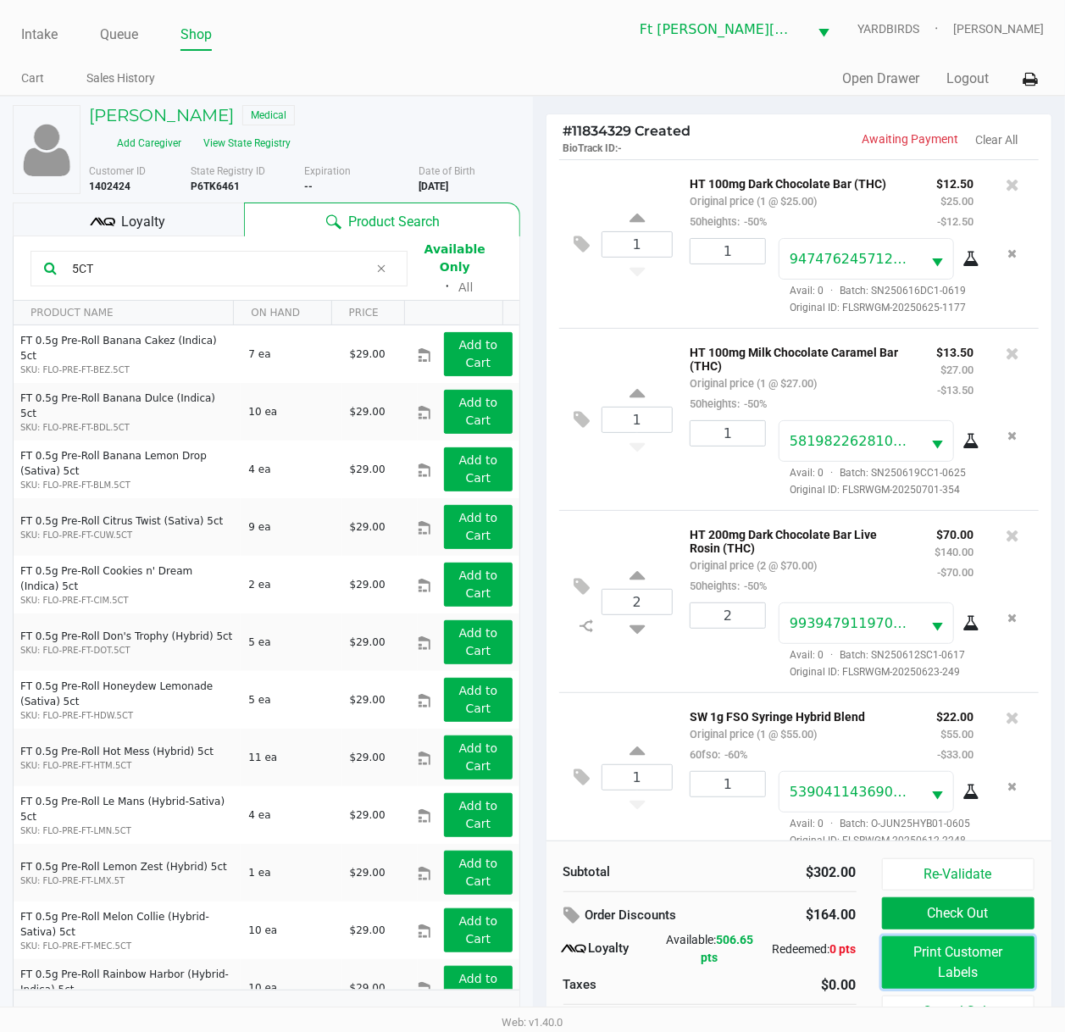
click at [956, 777] on button "Print Customer Labels" at bounding box center [958, 962] width 153 height 53
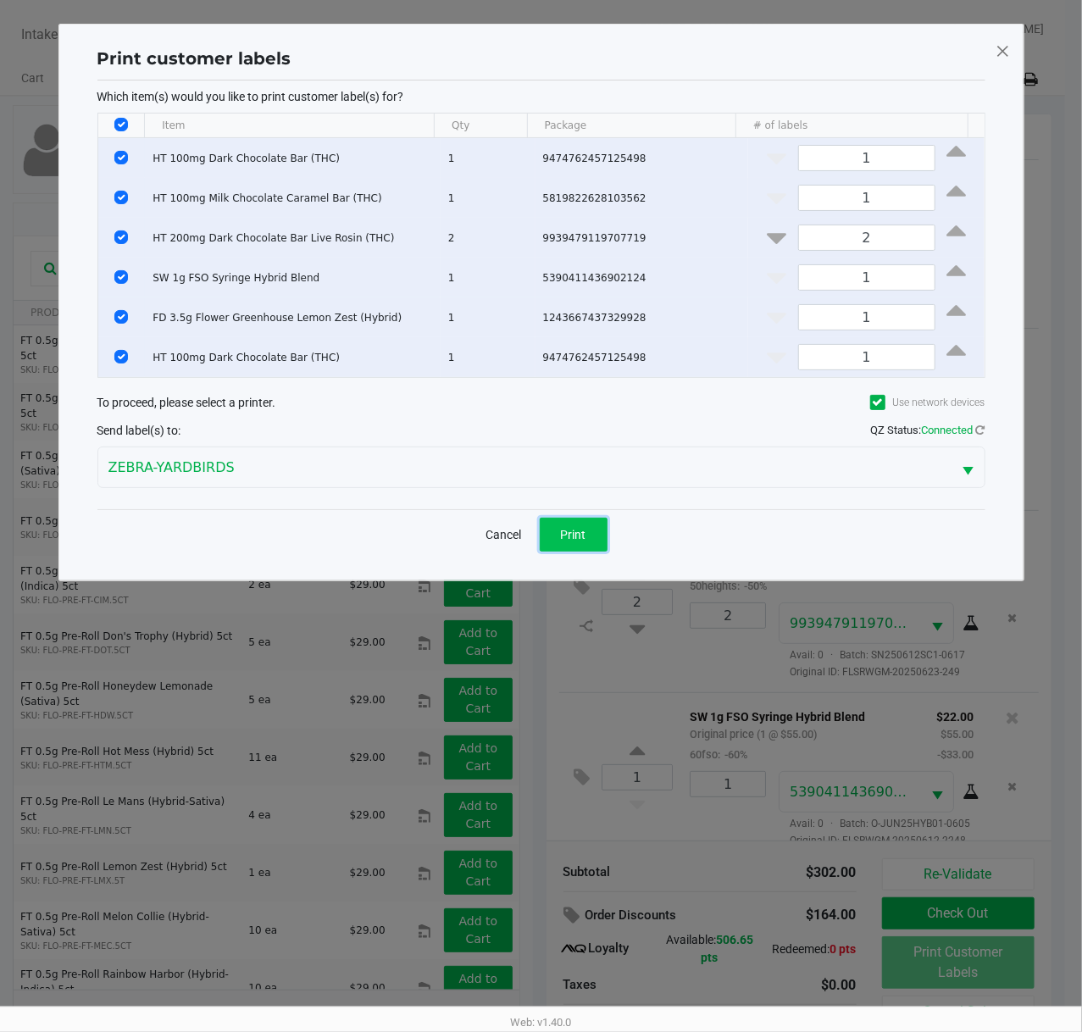
click at [573, 543] on button "Print" at bounding box center [573, 534] width 68 height 34
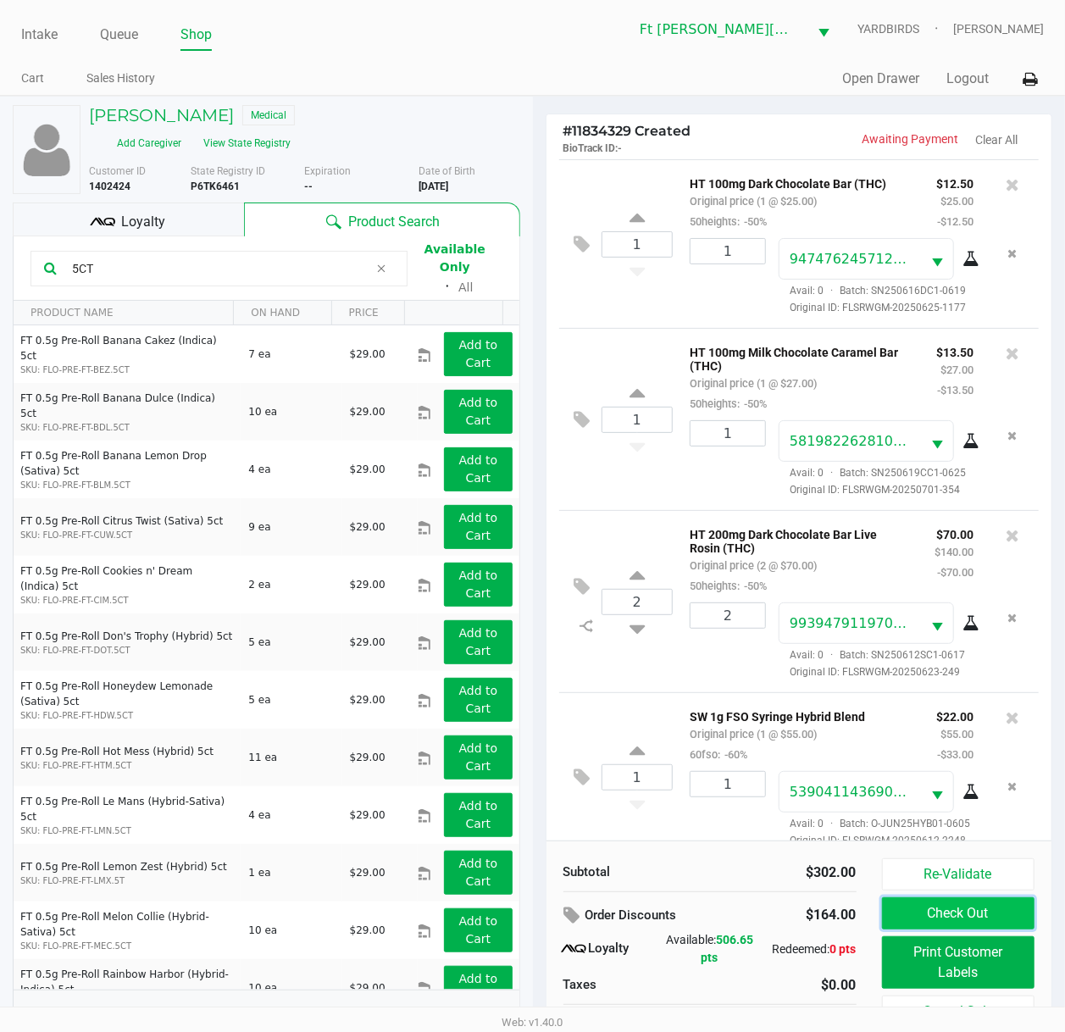
click at [993, 777] on button "Check Out" at bounding box center [958, 913] width 153 height 32
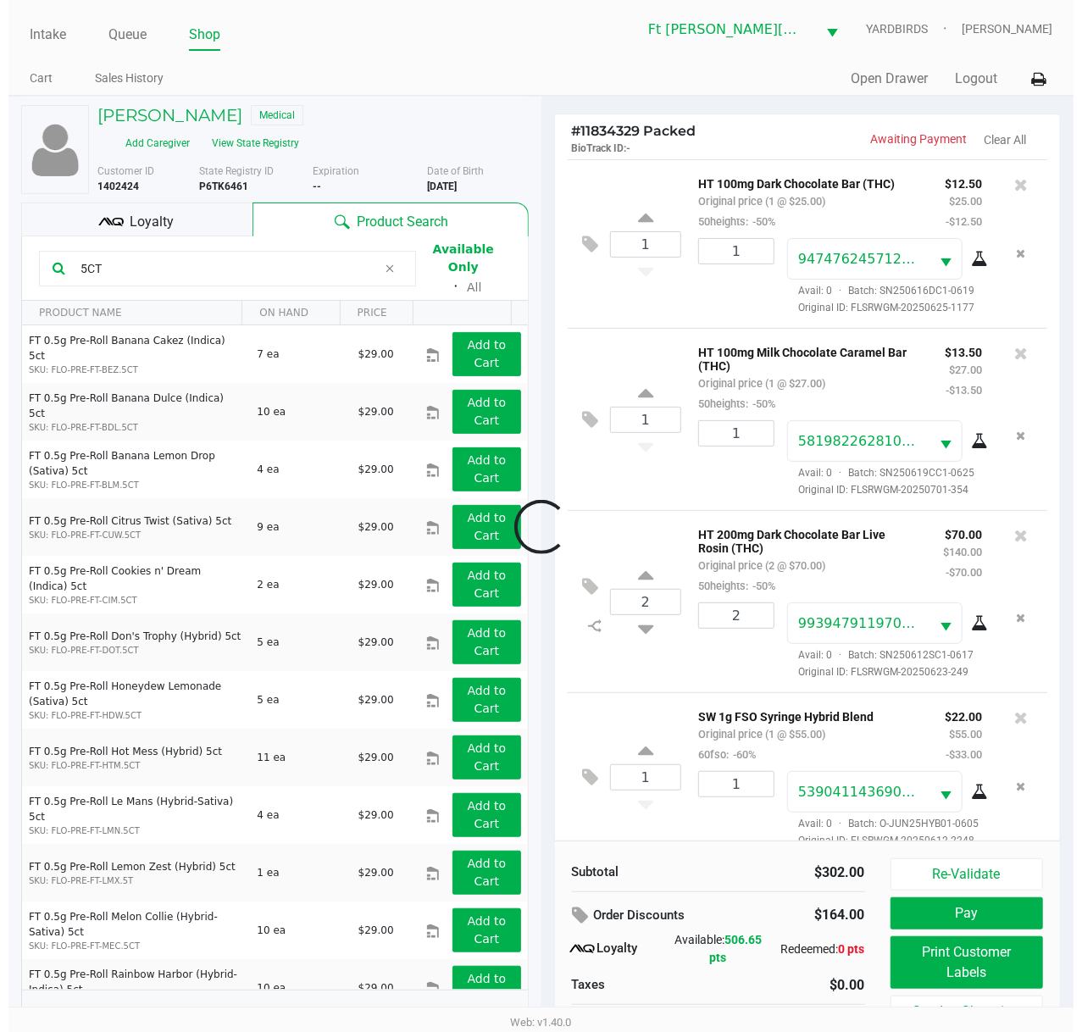
scroll to position [620, 0]
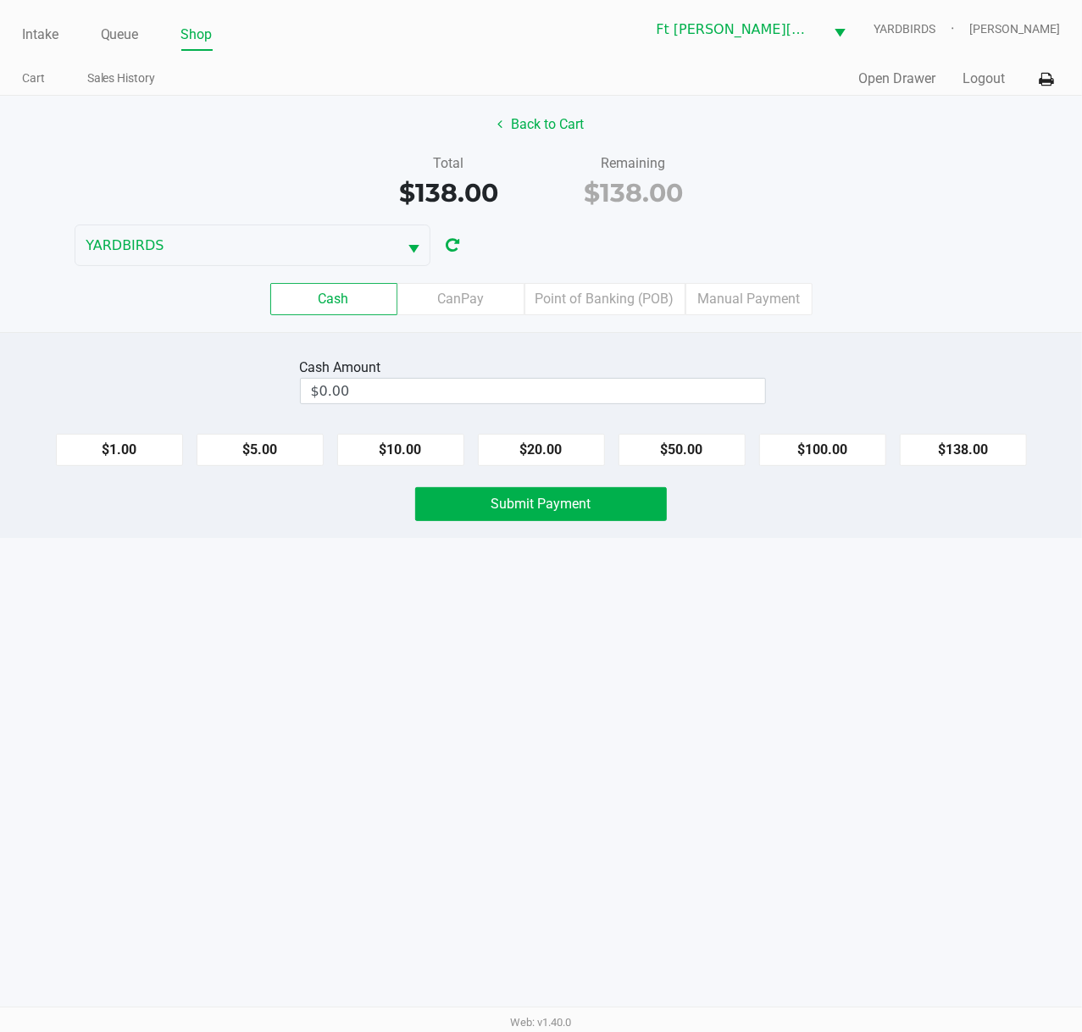
click at [635, 307] on label "Point of Banking (POB)" at bounding box center [604, 299] width 161 height 32
click at [0, 0] on 7 "Point of Banking (POB)" at bounding box center [0, 0] width 0 height 0
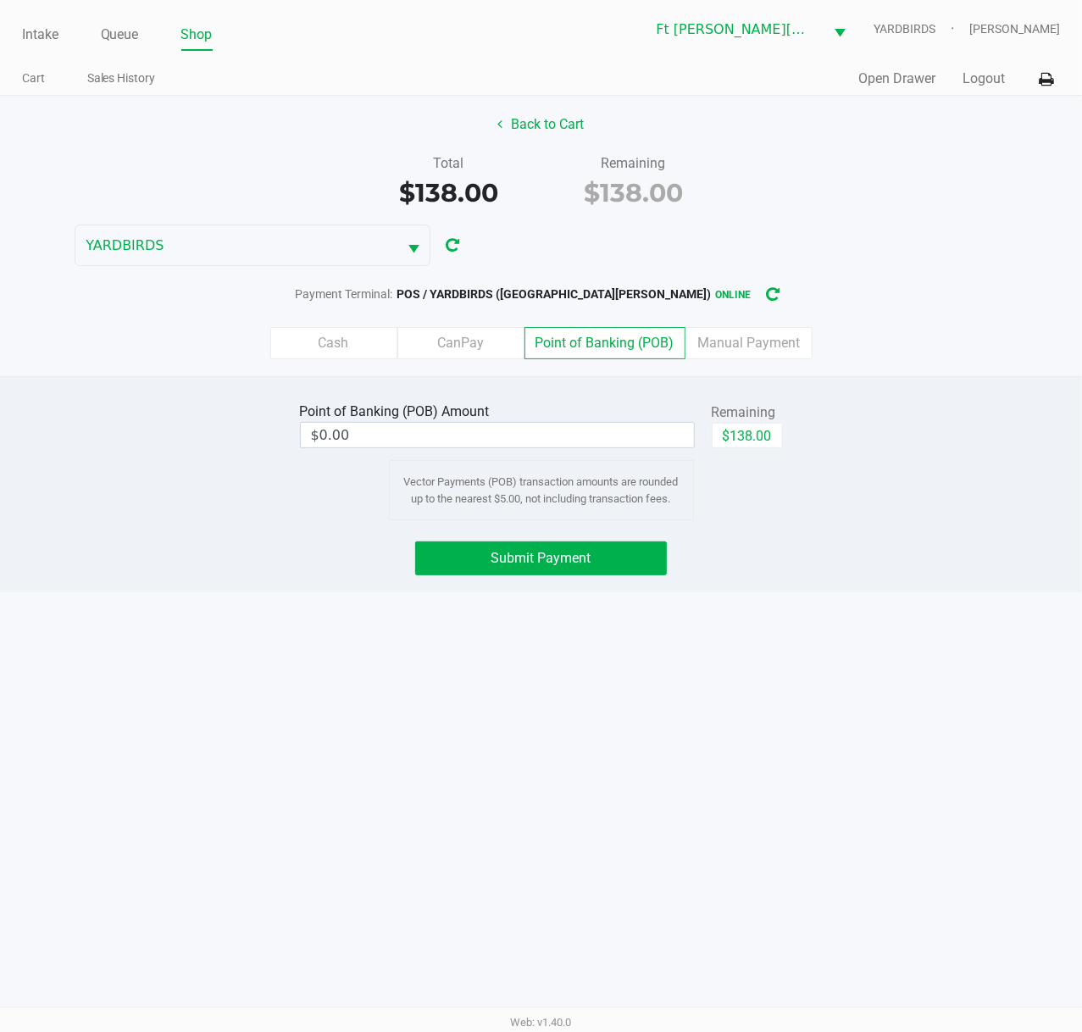
click at [772, 444] on button "$138.00" at bounding box center [746, 435] width 71 height 25
type input "$138.00"
click at [529, 570] on button "Submit Payment" at bounding box center [541, 558] width 252 height 34
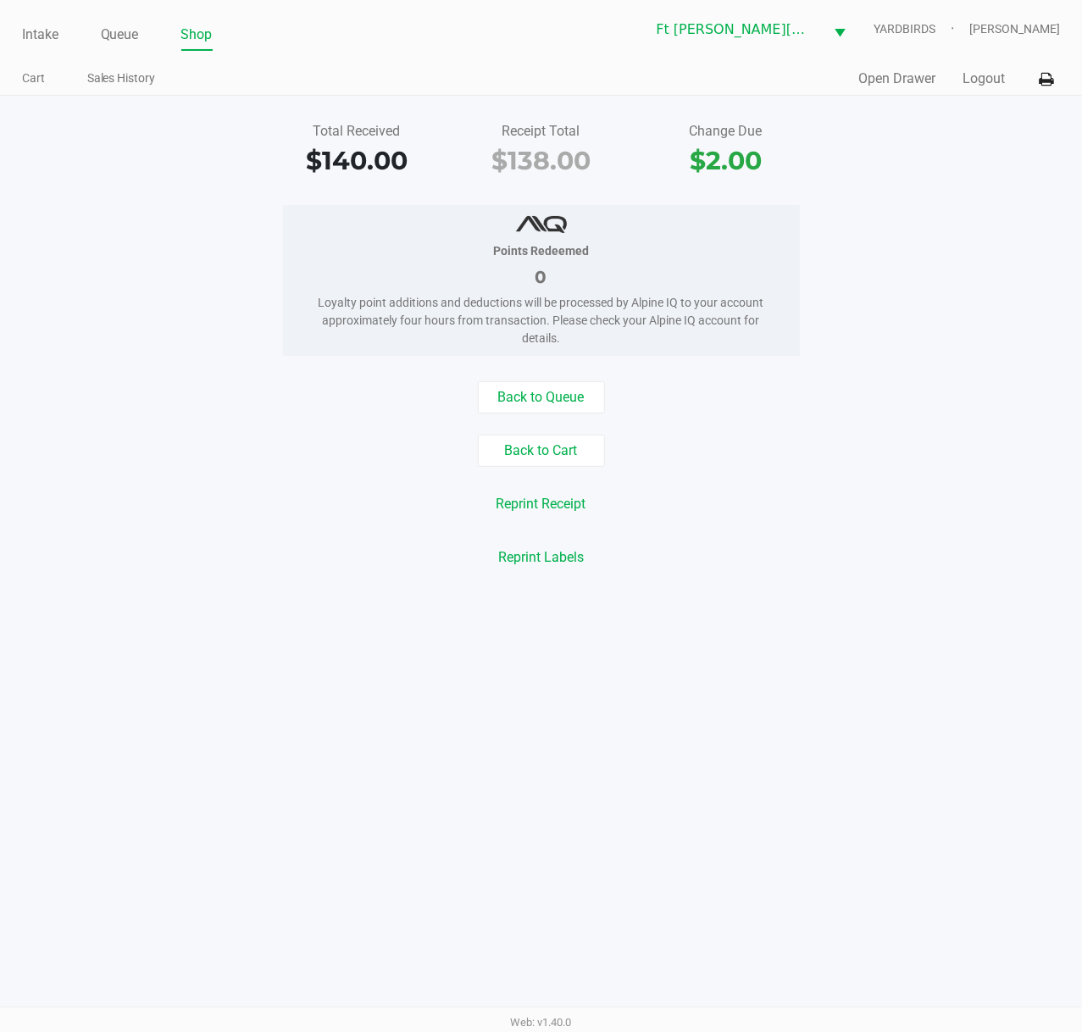
drag, startPoint x: 102, startPoint y: 32, endPoint x: 117, endPoint y: 55, distance: 27.0
click at [103, 32] on link "Queue" at bounding box center [120, 35] width 38 height 24
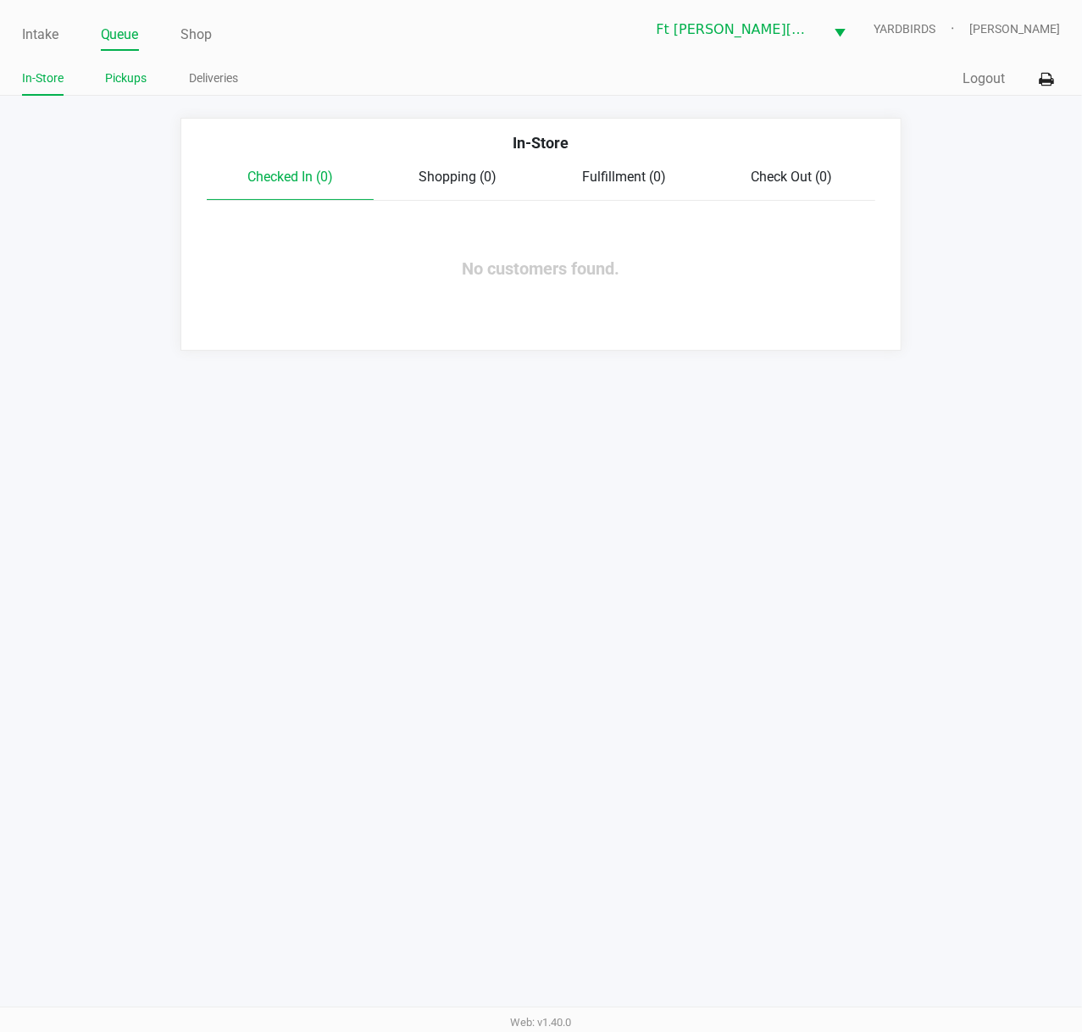
click at [127, 73] on link "Pickups" at bounding box center [126, 78] width 41 height 21
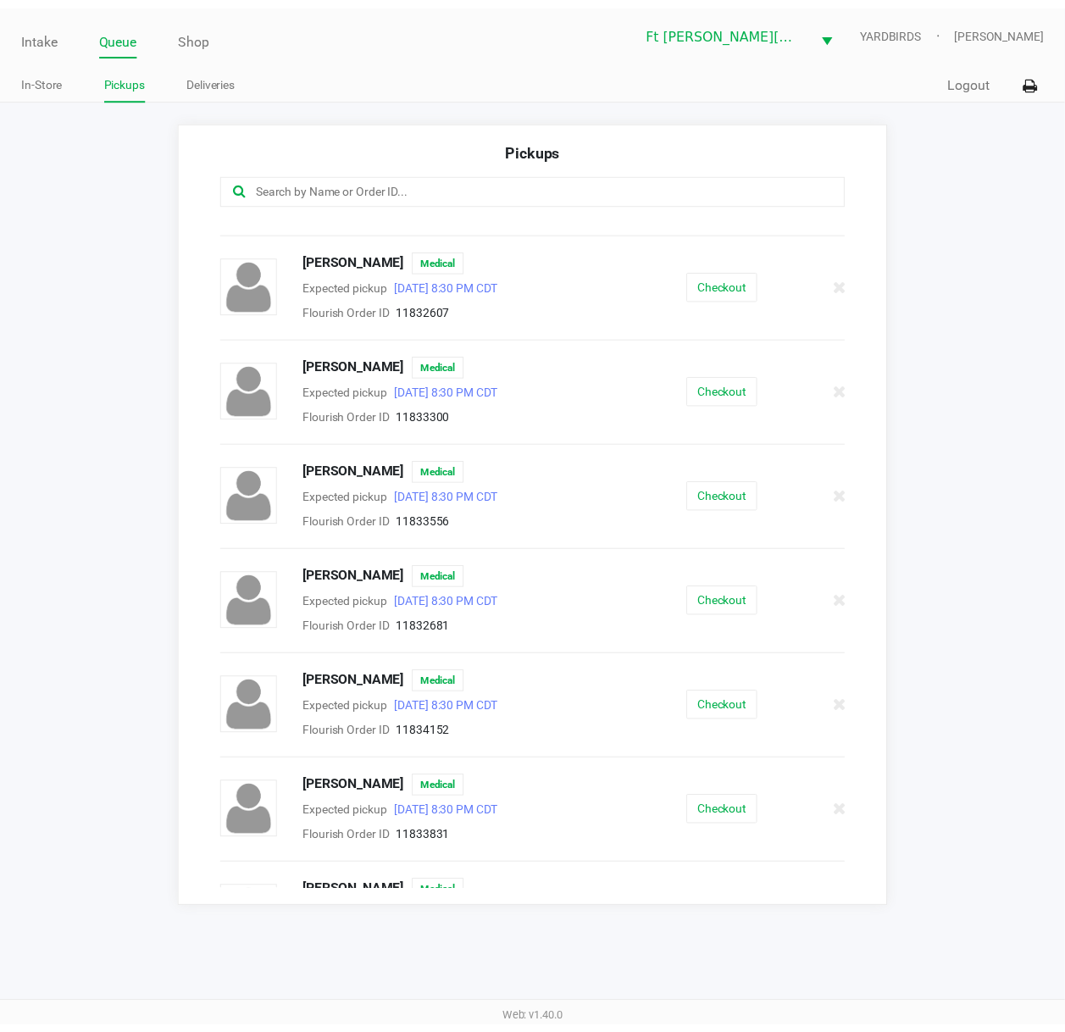
scroll to position [361, 0]
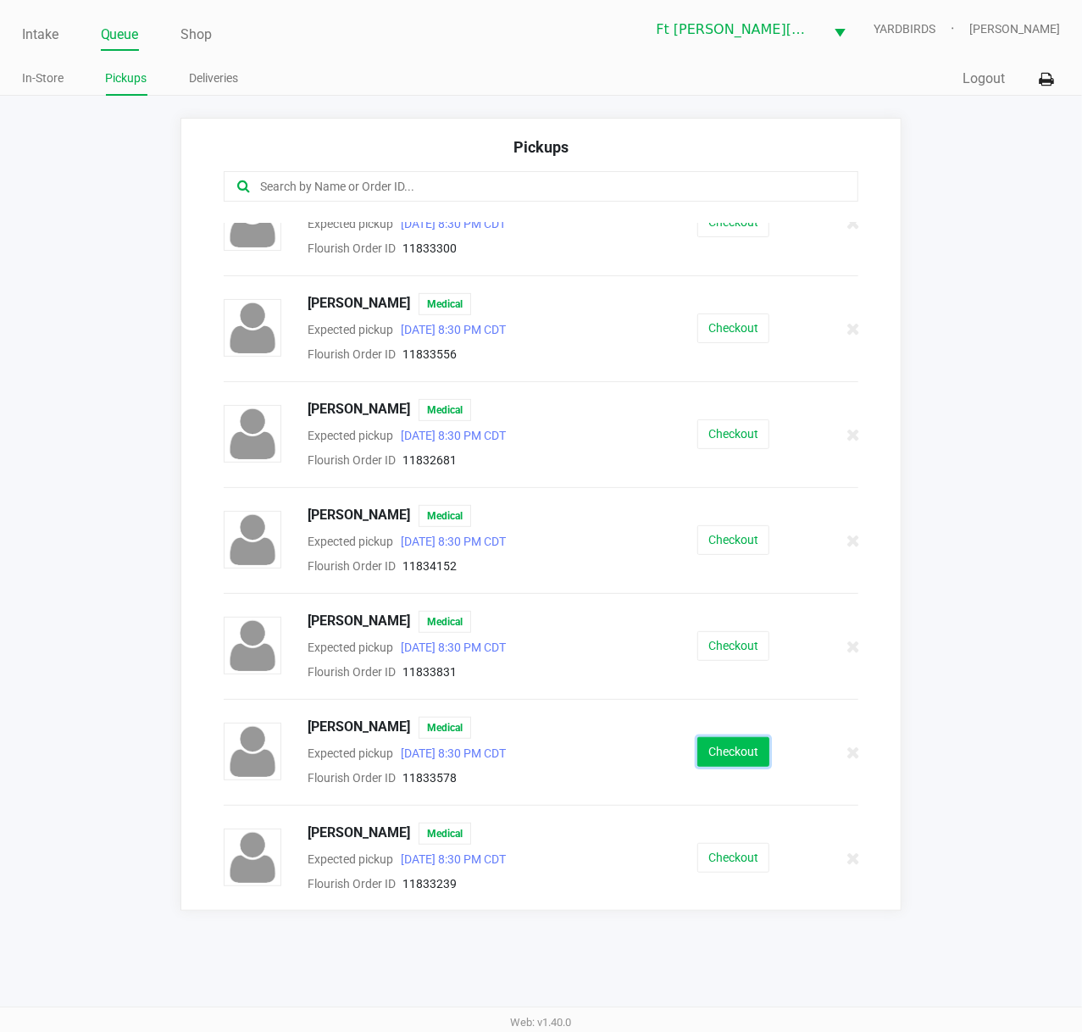
click at [697, 750] on button "Checkout" at bounding box center [733, 752] width 72 height 30
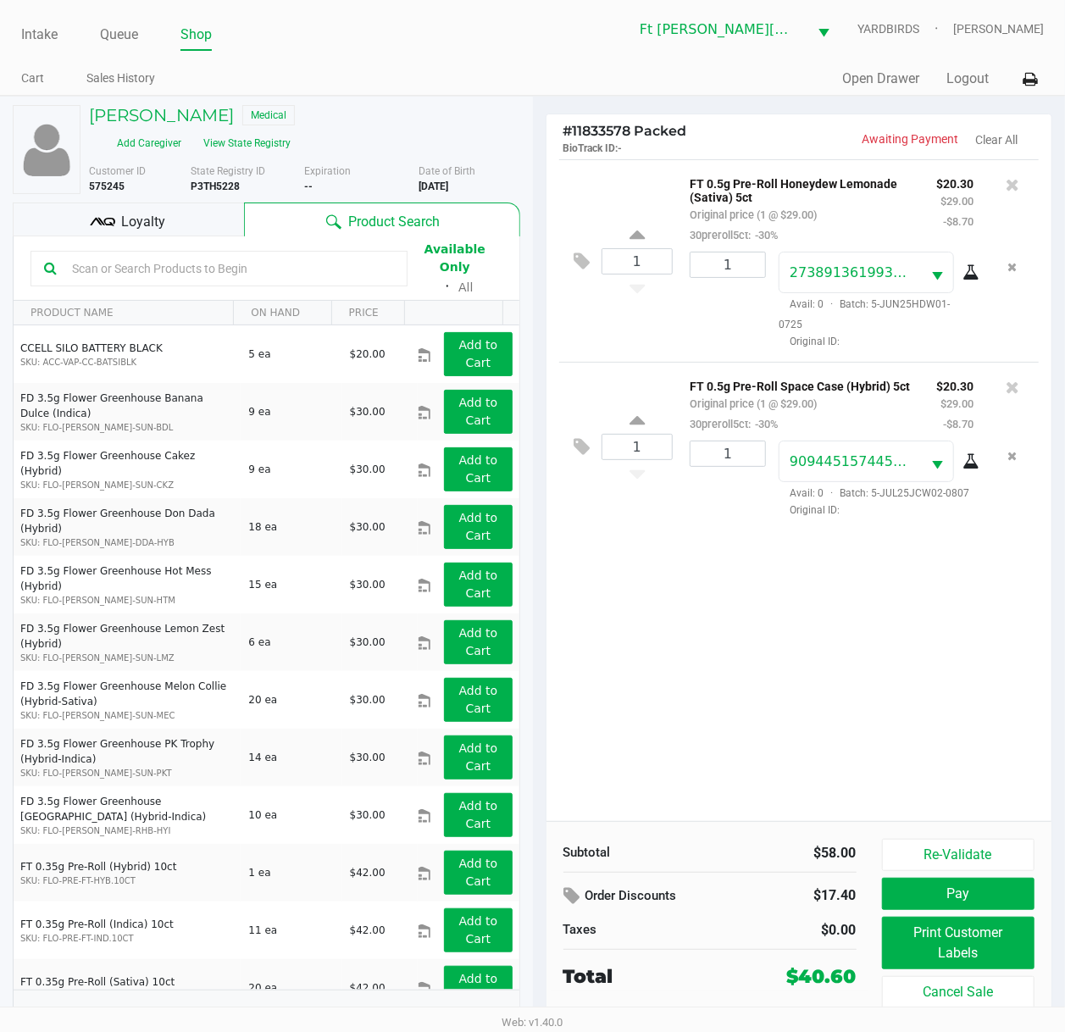
click at [113, 227] on icon at bounding box center [102, 221] width 25 height 25
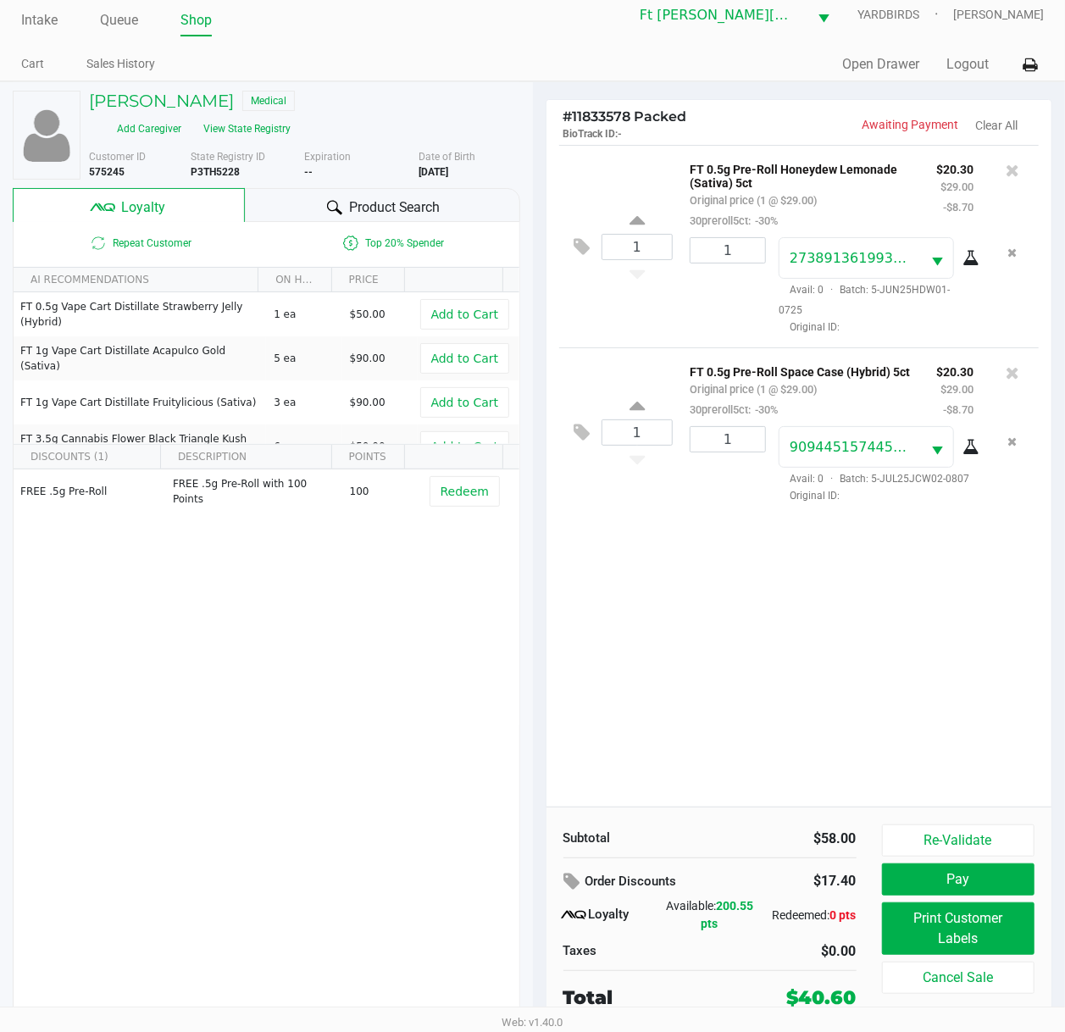
scroll to position [17, 0]
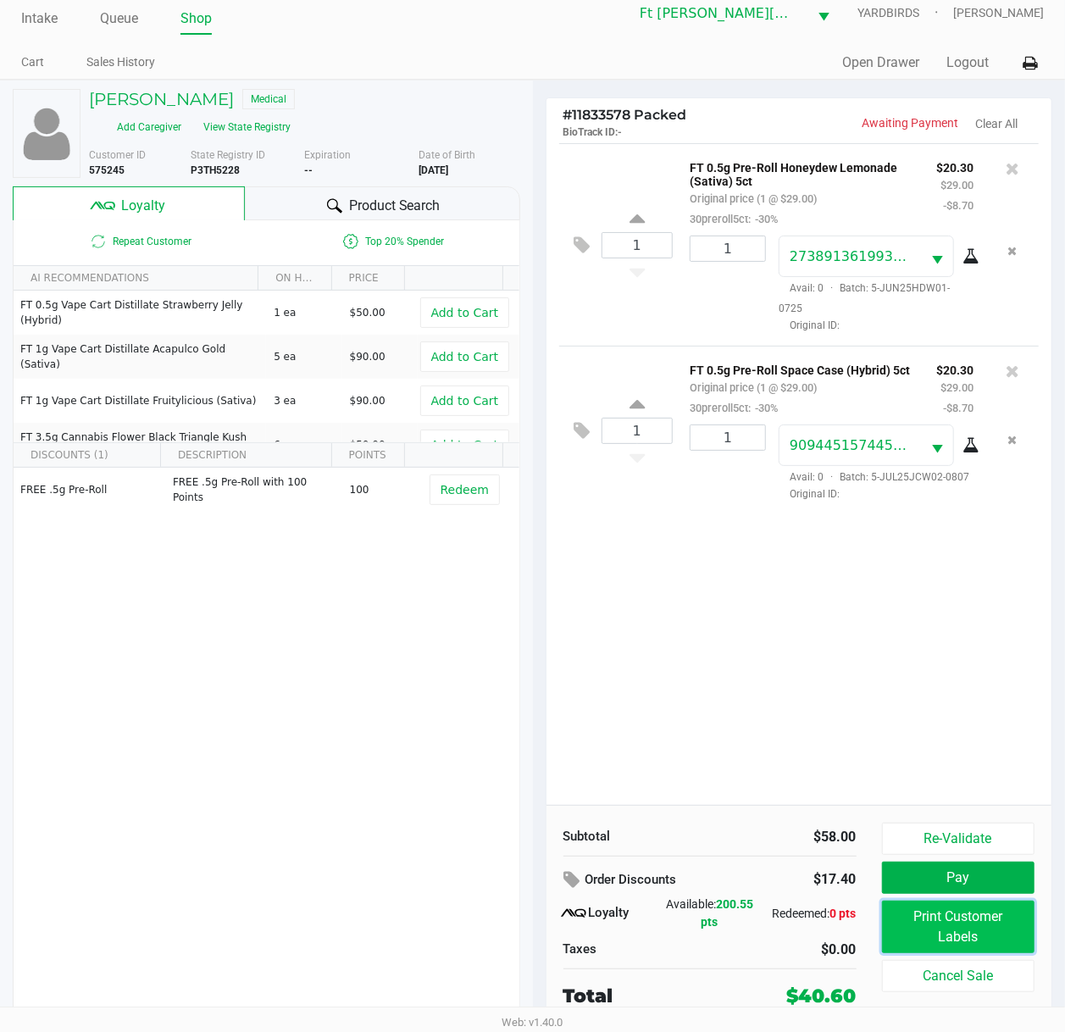
click at [916, 777] on button "Print Customer Labels" at bounding box center [958, 926] width 153 height 53
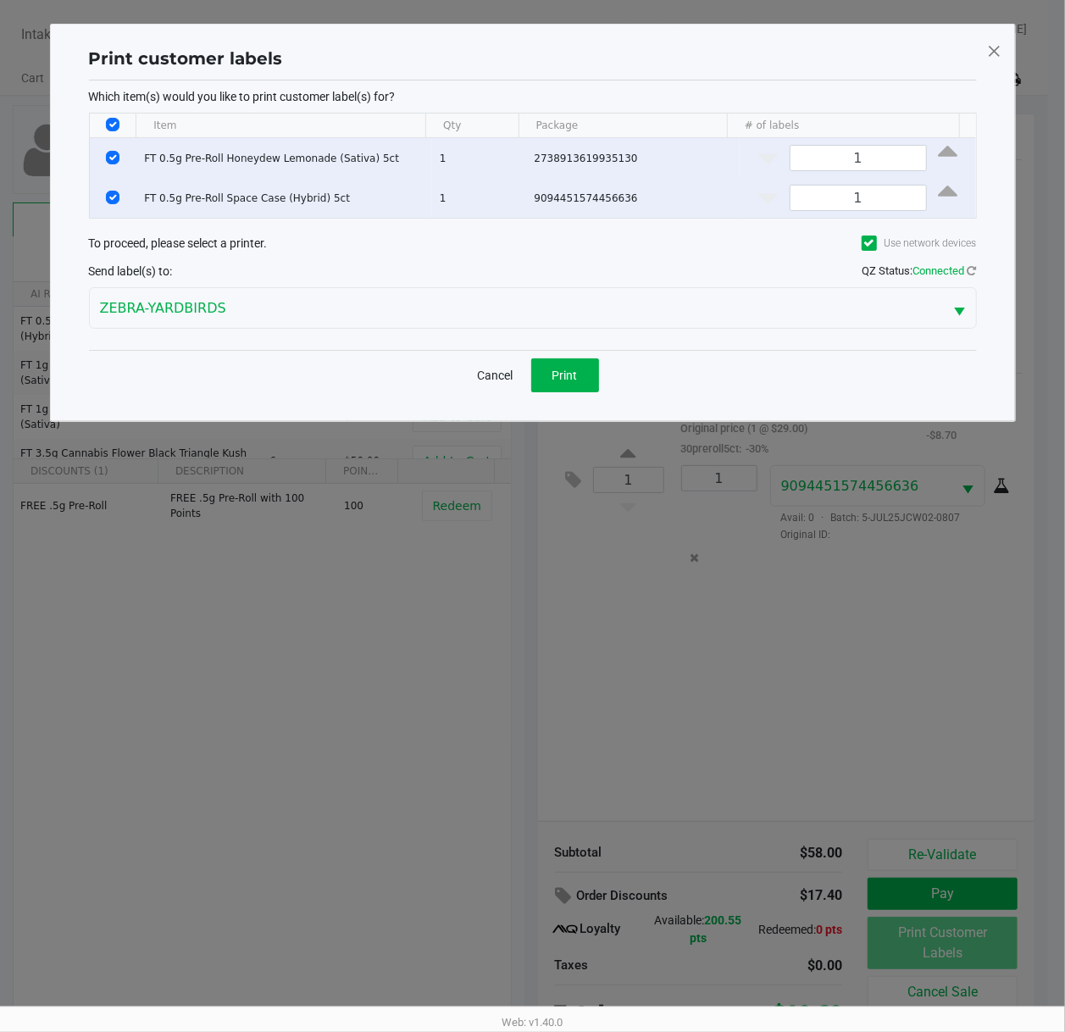
scroll to position [0, 0]
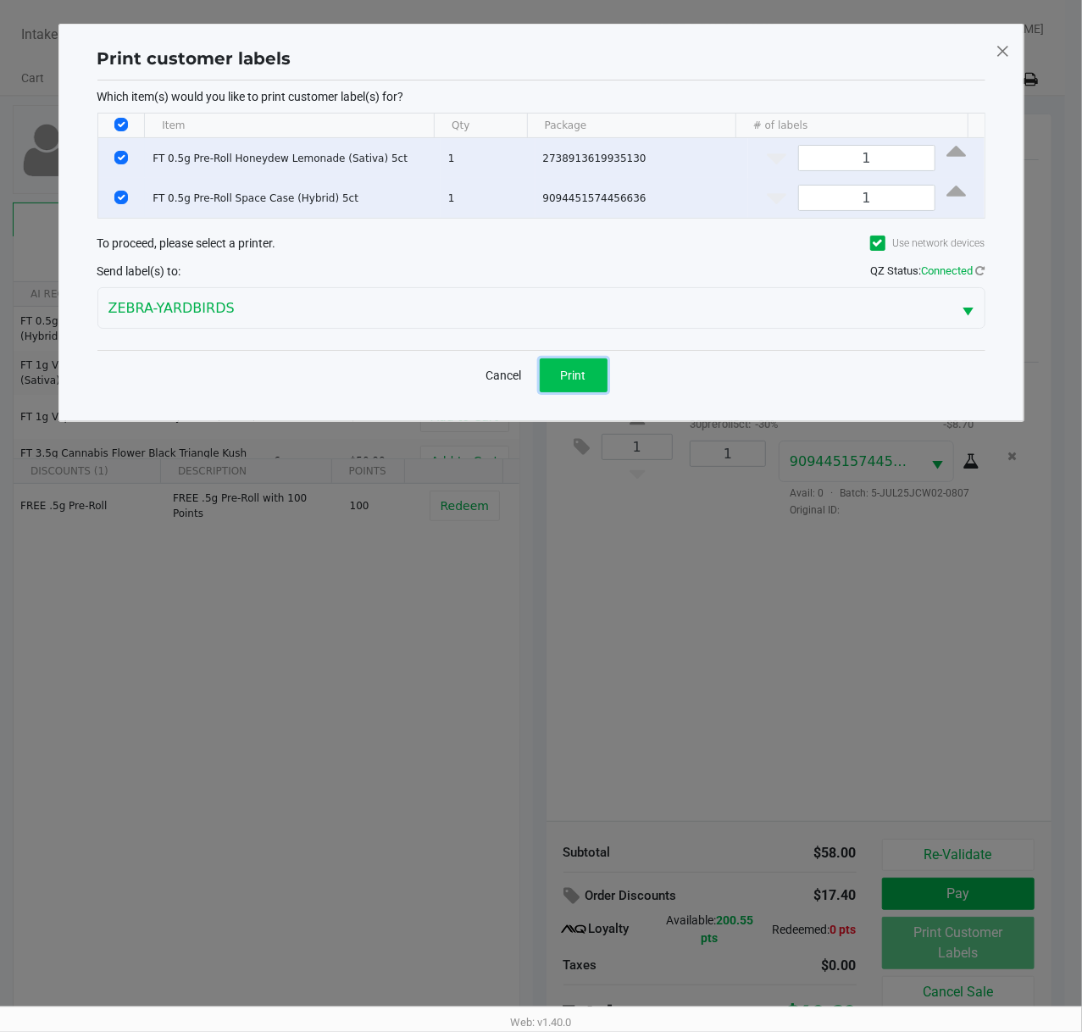
click at [553, 371] on button "Print" at bounding box center [573, 375] width 68 height 34
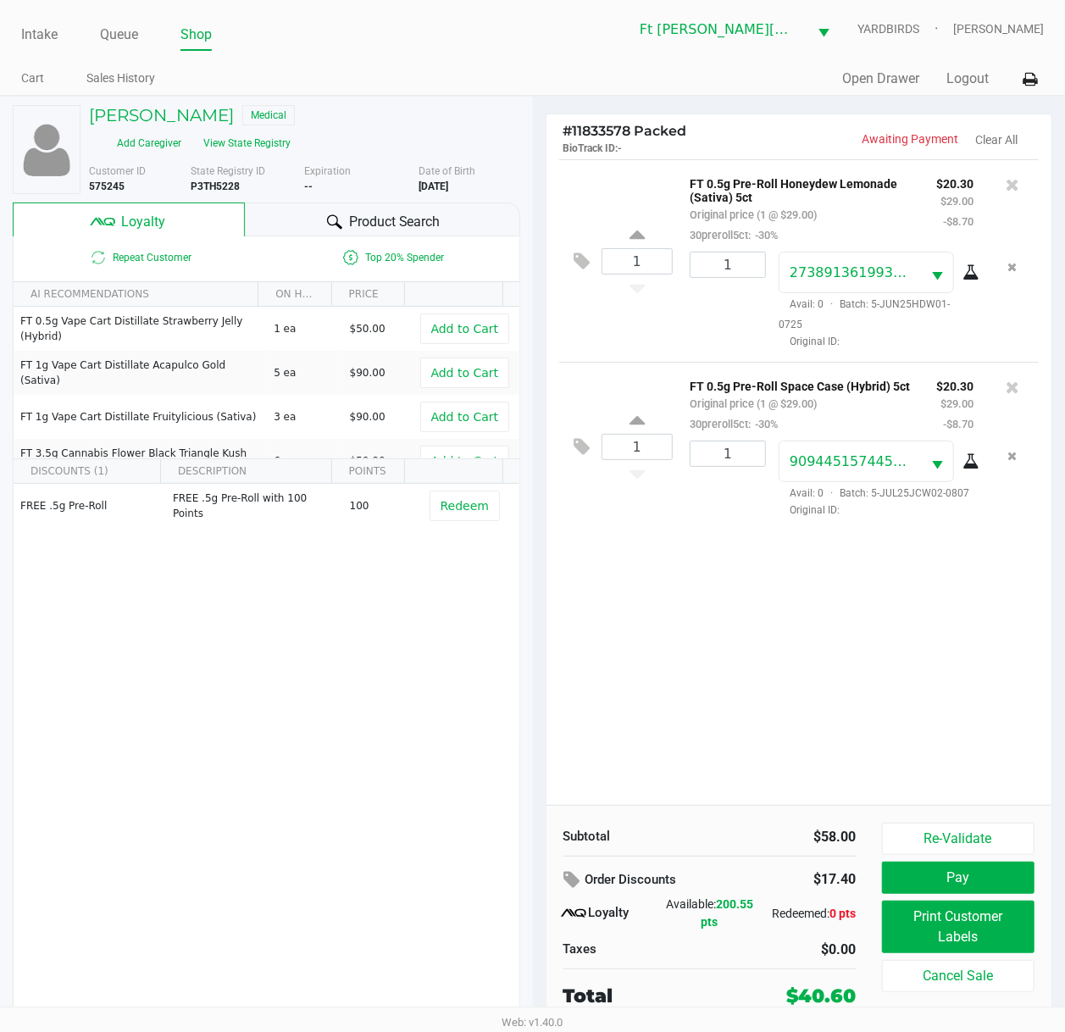
click at [974, 777] on button "Pay" at bounding box center [958, 877] width 153 height 32
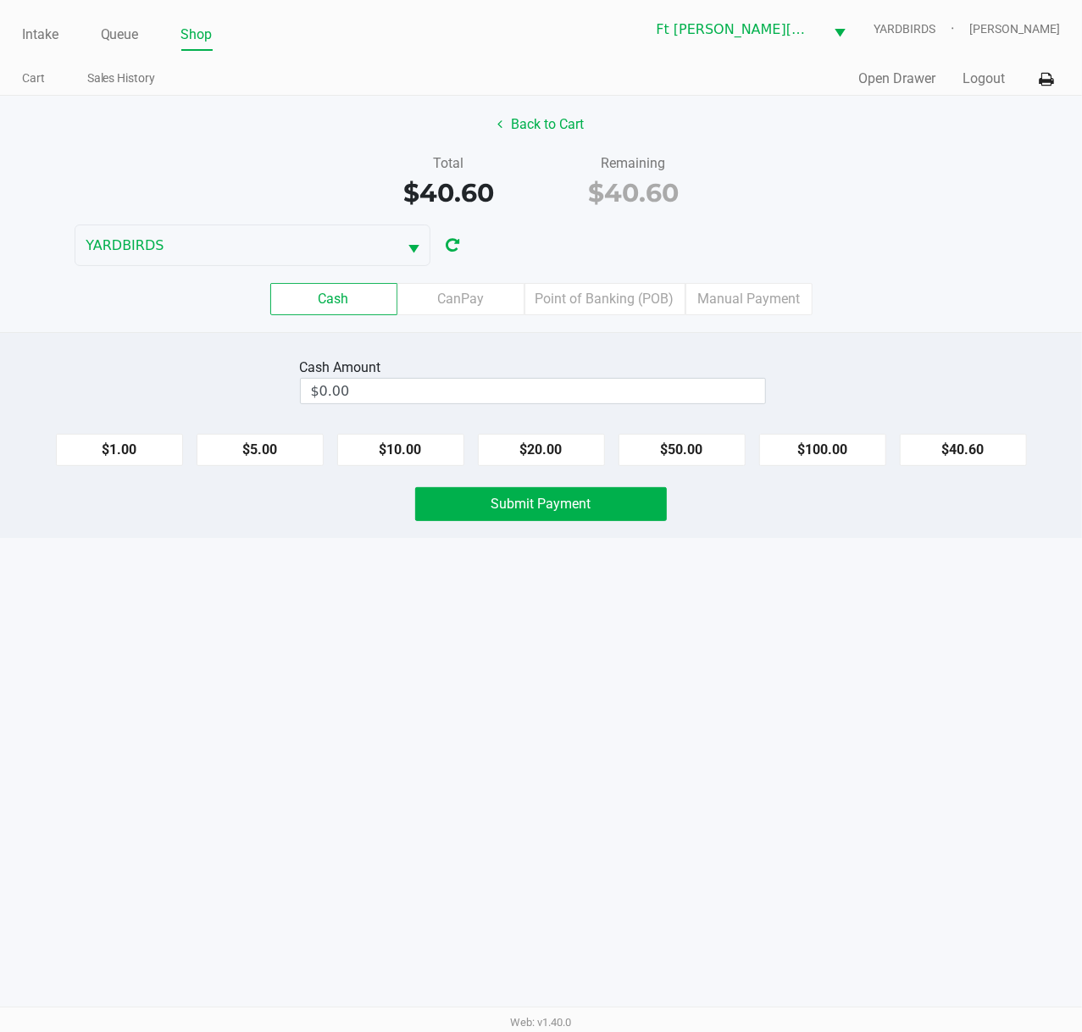
click at [603, 386] on input "$0.00" at bounding box center [533, 391] width 464 height 25
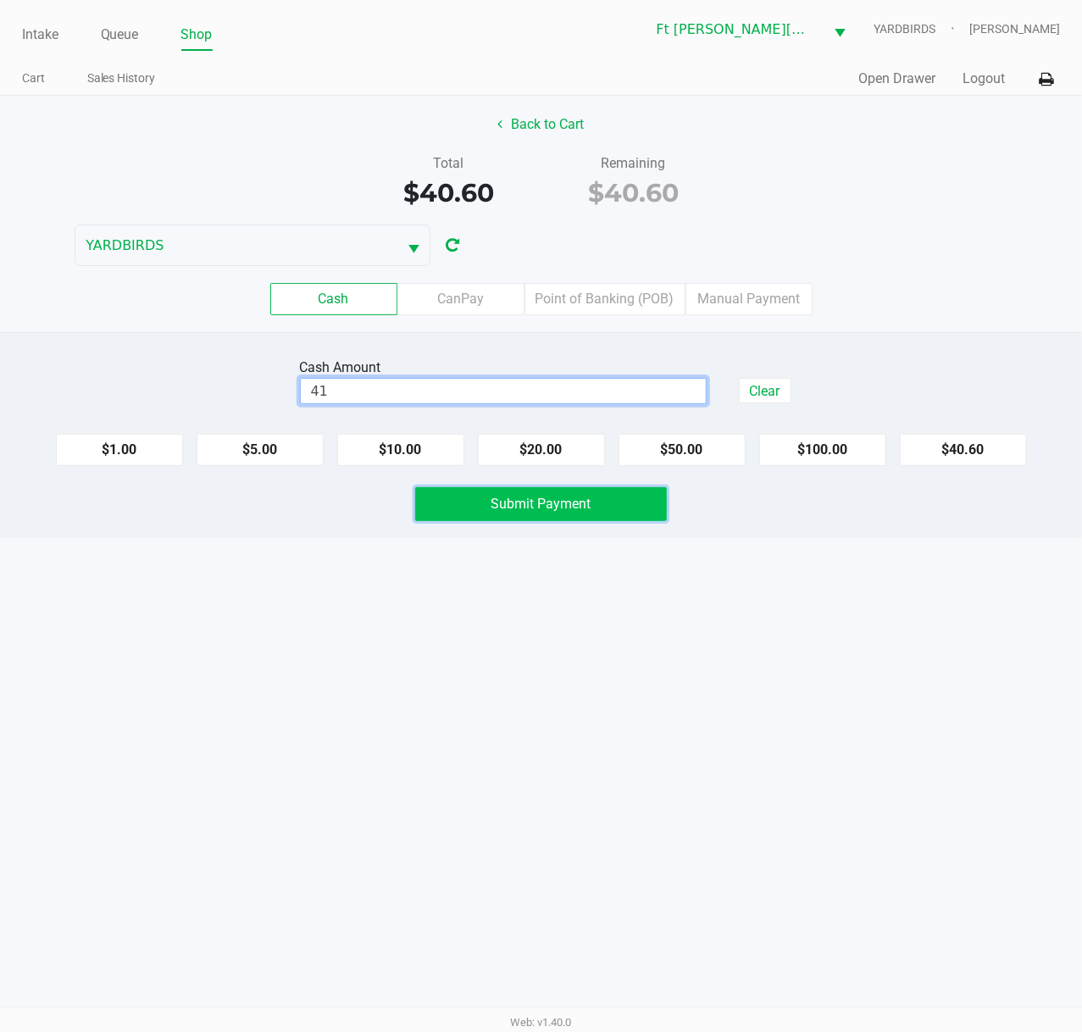
click at [542, 521] on button "Submit Payment" at bounding box center [541, 504] width 252 height 34
type input "$41.00"
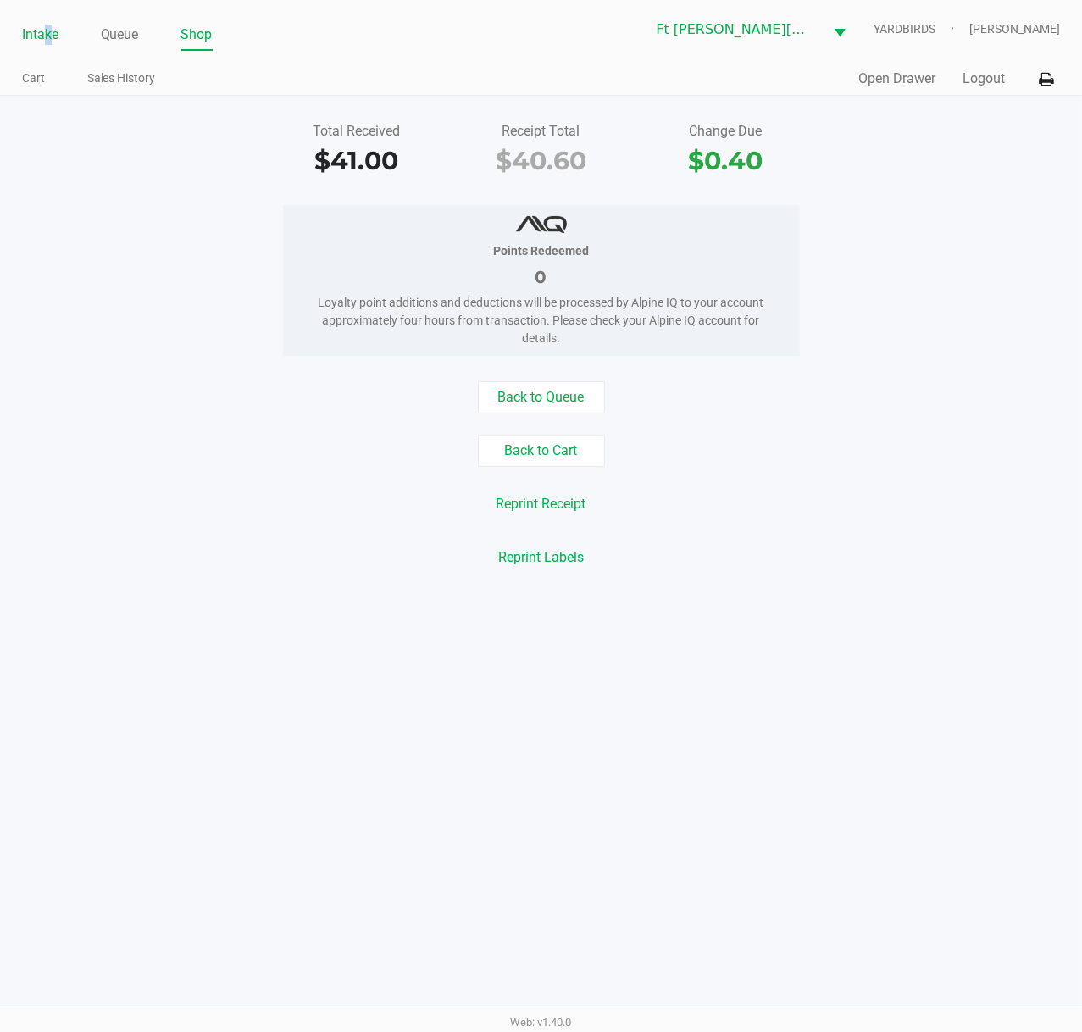
click at [48, 22] on li "Intake" at bounding box center [40, 36] width 36 height 30
click at [51, 24] on link "Intake" at bounding box center [40, 35] width 36 height 24
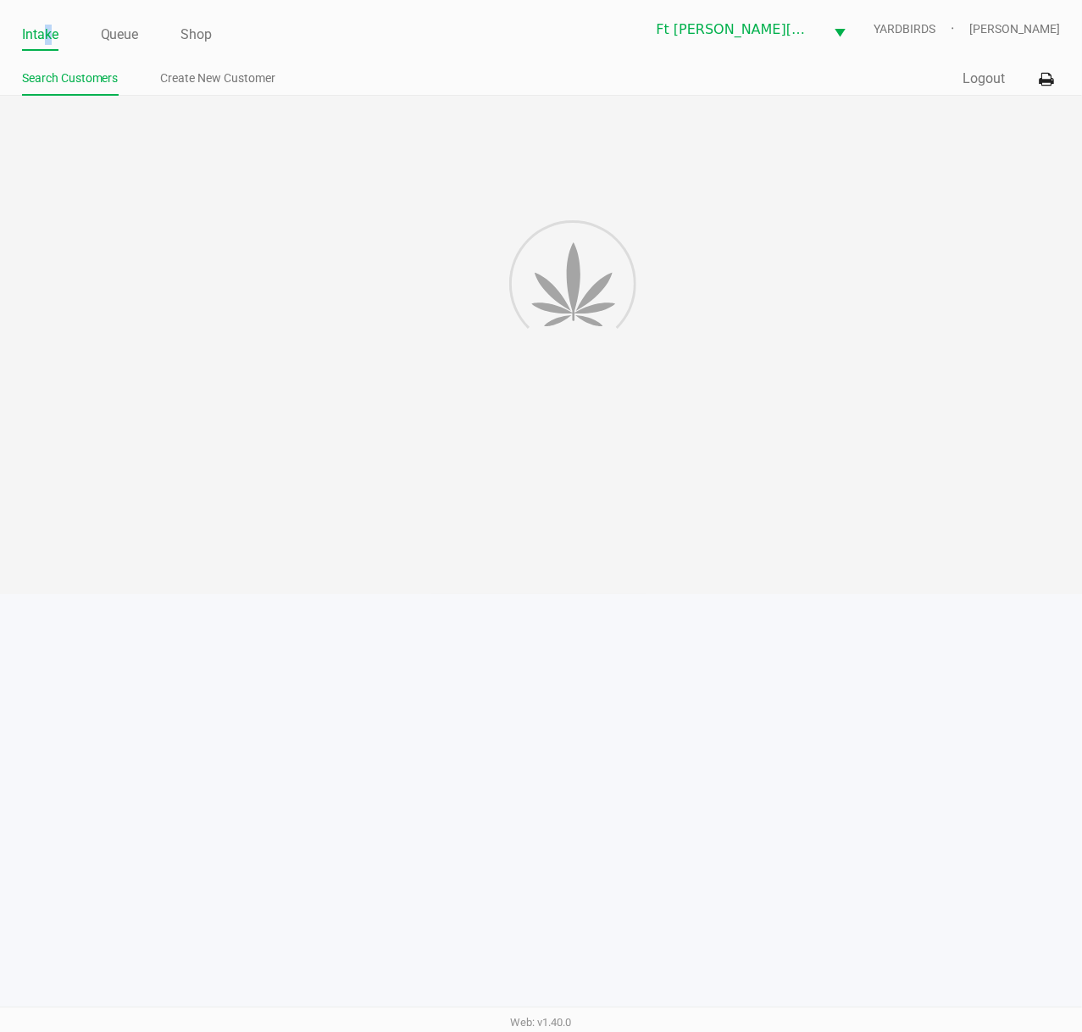
click at [51, 25] on link "Intake" at bounding box center [40, 35] width 36 height 24
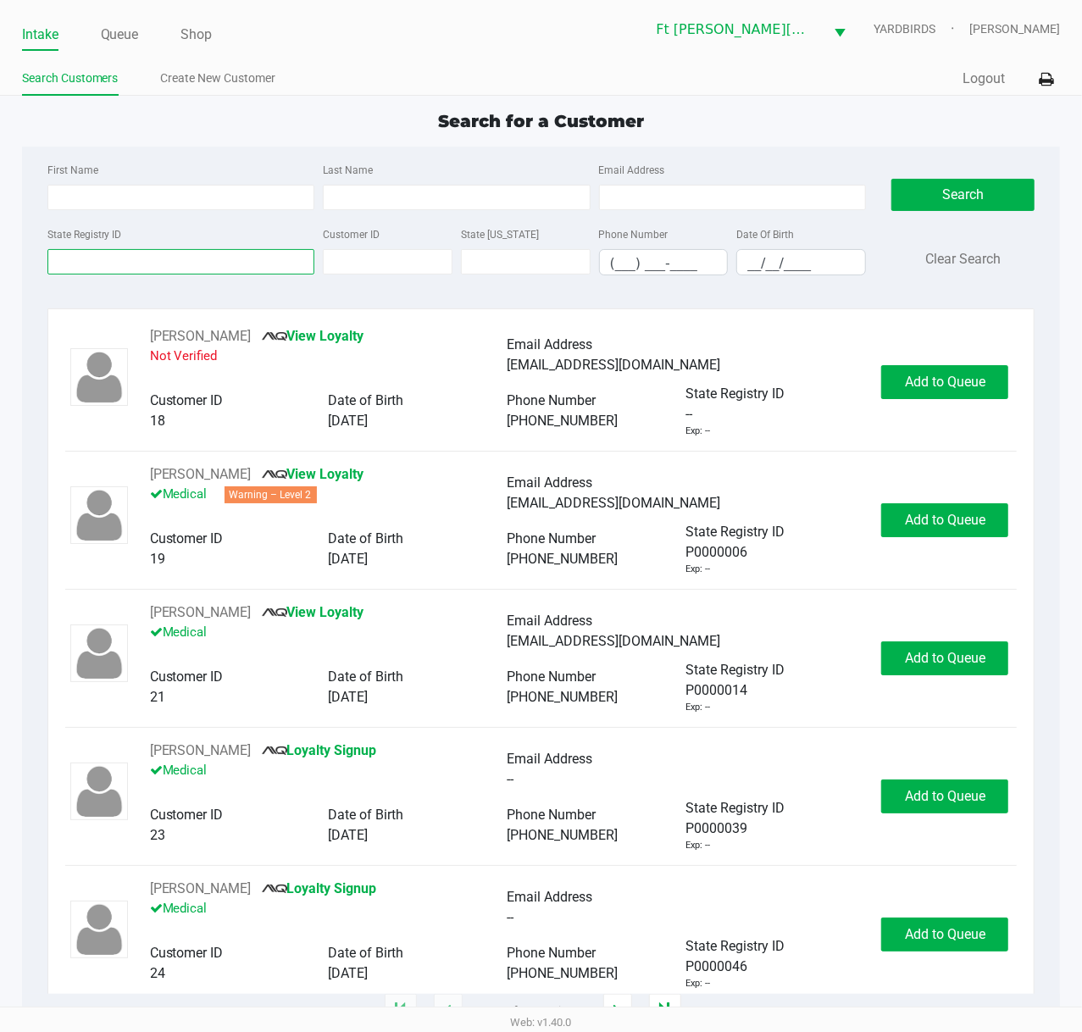
click at [273, 258] on input "State Registry ID" at bounding box center [181, 261] width 268 height 25
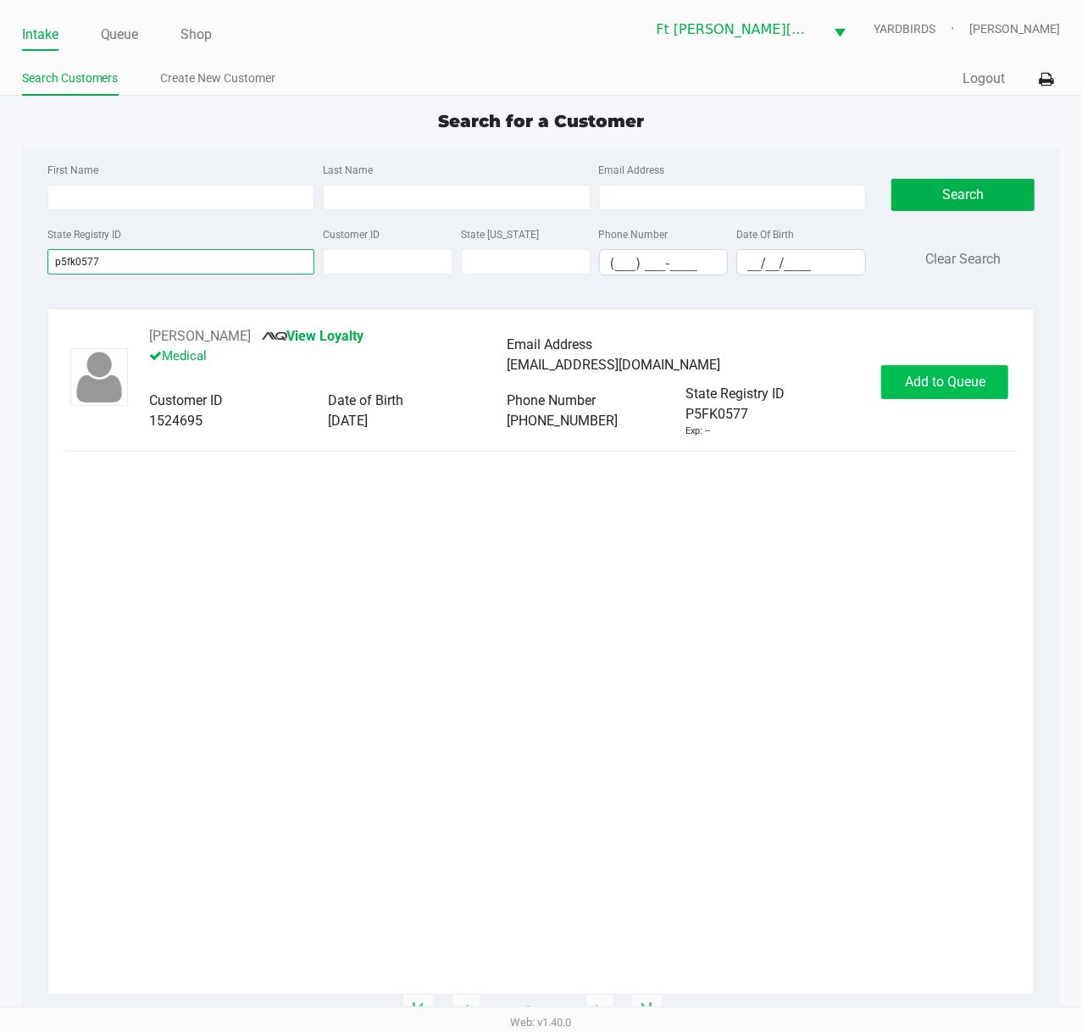
type input "p5fk0577"
click at [919, 385] on span "Add to Queue" at bounding box center [945, 381] width 80 height 16
click at [916, 383] on div "Add to Queue" at bounding box center [944, 382] width 127 height 34
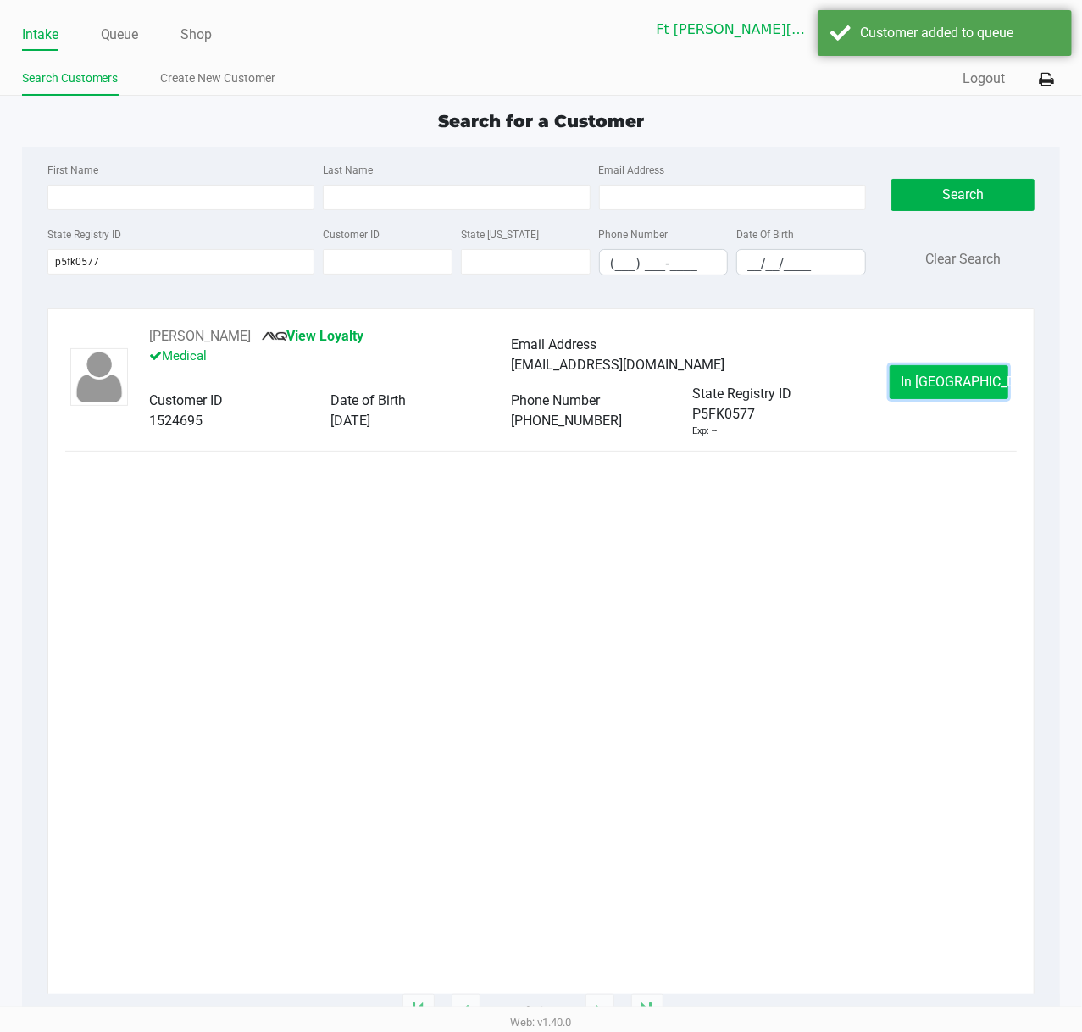
click at [950, 397] on button "In Queue" at bounding box center [948, 382] width 119 height 34
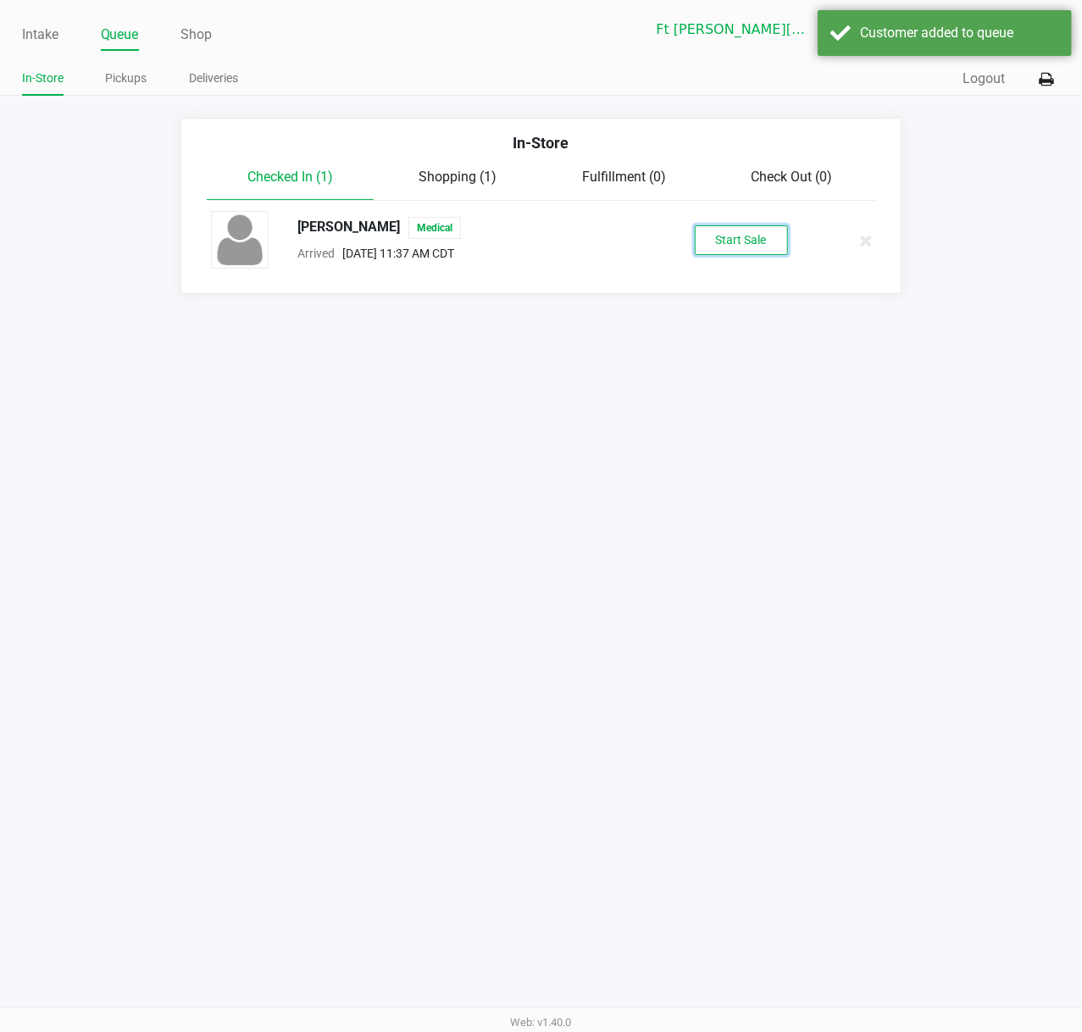
click at [746, 249] on button "Start Sale" at bounding box center [740, 240] width 93 height 30
click at [745, 235] on div "Start Sale" at bounding box center [740, 240] width 93 height 30
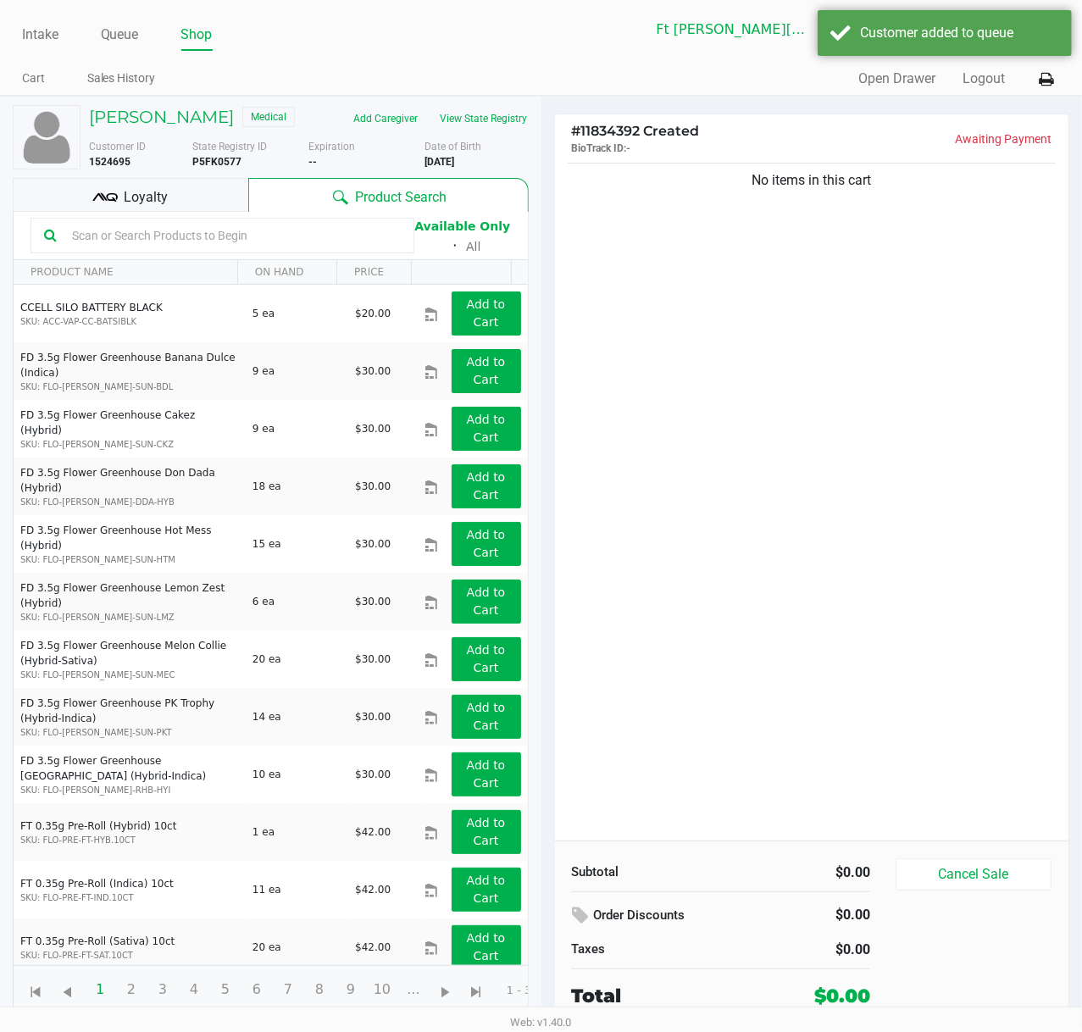
click at [218, 237] on input "text" at bounding box center [232, 235] width 335 height 25
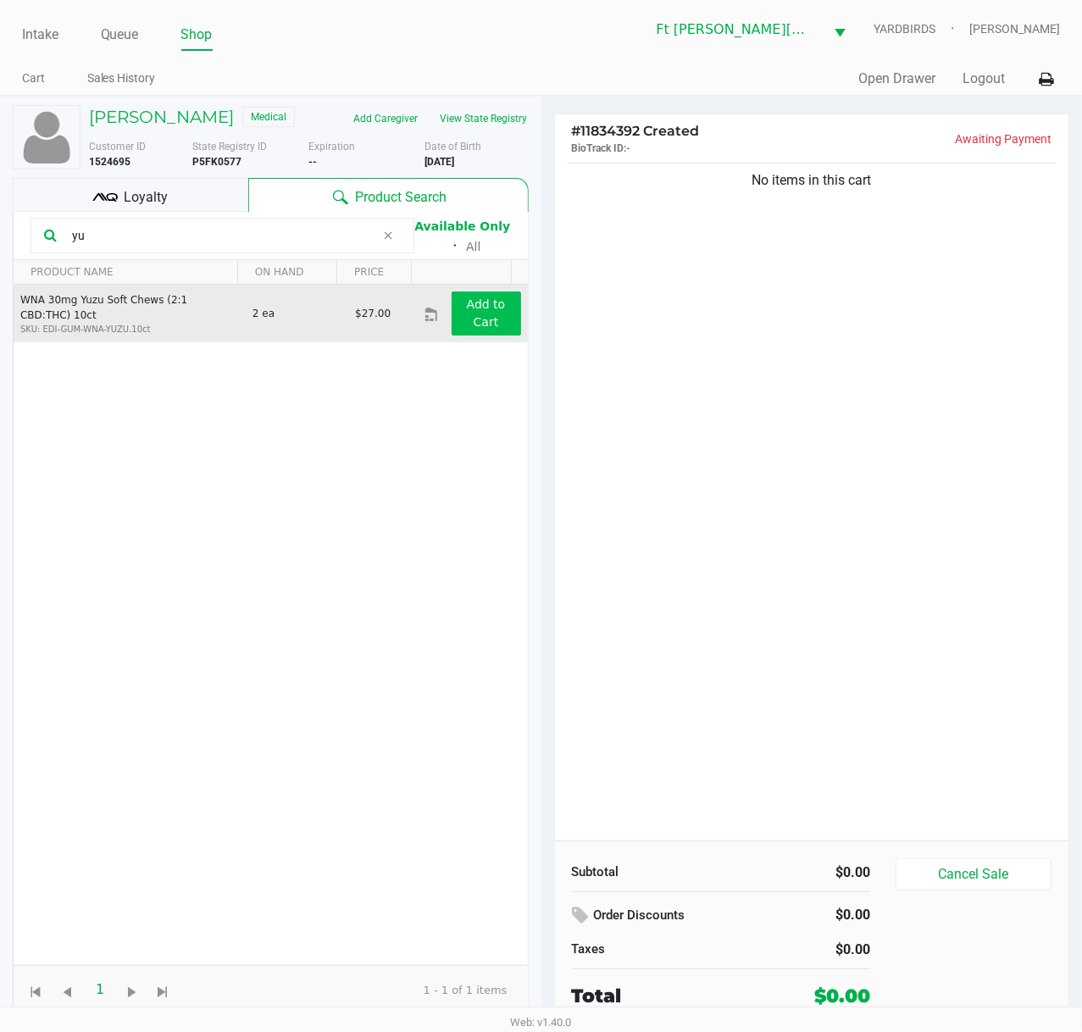
type input "yu"
click at [489, 324] on button "Add to Cart" at bounding box center [485, 313] width 69 height 44
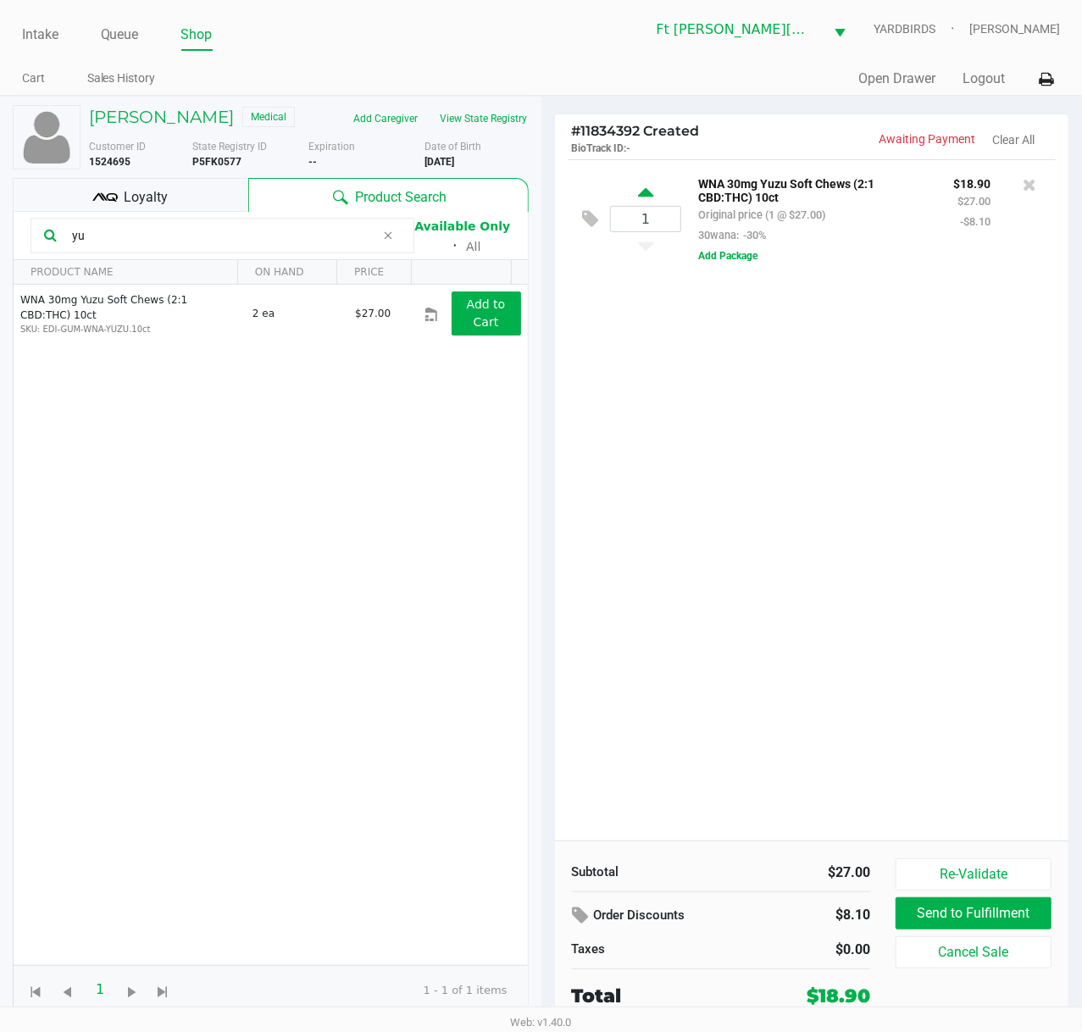
click at [638, 196] on icon at bounding box center [645, 195] width 15 height 21
type input "2"
click at [127, 190] on span "Loyalty" at bounding box center [146, 197] width 44 height 20
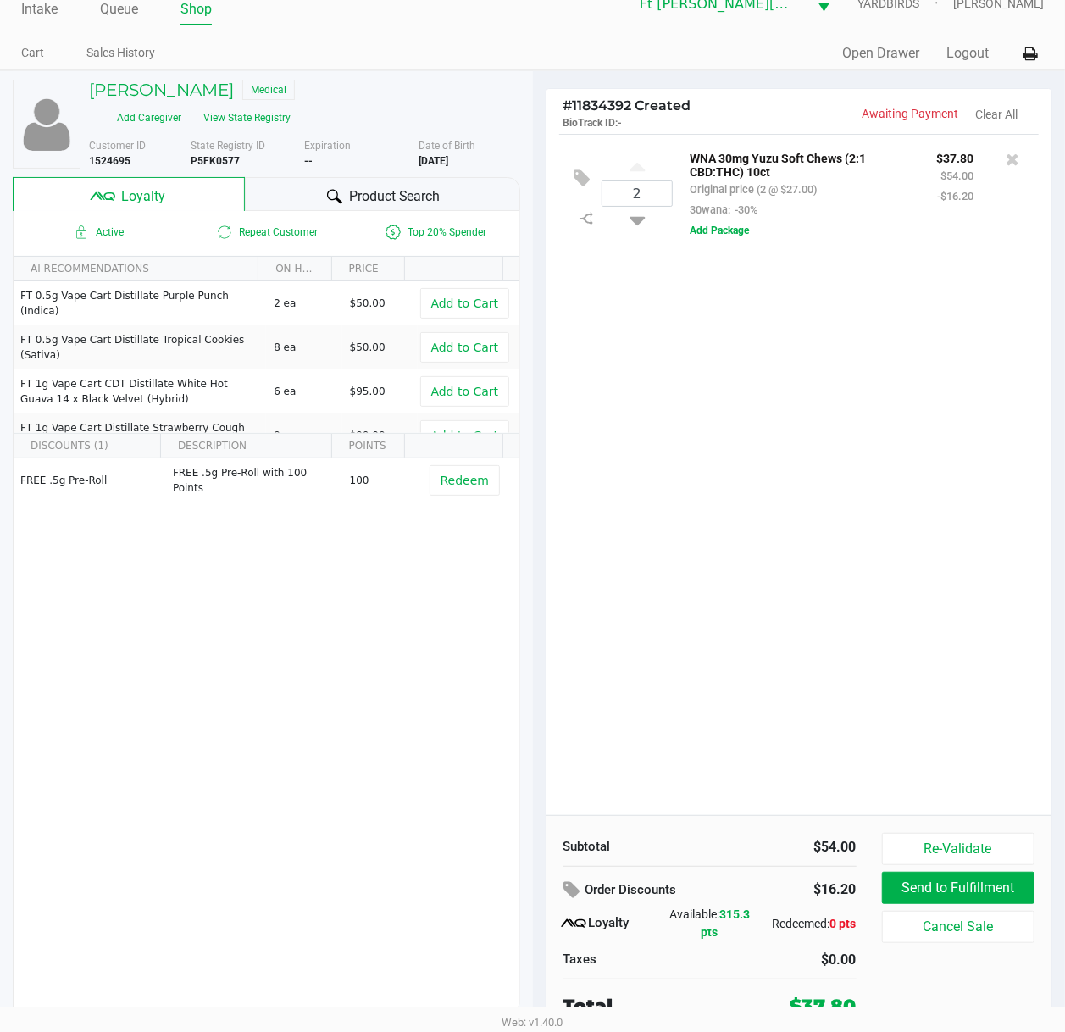
scroll to position [34, 0]
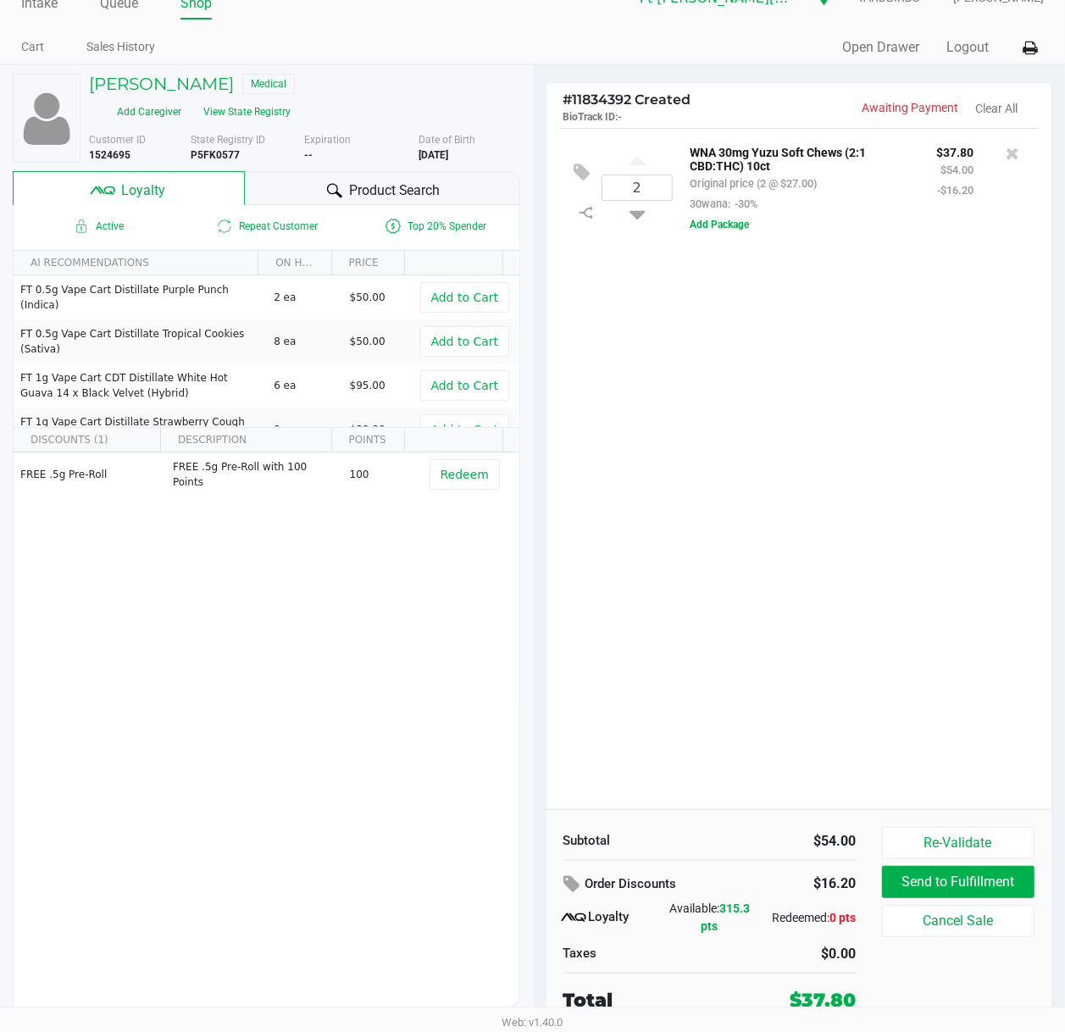
click at [789, 588] on div "2 WNA 30mg Yuzu Soft Chews (2:1 CBD:THC) 10ct Original price (2 @ $27.00) 30wan…" at bounding box center [799, 468] width 506 height 681
click at [938, 712] on div "2 WNA 30mg Yuzu Soft Chews (2:1 CBD:THC) 10ct Original price (2 @ $27.00) 30wan…" at bounding box center [799, 468] width 506 height 681
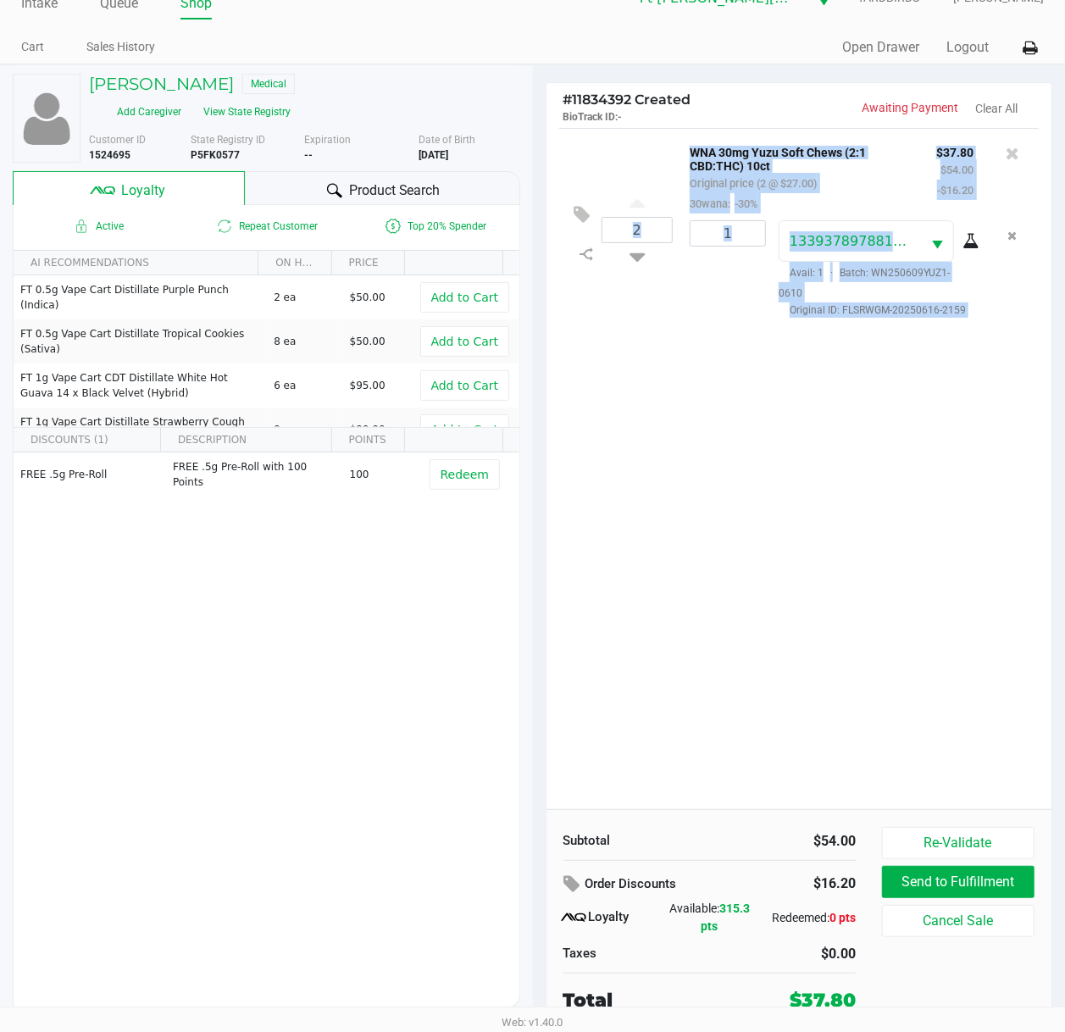
click at [727, 456] on div "2 WNA 30mg Yuzu Soft Chews (2:1 CBD:THC) 10ct Original price (2 @ $27.00) 30wan…" at bounding box center [799, 468] width 506 height 681
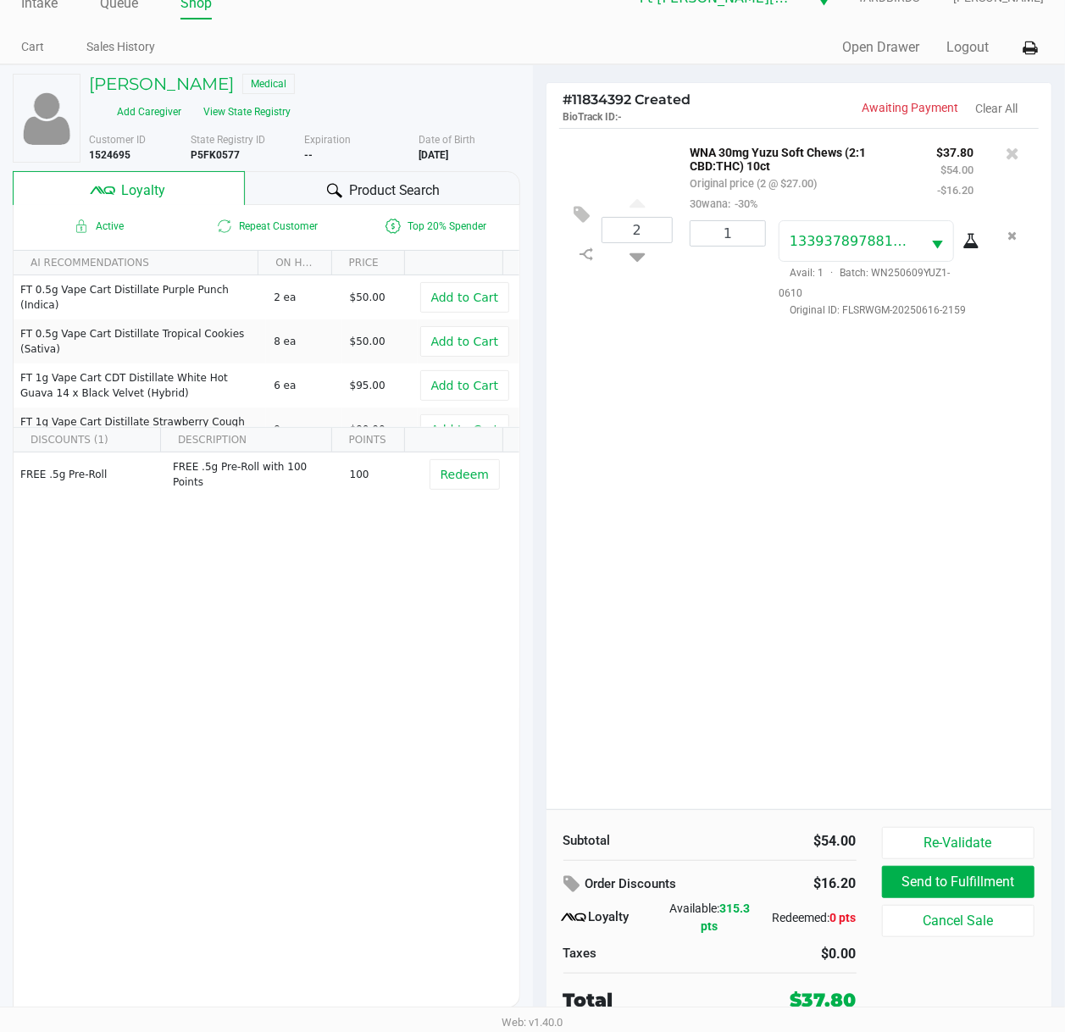
click at [727, 456] on div "2 WNA 30mg Yuzu Soft Chews (2:1 CBD:THC) 10ct Original price (2 @ $27.00) 30wan…" at bounding box center [799, 468] width 506 height 681
click at [939, 777] on button "Validate" at bounding box center [958, 843] width 153 height 32
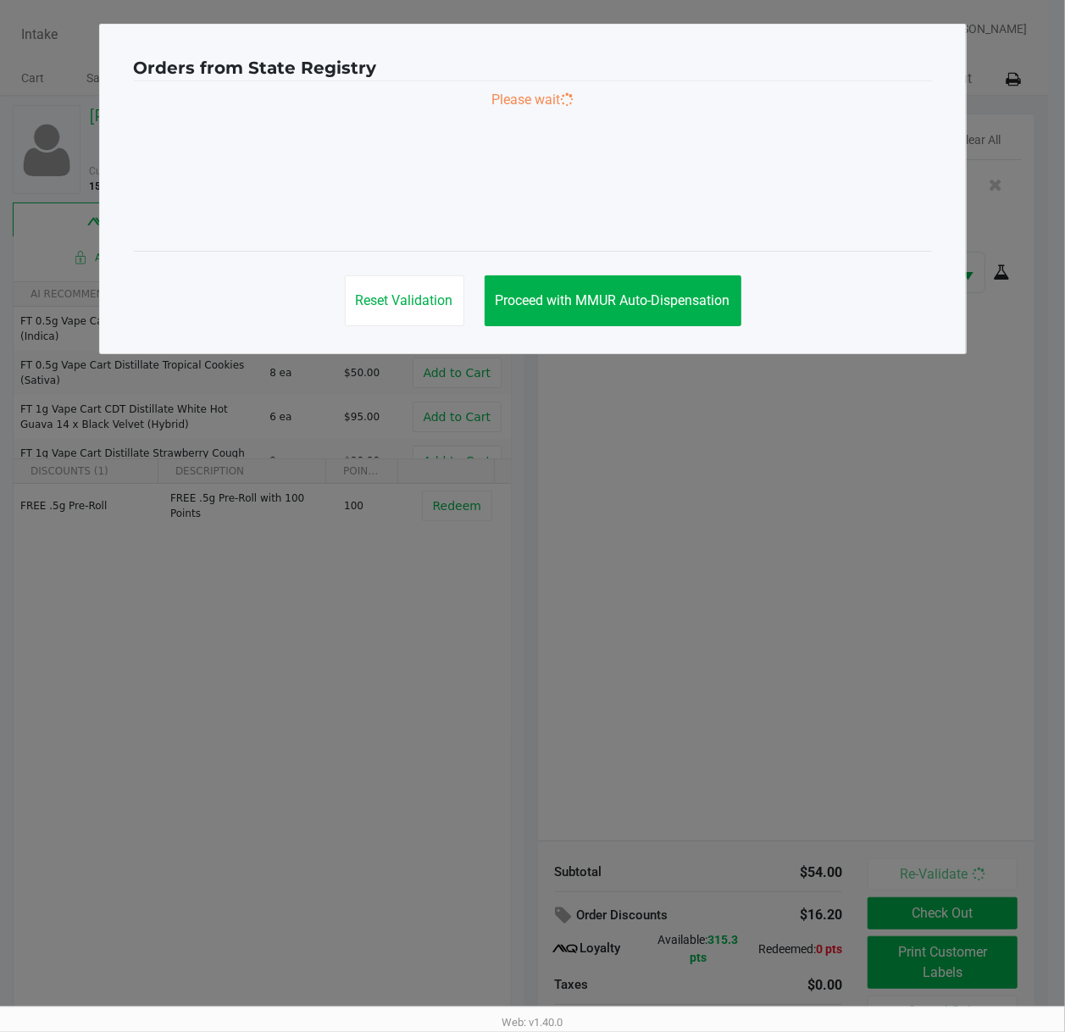
scroll to position [0, 0]
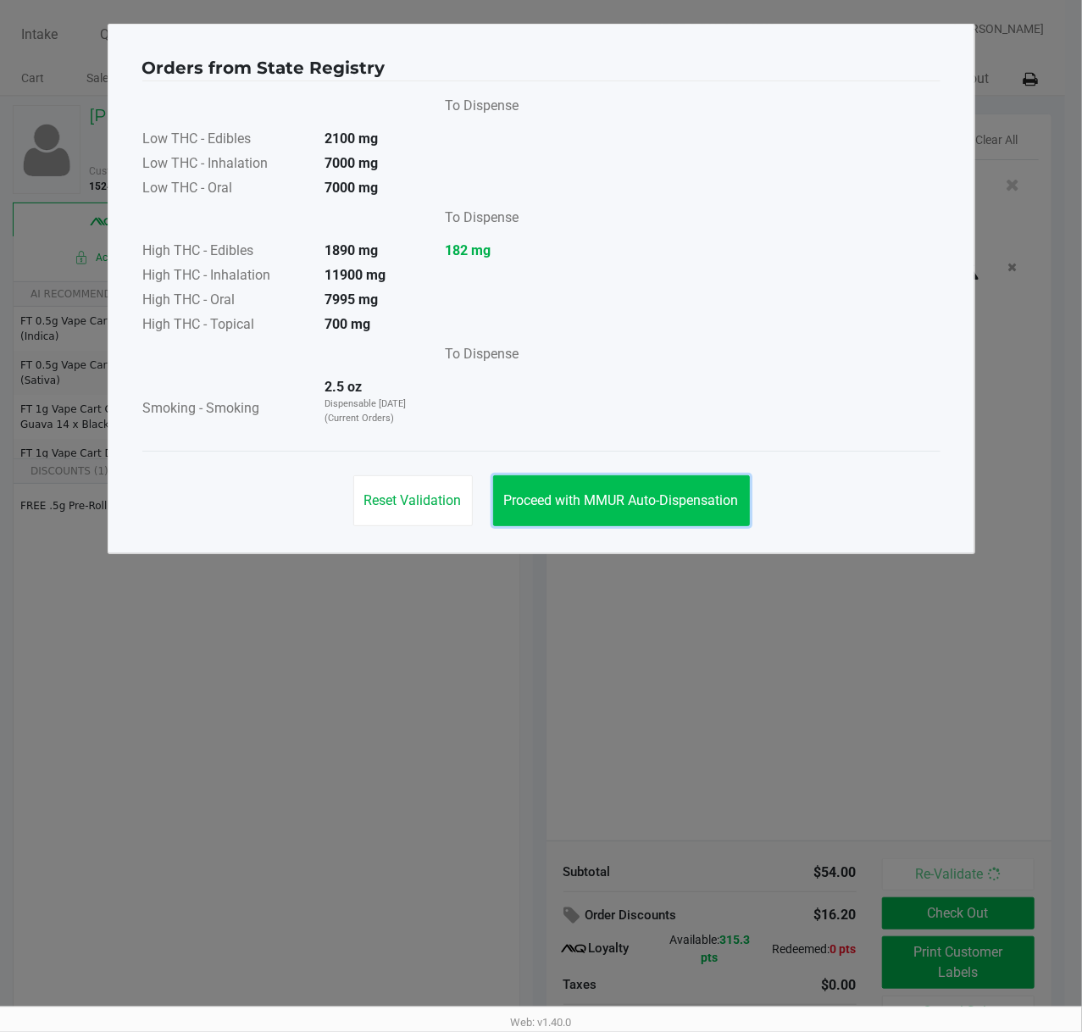
click at [658, 512] on button "Proceed with MMUR Auto-Dispensation" at bounding box center [621, 500] width 257 height 51
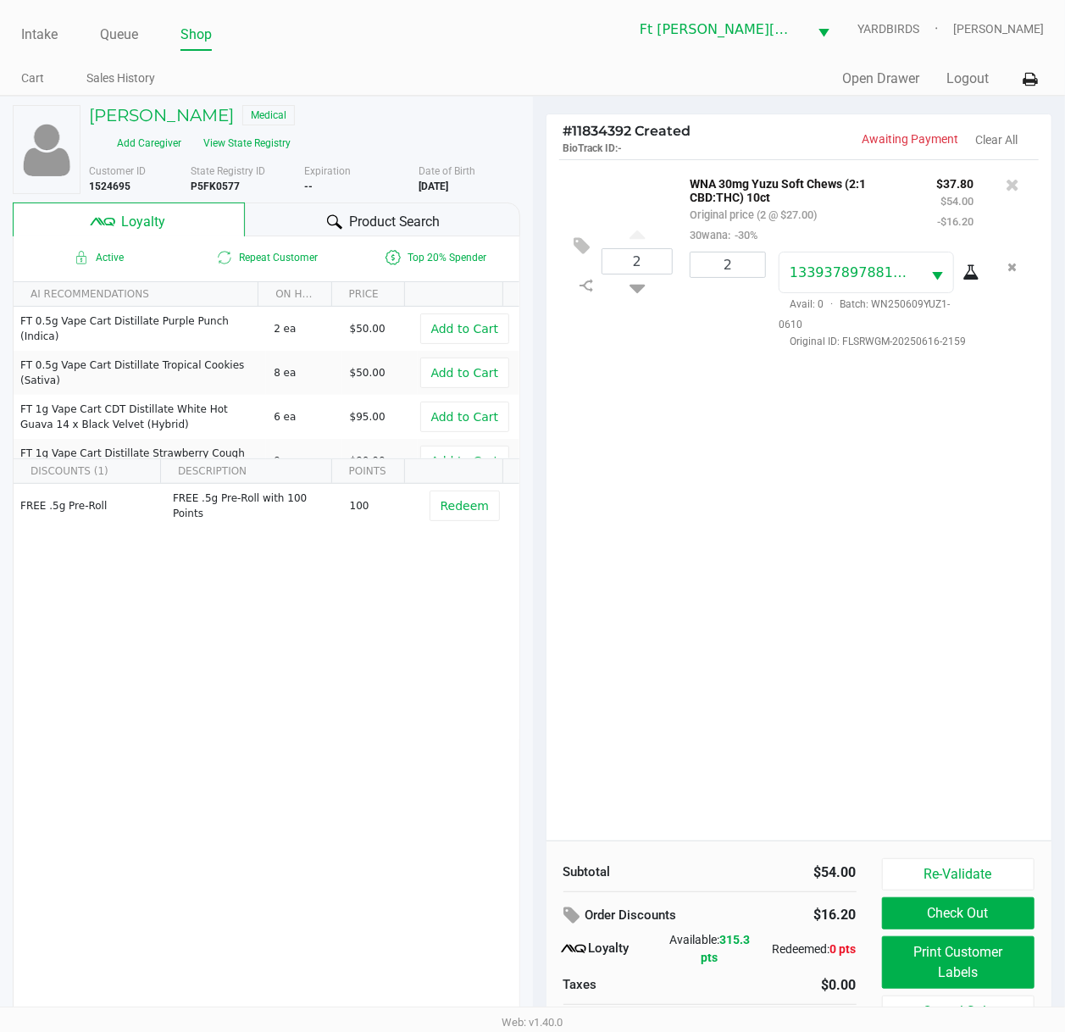
click at [984, 777] on button "Print Customer Labels" at bounding box center [958, 962] width 153 height 53
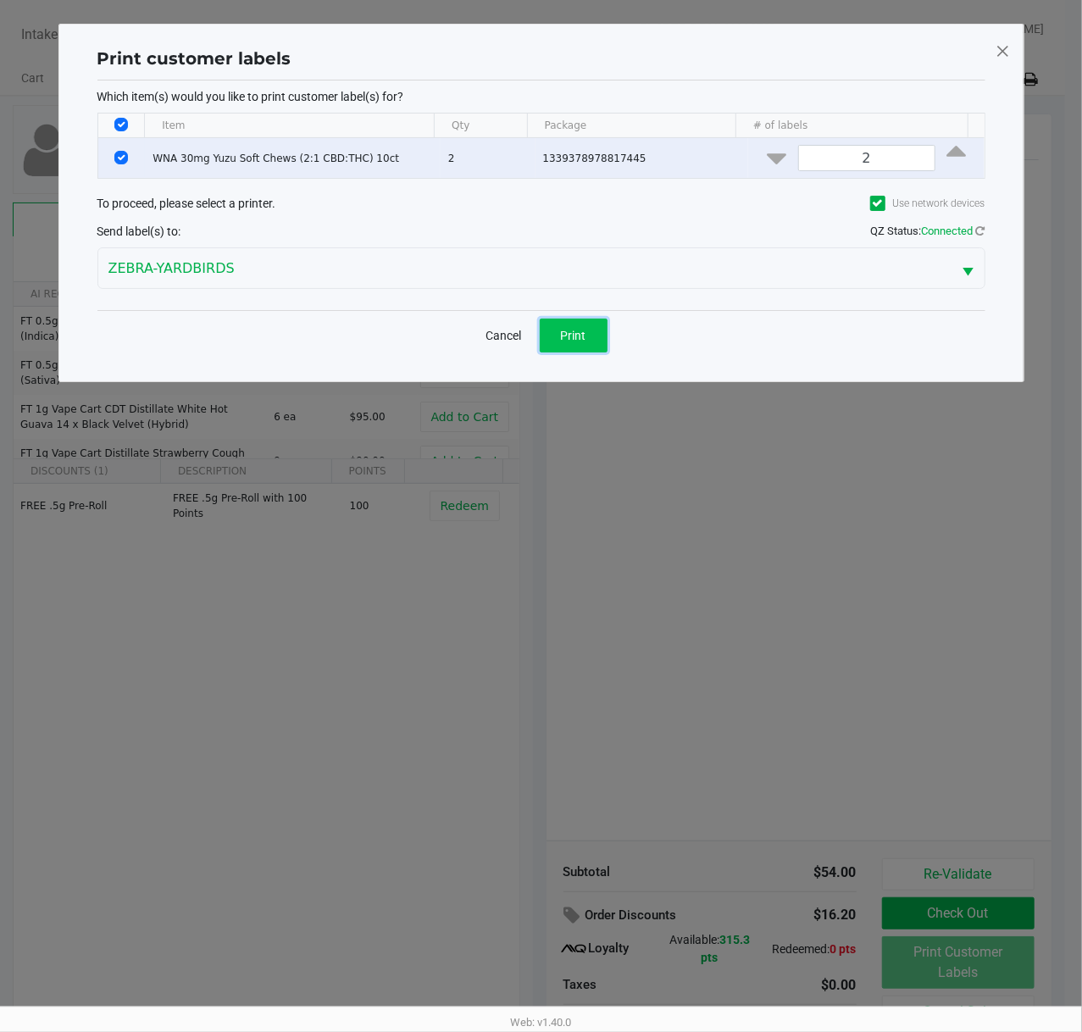
click at [573, 335] on span "Print" at bounding box center [573, 336] width 25 height 14
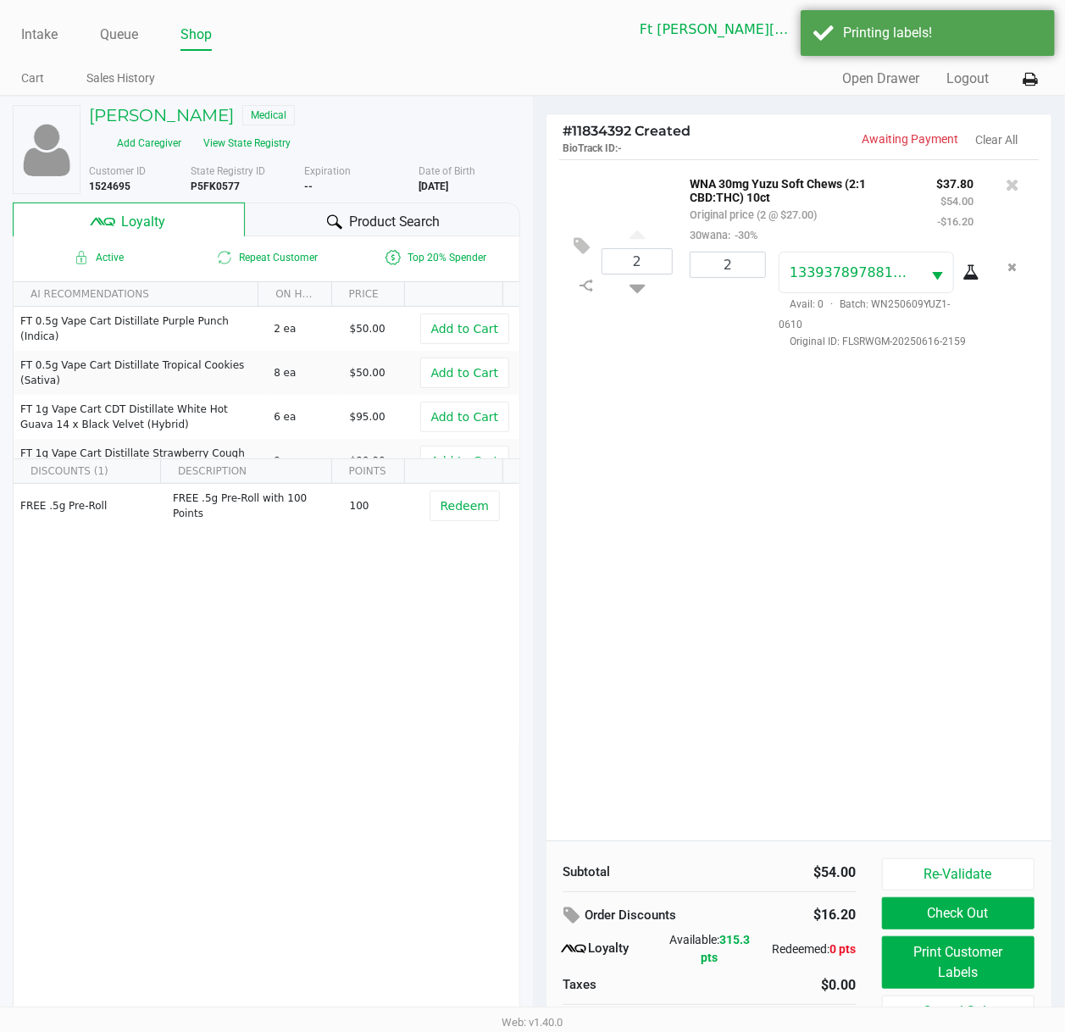
click at [964, 777] on button "Check Out" at bounding box center [958, 913] width 153 height 32
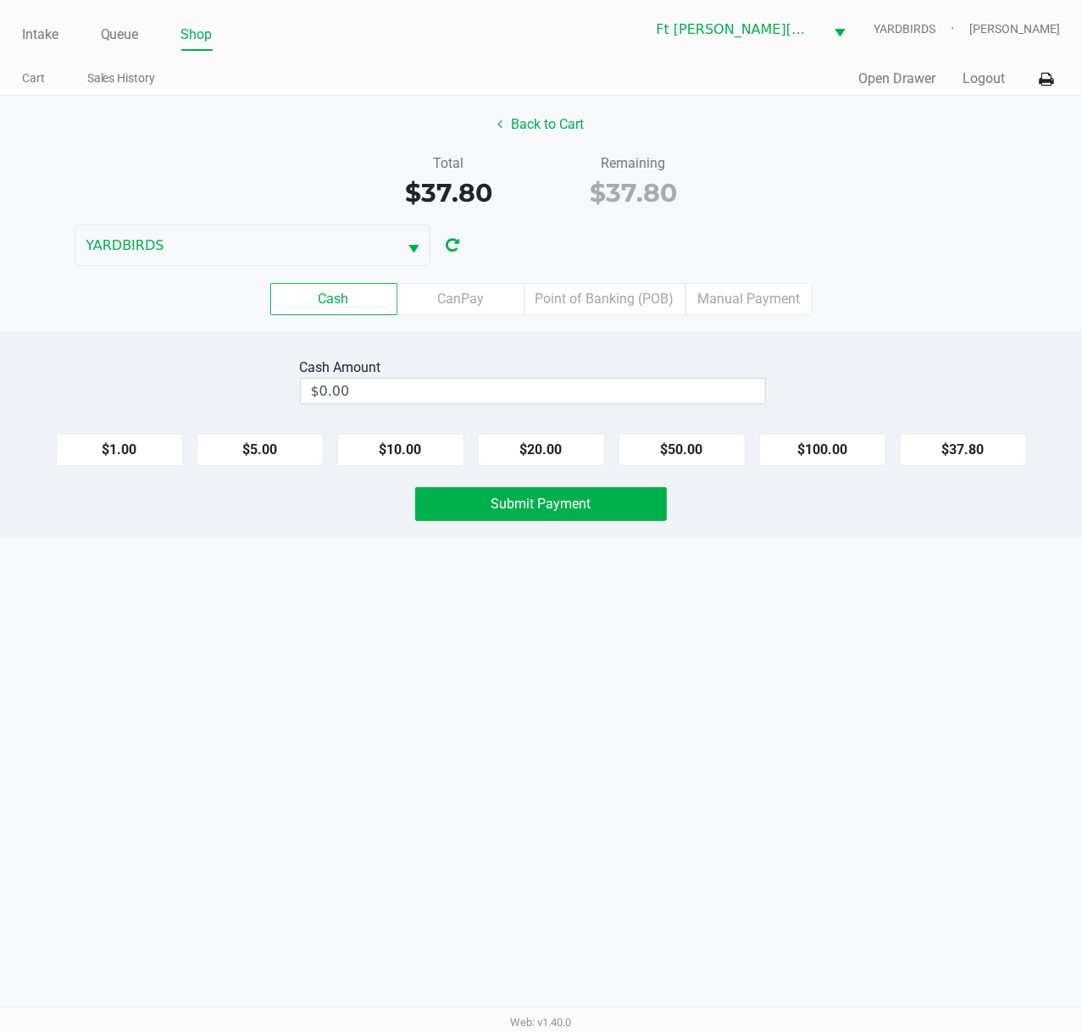
click at [625, 302] on label "Point of Banking (POB)" at bounding box center [604, 299] width 161 height 32
click at [0, 0] on 7 "Point of Banking (POB)" at bounding box center [0, 0] width 0 height 0
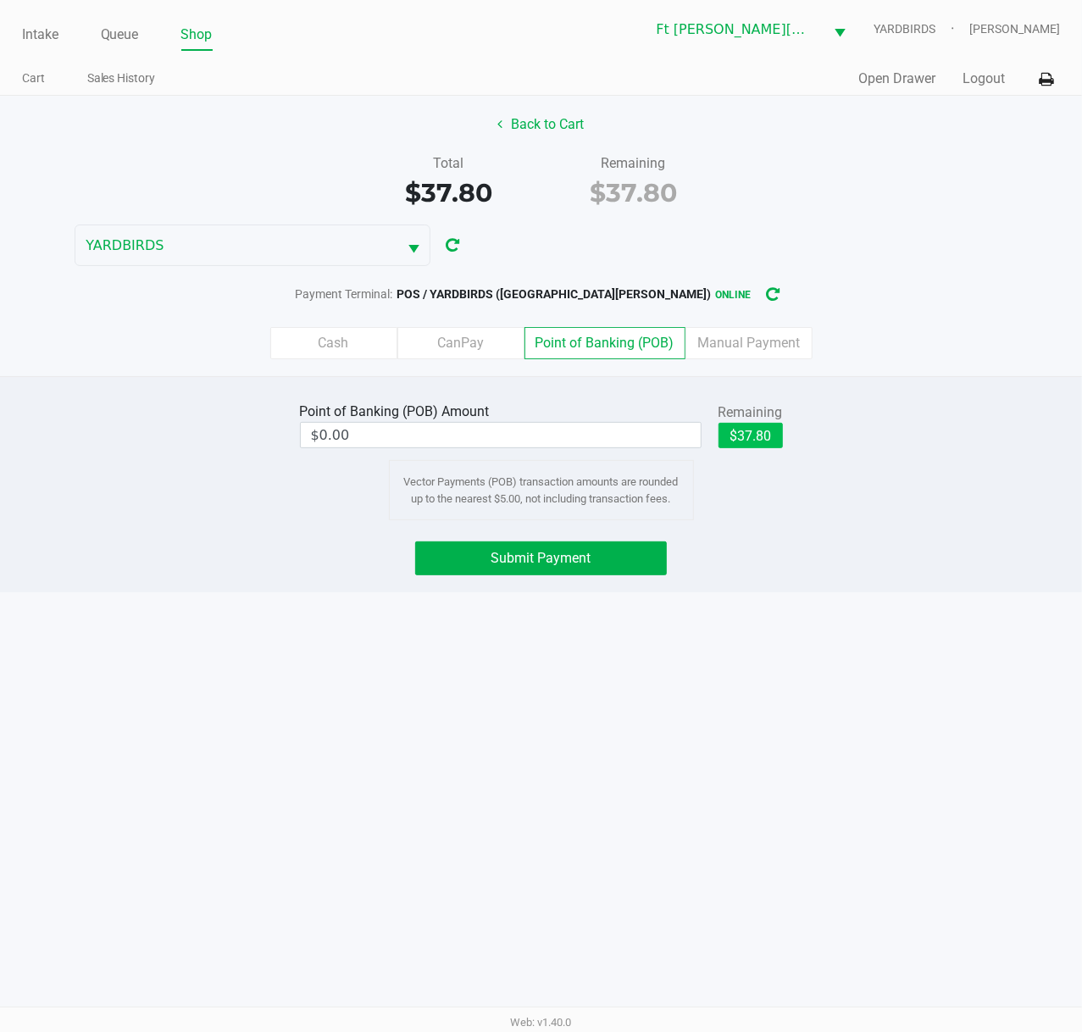
click at [757, 431] on button "$37.80" at bounding box center [750, 435] width 64 height 25
type input "$37.80"
click at [632, 556] on button "Submit Payment" at bounding box center [541, 558] width 252 height 34
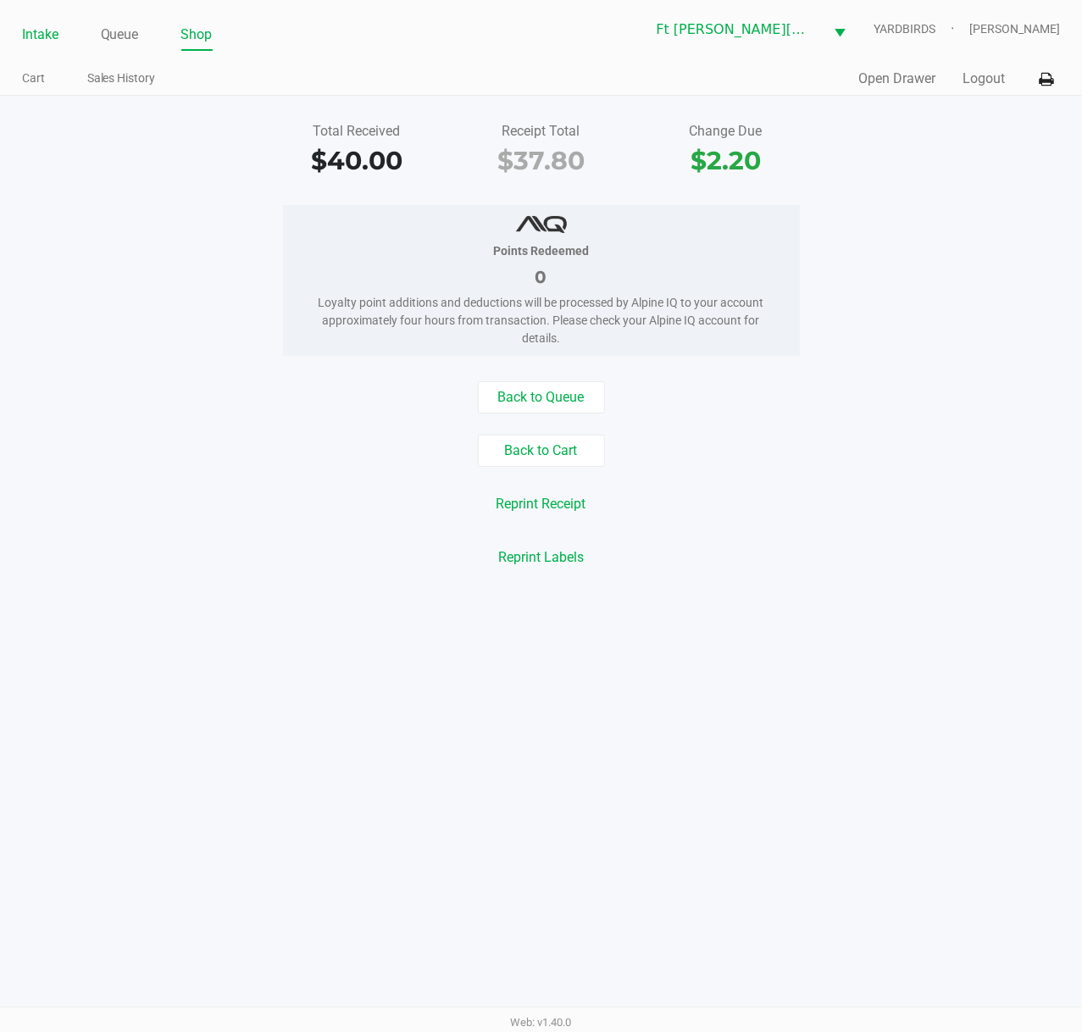
click at [29, 39] on link "Intake" at bounding box center [40, 35] width 36 height 24
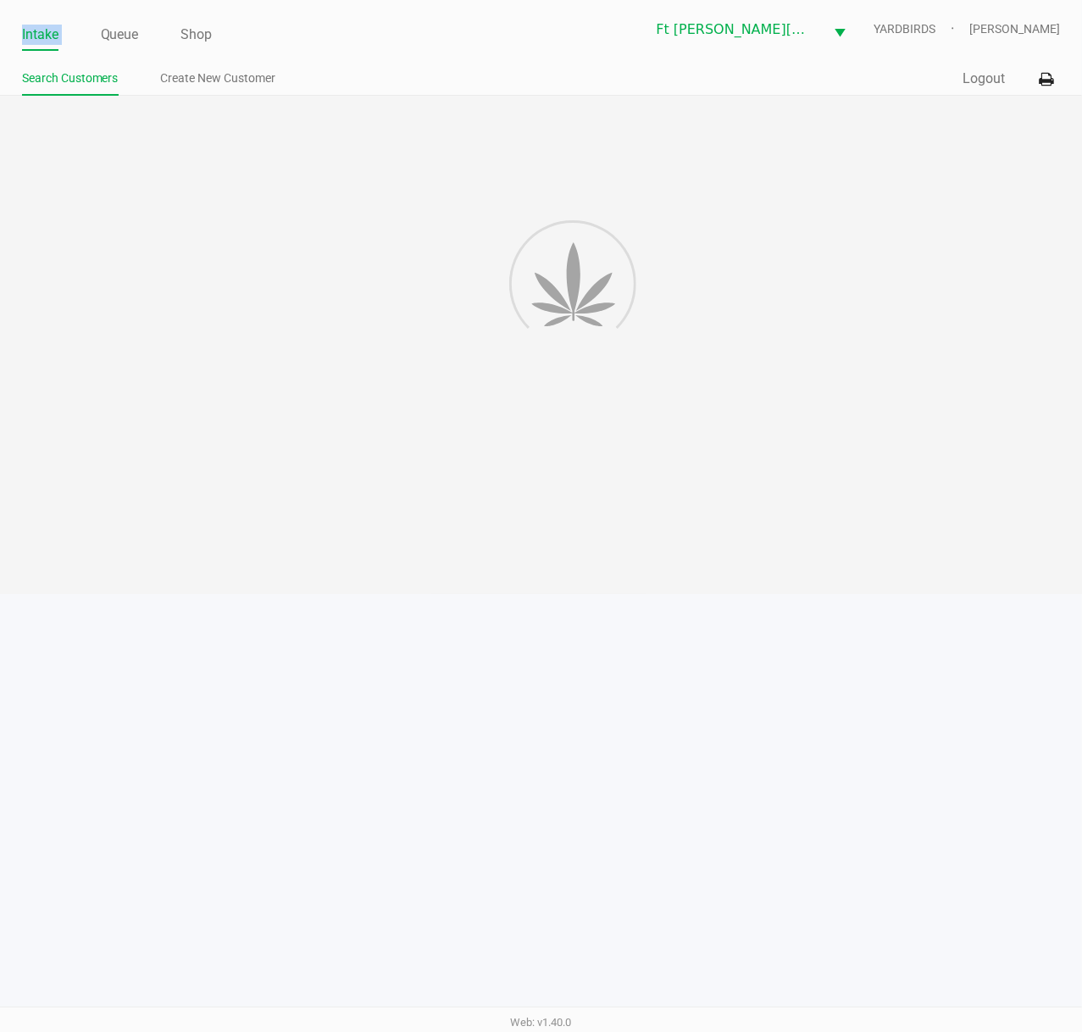
click at [29, 39] on link "Intake" at bounding box center [40, 35] width 36 height 24
click at [30, 39] on link "Intake" at bounding box center [40, 35] width 36 height 24
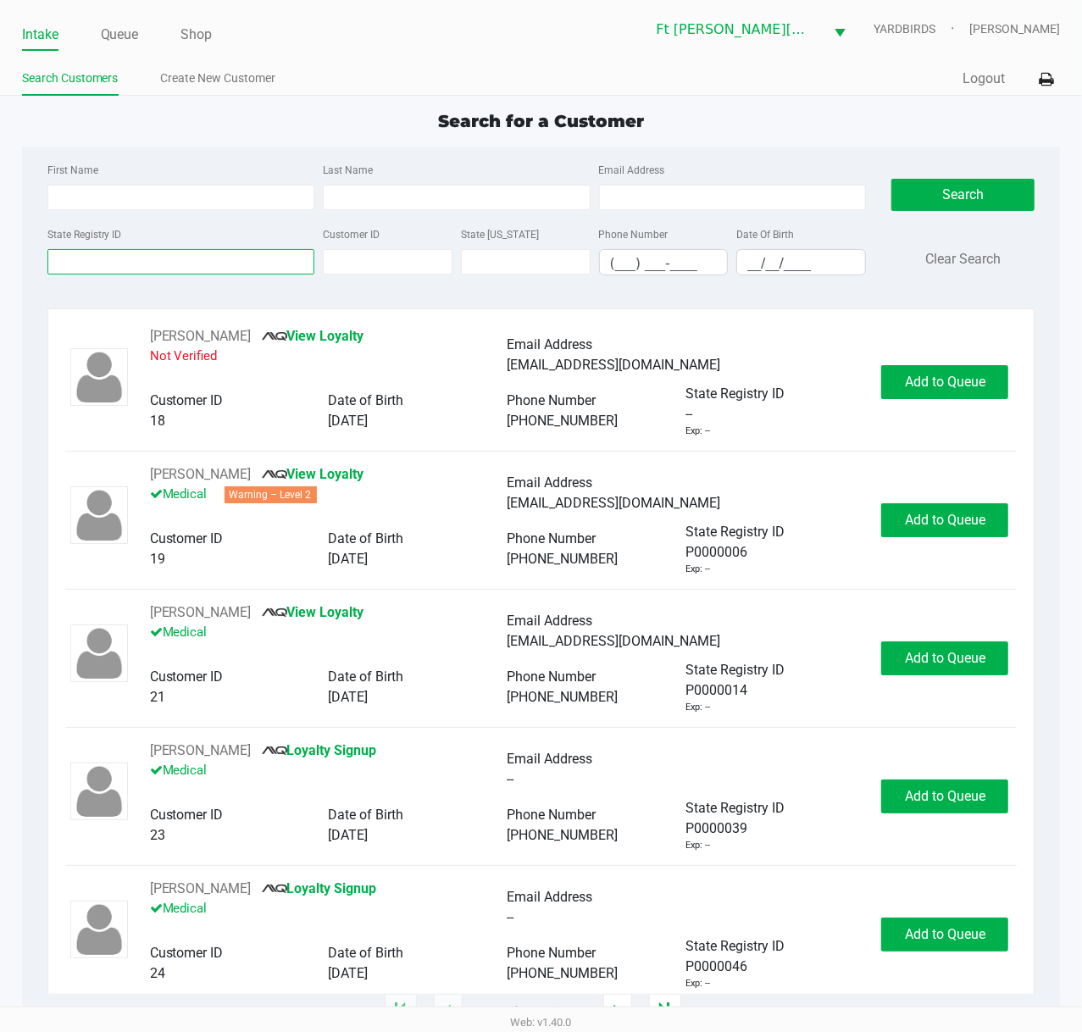
click at [141, 257] on input "State Registry ID" at bounding box center [181, 261] width 268 height 25
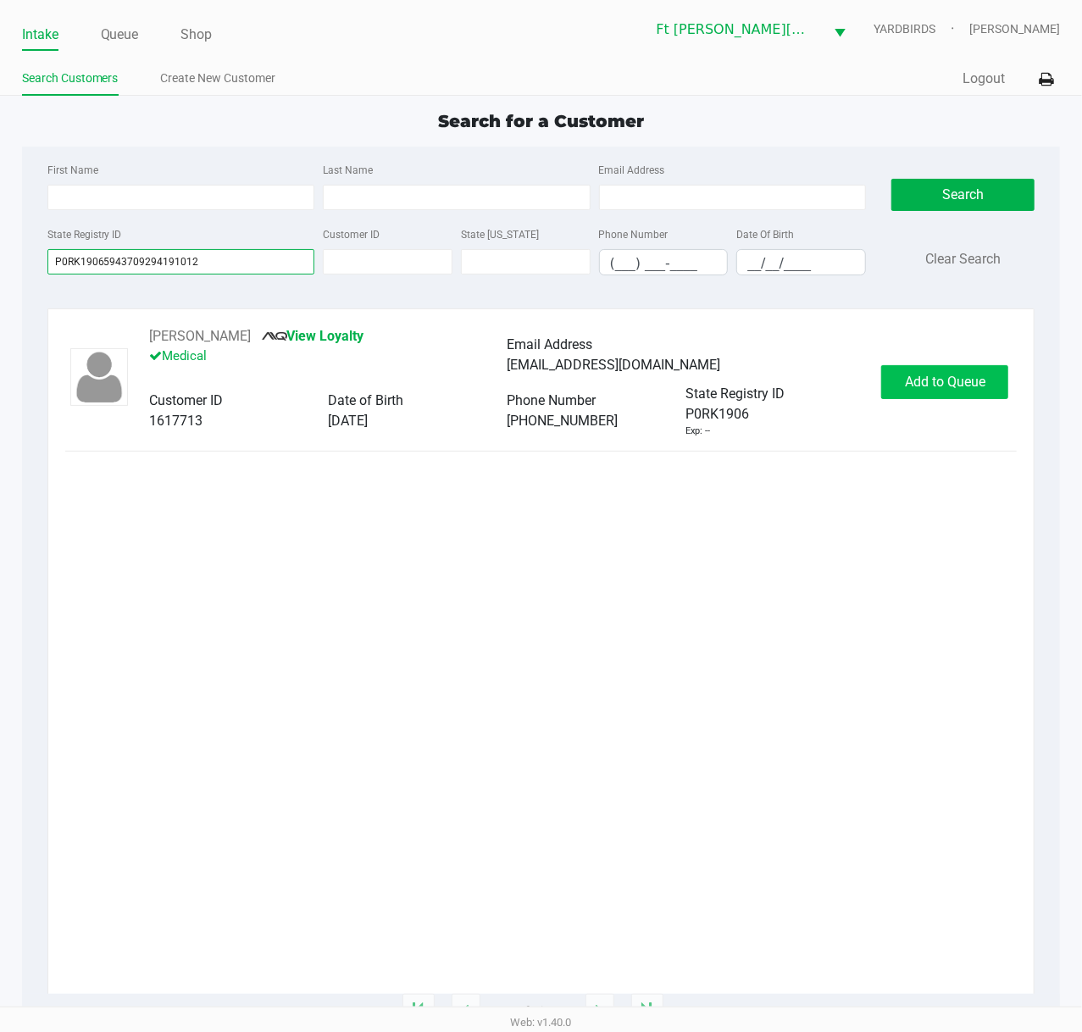
type input "P0RK19065943709294191012"
click at [946, 394] on button "Add to Queue" at bounding box center [944, 382] width 127 height 34
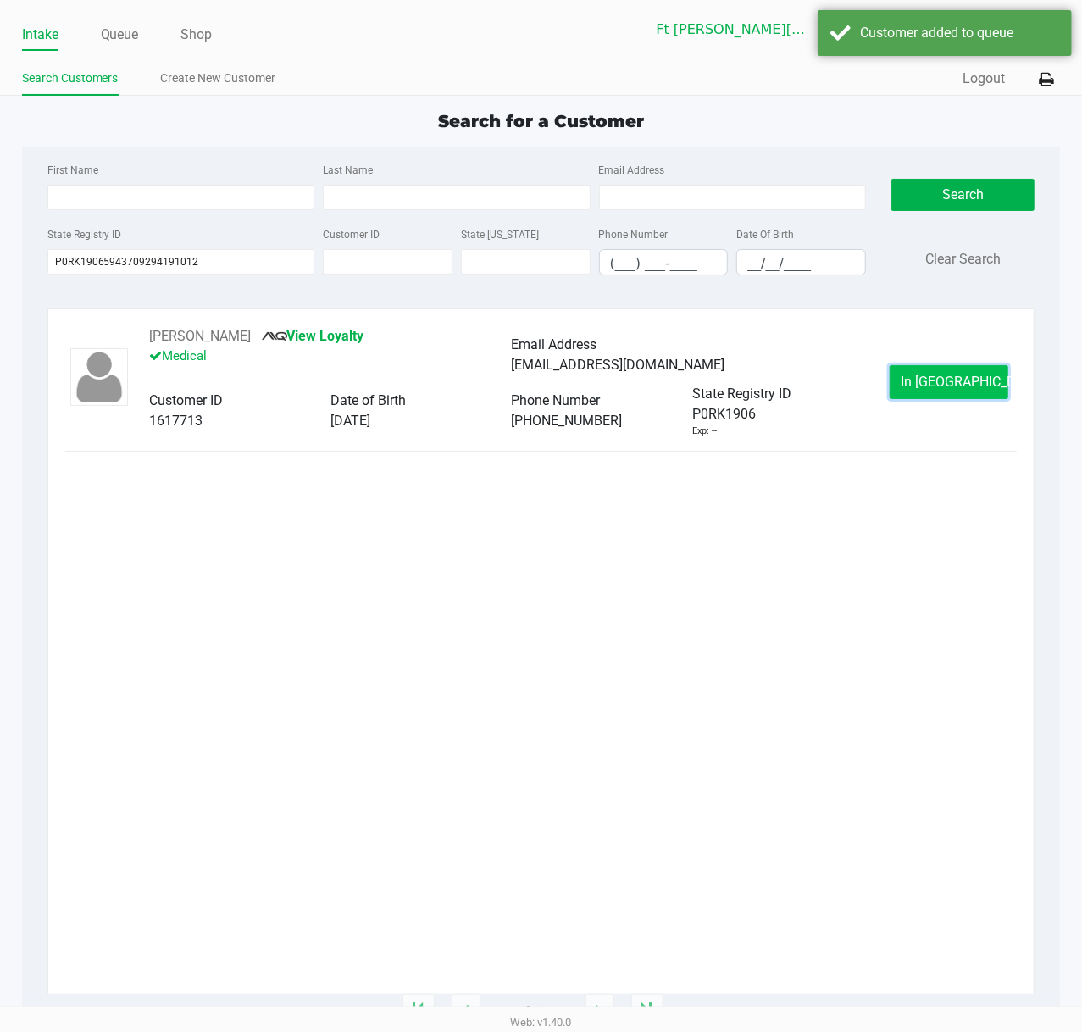
click at [928, 384] on span "In Queue" at bounding box center [971, 381] width 142 height 16
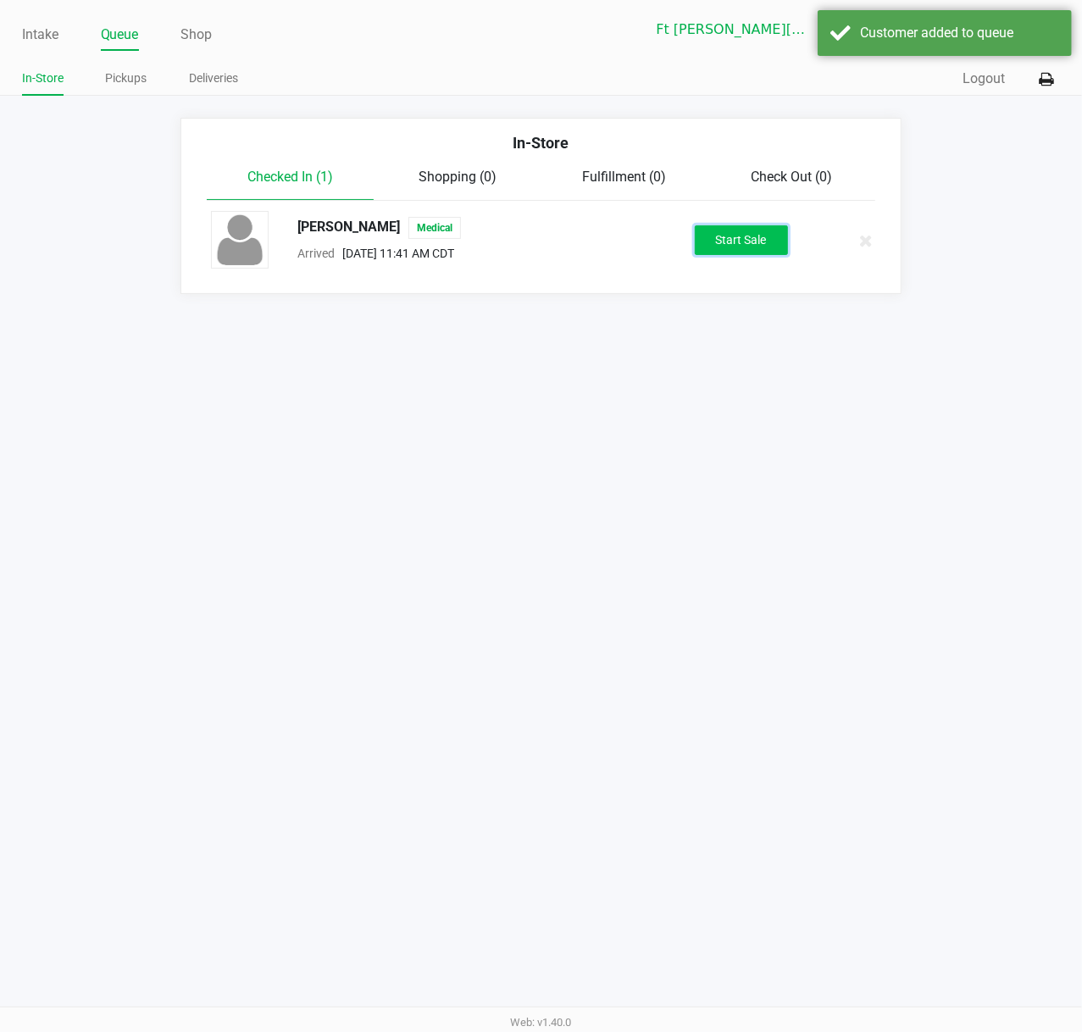
click at [716, 235] on button "Start Sale" at bounding box center [740, 240] width 93 height 30
click at [716, 234] on div "Start Sale" at bounding box center [740, 240] width 93 height 30
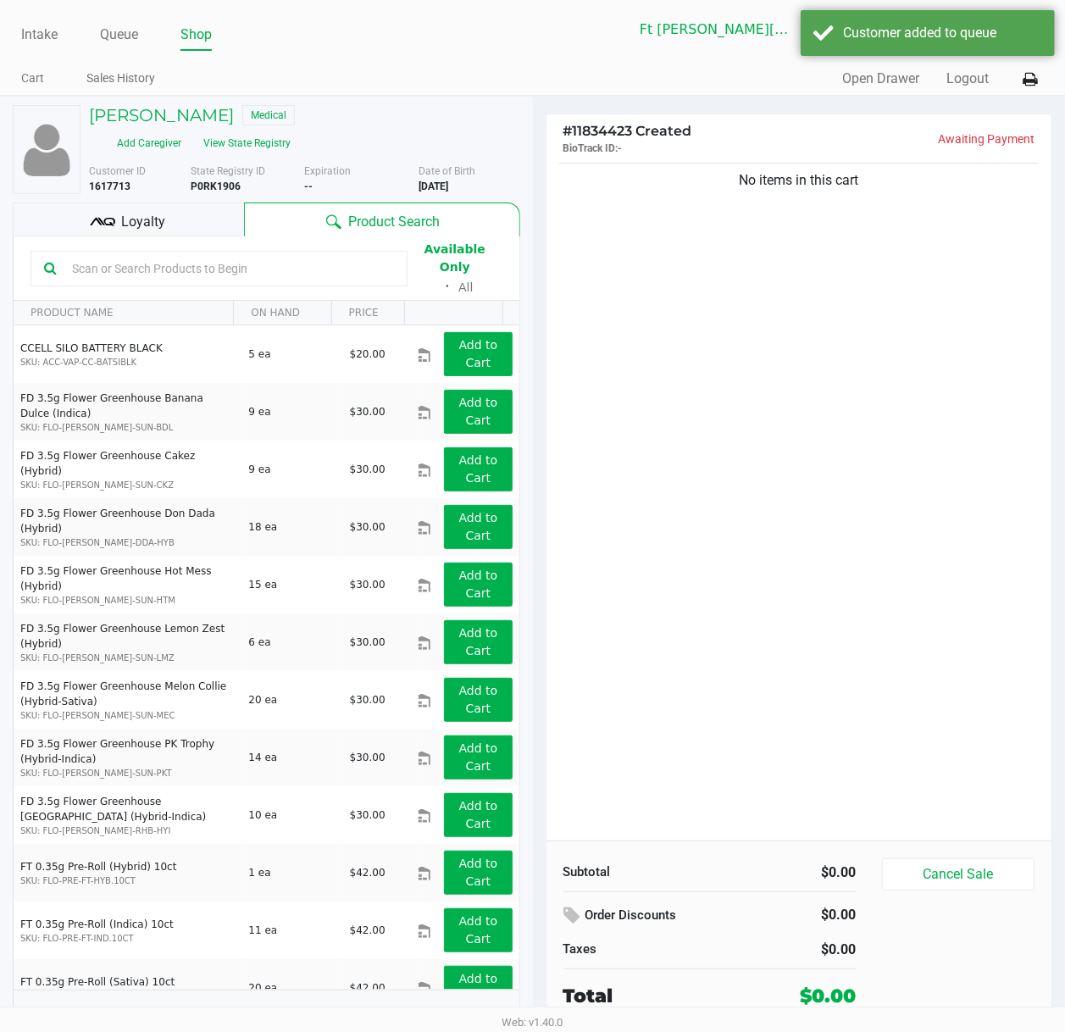
click at [716, 407] on div "No items in this cart" at bounding box center [799, 499] width 506 height 681
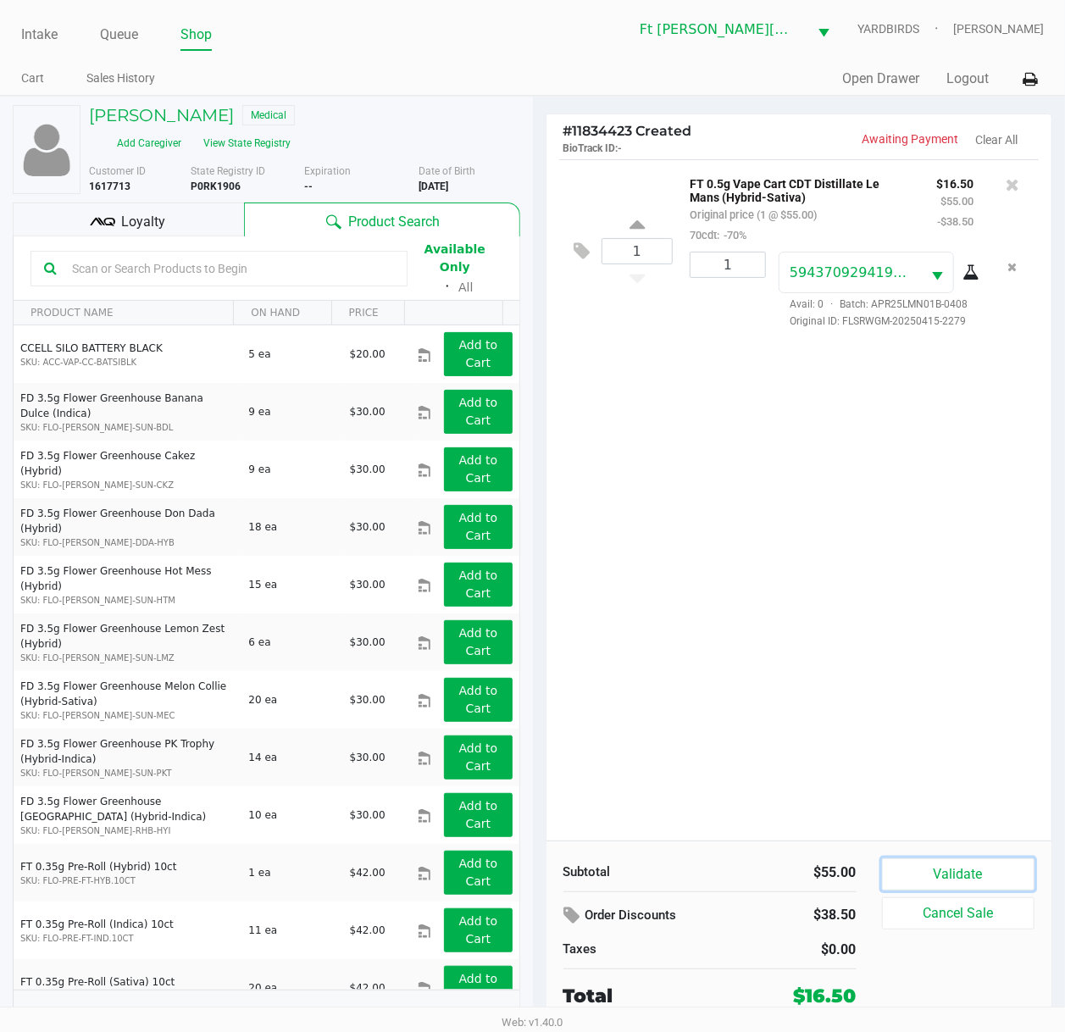
click at [993, 777] on button "Validate" at bounding box center [958, 874] width 153 height 32
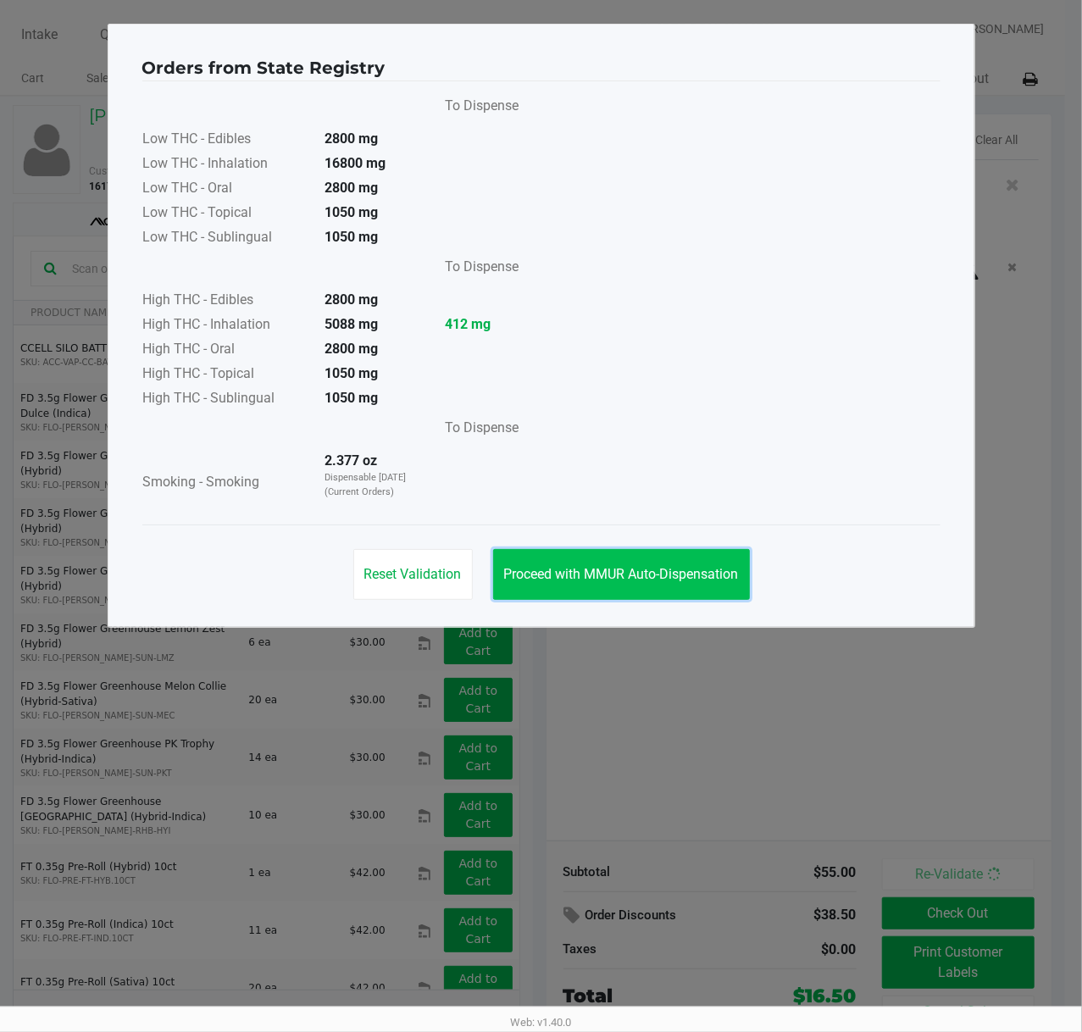
click at [674, 584] on button "Proceed with MMUR Auto-Dispensation" at bounding box center [621, 574] width 257 height 51
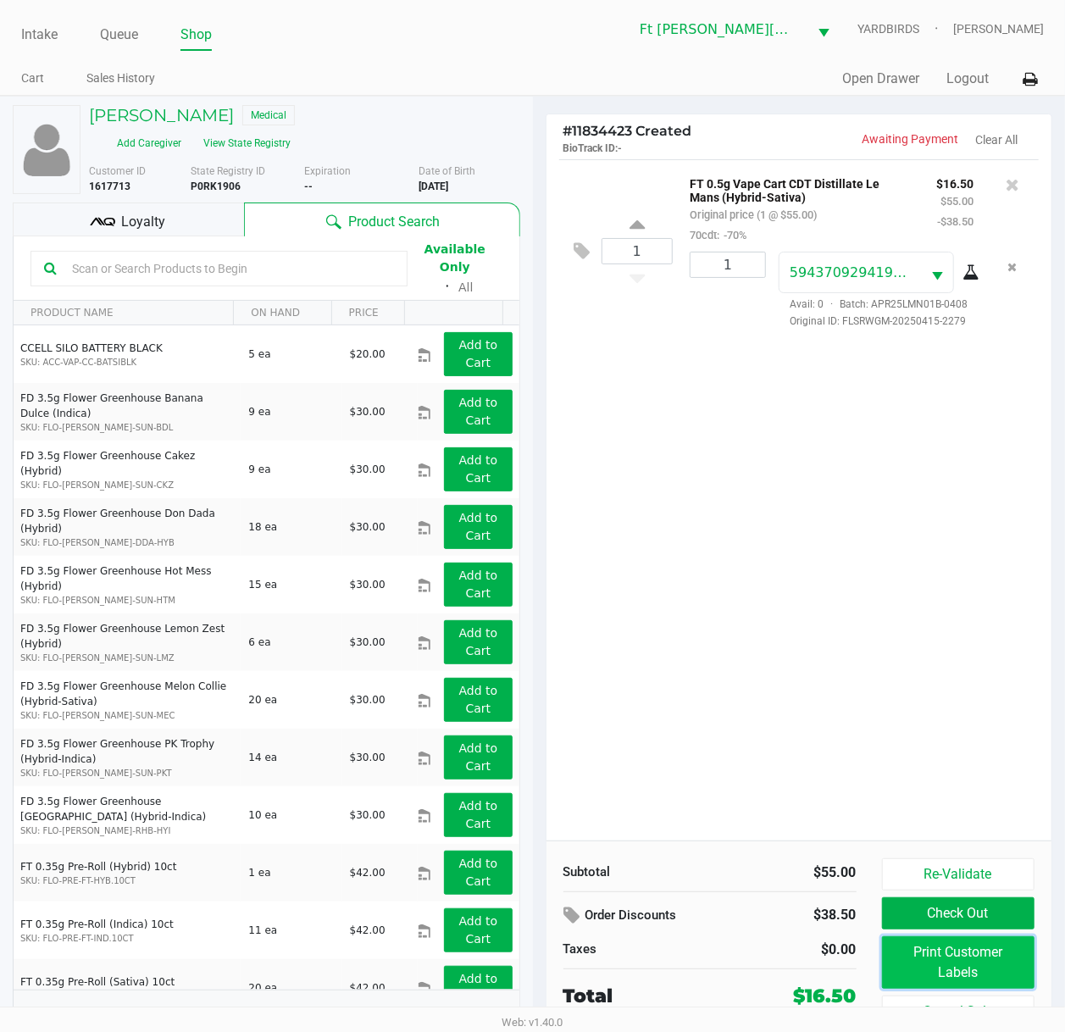
click at [965, 777] on button "Print Customer Labels" at bounding box center [958, 962] width 153 height 53
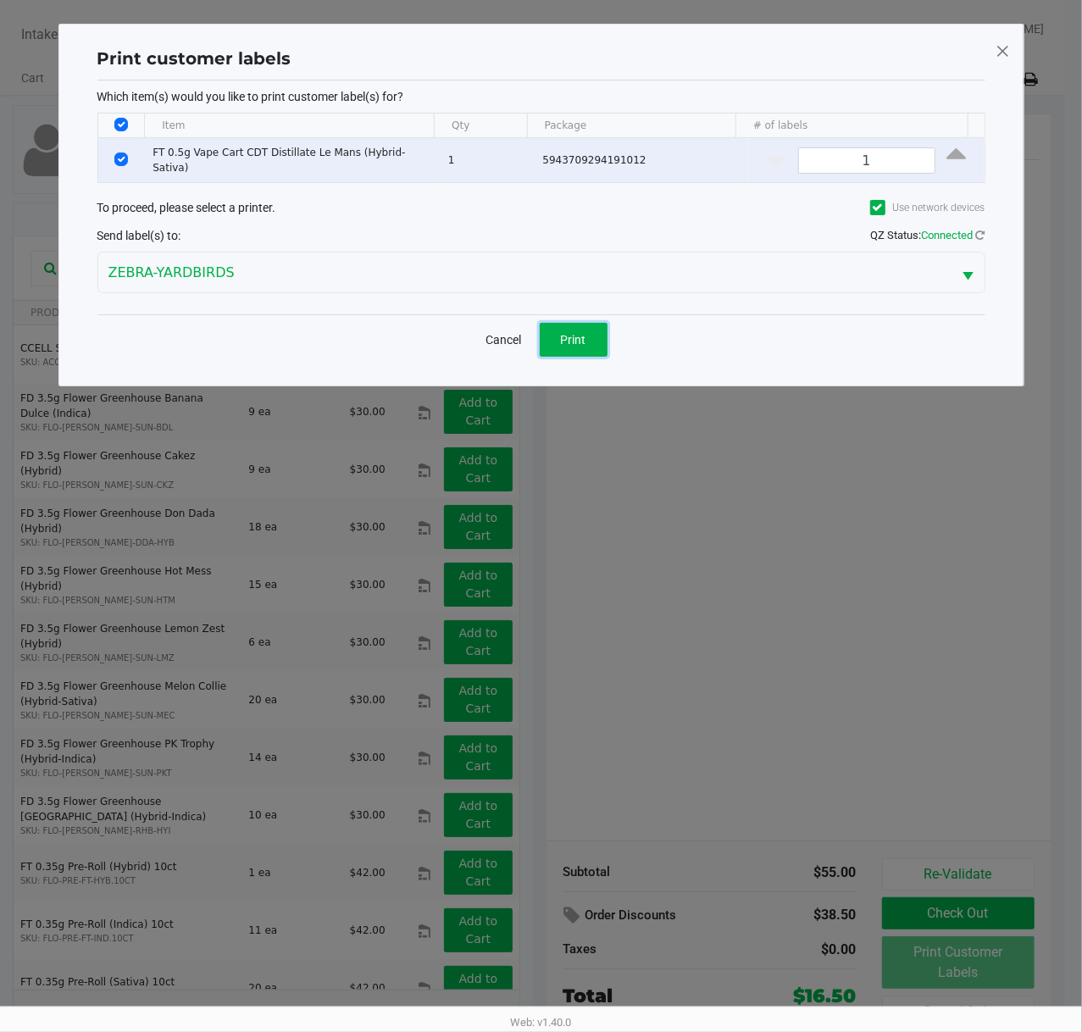
click at [569, 323] on button "Print" at bounding box center [573, 340] width 68 height 34
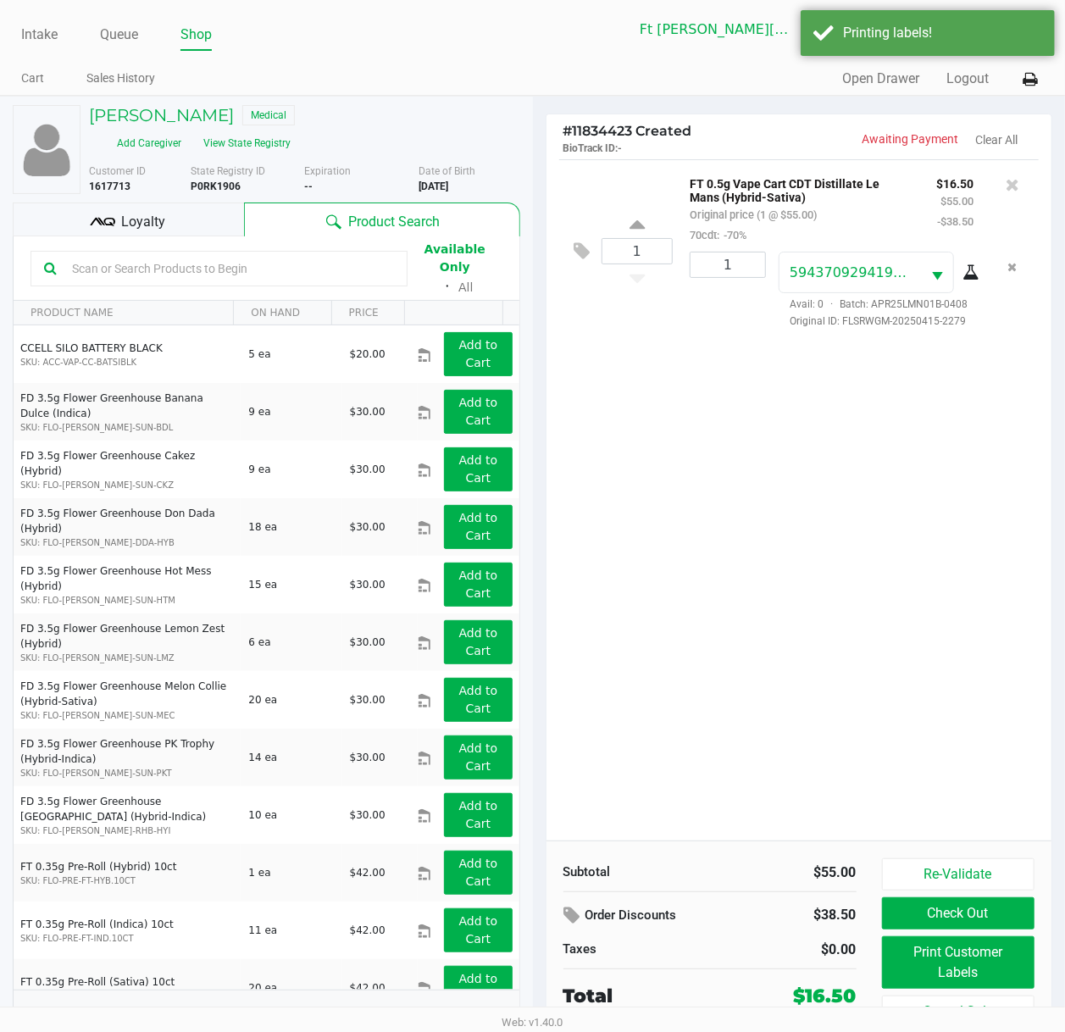
drag, startPoint x: 120, startPoint y: 213, endPoint x: 136, endPoint y: 224, distance: 18.8
click at [122, 213] on span "Loyalty" at bounding box center [143, 222] width 44 height 20
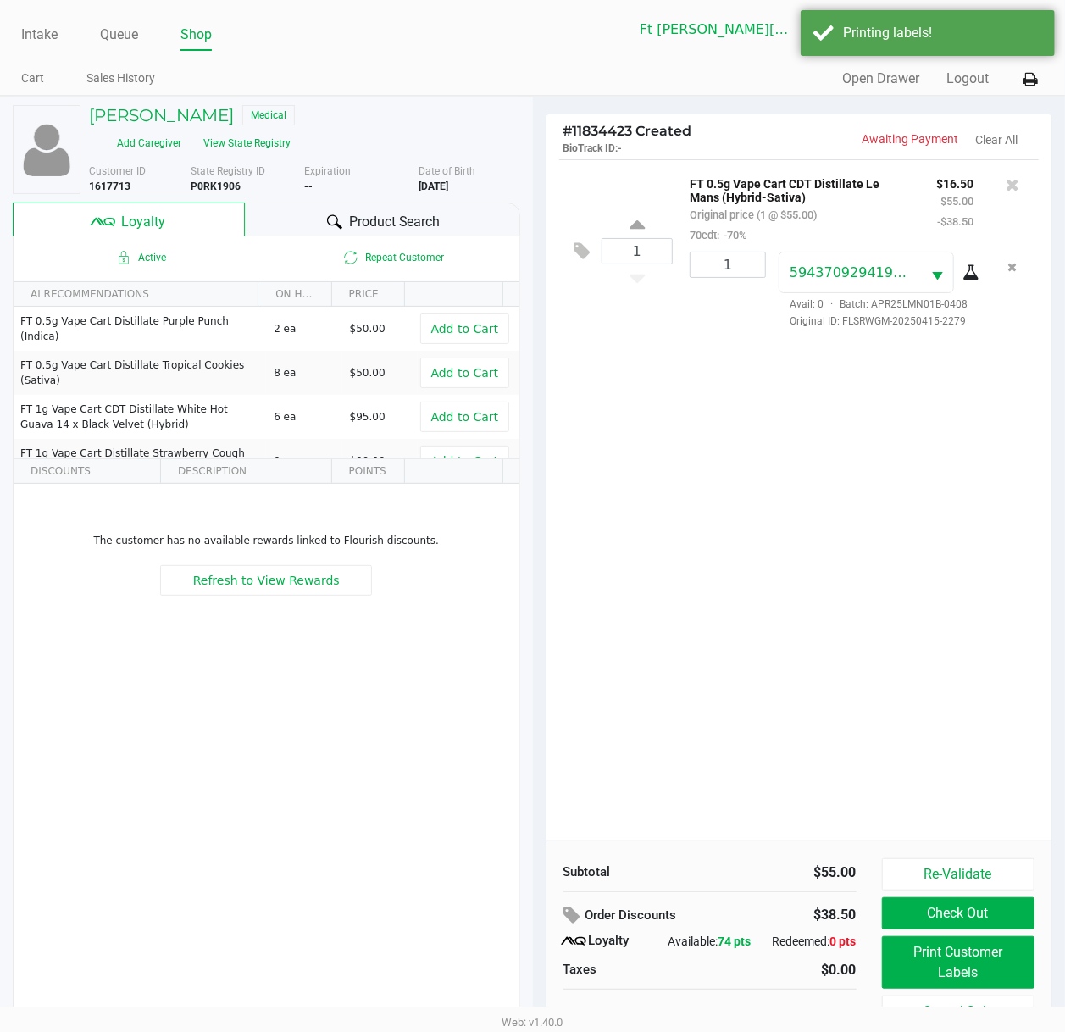
click at [743, 605] on div "1 FT 0.5g Vape Cart CDT Distillate Le Mans (Hybrid-Sativa) Original price (1 @ …" at bounding box center [799, 499] width 506 height 681
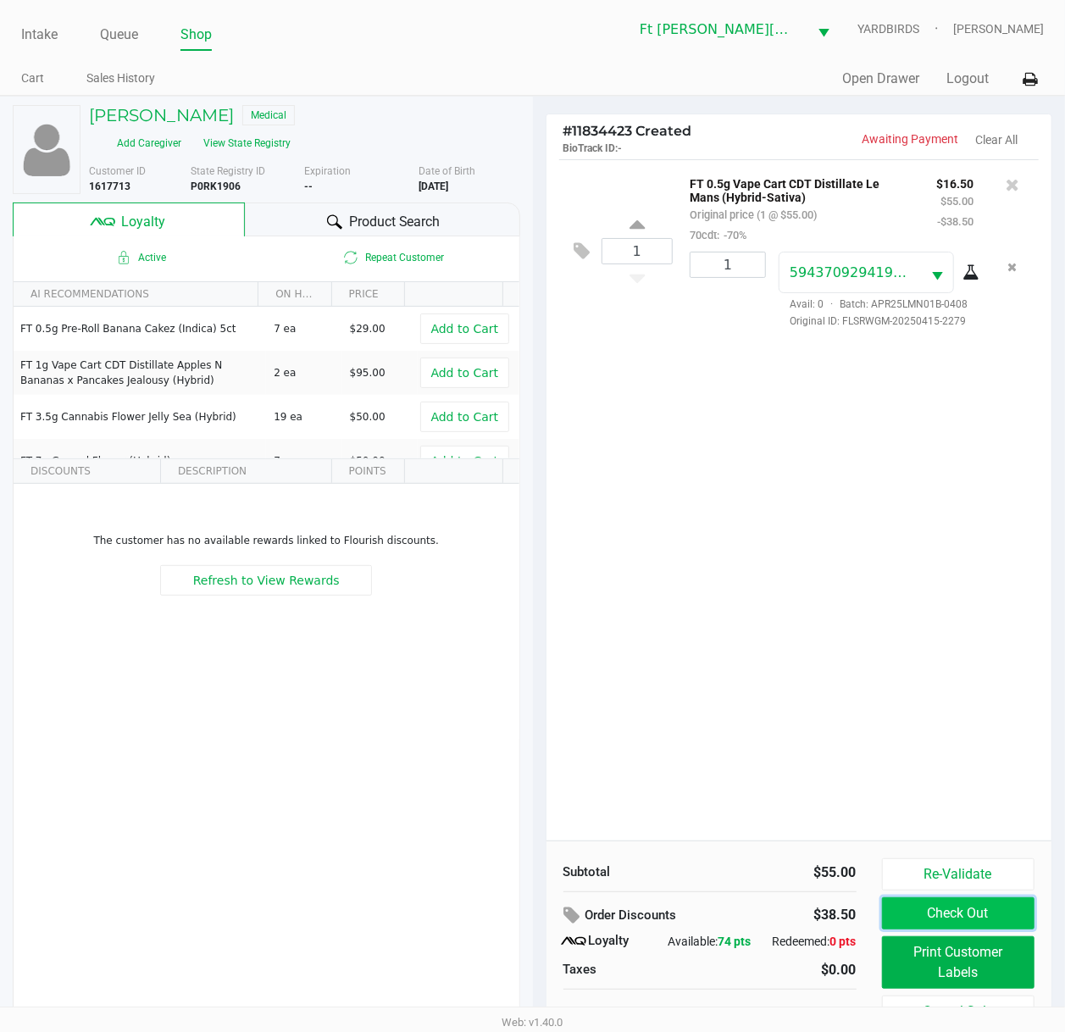
click at [971, 777] on button "Check Out" at bounding box center [958, 913] width 153 height 32
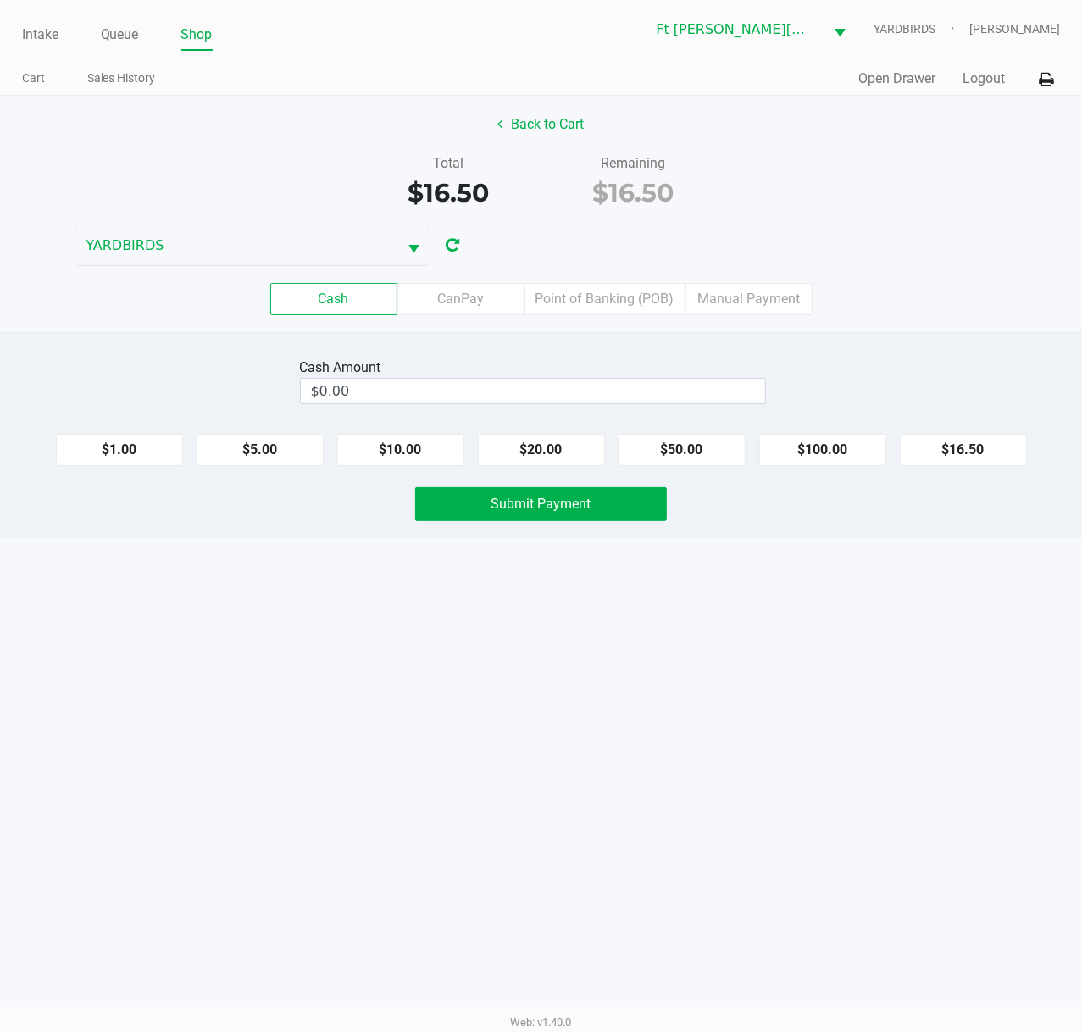
click at [590, 461] on button "$20.00" at bounding box center [541, 450] width 127 height 32
type input "$20.00"
click at [590, 506] on button "Submit Payment" at bounding box center [541, 504] width 252 height 34
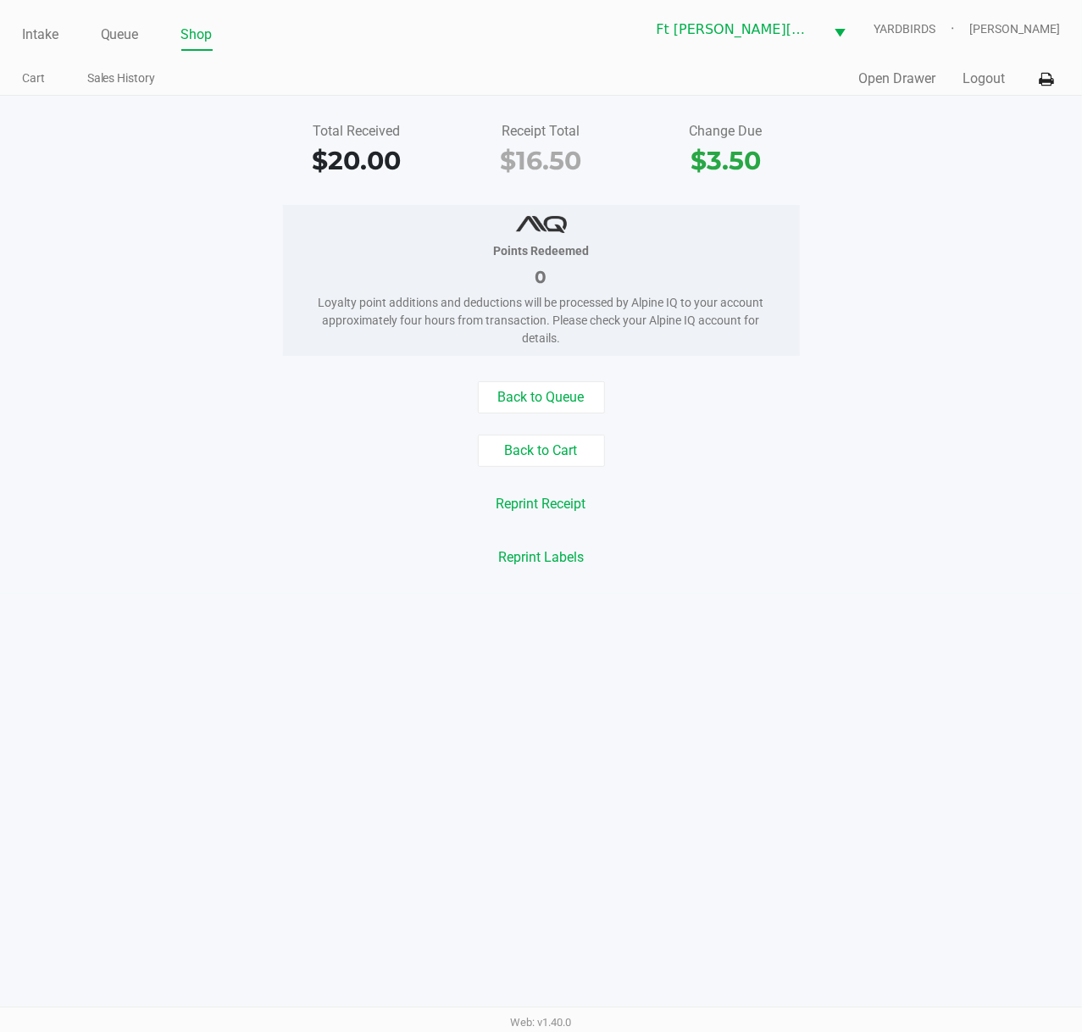
click at [19, 31] on div "Intake Queue Shop Ft Walton Beach WC YARDBIRDS Stanley Harper Cart Sales Histor…" at bounding box center [541, 48] width 1082 height 96
click at [22, 32] on link "Intake" at bounding box center [40, 35] width 36 height 24
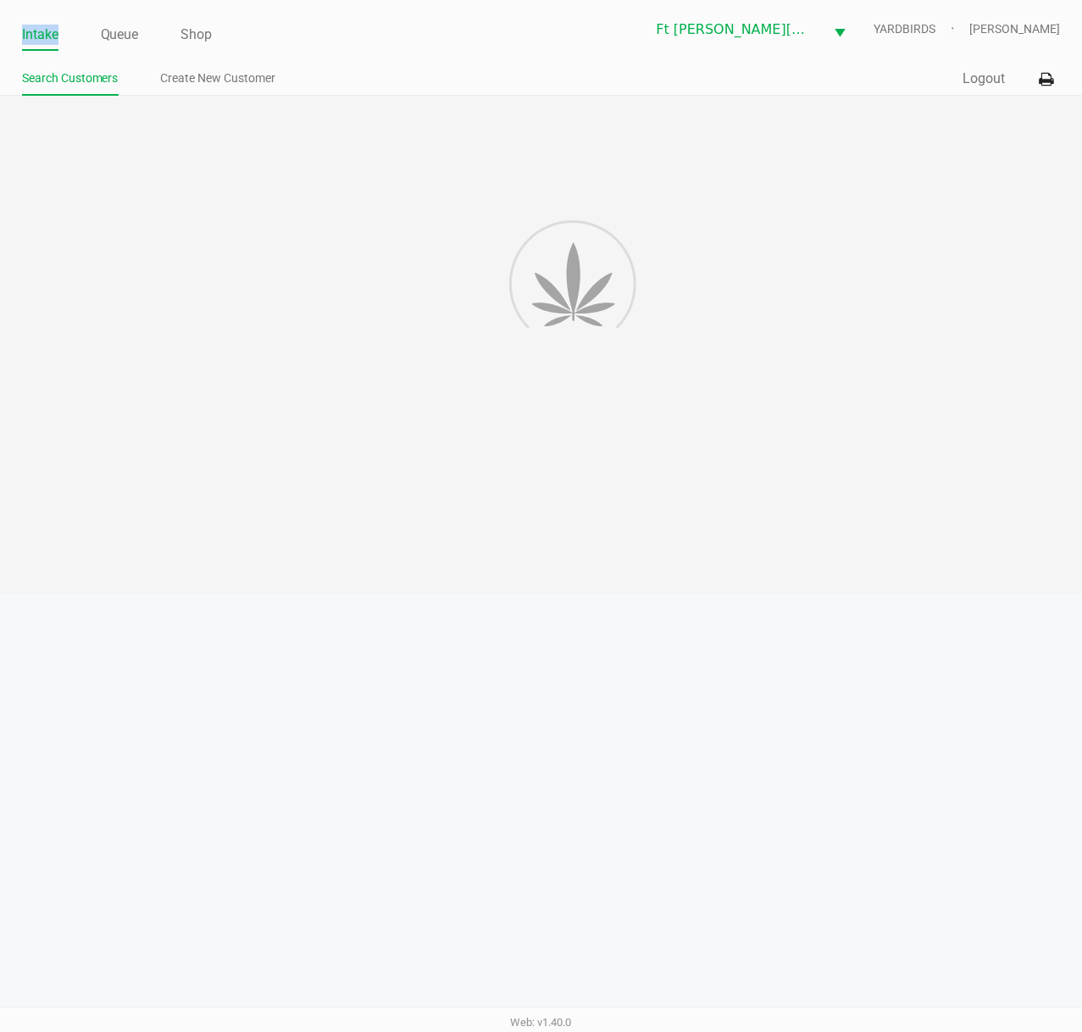
click at [22, 32] on link "Intake" at bounding box center [40, 35] width 36 height 24
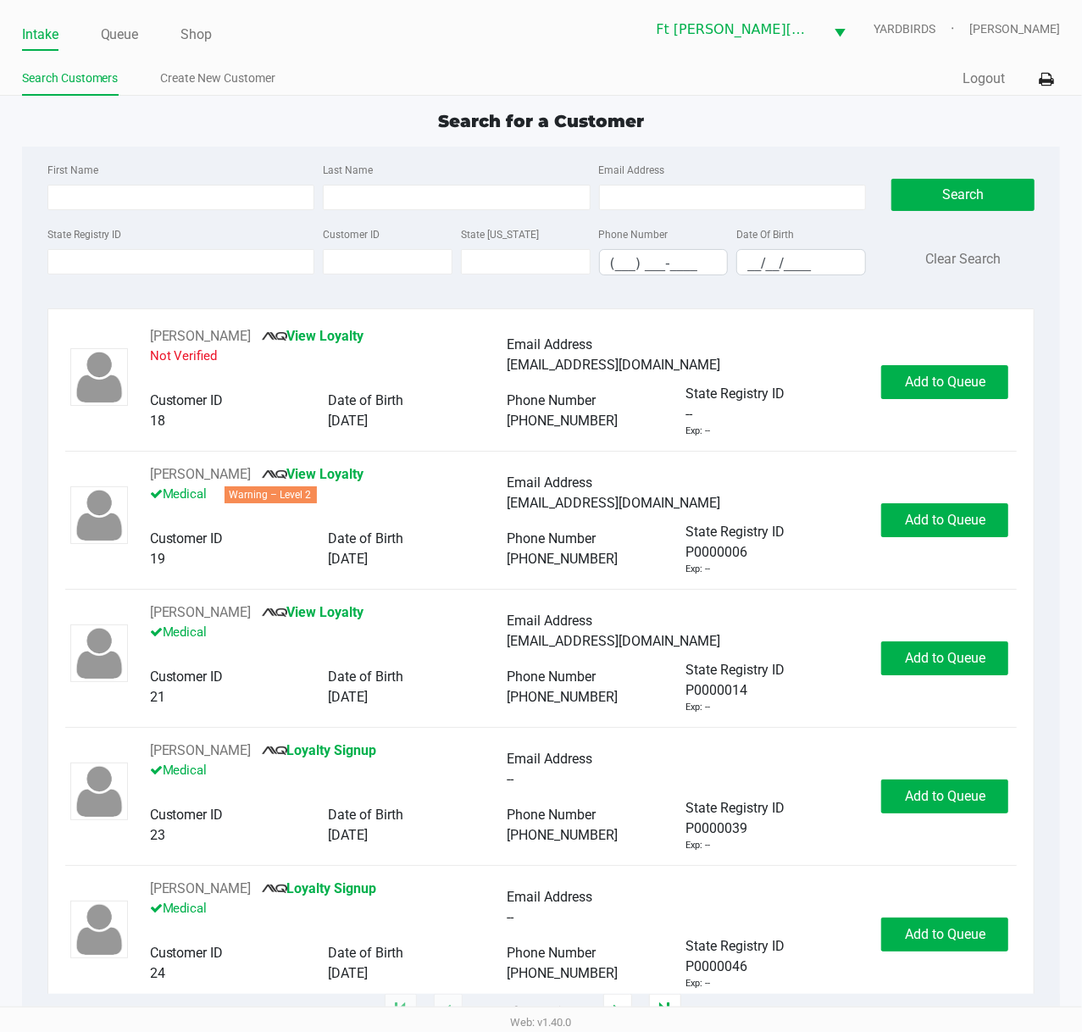
click at [306, 100] on app-point-of-sale "Intake Queue Shop Ft Walton Beach WC YARDBIRDS Stanley Harper Search Customers …" at bounding box center [541, 505] width 1082 height 1011
click at [112, 262] on input "State Registry ID" at bounding box center [181, 261] width 268 height 25
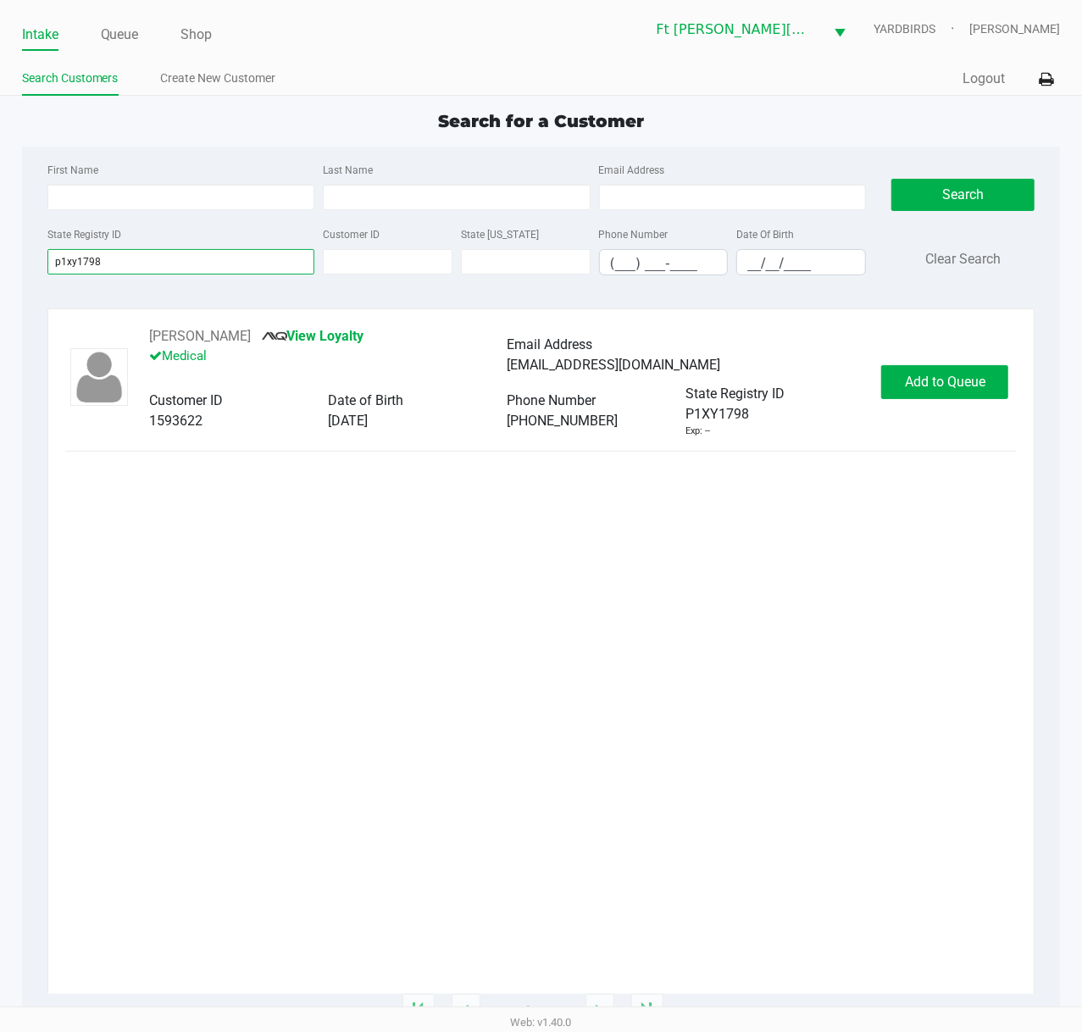
type input "p1xy1798"
click at [955, 381] on span "Add to Queue" at bounding box center [945, 381] width 80 height 16
click at [955, 381] on div "Add to Queue" at bounding box center [944, 382] width 127 height 34
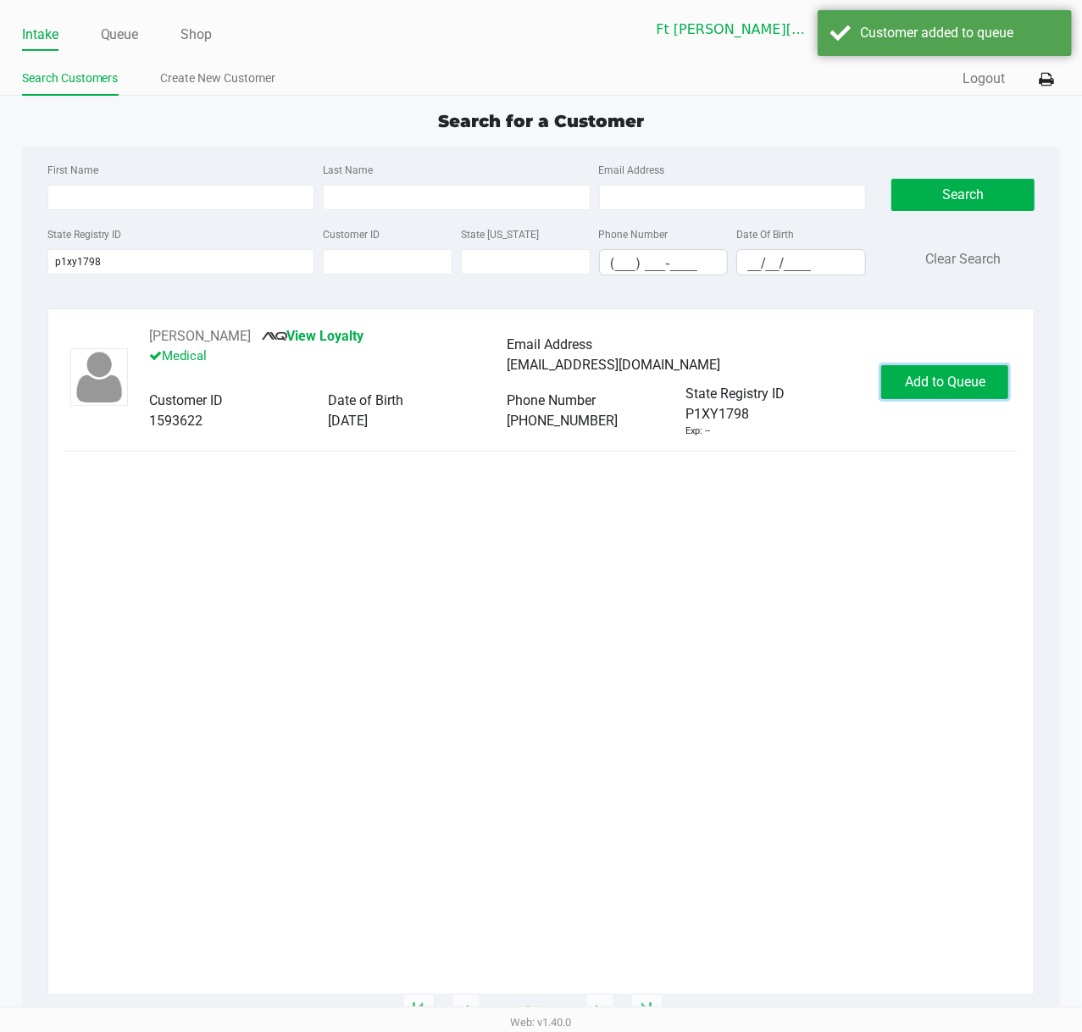
click at [954, 381] on span "Add to Queue" at bounding box center [945, 381] width 80 height 16
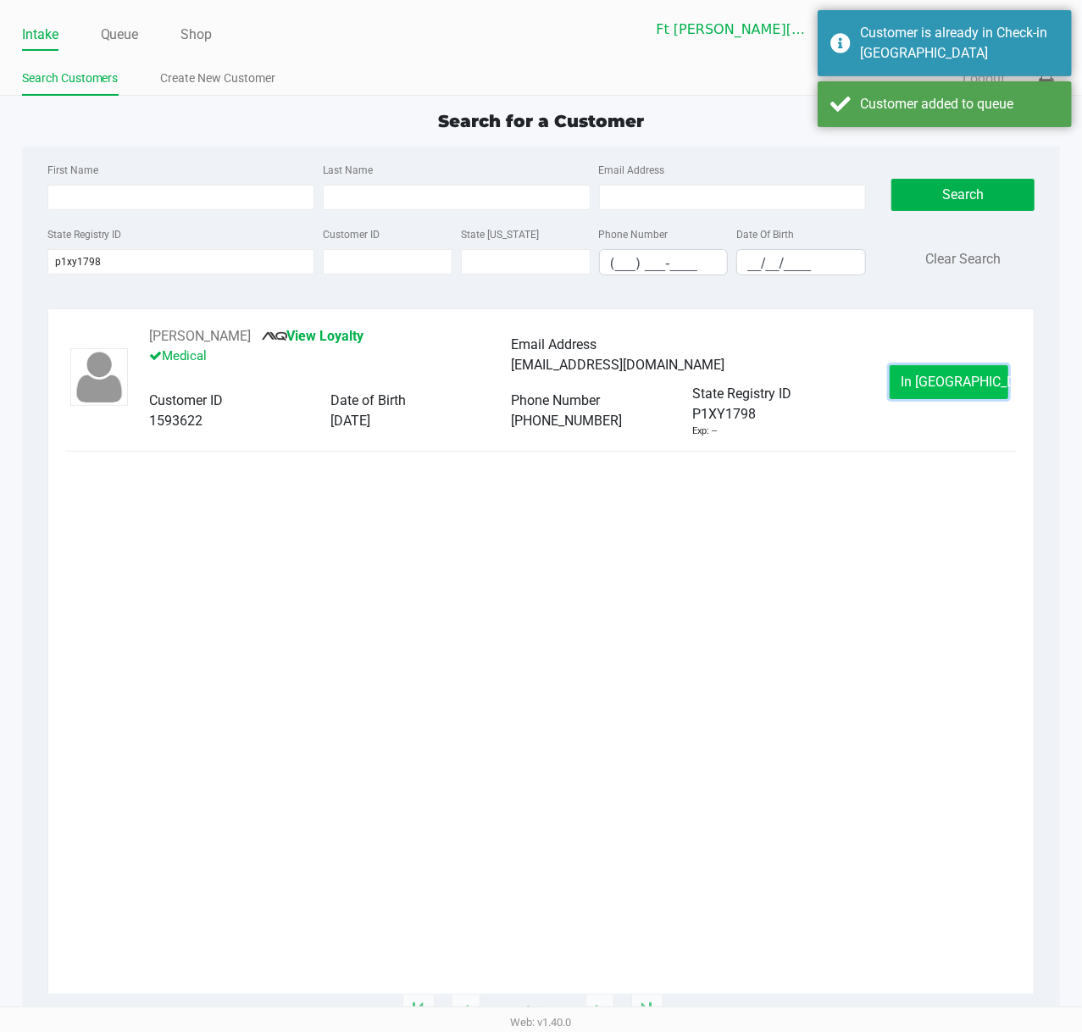
click at [952, 379] on span "In Queue" at bounding box center [971, 381] width 142 height 16
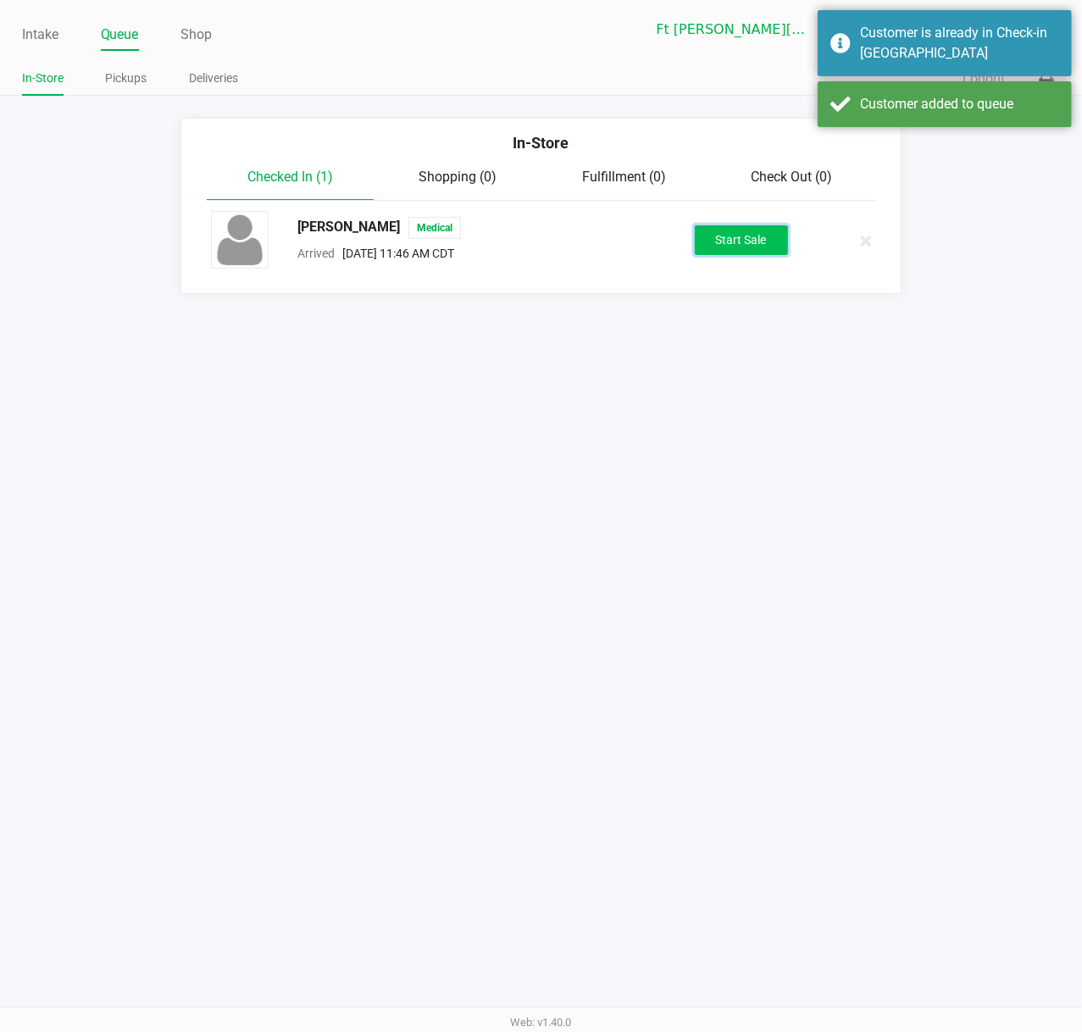
click at [755, 244] on button "Start Sale" at bounding box center [740, 240] width 93 height 30
click at [752, 241] on div "Start Sale" at bounding box center [740, 240] width 93 height 30
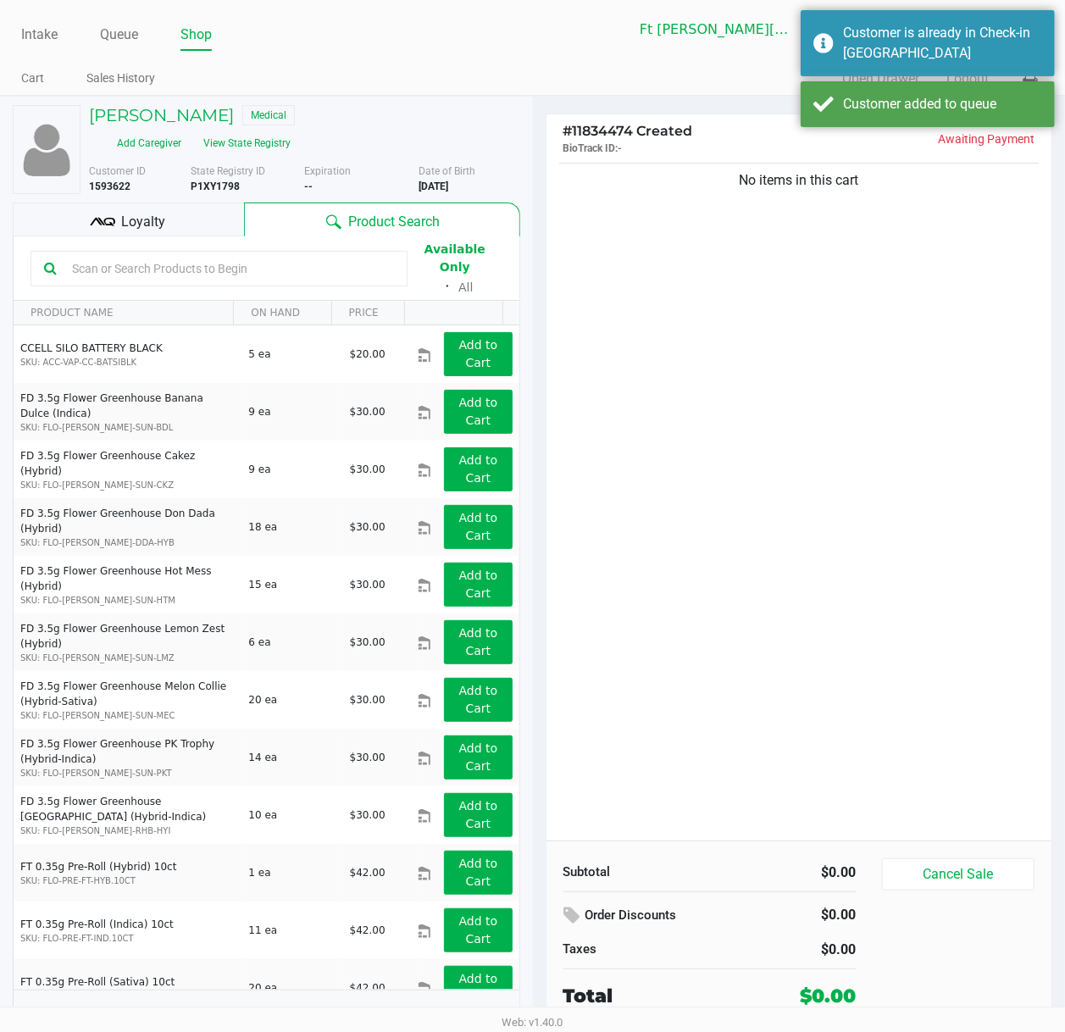
click at [308, 261] on input "text" at bounding box center [229, 268] width 329 height 25
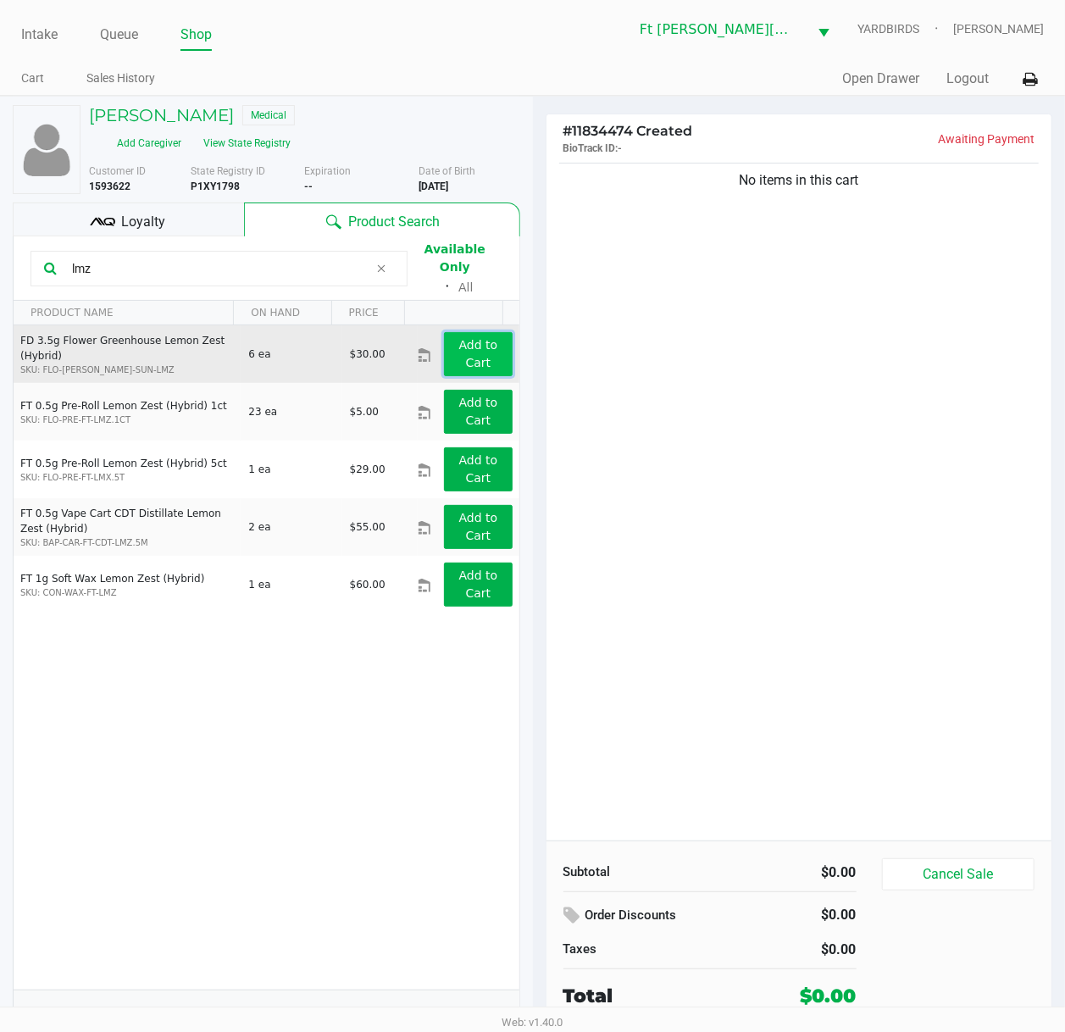
click at [471, 338] on app-button-loader "Add to Cart" at bounding box center [478, 353] width 39 height 31
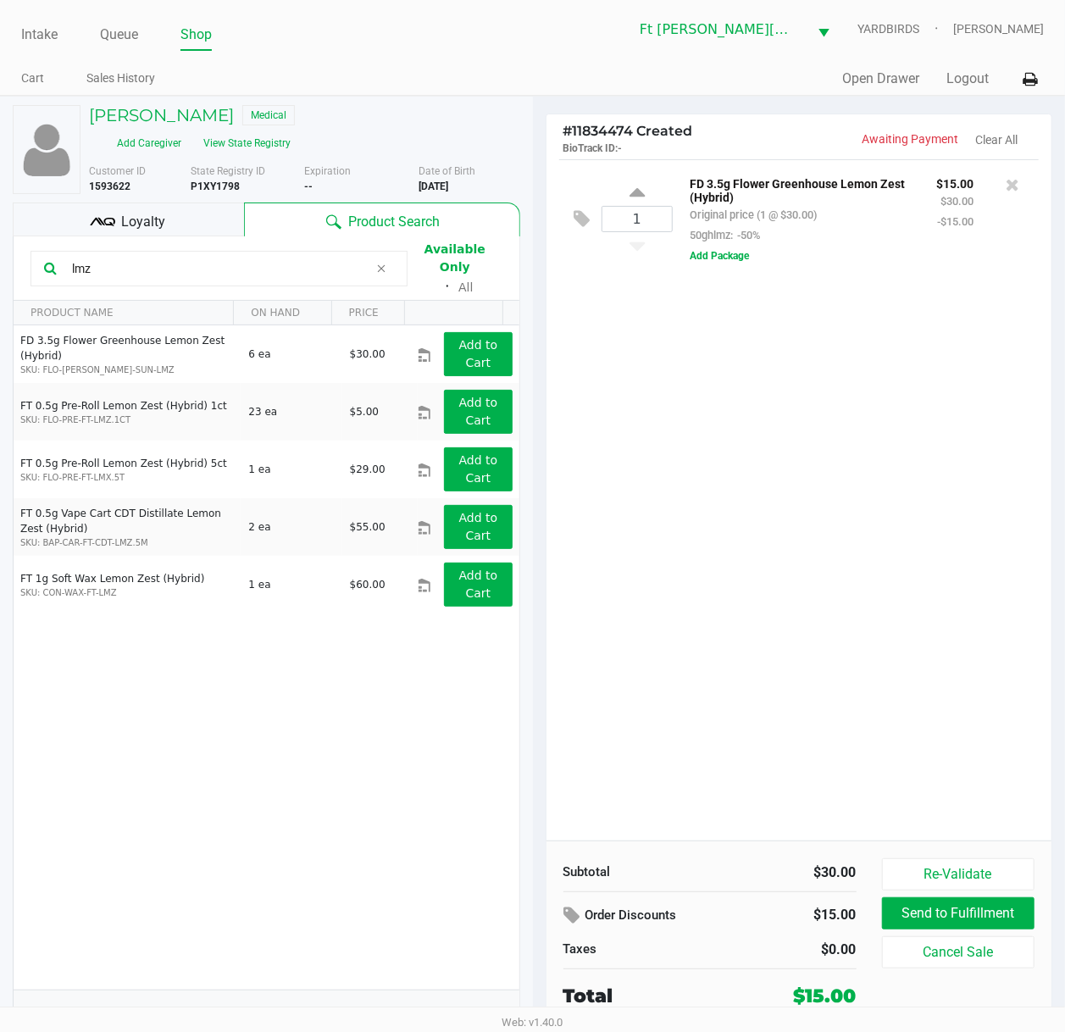
click at [152, 262] on input "lmz" at bounding box center [216, 268] width 303 height 25
click at [152, 261] on input "lmz" at bounding box center [216, 268] width 303 height 25
drag, startPoint x: 152, startPoint y: 261, endPoint x: 125, endPoint y: 242, distance: 32.9
click at [152, 262] on input "lmz" at bounding box center [216, 268] width 303 height 25
type input "d"
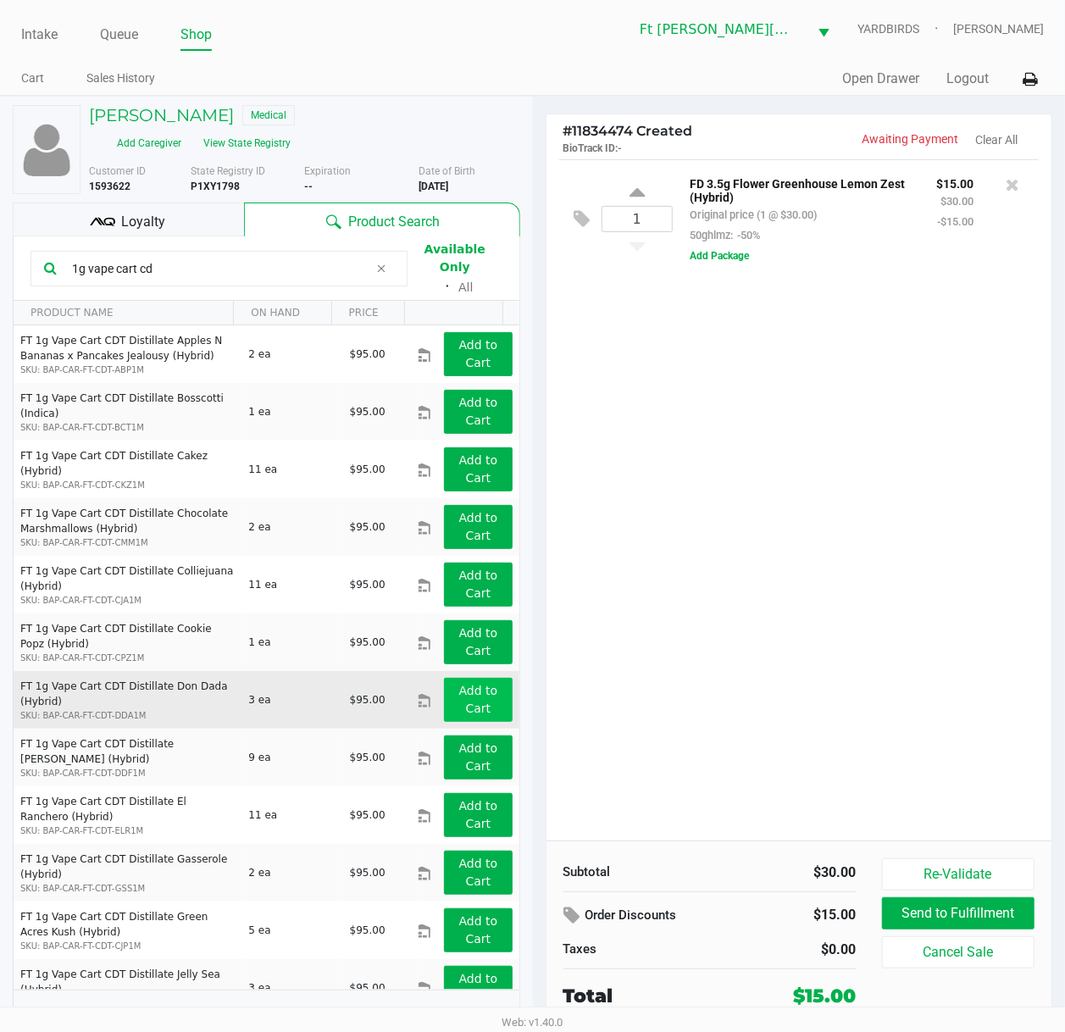
type input "1g vape cart cd"
click at [474, 683] on app-button-loader "Add to Cart" at bounding box center [478, 698] width 39 height 31
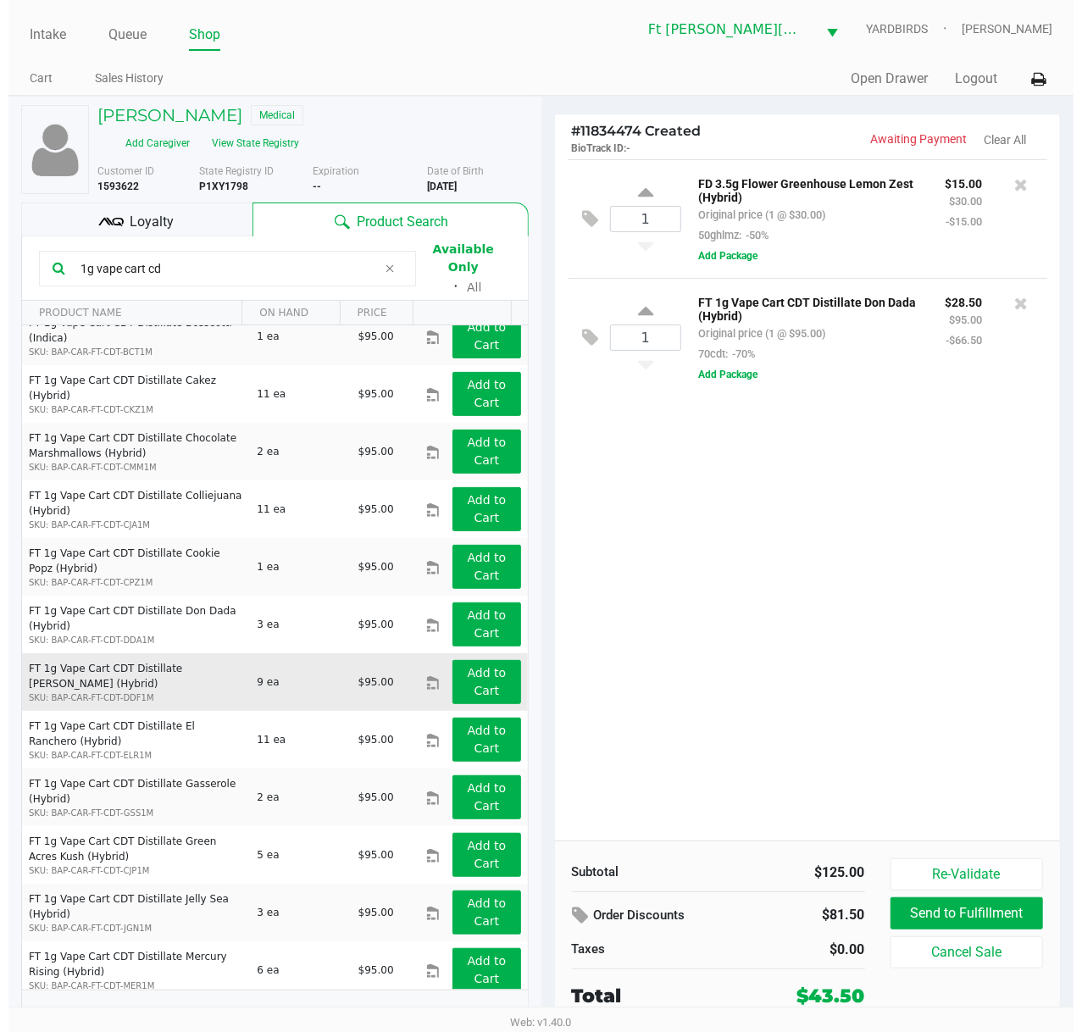
scroll to position [113, 0]
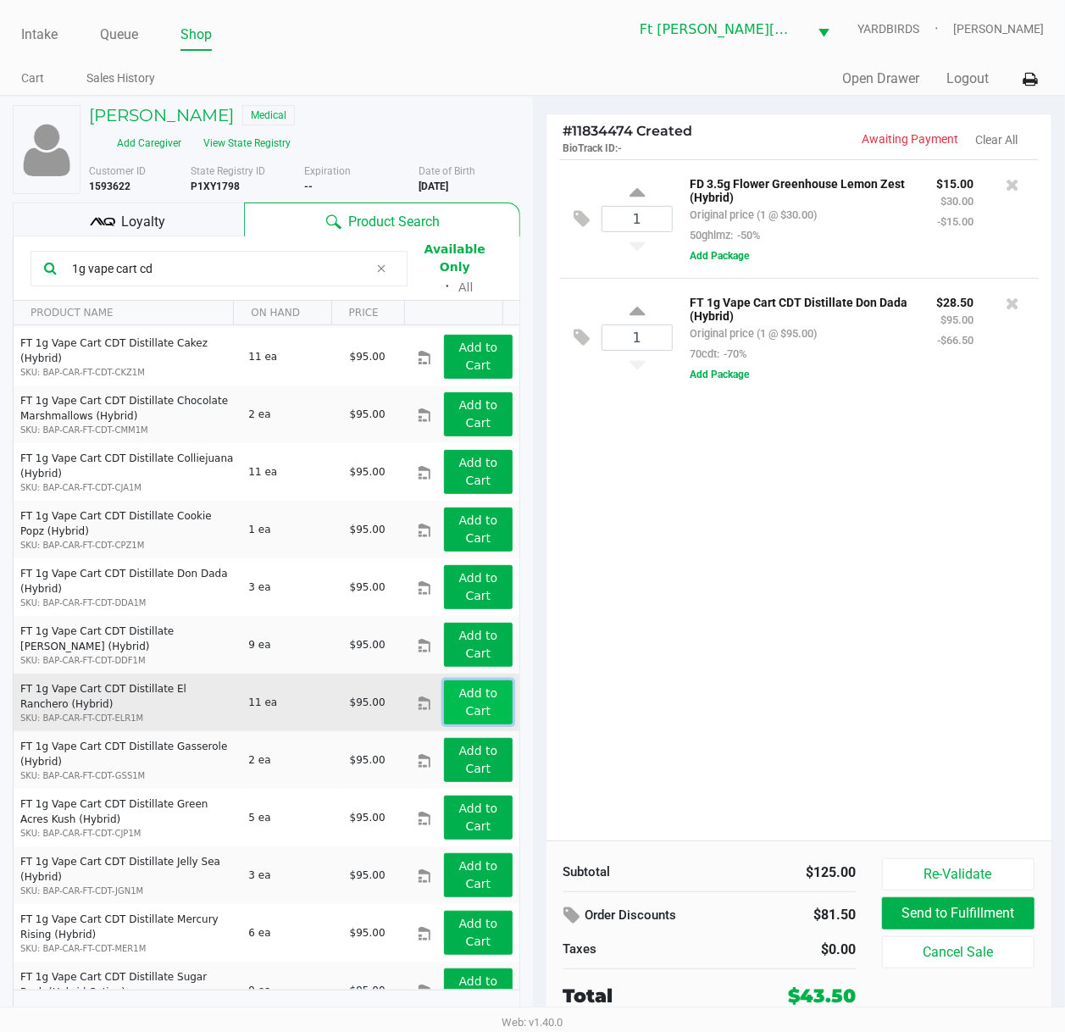
click at [469, 692] on app-button-loader "Add to Cart" at bounding box center [478, 701] width 39 height 31
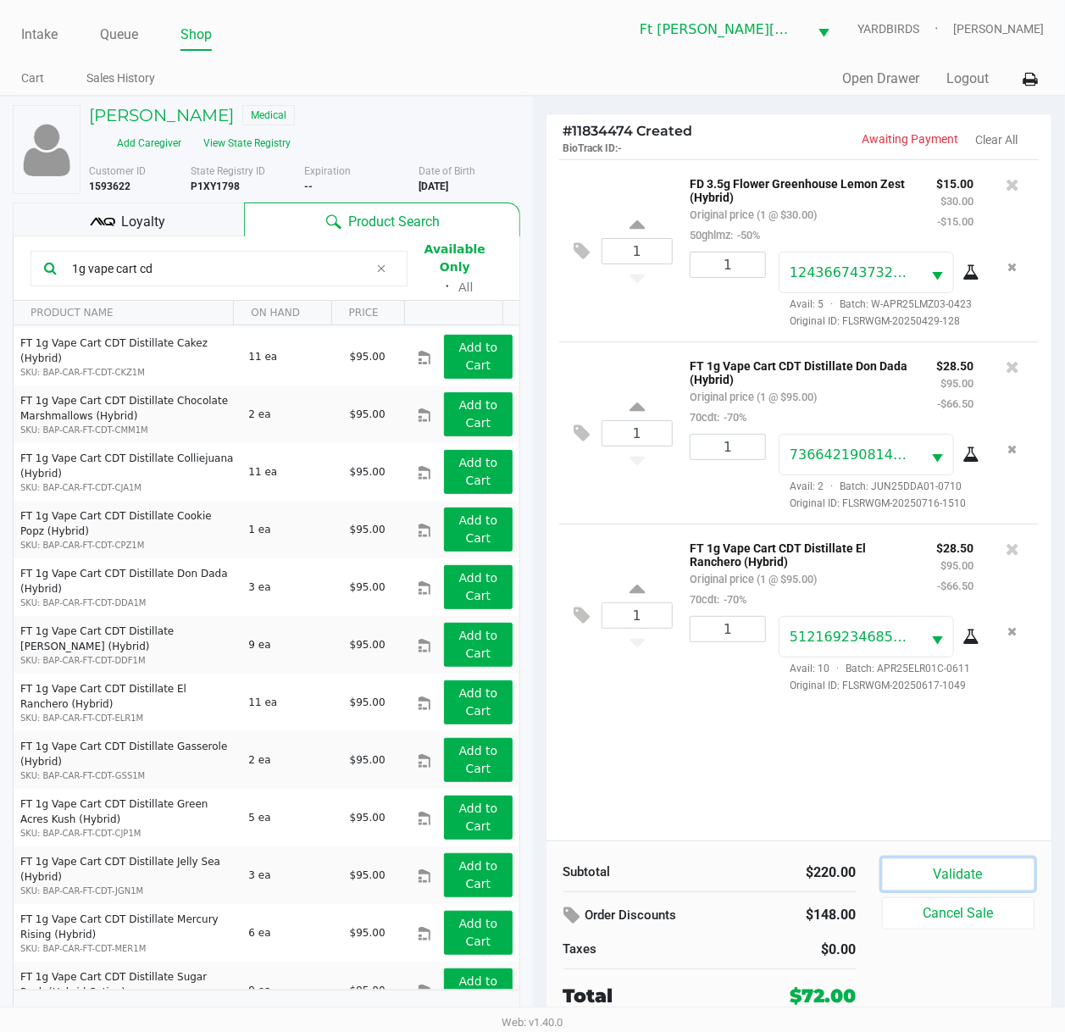
click at [946, 777] on button "Validate" at bounding box center [958, 874] width 153 height 32
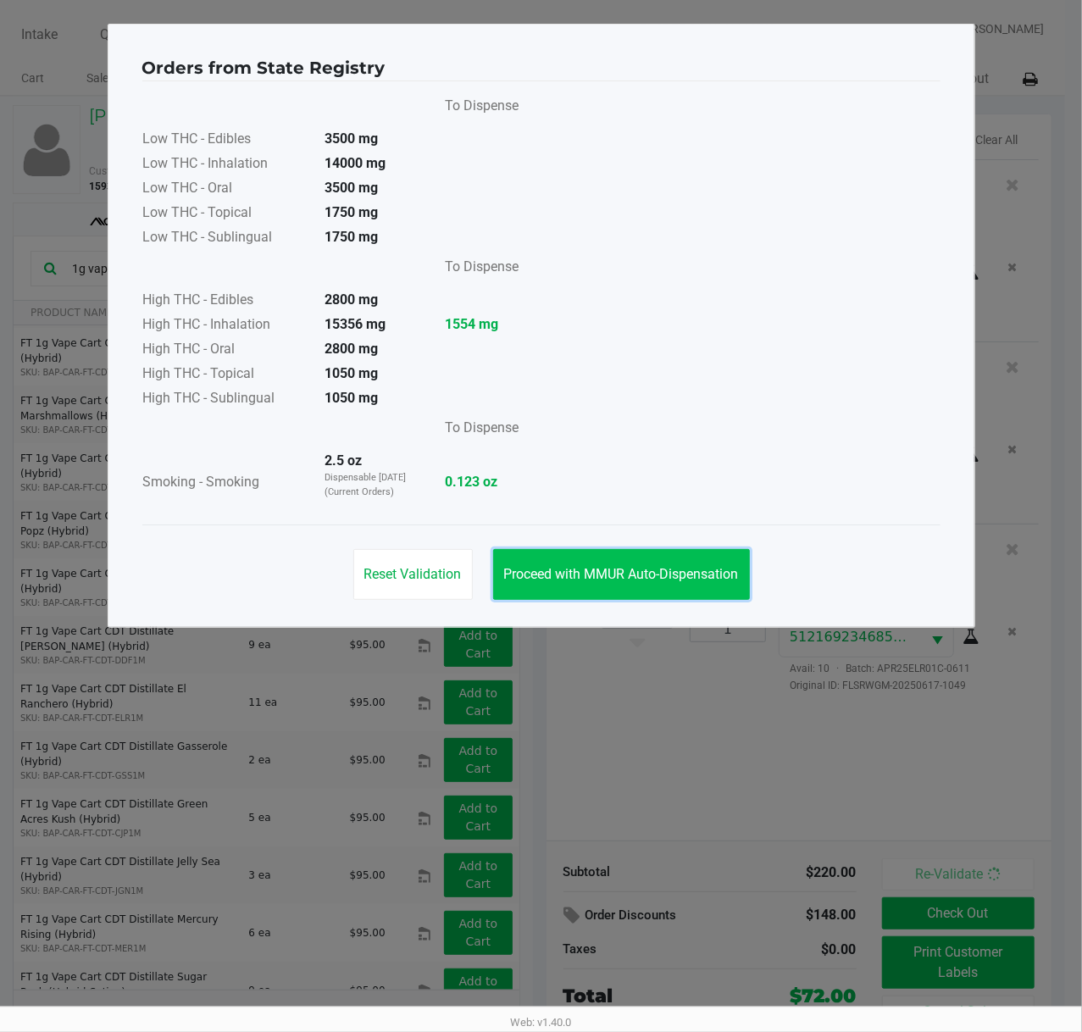
click at [623, 564] on button "Proceed with MMUR Auto-Dispensation" at bounding box center [621, 574] width 257 height 51
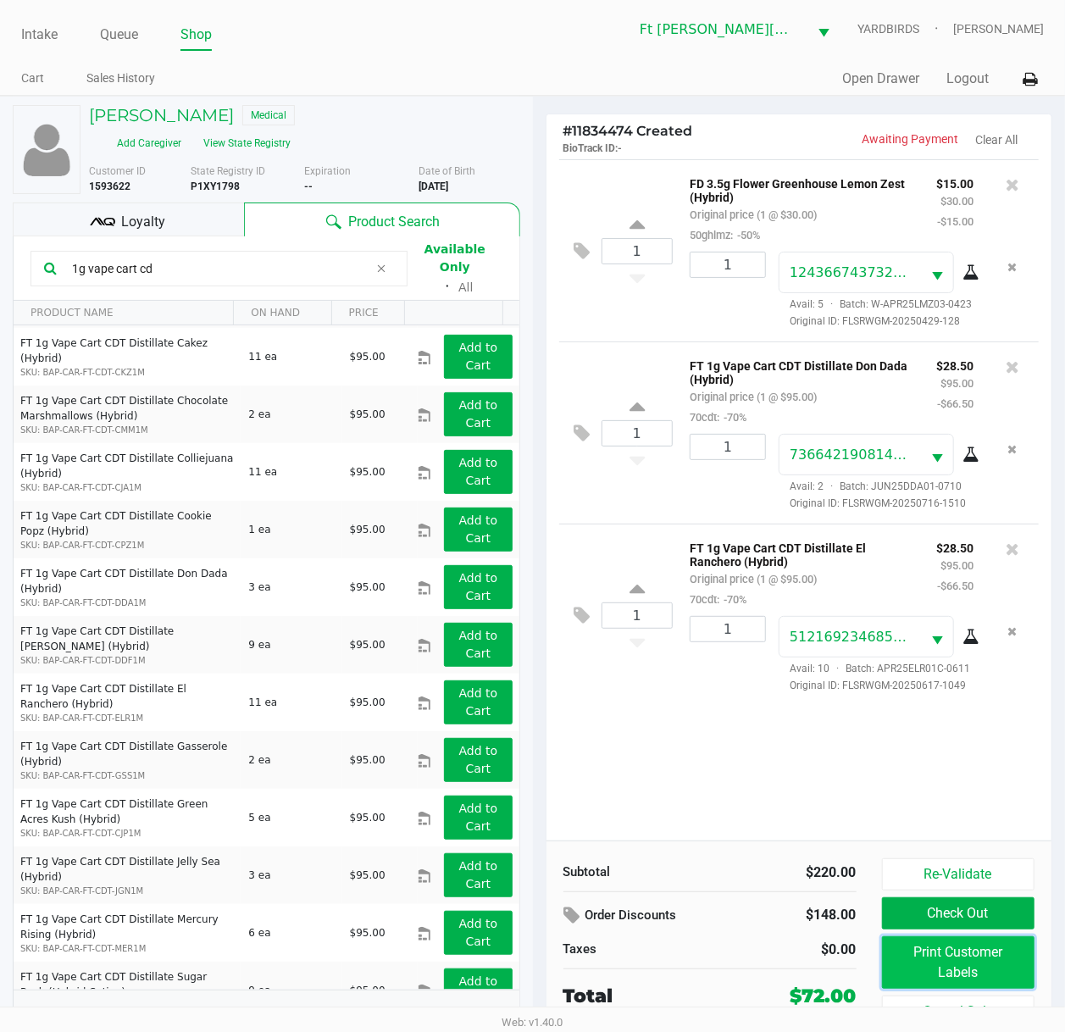
click at [977, 777] on button "Print Customer Labels" at bounding box center [958, 962] width 153 height 53
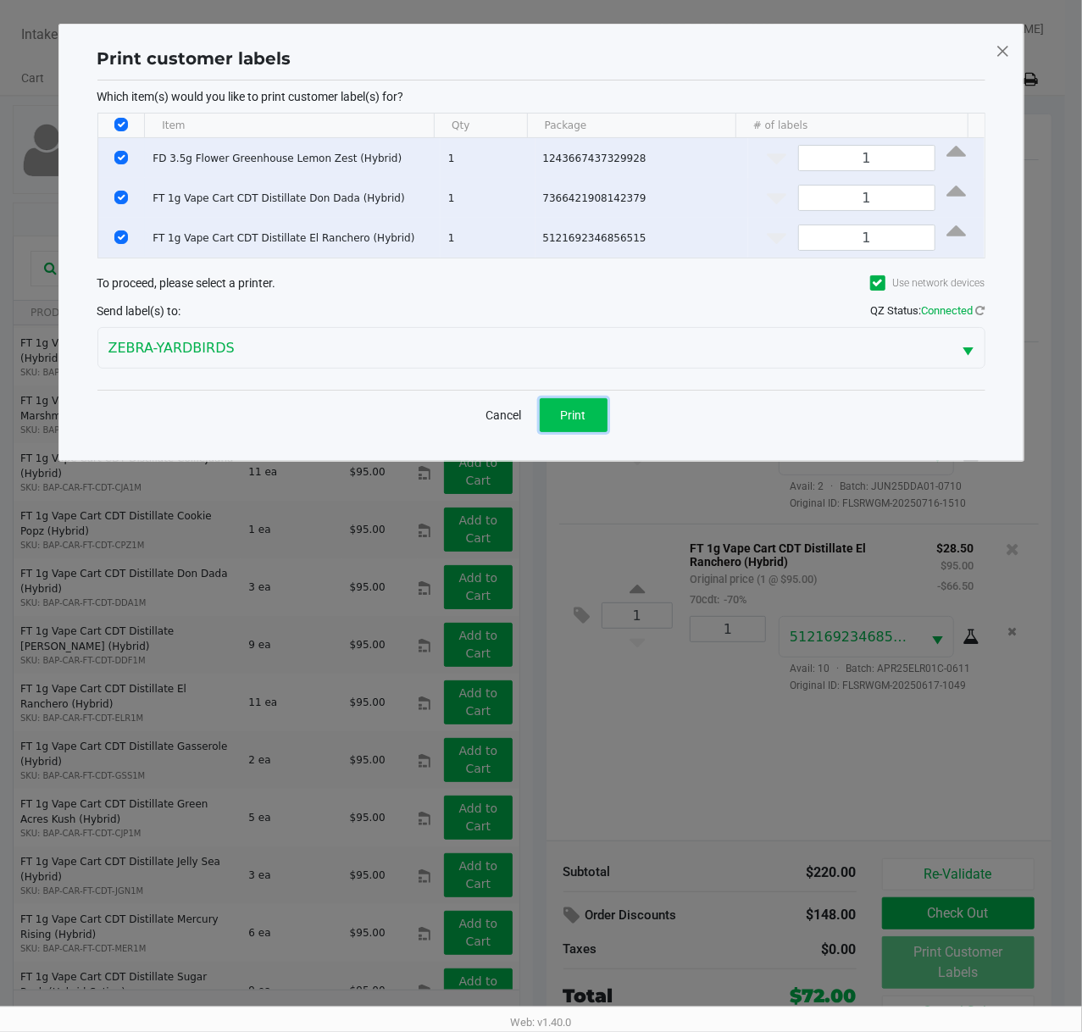
click at [556, 410] on button "Print" at bounding box center [573, 415] width 68 height 34
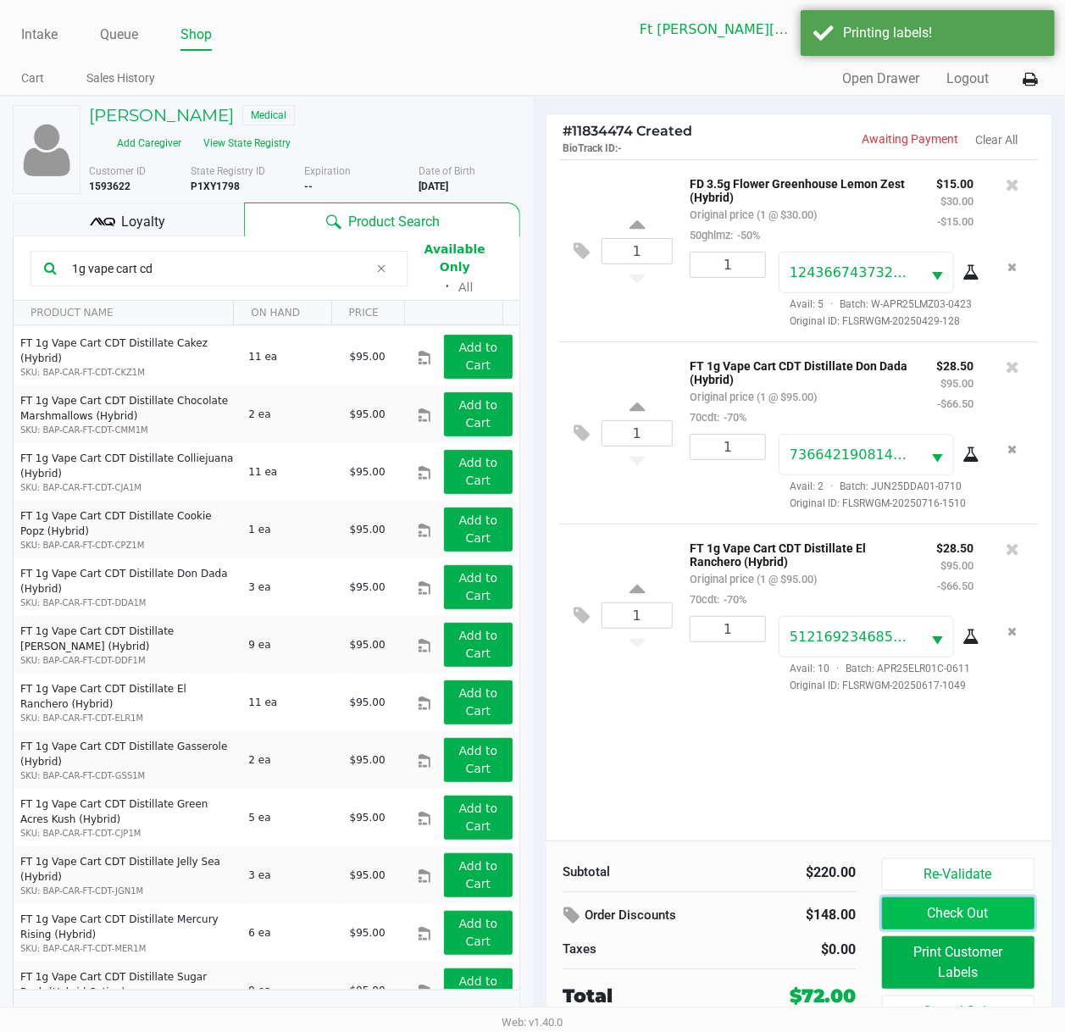
click at [991, 777] on button "Check Out" at bounding box center [958, 913] width 153 height 32
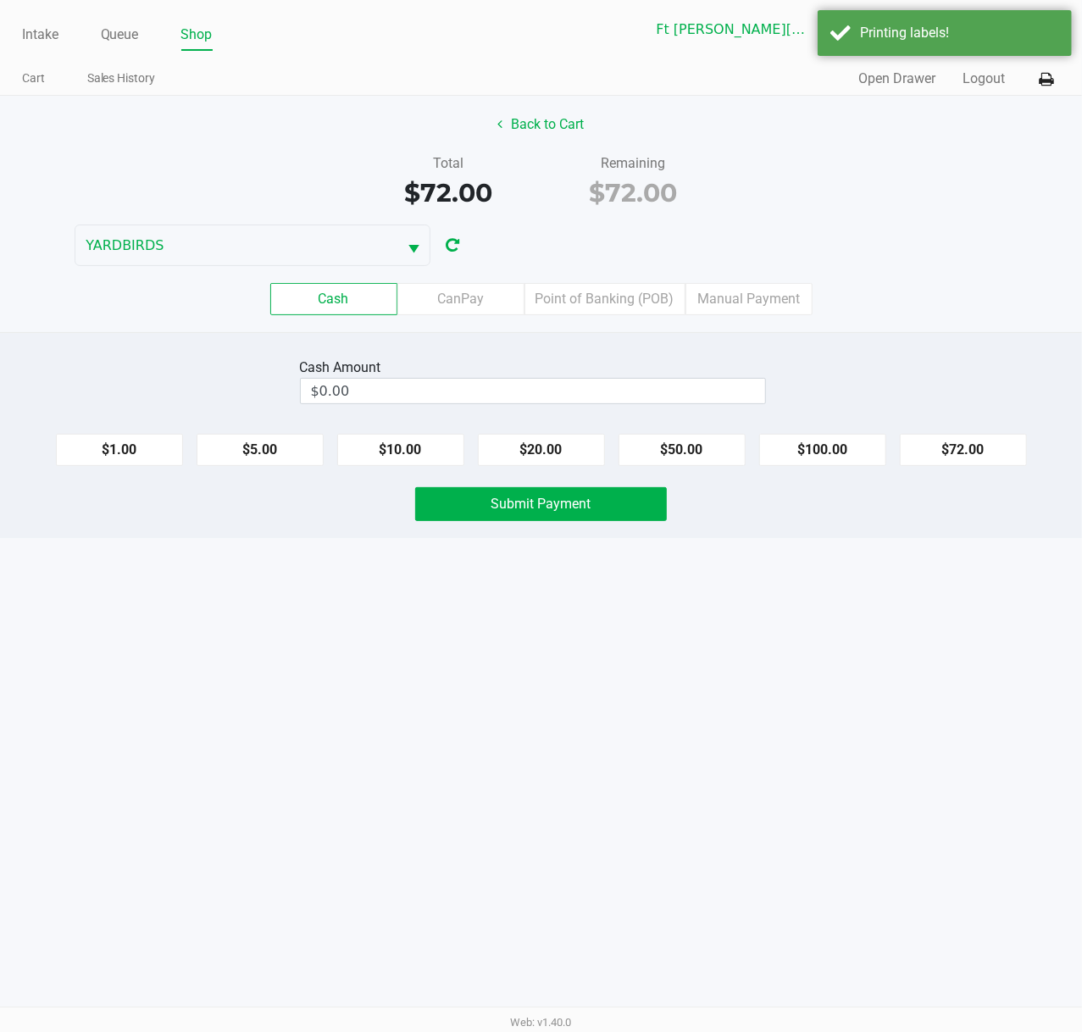
click at [623, 306] on label "Point of Banking (POB)" at bounding box center [604, 299] width 161 height 32
click at [0, 0] on 7 "Point of Banking (POB)" at bounding box center [0, 0] width 0 height 0
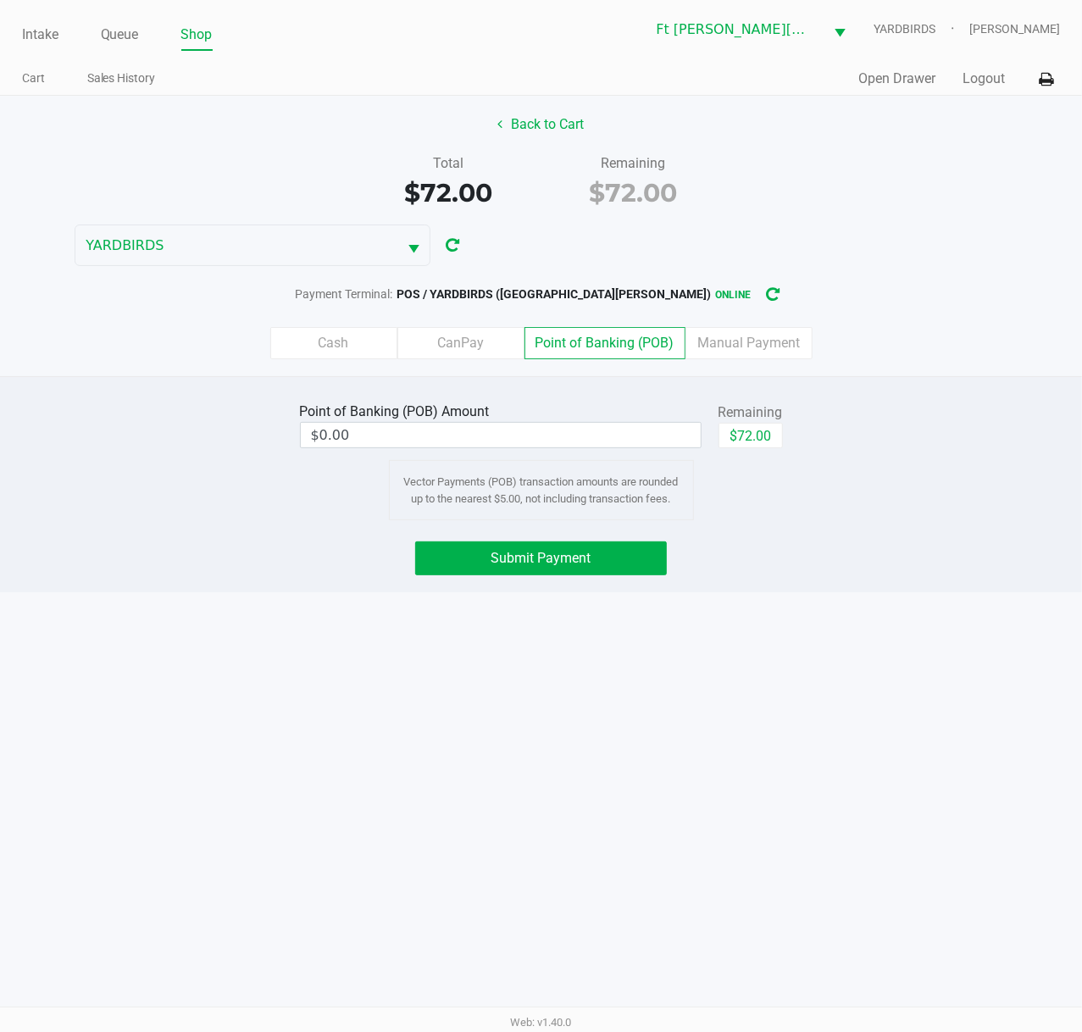
click at [746, 445] on button "$72.00" at bounding box center [750, 435] width 64 height 25
type input "$72.00"
click at [584, 566] on span "Submit Payment" at bounding box center [541, 558] width 100 height 16
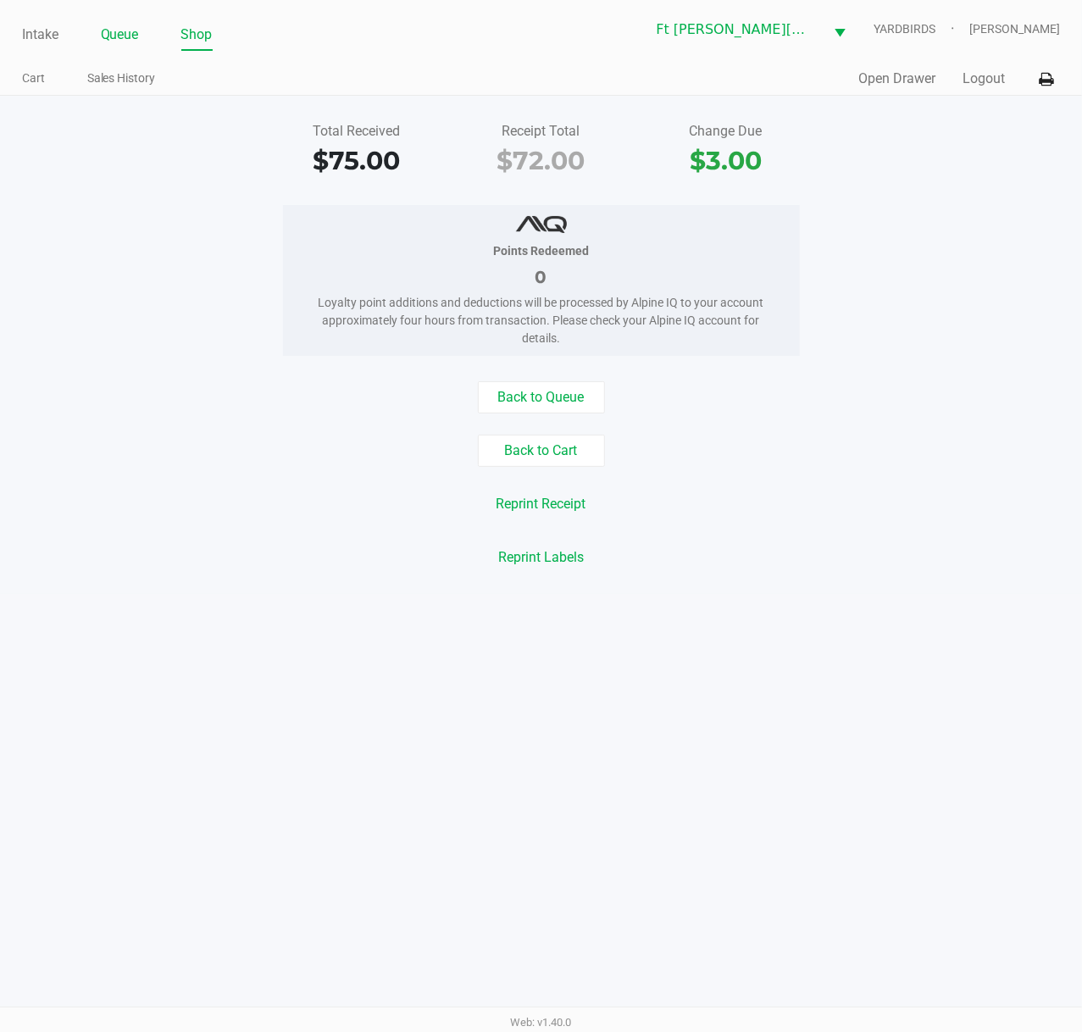
click at [130, 34] on link "Queue" at bounding box center [120, 35] width 38 height 24
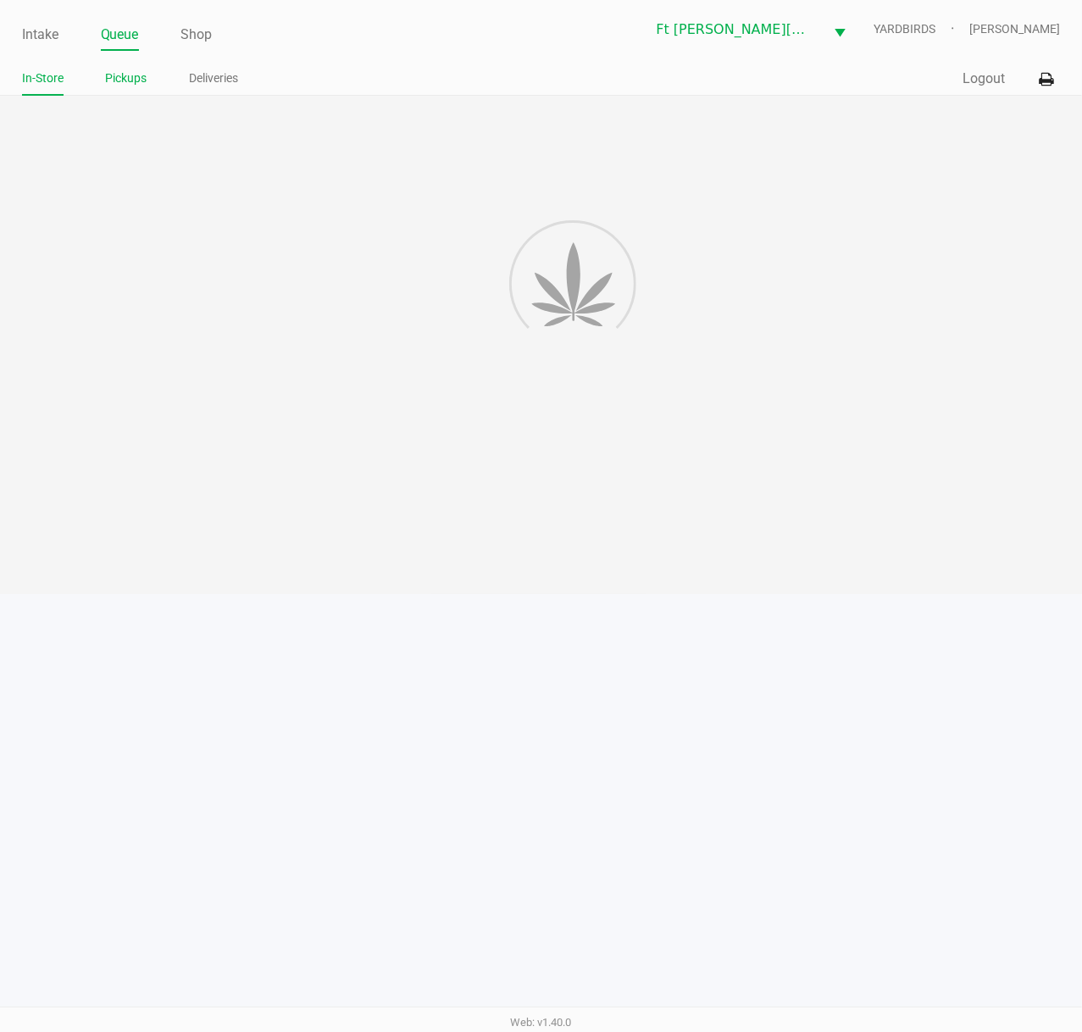
click at [130, 76] on link "Pickups" at bounding box center [126, 78] width 41 height 21
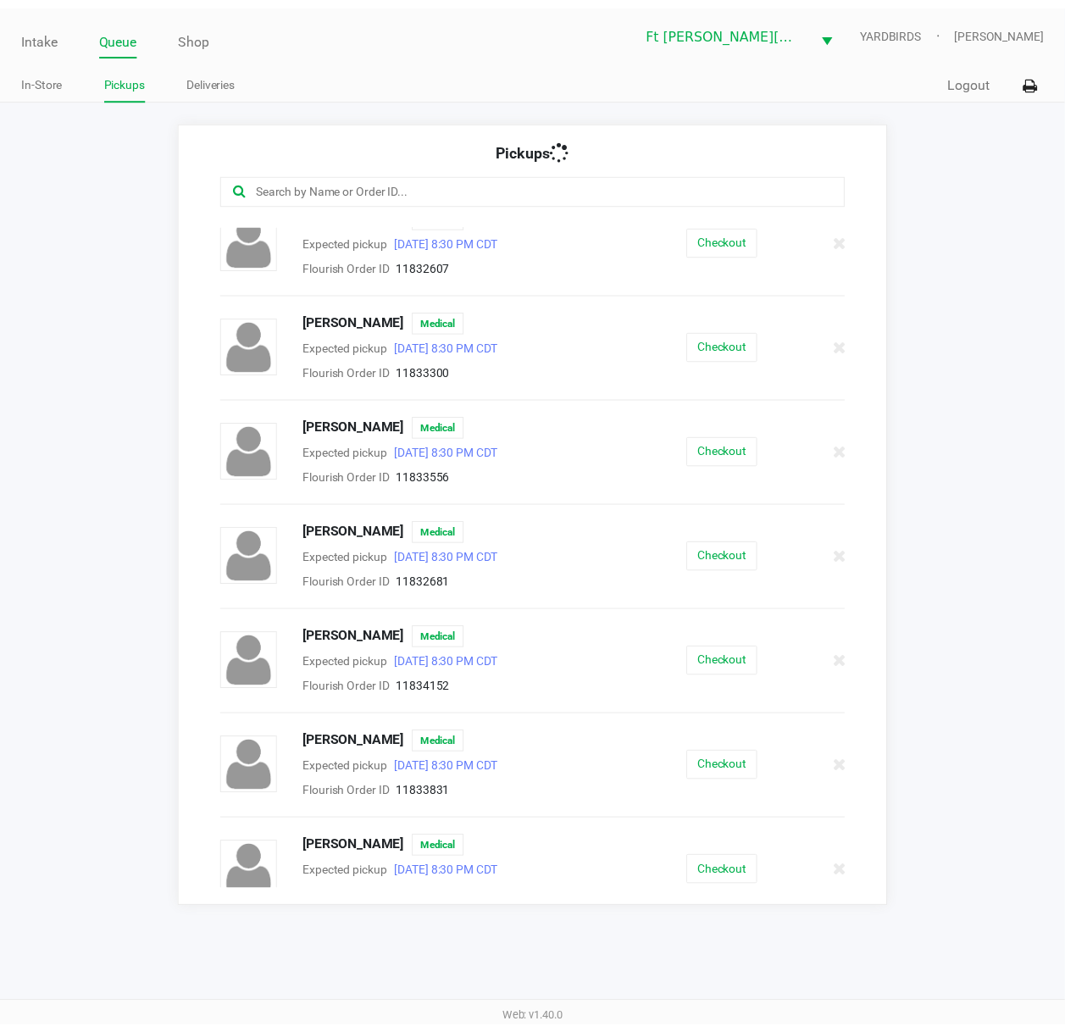
scroll to position [254, 0]
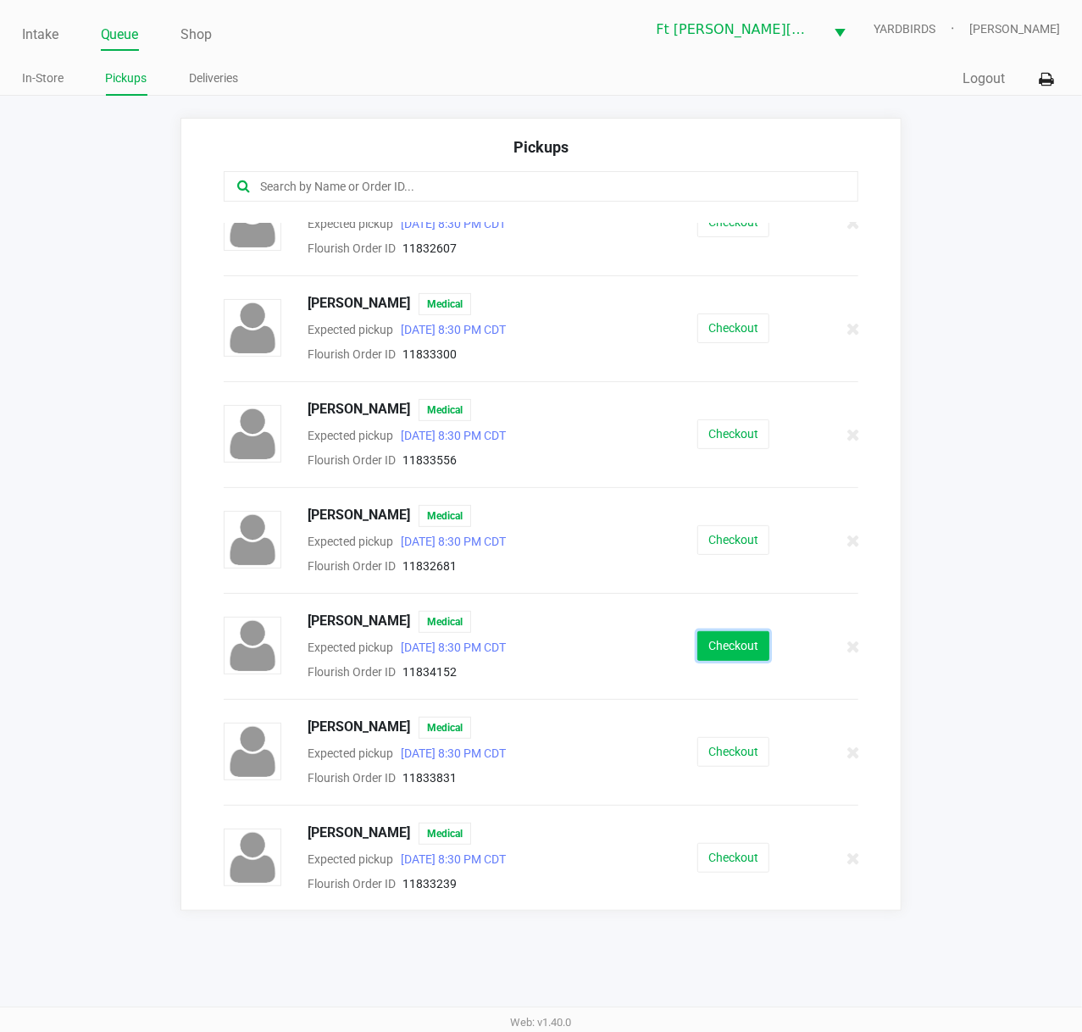
click at [730, 642] on button "Checkout" at bounding box center [733, 646] width 72 height 30
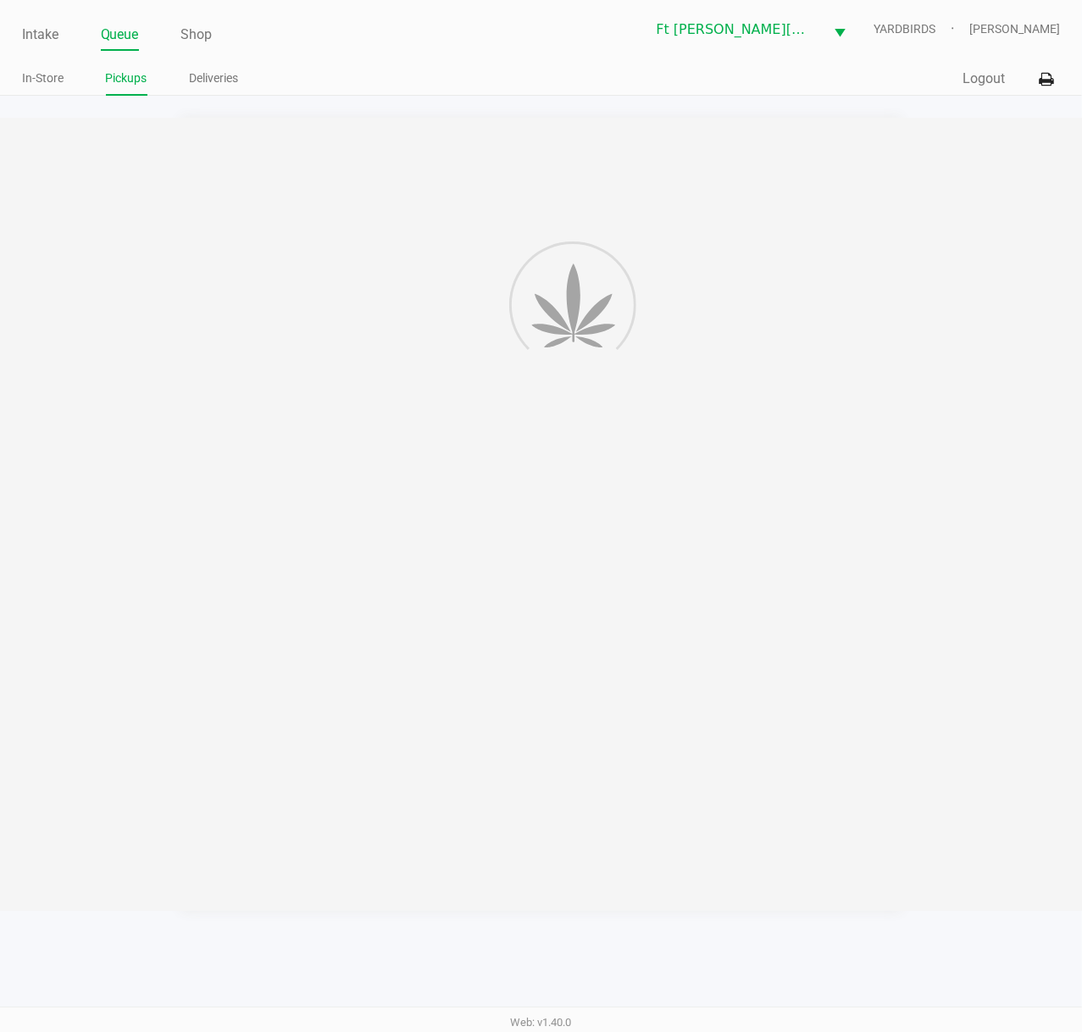
click at [728, 641] on div at bounding box center [541, 515] width 1082 height 794
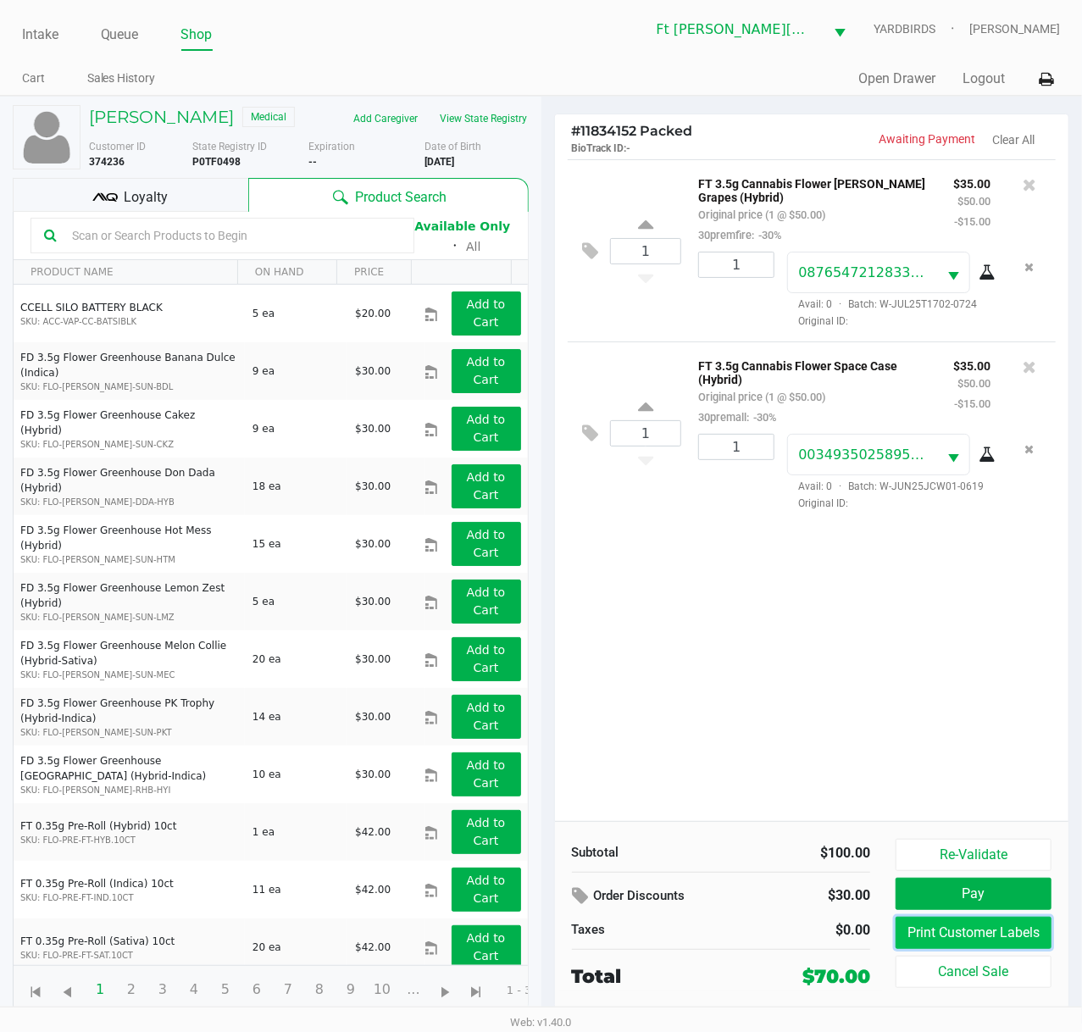
click at [949, 777] on button "Print Customer Labels" at bounding box center [973, 932] width 156 height 32
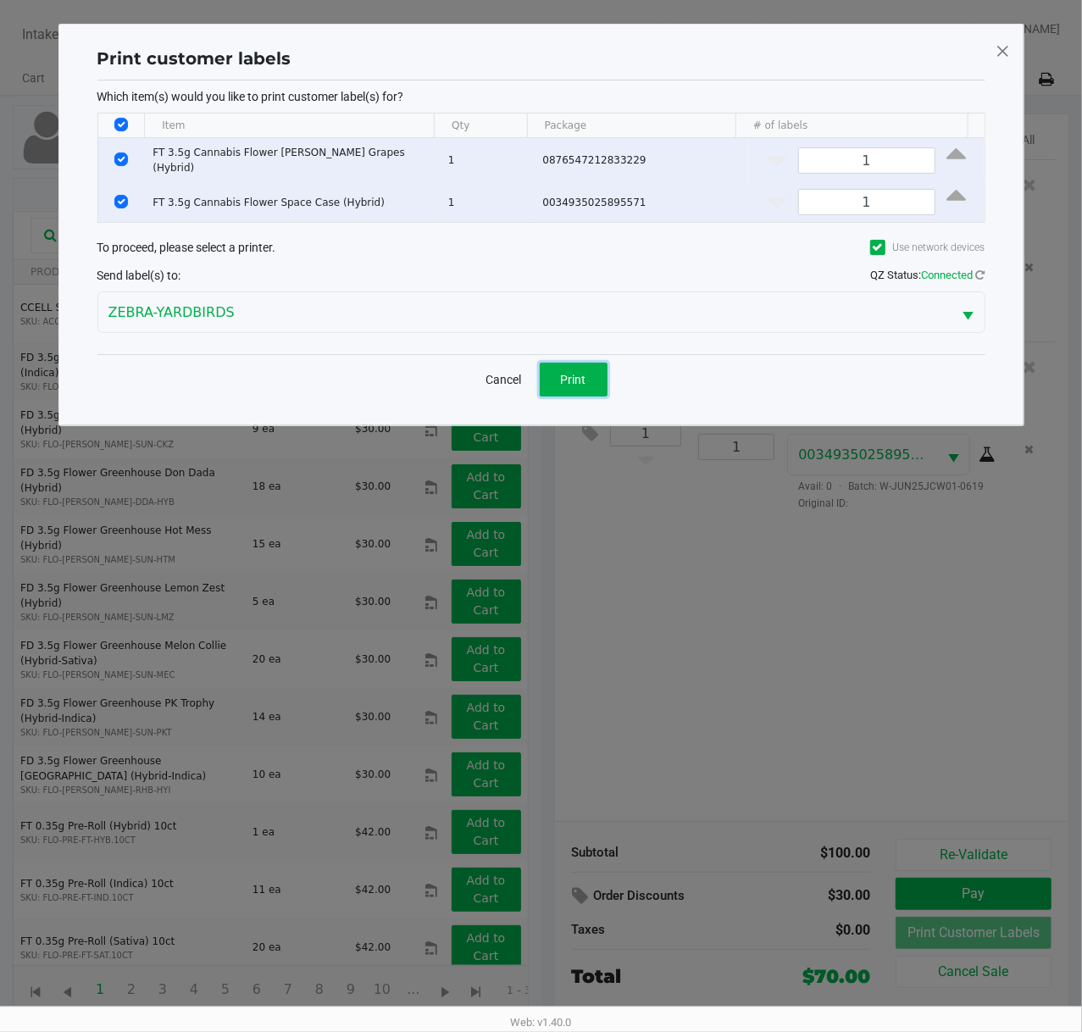
click at [552, 390] on button "Print" at bounding box center [573, 379] width 68 height 34
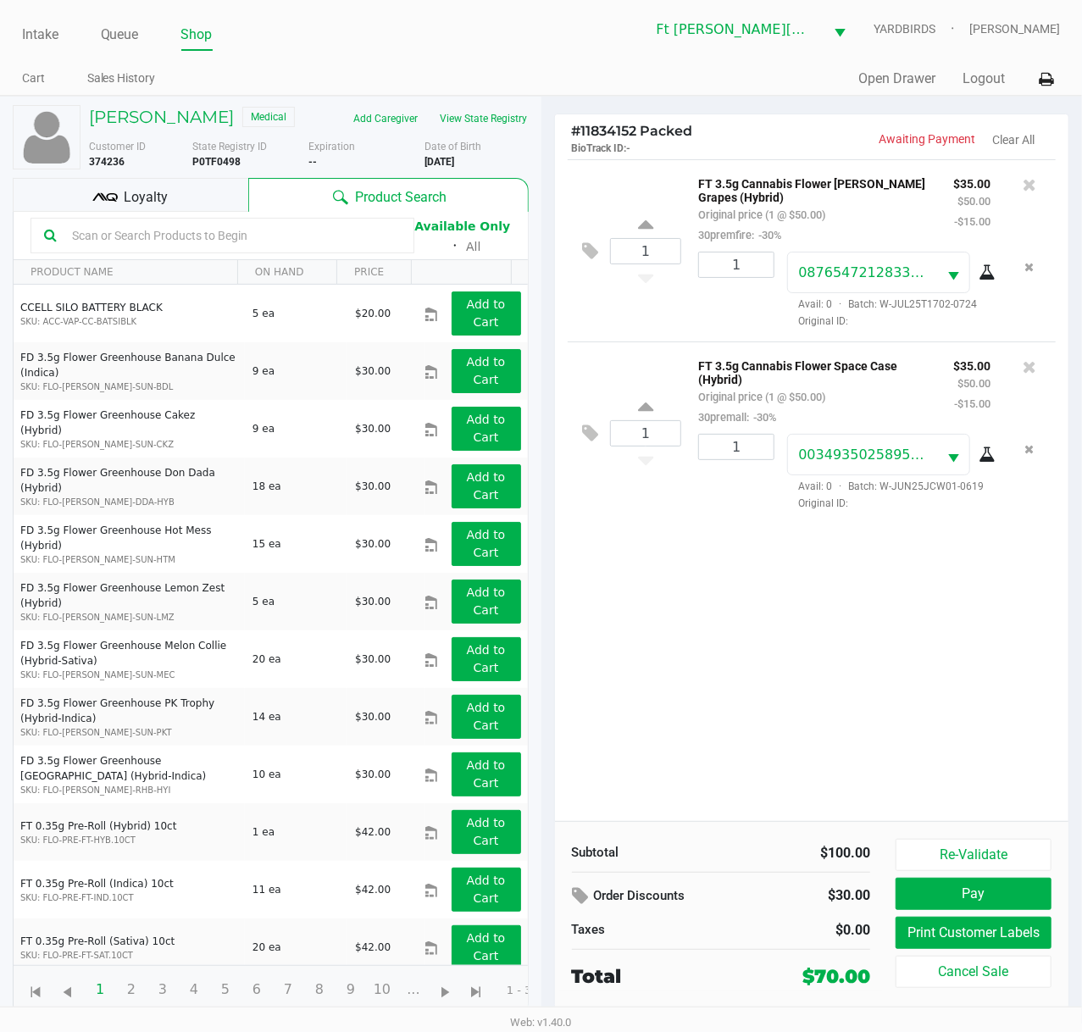
click at [152, 194] on span "Loyalty" at bounding box center [146, 197] width 44 height 20
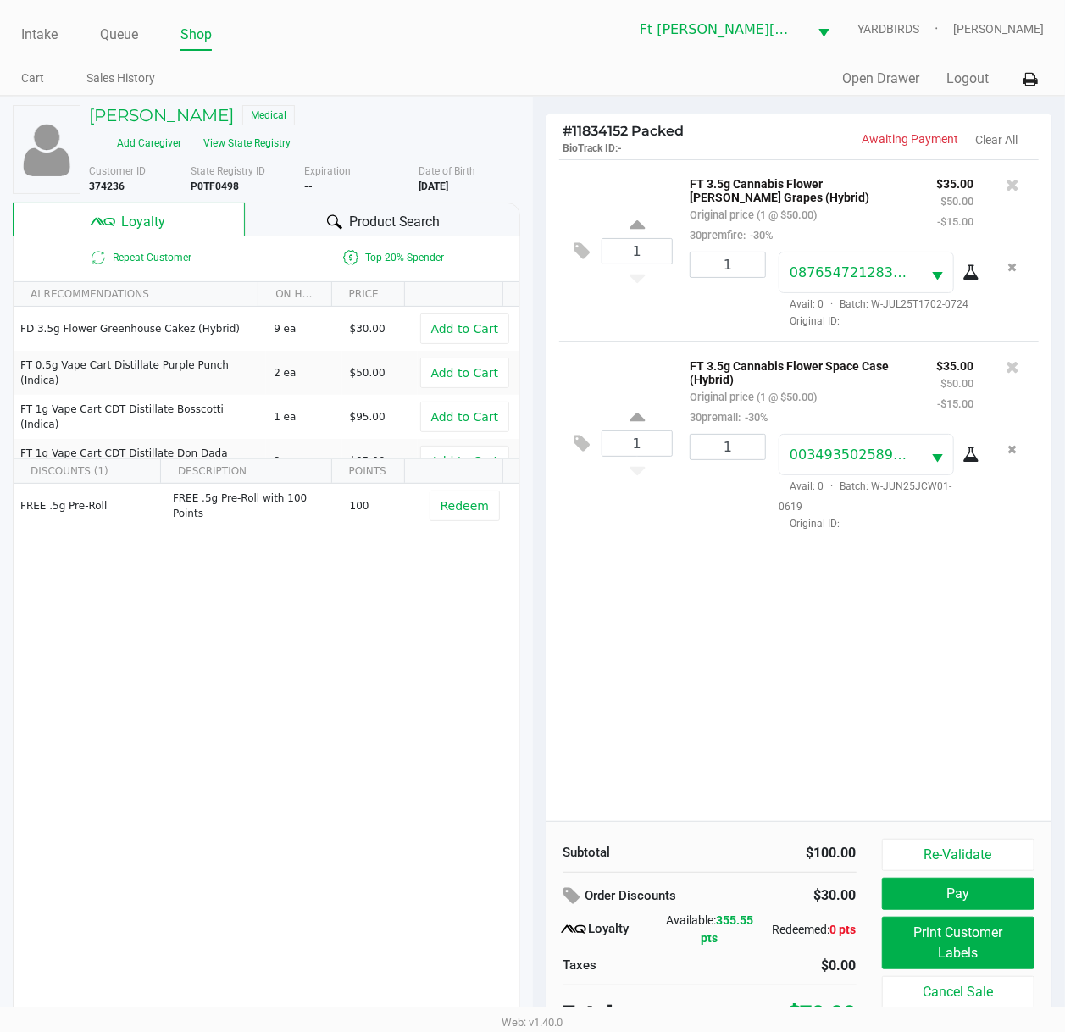
click at [947, 777] on button "Pay" at bounding box center [958, 893] width 153 height 32
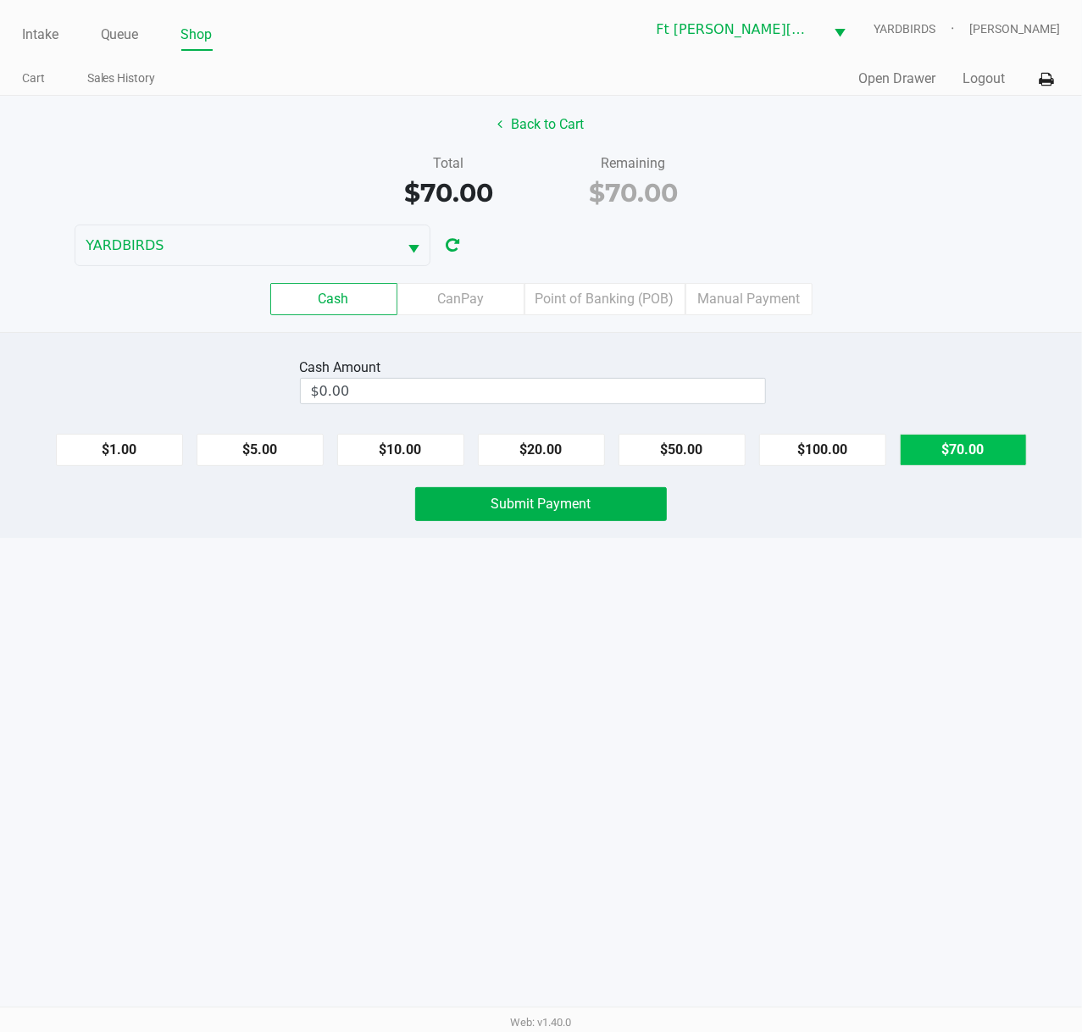
click at [946, 466] on button "$70.00" at bounding box center [962, 450] width 127 height 32
type input "$70.00"
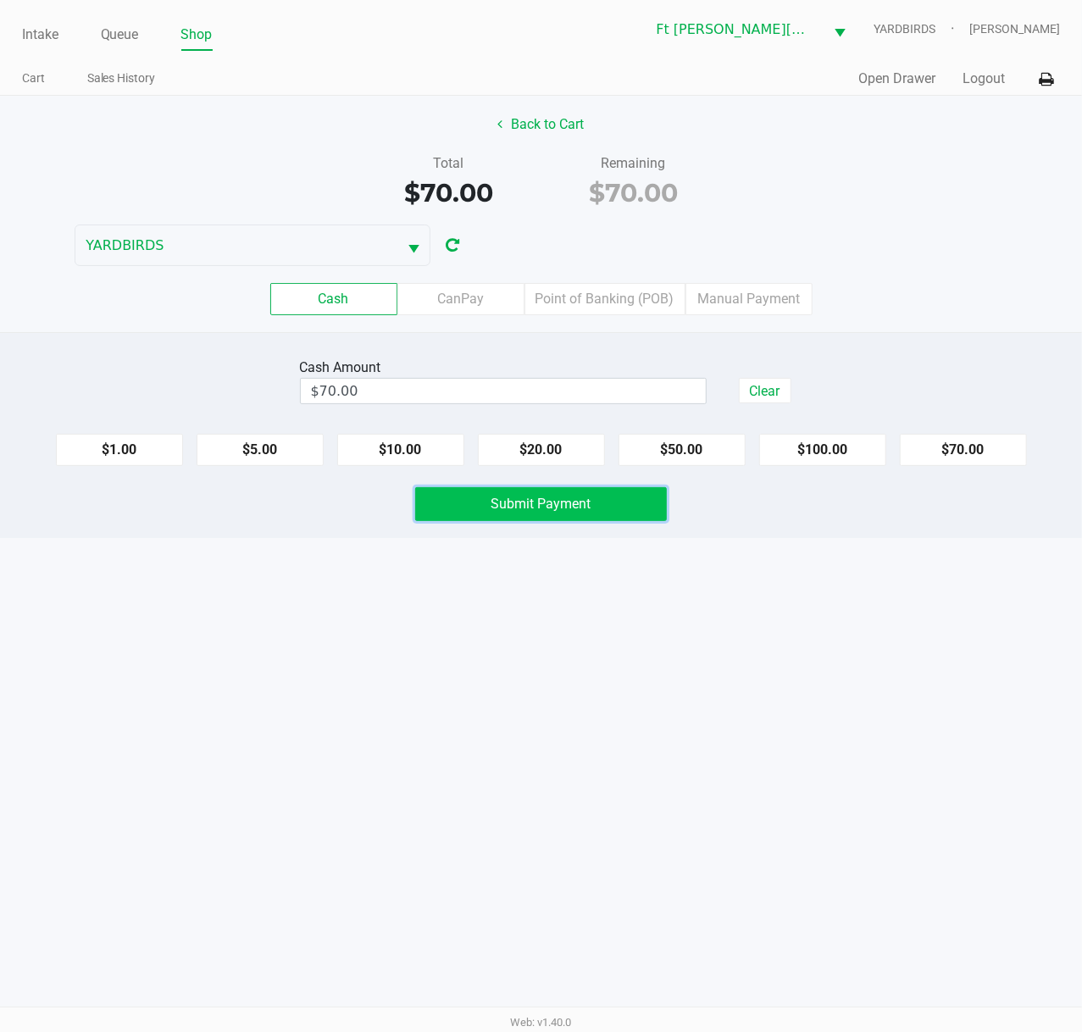
click at [607, 491] on button "Submit Payment" at bounding box center [541, 504] width 252 height 34
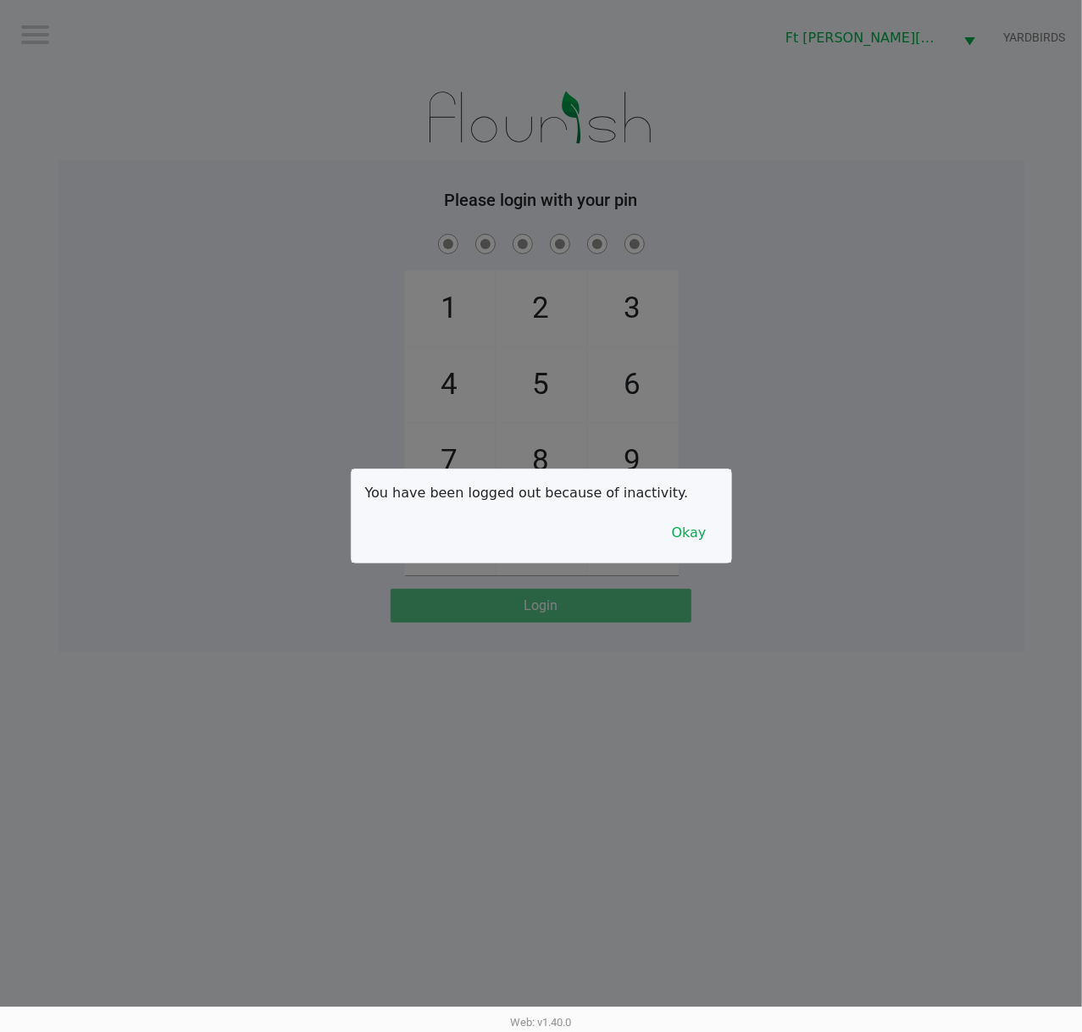
click at [49, 71] on div at bounding box center [541, 516] width 1082 height 1032
checkbox input "true"
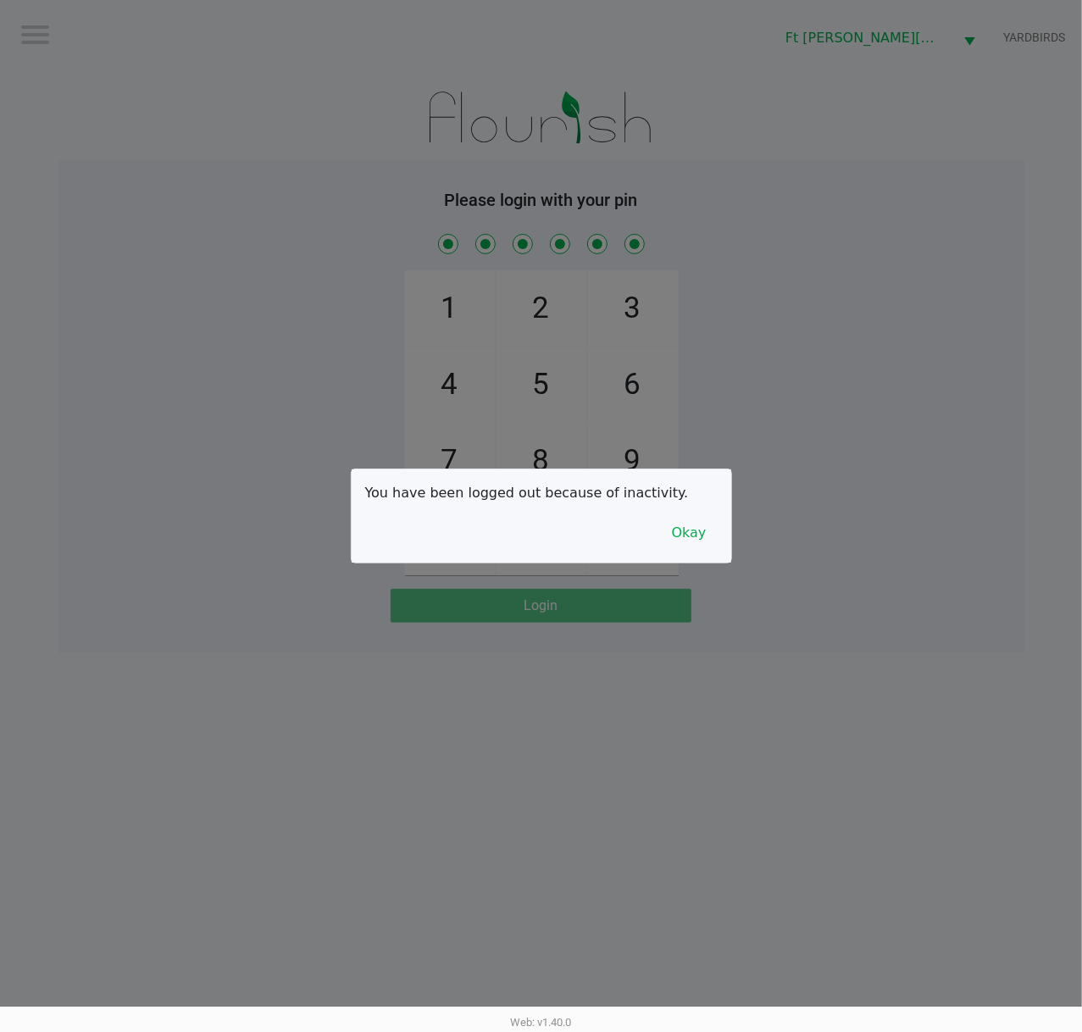
checkbox input "true"
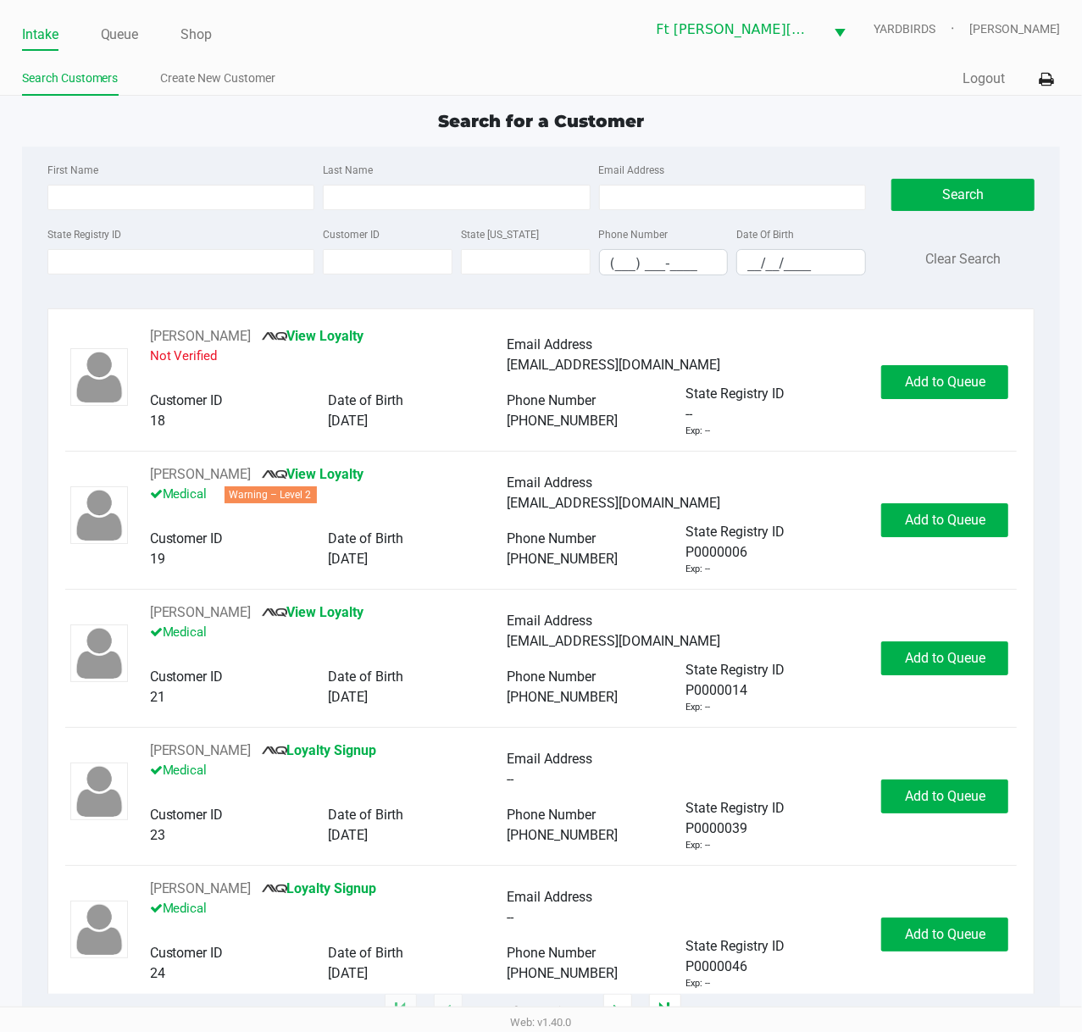
click at [187, 136] on div "Search for a Customer First Name Last Name Email Address State Registry ID Cust…" at bounding box center [541, 559] width 1038 height 903
click at [187, 259] on input "State Registry ID" at bounding box center [181, 261] width 268 height 25
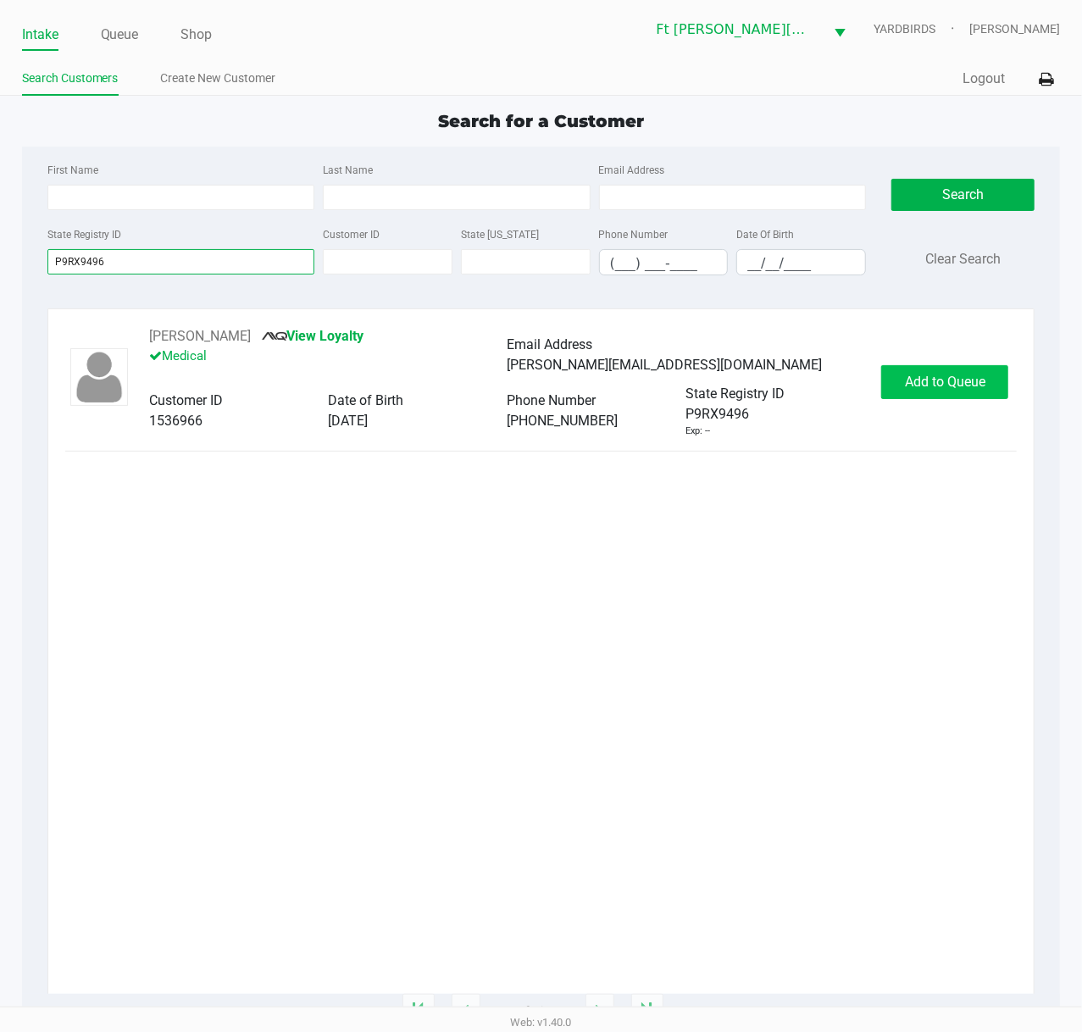
type input "P9RX9496"
click at [937, 390] on span "Add to Queue" at bounding box center [945, 381] width 80 height 16
click at [937, 390] on div "Add to Queue" at bounding box center [944, 382] width 127 height 34
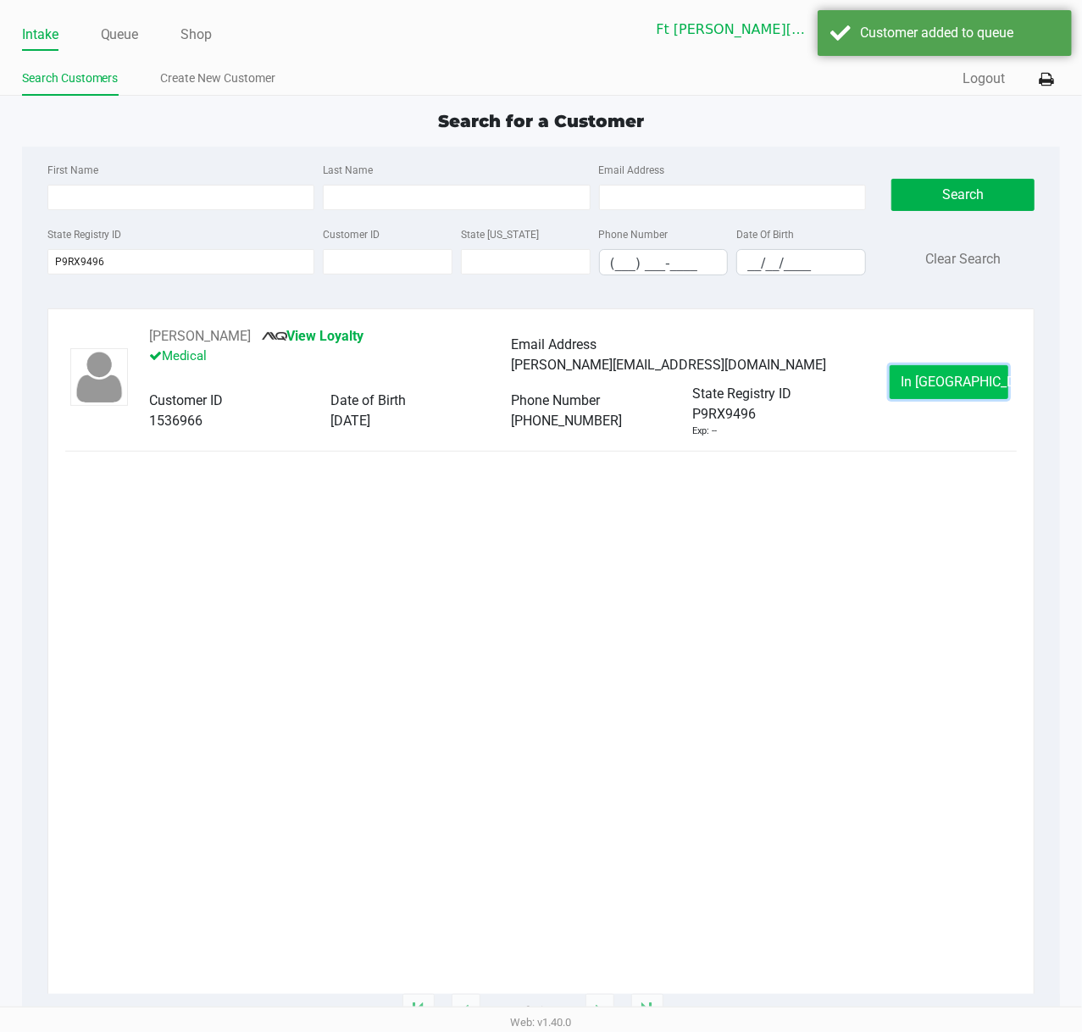
click at [930, 385] on span "In Queue" at bounding box center [971, 381] width 142 height 16
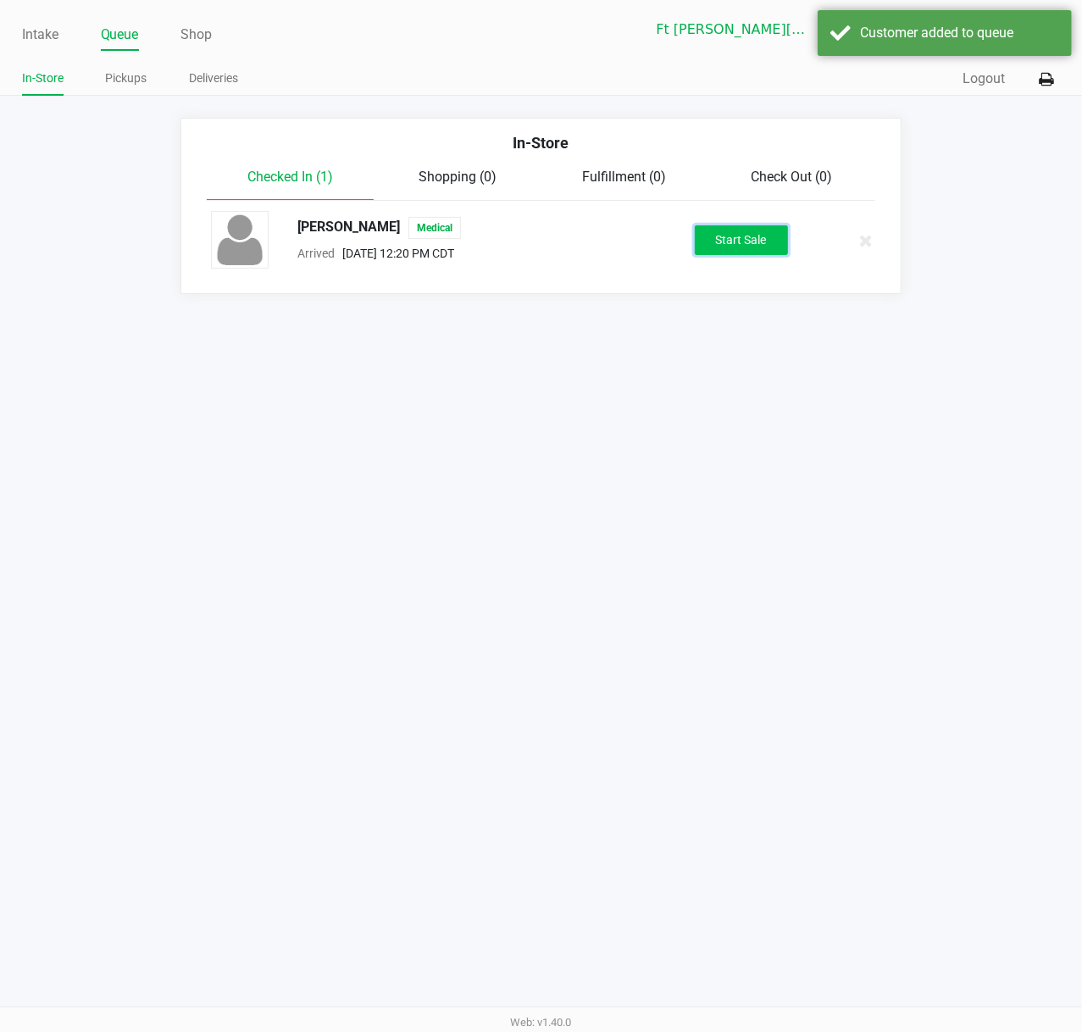
click at [736, 238] on button "Start Sale" at bounding box center [740, 240] width 93 height 30
click at [735, 237] on div "Start Sale" at bounding box center [740, 240] width 93 height 30
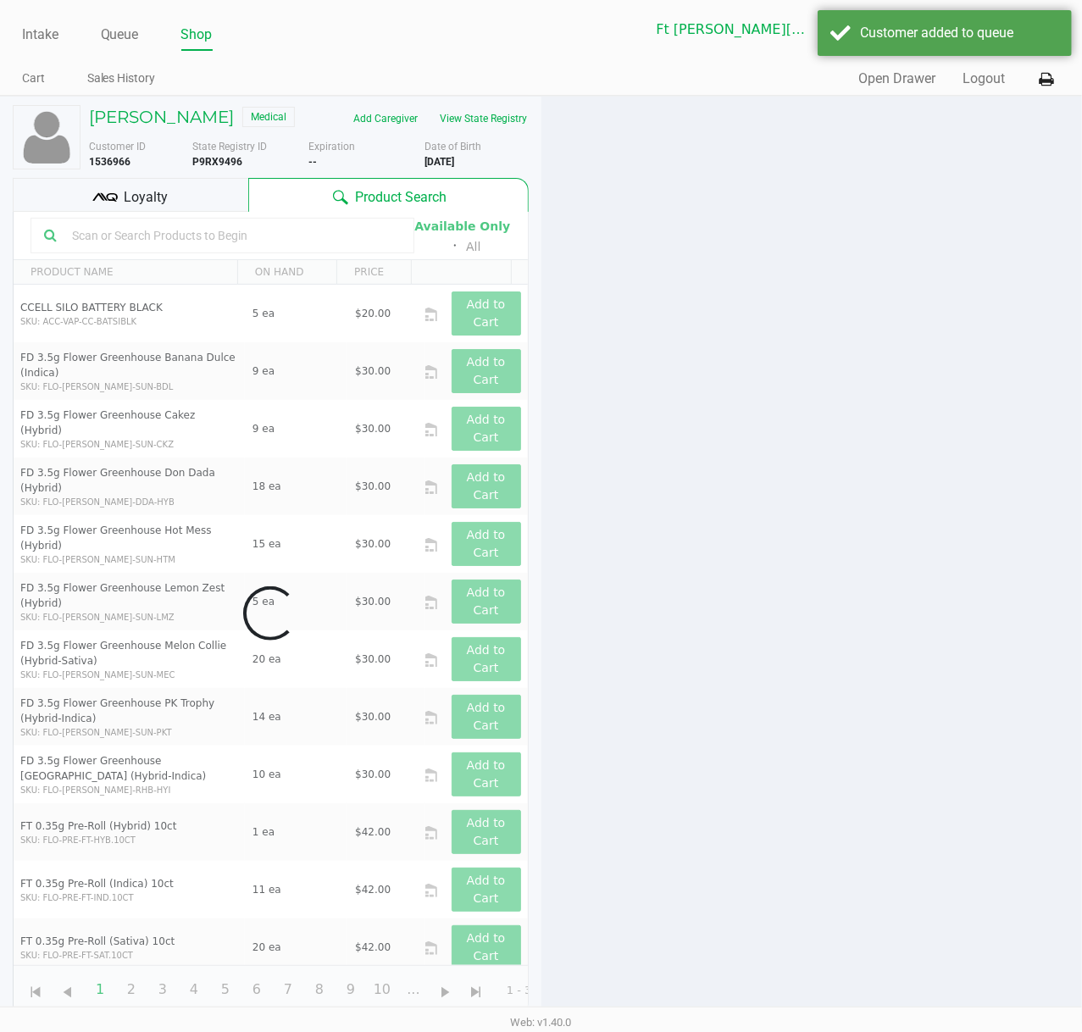
click at [791, 354] on div at bounding box center [811, 560] width 541 height 927
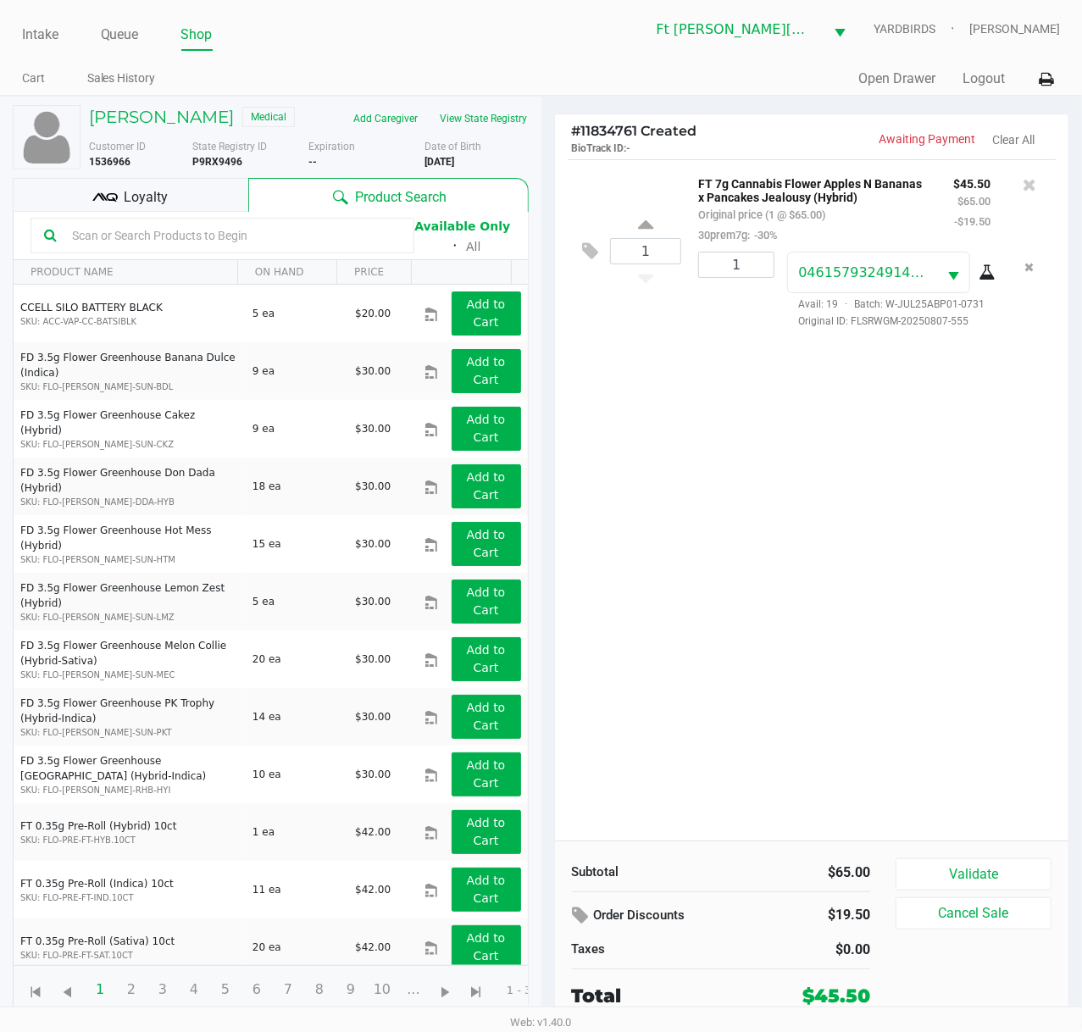
click at [126, 197] on span "Loyalty" at bounding box center [146, 197] width 44 height 20
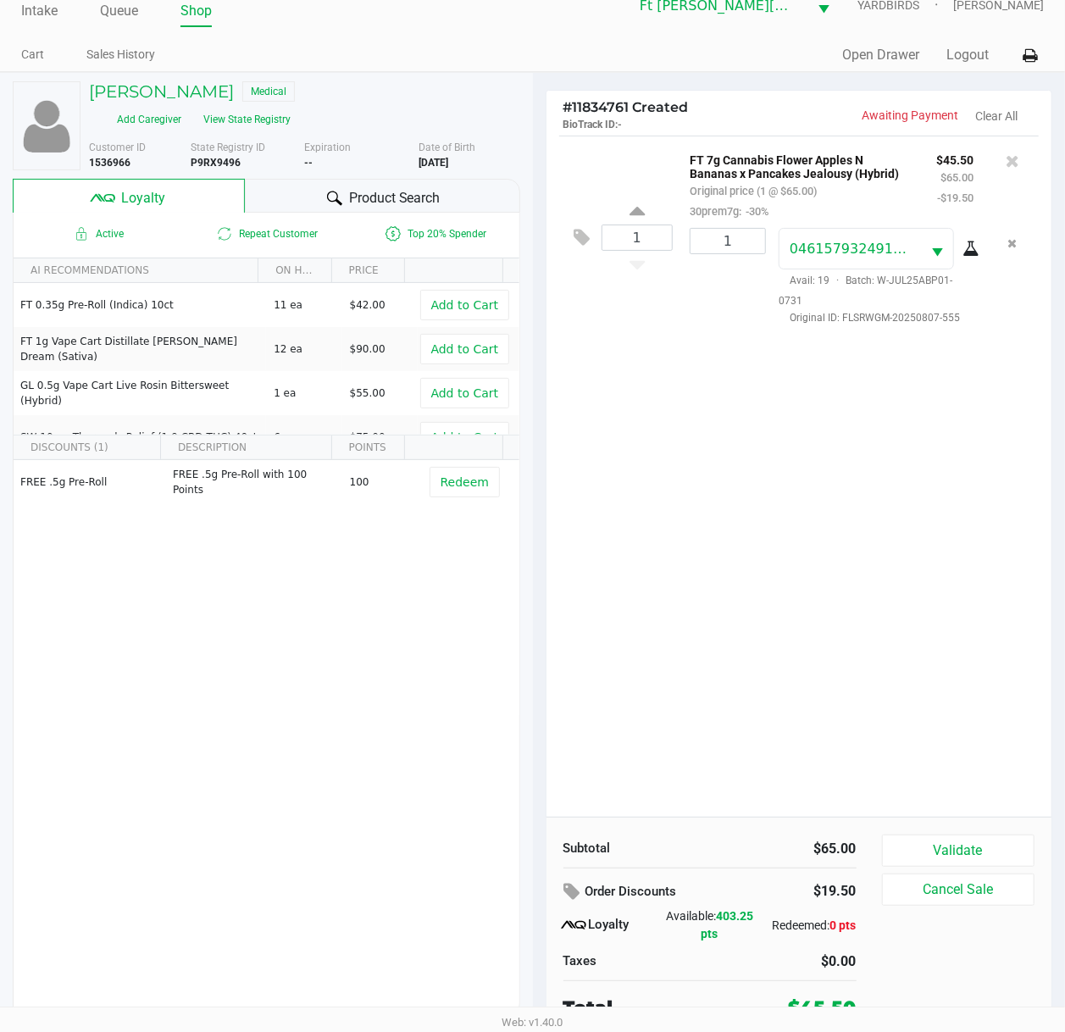
scroll to position [34, 0]
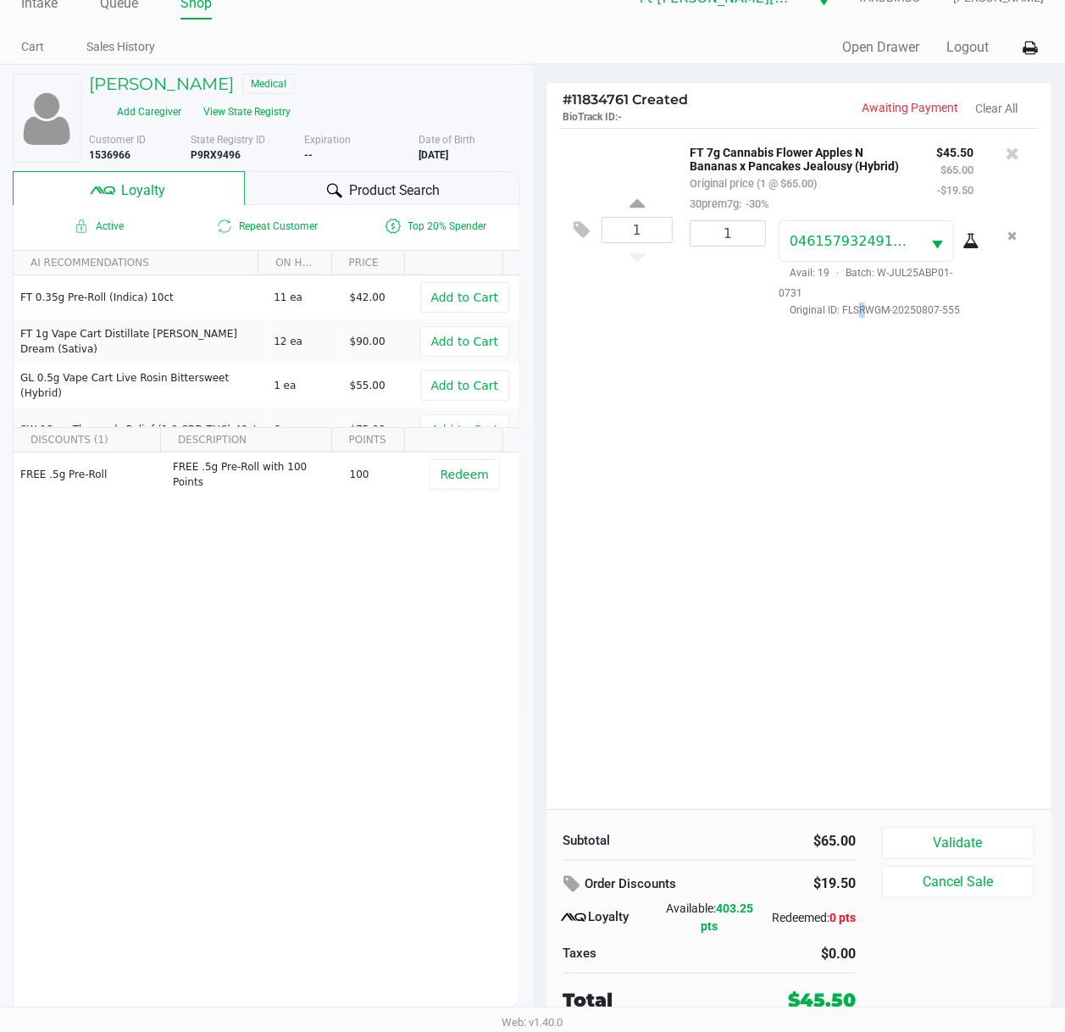
click at [855, 634] on div "1 FT 7g Cannabis Flower Apples N Bananas x Pancakes Jealousy (Hybrid) Original …" at bounding box center [799, 468] width 506 height 681
click at [806, 566] on div "1 FT 7g Cannabis Flower Apples N Bananas x Pancakes Jealousy (Hybrid) Original …" at bounding box center [799, 468] width 506 height 681
click at [810, 567] on div "1 FT 7g Cannabis Flower Apples N Bananas x Pancakes Jealousy (Hybrid) Original …" at bounding box center [799, 468] width 506 height 681
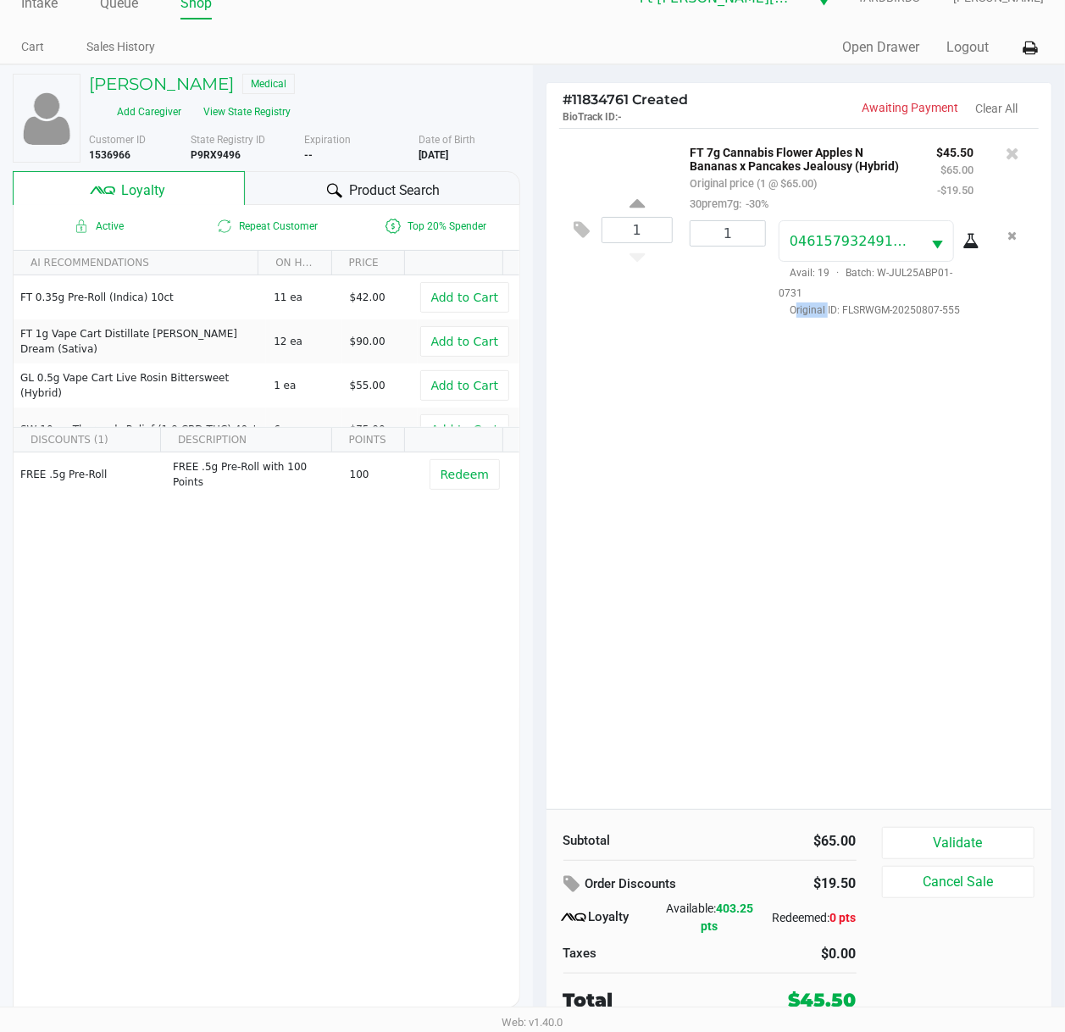
click at [811, 567] on div "1 FT 7g Cannabis Flower Apples N Bananas x Pancakes Jealousy (Hybrid) Original …" at bounding box center [799, 468] width 506 height 681
click at [815, 571] on div "1 FT 7g Cannabis Flower Apples N Bananas x Pancakes Jealousy (Hybrid) Original …" at bounding box center [799, 468] width 506 height 681
click at [814, 571] on div "1 FT 7g Cannabis Flower Apples N Bananas x Pancakes Jealousy (Hybrid) Original …" at bounding box center [799, 468] width 506 height 681
click at [932, 777] on button "Validate" at bounding box center [958, 843] width 153 height 32
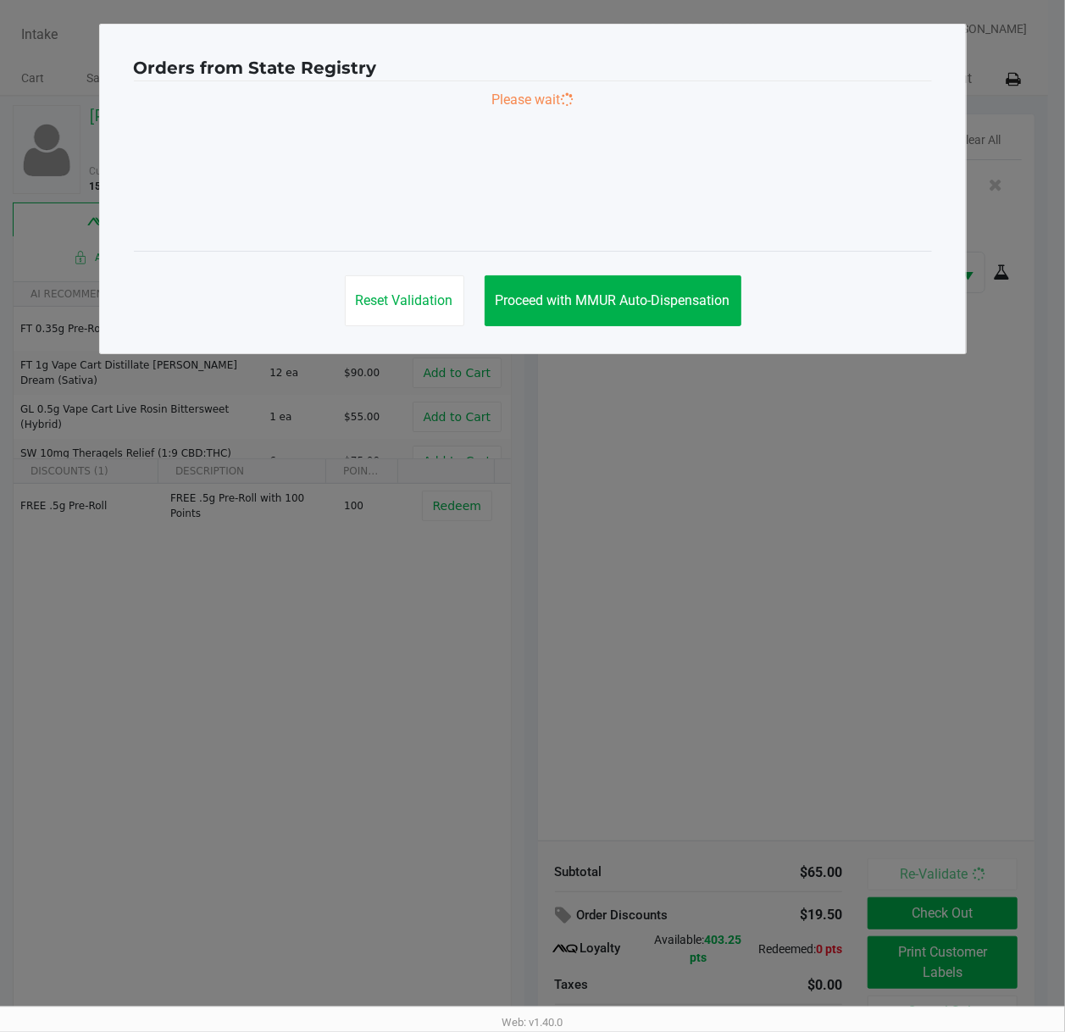
scroll to position [0, 0]
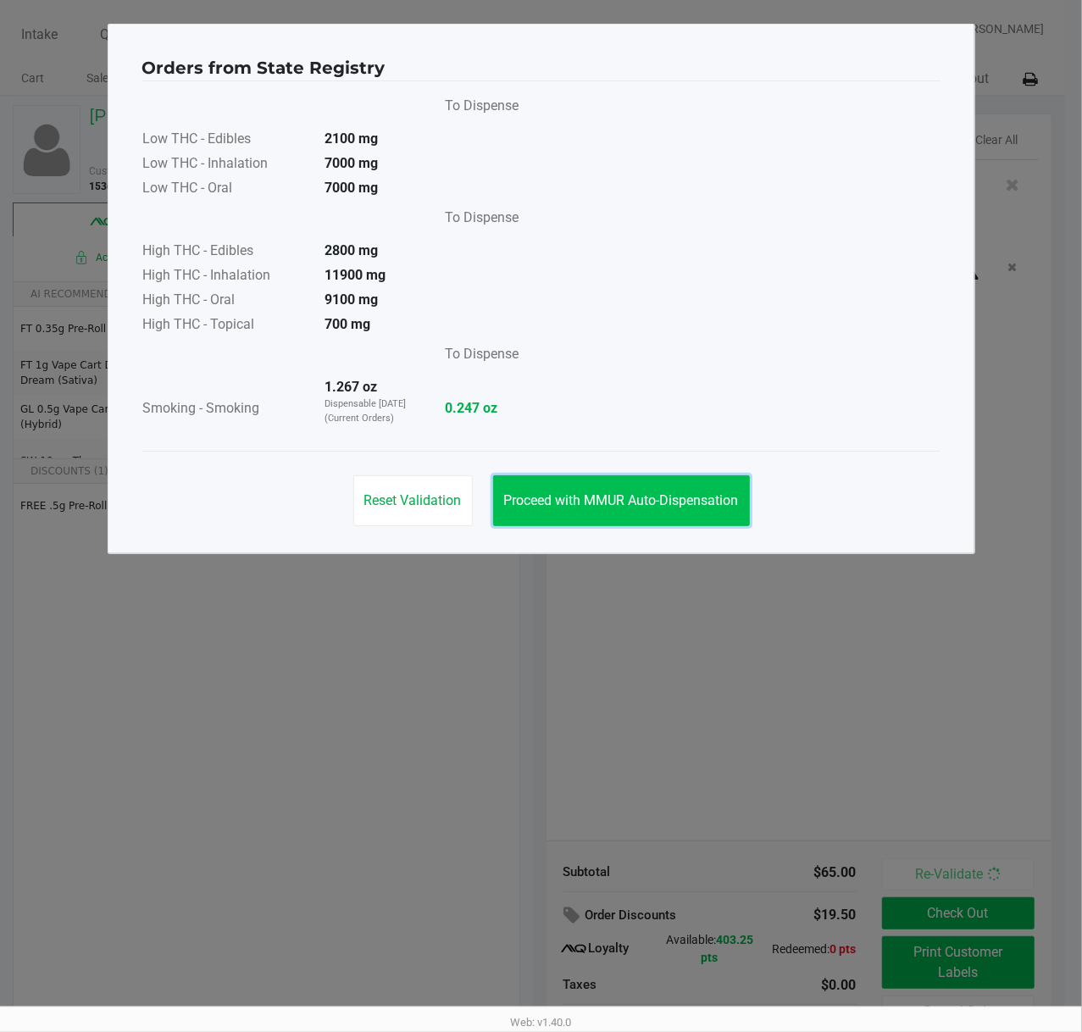
click at [614, 496] on span "Proceed with MMUR Auto-Dispensation" at bounding box center [621, 500] width 235 height 16
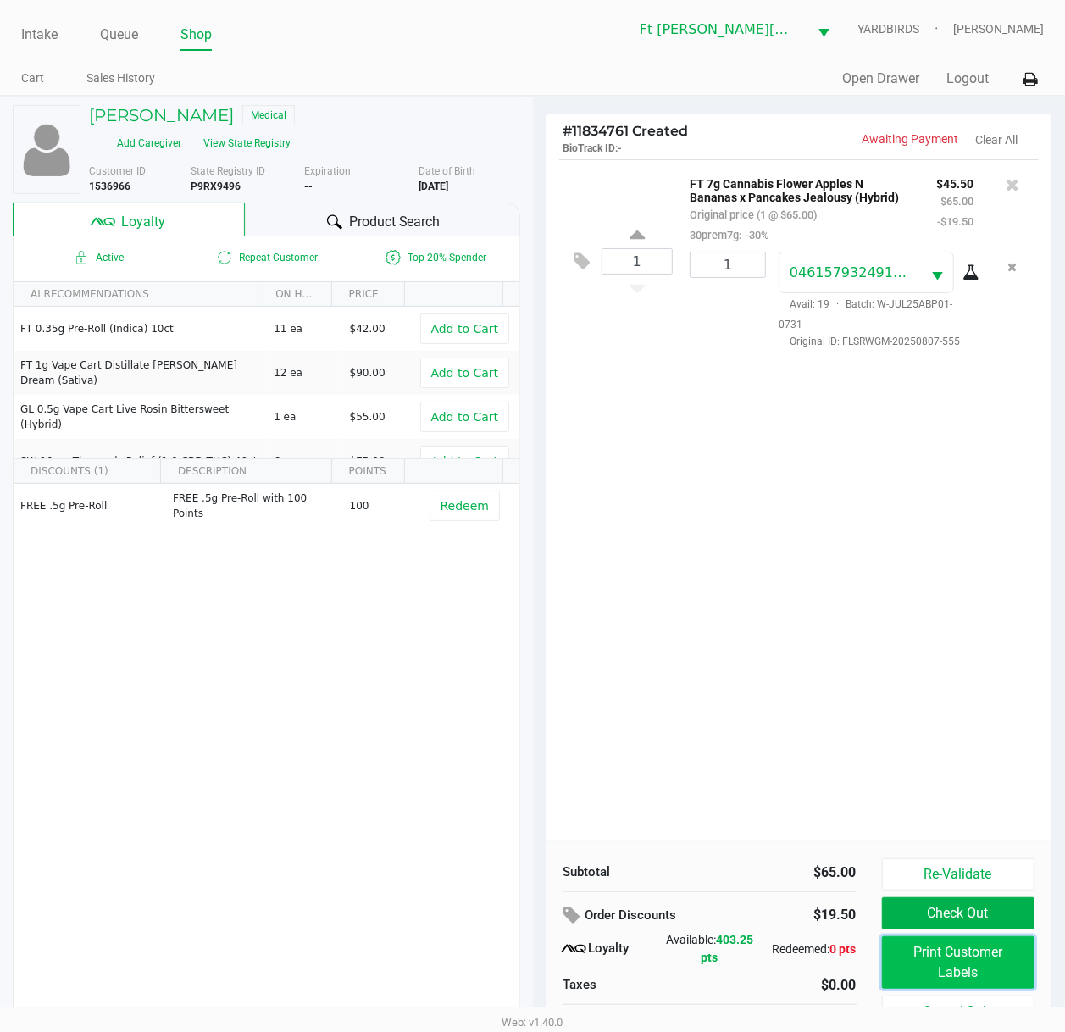
click at [964, 777] on button "Print Customer Labels" at bounding box center [958, 962] width 153 height 53
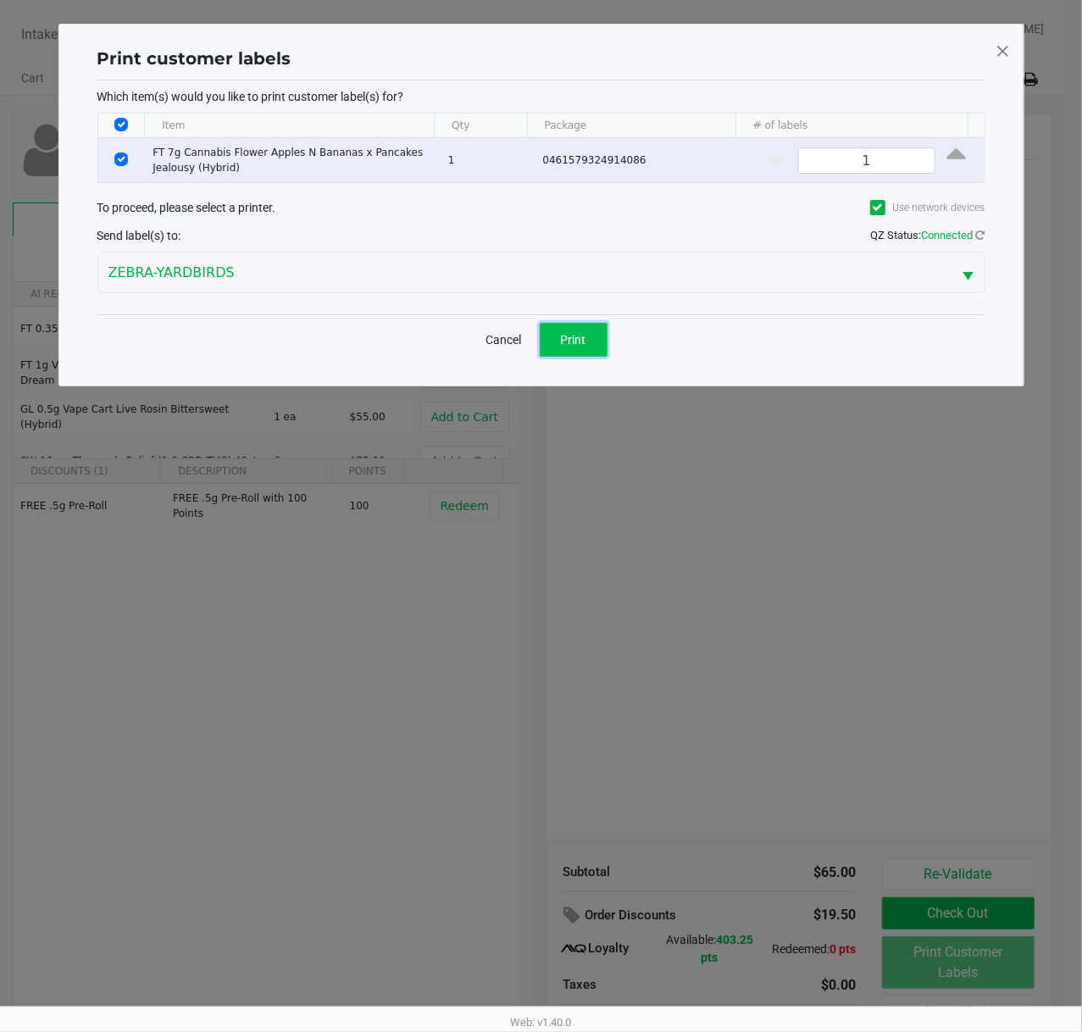
click at [603, 344] on button "Print" at bounding box center [573, 340] width 68 height 34
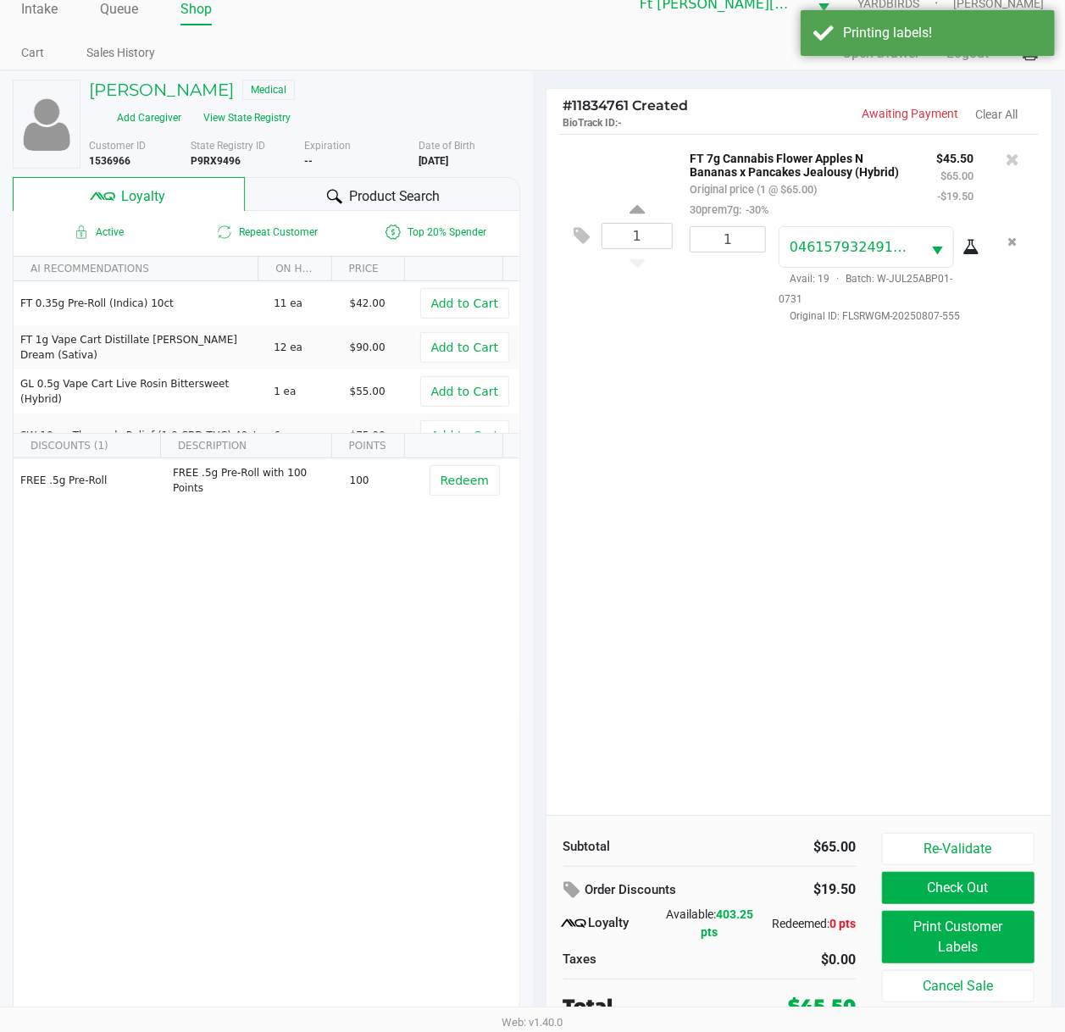
scroll to position [34, 0]
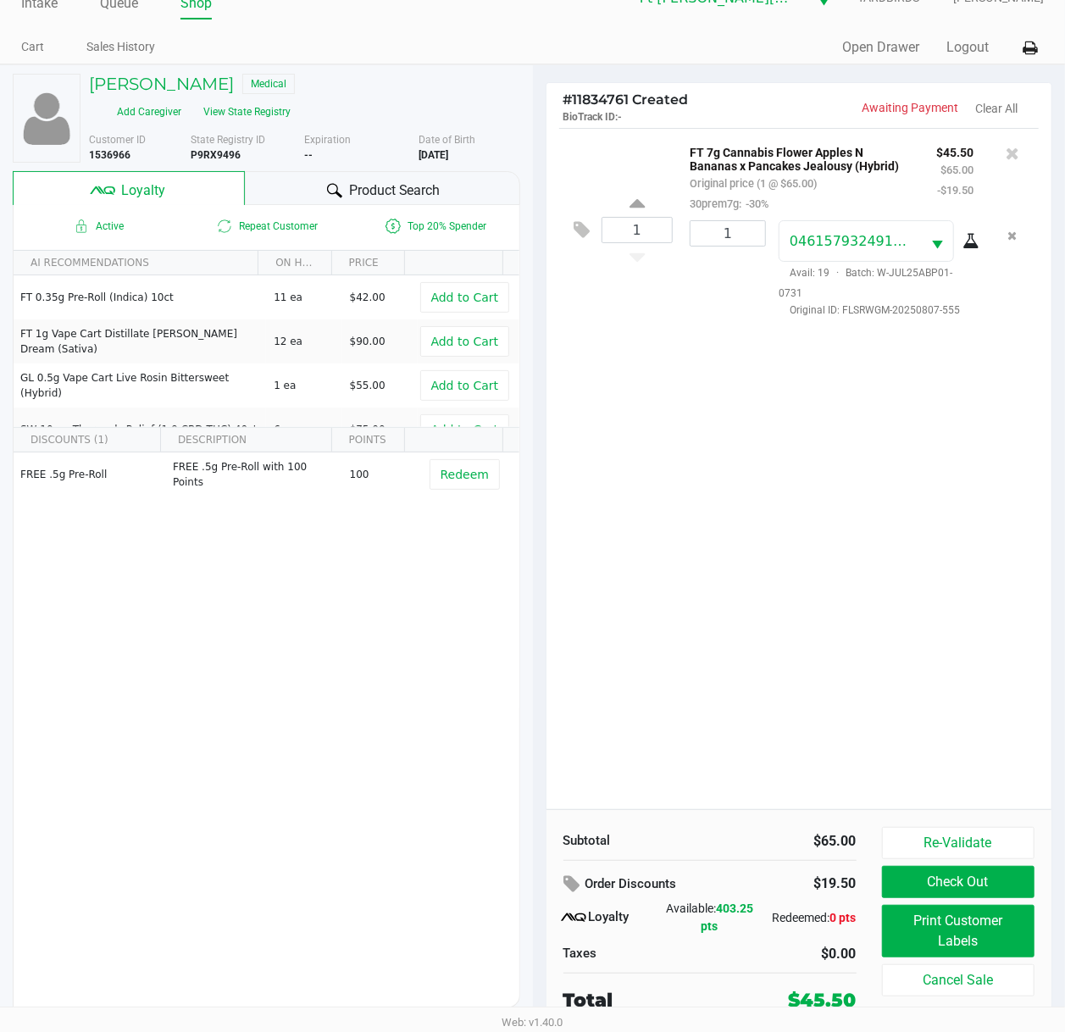
click at [799, 590] on div "1 FT 7g Cannabis Flower Apples N Bananas x Pancakes Jealousy (Hybrid) Original …" at bounding box center [799, 468] width 506 height 681
click at [801, 590] on div "1 FT 7g Cannabis Flower Apples N Bananas x Pancakes Jealousy (Hybrid) Original …" at bounding box center [799, 468] width 506 height 681
click at [960, 777] on button "Check Out" at bounding box center [958, 882] width 153 height 32
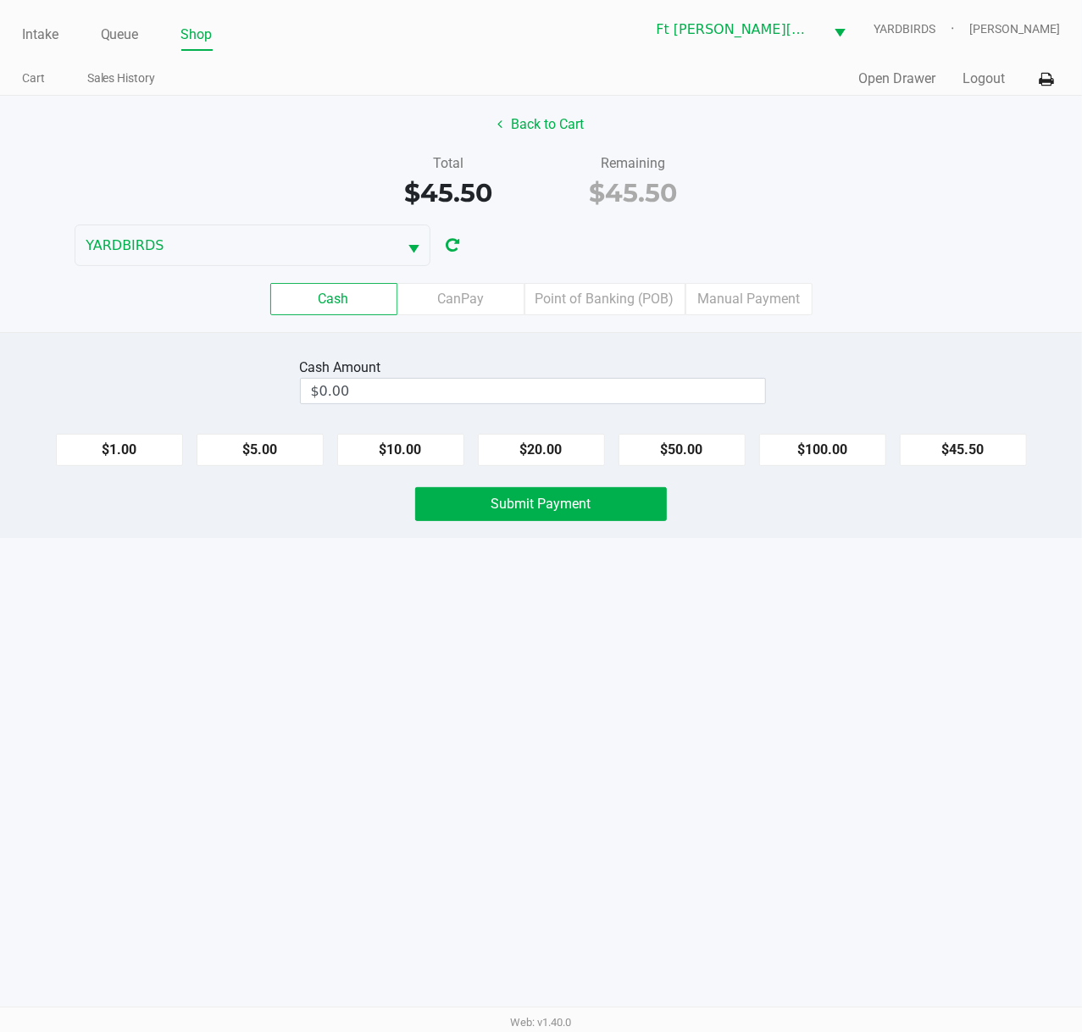
click at [972, 427] on div "$1.00 $5.00 $10.00 $20.00 $50.00 $100.00 $45.50" at bounding box center [541, 443] width 1082 height 46
click at [972, 444] on button "$45.50" at bounding box center [962, 450] width 127 height 32
type input "$45.50"
click at [591, 517] on button "Submit Payment" at bounding box center [541, 504] width 252 height 34
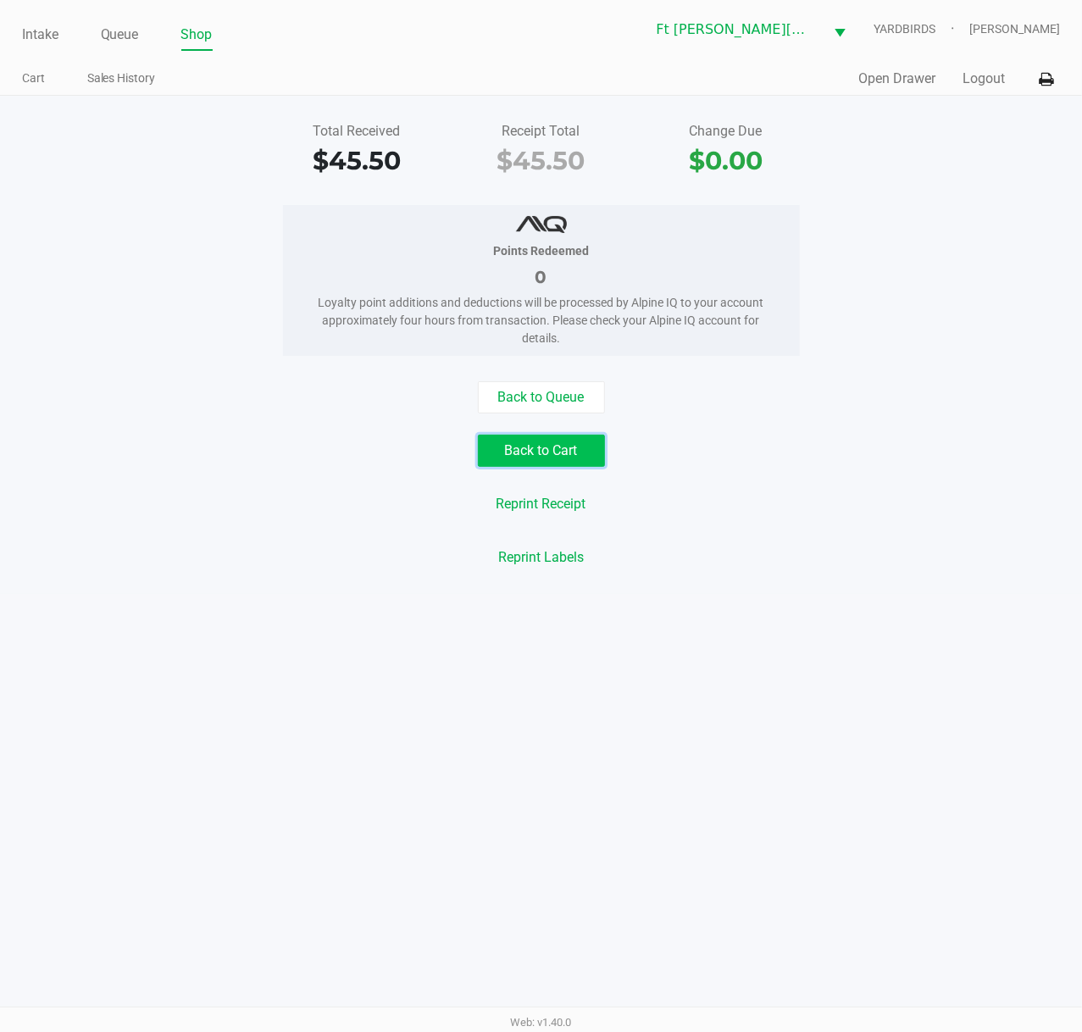
click at [579, 451] on button "Back to Cart" at bounding box center [541, 450] width 127 height 32
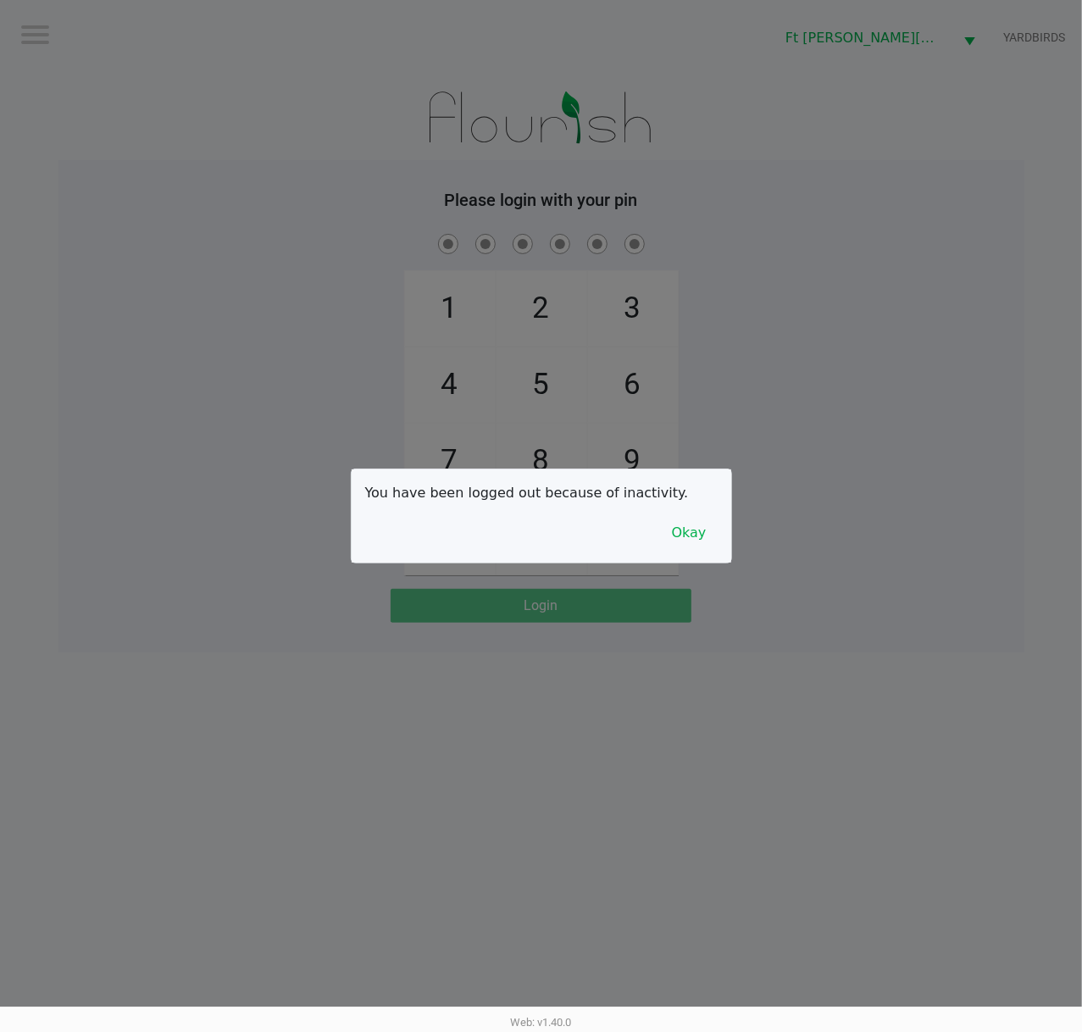
click at [276, 163] on div at bounding box center [541, 516] width 1082 height 1032
checkbox input "true"
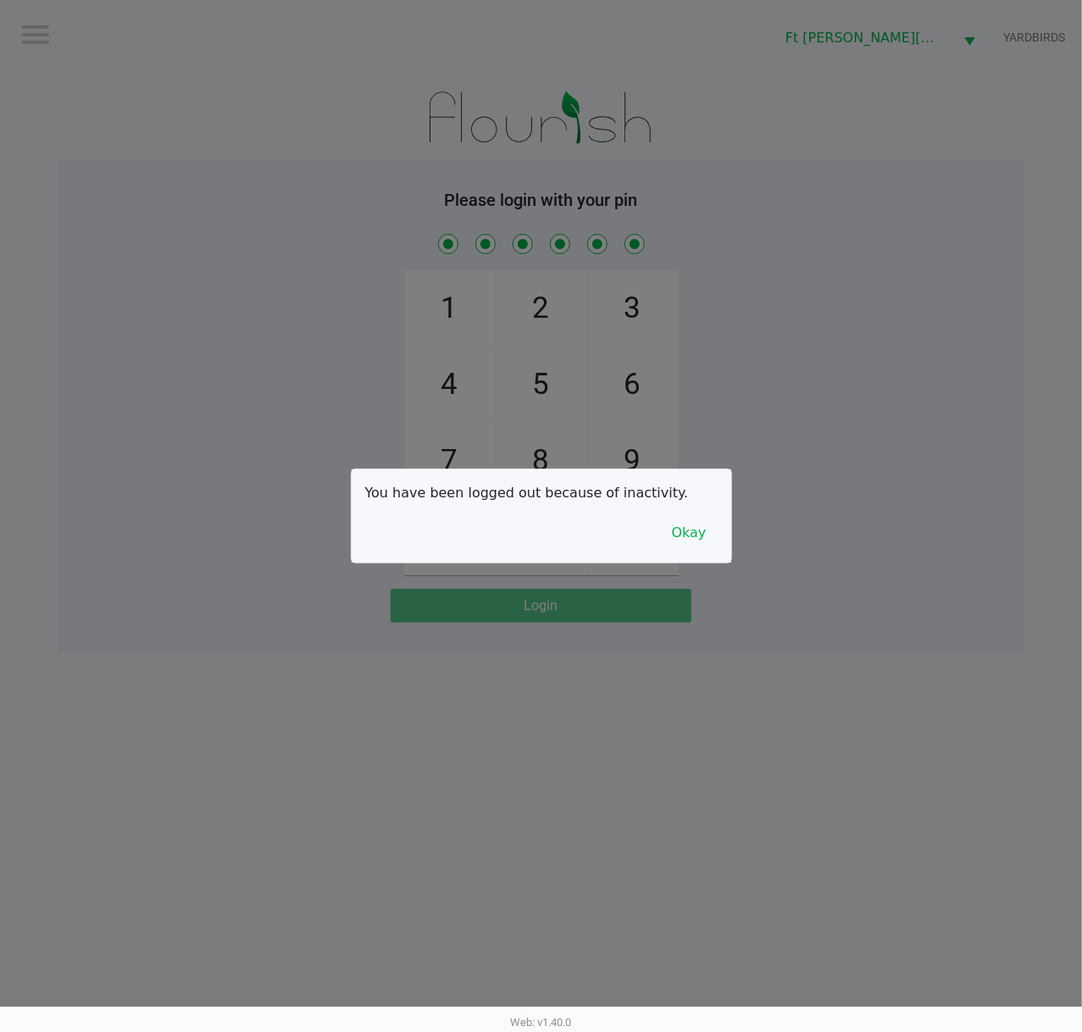
checkbox input "true"
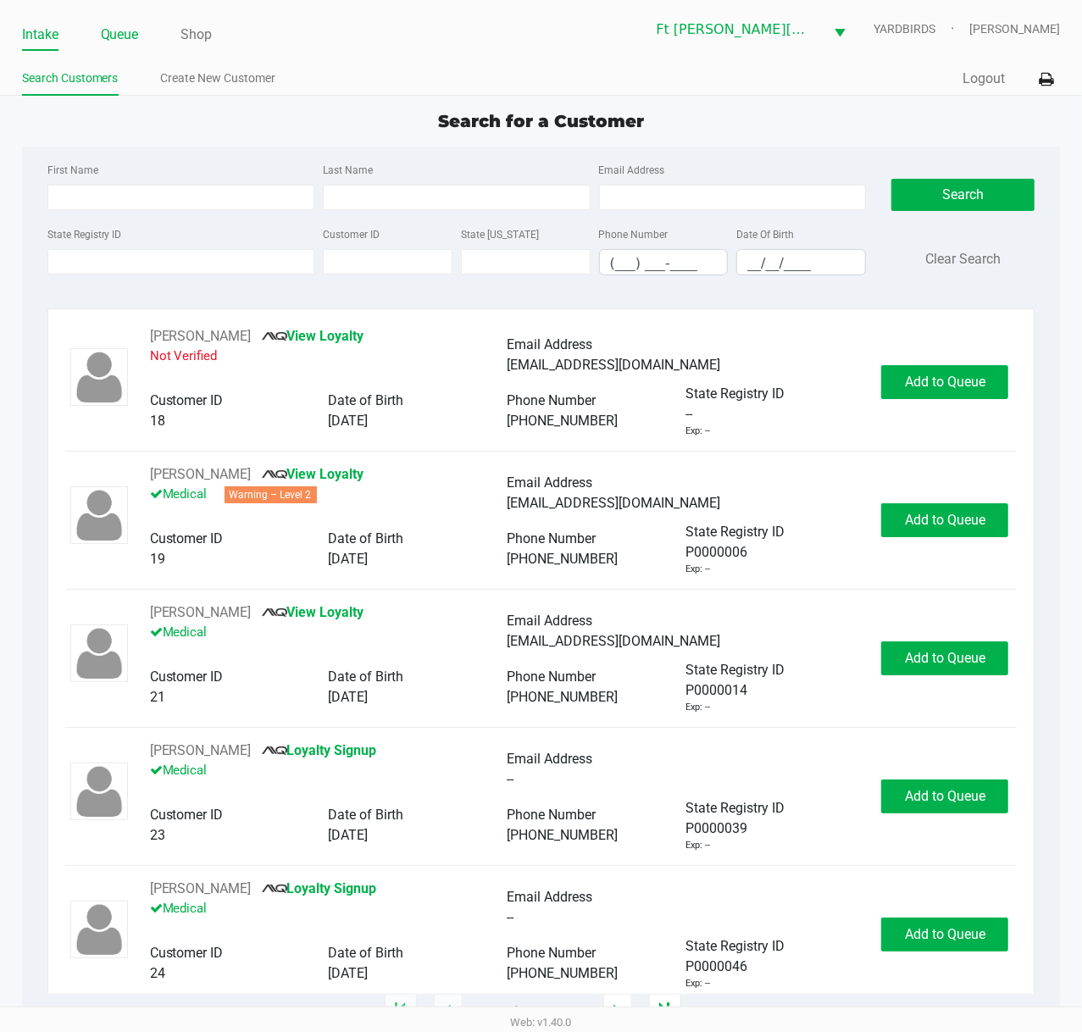
click at [119, 32] on link "Queue" at bounding box center [120, 35] width 38 height 24
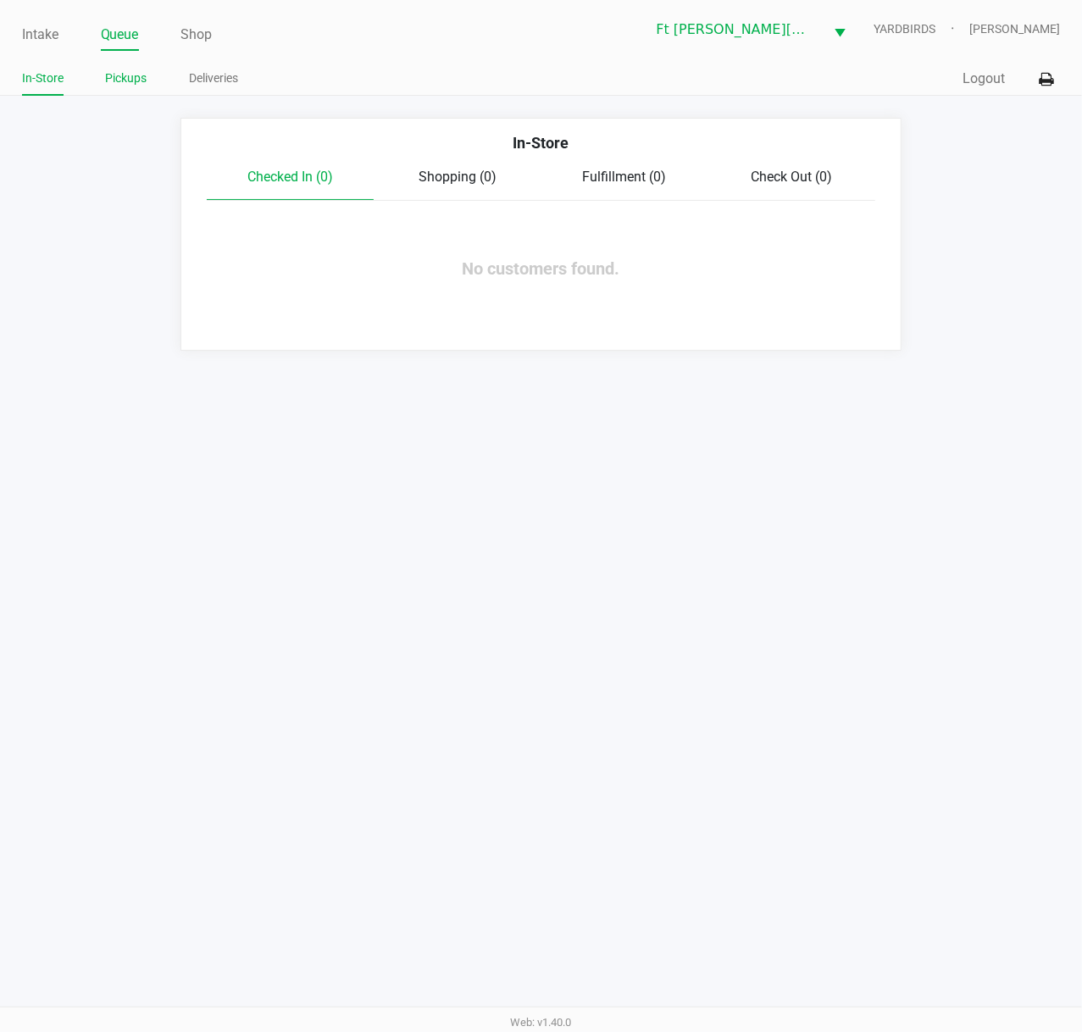
click at [126, 73] on link "Pickups" at bounding box center [126, 78] width 41 height 21
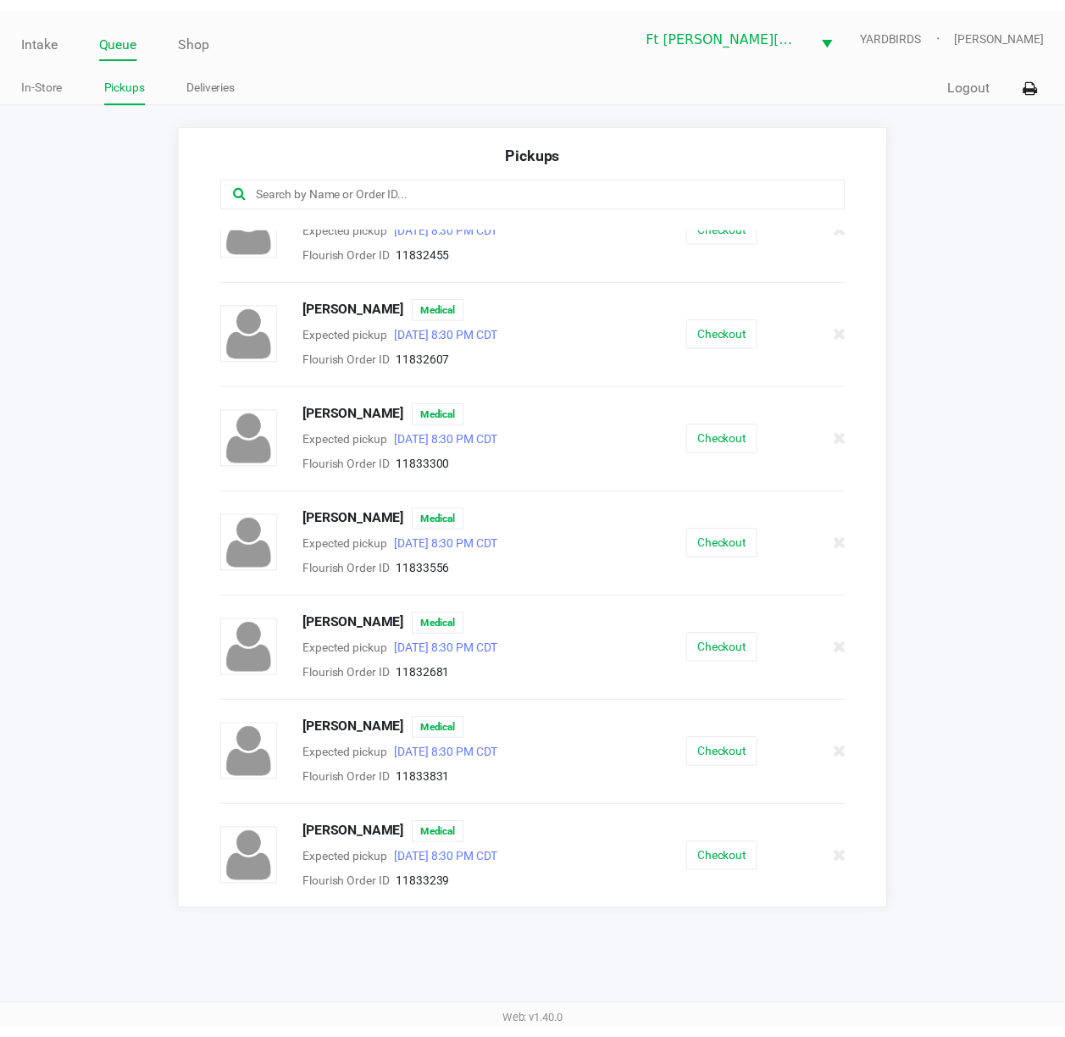
scroll to position [147, 0]
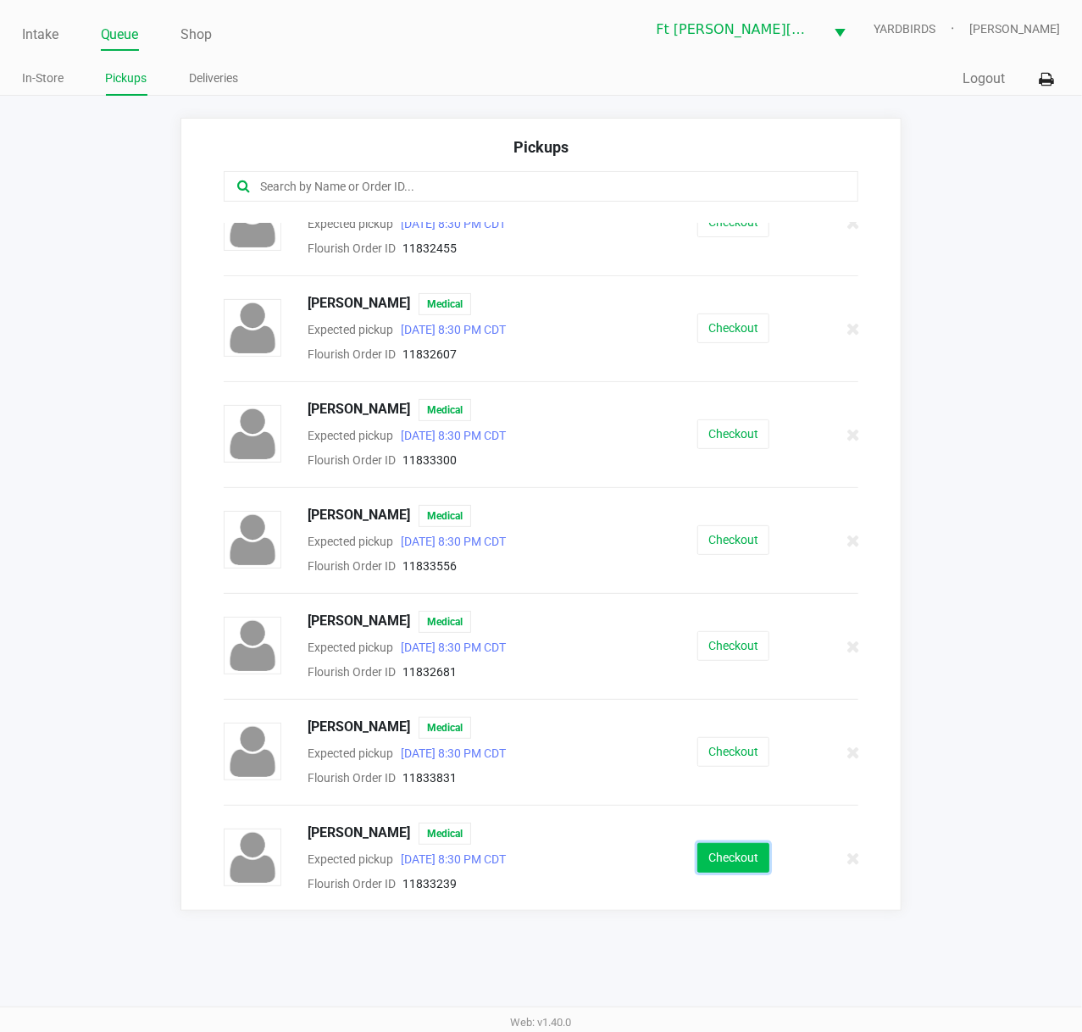
click at [740, 777] on button "Checkout" at bounding box center [733, 858] width 72 height 30
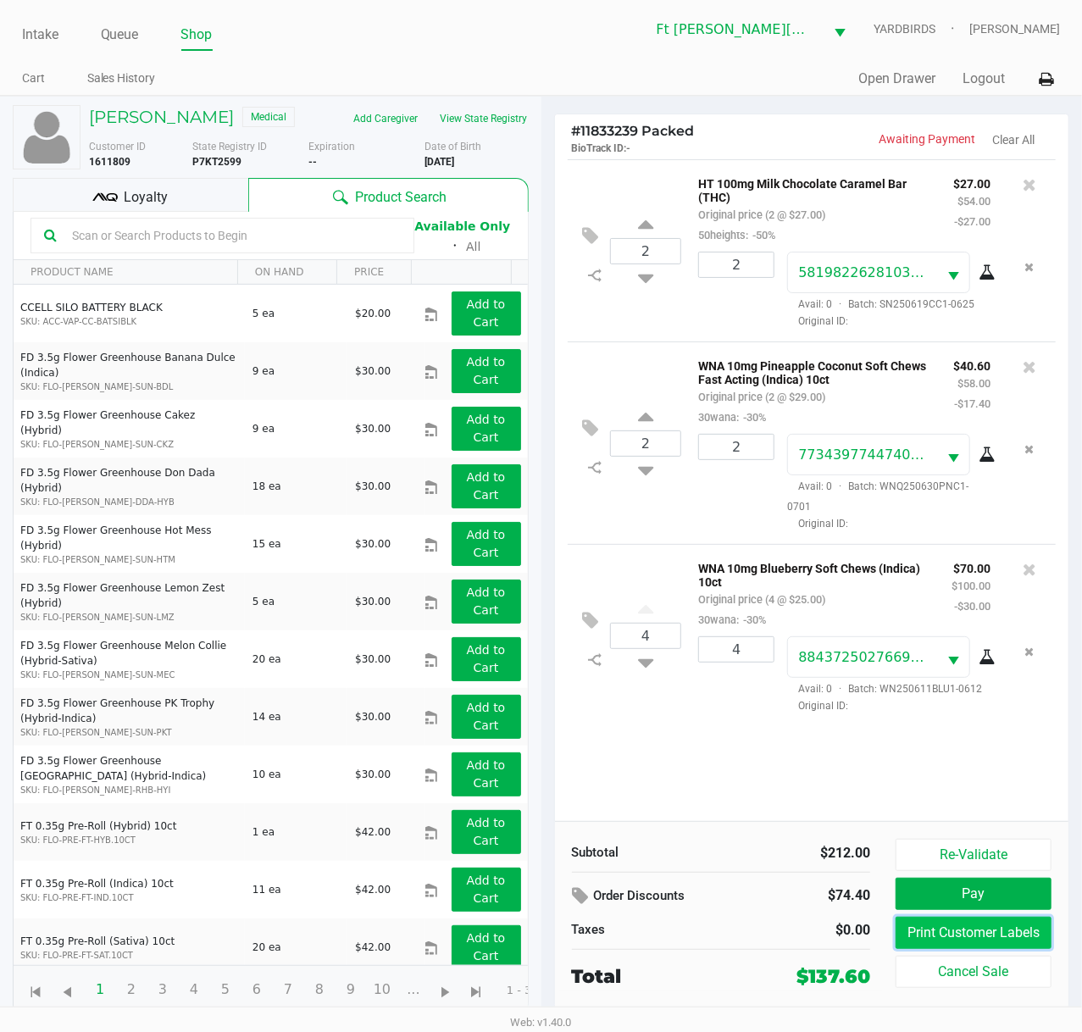
click at [997, 777] on button "Print Customer Labels" at bounding box center [973, 932] width 156 height 32
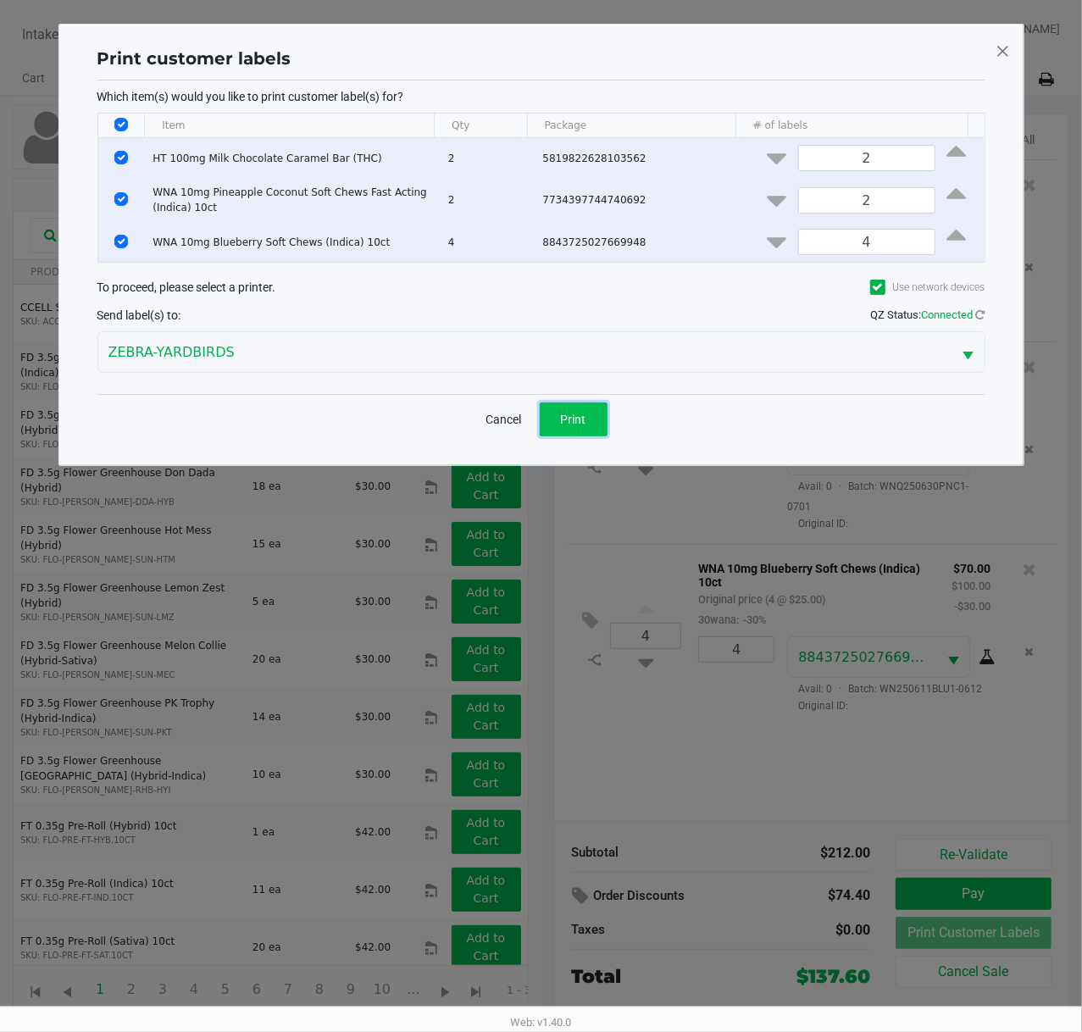
click at [591, 407] on button "Print" at bounding box center [573, 419] width 68 height 34
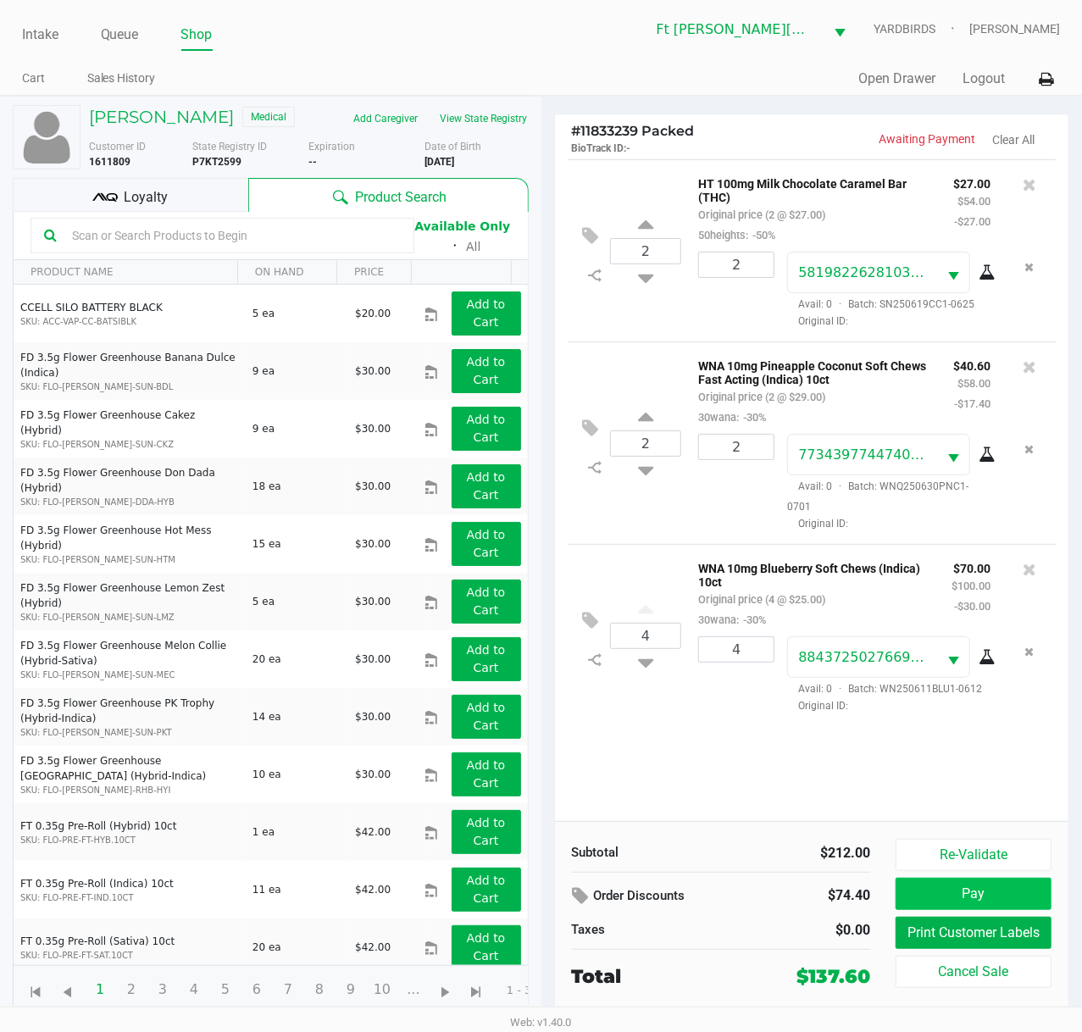
click at [1027, 777] on button "Pay" at bounding box center [973, 893] width 156 height 32
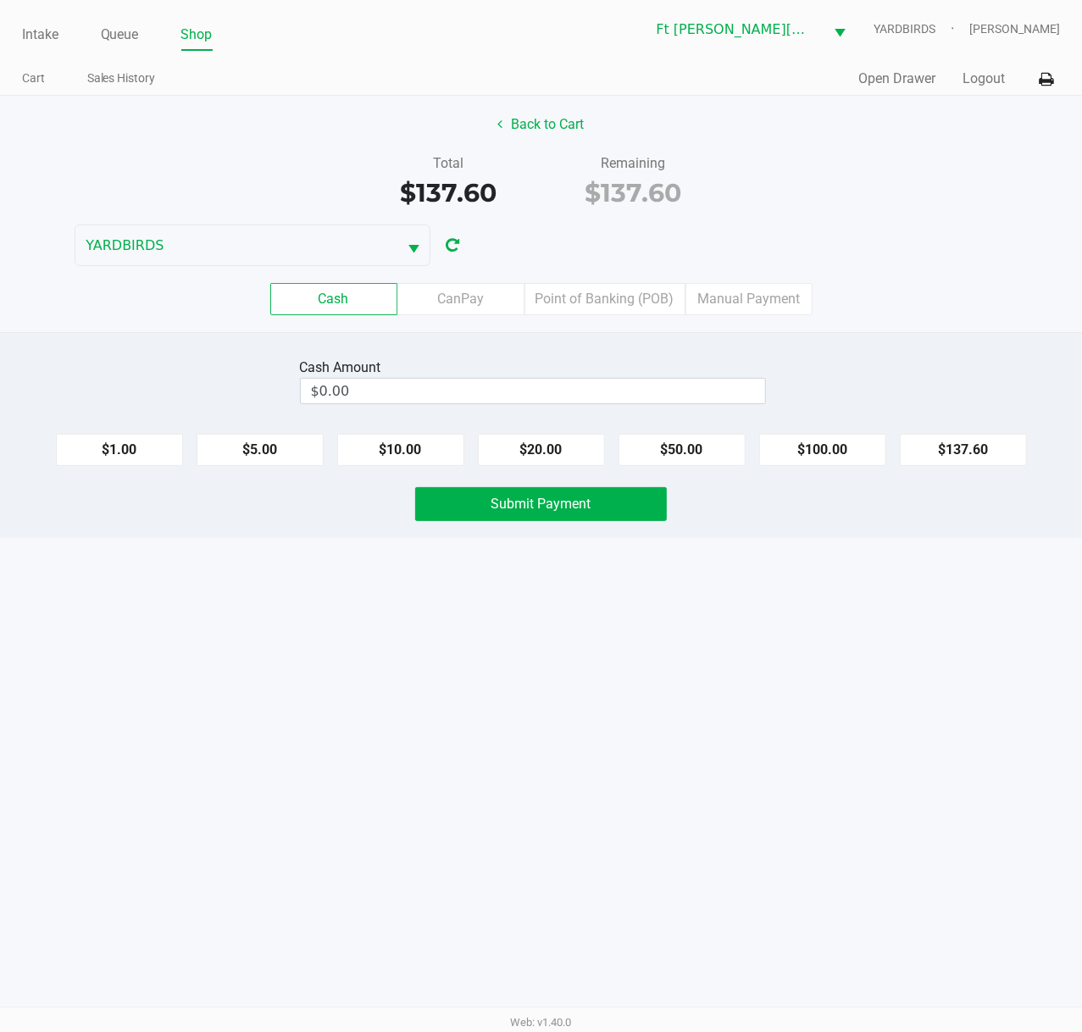
click at [811, 456] on button "$100.00" at bounding box center [822, 450] width 127 height 32
click at [566, 455] on button "$20.00" at bounding box center [541, 450] width 127 height 32
click at [540, 464] on button "$20.00" at bounding box center [541, 450] width 127 height 32
type input "$140.00"
click at [527, 509] on span "Submit Payment" at bounding box center [541, 503] width 100 height 16
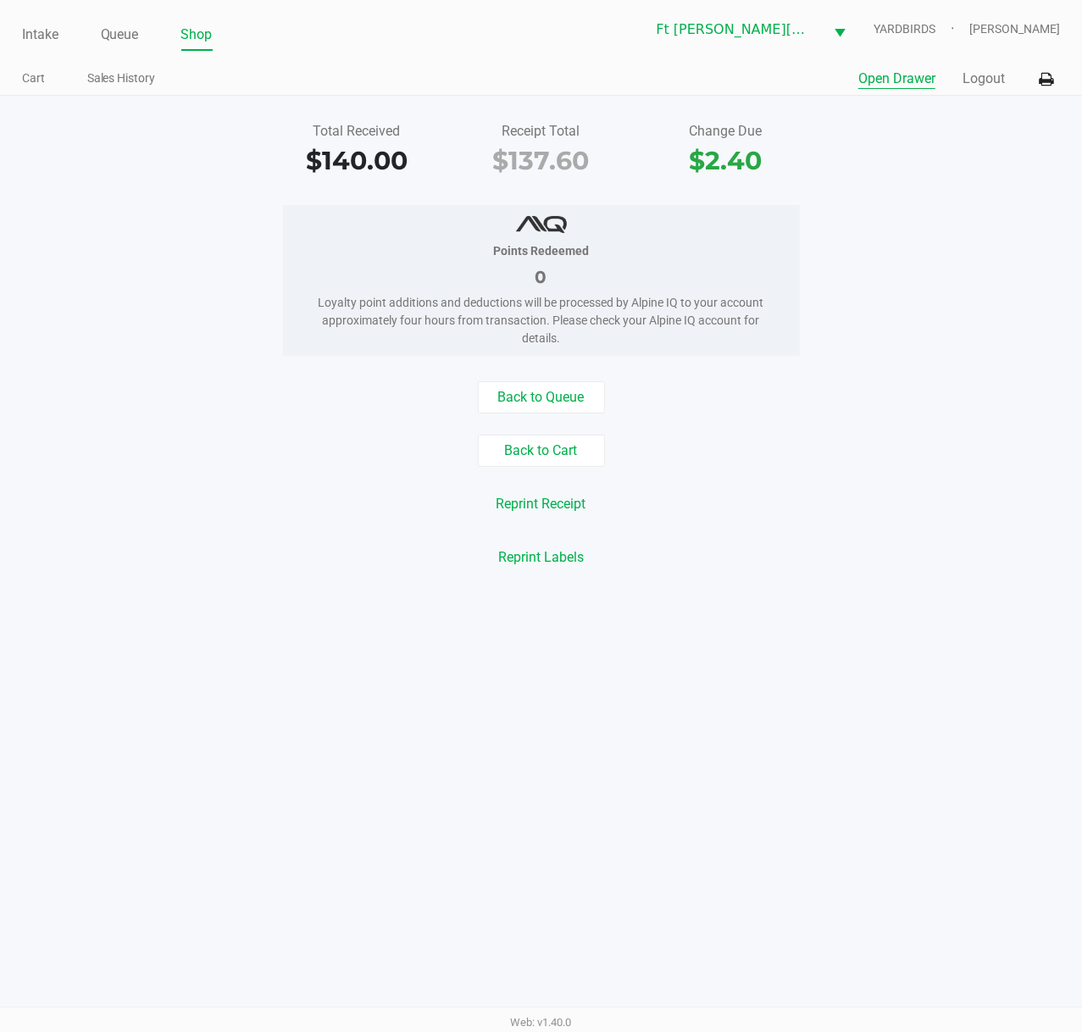
click at [884, 80] on button "Open Drawer" at bounding box center [896, 79] width 77 height 20
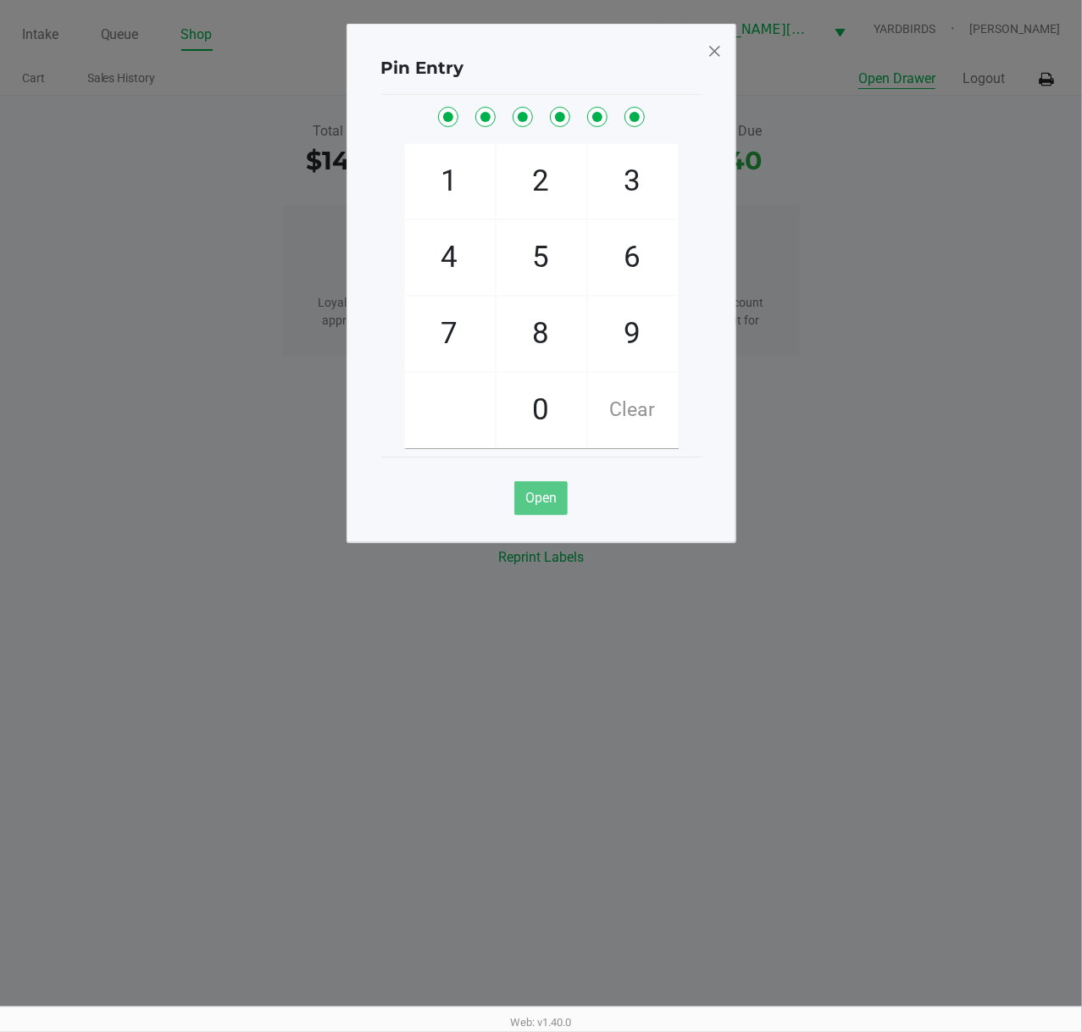
checkbox input "true"
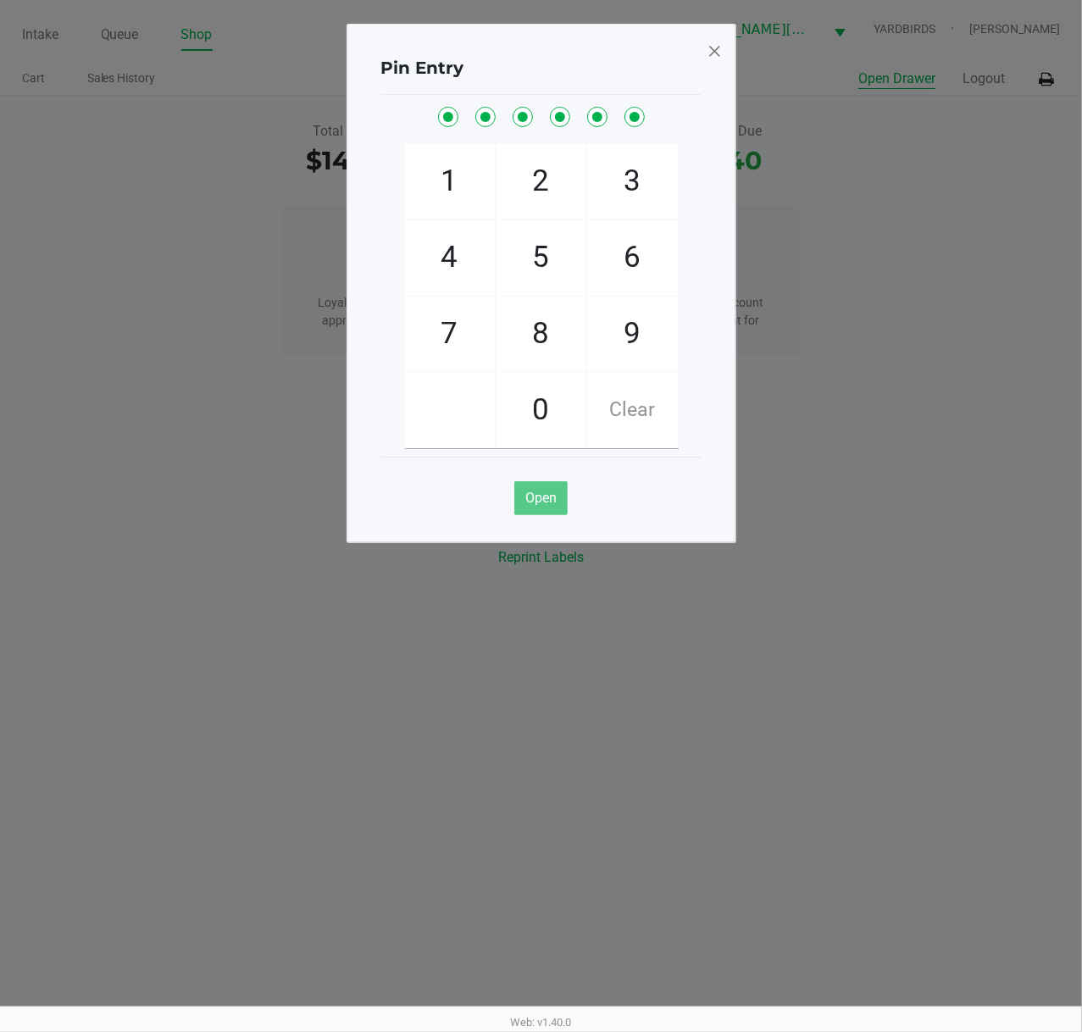
checkbox input "true"
click at [710, 49] on span at bounding box center [713, 50] width 15 height 27
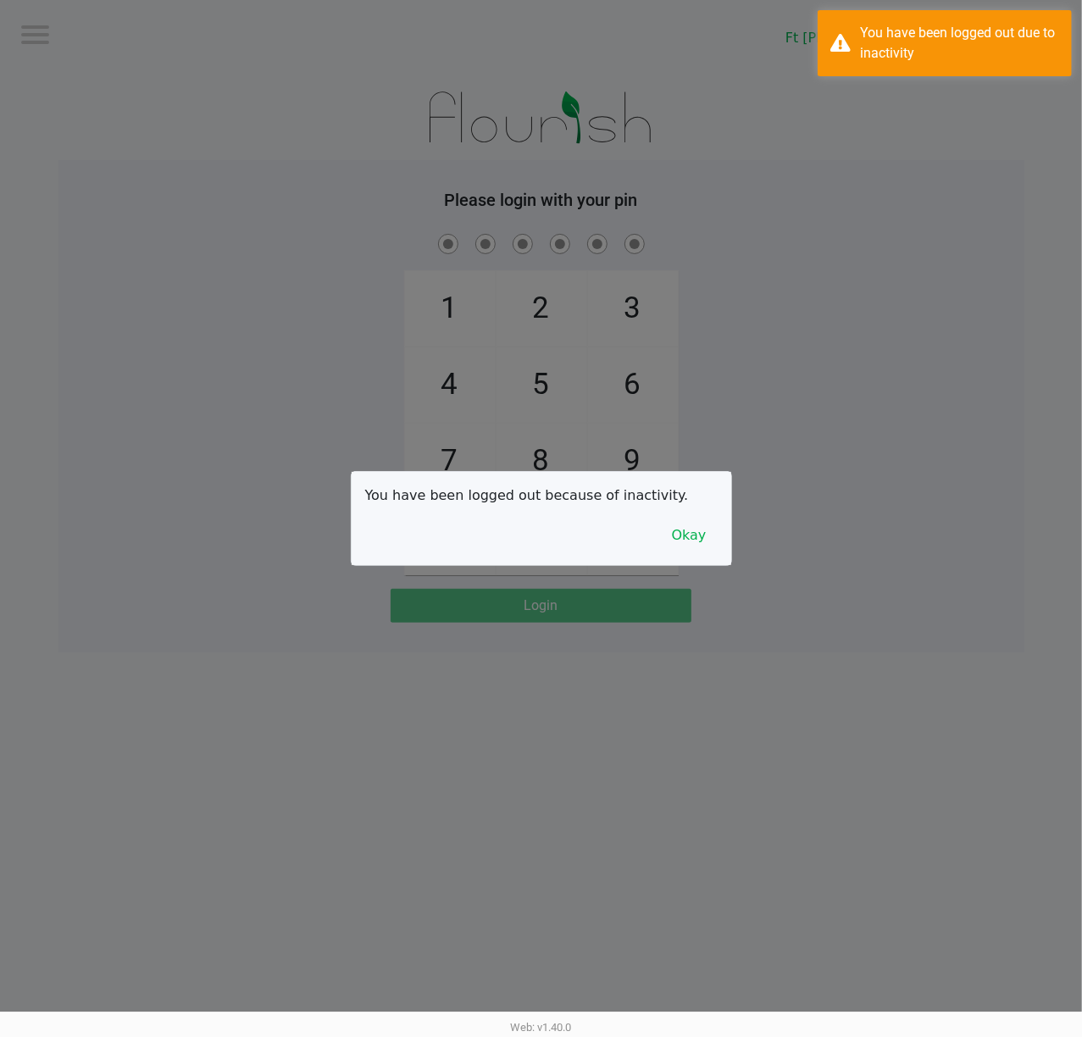
click at [180, 174] on div at bounding box center [541, 518] width 1082 height 1037
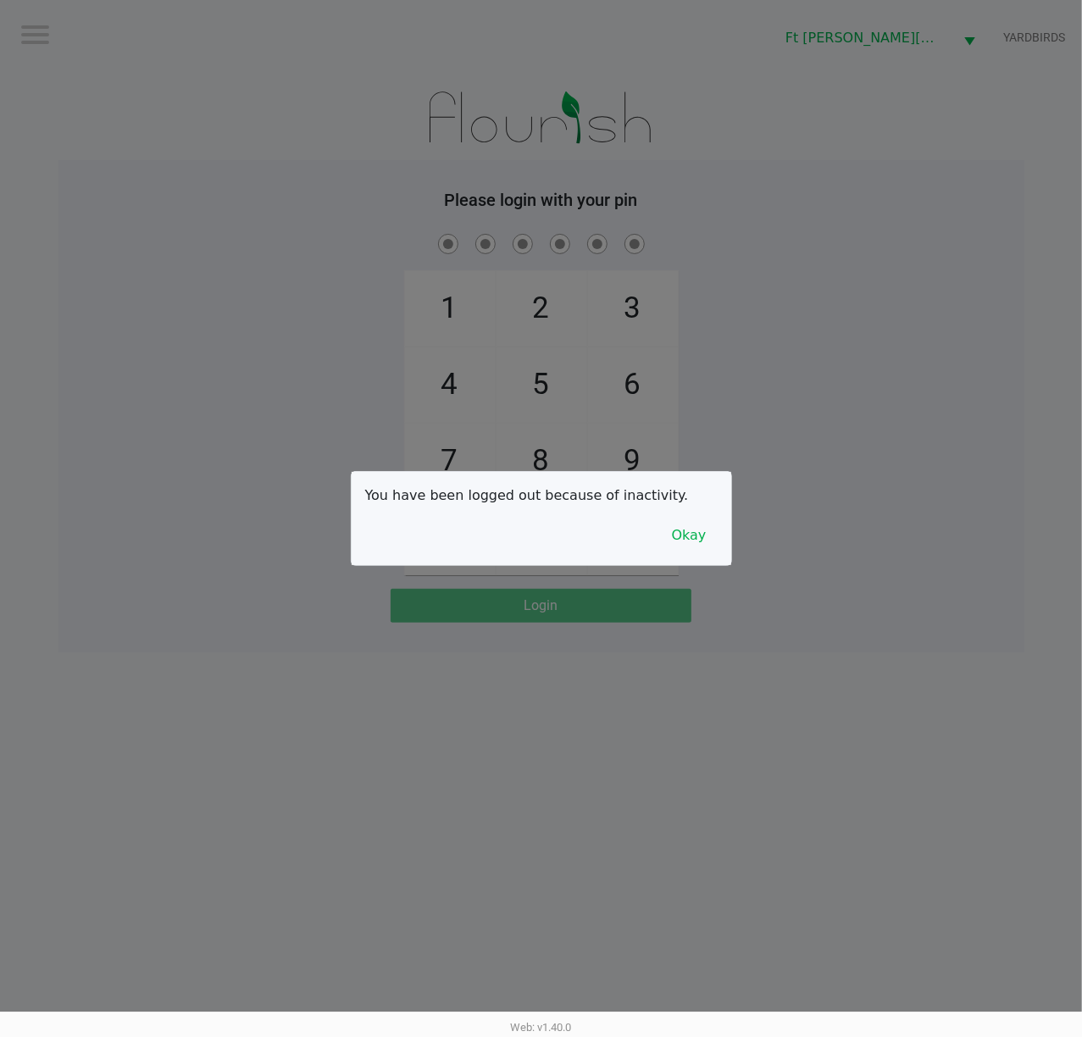
click at [166, 272] on div at bounding box center [541, 518] width 1082 height 1037
checkbox input "true"
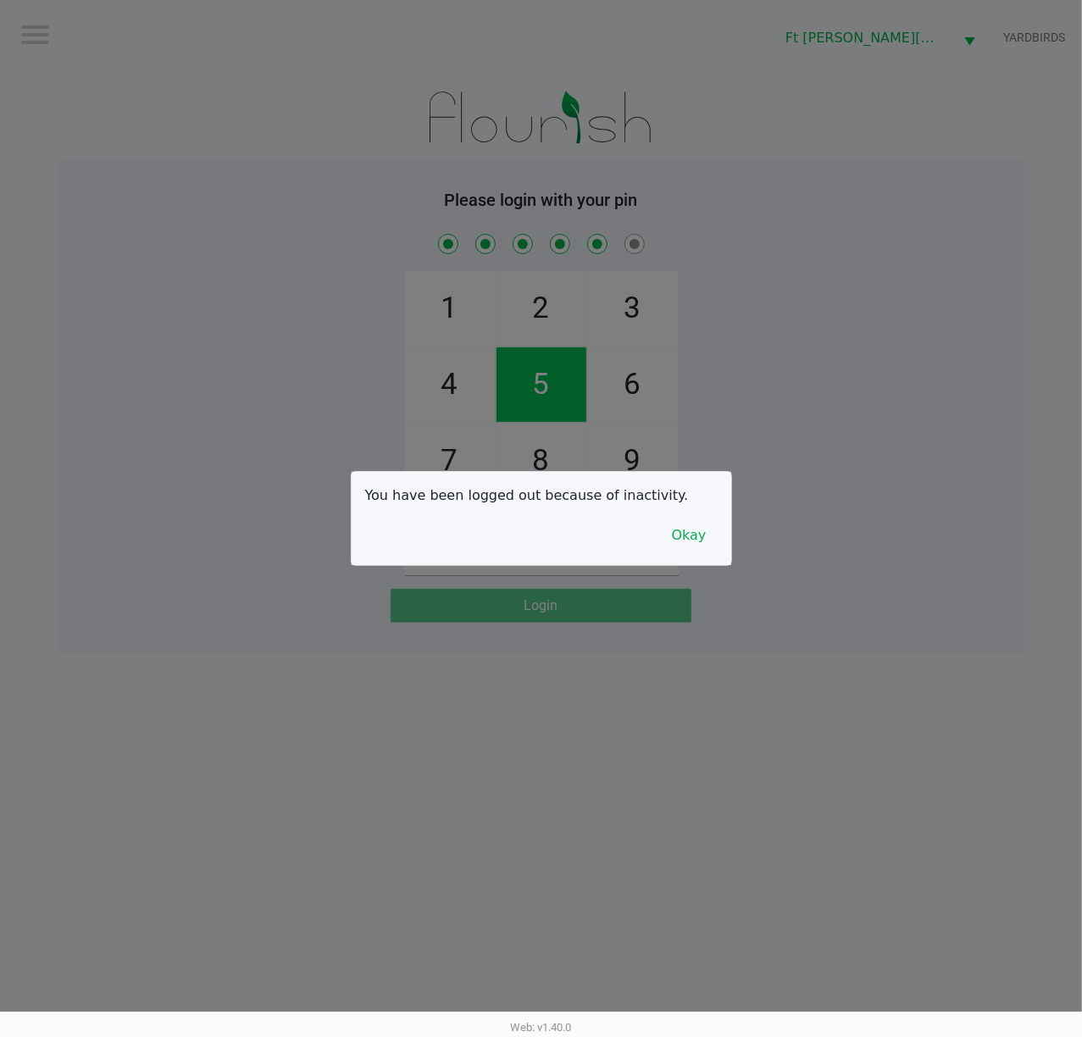
checkbox input "true"
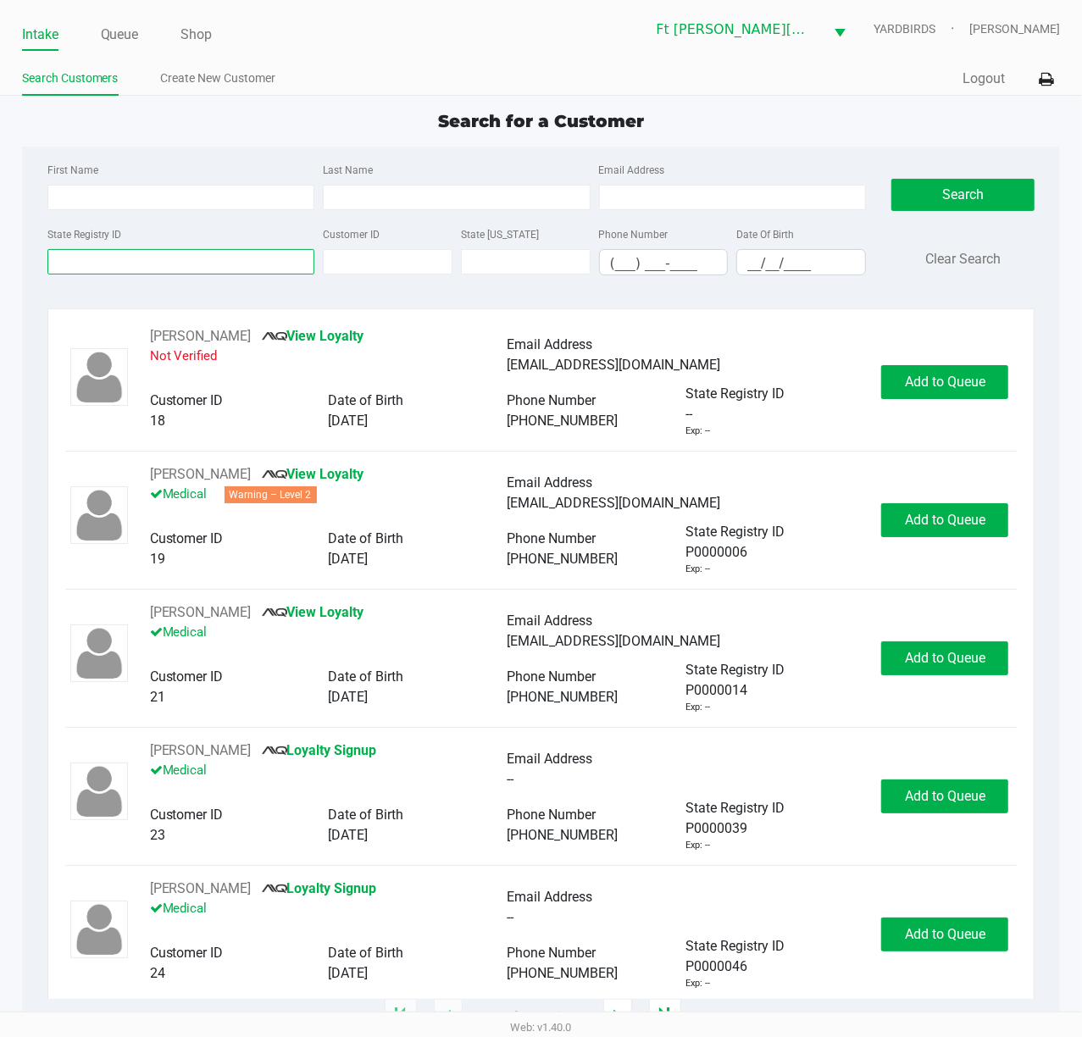
click at [113, 272] on input "State Registry ID" at bounding box center [181, 261] width 268 height 25
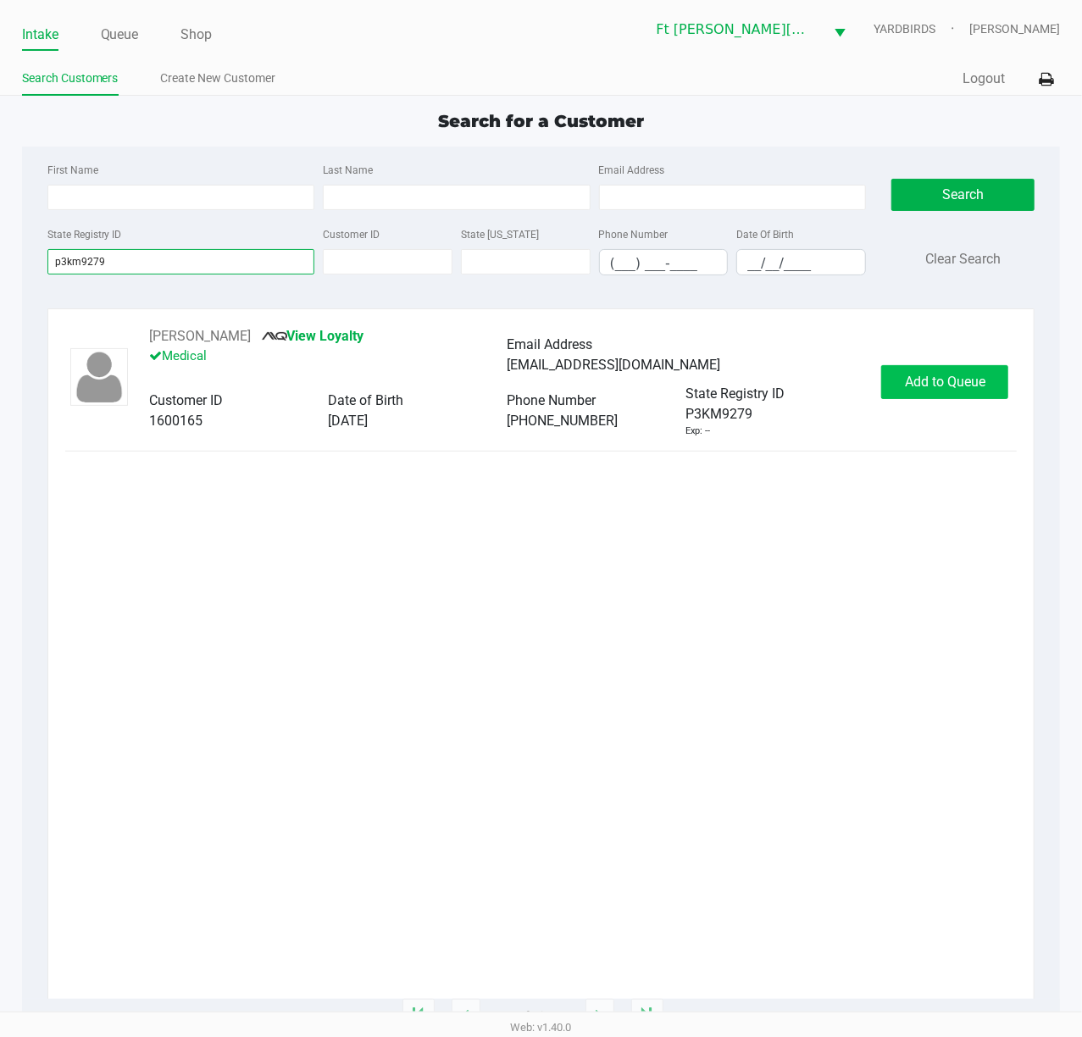
type input "p3km9279"
click at [940, 387] on span "Add to Queue" at bounding box center [945, 381] width 80 height 16
click at [937, 387] on div "Add to Queue" at bounding box center [944, 382] width 127 height 34
click at [936, 386] on div "Add to Queue" at bounding box center [944, 382] width 127 height 34
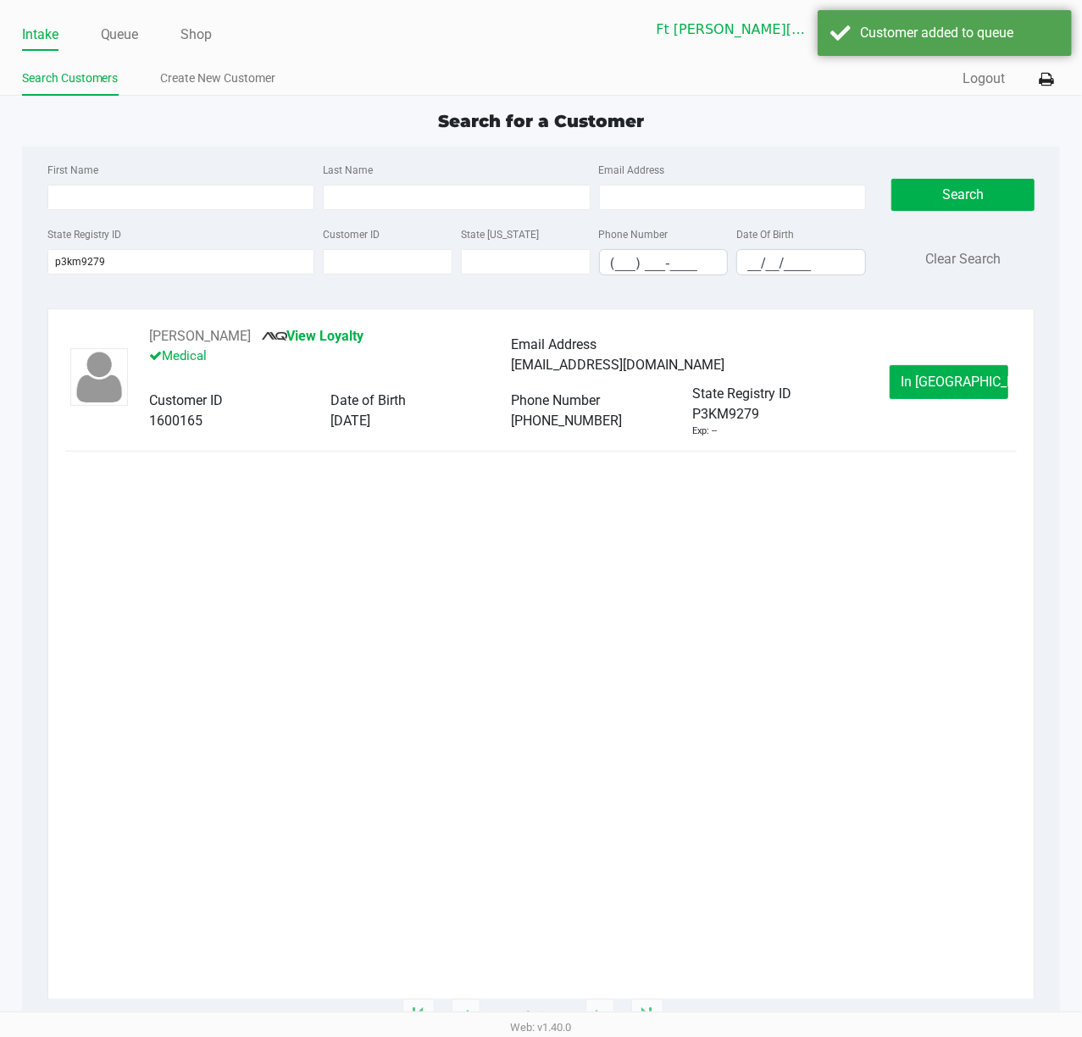
click at [932, 381] on span "In Queue" at bounding box center [971, 381] width 142 height 16
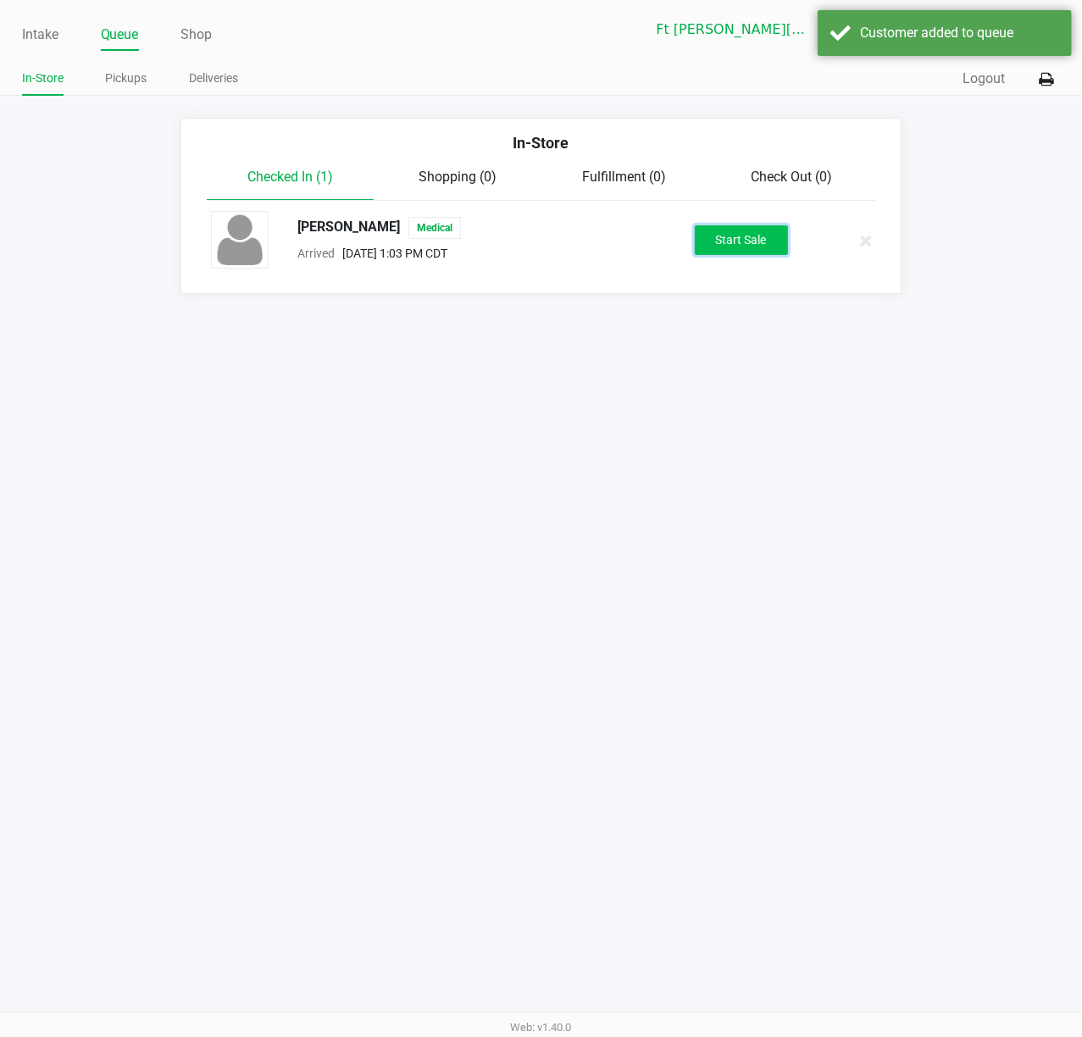
click at [752, 249] on button "Start Sale" at bounding box center [740, 240] width 93 height 30
click at [750, 249] on div "Start Sale" at bounding box center [740, 240] width 93 height 30
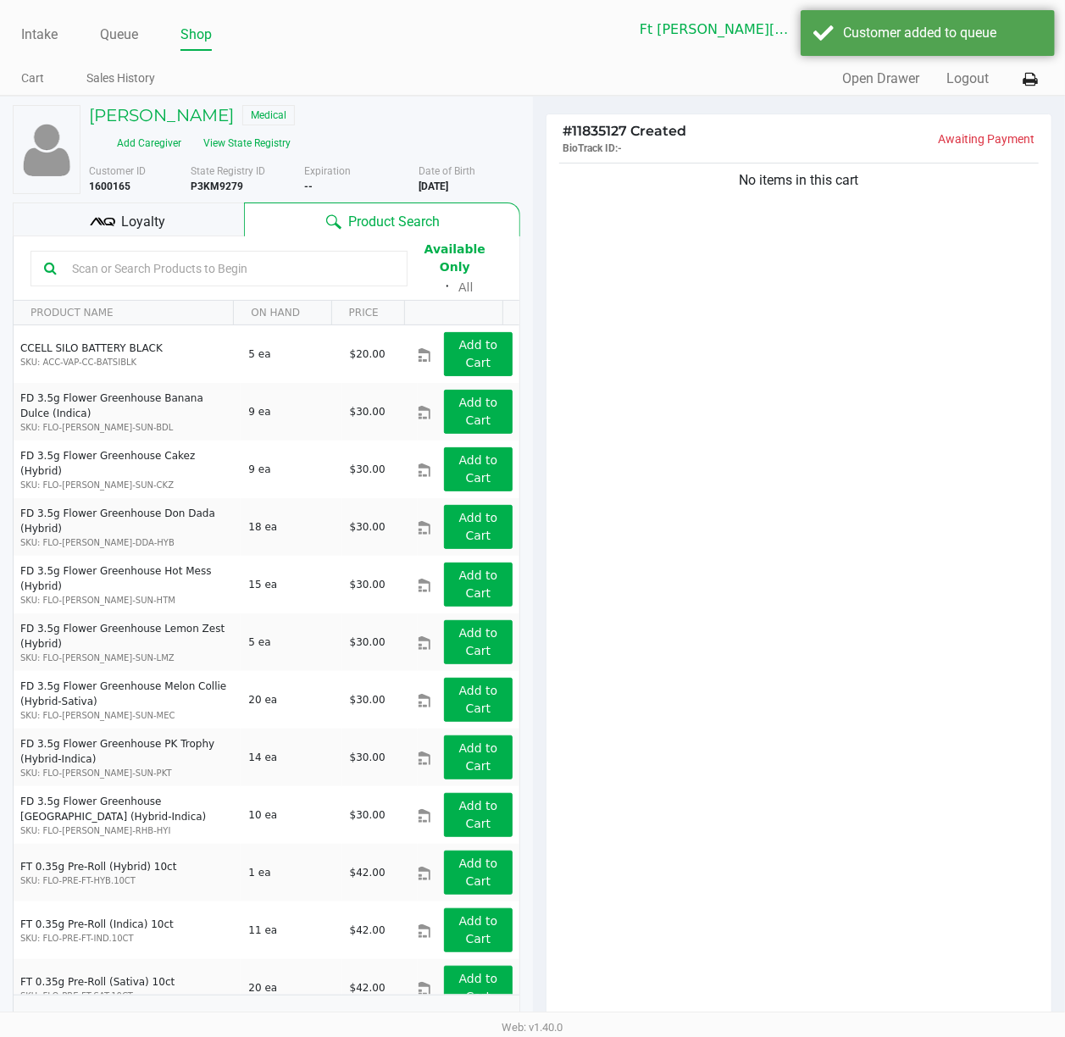
click at [706, 543] on div "No items in this cart" at bounding box center [799, 595] width 506 height 873
click at [332, 272] on input "text" at bounding box center [229, 268] width 329 height 25
drag, startPoint x: 334, startPoint y: 272, endPoint x: 351, endPoint y: 285, distance: 21.7
click at [343, 278] on div at bounding box center [218, 269] width 377 height 36
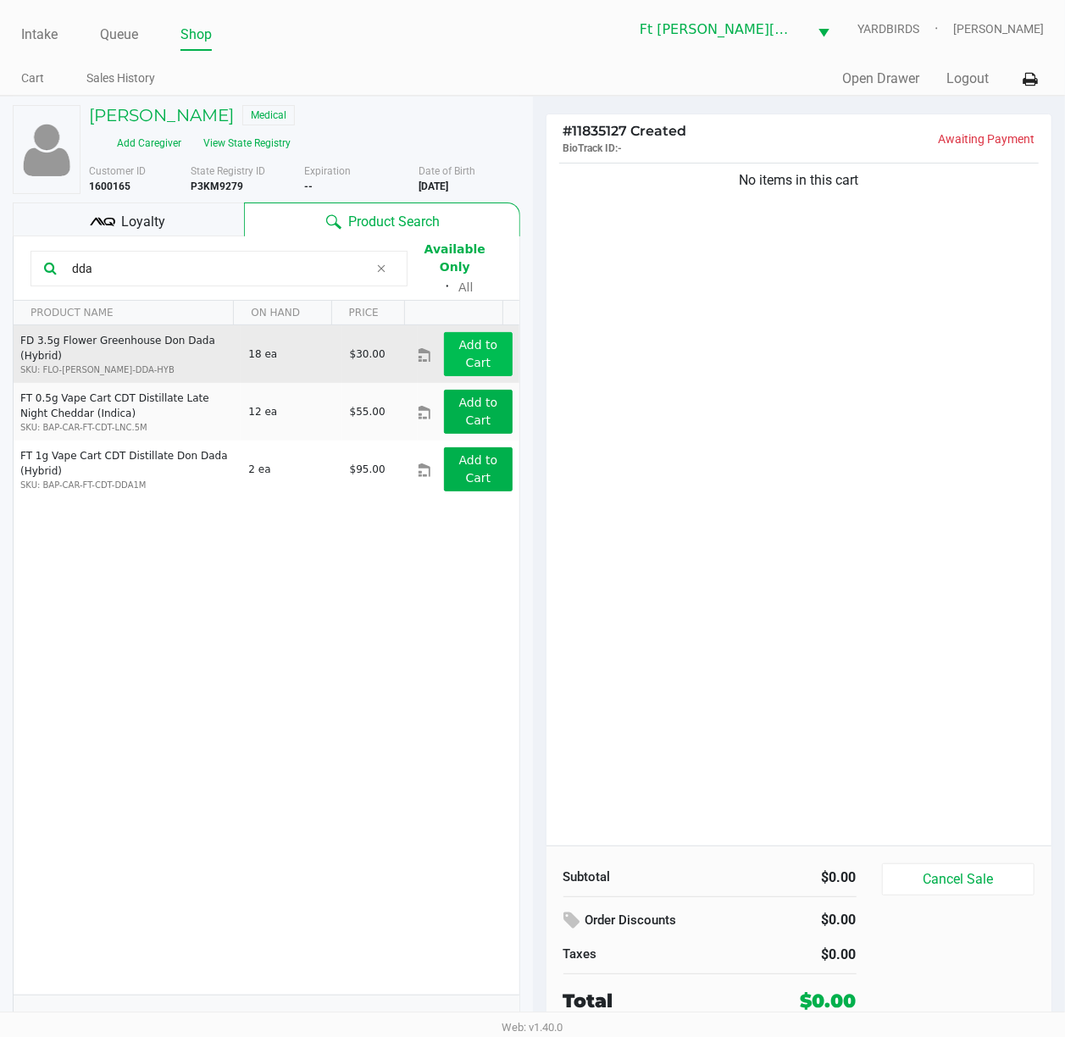
type input "dda"
click at [471, 339] on app-button-loader "Add to Cart" at bounding box center [478, 353] width 39 height 31
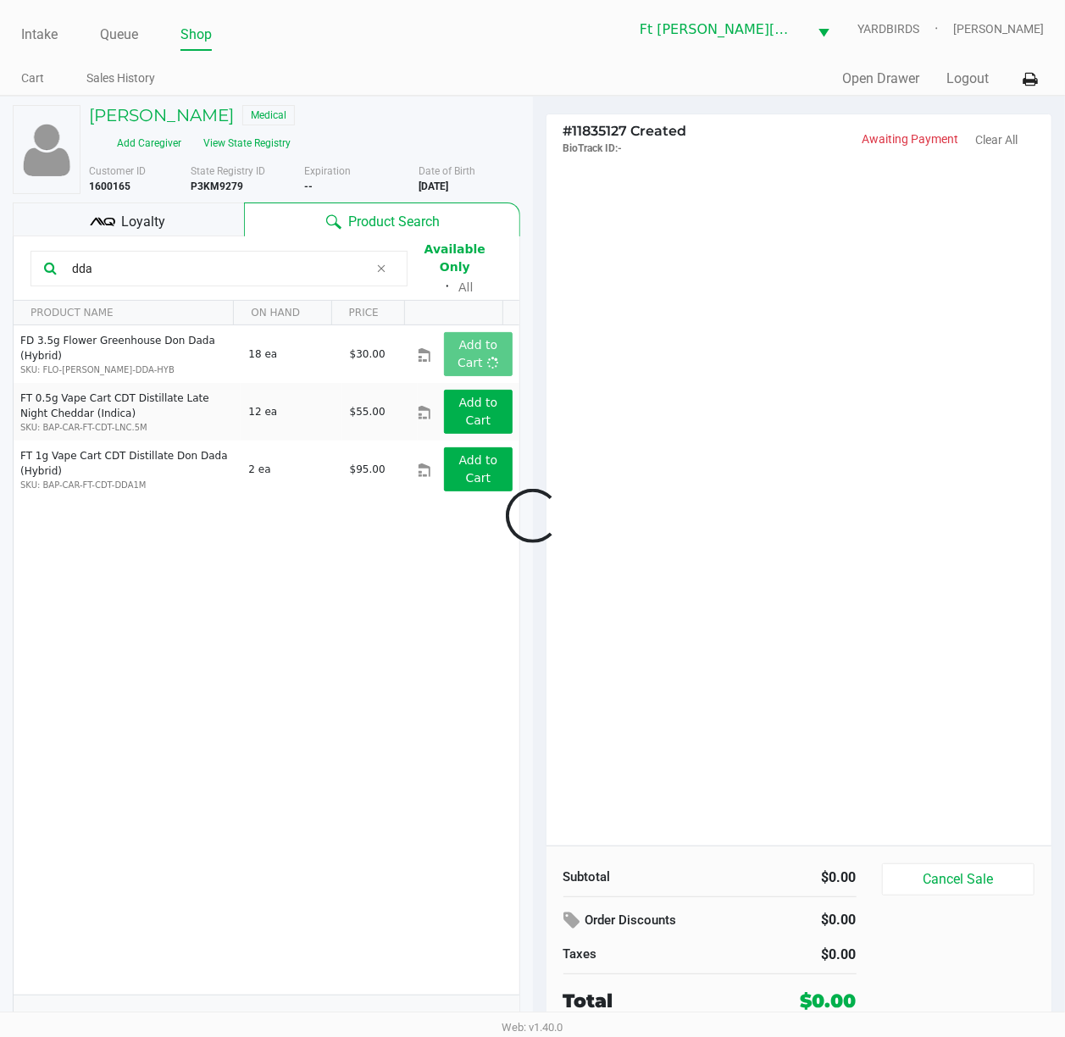
click at [669, 366] on div at bounding box center [532, 515] width 1065 height 670
click at [666, 364] on div at bounding box center [532, 515] width 1065 height 670
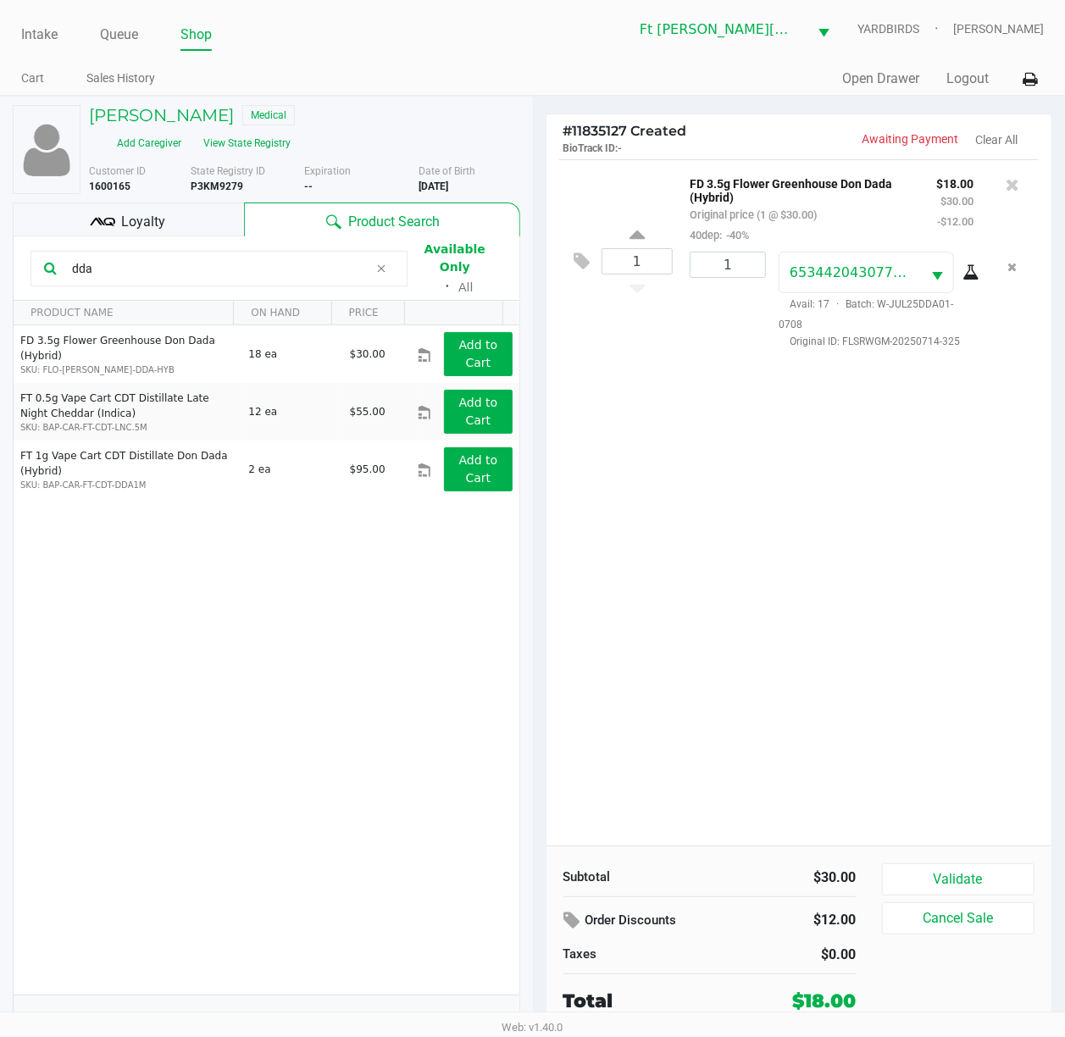
click at [779, 510] on div "1 FD 3.5g Flower Greenhouse Don Dada (Hybrid) Original price (1 @ $30.00) 40dep…" at bounding box center [799, 502] width 506 height 686
click at [910, 777] on button "Validate" at bounding box center [958, 879] width 153 height 32
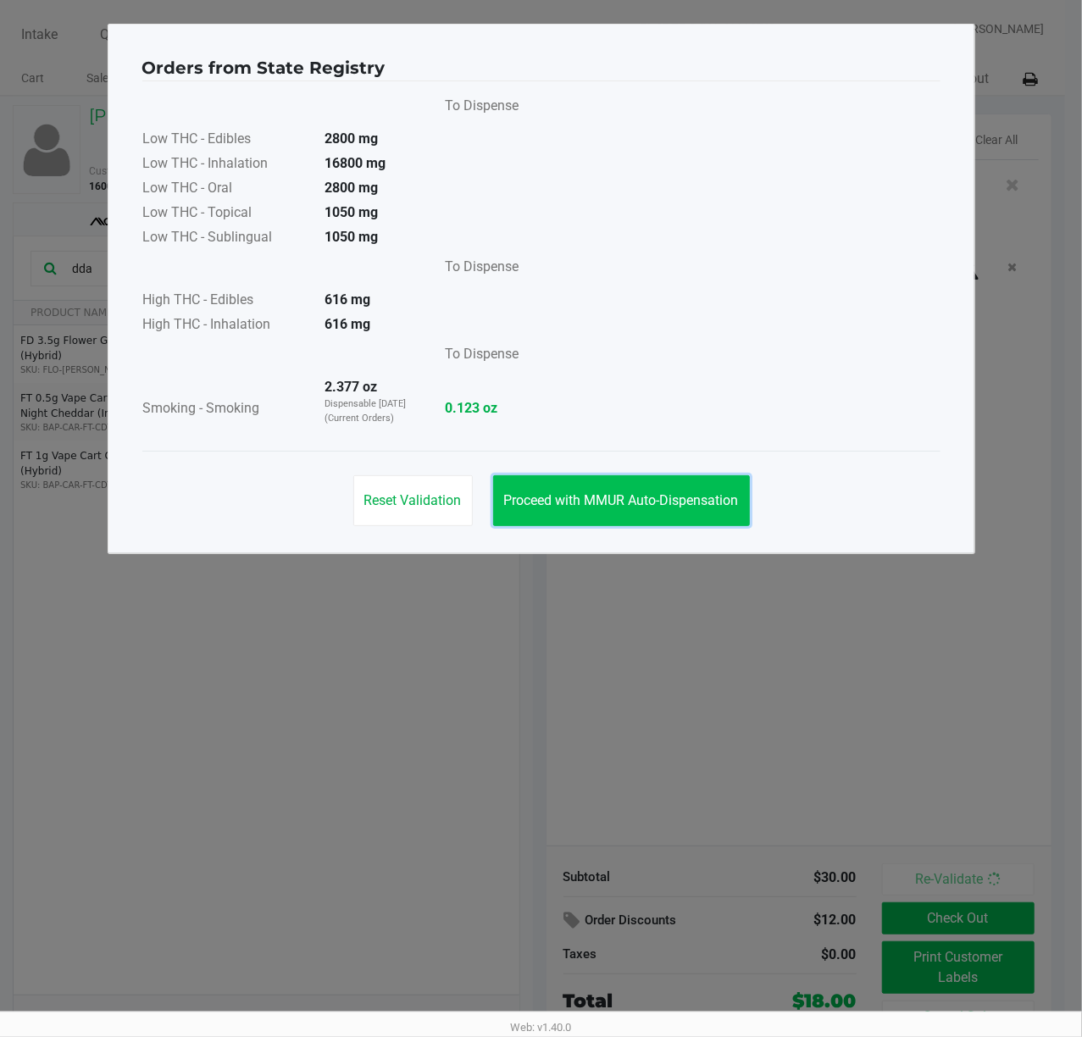
click at [634, 482] on button "Proceed with MMUR Auto-Dispensation" at bounding box center [621, 500] width 257 height 51
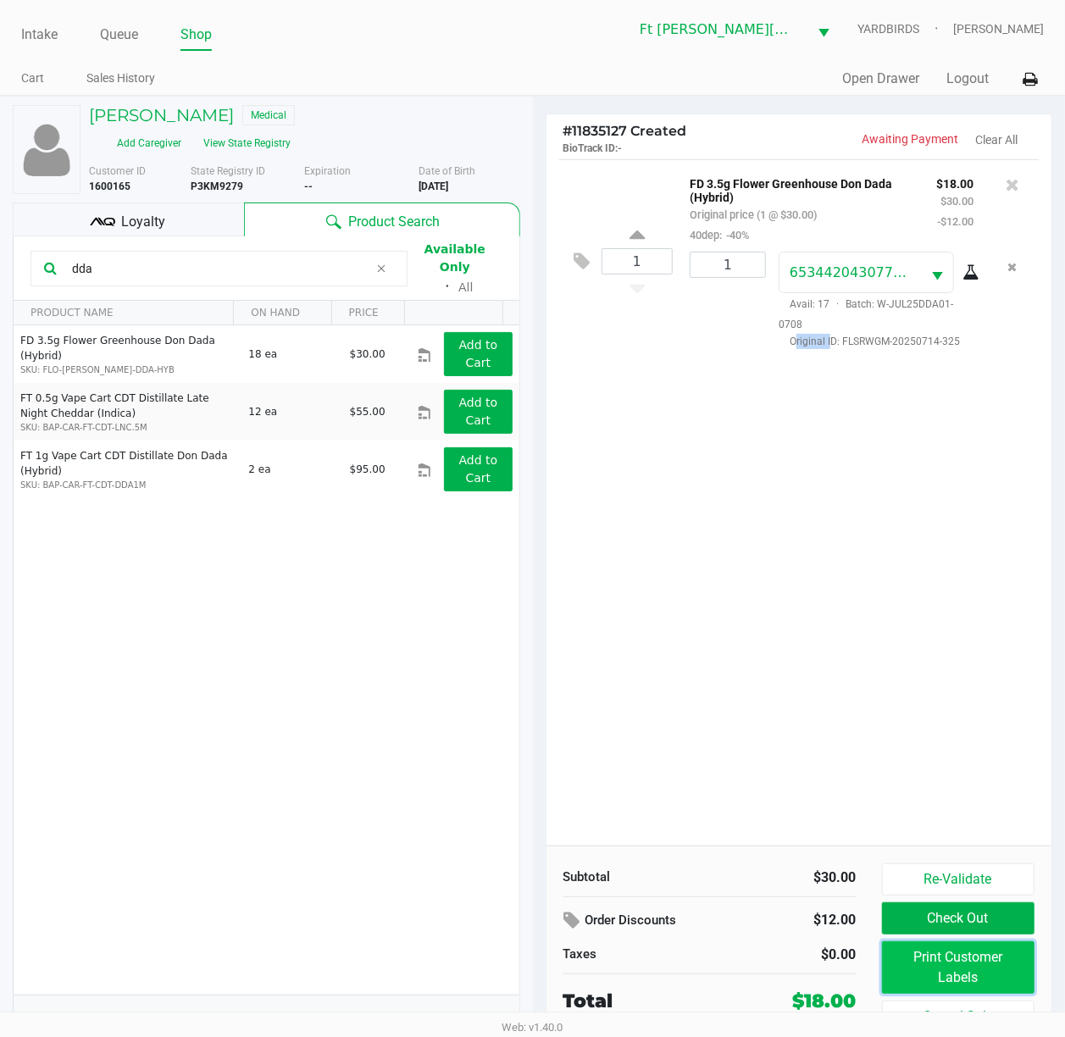
click at [974, 777] on button "Print Customer Labels" at bounding box center [958, 967] width 153 height 53
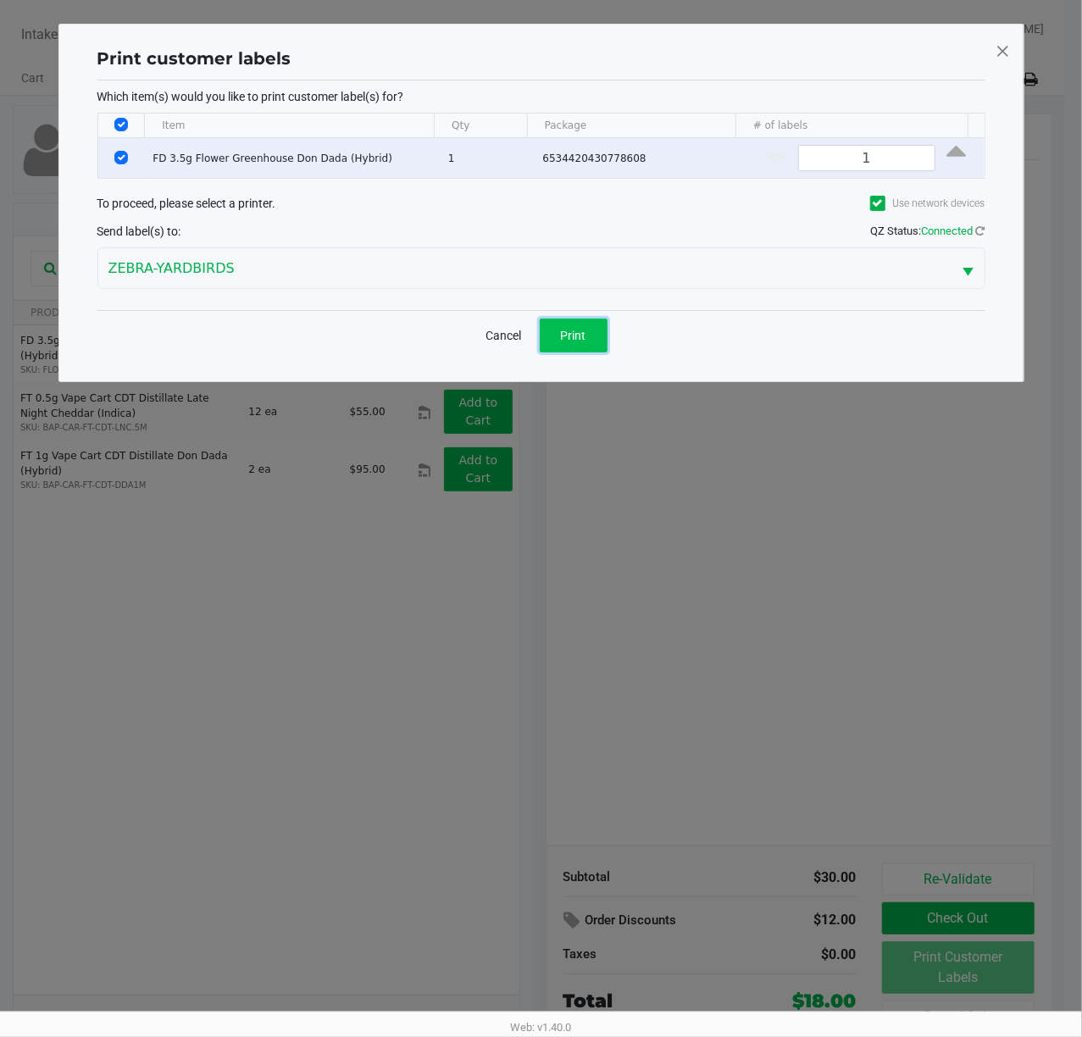
click at [576, 340] on span "Print" at bounding box center [573, 336] width 25 height 14
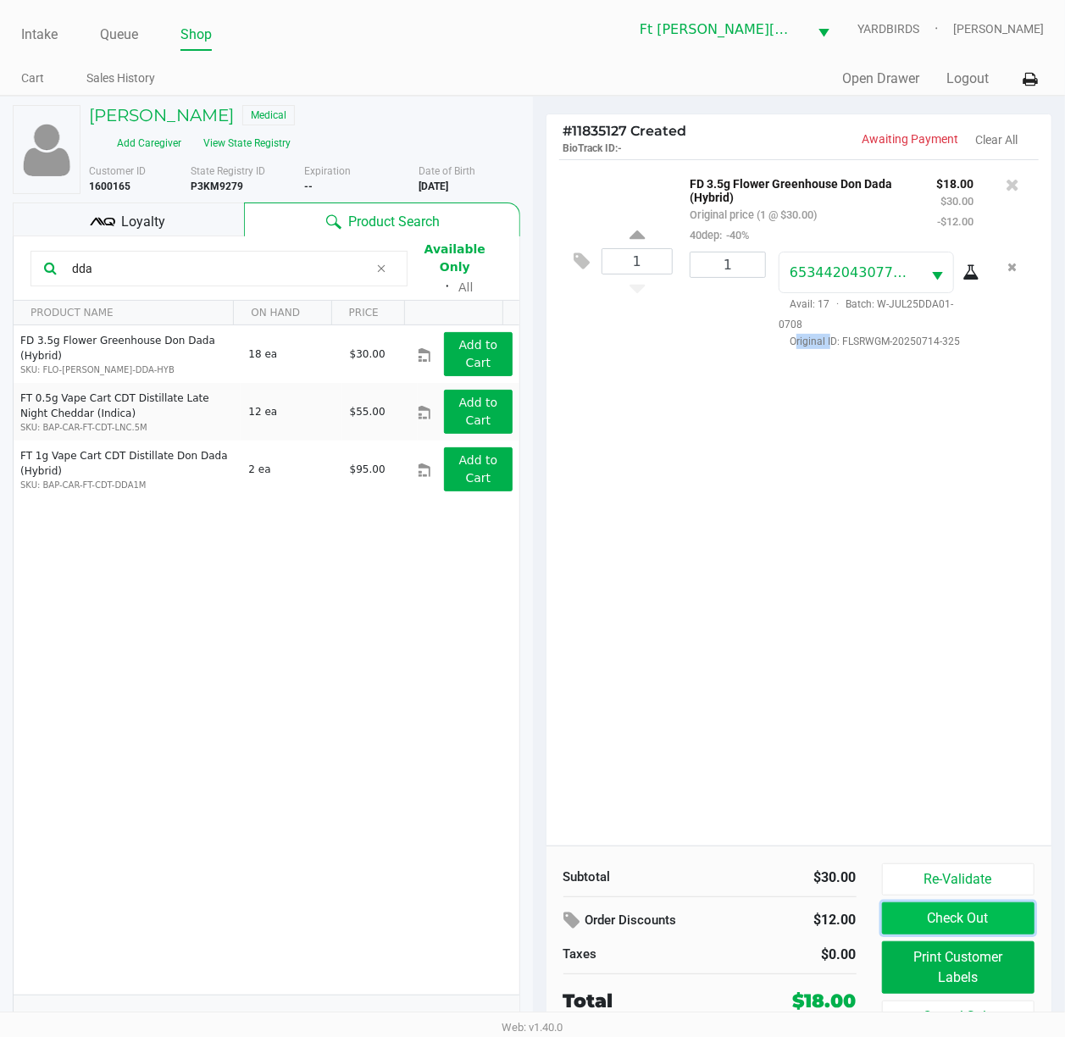
click at [980, 777] on button "Check Out" at bounding box center [958, 918] width 153 height 32
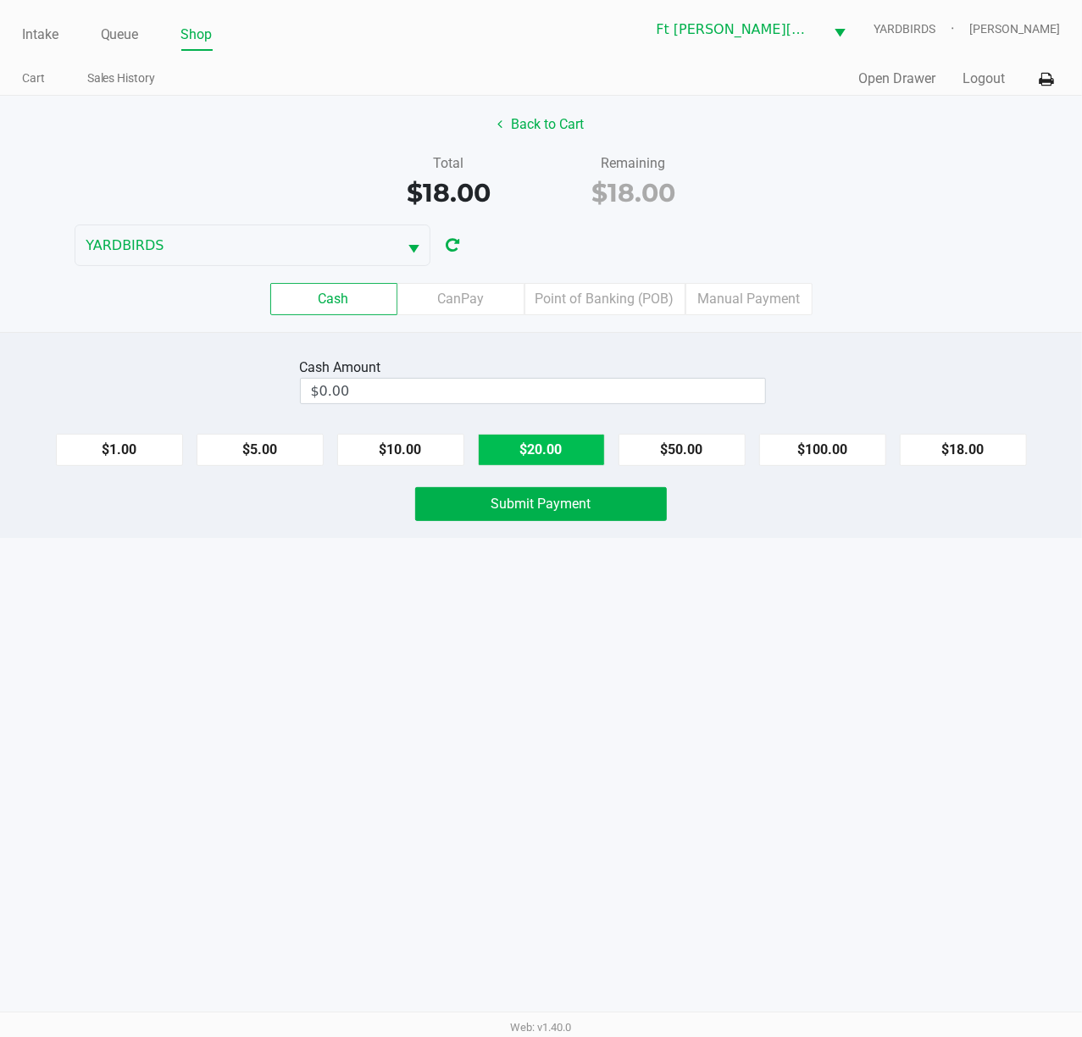
click at [509, 441] on button "$20.00" at bounding box center [541, 450] width 127 height 32
type input "$20.00"
click at [529, 506] on span "Submit Payment" at bounding box center [541, 503] width 100 height 16
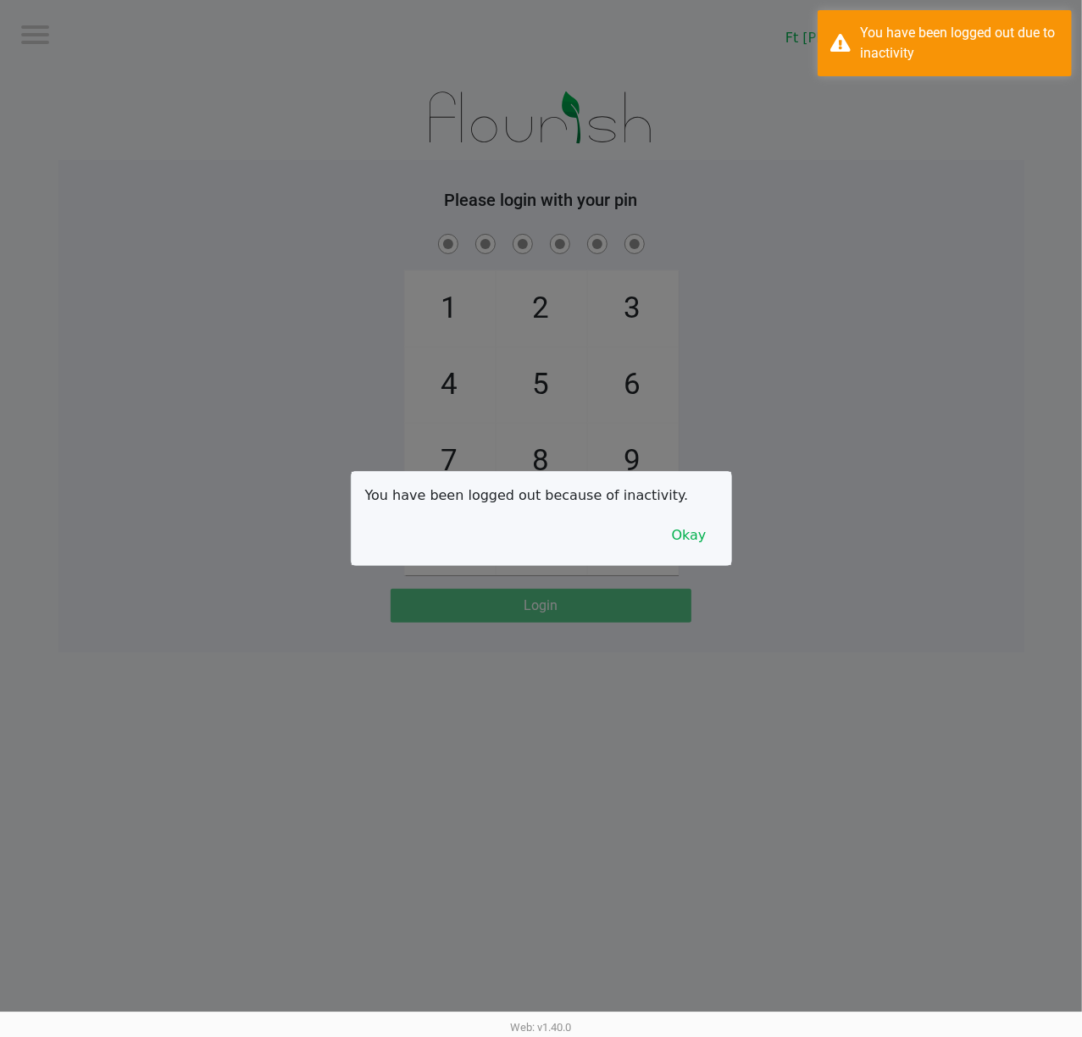
click at [178, 108] on div at bounding box center [541, 518] width 1082 height 1037
click at [181, 112] on div at bounding box center [541, 518] width 1082 height 1037
checkbox input "true"
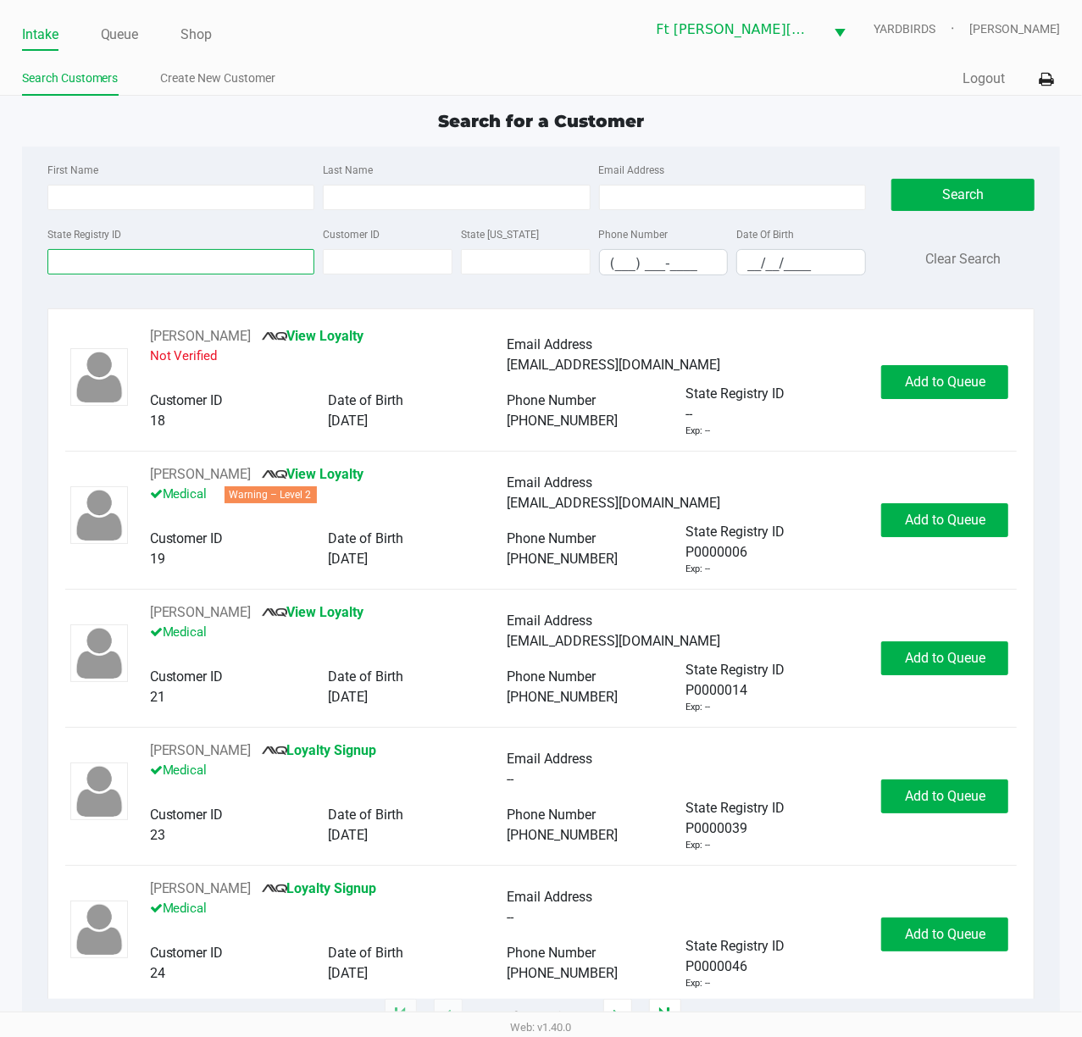
click at [85, 263] on input "State Registry ID" at bounding box center [181, 261] width 268 height 25
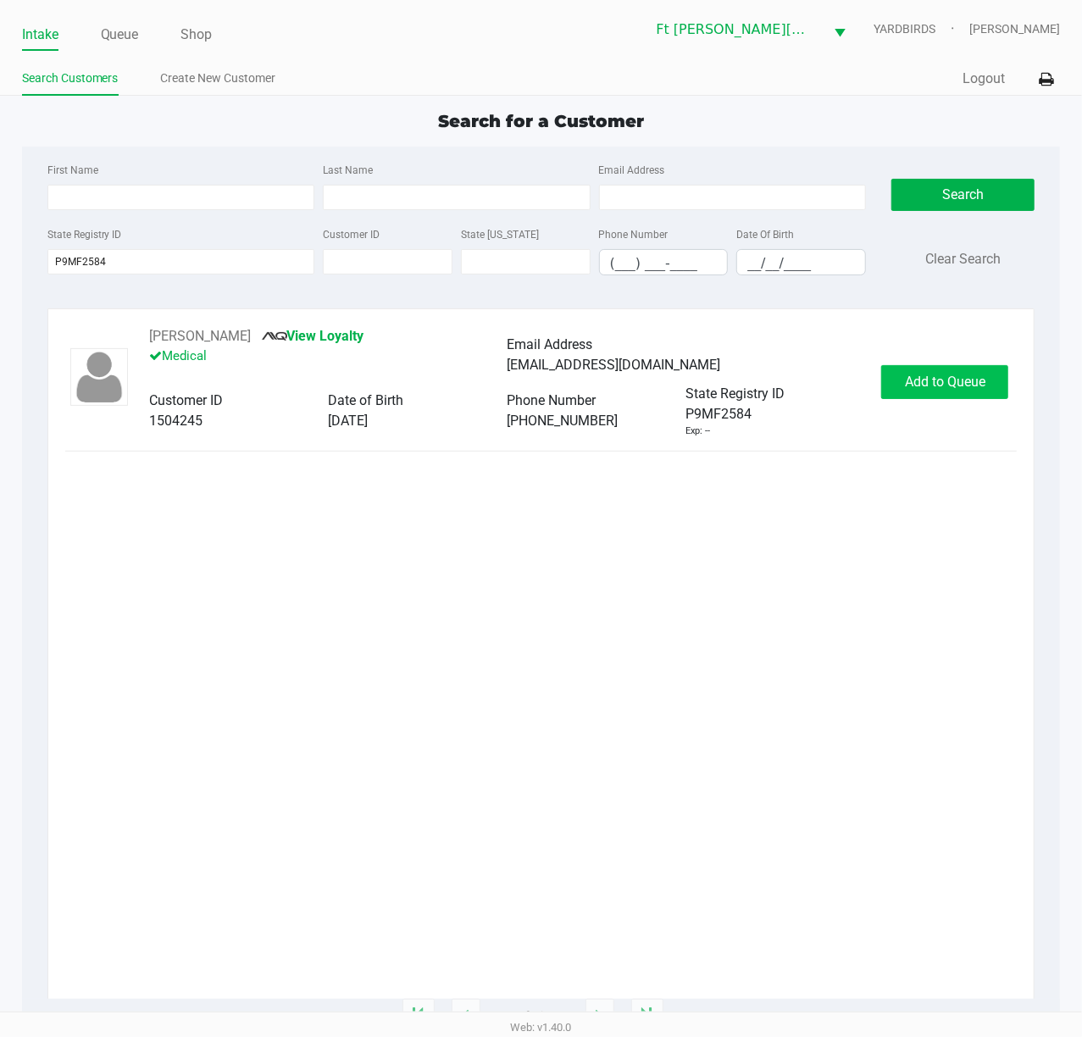
click at [947, 393] on button "Add to Queue" at bounding box center [944, 382] width 127 height 34
click at [947, 407] on div "WILLIAM TAYLOR View Loyalty Medical Email Address billtaylorrules1986@gmail.com…" at bounding box center [541, 382] width 952 height 112
click at [964, 412] on div "WILLIAM TAYLOR View Loyalty Medical Email Address billtaylorrules1986@gmail.com…" at bounding box center [541, 382] width 952 height 112
click at [957, 371] on button "In Queue" at bounding box center [948, 382] width 119 height 34
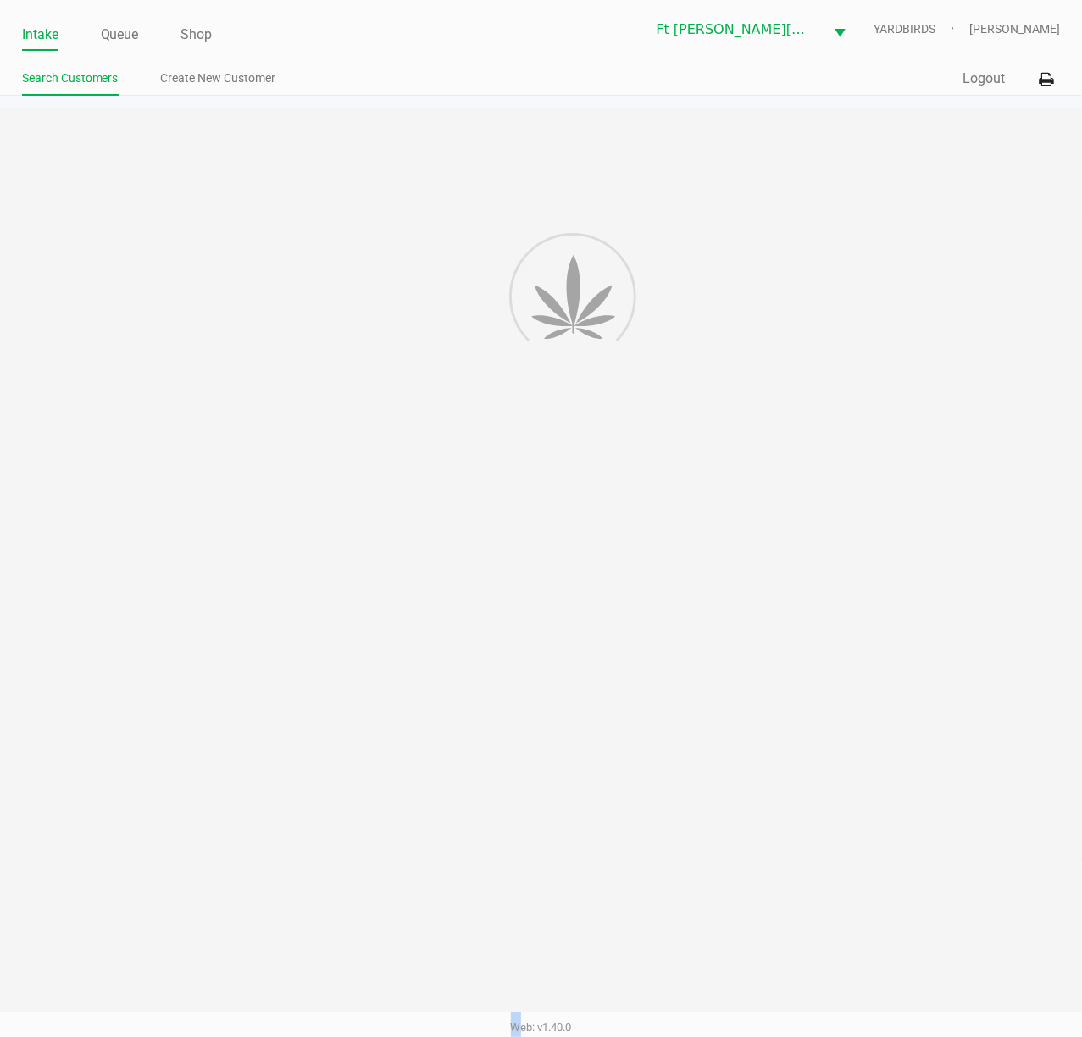
click at [956, 371] on div "Intake Queue Shop Ft Walton Beach WC YARDBIRDS Stanley Harper Search Customers …" at bounding box center [541, 518] width 1082 height 1037
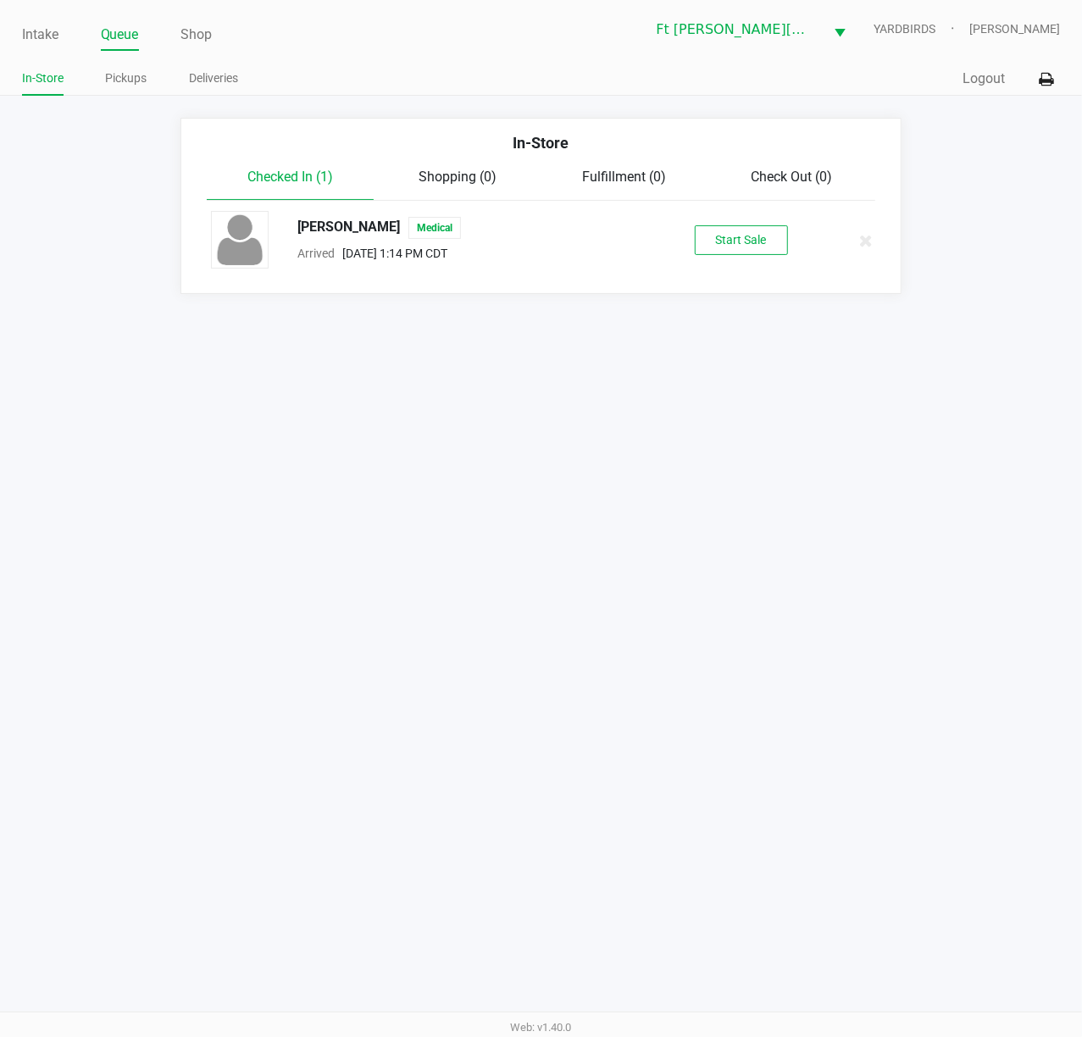
click at [715, 222] on div "WILLIAM TAYLOR Medical Arrived Aug 23, 2025 1:14 PM CDT Start Sale" at bounding box center [540, 240] width 685 height 59
click at [716, 224] on div "WILLIAM TAYLOR Medical Arrived Aug 23, 2025 1:14 PM CDT Start Sale" at bounding box center [540, 240] width 685 height 59
click at [727, 235] on button "Start Sale" at bounding box center [740, 240] width 93 height 30
click at [725, 235] on div "Start Sale" at bounding box center [740, 240] width 93 height 30
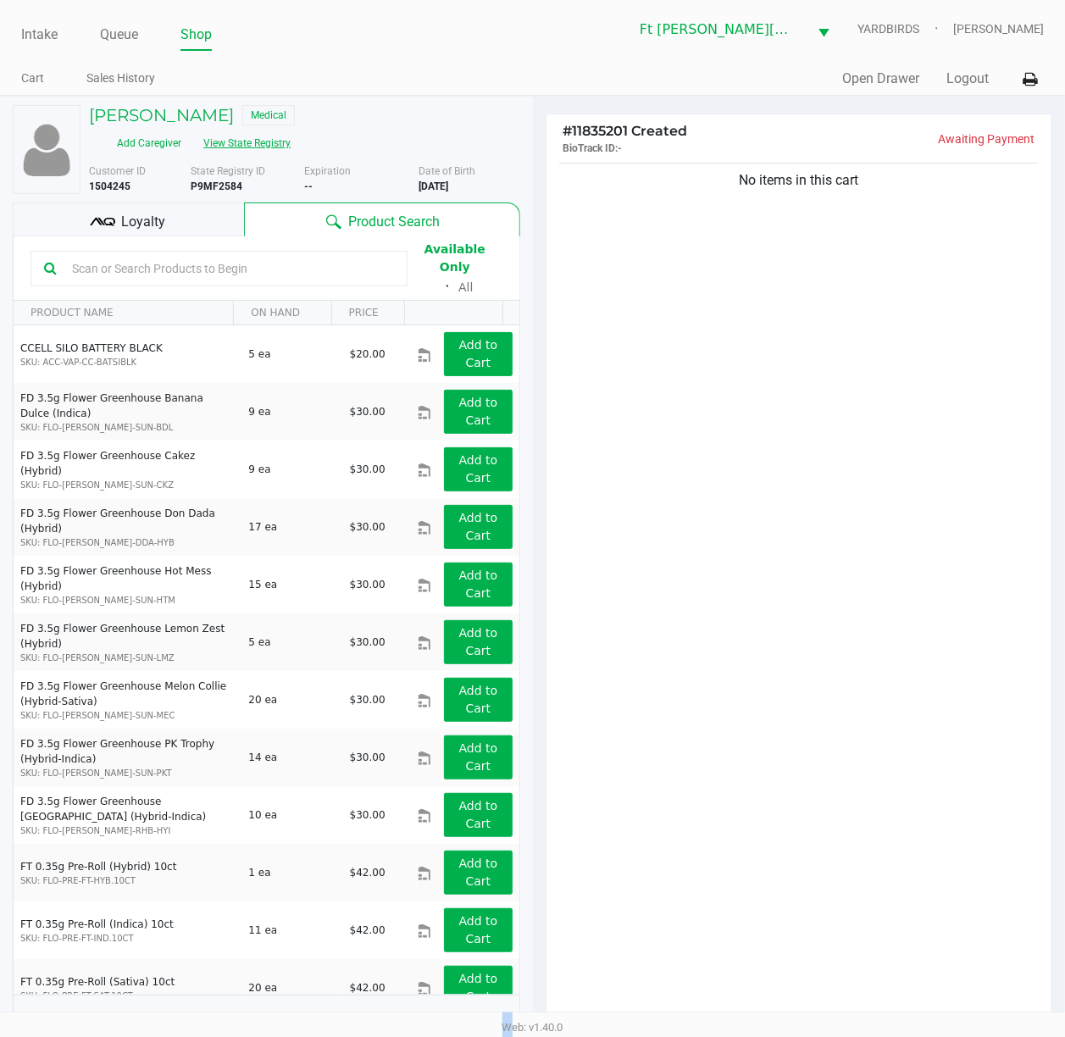
click at [264, 151] on button "View State Registry" at bounding box center [241, 143] width 99 height 27
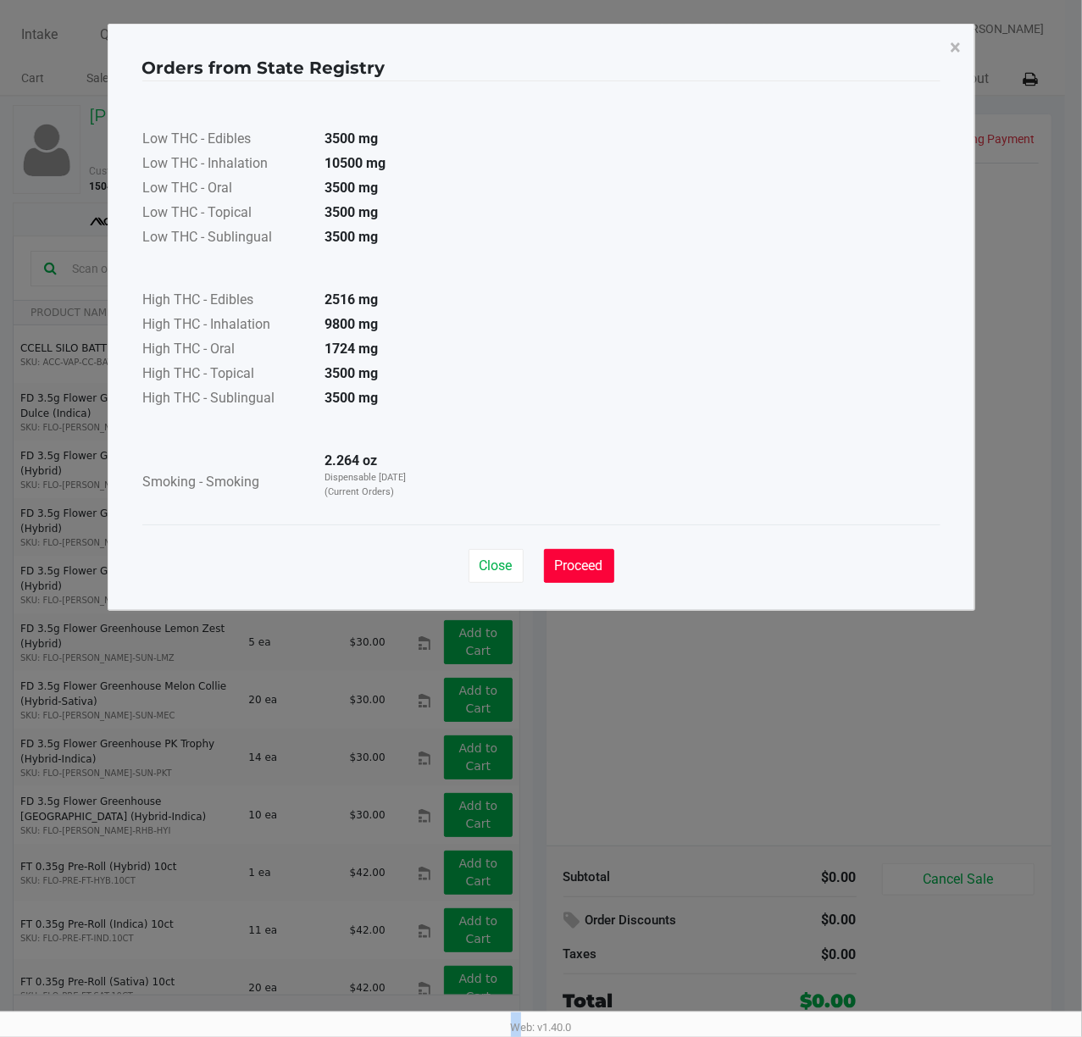
click at [584, 552] on button "Proceed" at bounding box center [579, 566] width 70 height 34
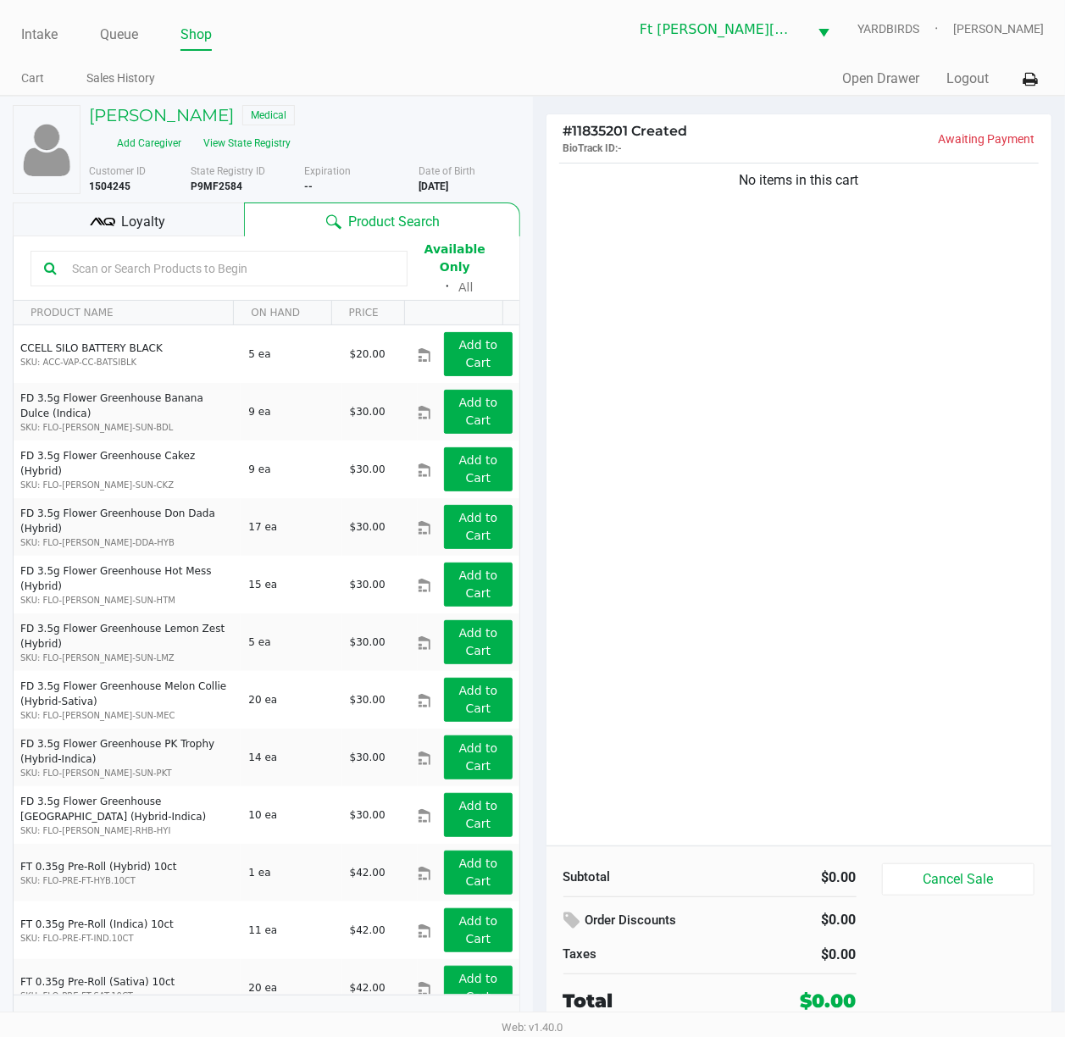
click at [641, 506] on div "No items in this cart" at bounding box center [799, 502] width 506 height 686
click at [645, 506] on div "No items in this cart" at bounding box center [799, 502] width 506 height 686
click at [119, 230] on div "Loyalty" at bounding box center [128, 219] width 231 height 34
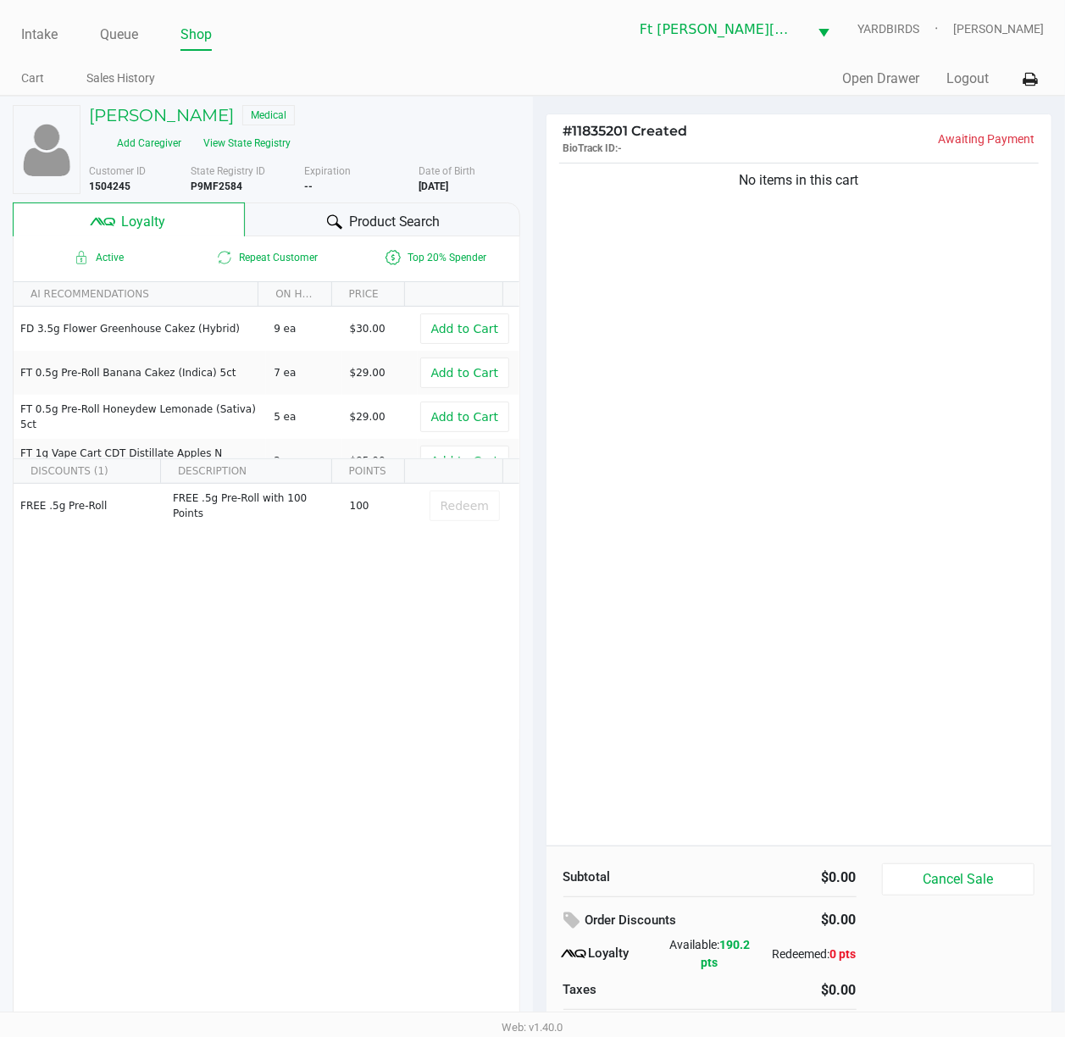
click at [370, 224] on span "Product Search" at bounding box center [394, 222] width 91 height 20
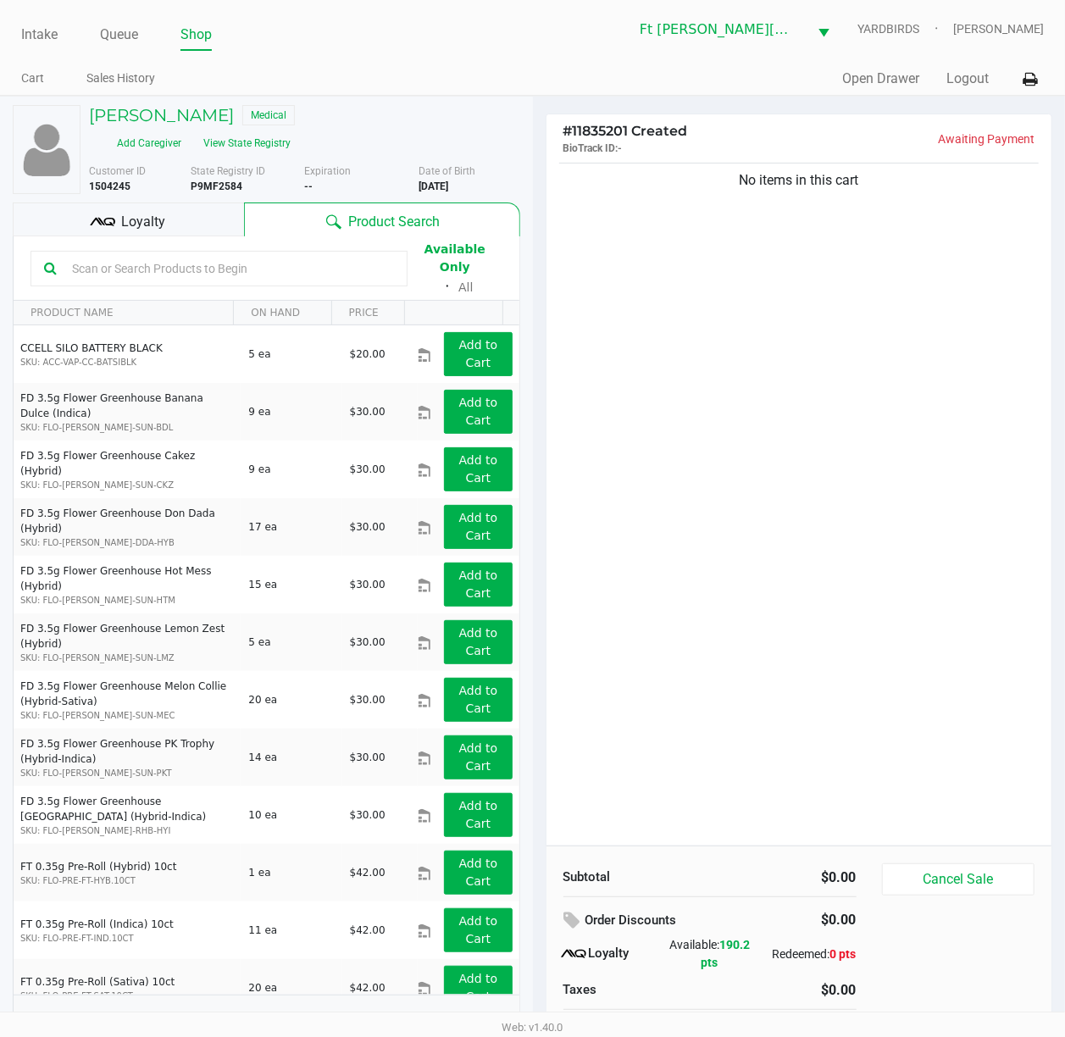
drag, startPoint x: 197, startPoint y: 269, endPoint x: 207, endPoint y: 275, distance: 11.0
click at [203, 272] on input "text" at bounding box center [229, 268] width 329 height 25
click at [835, 257] on div "No items in this cart" at bounding box center [799, 502] width 506 height 686
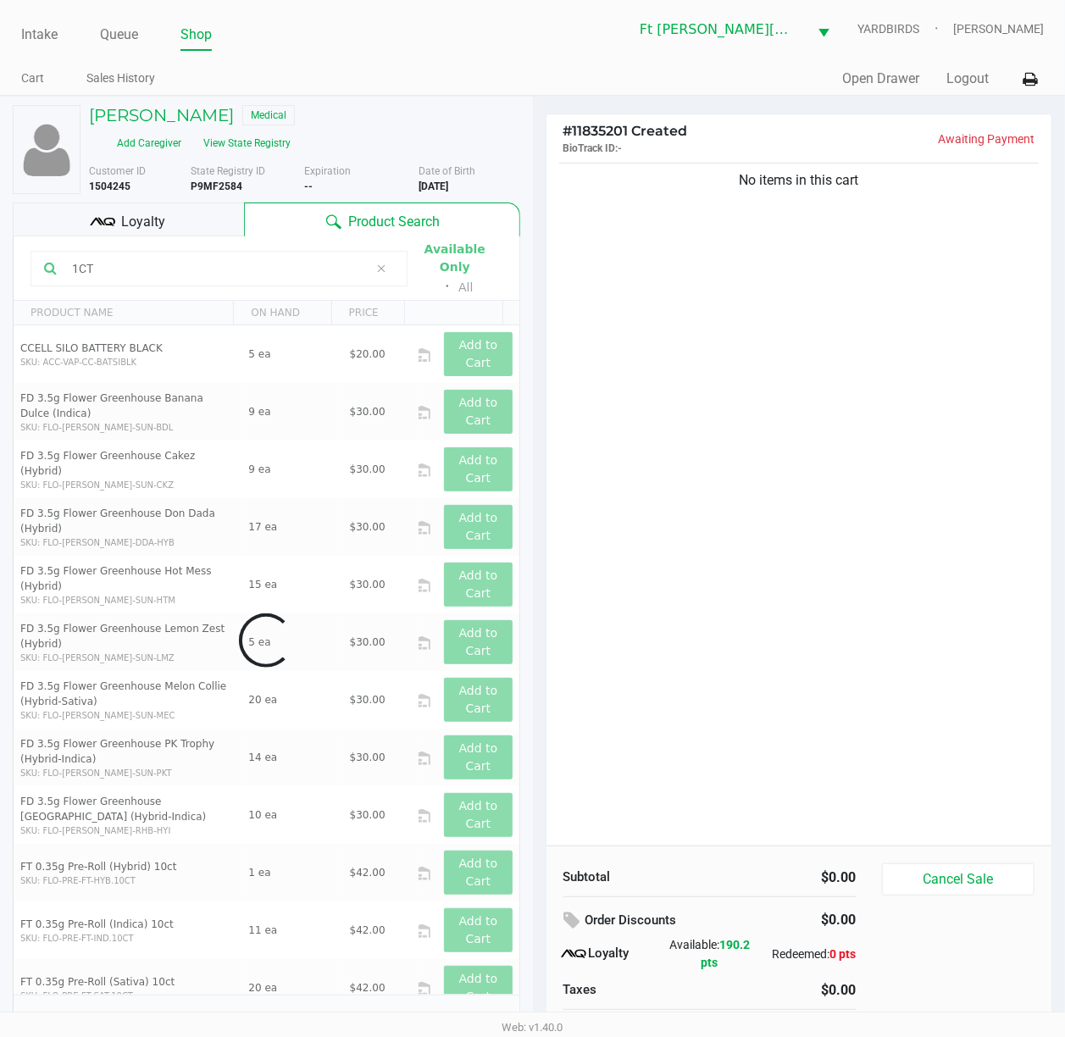
click at [838, 259] on div "No items in this cart" at bounding box center [799, 502] width 506 height 686
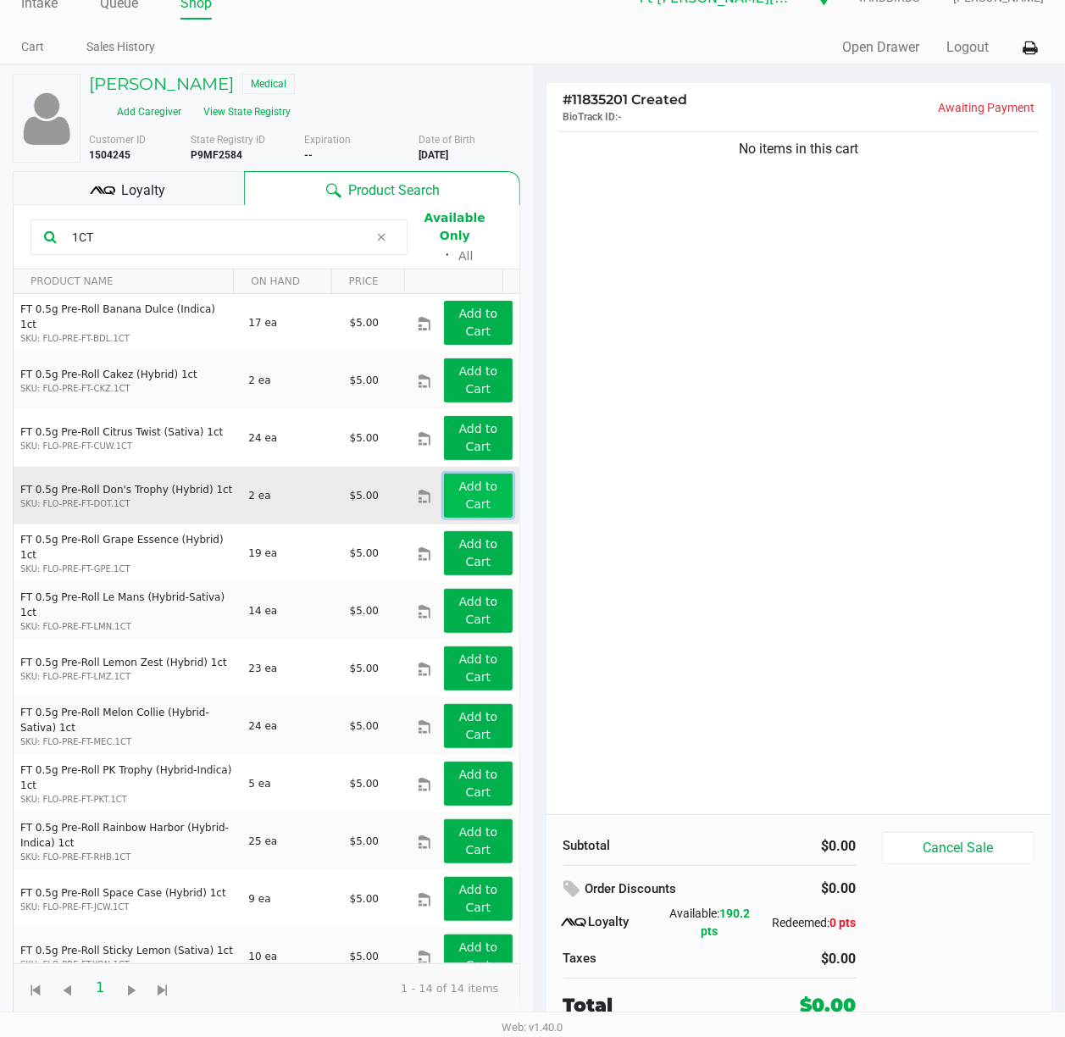
click at [444, 483] on button "Add to Cart" at bounding box center [478, 495] width 68 height 44
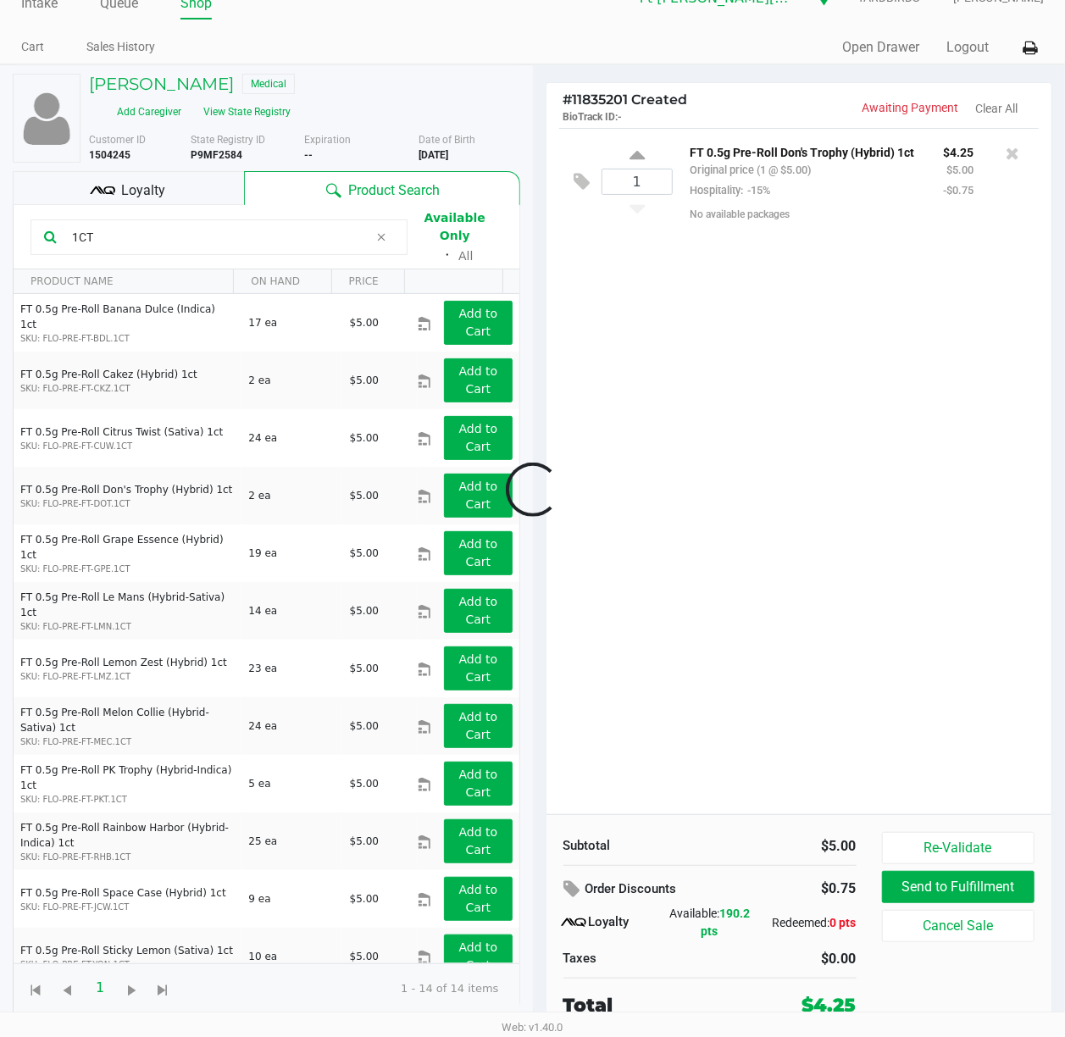
click at [180, 181] on div at bounding box center [532, 489] width 1065 height 681
click at [163, 184] on span "Loyalty" at bounding box center [143, 190] width 44 height 20
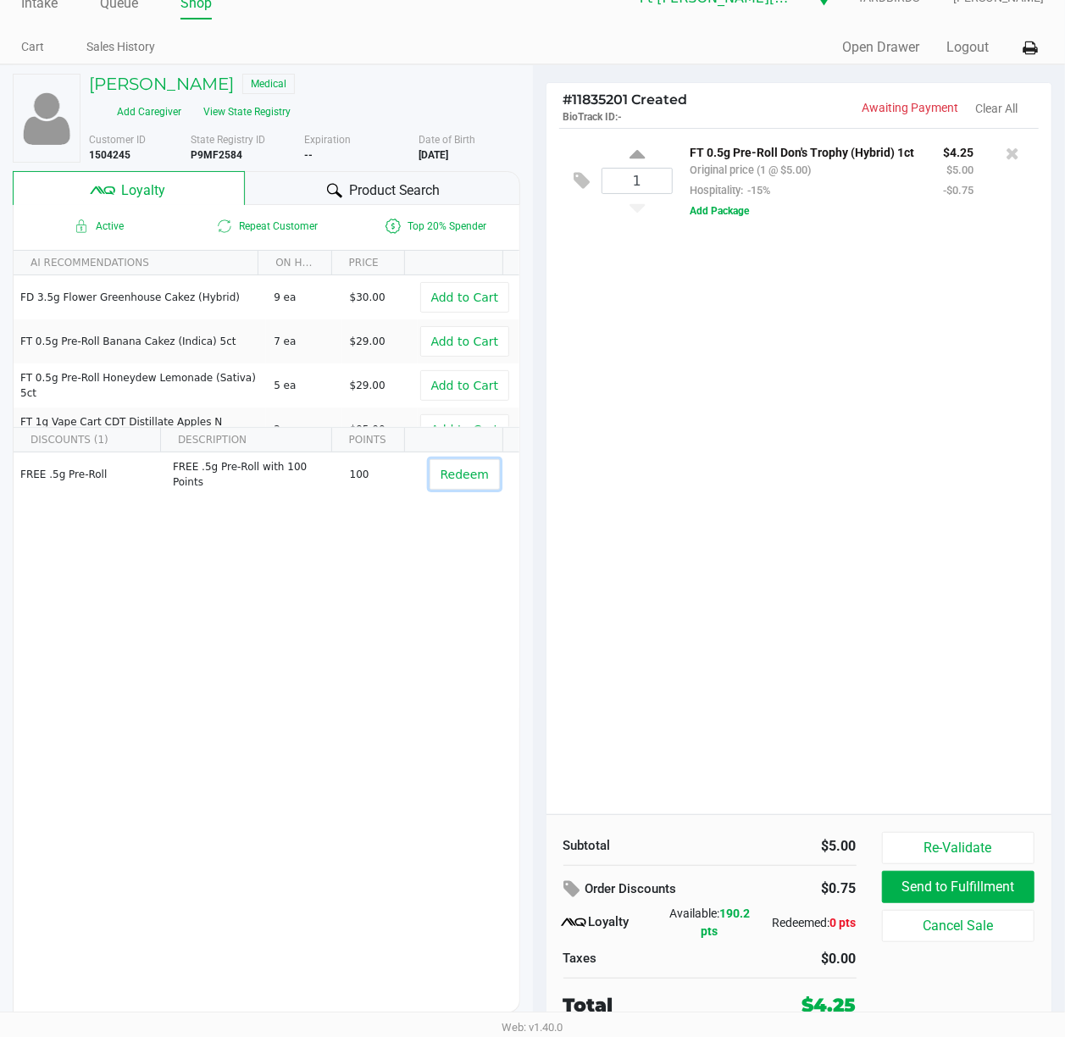
click at [472, 474] on button "Redeem" at bounding box center [464, 474] width 70 height 30
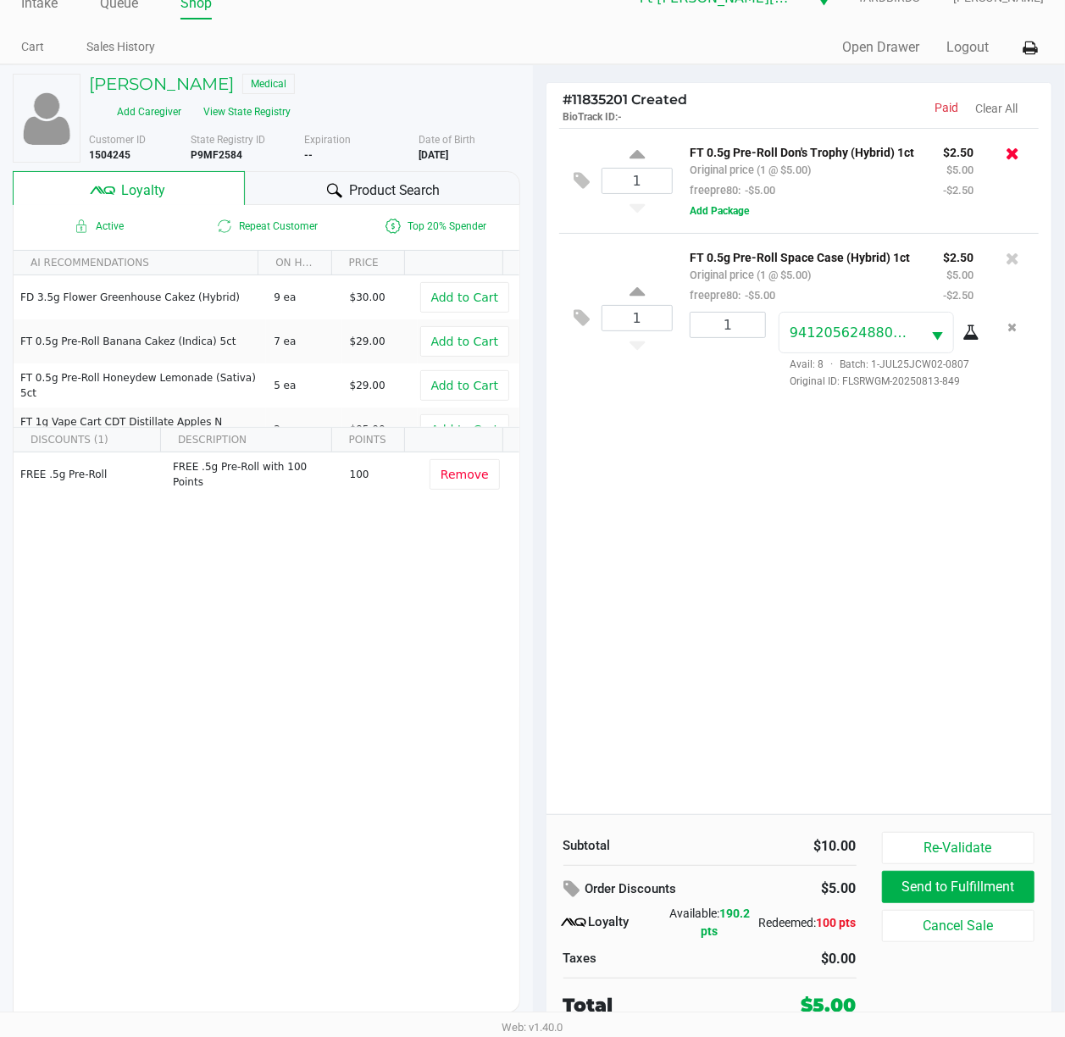
click at [1010, 147] on icon at bounding box center [1012, 153] width 14 height 17
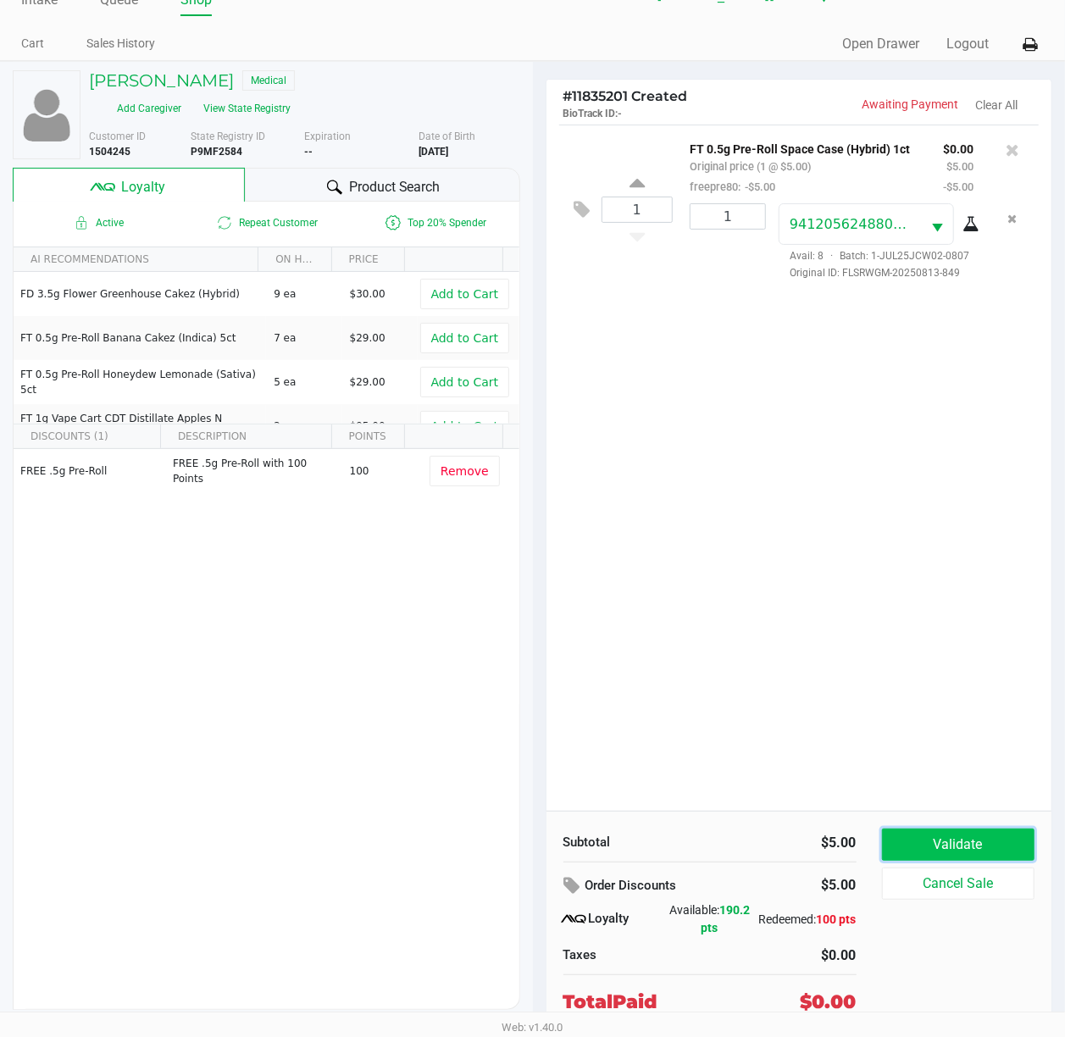
click at [949, 777] on button "Validate" at bounding box center [958, 844] width 153 height 32
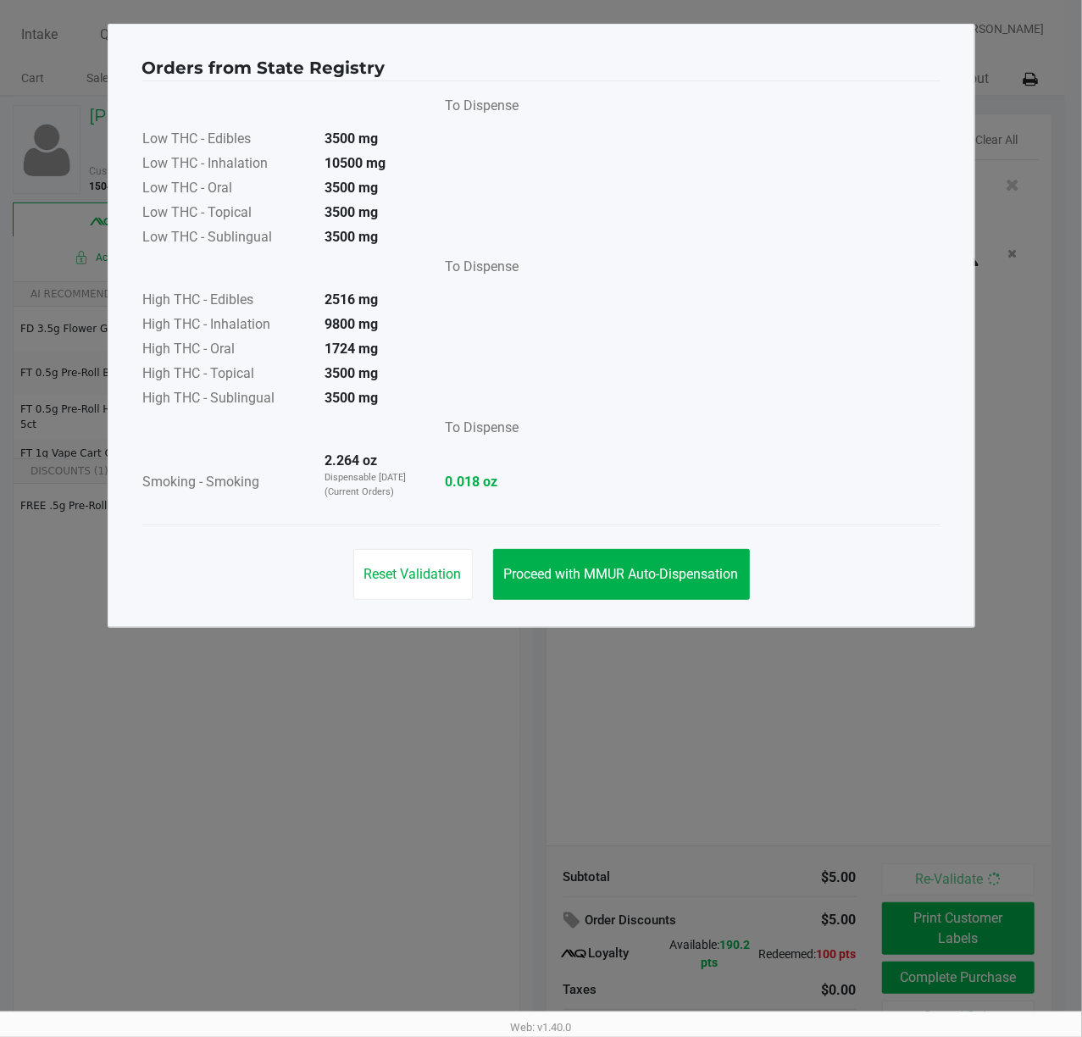
click at [676, 547] on div "Reset Validation Proceed with MMUR Auto-Dispensation" at bounding box center [541, 567] width 798 height 86
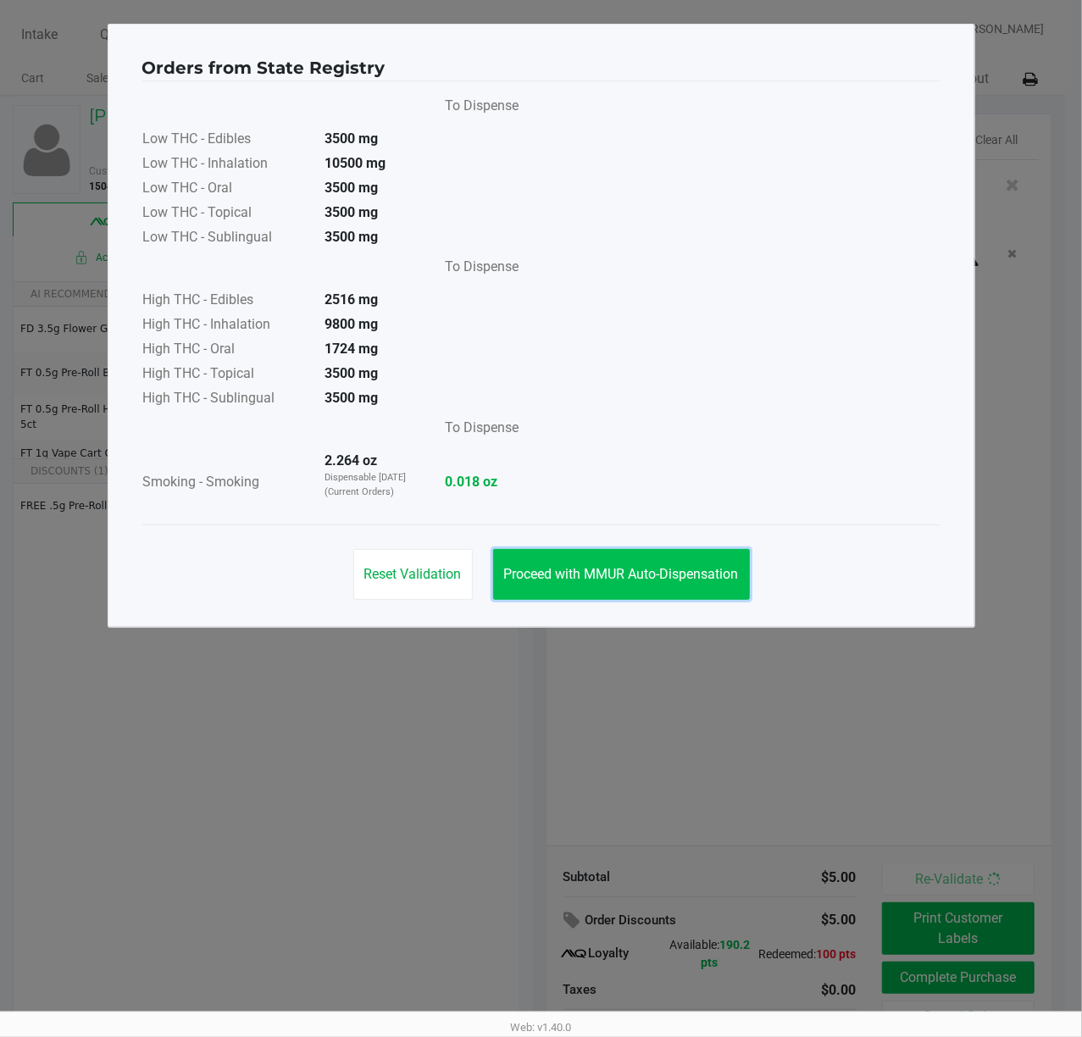
click at [671, 580] on span "Proceed with MMUR Auto-Dispensation" at bounding box center [621, 574] width 235 height 16
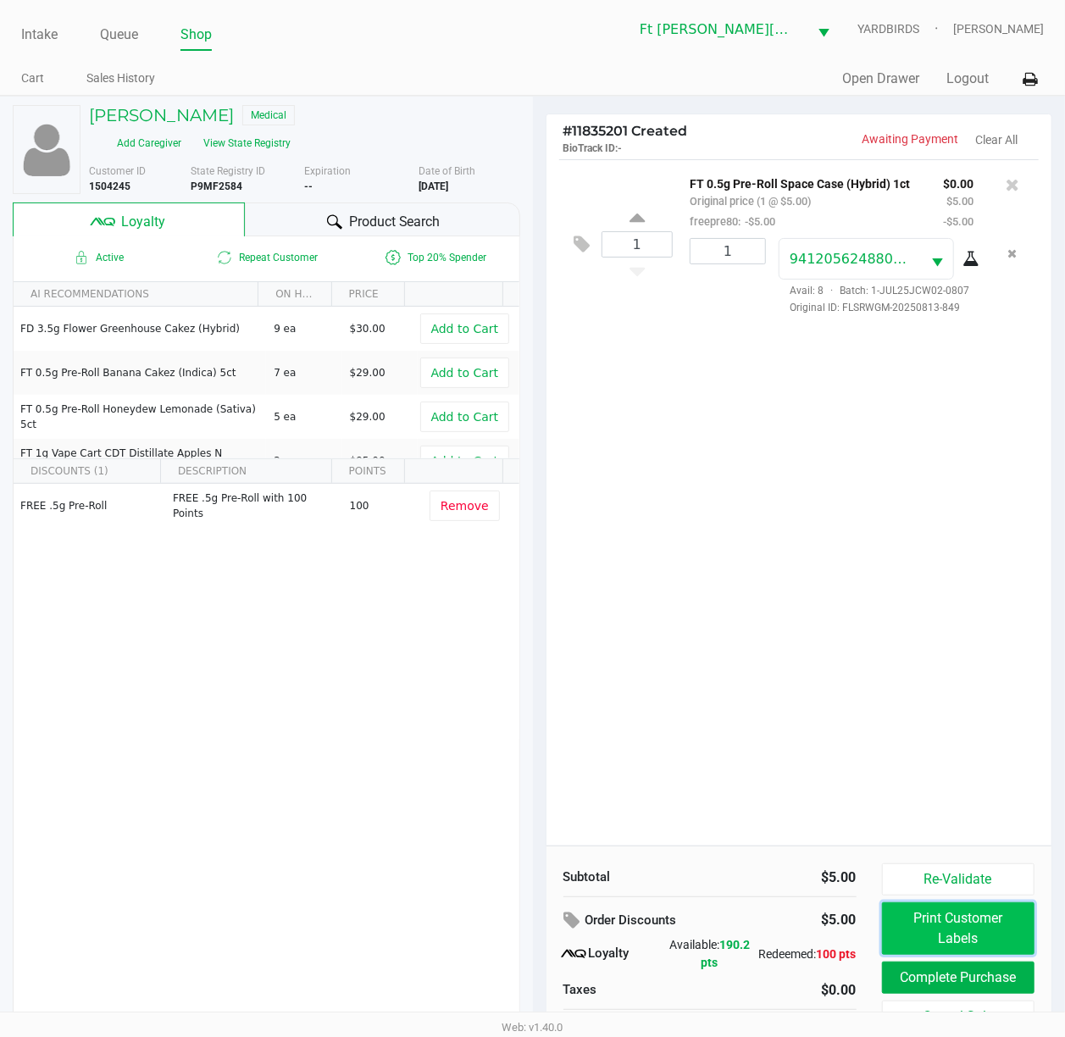
click at [980, 777] on button "Print Customer Labels" at bounding box center [958, 928] width 153 height 53
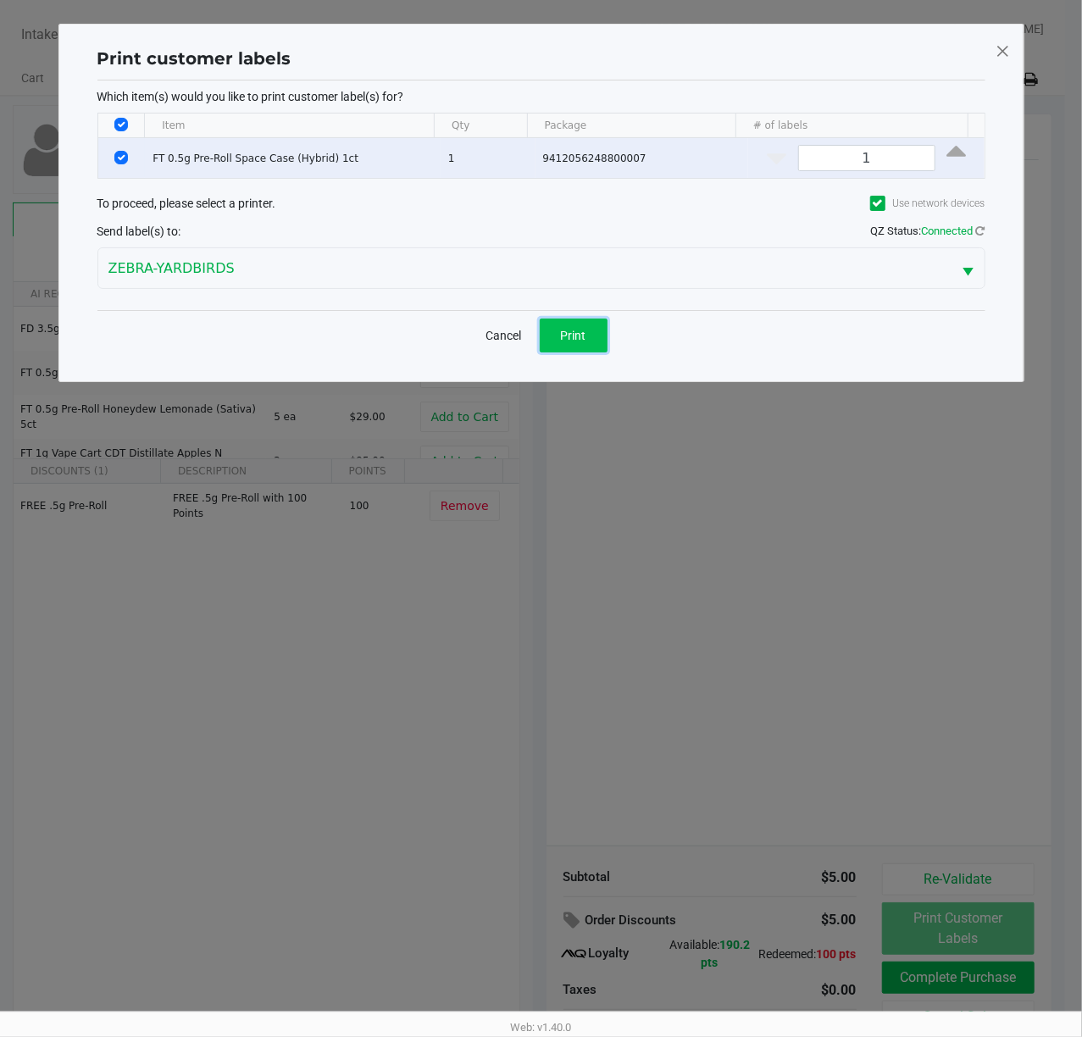
drag, startPoint x: 559, startPoint y: 342, endPoint x: 567, endPoint y: 346, distance: 8.7
click at [567, 346] on button "Print" at bounding box center [573, 335] width 68 height 34
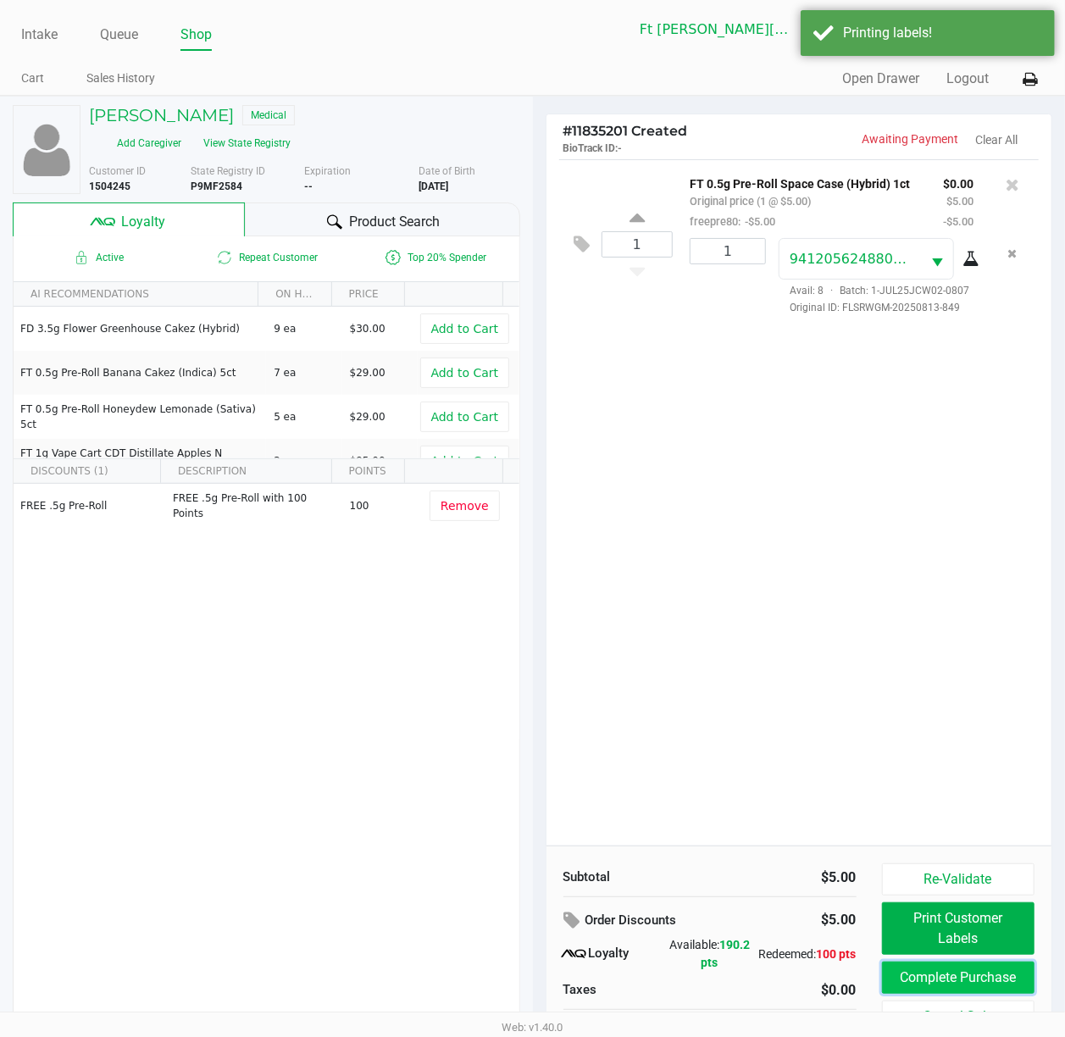
drag, startPoint x: 973, startPoint y: 990, endPoint x: 964, endPoint y: 982, distance: 12.0
click at [969, 777] on button "Complete Purchase" at bounding box center [958, 977] width 153 height 32
click at [966, 777] on button "Complete Purchase" at bounding box center [958, 977] width 153 height 32
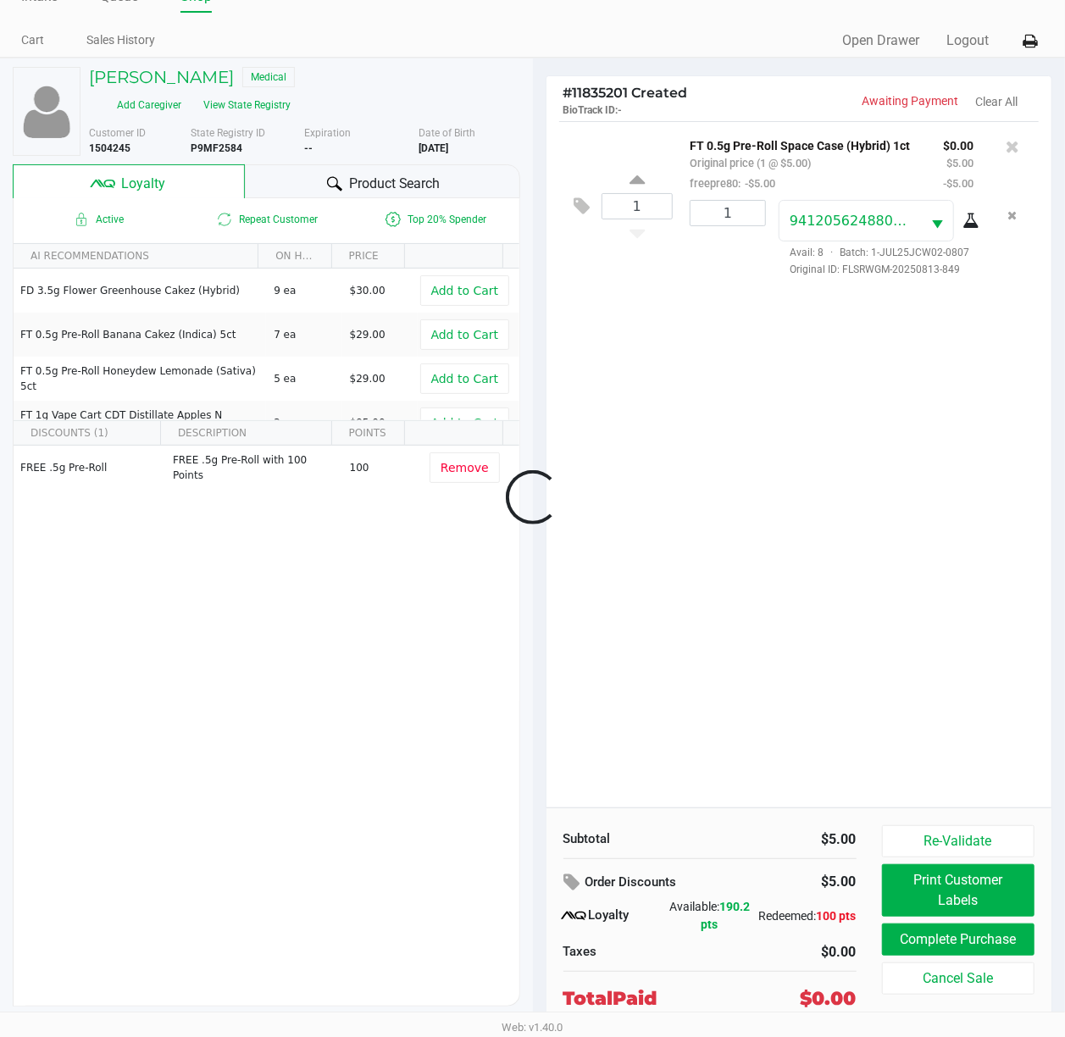
scroll to position [76, 0]
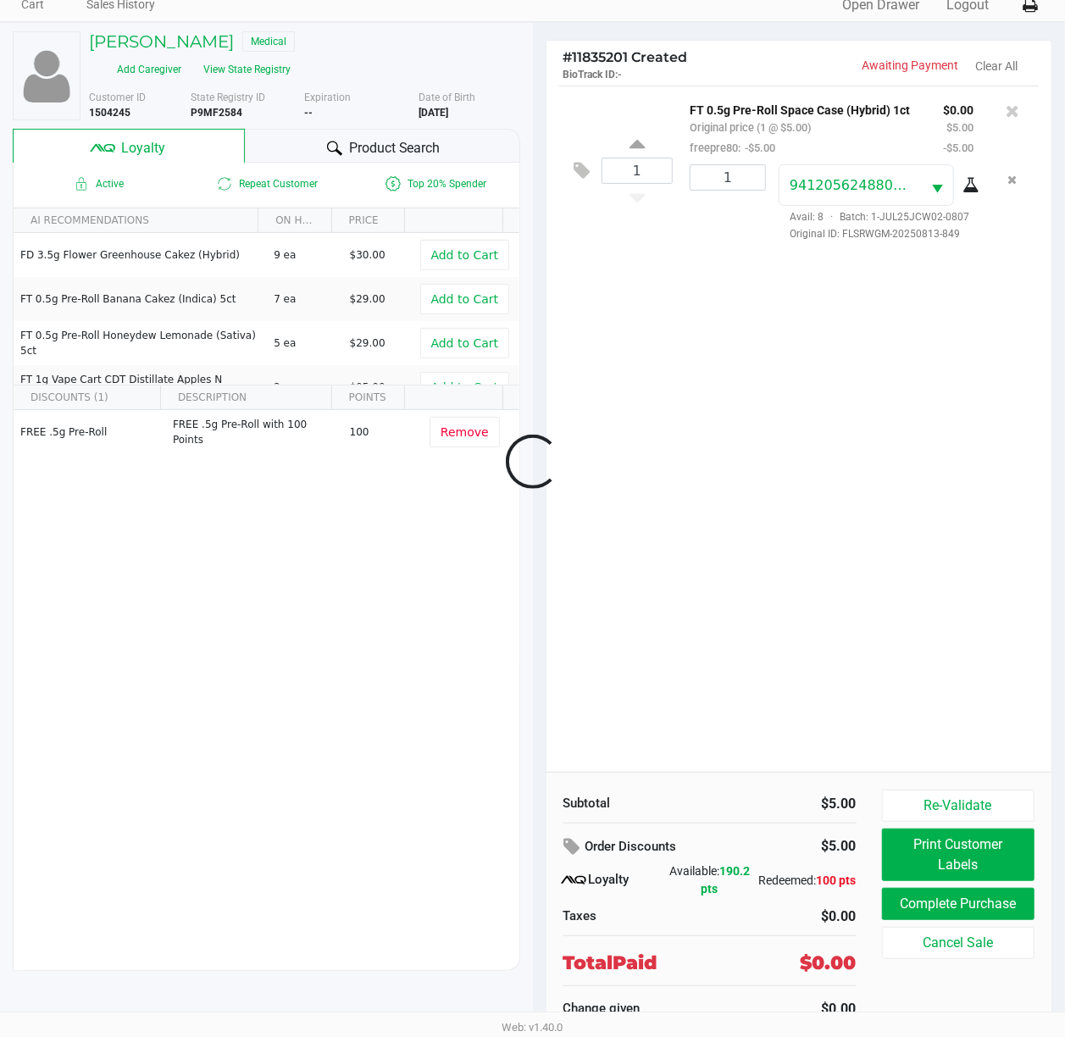
click at [905, 364] on div at bounding box center [532, 462] width 1065 height 711
click at [903, 364] on div at bounding box center [532, 462] width 1065 height 711
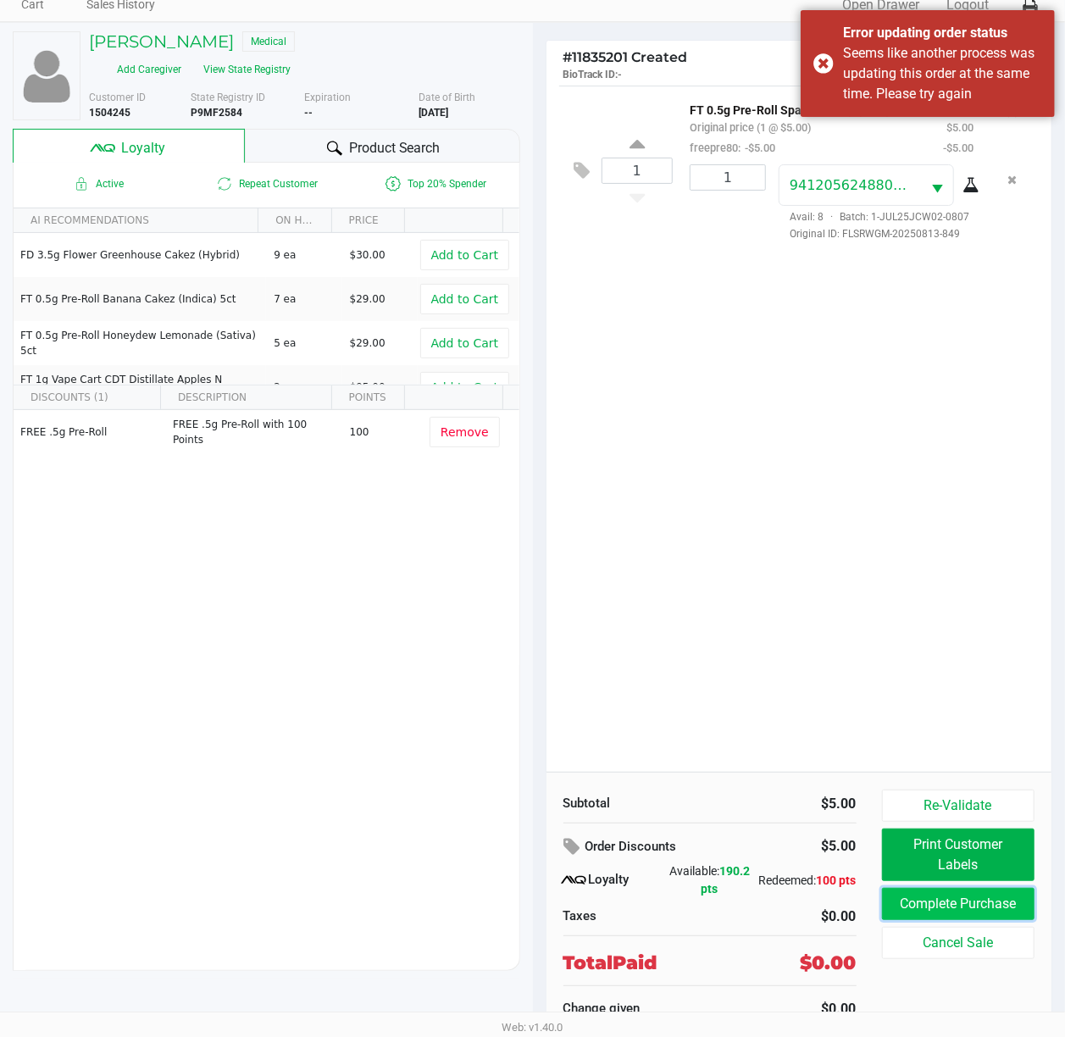
click at [994, 777] on button "Complete Purchase" at bounding box center [958, 904] width 153 height 32
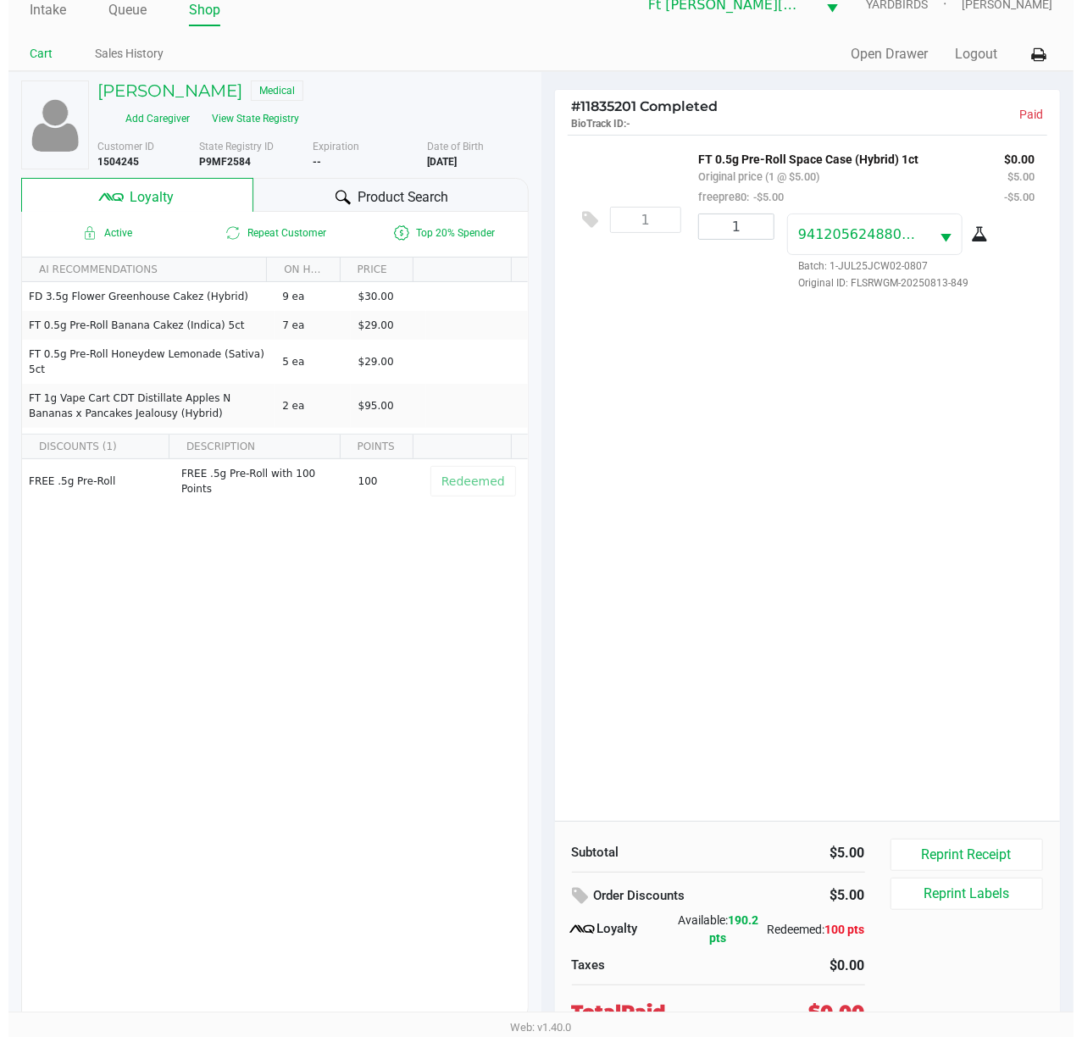
scroll to position [0, 0]
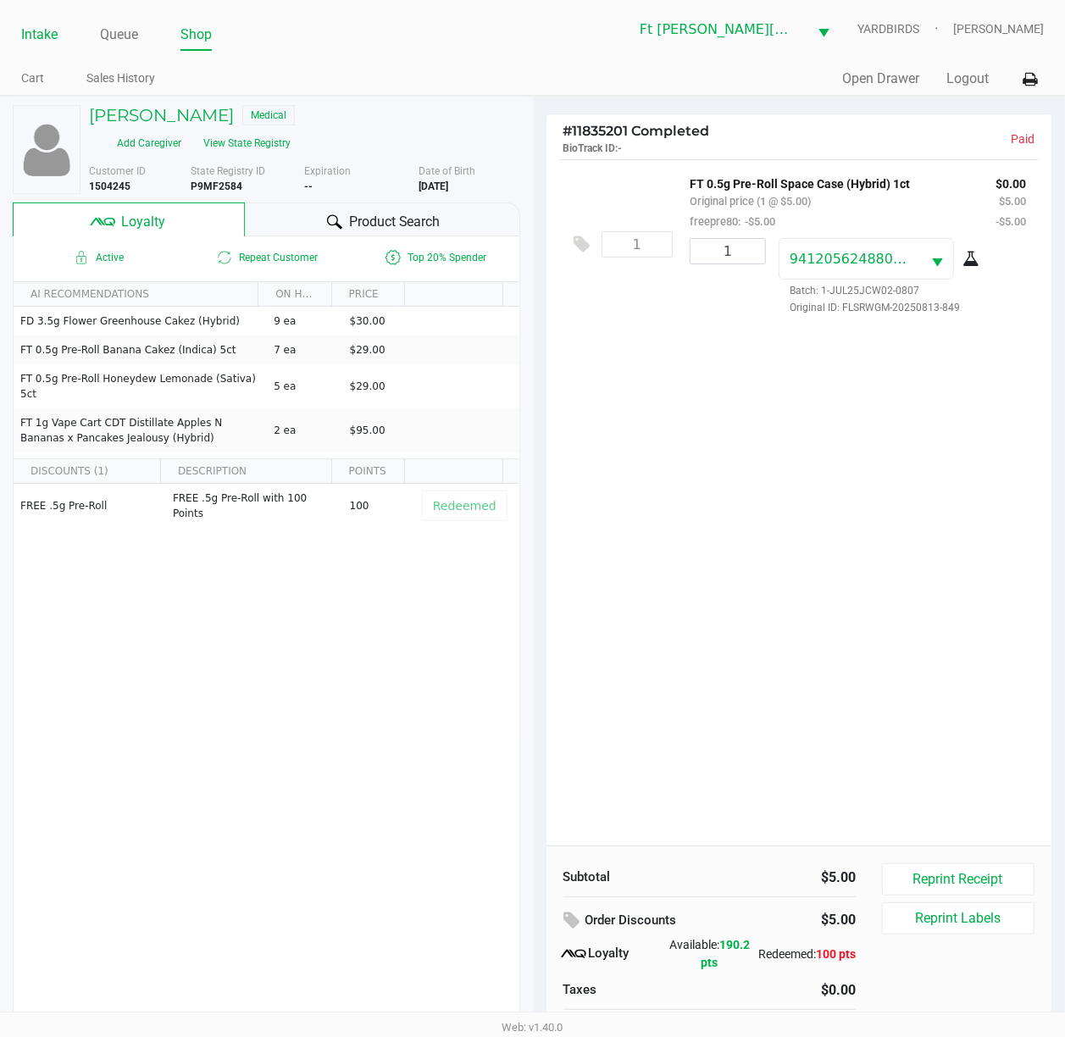
click at [38, 37] on link "Intake" at bounding box center [39, 35] width 36 height 24
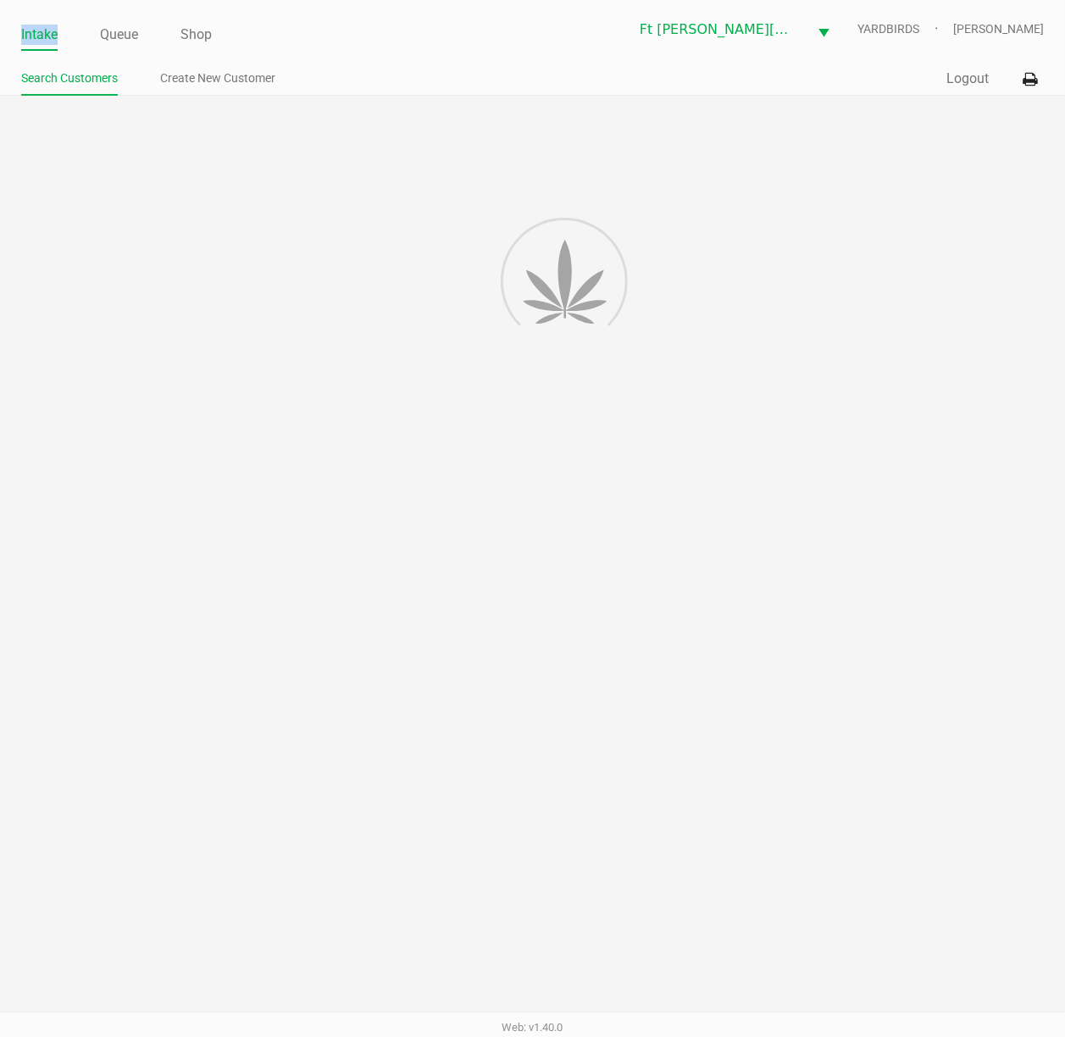
click at [44, 38] on link "Intake" at bounding box center [39, 35] width 36 height 24
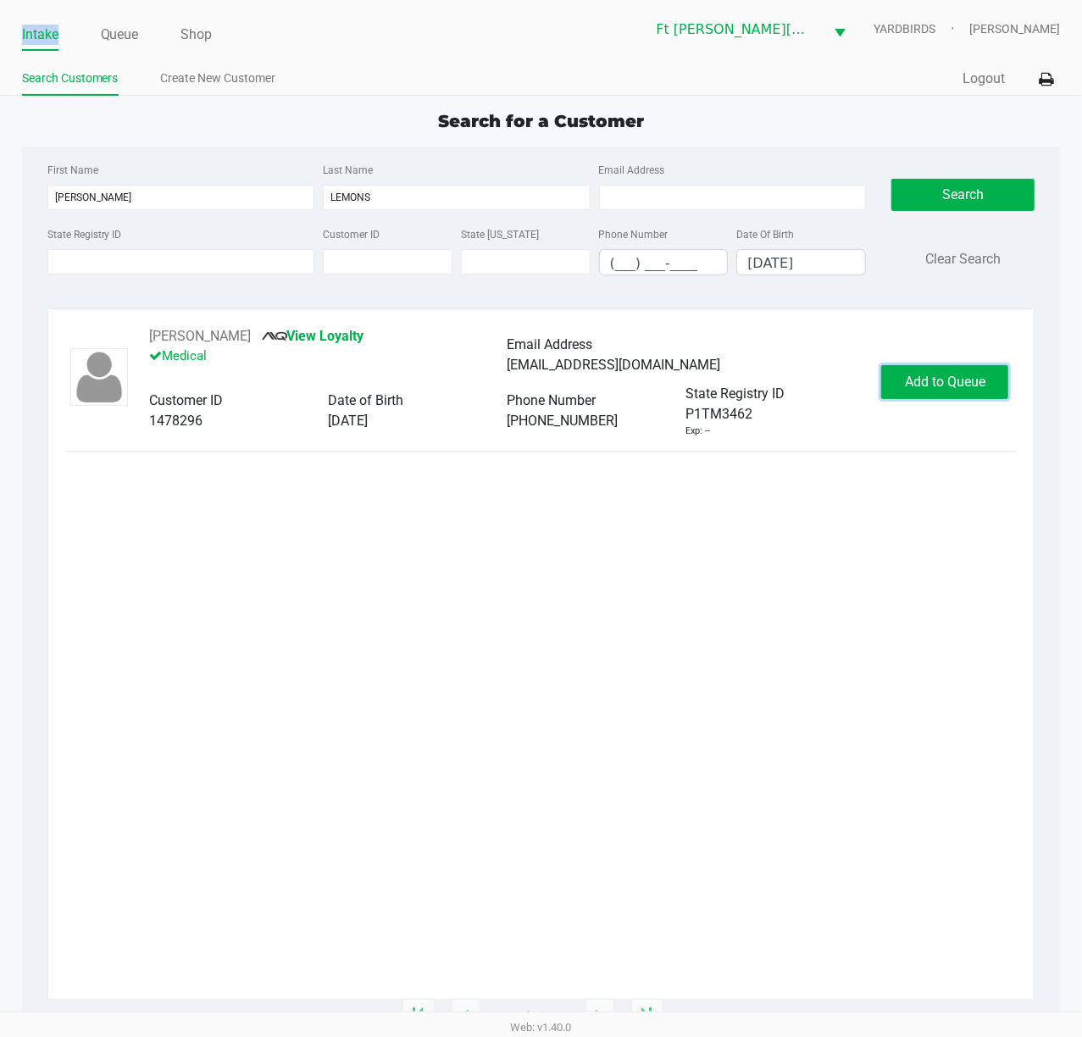
click at [952, 381] on span "Add to Queue" at bounding box center [945, 381] width 80 height 16
click at [950, 380] on div "Add to Queue" at bounding box center [944, 382] width 127 height 34
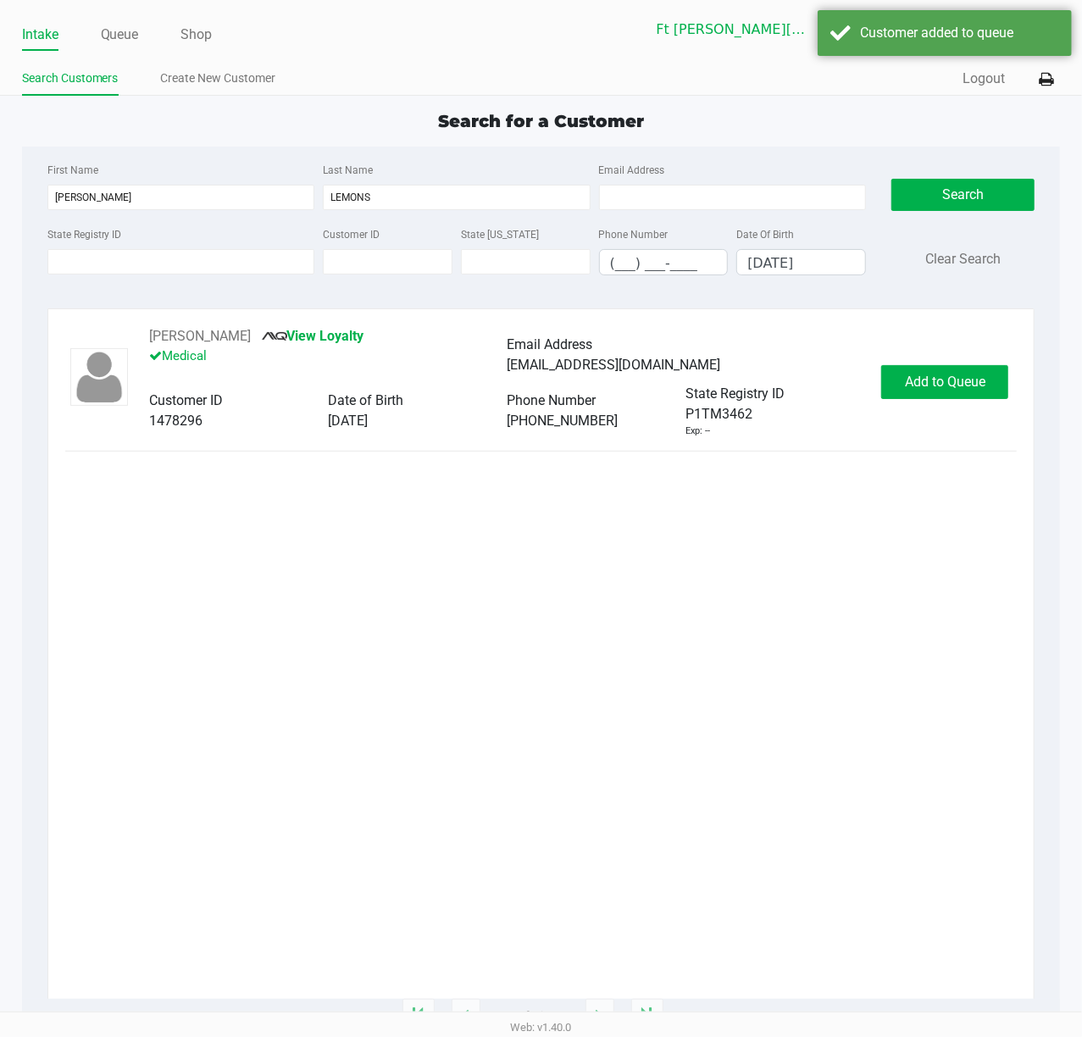
click at [949, 380] on div "Add to Queue" at bounding box center [944, 382] width 127 height 34
click at [943, 376] on span "In Queue" at bounding box center [971, 381] width 142 height 16
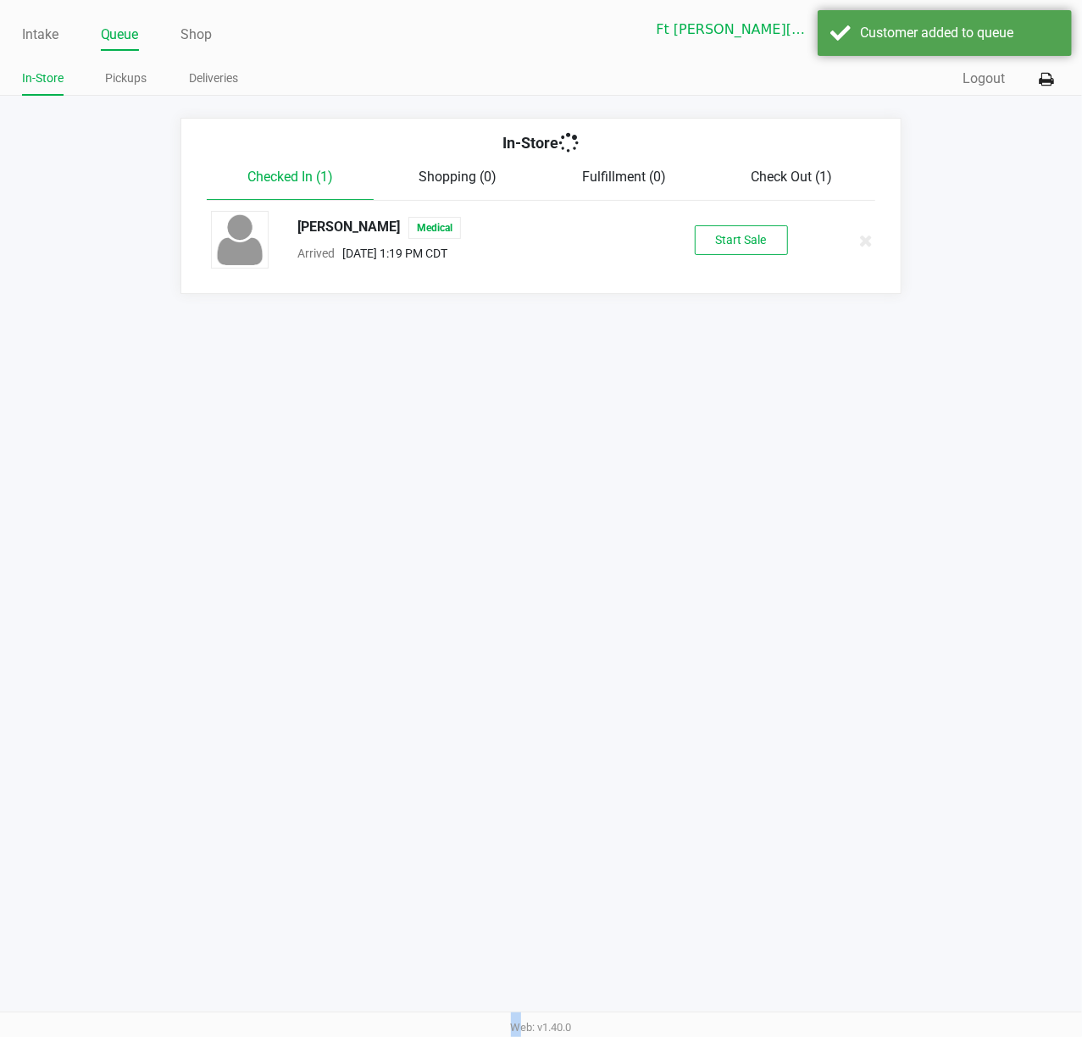
click at [939, 373] on div "Intake Queue Shop Ft Walton Beach WC YARDBIRDS Stanley Harper In-Store Pickups …" at bounding box center [541, 518] width 1082 height 1037
click at [733, 235] on button "Start Sale" at bounding box center [740, 240] width 93 height 30
click at [735, 235] on div "Start Sale" at bounding box center [740, 240] width 93 height 30
click at [739, 239] on div "Start Sale" at bounding box center [740, 240] width 93 height 30
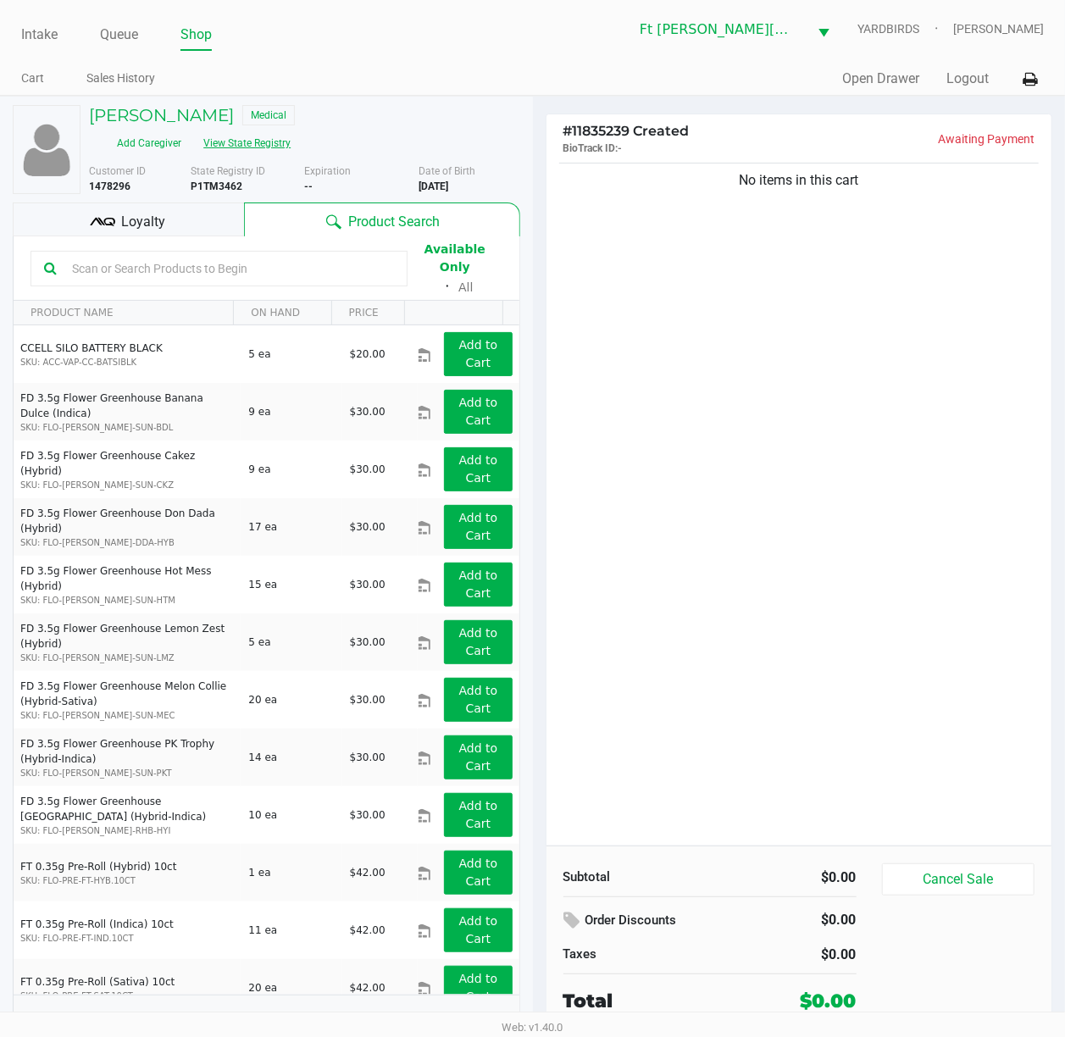
click at [264, 147] on button "View State Registry" at bounding box center [241, 143] width 99 height 27
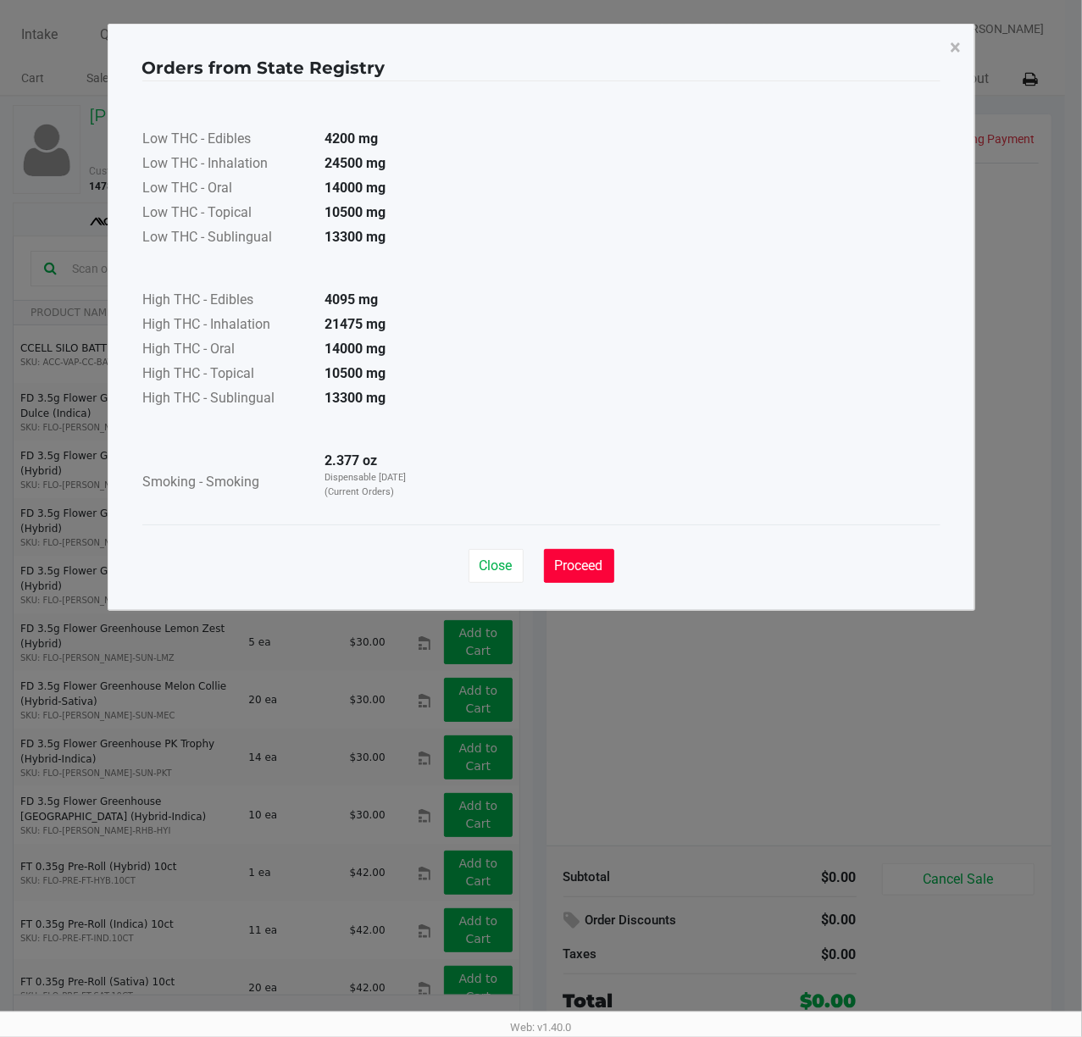
click at [571, 556] on button "Proceed" at bounding box center [579, 566] width 70 height 34
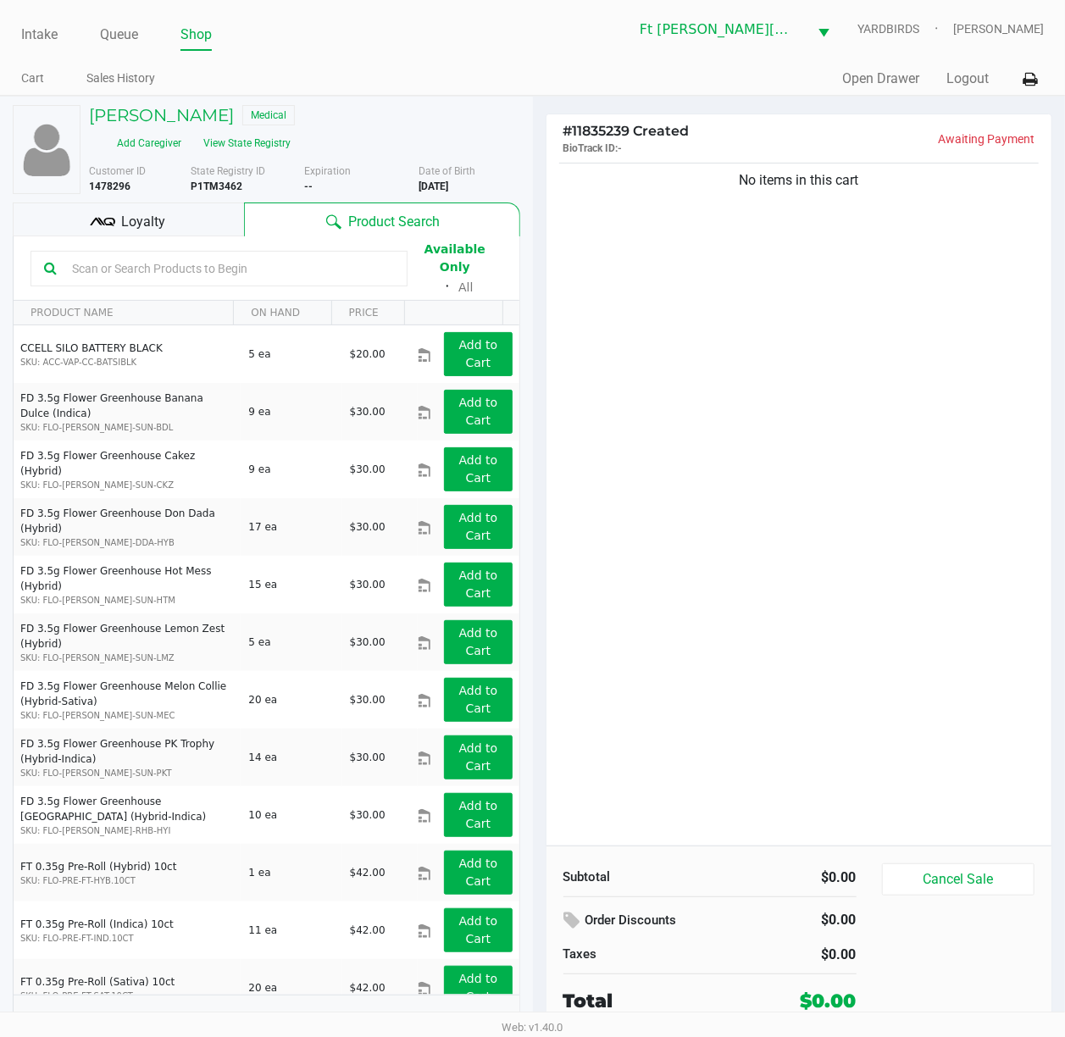
click at [831, 522] on div "Close Proceed" at bounding box center [533, 516] width 798 height 69
click at [291, 150] on button "View State Registry" at bounding box center [241, 143] width 99 height 27
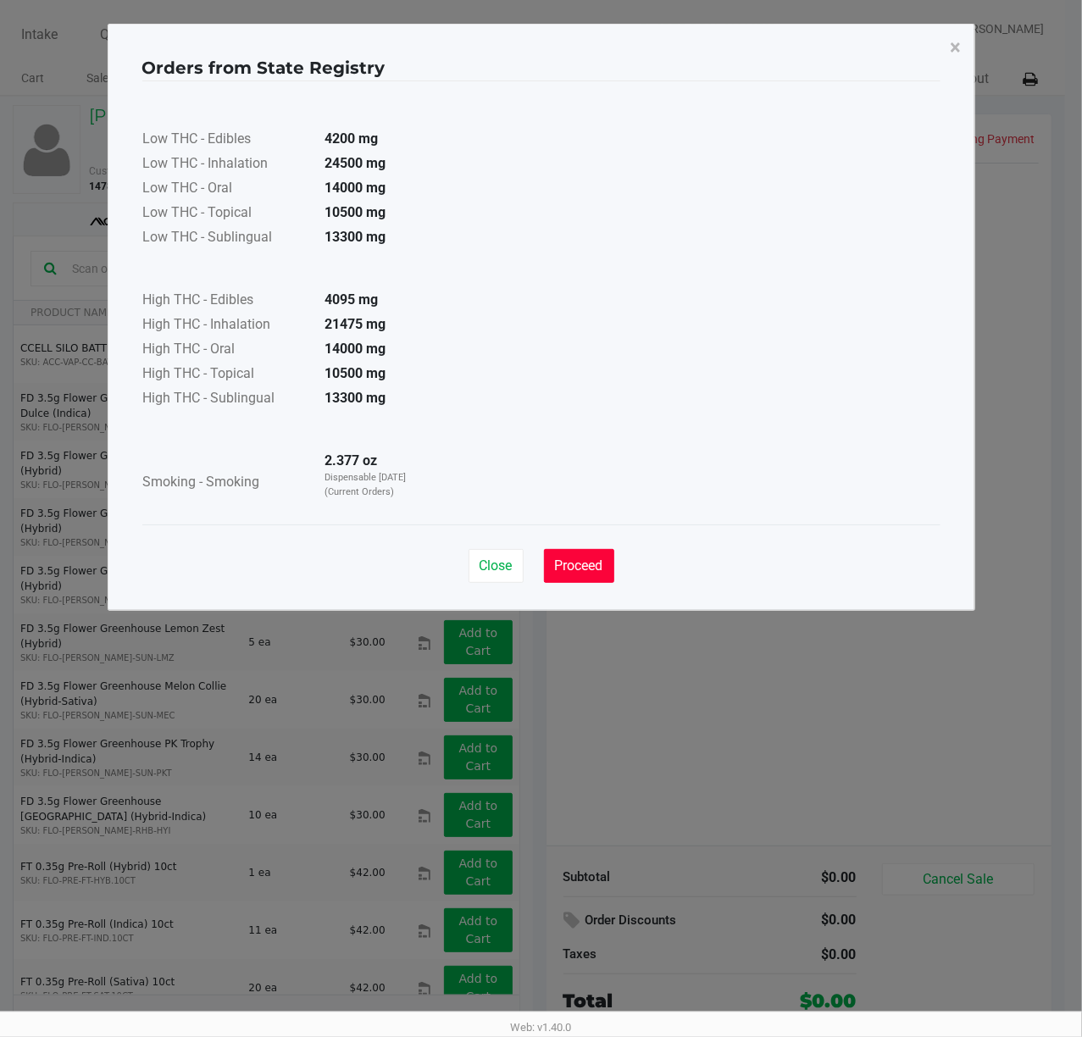
click at [561, 569] on span "Proceed" at bounding box center [579, 565] width 48 height 16
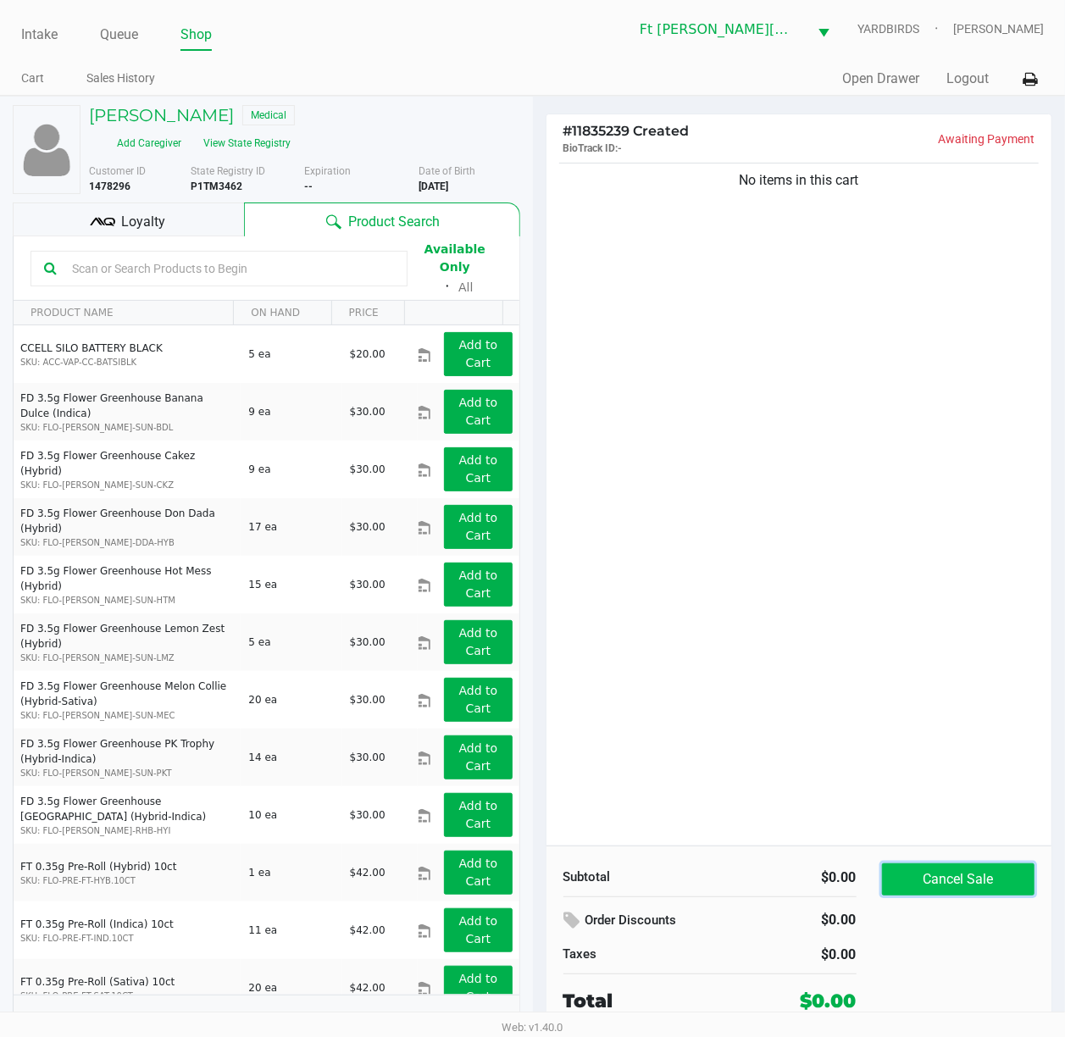
click at [990, 777] on button "Cancel Sale" at bounding box center [958, 879] width 153 height 32
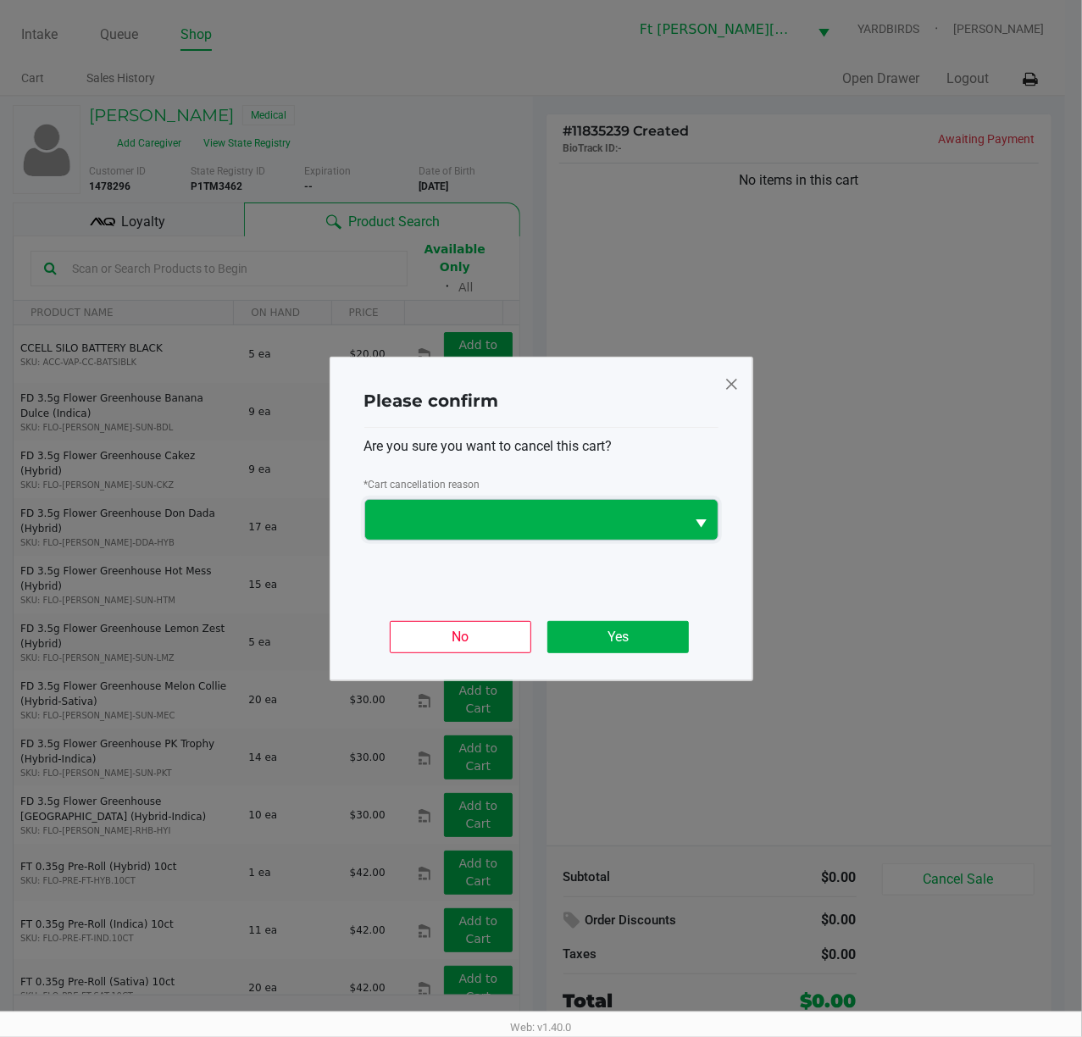
click at [634, 523] on span at bounding box center [525, 519] width 300 height 20
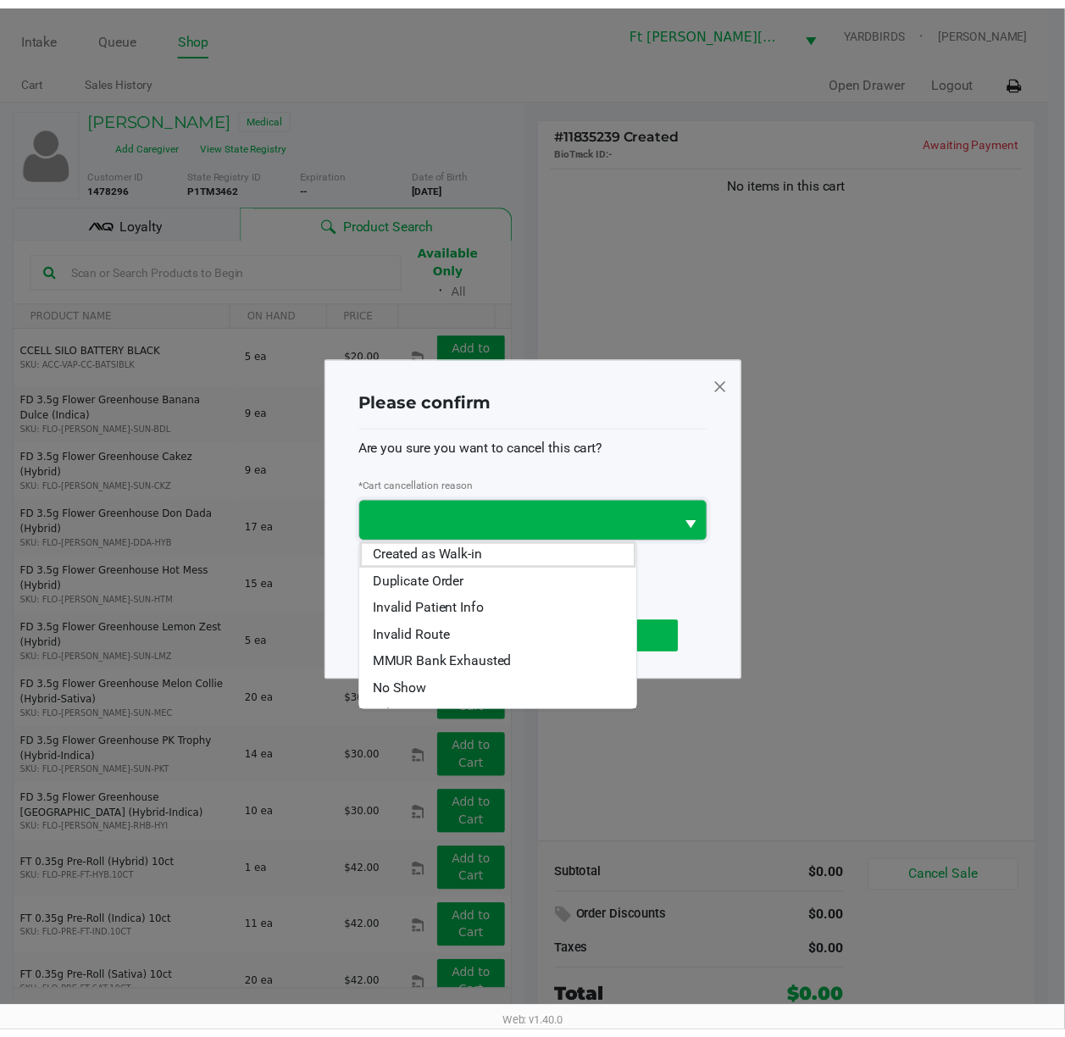
scroll to position [75, 0]
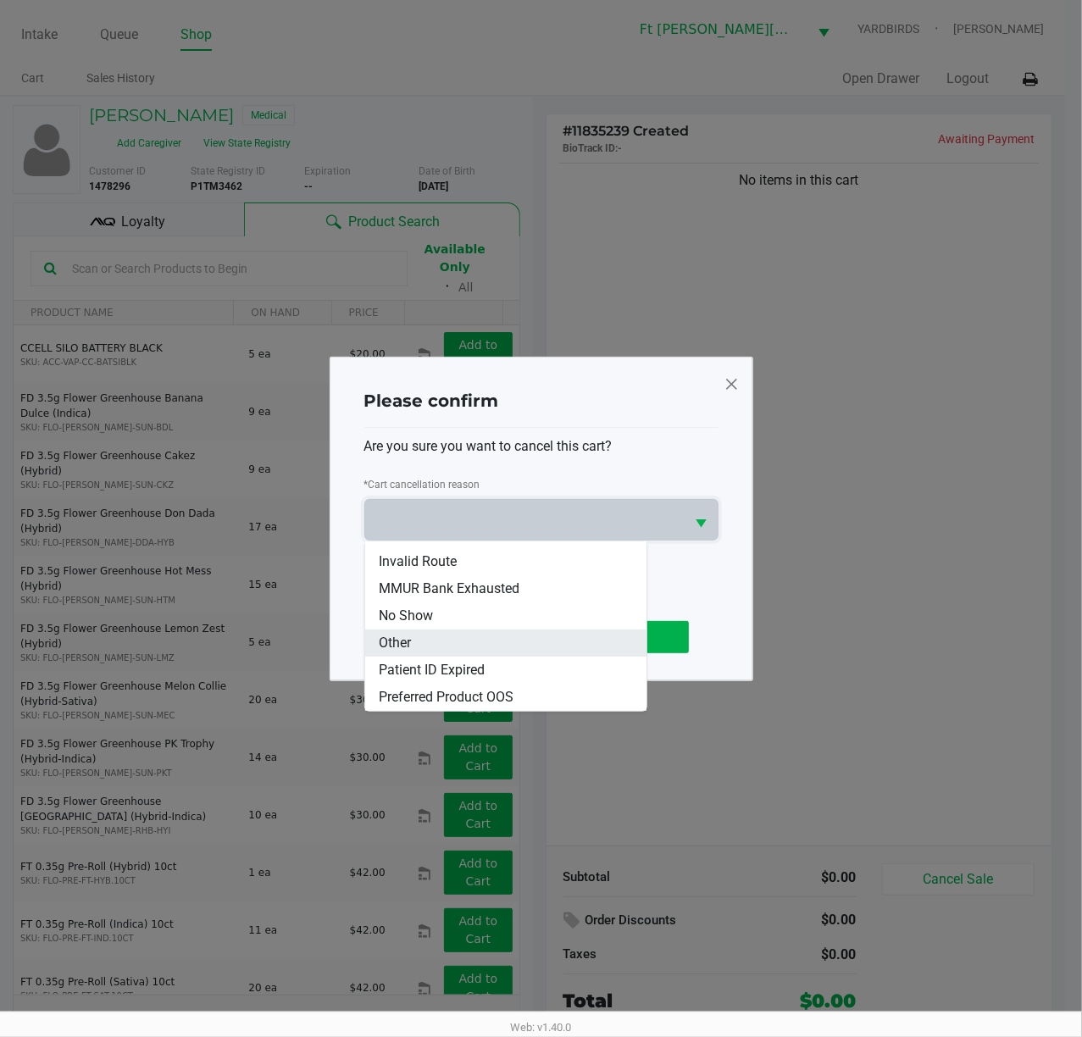
click at [461, 649] on li "Other" at bounding box center [505, 642] width 281 height 27
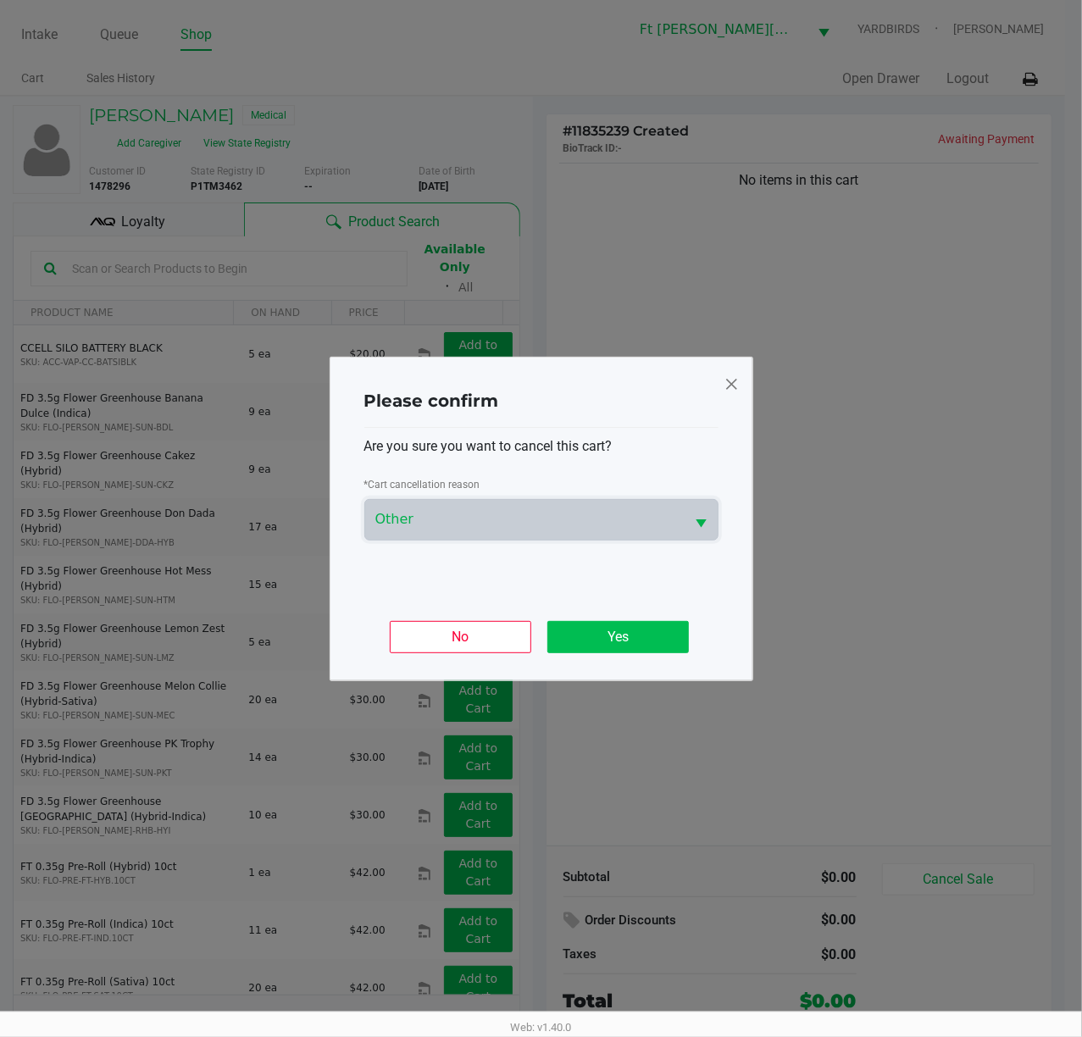
click at [613, 628] on button "Yes" at bounding box center [617, 637] width 141 height 32
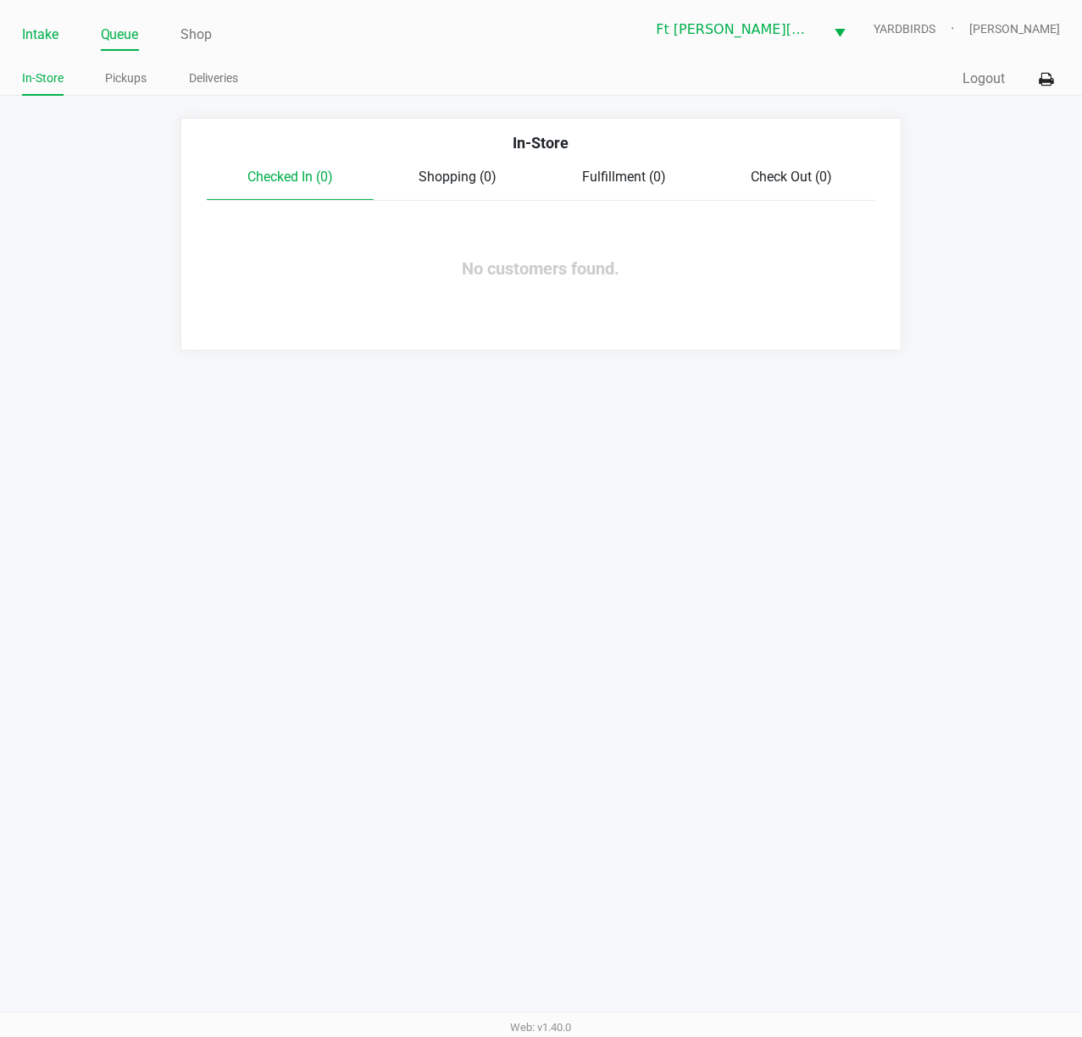
click at [36, 38] on link "Intake" at bounding box center [40, 35] width 36 height 24
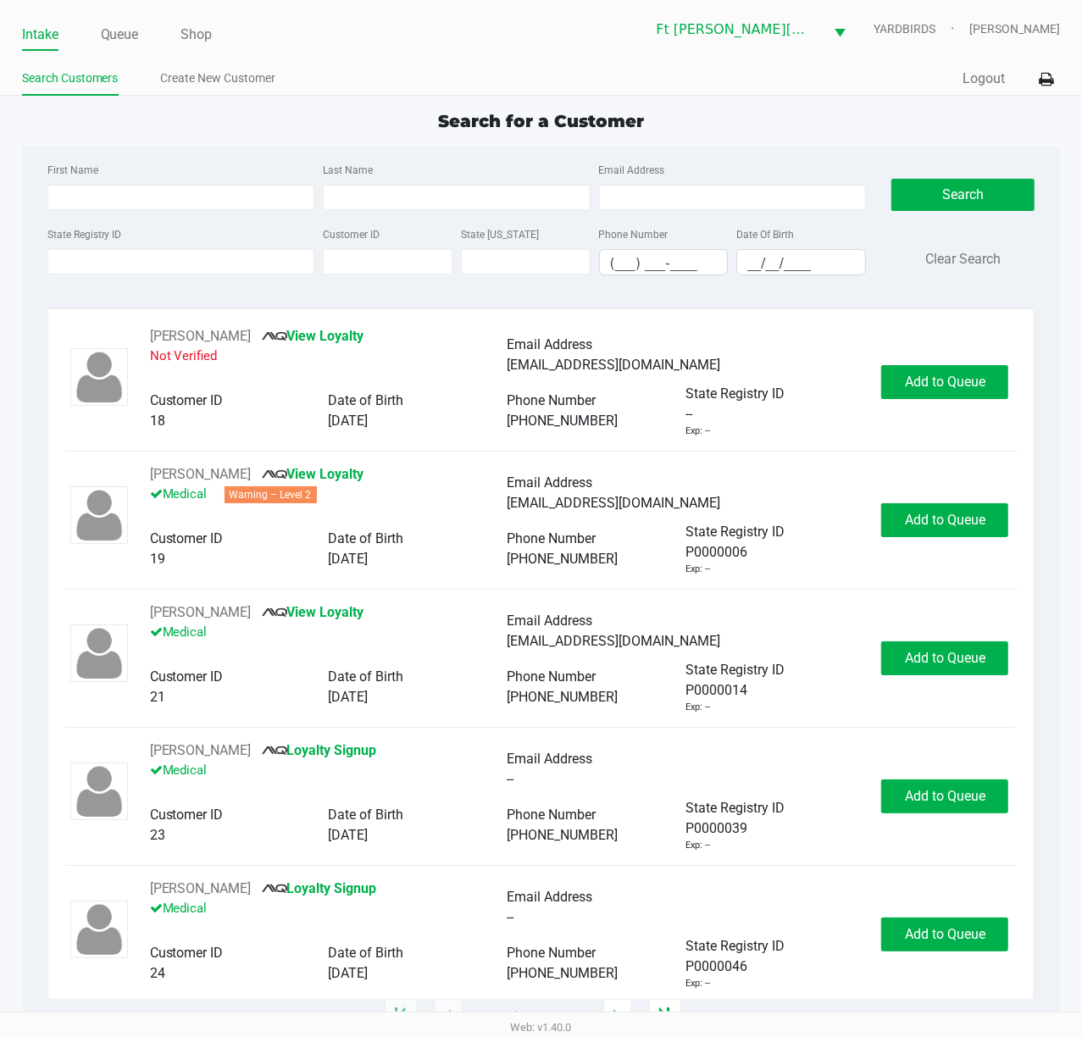
click at [248, 150] on div "First Name Last Name Email Address State Registry ID Customer ID State ID Phone…" at bounding box center [541, 224] width 1013 height 155
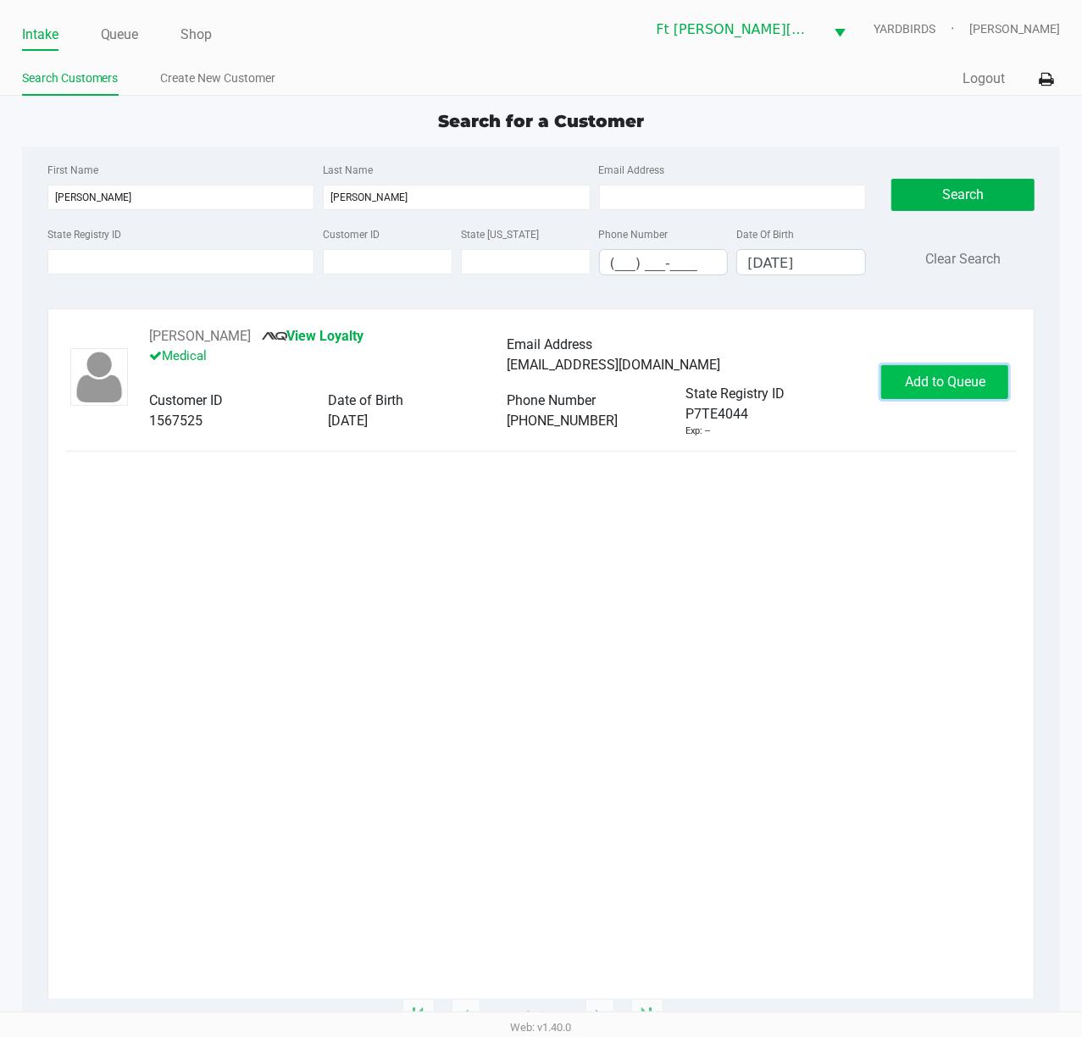
click at [949, 381] on span "Add to Queue" at bounding box center [945, 381] width 80 height 16
click at [949, 381] on div "Add to Queue" at bounding box center [944, 382] width 127 height 34
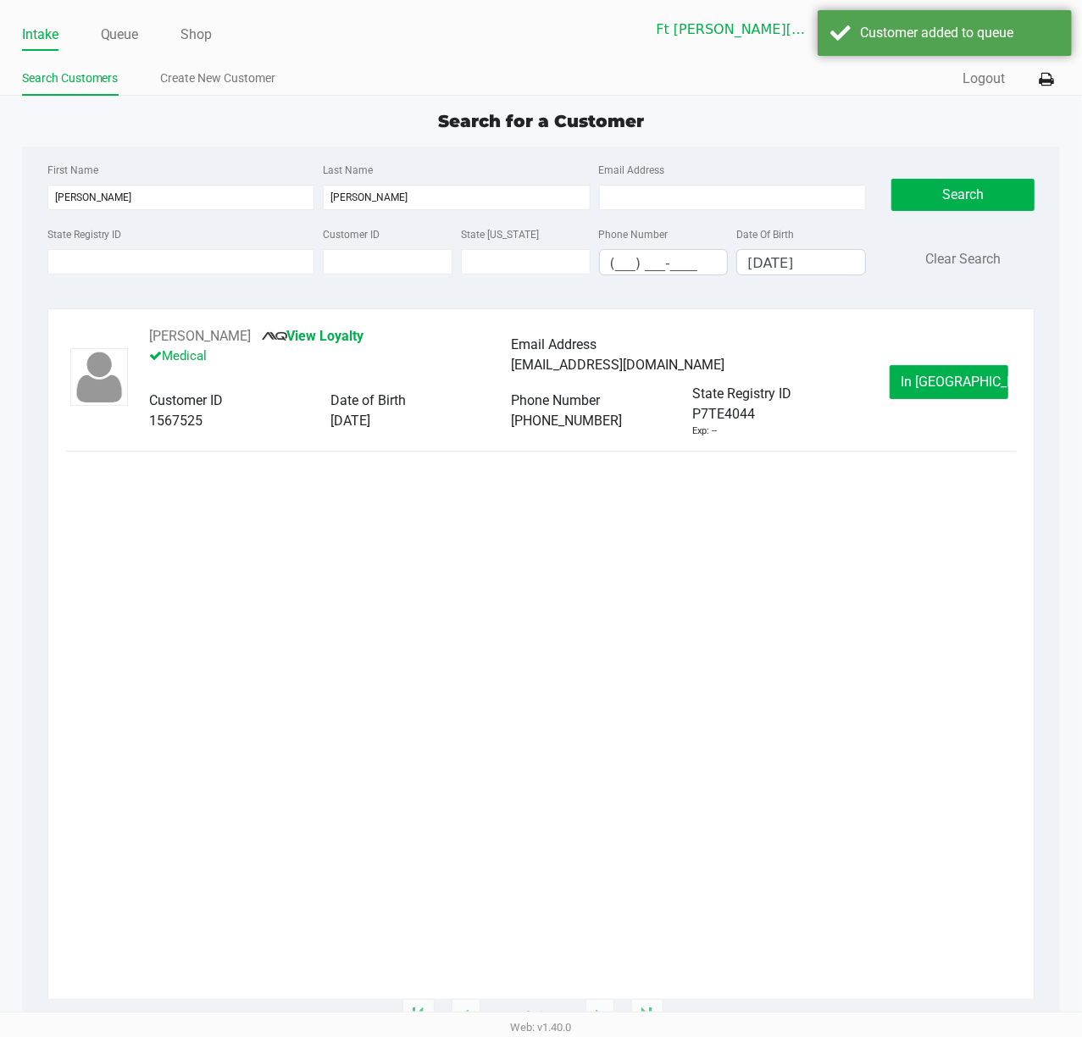
click at [949, 380] on span "In Queue" at bounding box center [971, 381] width 142 height 16
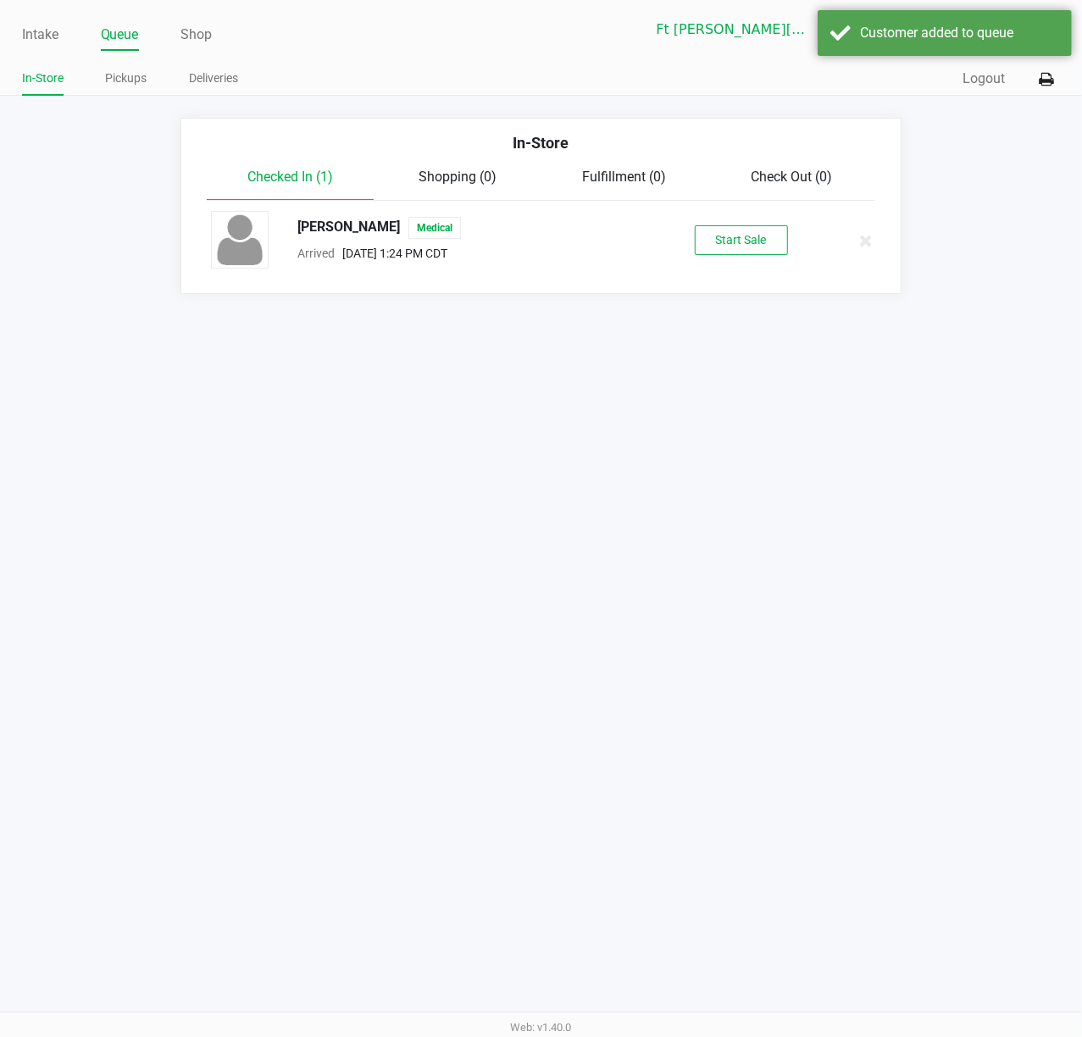
click at [736, 258] on div "KEVIN ROCHA Medical Arrived Aug 23, 2025 1:24 PM CDT Start Sale" at bounding box center [540, 240] width 685 height 59
click at [732, 244] on button "Start Sale" at bounding box center [740, 240] width 93 height 30
click at [732, 244] on div "Start Sale" at bounding box center [740, 240] width 93 height 30
click at [739, 247] on div "Start Sale" at bounding box center [740, 240] width 93 height 30
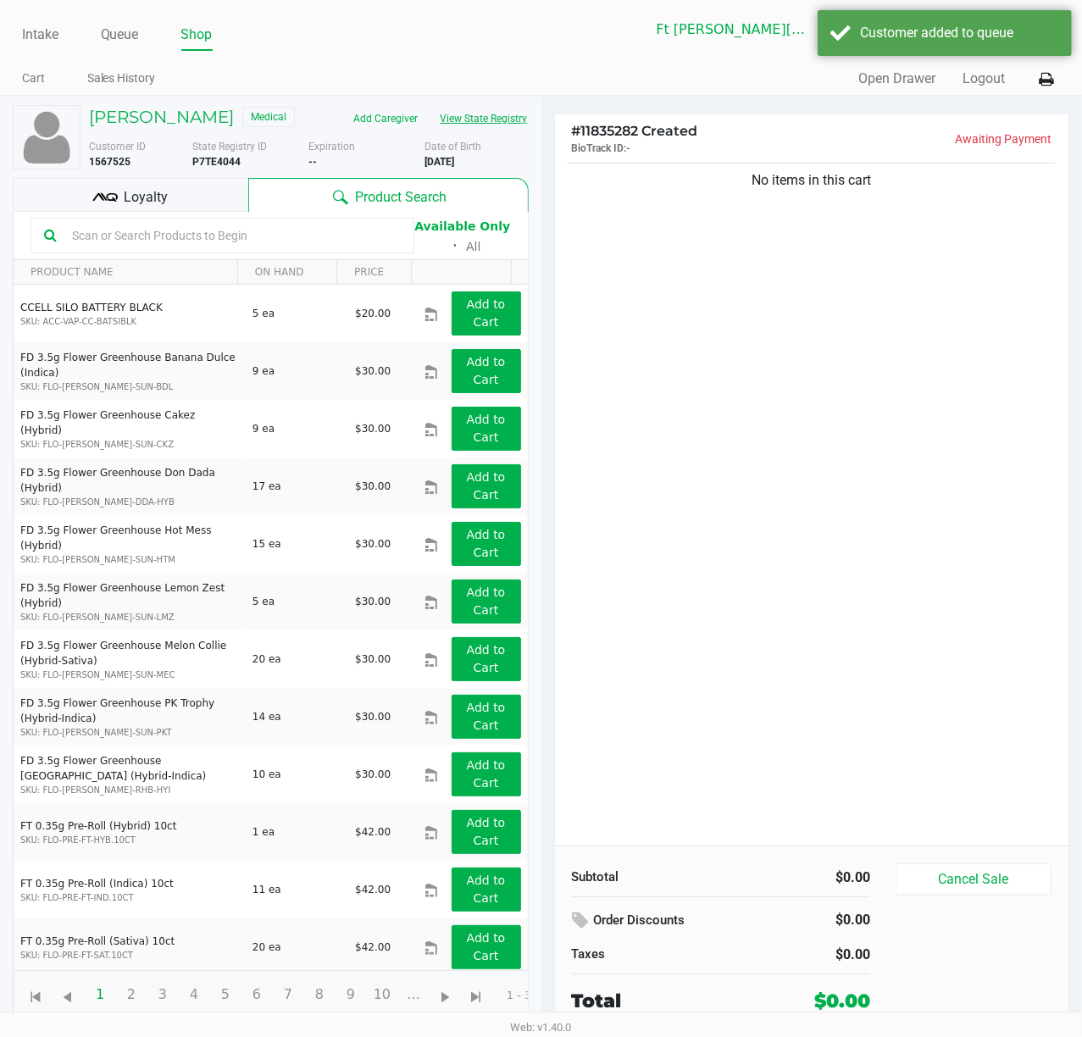
click at [506, 123] on button "View State Registry" at bounding box center [478, 118] width 99 height 27
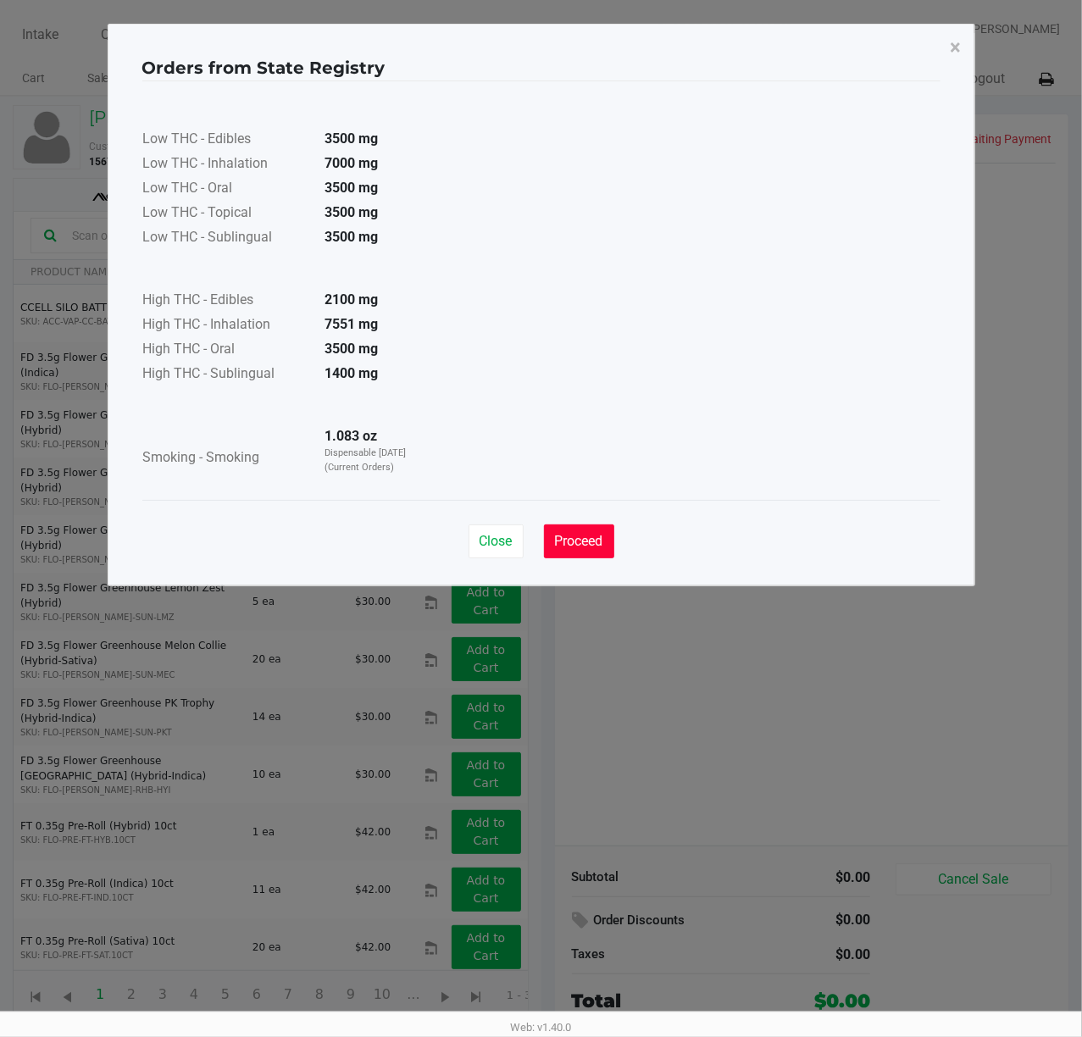
click at [571, 536] on span "Proceed" at bounding box center [579, 541] width 48 height 16
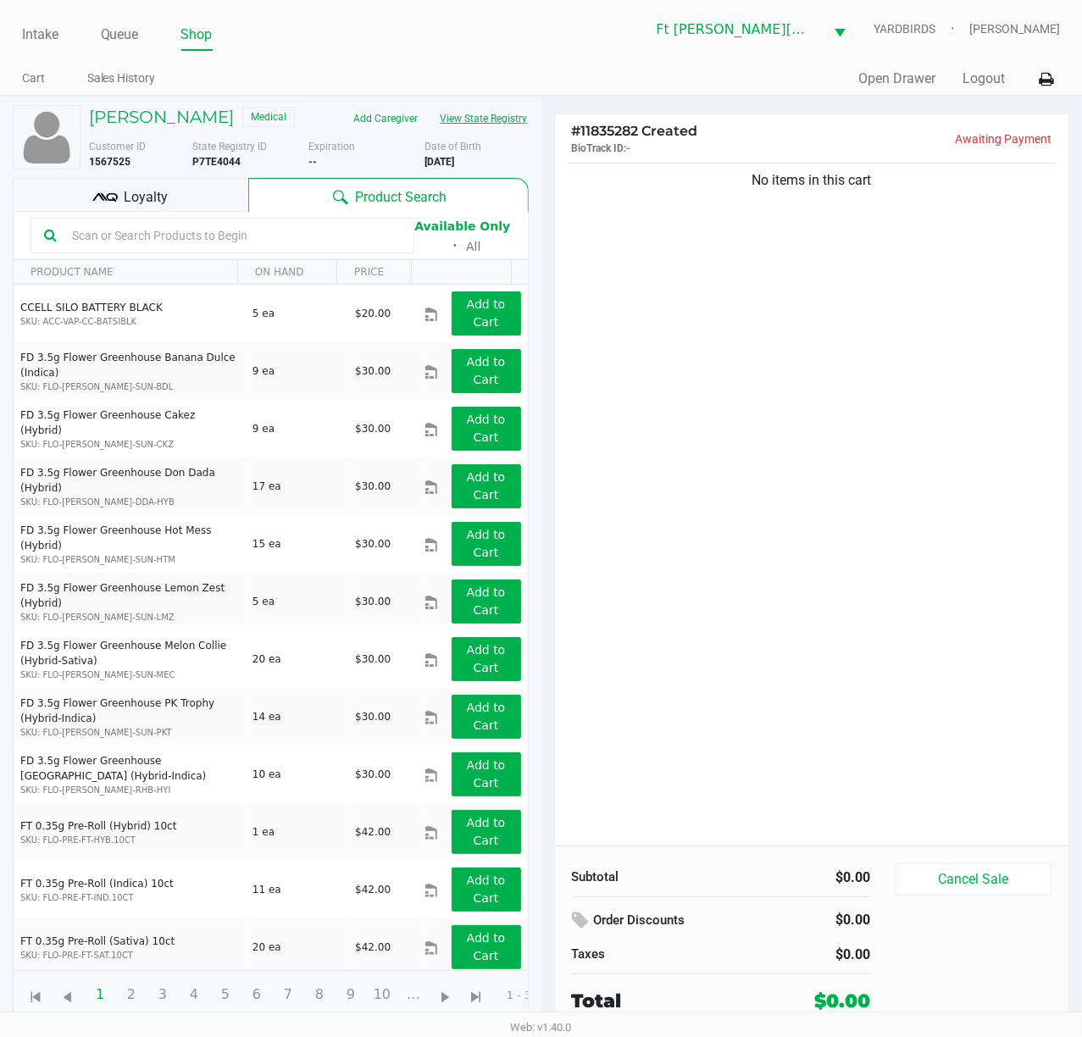
click at [503, 123] on button "View State Registry" at bounding box center [478, 118] width 99 height 27
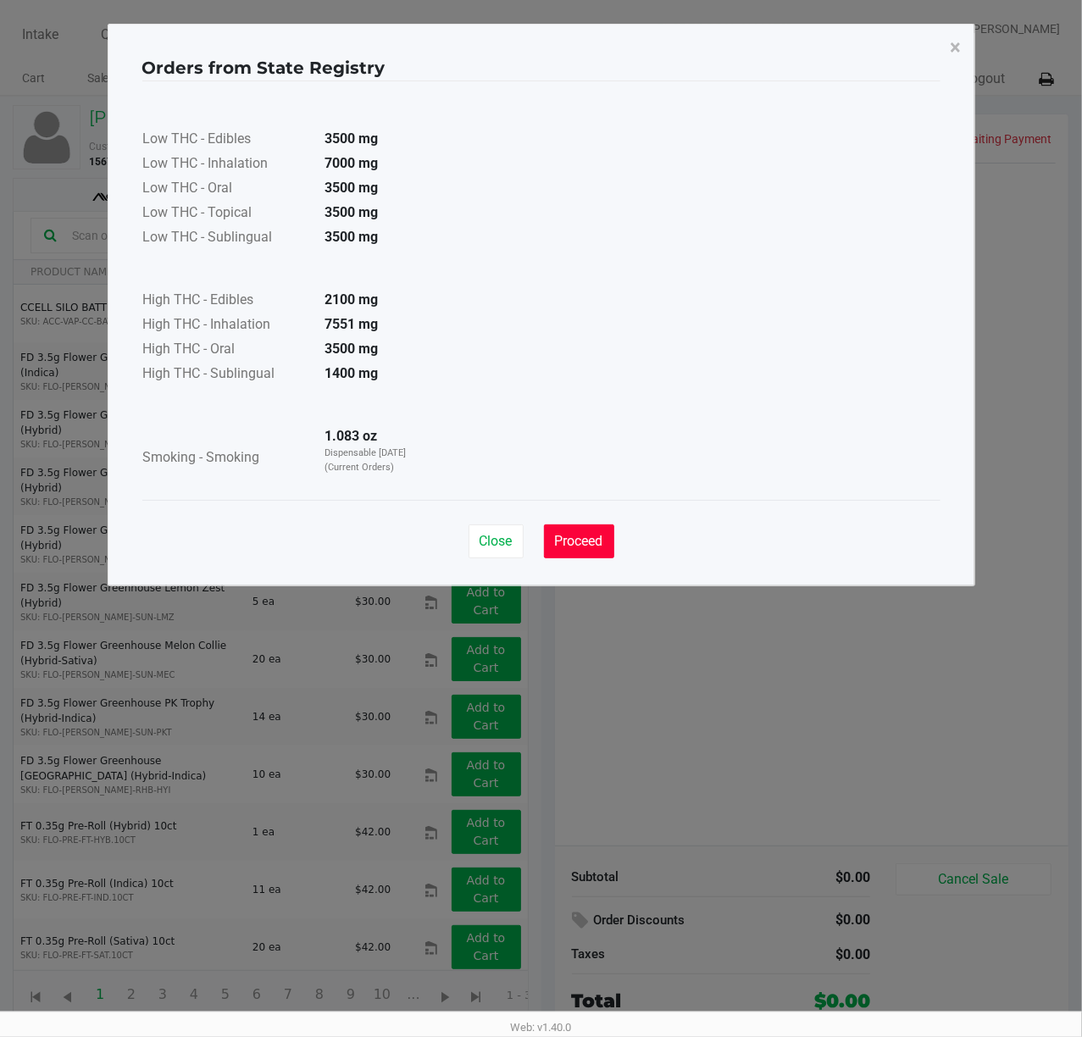
click at [587, 536] on span "Proceed" at bounding box center [579, 541] width 48 height 16
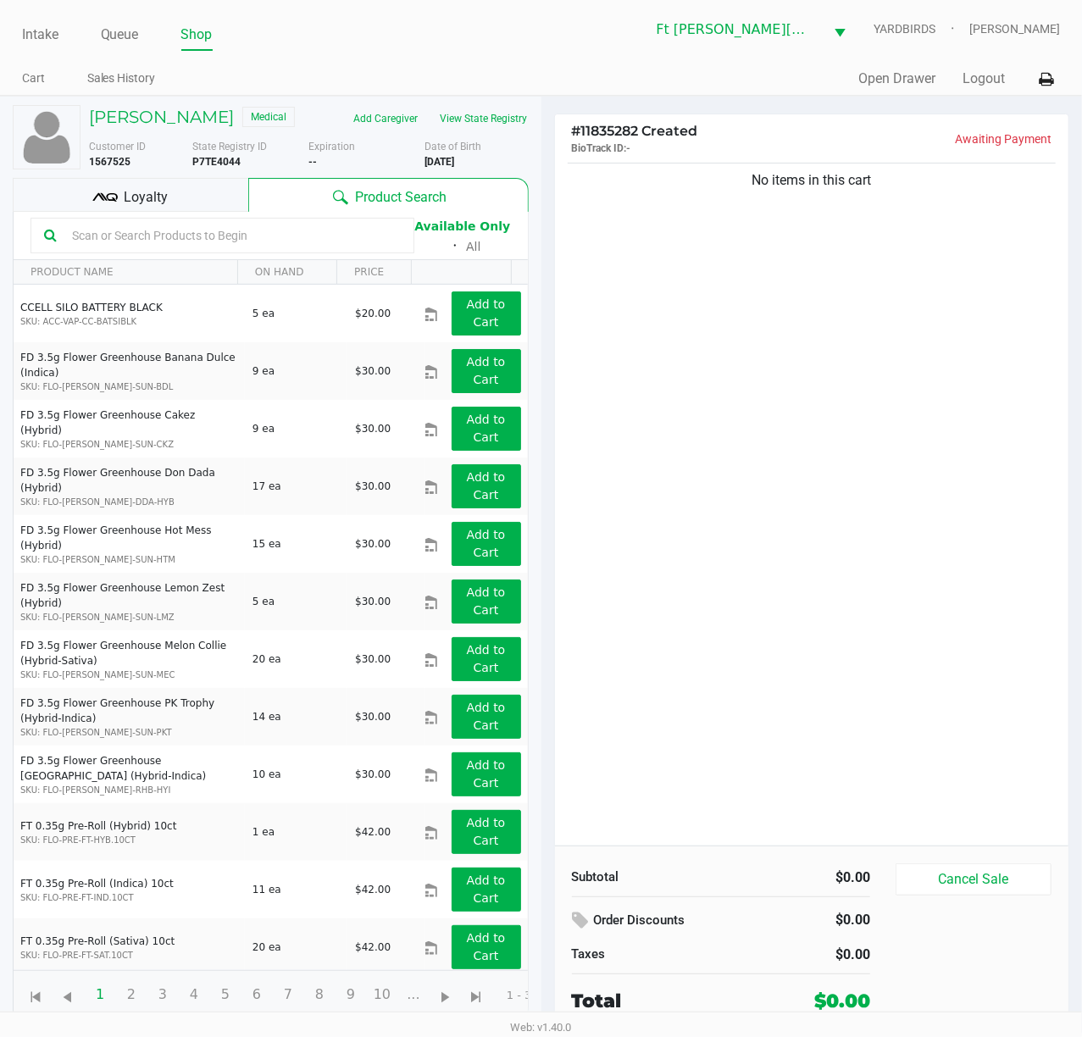
click at [147, 238] on input "text" at bounding box center [232, 235] width 335 height 25
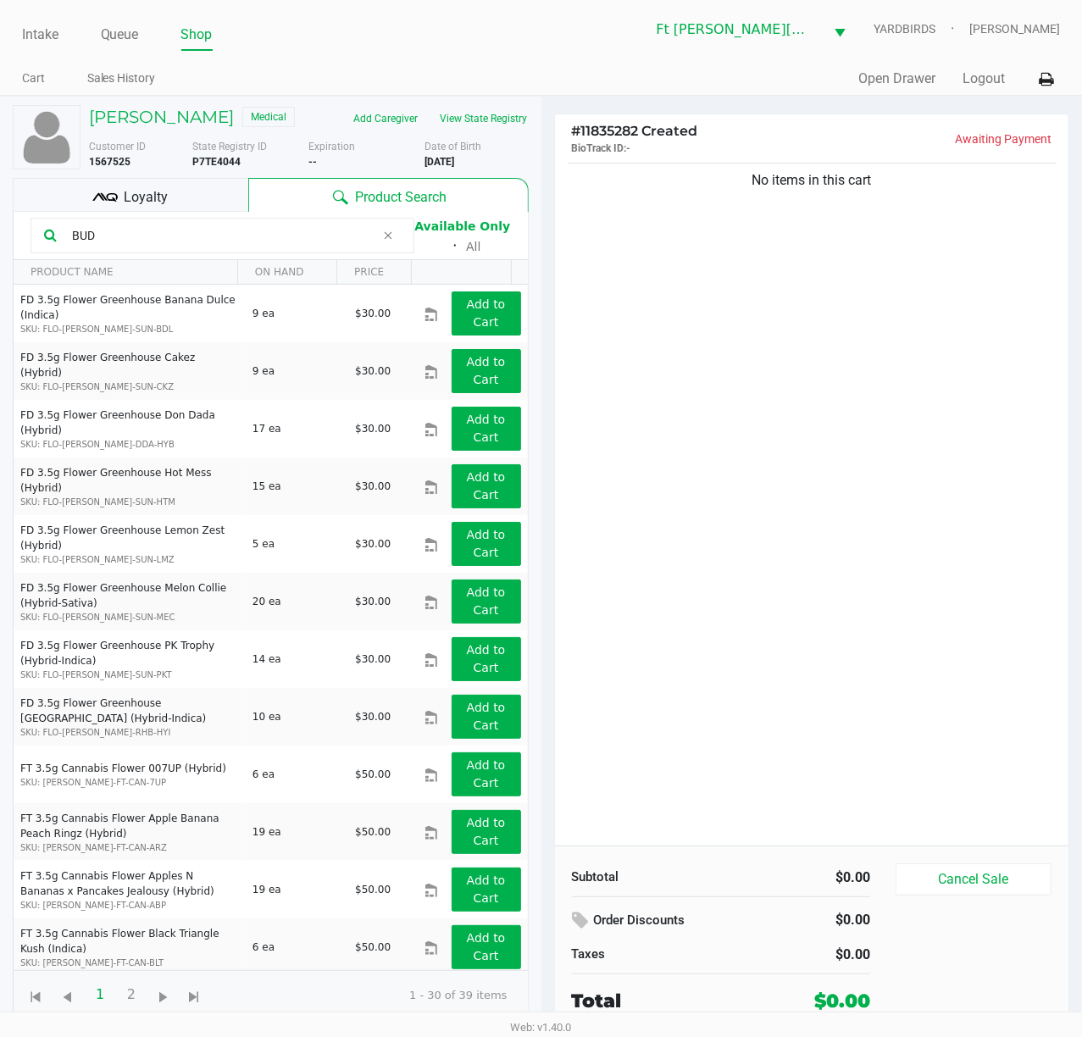
click at [152, 202] on span "Loyalty" at bounding box center [146, 197] width 44 height 20
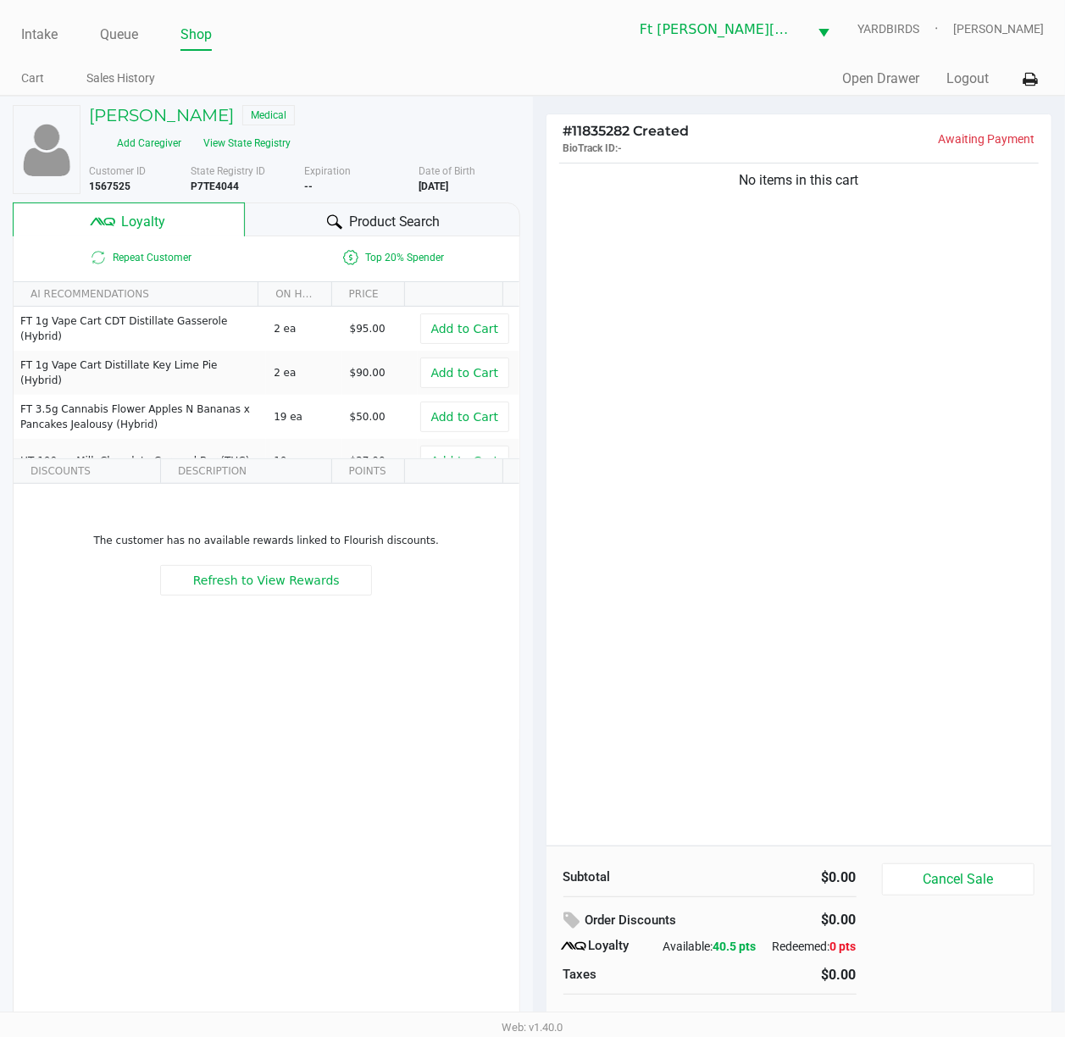
click at [370, 236] on div "Repeat Customer Top 20% Spender" at bounding box center [267, 257] width 506 height 42
click at [378, 212] on span "Product Search" at bounding box center [394, 222] width 91 height 20
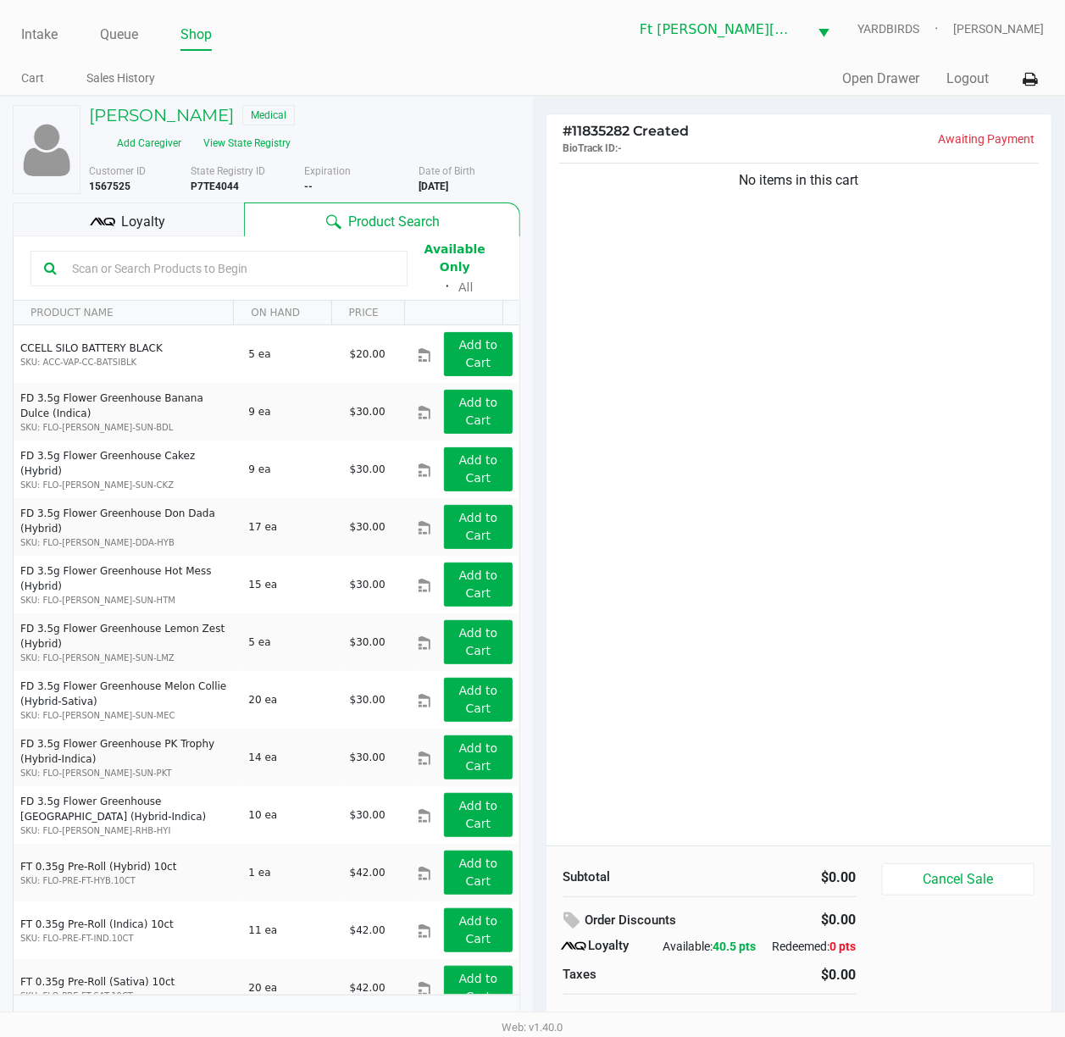
drag, startPoint x: 356, startPoint y: 210, endPoint x: 272, endPoint y: 246, distance: 91.1
click at [268, 256] on input "text" at bounding box center [229, 268] width 329 height 25
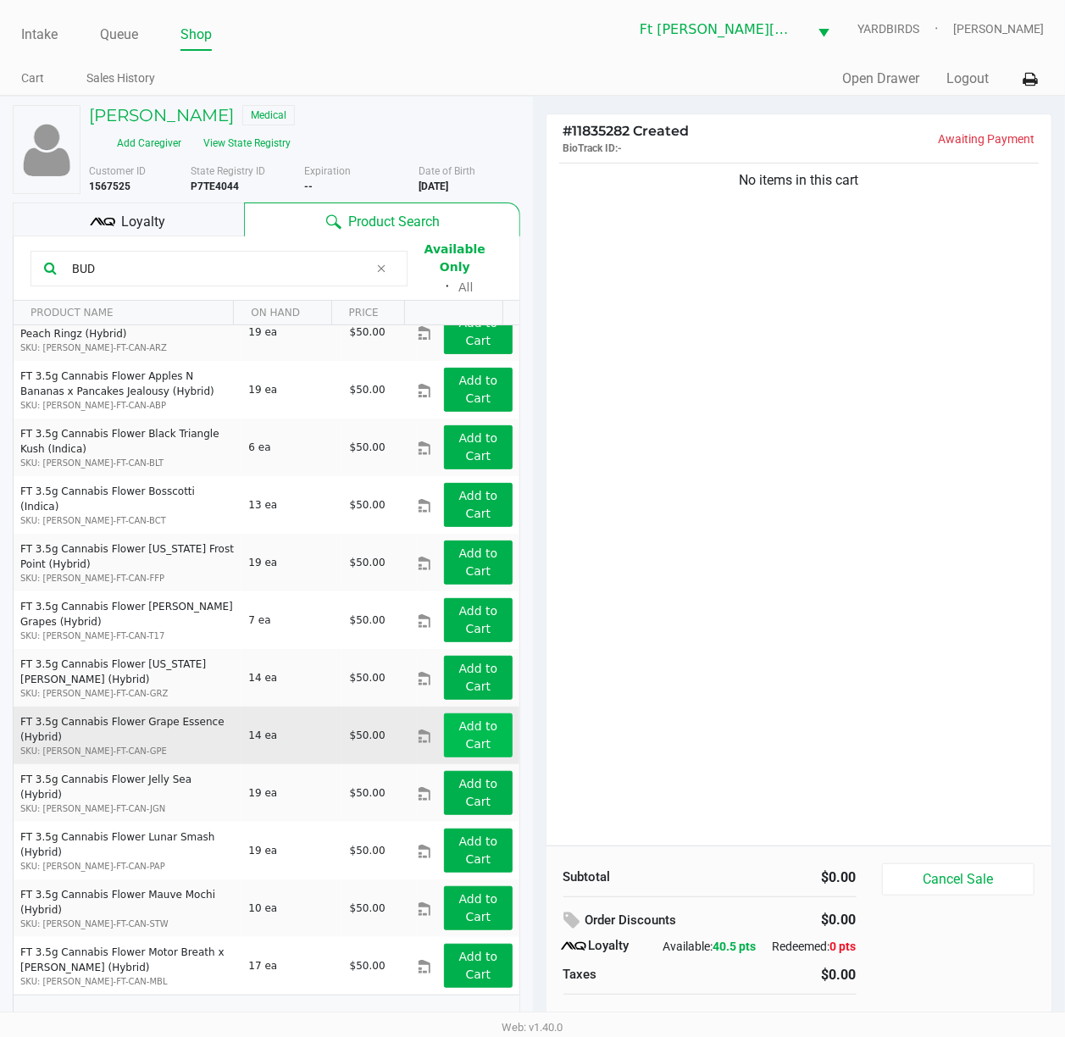
scroll to position [564, 0]
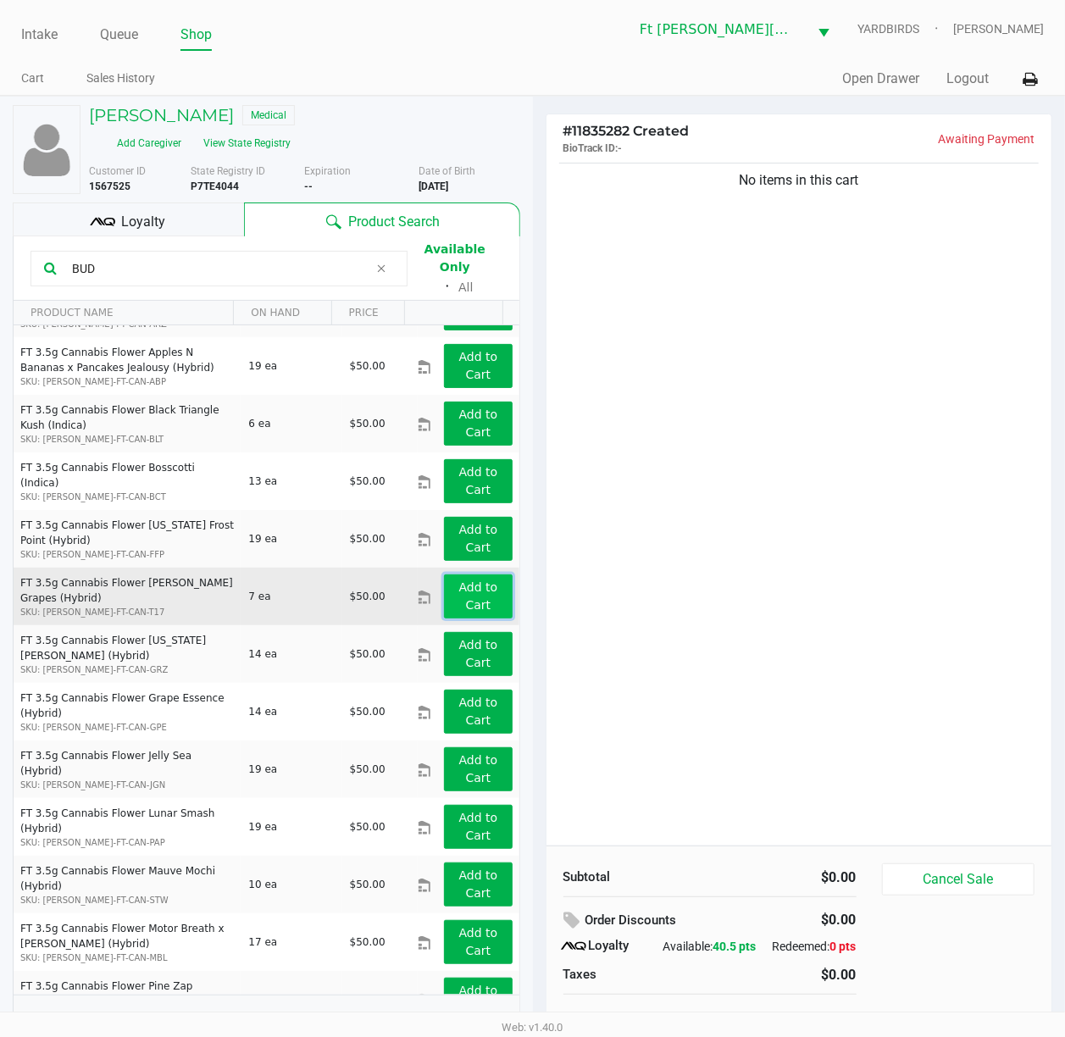
click at [469, 580] on app-button-loader "Add to Cart" at bounding box center [478, 595] width 39 height 31
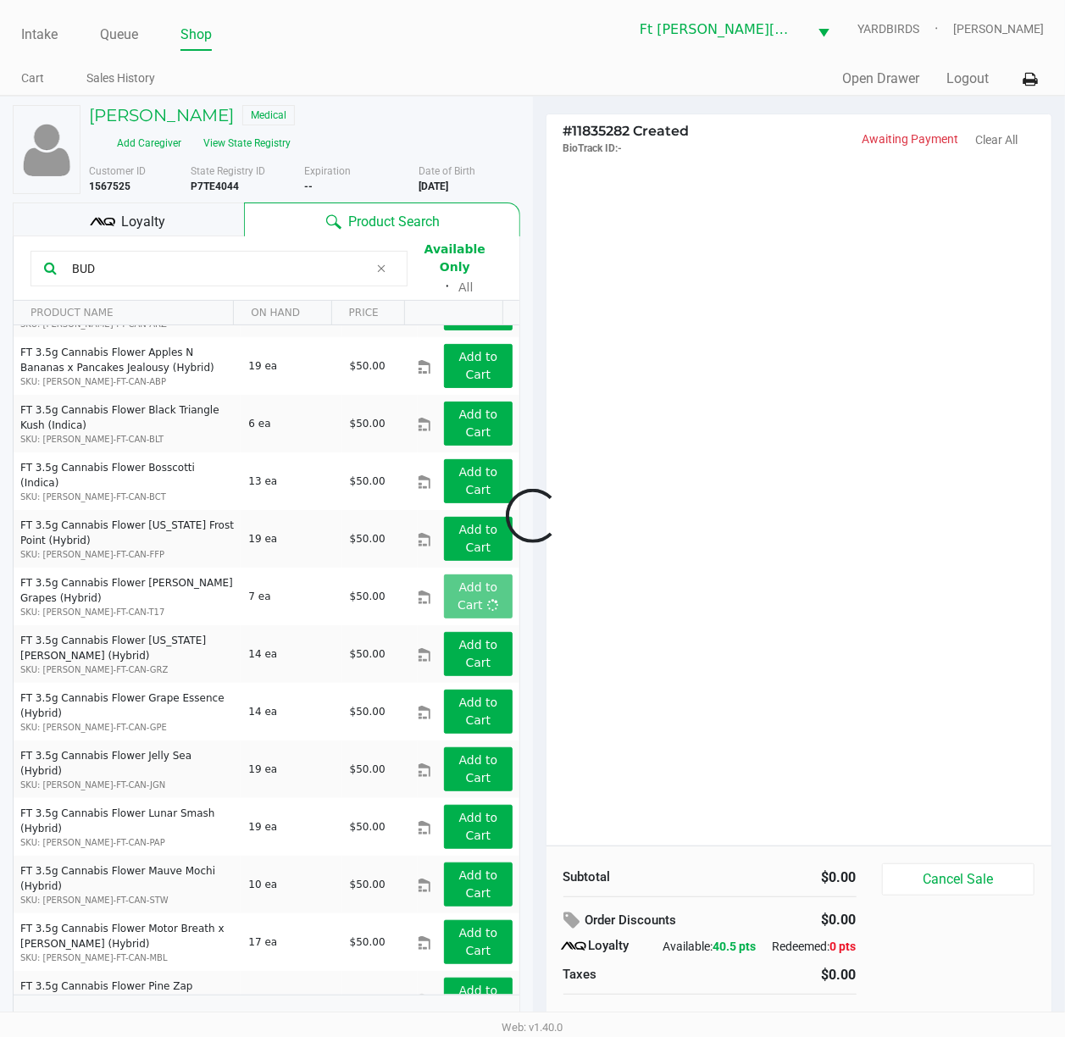
scroll to position [19, 0]
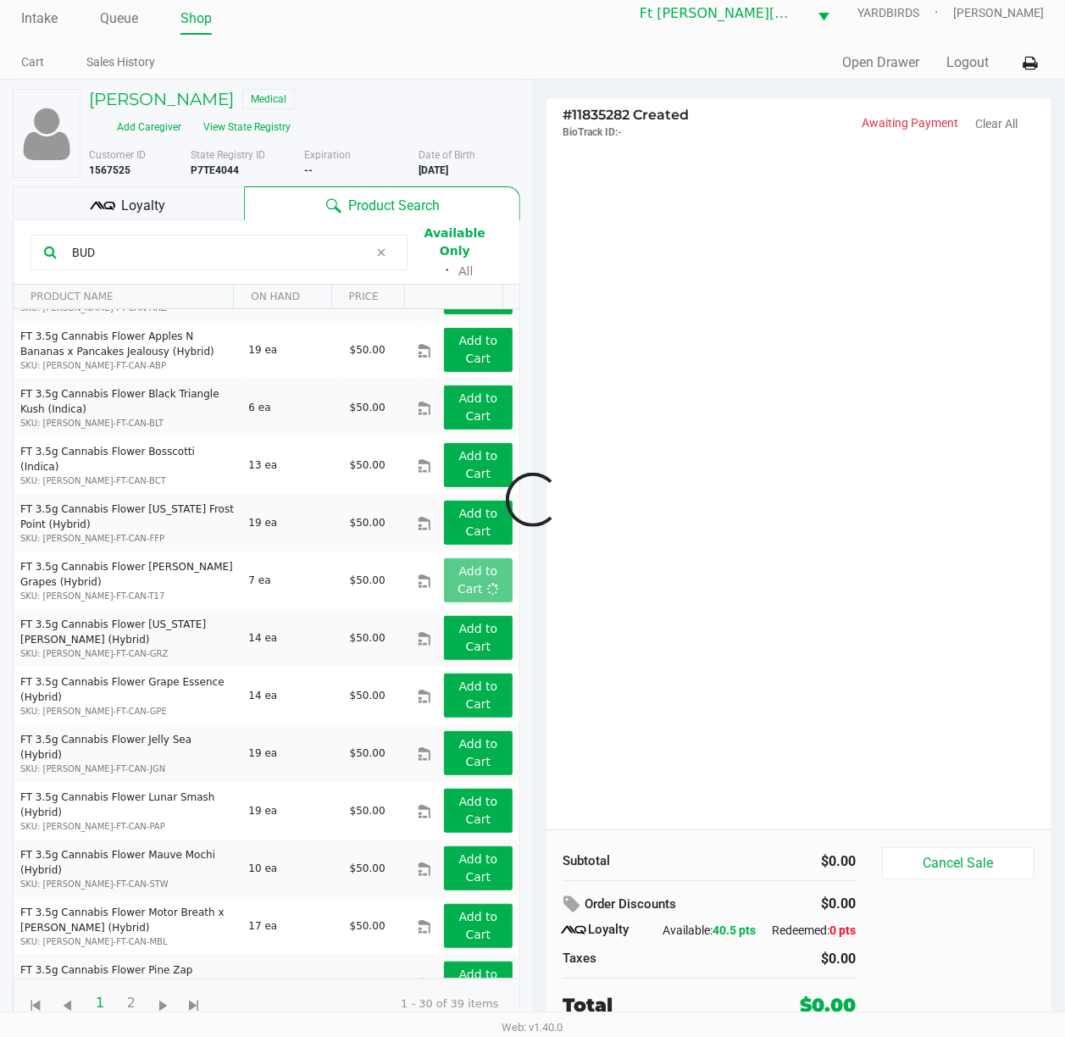
click at [667, 523] on div at bounding box center [532, 499] width 1065 height 670
click at [671, 523] on div at bounding box center [532, 499] width 1065 height 670
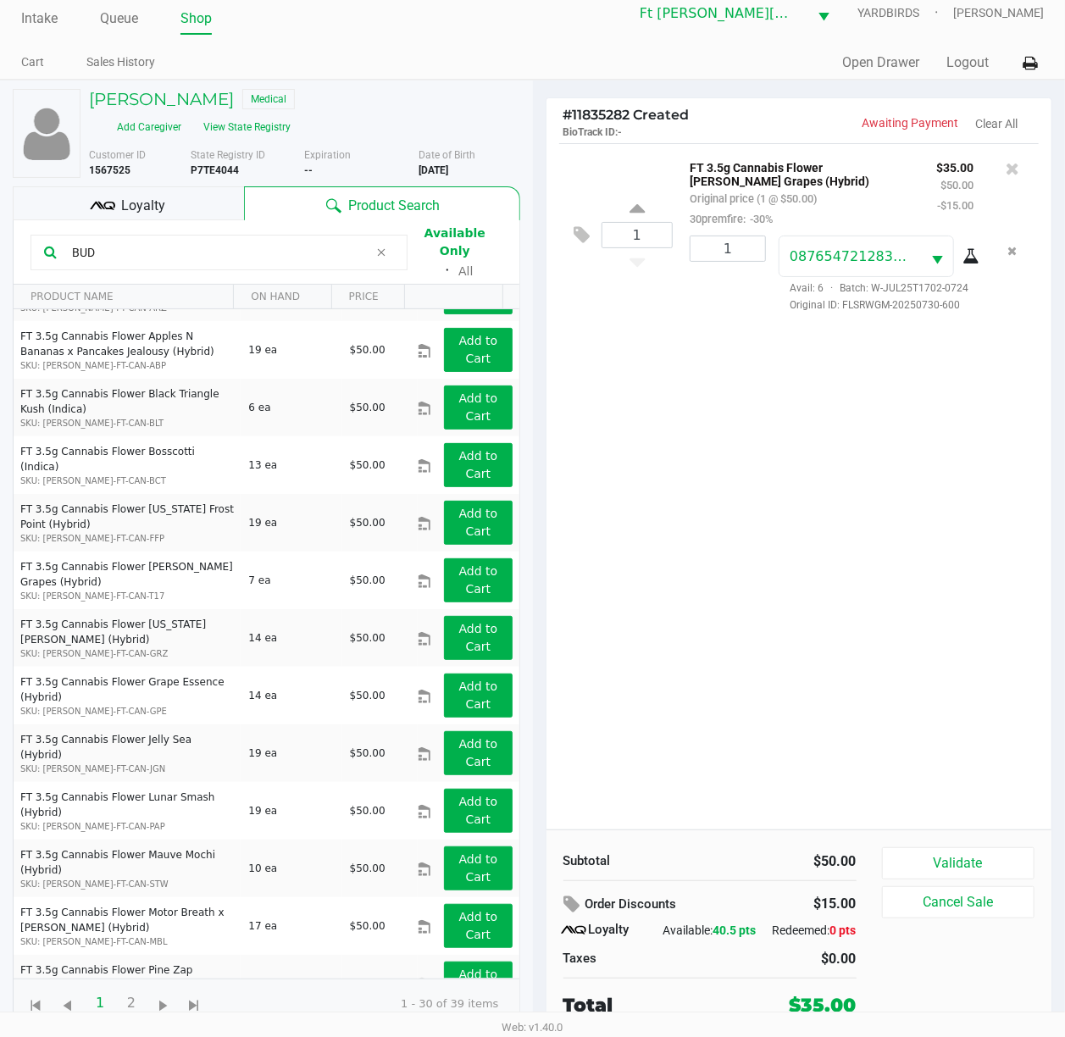
click at [777, 517] on div "1 FT 3.5g Cannabis Flower Gaspar's Grapes (Hybrid) Original price (1 @ $50.00) …" at bounding box center [799, 486] width 506 height 686
click at [974, 777] on button "Validate" at bounding box center [958, 863] width 153 height 32
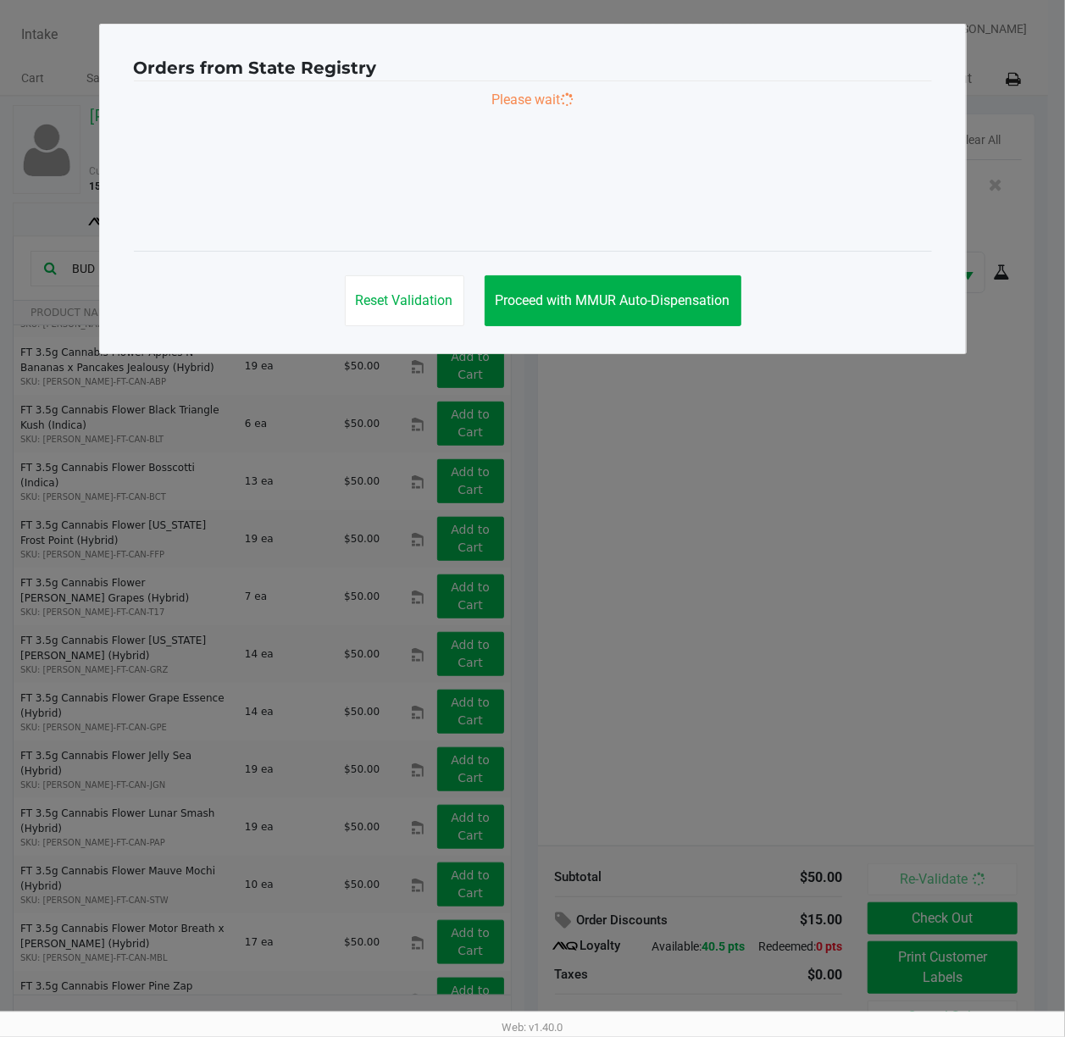
scroll to position [0, 0]
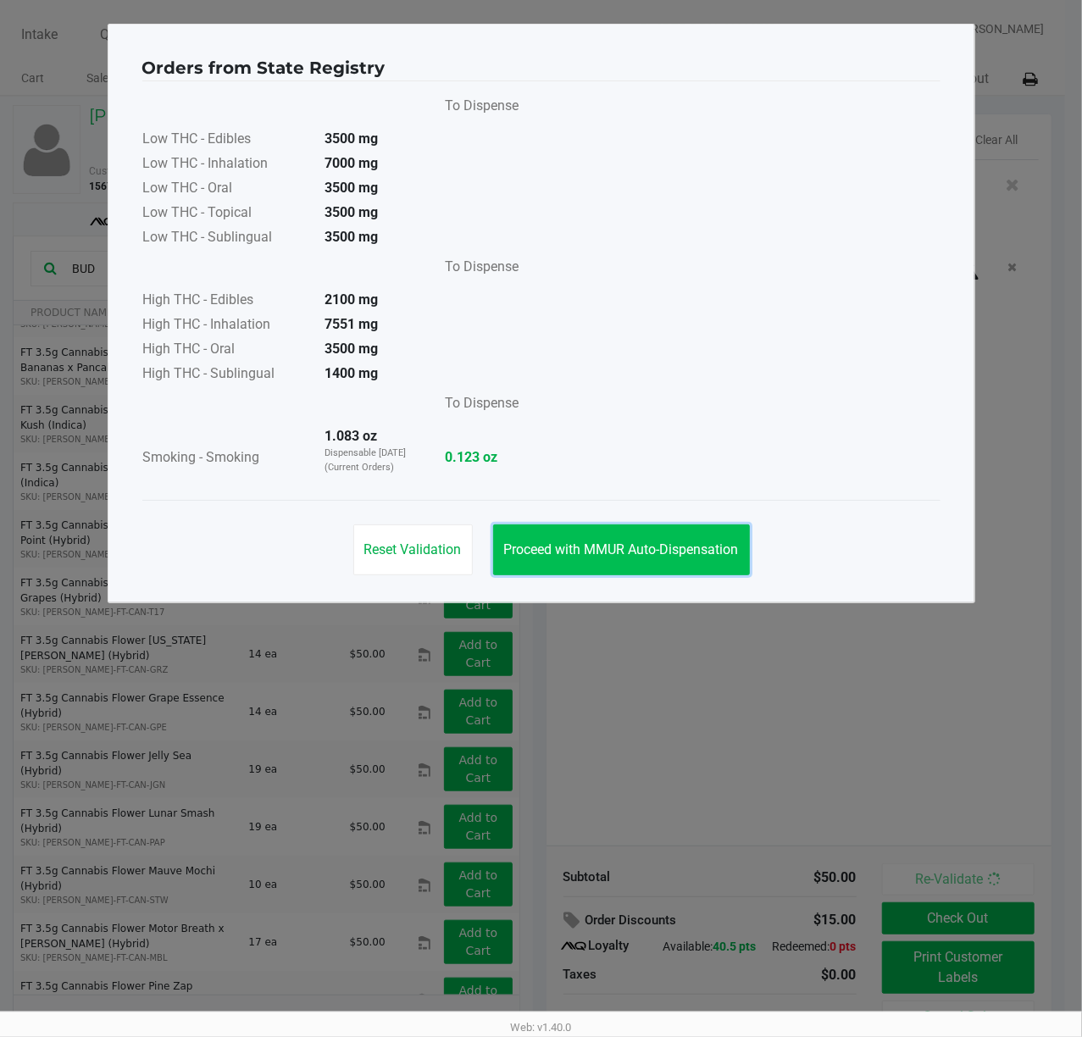
click at [607, 545] on span "Proceed with MMUR Auto-Dispensation" at bounding box center [621, 549] width 235 height 16
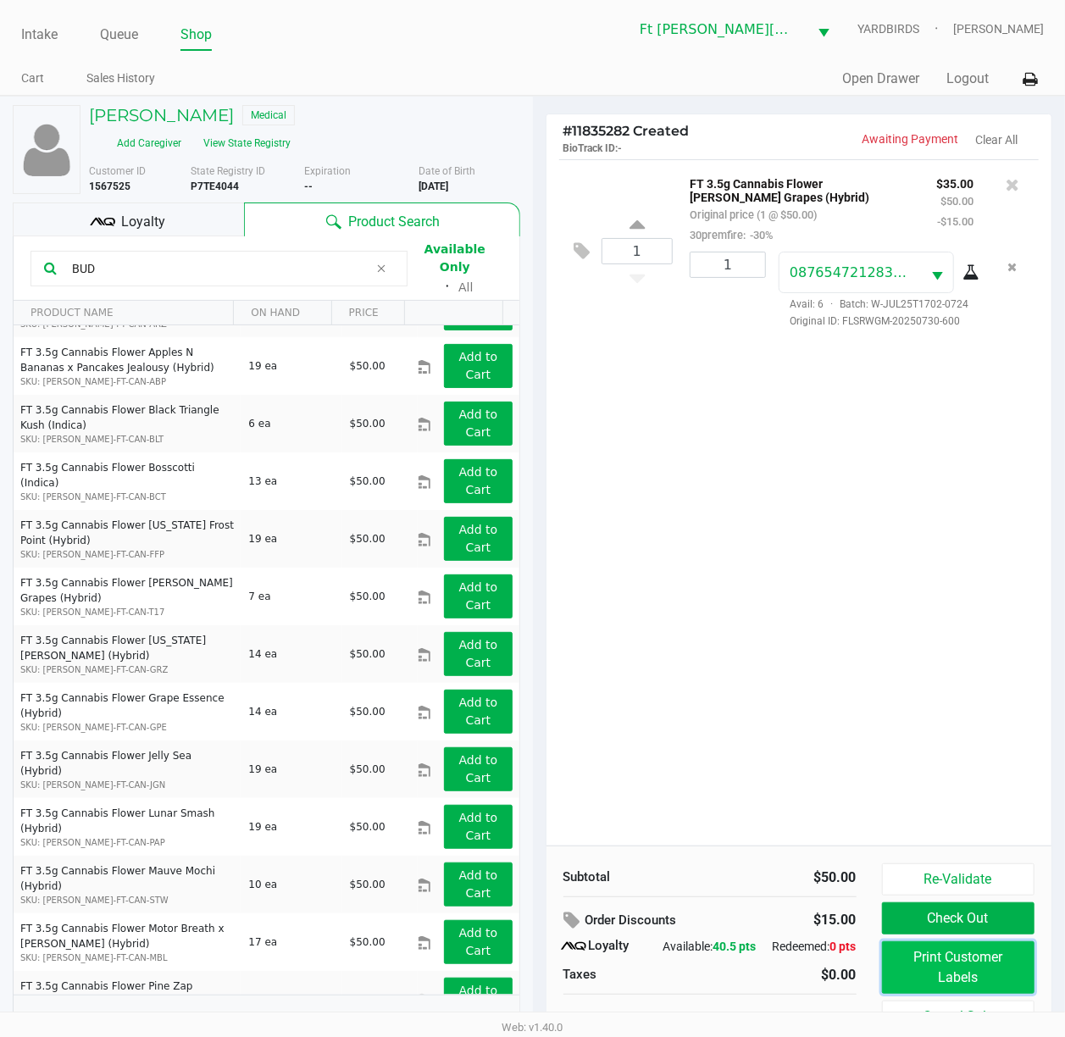
click at [957, 777] on button "Print Customer Labels" at bounding box center [958, 967] width 153 height 53
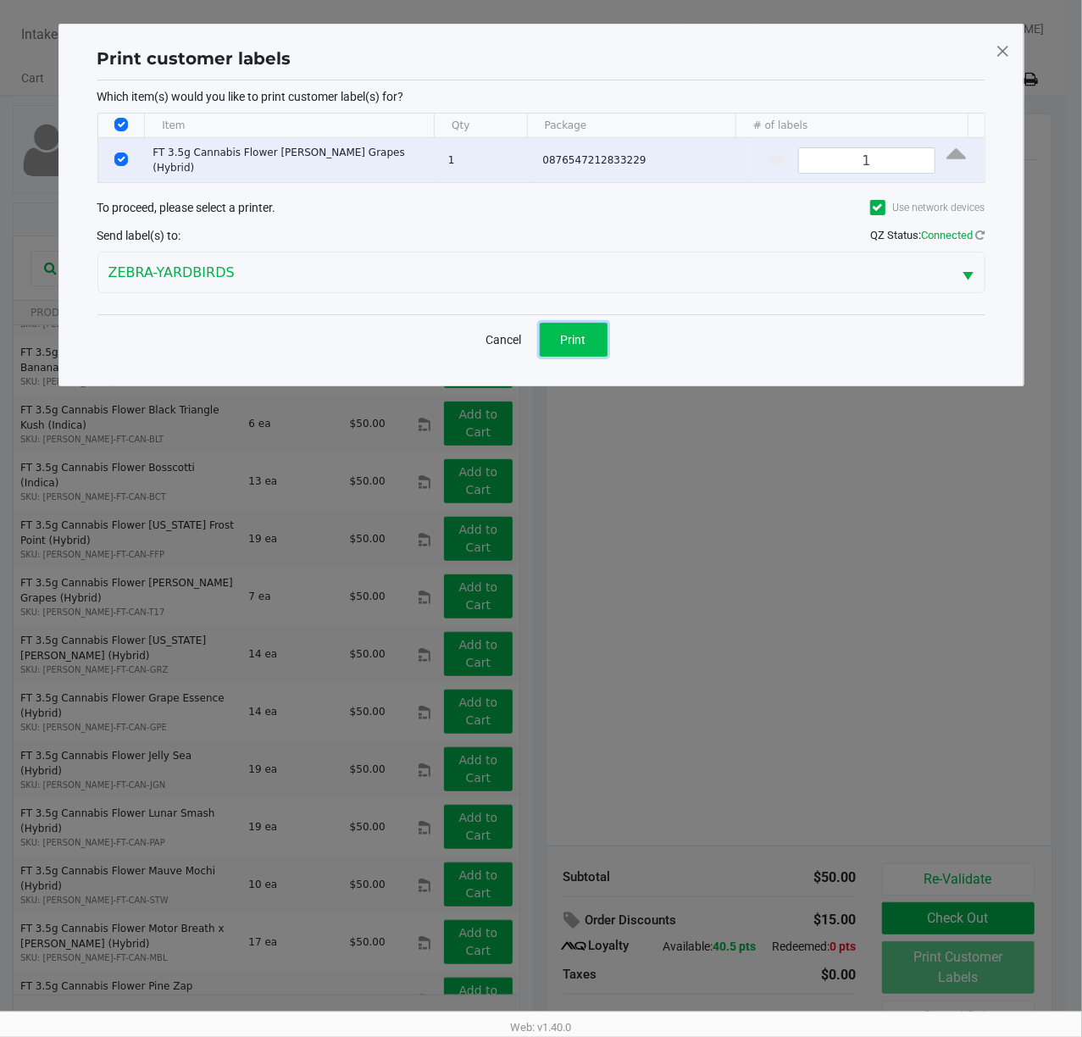
click at [563, 340] on span "Print" at bounding box center [573, 340] width 25 height 14
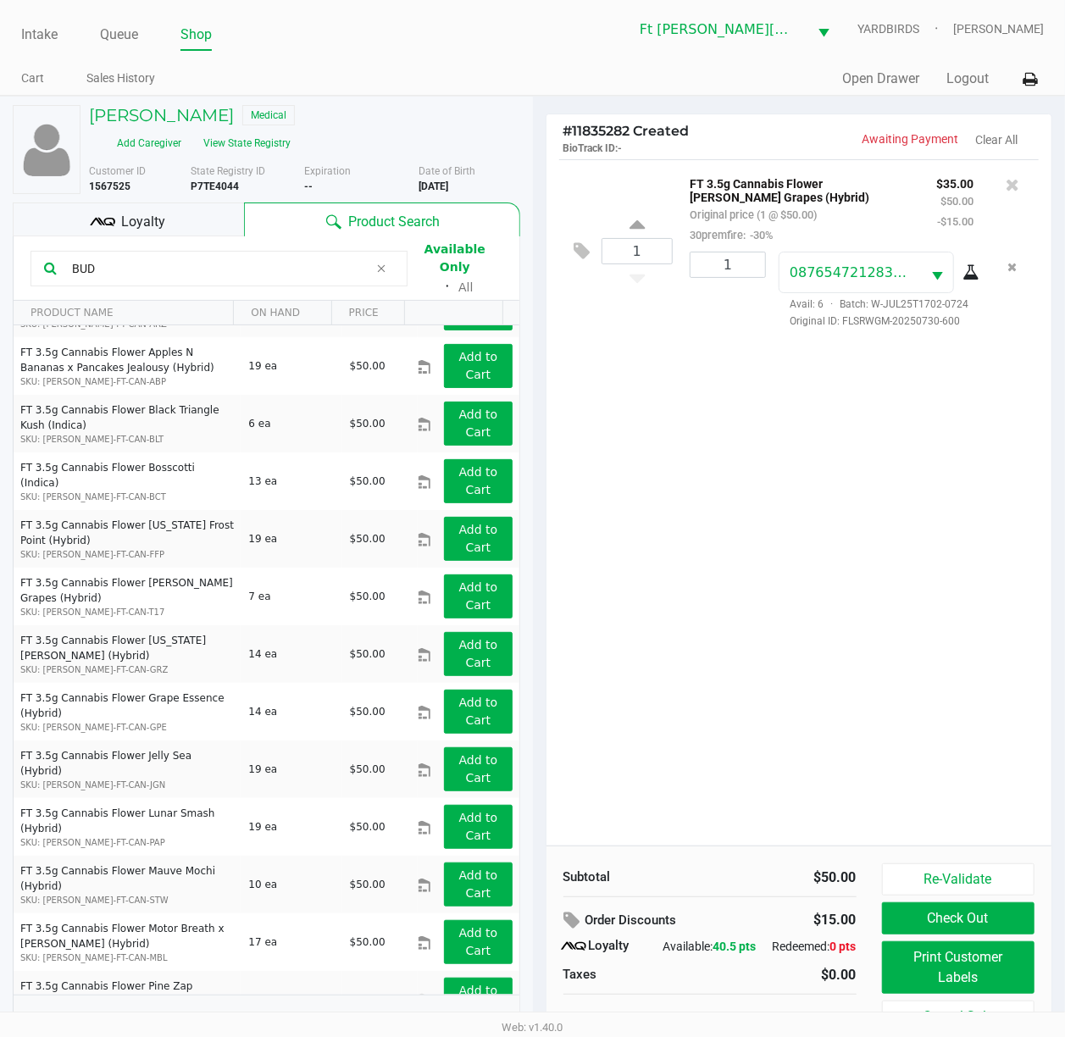
click at [822, 586] on div "1 FT 3.5g Cannabis Flower Gaspar's Grapes (Hybrid) Original price (1 @ $50.00) …" at bounding box center [799, 502] width 506 height 686
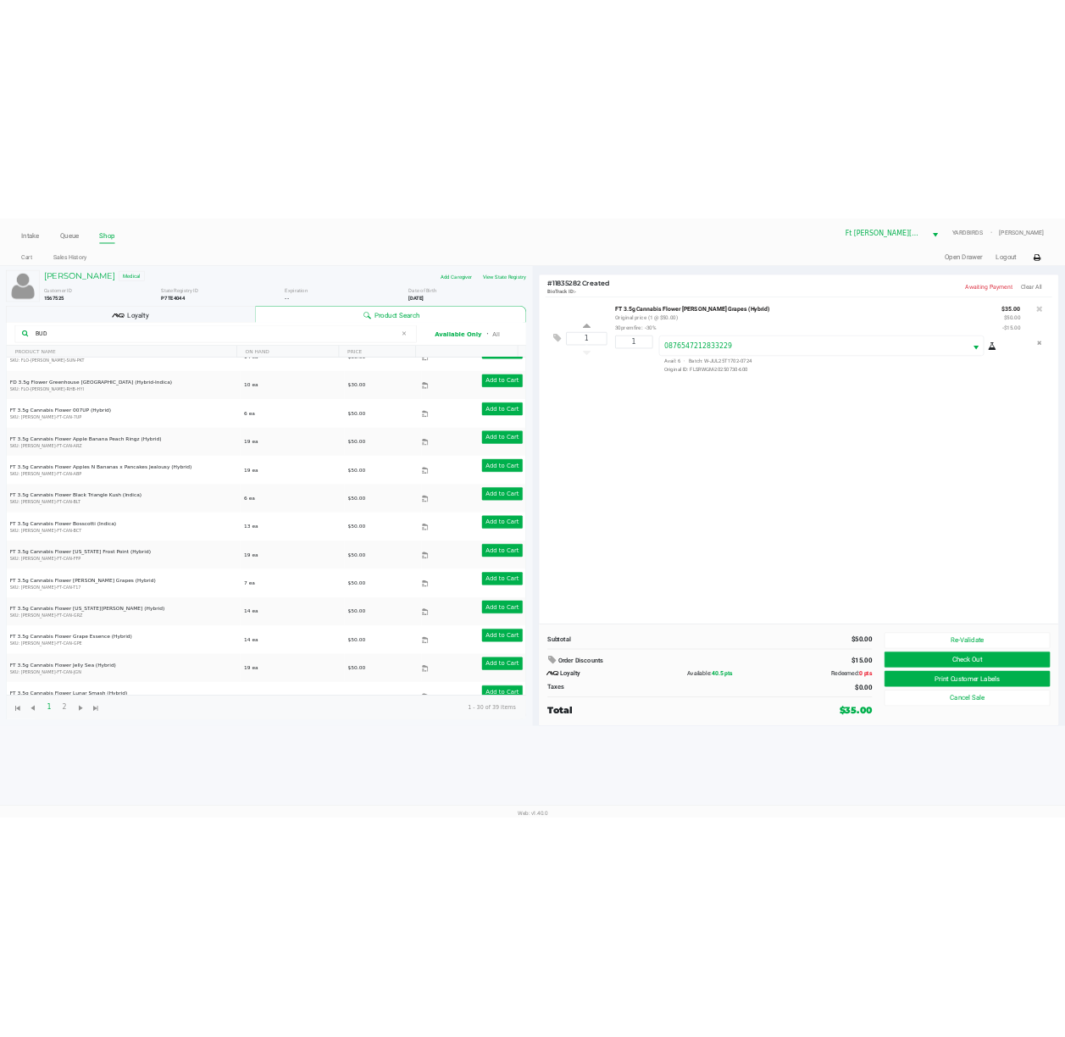
scroll to position [564, 0]
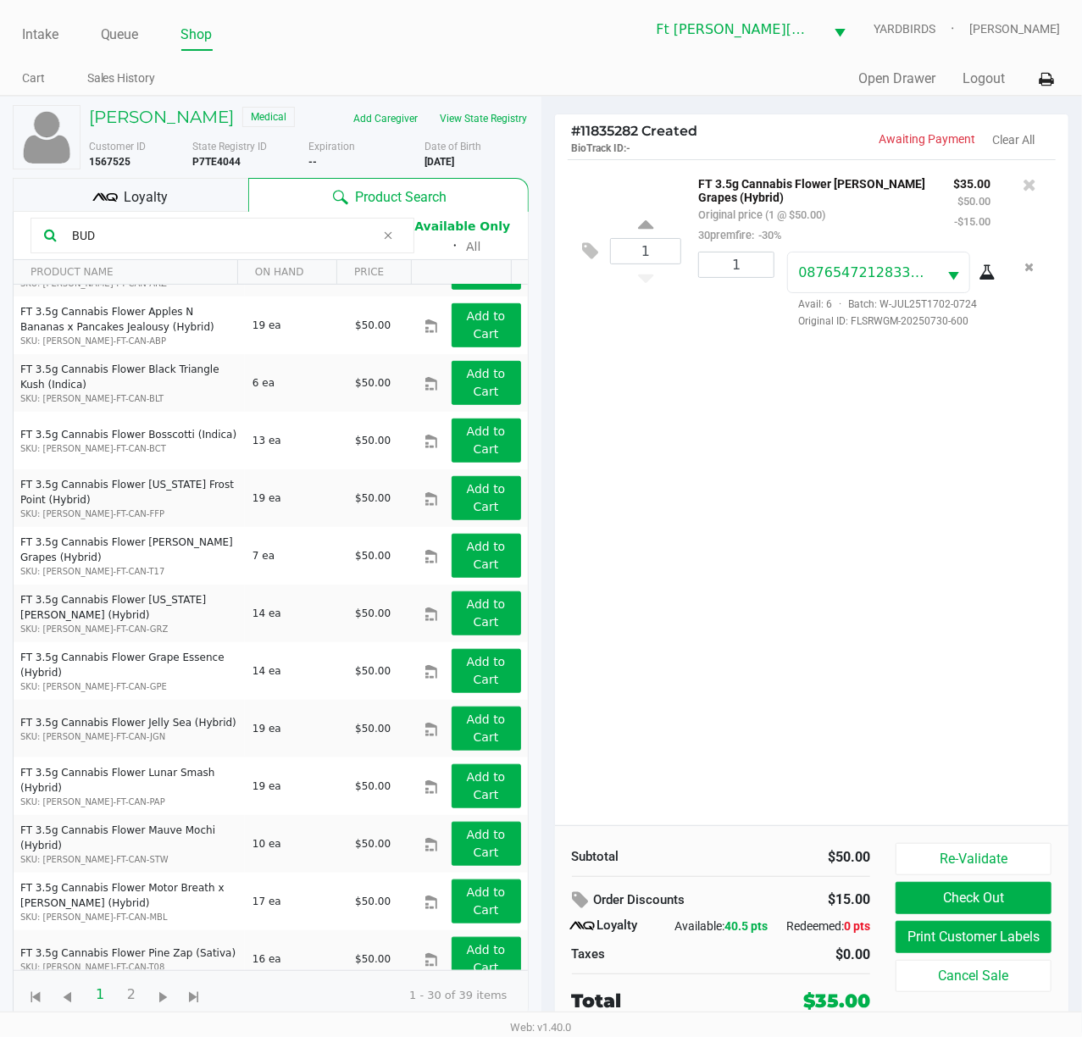
click at [746, 475] on div "1 FT 3.5g Cannabis Flower Gaspar's Grapes (Hybrid) Original price (1 @ $50.00) …" at bounding box center [812, 492] width 514 height 666
click at [499, 129] on button "View State Registry" at bounding box center [478, 118] width 99 height 27
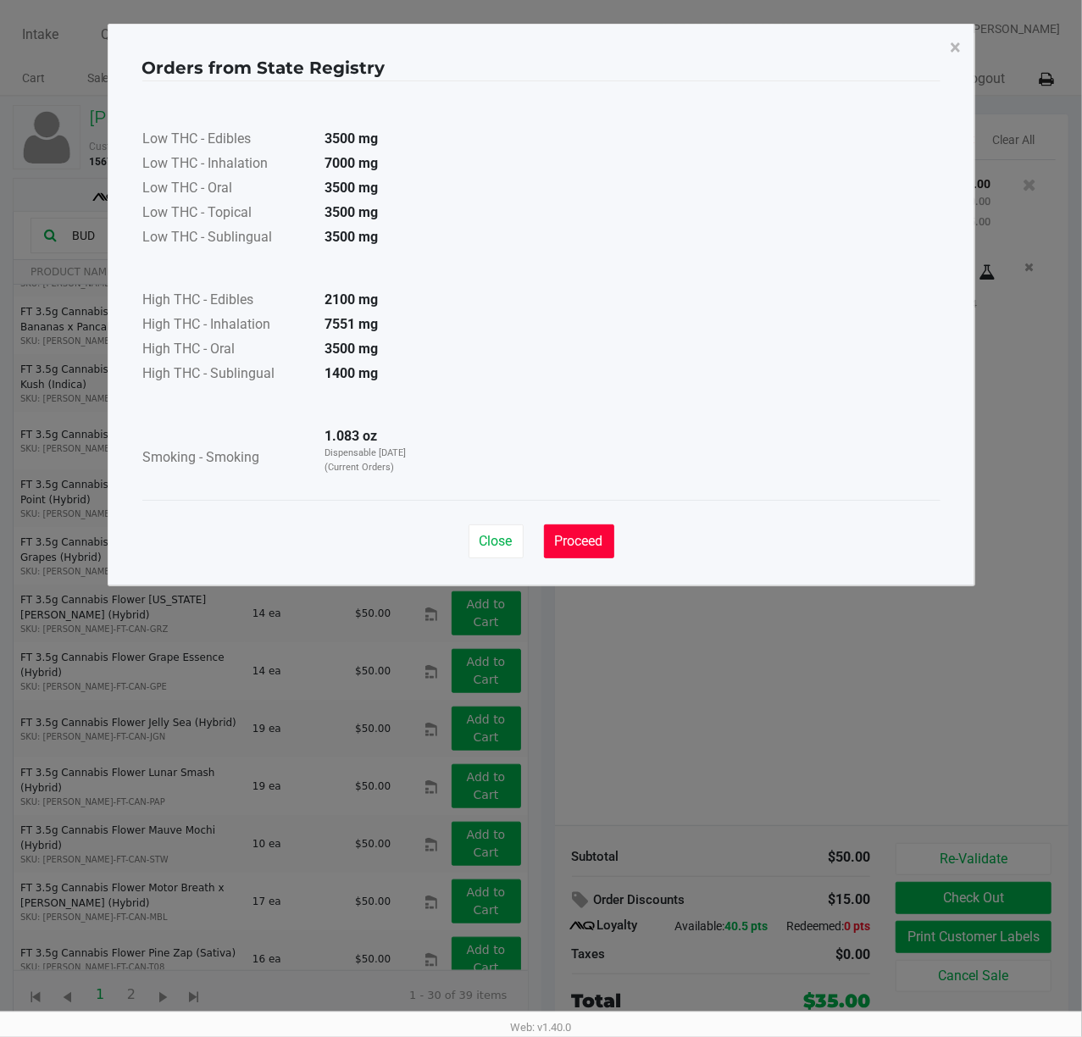
click at [584, 539] on span "Proceed" at bounding box center [579, 541] width 48 height 16
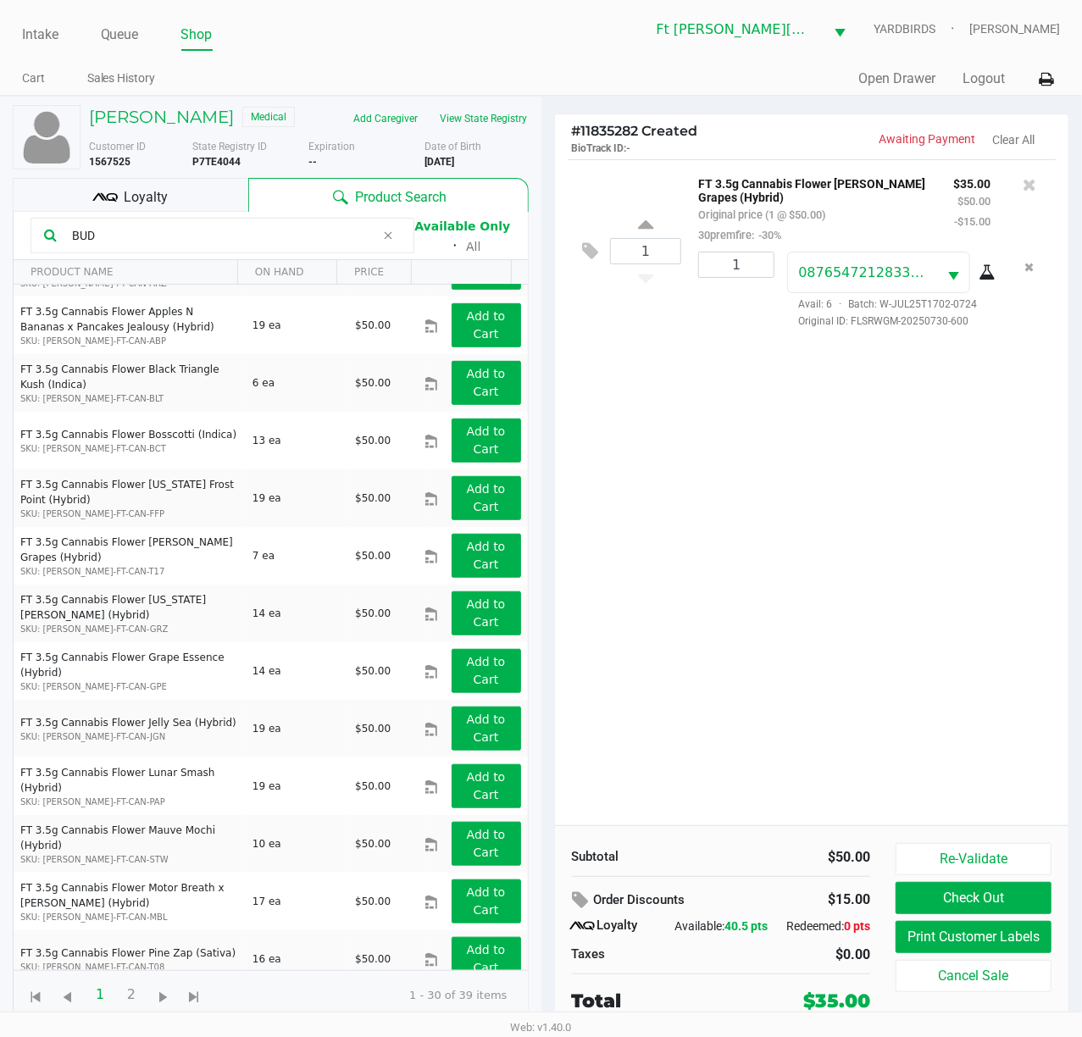
click at [796, 611] on div "1 FT 3.5g Cannabis Flower Gaspar's Grapes (Hybrid) Original price (1 @ $50.00) …" at bounding box center [812, 492] width 514 height 666
click at [882, 725] on div "1 FT 3.5g Cannabis Flower Gaspar's Grapes (Hybrid) Original price (1 @ $50.00) …" at bounding box center [812, 492] width 514 height 666
click at [881, 725] on div "1 FT 3.5g Cannabis Flower Gaspar's Grapes (Hybrid) Original price (1 @ $50.00) …" at bounding box center [812, 492] width 514 height 666
click at [869, 669] on div "1 FT 3.5g Cannabis Flower Gaspar's Grapes (Hybrid) Original price (1 @ $50.00) …" at bounding box center [812, 492] width 514 height 666
click at [868, 668] on div "1 FT 3.5g Cannabis Flower Gaspar's Grapes (Hybrid) Original price (1 @ $50.00) …" at bounding box center [812, 492] width 514 height 666
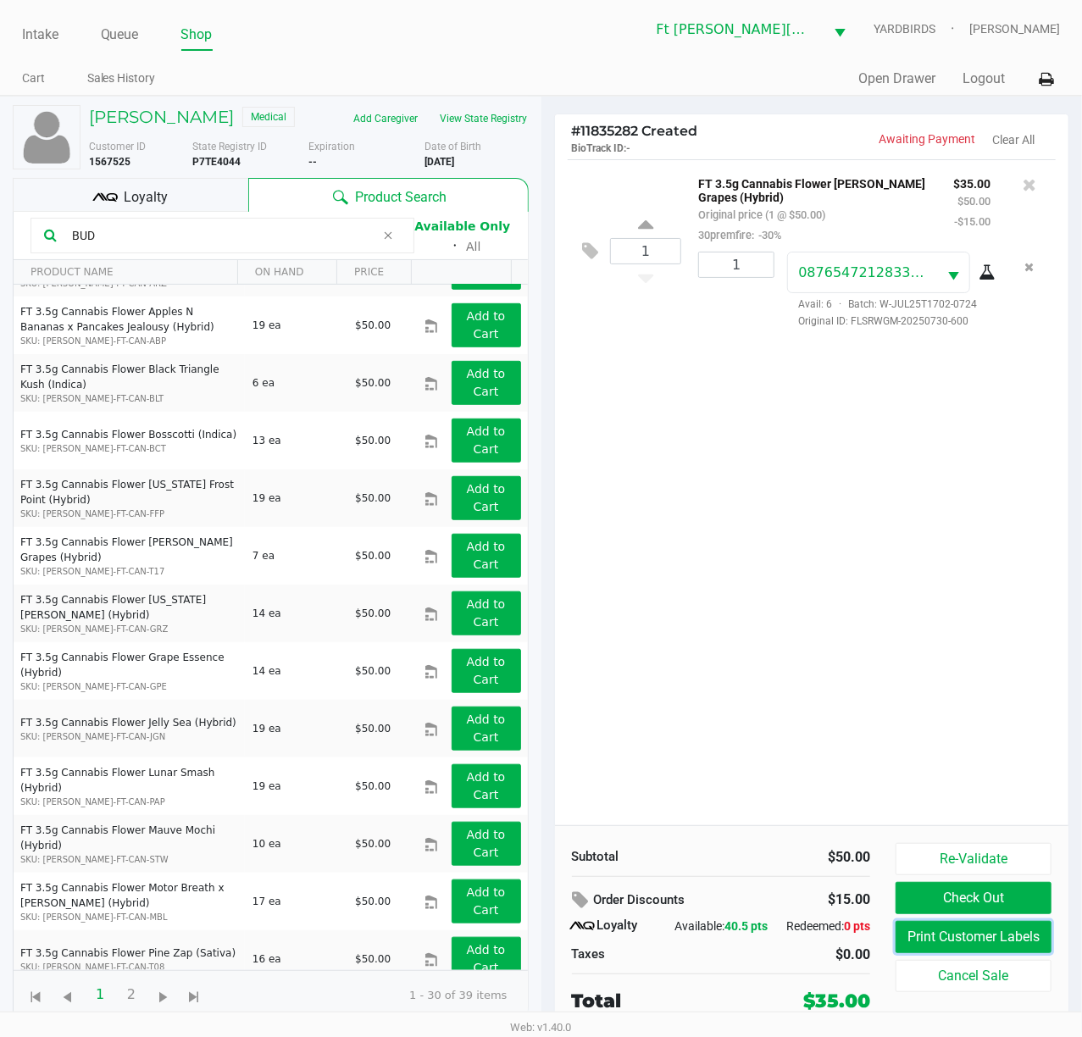
drag, startPoint x: 964, startPoint y: 939, endPoint x: 661, endPoint y: 510, distance: 525.6
click at [661, 510] on div "# 11835282 Created BioTrack ID: - Awaiting Payment Clear All 1 FT 3.5g Cannabis…" at bounding box center [812, 572] width 516 height 919
click at [667, 513] on div "1 FT 3.5g Cannabis Flower Gaspar's Grapes (Hybrid) Original price (1 @ $50.00) …" at bounding box center [812, 492] width 514 height 666
click at [959, 777] on button "Check Out" at bounding box center [973, 898] width 156 height 32
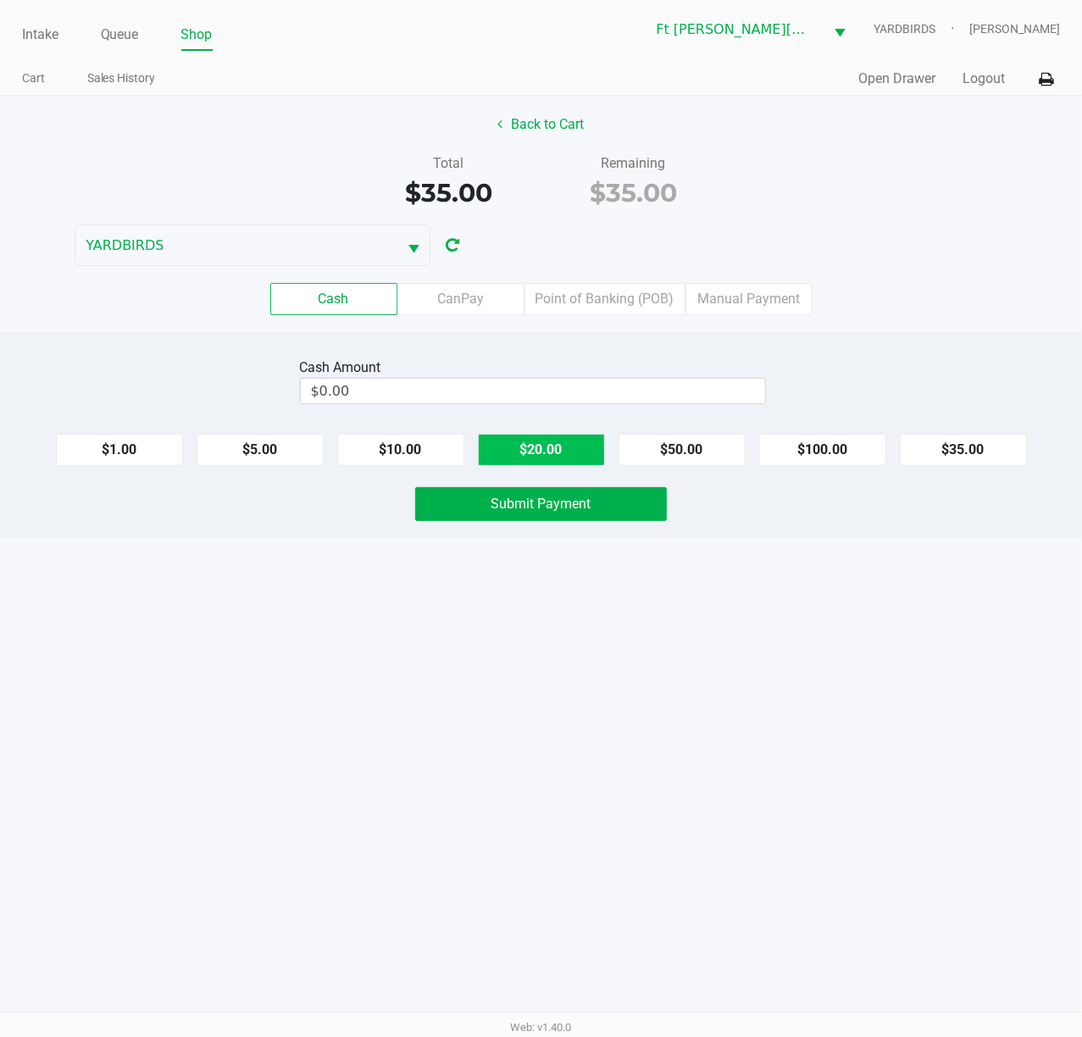
click at [545, 445] on button "$20.00" at bounding box center [541, 450] width 127 height 32
drag, startPoint x: 545, startPoint y: 445, endPoint x: 552, endPoint y: 484, distance: 39.5
click at [547, 445] on button "$20.00" at bounding box center [541, 450] width 127 height 32
click at [537, 512] on span "Submit Payment" at bounding box center [541, 503] width 100 height 16
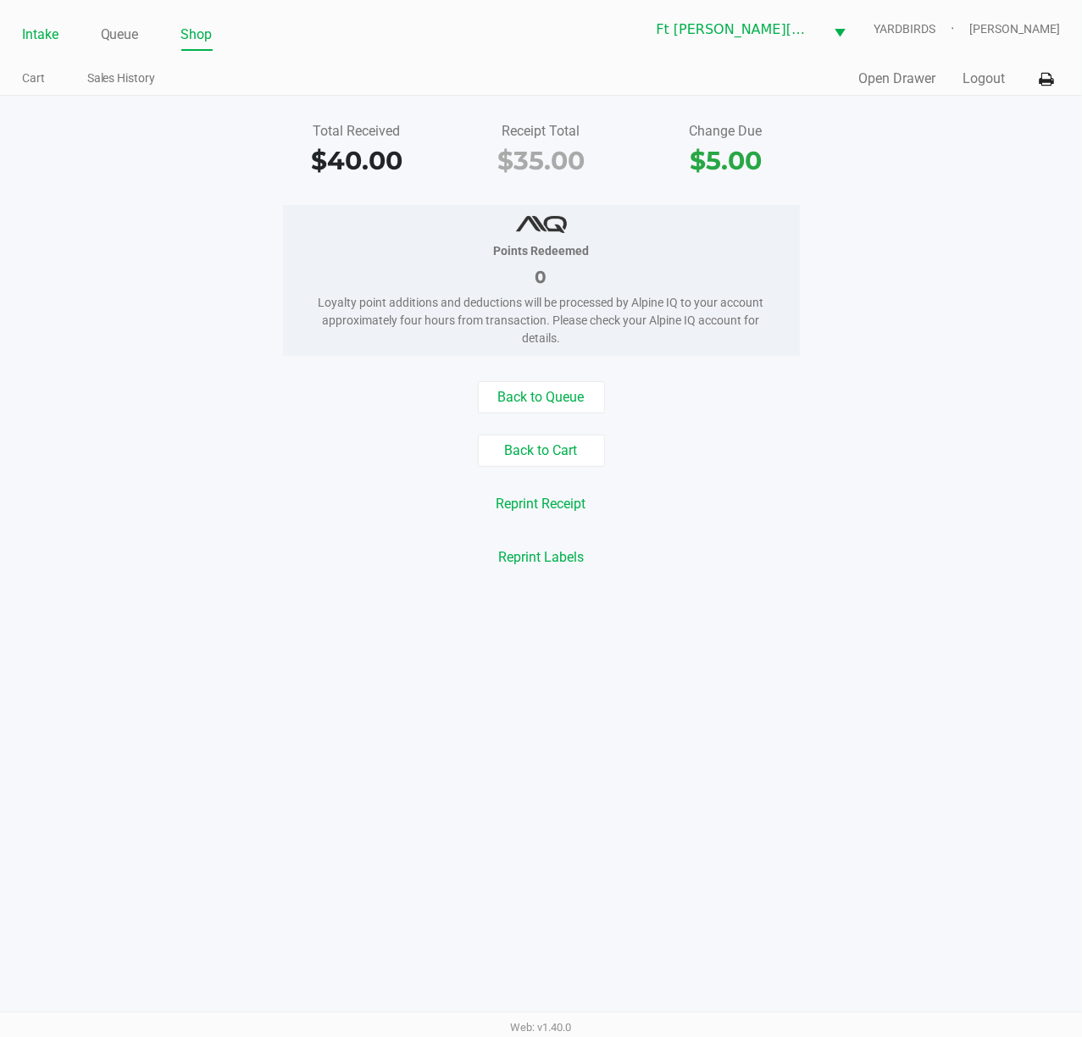
click at [37, 35] on link "Intake" at bounding box center [40, 35] width 36 height 24
click at [36, 35] on link "Intake" at bounding box center [40, 35] width 36 height 24
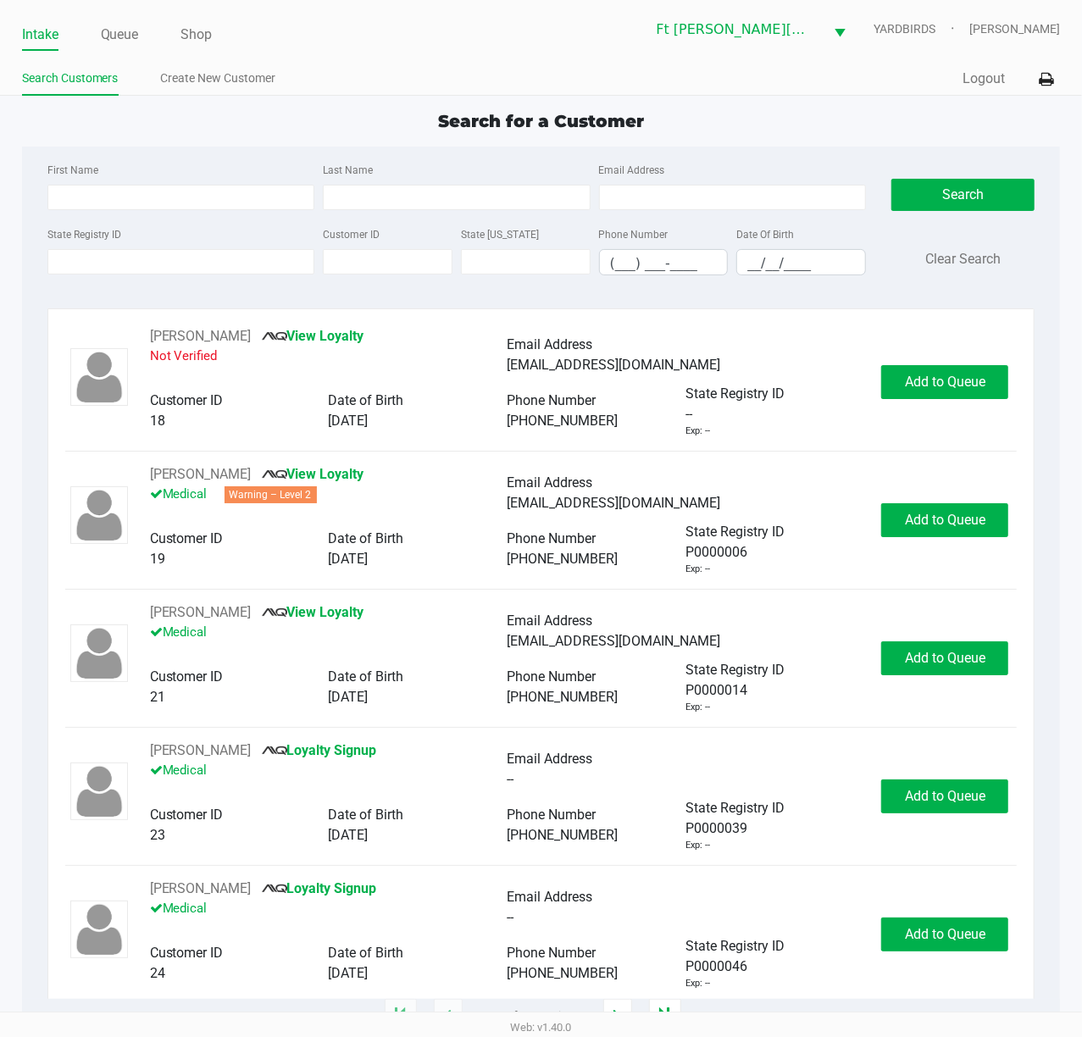
click at [333, 108] on div "Search for a Customer" at bounding box center [541, 120] width 1064 height 25
click at [103, 275] on div "State Registry ID" at bounding box center [181, 250] width 276 height 52
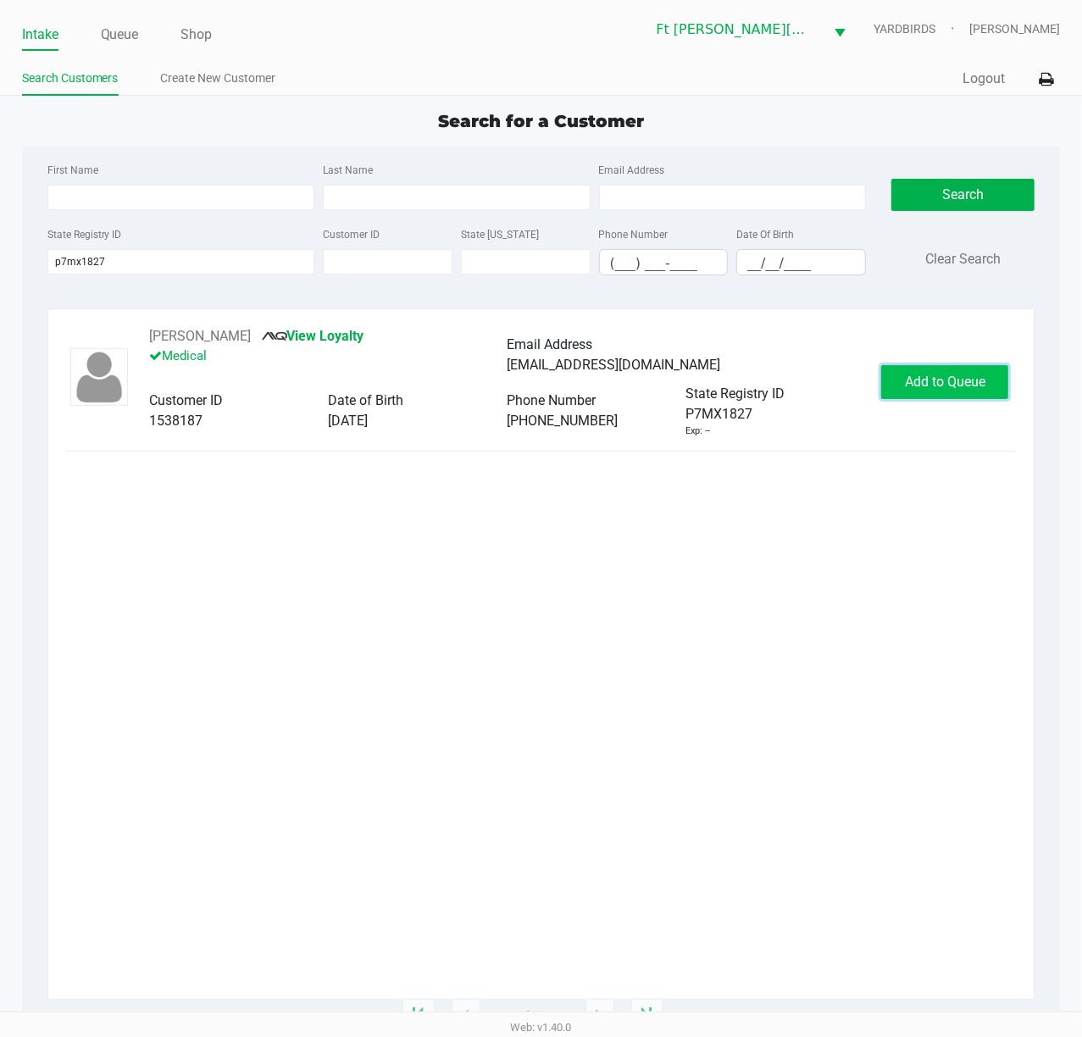
click at [930, 370] on button "Add to Queue" at bounding box center [944, 382] width 127 height 34
click at [936, 373] on div "Add to Queue" at bounding box center [944, 382] width 127 height 34
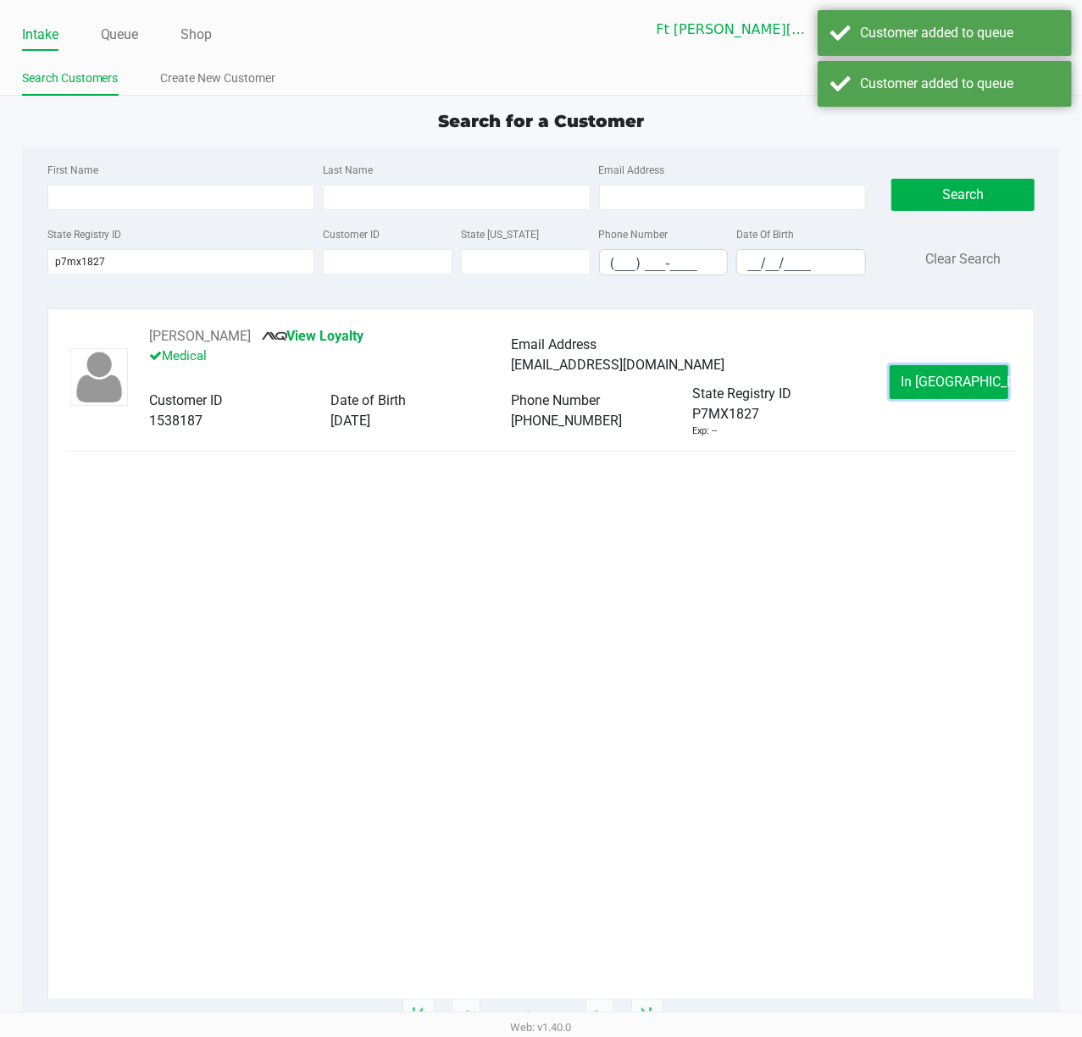
click at [936, 373] on button "In Queue" at bounding box center [948, 382] width 119 height 34
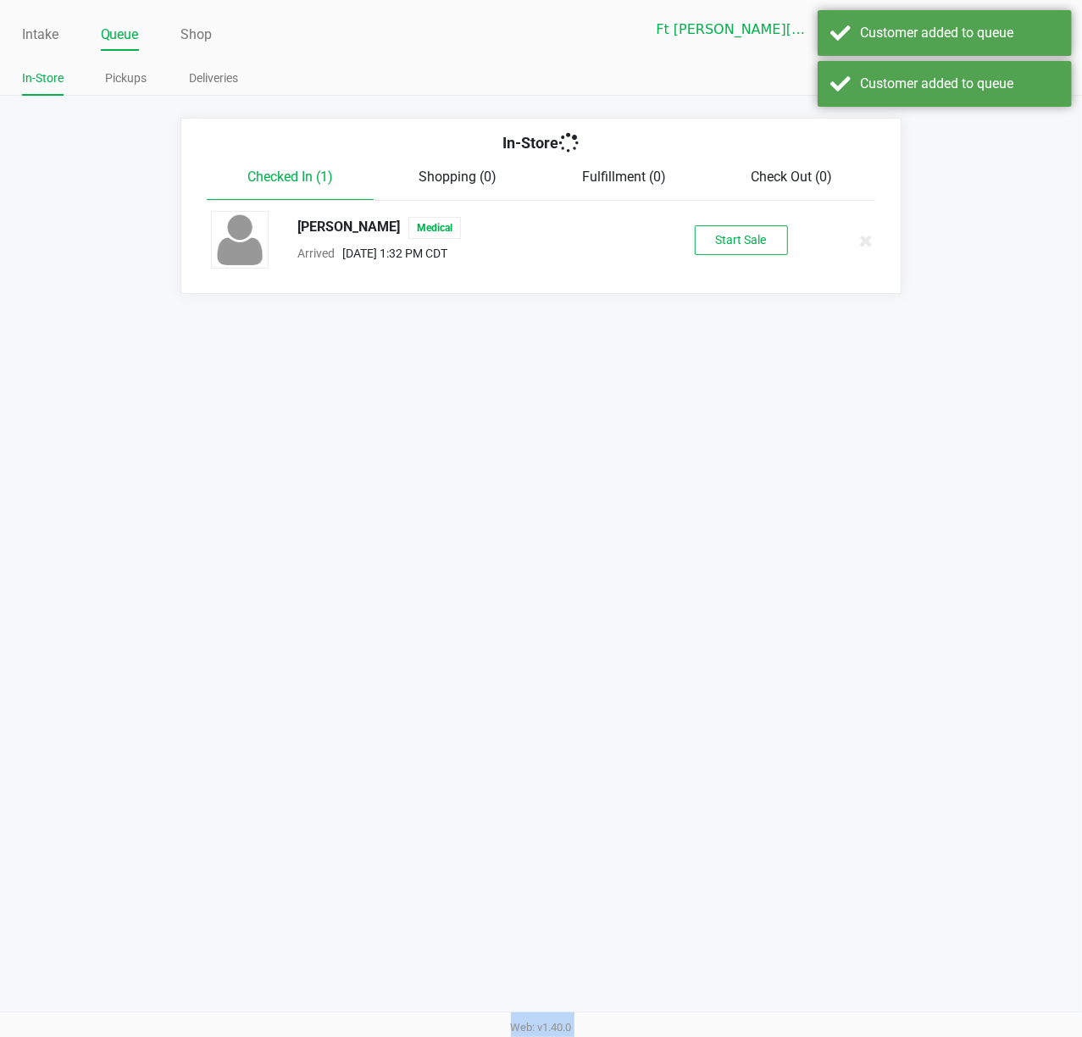
click at [937, 373] on div "Intake Queue Shop Ft Walton Beach WC YARDBIRDS Stanley Harper In-Store Pickups …" at bounding box center [541, 518] width 1082 height 1037
click at [705, 215] on div "EDDIE TAYLOR III Medical Arrived Aug 23, 2025 1:32 PM CDT Start Sale" at bounding box center [540, 240] width 685 height 59
click at [706, 217] on div "EDDIE TAYLOR III Medical Arrived Aug 23, 2025 1:32 PM CDT Start Sale" at bounding box center [540, 240] width 685 height 59
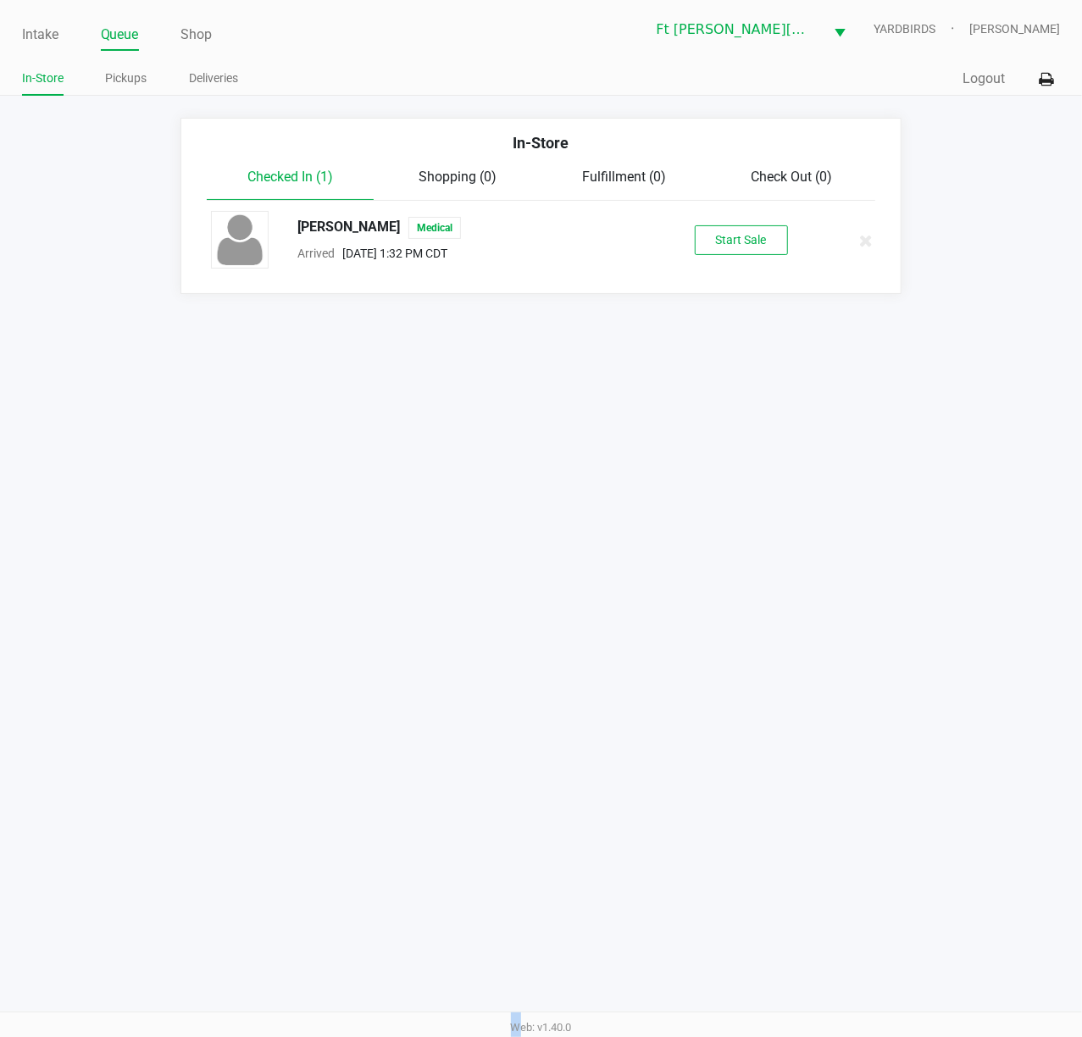
click at [708, 234] on button "Start Sale" at bounding box center [740, 240] width 93 height 30
click at [719, 231] on div "Start Sale" at bounding box center [740, 240] width 93 height 30
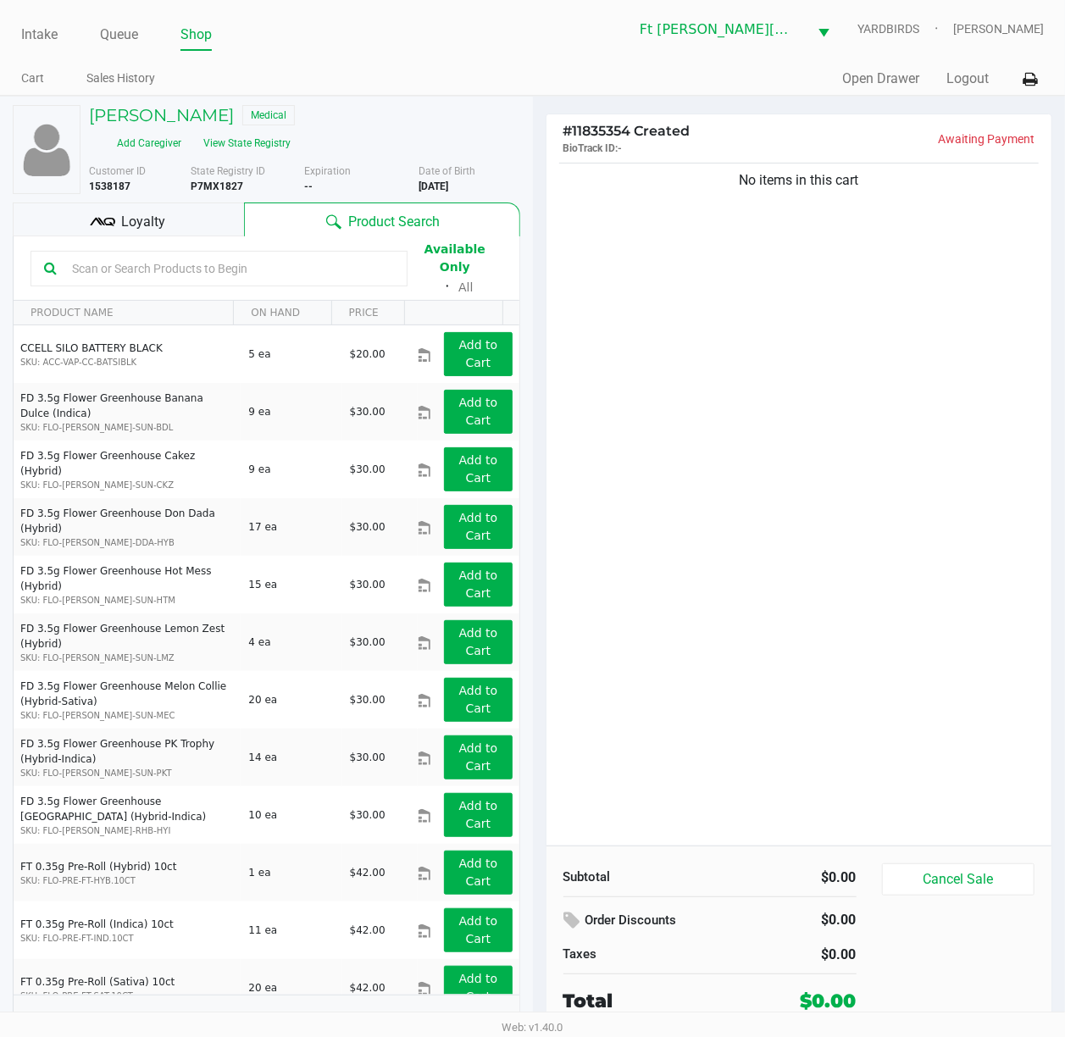
click at [173, 210] on div "Loyalty" at bounding box center [128, 219] width 231 height 34
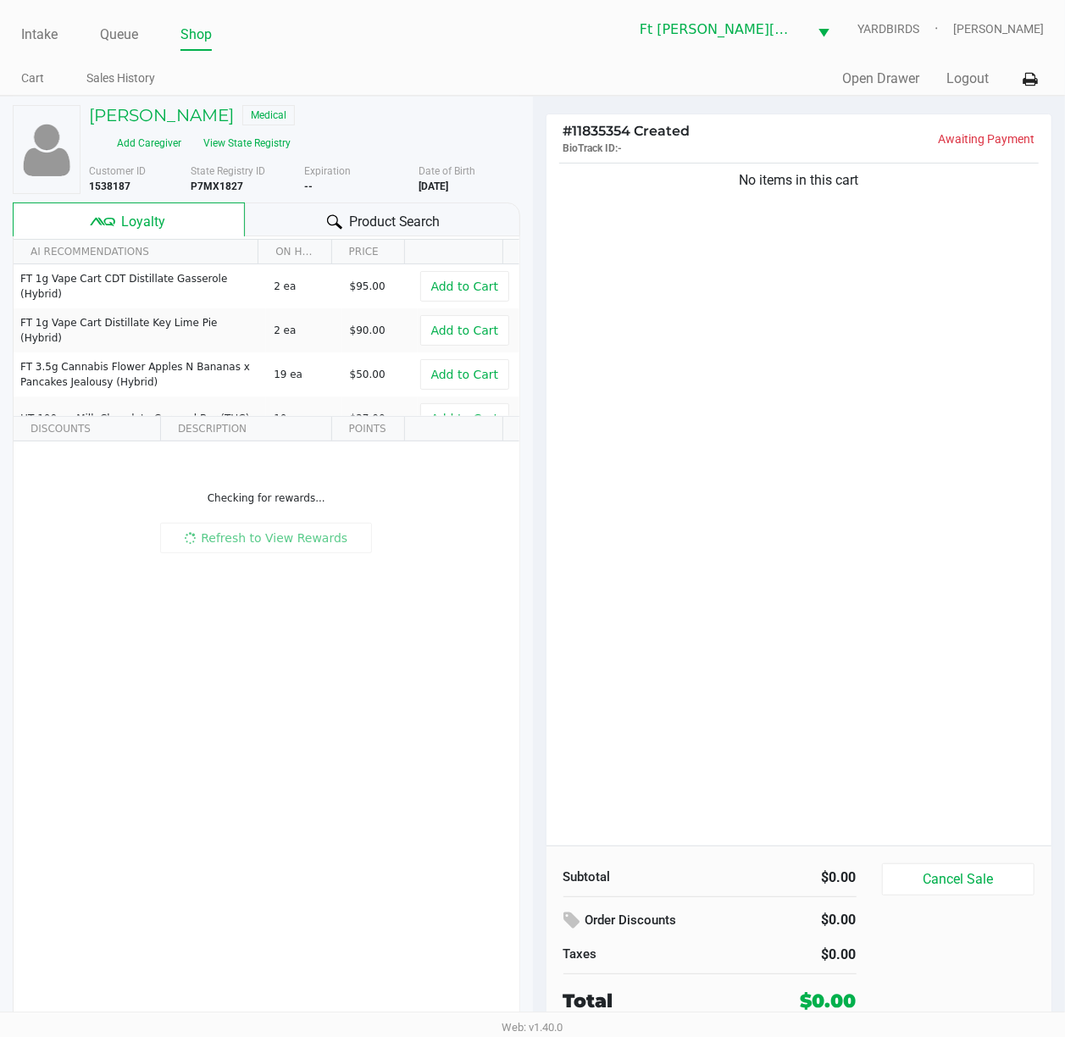
click at [713, 472] on div "No items in this cart" at bounding box center [799, 502] width 506 height 686
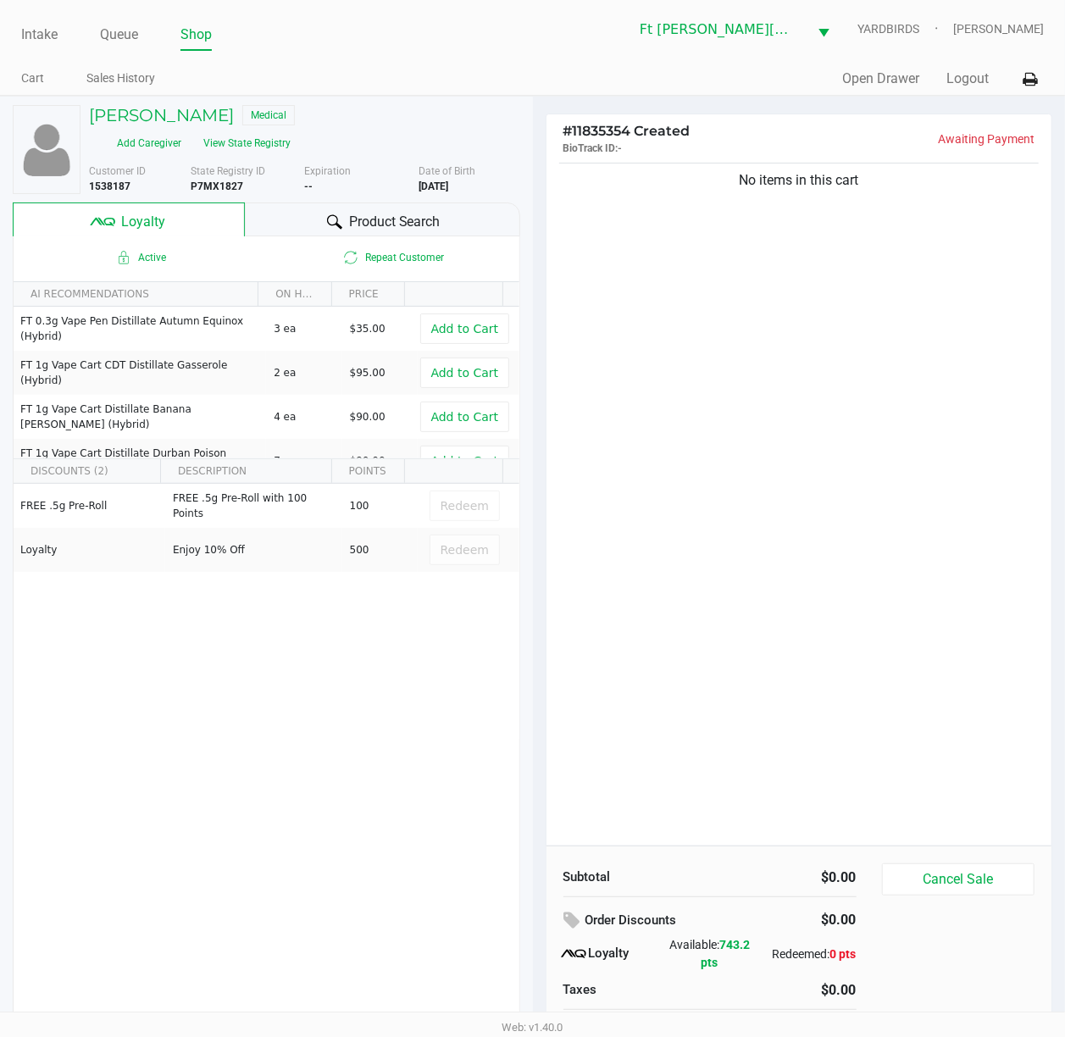
click at [384, 217] on span "Product Search" at bounding box center [394, 222] width 91 height 20
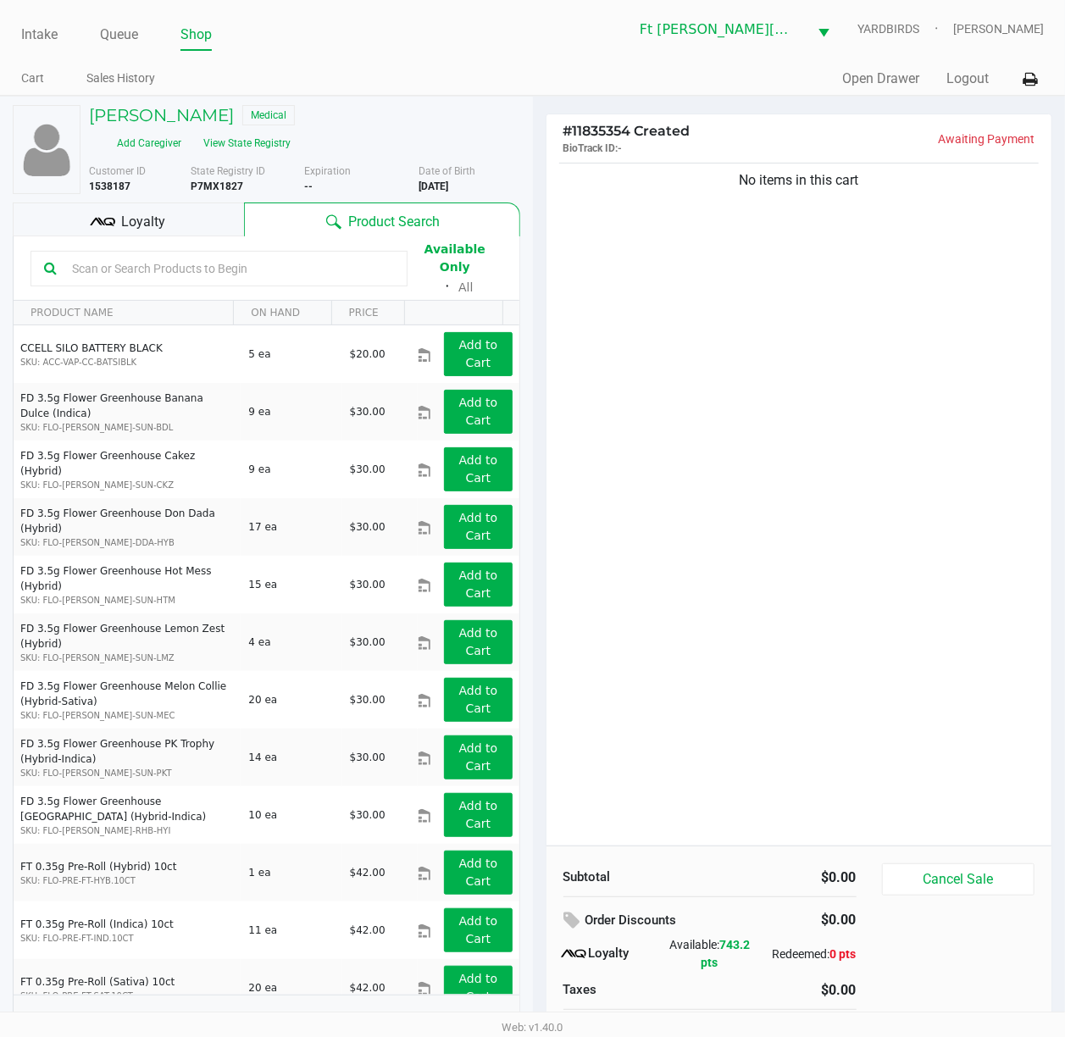
click at [222, 262] on input "text" at bounding box center [229, 268] width 329 height 25
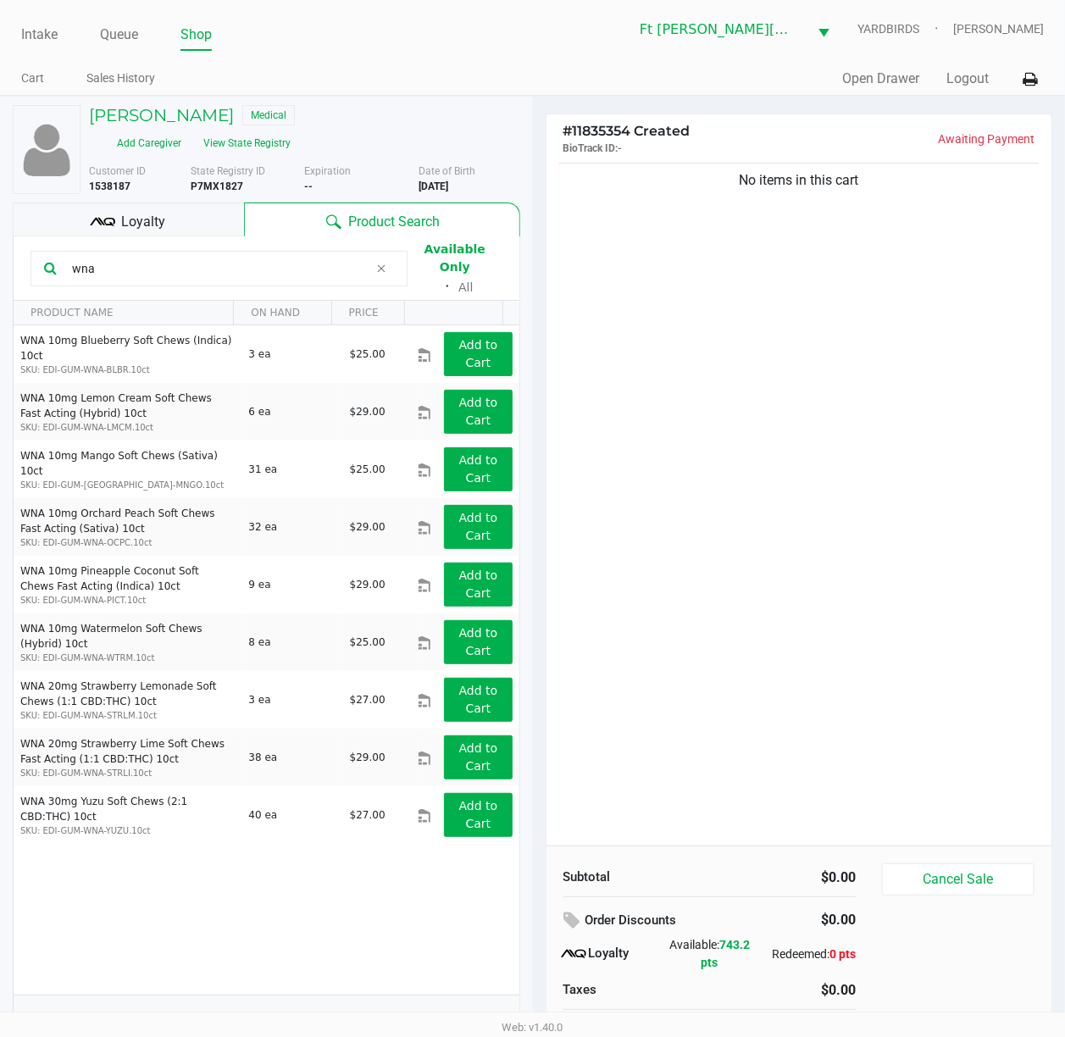
click at [183, 259] on input "wna" at bounding box center [216, 268] width 303 height 25
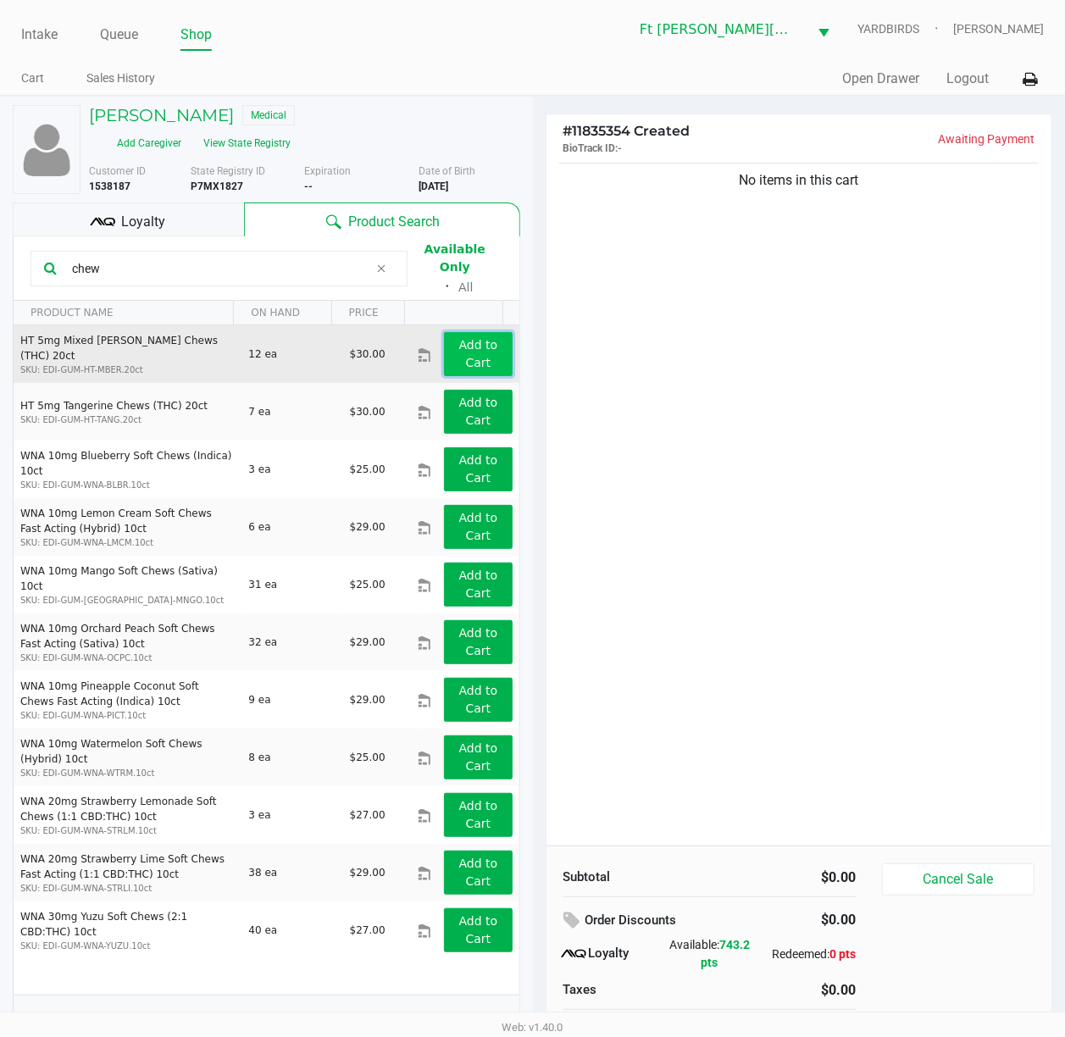
click at [444, 342] on button "Add to Cart" at bounding box center [478, 354] width 68 height 44
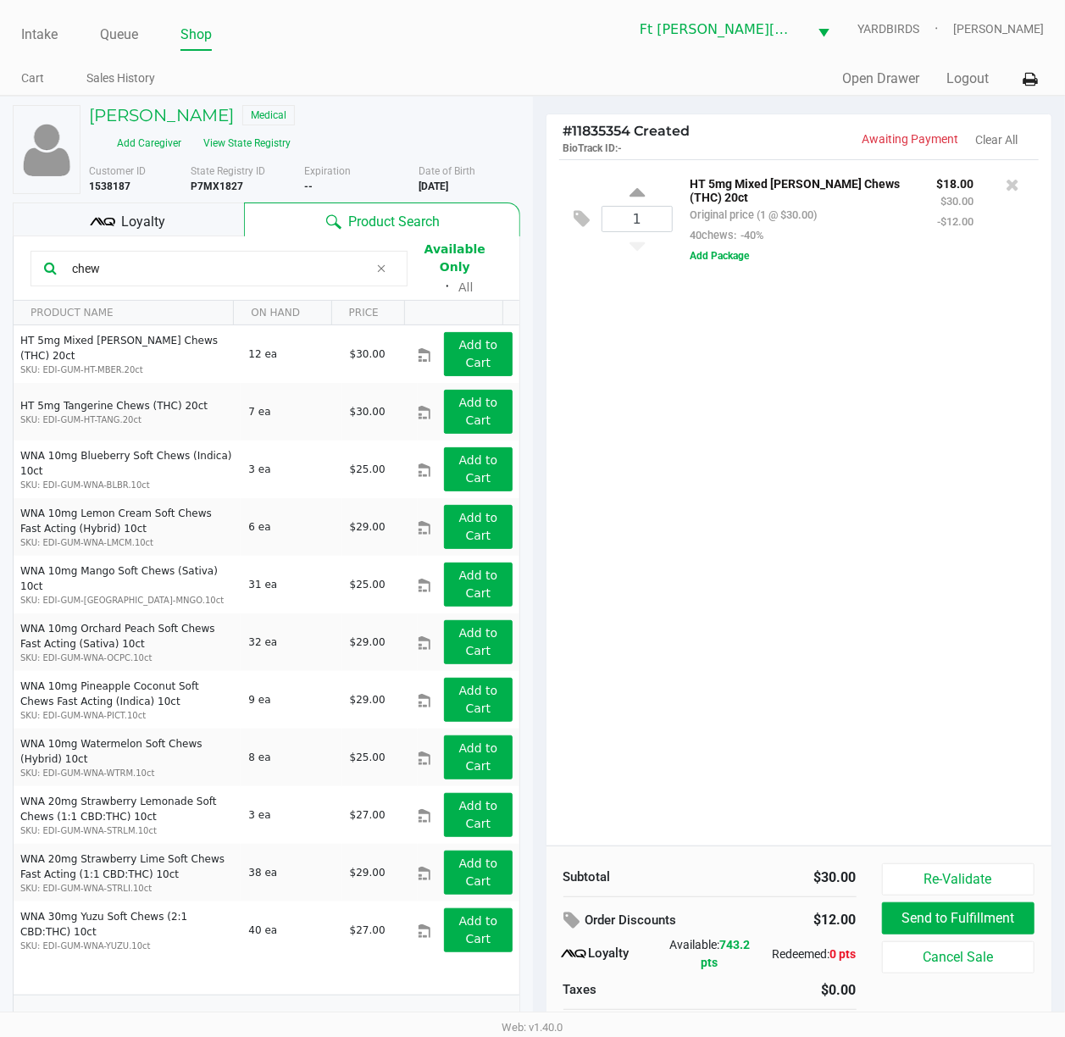
click at [732, 540] on div "1 HT 5mg Mixed Berry Chews (THC) 20ct Original price (1 @ $30.00) 40chews: -40%…" at bounding box center [799, 502] width 506 height 686
click at [729, 539] on div "1 HT 5mg Mixed Berry Chews (THC) 20ct Original price (1 @ $30.00) 40chews: -40%…" at bounding box center [799, 502] width 506 height 686
click at [728, 539] on div "1 HT 5mg Mixed Berry Chews (THC) 20ct Original price (1 @ $30.00) 40chews: -40%…" at bounding box center [799, 502] width 506 height 686
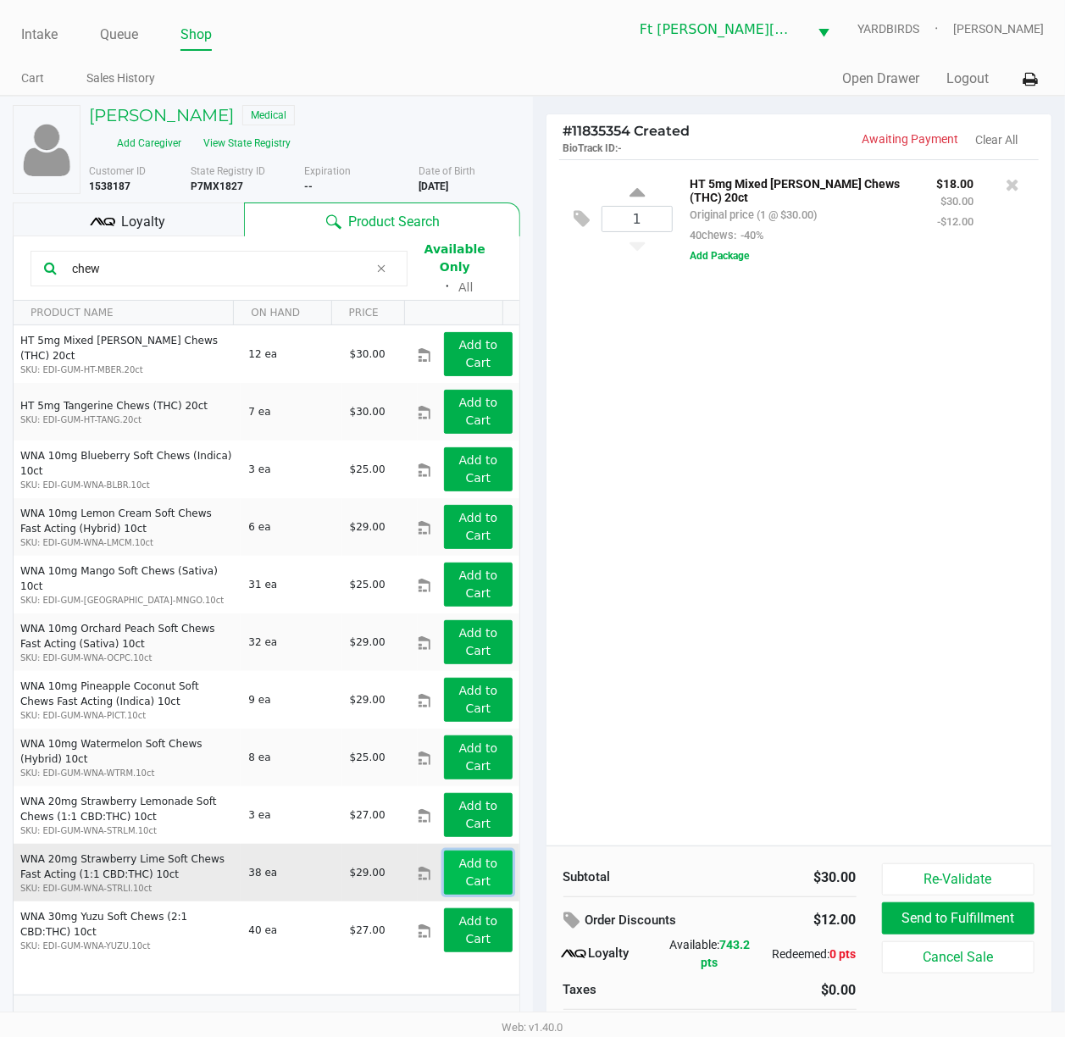
click at [471, 777] on app-button-loader "Add to Cart" at bounding box center [478, 871] width 39 height 31
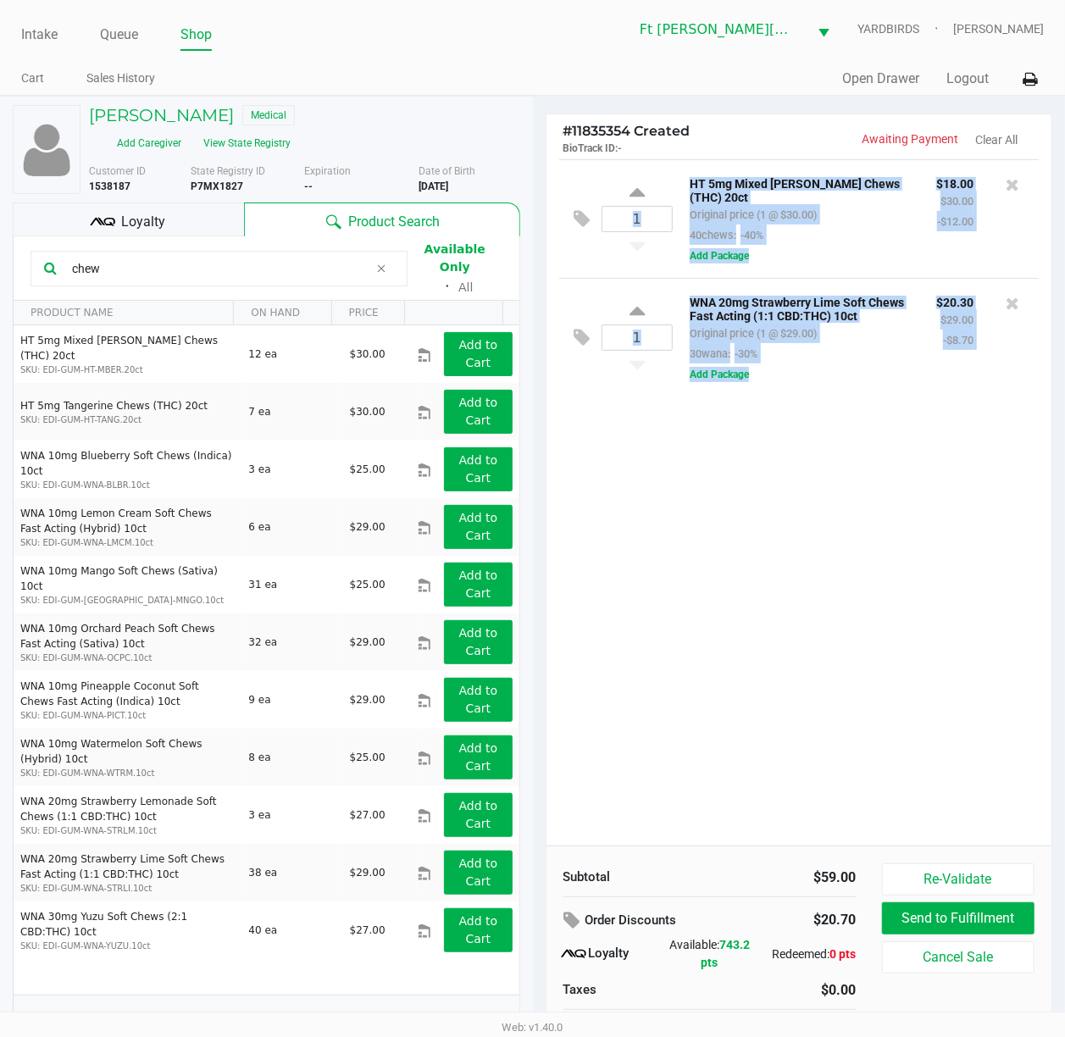
click at [827, 588] on div "1 HT 5mg Mixed Berry Chews (THC) 20ct Original price (1 @ $30.00) 40chews: -40%…" at bounding box center [799, 502] width 506 height 686
click at [827, 587] on div "1 HT 5mg Mixed Berry Chews (THC) 20ct Original price (1 @ $30.00) 40chews: -40%…" at bounding box center [799, 502] width 506 height 686
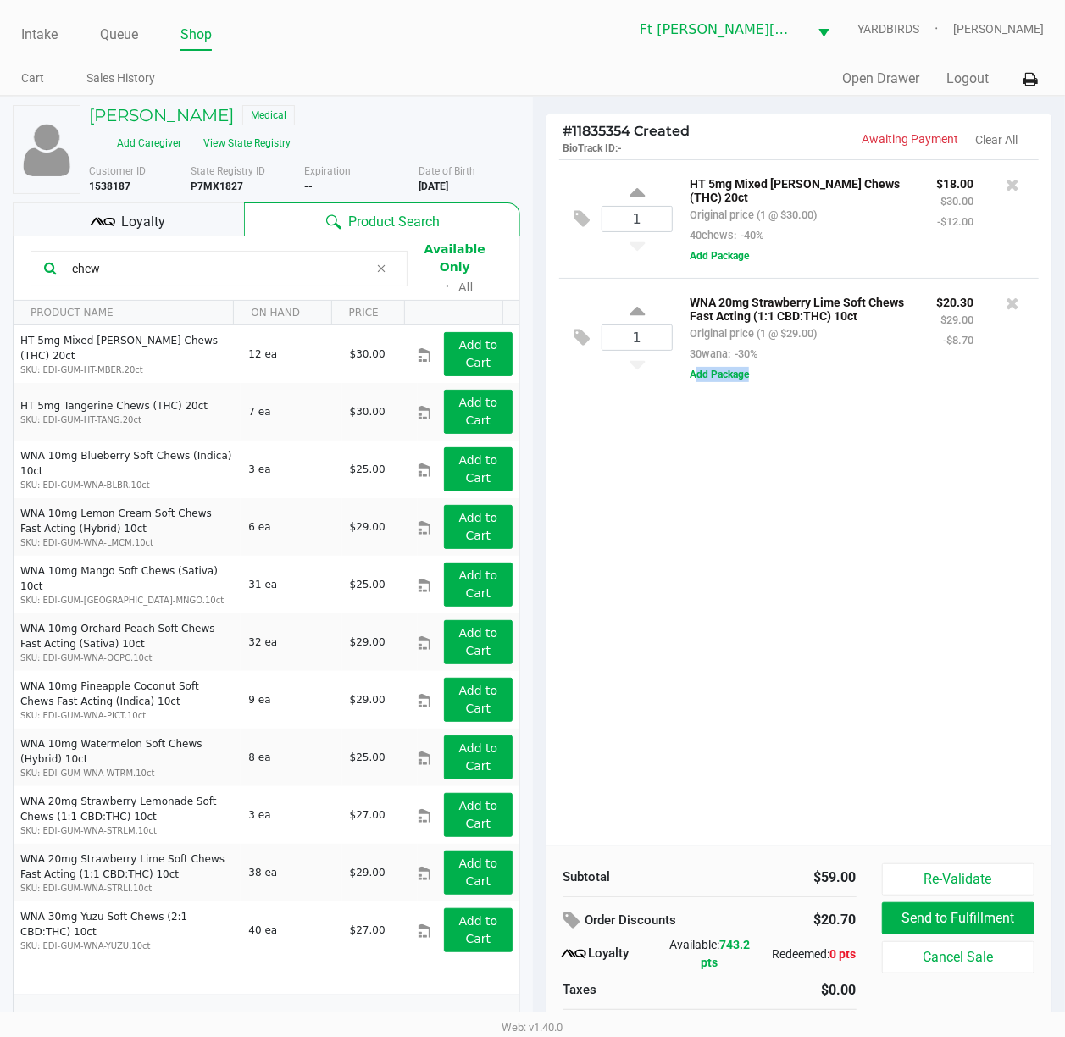
click at [827, 587] on div "1 HT 5mg Mixed Berry Chews (THC) 20ct Original price (1 @ $30.00) 40chews: -40%…" at bounding box center [799, 502] width 506 height 686
click at [112, 209] on icon at bounding box center [102, 221] width 25 height 25
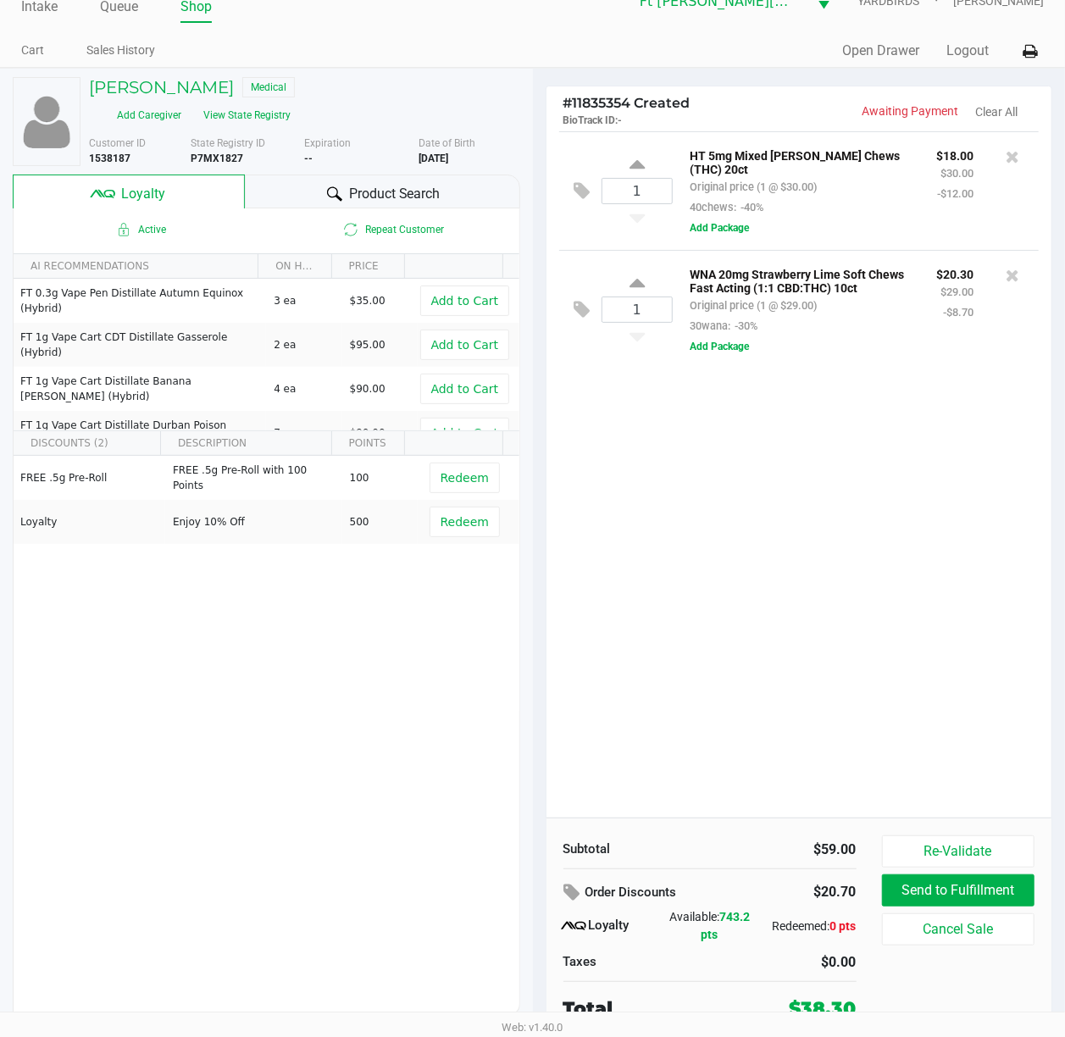
scroll to position [35, 0]
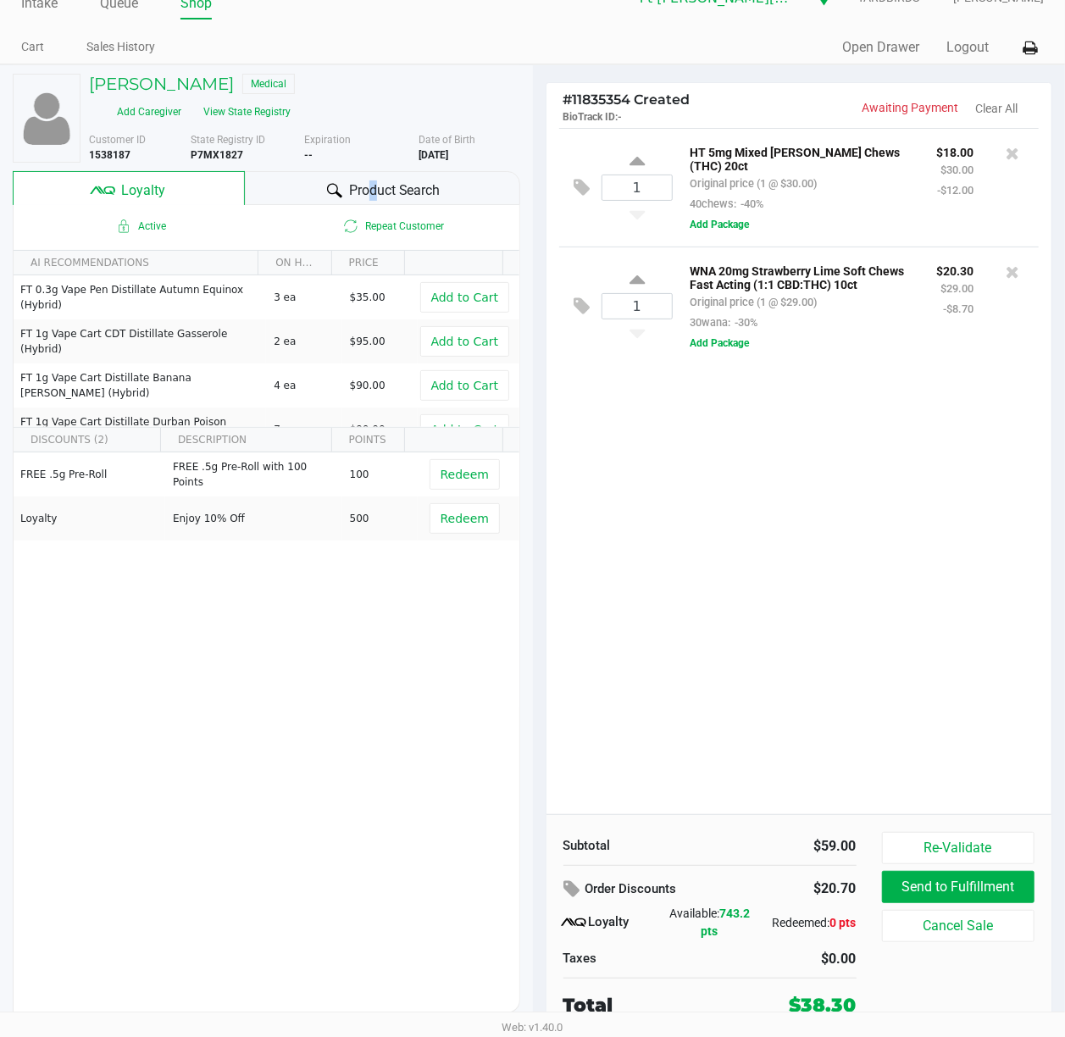
drag, startPoint x: 360, startPoint y: 168, endPoint x: 368, endPoint y: 173, distance: 9.2
click at [368, 171] on div "Product Search" at bounding box center [382, 188] width 275 height 34
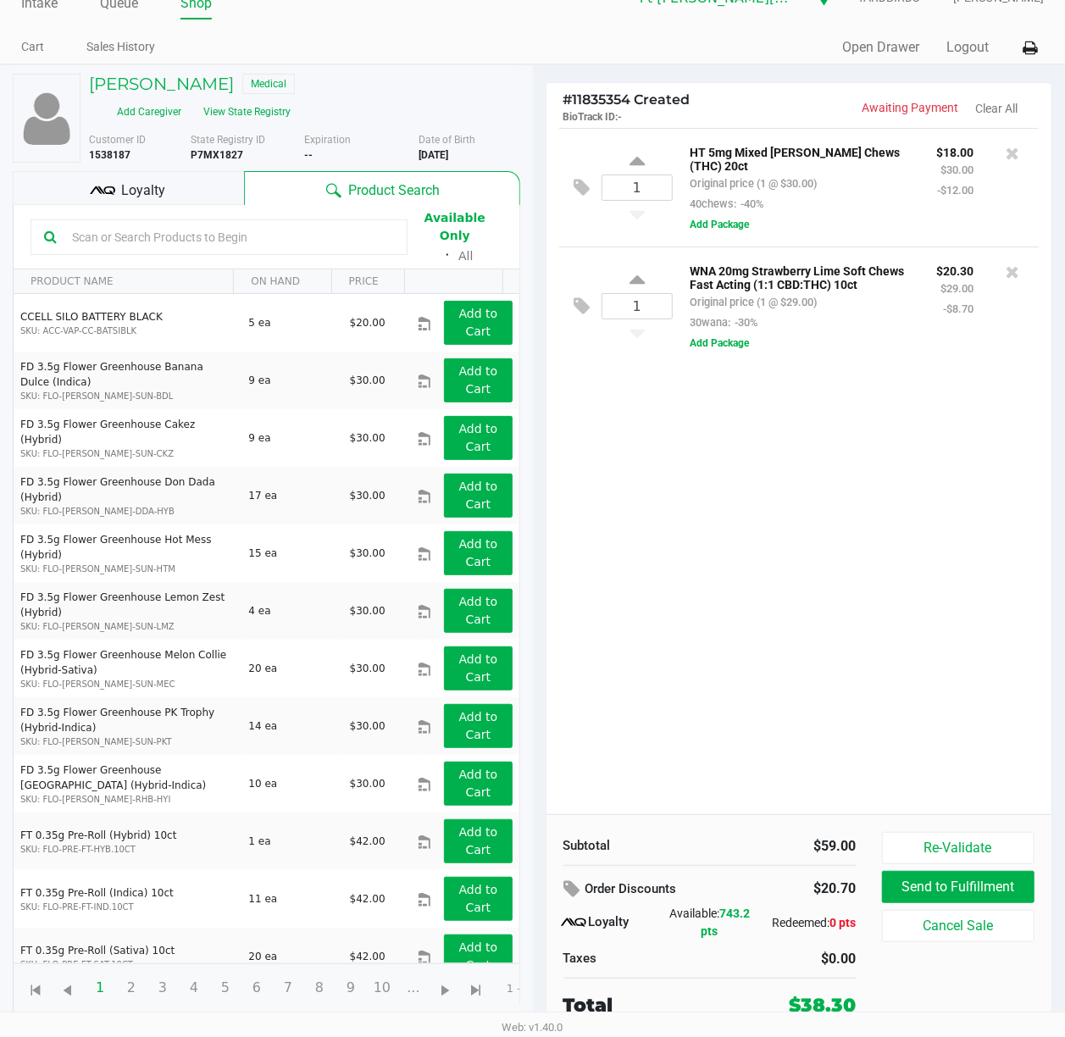
click at [228, 224] on input "text" at bounding box center [229, 236] width 329 height 25
click at [229, 224] on input "text" at bounding box center [229, 236] width 329 height 25
click at [230, 224] on input "text" at bounding box center [229, 236] width 329 height 25
click at [359, 229] on input "text" at bounding box center [229, 236] width 329 height 25
click at [241, 224] on input "text" at bounding box center [229, 236] width 329 height 25
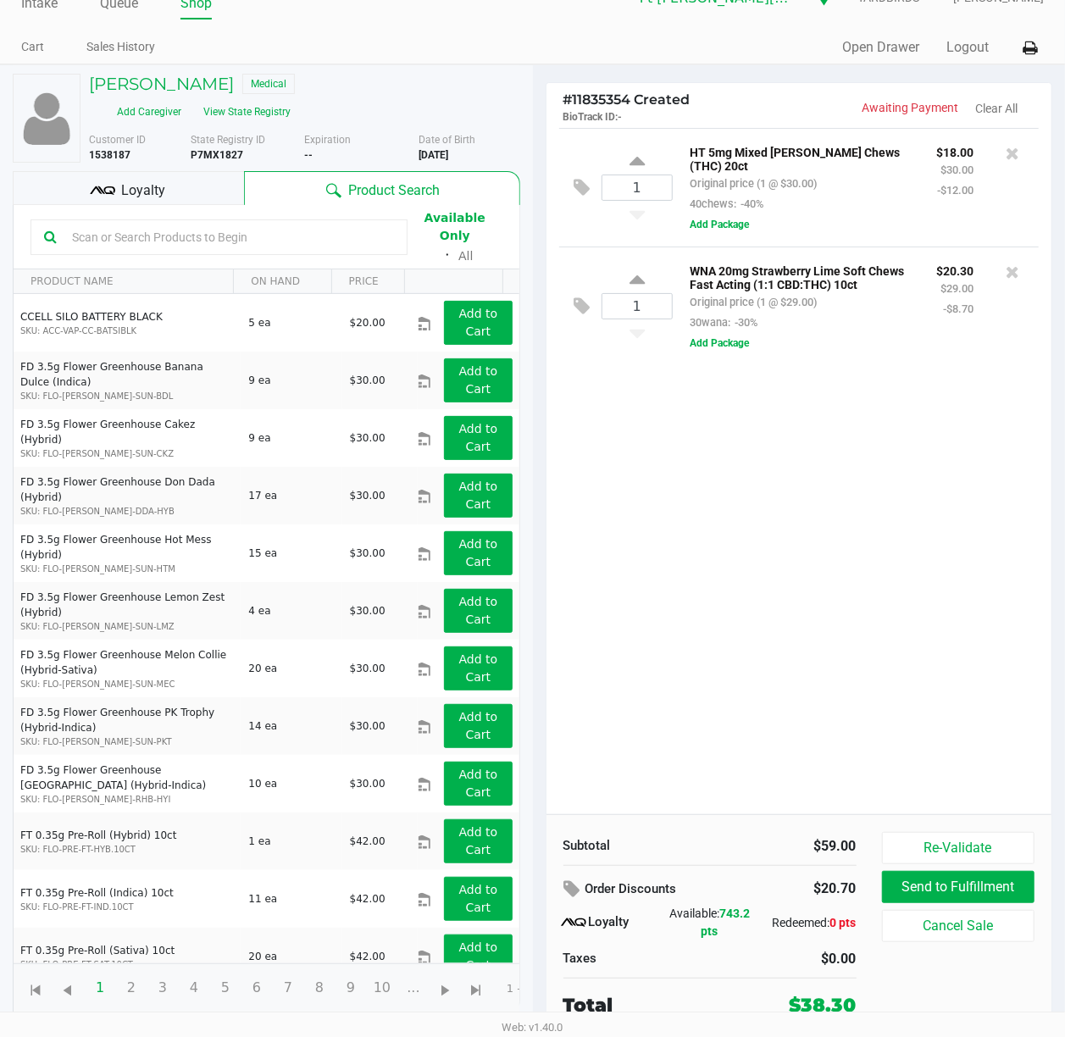
click at [239, 224] on input "text" at bounding box center [229, 236] width 329 height 25
click at [234, 224] on input "text" at bounding box center [229, 236] width 329 height 25
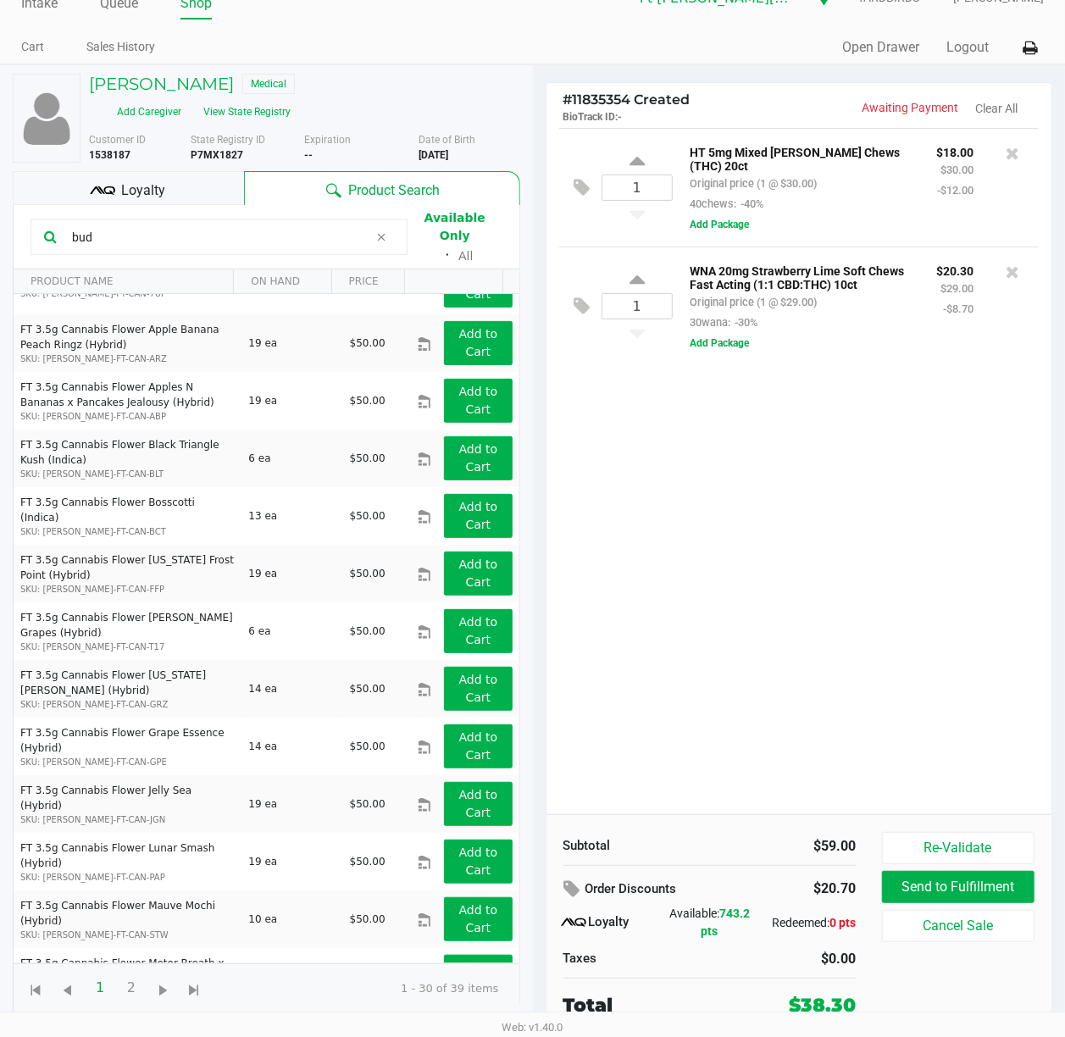
scroll to position [1061, 0]
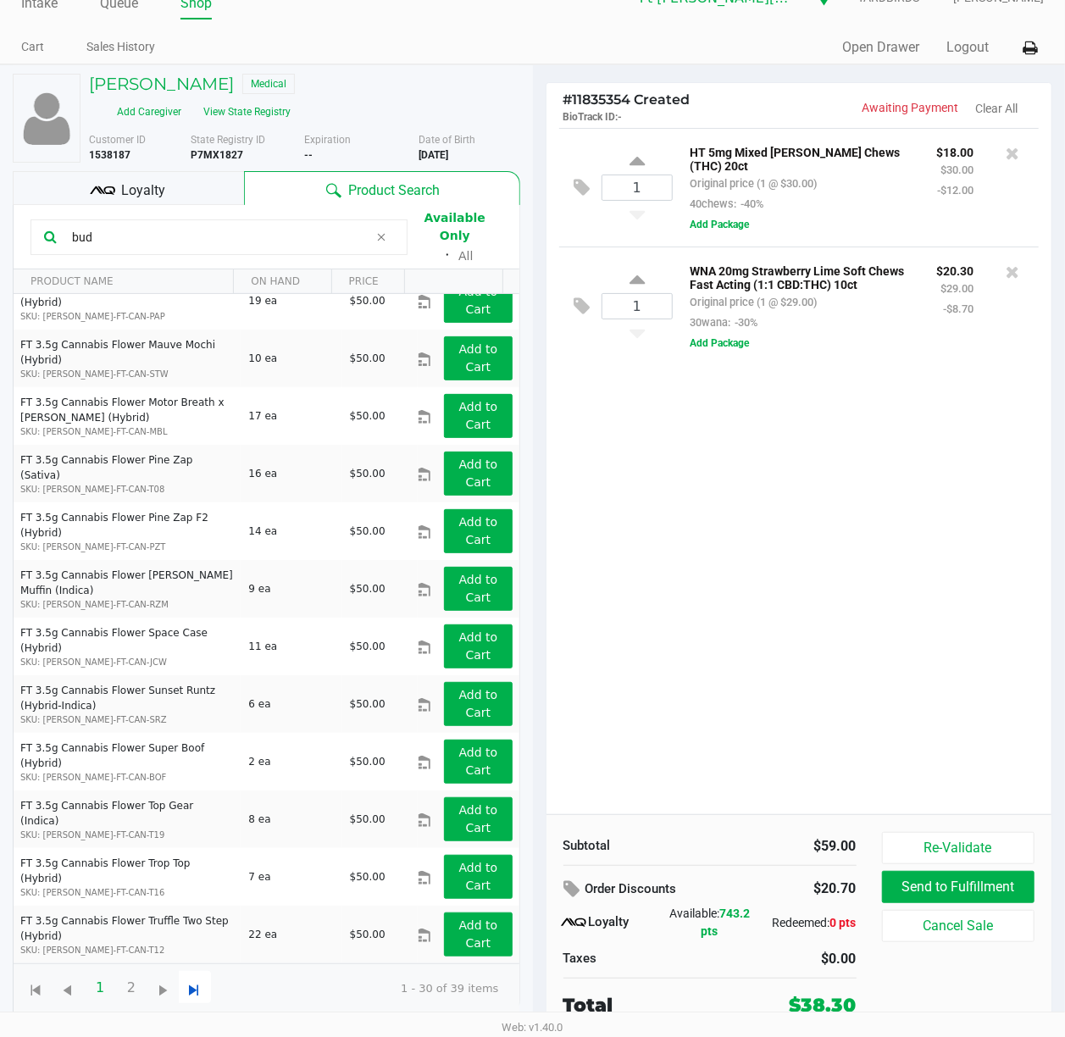
click at [196, 777] on span "Go to the last page" at bounding box center [195, 990] width 21 height 21
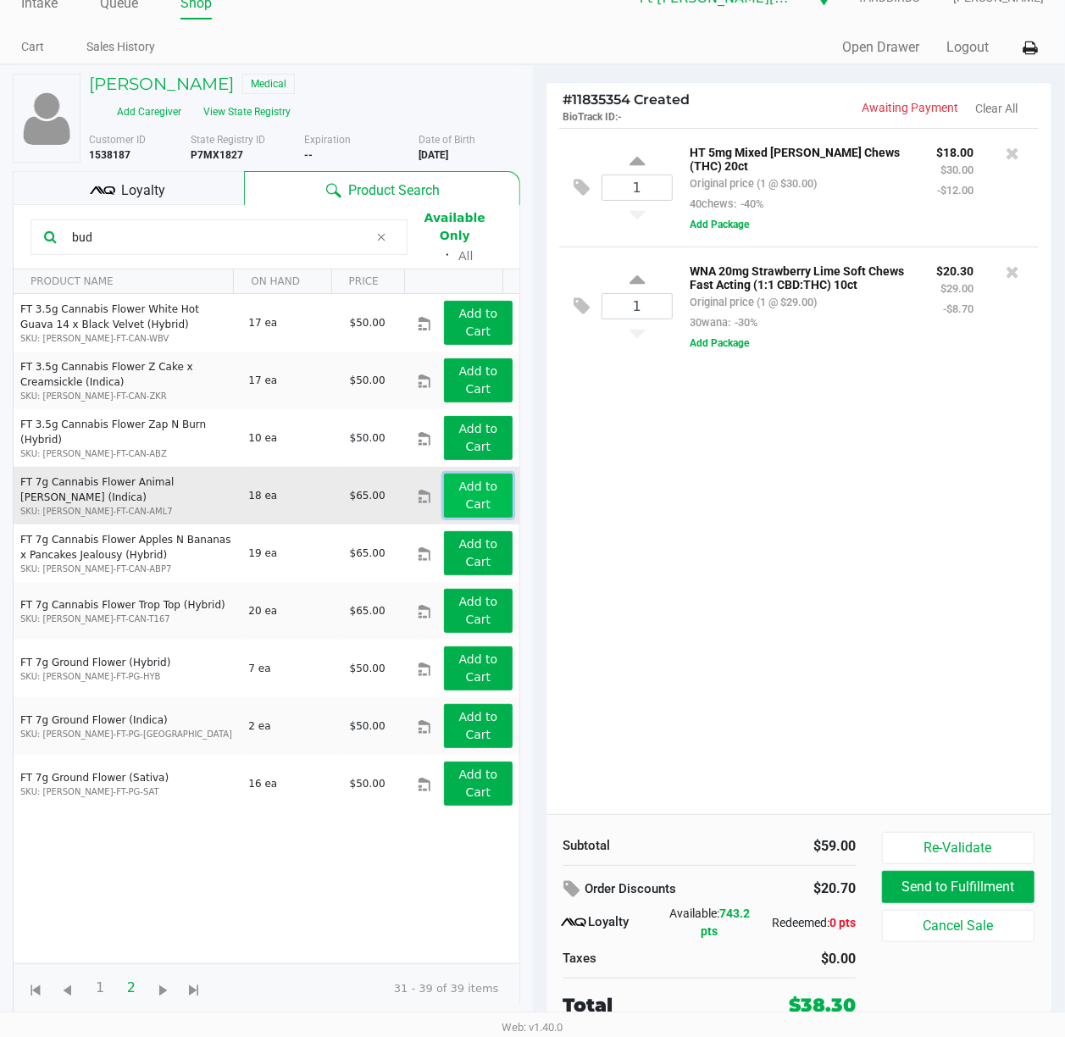
click at [466, 479] on app-button-loader "Add to Cart" at bounding box center [478, 494] width 39 height 31
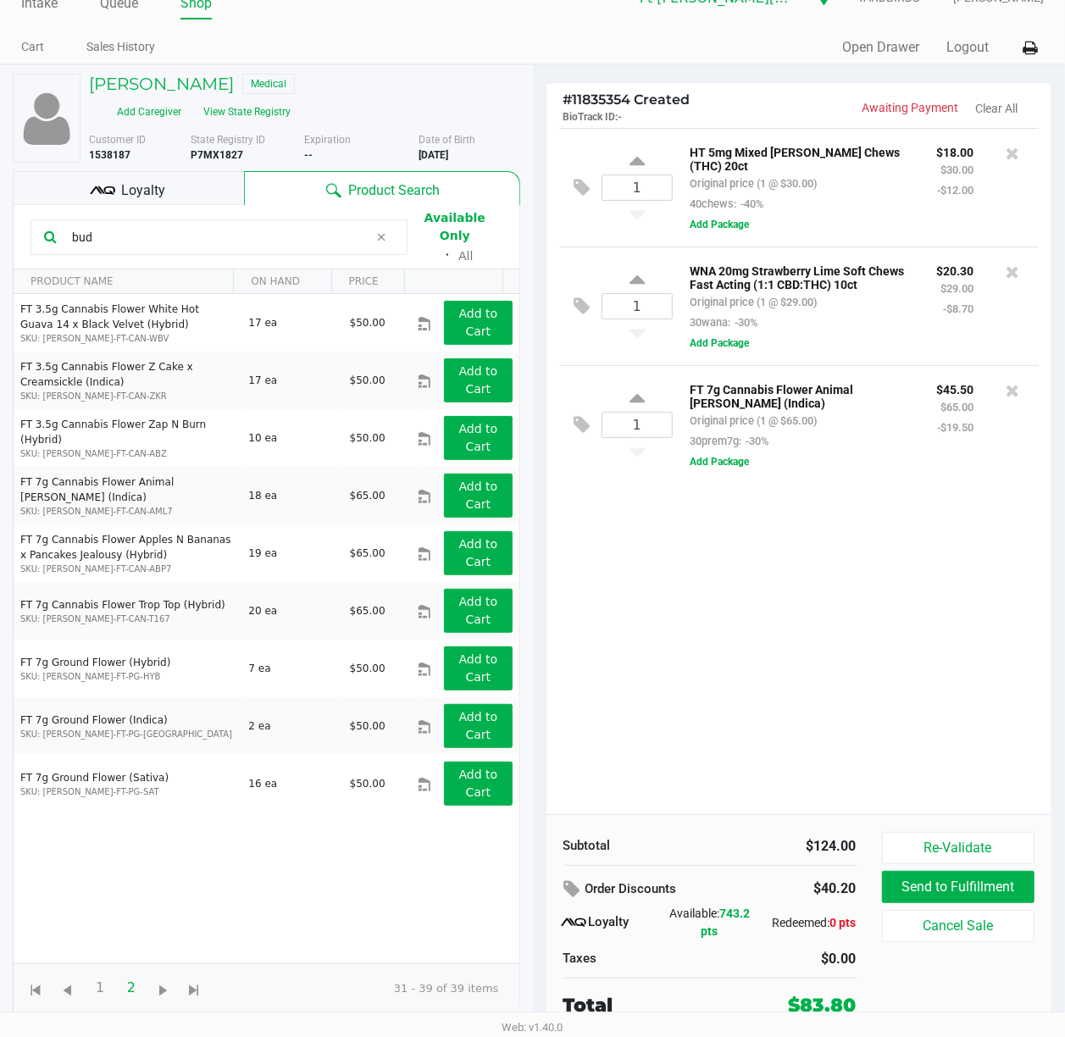
click at [630, 573] on div "1 HT 5mg Mixed Berry Chews (THC) 20ct Original price (1 @ $30.00) 40chews: -40%…" at bounding box center [799, 471] width 506 height 686
click at [150, 186] on span "Loyalty" at bounding box center [143, 190] width 44 height 20
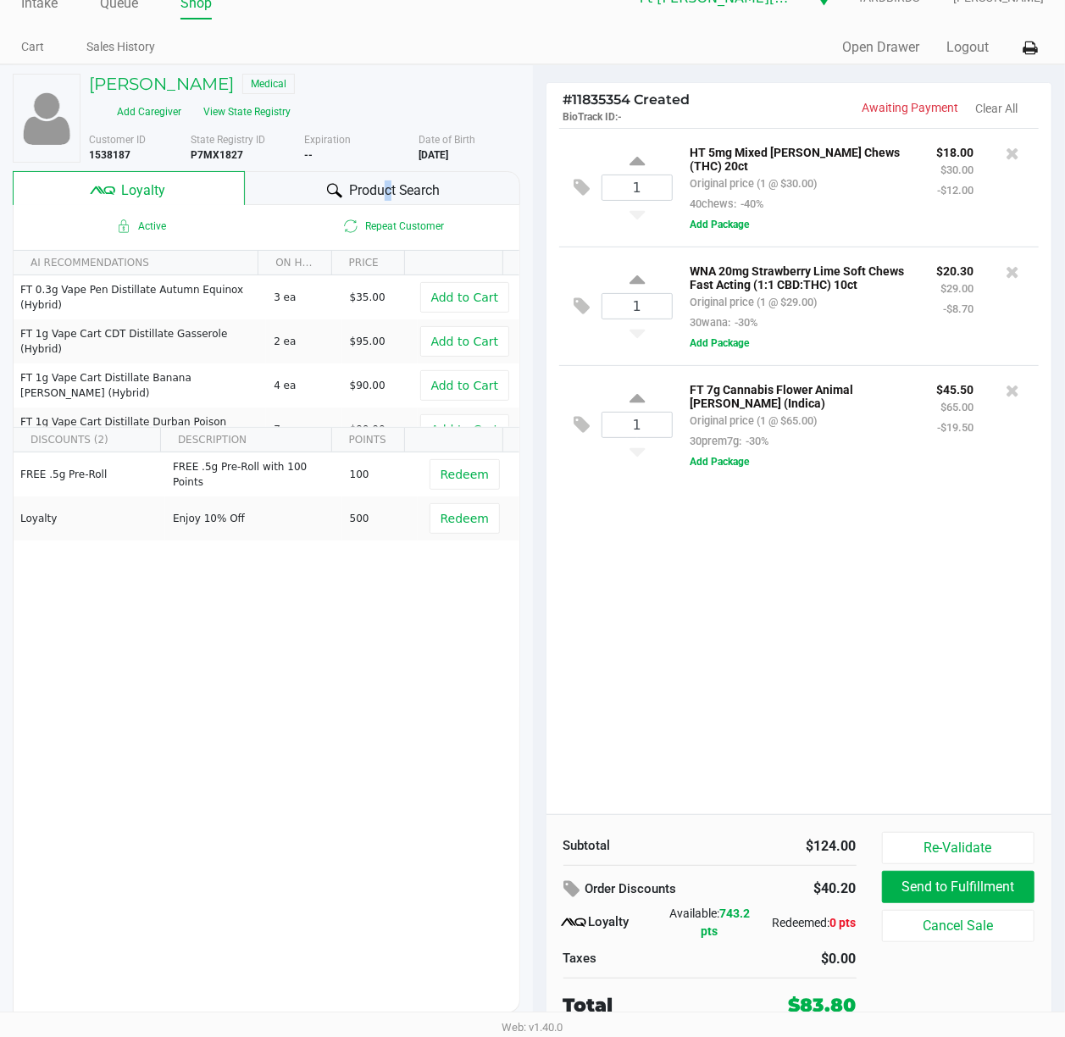
click at [381, 180] on span "Product Search" at bounding box center [394, 190] width 91 height 20
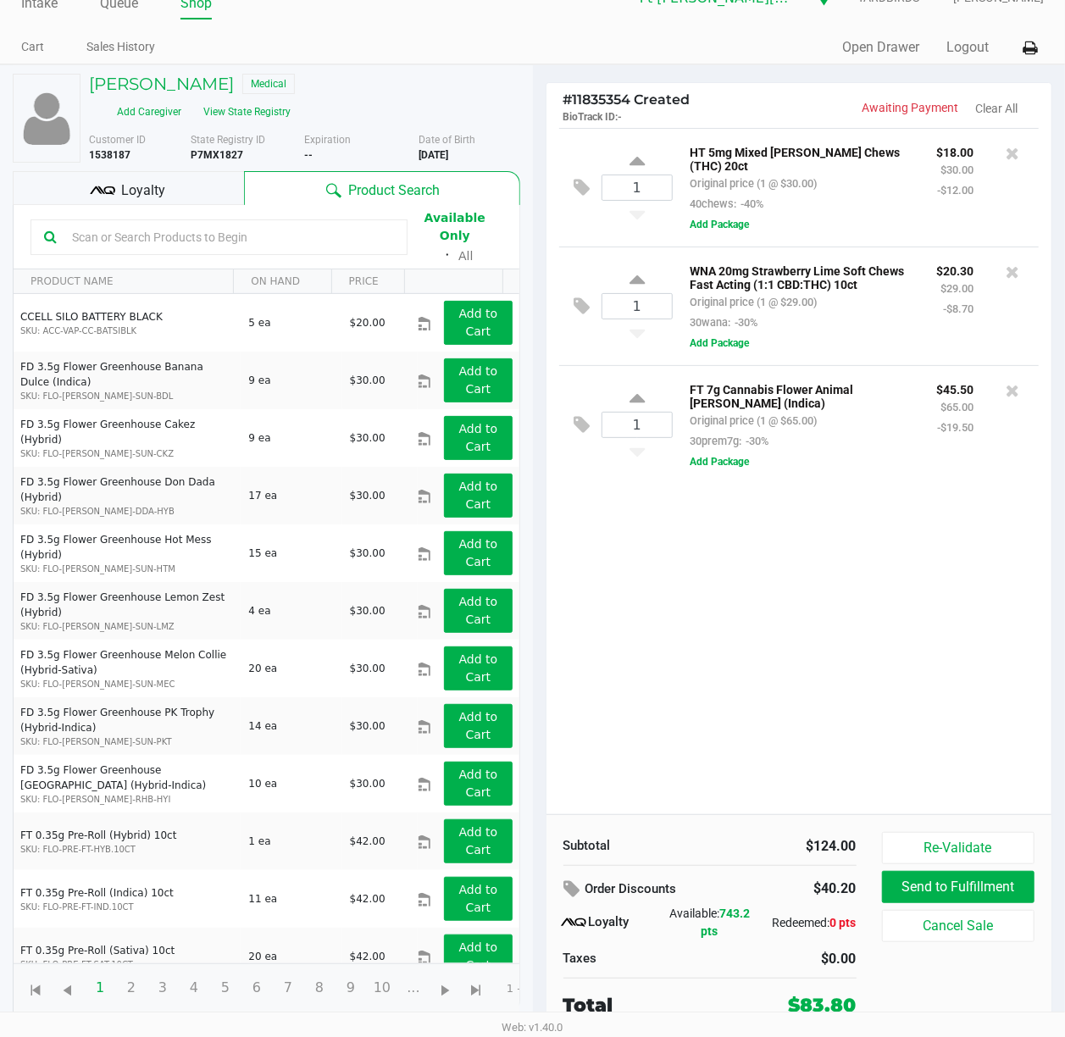
click at [274, 234] on div at bounding box center [218, 237] width 377 height 36
click at [272, 232] on input "text" at bounding box center [229, 236] width 329 height 25
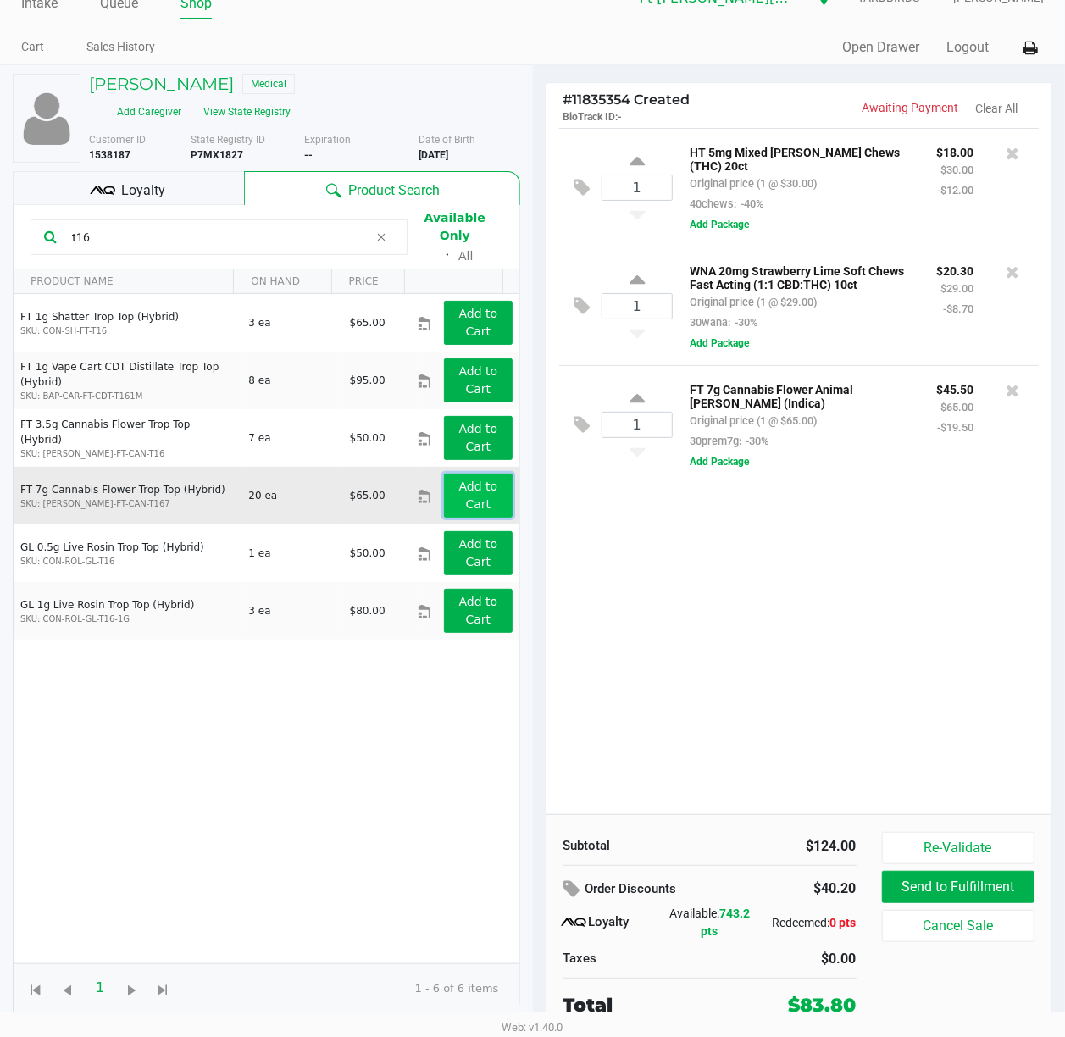
click at [459, 479] on app-button-loader "Add to Cart" at bounding box center [478, 494] width 39 height 31
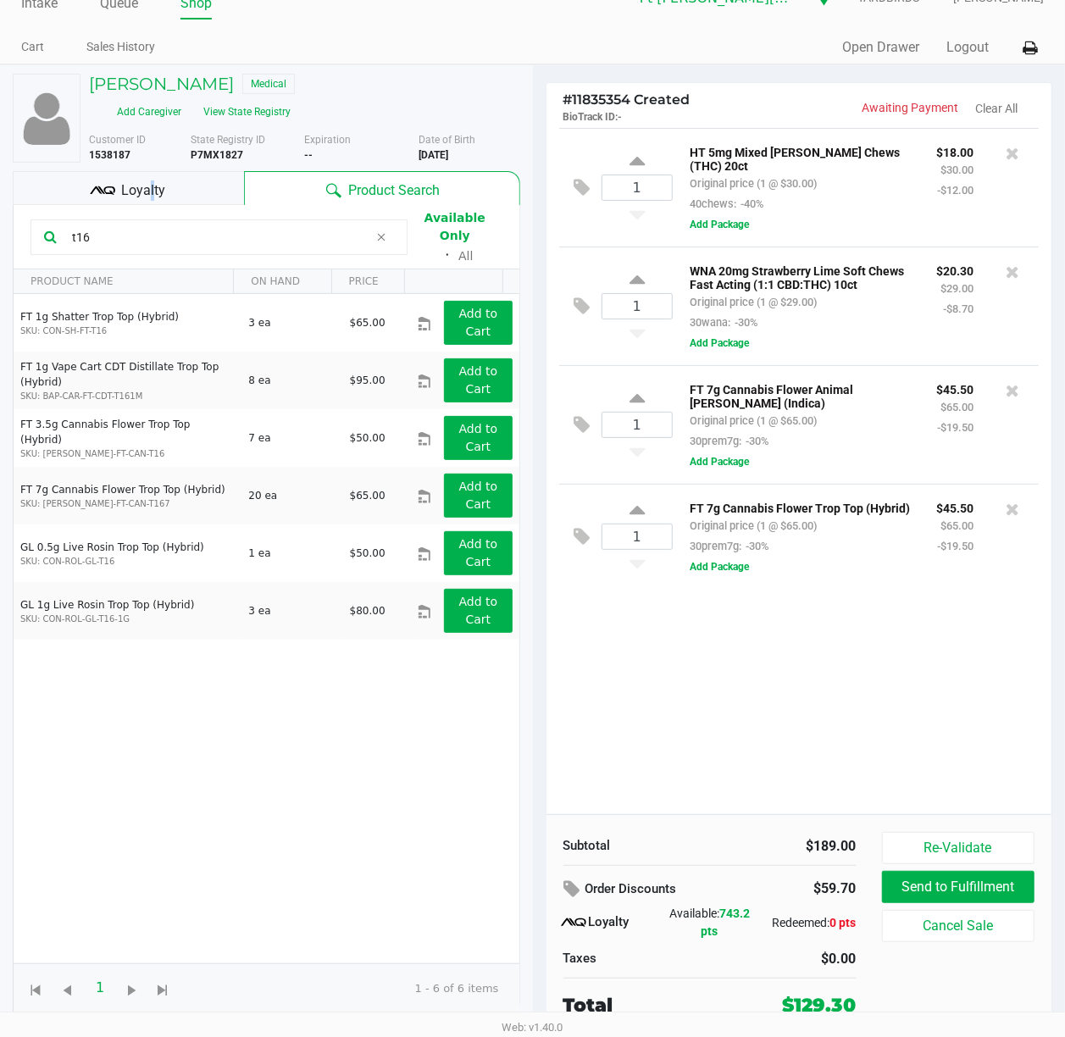
click at [147, 180] on span "Loyalty" at bounding box center [143, 190] width 44 height 20
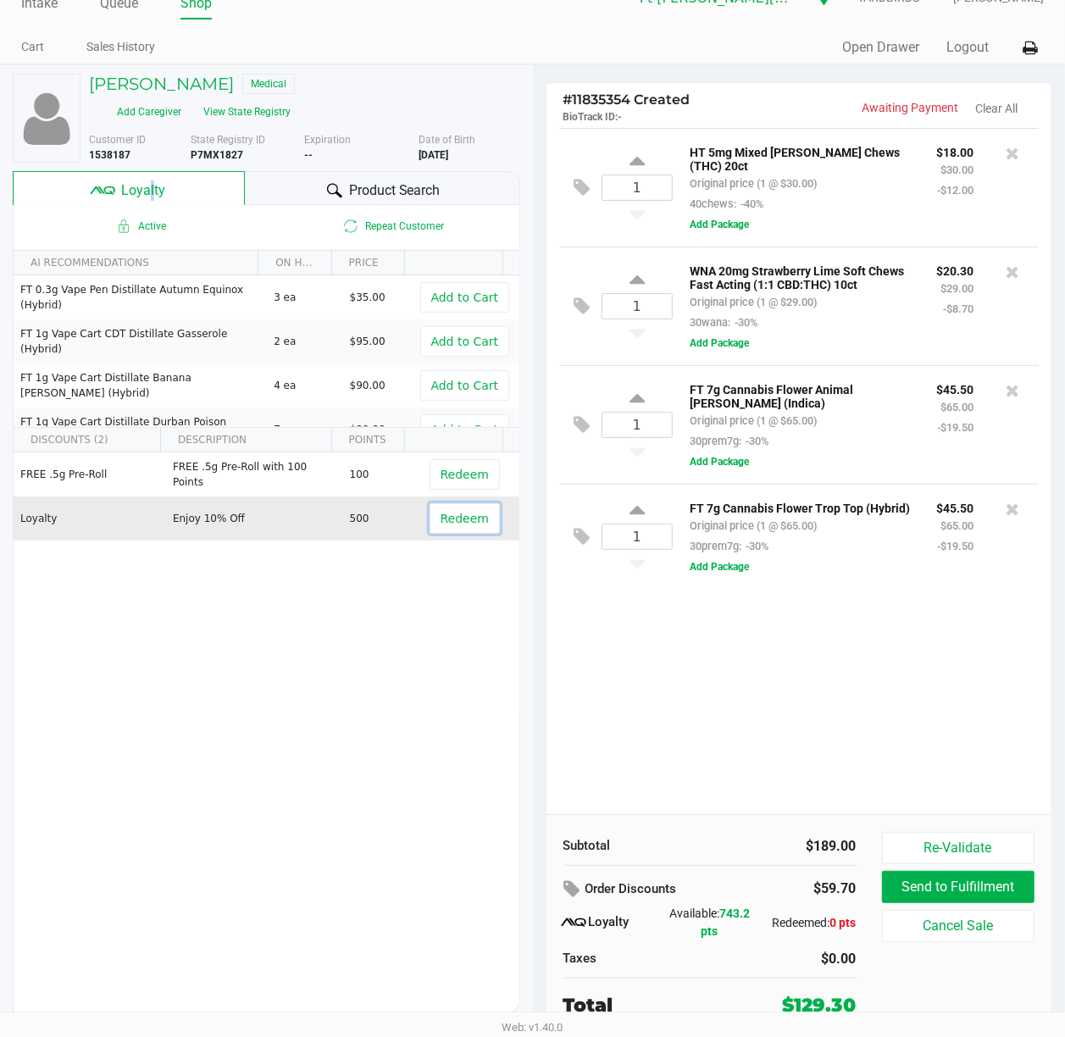
drag, startPoint x: 481, startPoint y: 495, endPoint x: 489, endPoint y: 499, distance: 8.7
click at [489, 503] on span "Redeem" at bounding box center [468, 518] width 79 height 30
drag, startPoint x: 422, startPoint y: 522, endPoint x: 430, endPoint y: 519, distance: 8.8
click at [429, 523] on button "Redeem" at bounding box center [464, 518] width 70 height 30
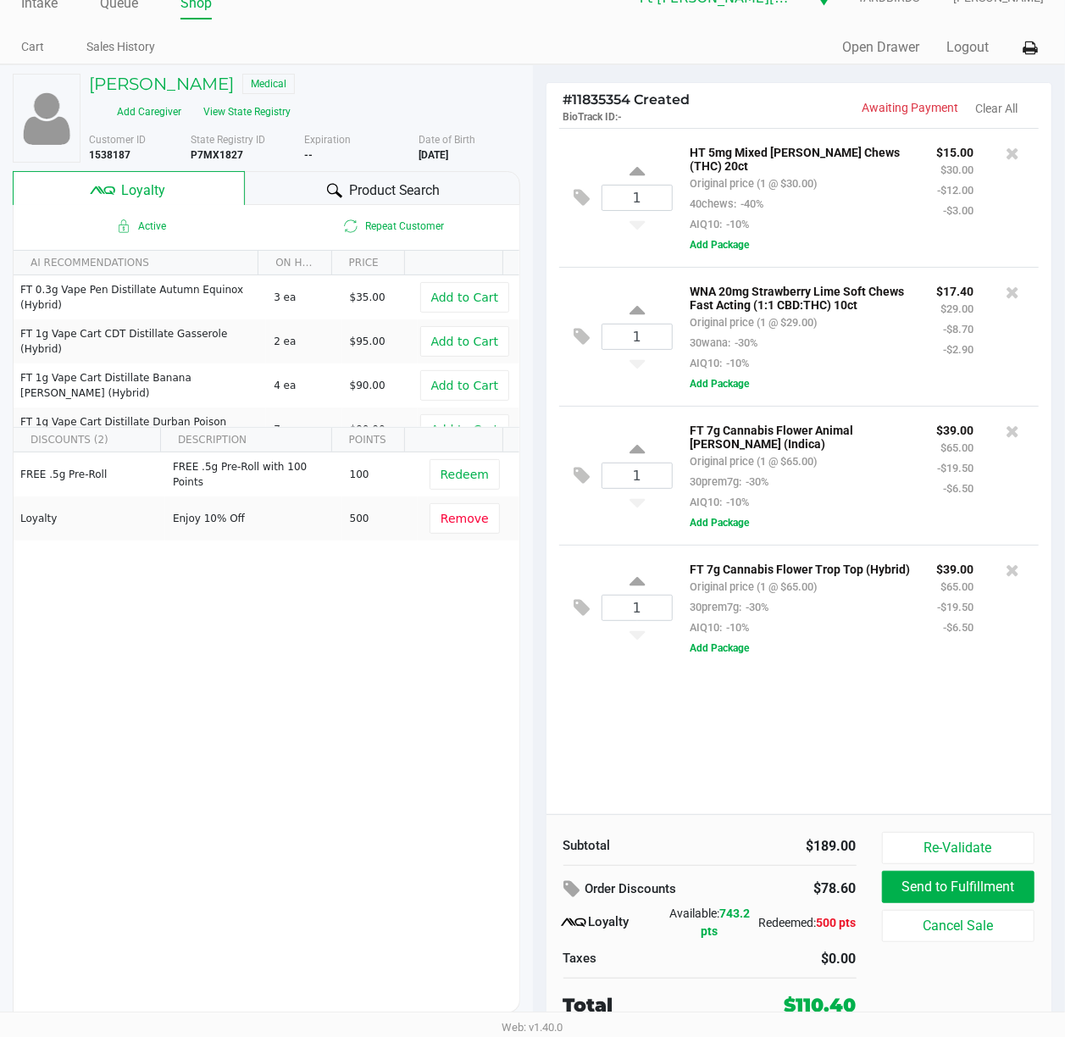
click at [665, 722] on div "1 HT 5mg Mixed Berry Chews (THC) 20ct Original price (1 @ $30.00) 40chews: -40%…" at bounding box center [799, 471] width 506 height 686
click at [334, 187] on div at bounding box center [334, 190] width 20 height 20
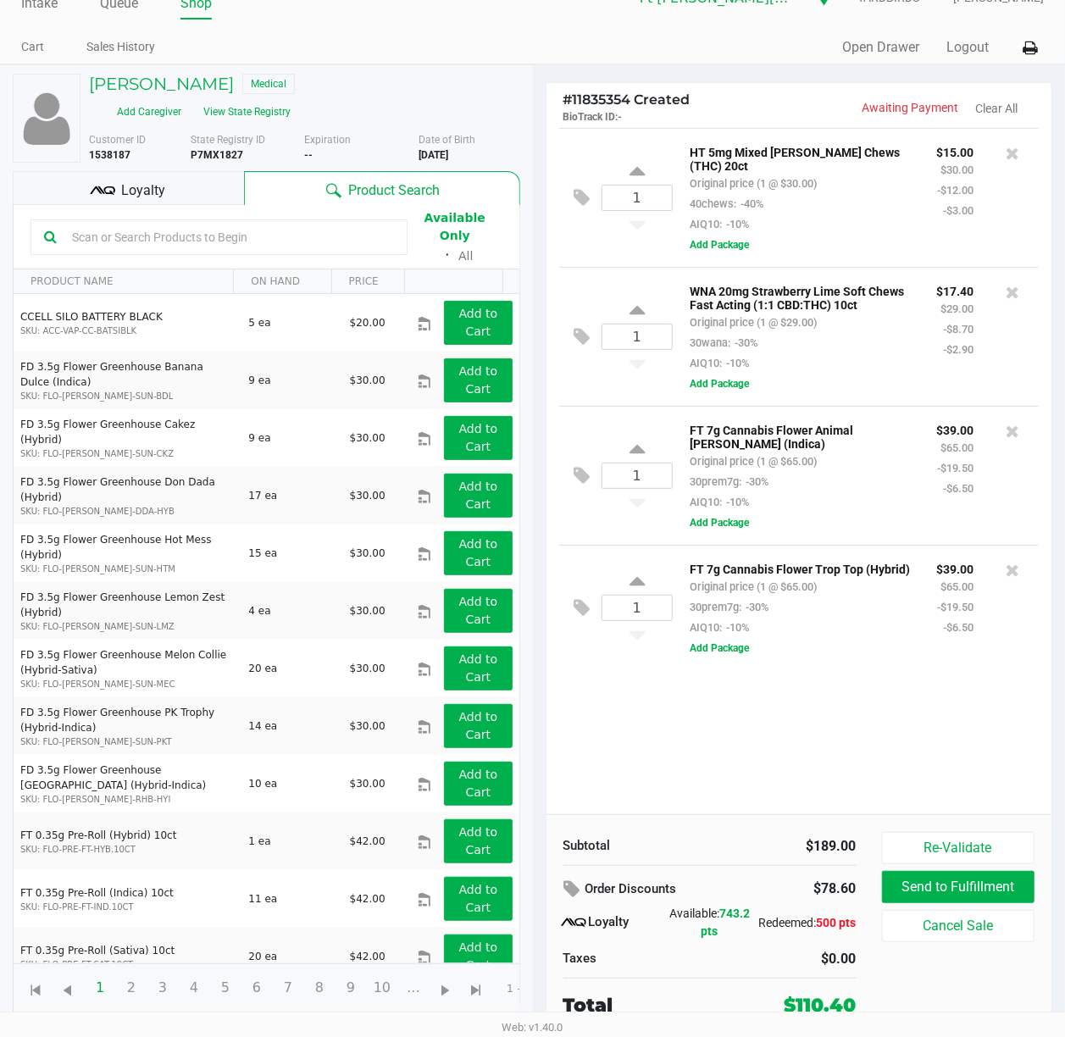
click at [726, 705] on div "1 HT 5mg Mixed Berry Chews (THC) 20ct Original price (1 @ $30.00) 40chews: -40%…" at bounding box center [799, 471] width 506 height 686
click at [203, 235] on div at bounding box center [218, 237] width 377 height 36
click at [193, 225] on input "text" at bounding box center [229, 236] width 329 height 25
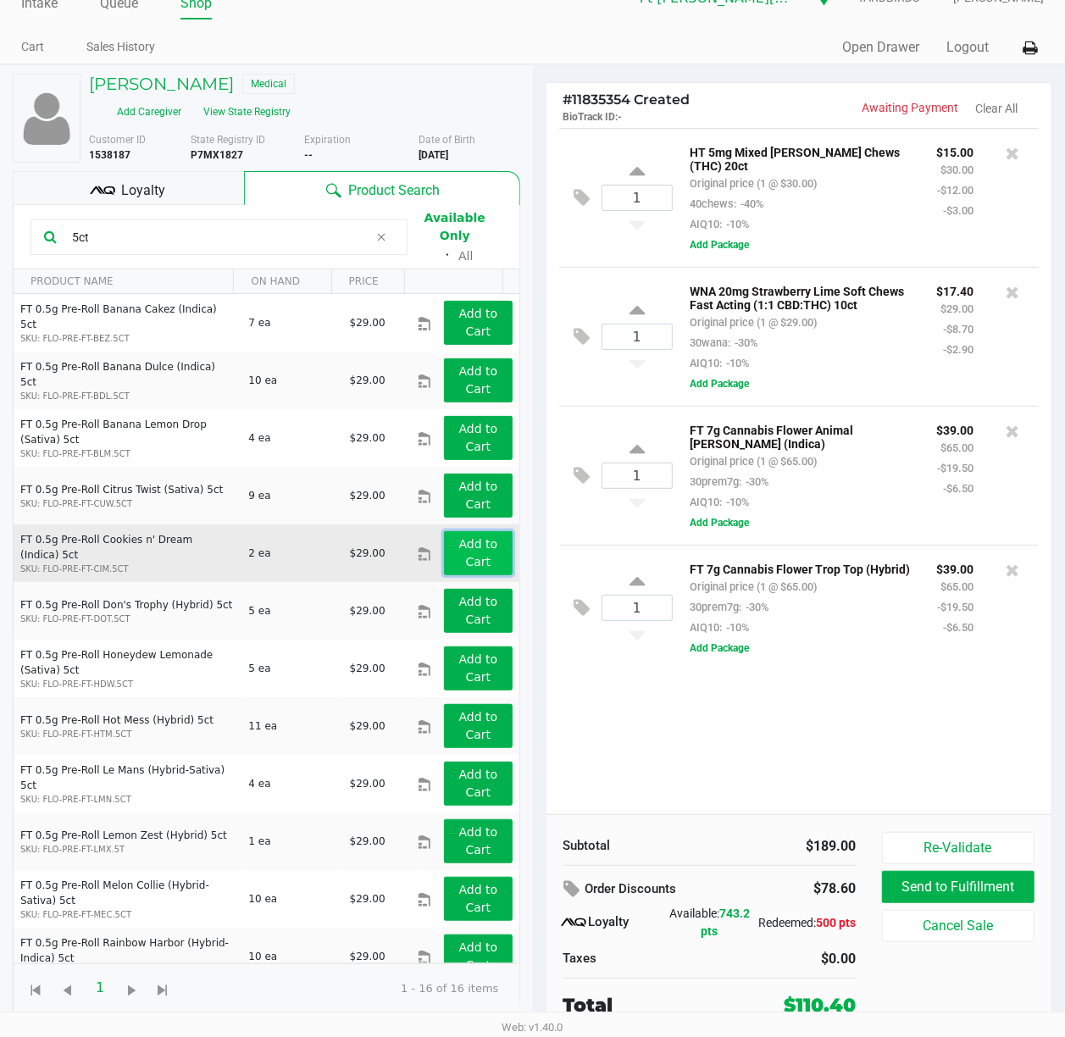
click at [459, 537] on app-button-loader "Add to Cart" at bounding box center [478, 552] width 39 height 31
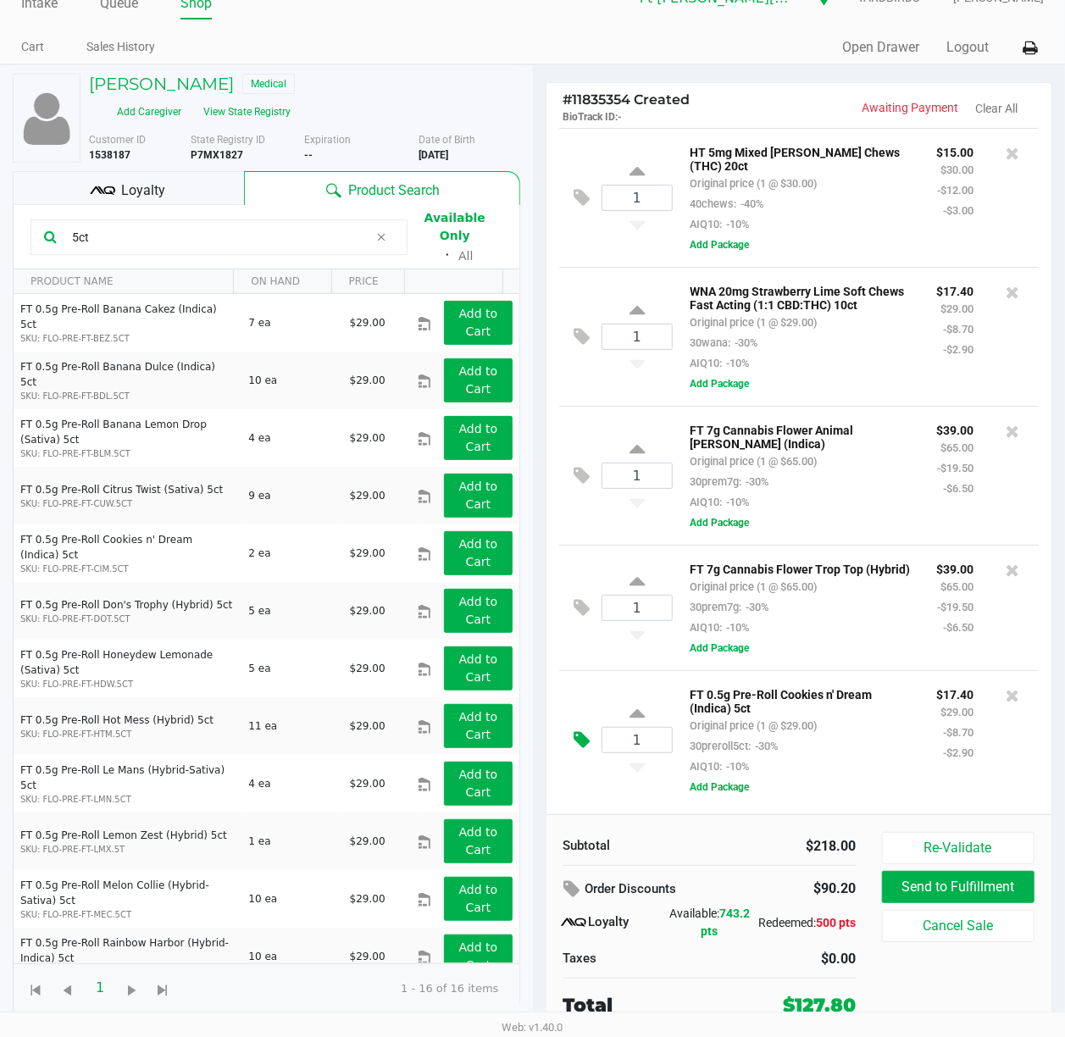
click at [571, 725] on div "1 FT 0.5g Pre-Roll Cookies n' Dream (Indica) 5ct Original price (1 @ $29.00) 30…" at bounding box center [799, 739] width 480 height 139
click at [576, 730] on icon at bounding box center [582, 739] width 16 height 19
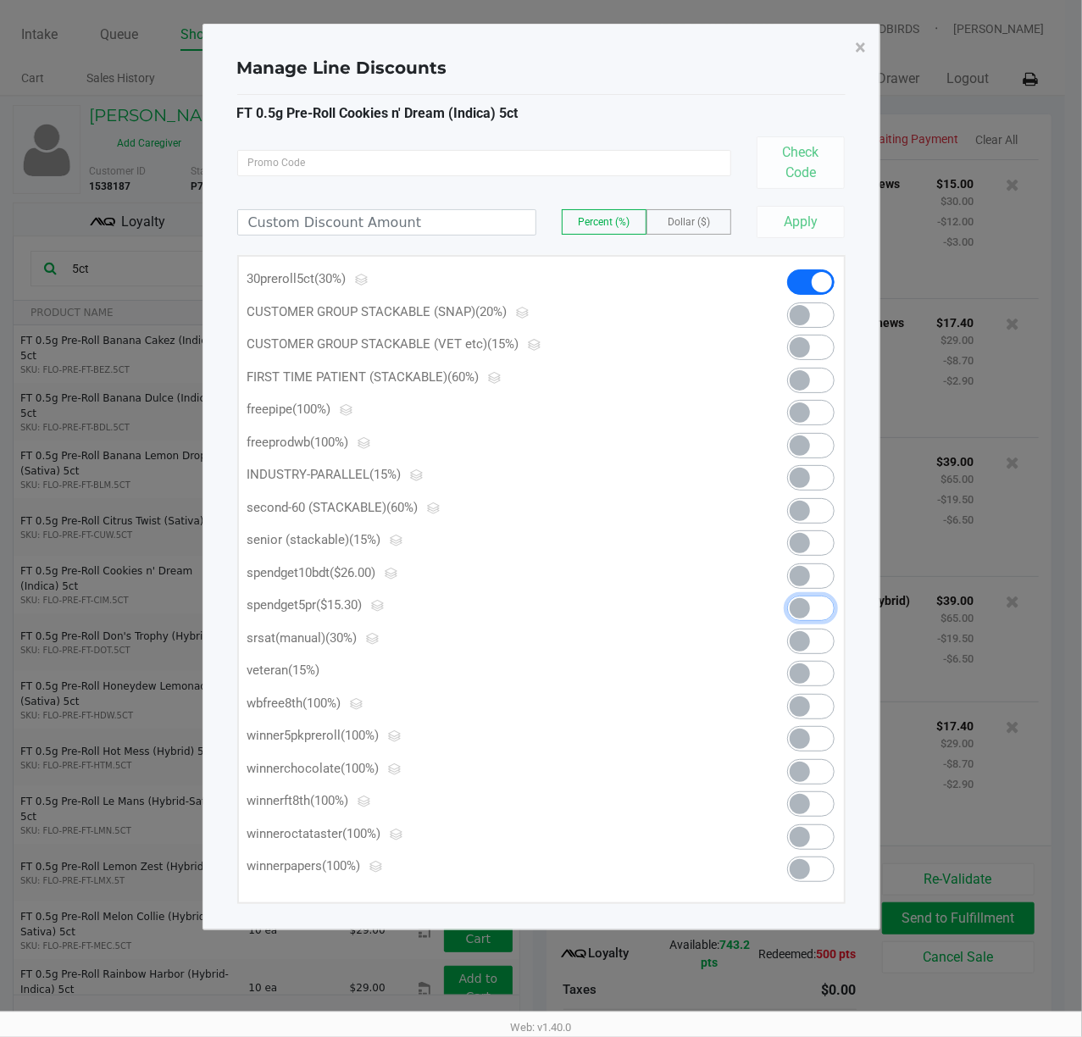
click at [811, 611] on kendo-switch at bounding box center [810, 607] width 47 height 25
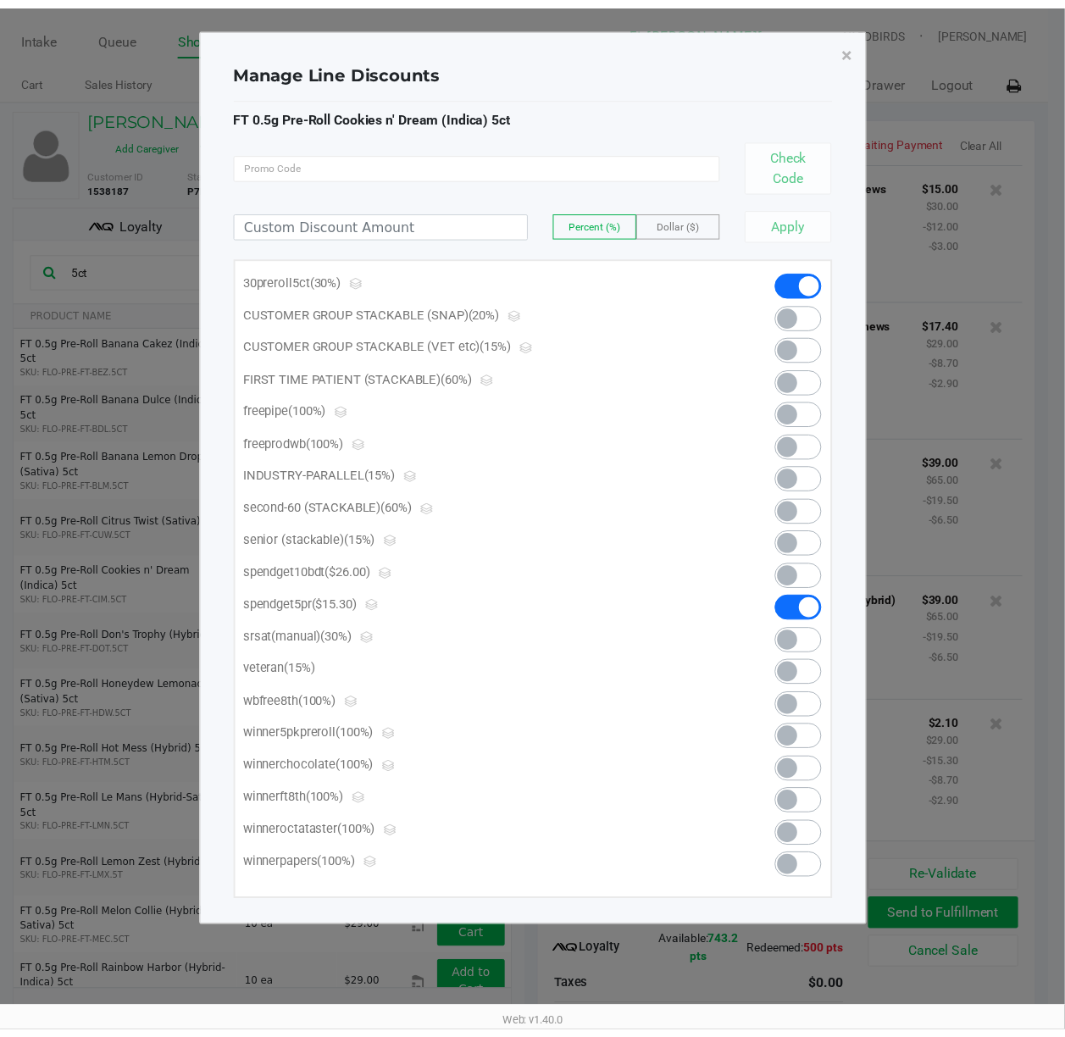
scroll to position [35, 0]
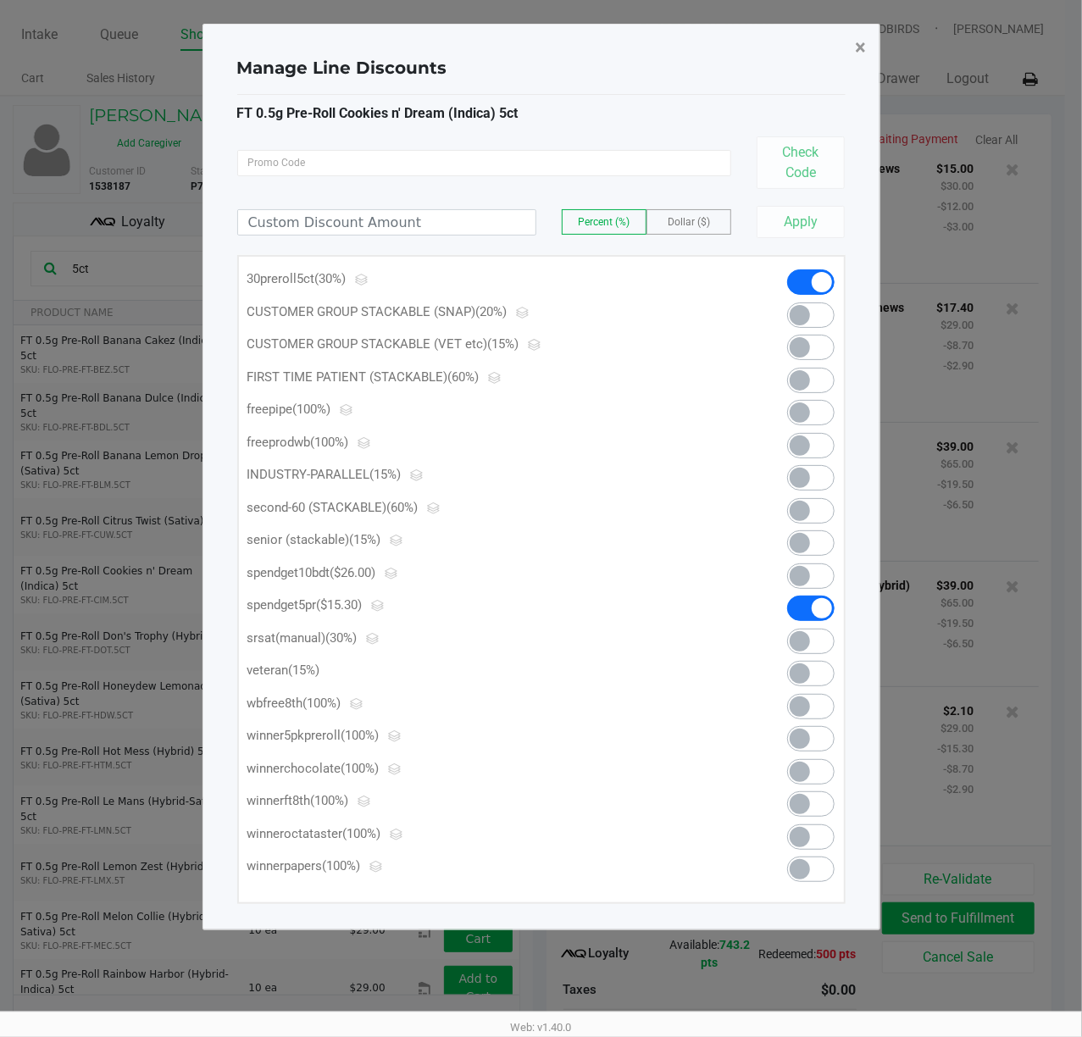
click at [862, 29] on button "×" at bounding box center [861, 47] width 38 height 47
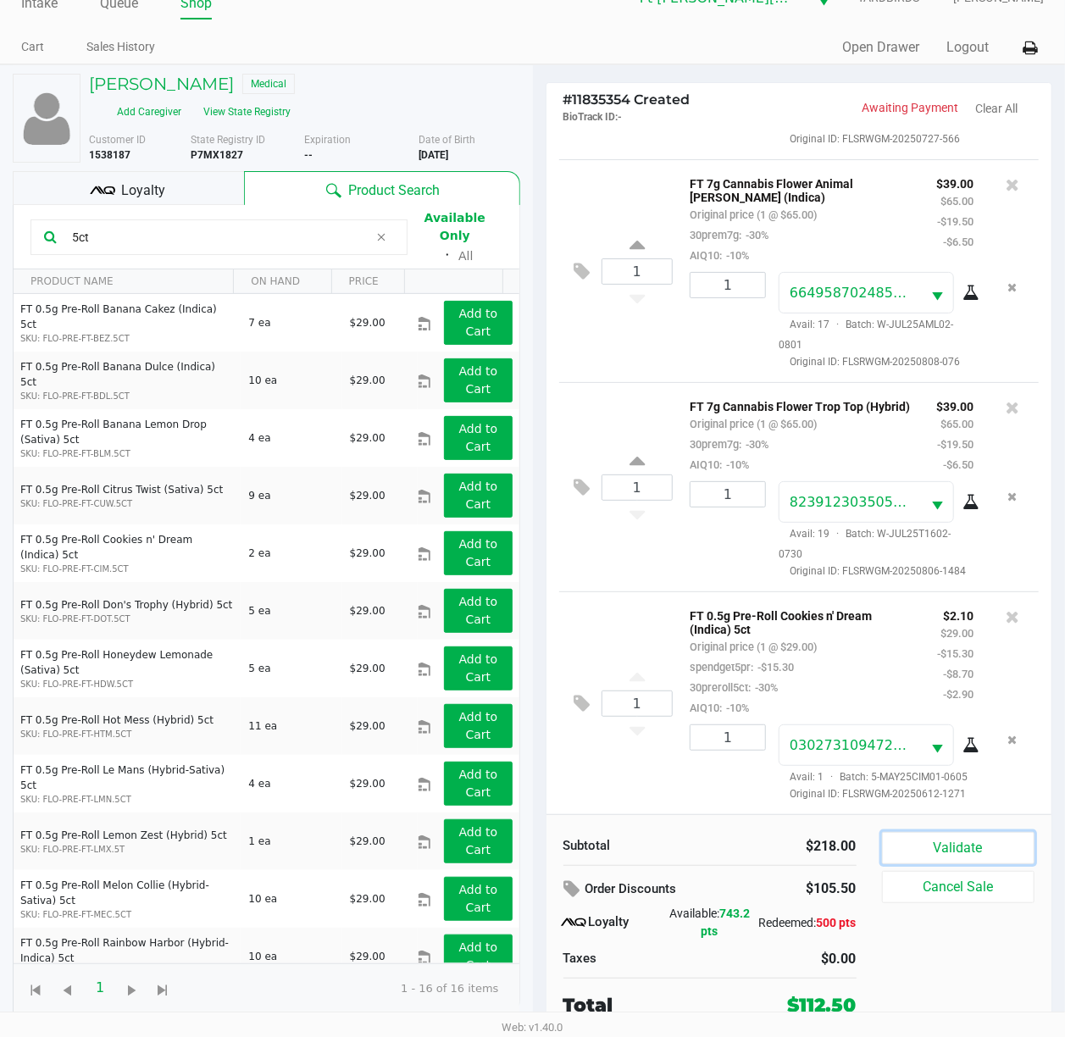
drag, startPoint x: 960, startPoint y: 848, endPoint x: 949, endPoint y: 844, distance: 10.7
click at [960, 777] on button "Validate" at bounding box center [958, 848] width 153 height 32
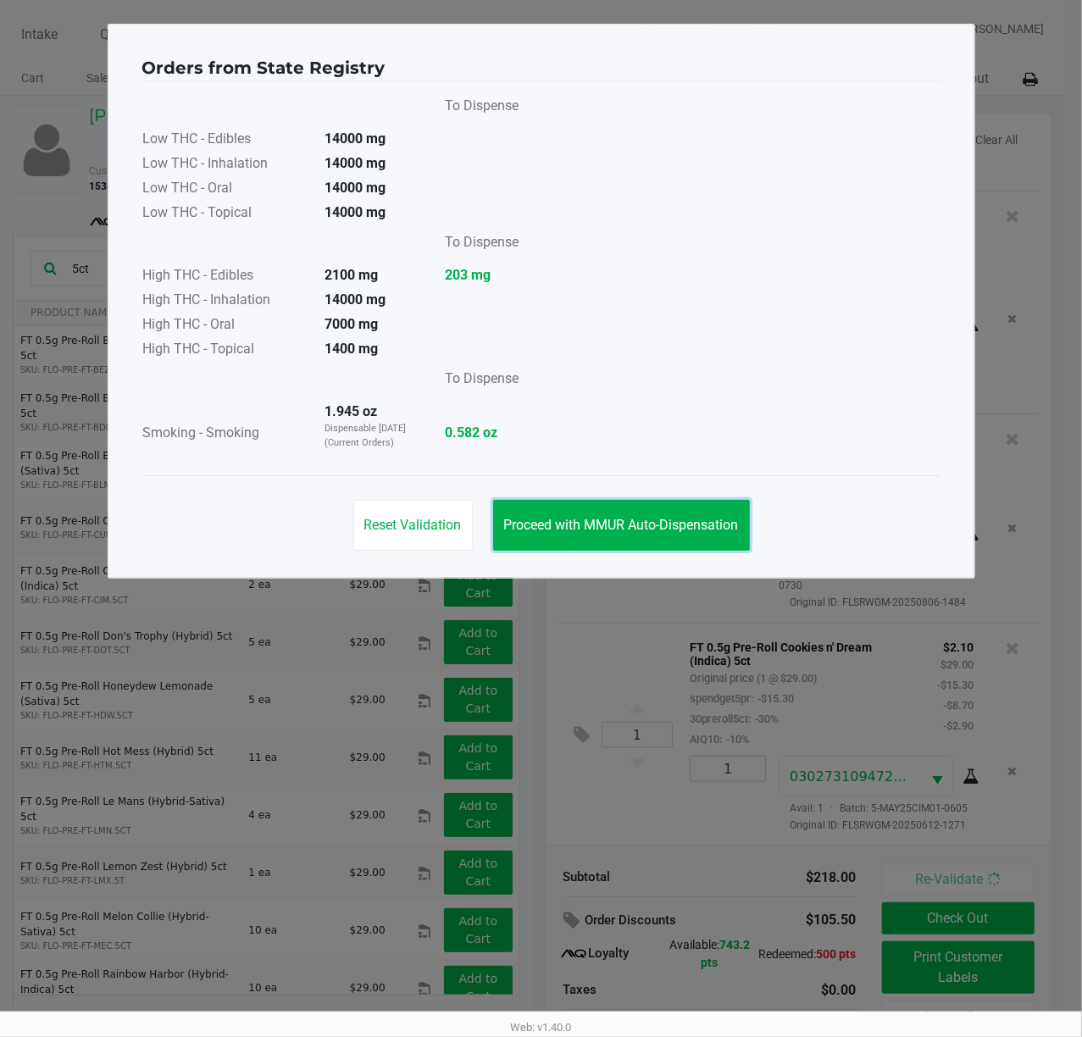
drag, startPoint x: 625, startPoint y: 526, endPoint x: 649, endPoint y: 551, distance: 34.1
click at [628, 525] on span "Proceed with MMUR Auto-Dispensation" at bounding box center [621, 525] width 235 height 16
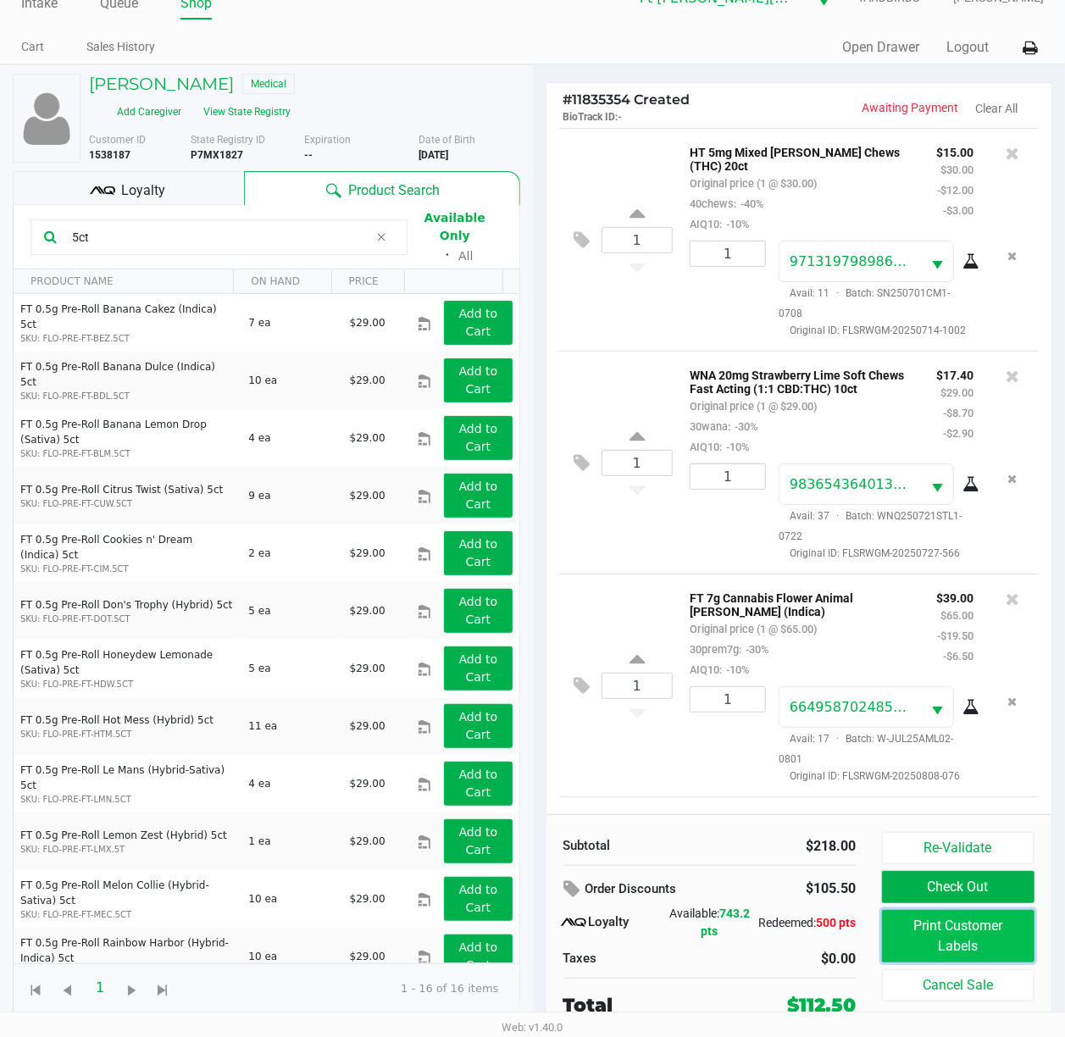
drag, startPoint x: 996, startPoint y: 939, endPoint x: 988, endPoint y: 933, distance: 10.3
click at [988, 777] on button "Print Customer Labels" at bounding box center [958, 936] width 153 height 53
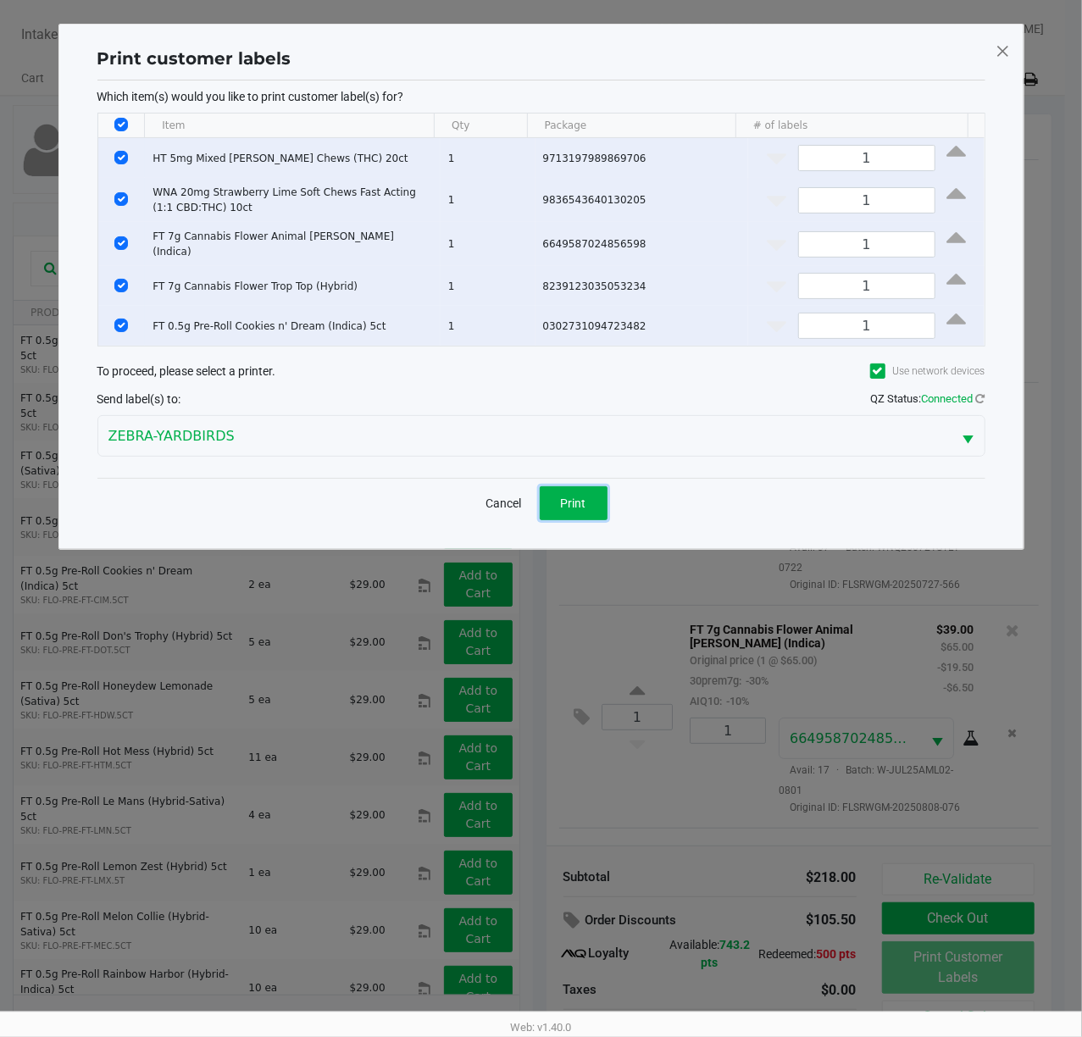
click at [589, 493] on button "Print" at bounding box center [573, 503] width 68 height 34
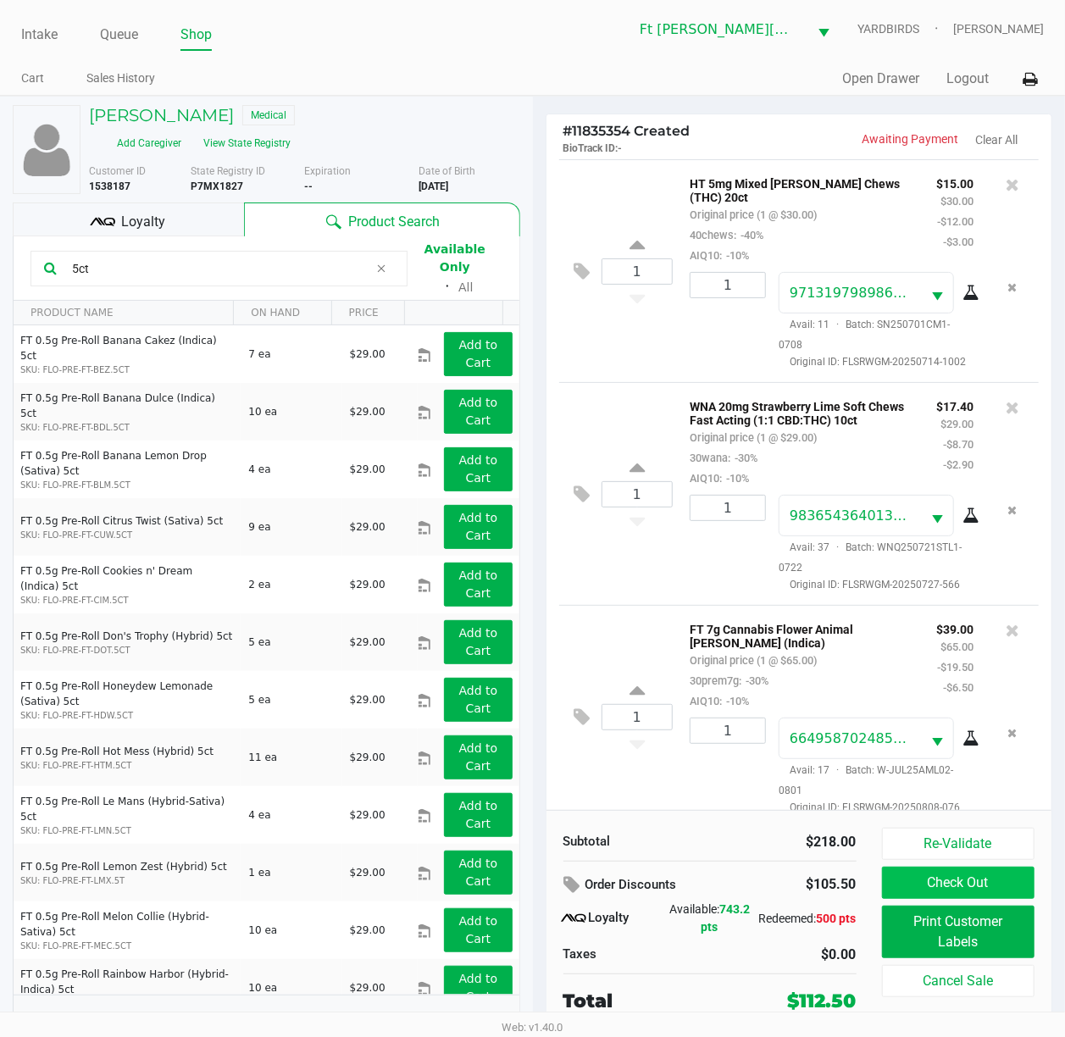
drag, startPoint x: 969, startPoint y: 866, endPoint x: 969, endPoint y: 886, distance: 20.3
click at [969, 777] on div "Re-Validate Check Out Print Customer Labels Cancel Sale" at bounding box center [965, 920] width 166 height 187
click at [966, 777] on button "Check Out" at bounding box center [958, 882] width 153 height 32
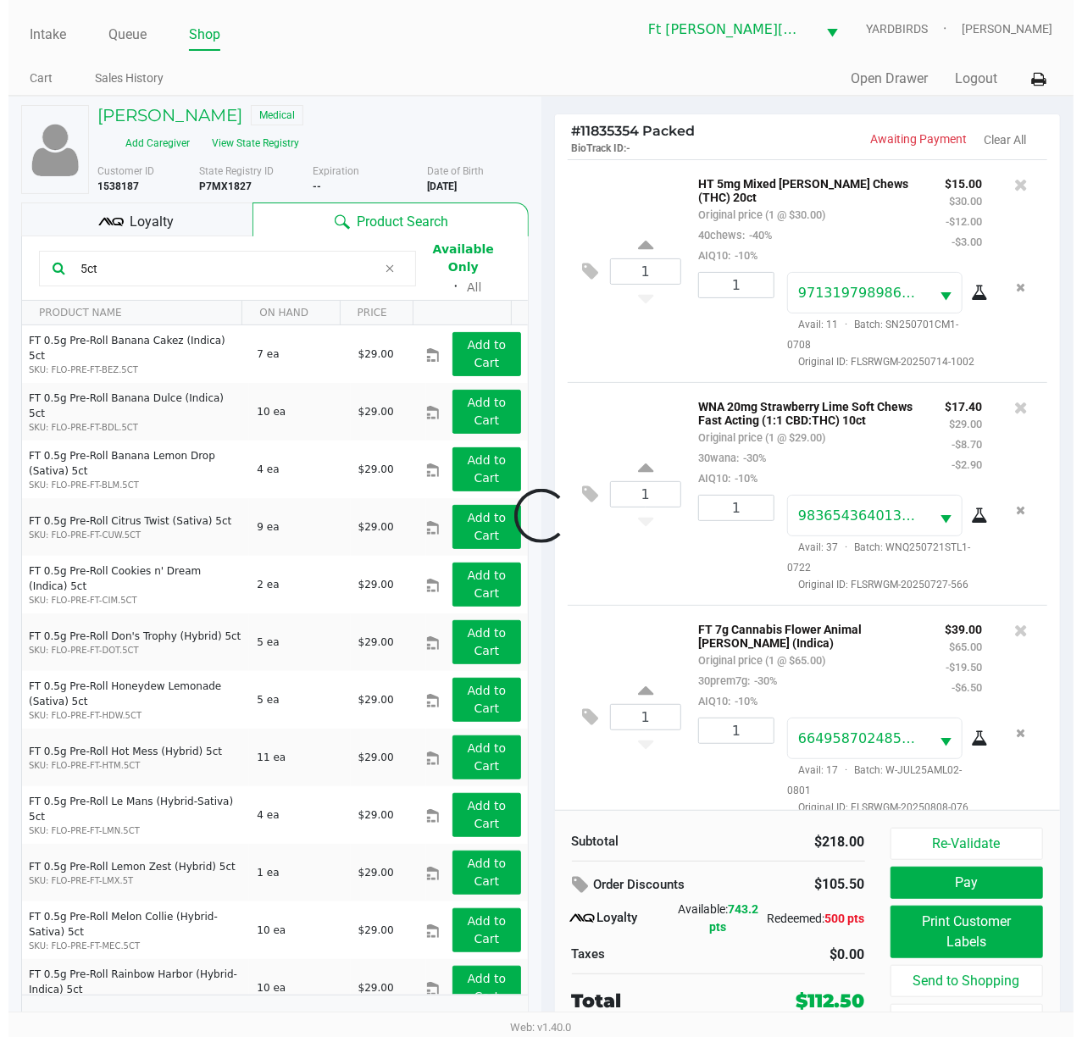
scroll to position [590, 0]
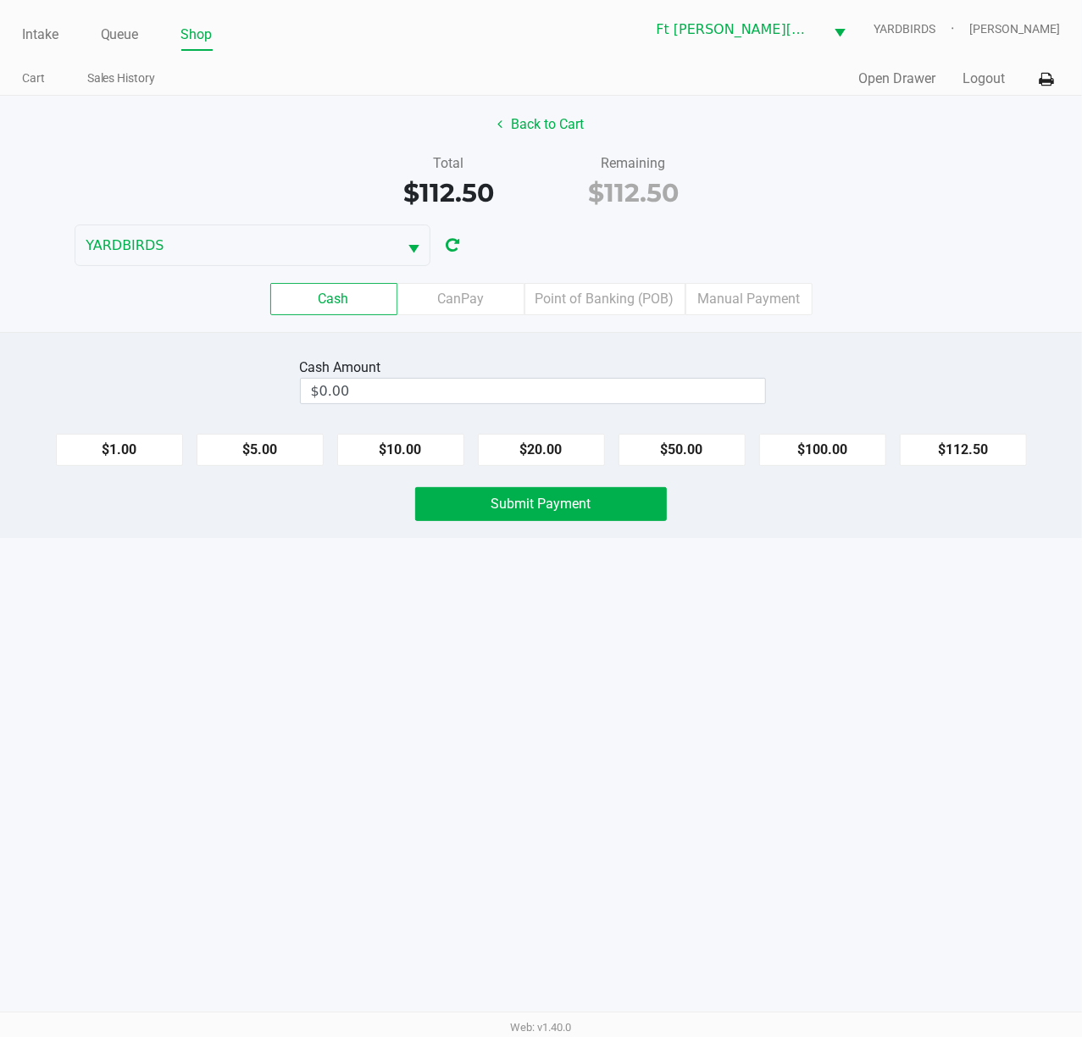
click at [650, 285] on label "Point of Banking (POB)" at bounding box center [604, 299] width 161 height 32
click at [0, 0] on 7 "Point of Banking (POB)" at bounding box center [0, 0] width 0 height 0
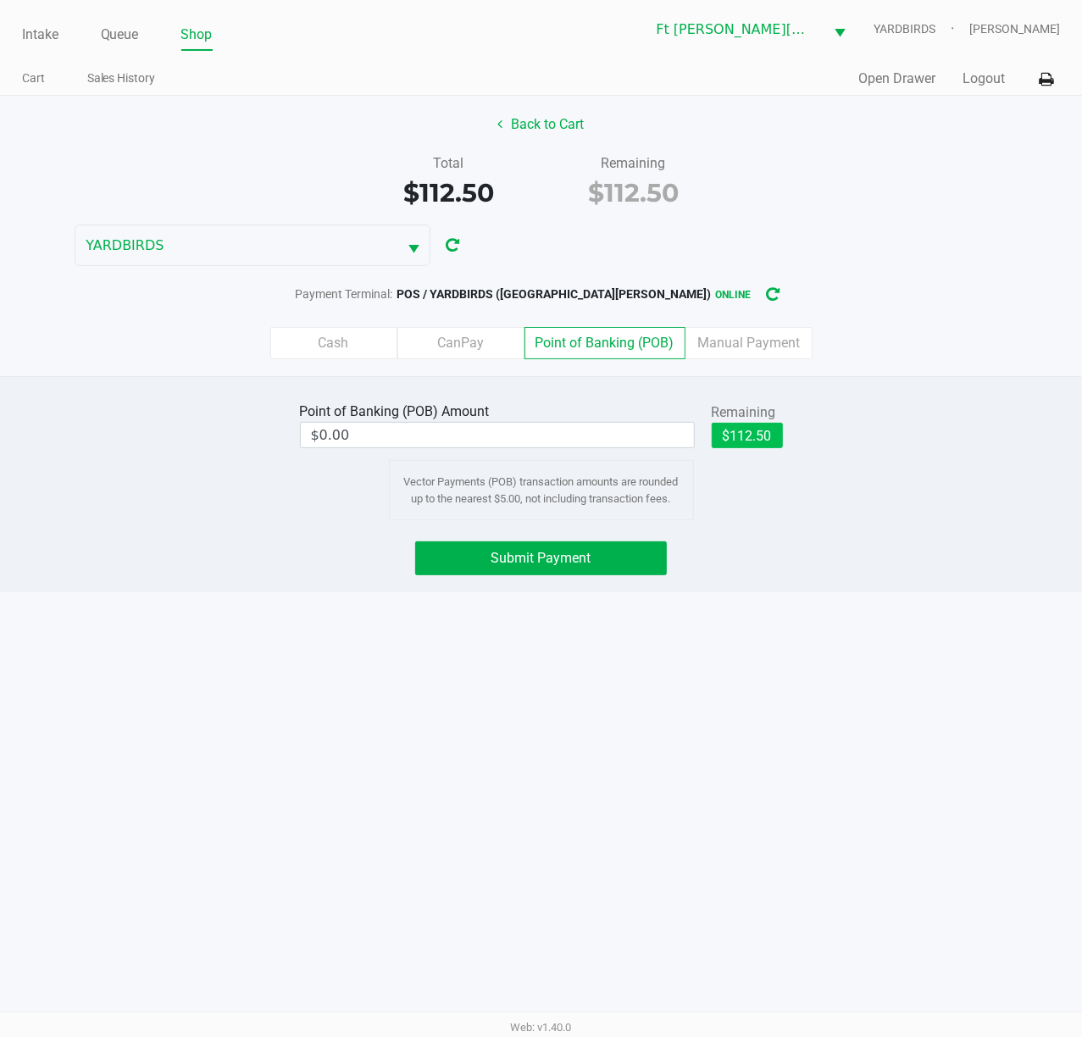
click at [756, 441] on button "$112.50" at bounding box center [746, 435] width 71 height 25
click at [546, 562] on span "Submit Payment" at bounding box center [541, 558] width 100 height 16
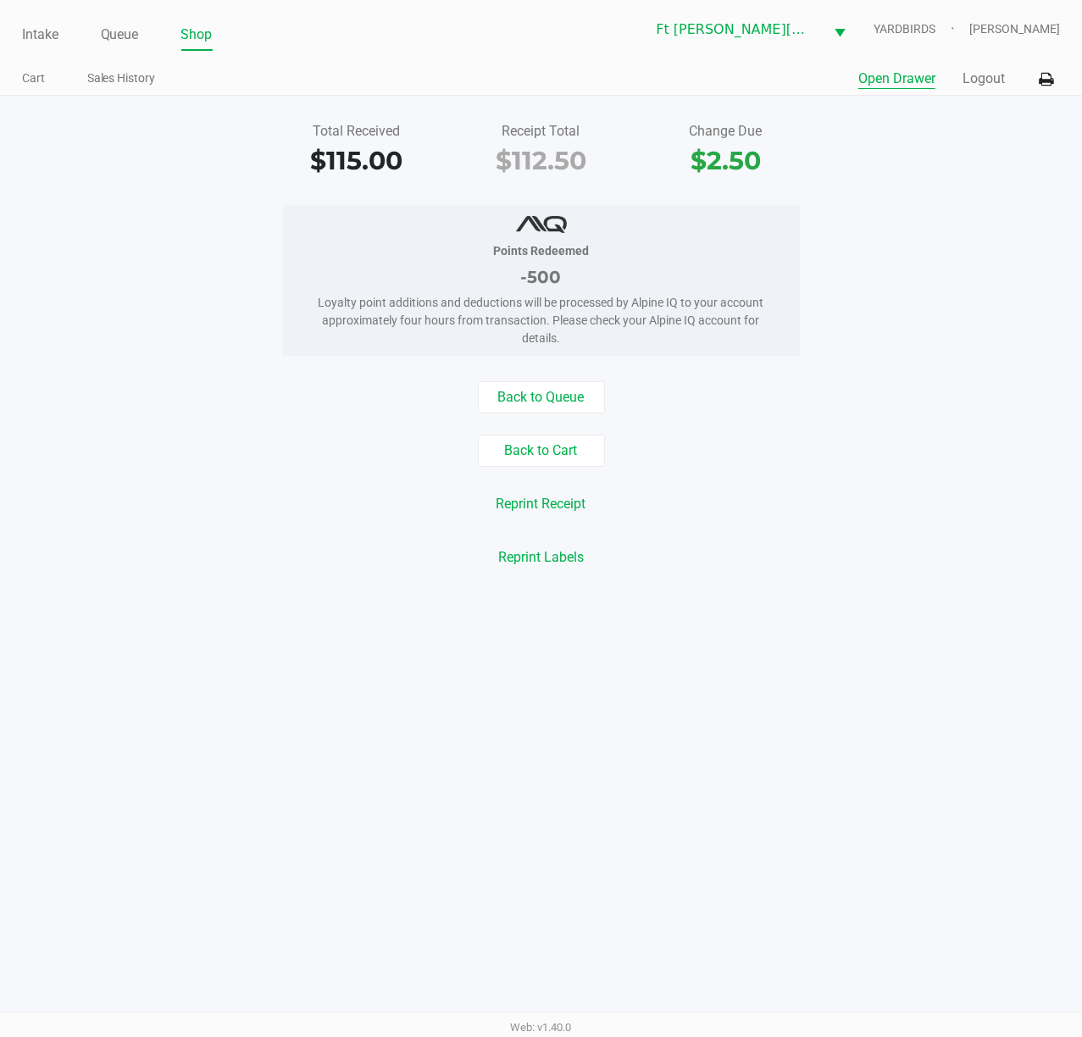
click at [915, 75] on button "Open Drawer" at bounding box center [896, 79] width 77 height 20
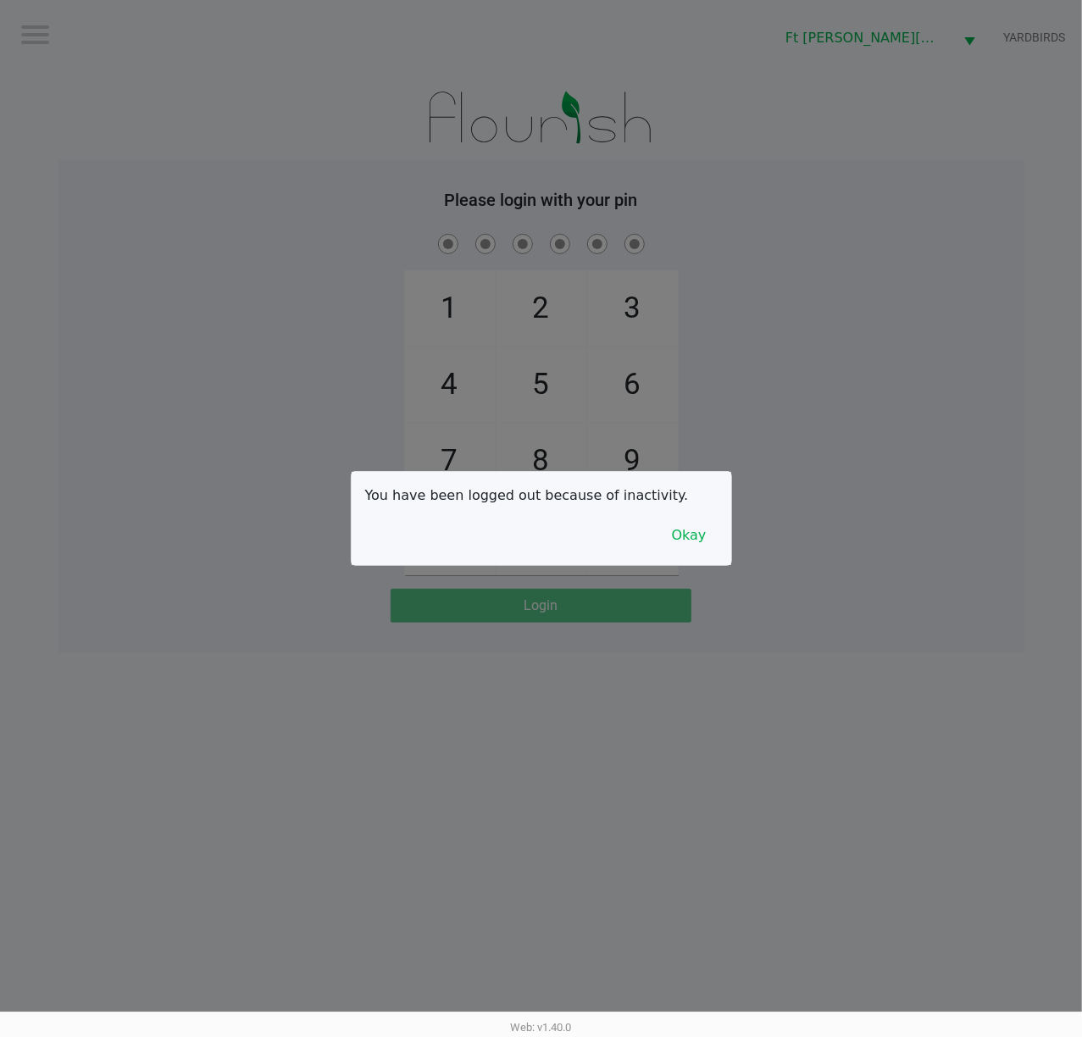
click at [75, 291] on div at bounding box center [541, 518] width 1082 height 1037
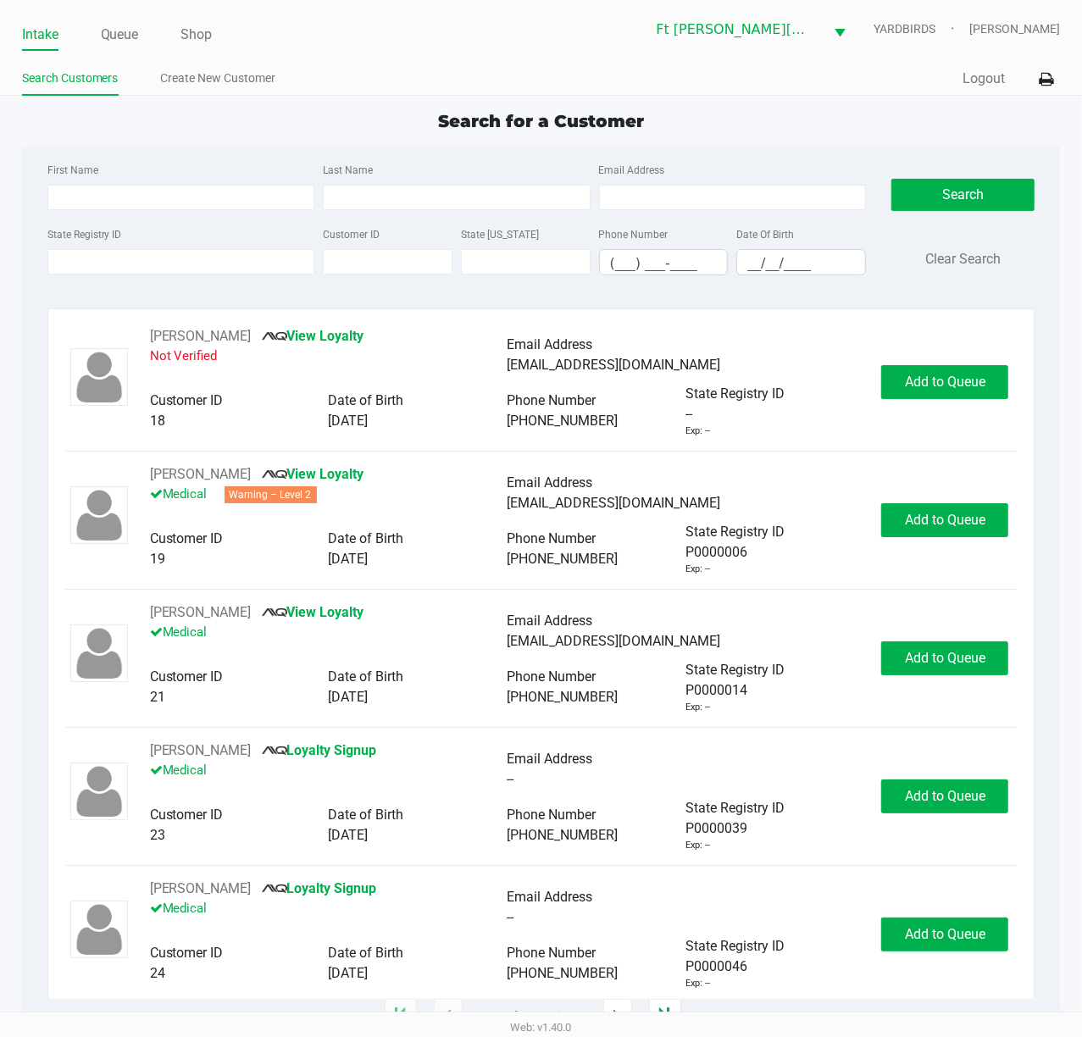
click at [103, 132] on div "Search for a Customer" at bounding box center [541, 120] width 1064 height 25
click at [127, 133] on div "Search for a Customer" at bounding box center [541, 120] width 1064 height 25
click at [103, 208] on input "First Name" at bounding box center [181, 197] width 268 height 25
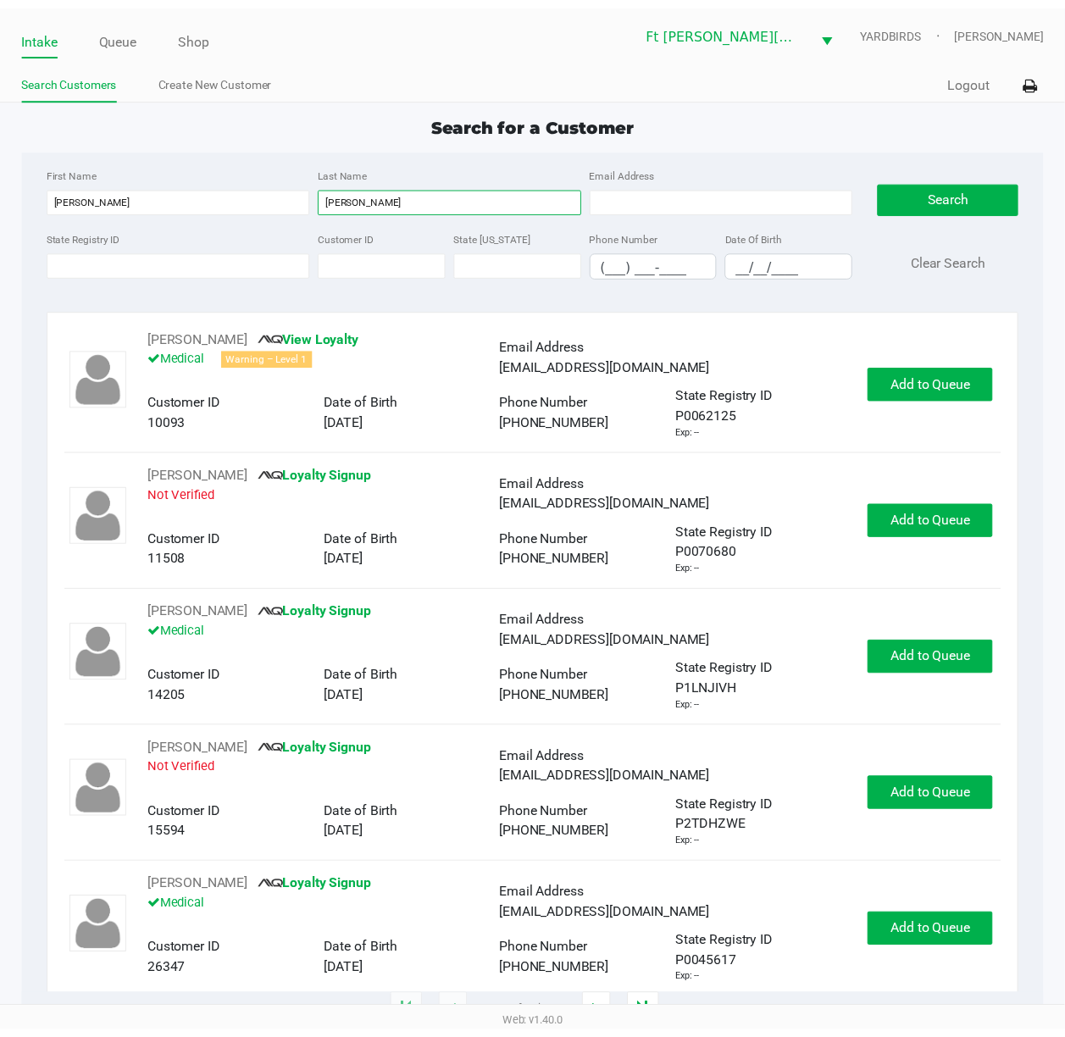
scroll to position [225, 0]
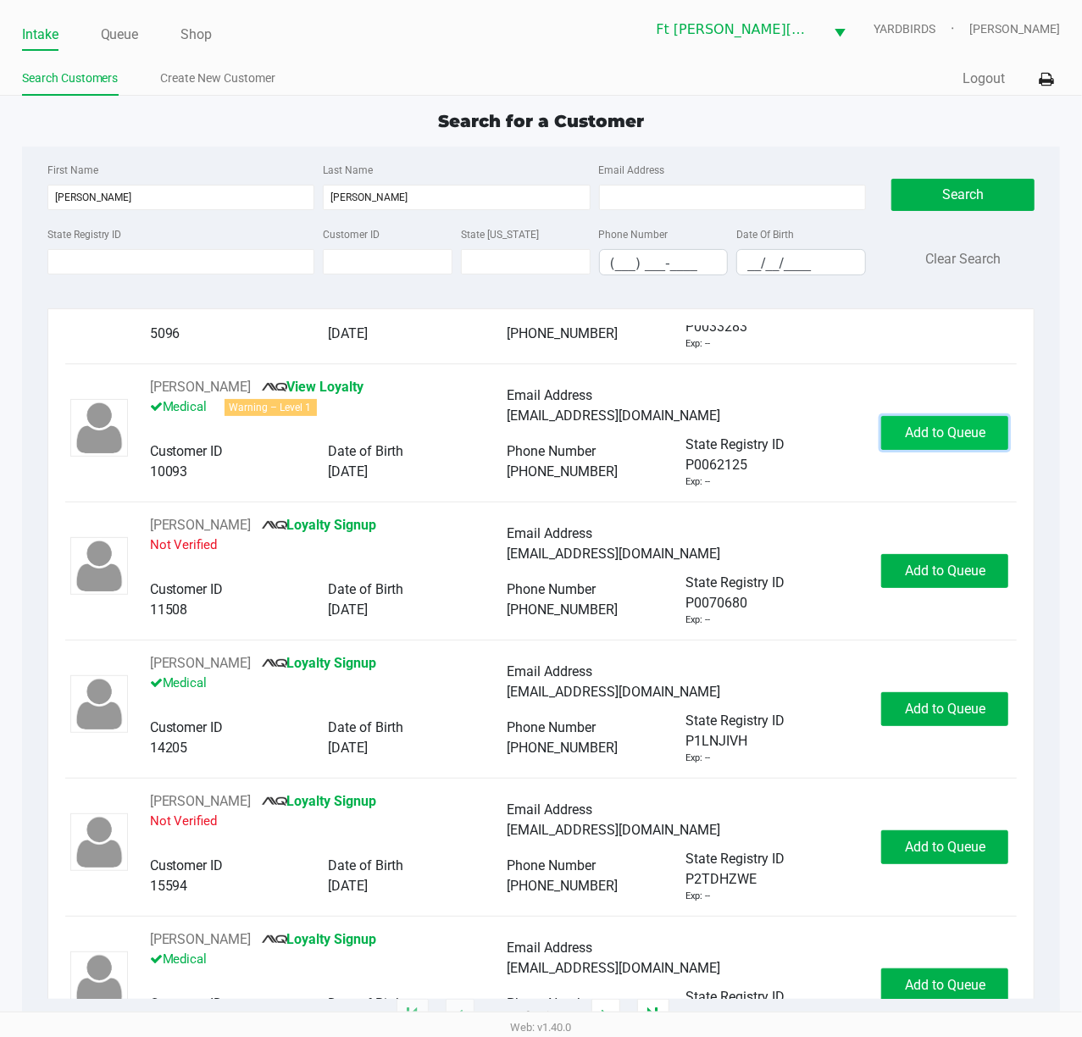
click at [947, 439] on span "Add to Queue" at bounding box center [945, 432] width 80 height 16
click at [947, 439] on div "Add to Queue" at bounding box center [944, 433] width 127 height 34
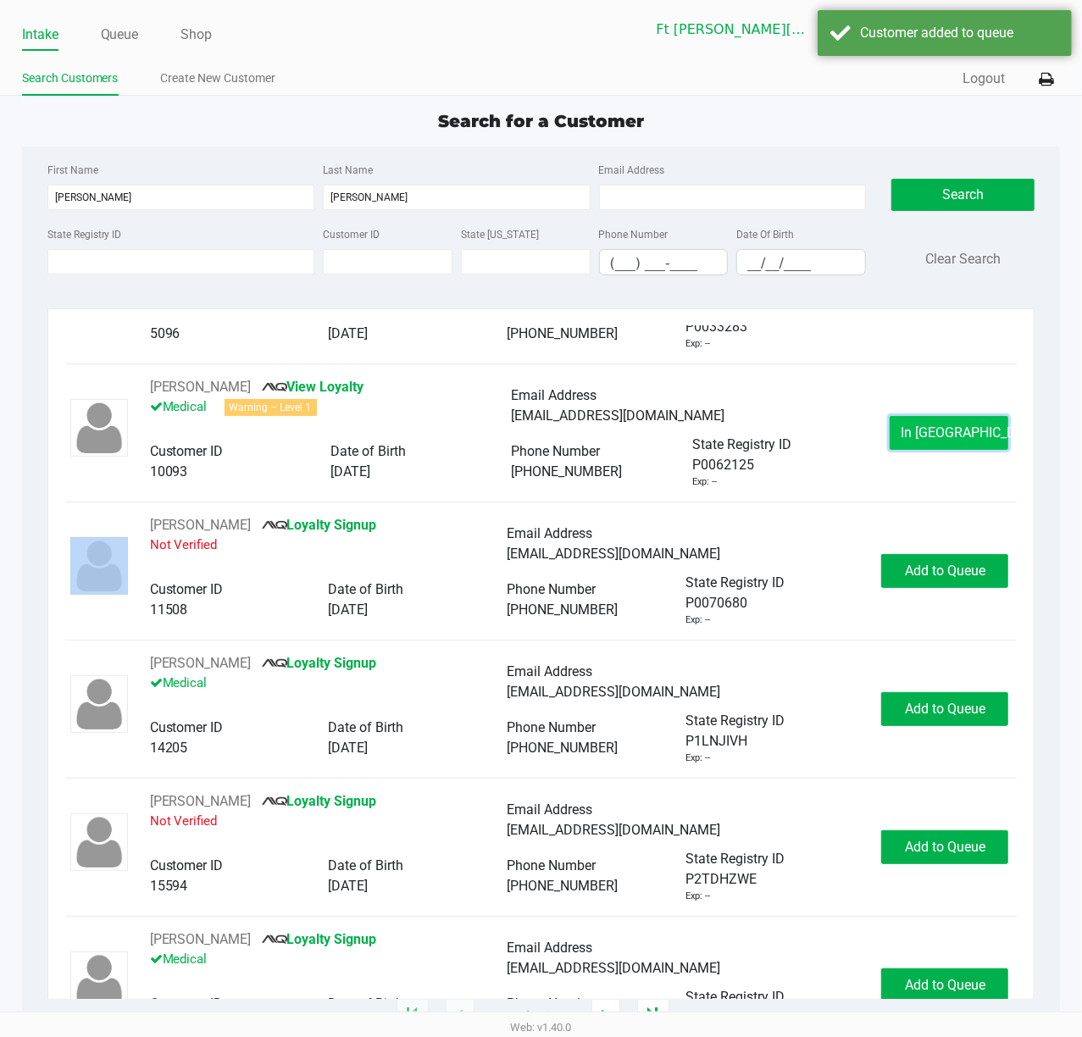
click at [936, 434] on span "In Queue" at bounding box center [971, 432] width 142 height 16
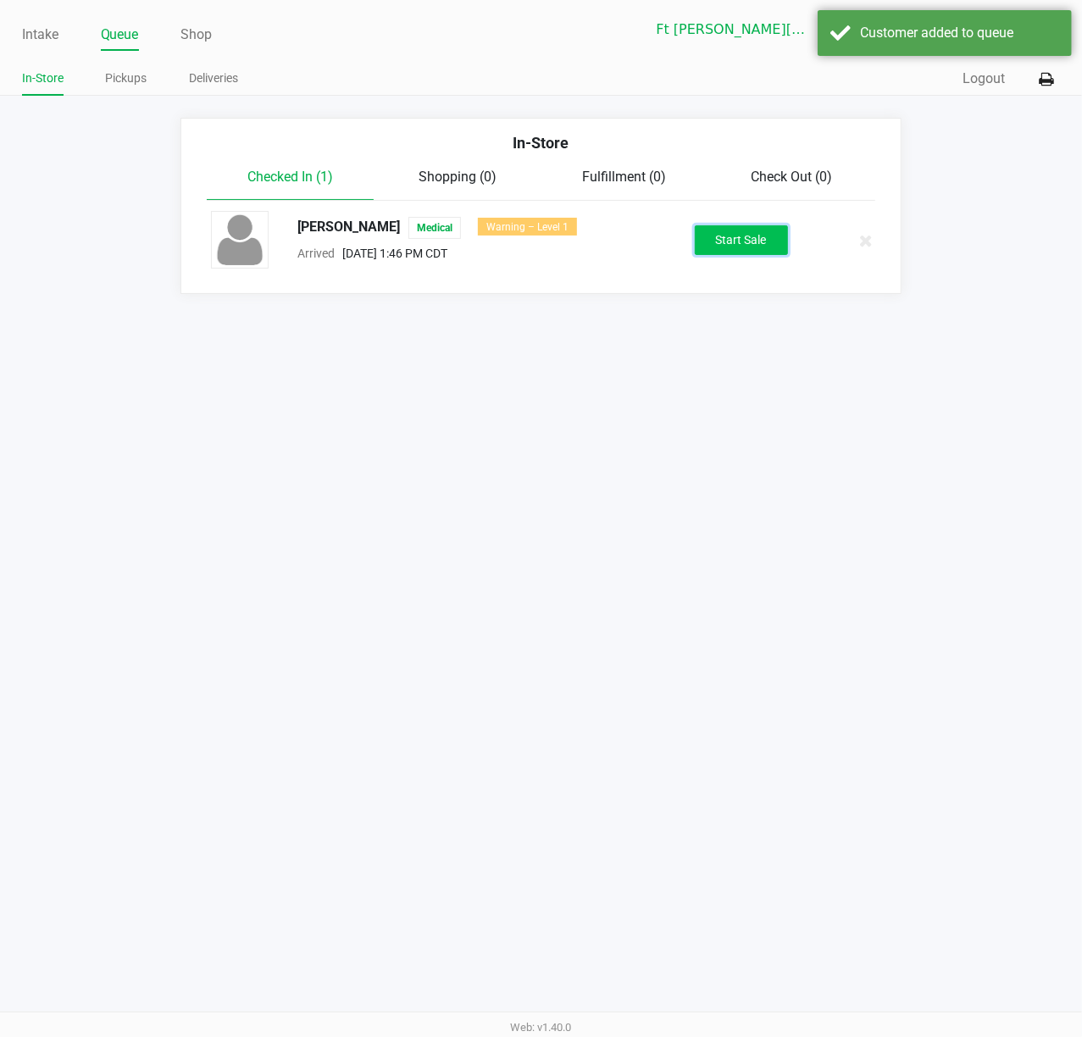
click at [733, 245] on button "Start Sale" at bounding box center [740, 240] width 93 height 30
click at [733, 245] on div "Start Sale" at bounding box center [740, 240] width 93 height 30
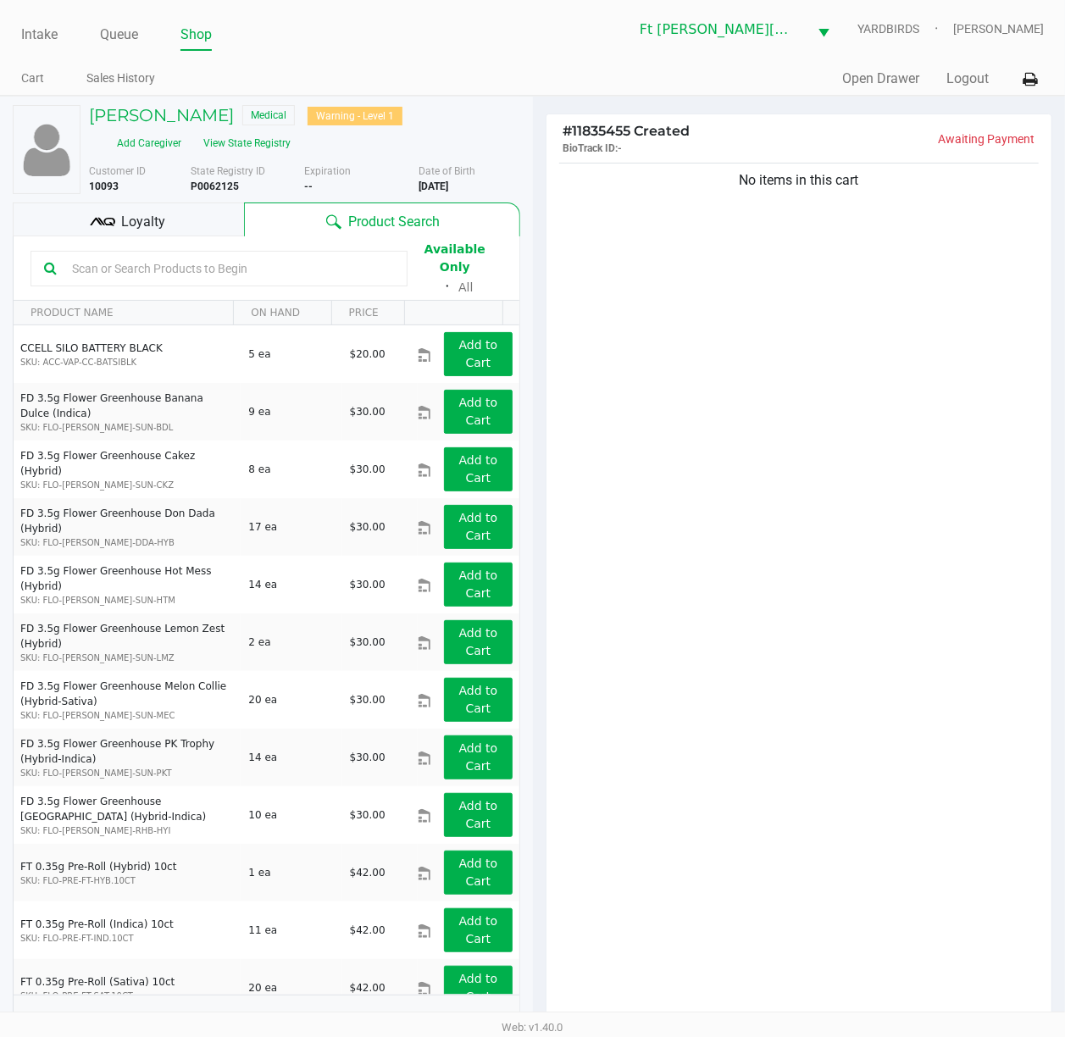
click at [218, 282] on div "Available Only ᛫ All" at bounding box center [266, 268] width 472 height 58
click at [215, 272] on input "text" at bounding box center [229, 268] width 329 height 25
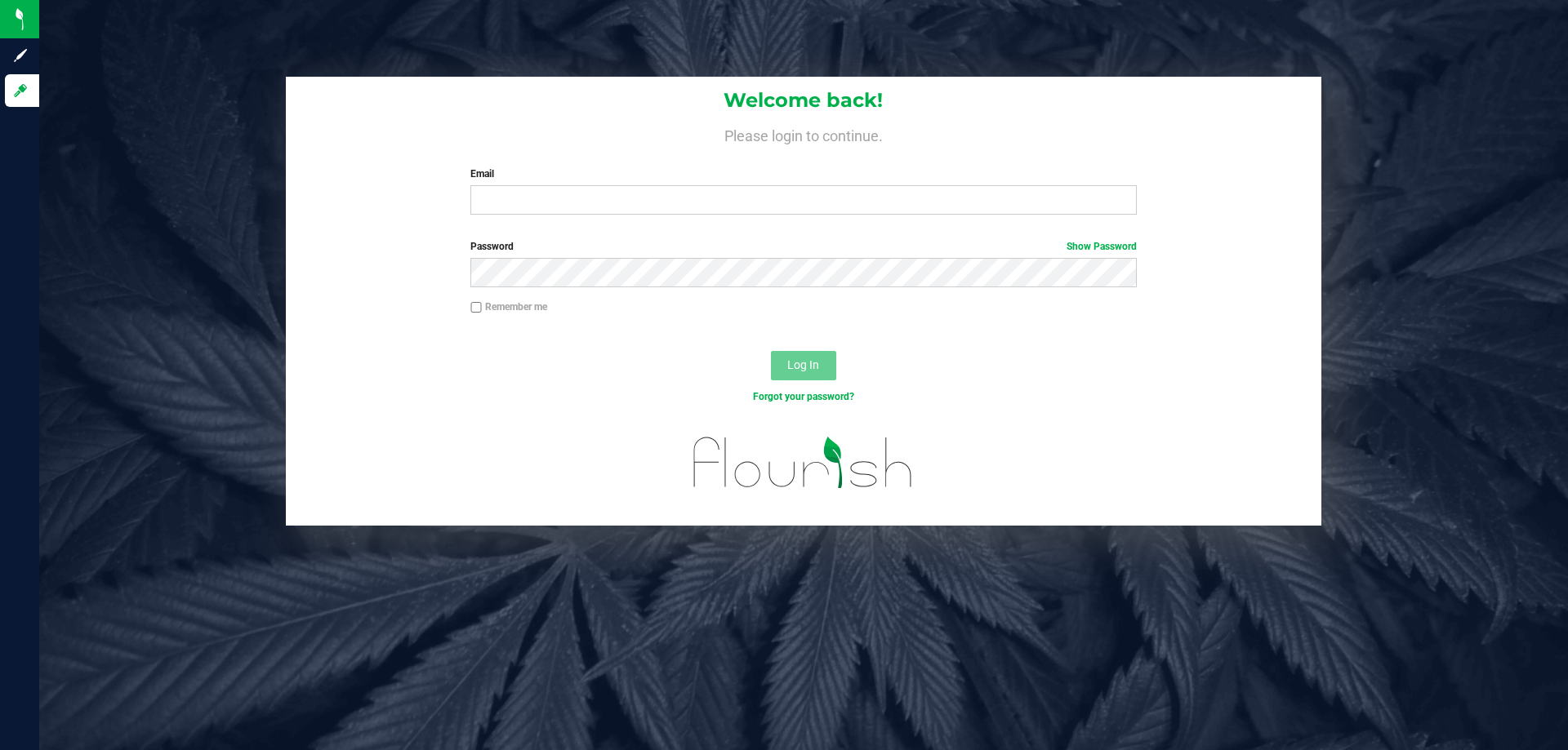
click at [528, 171] on label "Email" at bounding box center [803, 174] width 665 height 14
click at [528, 185] on input "Email" at bounding box center [803, 200] width 665 height 29
click at [526, 199] on input "Email" at bounding box center [803, 200] width 665 height 29
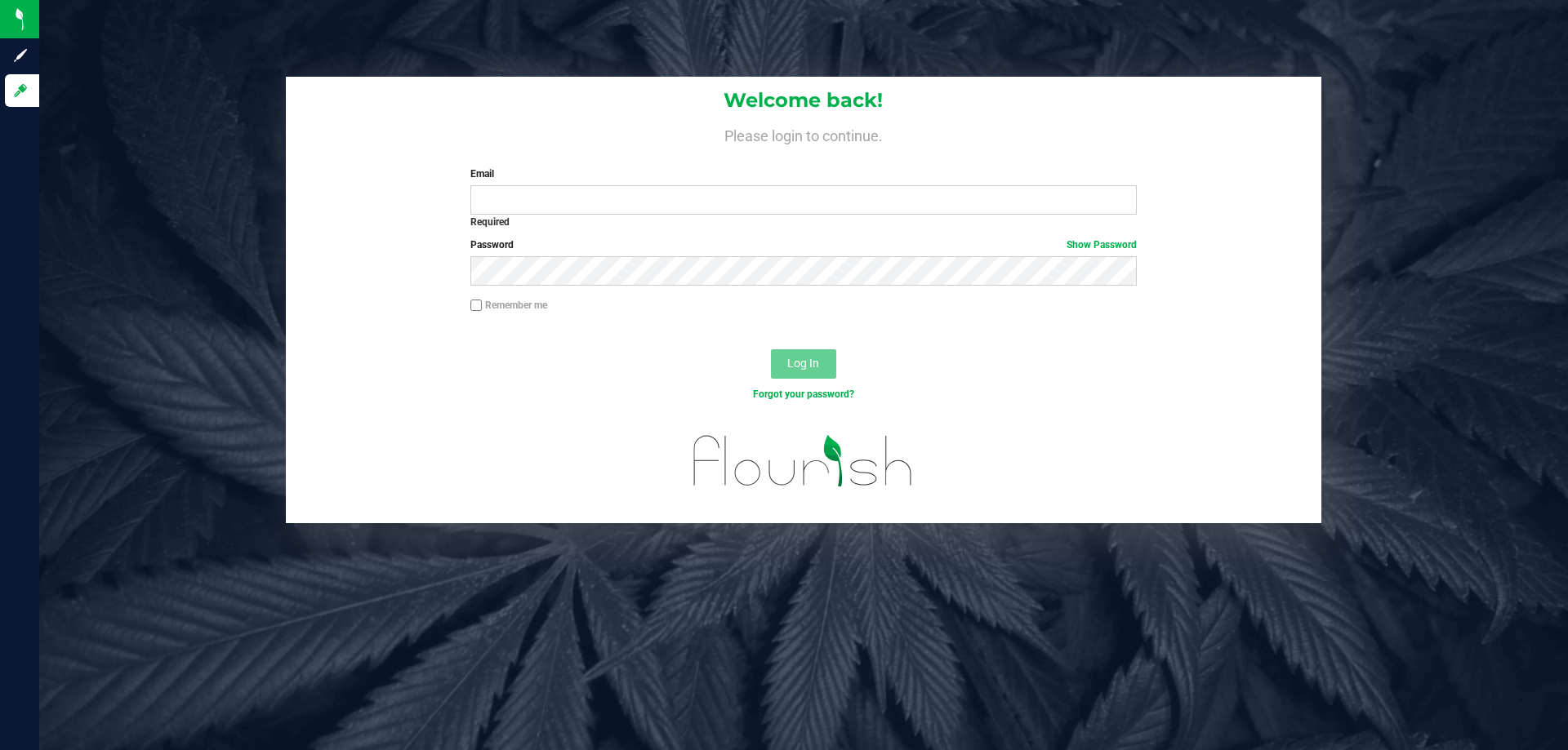
click at [88, 327] on div "Welcome back! Please login to continue. Email Required Please format your email…" at bounding box center [803, 301] width 1554 height 447
click at [731, 207] on input "Email" at bounding box center [803, 200] width 665 height 29
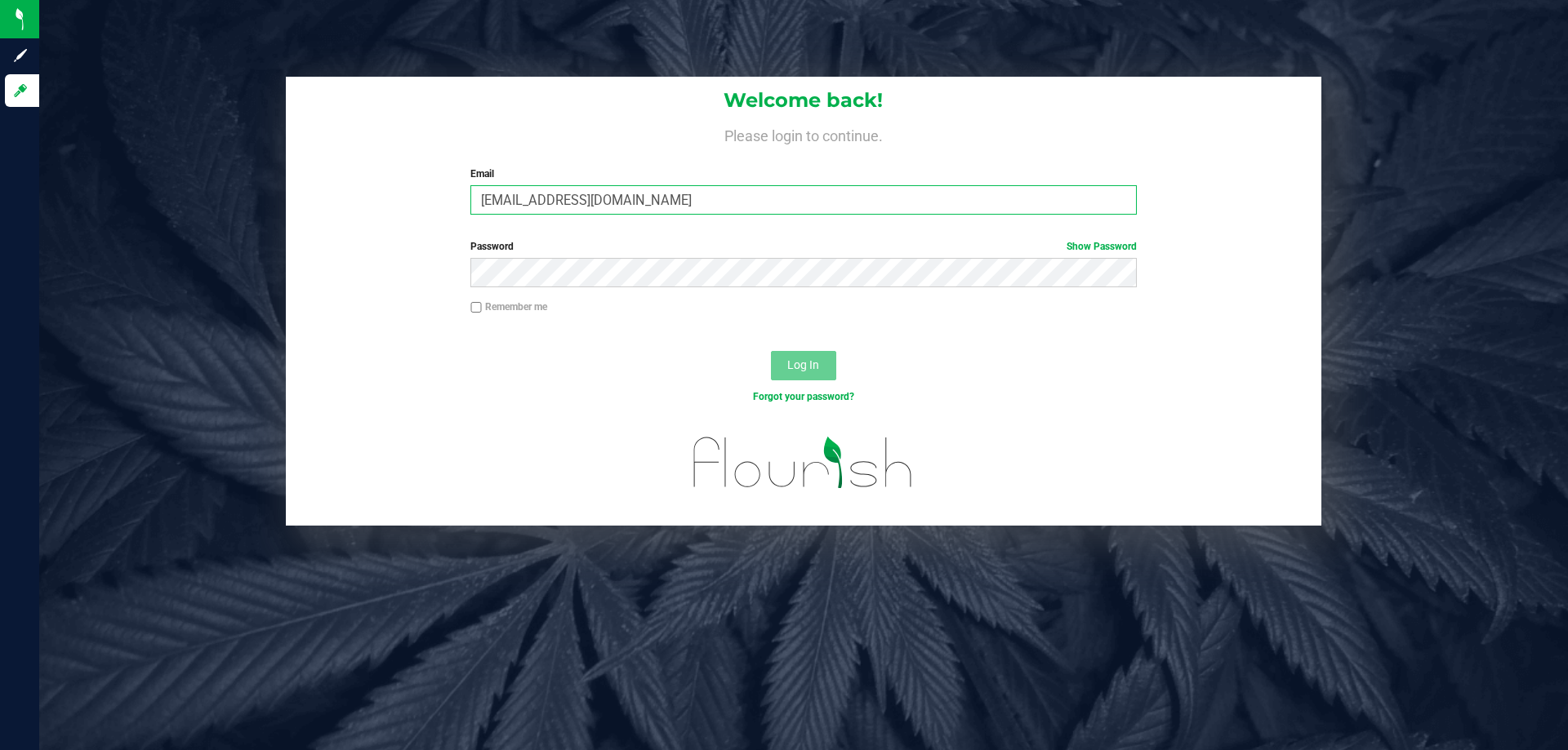
type input "sharper@liveparallel.com"
click at [770, 351] on button "Log In" at bounding box center [803, 365] width 66 height 29
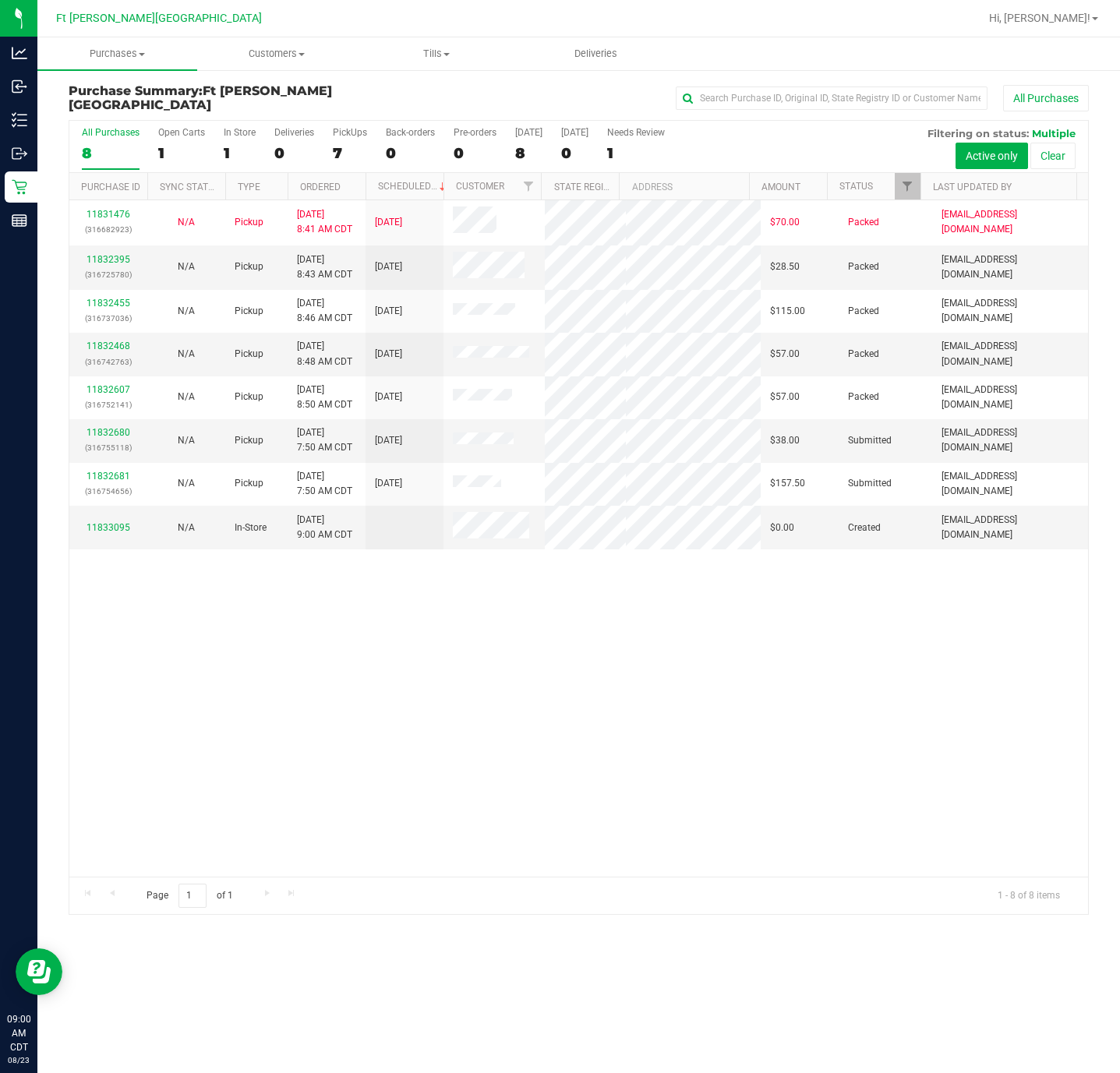
drag, startPoint x: 0, startPoint y: 0, endPoint x: 529, endPoint y: 872, distance: 1019.9
click at [529, 715] on div "11831476 (316682923) N/A Pickup 8/23/2025 8:41 AM CDT 8/23/2025 $70.00 Packed k…" at bounding box center [578, 538] width 1019 height 676
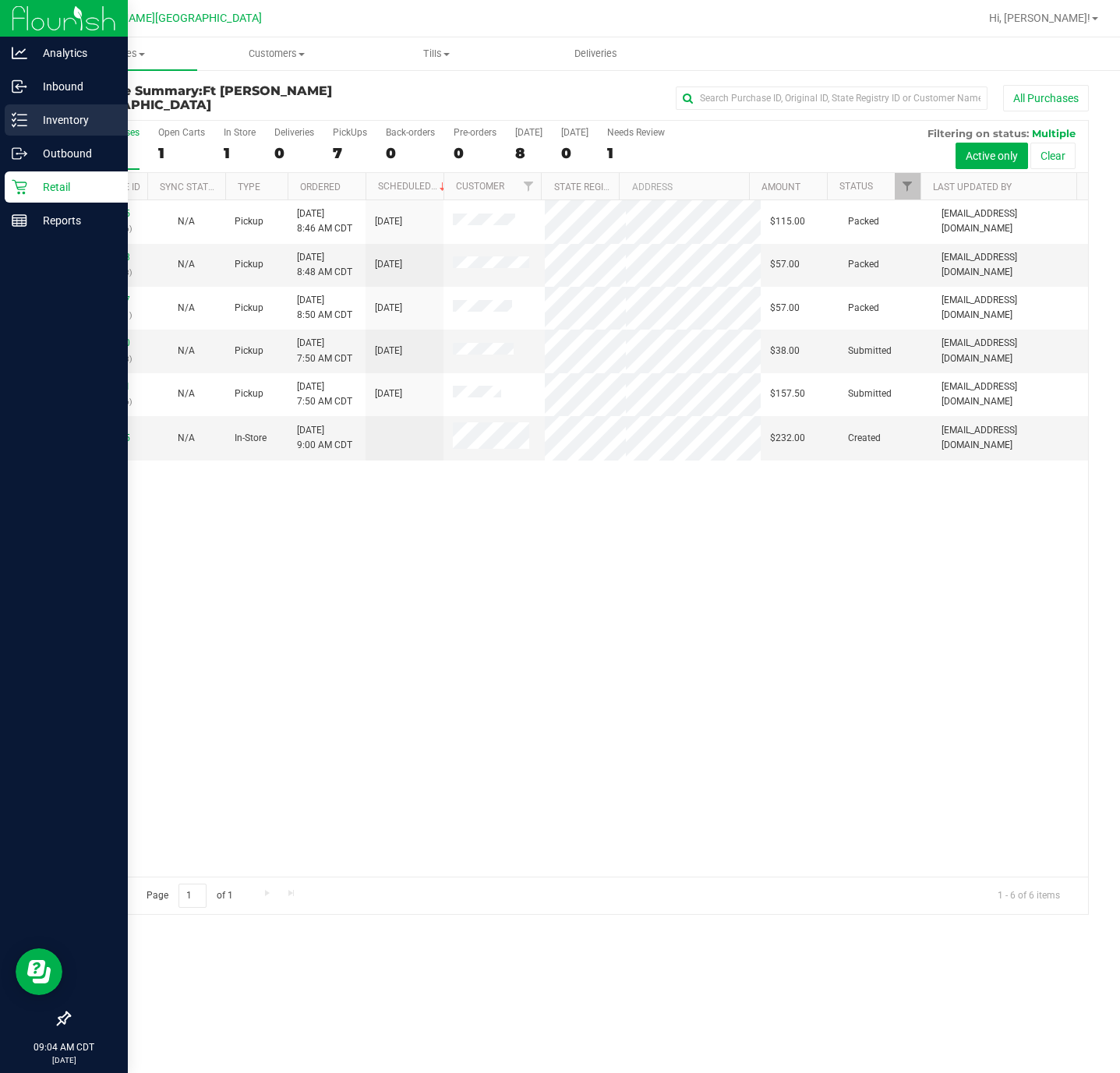
click at [66, 122] on p "Inventory" at bounding box center [75, 120] width 94 height 18
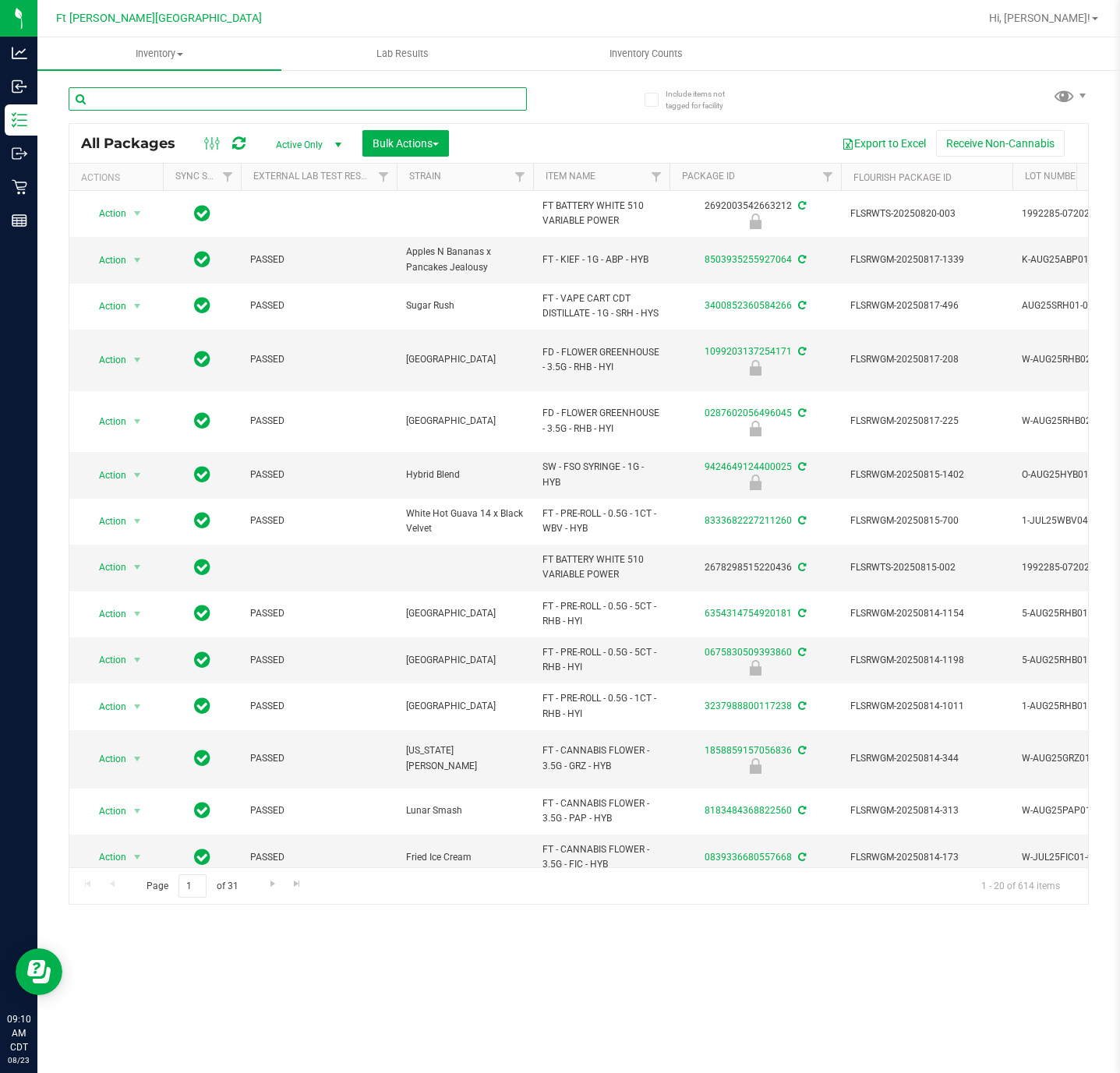
click at [395, 101] on input "text" at bounding box center [298, 98] width 458 height 23
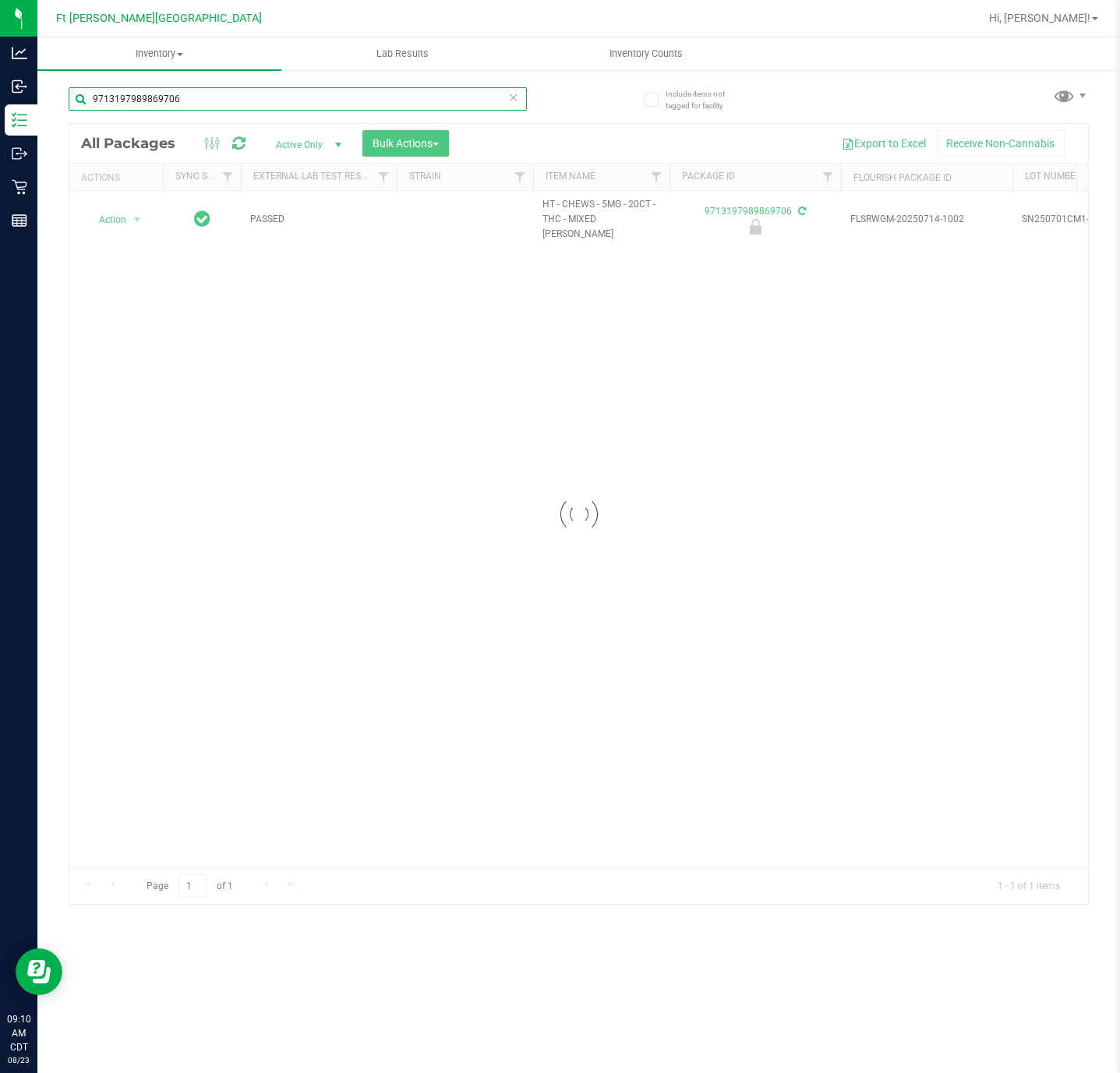
type input "9713197989869706"
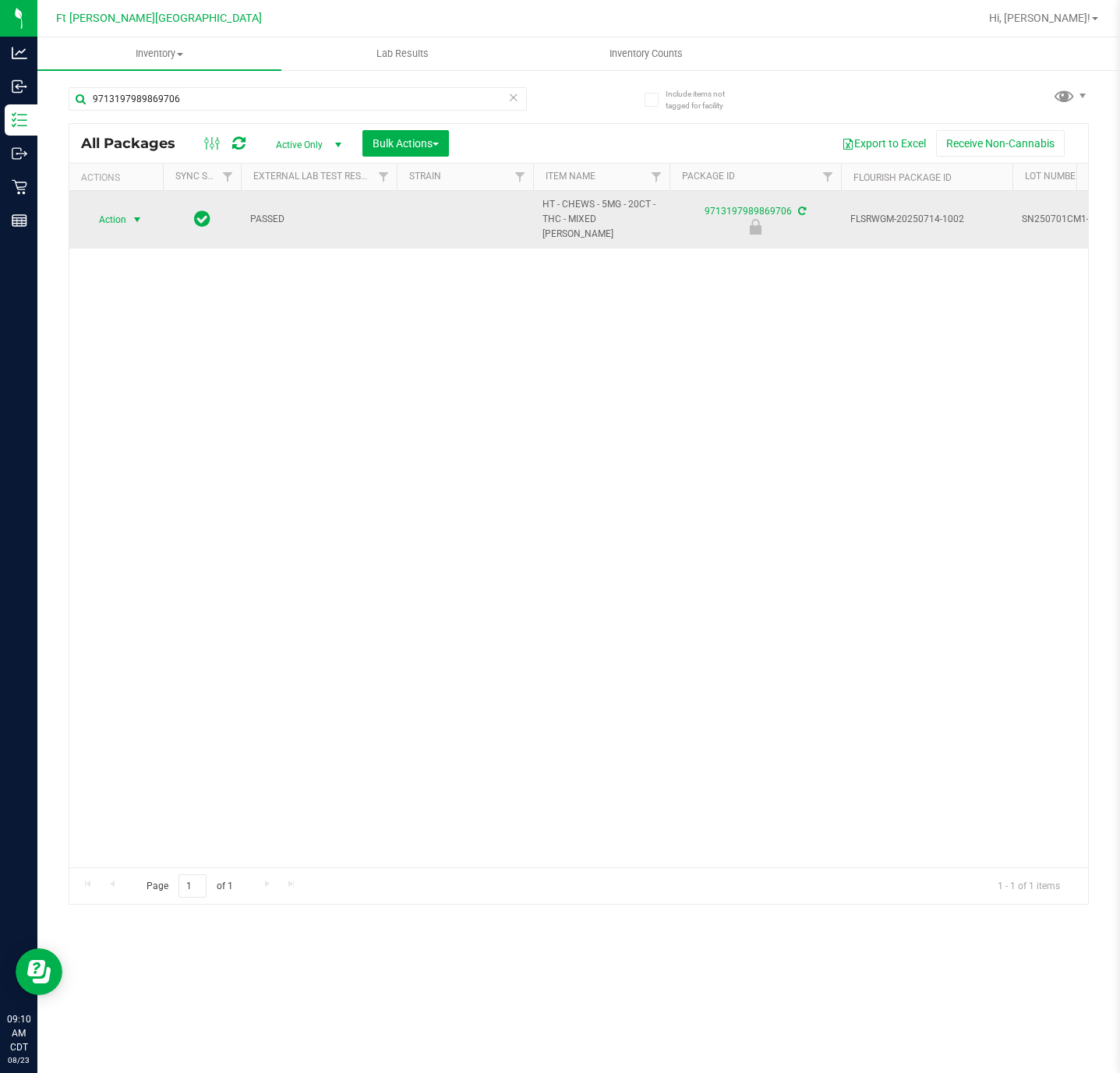
click at [124, 217] on span "Action" at bounding box center [106, 220] width 42 height 22
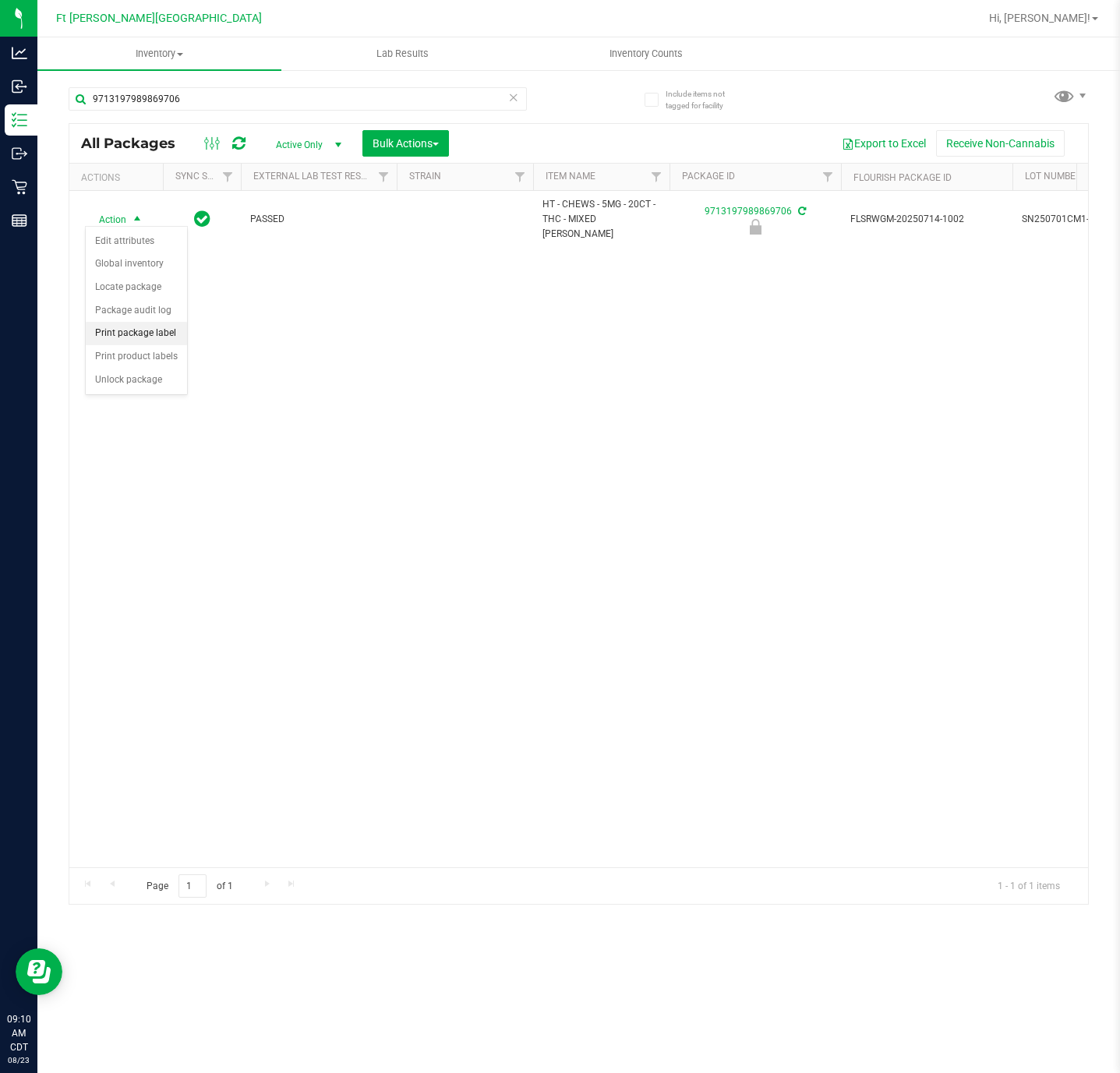
click at [150, 341] on li "Print package label" at bounding box center [136, 333] width 101 height 23
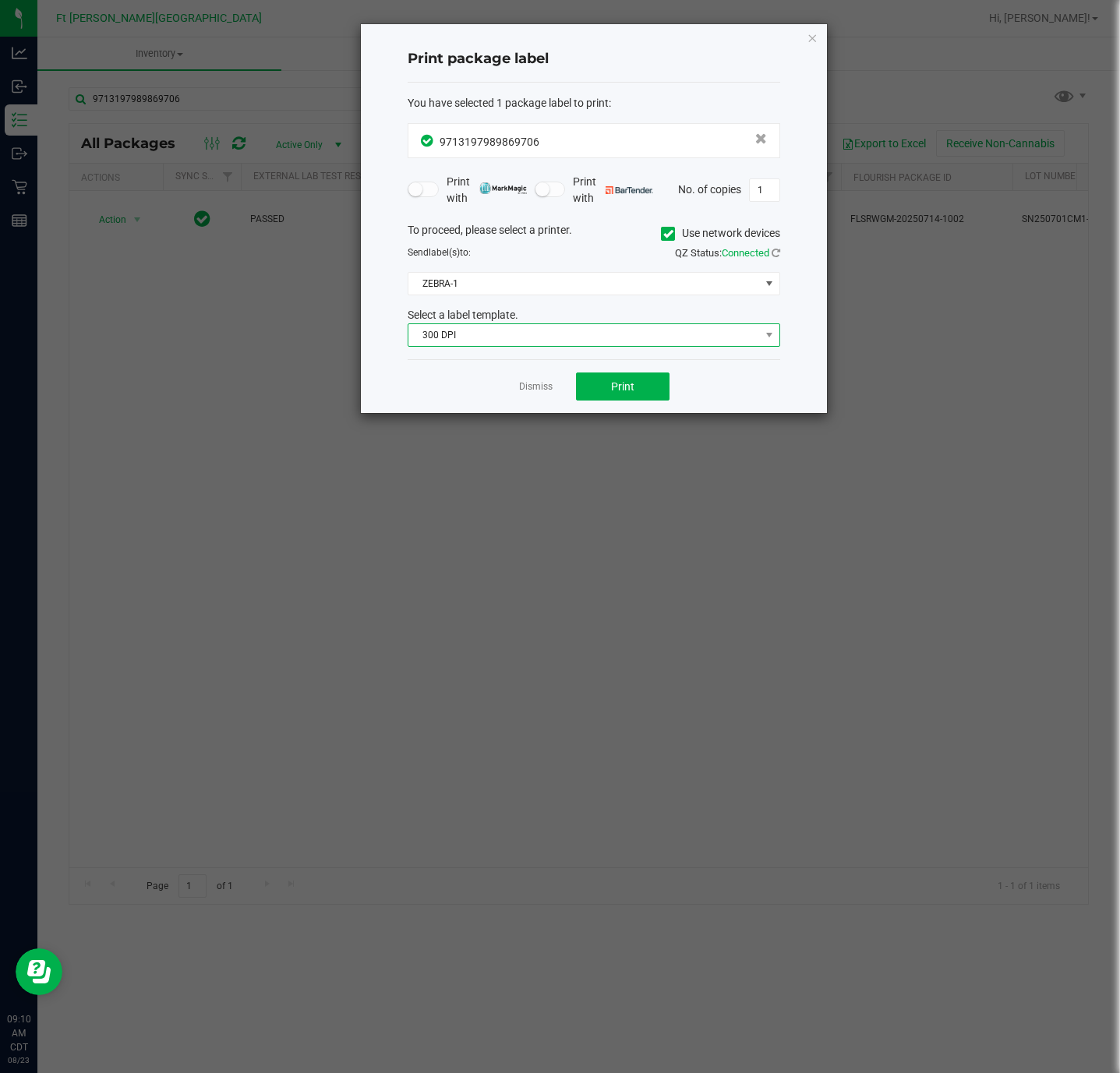
click at [588, 340] on span "300 DPI" at bounding box center [584, 335] width 352 height 22
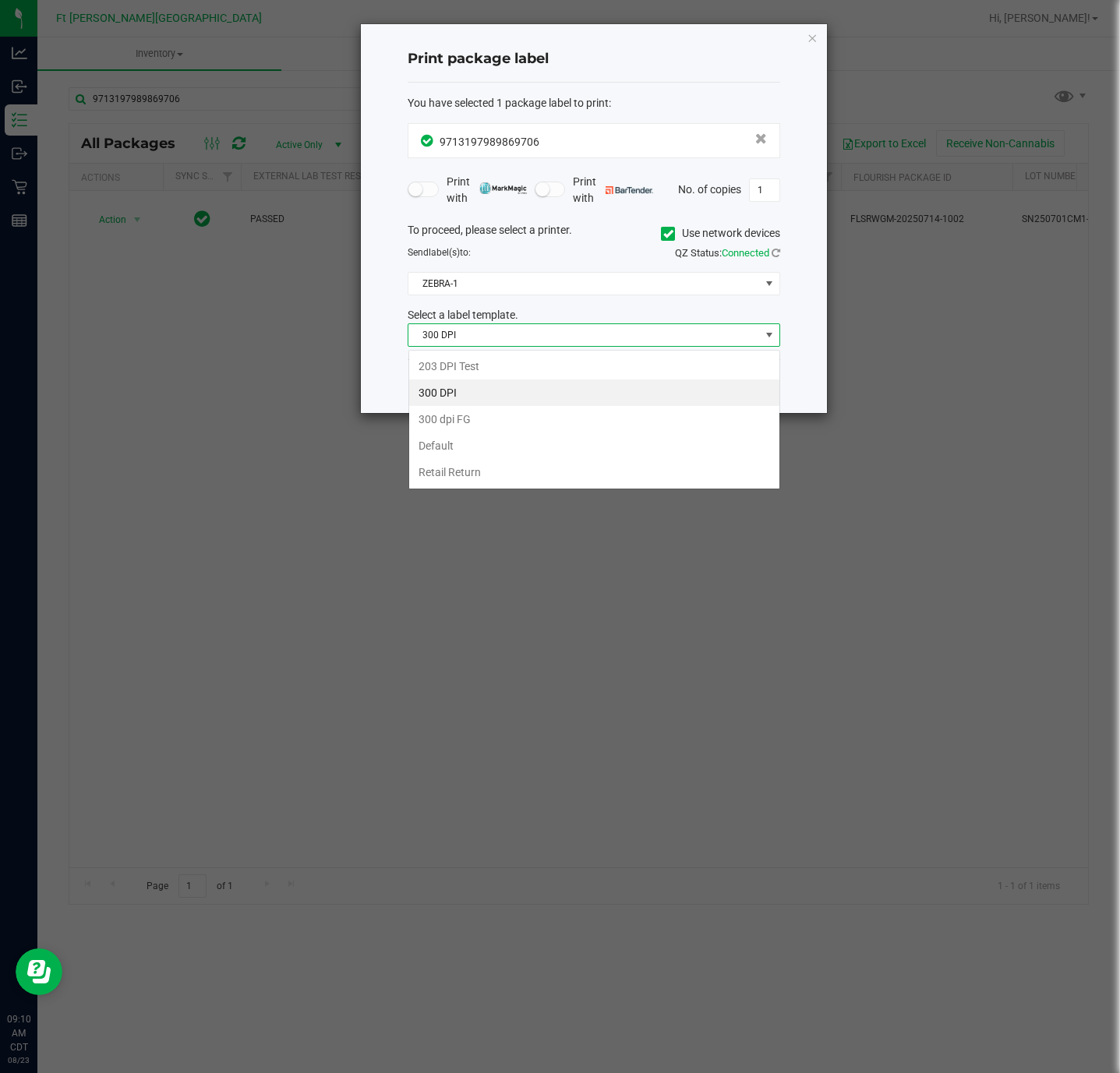
scroll to position [23, 372]
click at [505, 370] on li "203 DPI Test" at bounding box center [595, 366] width 370 height 27
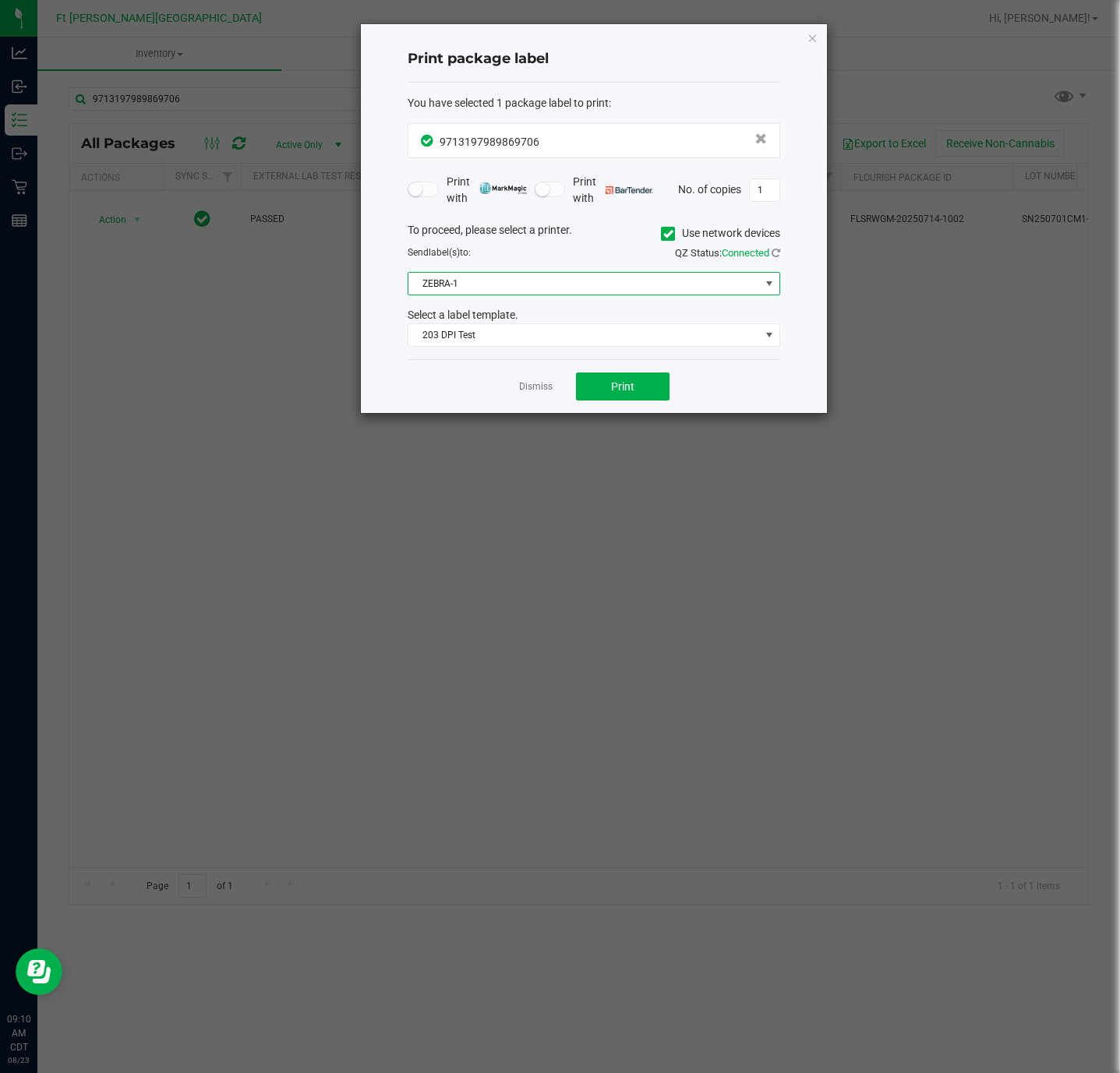
click at [499, 291] on span "ZEBRA-1" at bounding box center [584, 283] width 352 height 22
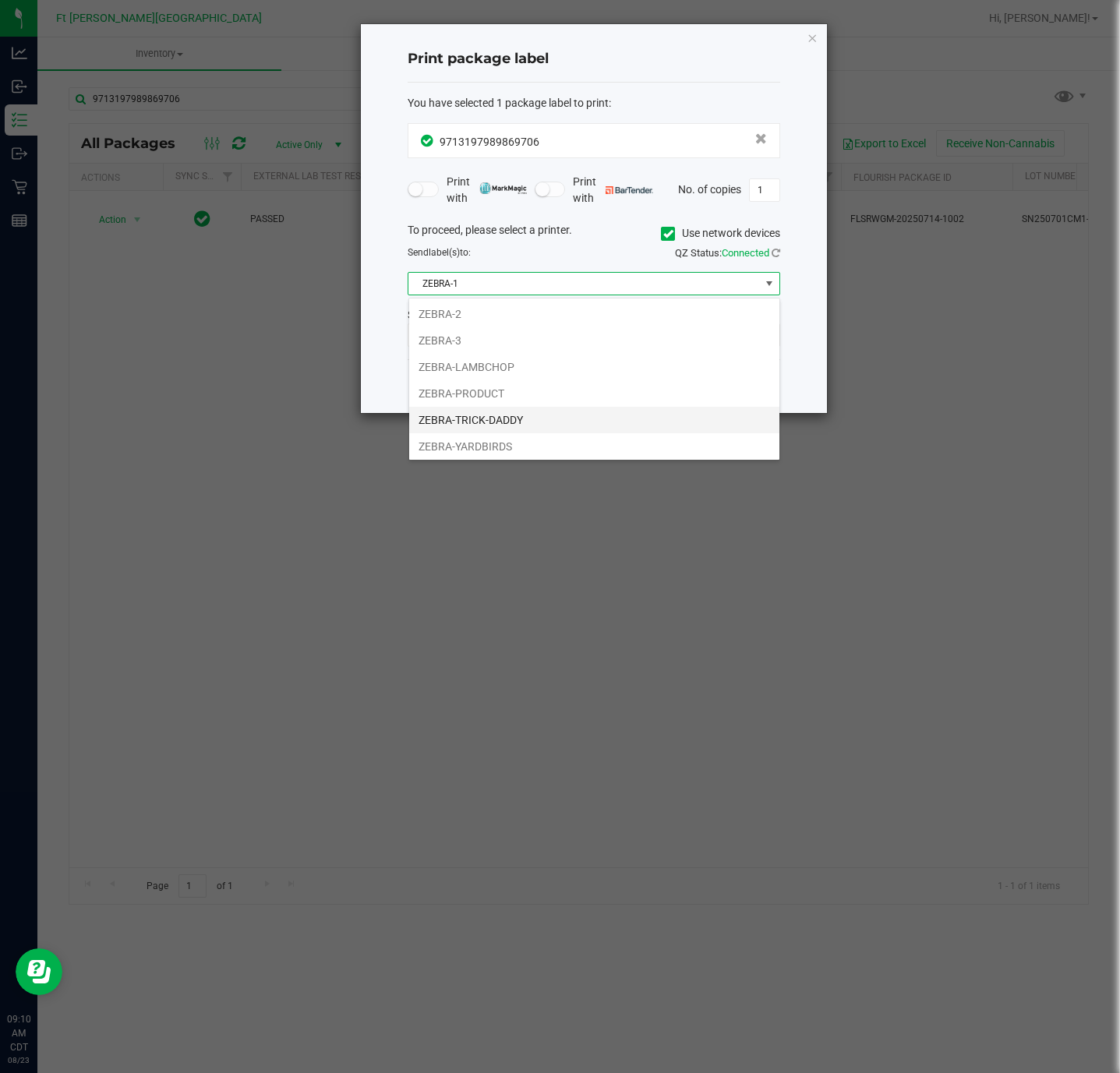
scroll to position [35, 0]
click at [502, 447] on li "ZEBRA-YARDBIRDS" at bounding box center [595, 444] width 370 height 27
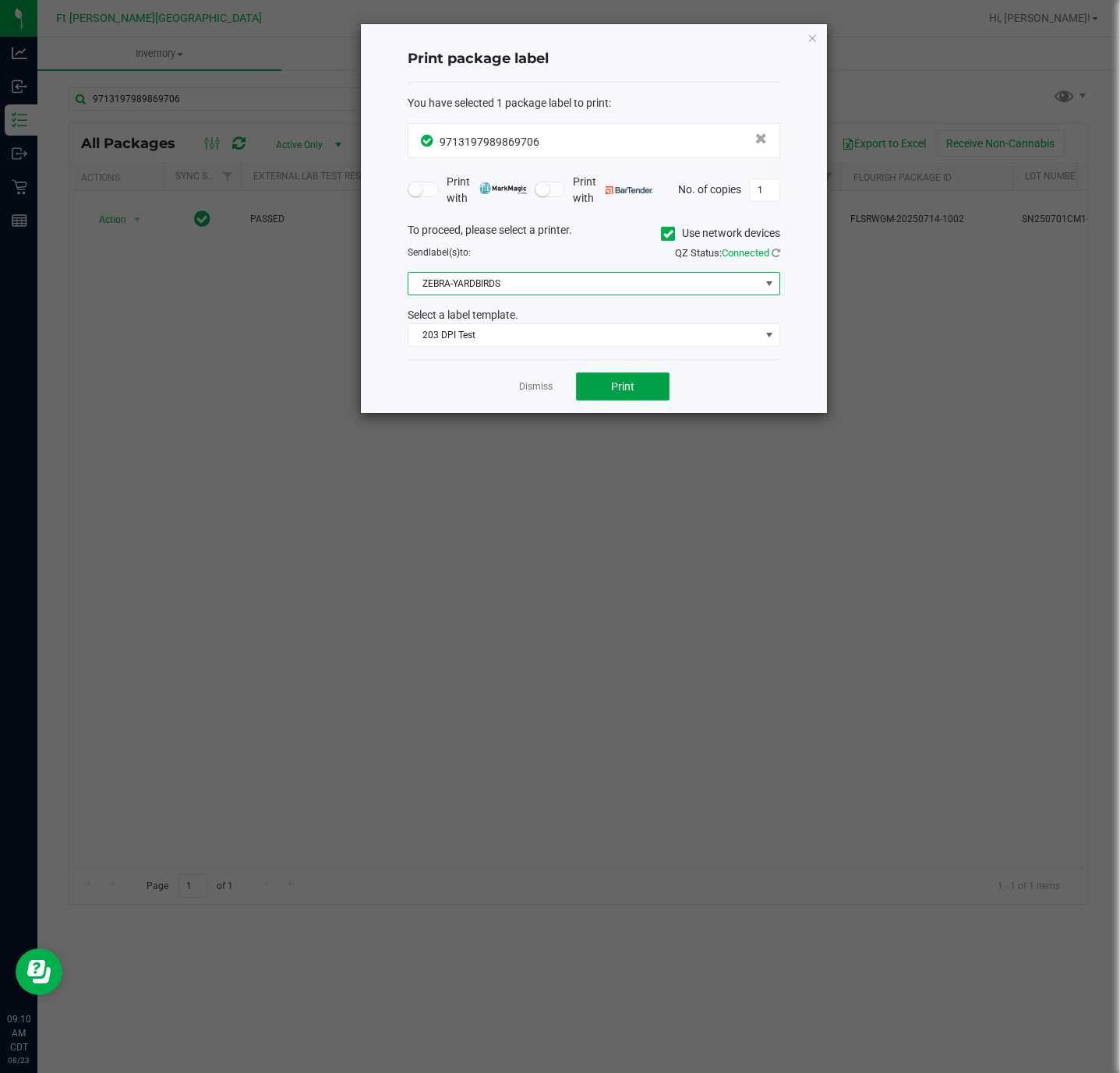
click at [598, 398] on button "Print" at bounding box center [623, 387] width 94 height 28
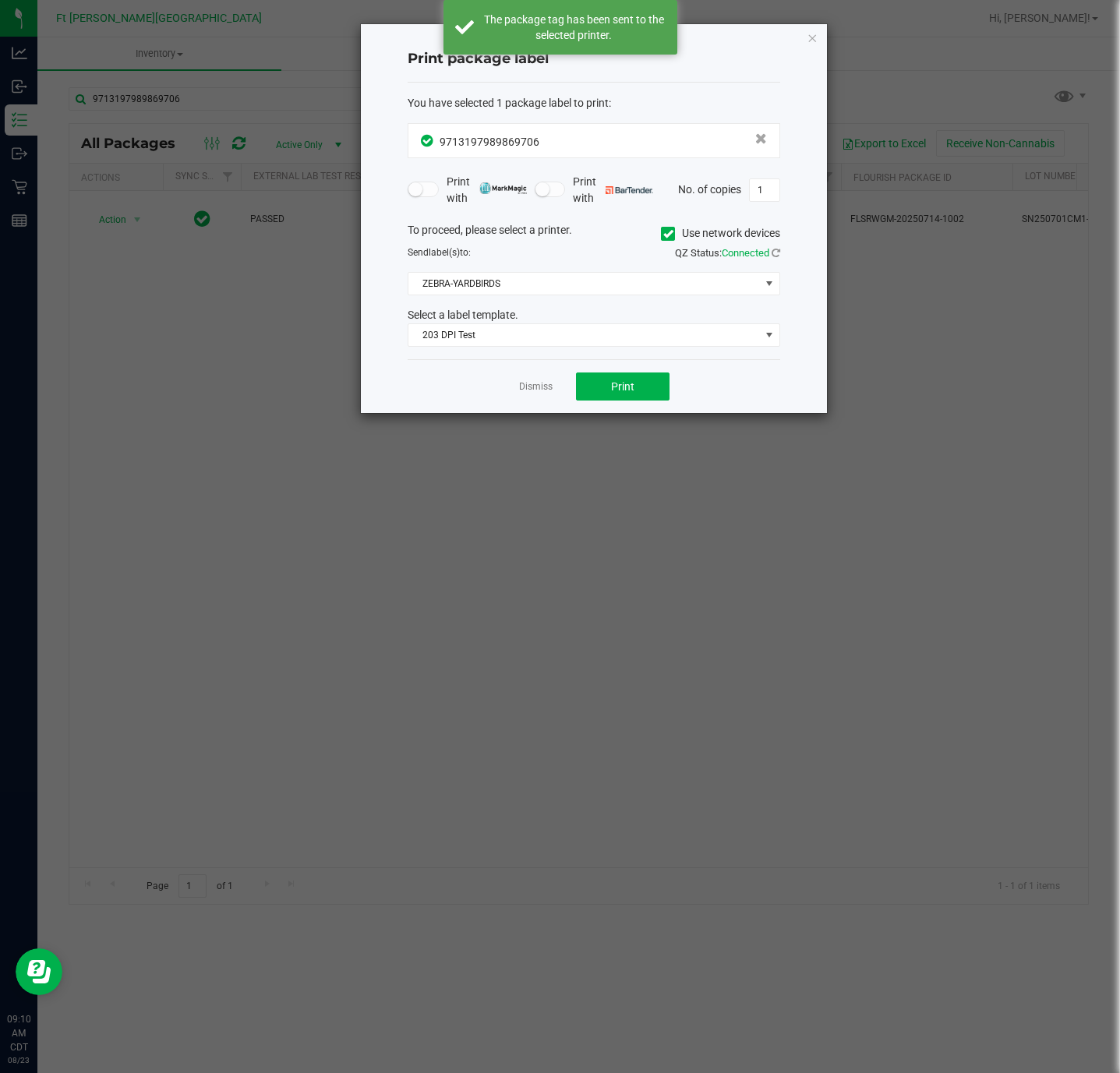
click at [538, 385] on link "Dismiss" at bounding box center [536, 387] width 33 height 13
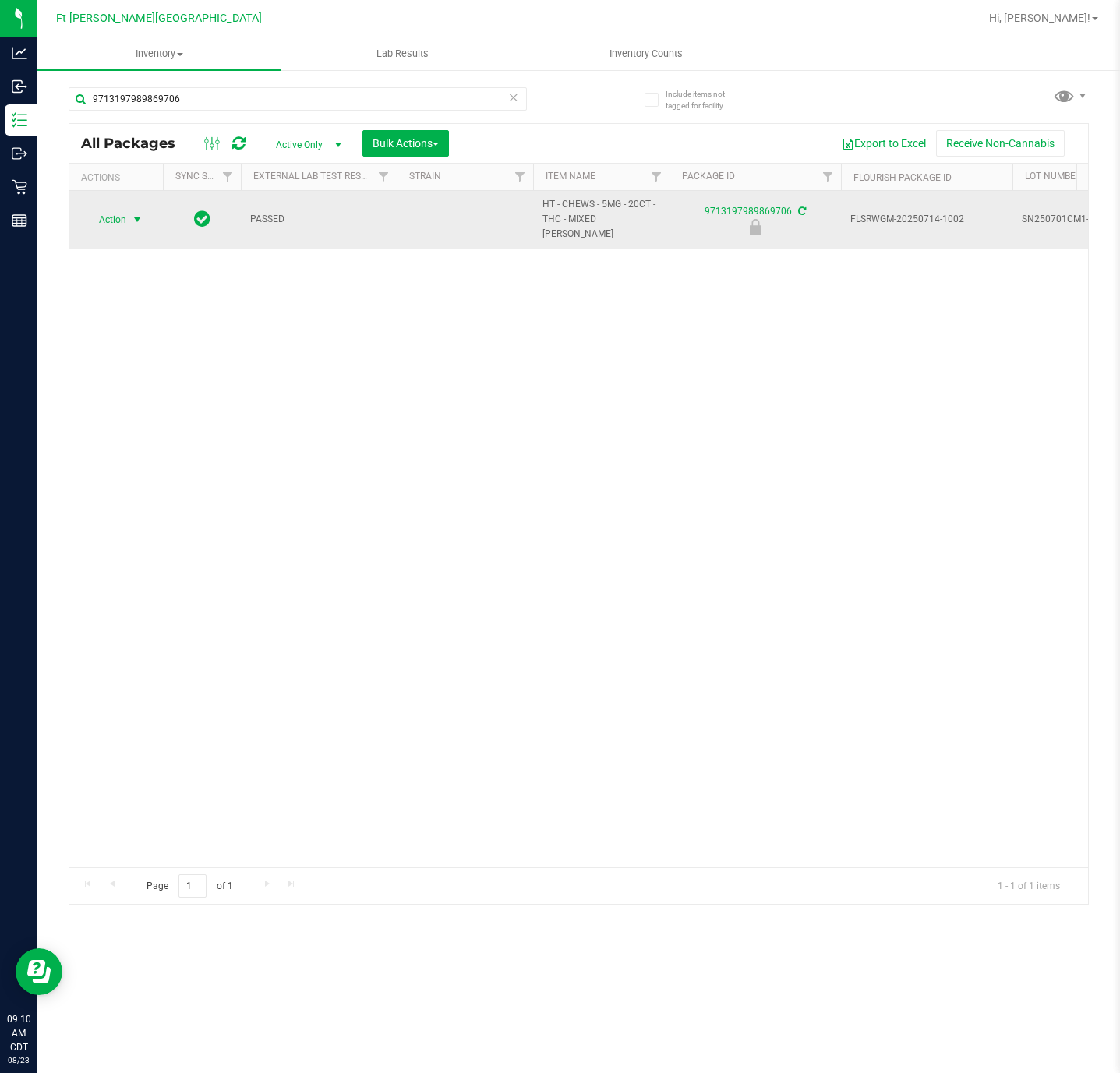
click at [121, 209] on span "Action" at bounding box center [106, 220] width 42 height 22
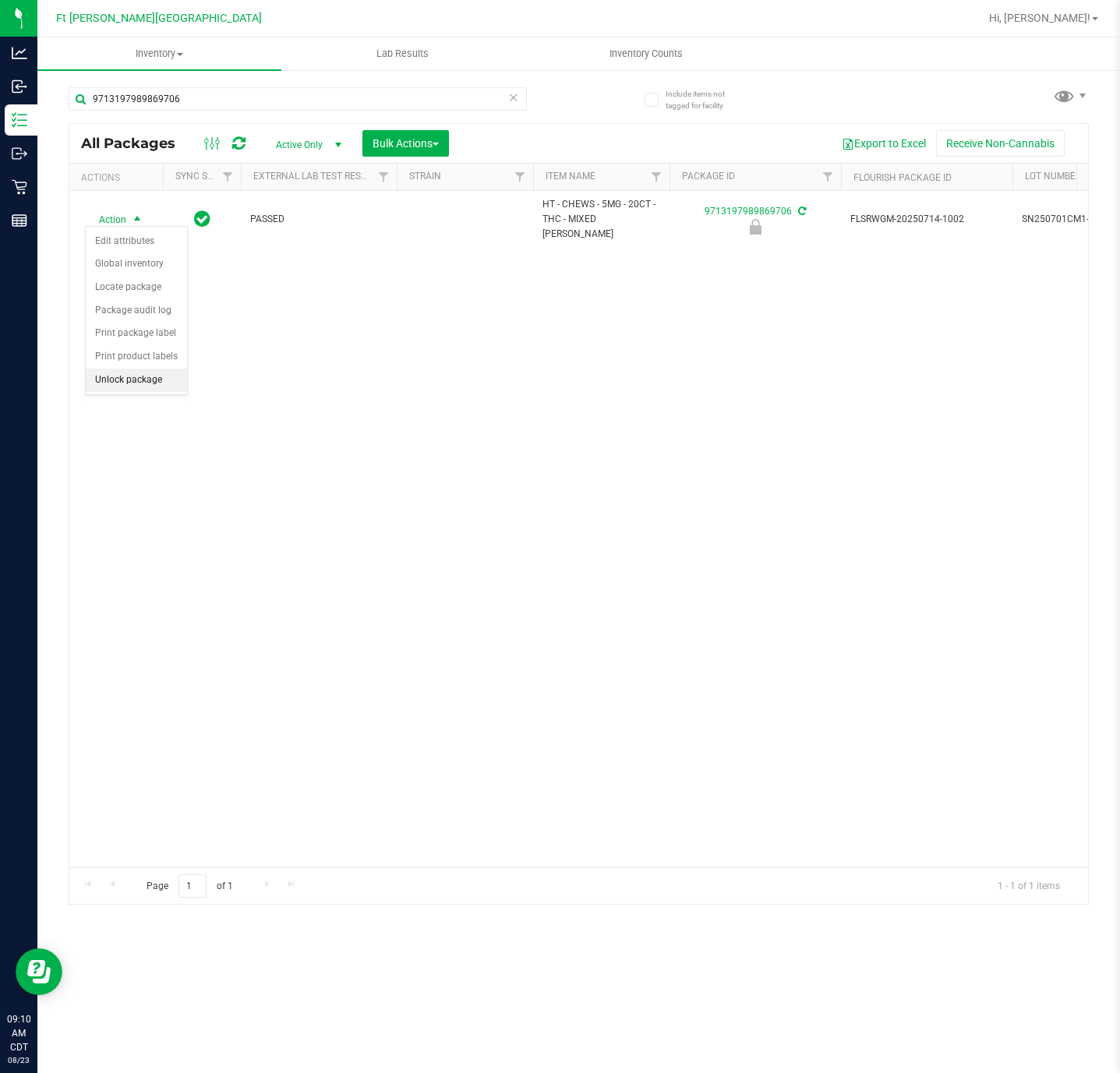
click at [129, 390] on li "Unlock package" at bounding box center [136, 380] width 101 height 23
click at [515, 99] on icon at bounding box center [514, 97] width 11 height 18
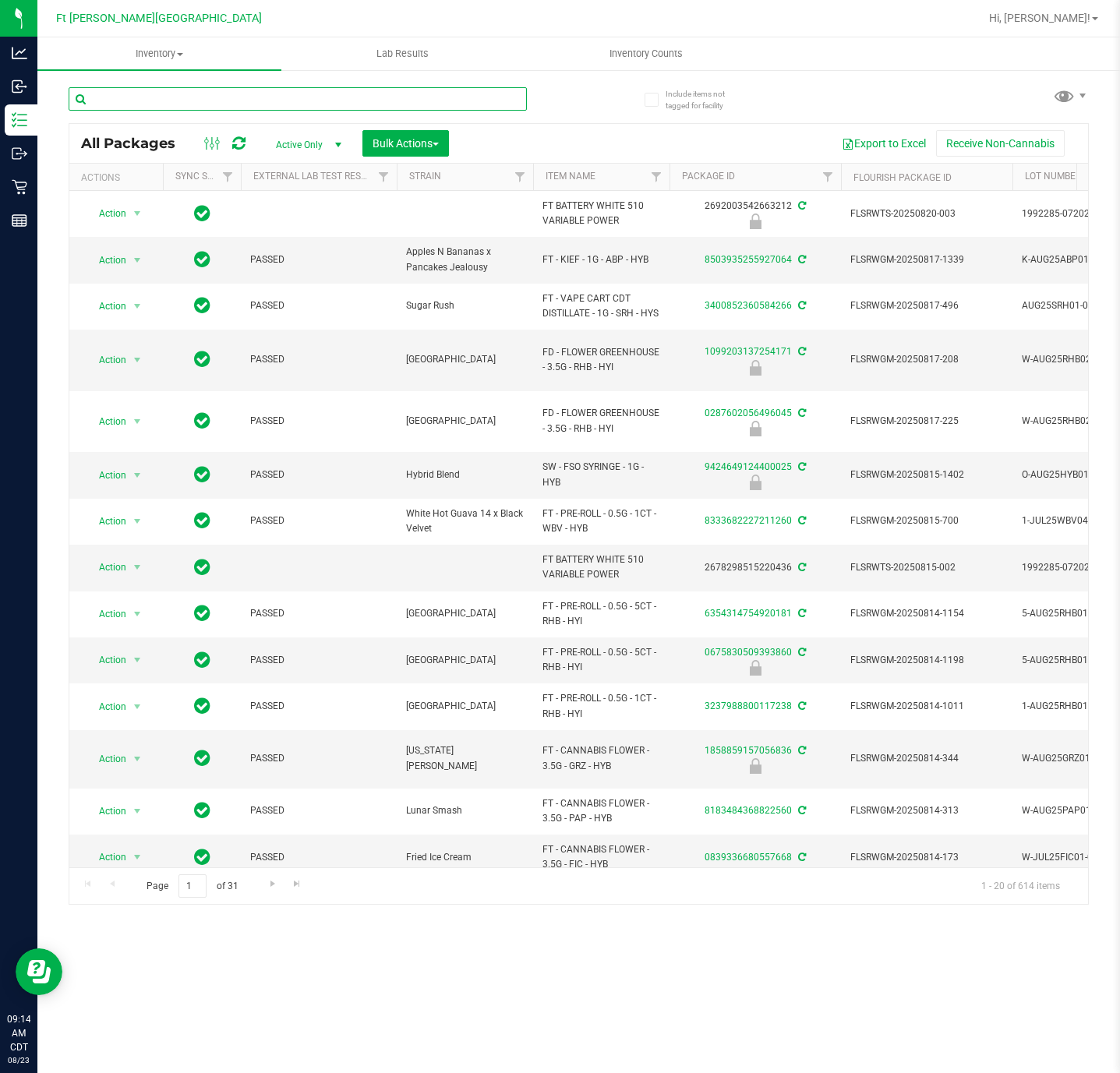
click at [114, 92] on input "text" at bounding box center [298, 98] width 458 height 23
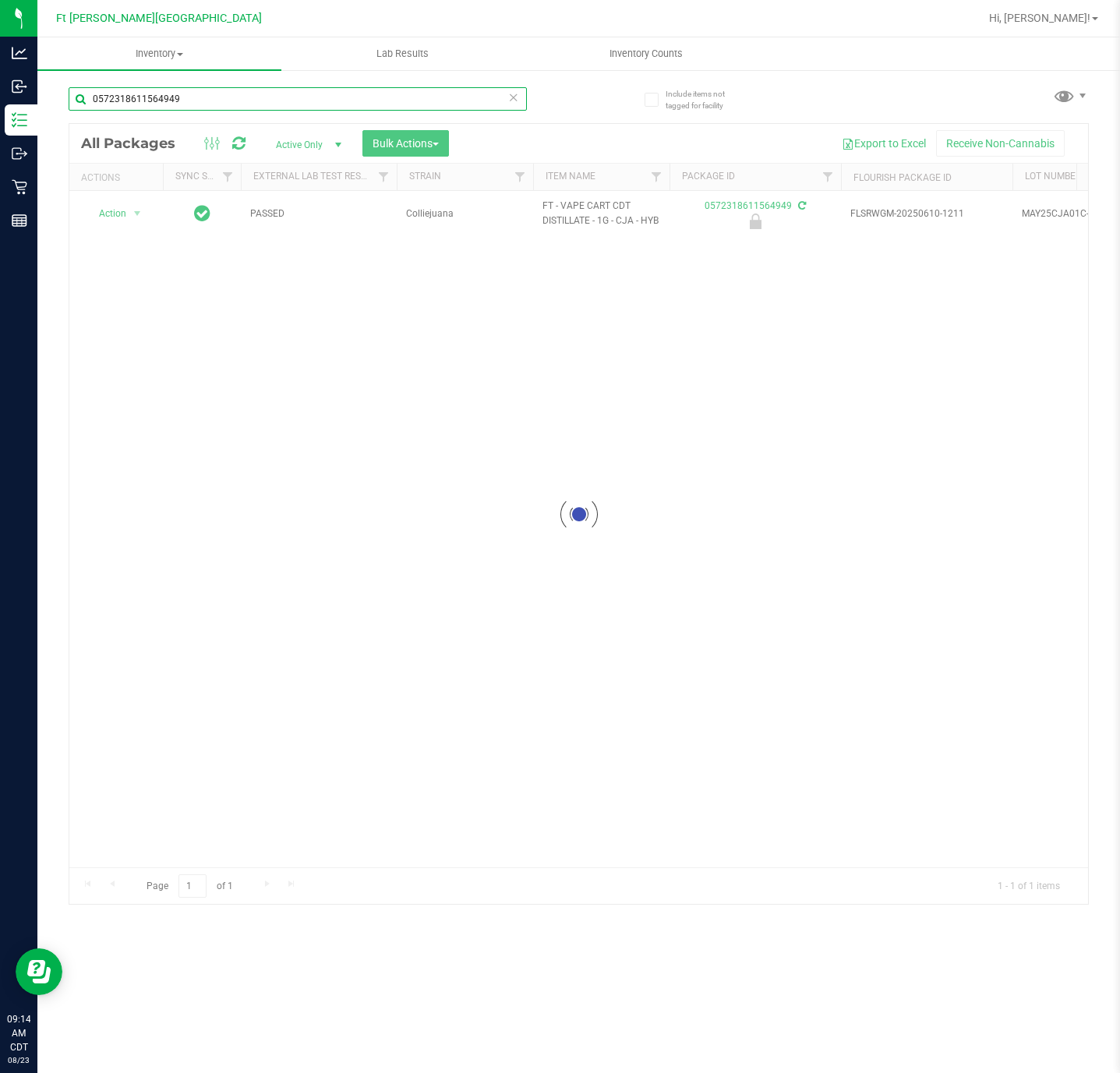
type input "0572318611564949"
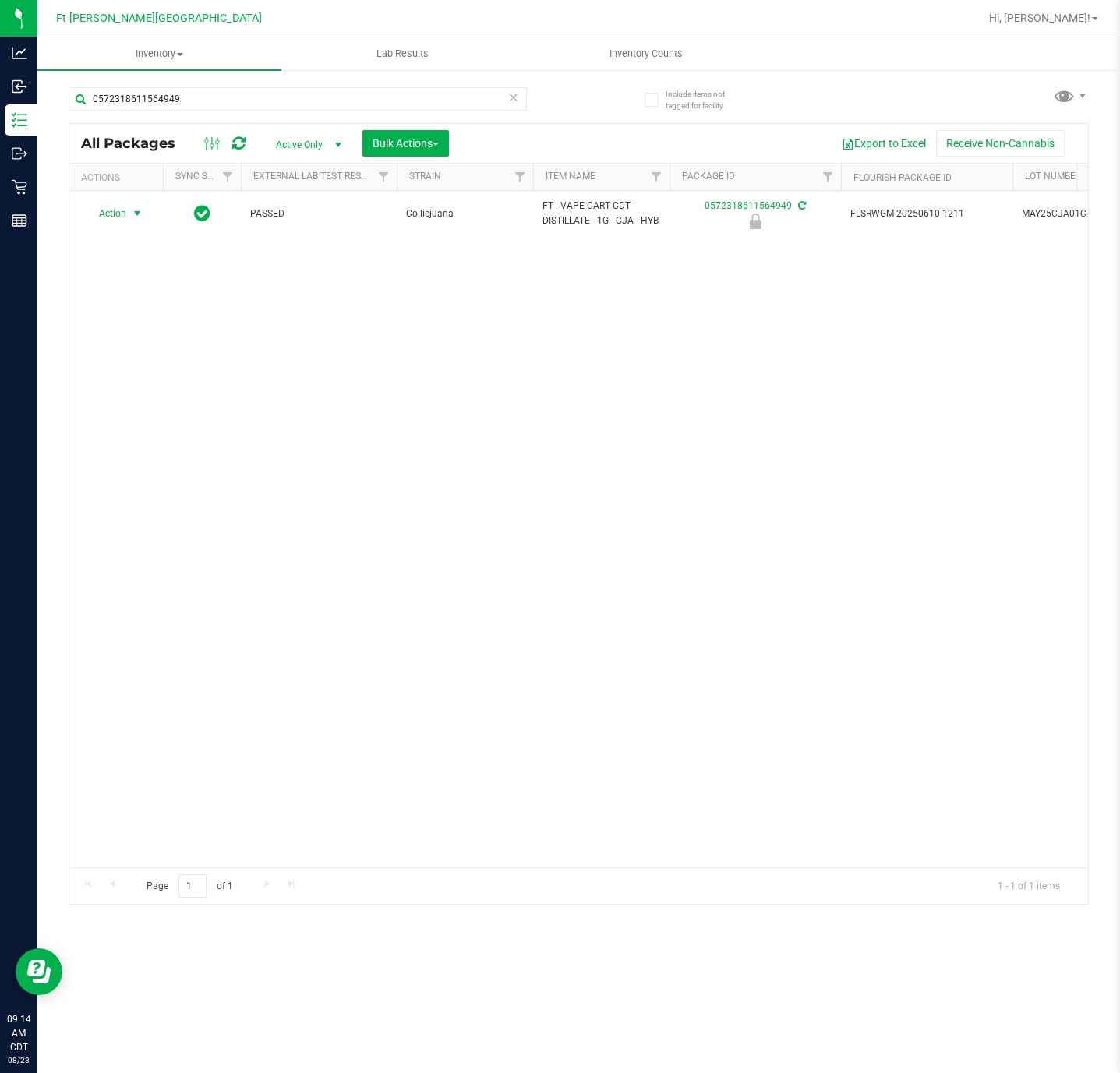
drag, startPoint x: 127, startPoint y: 212, endPoint x: 118, endPoint y: 255, distance: 43.9
click at [130, 213] on span "select" at bounding box center [137, 213] width 19 height 22
click at [161, 390] on li "Unlock package" at bounding box center [136, 380] width 101 height 23
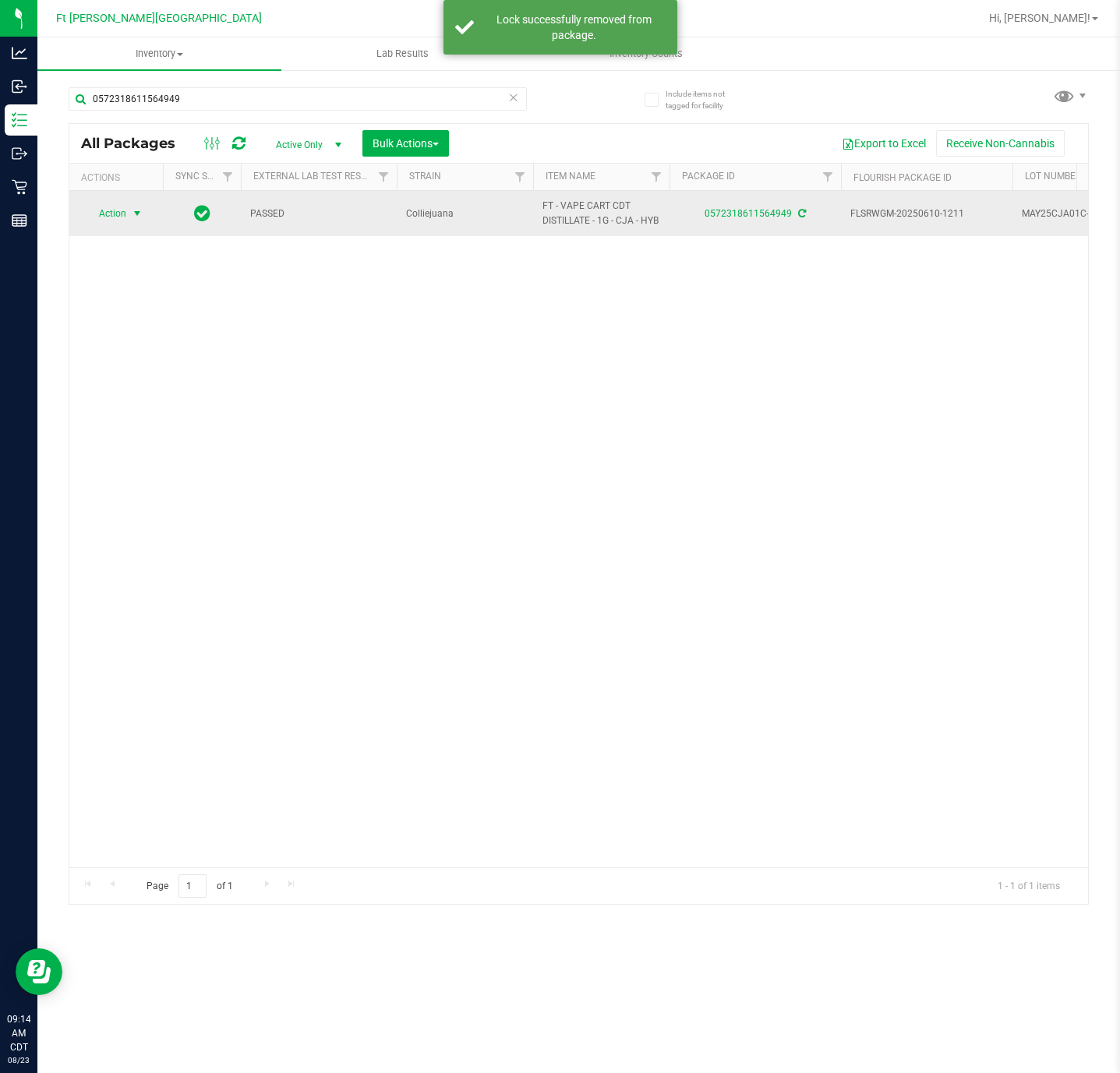
drag, startPoint x: 120, startPoint y: 217, endPoint x: 126, endPoint y: 222, distance: 7.8
click at [124, 218] on span "Action" at bounding box center [106, 213] width 42 height 22
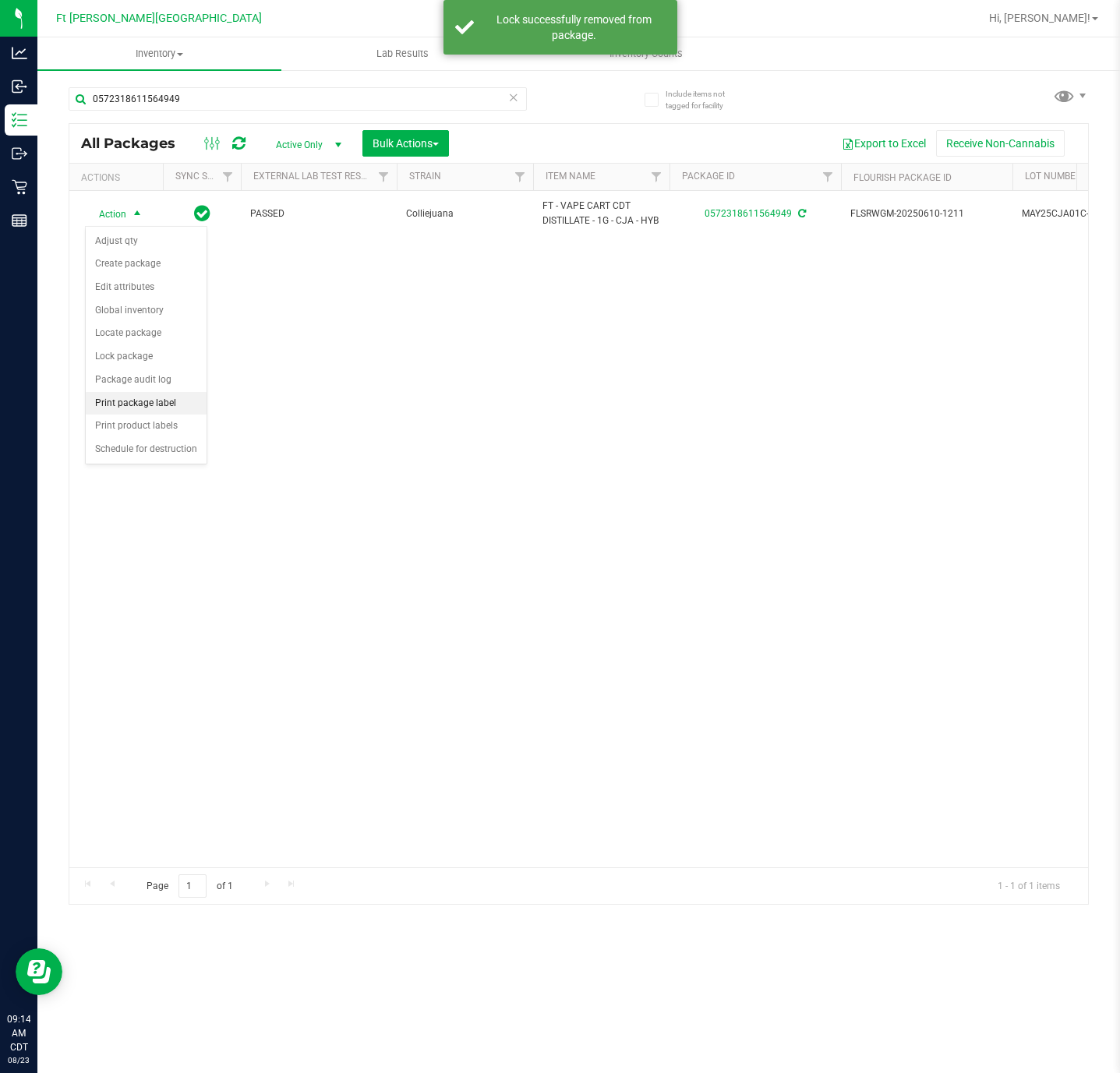
click at [162, 408] on li "Print package label" at bounding box center [145, 403] width 121 height 23
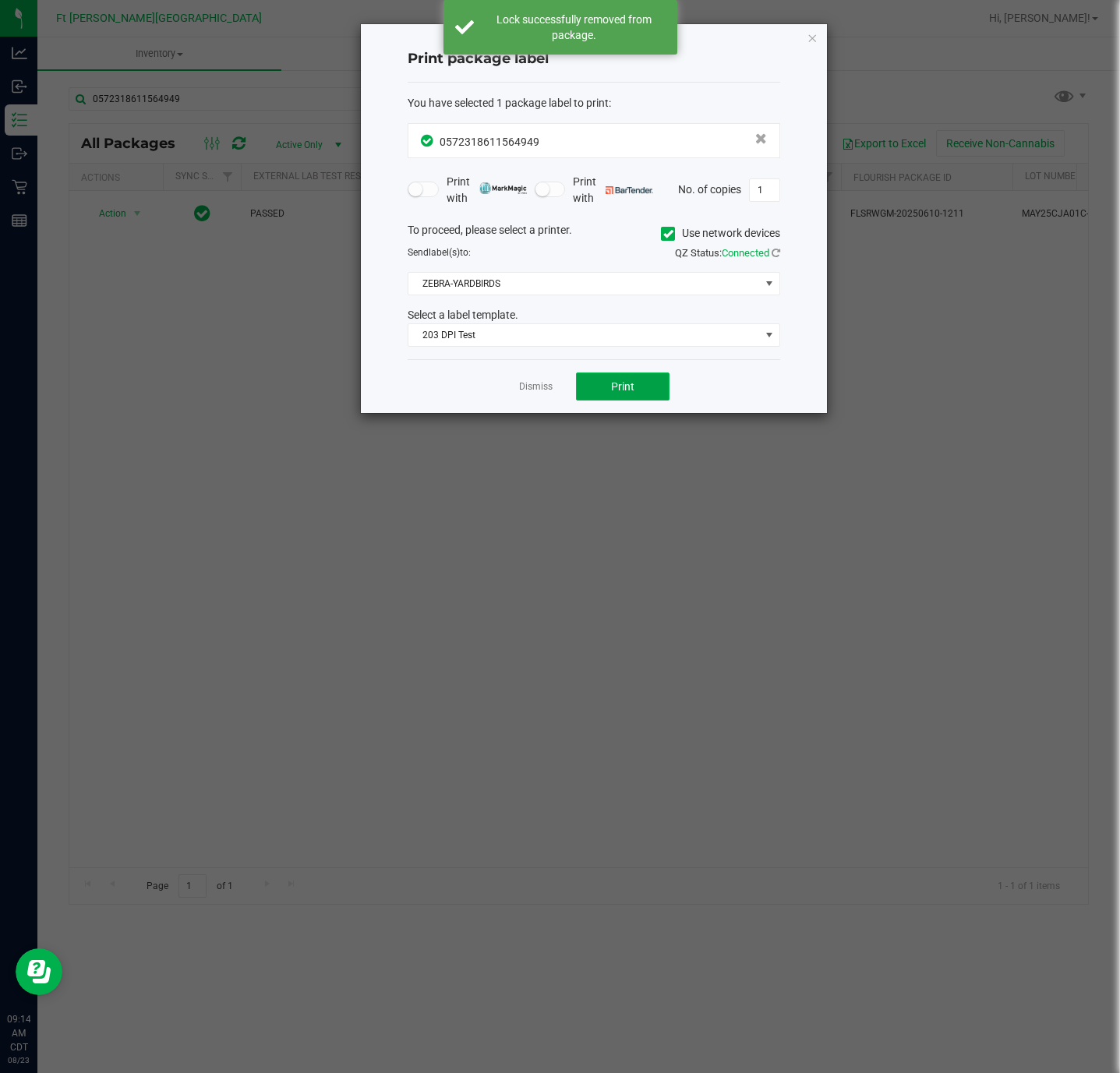
click at [624, 381] on button "Print" at bounding box center [623, 387] width 94 height 28
click at [532, 390] on link "Dismiss" at bounding box center [536, 387] width 33 height 13
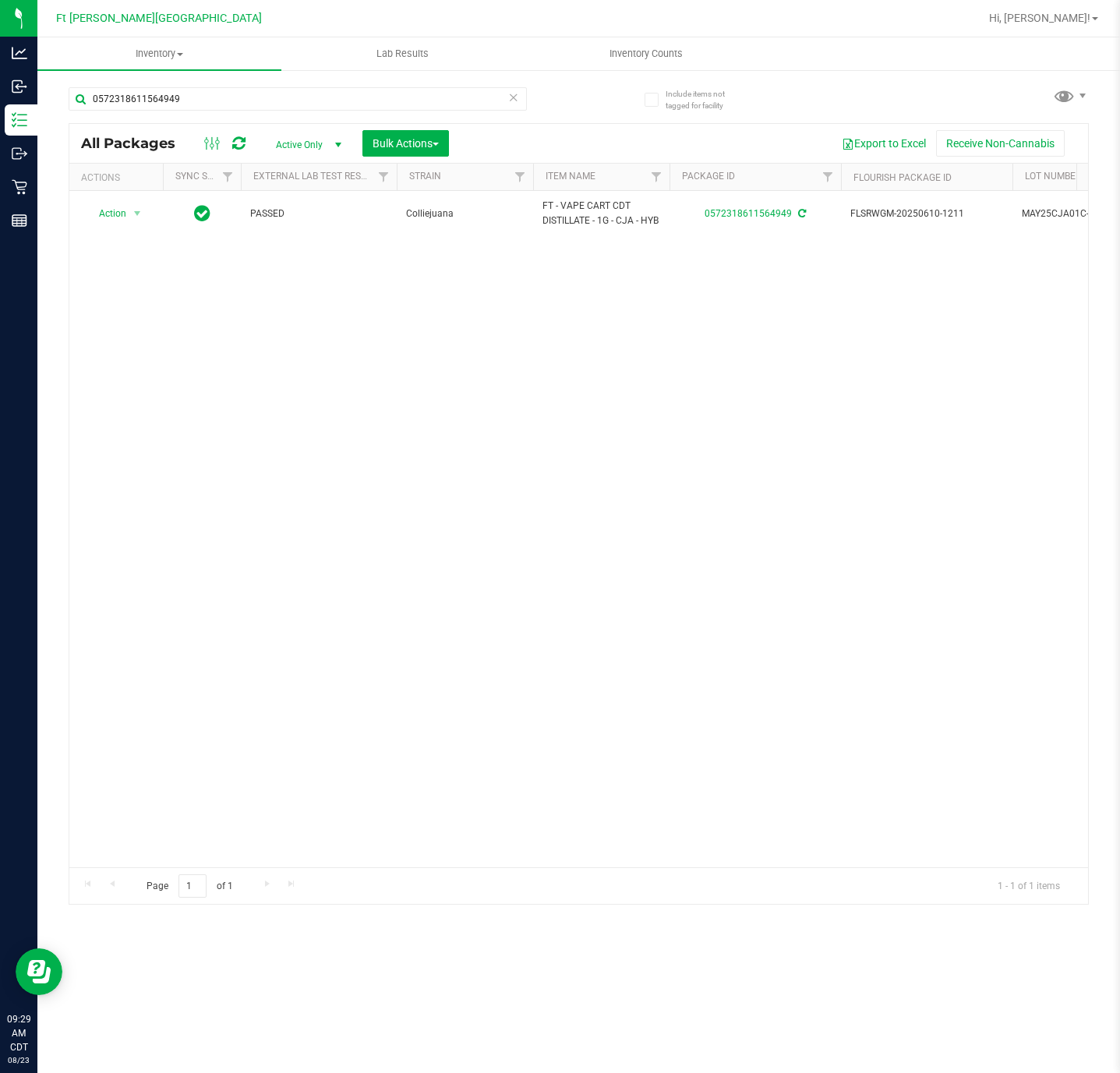
click at [746, 403] on div "Action Action Adjust qty Create package Edit attributes Global inventory Locate…" at bounding box center [578, 528] width 1019 height 676
drag, startPoint x: 192, startPoint y: 115, endPoint x: 186, endPoint y: 104, distance: 12.5
click at [191, 115] on div "0572318611564949" at bounding box center [298, 105] width 458 height 36
click at [186, 99] on input "0572318611564949" at bounding box center [298, 98] width 458 height 23
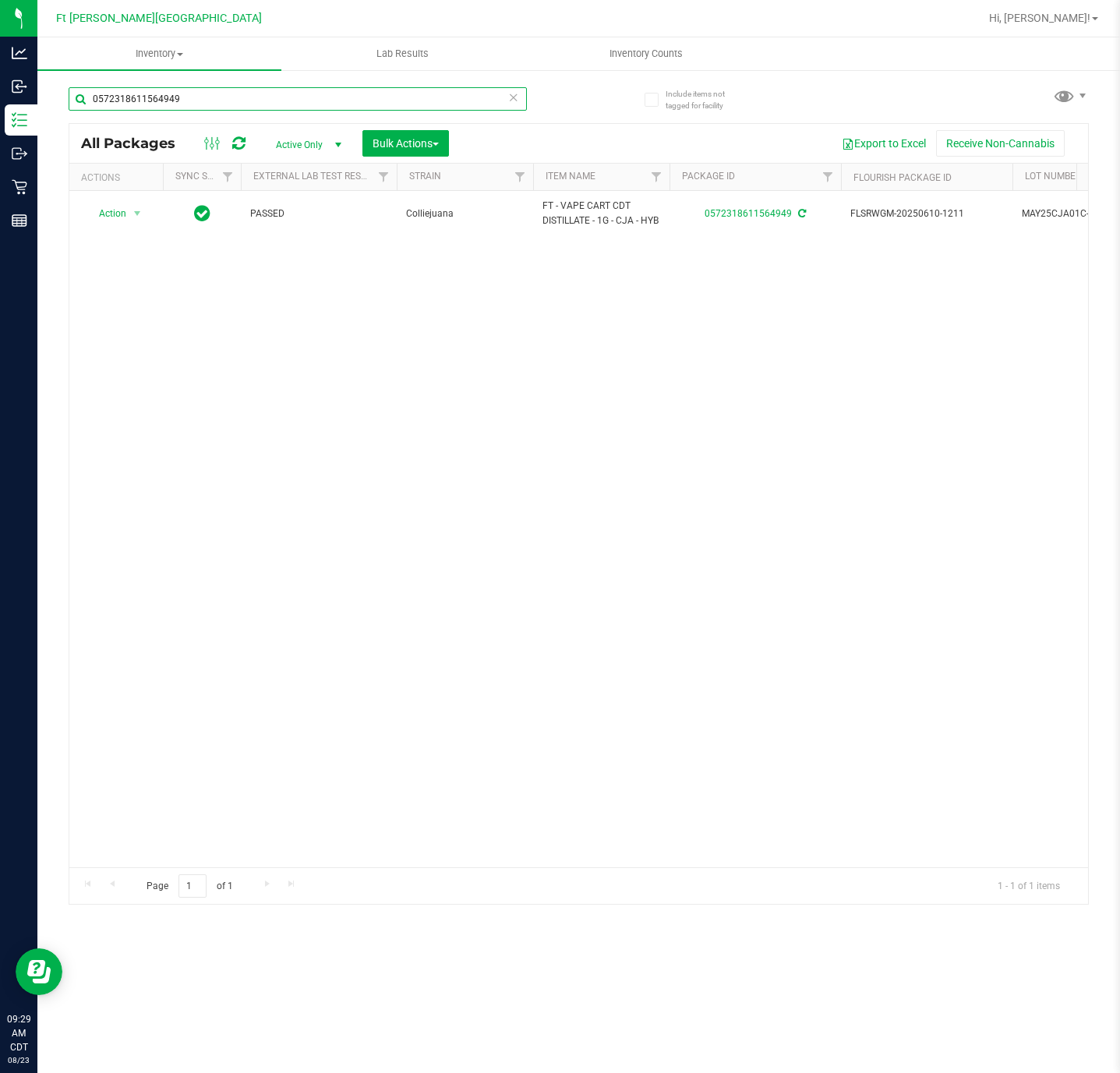
click at [186, 99] on input "0572318611564949" at bounding box center [298, 98] width 458 height 23
click at [333, 108] on input "TRSapr25trs01-0410" at bounding box center [298, 98] width 458 height 23
click at [338, 108] on input "TRSapr25trs01-0410" at bounding box center [298, 98] width 458 height 23
click at [340, 108] on input "TRSapr25trs01-0410" at bounding box center [298, 98] width 458 height 23
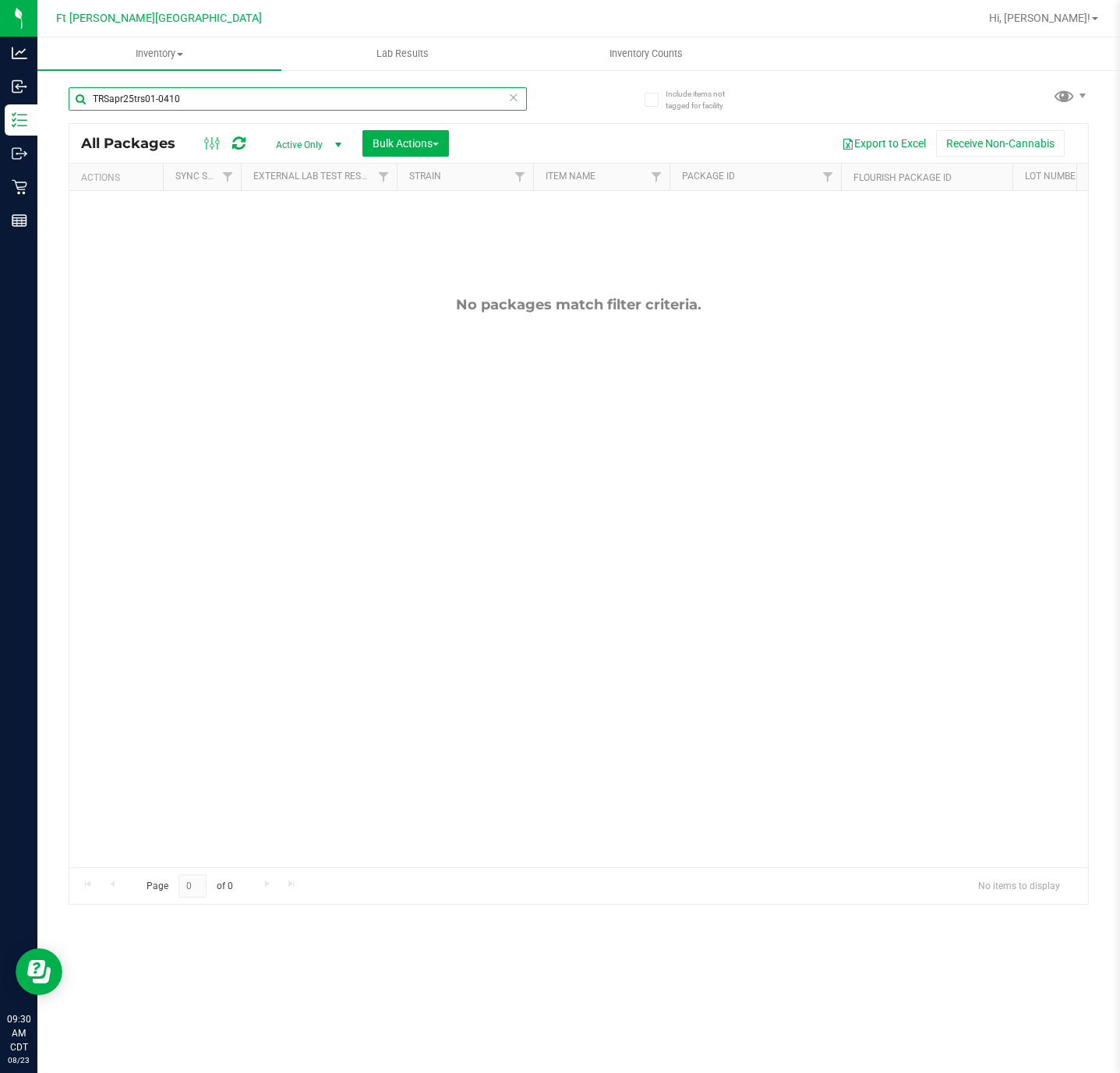
click at [343, 108] on input "TRSapr25trs01-0410" at bounding box center [298, 98] width 458 height 23
click at [349, 109] on input "TRSapr25trs01-0410" at bounding box center [298, 98] width 458 height 23
click at [346, 104] on input "TRSapr25trs01-0410" at bounding box center [298, 98] width 458 height 23
click at [346, 103] on input "TRSapr25trs01-0410" at bounding box center [298, 98] width 458 height 23
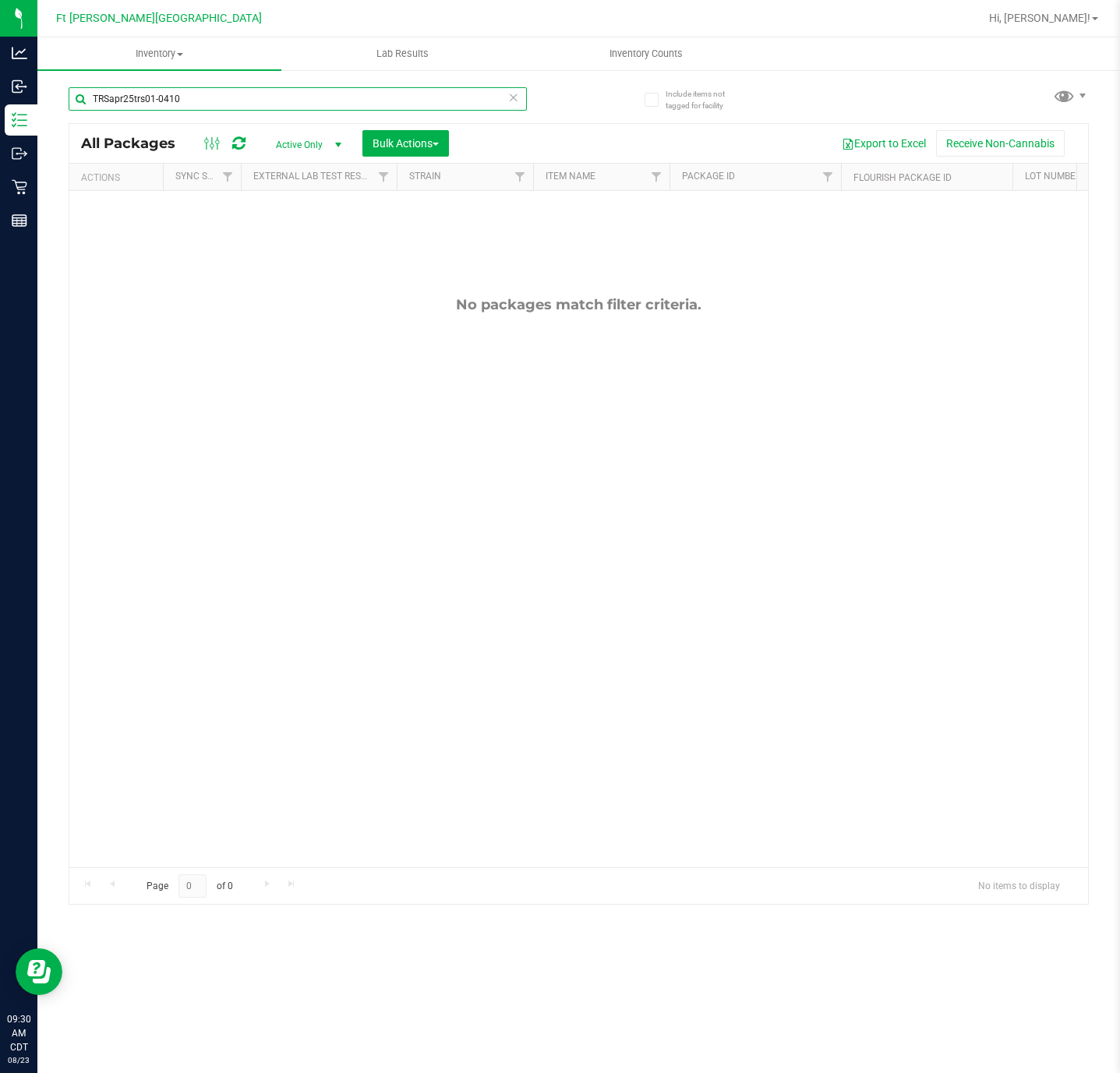
click at [347, 103] on input "TRSapr25trs01-0410" at bounding box center [298, 98] width 458 height 23
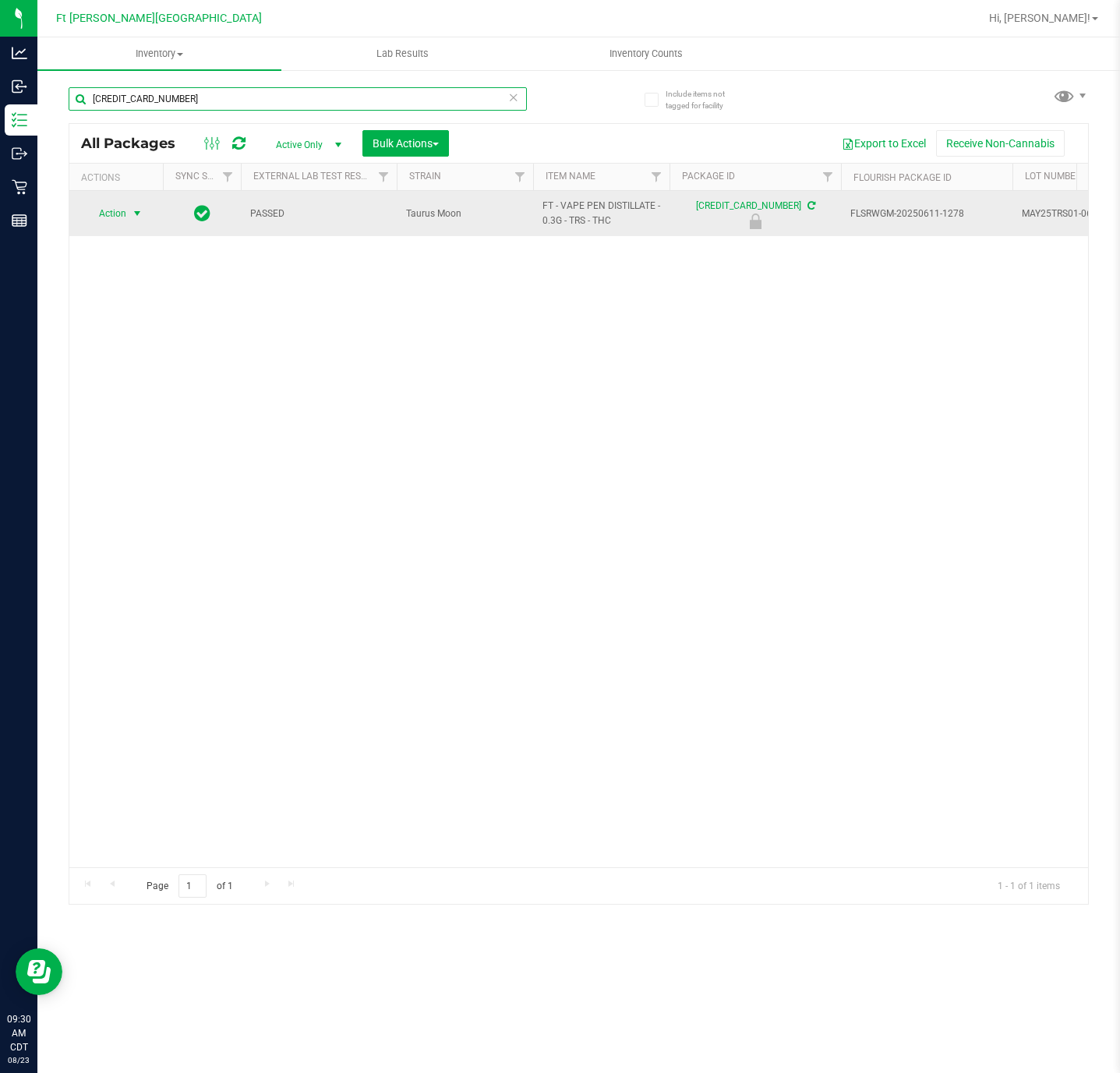
type input "3041749498900361"
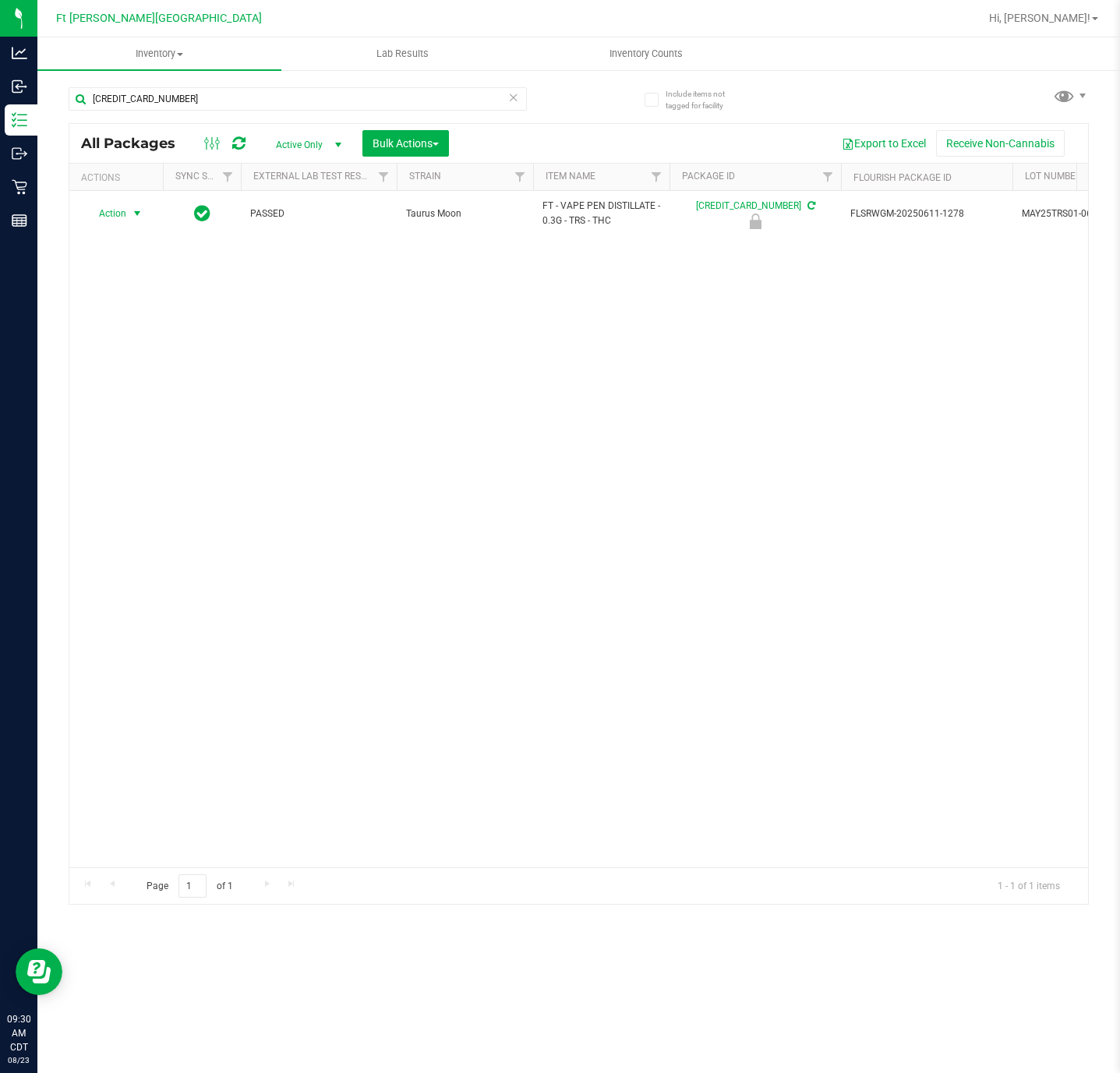
drag, startPoint x: 101, startPoint y: 217, endPoint x: 120, endPoint y: 265, distance: 51.6
click at [103, 217] on span "Action" at bounding box center [106, 213] width 42 height 22
click at [138, 338] on li "Print package label" at bounding box center [136, 333] width 101 height 23
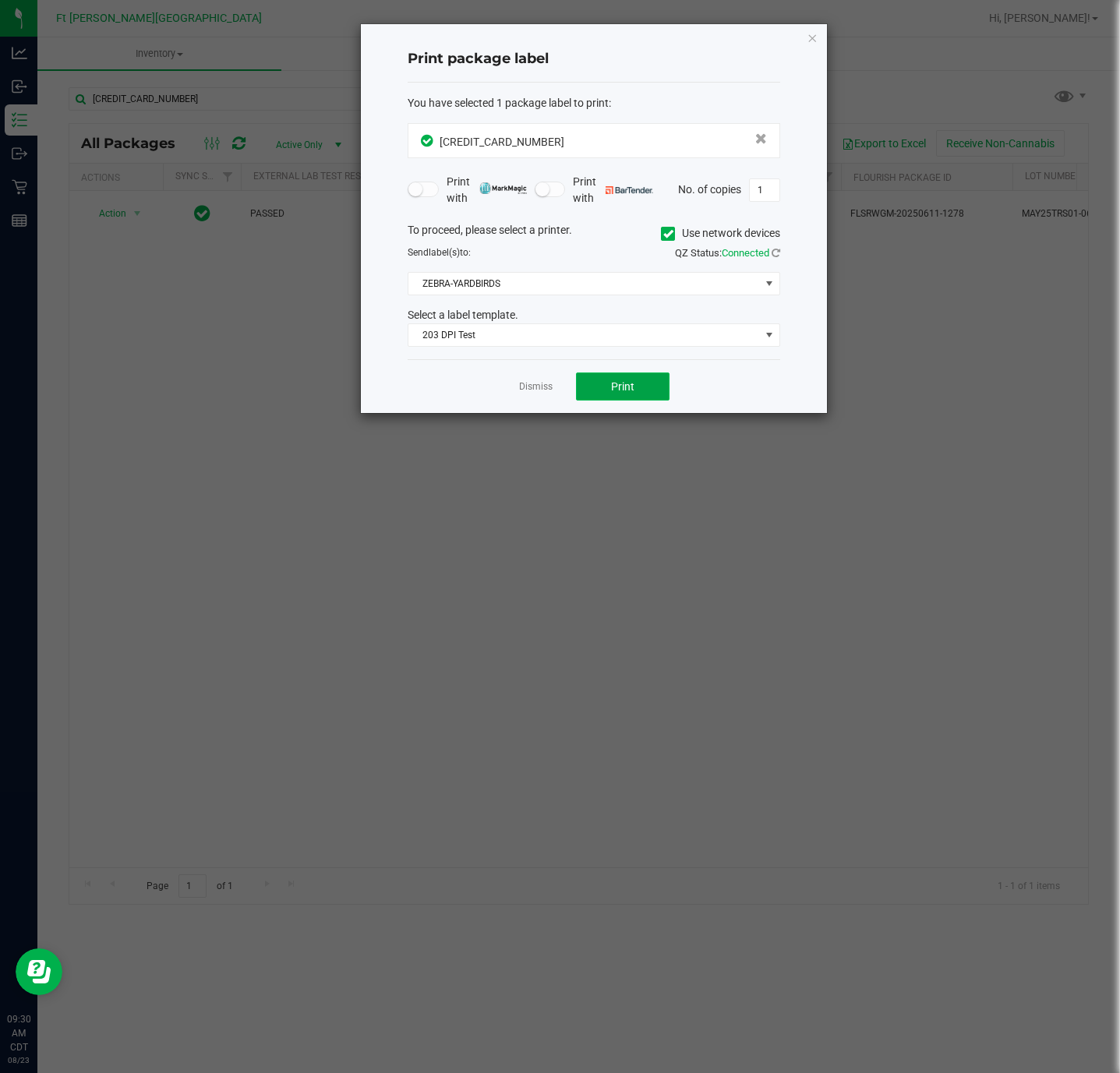
click at [620, 382] on span "Print" at bounding box center [622, 387] width 23 height 13
click at [542, 394] on link "Dismiss" at bounding box center [536, 387] width 33 height 13
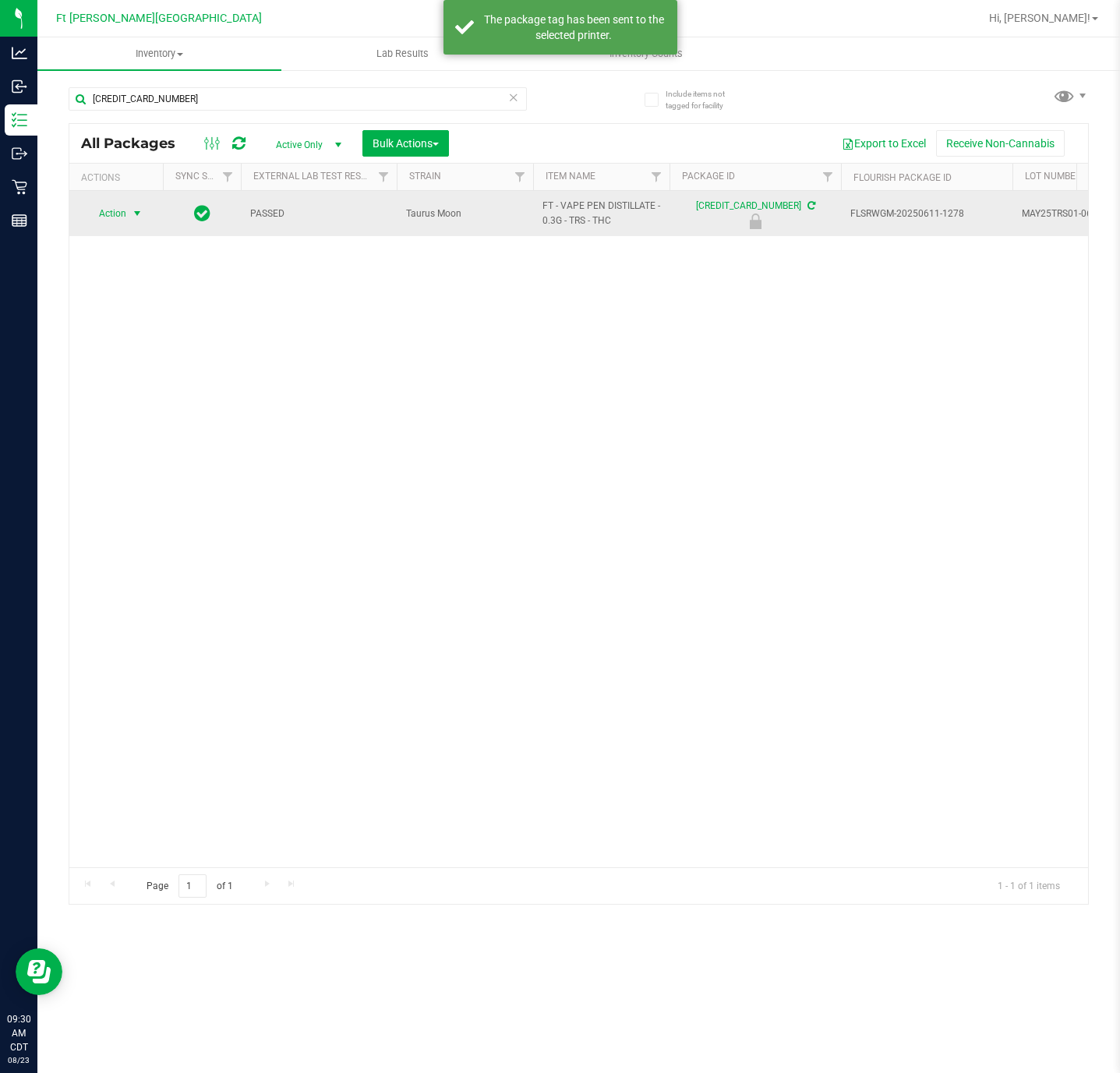
click at [143, 213] on span "select" at bounding box center [137, 213] width 13 height 13
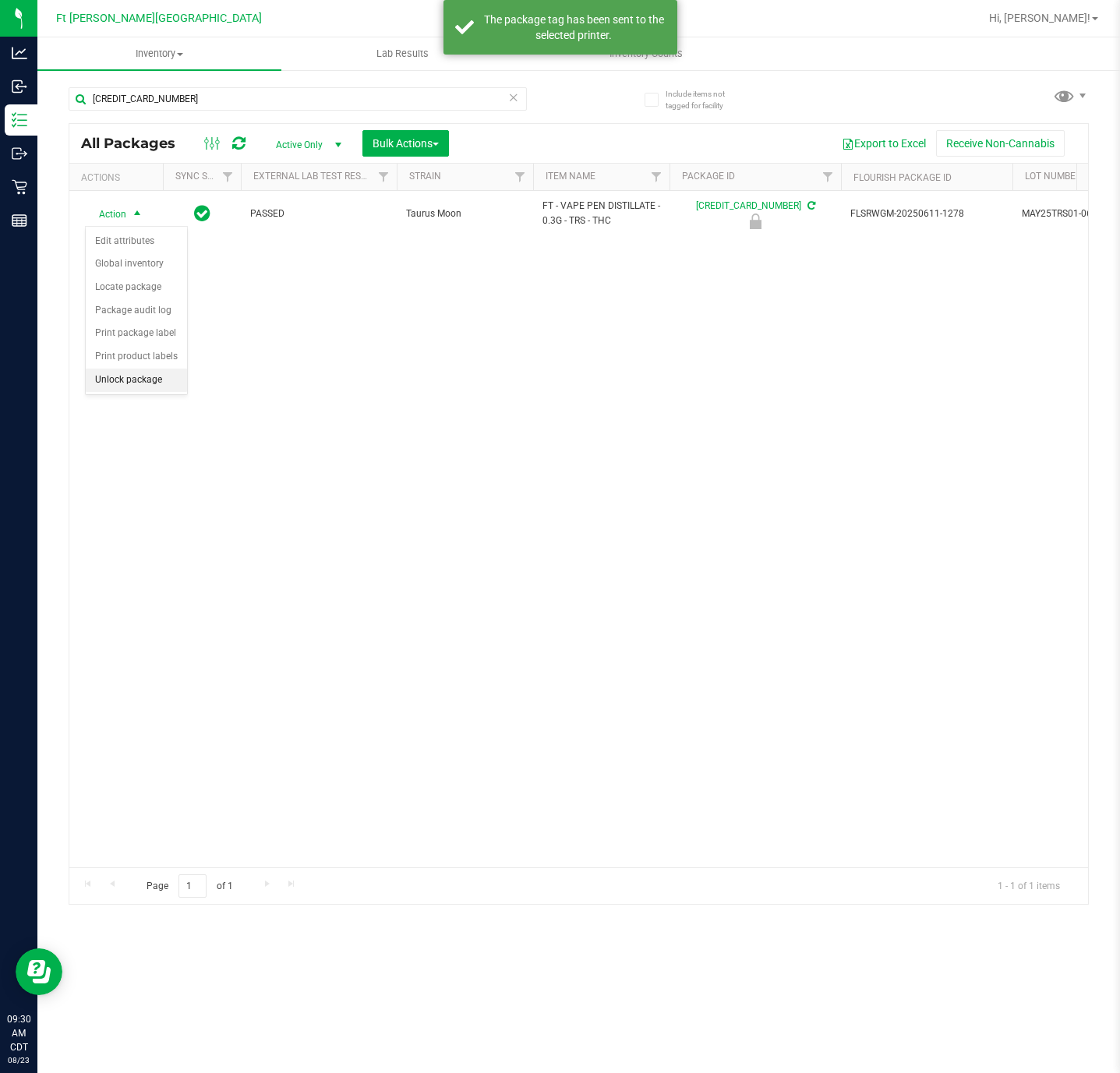
click at [117, 387] on li "Unlock package" at bounding box center [136, 380] width 101 height 23
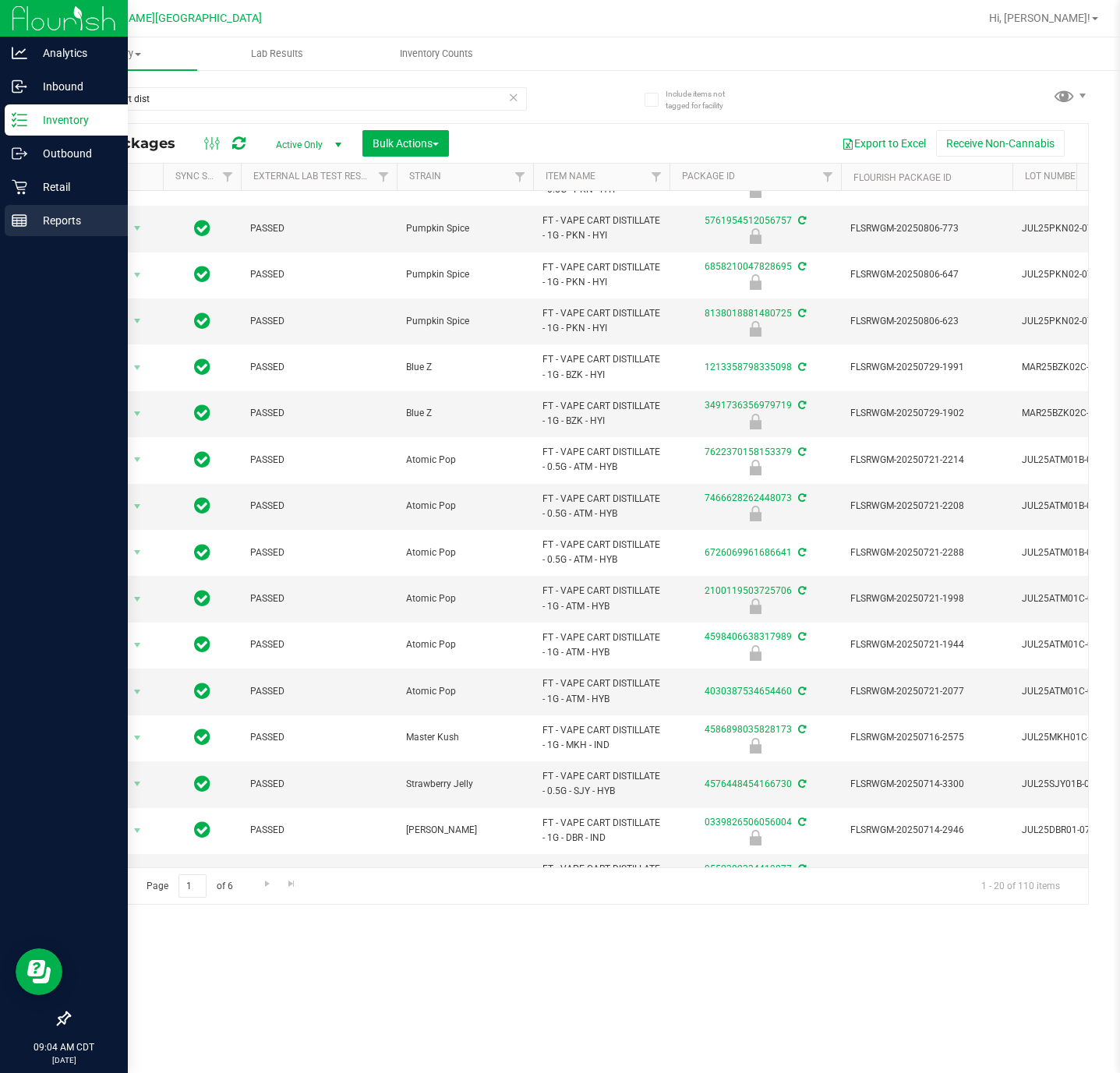
scroll to position [273, 0]
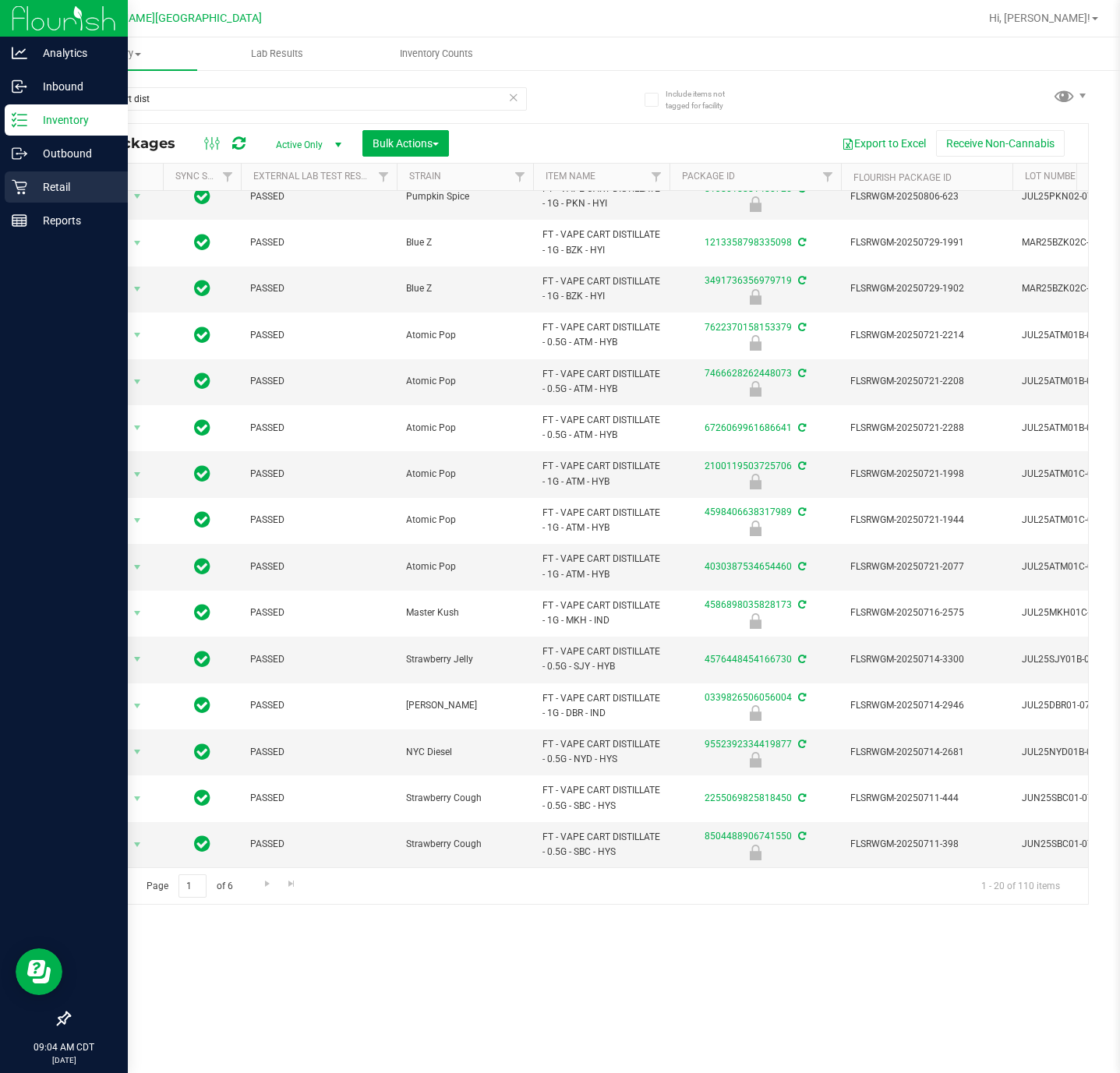
click at [52, 180] on p "Retail" at bounding box center [75, 187] width 94 height 18
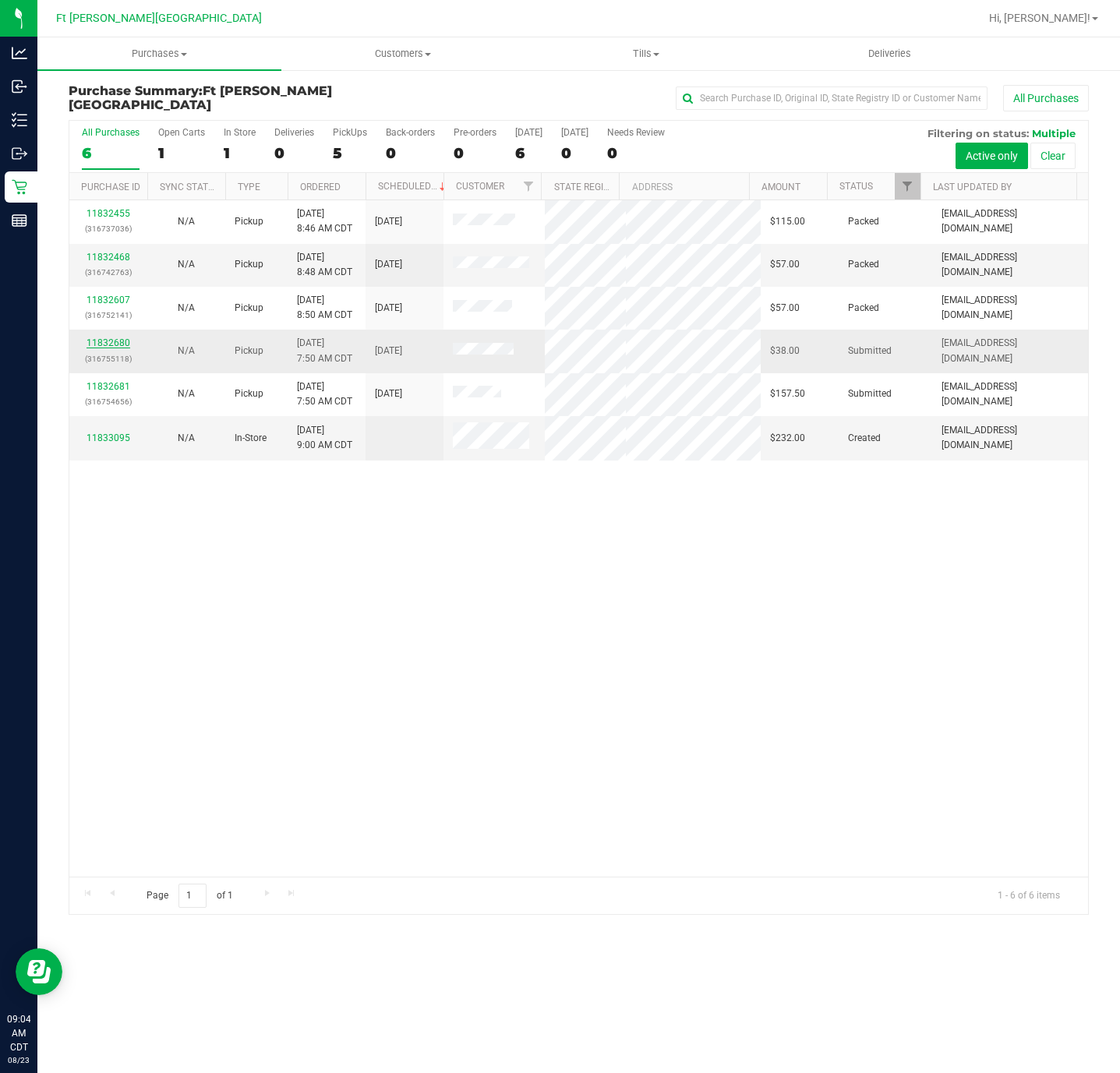
click at [103, 346] on link "11832680" at bounding box center [108, 343] width 43 height 11
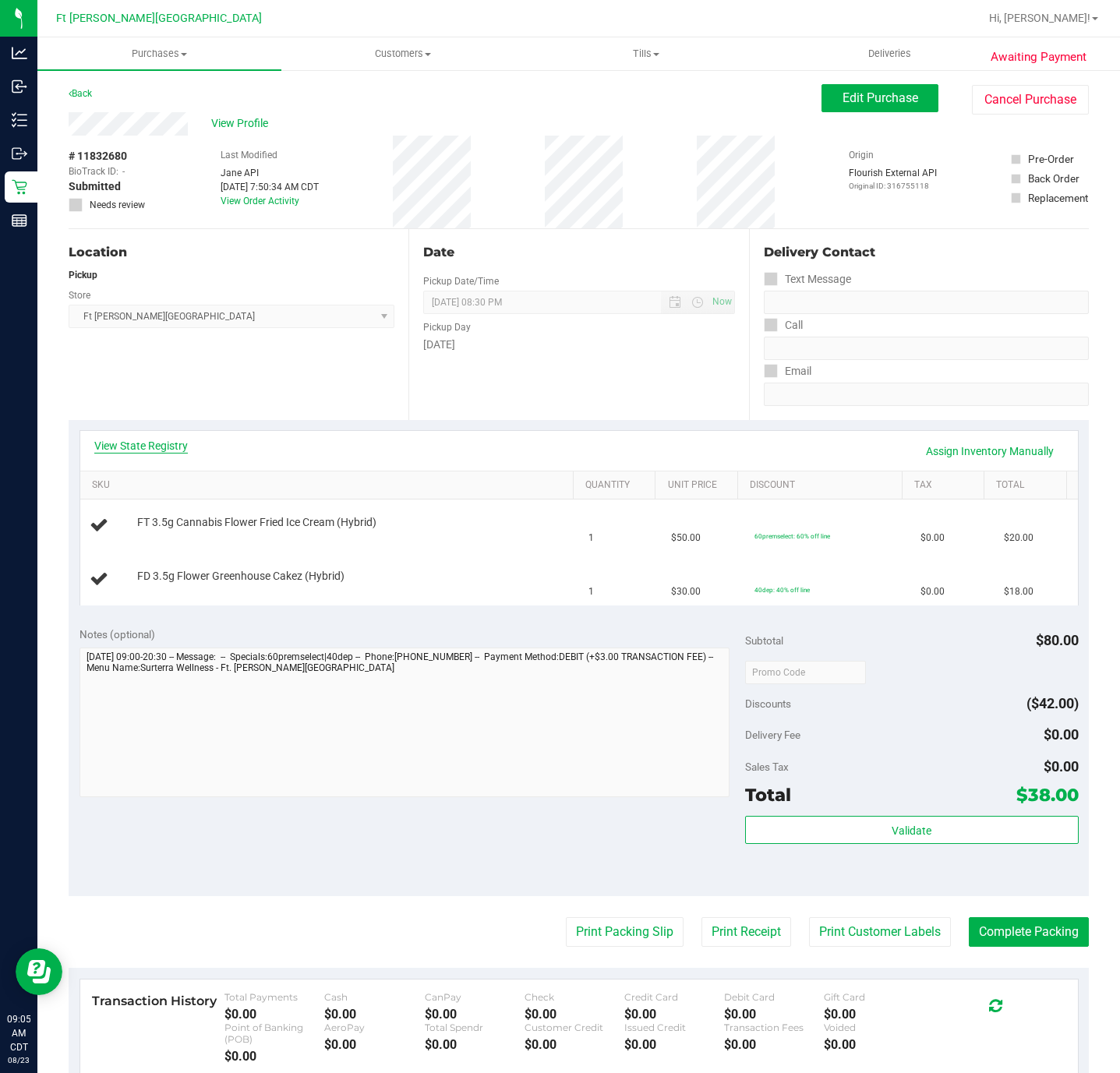
click at [110, 442] on link "View State Registry" at bounding box center [141, 445] width 94 height 16
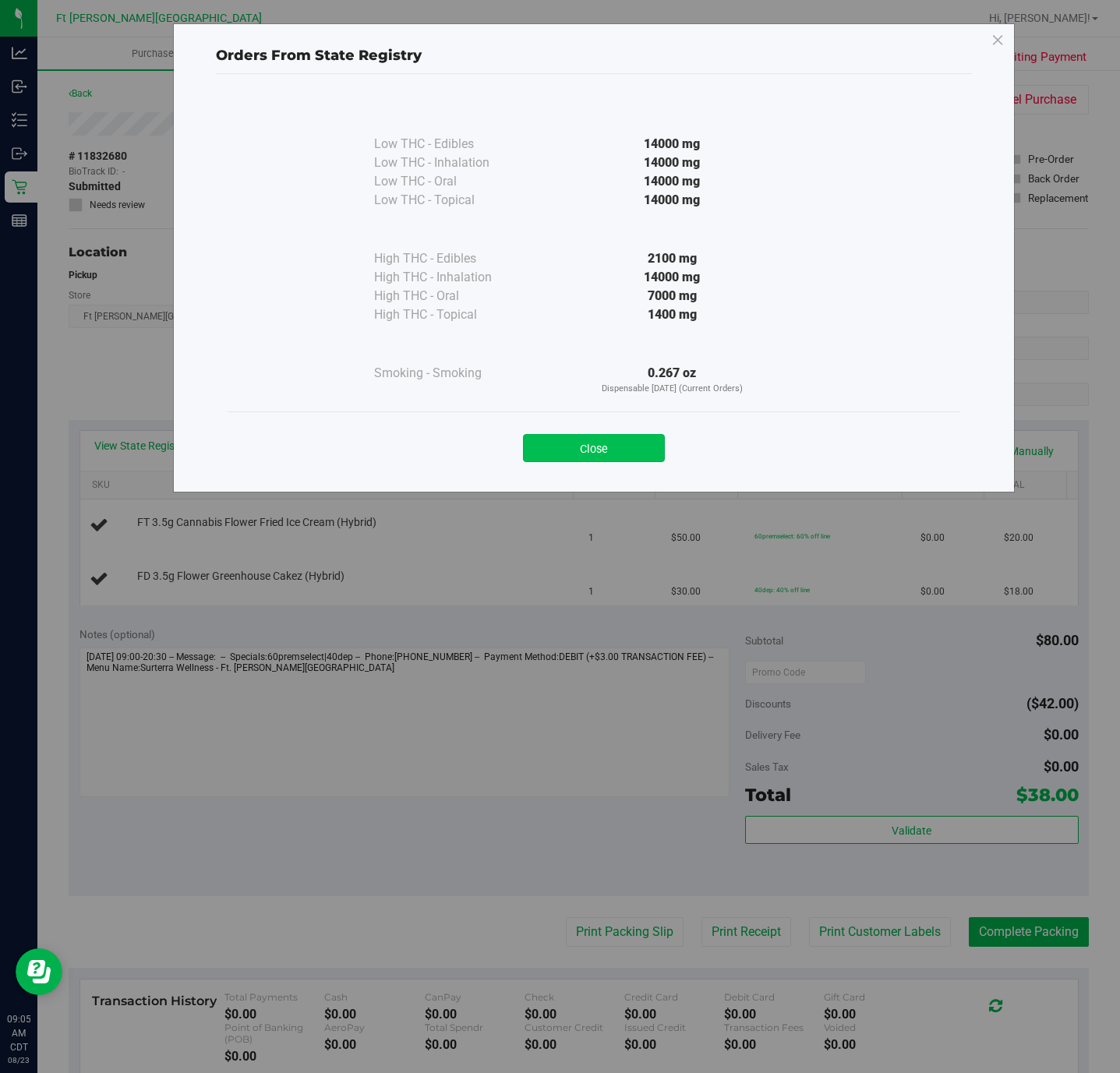
click at [610, 449] on button "Close" at bounding box center [594, 448] width 142 height 28
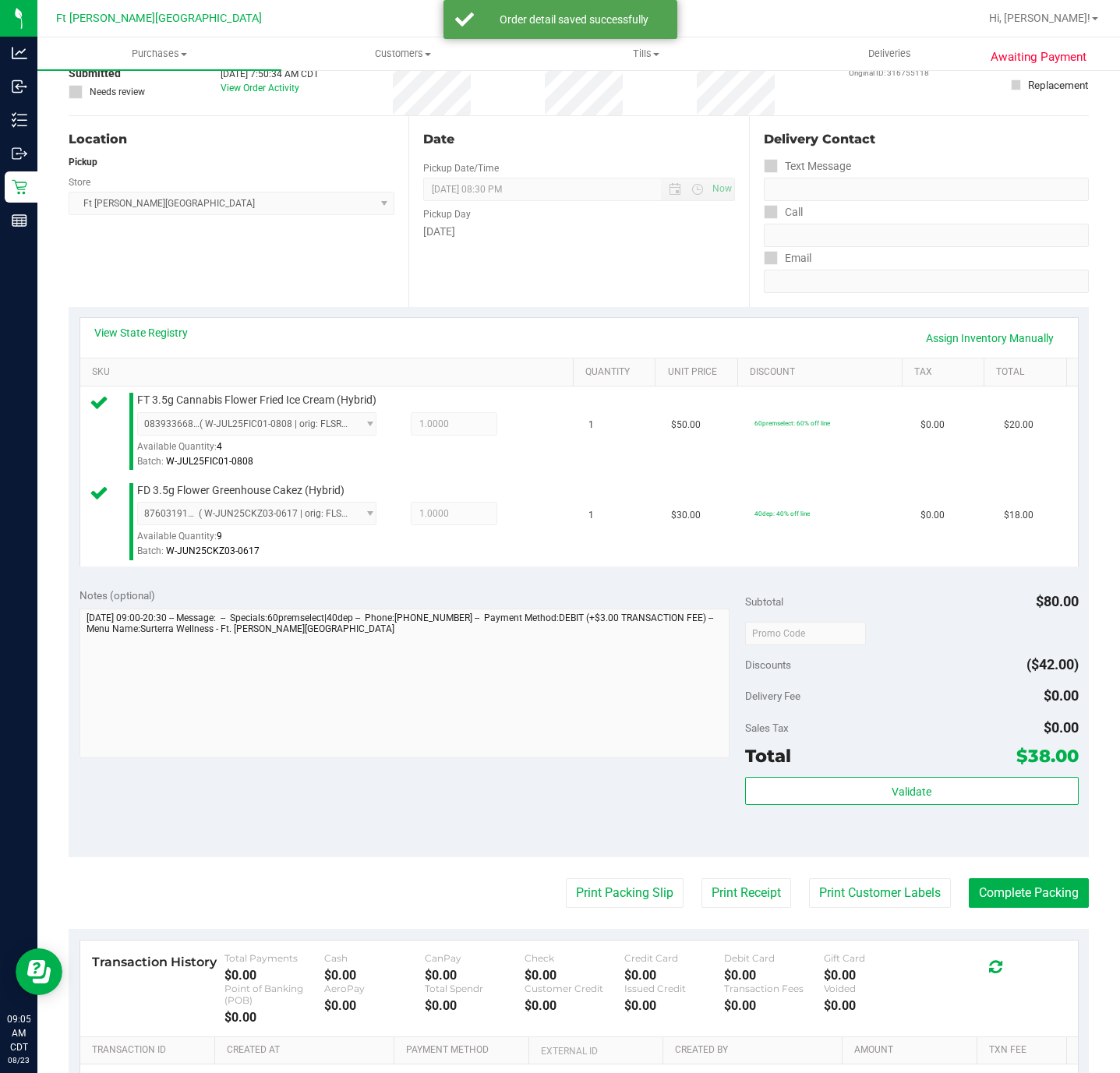
scroll to position [309, 0]
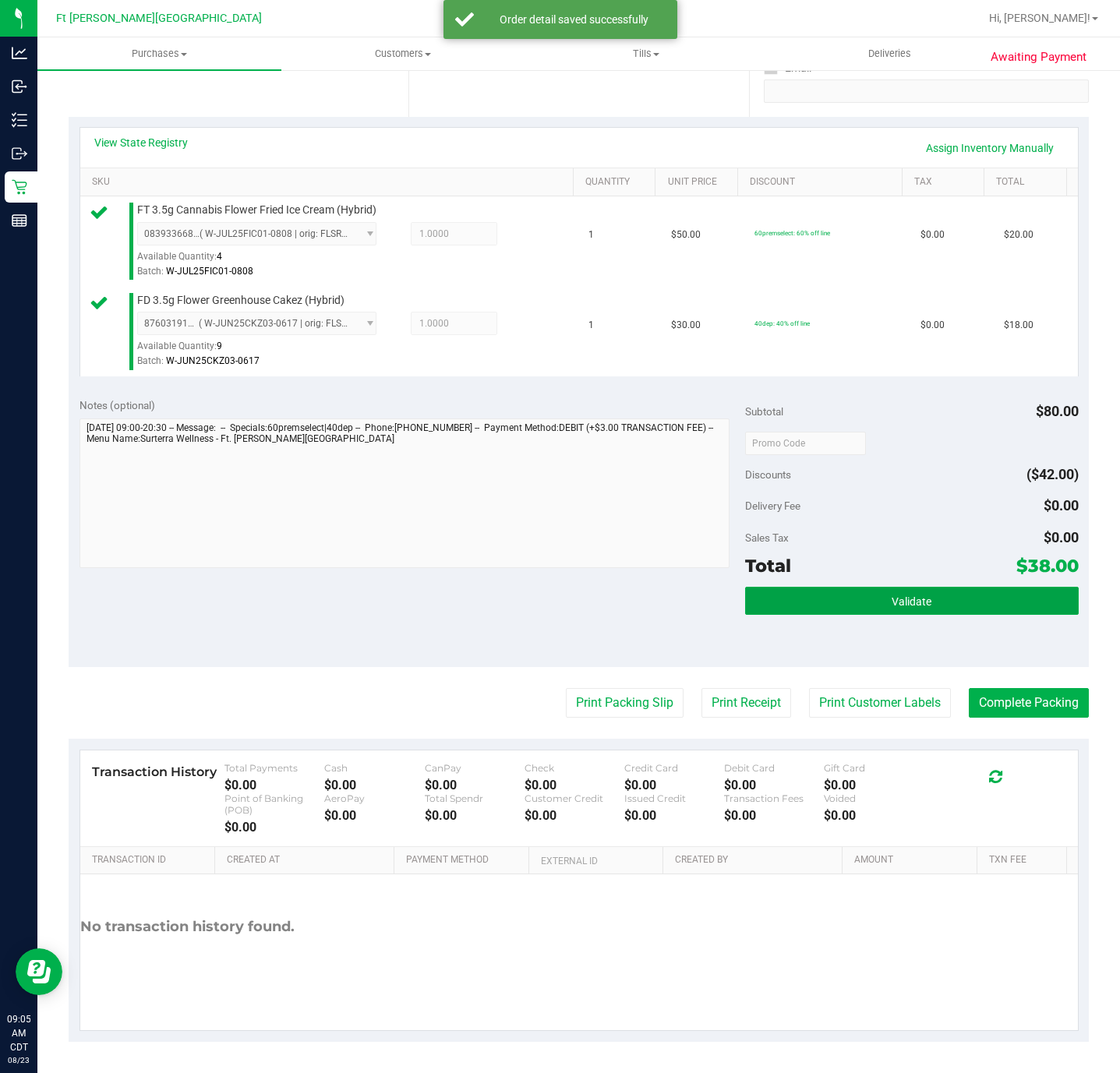
drag, startPoint x: 901, startPoint y: 604, endPoint x: 527, endPoint y: 651, distance: 376.9
click at [746, 602] on span "Validate" at bounding box center [911, 602] width 40 height 13
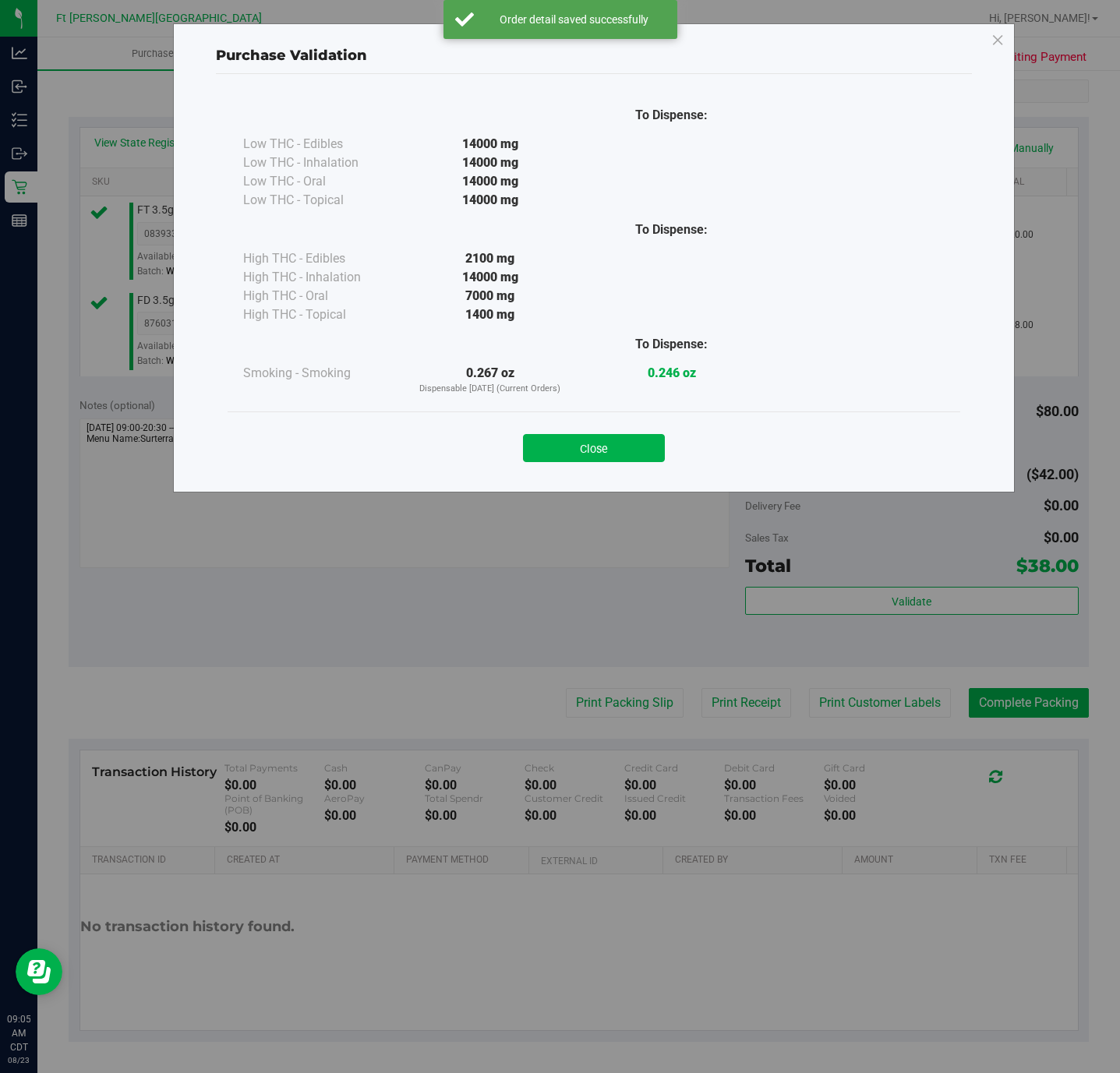
click at [629, 454] on button "Close" at bounding box center [594, 448] width 142 height 28
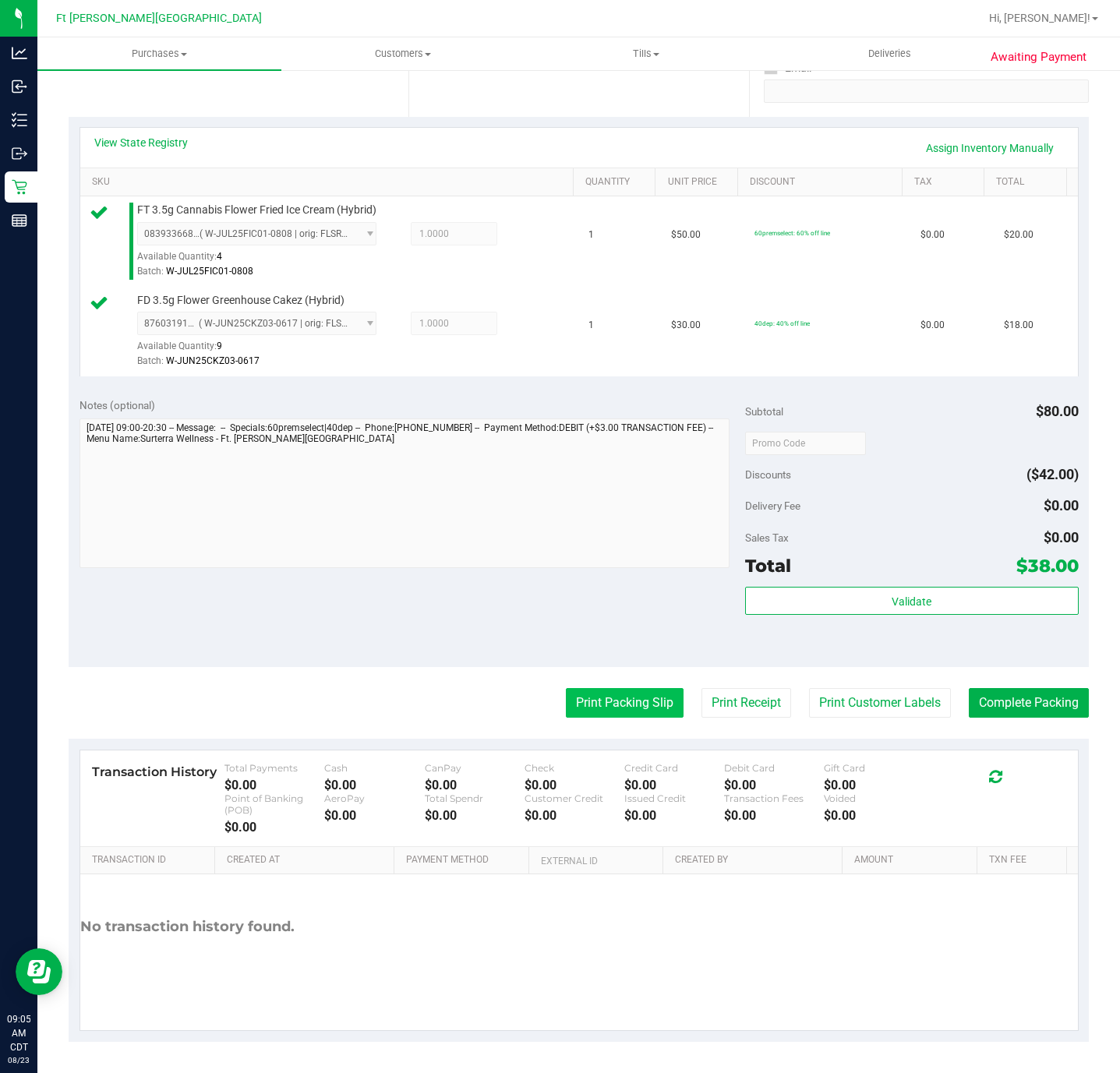
click at [628, 700] on button "Print Packing Slip" at bounding box center [625, 703] width 118 height 29
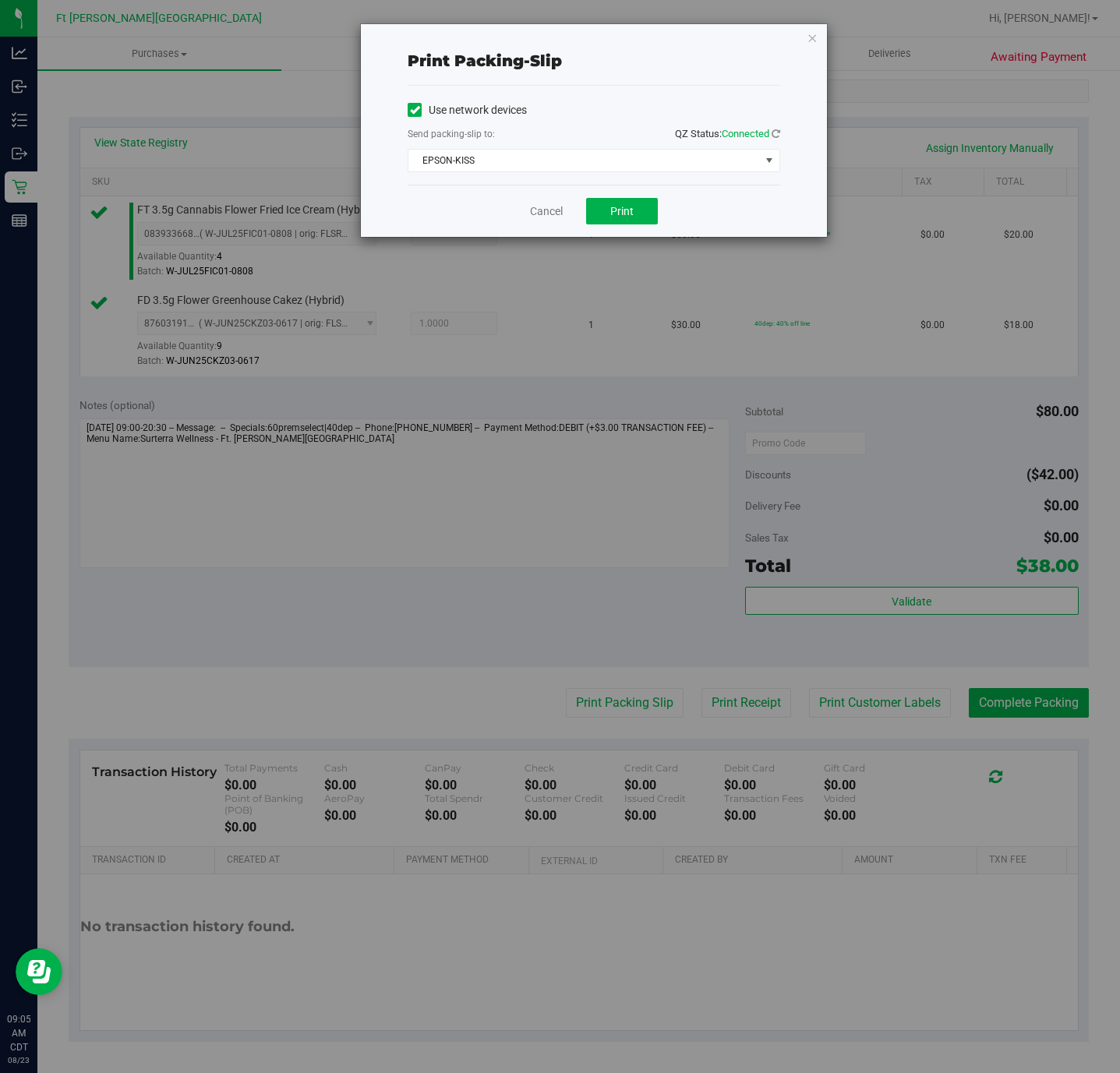
click at [639, 174] on div "Use network devices Send packing-slip to: QZ Status: Connected EPSON-KISS Choos…" at bounding box center [594, 135] width 373 height 99
click at [641, 159] on span "EPSON-KISS" at bounding box center [584, 161] width 352 height 22
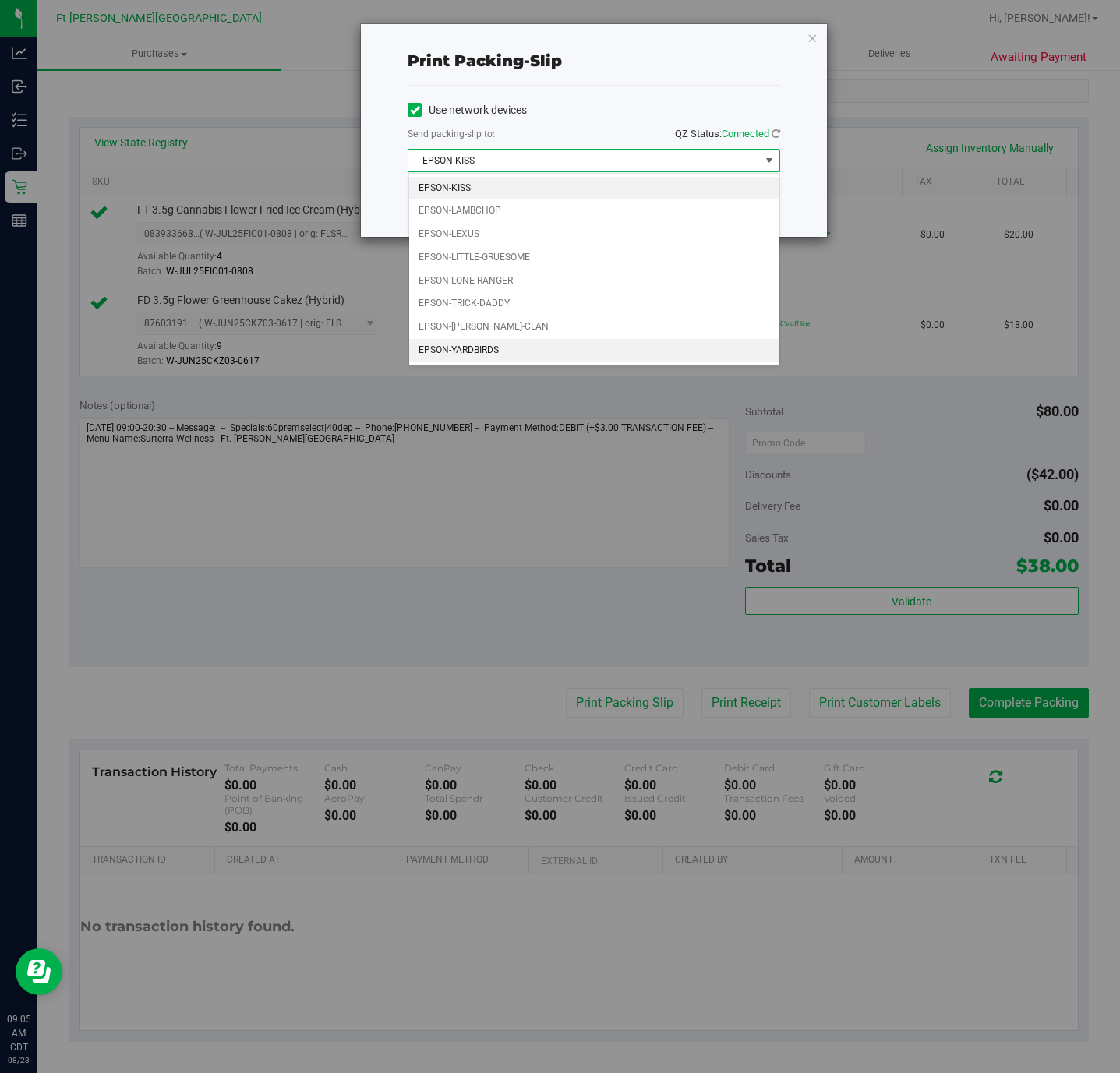
click at [522, 349] on li "EPSON-YARDBIRDS" at bounding box center [595, 350] width 370 height 23
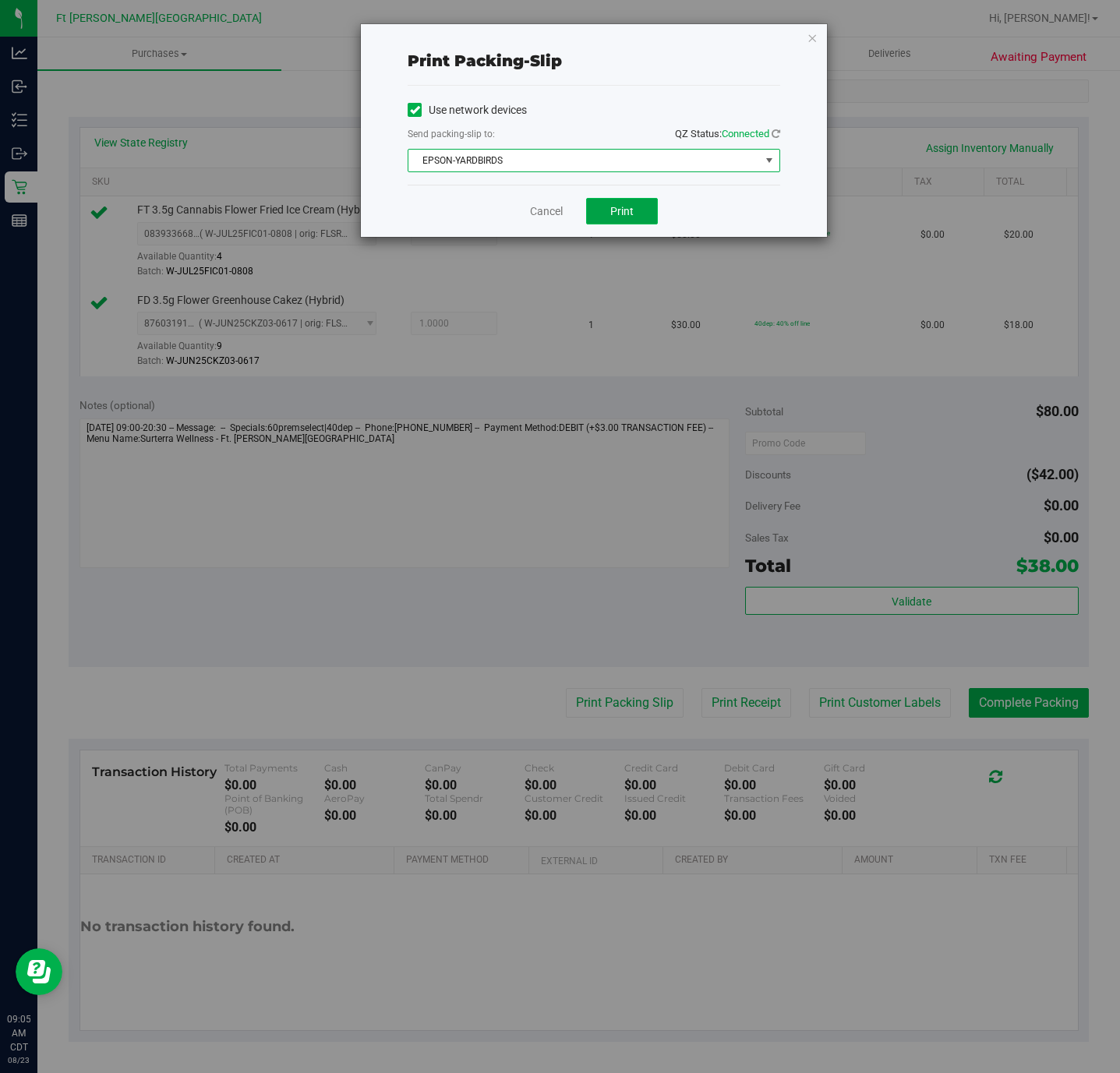
click at [619, 213] on span "Print" at bounding box center [621, 212] width 23 height 13
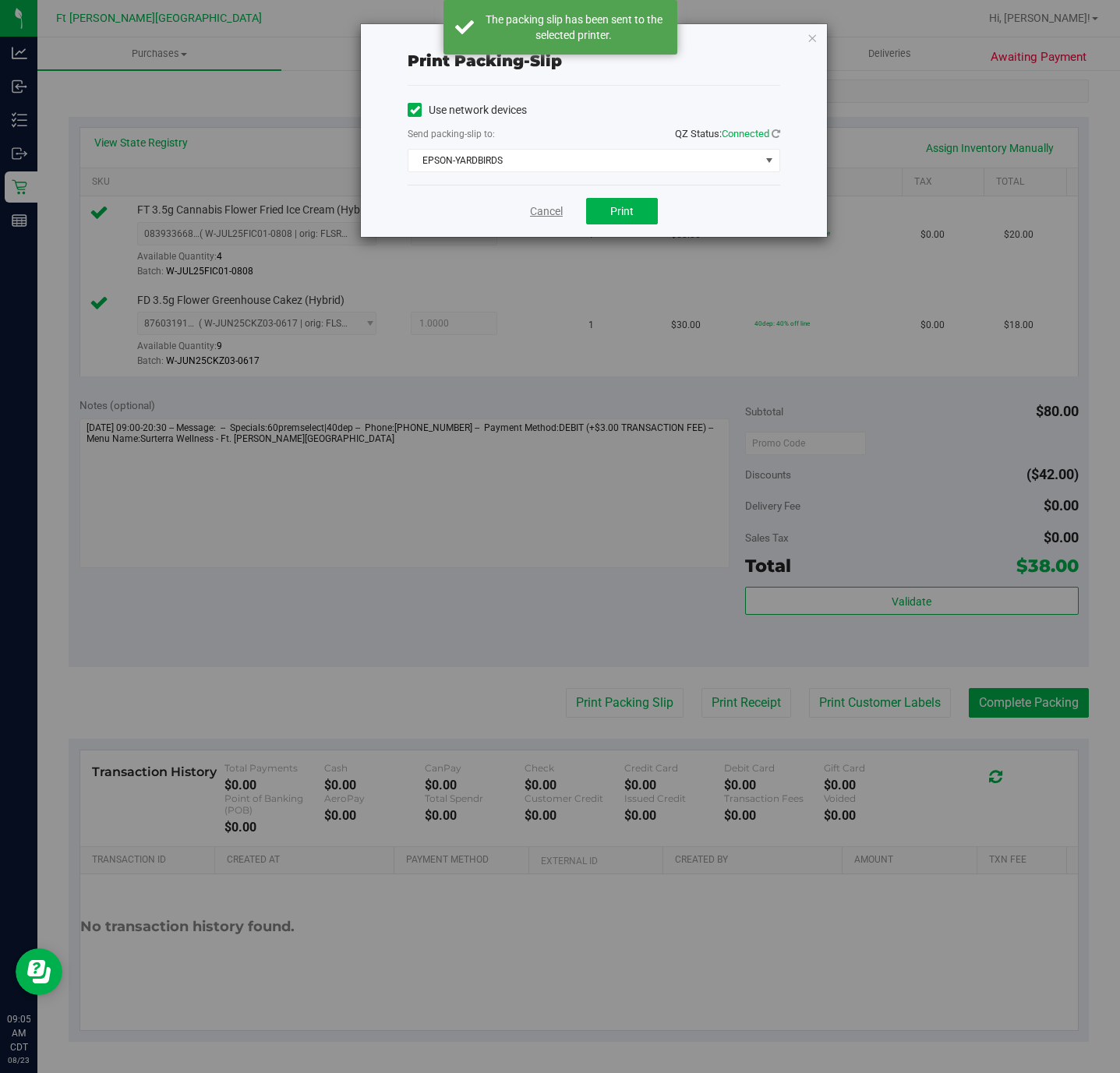
click at [548, 216] on link "Cancel" at bounding box center [547, 212] width 33 height 17
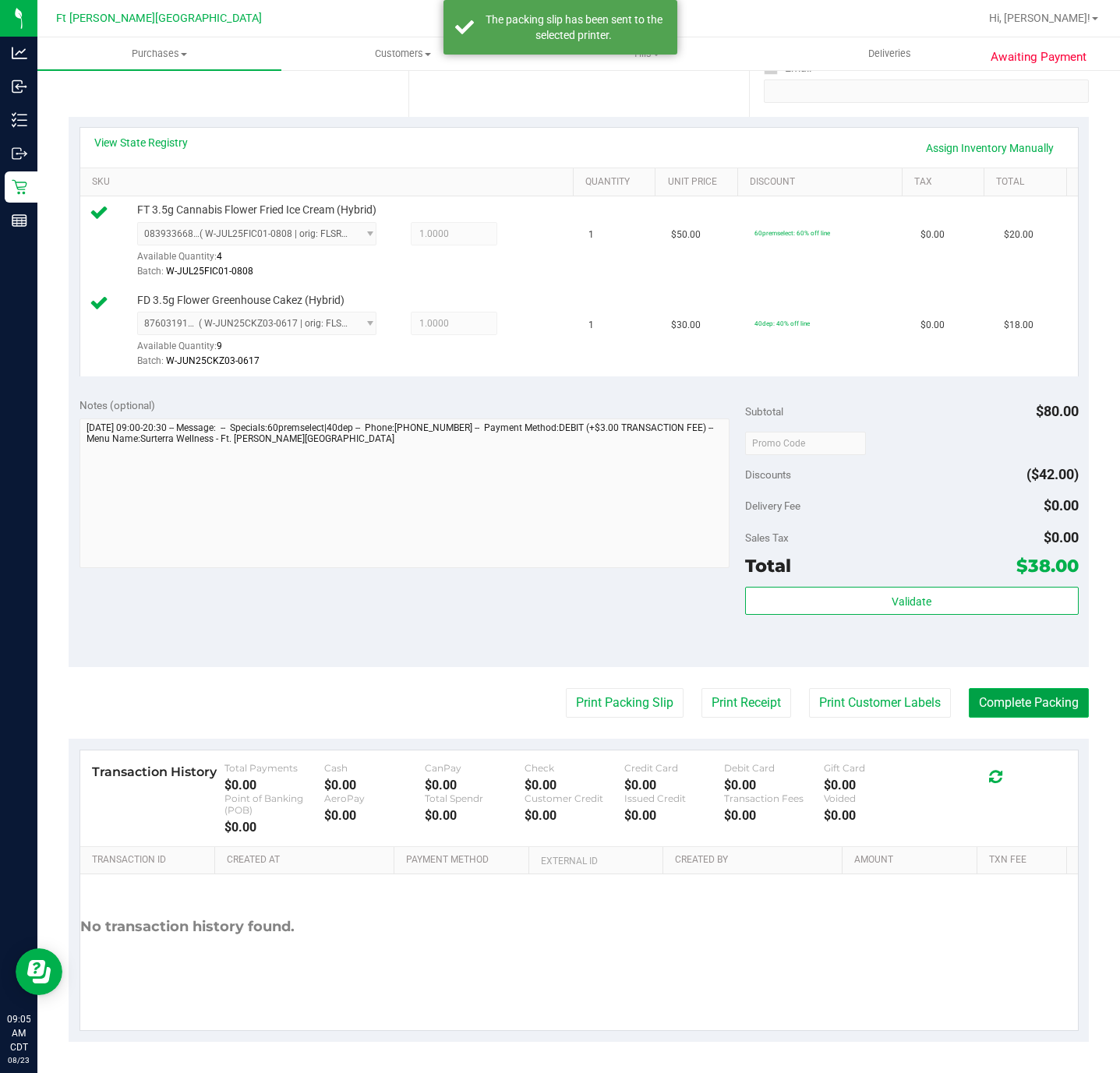
click at [746, 702] on button "Complete Packing" at bounding box center [1029, 703] width 120 height 29
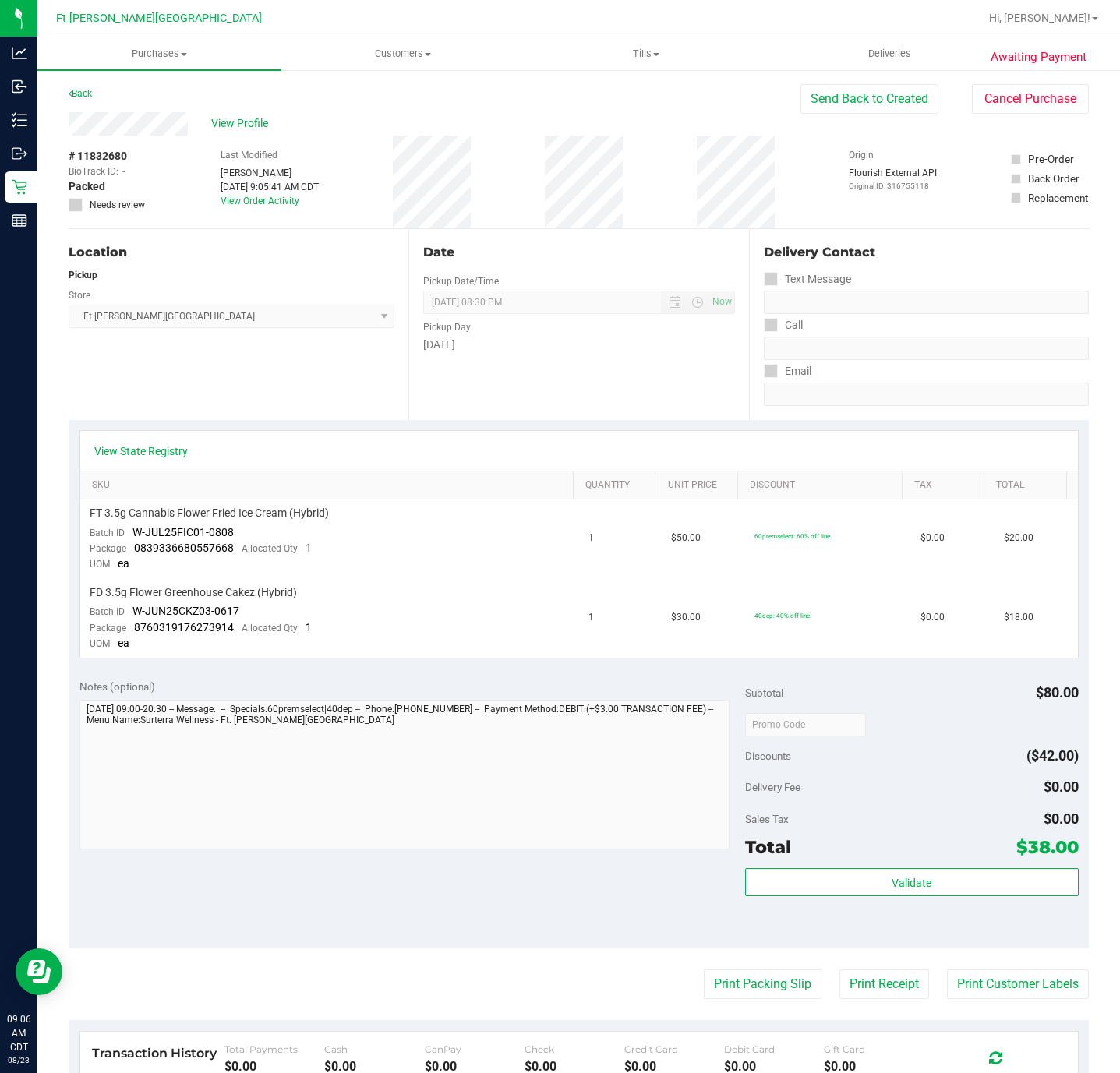
click at [80, 87] on div "Back" at bounding box center [80, 93] width 23 height 18
click at [83, 91] on link "Back" at bounding box center [80, 94] width 23 height 11
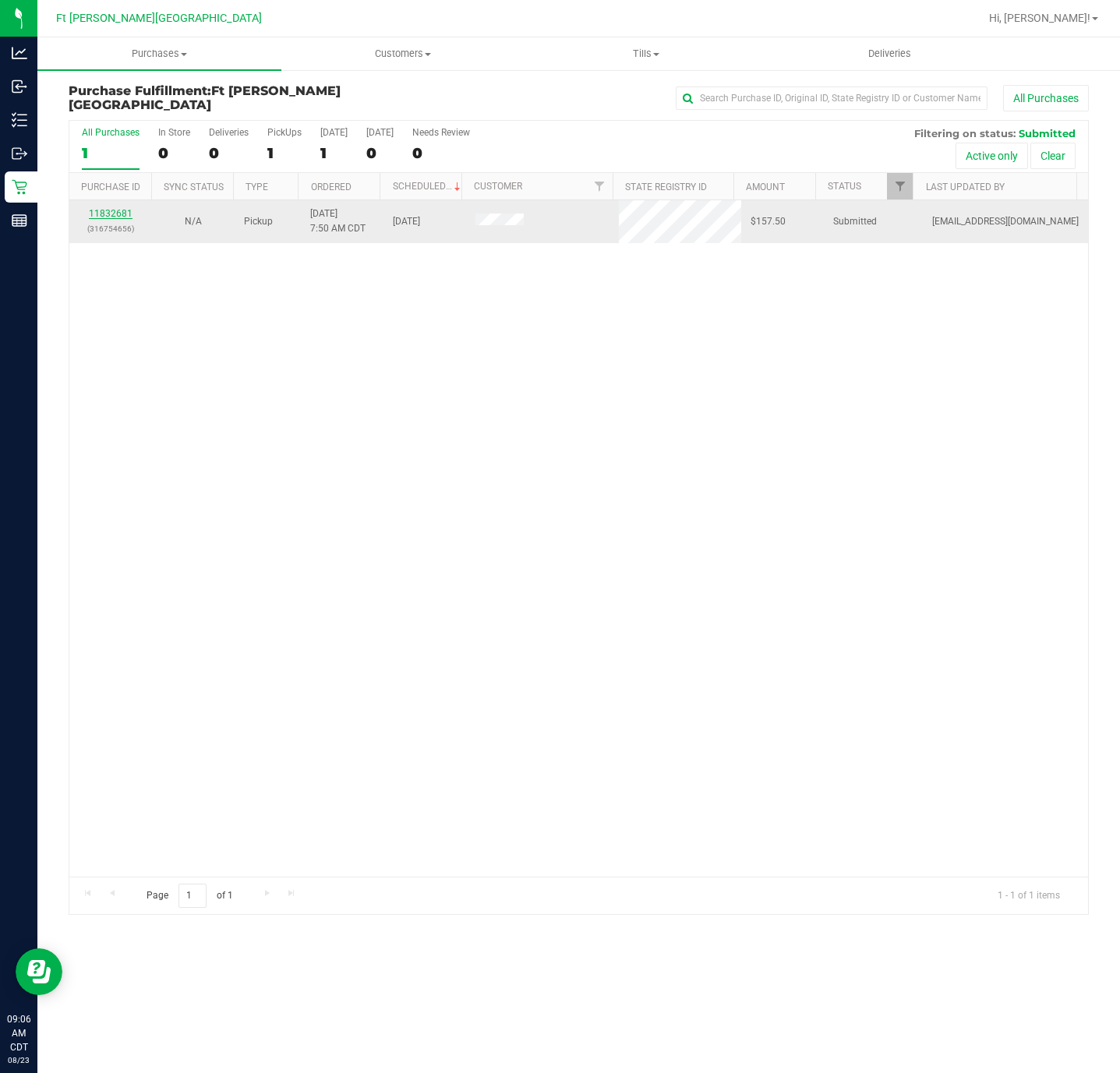
click at [120, 216] on link "11832681" at bounding box center [110, 213] width 43 height 11
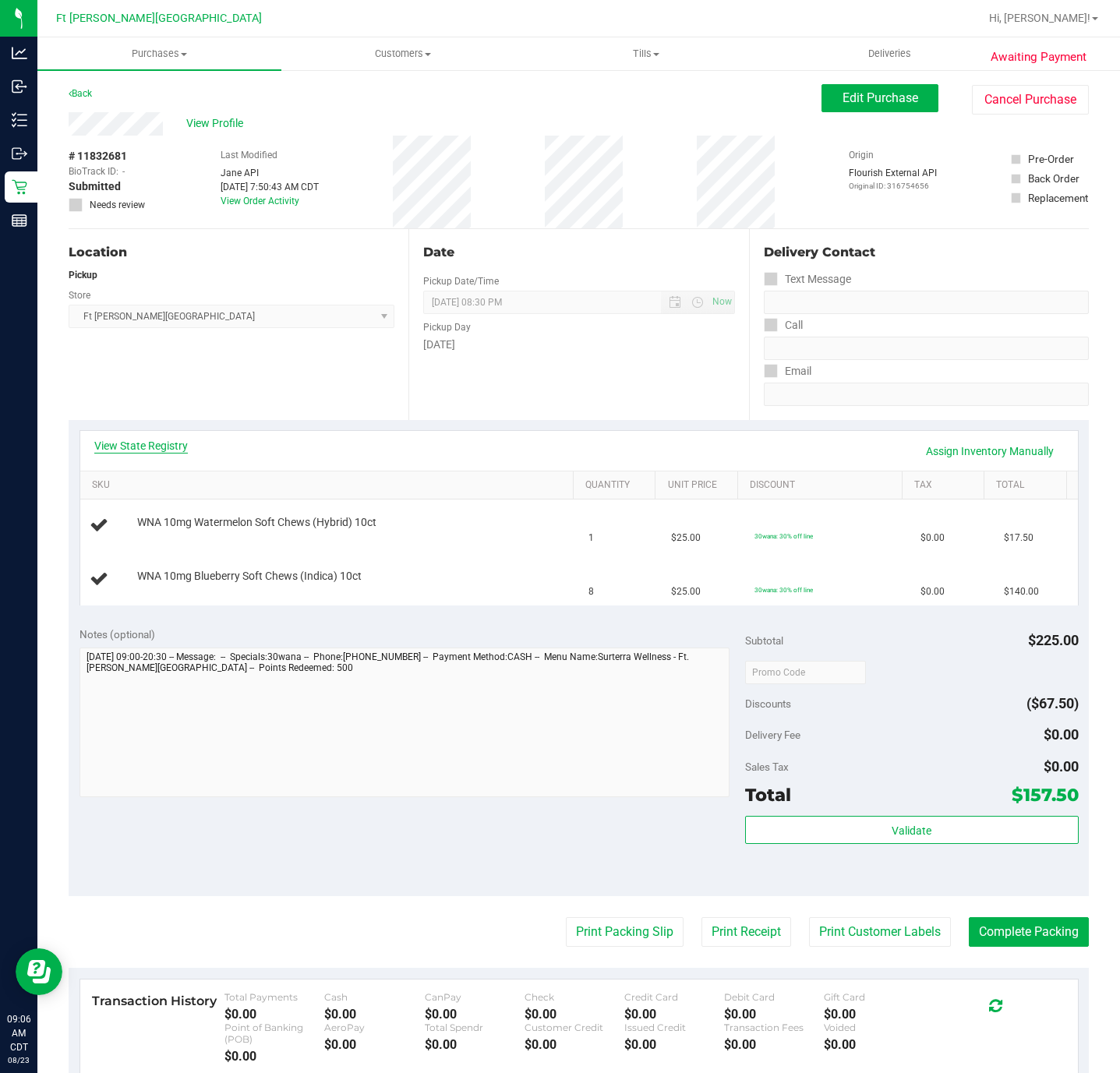
click at [156, 441] on link "View State Registry" at bounding box center [141, 445] width 94 height 16
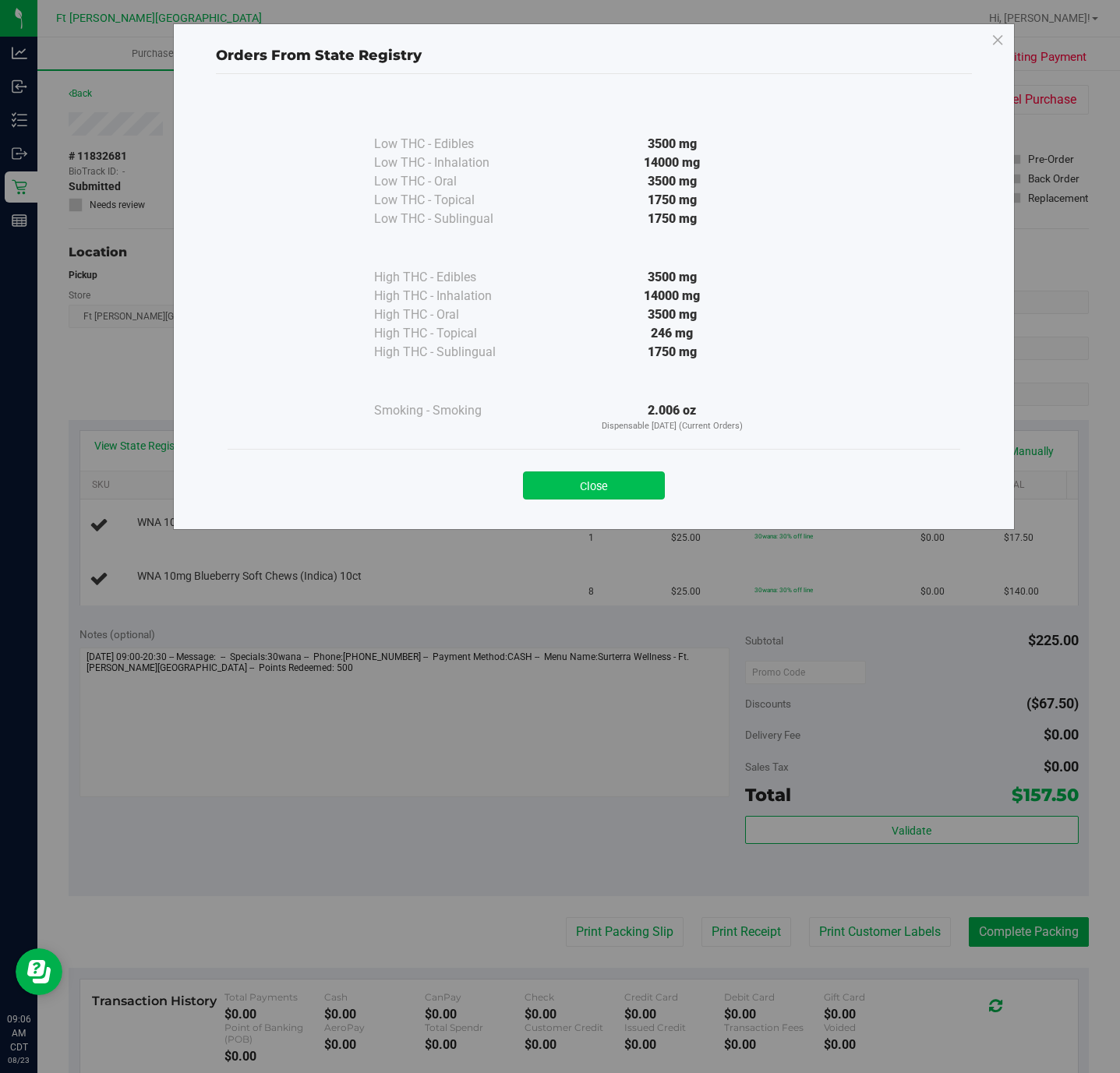
click at [636, 482] on button "Close" at bounding box center [594, 485] width 142 height 28
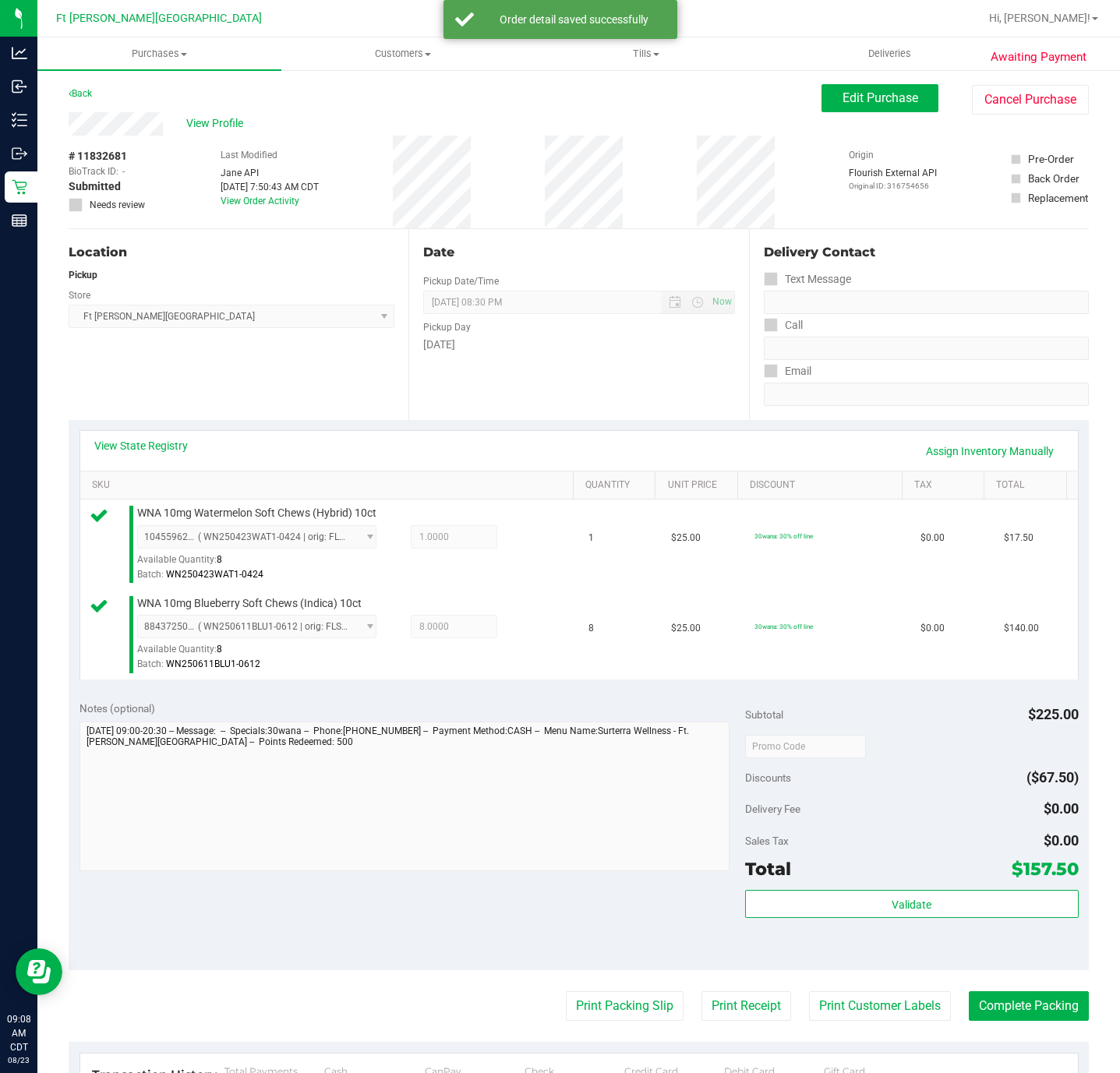
scroll to position [309, 0]
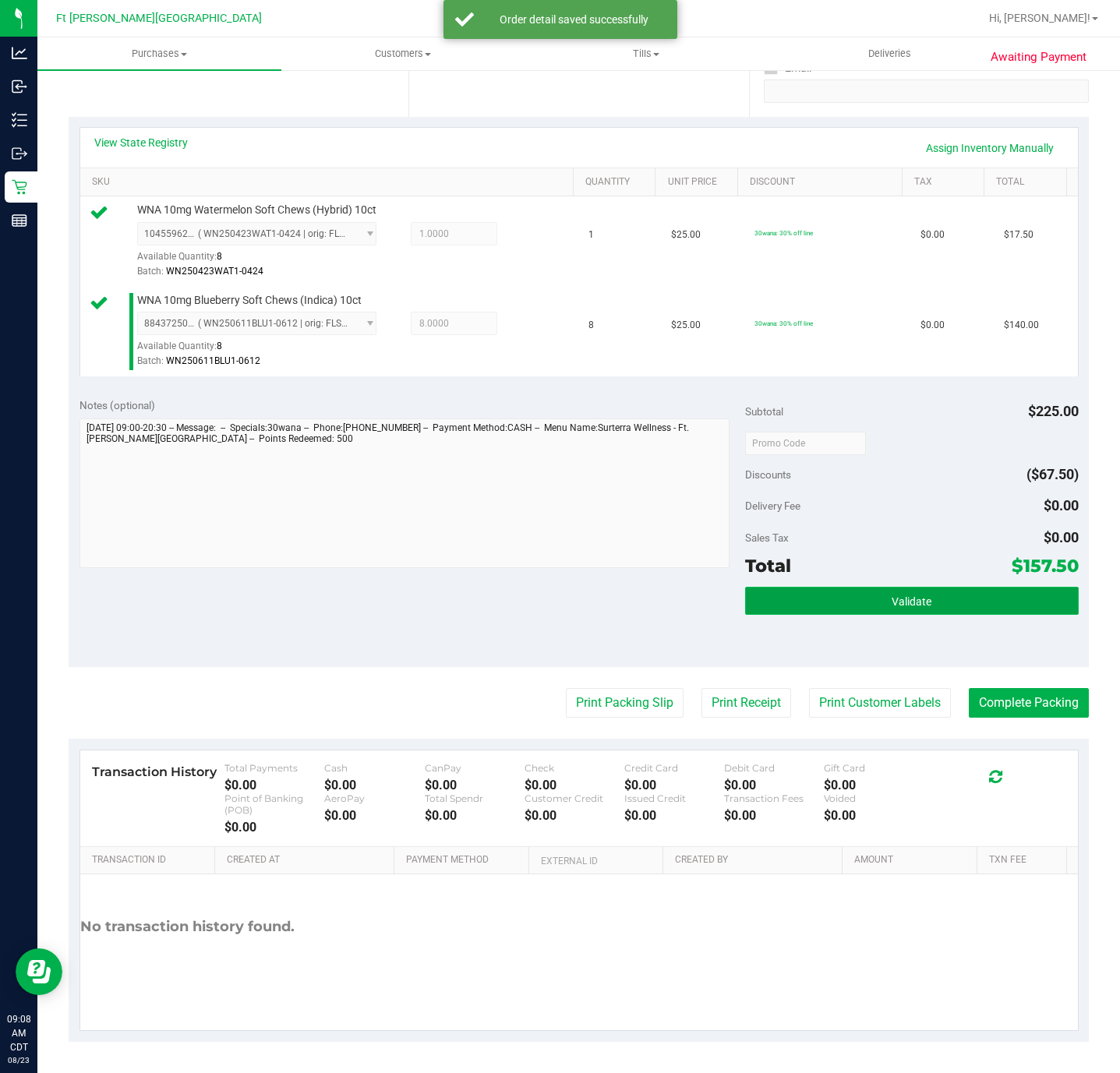
click at [746, 590] on button "Validate" at bounding box center [912, 601] width 333 height 28
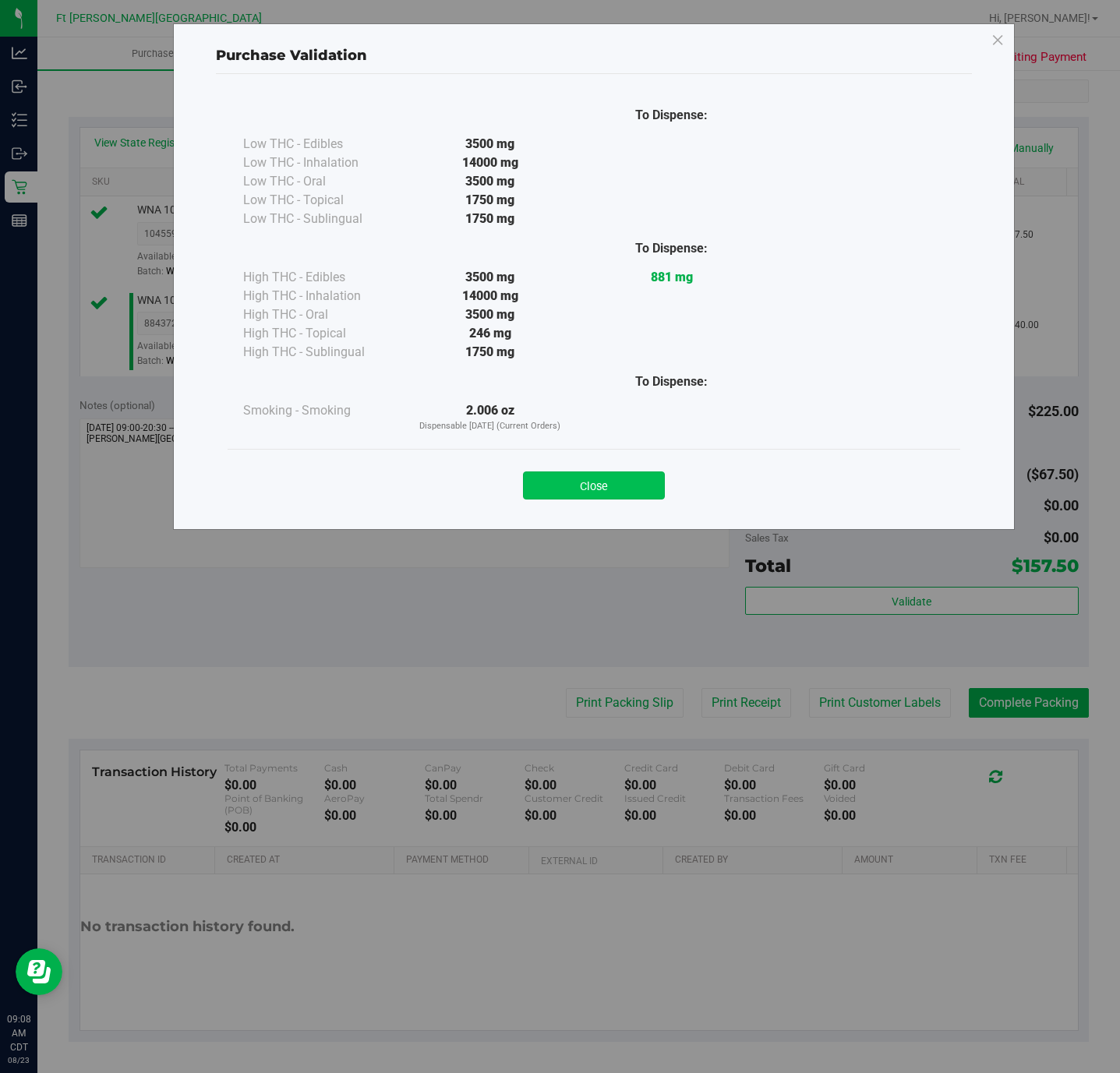
click at [618, 485] on button "Close" at bounding box center [594, 485] width 142 height 28
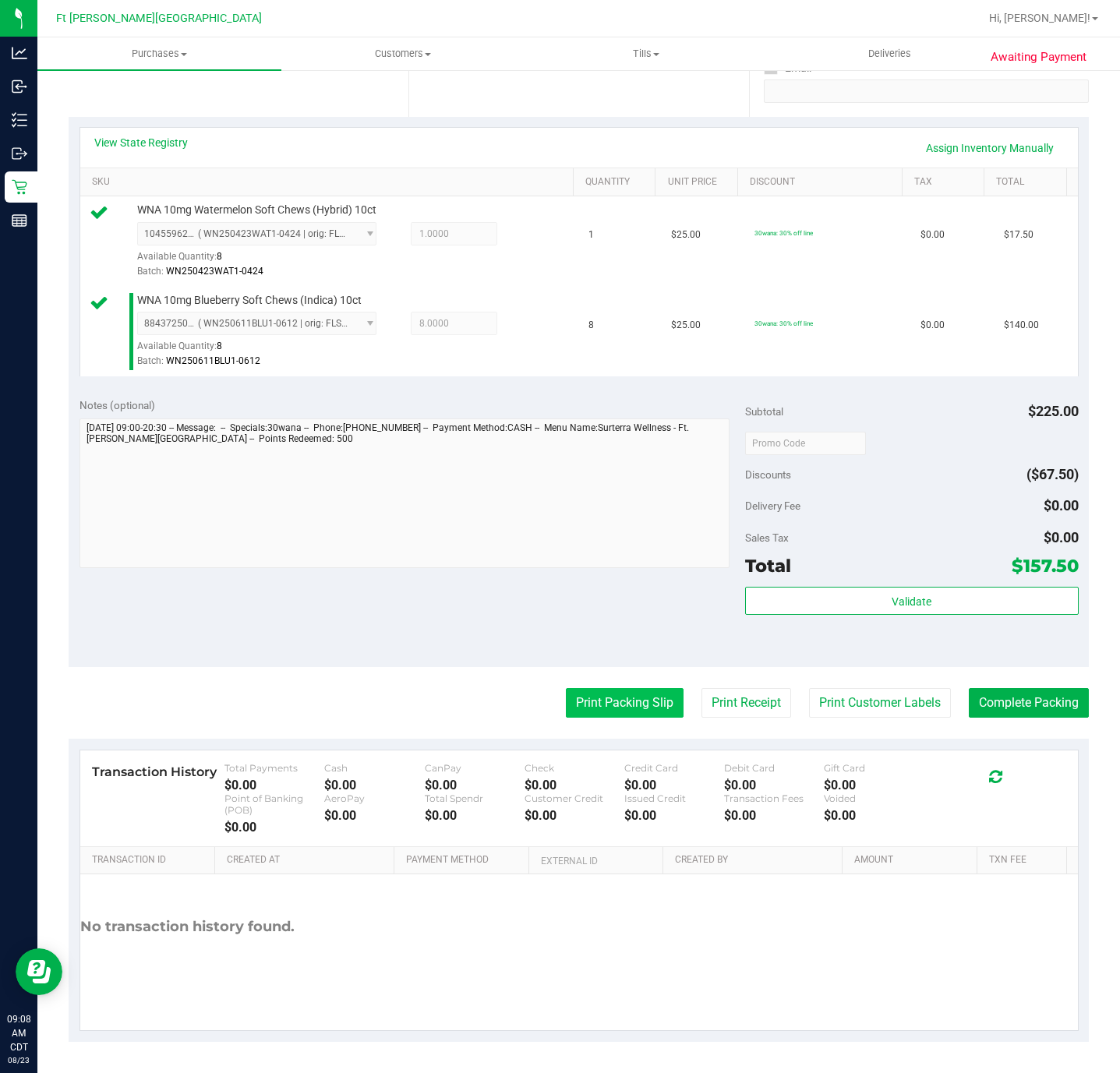
click at [602, 701] on button "Print Packing Slip" at bounding box center [625, 703] width 118 height 29
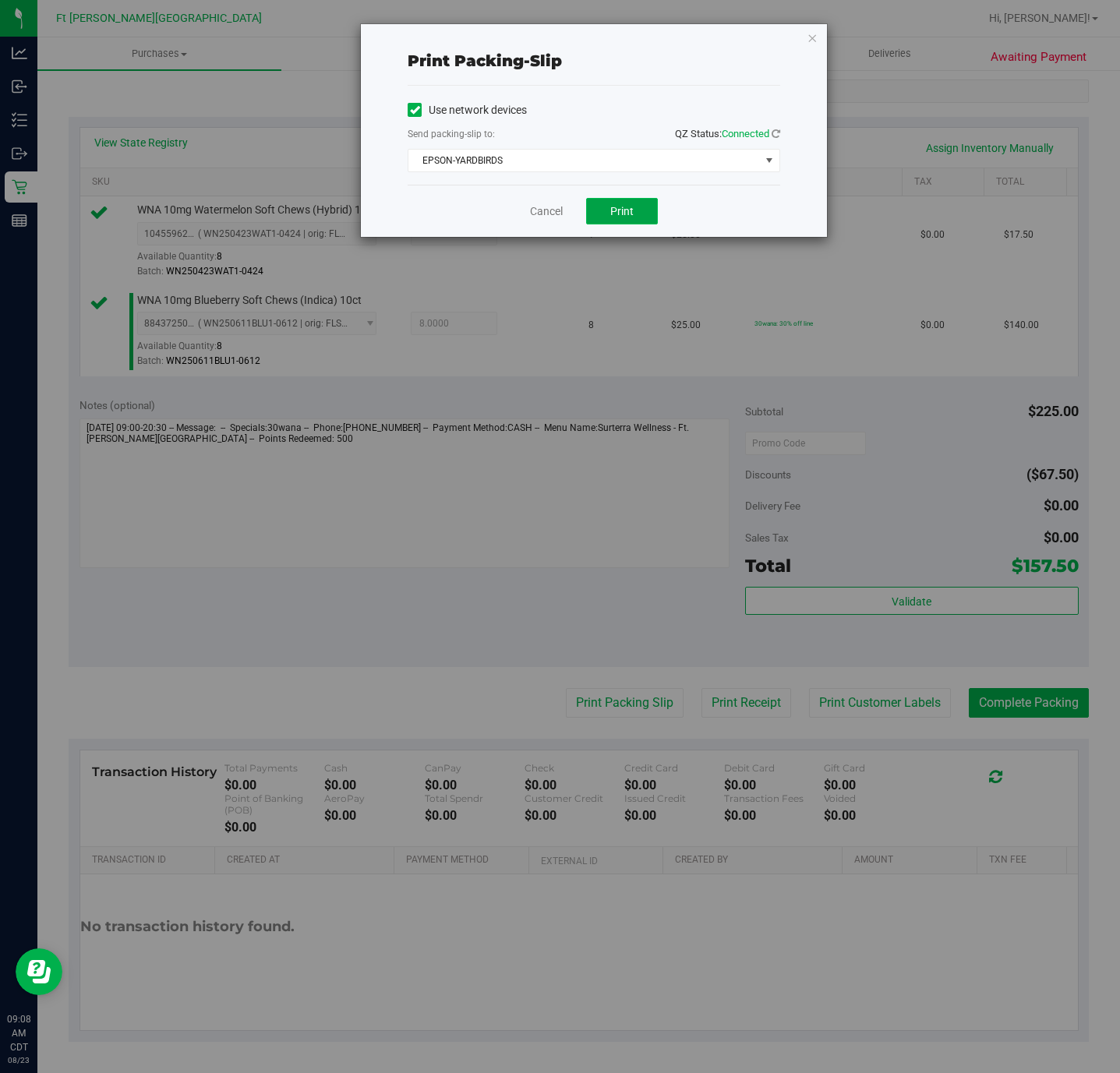
click at [639, 206] on button "Print" at bounding box center [622, 211] width 72 height 27
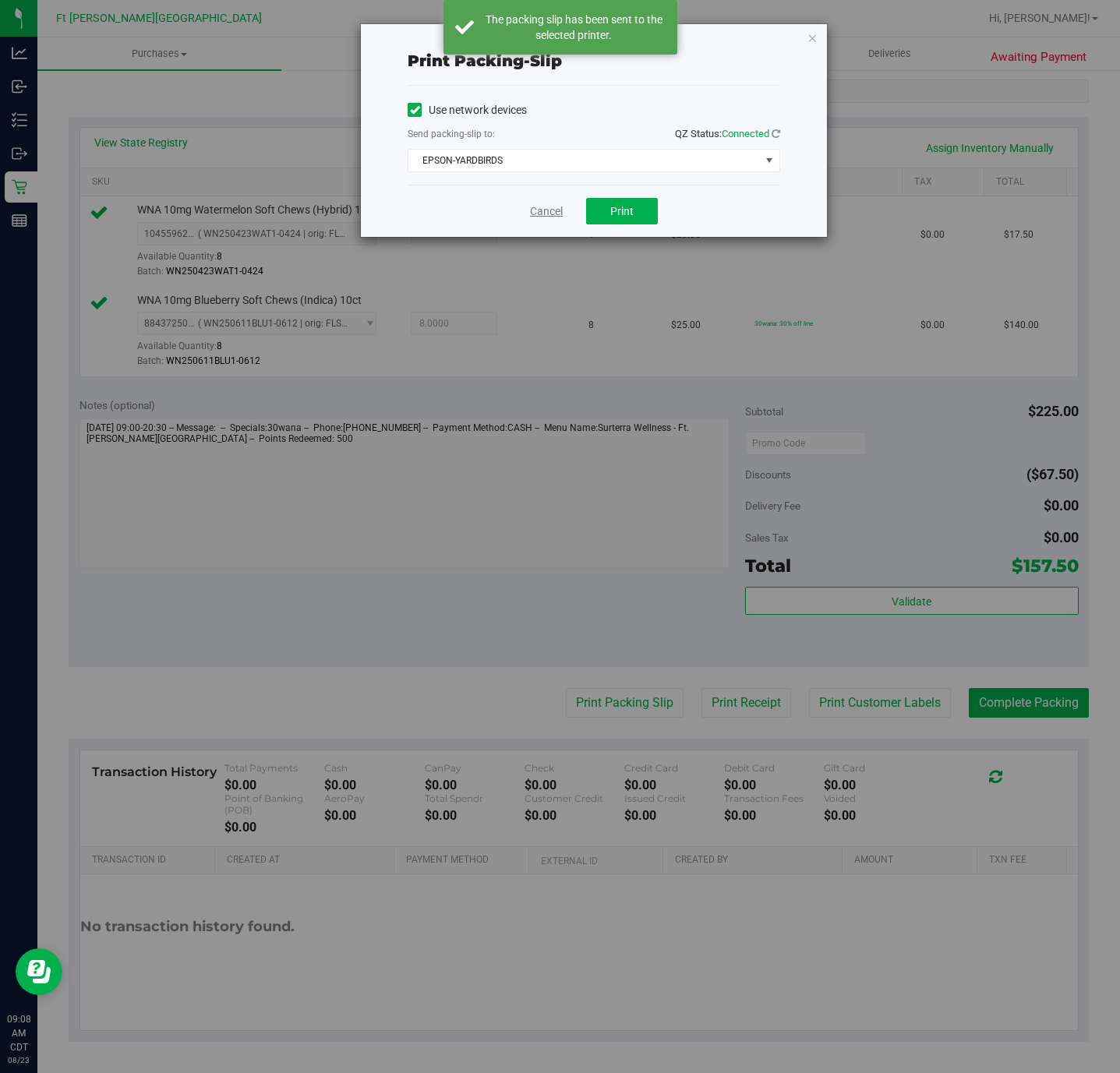
click at [548, 213] on link "Cancel" at bounding box center [547, 212] width 33 height 17
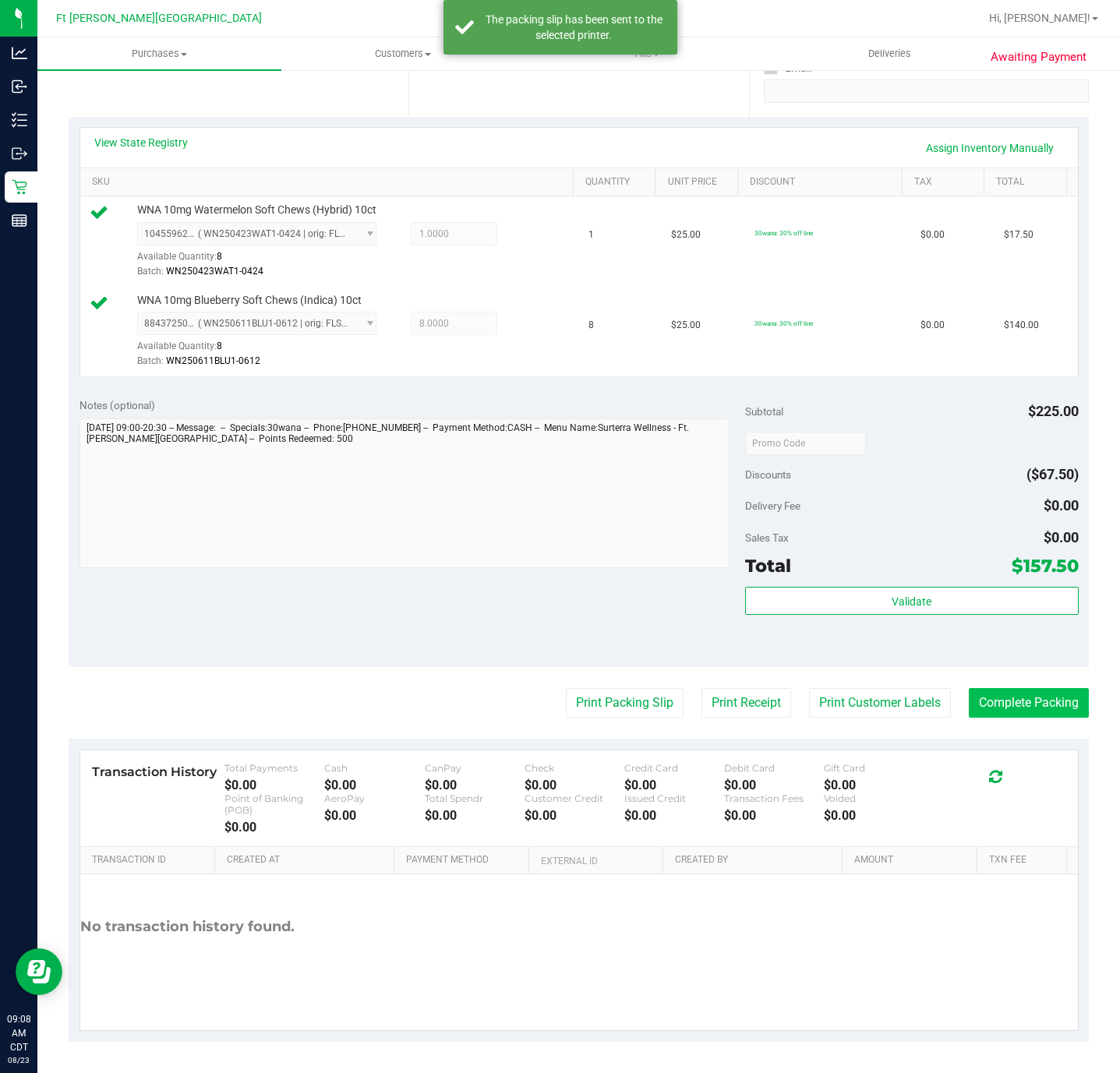
click at [746, 710] on button "Complete Packing" at bounding box center [1029, 703] width 120 height 29
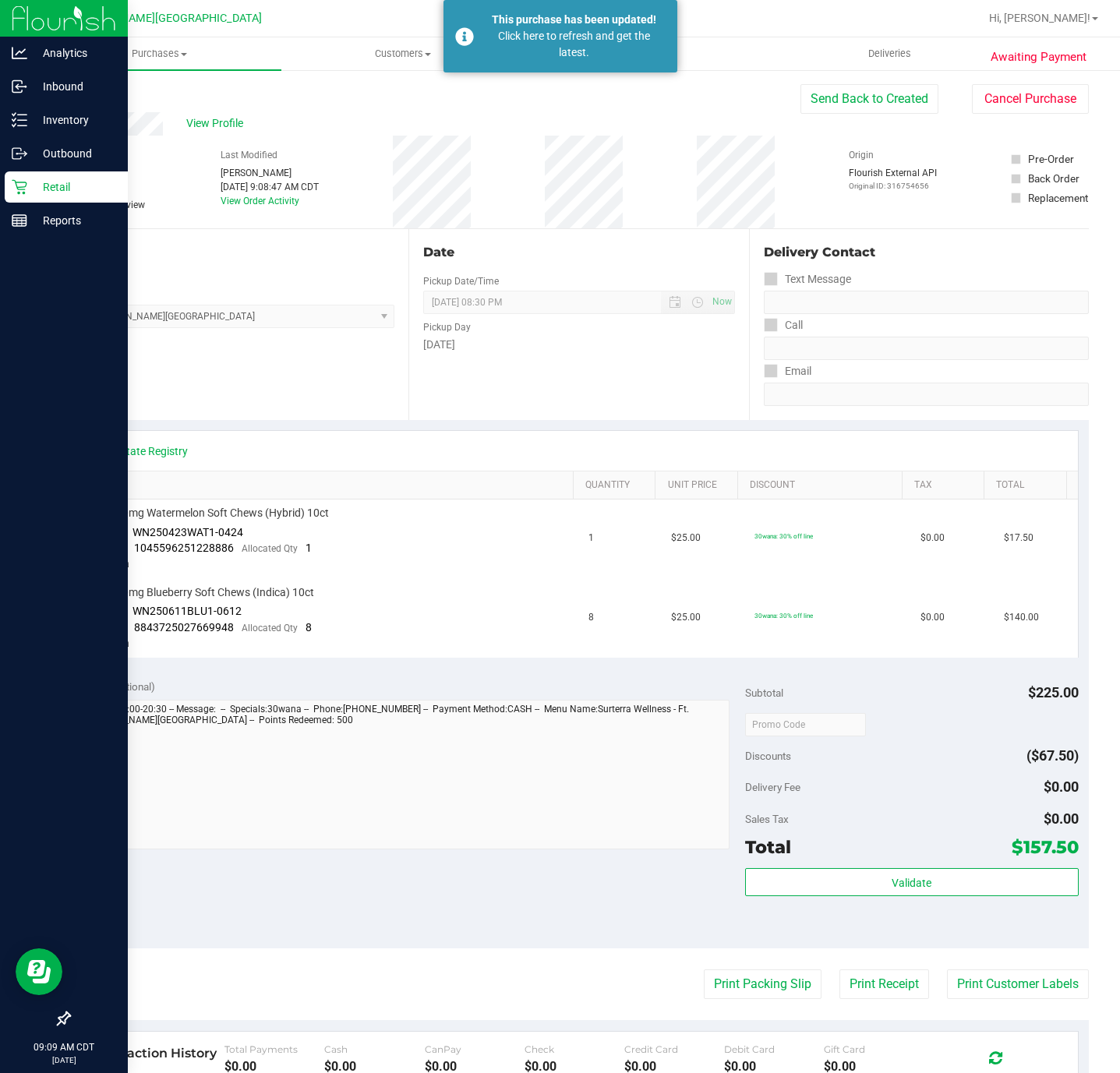
click at [17, 188] on icon at bounding box center [19, 187] width 16 height 16
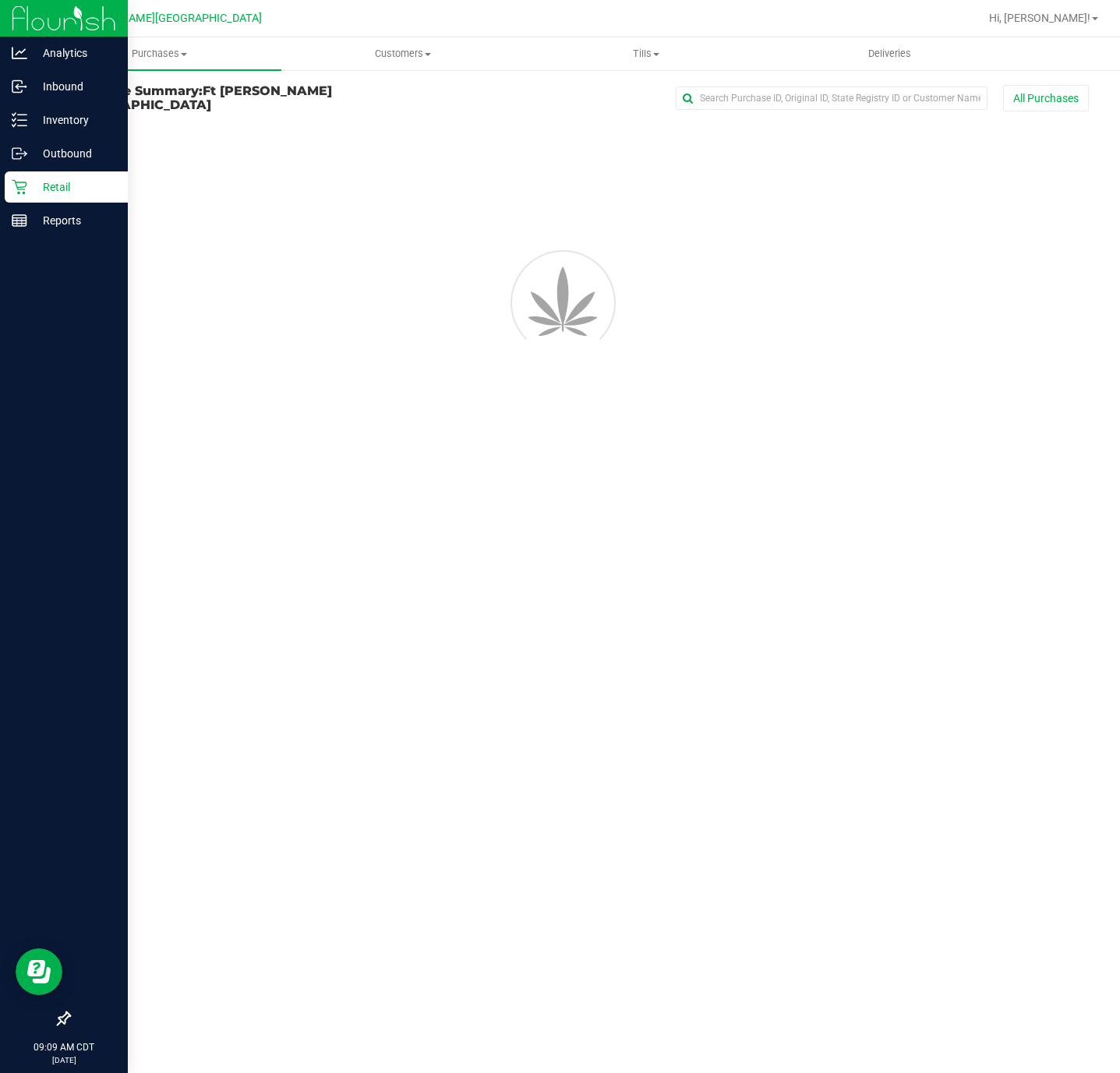
click at [17, 188] on icon at bounding box center [19, 187] width 16 height 16
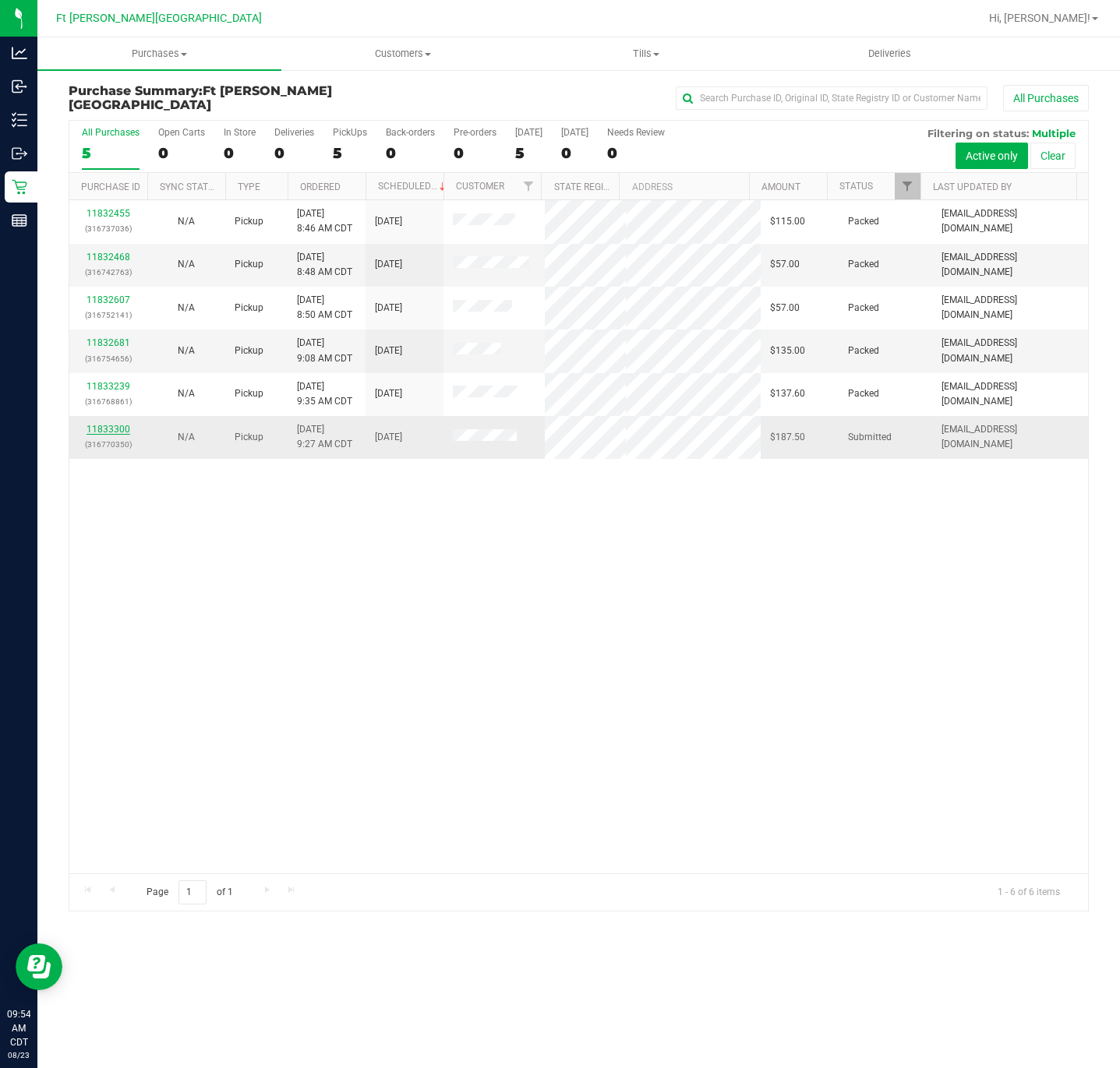
click at [126, 433] on link "11833300" at bounding box center [108, 430] width 43 height 11
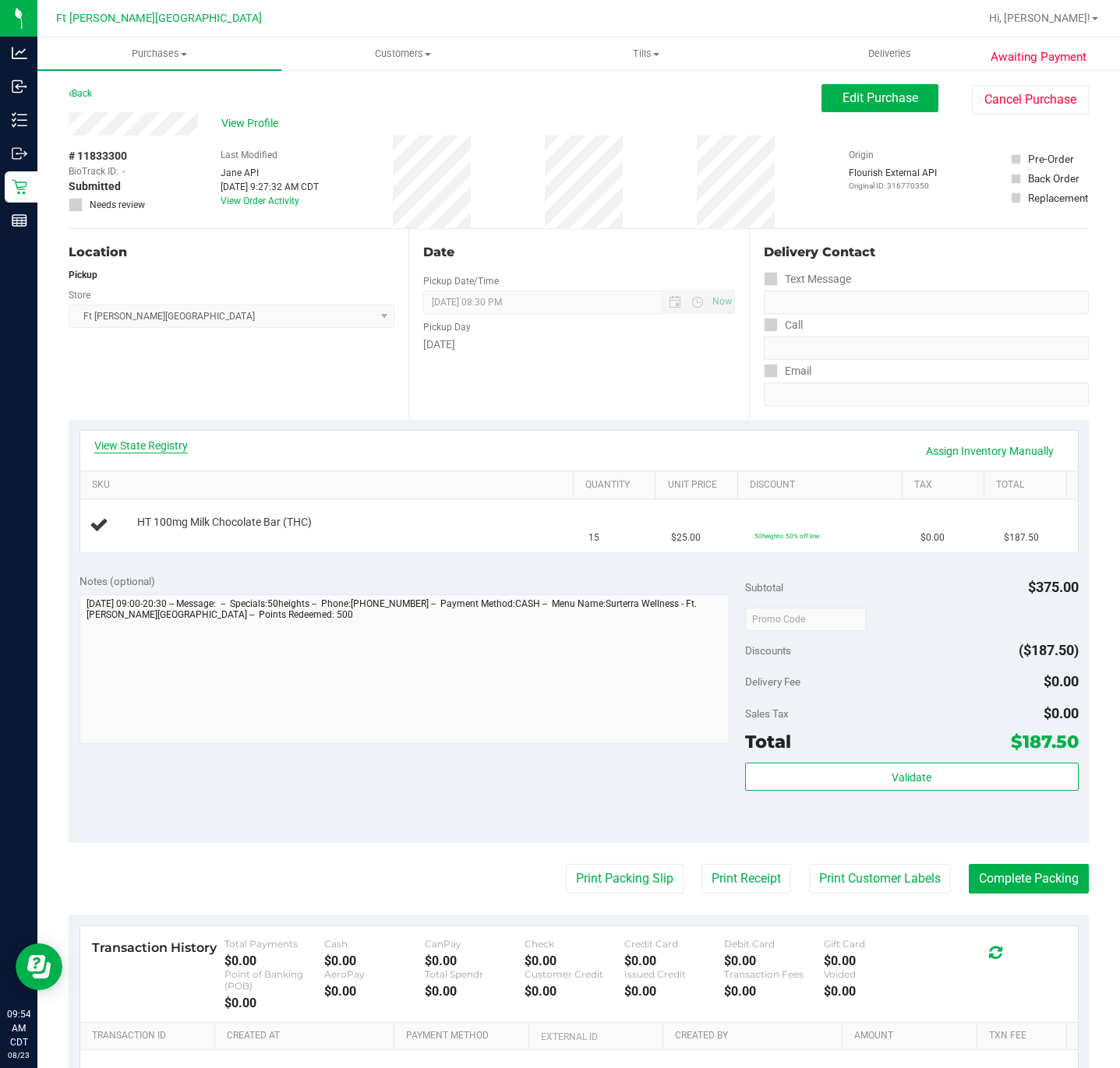
click at [166, 451] on link "View State Registry" at bounding box center [141, 445] width 94 height 16
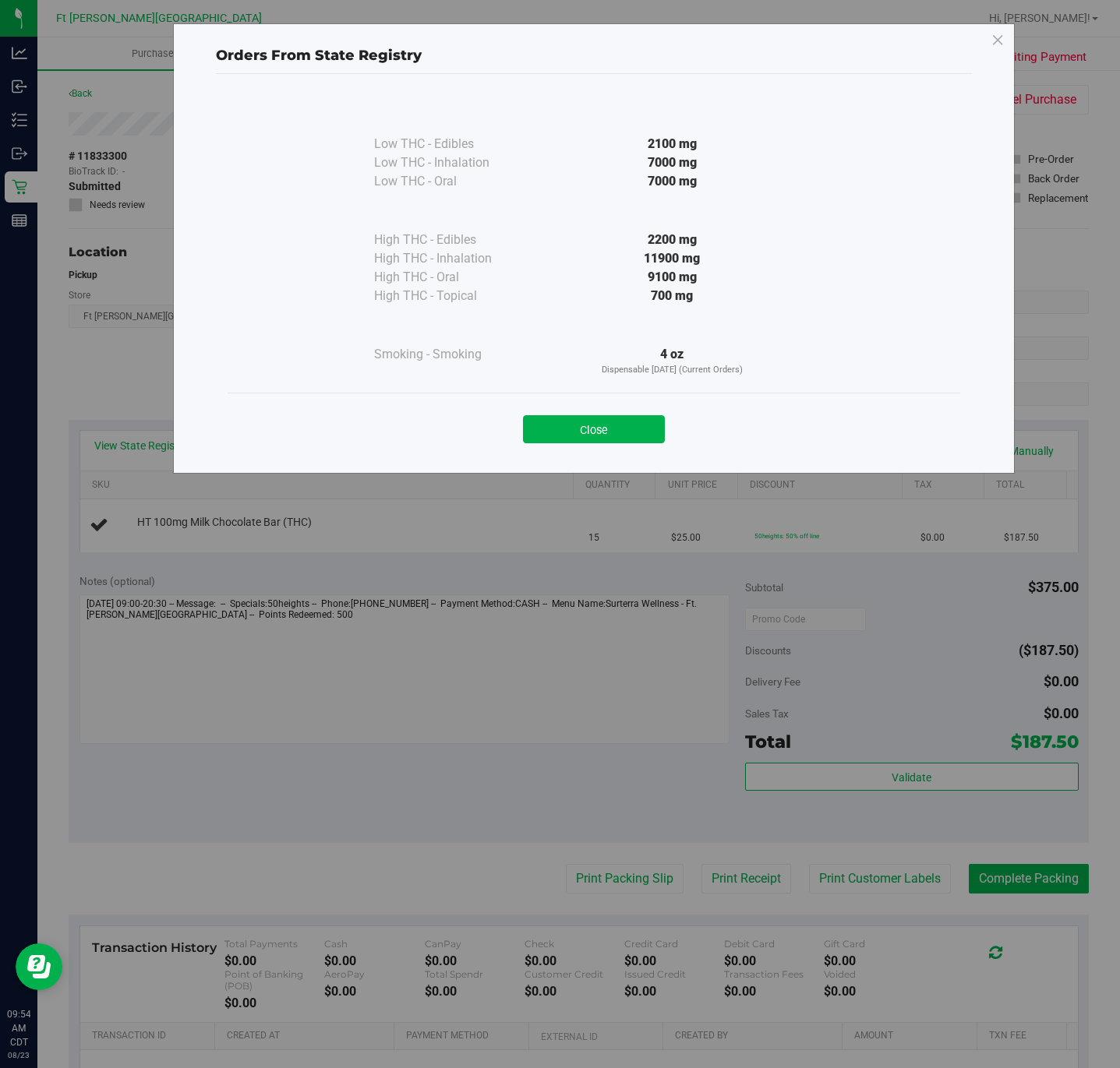
click at [624, 423] on button "Close" at bounding box center [594, 429] width 142 height 28
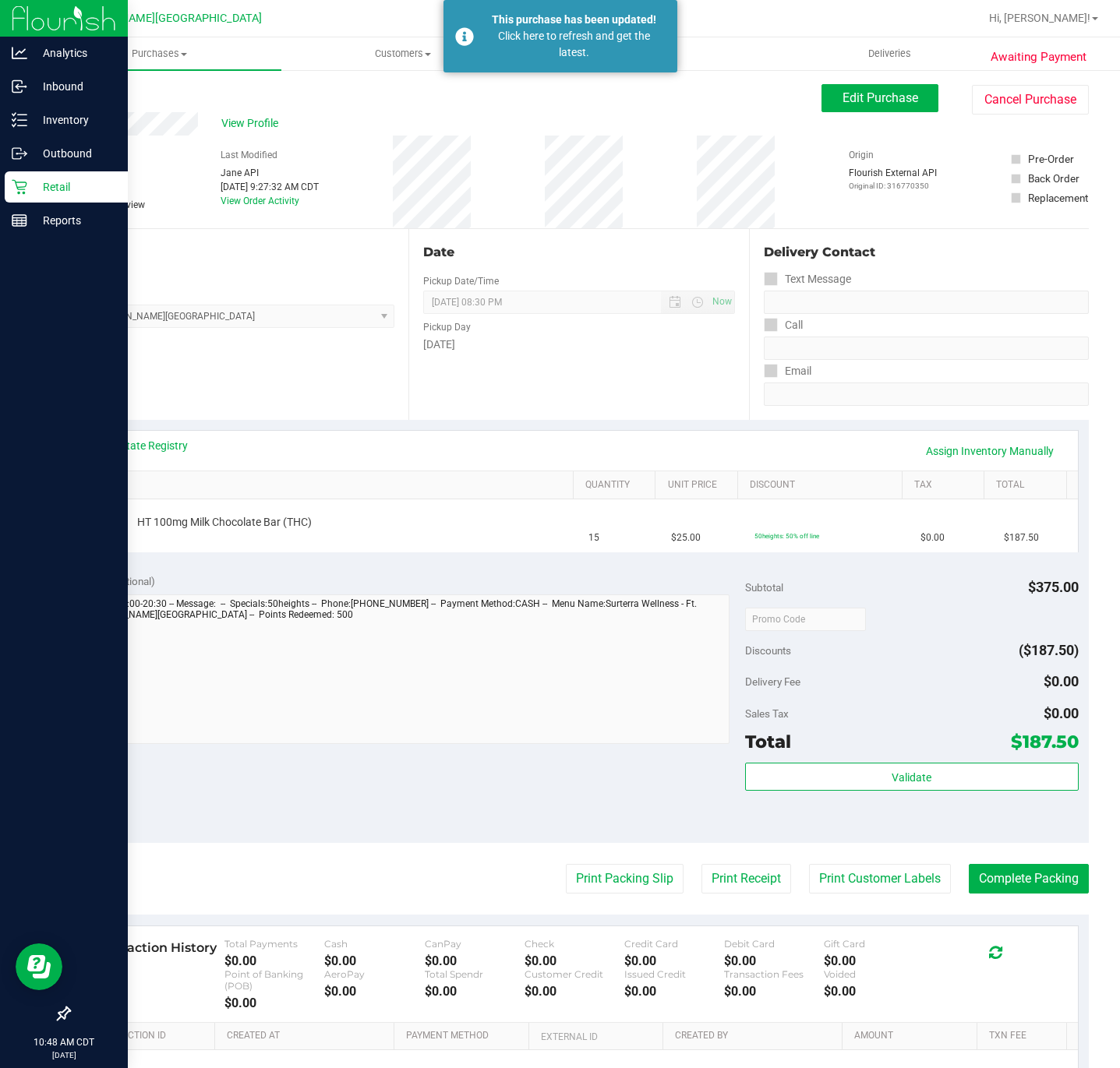
click at [26, 182] on icon at bounding box center [19, 188] width 15 height 15
click at [26, 180] on icon at bounding box center [19, 187] width 16 height 16
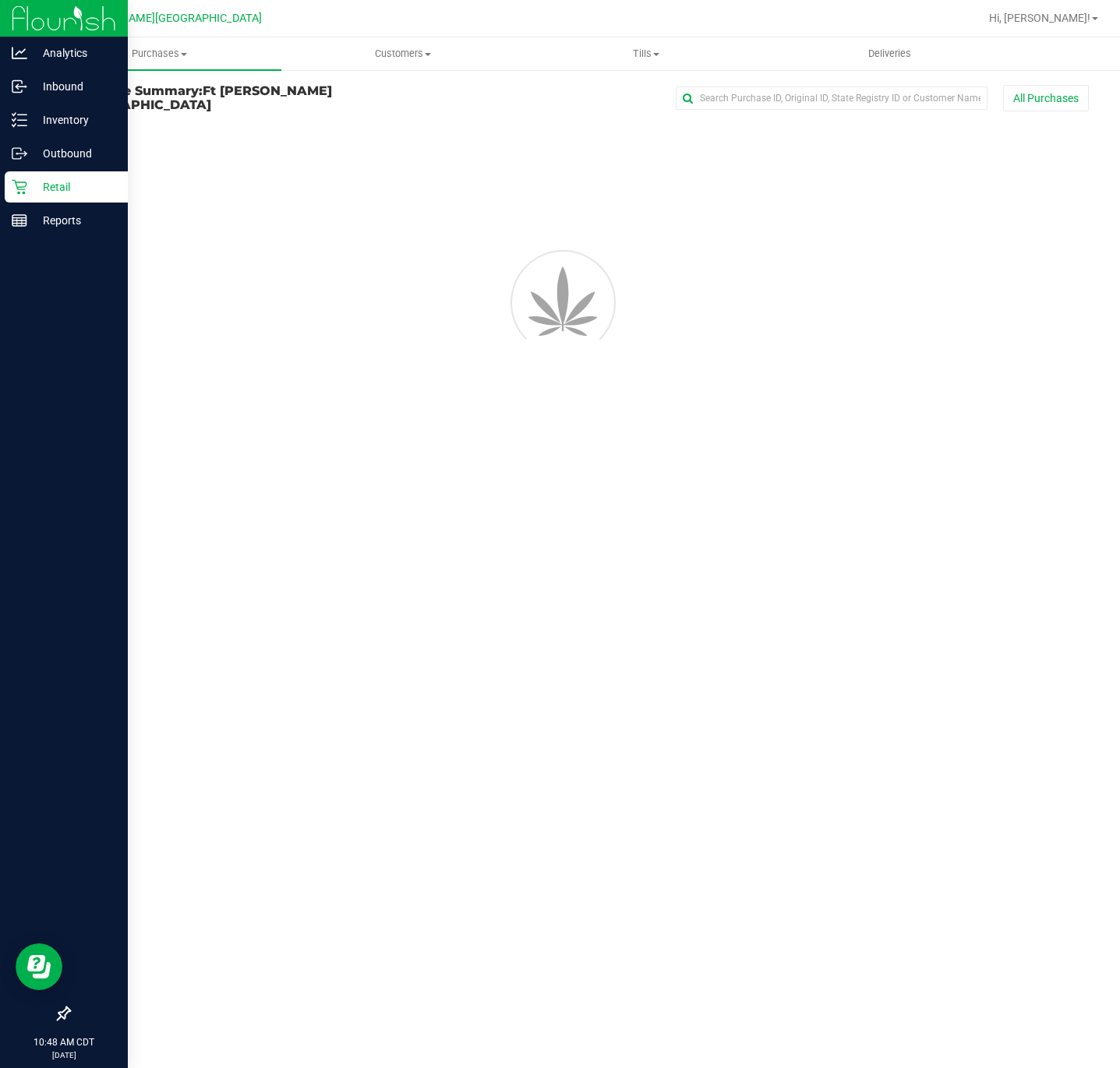
click at [26, 180] on icon at bounding box center [19, 187] width 16 height 16
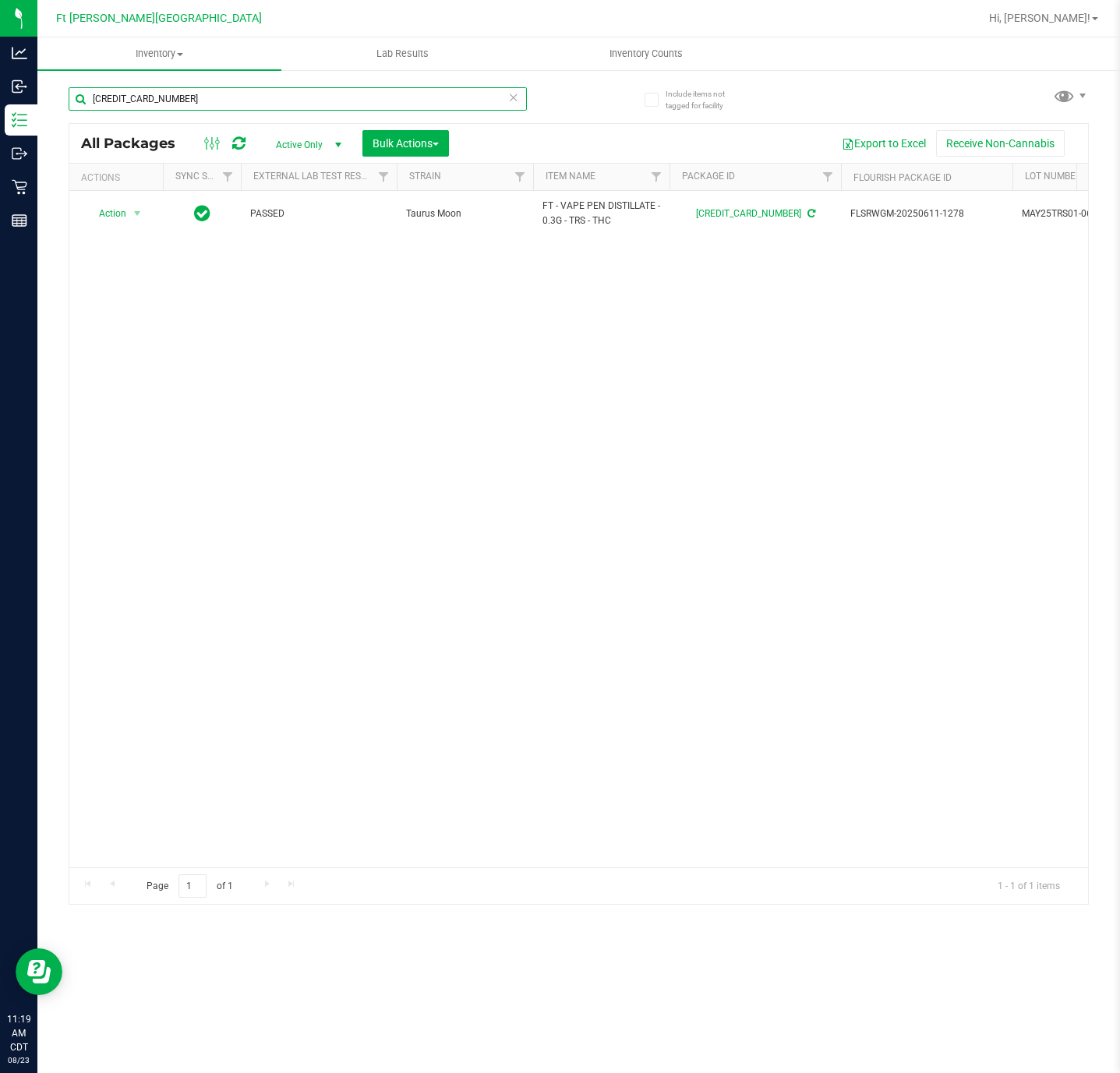
click at [468, 92] on input "[CREDIT_CARD_NUMBER]" at bounding box center [298, 98] width 458 height 23
click at [472, 94] on input "[CREDIT_CARD_NUMBER]" at bounding box center [298, 98] width 458 height 23
type input "1"
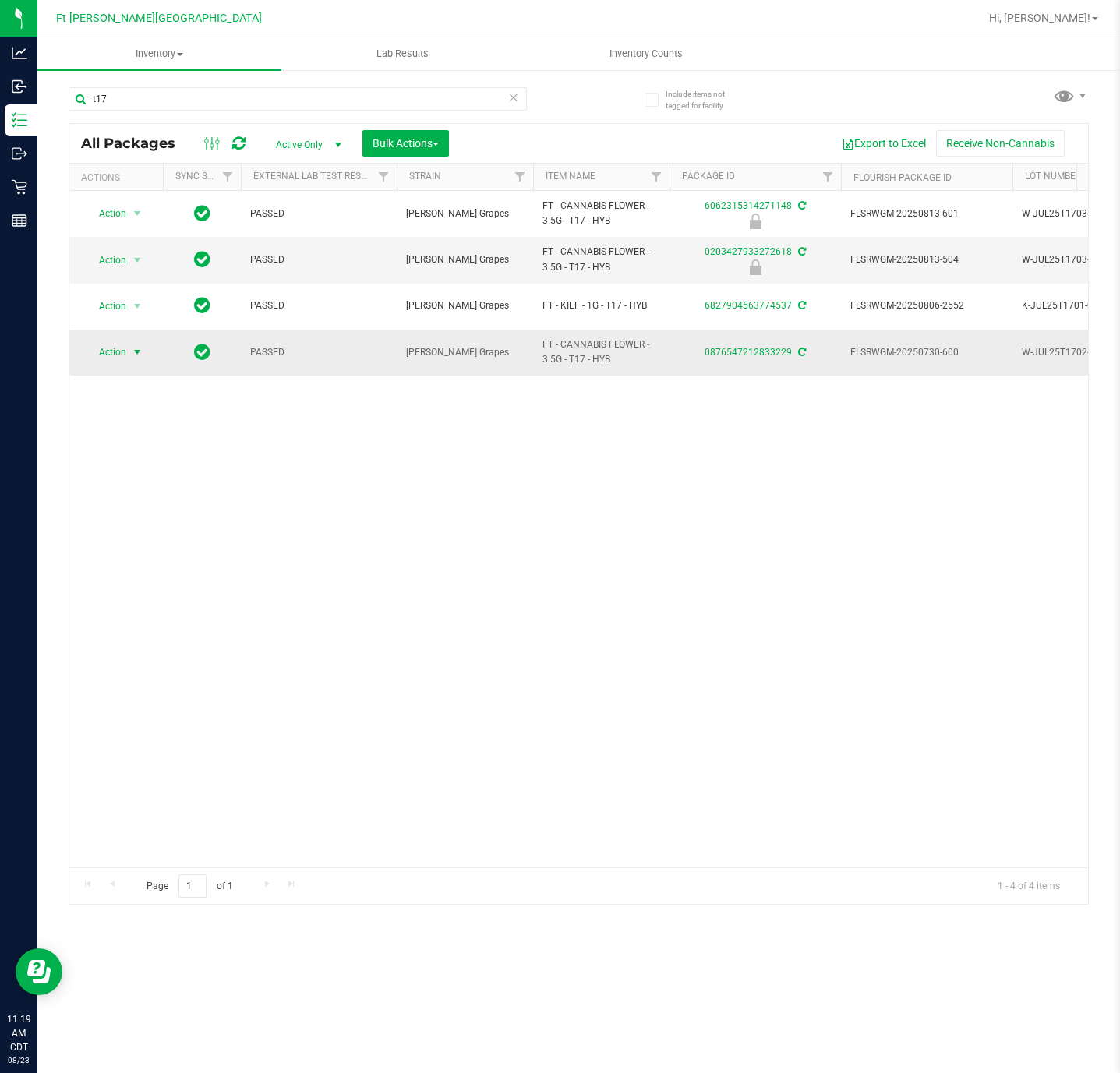
click at [131, 359] on span "select" at bounding box center [137, 352] width 13 height 13
click at [178, 541] on li "Print package label" at bounding box center [145, 543] width 121 height 23
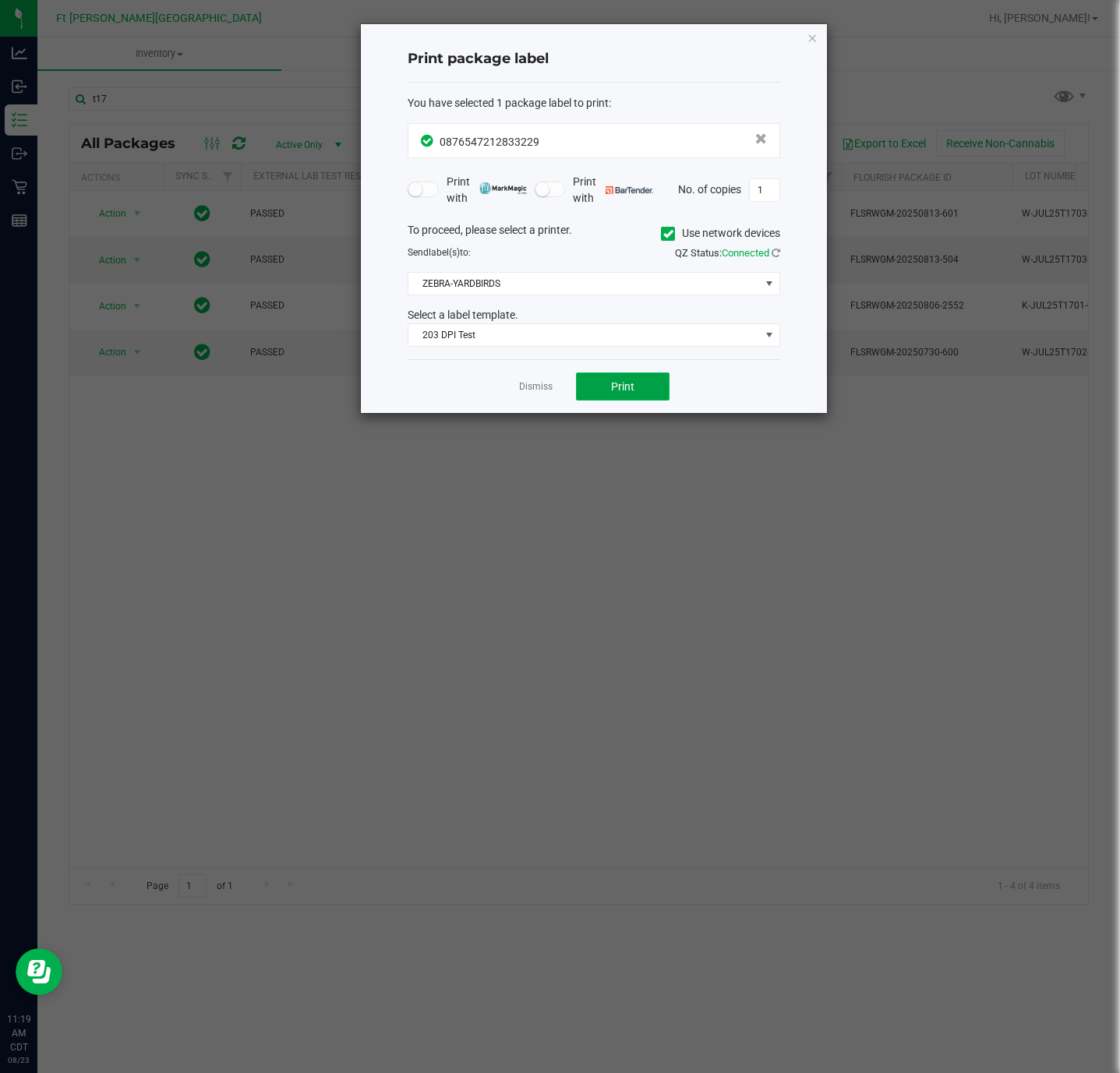
click at [622, 381] on button "Print" at bounding box center [623, 387] width 94 height 28
drag, startPoint x: 552, startPoint y: 408, endPoint x: 545, endPoint y: 393, distance: 16.6
click at [552, 407] on div "Dismiss Print" at bounding box center [594, 386] width 373 height 53
click at [543, 391] on link "Dismiss" at bounding box center [536, 387] width 33 height 13
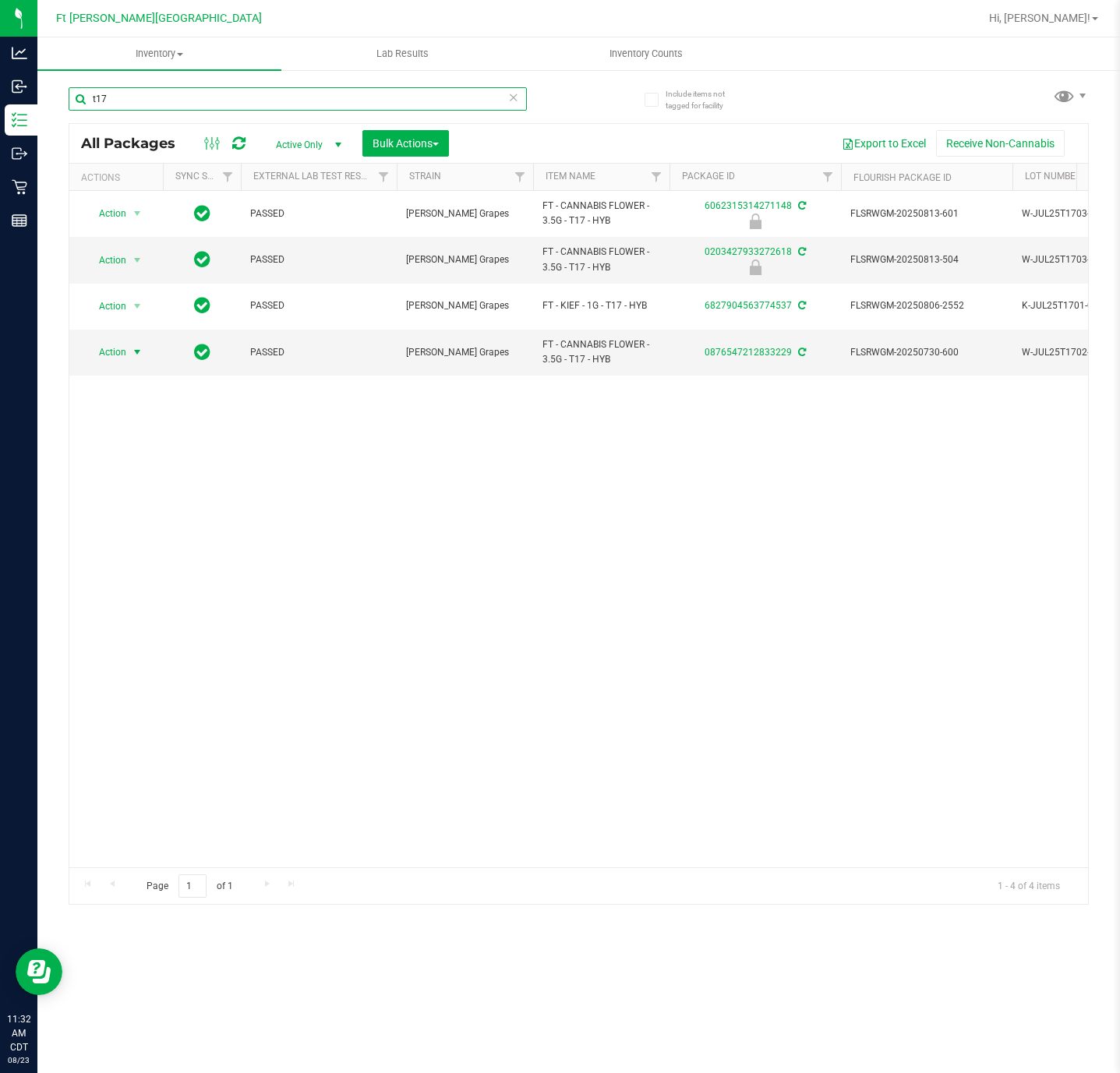
click at [194, 101] on input "t17" at bounding box center [298, 98] width 458 height 23
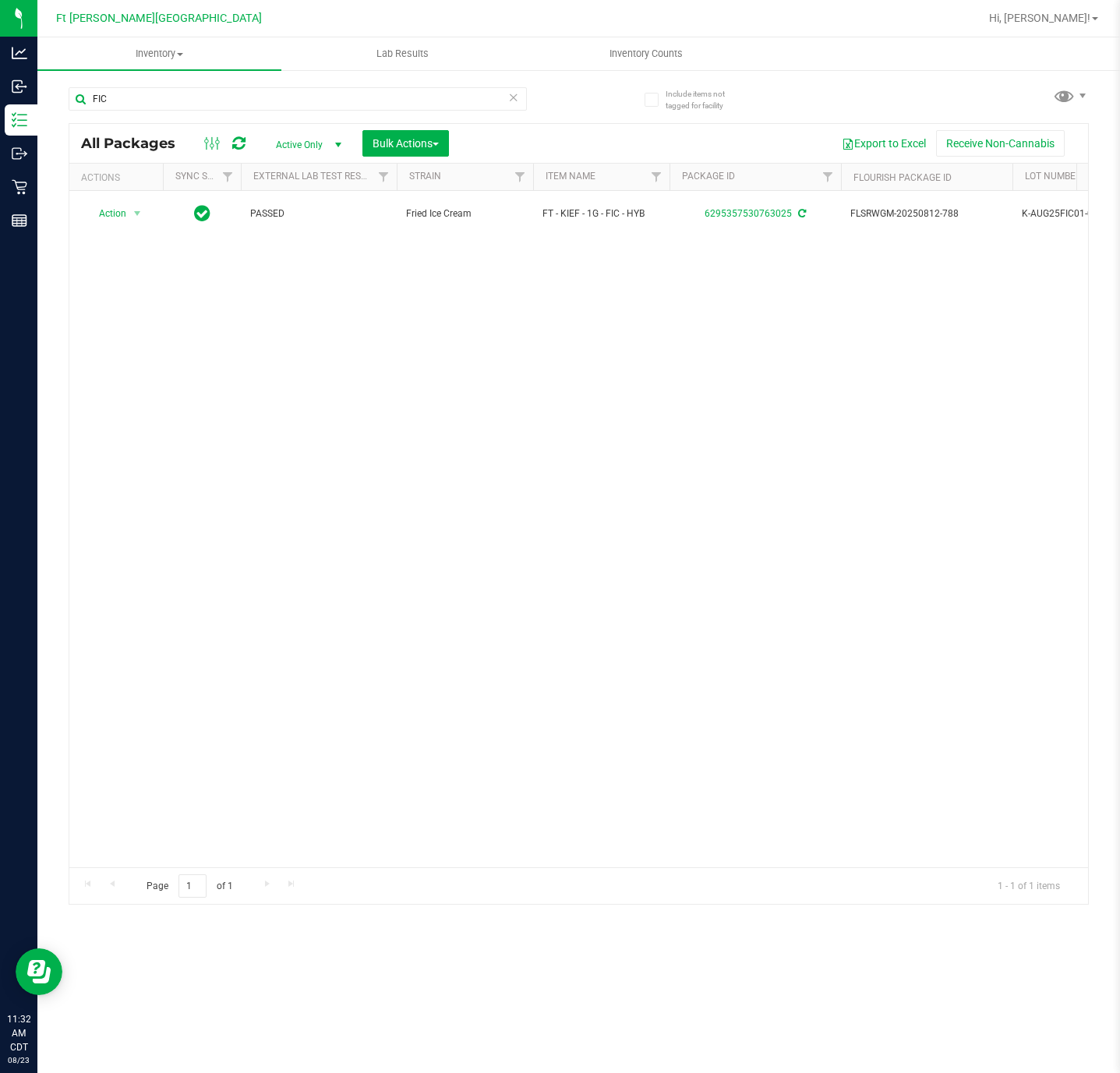
drag, startPoint x: 318, startPoint y: 845, endPoint x: 402, endPoint y: 844, distance: 84.0
click at [399, 844] on div "Action Action Adjust qty Create package Edit attributes Global inventory Locate…" at bounding box center [578, 528] width 1019 height 676
click at [293, 109] on input "FIC" at bounding box center [298, 98] width 458 height 23
click at [294, 109] on input "FIC" at bounding box center [298, 98] width 458 height 23
drag, startPoint x: 294, startPoint y: 109, endPoint x: 323, endPoint y: 120, distance: 31.0
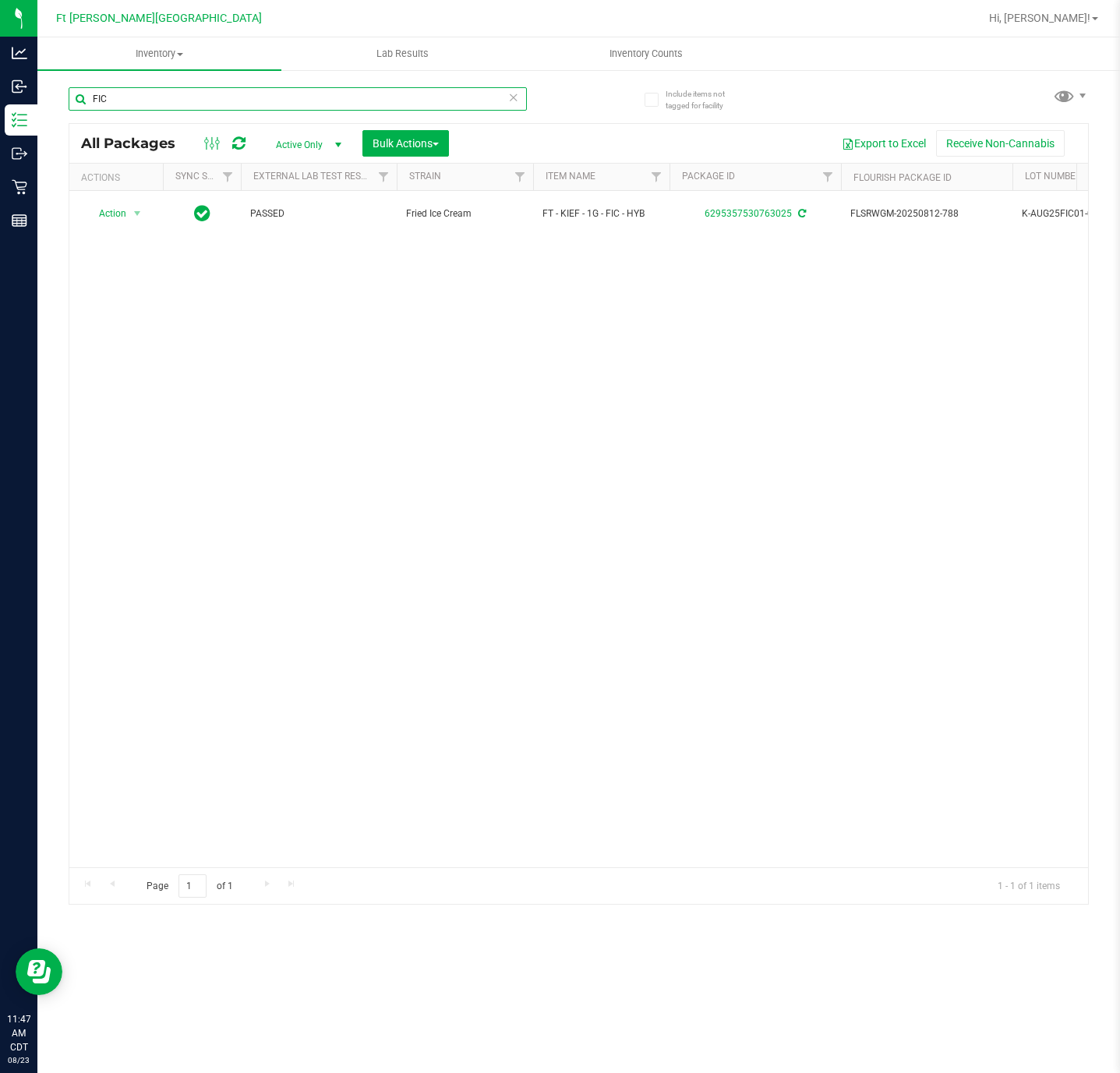
click at [298, 112] on div "FIC" at bounding box center [298, 105] width 458 height 36
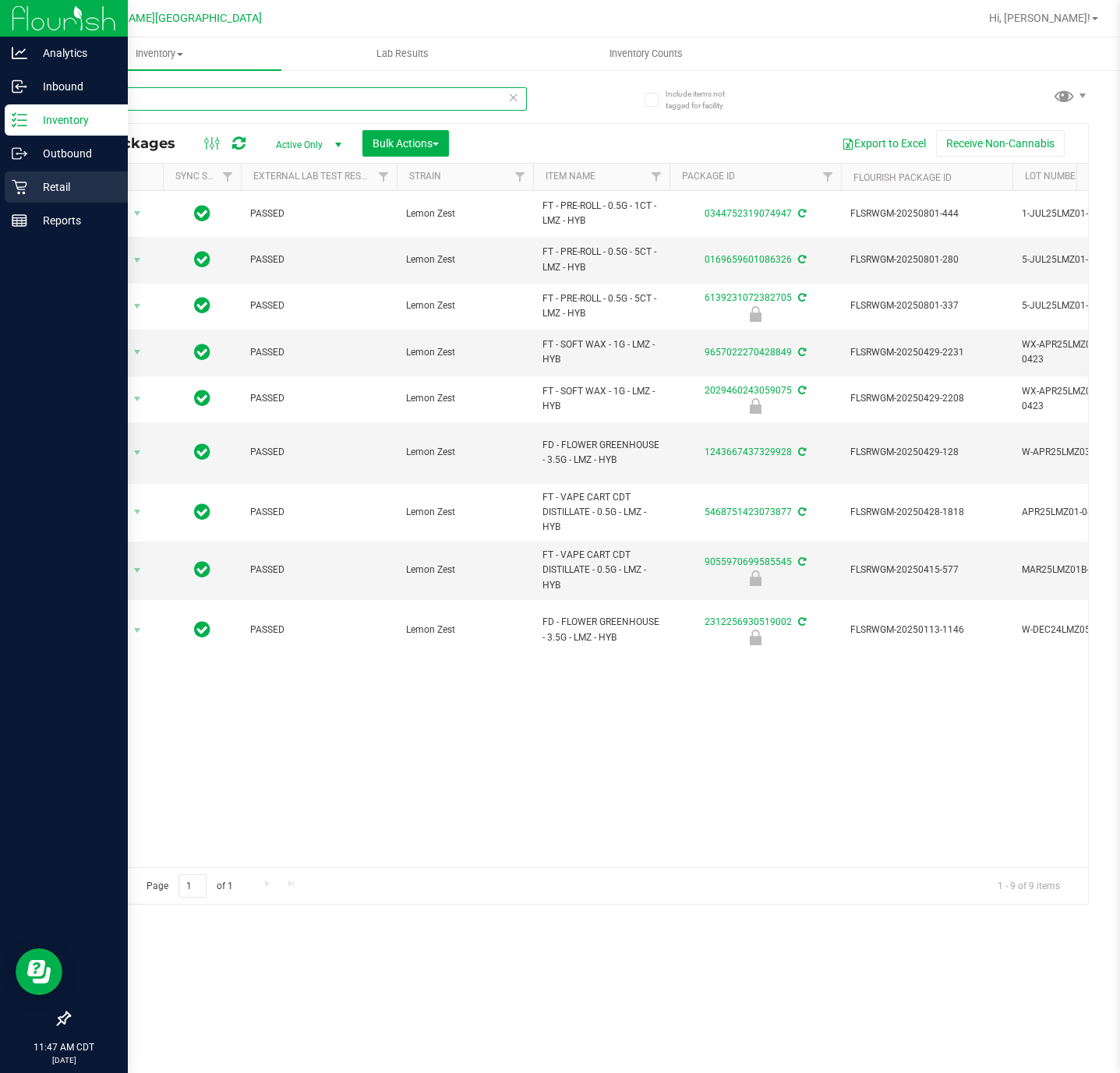
type input "lmz"
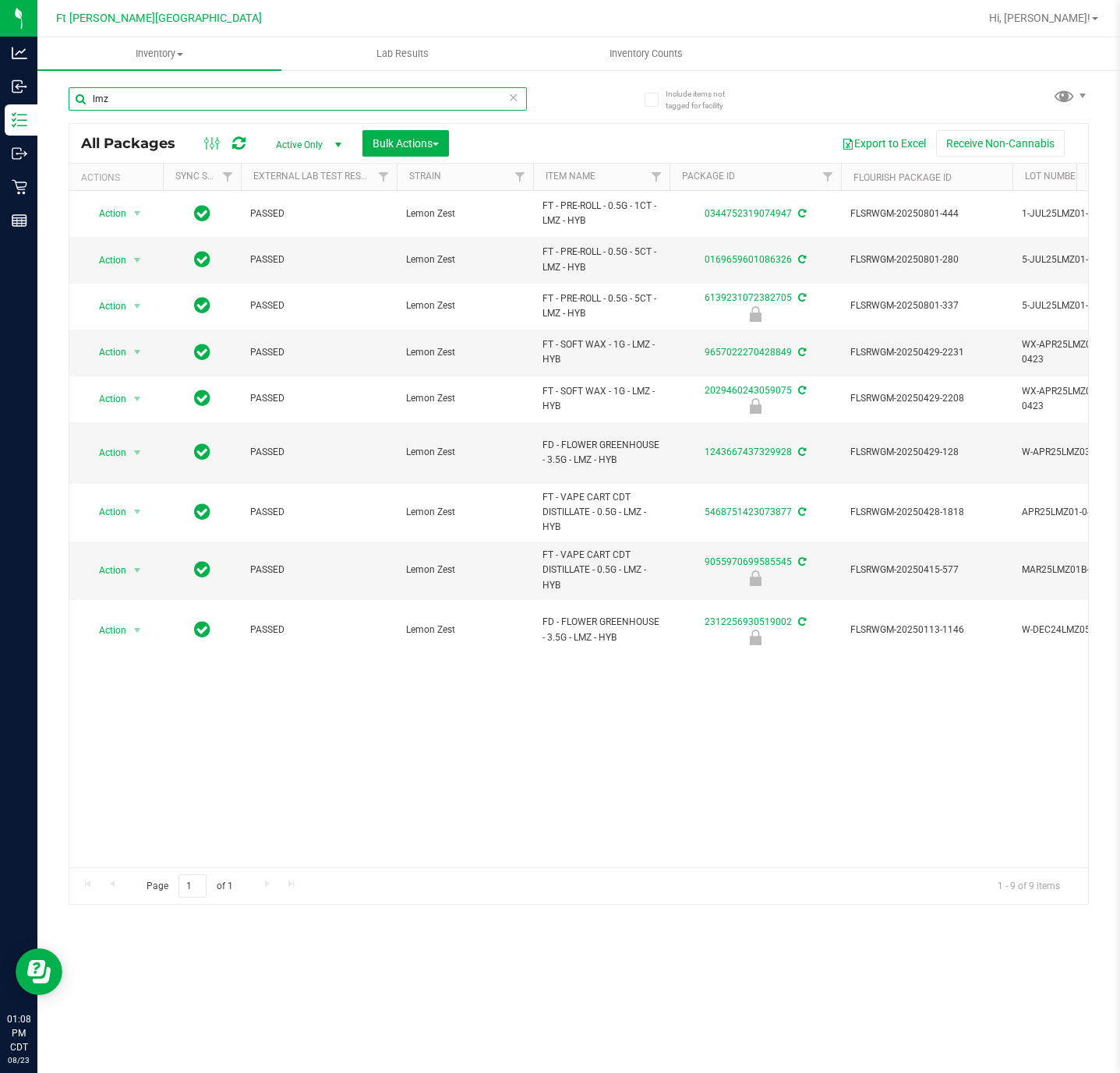
click at [227, 104] on input "lmz" at bounding box center [298, 98] width 458 height 23
click at [232, 105] on input "lmz" at bounding box center [298, 98] width 458 height 23
click at [234, 106] on input "lmz" at bounding box center [298, 98] width 458 height 23
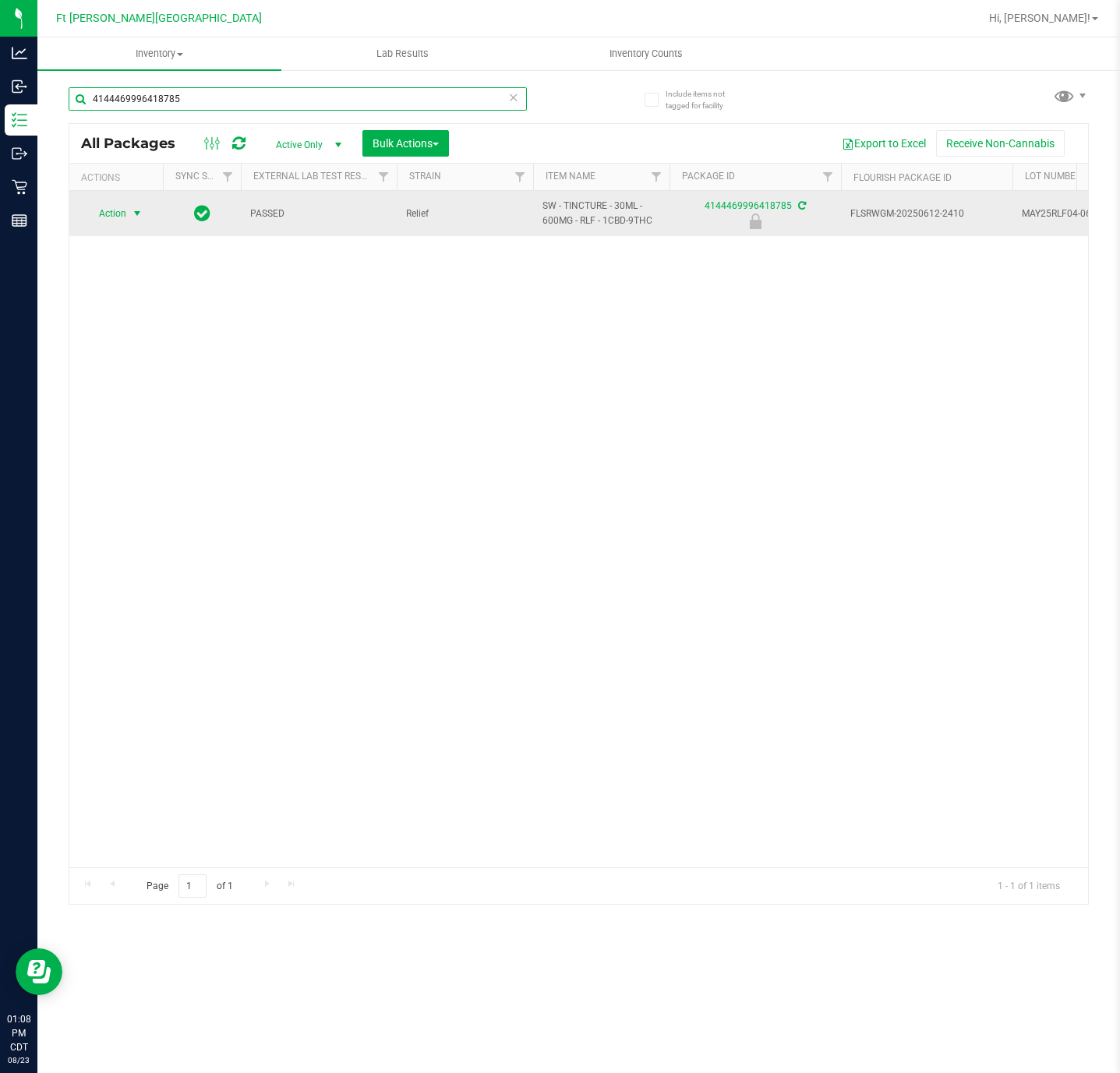
type input "4144469996418785"
click at [126, 206] on span "Action" at bounding box center [106, 213] width 42 height 22
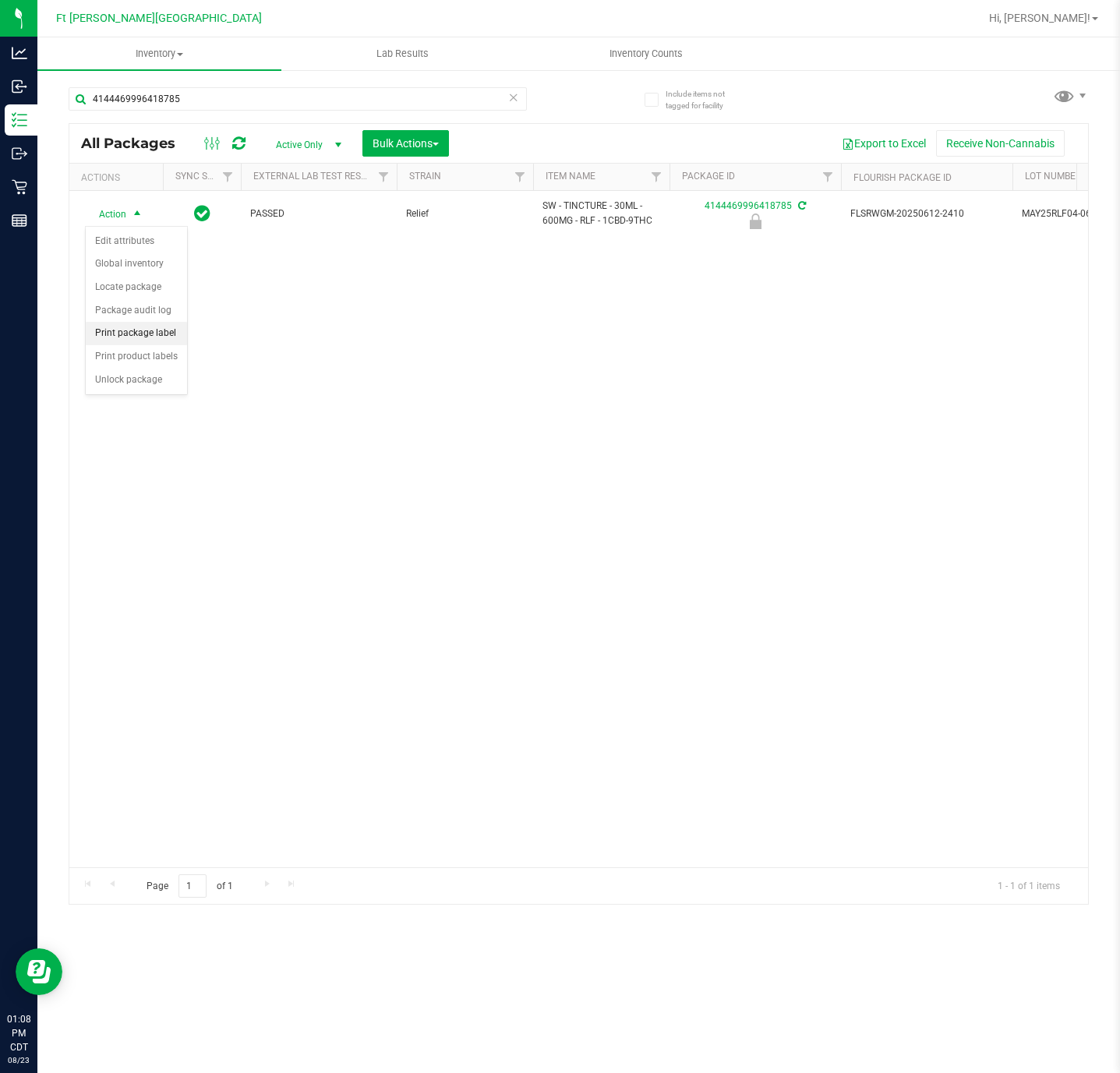
click at [140, 332] on li "Print package label" at bounding box center [136, 333] width 101 height 23
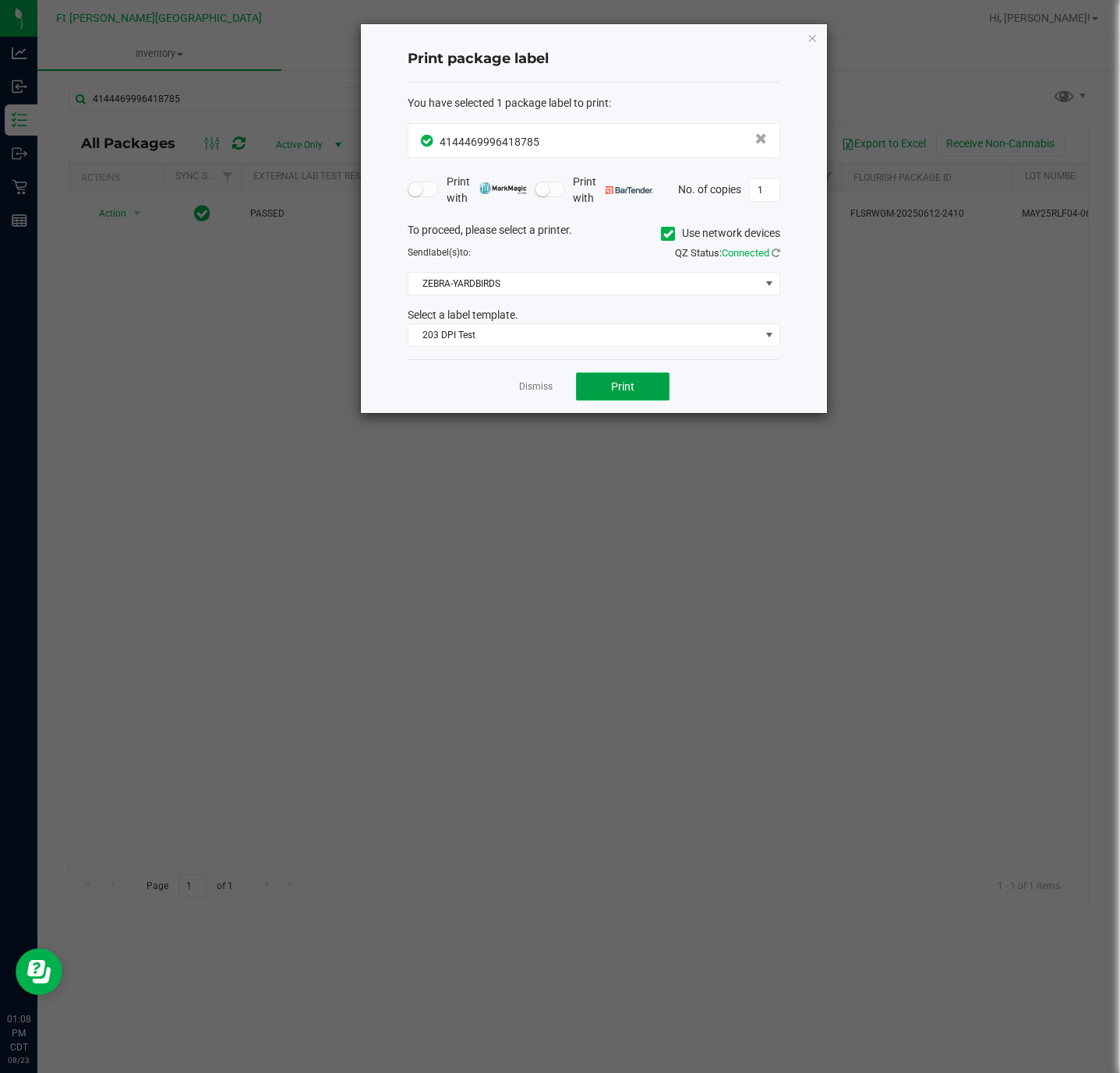
click at [614, 396] on button "Print" at bounding box center [623, 387] width 94 height 28
click at [540, 391] on link "Dismiss" at bounding box center [536, 387] width 33 height 13
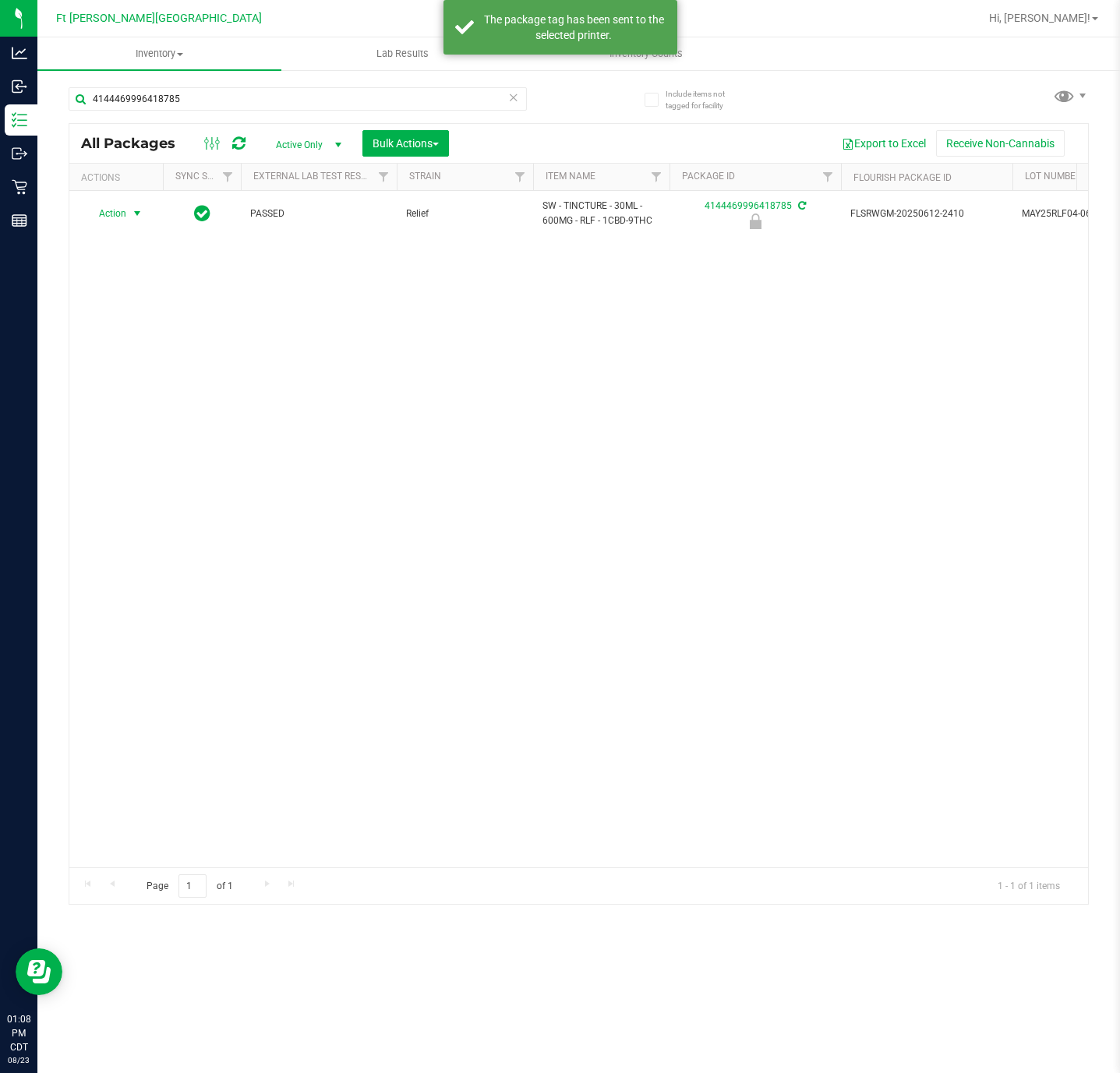
drag, startPoint x: 138, startPoint y: 212, endPoint x: 144, endPoint y: 242, distance: 30.6
click at [139, 213] on span "select" at bounding box center [137, 213] width 13 height 13
click at [169, 379] on li "Unlock package" at bounding box center [136, 380] width 101 height 23
click at [449, 423] on div "Action Action Adjust qty Create package Edit attributes Global inventory Locate…" at bounding box center [578, 528] width 1019 height 676
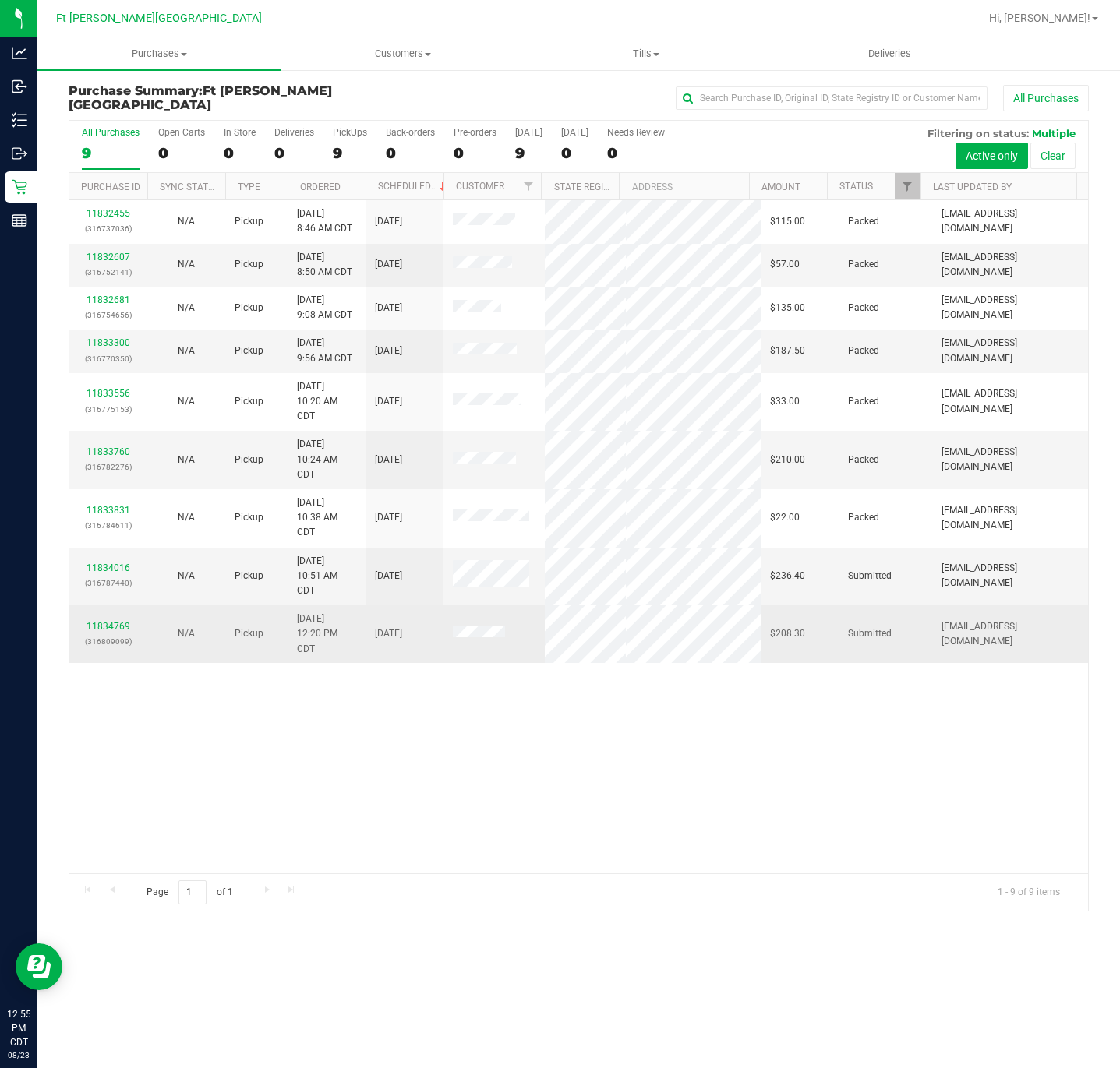
click at [109, 623] on div "11834769 (316809099)" at bounding box center [109, 634] width 59 height 29
click at [117, 632] on link "11834769" at bounding box center [108, 626] width 43 height 11
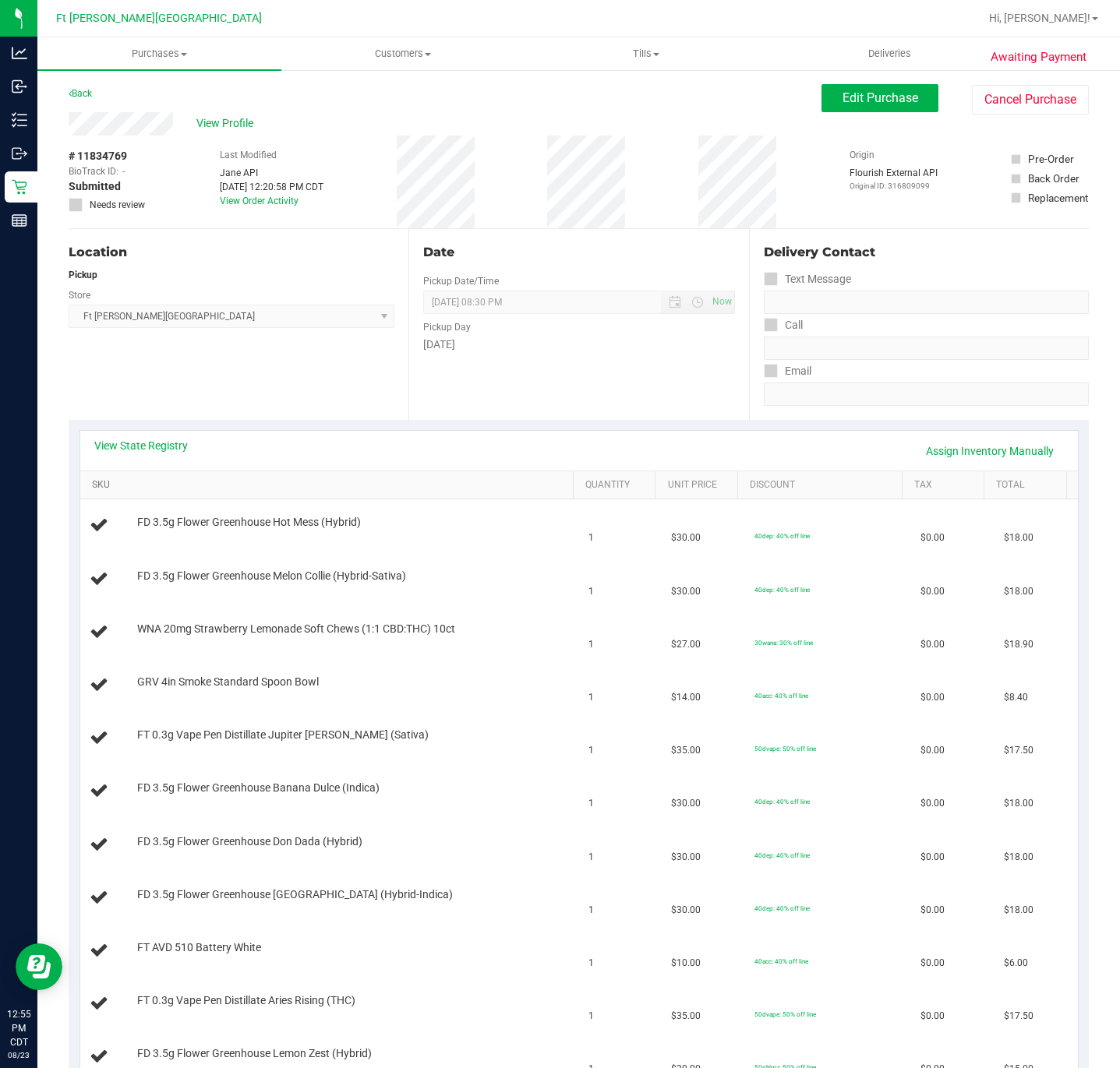
click at [103, 488] on link "SKU" at bounding box center [329, 486] width 476 height 13
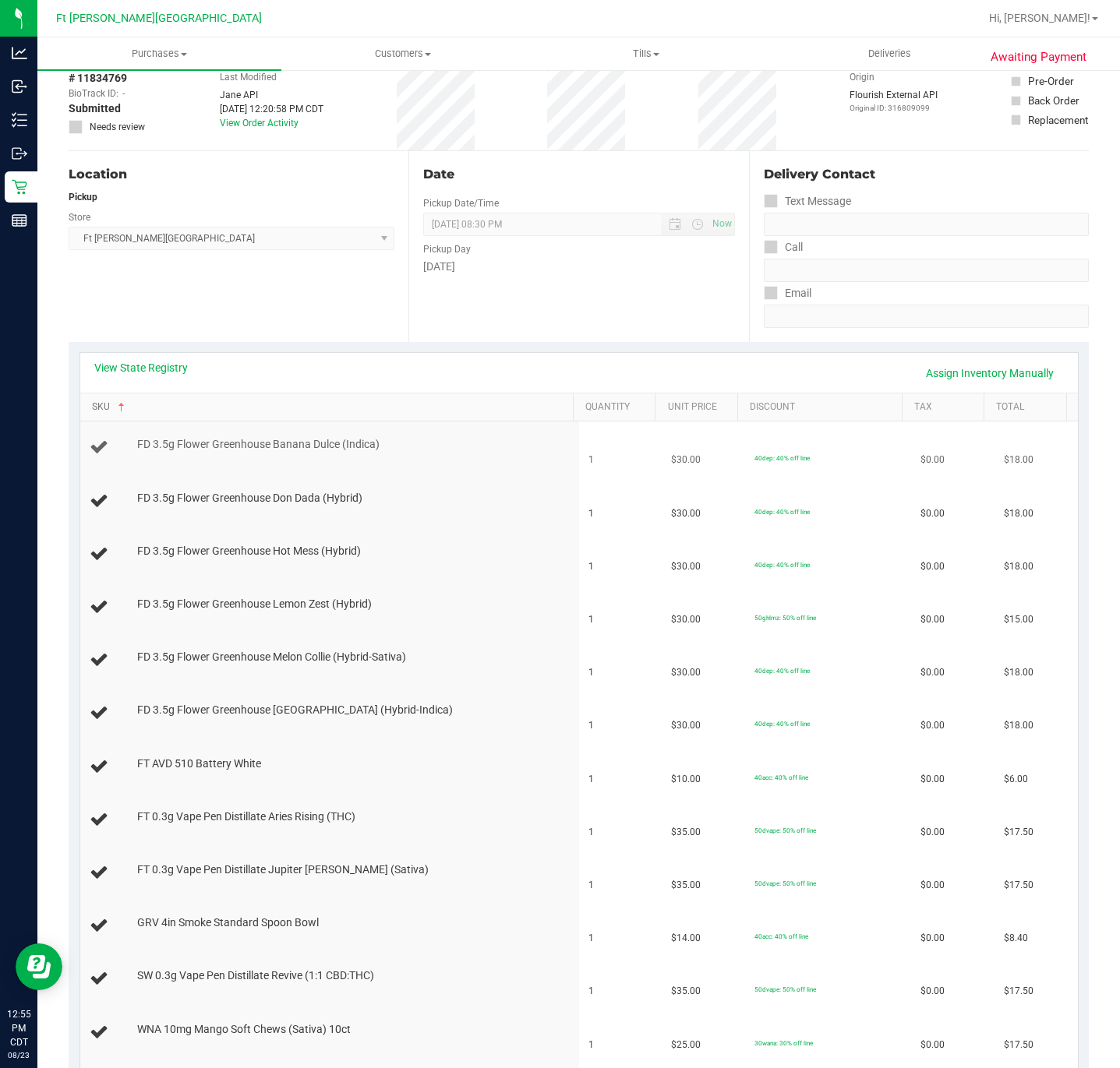
scroll to position [117, 0]
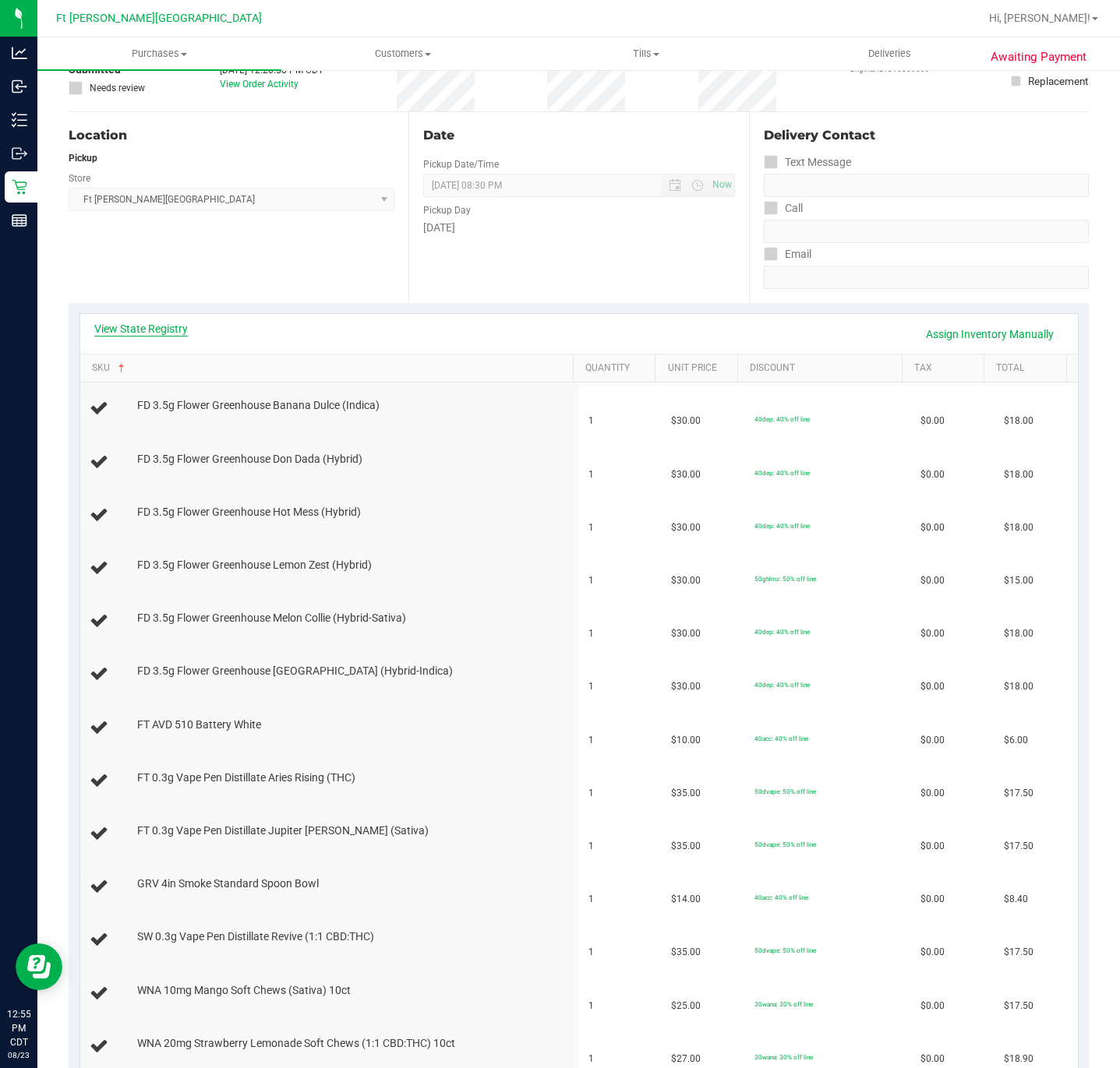
click at [167, 328] on link "View State Registry" at bounding box center [141, 328] width 94 height 16
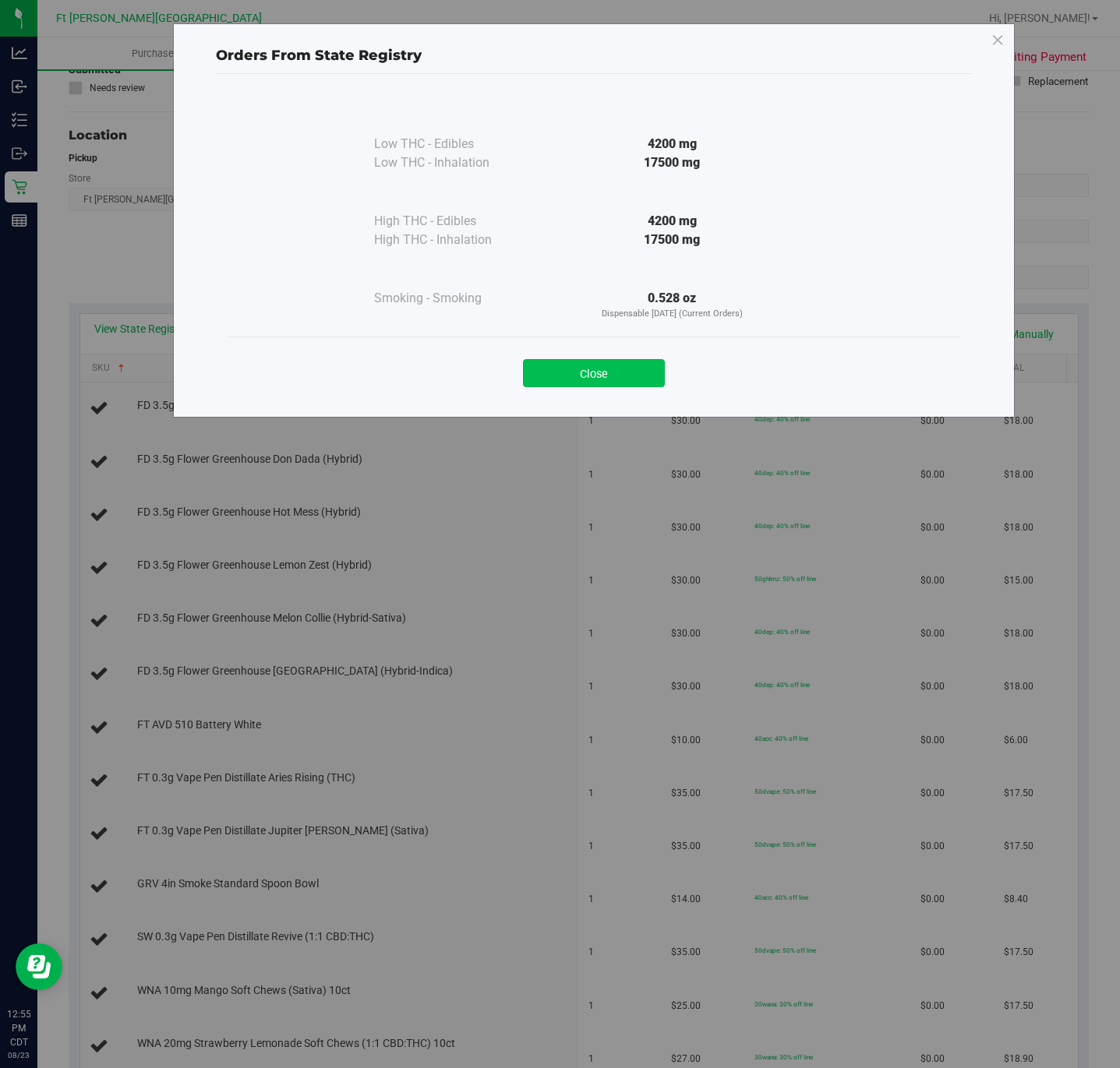
click at [622, 363] on button "Close" at bounding box center [594, 373] width 142 height 28
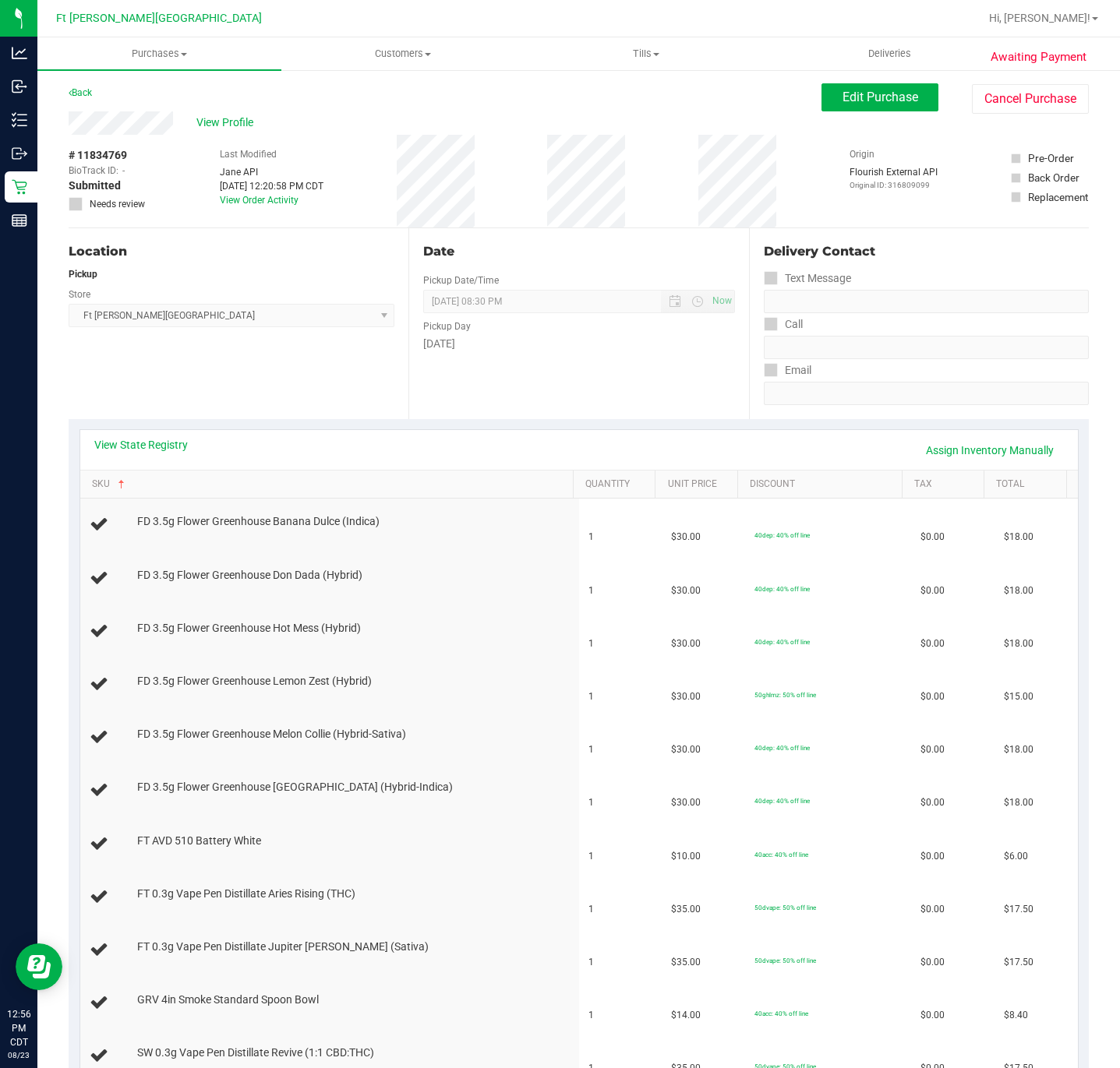
scroll to position [0, 0]
click at [241, 131] on span "View Profile" at bounding box center [227, 123] width 63 height 17
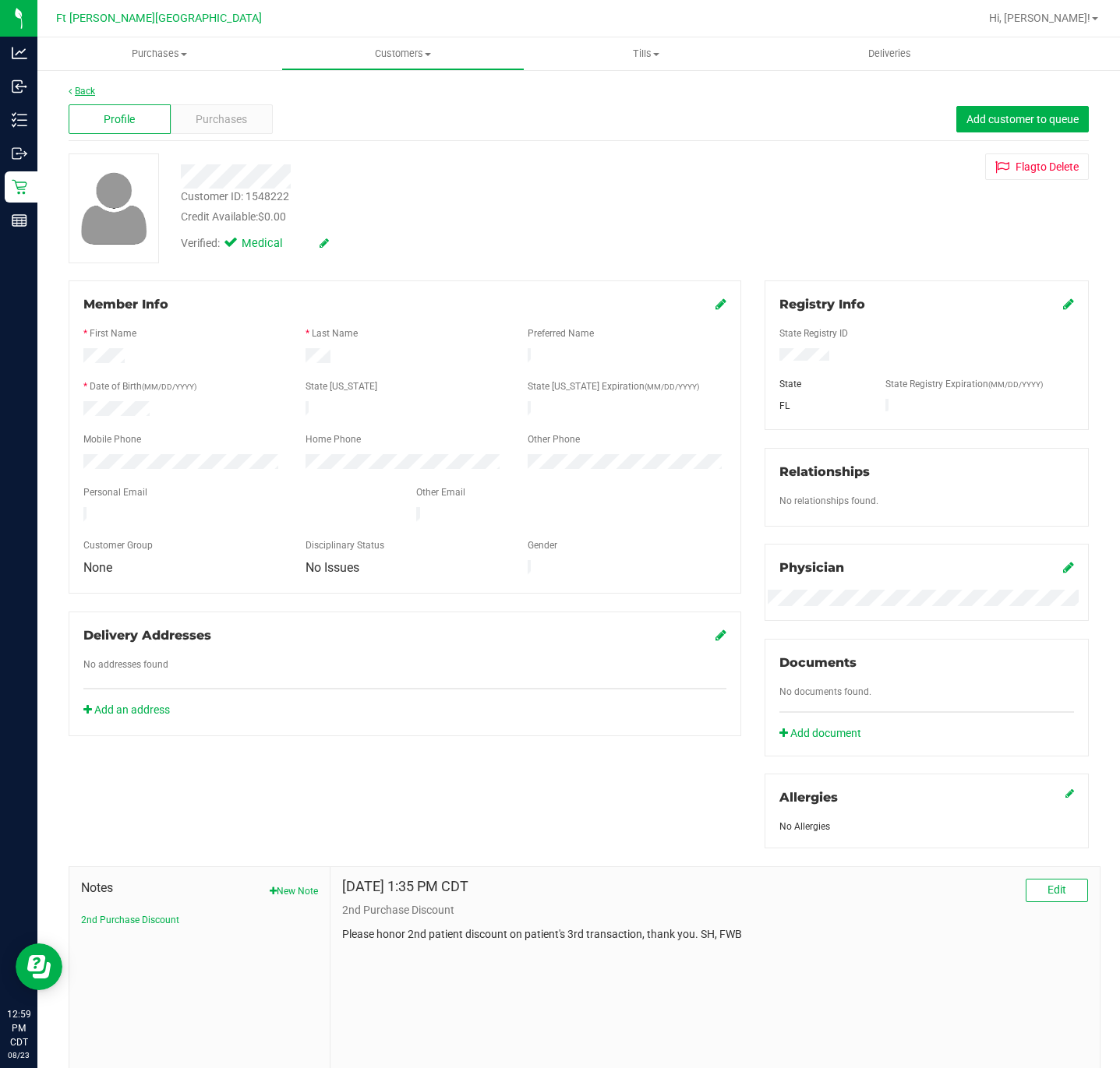
click at [80, 91] on link "Back" at bounding box center [82, 91] width 27 height 11
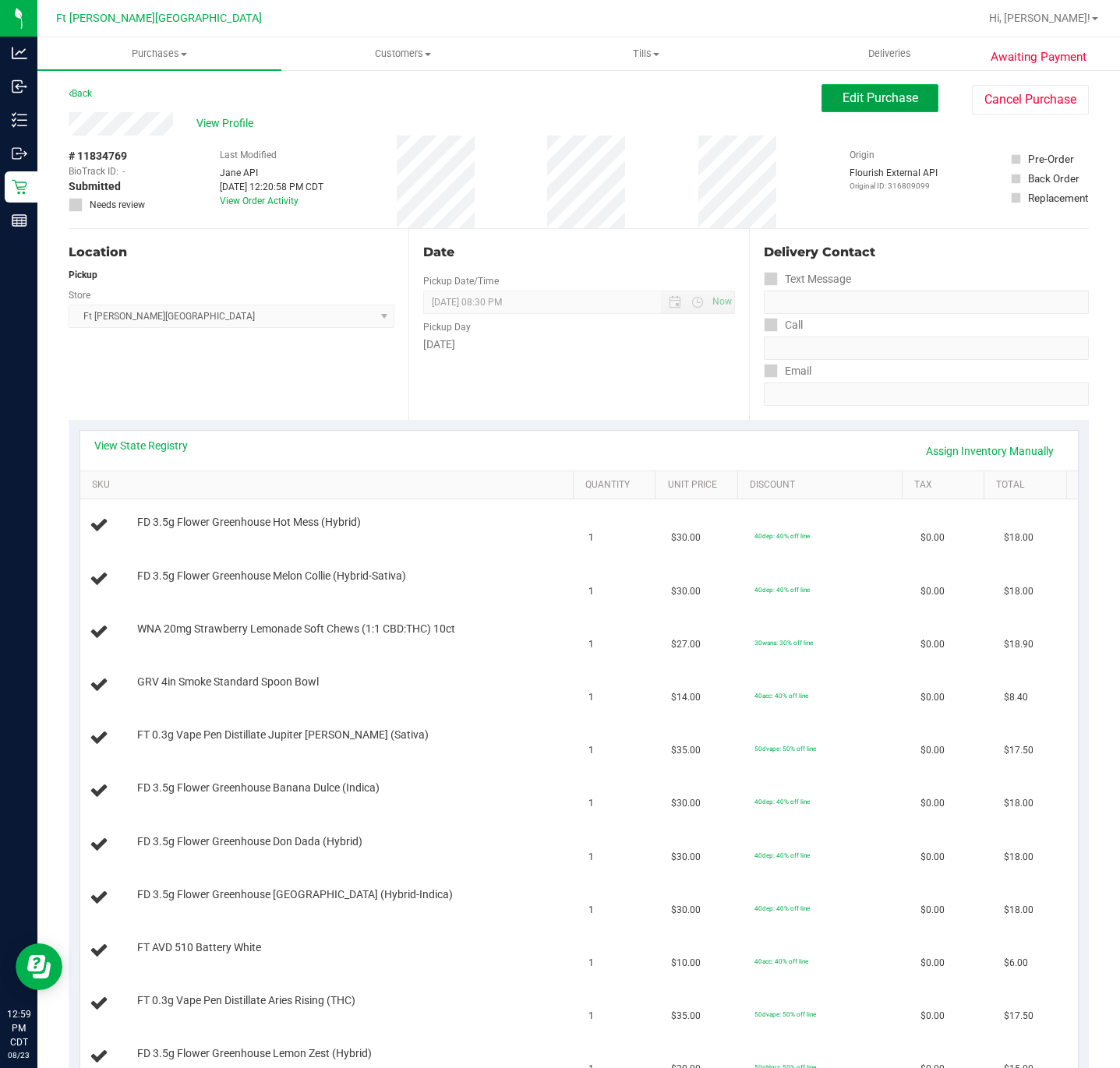
click at [853, 96] on span "Edit Purchase" at bounding box center [881, 98] width 75 height 15
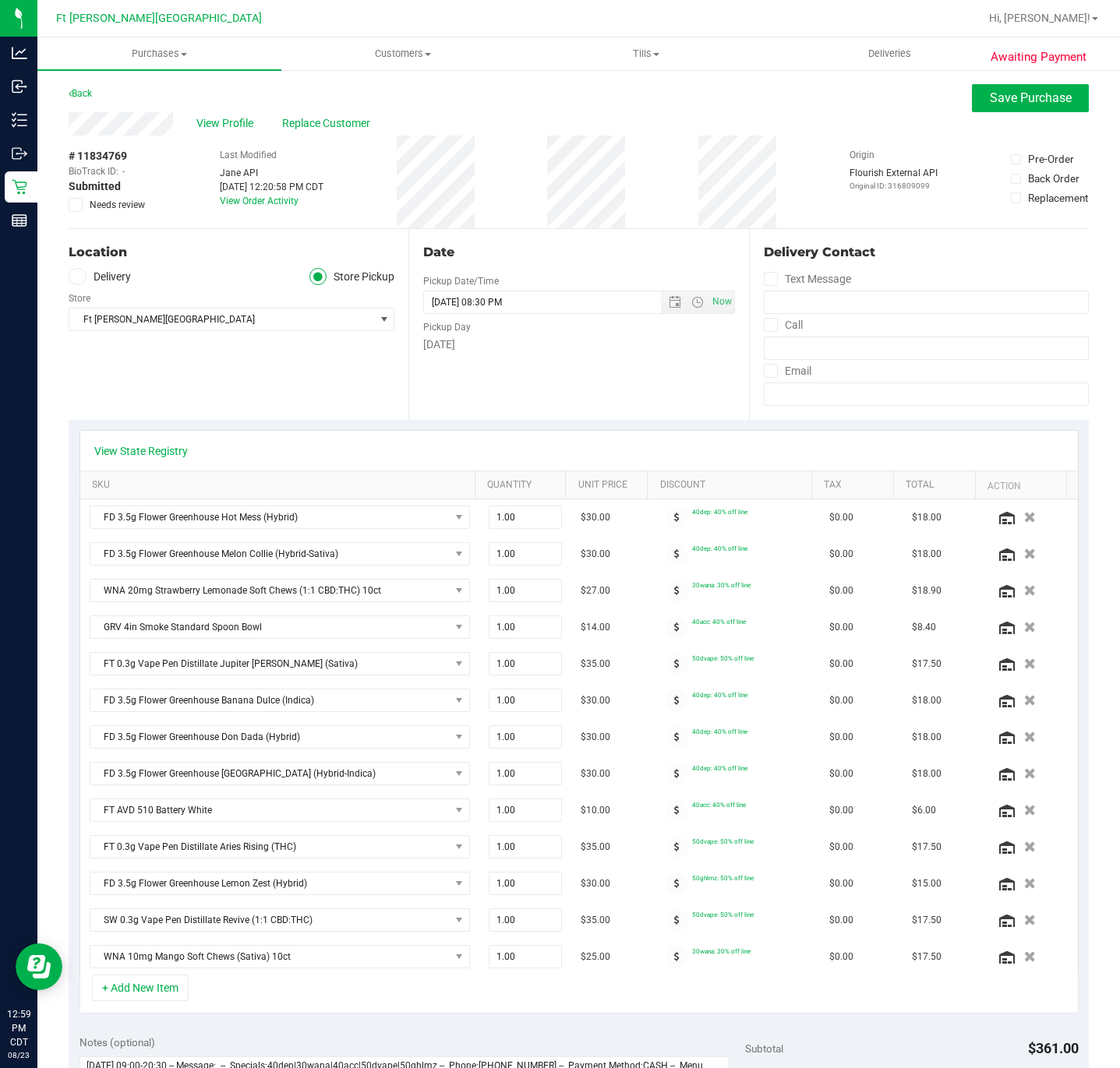
click at [78, 205] on icon at bounding box center [75, 205] width 10 height 0
click at [0, 0] on input "Needs review" at bounding box center [0, 0] width 0 height 0
click at [1029, 106] on button "Save Purchase" at bounding box center [1030, 98] width 117 height 28
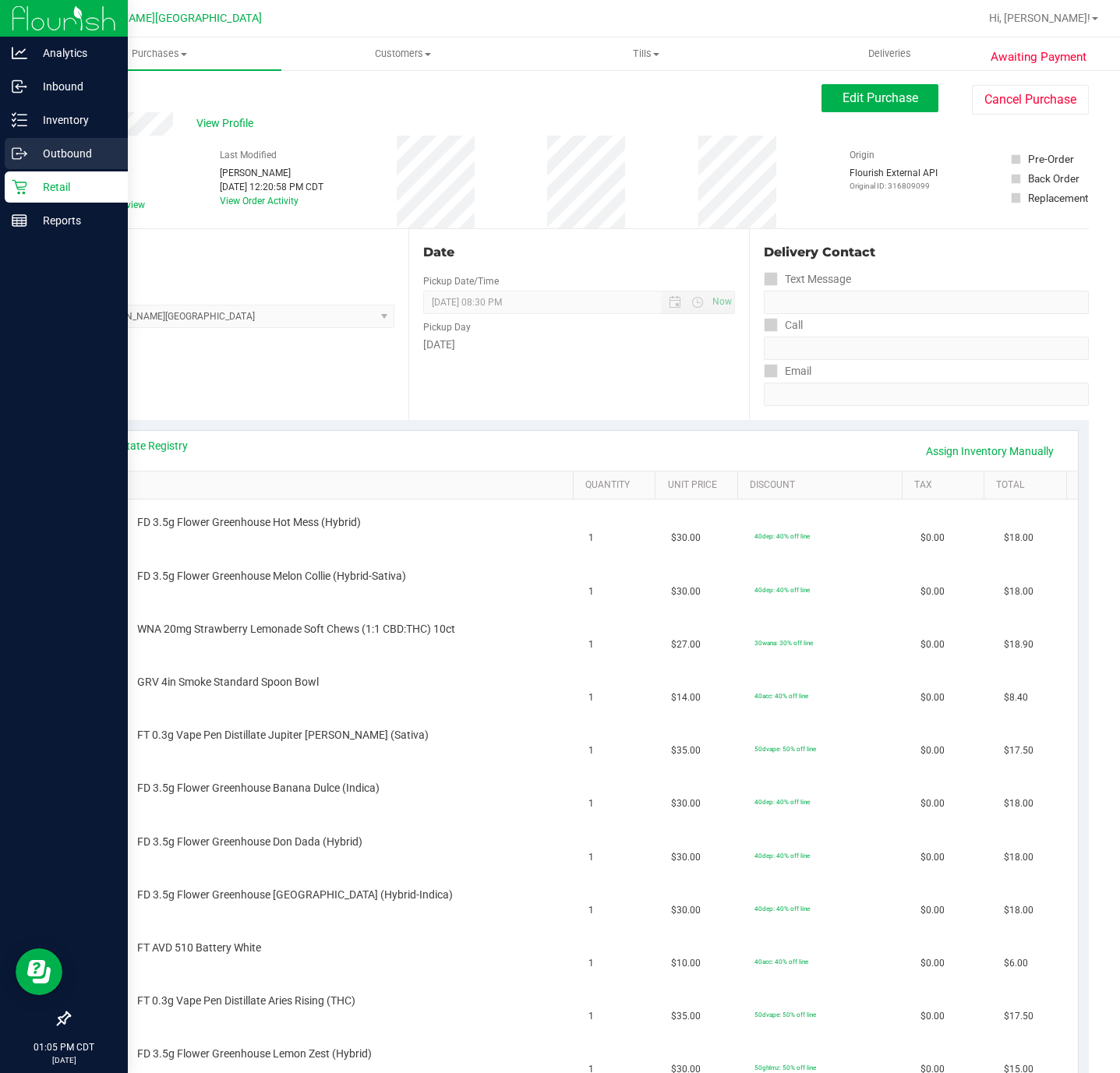
click at [18, 164] on div "Outbound" at bounding box center [66, 154] width 123 height 31
click at [23, 176] on div "Retail" at bounding box center [66, 187] width 123 height 31
drag, startPoint x: 23, startPoint y: 176, endPoint x: 38, endPoint y: 185, distance: 17.5
click at [26, 176] on div "Retail" at bounding box center [66, 187] width 123 height 31
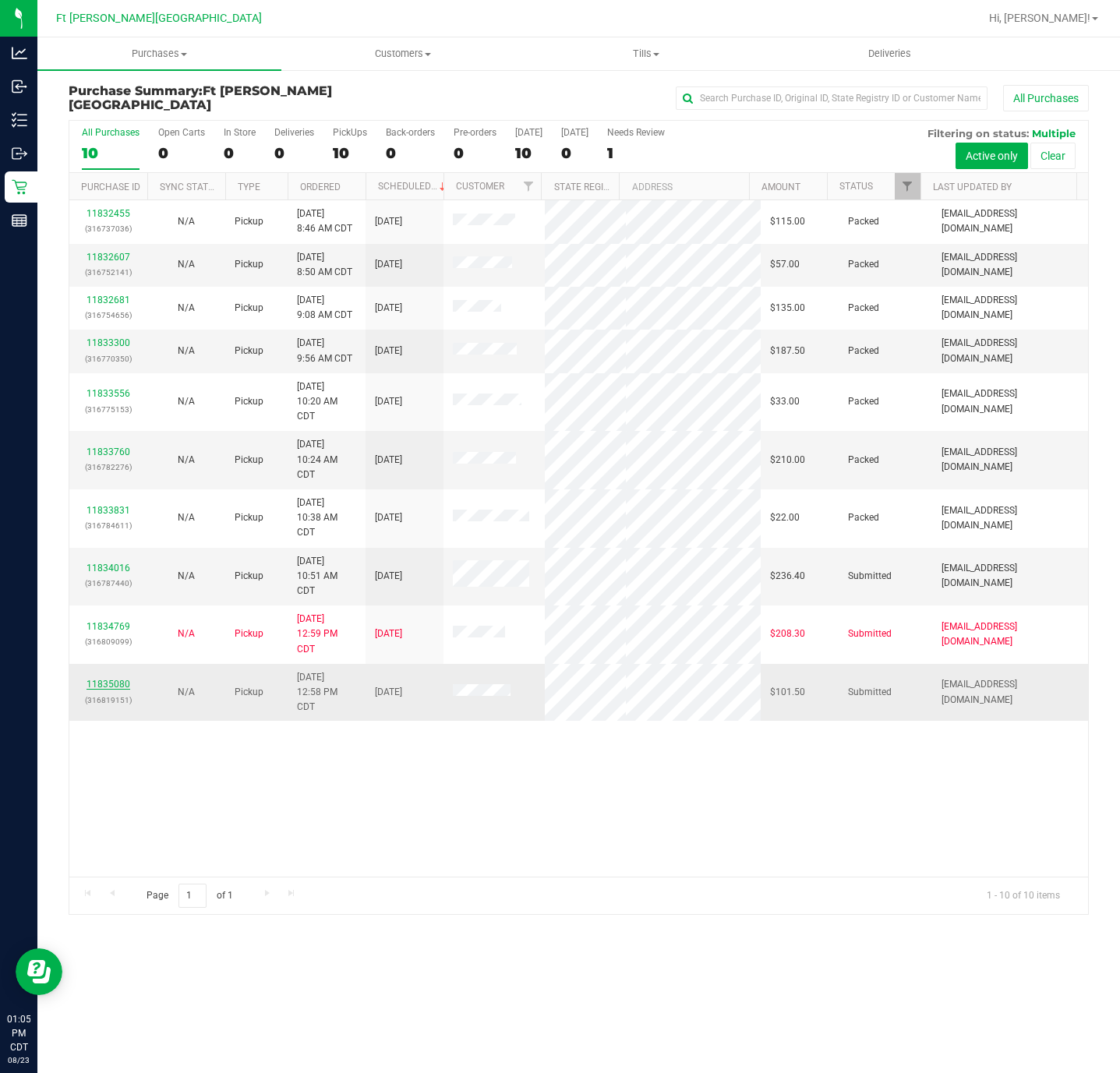
click at [112, 685] on link "11835080" at bounding box center [108, 685] width 43 height 11
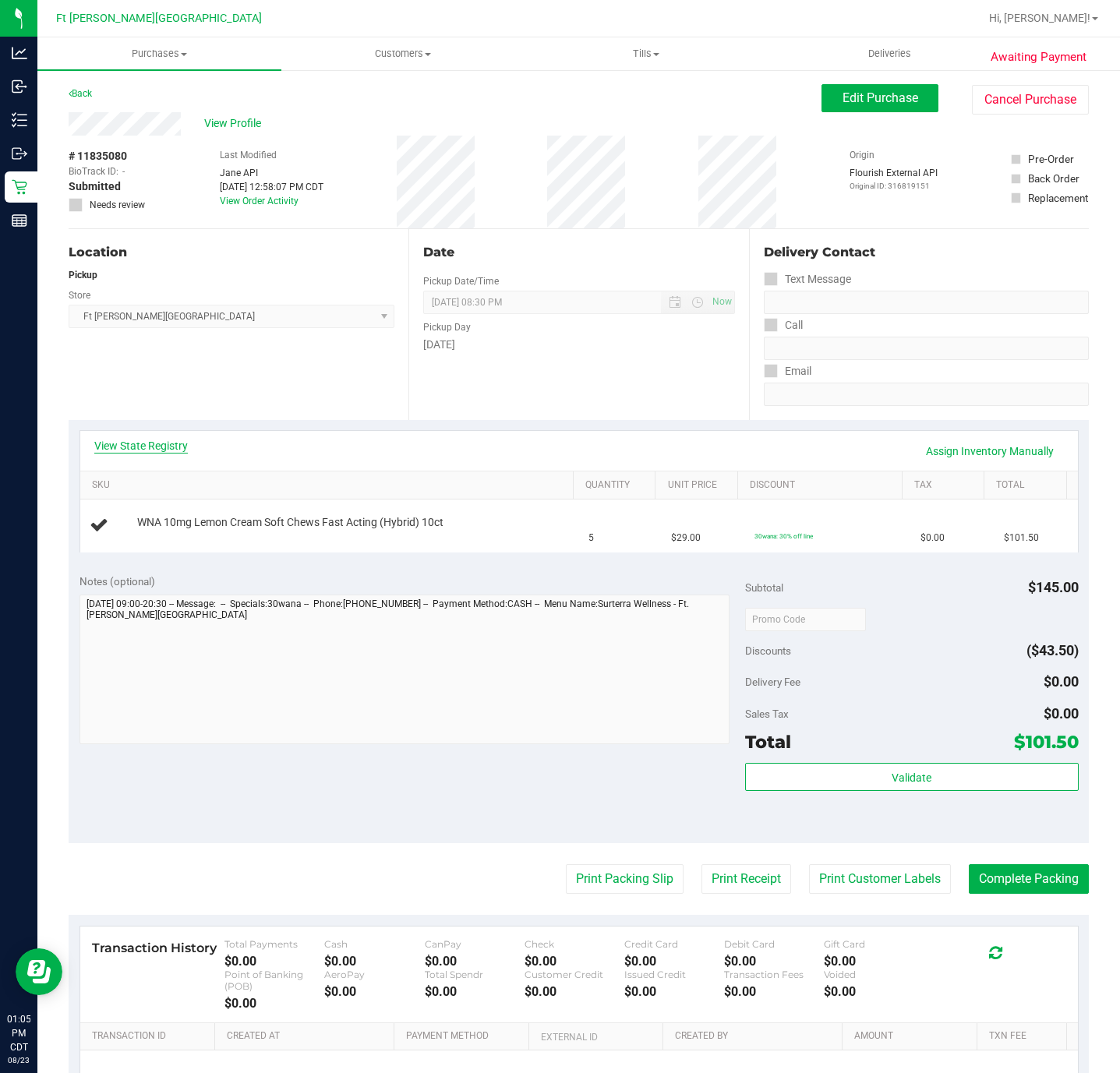
click at [129, 444] on link "View State Registry" at bounding box center [141, 445] width 94 height 16
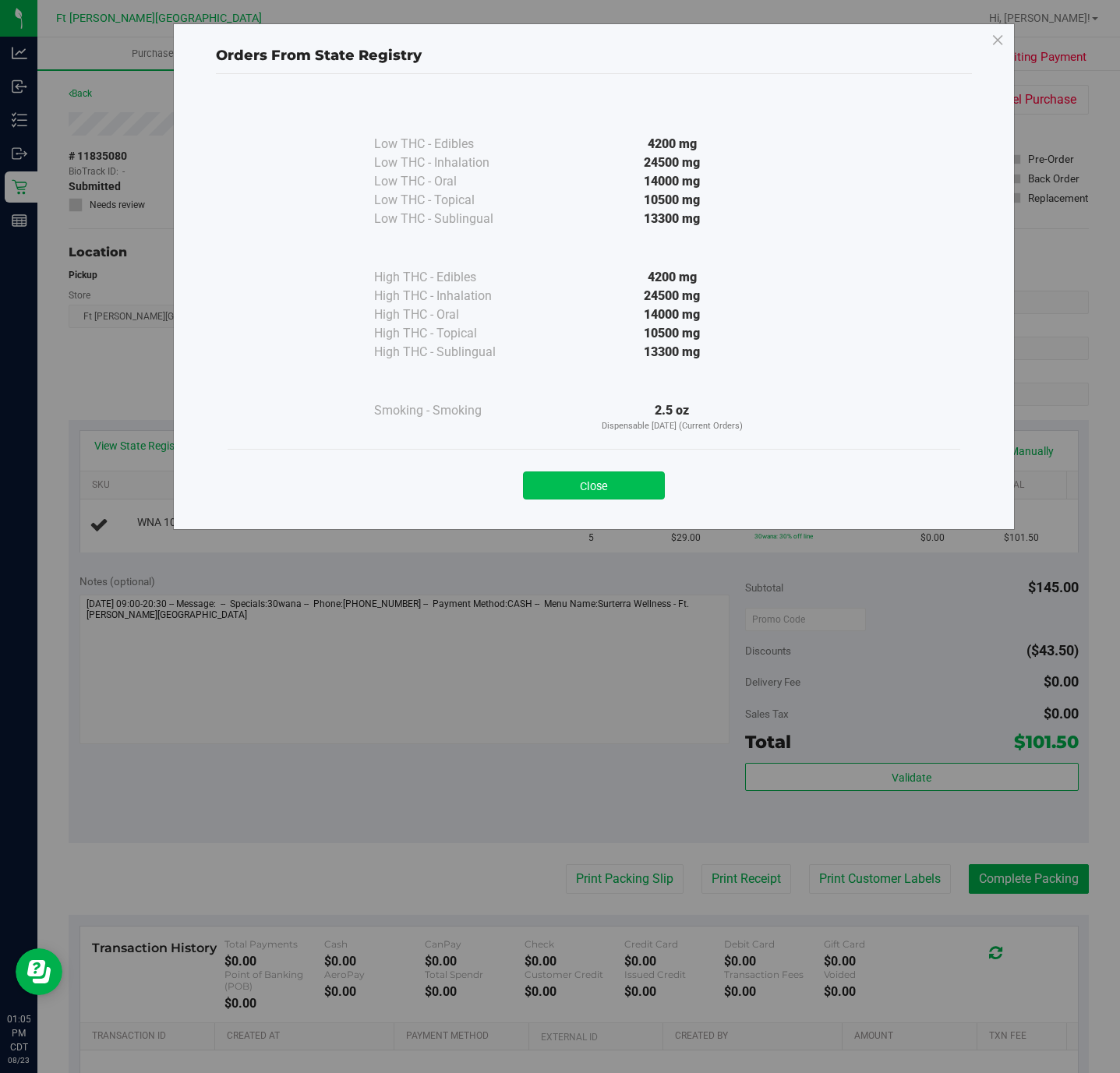
click at [614, 489] on button "Close" at bounding box center [594, 485] width 142 height 28
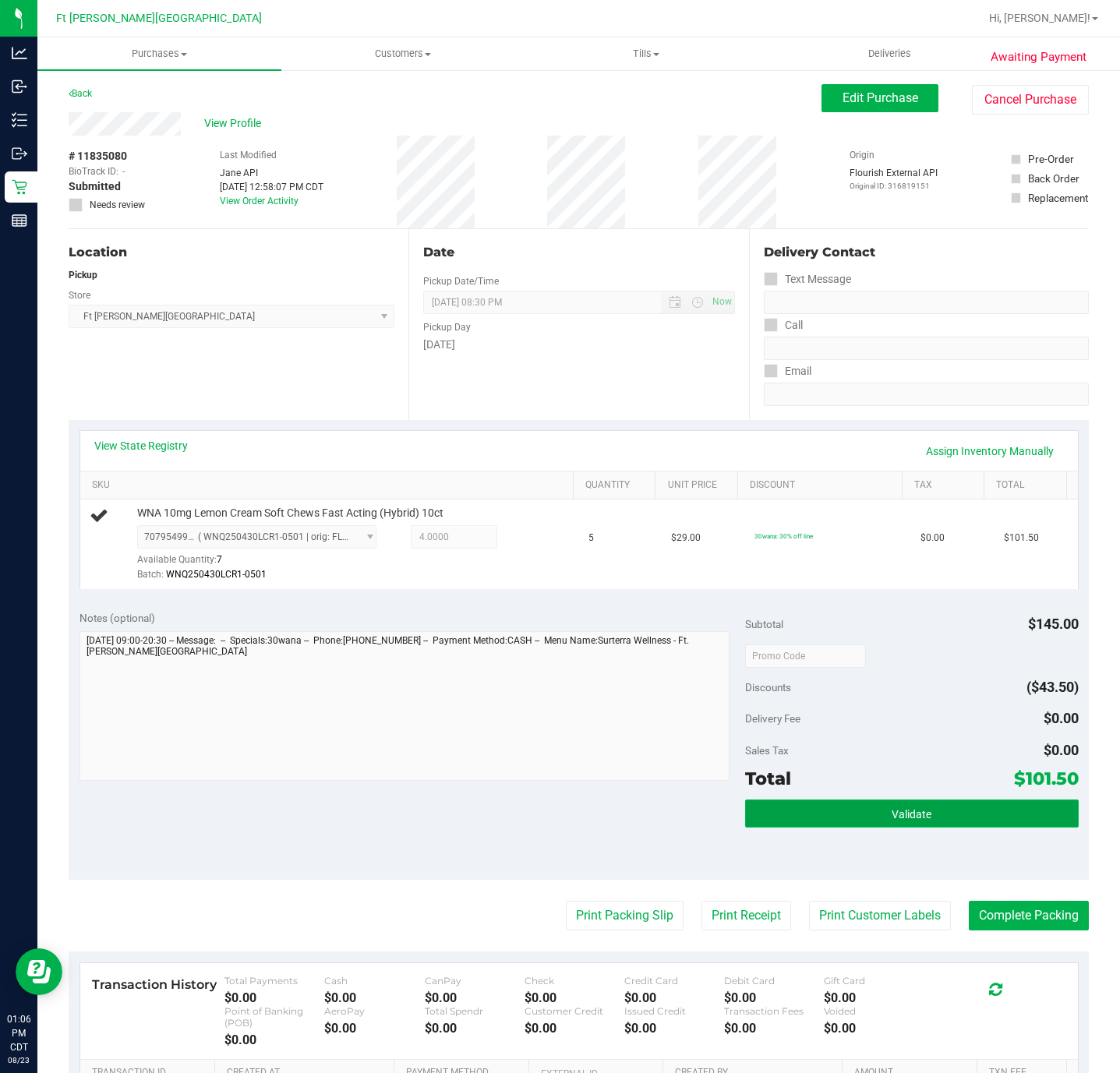
click at [942, 807] on button "Validate" at bounding box center [912, 813] width 333 height 28
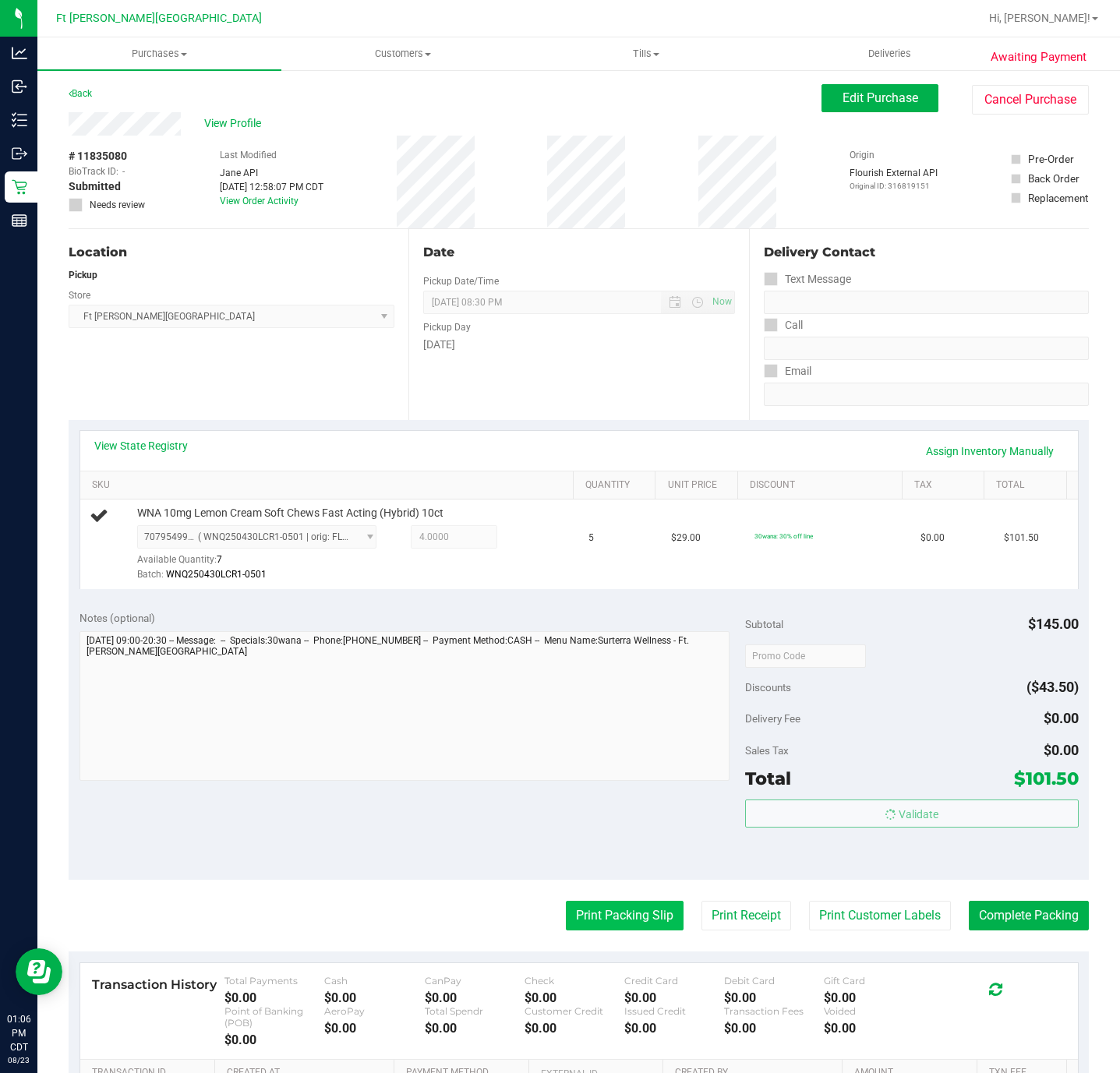
click at [608, 924] on button "Print Packing Slip" at bounding box center [625, 916] width 118 height 29
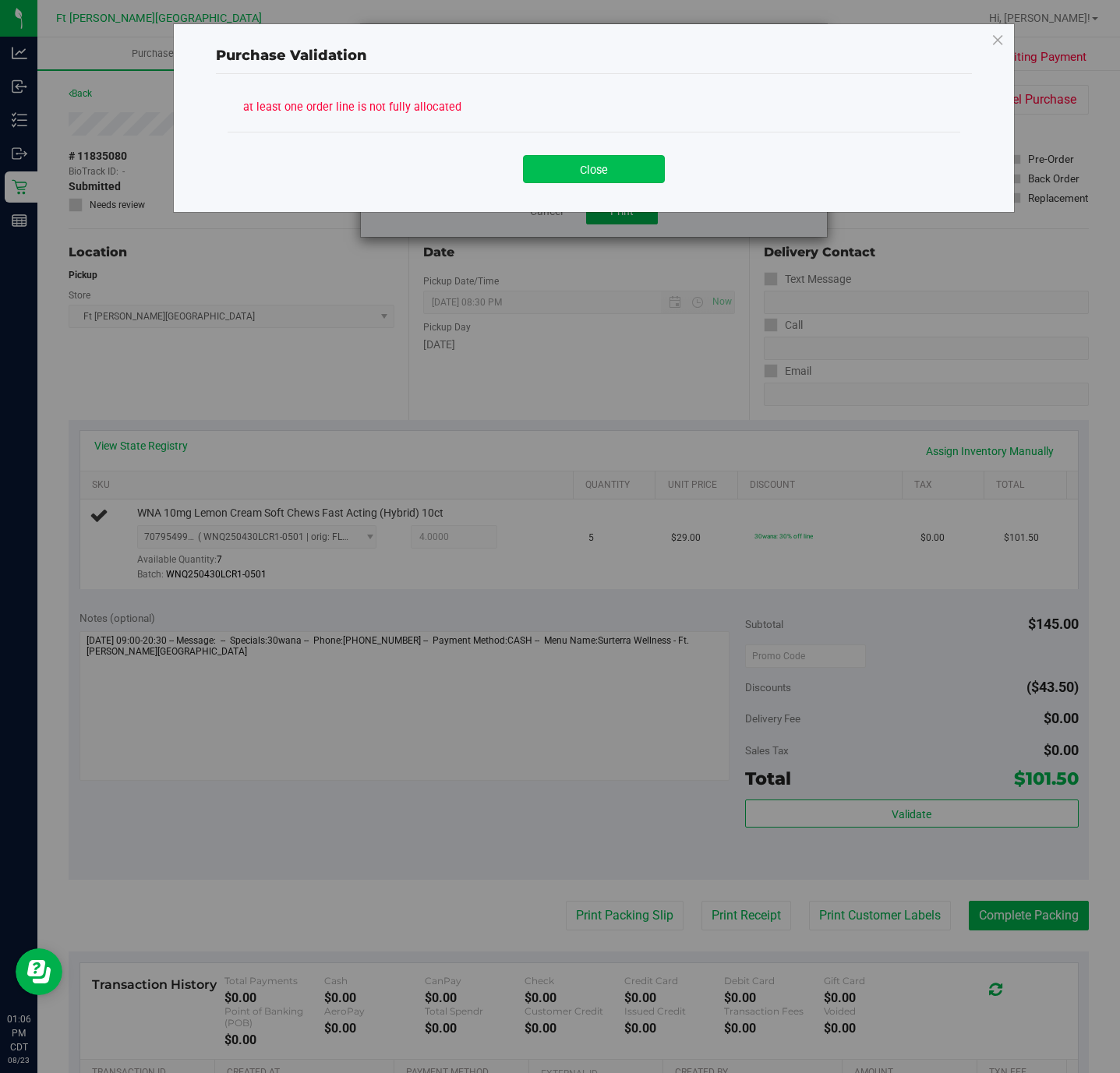
click at [657, 169] on button "Close" at bounding box center [594, 169] width 142 height 28
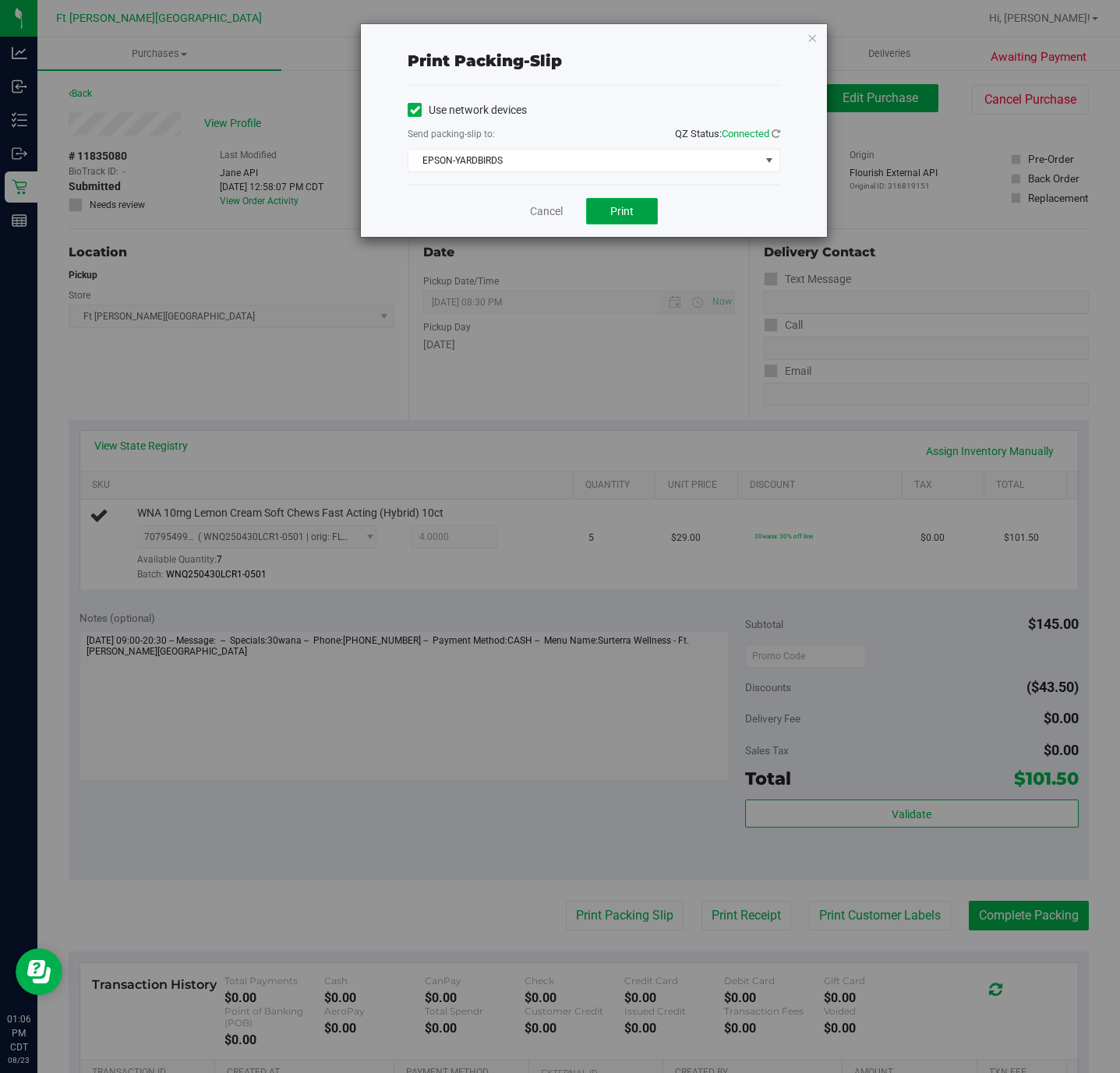
click at [622, 213] on span "Print" at bounding box center [621, 212] width 23 height 13
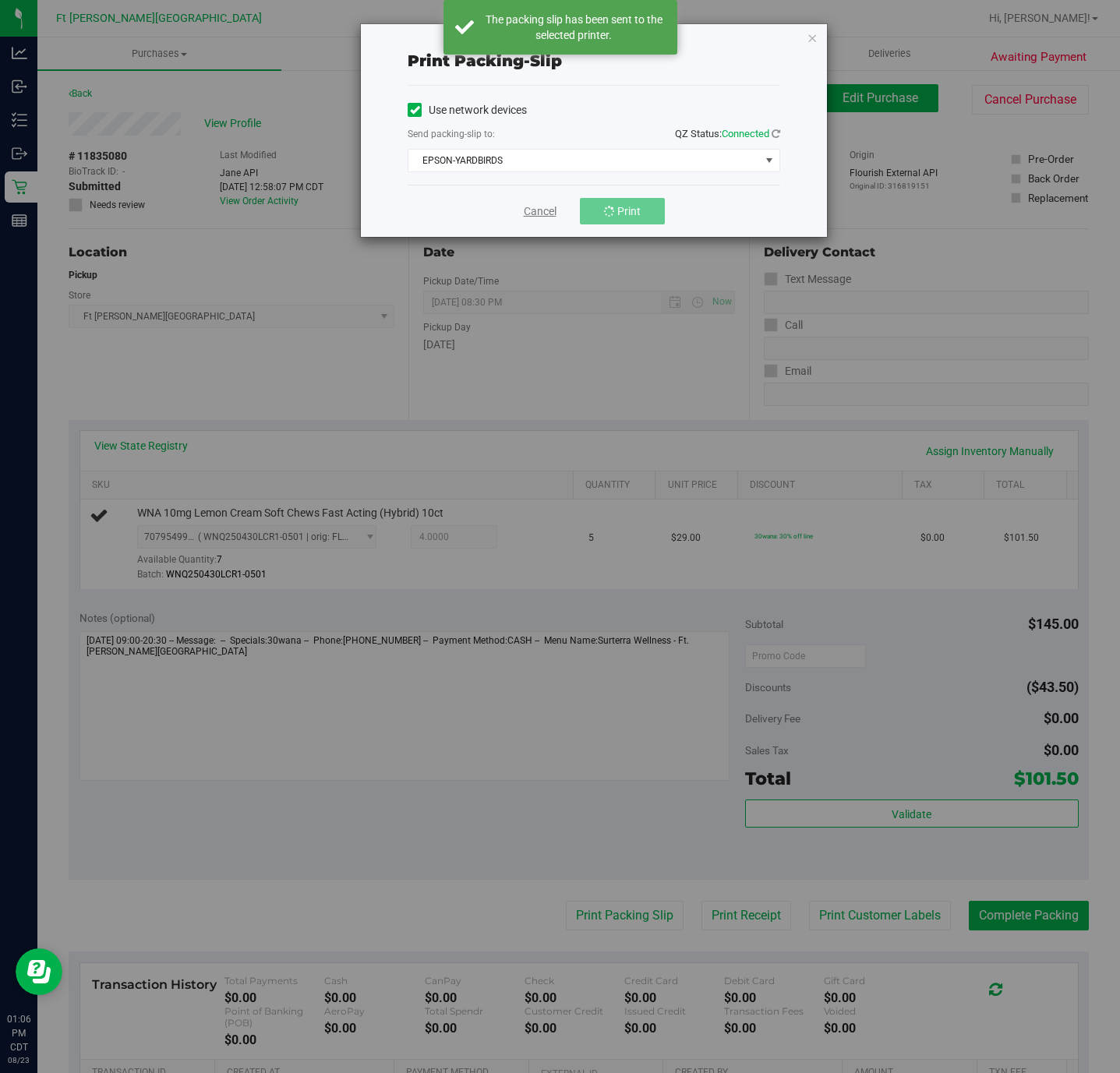
click at [545, 217] on link "Cancel" at bounding box center [540, 212] width 33 height 17
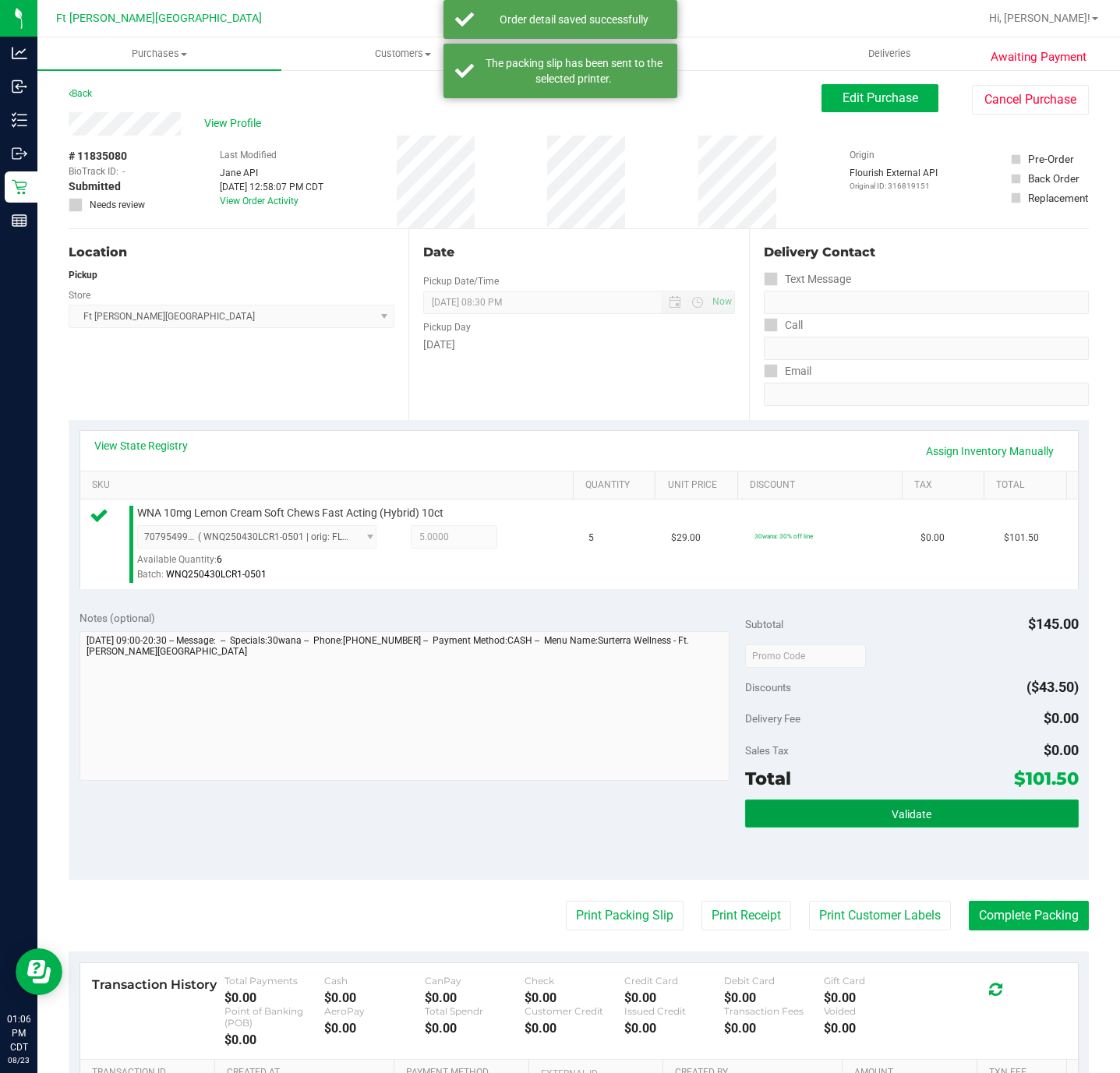
click at [894, 821] on span "Validate" at bounding box center [911, 814] width 40 height 13
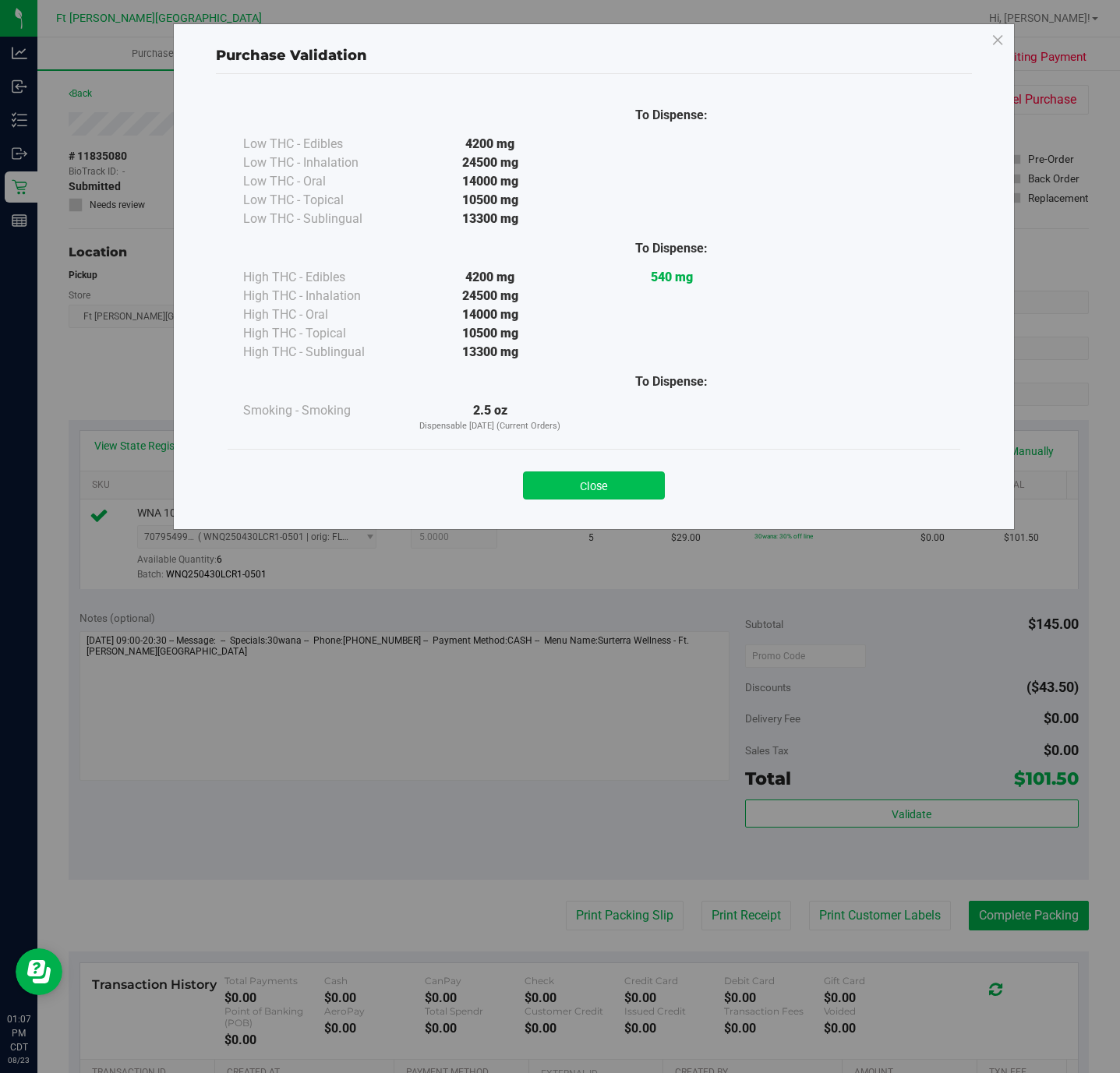
click at [580, 493] on button "Close" at bounding box center [594, 485] width 142 height 28
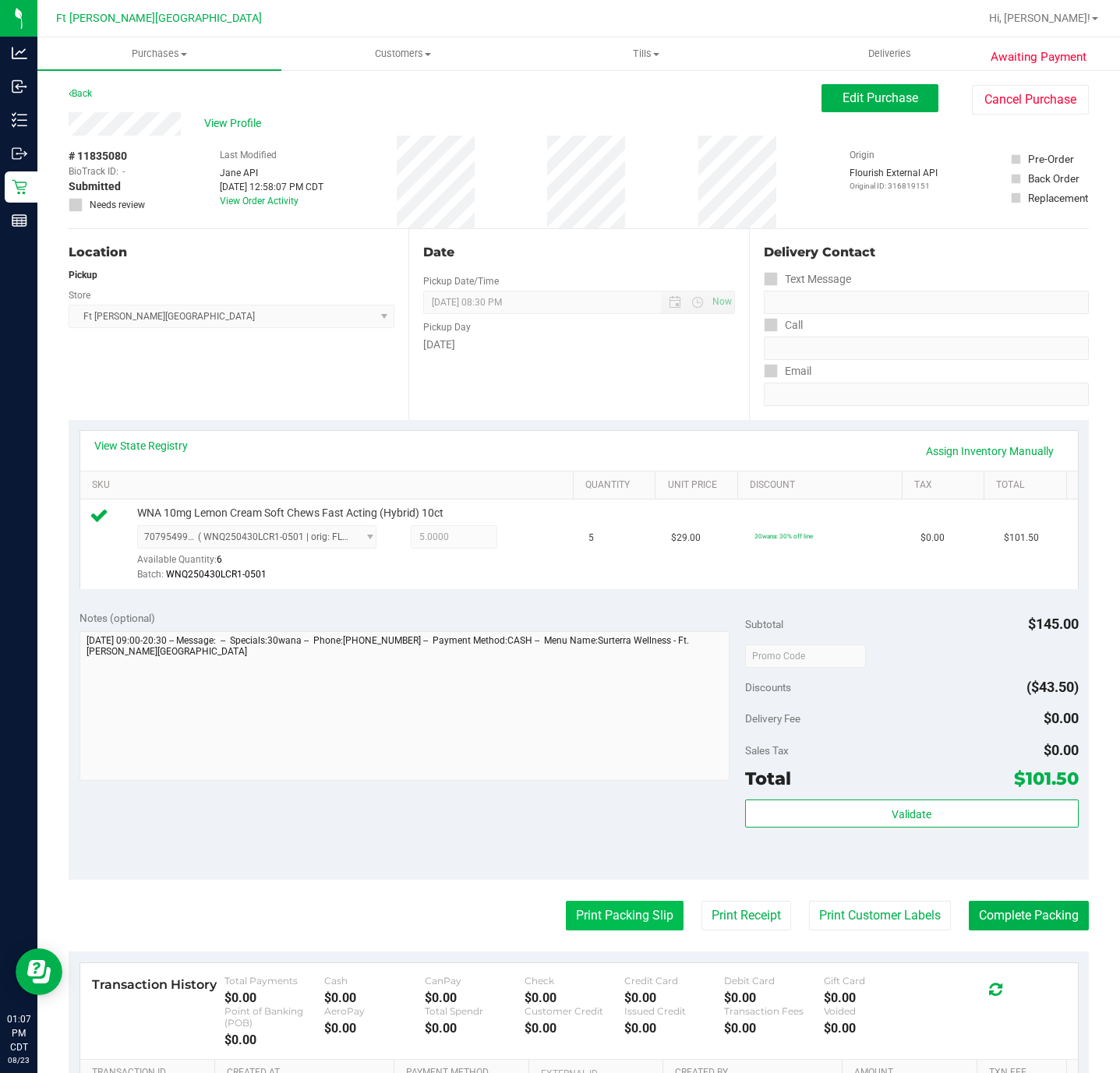
click at [618, 926] on button "Print Packing Slip" at bounding box center [625, 916] width 118 height 29
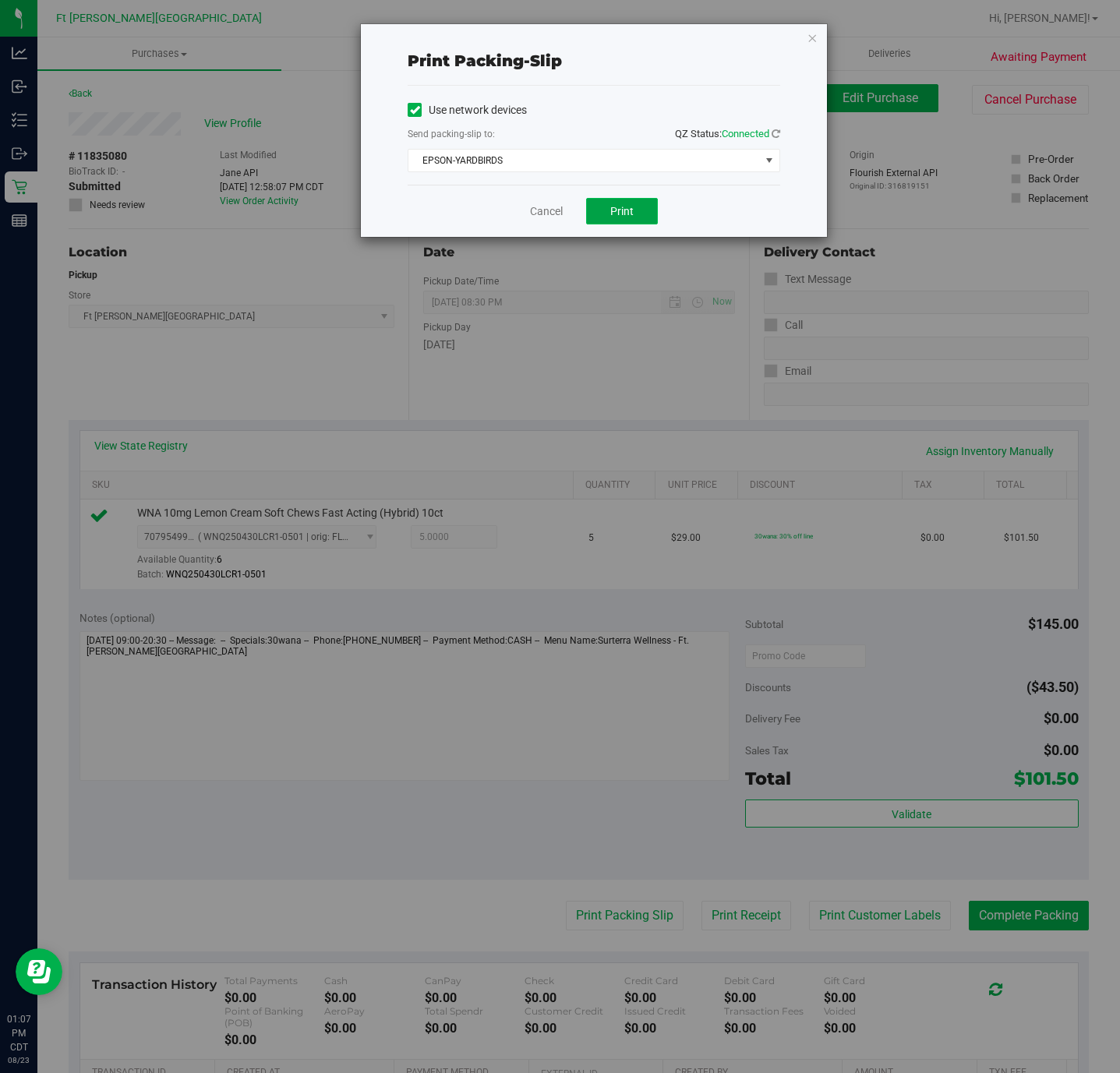
click at [634, 221] on button "Print" at bounding box center [622, 211] width 72 height 27
click at [552, 212] on link "Cancel" at bounding box center [547, 212] width 33 height 17
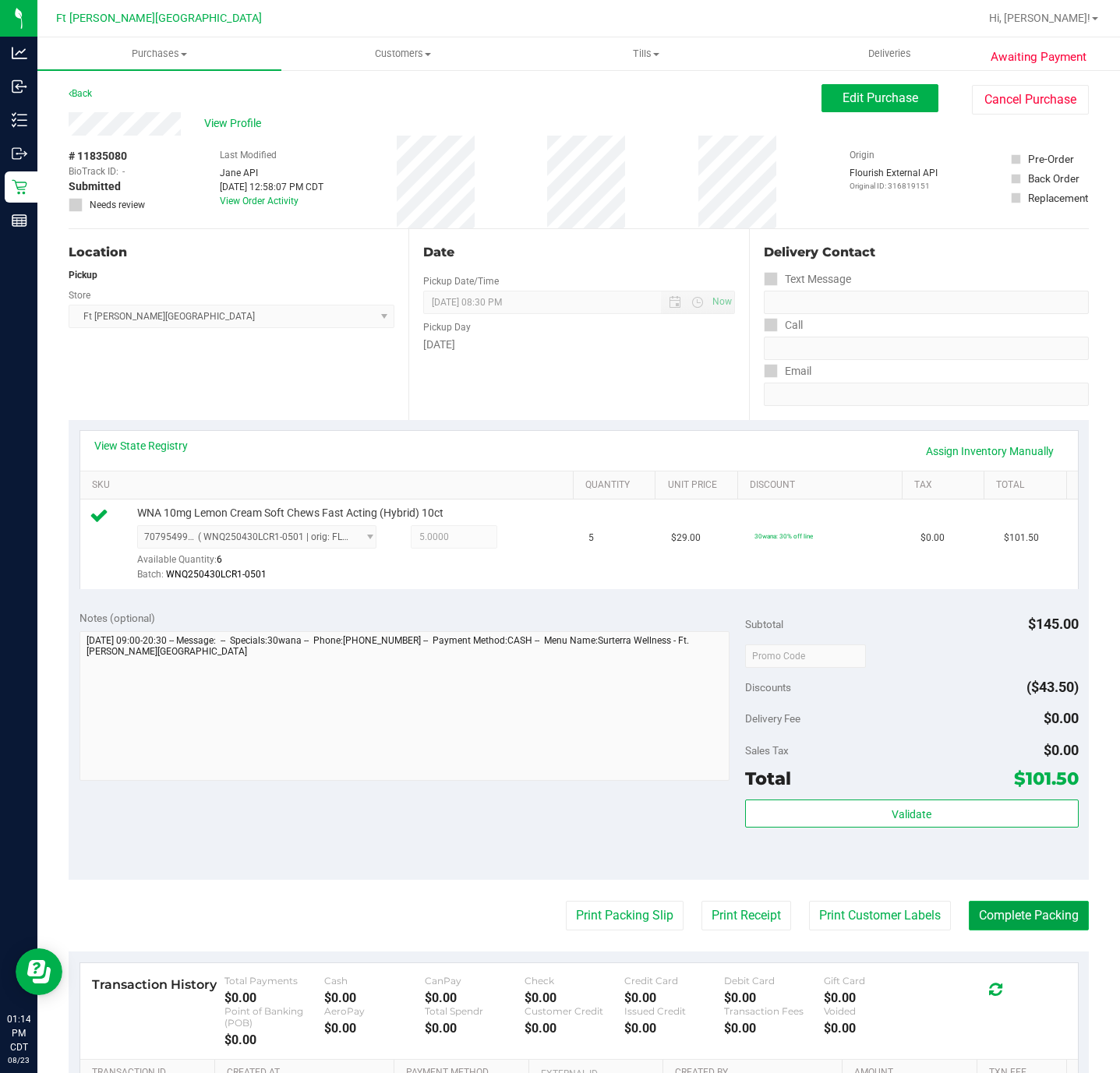
click at [1009, 926] on button "Complete Packing" at bounding box center [1029, 916] width 120 height 29
click at [1026, 924] on button "Complete Packing" at bounding box center [1029, 916] width 120 height 29
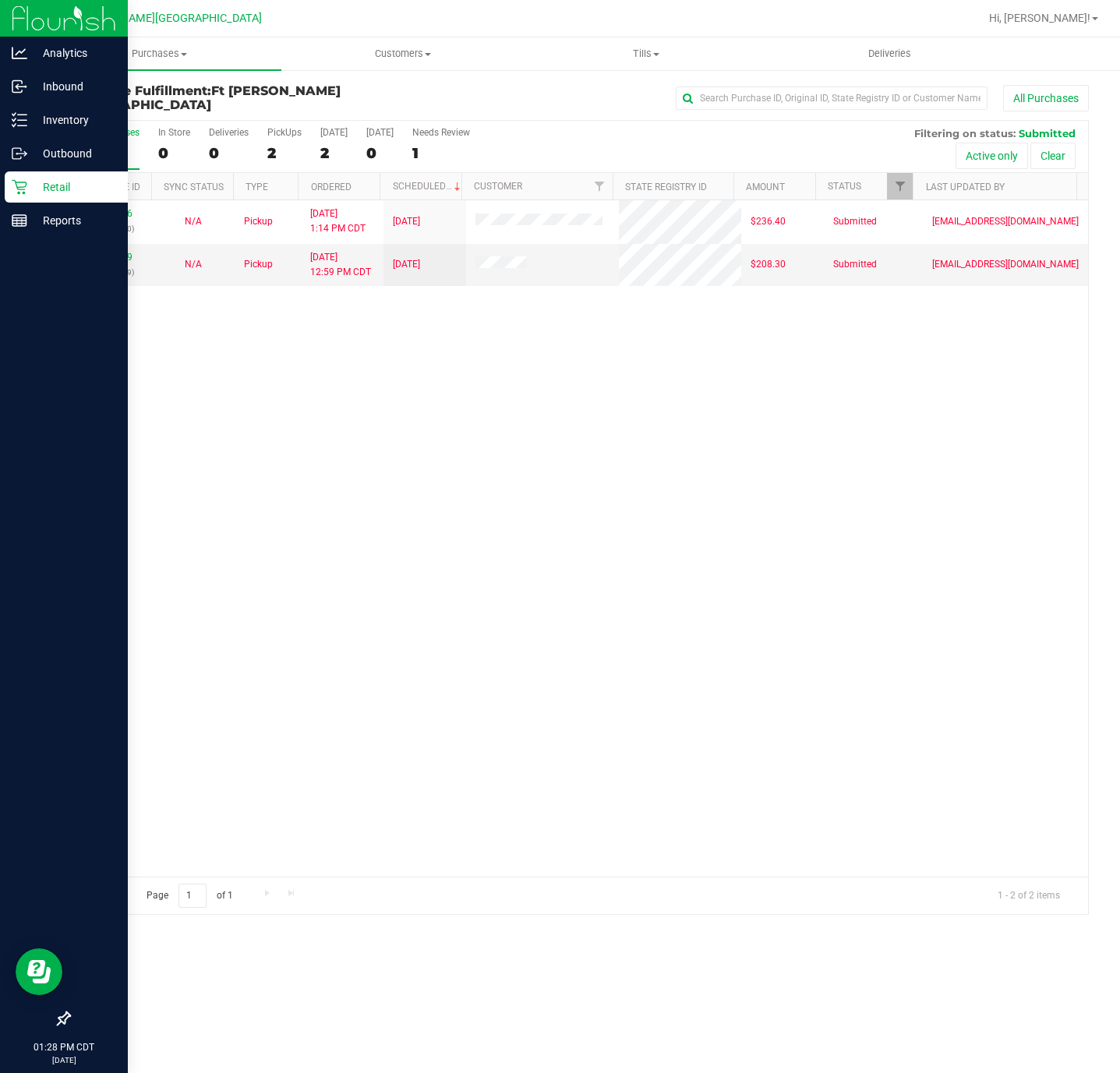
click at [19, 190] on icon at bounding box center [19, 188] width 15 height 15
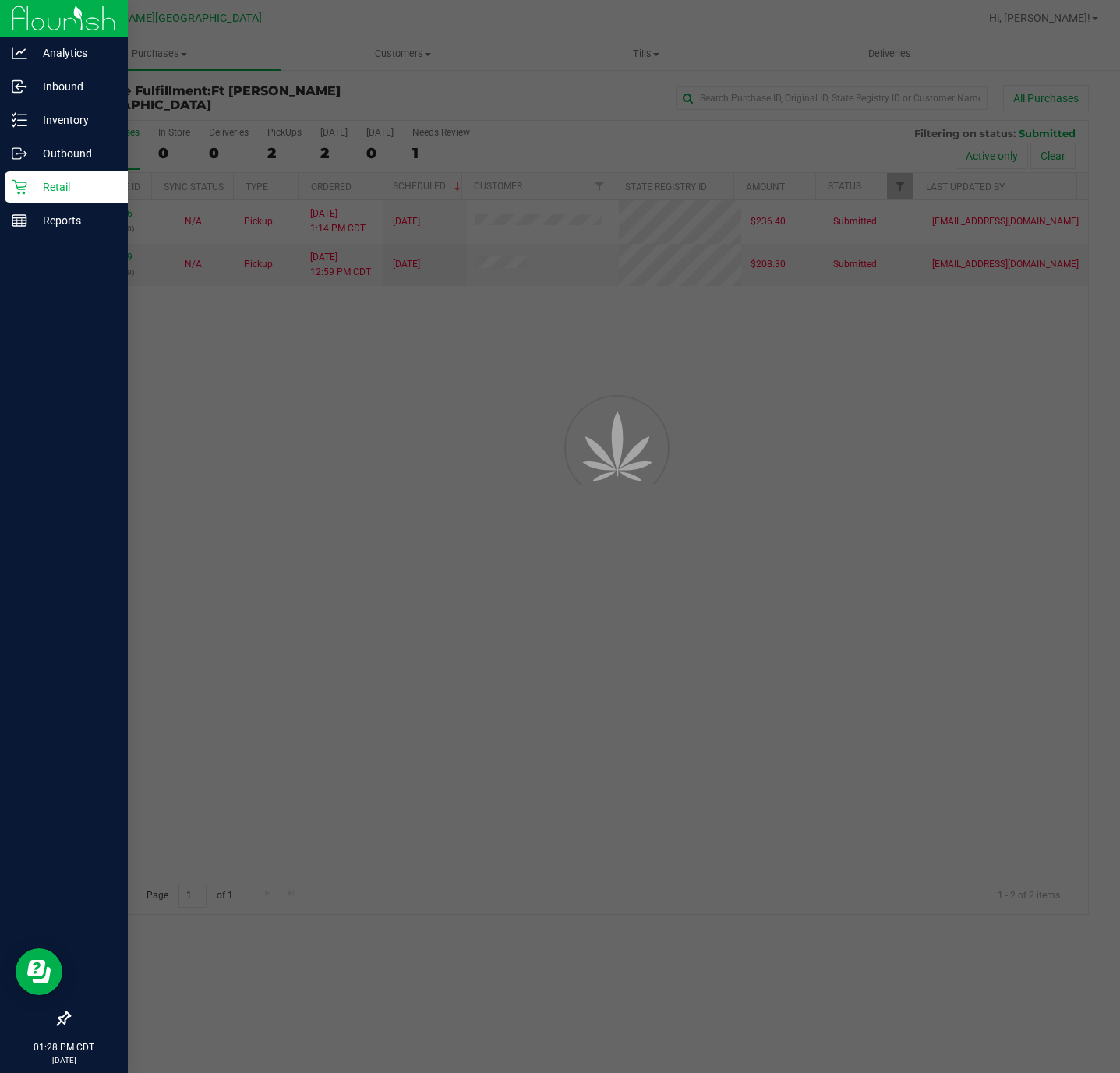
click at [22, 190] on icon at bounding box center [19, 187] width 16 height 16
